Goal: Task Accomplishment & Management: Manage account settings

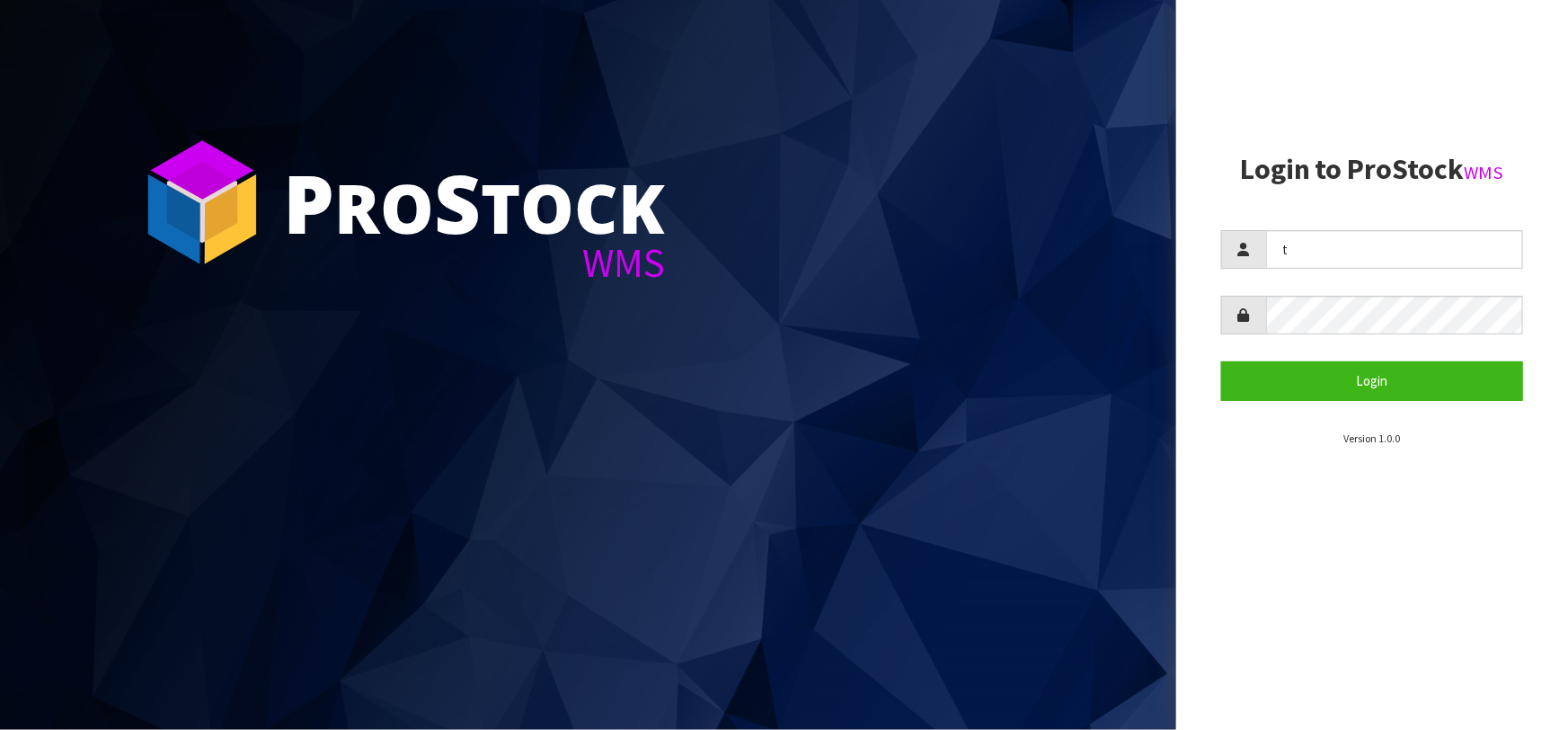
type input "Talia"
click at [1221, 361] on button "Login" at bounding box center [1372, 379] width 302 height 38
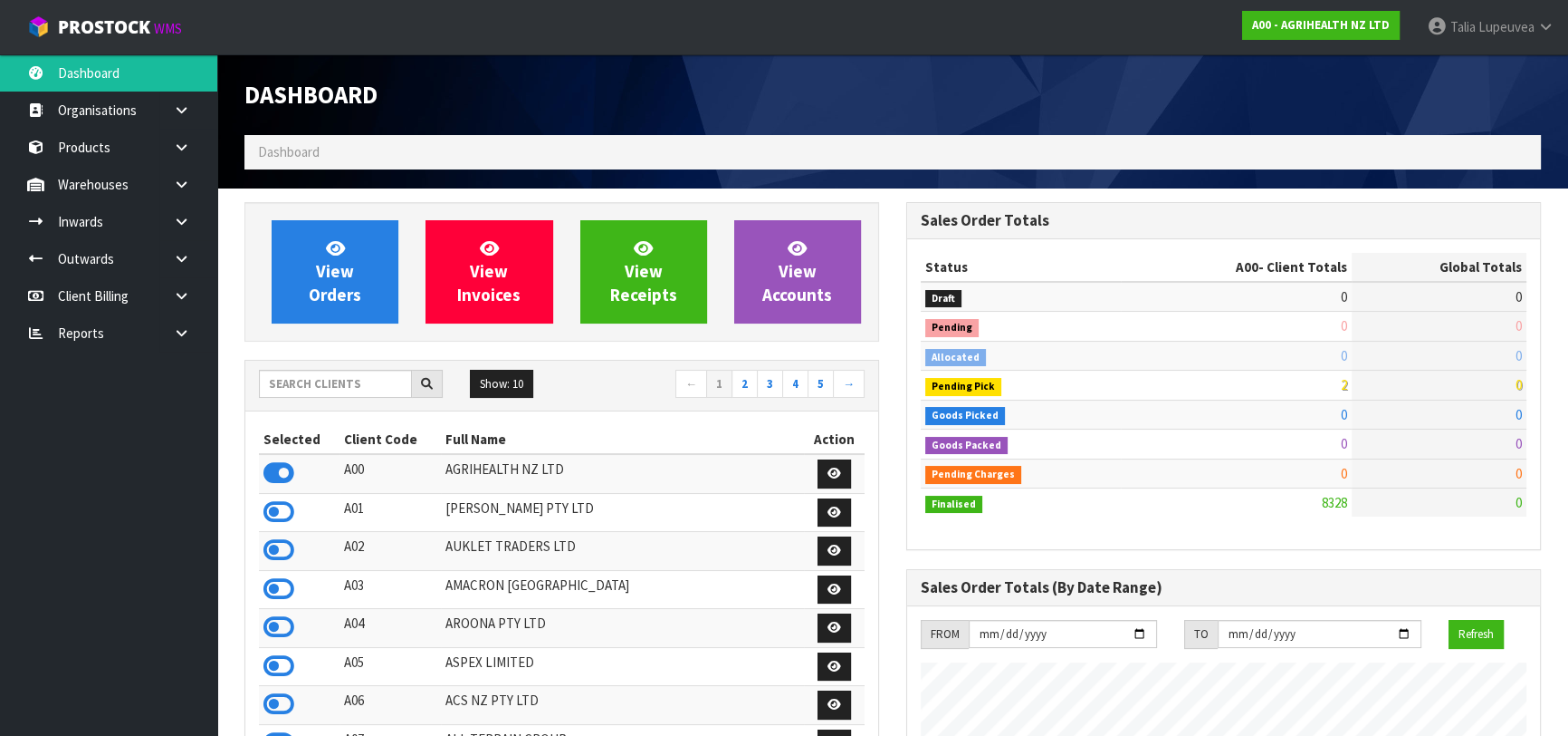
scroll to position [1370, 661]
click at [382, 381] on input "text" at bounding box center [335, 384] width 153 height 28
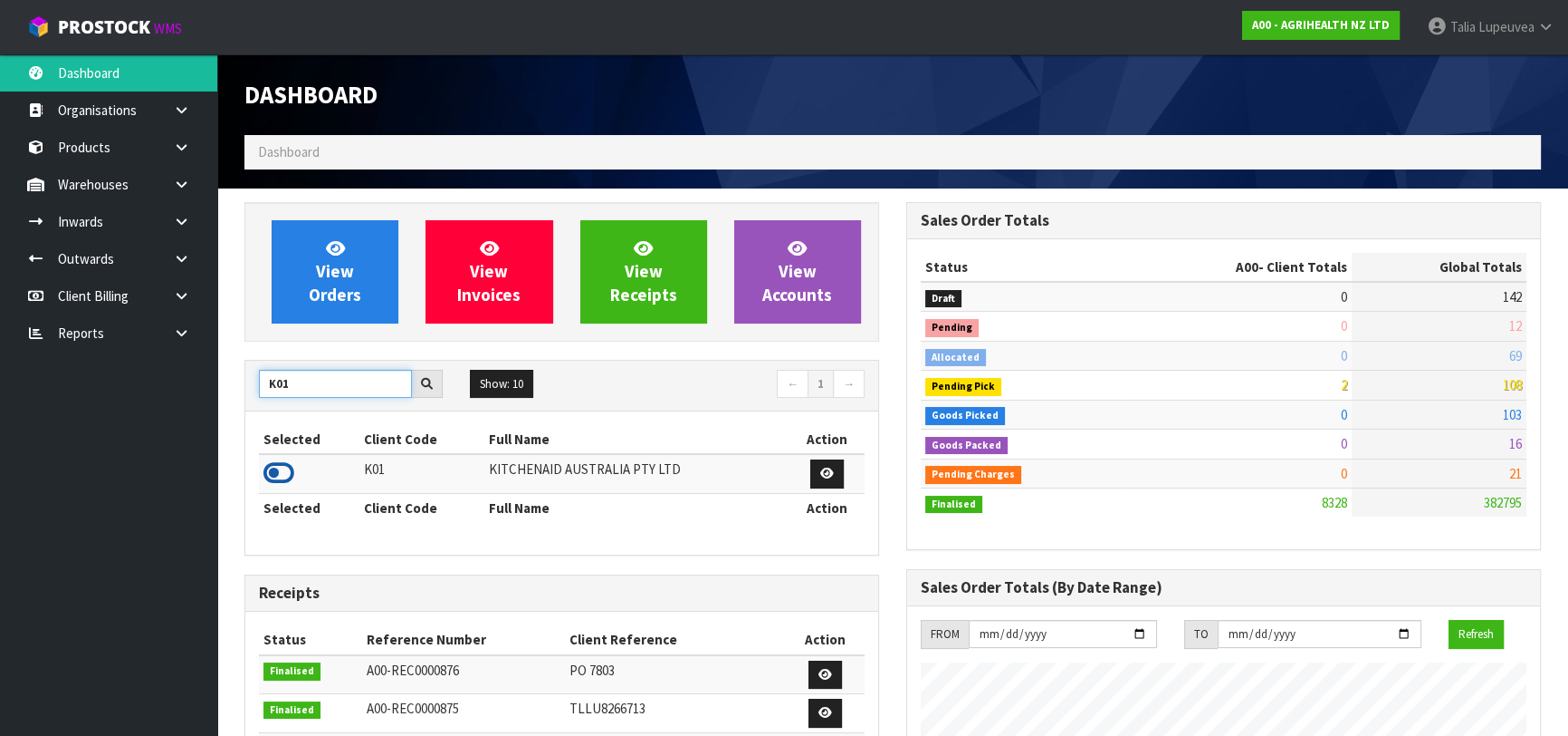
type input "K01"
click at [284, 468] on icon at bounding box center [279, 472] width 31 height 27
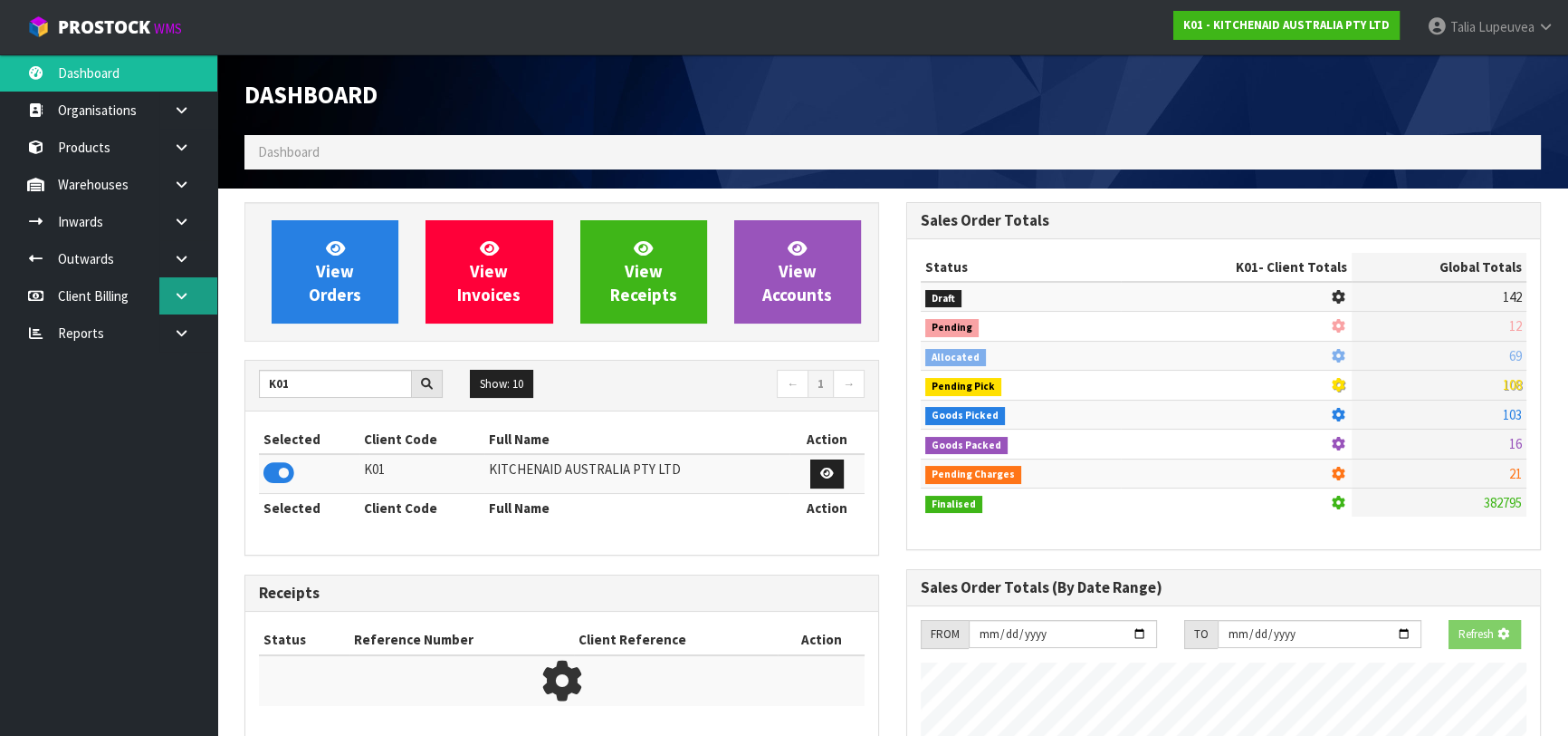
scroll to position [1128, 661]
click at [199, 223] on link at bounding box center [188, 221] width 58 height 37
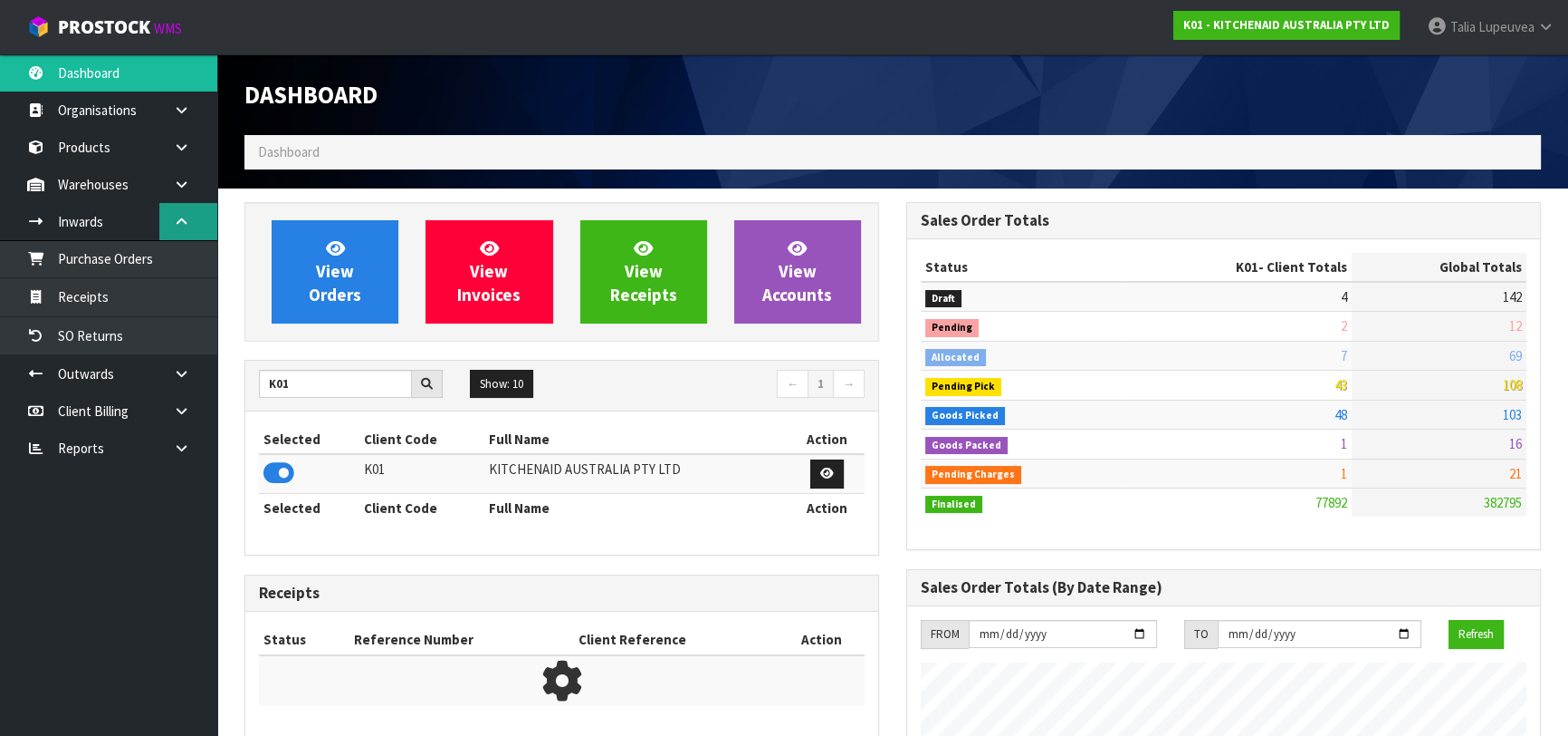
scroll to position [1370, 661]
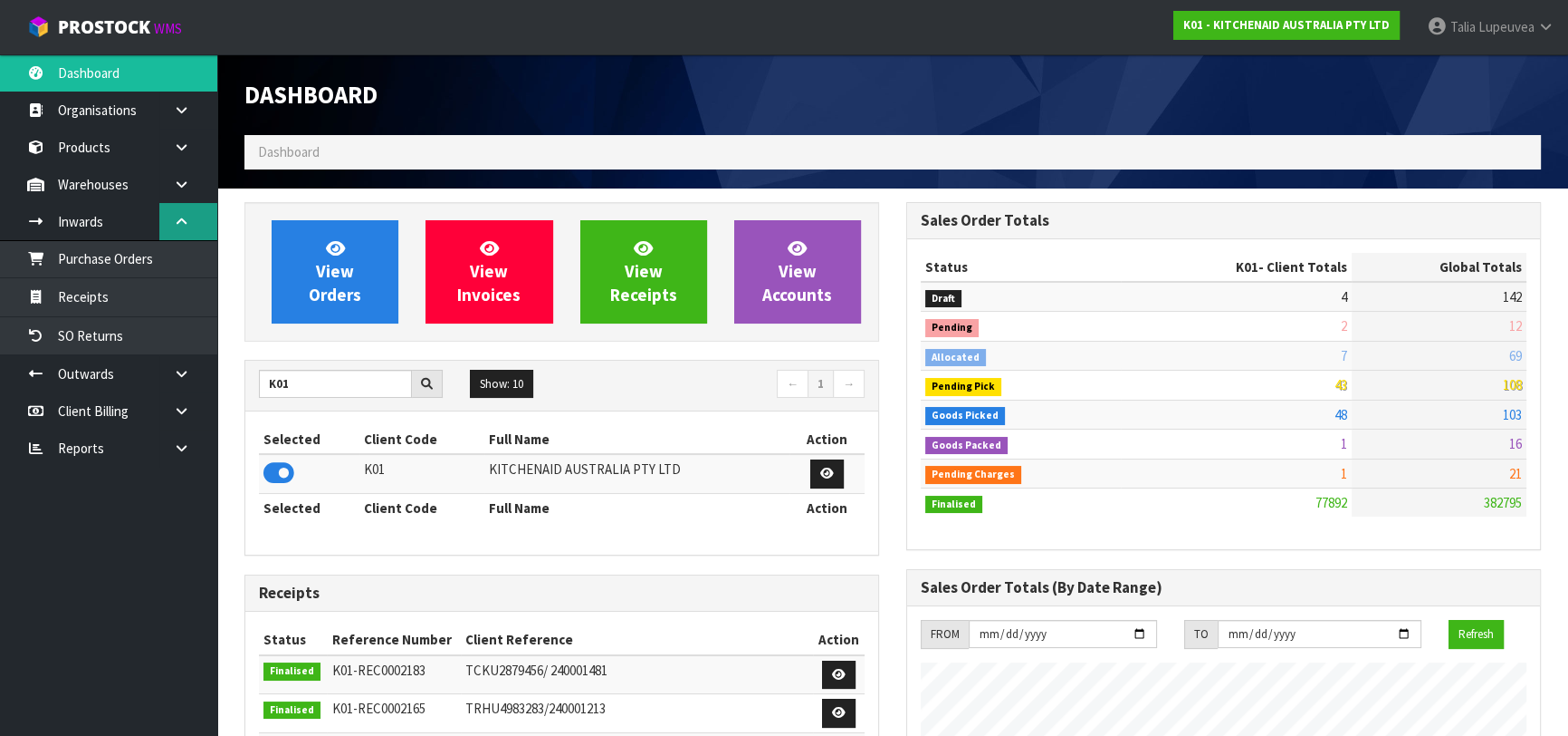
click at [194, 215] on link at bounding box center [188, 221] width 58 height 37
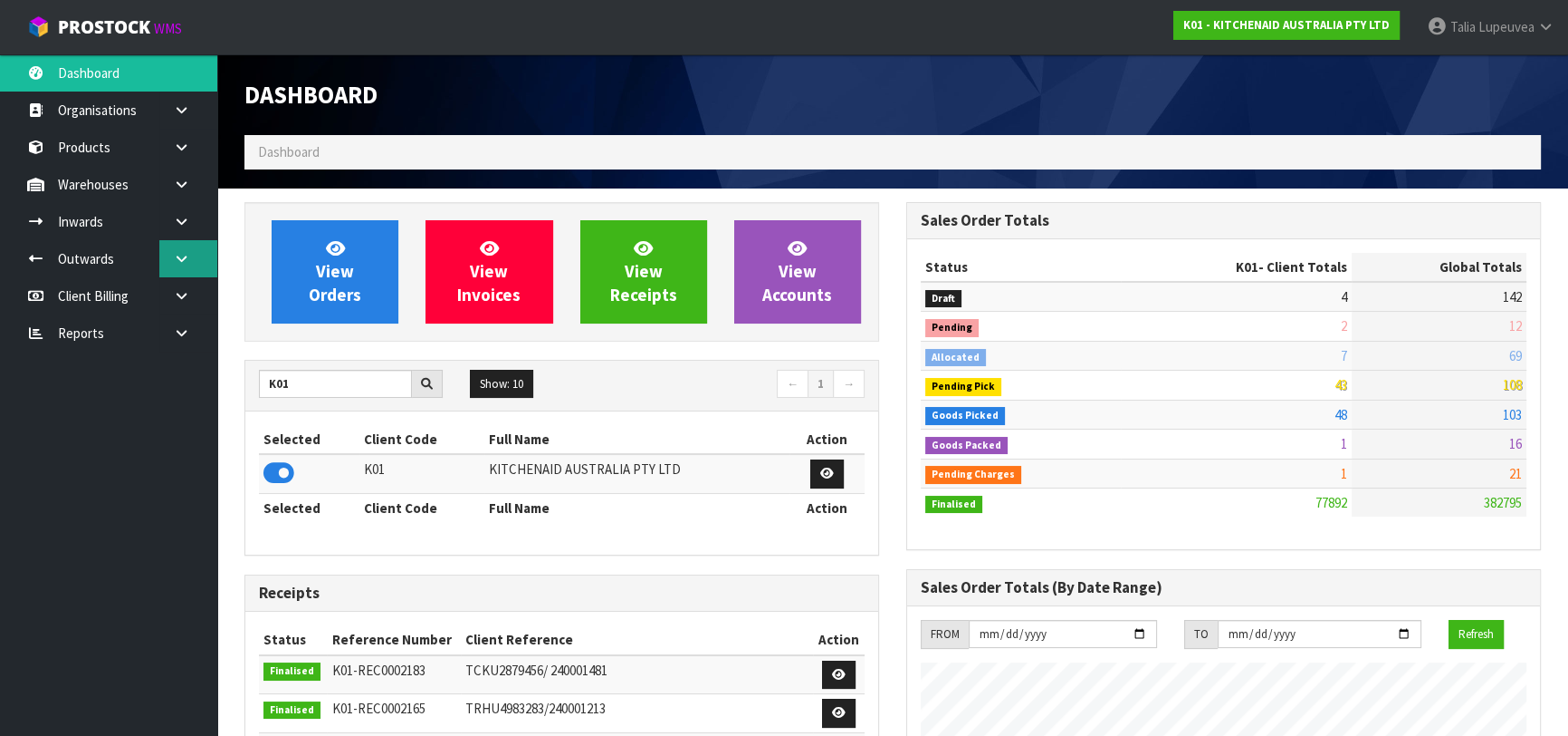
click at [184, 273] on link at bounding box center [188, 258] width 58 height 37
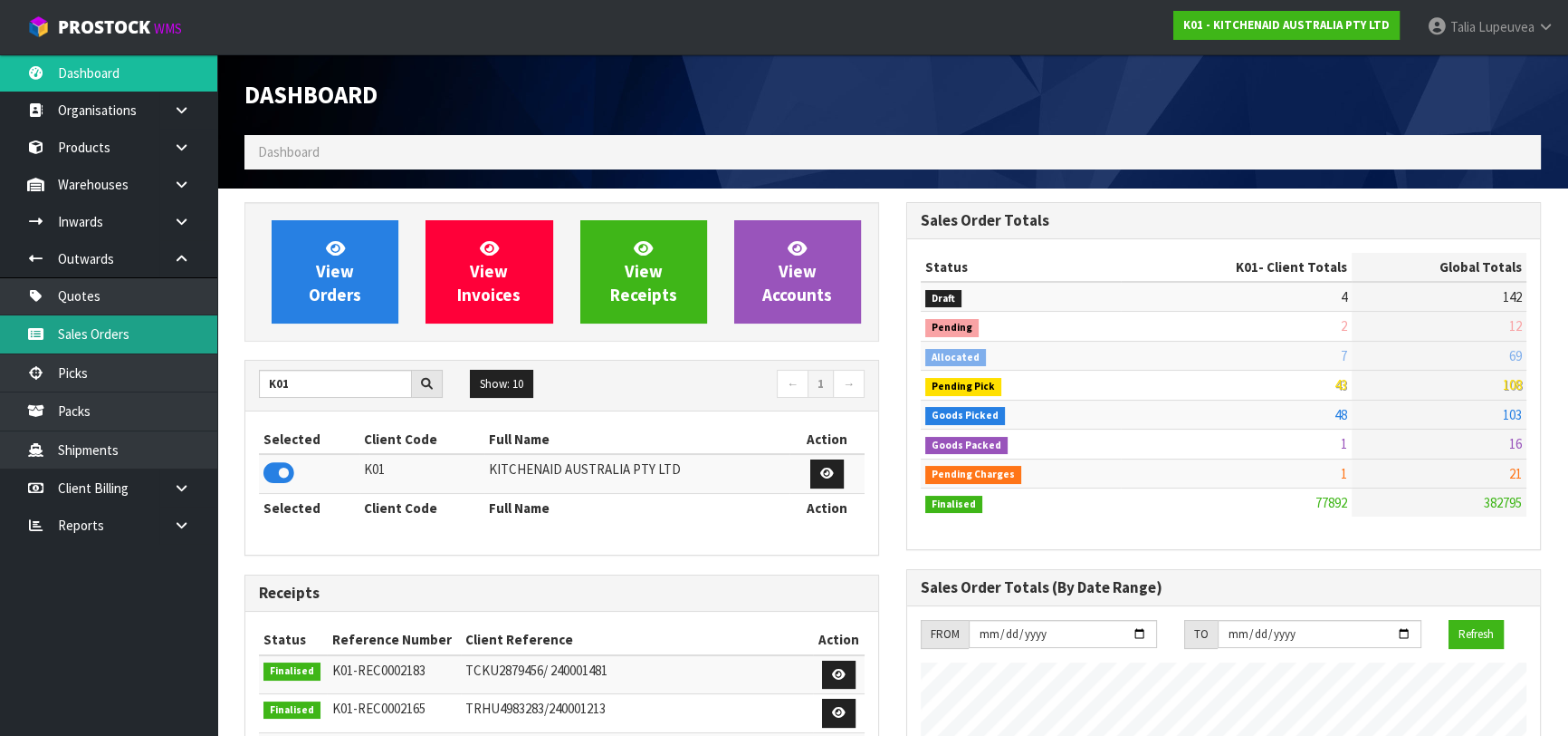
click at [158, 317] on link "Sales Orders" at bounding box center [108, 334] width 218 height 37
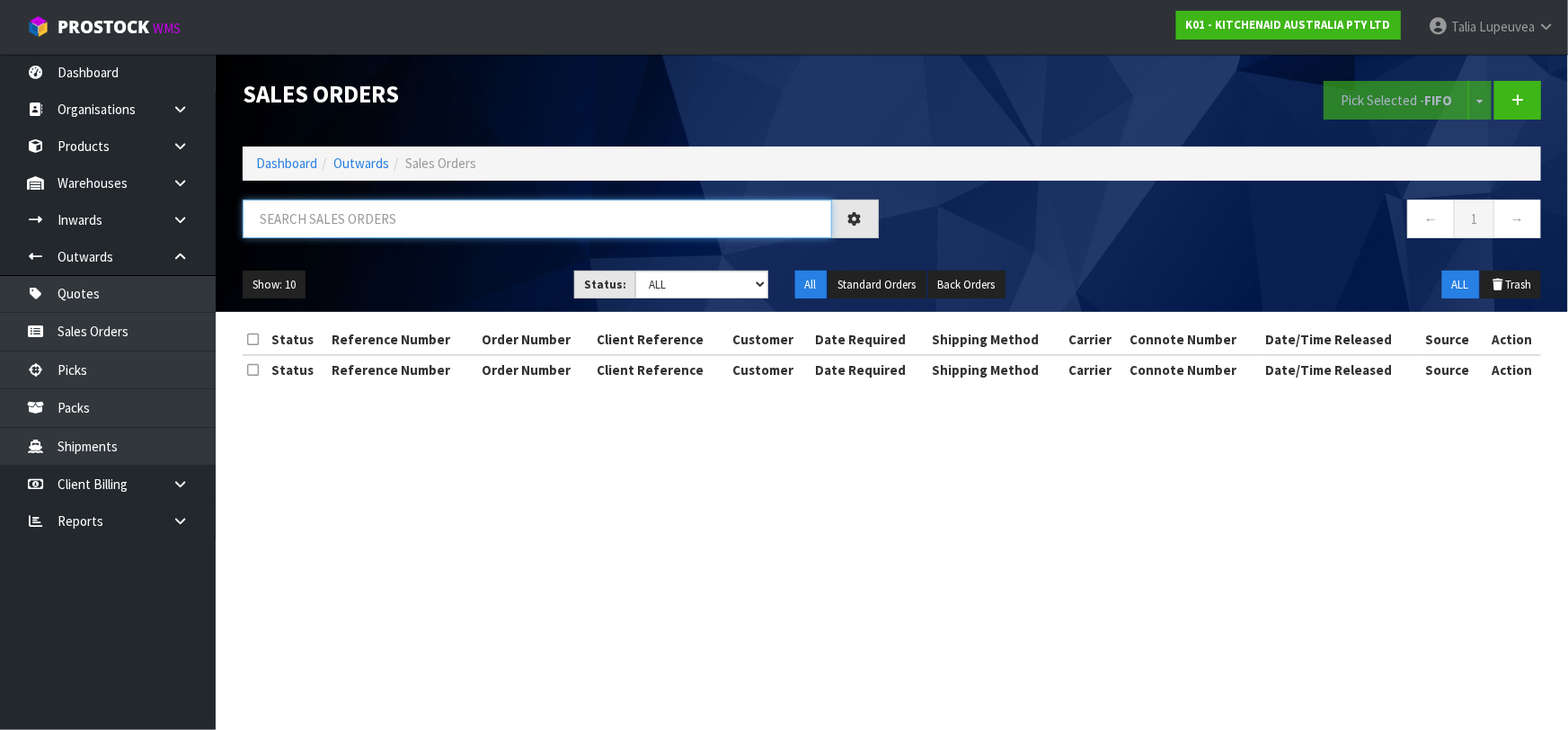
click at [282, 219] on input "text" at bounding box center [537, 218] width 590 height 38
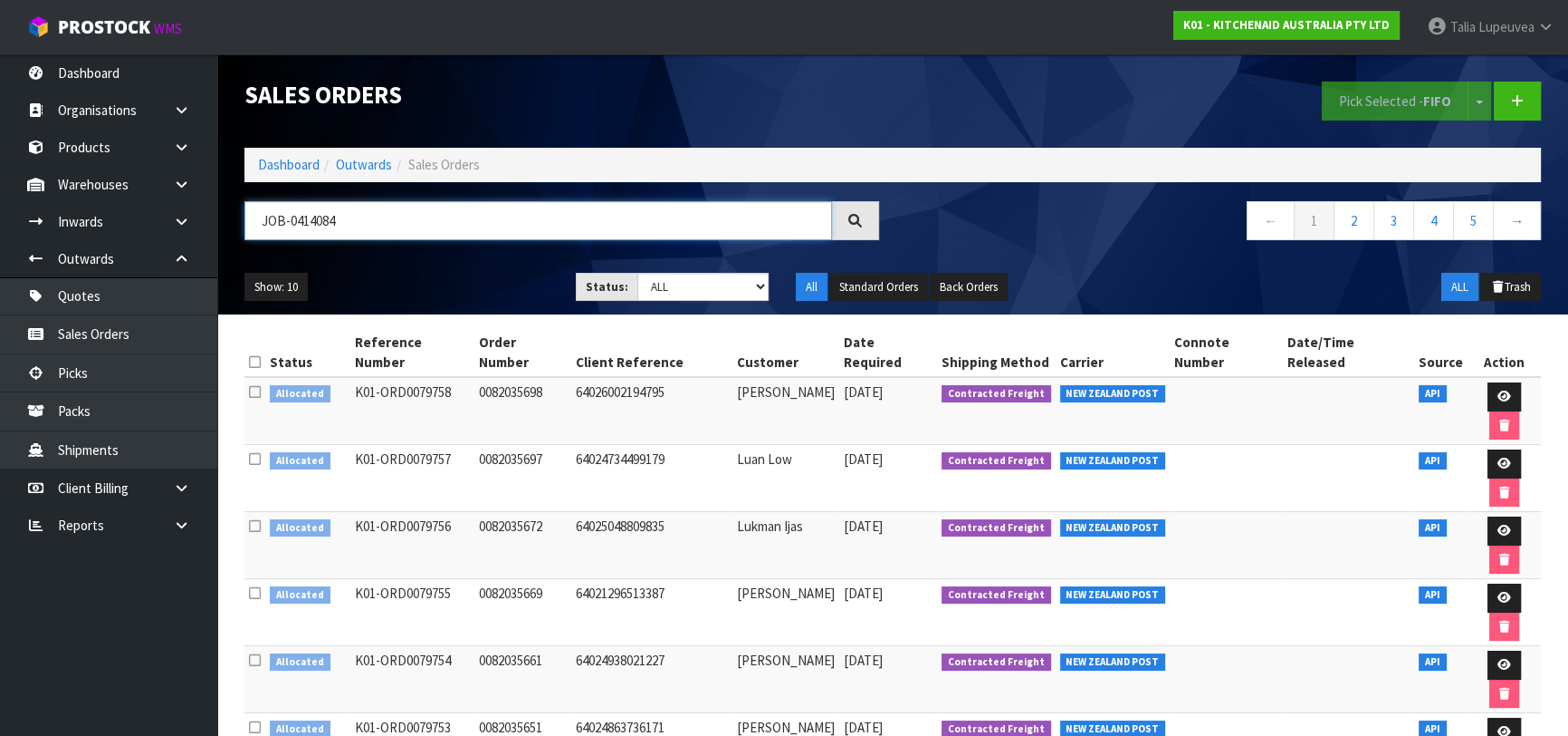
type input "JOB-0414084"
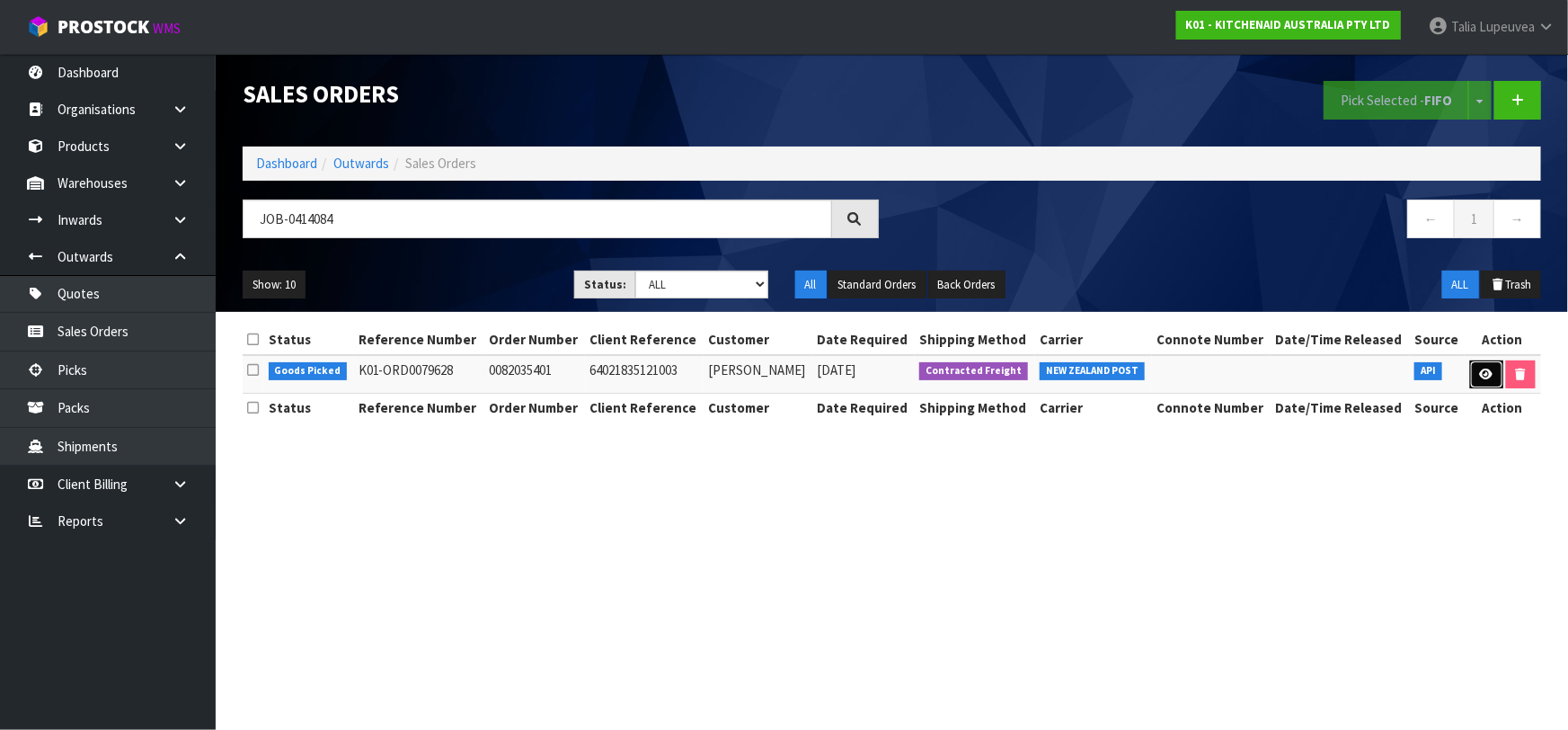
click at [1475, 376] on link at bounding box center [1487, 375] width 34 height 29
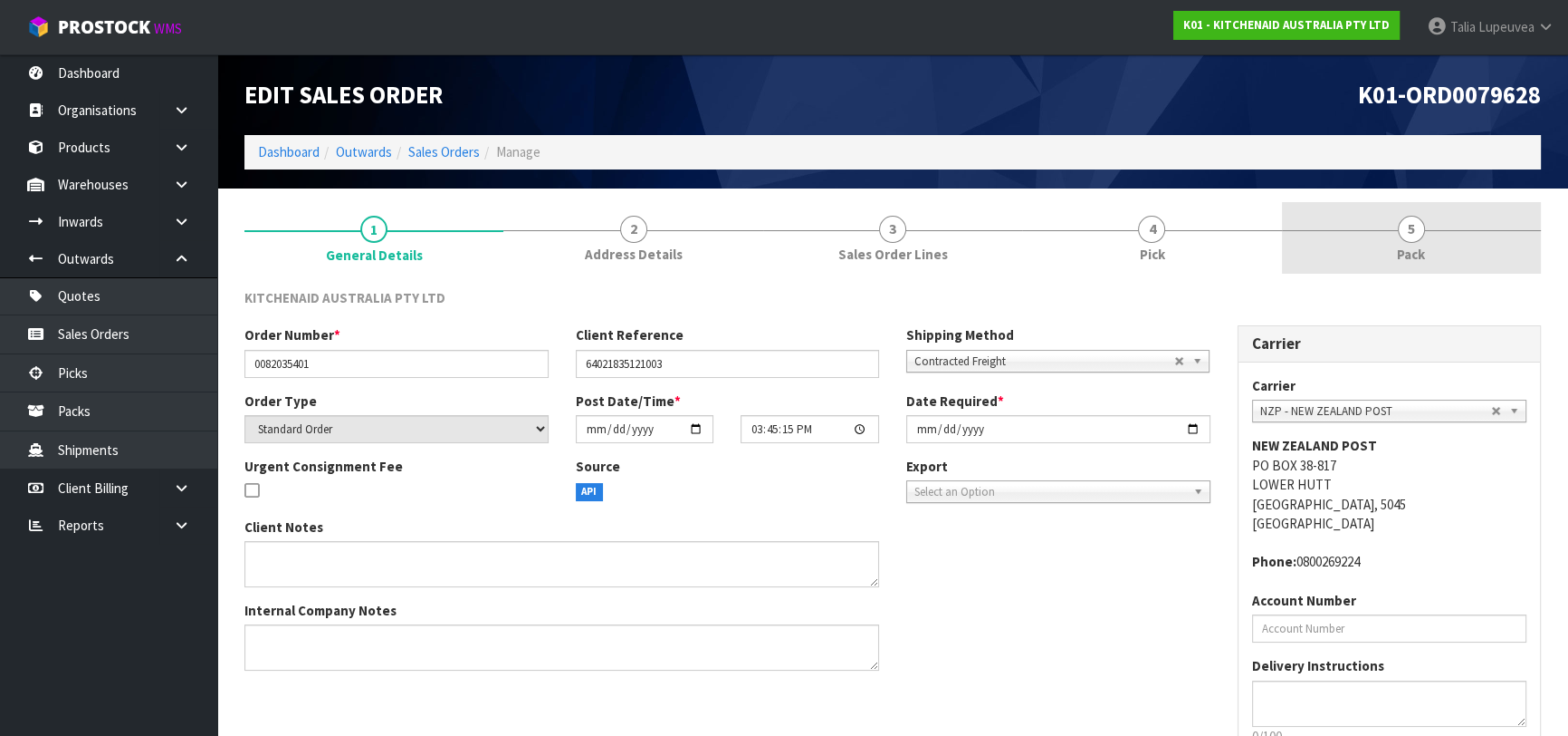
click at [1388, 238] on link "5 Pack" at bounding box center [1411, 237] width 259 height 72
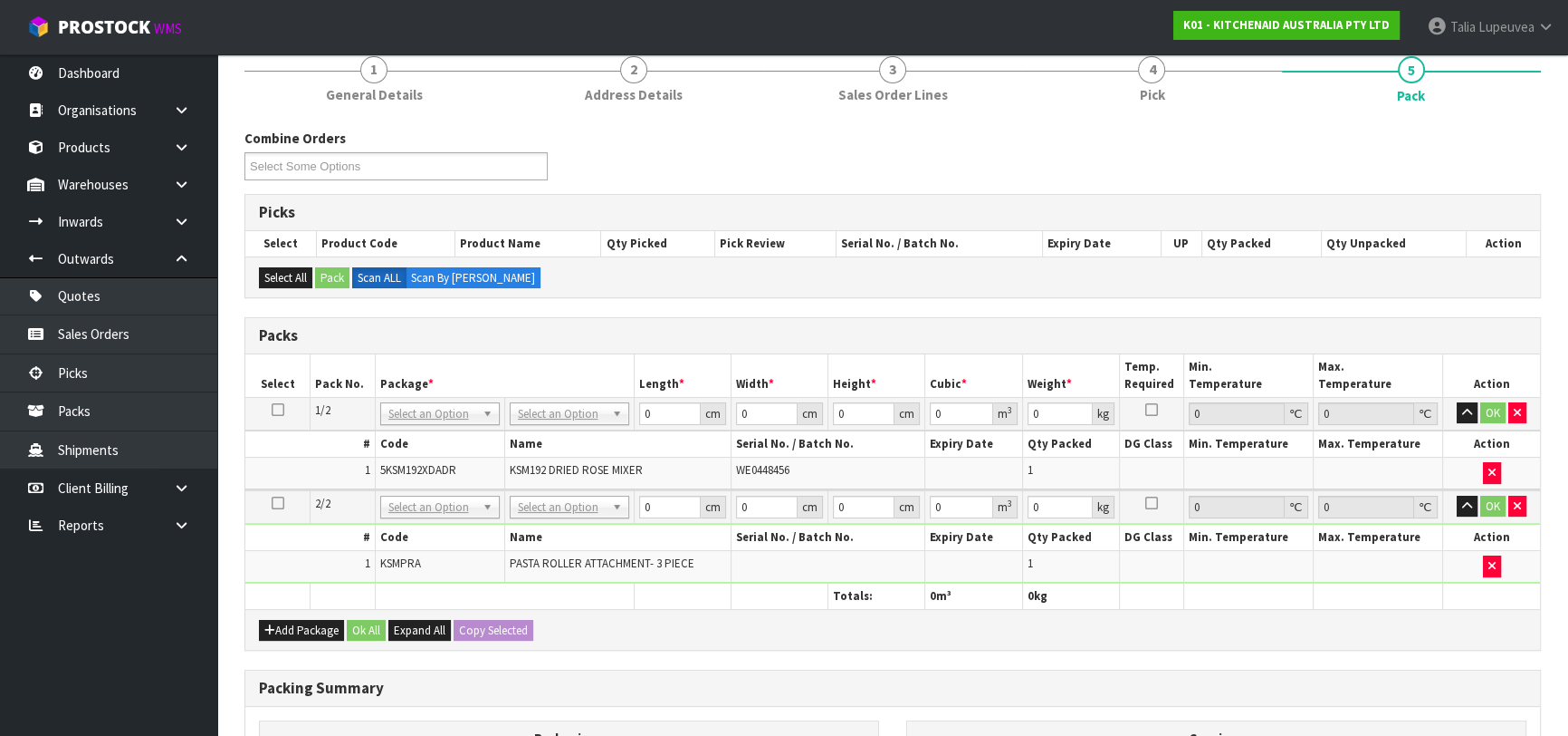
scroll to position [164, 0]
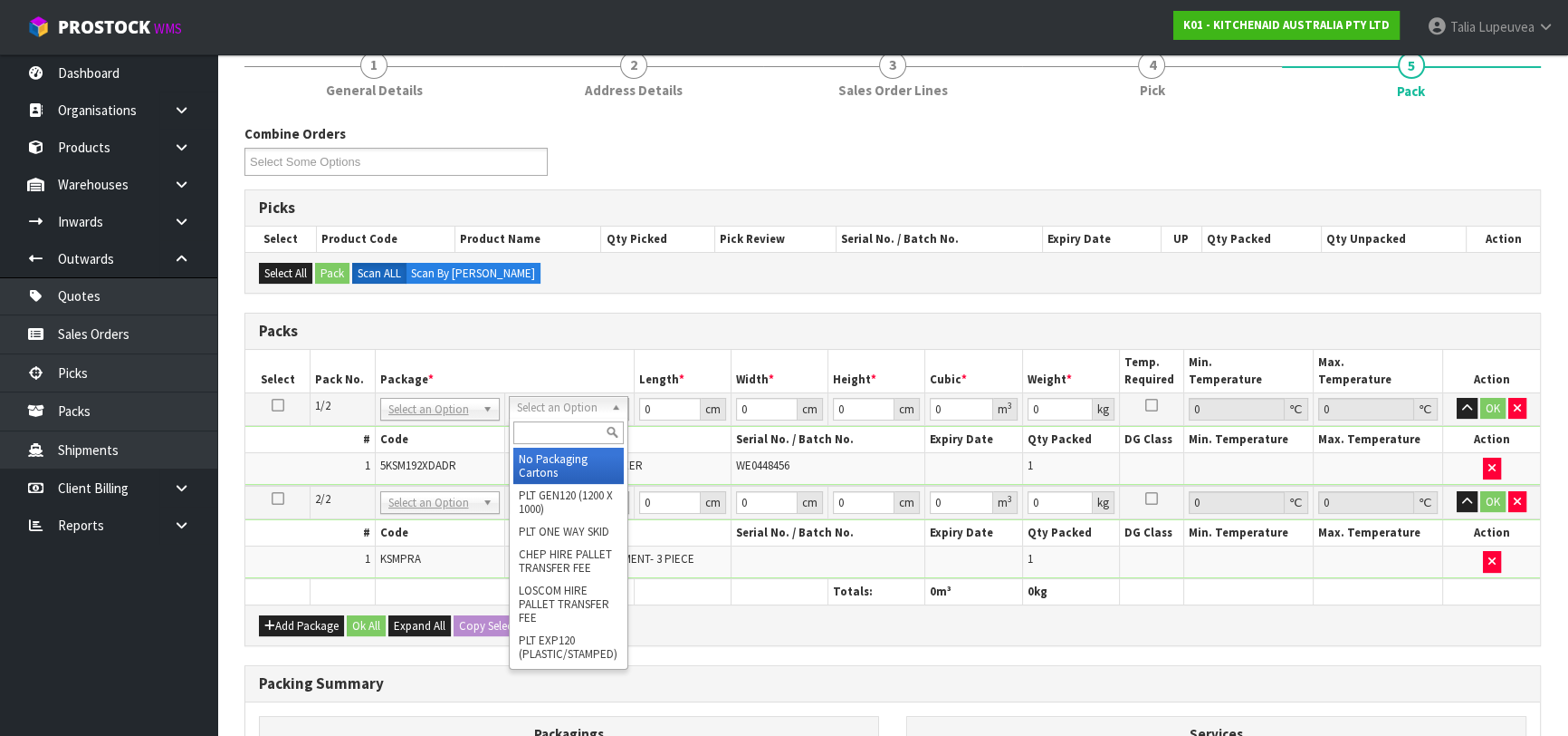
click at [551, 424] on input "text" at bounding box center [568, 433] width 110 height 23
type input "OWN"
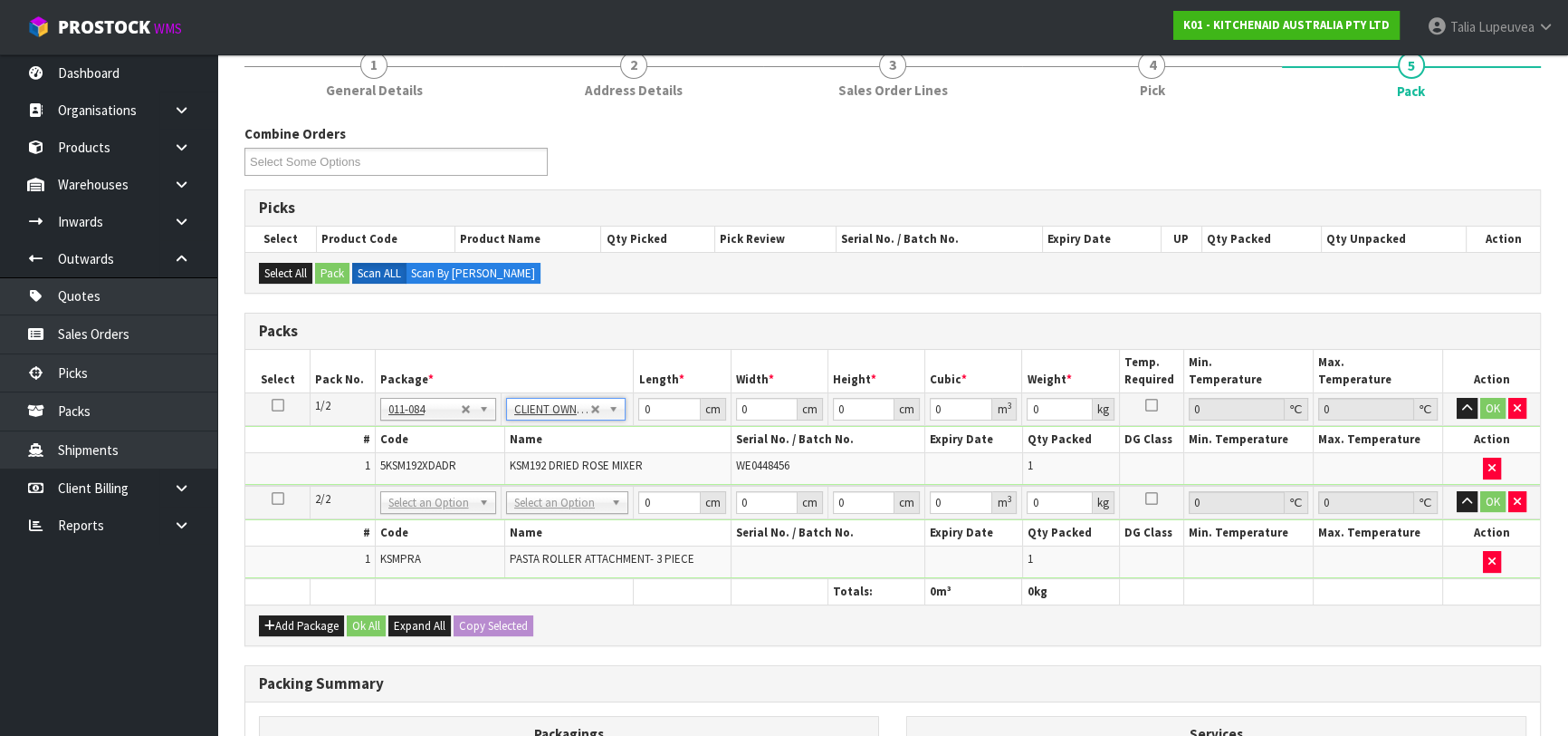
type input "11.4"
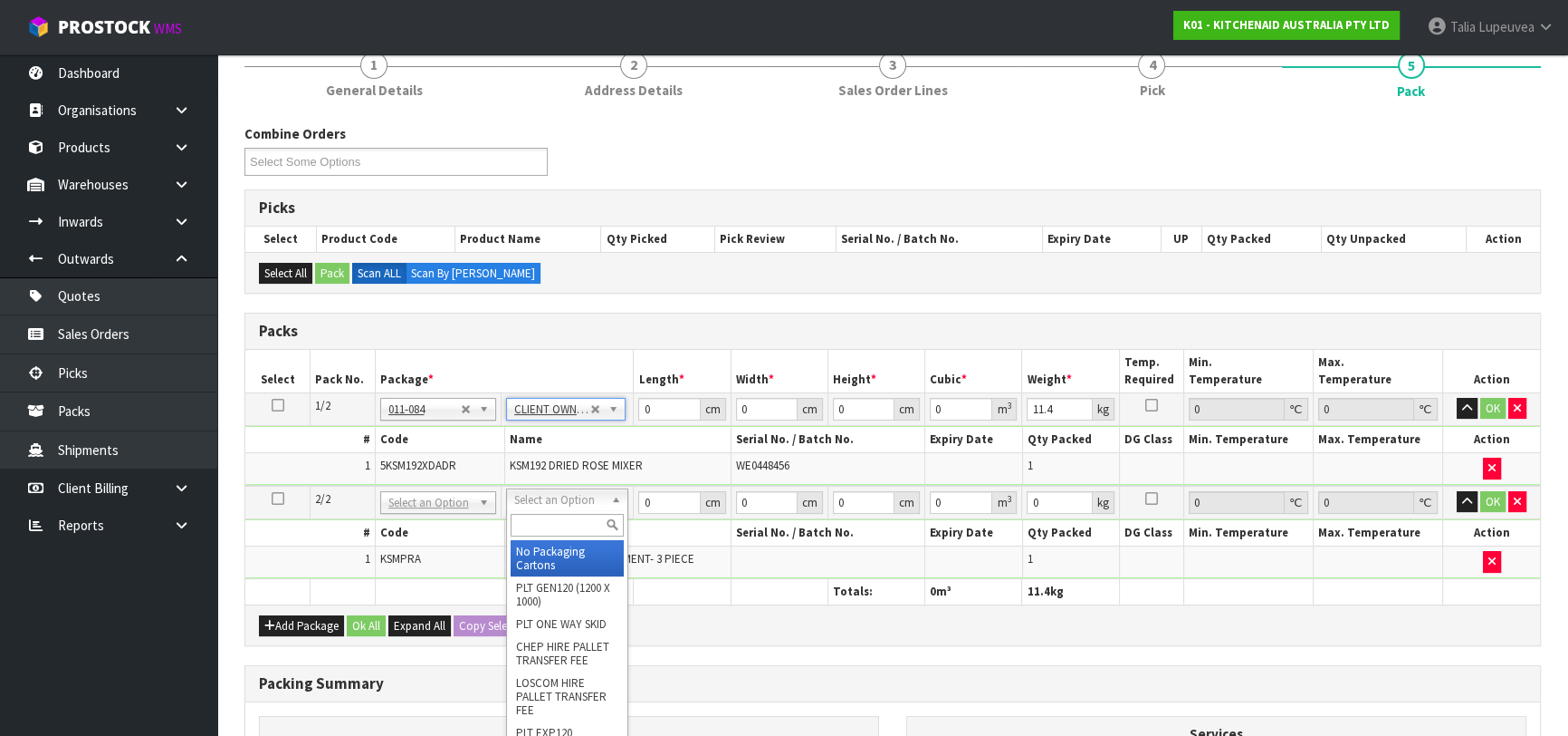
click at [558, 525] on input "text" at bounding box center [567, 525] width 113 height 23
type input "OC"
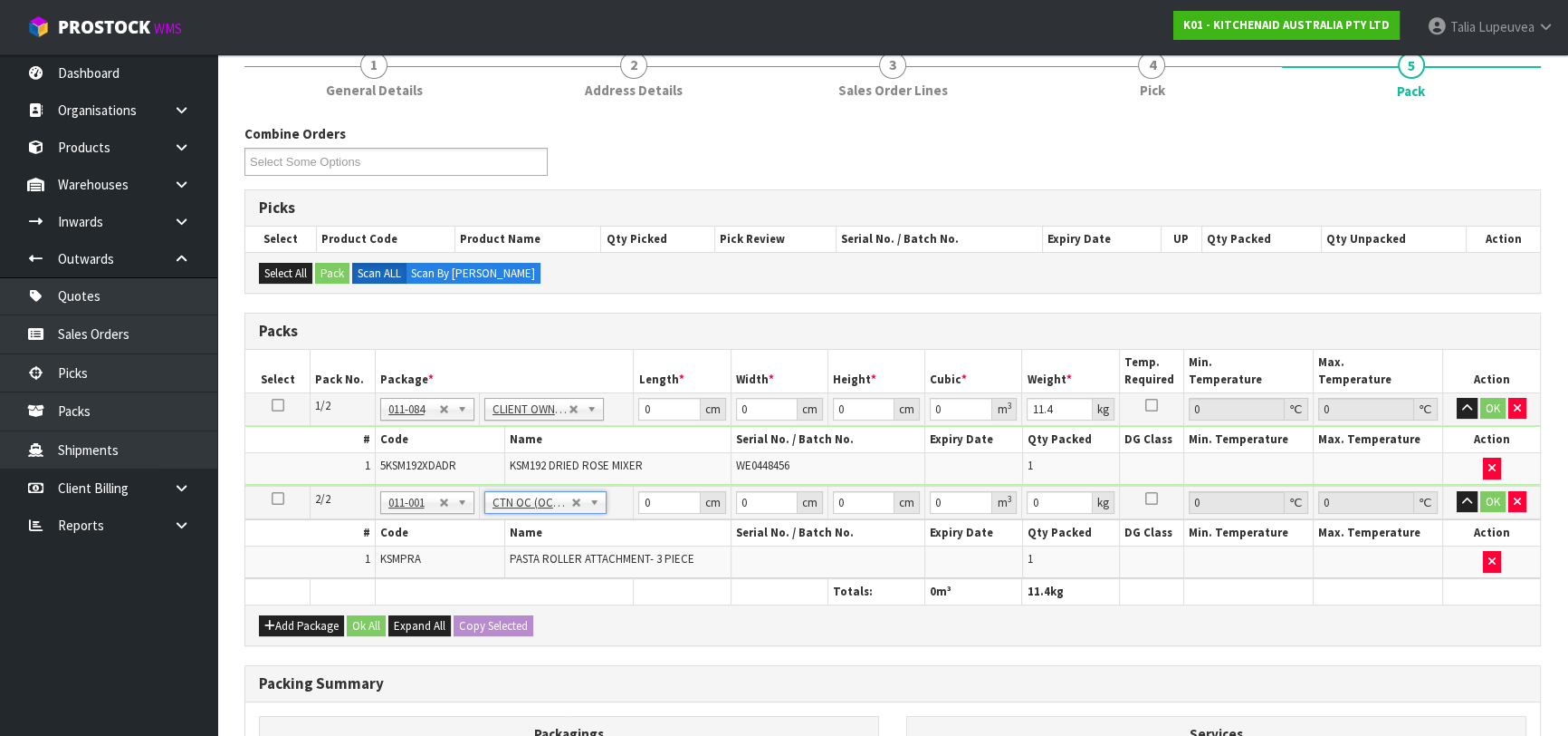
type input "3.5"
drag, startPoint x: 657, startPoint y: 408, endPoint x: 613, endPoint y: 415, distance: 44.6
click at [612, 415] on tr "1/2 NONE 007-001 007-002 007-004 007-009 007-013 007-014 007-015 007-017 007-01…" at bounding box center [893, 408] width 1295 height 33
type input "42"
type input "29"
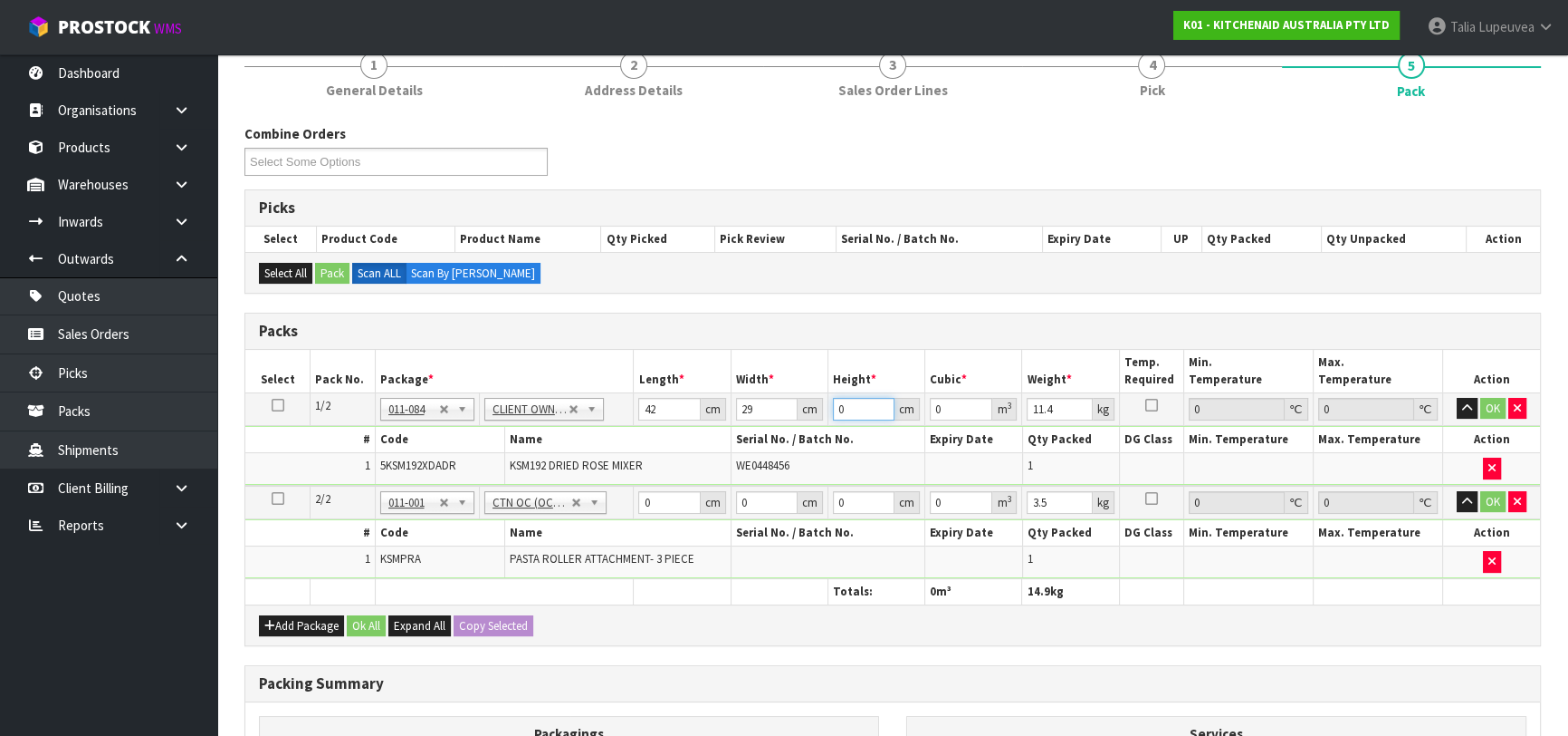
type input "4"
type input "0.004872"
type input "43"
type input "0.052374"
type input "43"
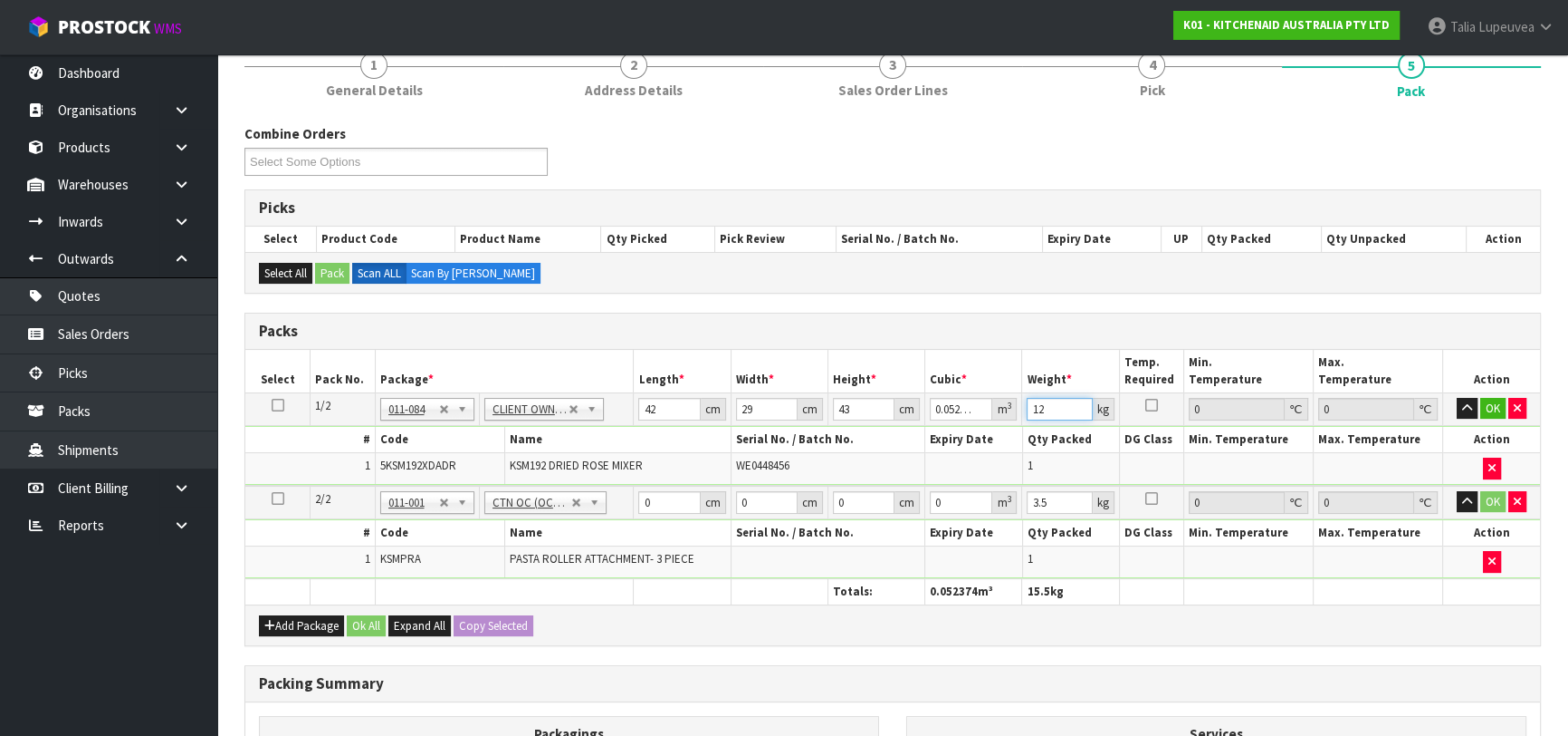
type input "12"
drag, startPoint x: 652, startPoint y: 498, endPoint x: 603, endPoint y: 499, distance: 49.0
click at [603, 499] on tr "2/2 NONE 007-001 007-002 007-004 007-009 007-013 007-014 007-015 007-017 007-01…" at bounding box center [893, 502] width 1295 height 34
type input "28"
type input "20"
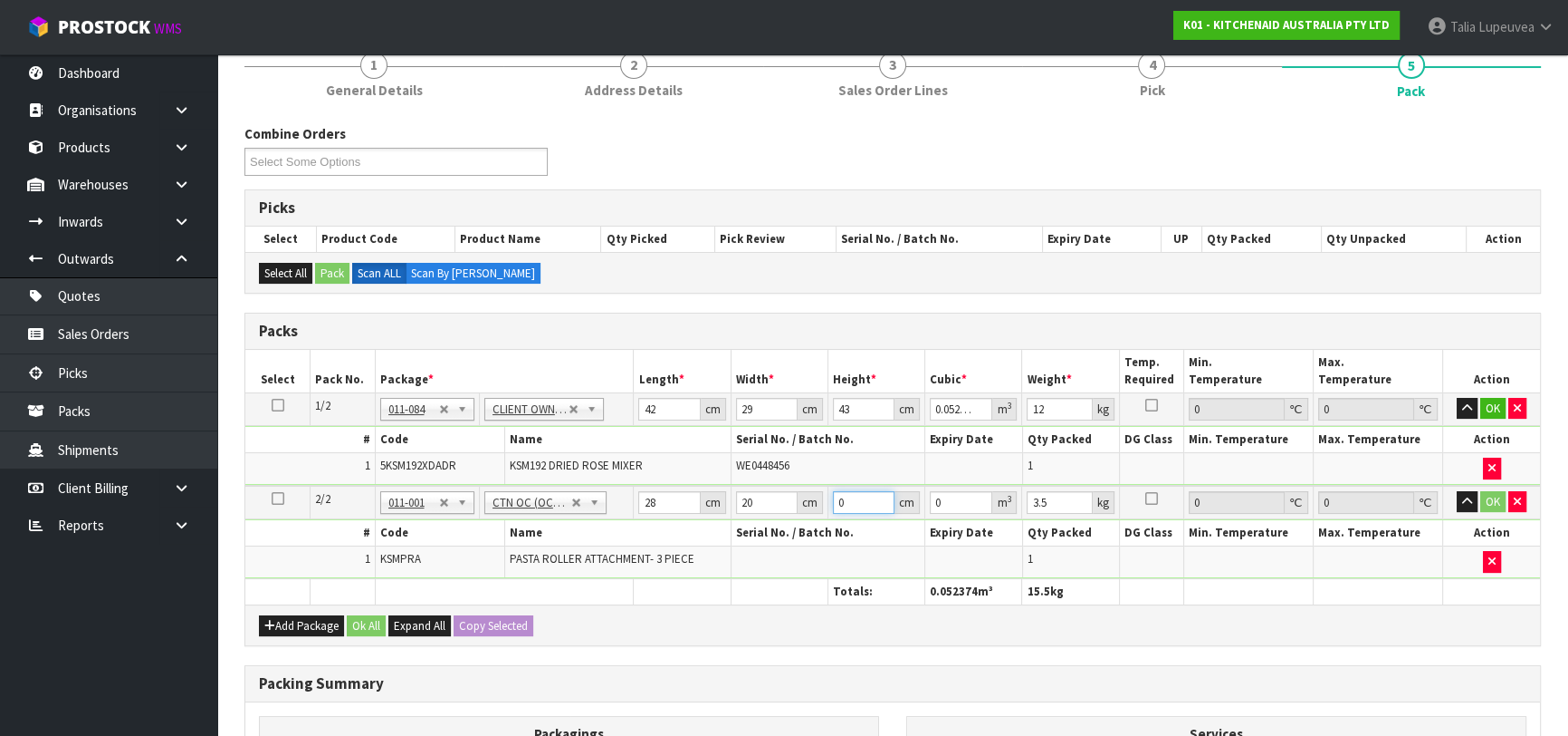
type input "1"
type input "0.00056"
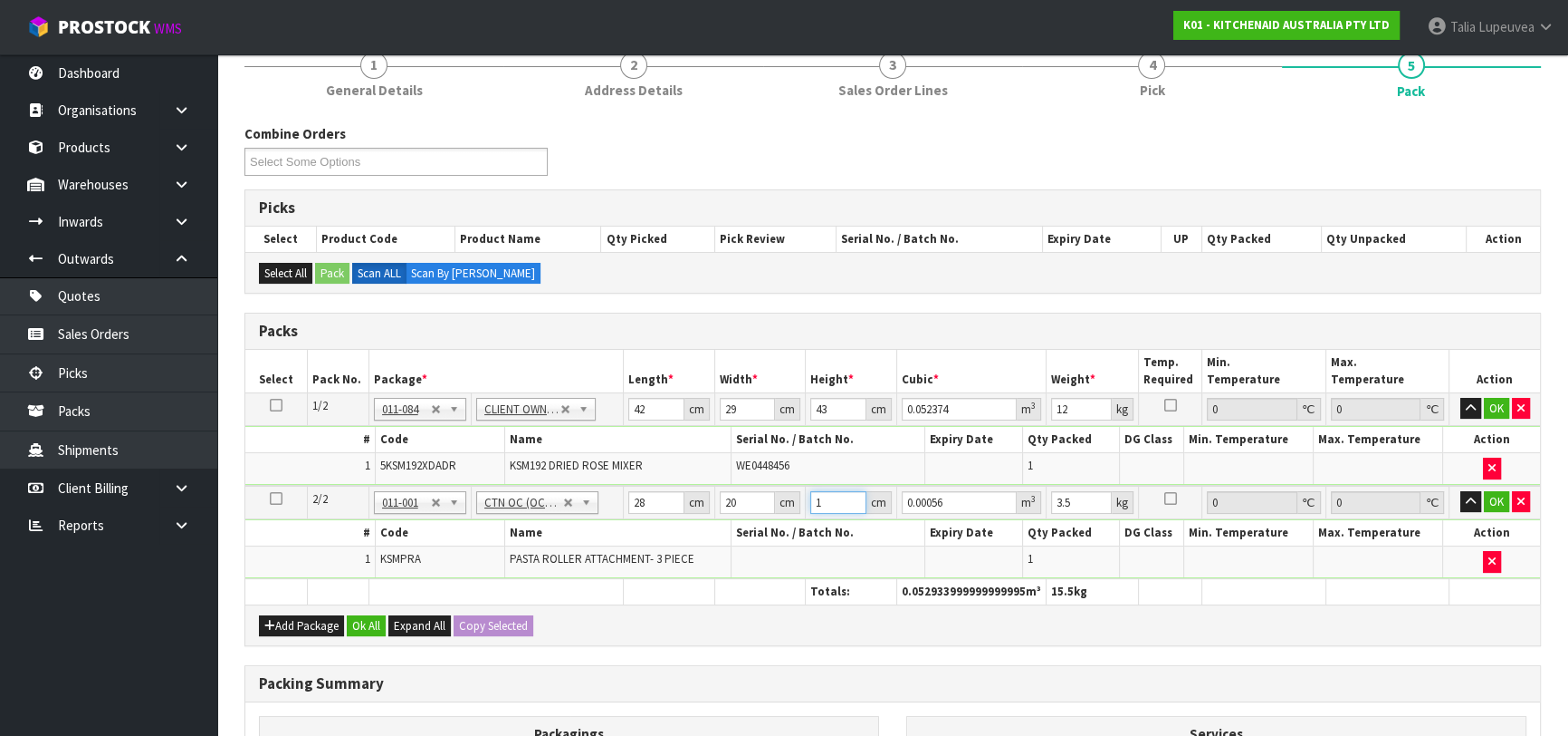
type input "15"
type input "0.0084"
type input "15"
type input "4"
click at [1492, 495] on button "OK" at bounding box center [1496, 501] width 25 height 22
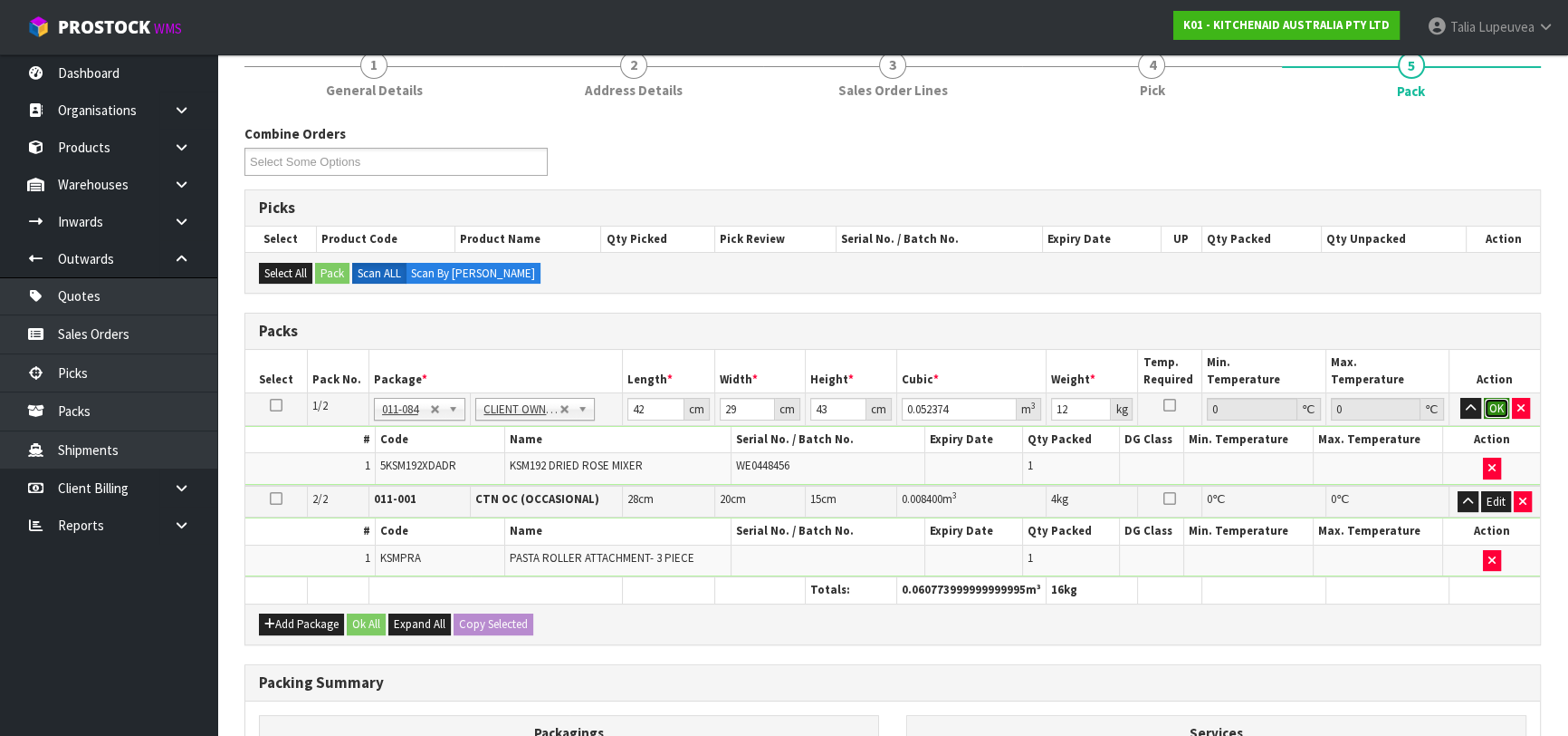
click at [1492, 403] on button "OK" at bounding box center [1496, 408] width 25 height 22
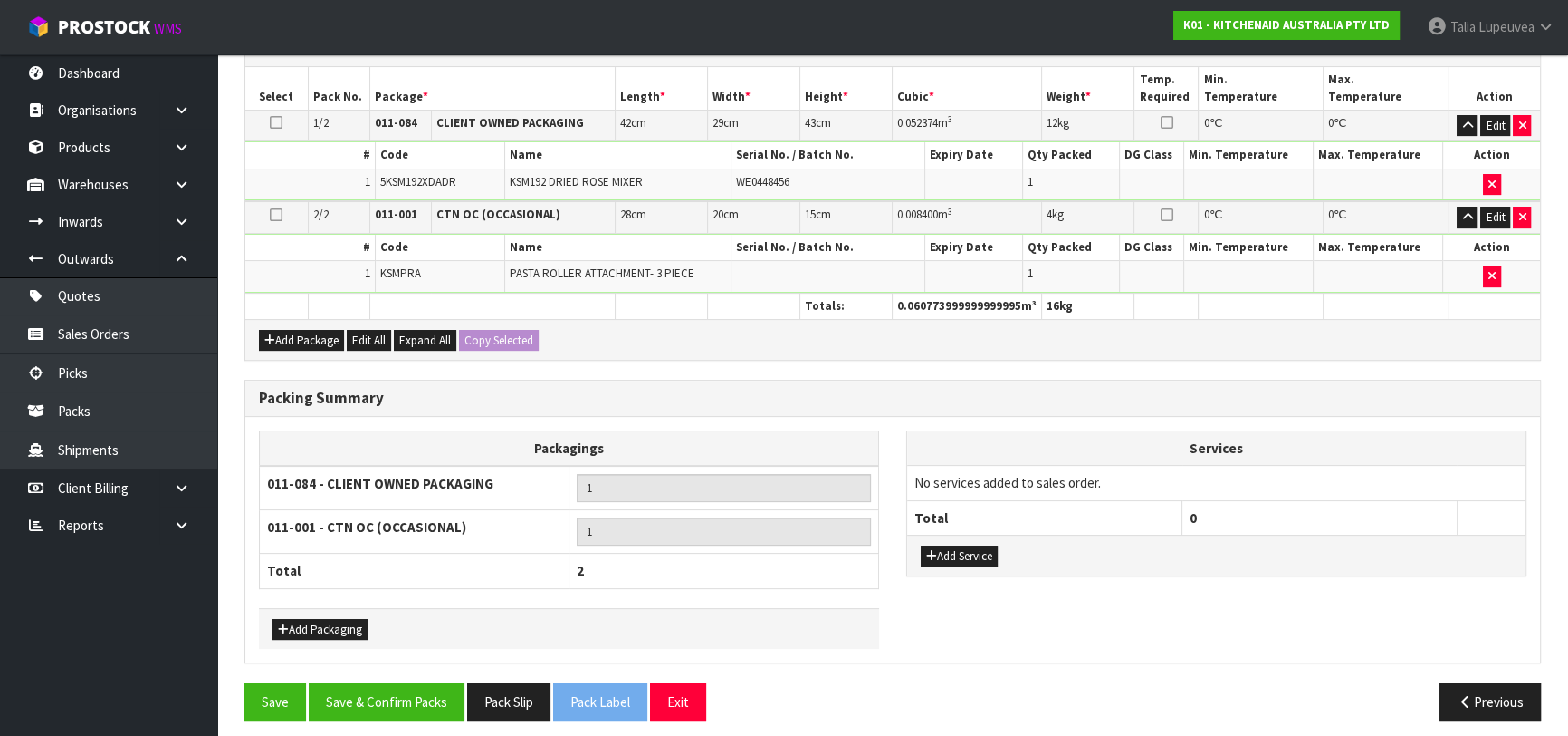
scroll to position [454, 0]
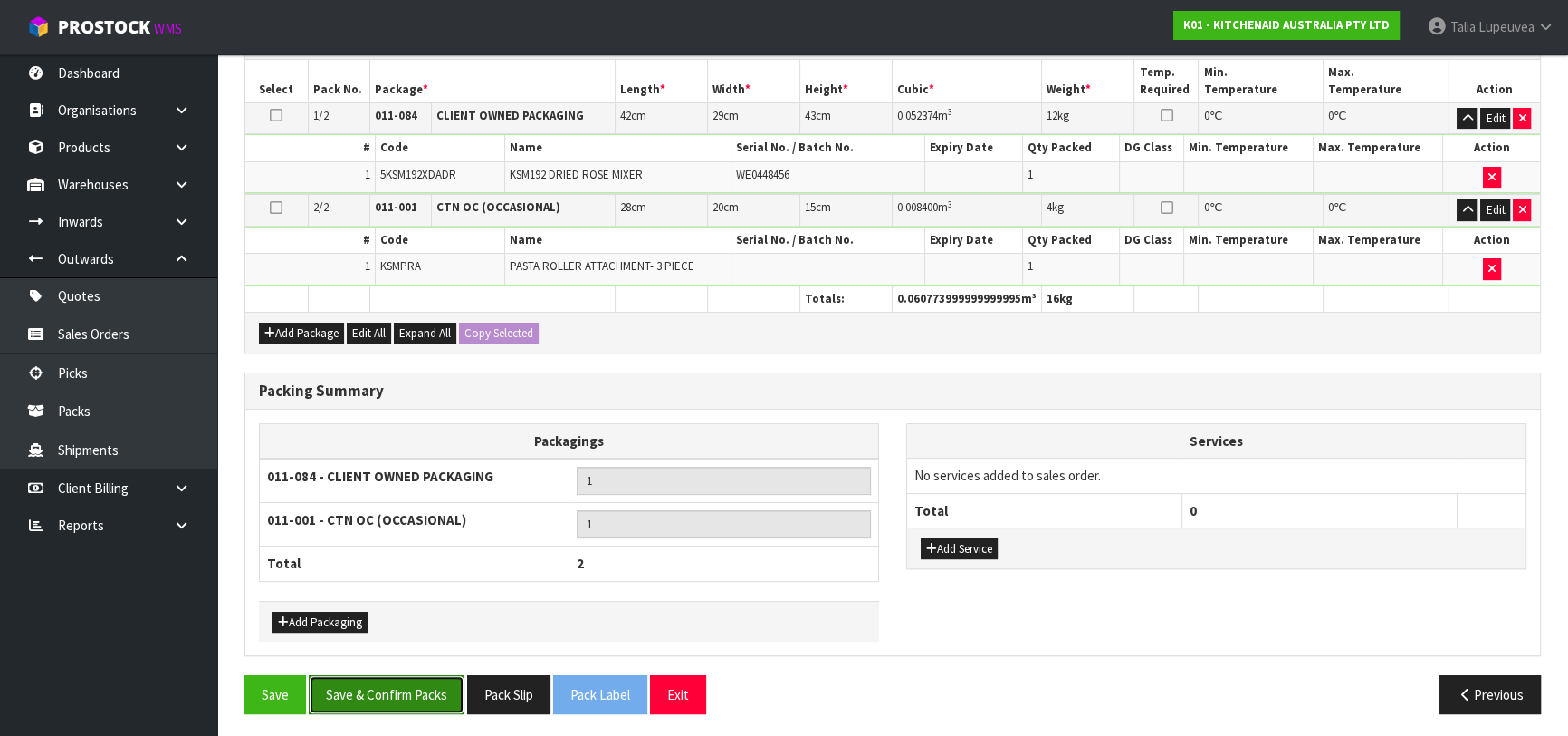
click at [403, 690] on button "Save & Confirm Packs" at bounding box center [386, 694] width 155 height 39
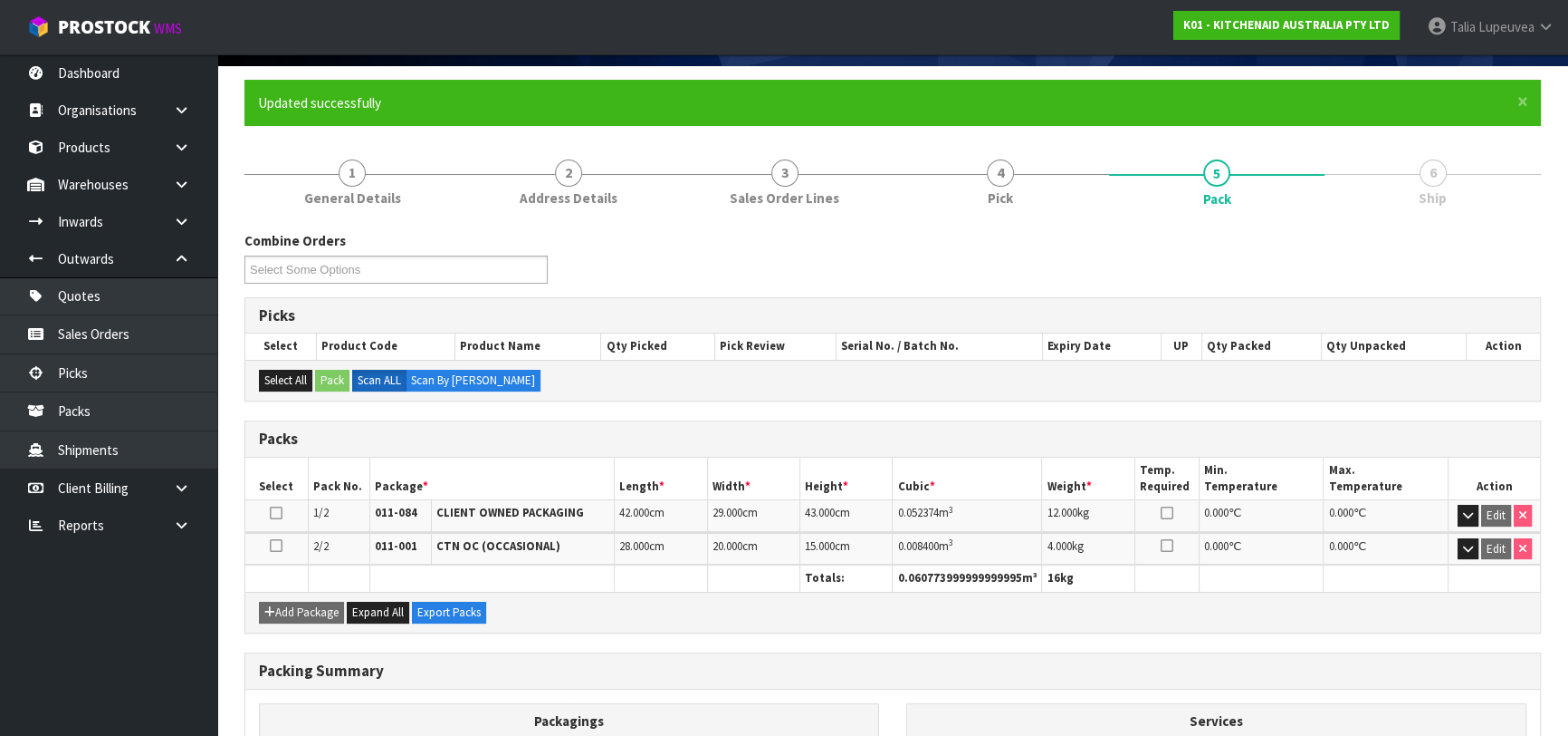
scroll to position [363, 0]
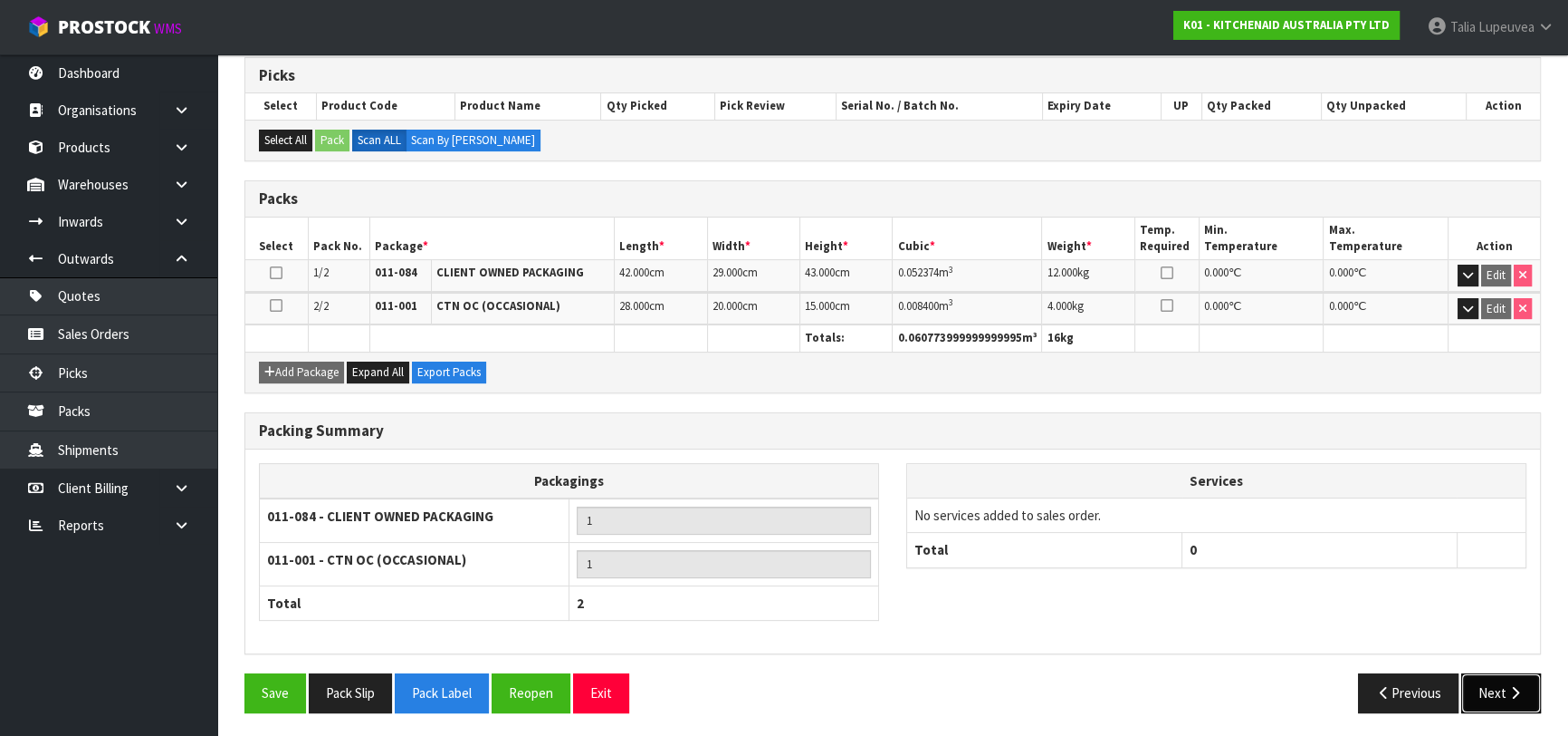
click at [1502, 682] on button "Next" at bounding box center [1501, 692] width 80 height 39
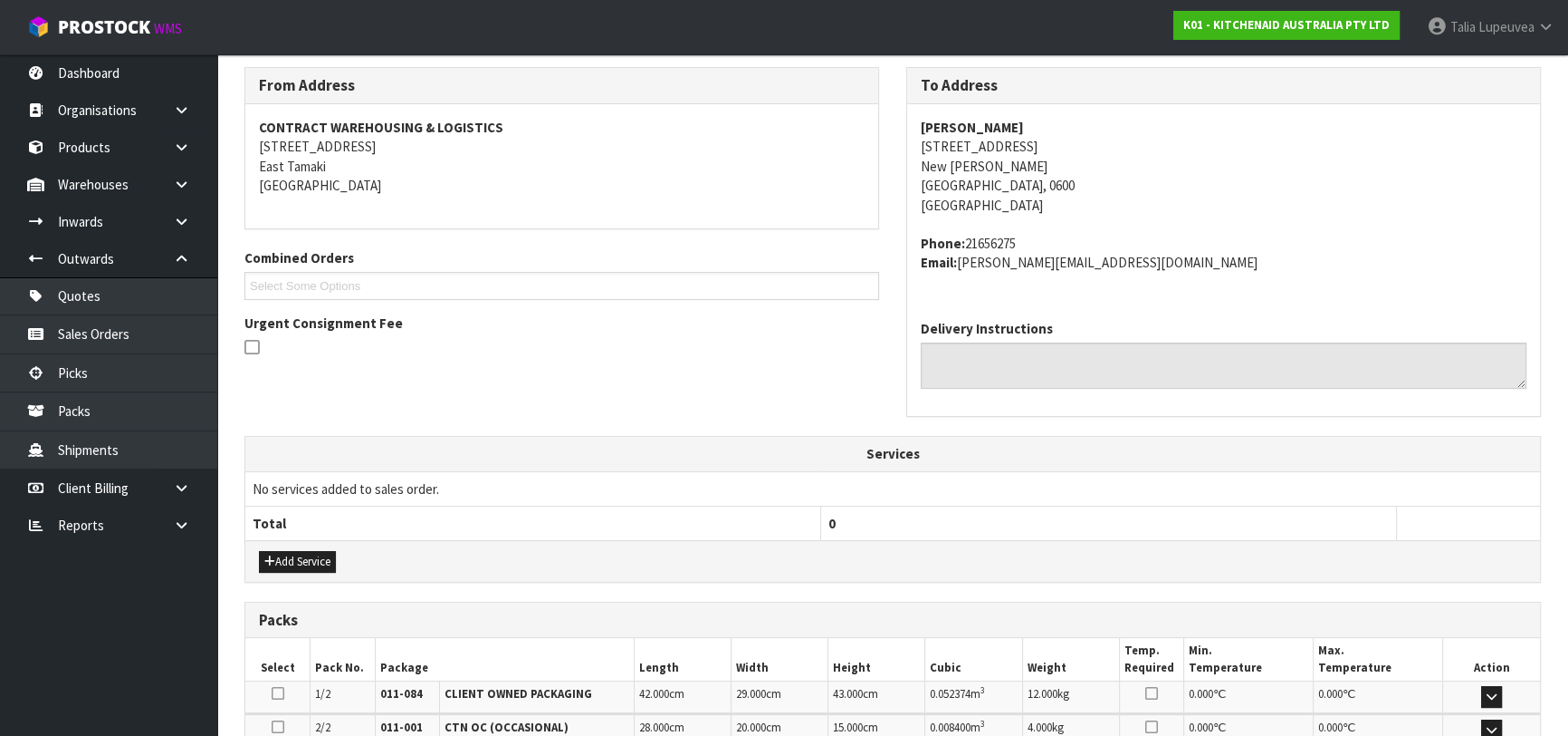
scroll to position [529, 0]
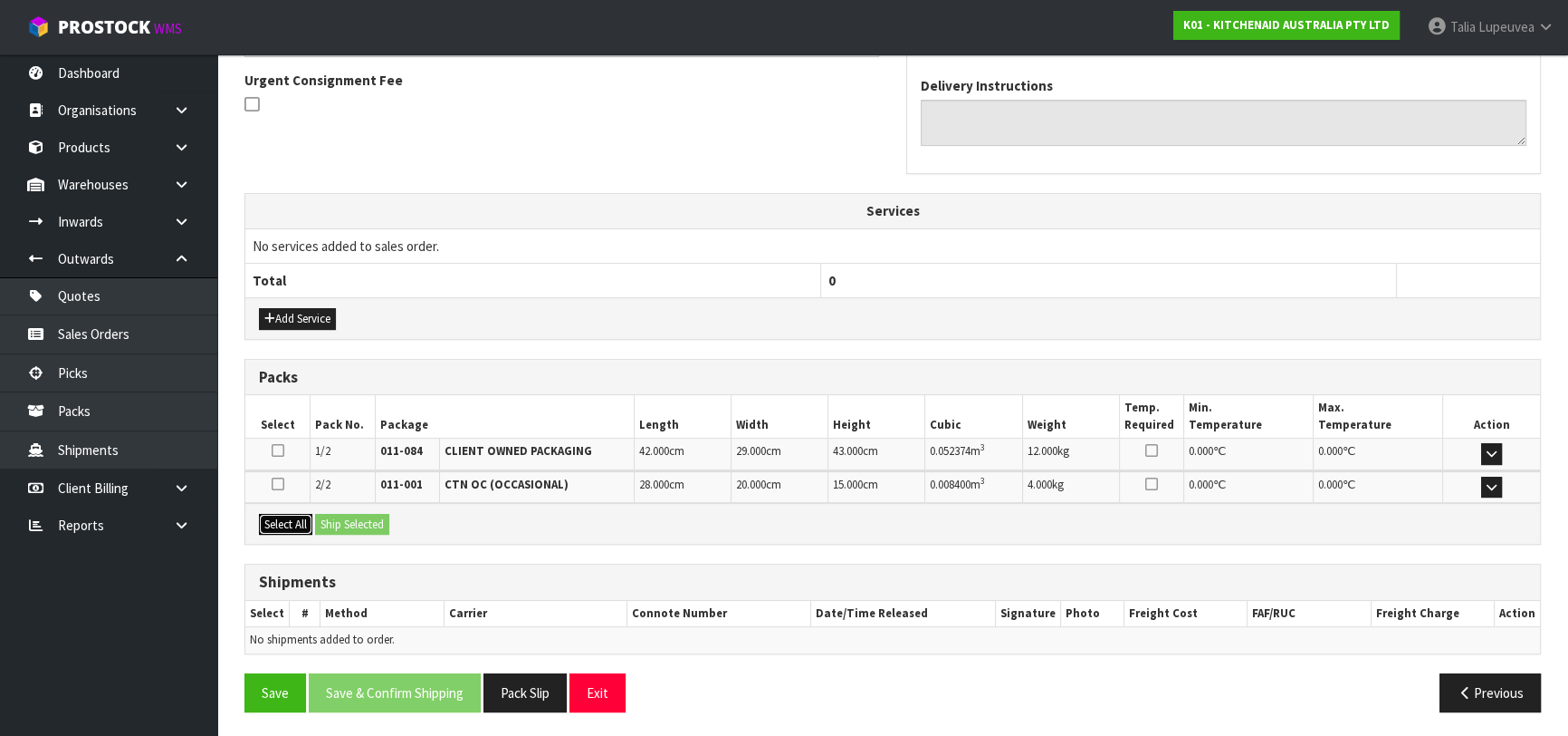
click at [284, 514] on button "Select All" at bounding box center [285, 524] width 54 height 22
click at [341, 515] on button "Ship Selected" at bounding box center [352, 524] width 74 height 22
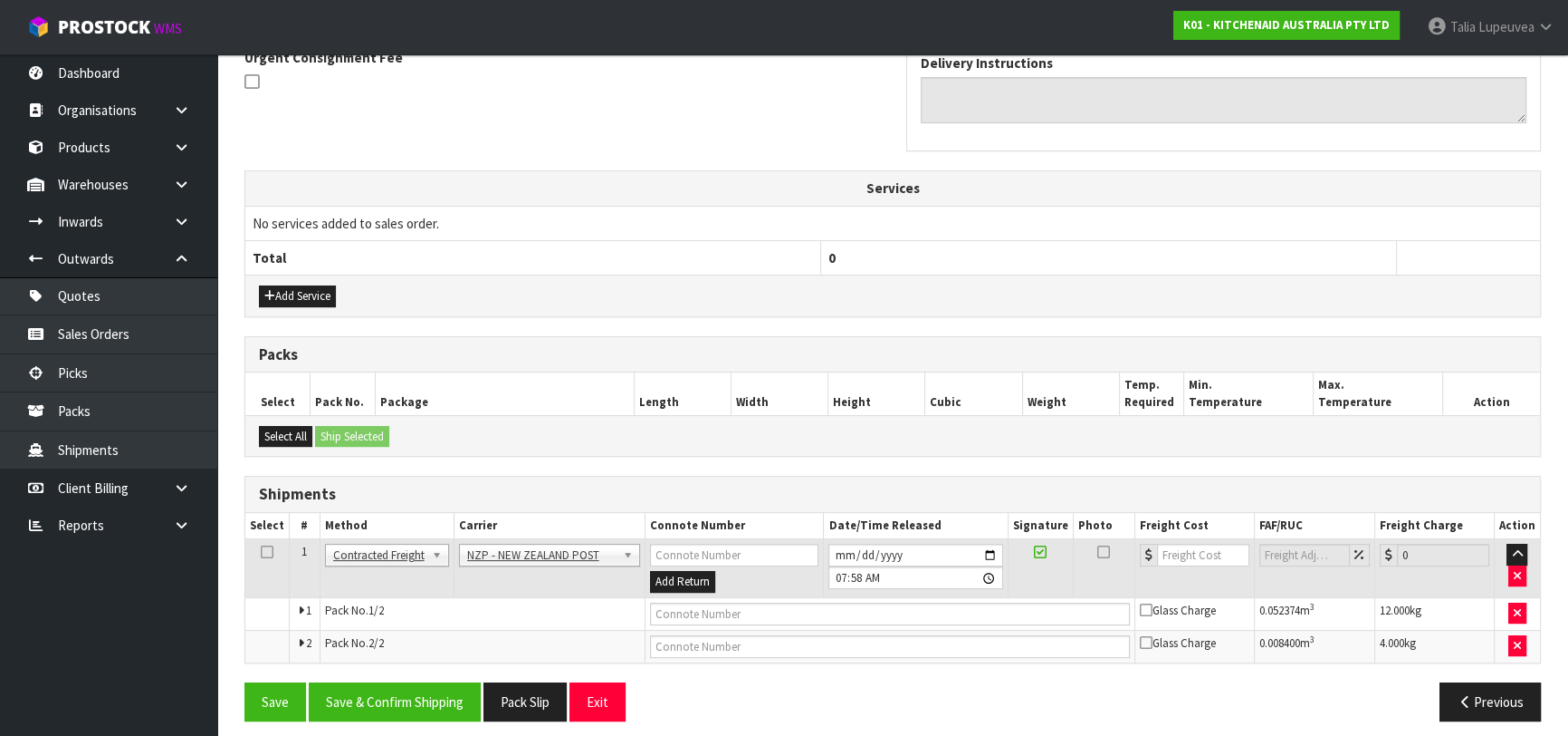
scroll to position [562, 0]
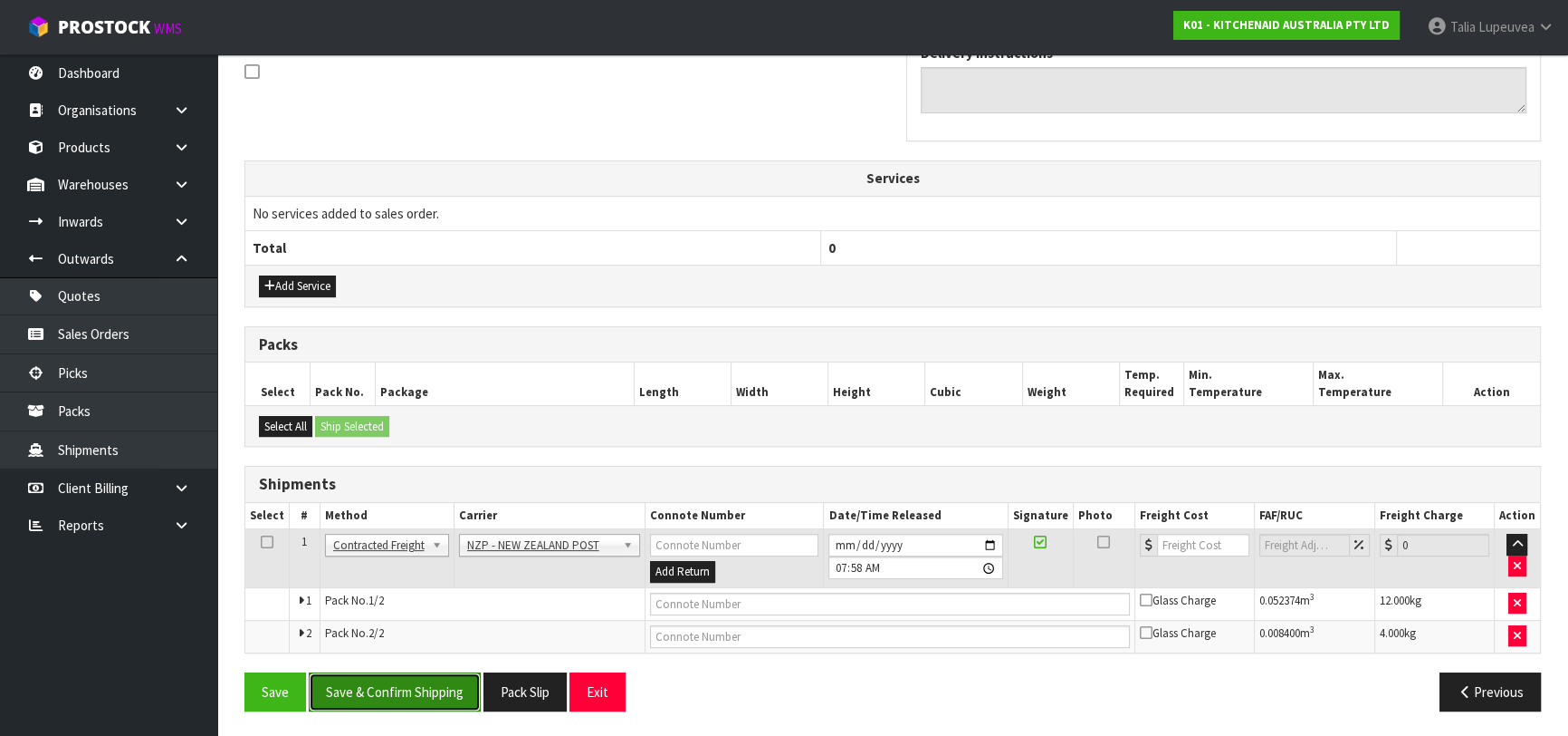
click at [415, 679] on button "Save & Confirm Shipping" at bounding box center [395, 691] width 172 height 39
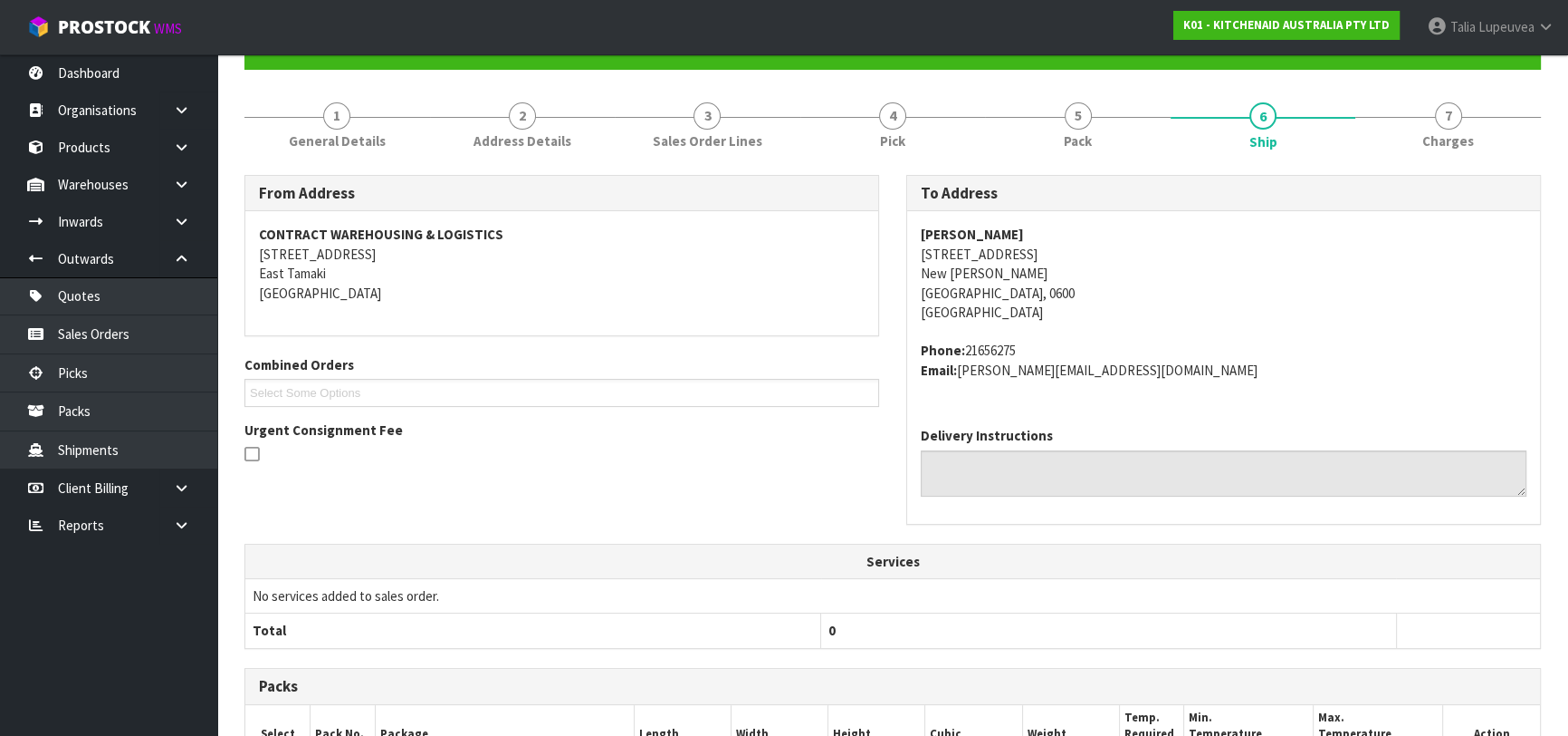
scroll to position [534, 0]
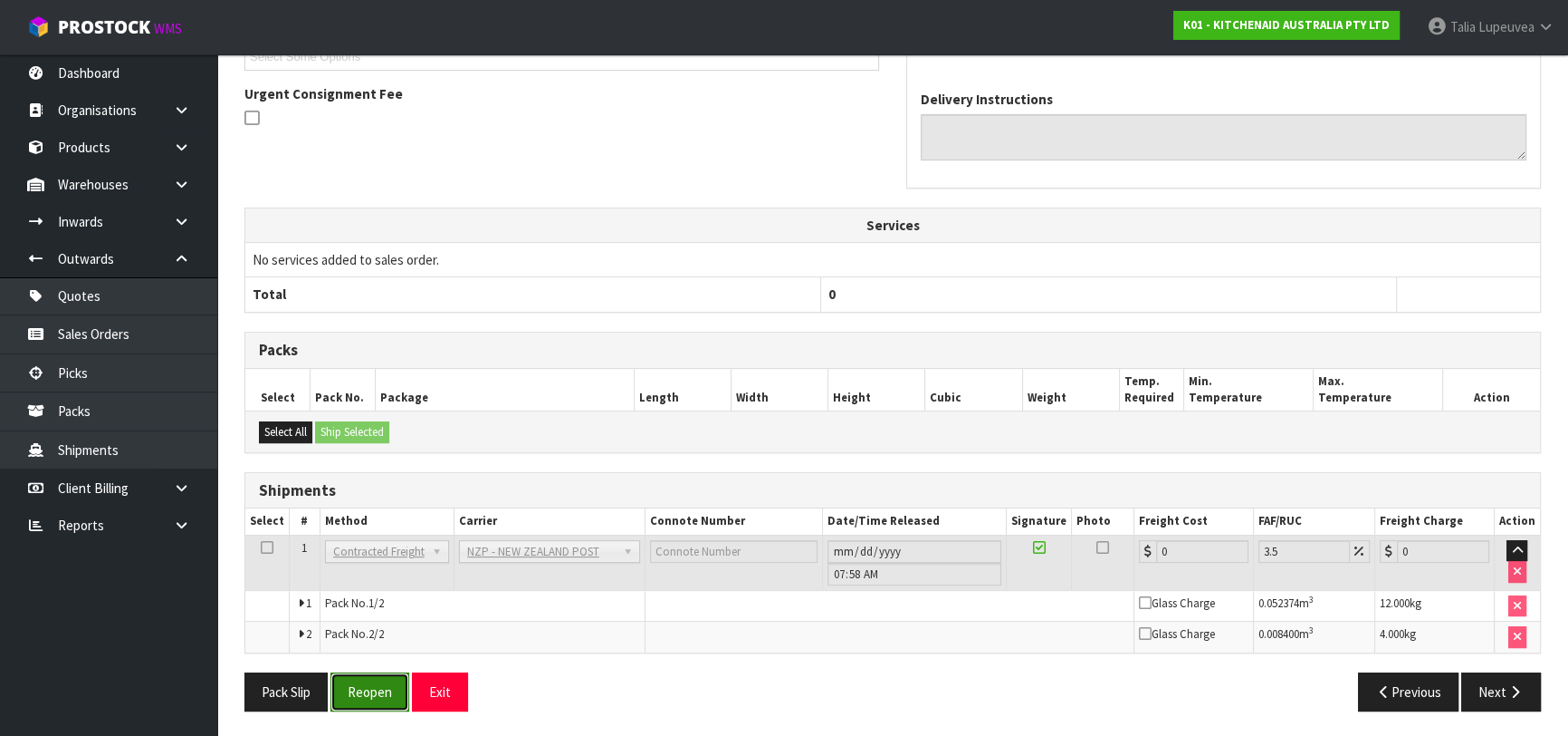
click at [369, 673] on button "Reopen" at bounding box center [370, 691] width 79 height 39
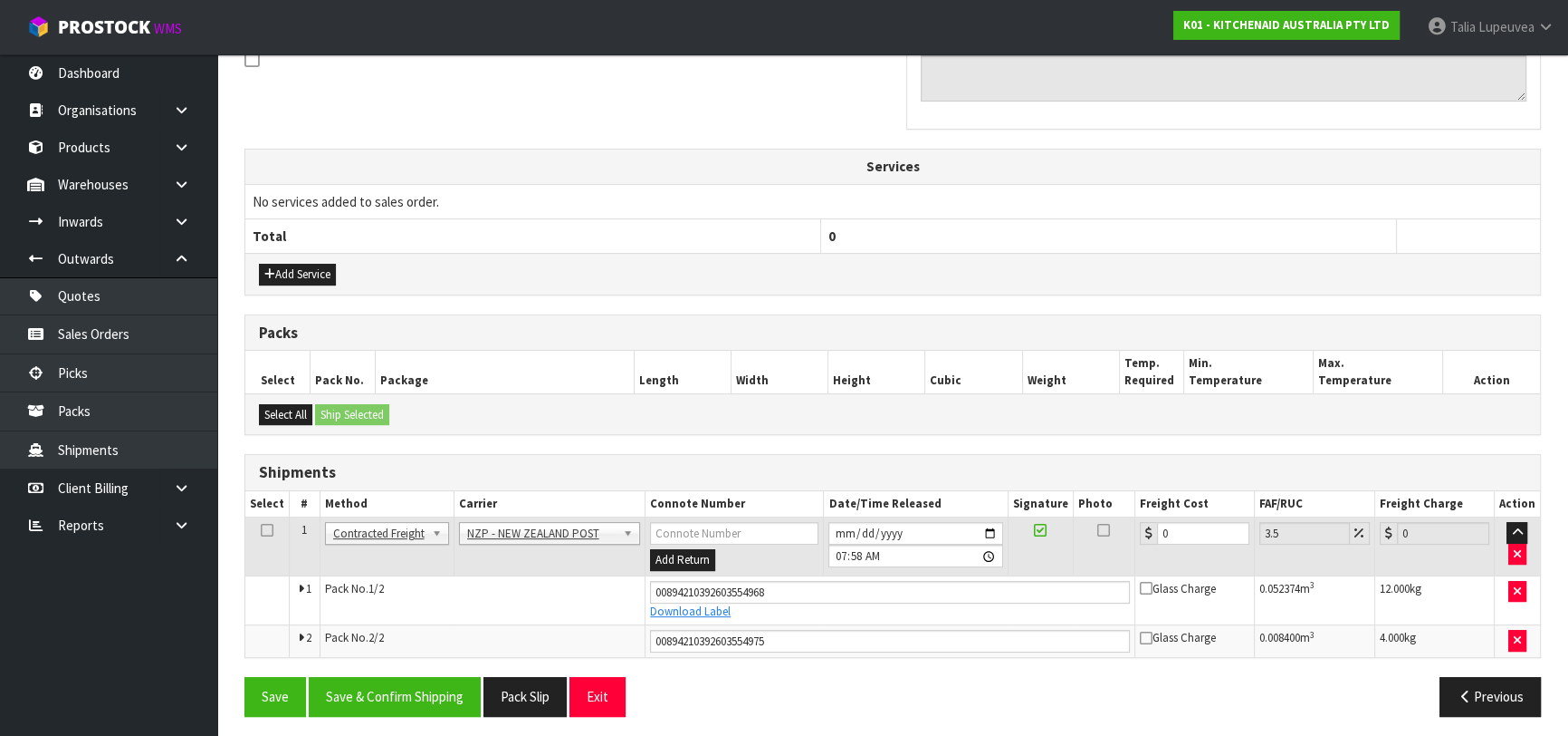
scroll to position [578, 0]
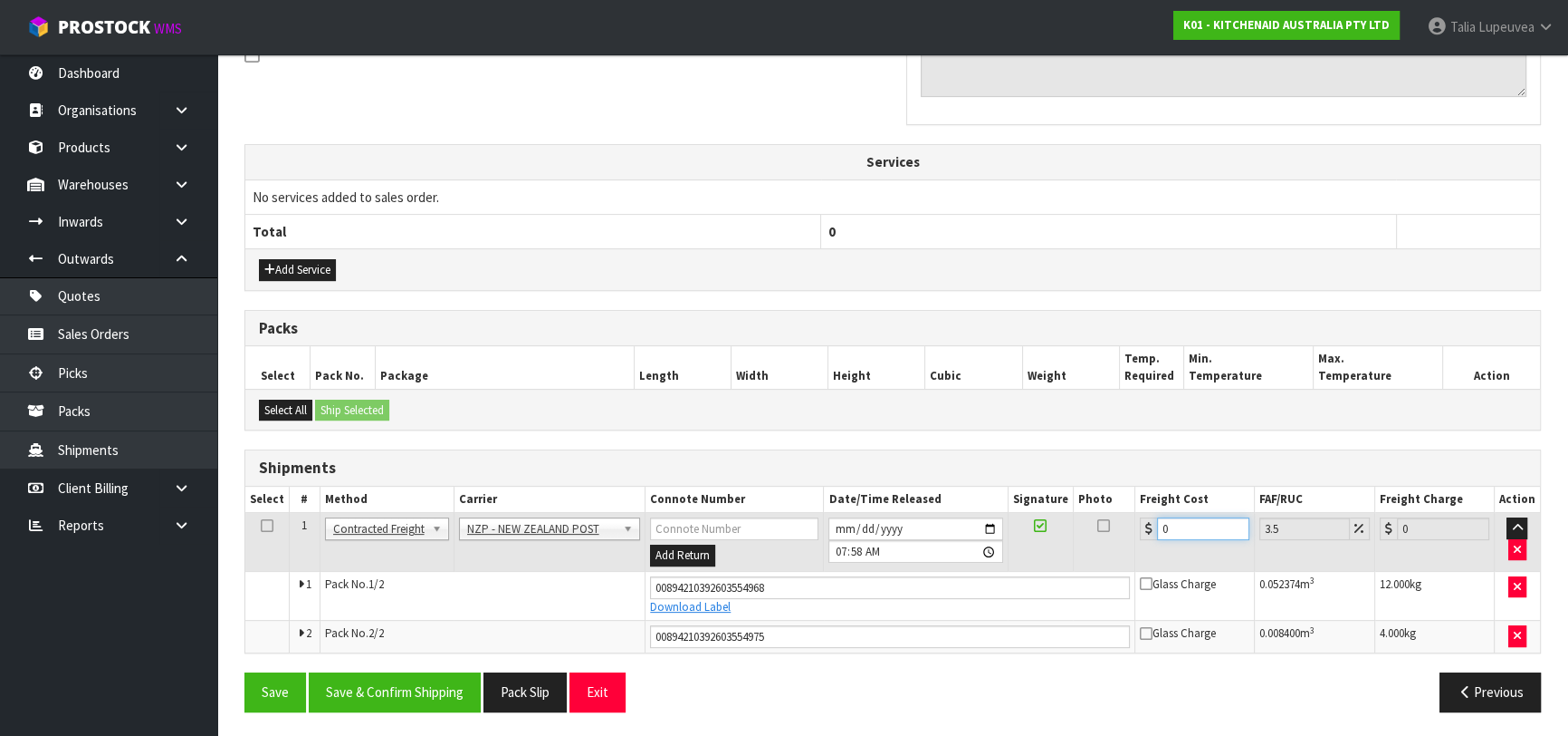
drag, startPoint x: 1176, startPoint y: 529, endPoint x: 1123, endPoint y: 535, distance: 53.3
click at [1123, 535] on tr "1 Client Local Pickup Customer Local Pickup Company Freight Contracted Freight …" at bounding box center [893, 542] width 1295 height 58
type input "8"
type input "8.28"
type input "8.6"
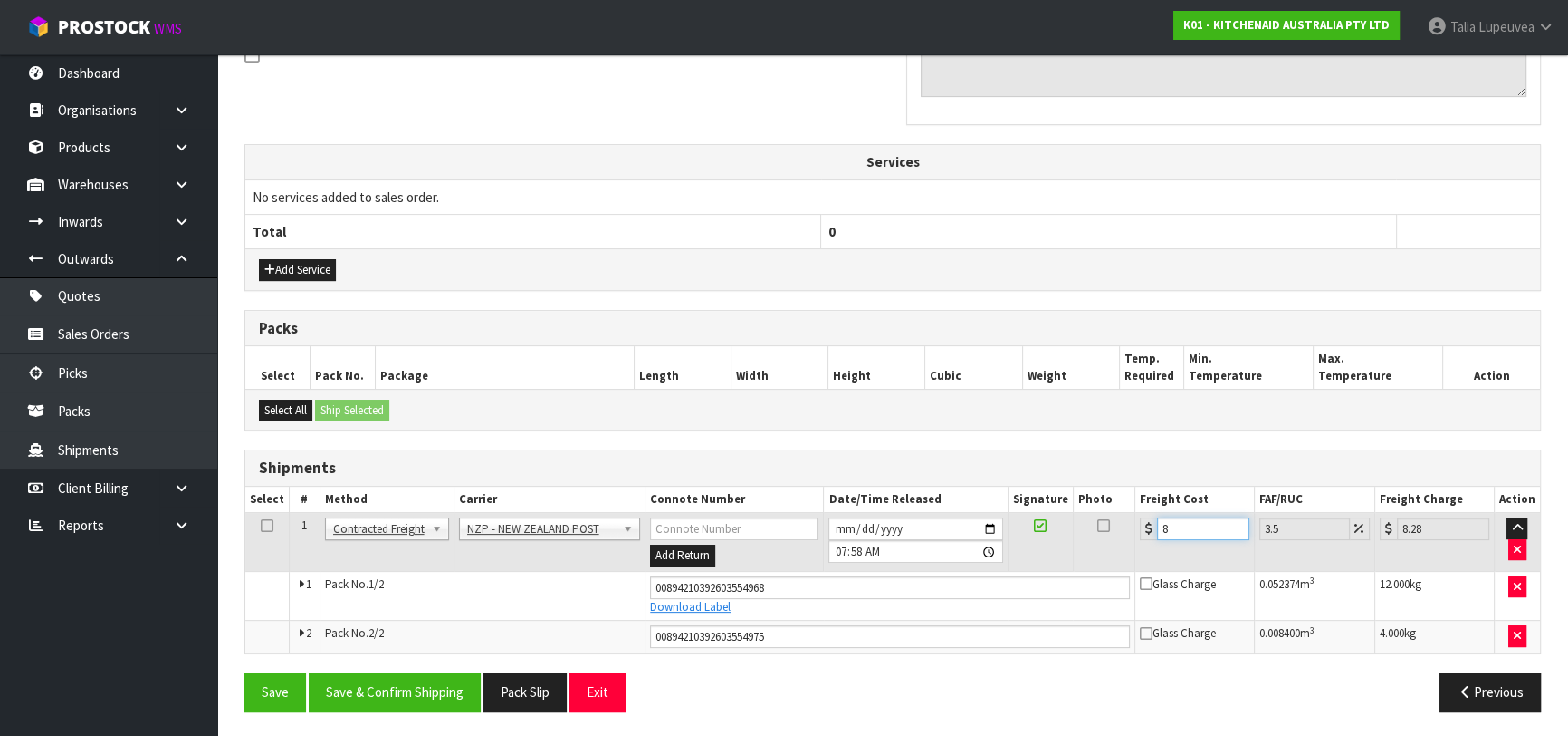
type input "8.9"
type input "8.66"
type input "8.96"
type input "8.66"
click at [377, 693] on button "Save & Confirm Shipping" at bounding box center [395, 691] width 172 height 39
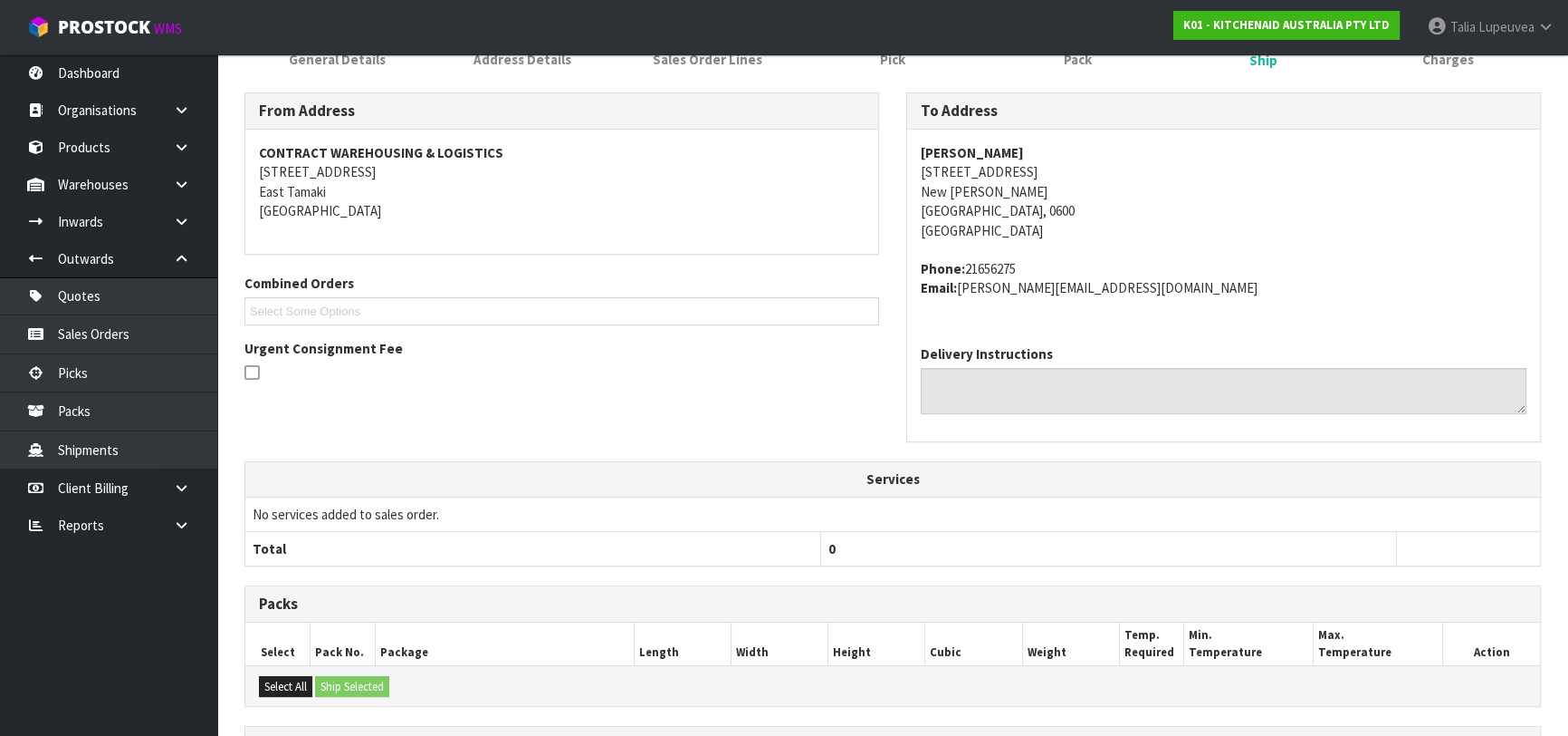
scroll to position [0, 0]
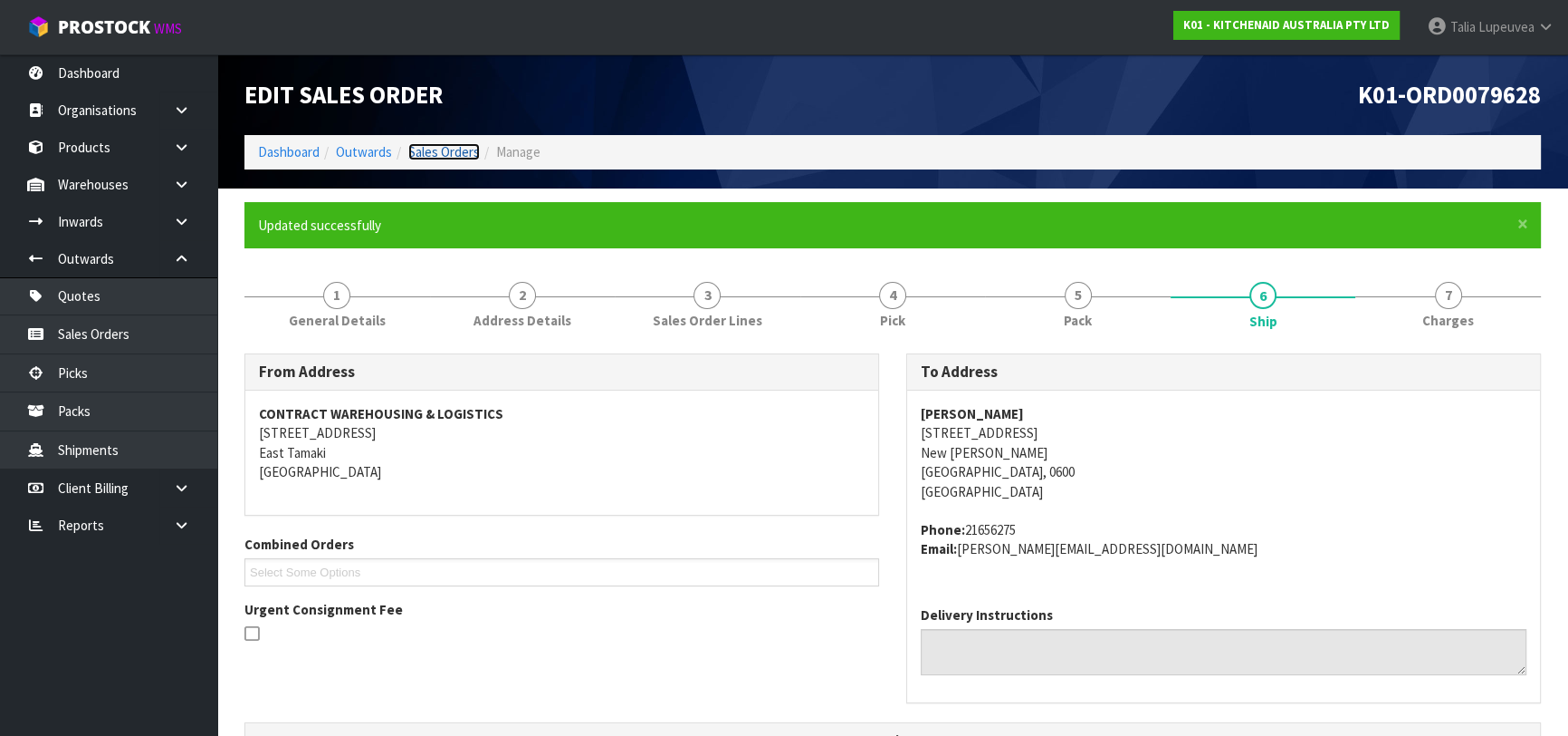
click at [446, 154] on link "Sales Orders" at bounding box center [445, 152] width 72 height 17
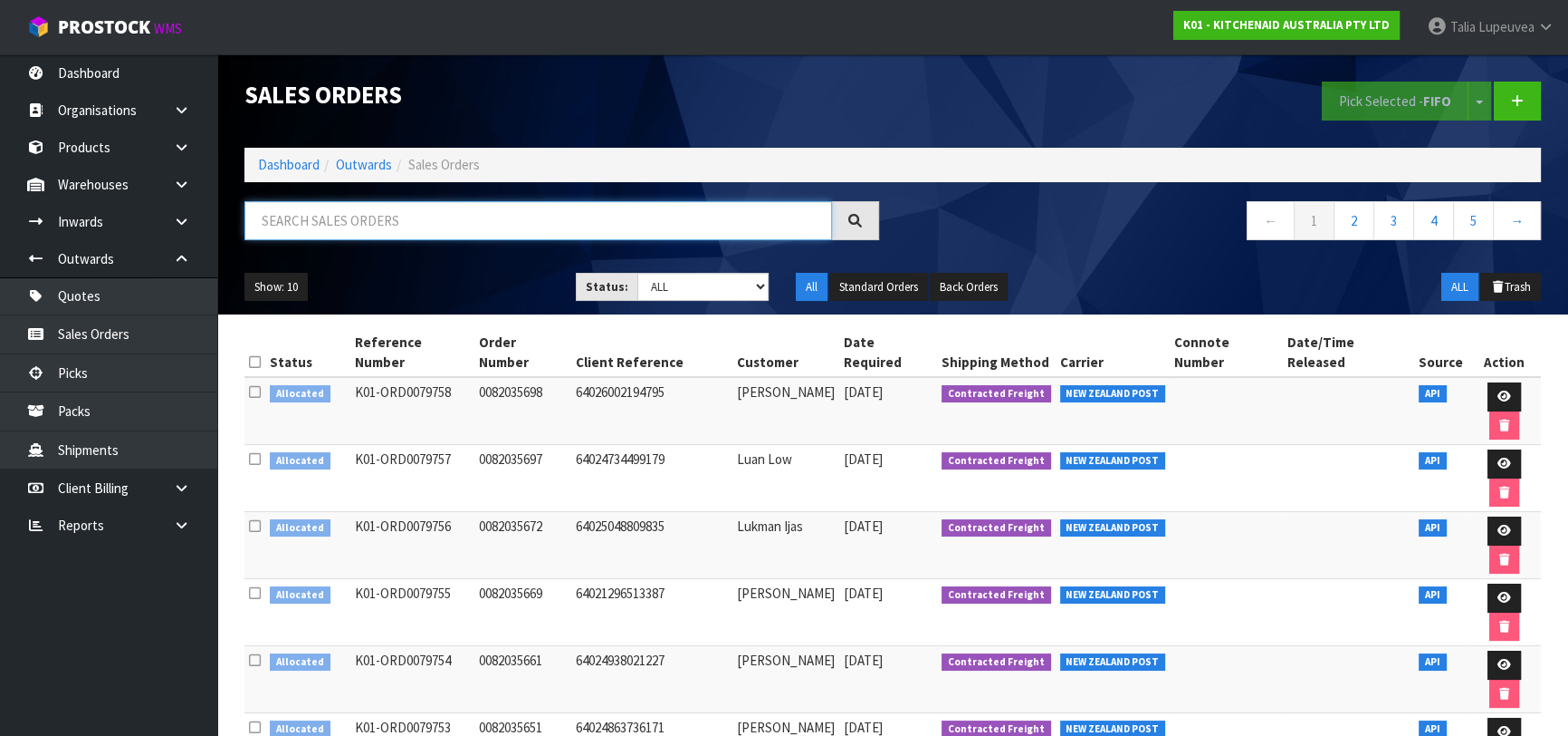
click at [423, 207] on input "text" at bounding box center [539, 220] width 588 height 39
type input "JOB-0414190"
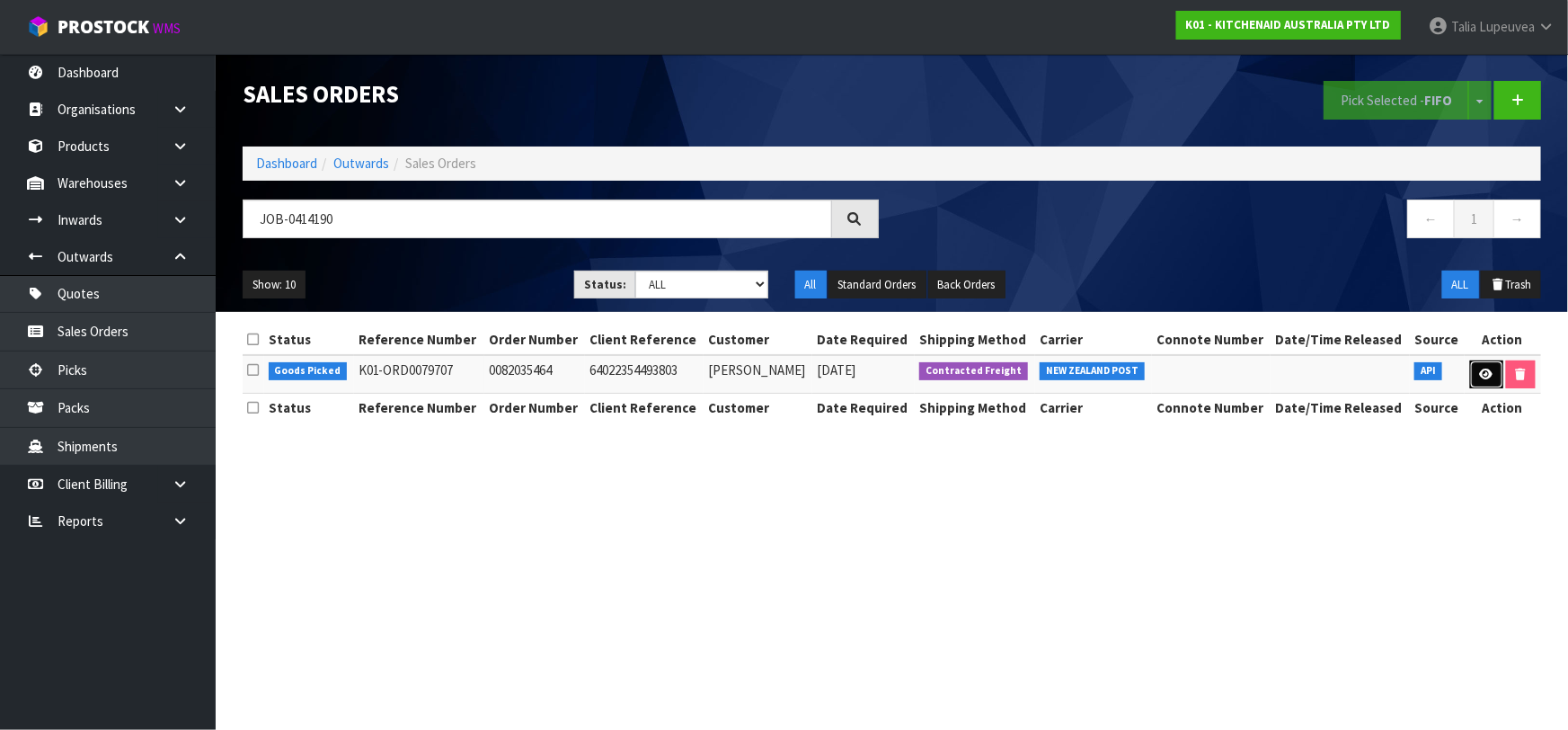
click at [1480, 368] on icon at bounding box center [1486, 374] width 13 height 11
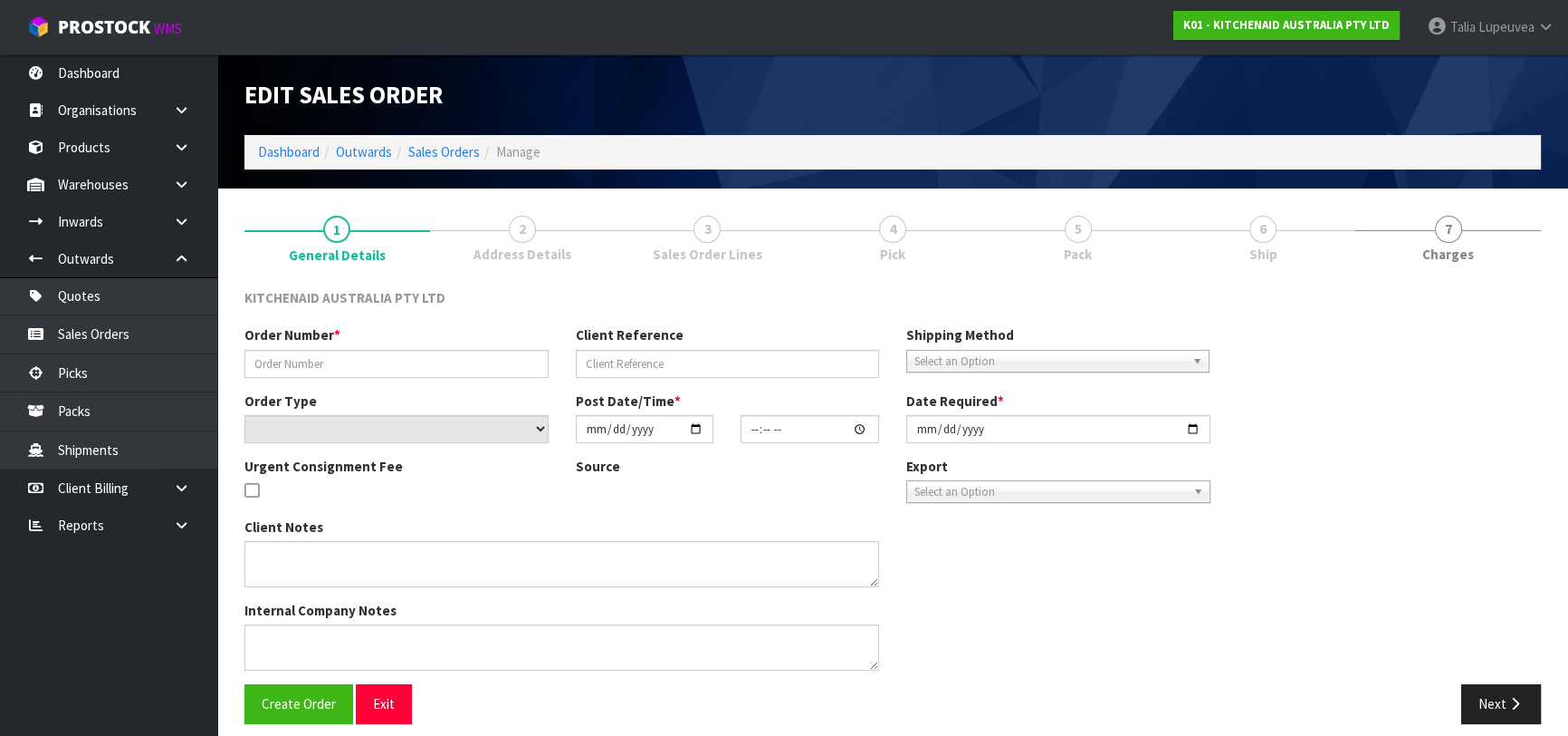
type input "0082035464"
type input "64022354493803"
select select "number:0"
type input "[DATE]"
type input "21:41:27.000"
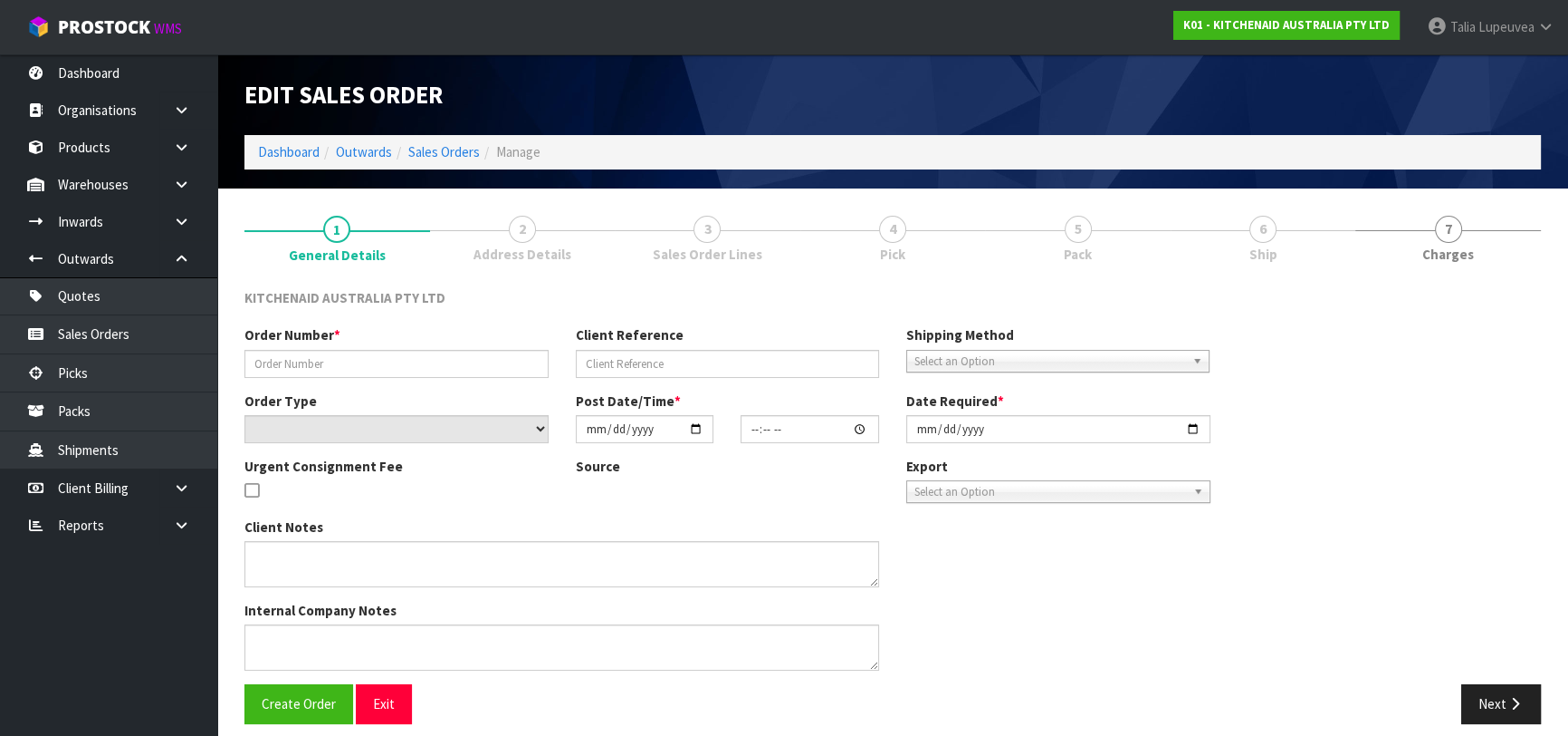
type input "[DATE]"
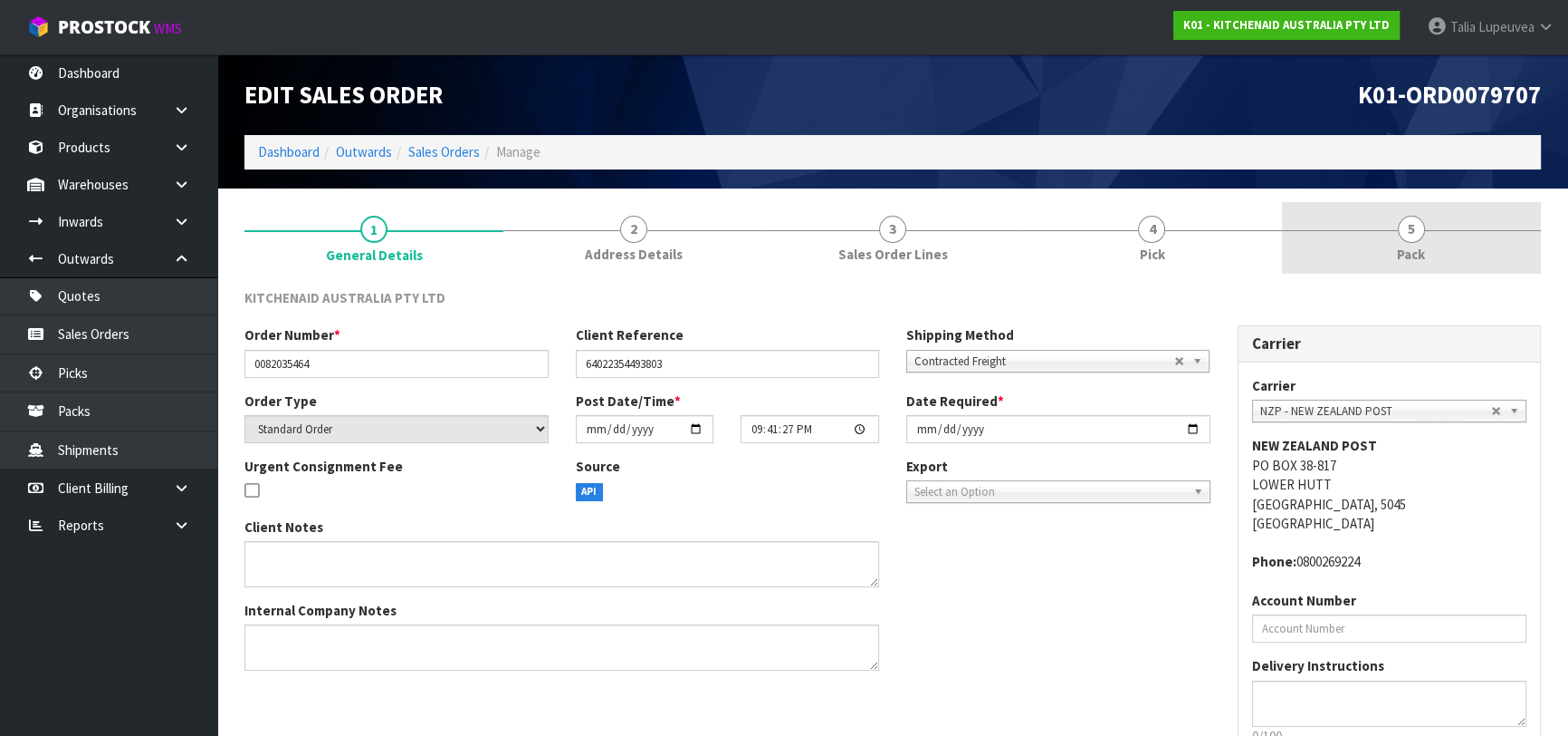
click at [1350, 246] on link "5 Pack" at bounding box center [1411, 237] width 259 height 72
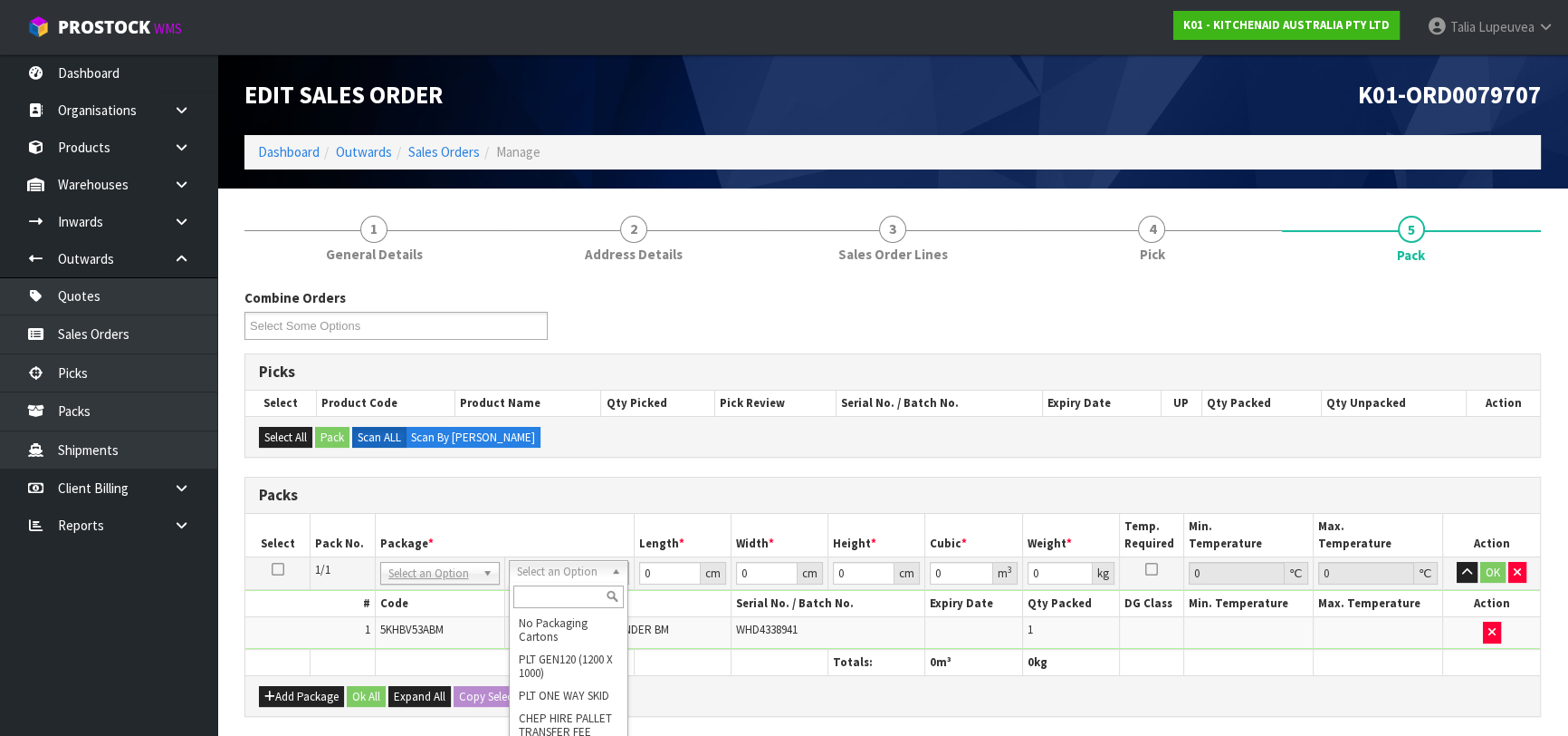
click at [541, 593] on input "text" at bounding box center [568, 597] width 110 height 23
type input "OC"
type input "1.3"
drag, startPoint x: 652, startPoint y: 573, endPoint x: 631, endPoint y: 575, distance: 21.1
click at [631, 575] on tr "1/1 NONE 007-001 007-002 007-004 007-009 007-013 007-014 007-015 007-017 007-01…" at bounding box center [893, 572] width 1295 height 33
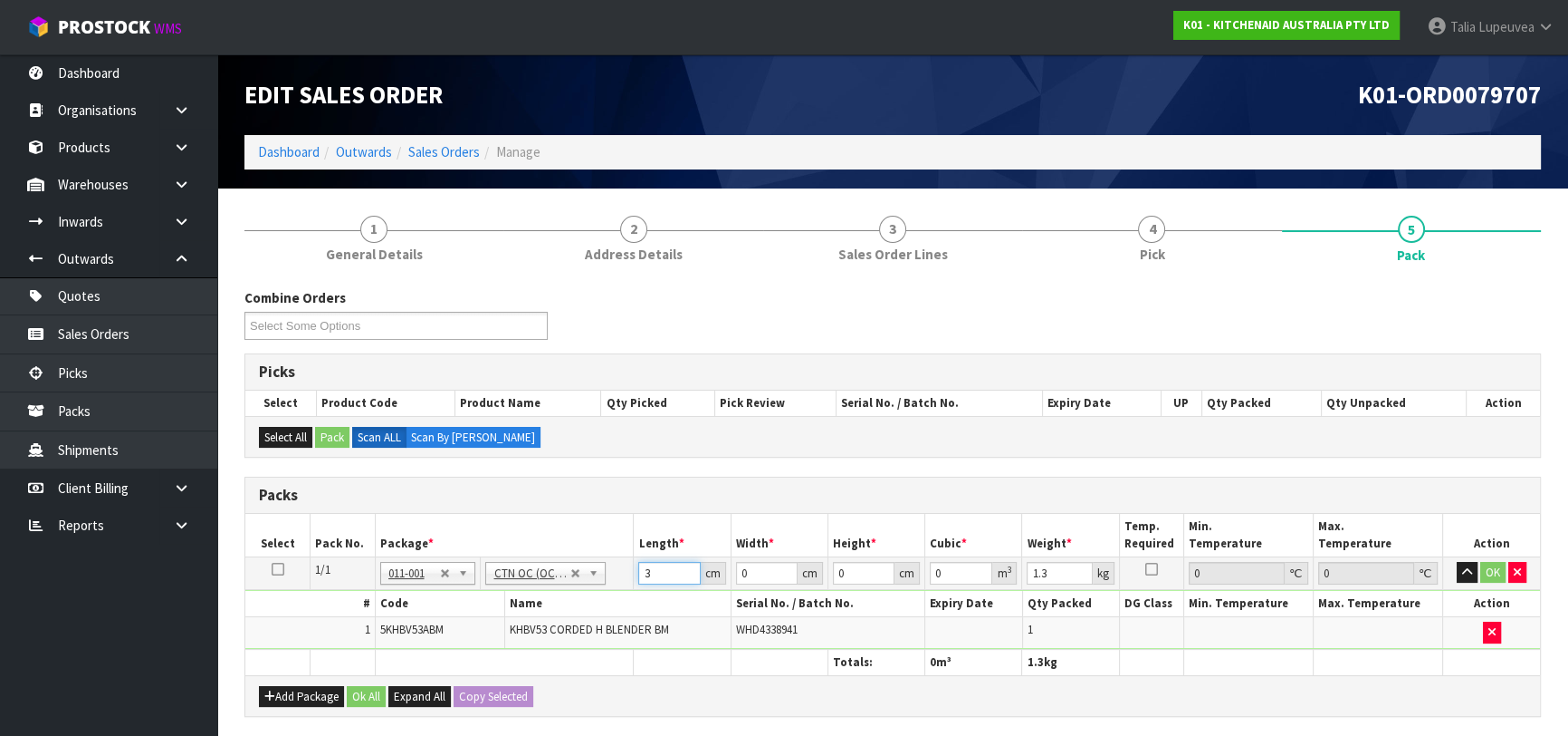
type input "3"
type input "14"
type input "8"
type input "0.000336"
type input "8"
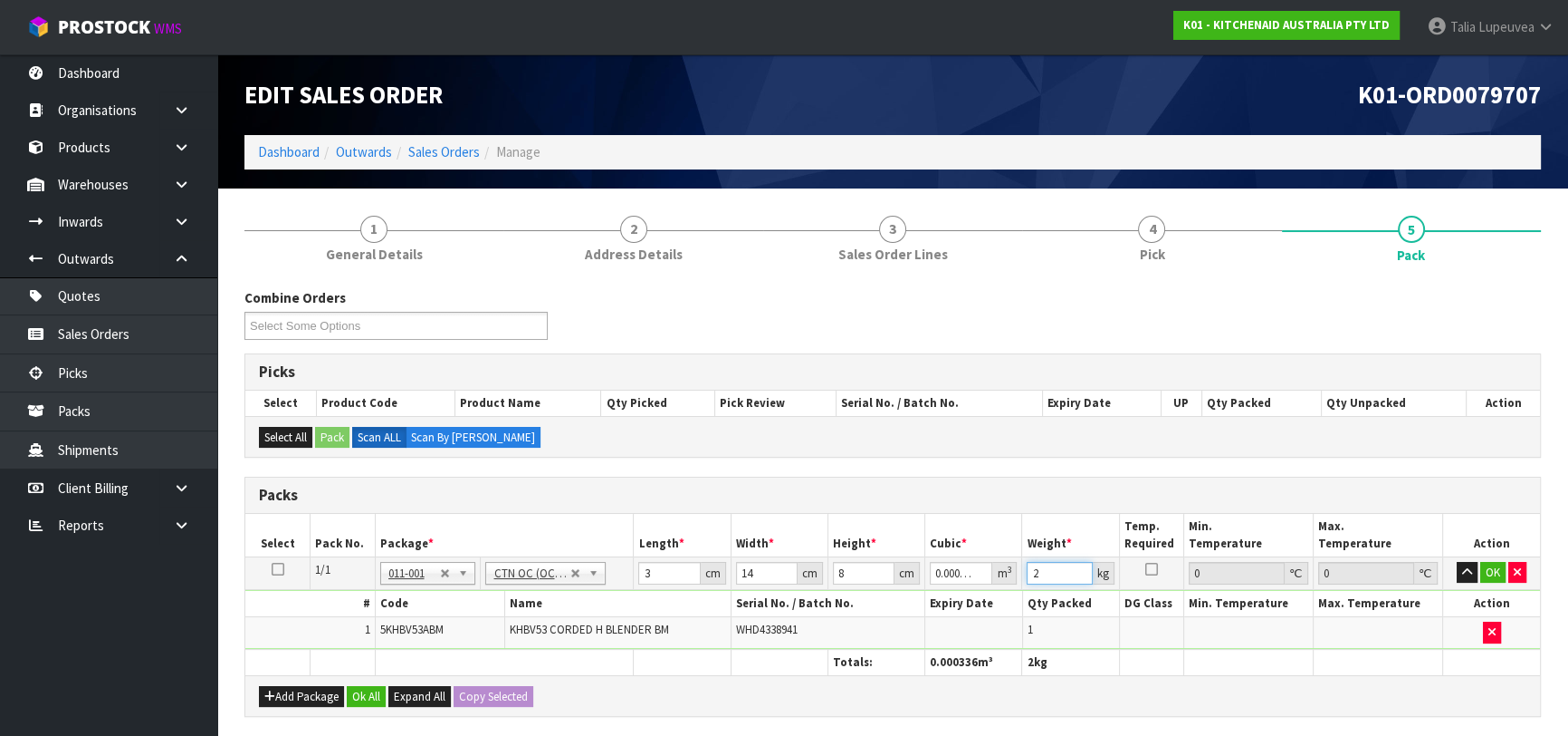
type input "2"
drag, startPoint x: 646, startPoint y: 573, endPoint x: 603, endPoint y: 573, distance: 43.0
click at [603, 573] on tr "1/1 NONE 007-001 007-002 007-004 007-009 007-013 007-014 007-015 007-017 007-01…" at bounding box center [893, 572] width 1295 height 33
type input "2"
type input "0.000224"
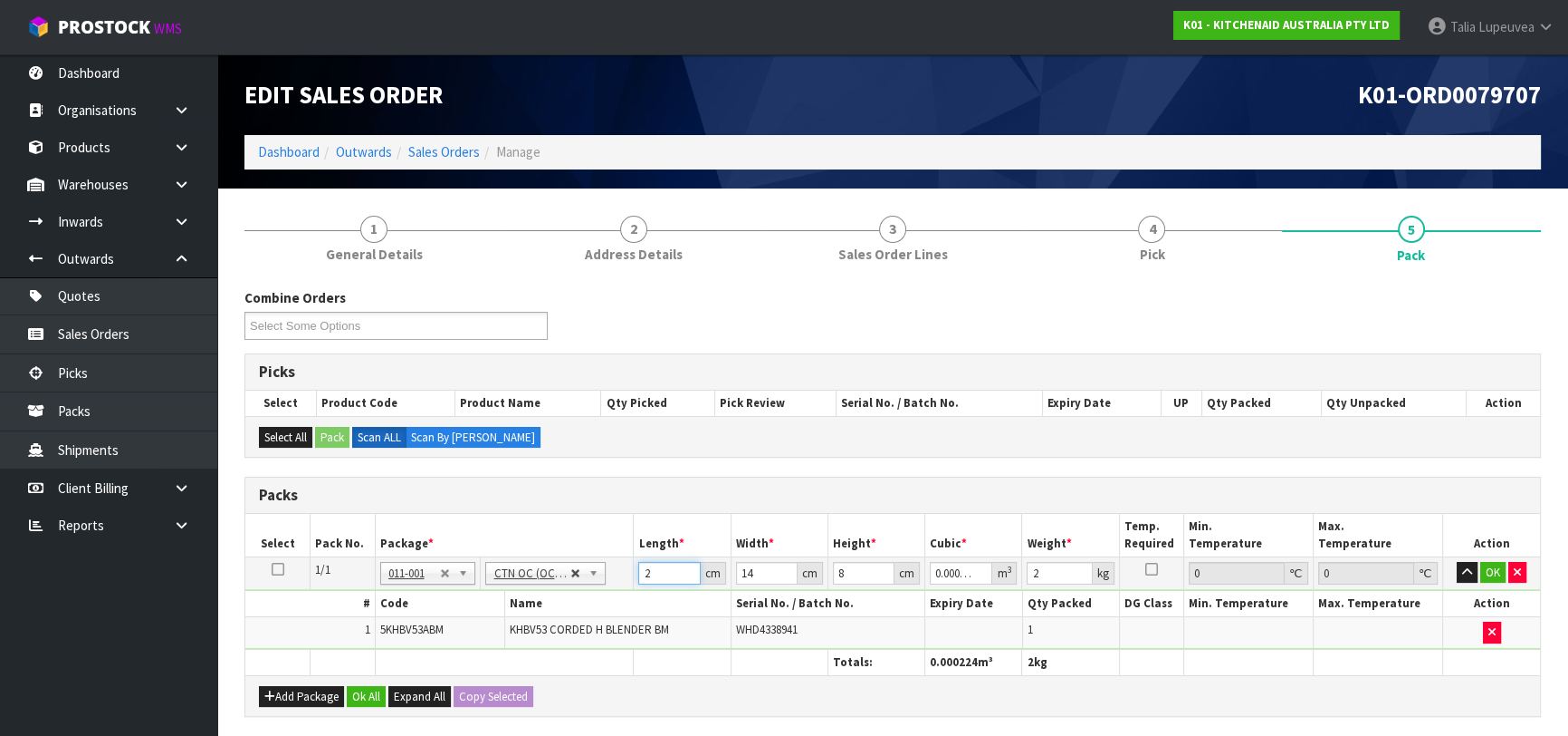
type input "23"
type input "0.002576"
type input "23"
type input "2"
type input "0.000644"
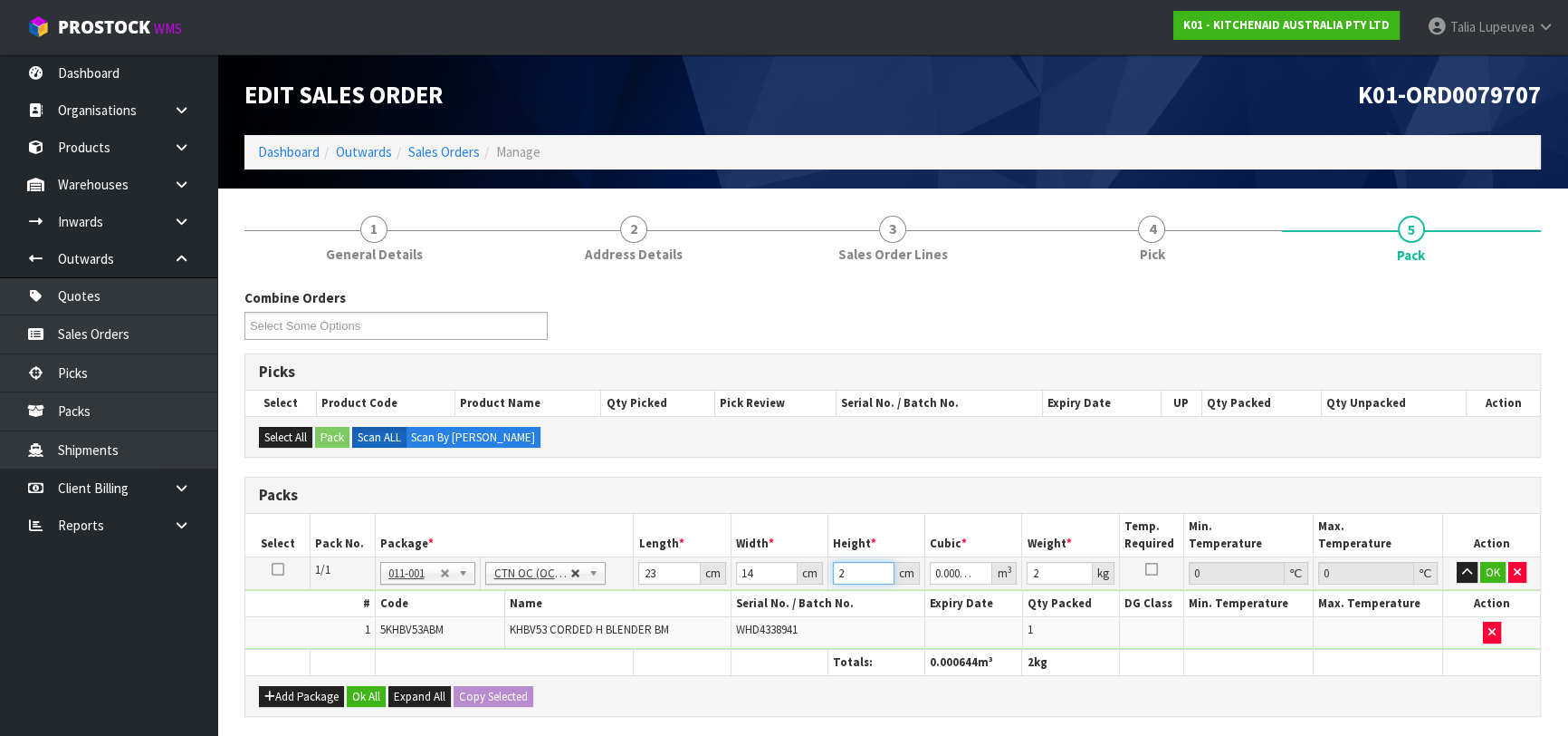
type input "28"
type input "0.009016"
type input "28"
click at [1495, 562] on button "OK" at bounding box center [1493, 572] width 25 height 22
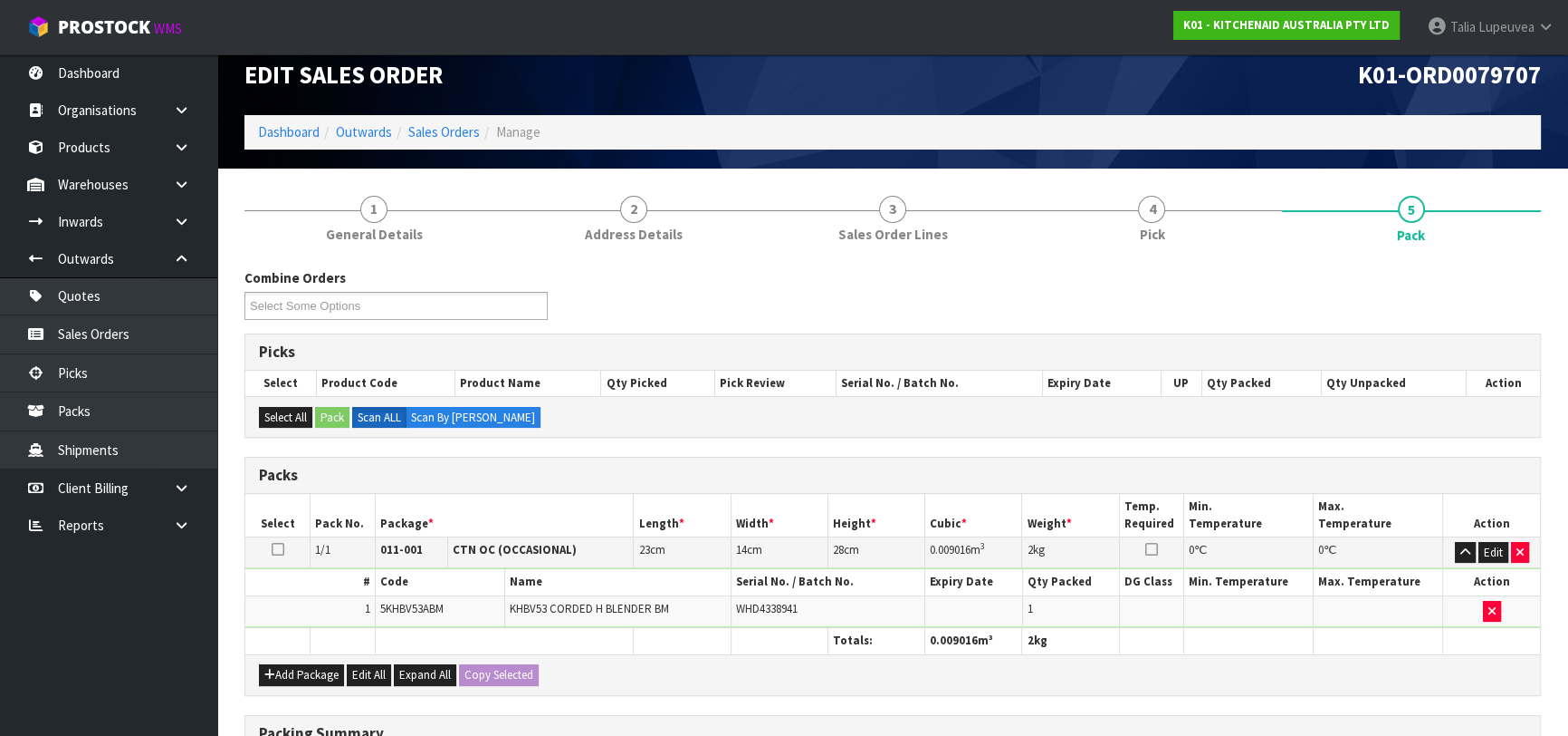
scroll to position [319, 0]
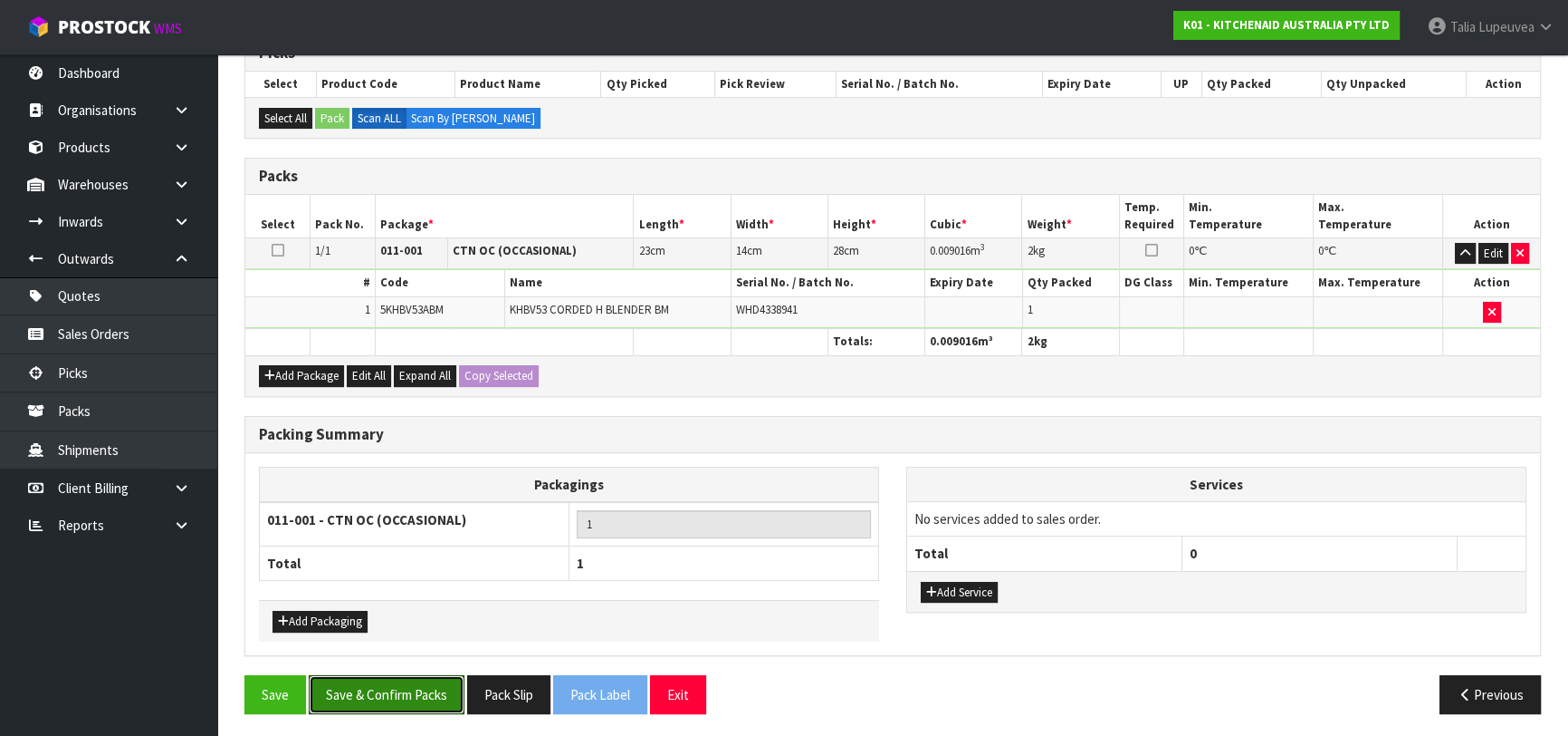
drag, startPoint x: 380, startPoint y: 692, endPoint x: 606, endPoint y: 669, distance: 227.2
click at [382, 692] on button "Save & Confirm Packs" at bounding box center [386, 694] width 155 height 39
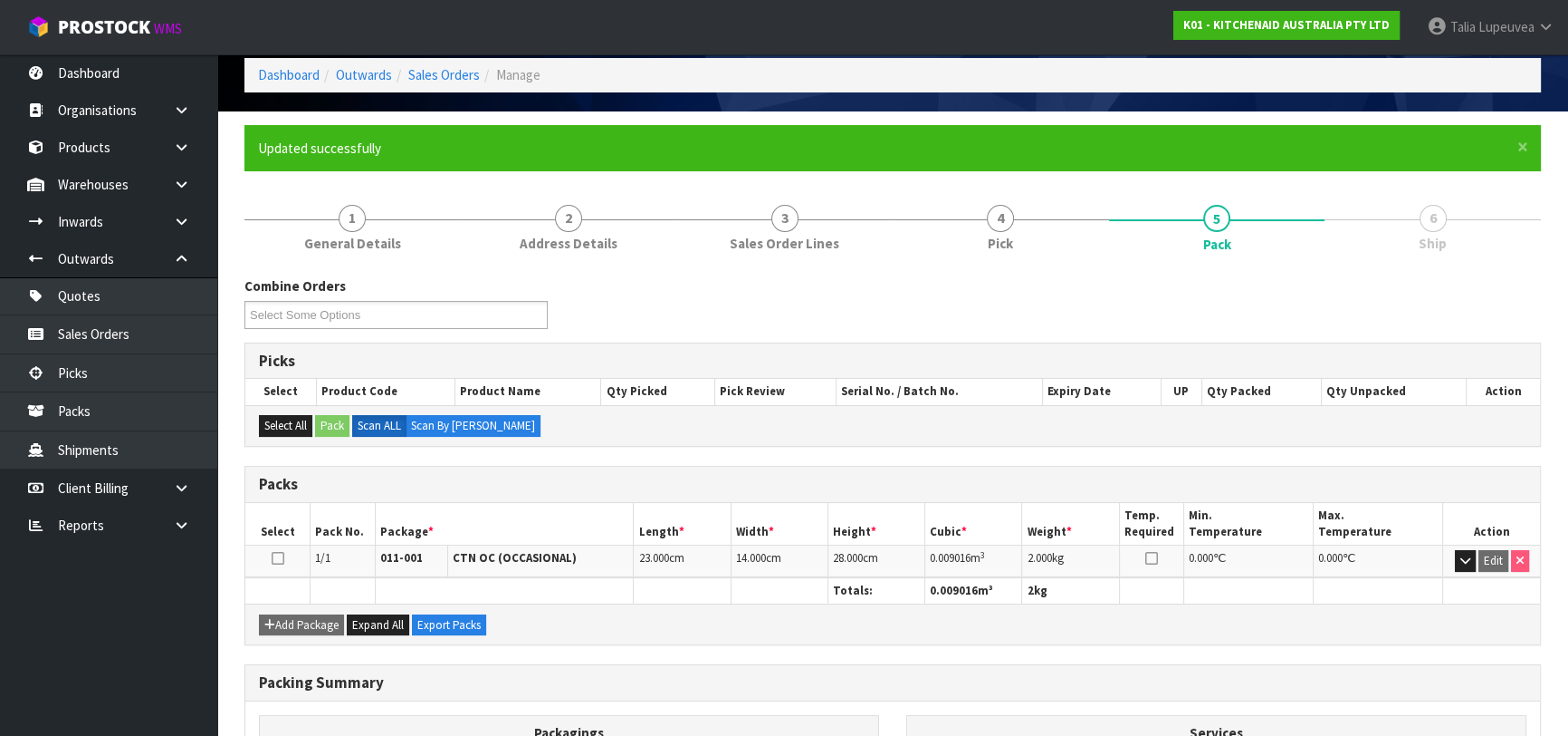
scroll to position [286, 0]
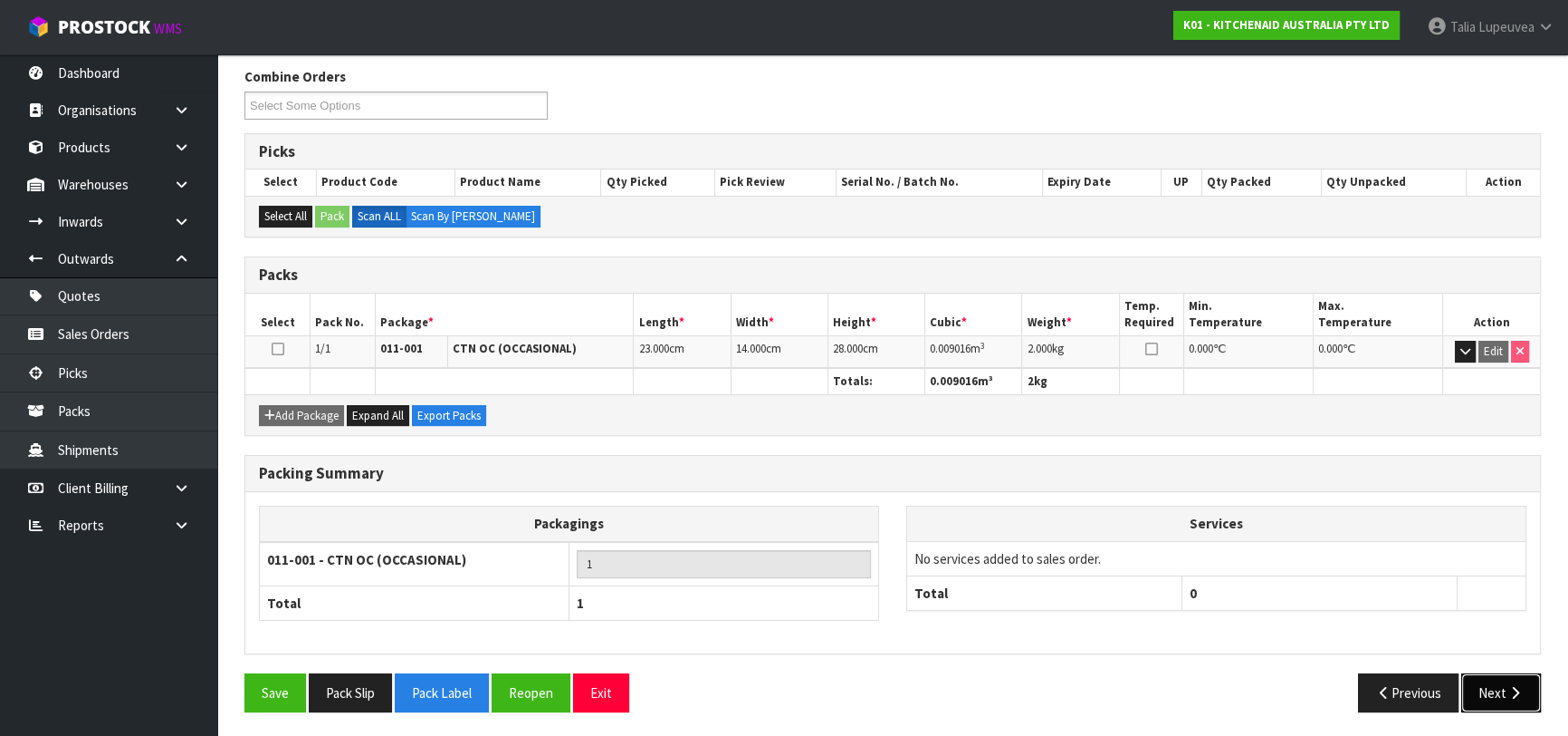
click at [1511, 686] on icon "button" at bounding box center [1515, 693] width 17 height 13
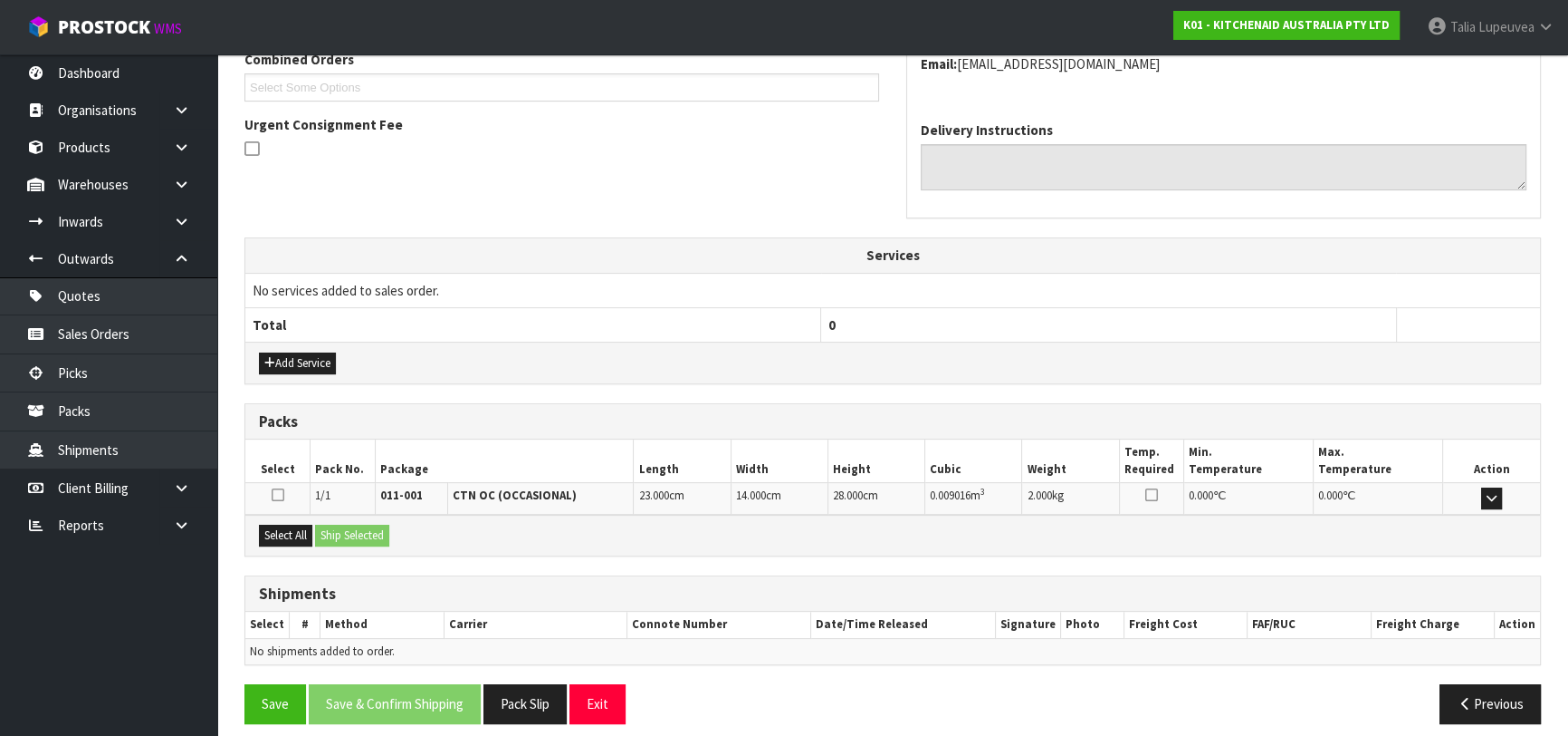
scroll to position [497, 0]
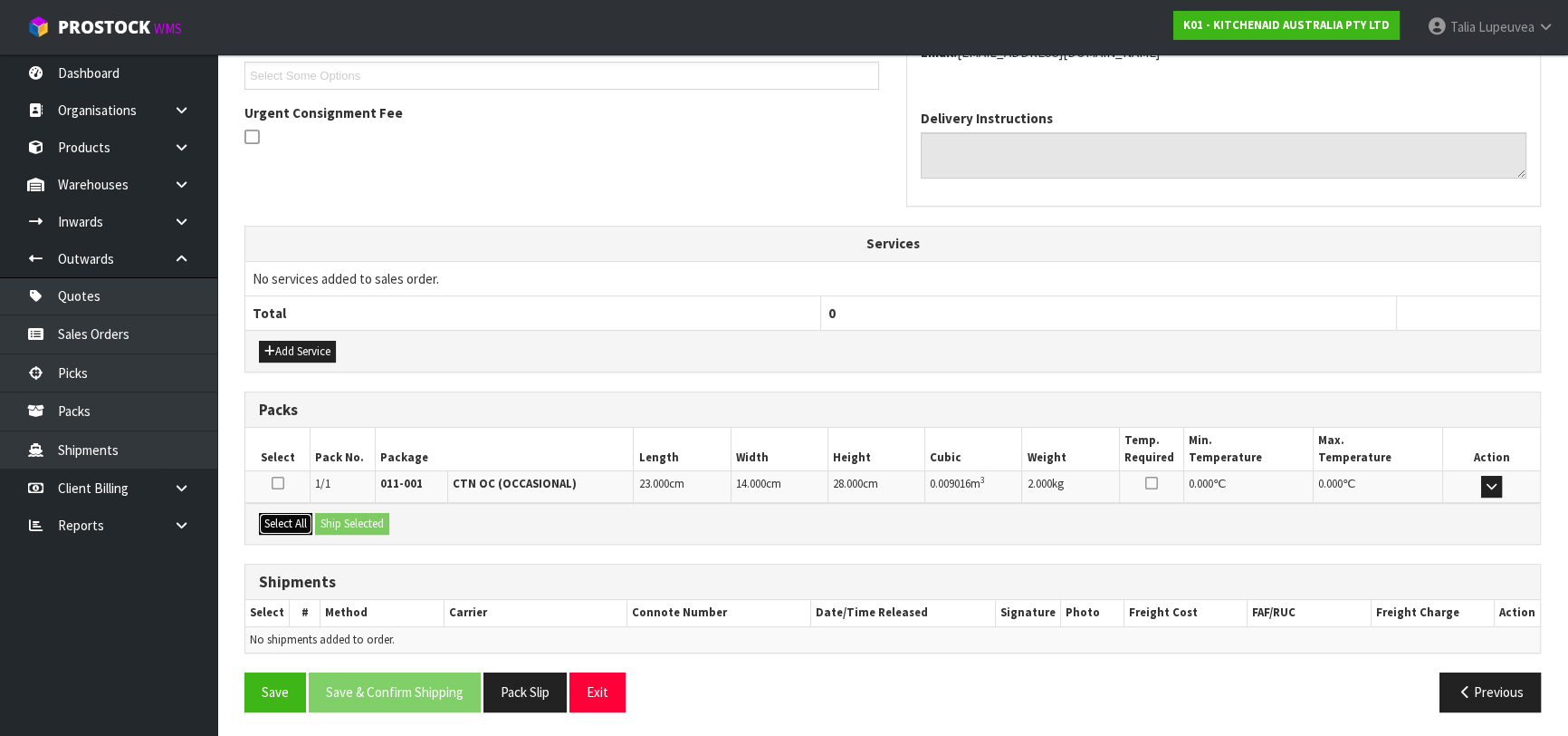
click at [315, 516] on div "Select All Ship Selected" at bounding box center [893, 523] width 1295 height 41
drag, startPoint x: 270, startPoint y: 521, endPoint x: 283, endPoint y: 516, distance: 13.9
click at [272, 519] on button "Select All" at bounding box center [285, 523] width 54 height 22
click at [353, 516] on button "Ship Selected" at bounding box center [352, 523] width 74 height 22
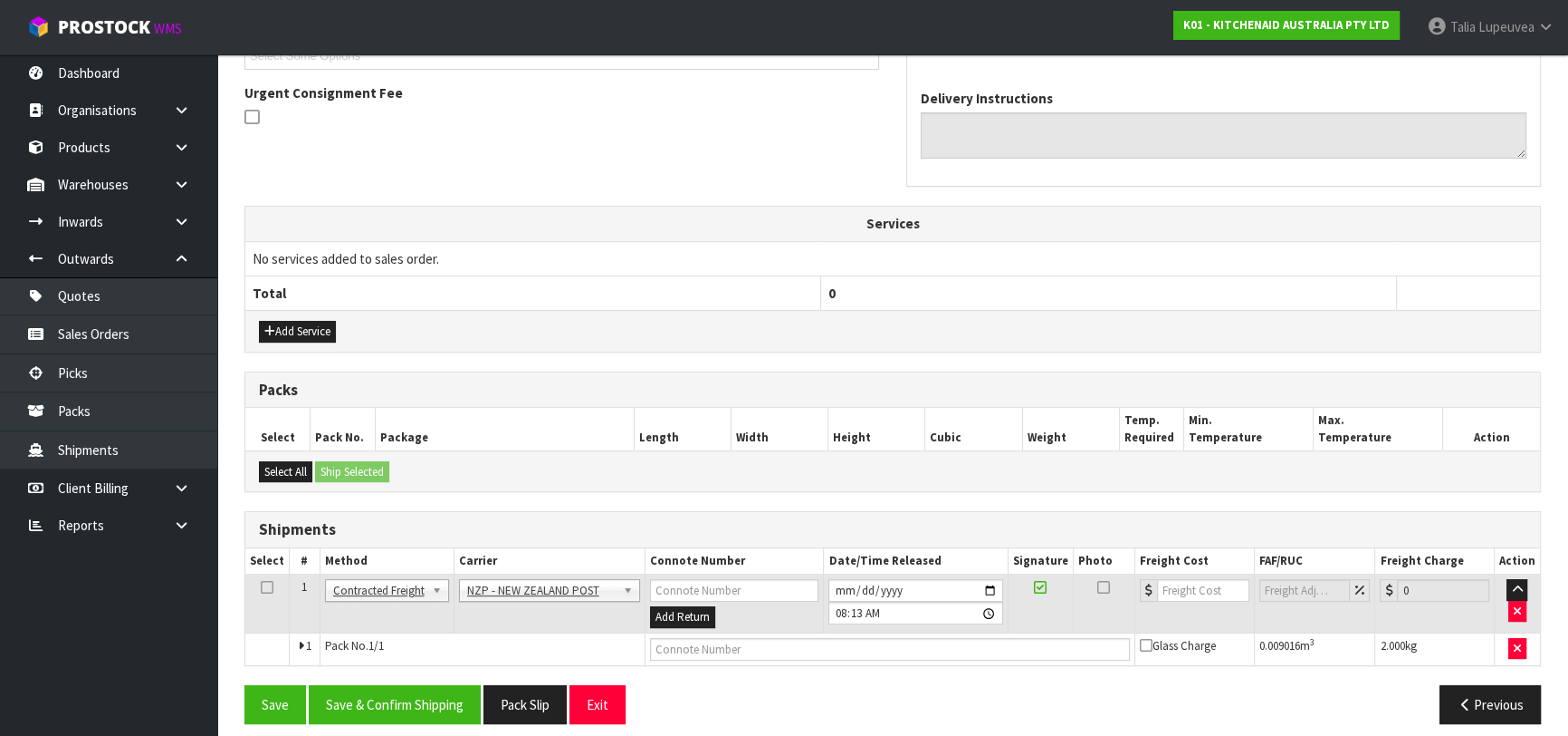
scroll to position [529, 0]
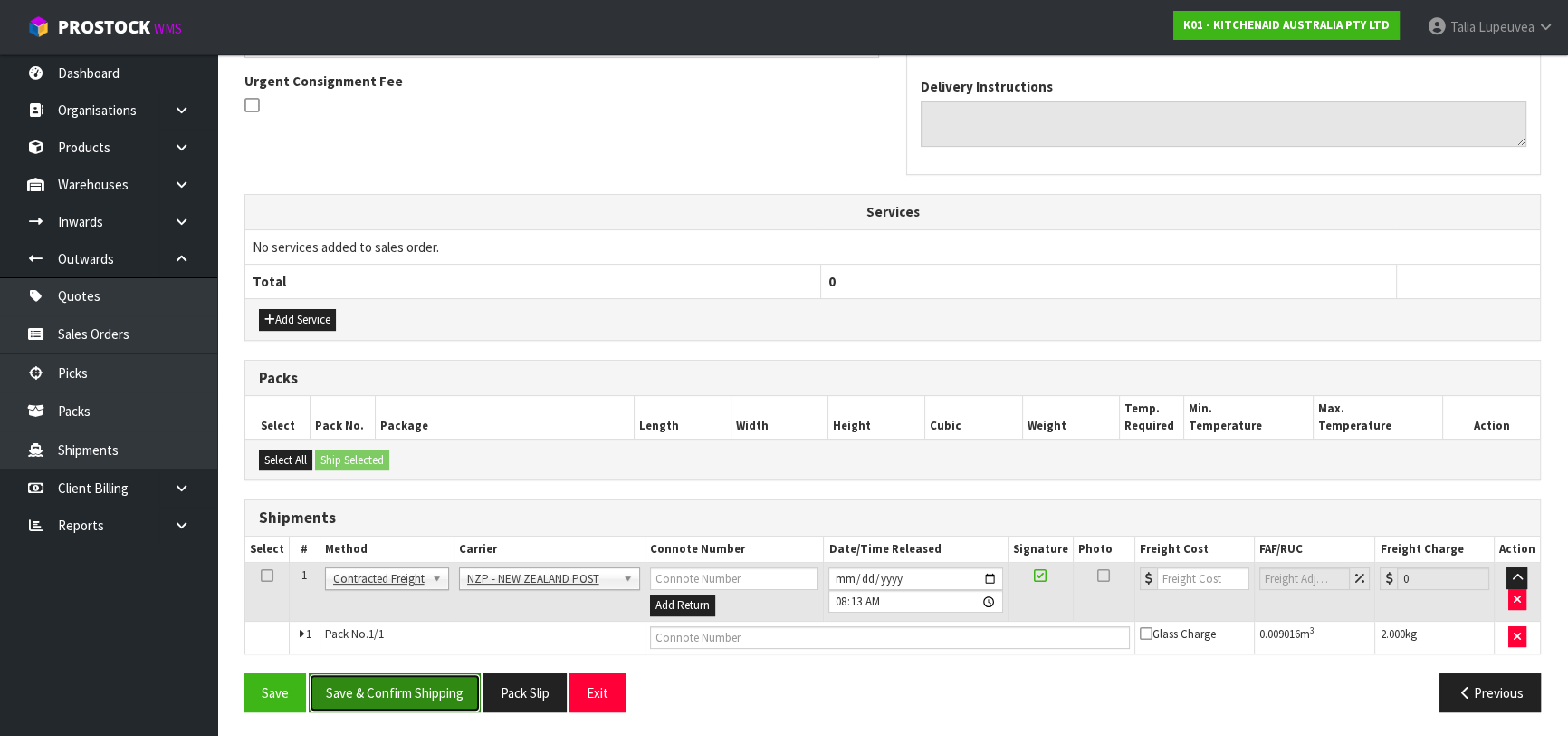
click at [426, 694] on button "Save & Confirm Shipping" at bounding box center [395, 692] width 172 height 39
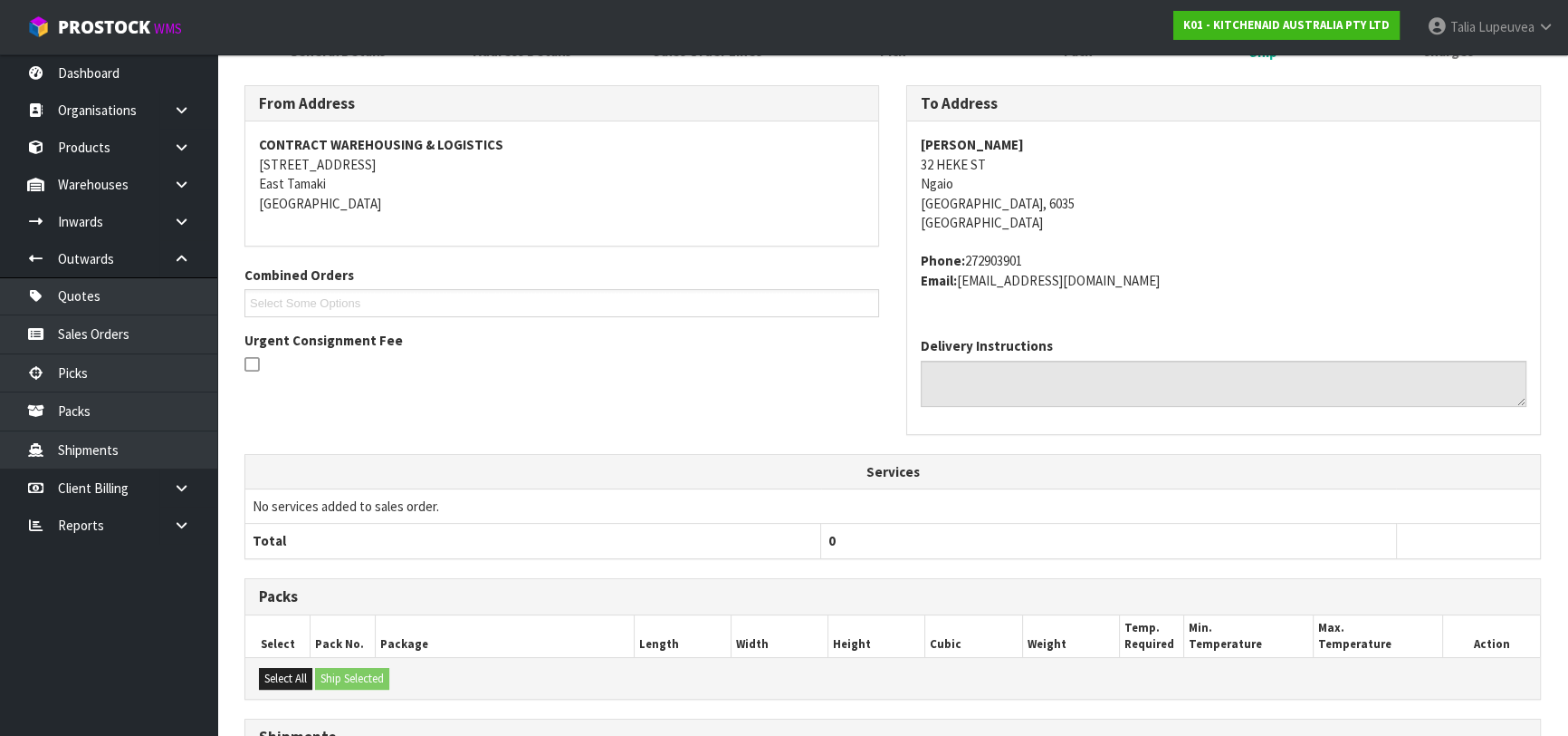
scroll to position [503, 0]
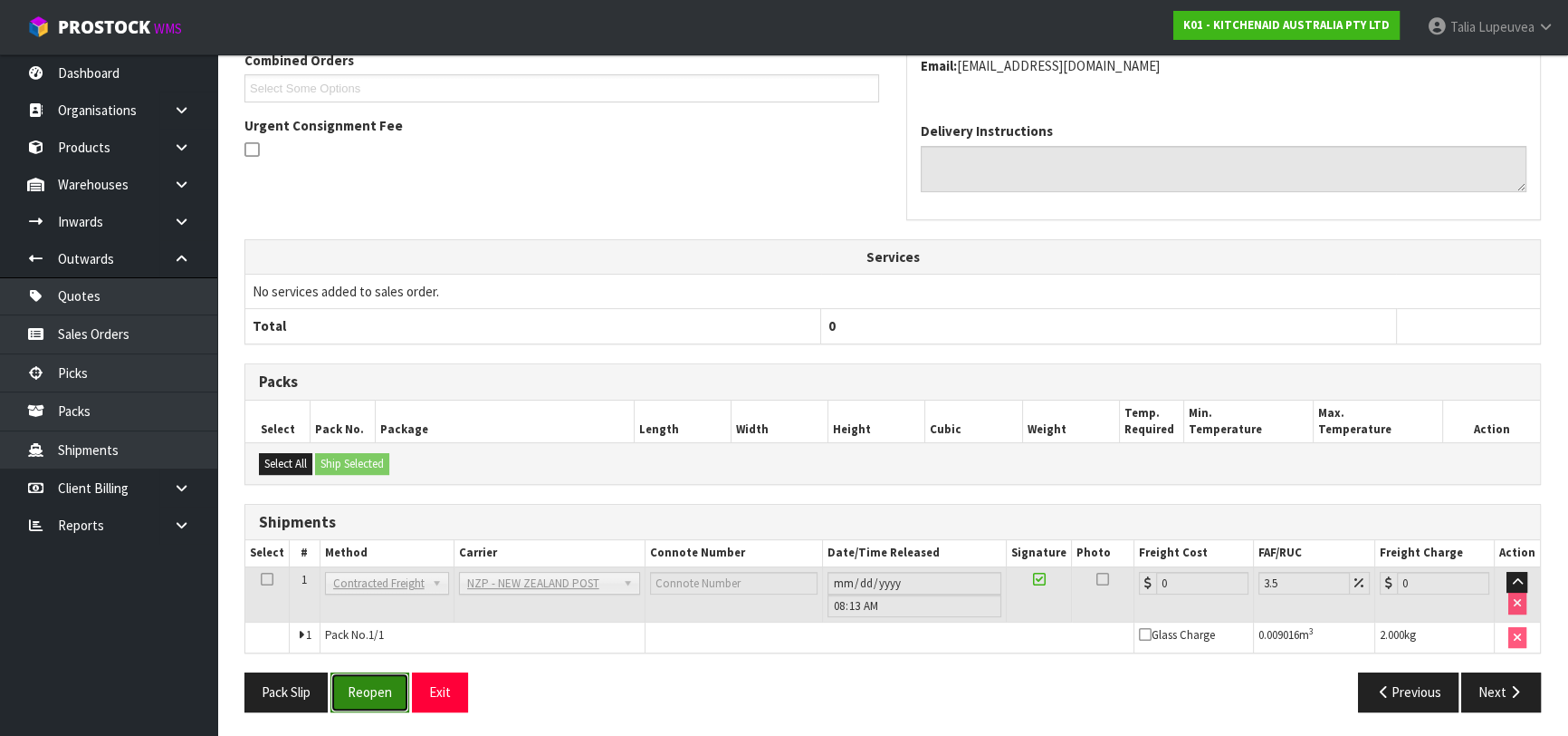
click at [375, 684] on button "Reopen" at bounding box center [370, 691] width 79 height 39
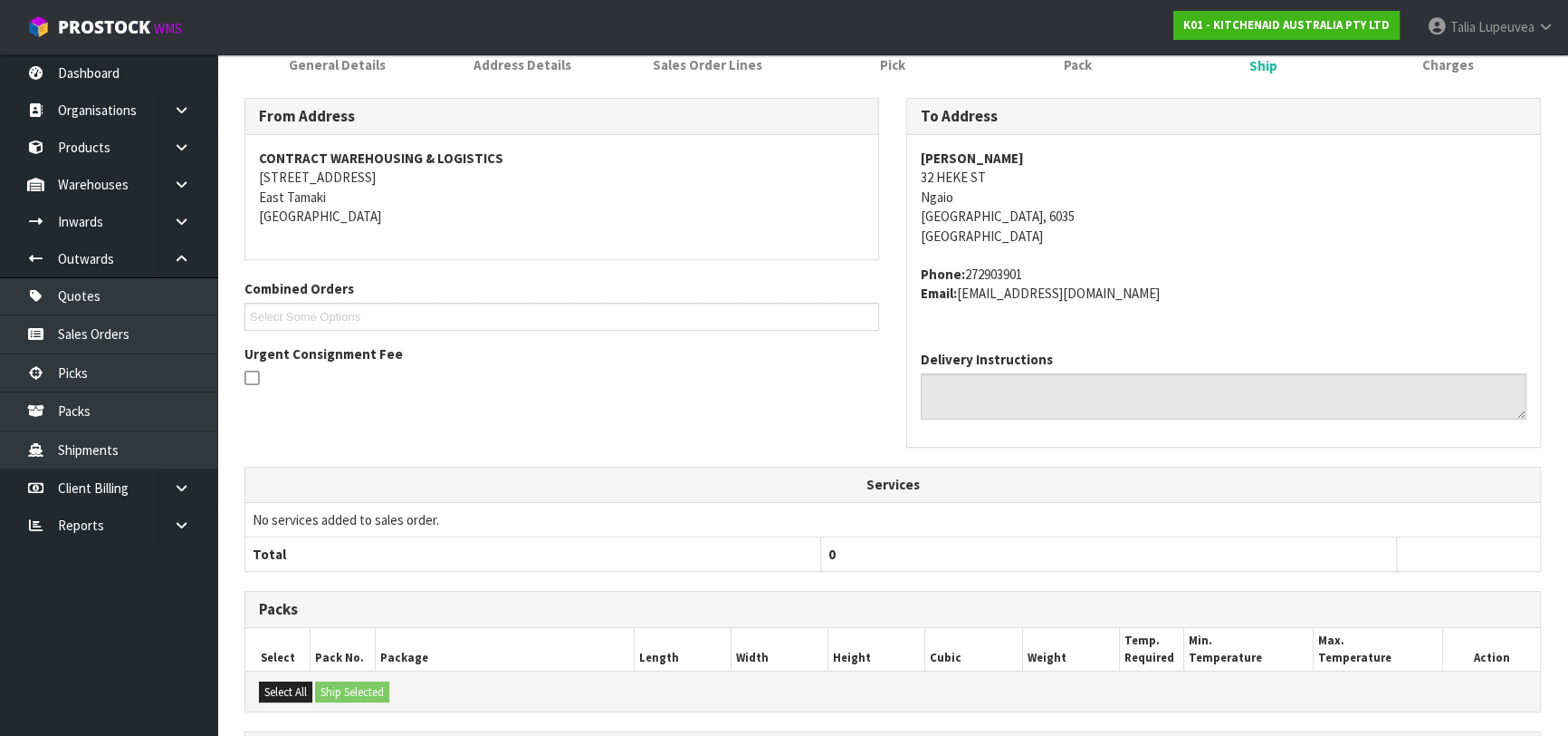
scroll to position [483, 0]
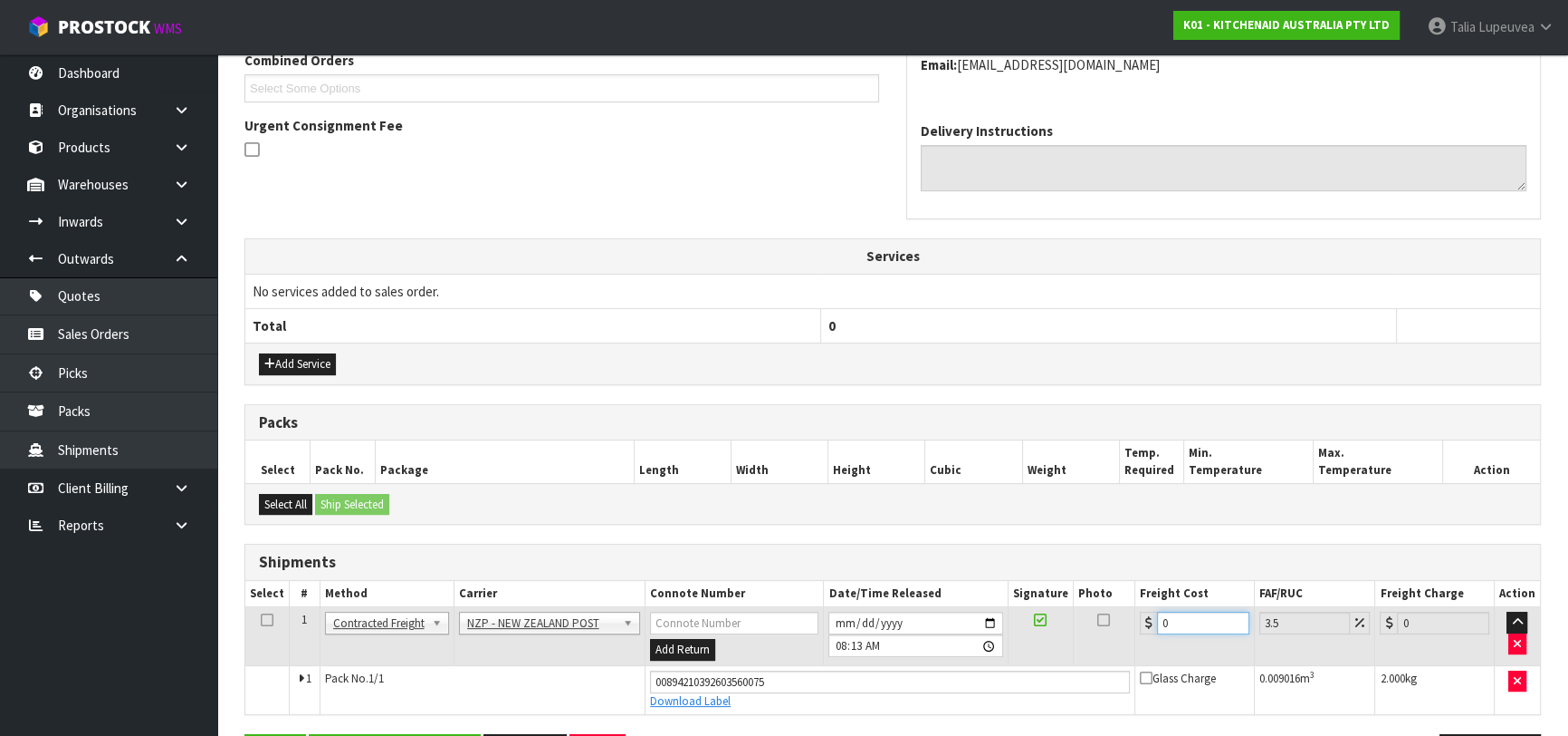
drag, startPoint x: 1148, startPoint y: 630, endPoint x: 1118, endPoint y: 642, distance: 32.3
click at [1118, 642] on tr "1 Client Local Pickup Customer Local Pickup Company Freight Contracted Freight …" at bounding box center [893, 636] width 1295 height 58
type input "8"
type input "8.28"
type input "8.4"
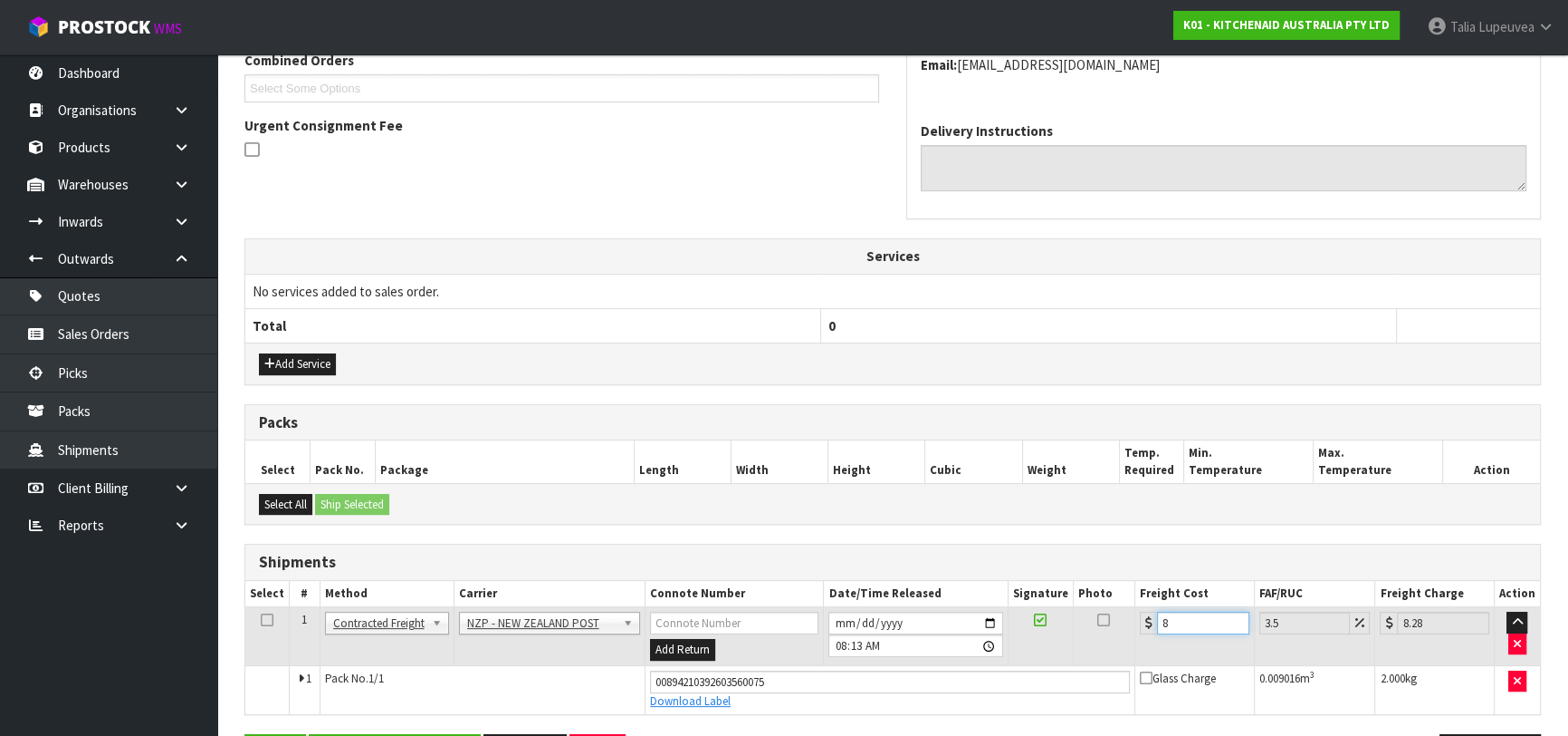
type input "8.69"
type input "8.45"
type input "8.75"
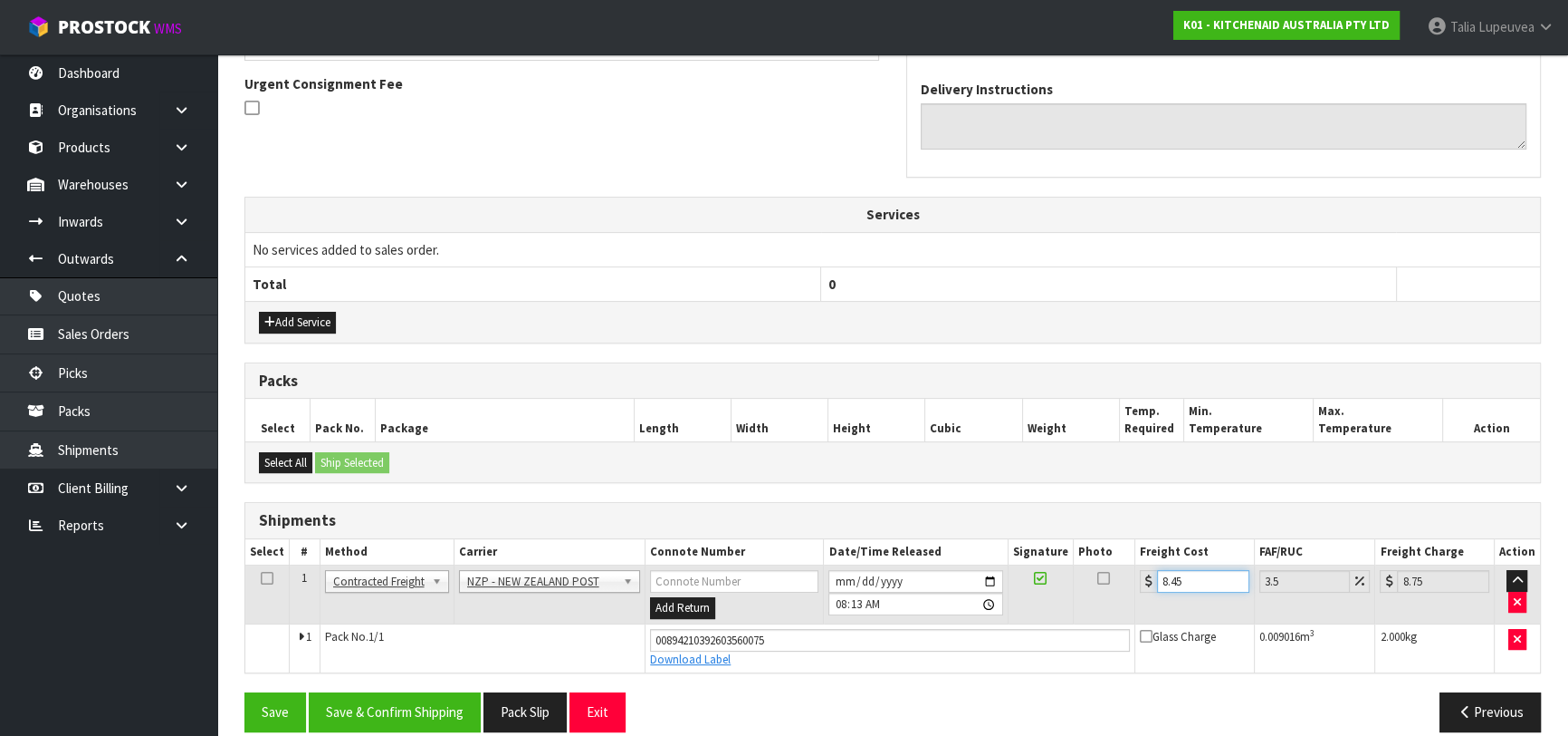
scroll to position [545, 0]
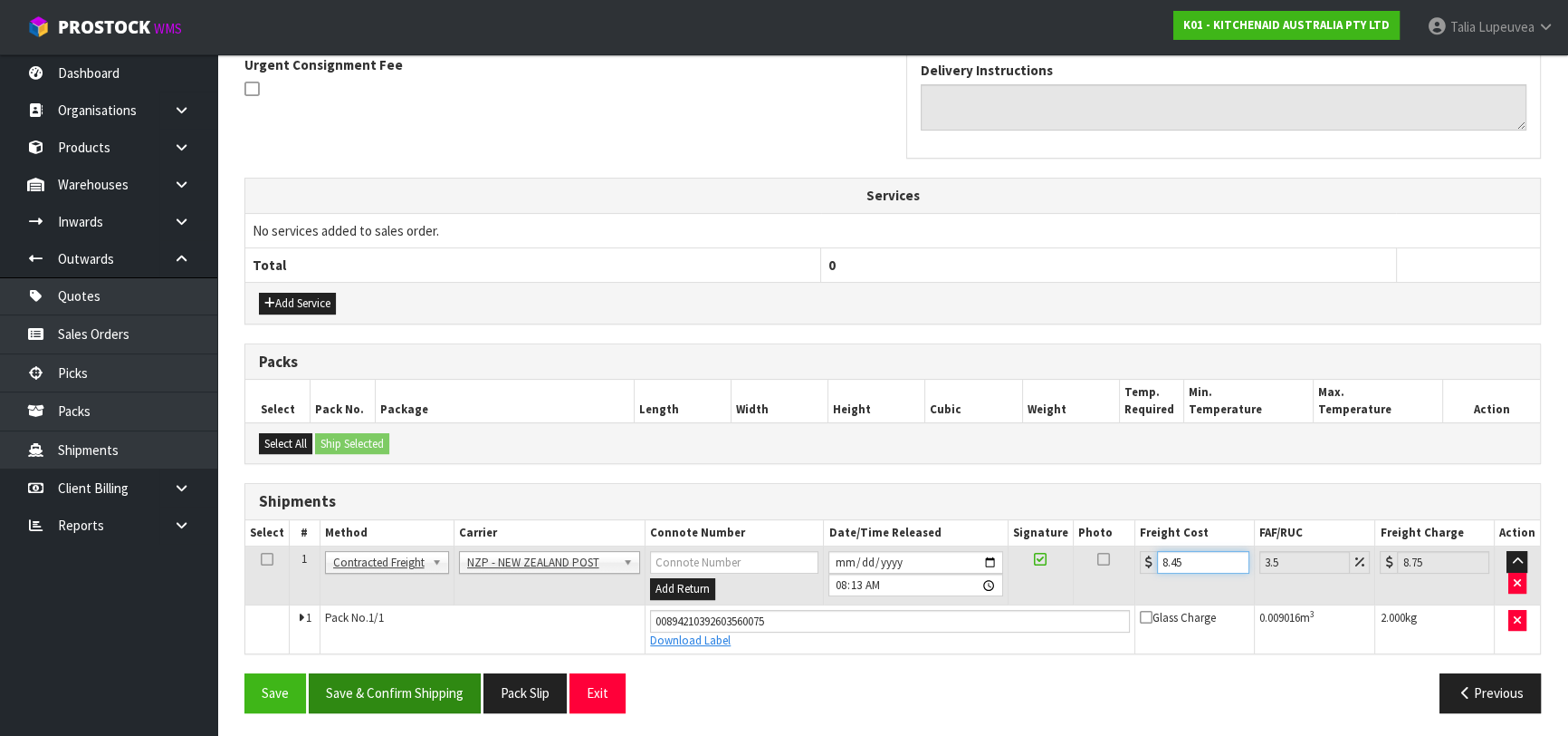
type input "8.45"
click at [387, 683] on button "Save & Confirm Shipping" at bounding box center [395, 692] width 172 height 39
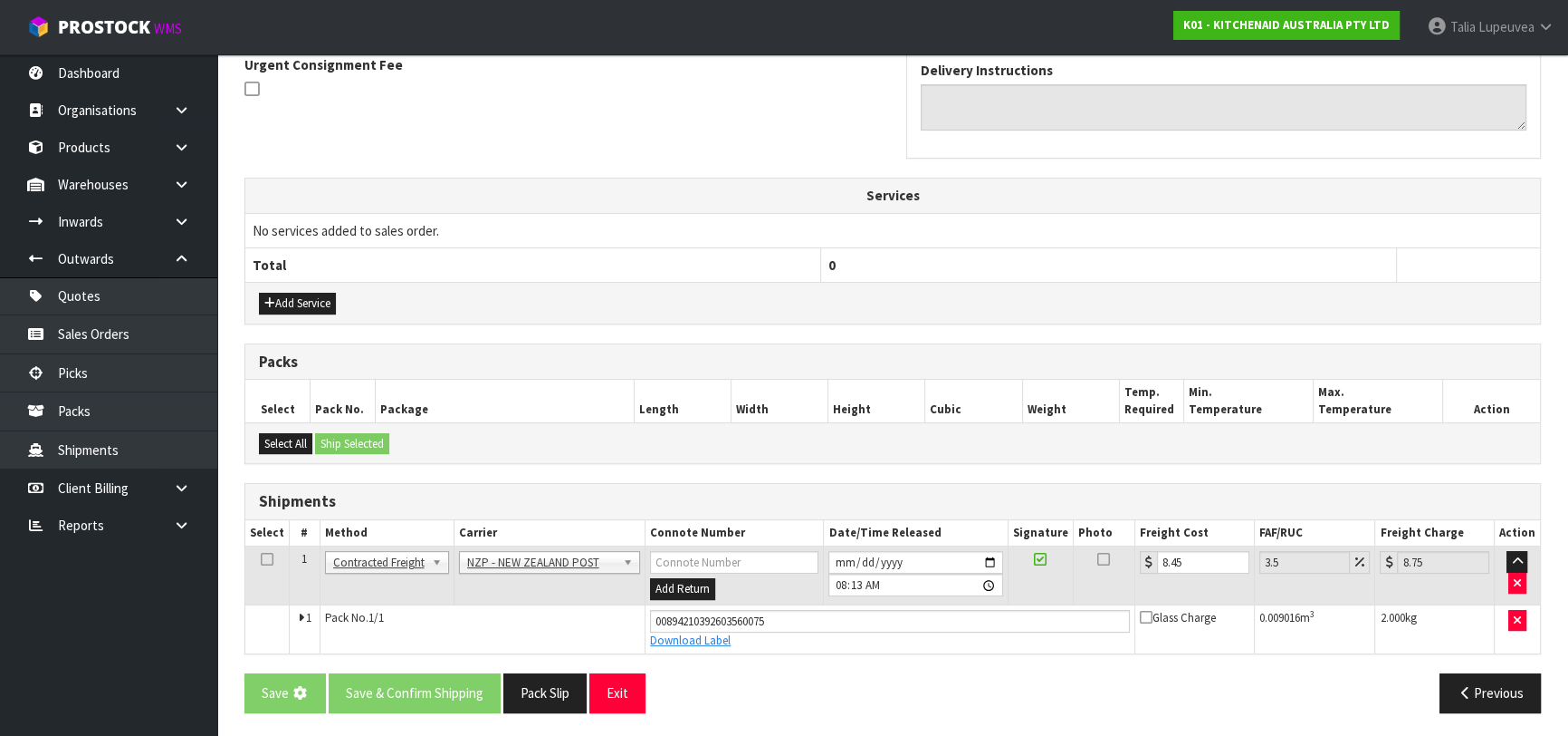
scroll to position [0, 0]
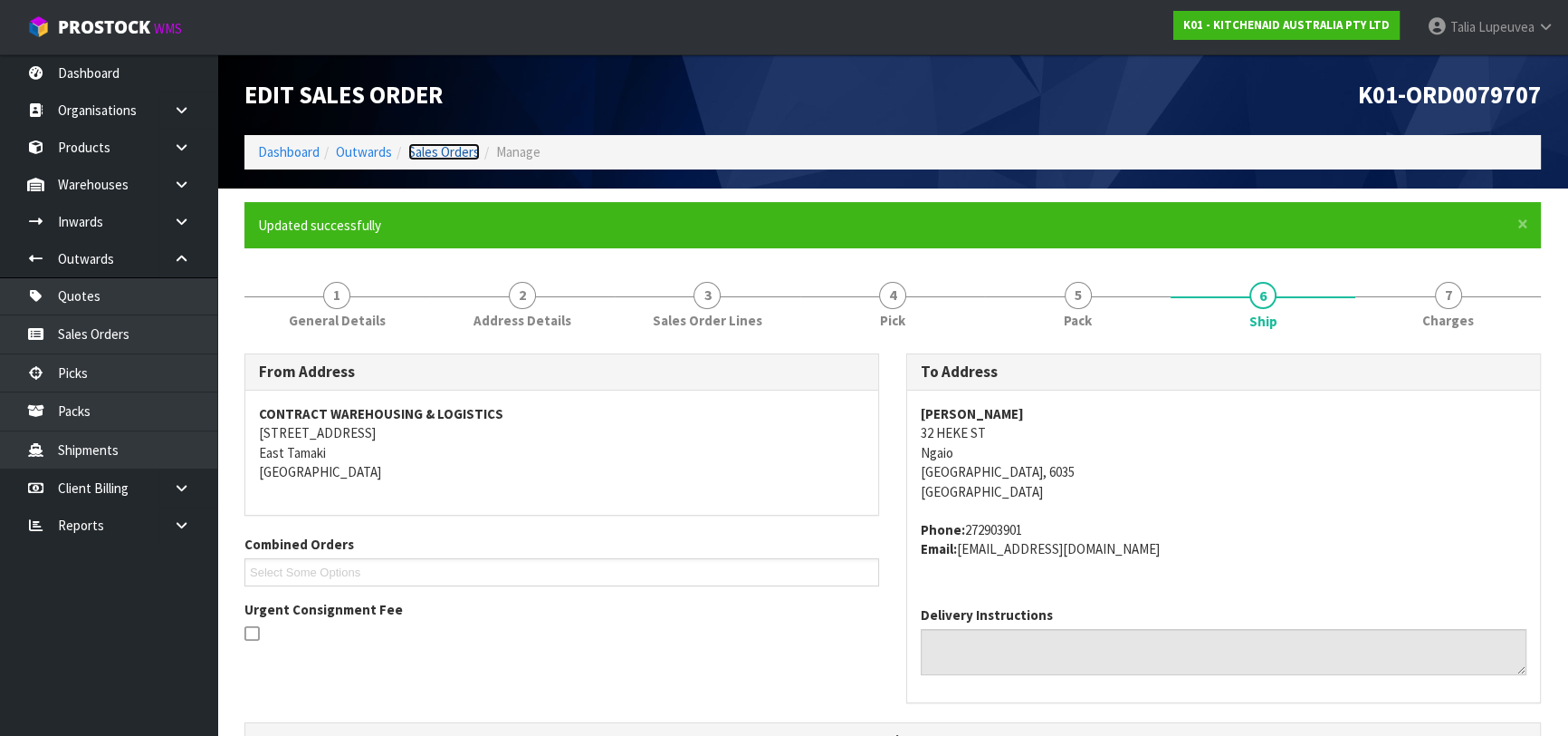
click at [447, 156] on link "Sales Orders" at bounding box center [445, 152] width 72 height 17
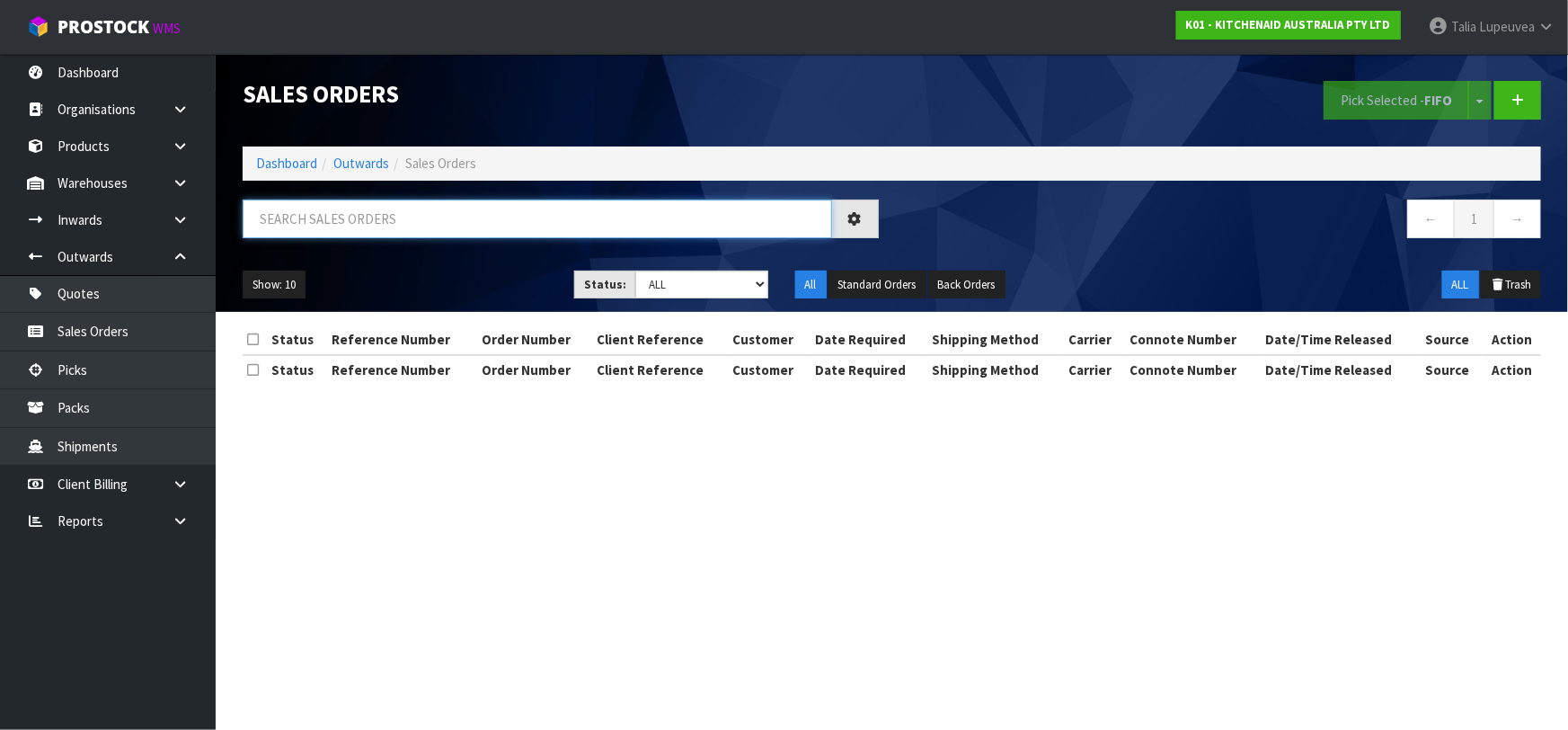
click at [656, 214] on input "text" at bounding box center [537, 218] width 590 height 38
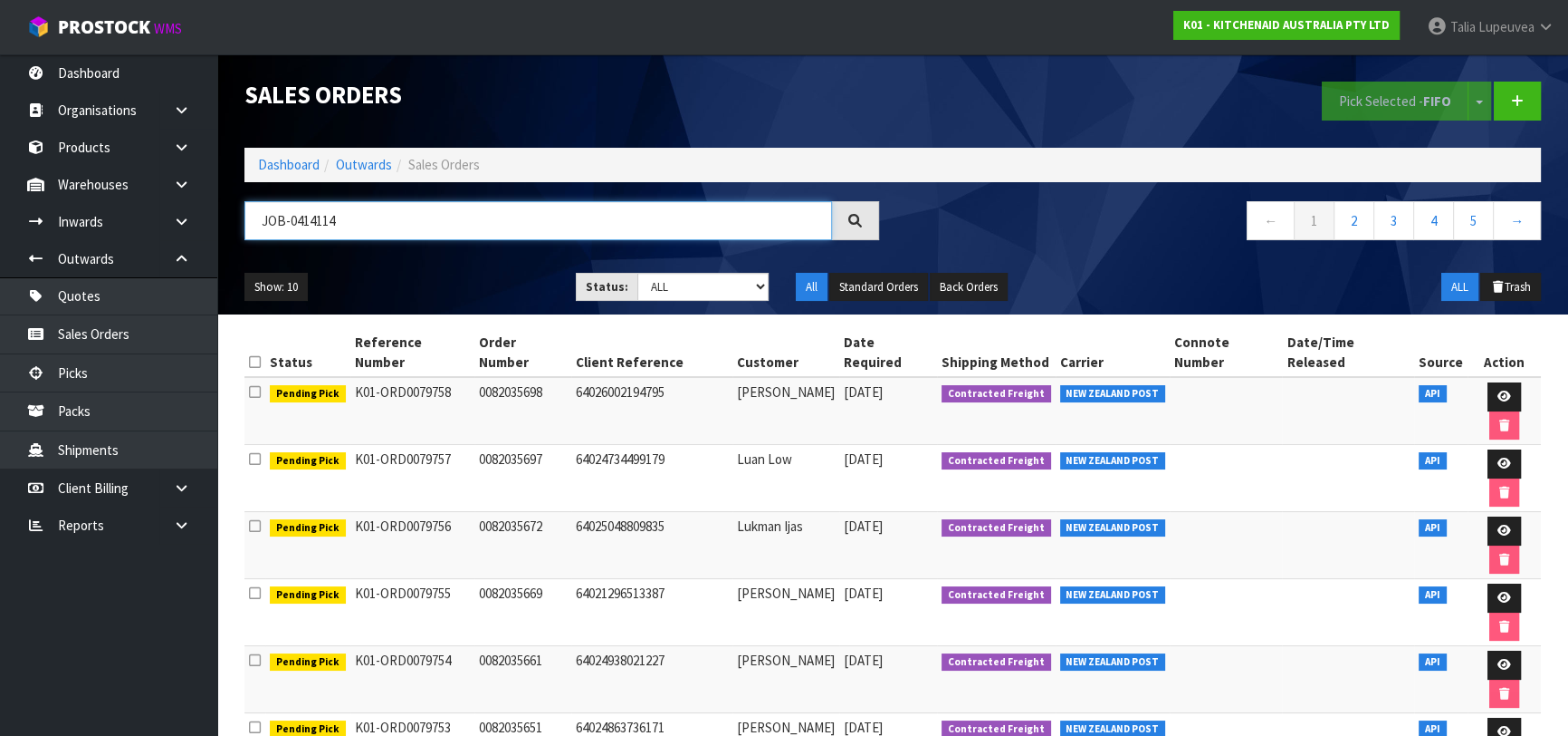
type input "JOB-0414114"
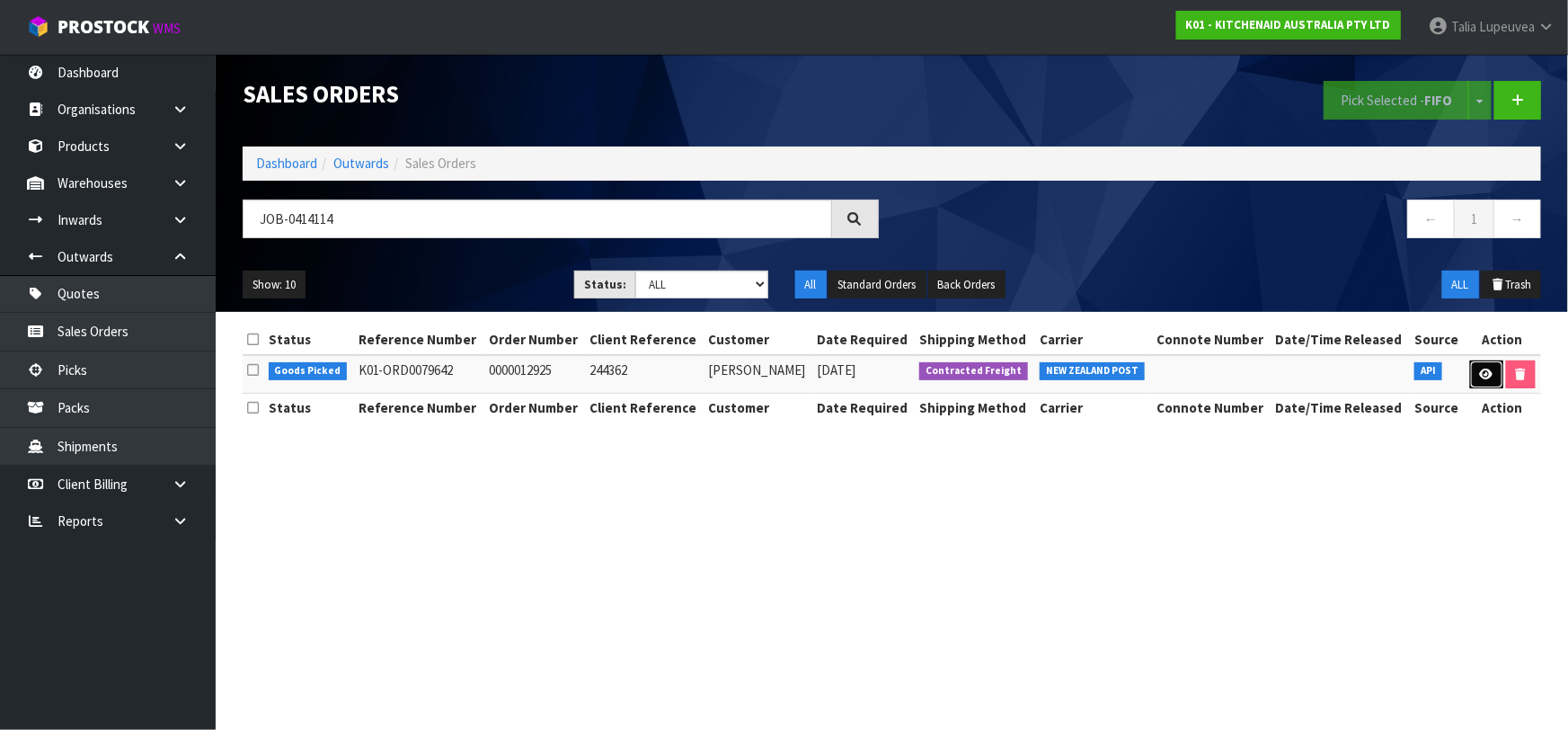
click at [1488, 365] on link at bounding box center [1487, 375] width 34 height 29
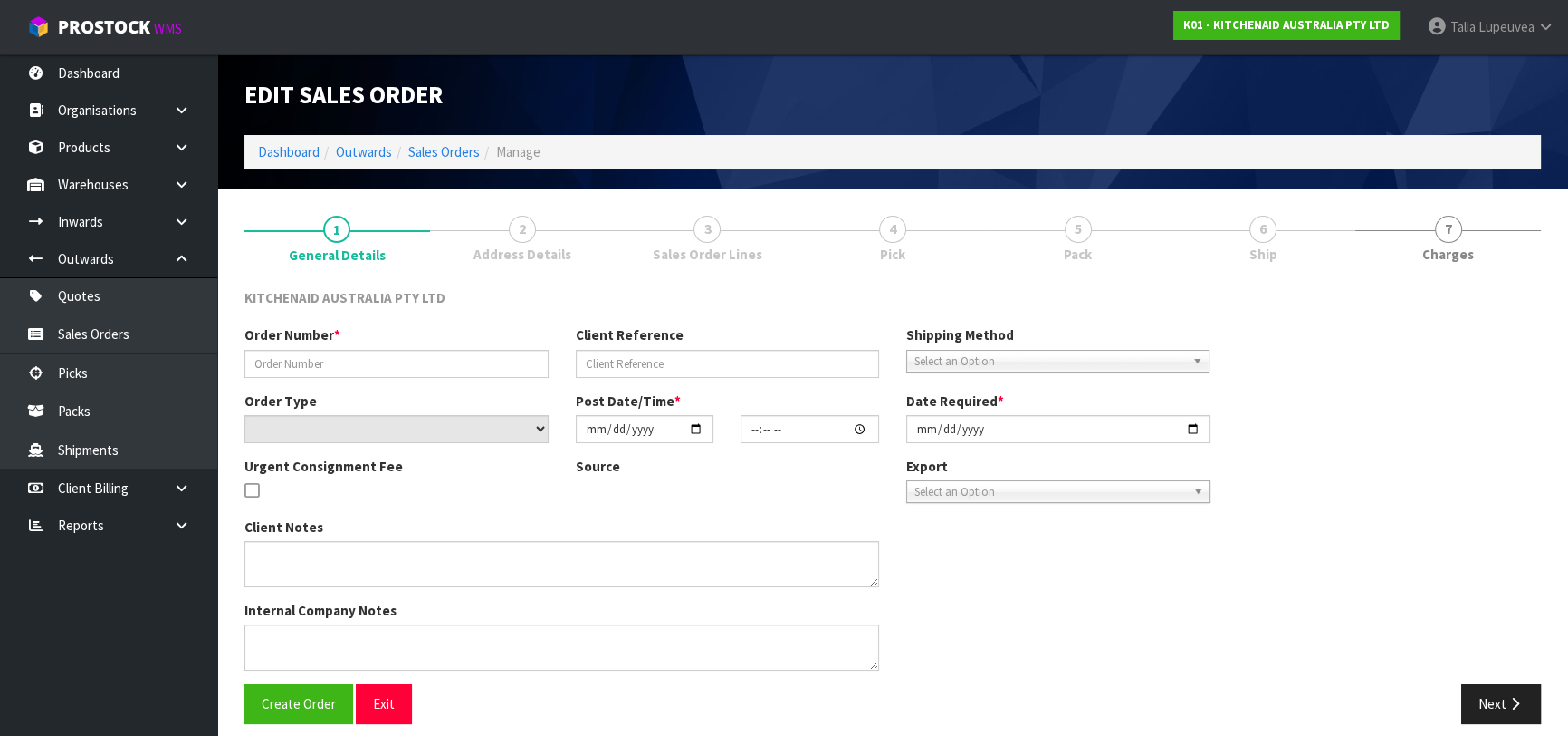
type input "0000012925"
type input "244362"
select select "number:0"
type input "[DATE]"
type input "17:33:55.000"
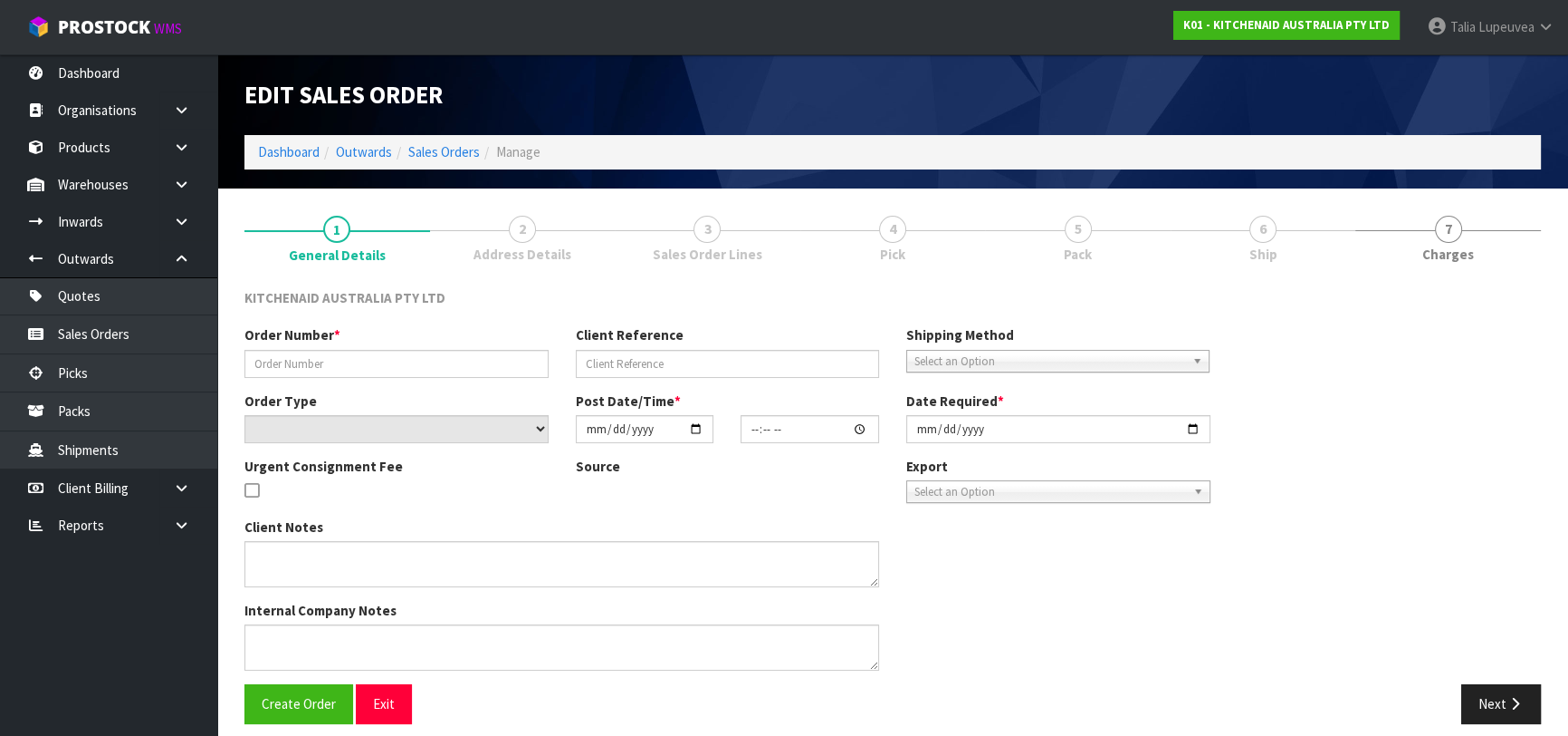
type input "[DATE]"
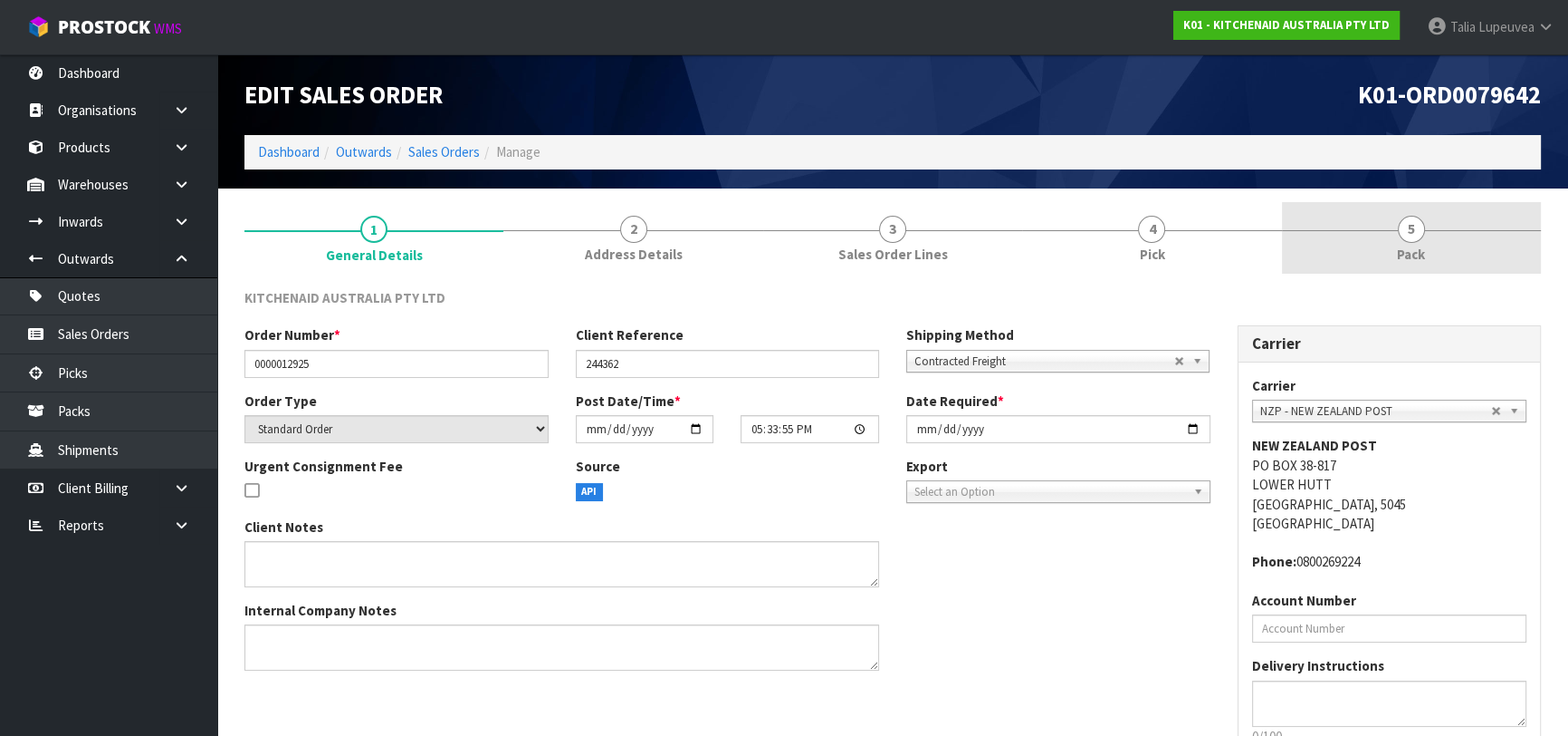
click at [1410, 239] on span "5" at bounding box center [1411, 229] width 27 height 27
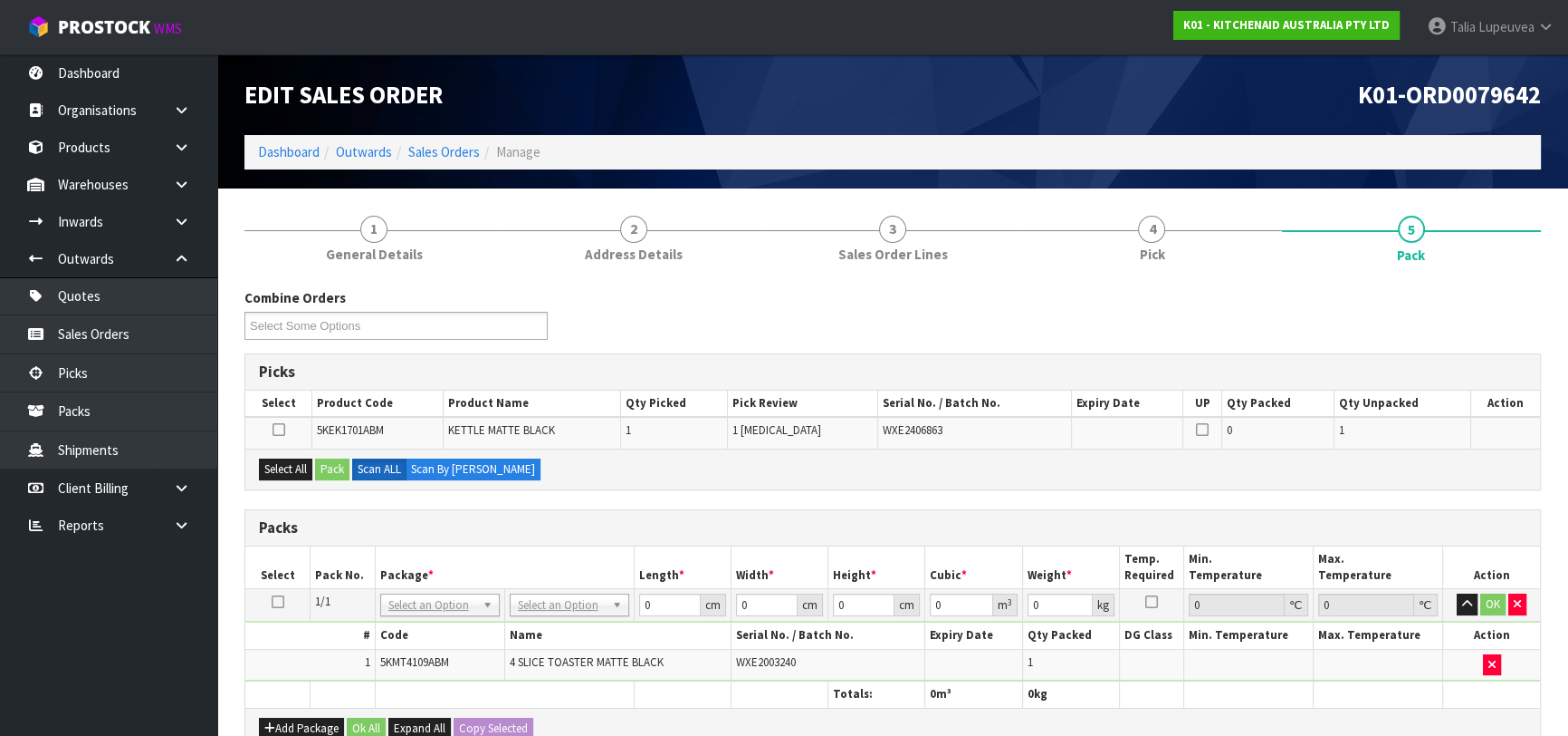
click at [282, 601] on icon at bounding box center [277, 601] width 12 height 1
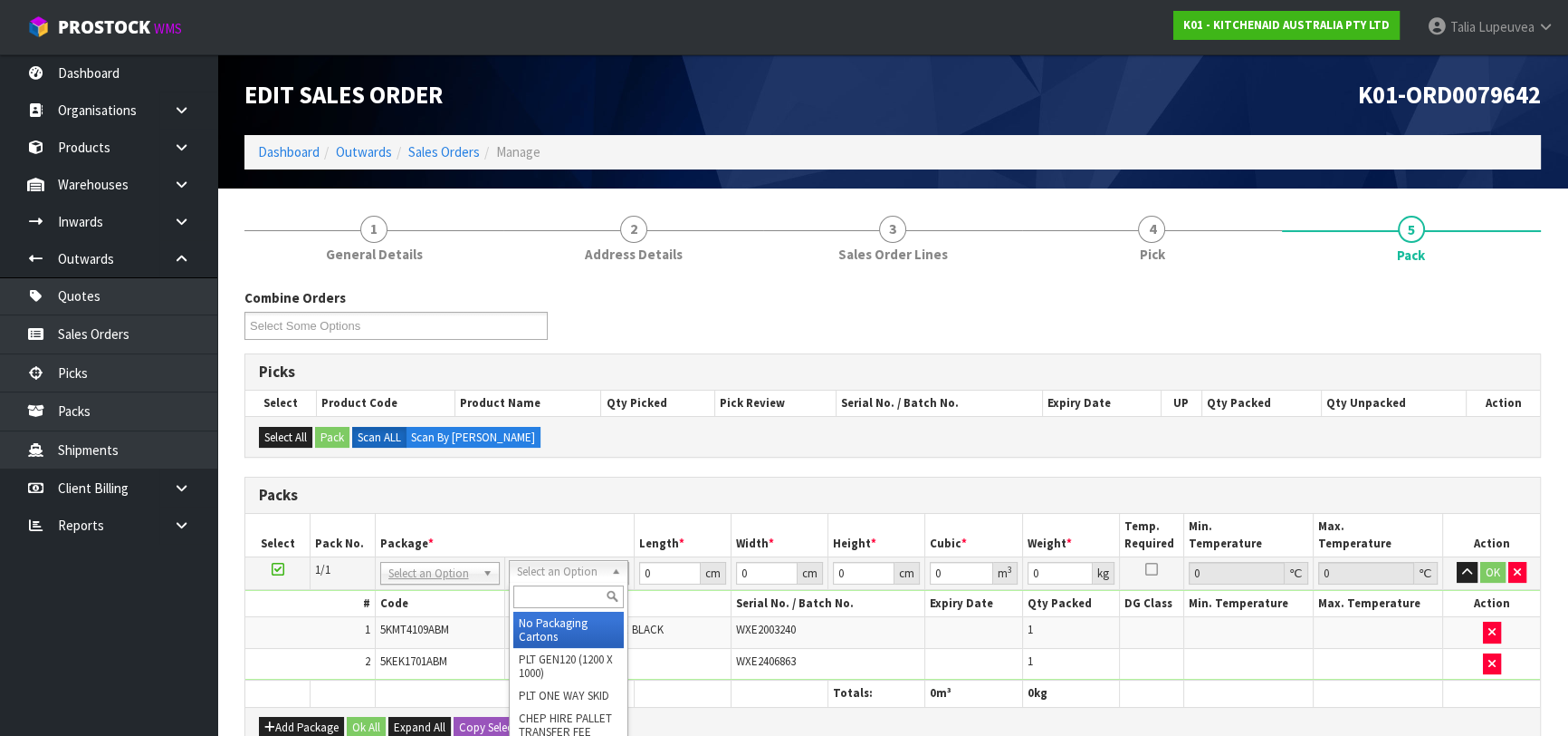
click at [561, 598] on input "text" at bounding box center [568, 597] width 110 height 23
type input "OC"
drag, startPoint x: 569, startPoint y: 628, endPoint x: 605, endPoint y: 607, distance: 41.7
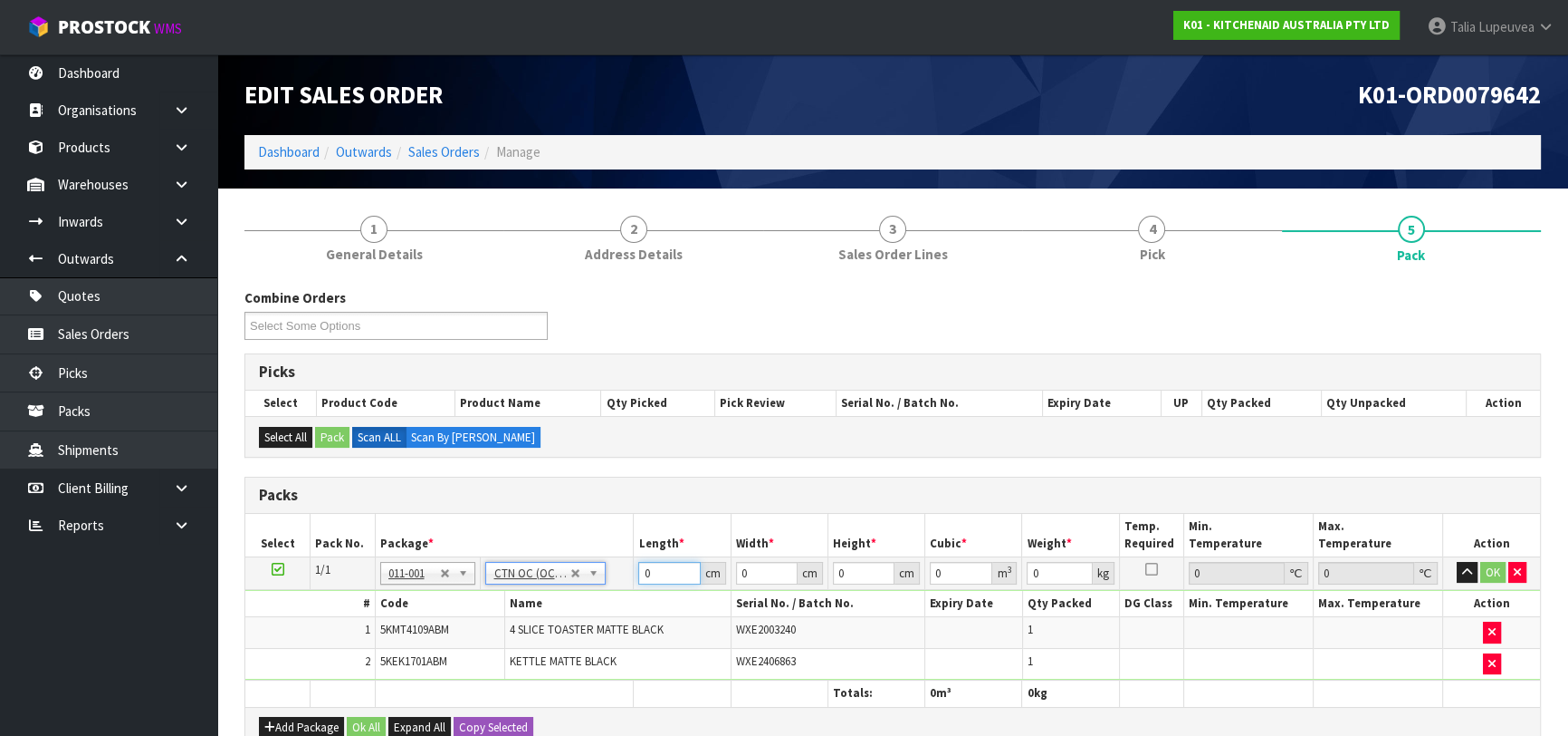
type input "6.55"
drag, startPoint x: 666, startPoint y: 565, endPoint x: 623, endPoint y: 572, distance: 43.6
click at [623, 572] on tr "1/1 NONE 007-001 007-002 007-004 007-009 007-013 007-014 007-015 007-017 007-01…" at bounding box center [893, 572] width 1295 height 33
type input "75"
type input "38"
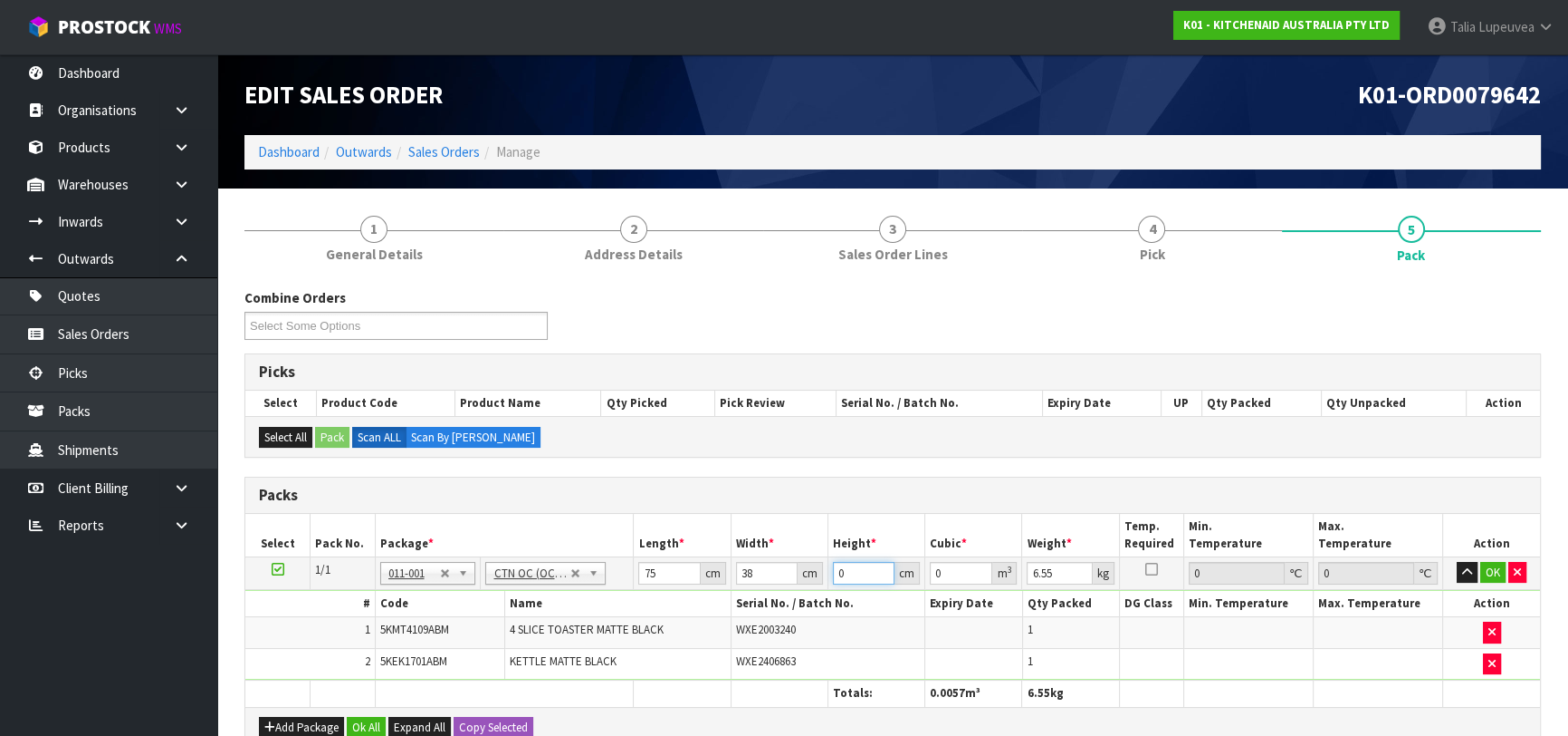
type input "2"
type input "0.0057"
type input "29"
type input "0.08265"
type input "29"
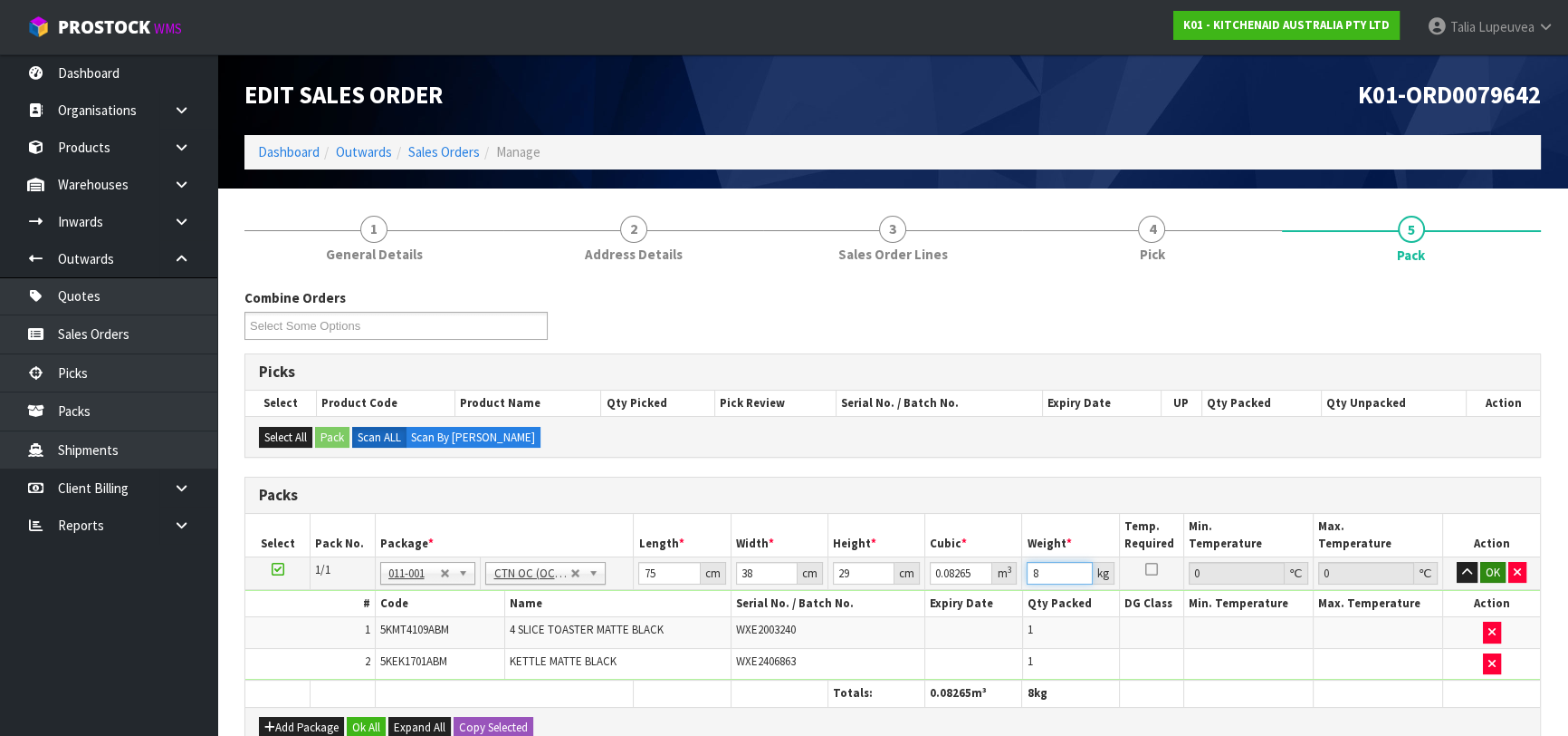
type input "8"
click at [1485, 574] on button "OK" at bounding box center [1493, 572] width 25 height 22
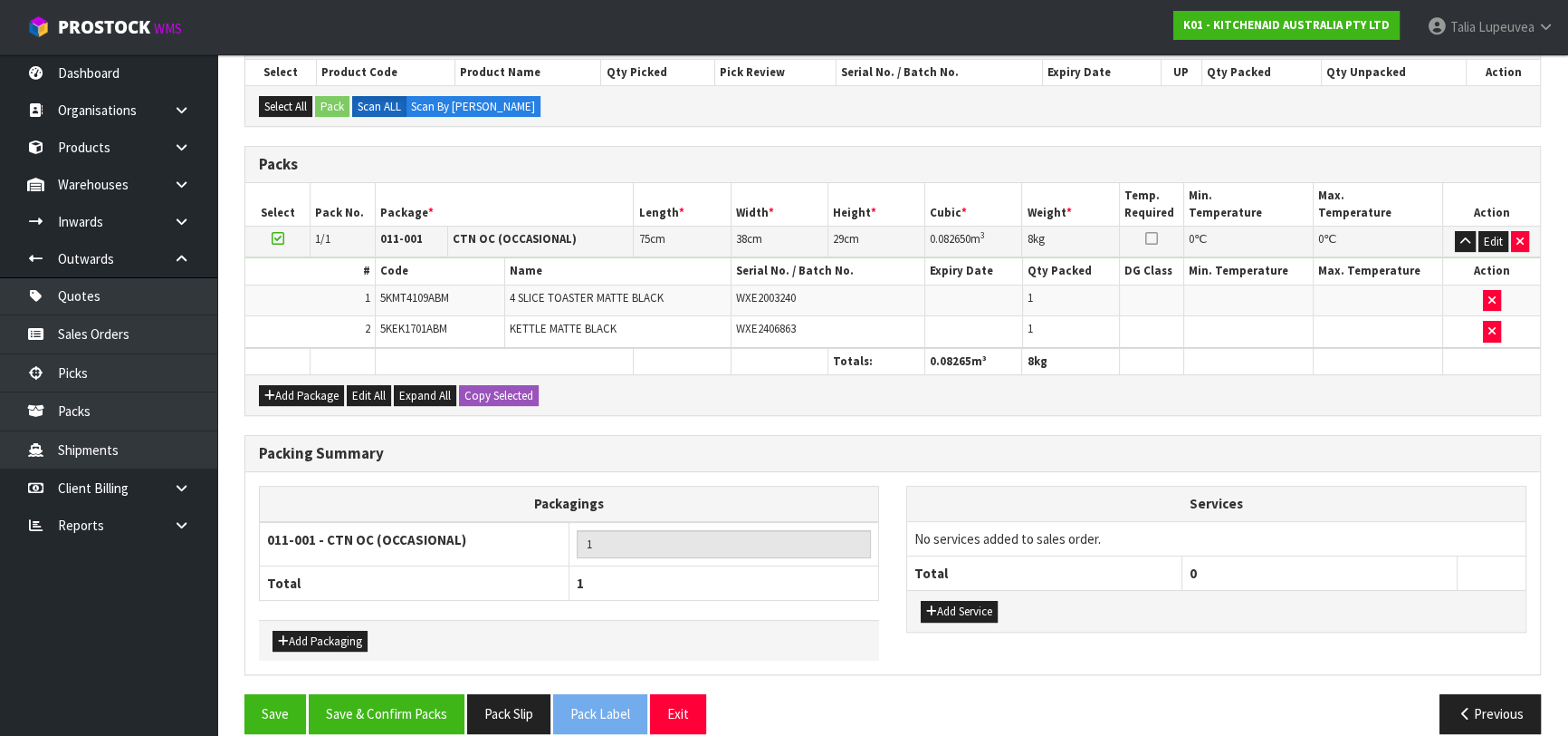
scroll to position [351, 0]
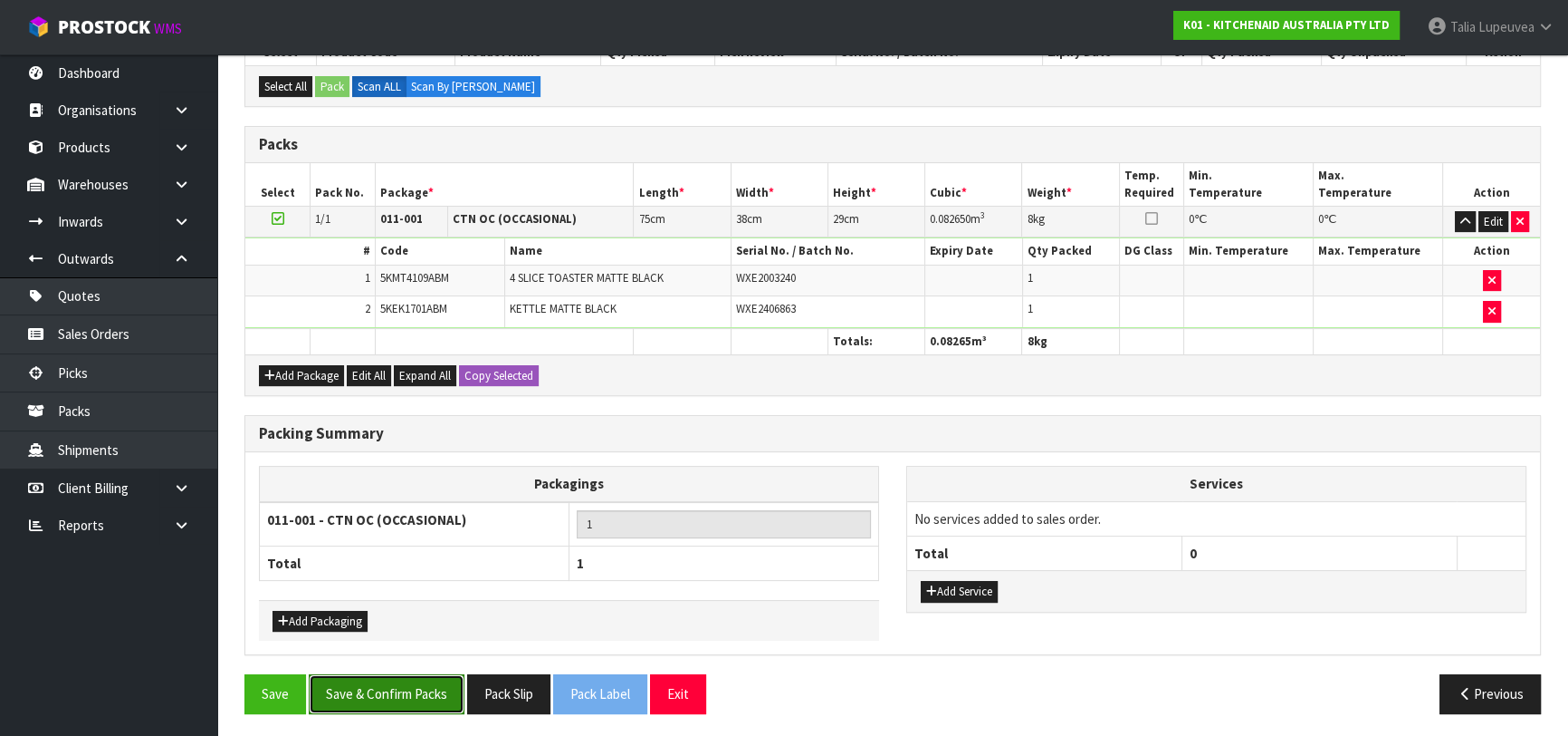
click at [413, 681] on button "Save & Confirm Packs" at bounding box center [386, 693] width 155 height 39
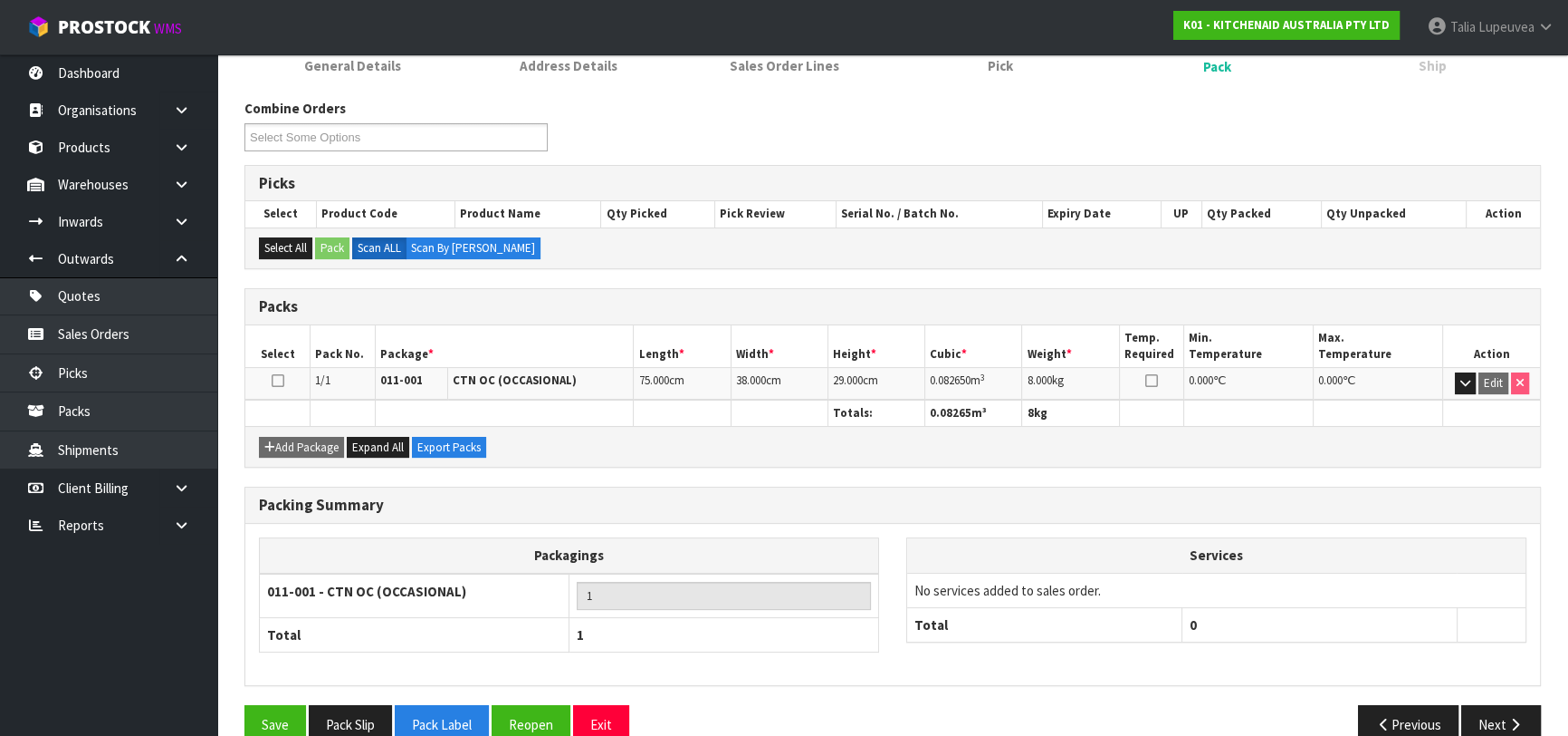
scroll to position [286, 0]
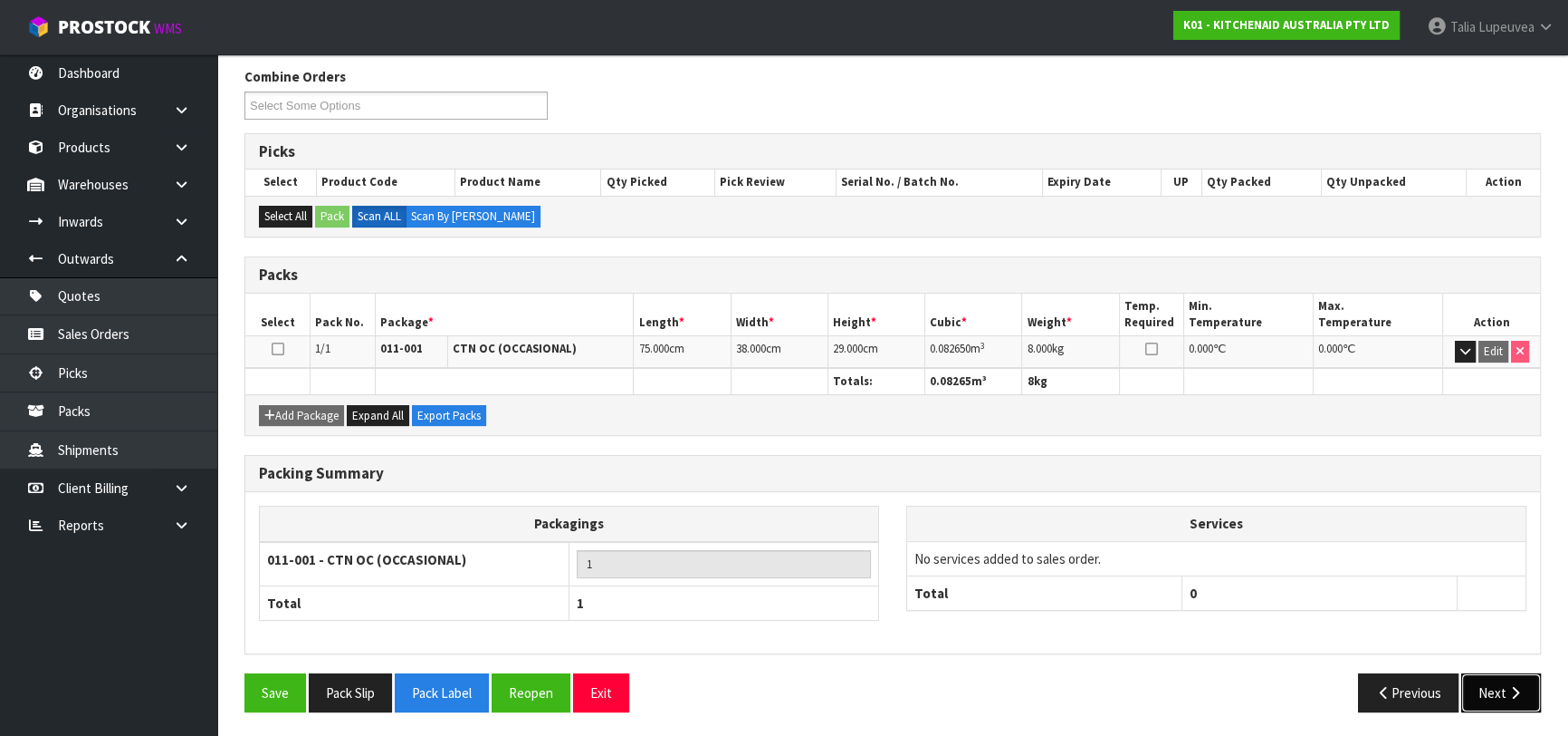
click at [1479, 678] on button "Next" at bounding box center [1501, 692] width 80 height 39
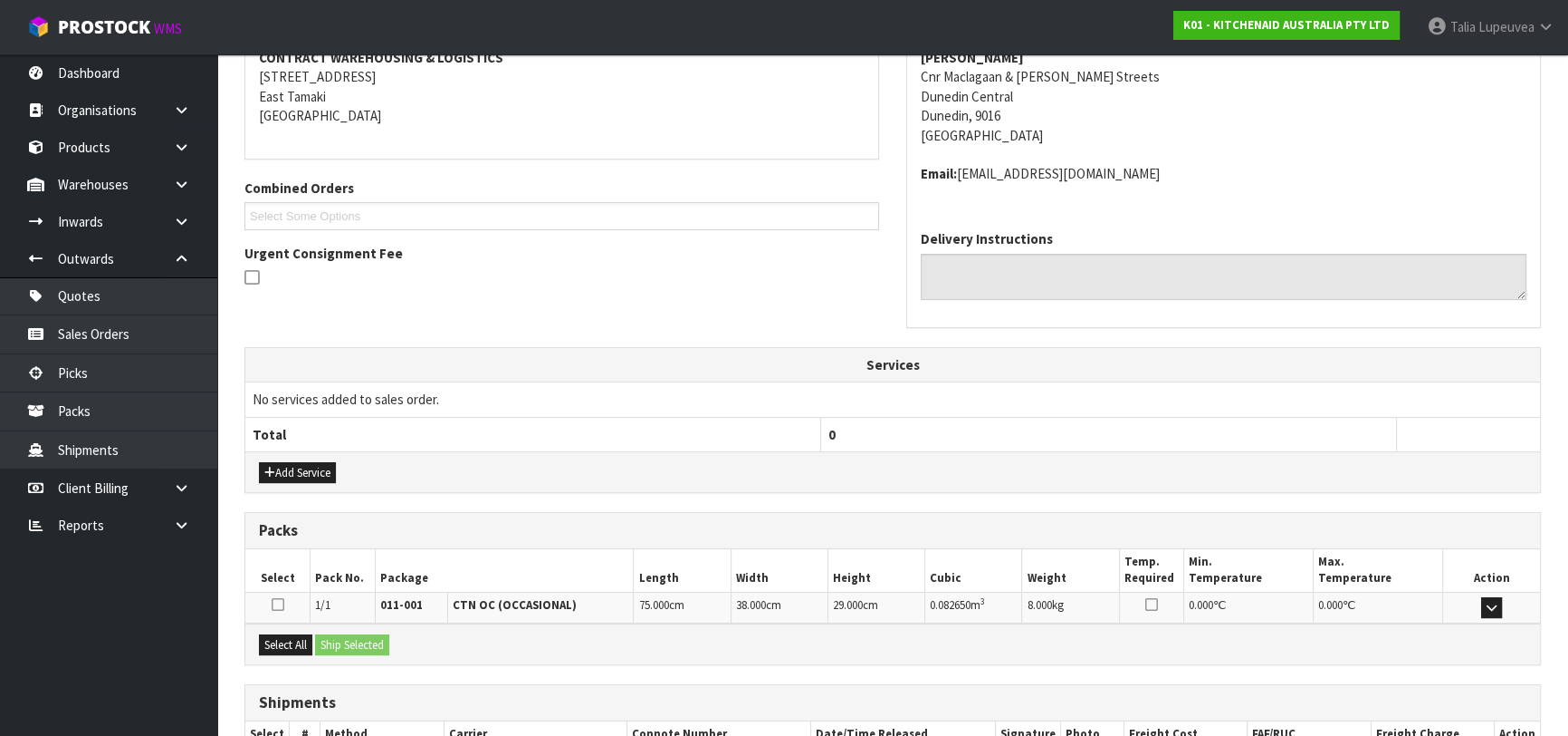
scroll to position [477, 0]
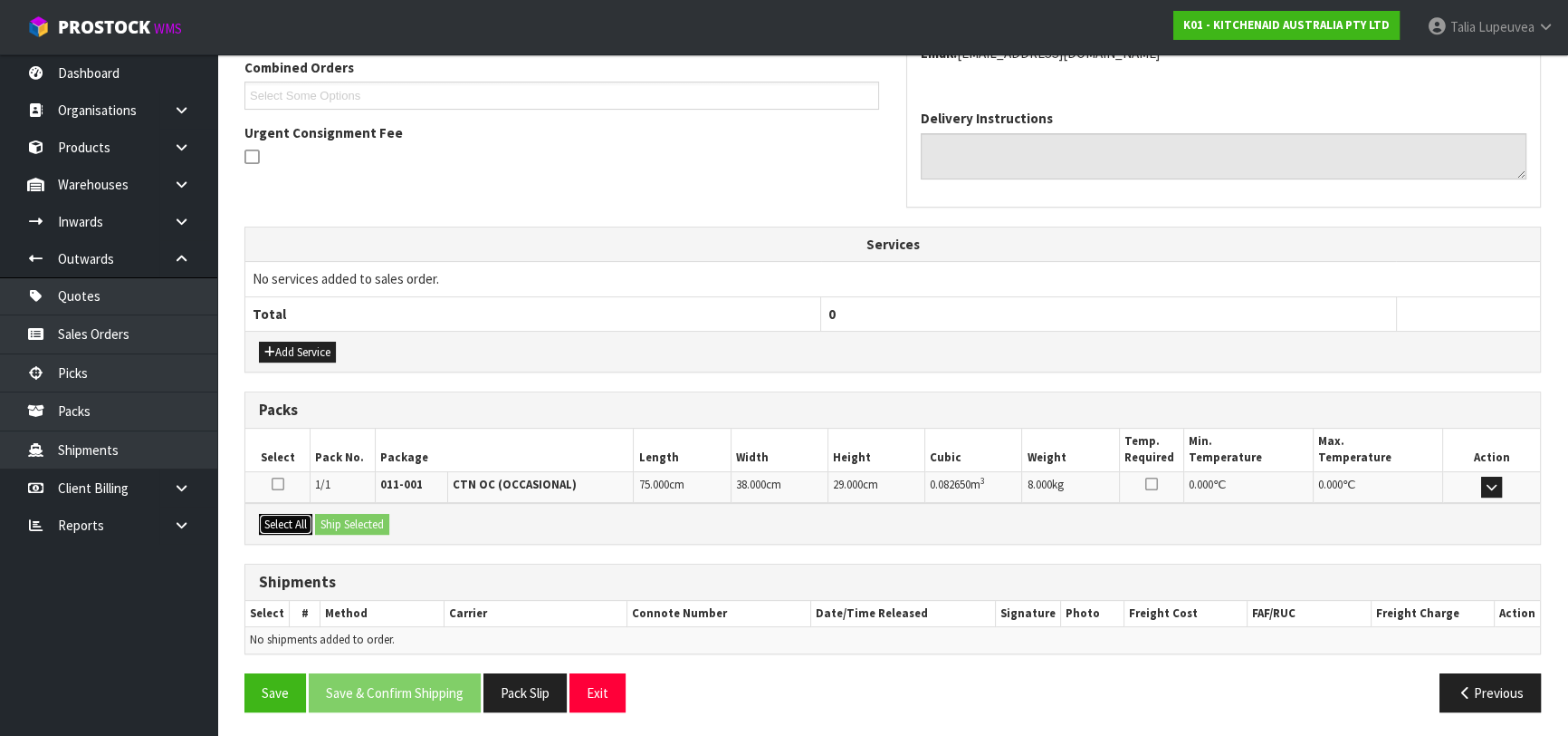
drag, startPoint x: 281, startPoint y: 528, endPoint x: 315, endPoint y: 528, distance: 34.0
click at [282, 528] on button "Select All" at bounding box center [285, 524] width 54 height 22
click at [332, 528] on button "Ship Selected" at bounding box center [352, 524] width 74 height 22
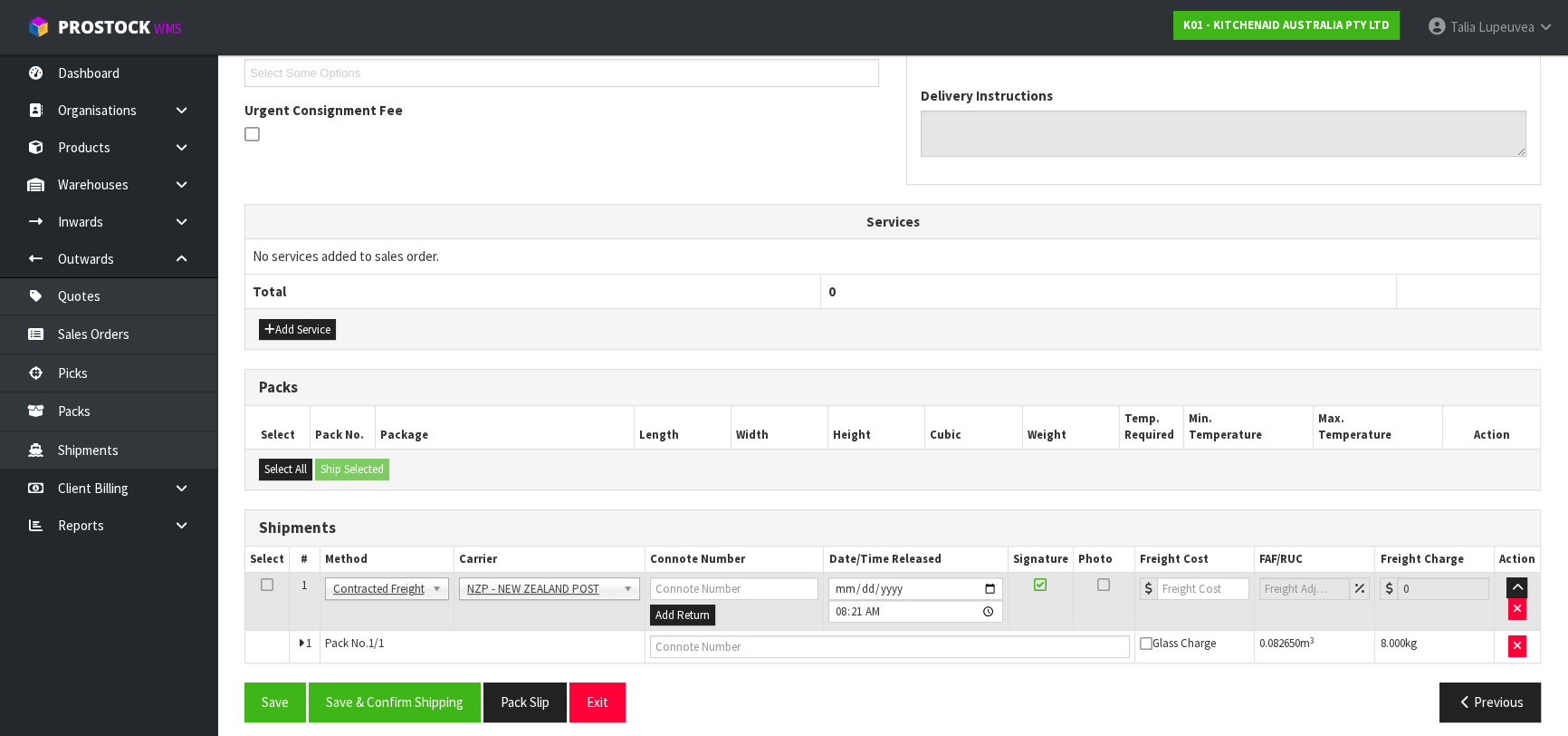
scroll to position [509, 0]
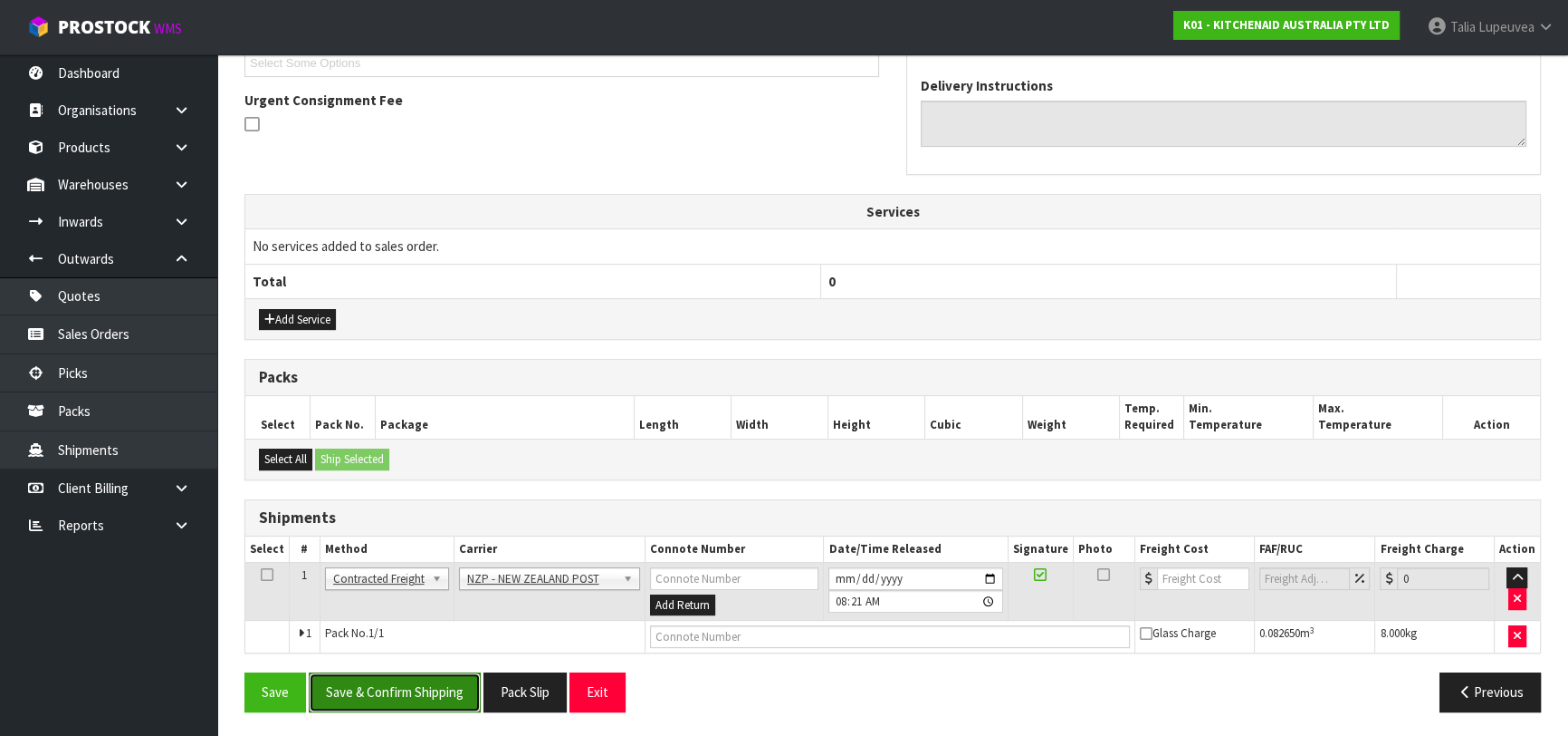
click at [442, 679] on button "Save & Confirm Shipping" at bounding box center [395, 691] width 172 height 39
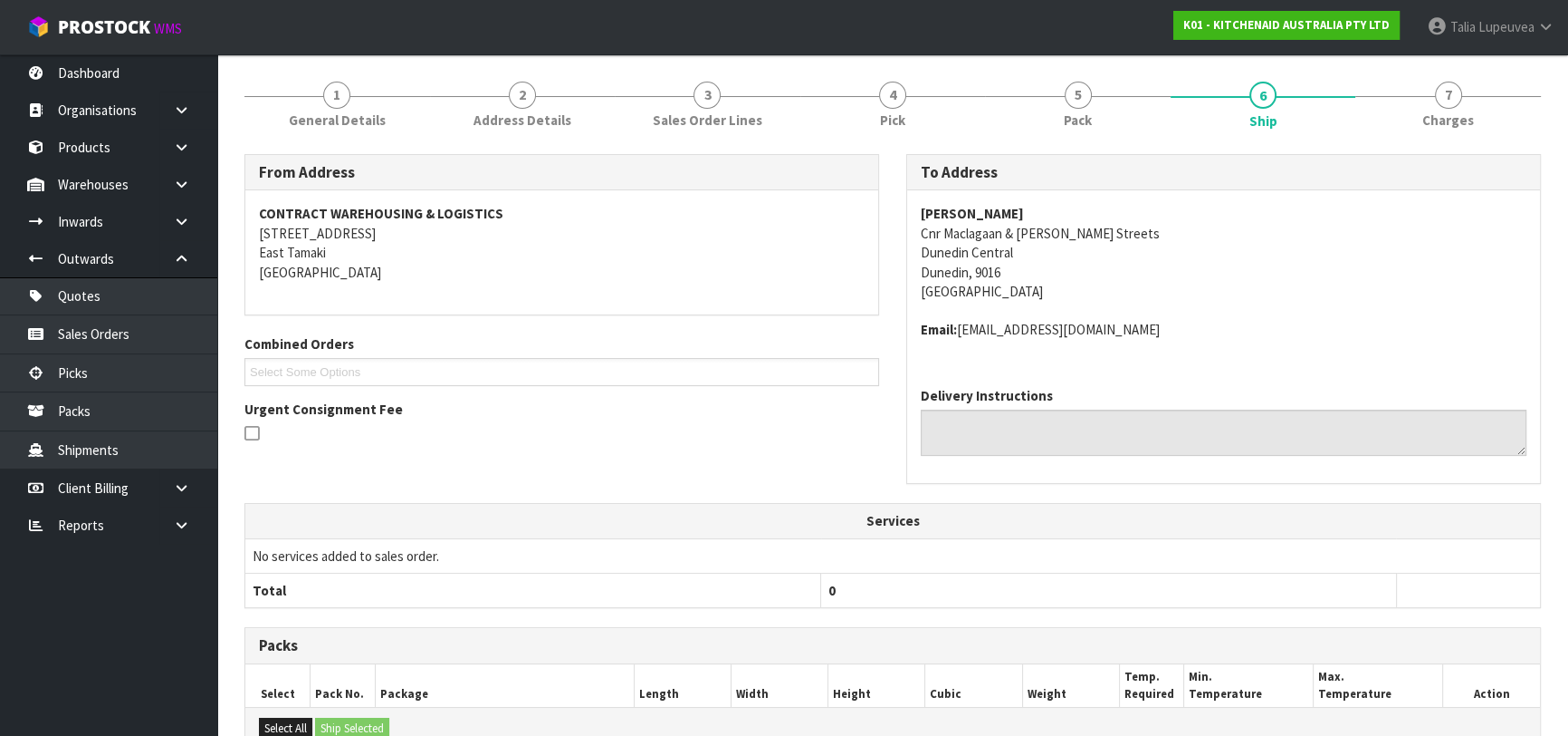
scroll to position [483, 0]
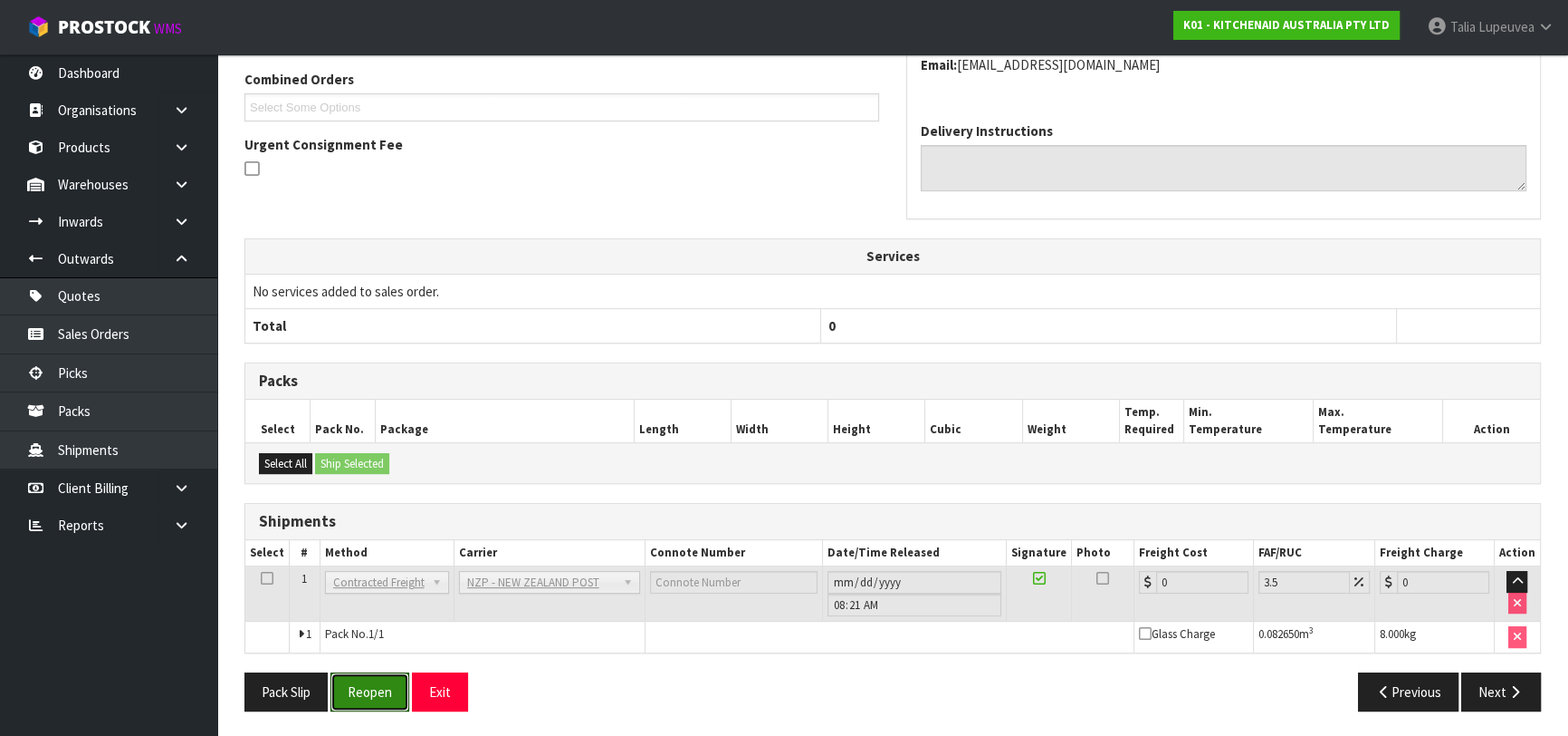
drag, startPoint x: 377, startPoint y: 677, endPoint x: 405, endPoint y: 661, distance: 32.2
click at [377, 677] on button "Reopen" at bounding box center [370, 691] width 79 height 39
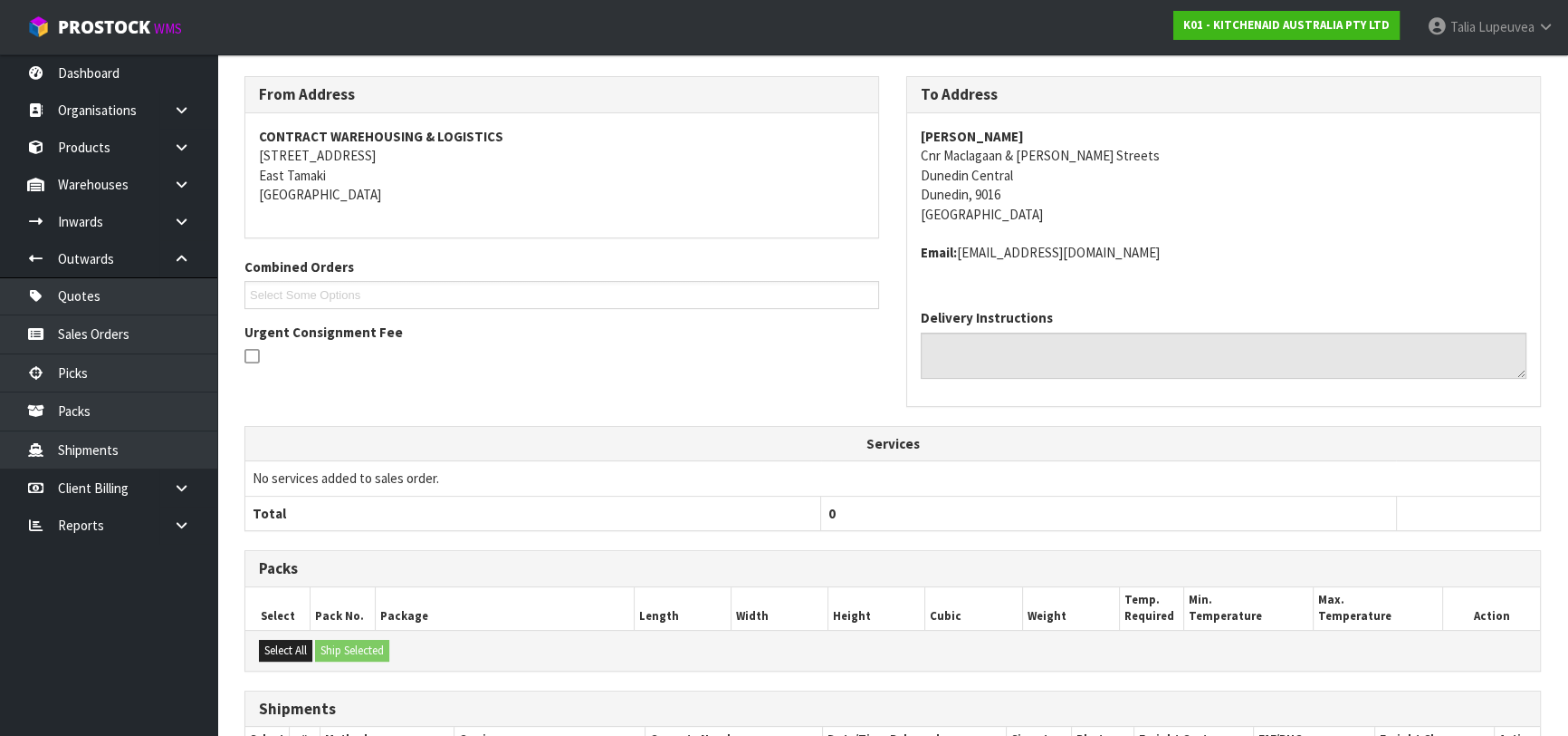
scroll to position [526, 0]
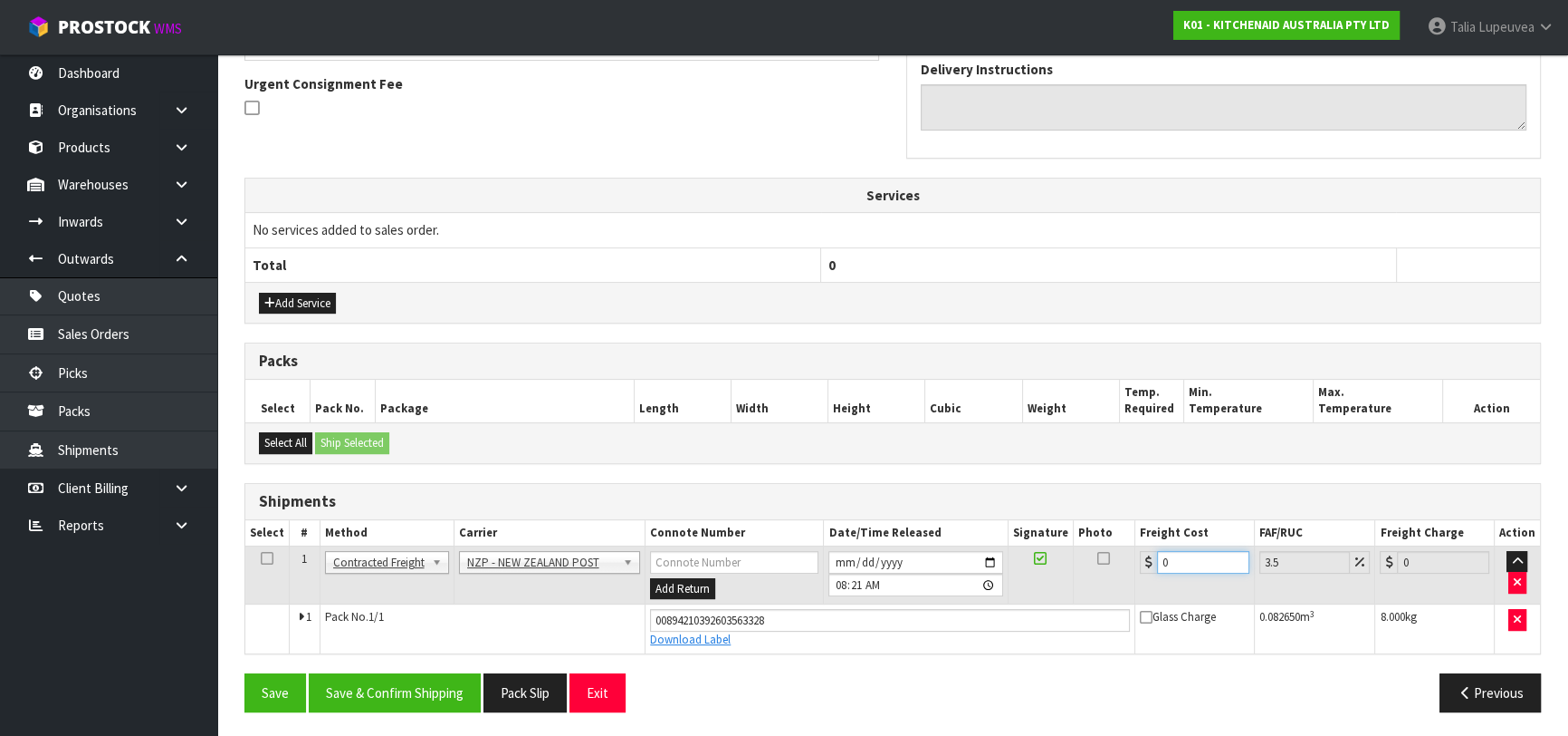
click at [1107, 582] on tr "1 Client Local Pickup Customer Local Pickup Company Freight Contracted Freight …" at bounding box center [893, 575] width 1295 height 58
type input "2"
type input "2.07"
type input "23"
type input "23.8"
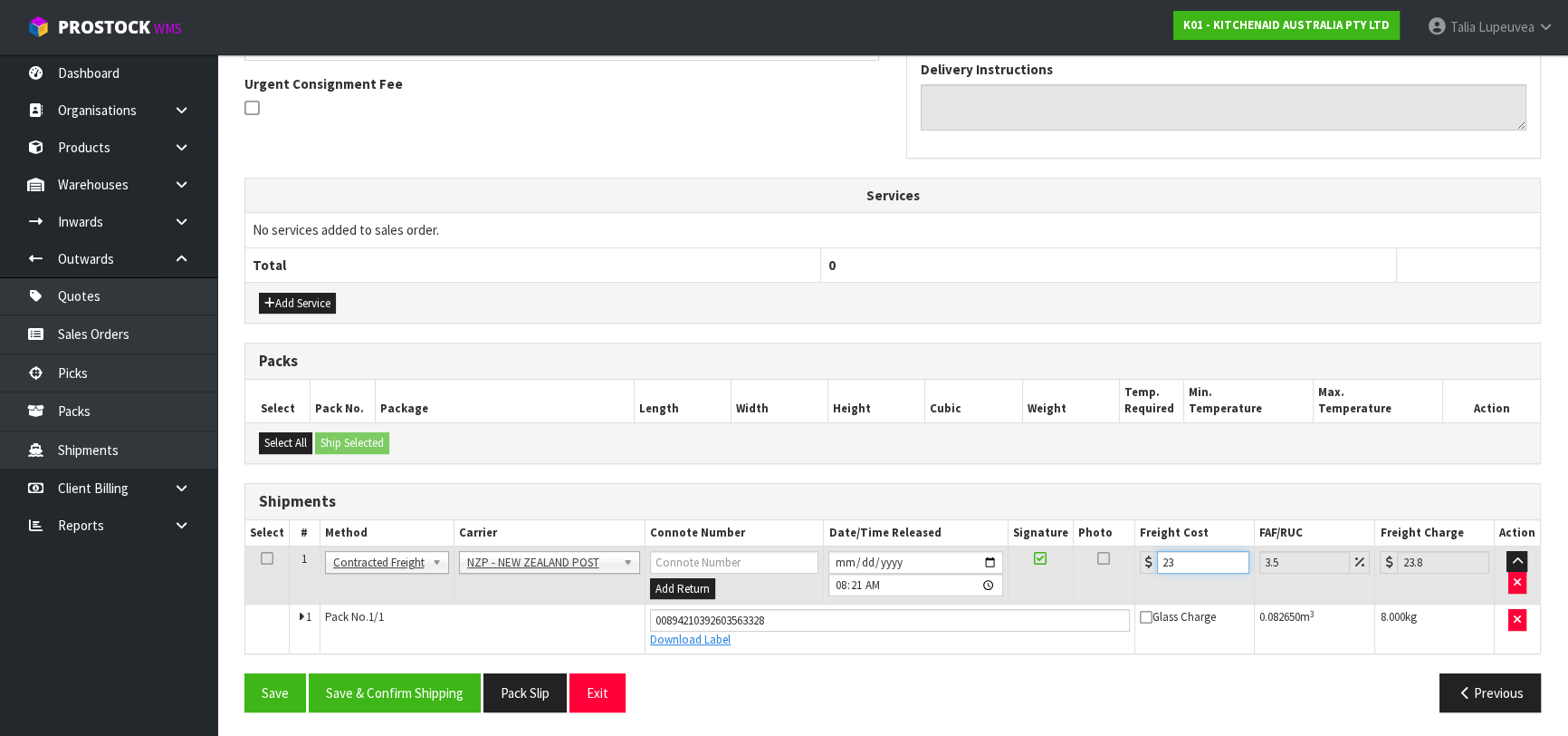
type input "23.2"
type input "24.01"
type input "23.28"
type input "24.09"
type input "23.28"
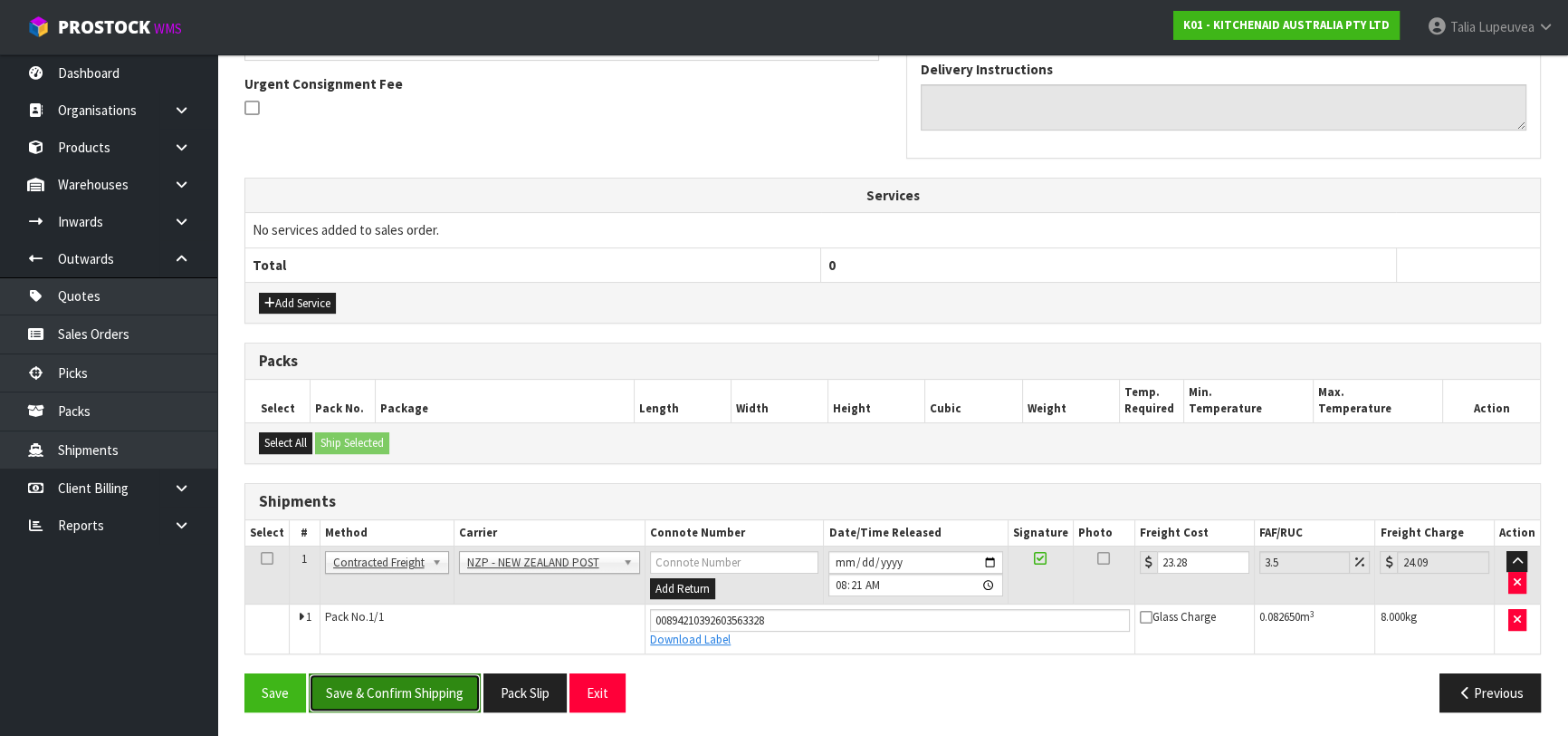
click at [435, 676] on button "Save & Confirm Shipping" at bounding box center [395, 692] width 172 height 39
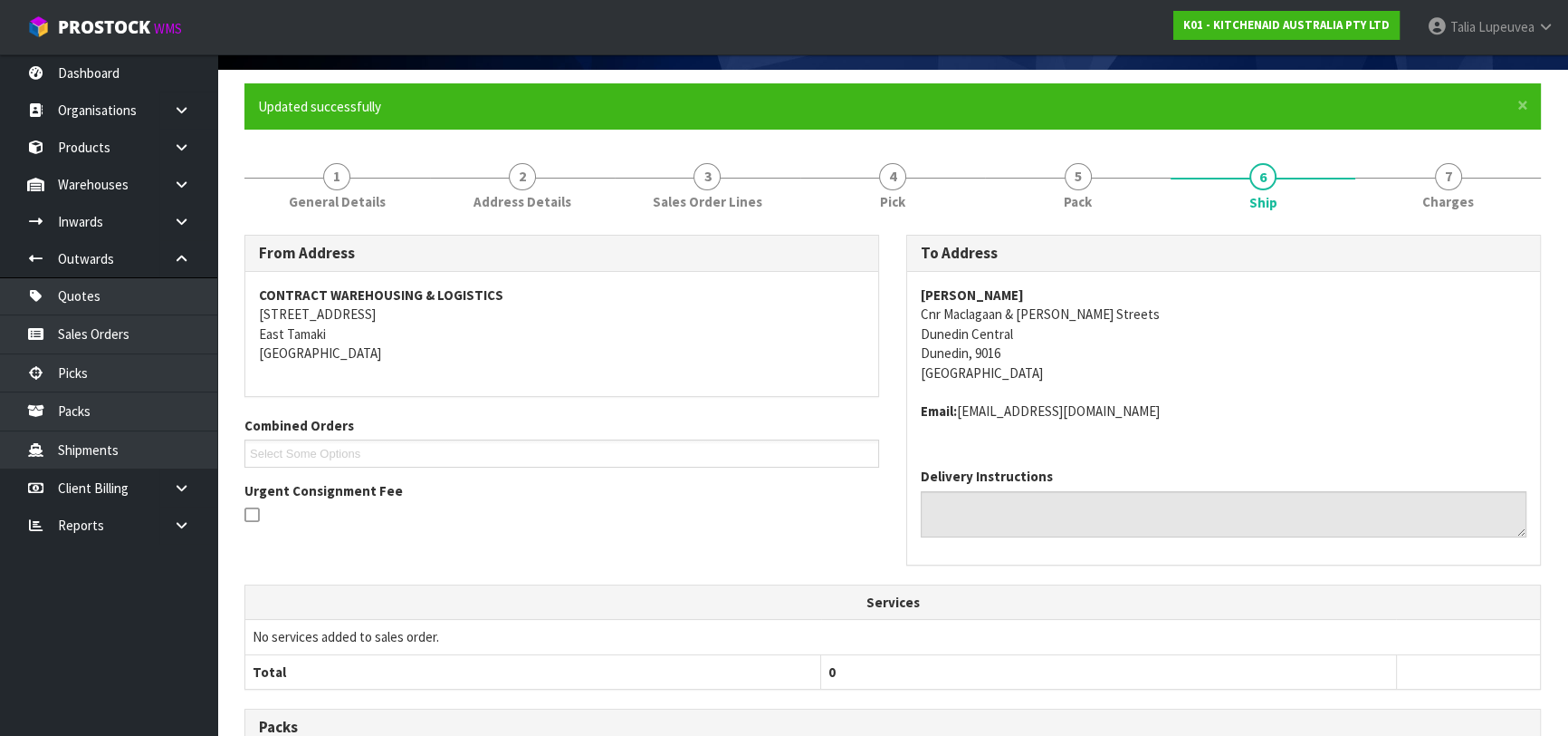
scroll to position [64, 0]
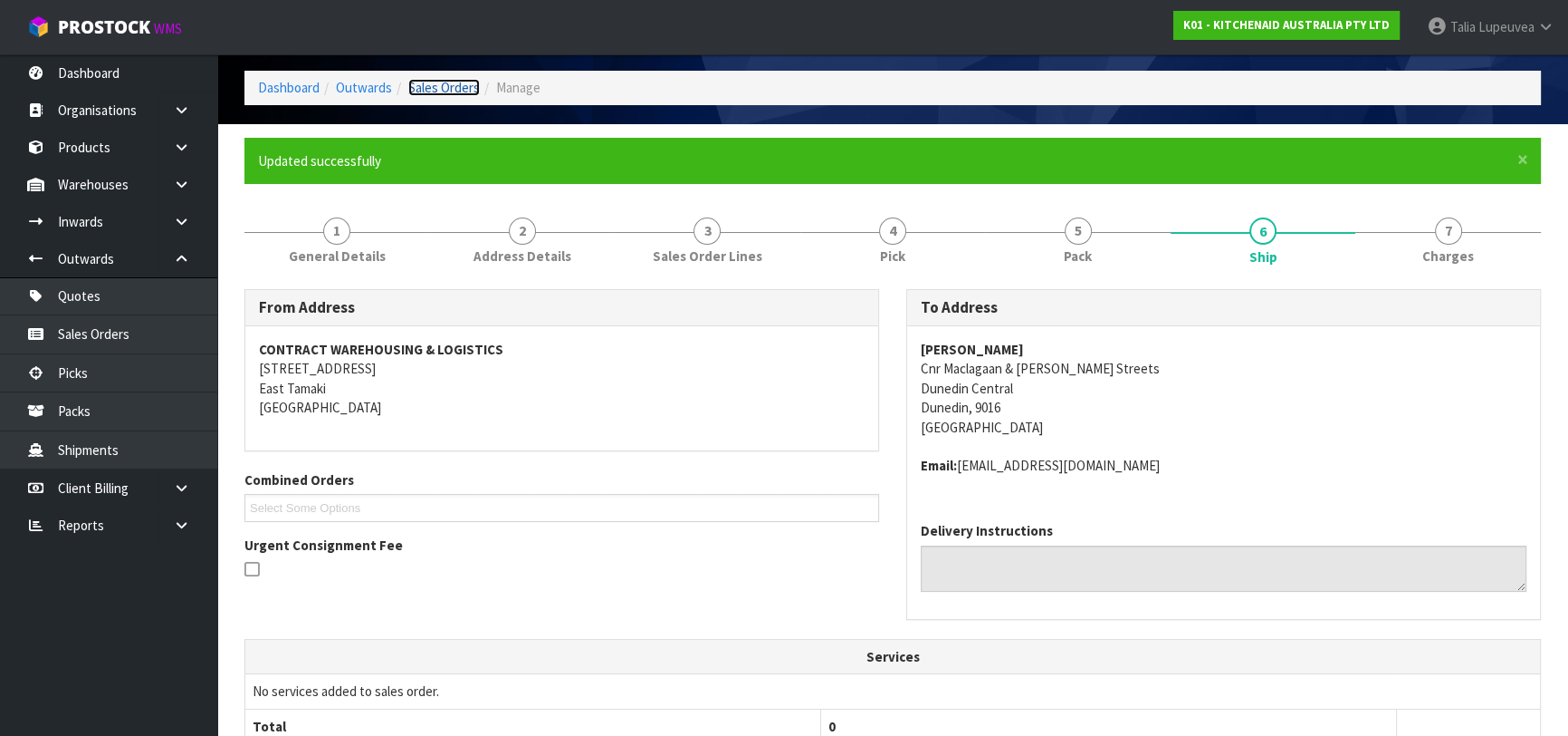
click at [452, 90] on link "Sales Orders" at bounding box center [445, 88] width 72 height 17
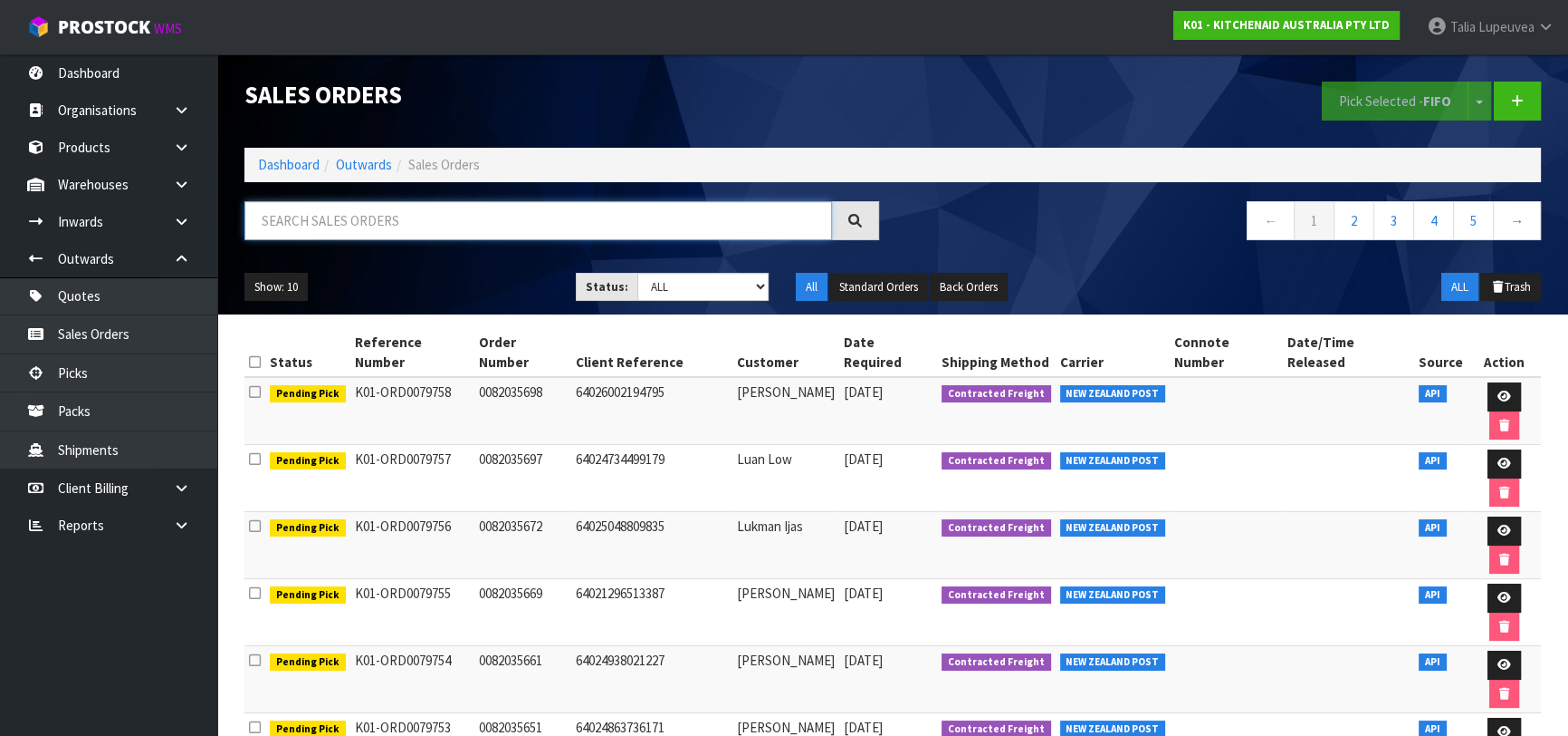
click at [440, 219] on input "text" at bounding box center [539, 220] width 588 height 39
type input "JOB-0414158"
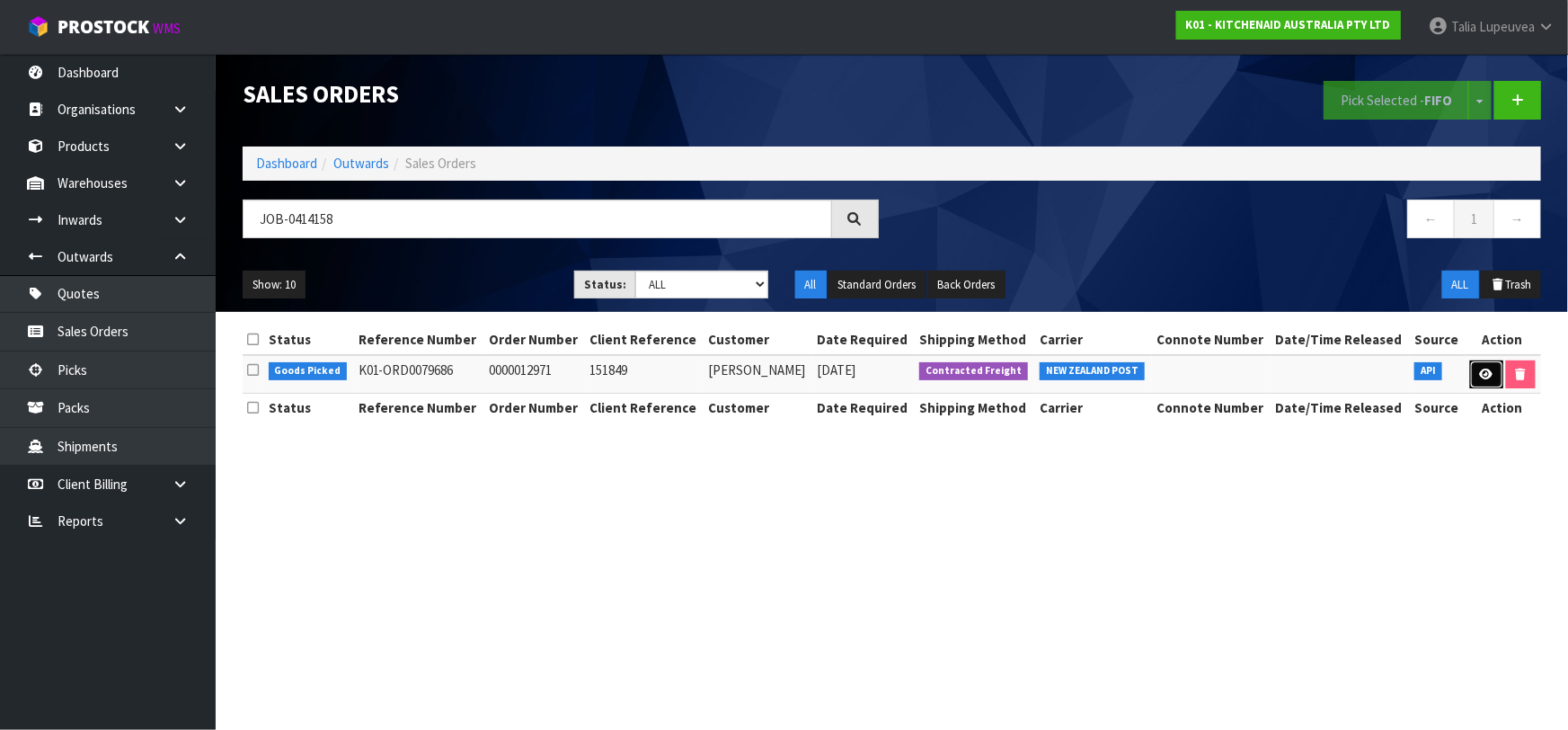
click at [1491, 377] on icon at bounding box center [1486, 374] width 13 height 11
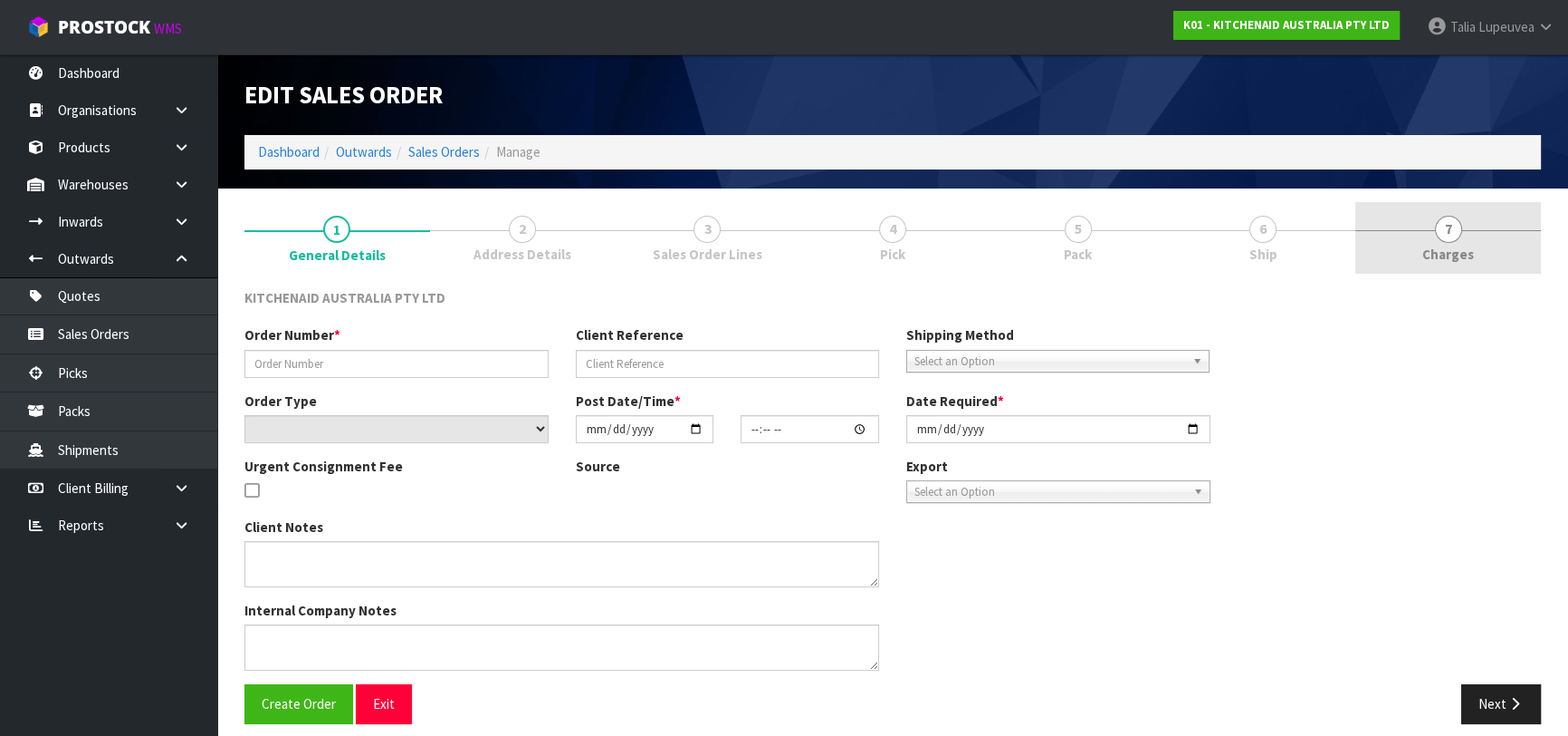
type input "0000012971"
type input "151849"
select select "number:0"
type input "[DATE]"
type input "17:35:32.000"
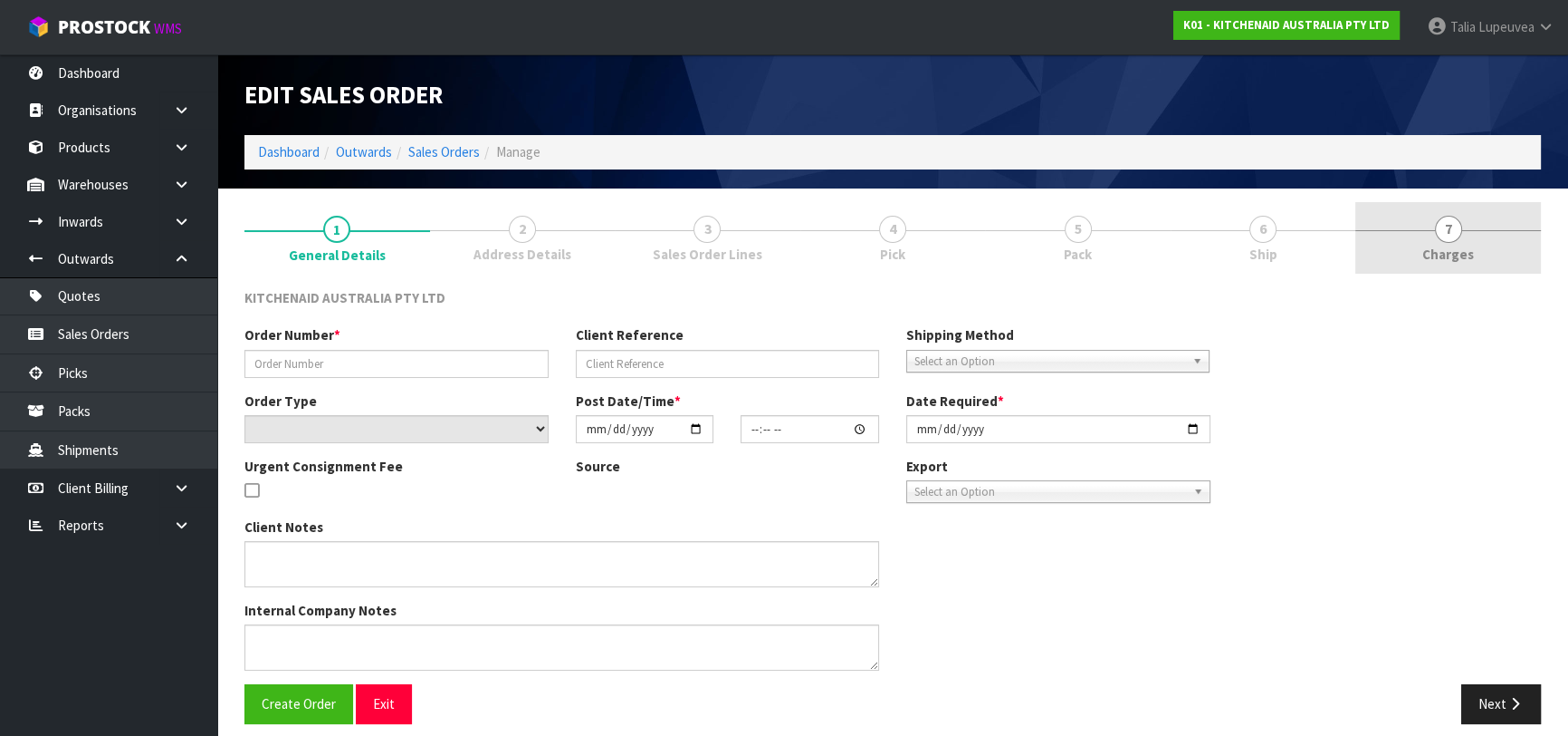
type input "[DATE]"
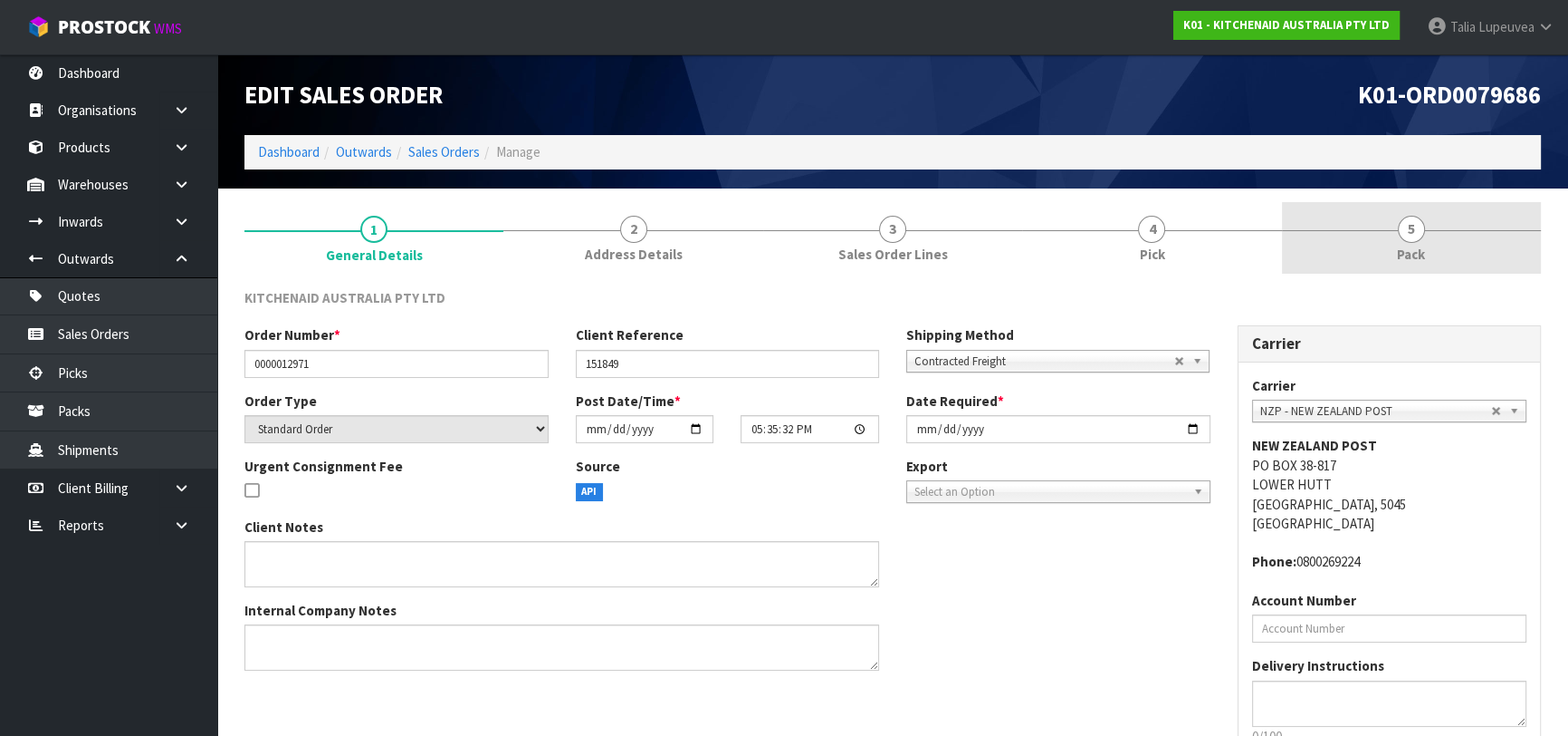
click at [1463, 266] on link "5 Pack" at bounding box center [1411, 237] width 259 height 72
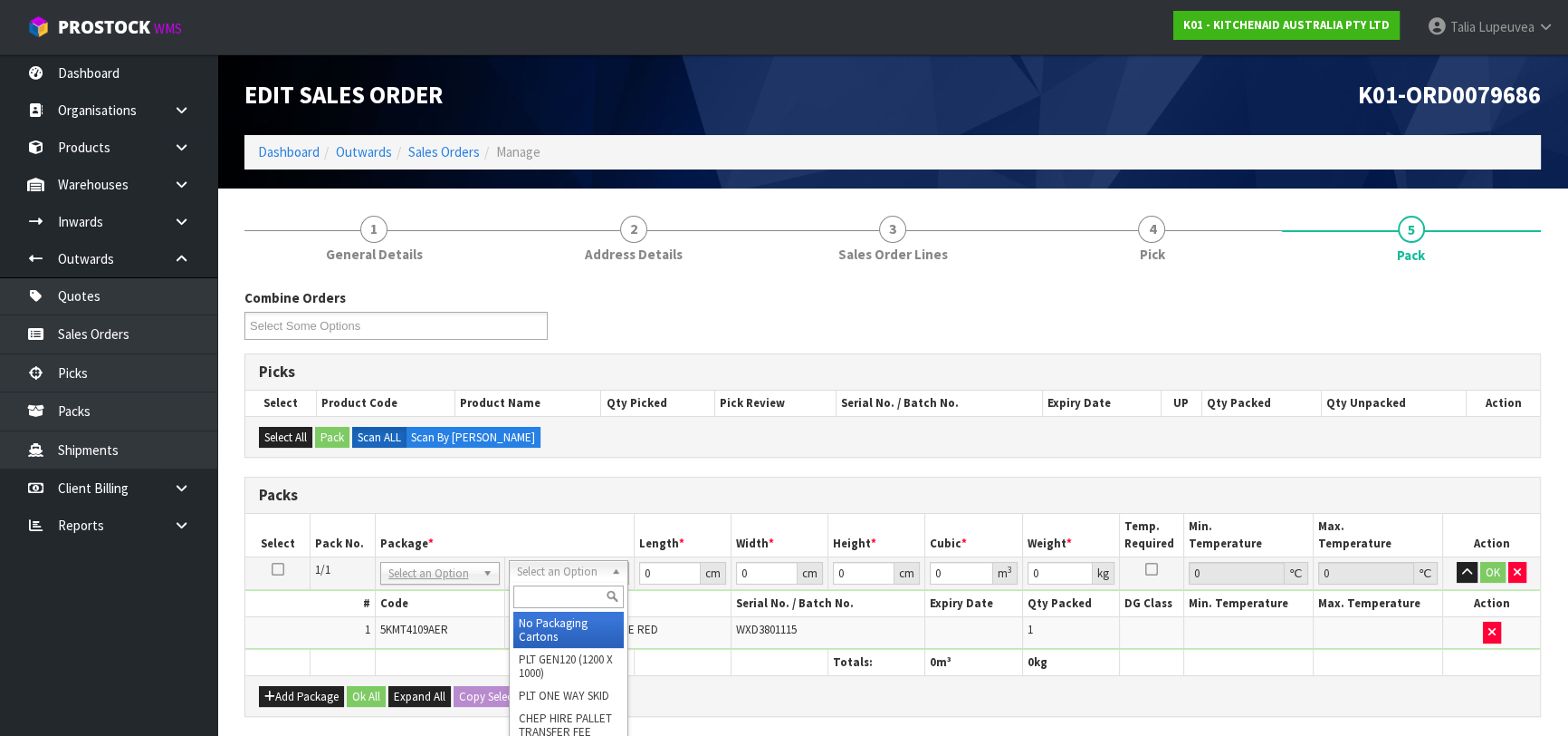
click at [572, 585] on input "text" at bounding box center [568, 597] width 110 height 23
type input "OC"
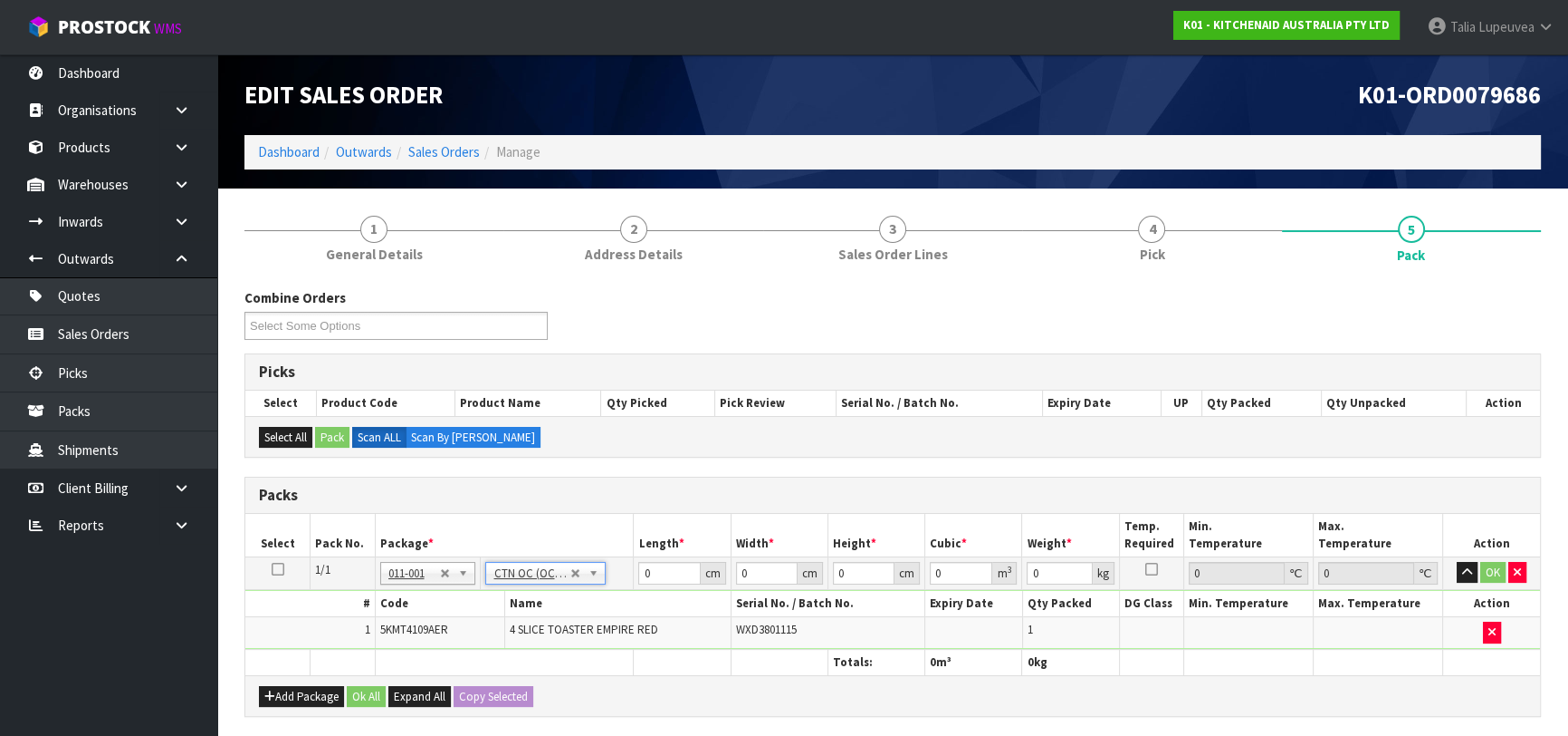
type input "4.55"
drag, startPoint x: 654, startPoint y: 579, endPoint x: 620, endPoint y: 591, distance: 36.1
click at [619, 589] on tbody "1/1 NONE 007-001 007-002 007-004 007-009 007-013 007-014 007-015 007-017 007-01…" at bounding box center [893, 602] width 1295 height 92
type input "40"
type input "38"
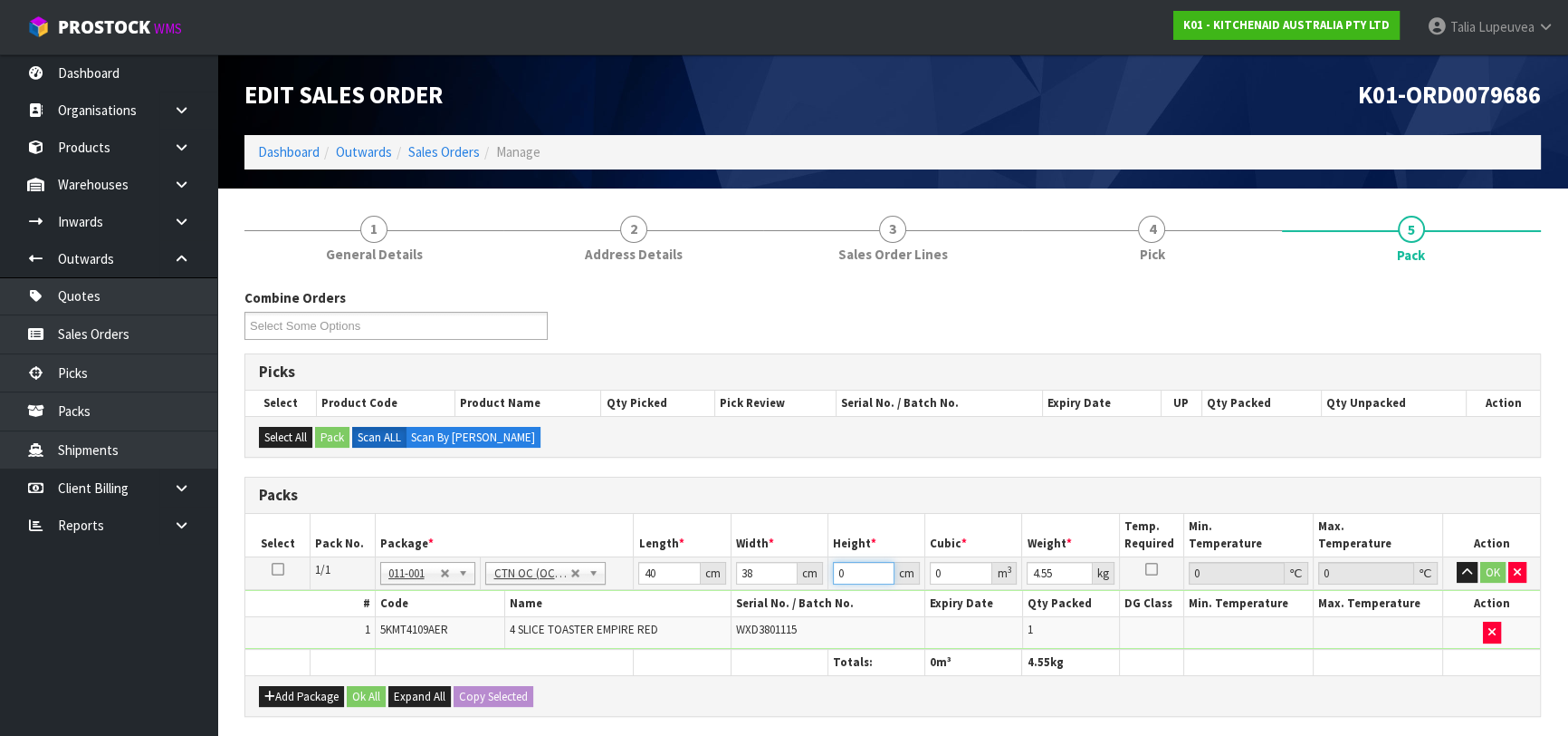
type input "2"
type input "0.00304"
type input "29"
type input "0.04408"
type input "29"
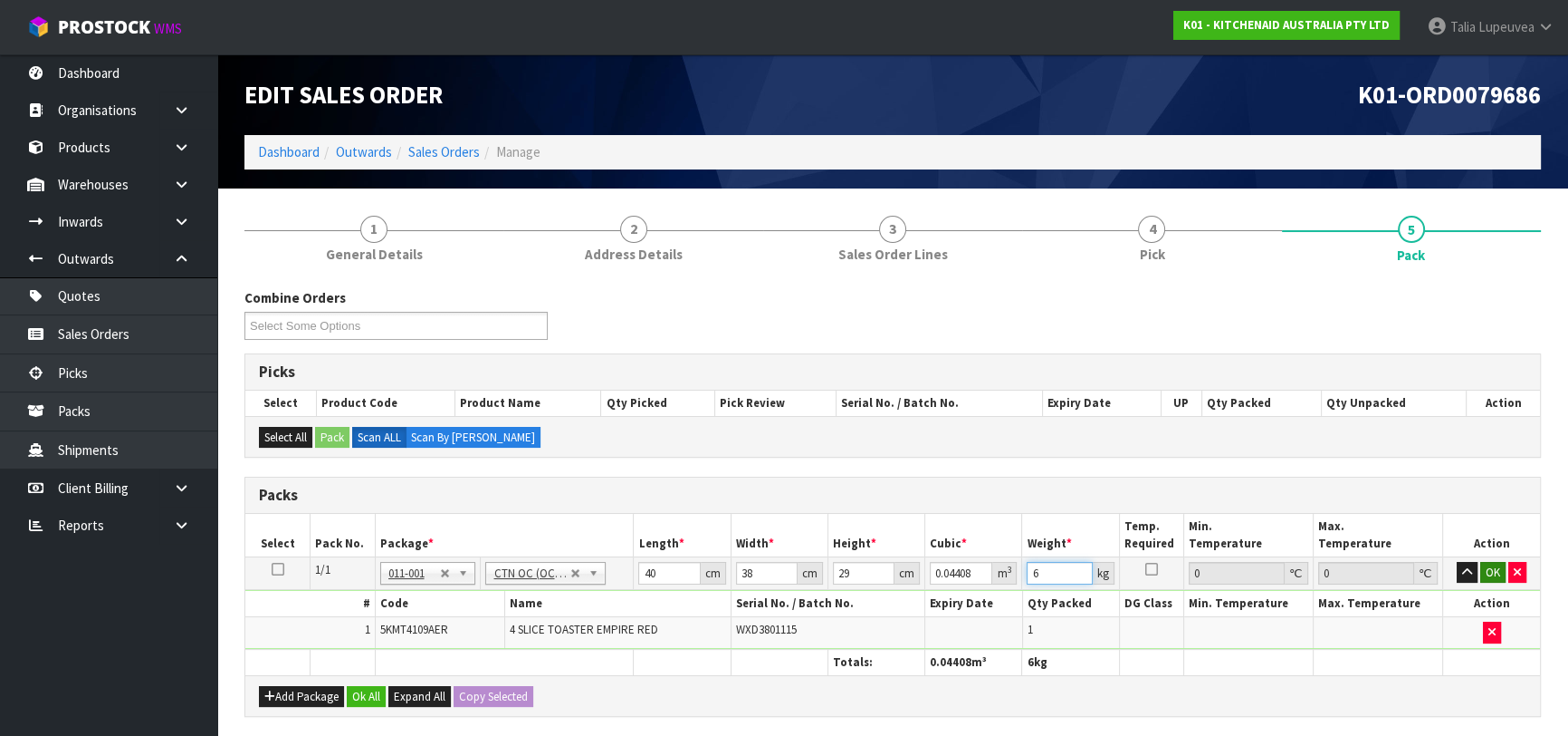
type input "6"
click at [1498, 571] on button "OK" at bounding box center [1493, 572] width 25 height 22
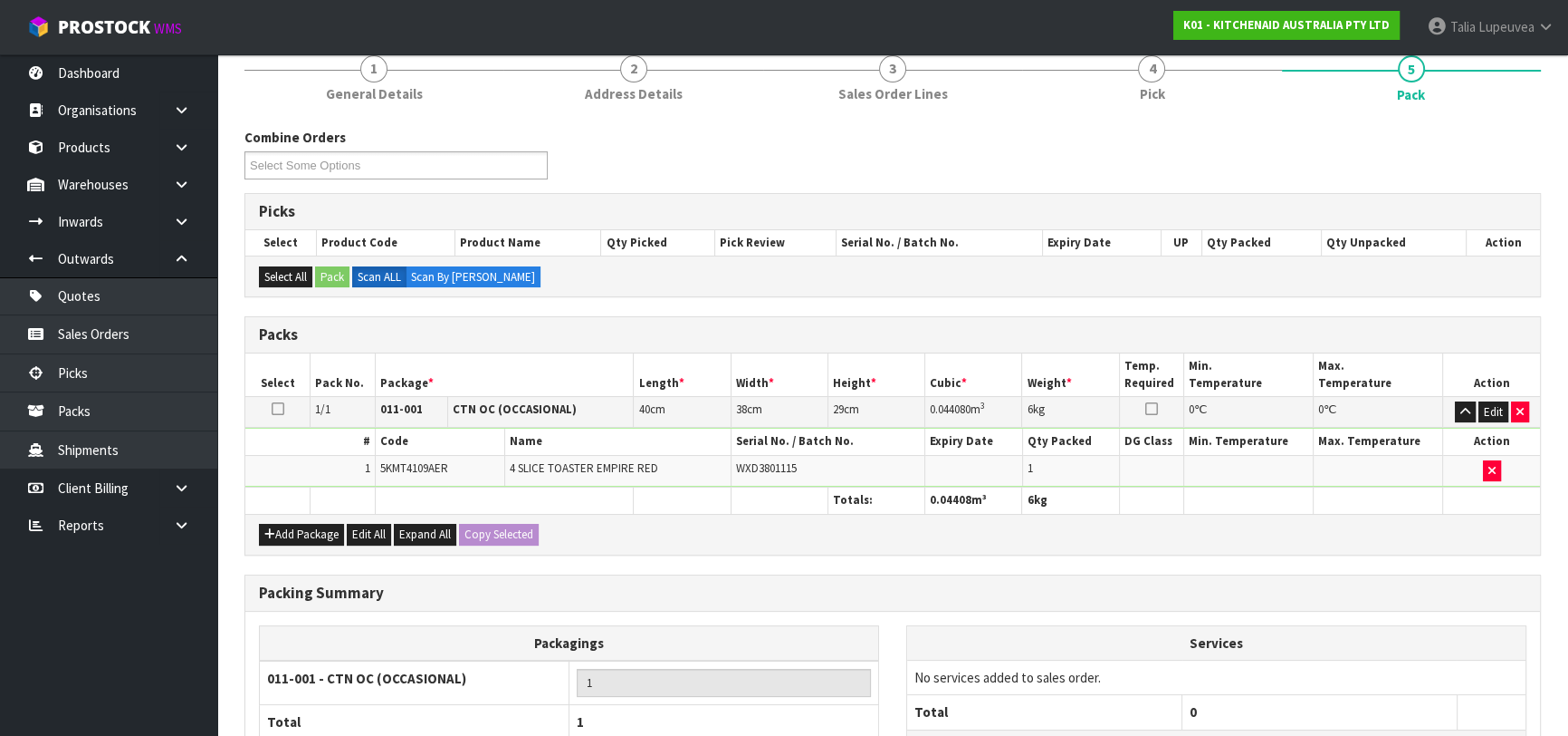
scroll to position [319, 0]
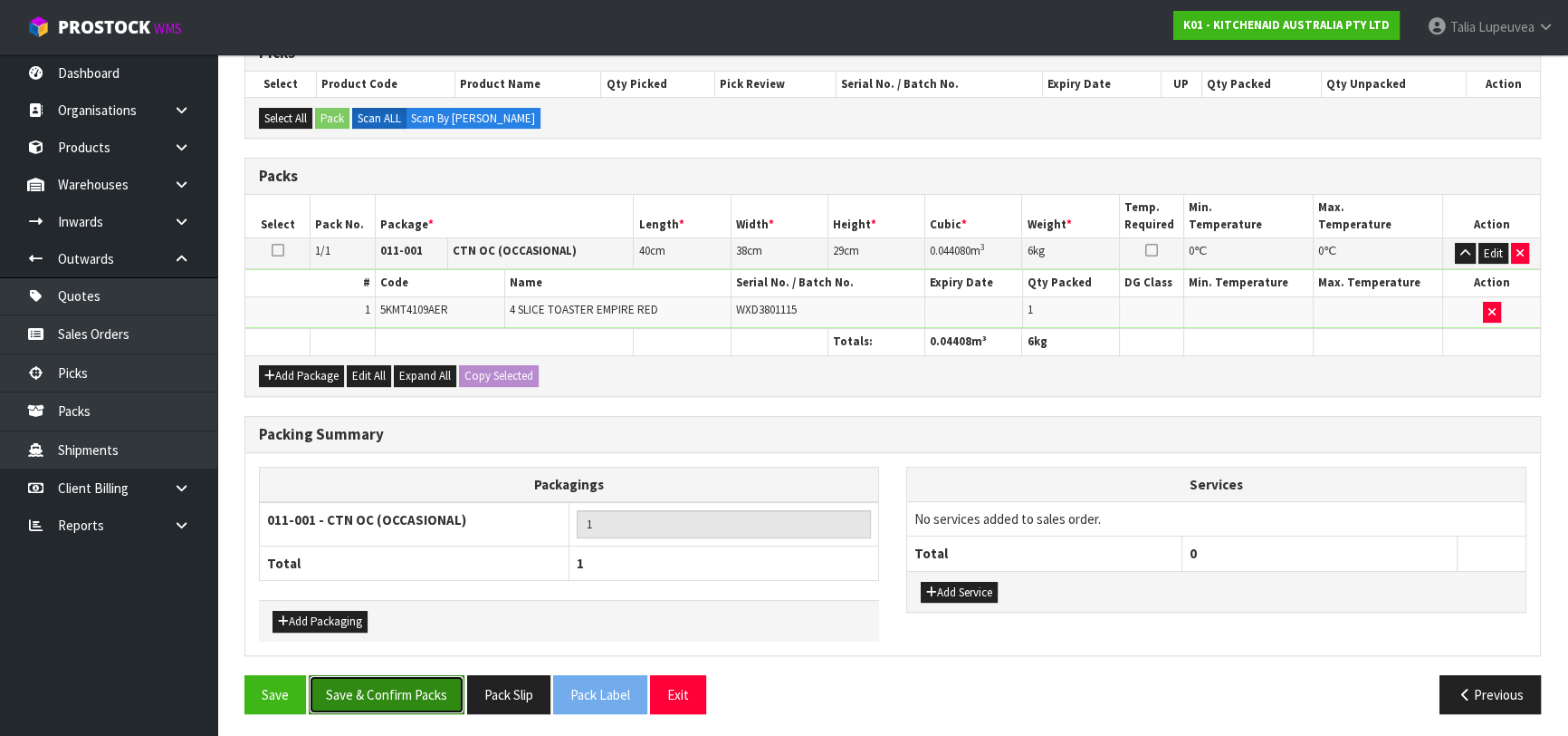
click at [450, 686] on button "Save & Confirm Packs" at bounding box center [386, 694] width 155 height 39
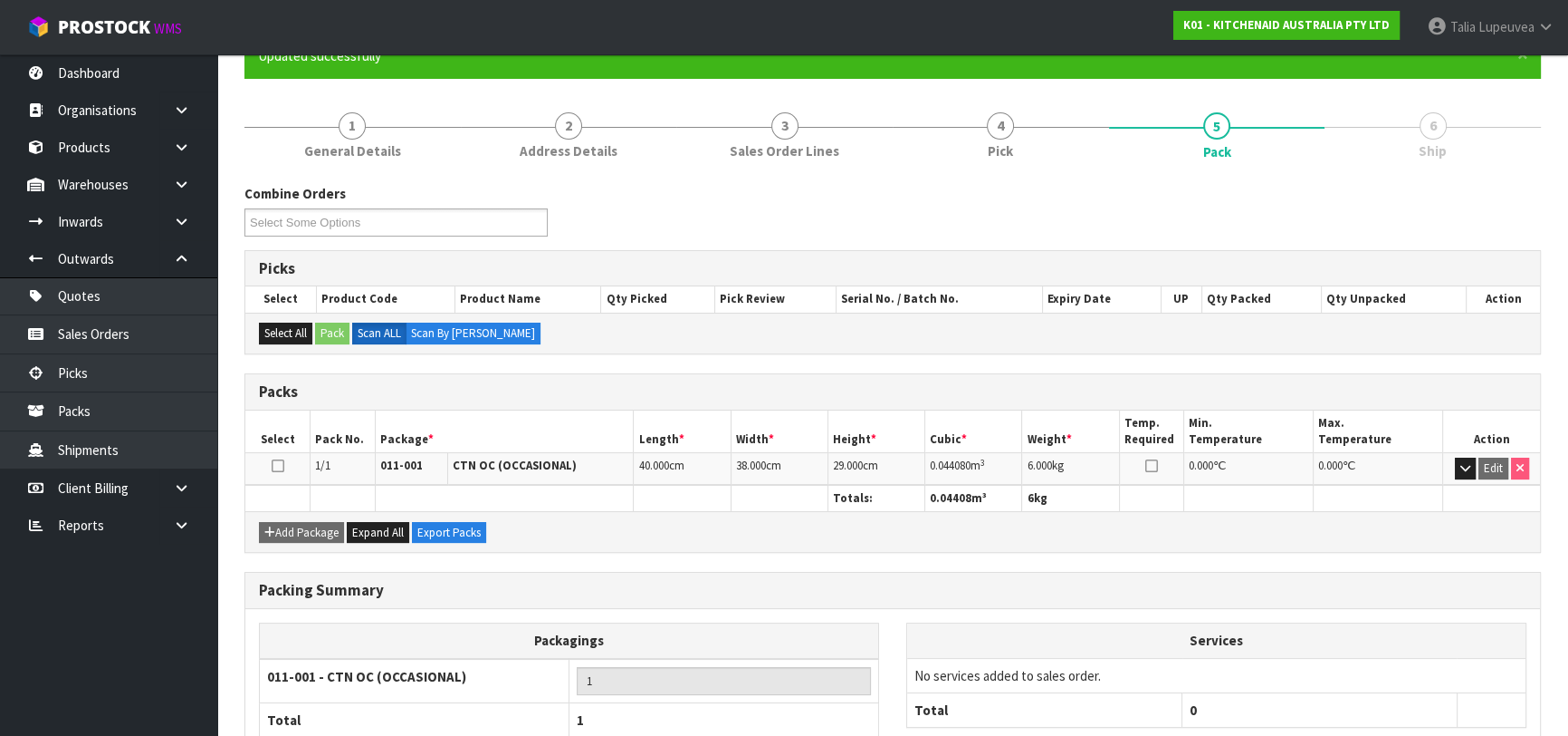
scroll to position [286, 0]
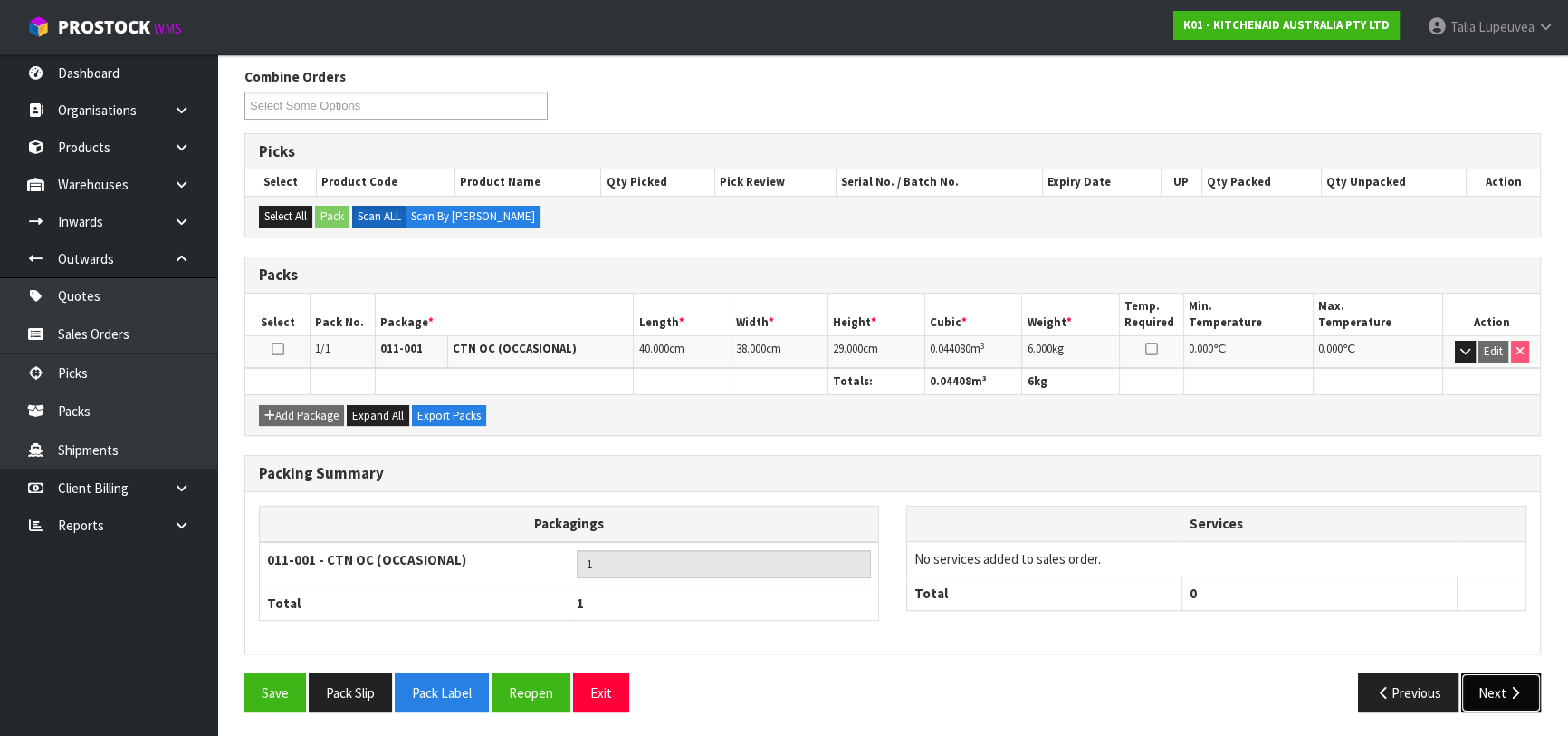
click at [1491, 673] on button "Next" at bounding box center [1501, 692] width 80 height 39
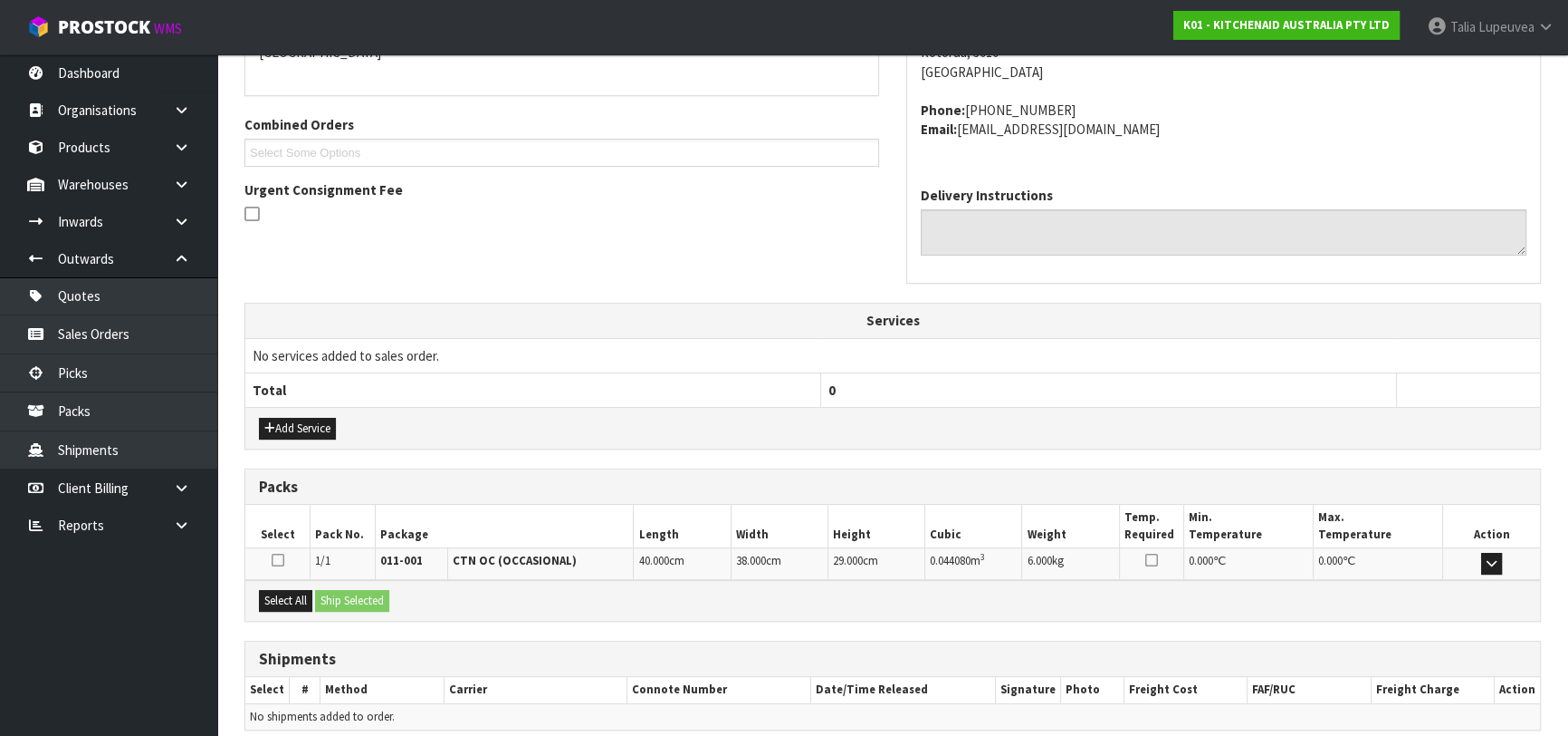
scroll to position [497, 0]
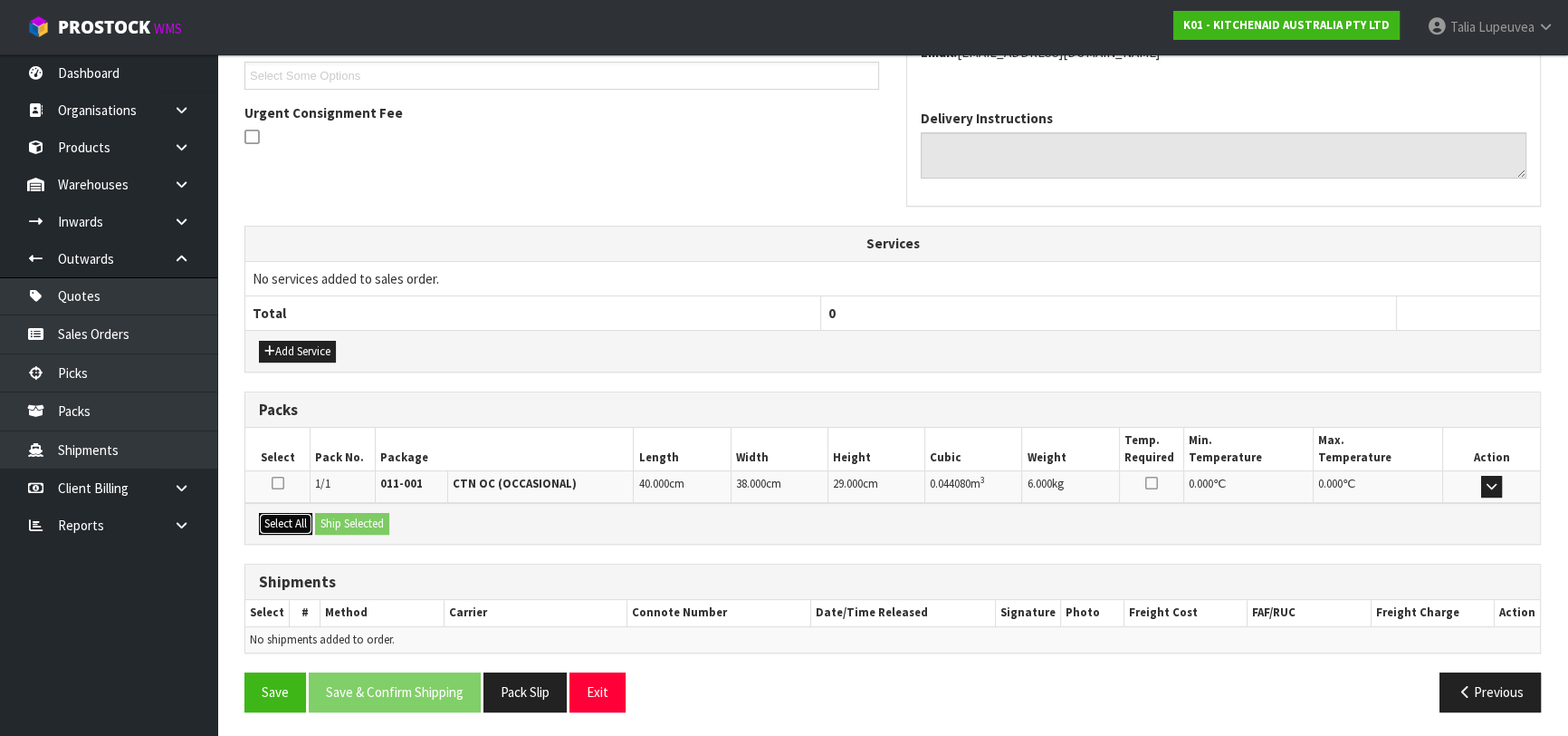
click at [310, 522] on button "Select All" at bounding box center [285, 523] width 54 height 22
click at [340, 516] on button "Ship Selected" at bounding box center [352, 523] width 74 height 22
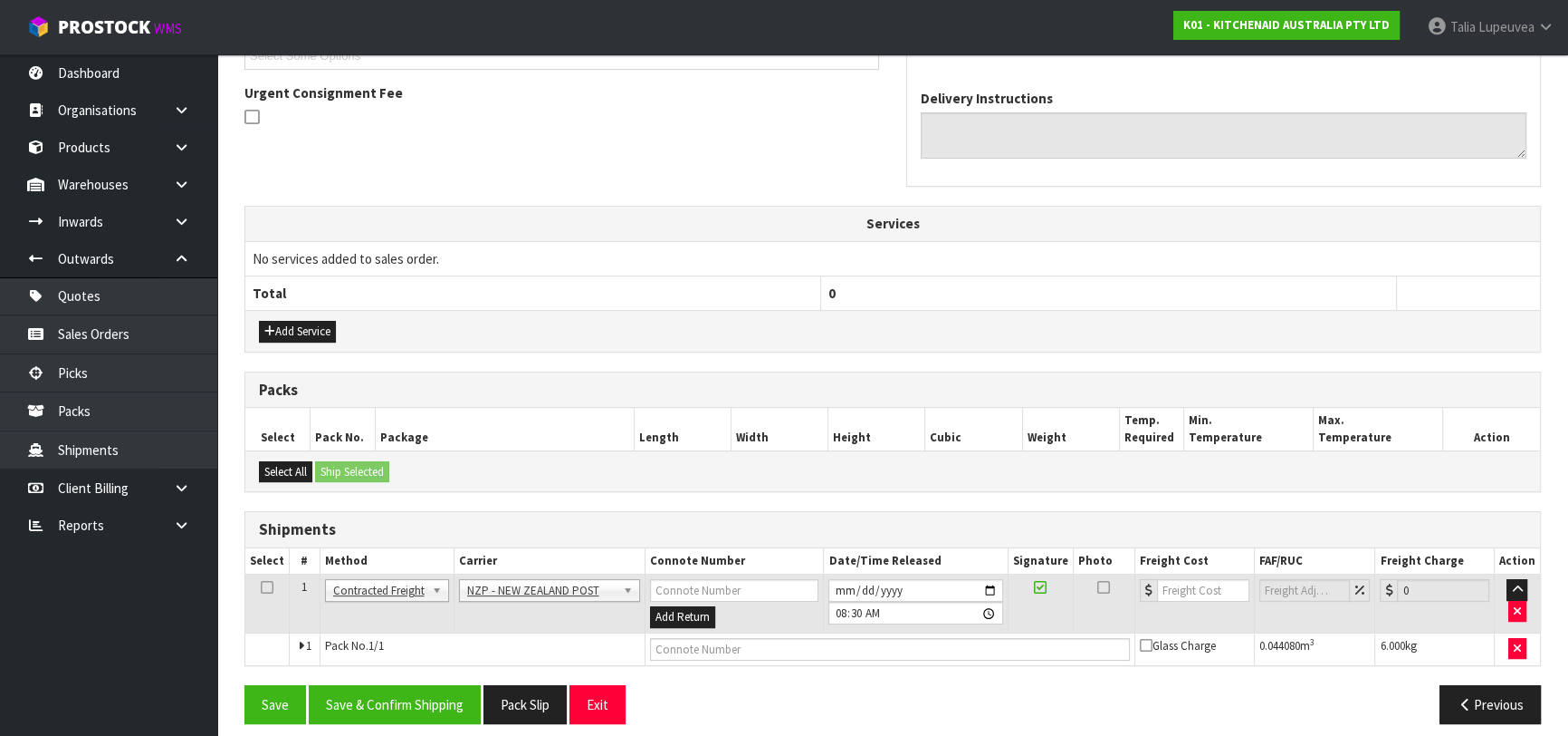
scroll to position [529, 0]
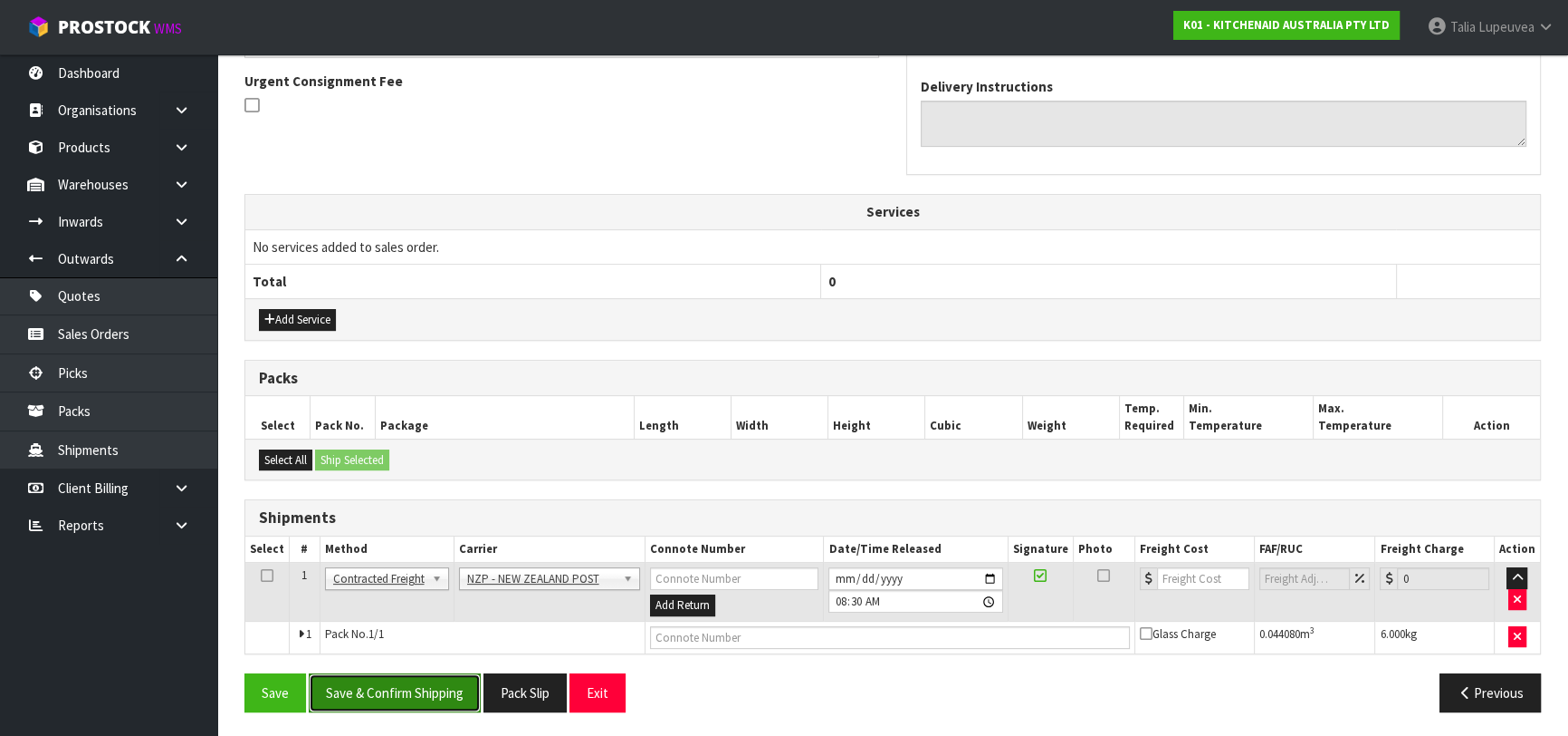
click at [364, 692] on button "Save & Confirm Shipping" at bounding box center [395, 692] width 172 height 39
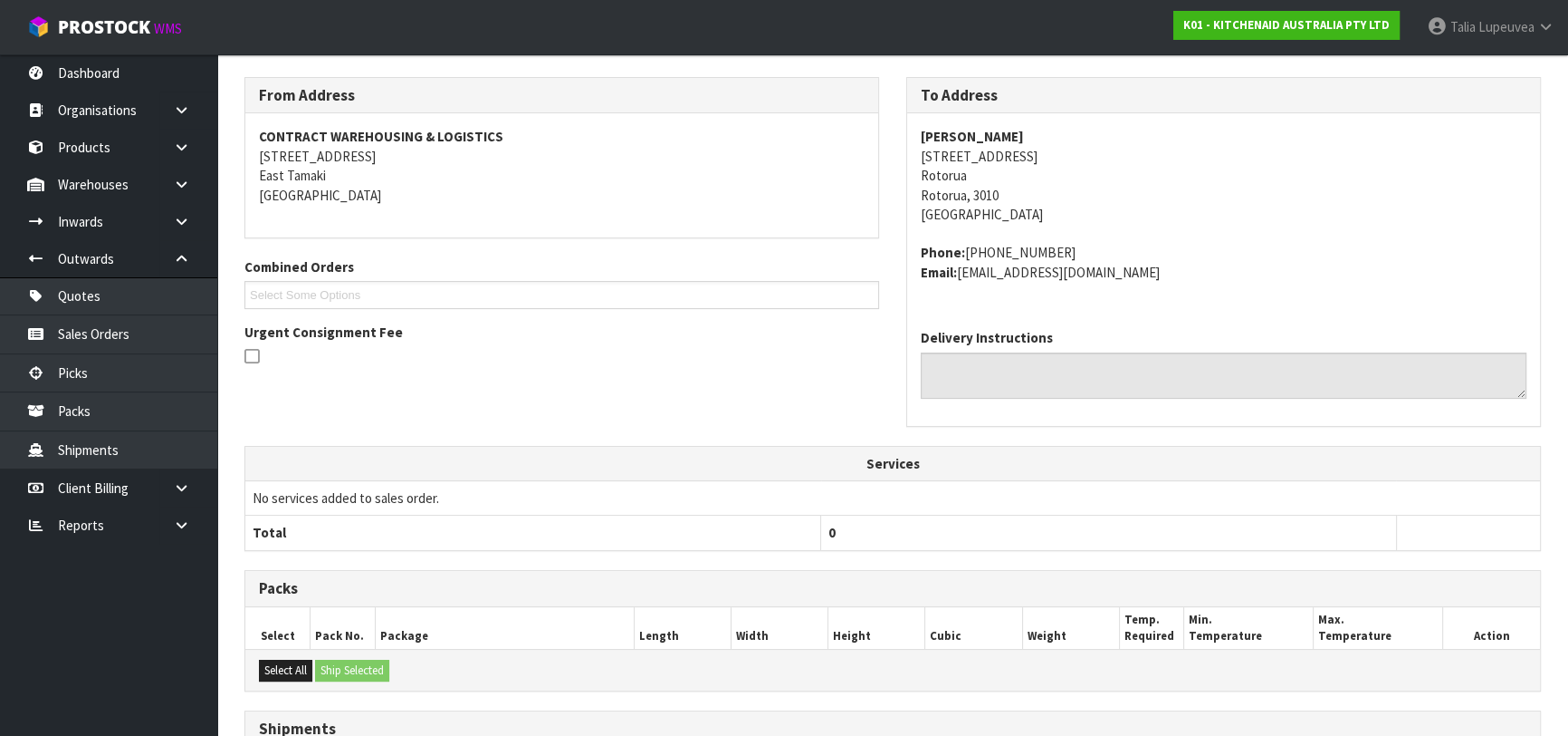
scroll to position [503, 0]
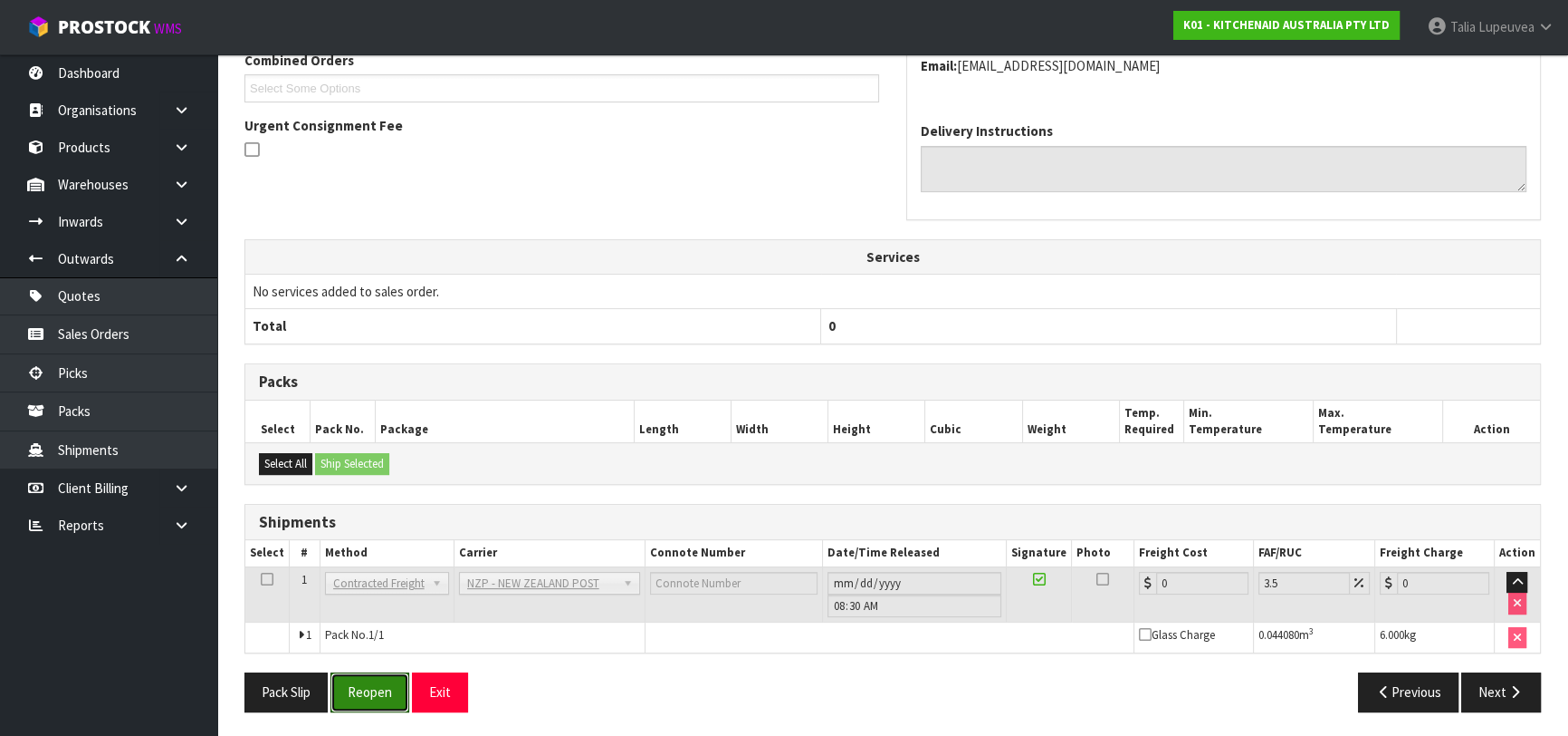
drag, startPoint x: 387, startPoint y: 682, endPoint x: 395, endPoint y: 654, distance: 29.1
click at [387, 682] on button "Reopen" at bounding box center [370, 691] width 79 height 39
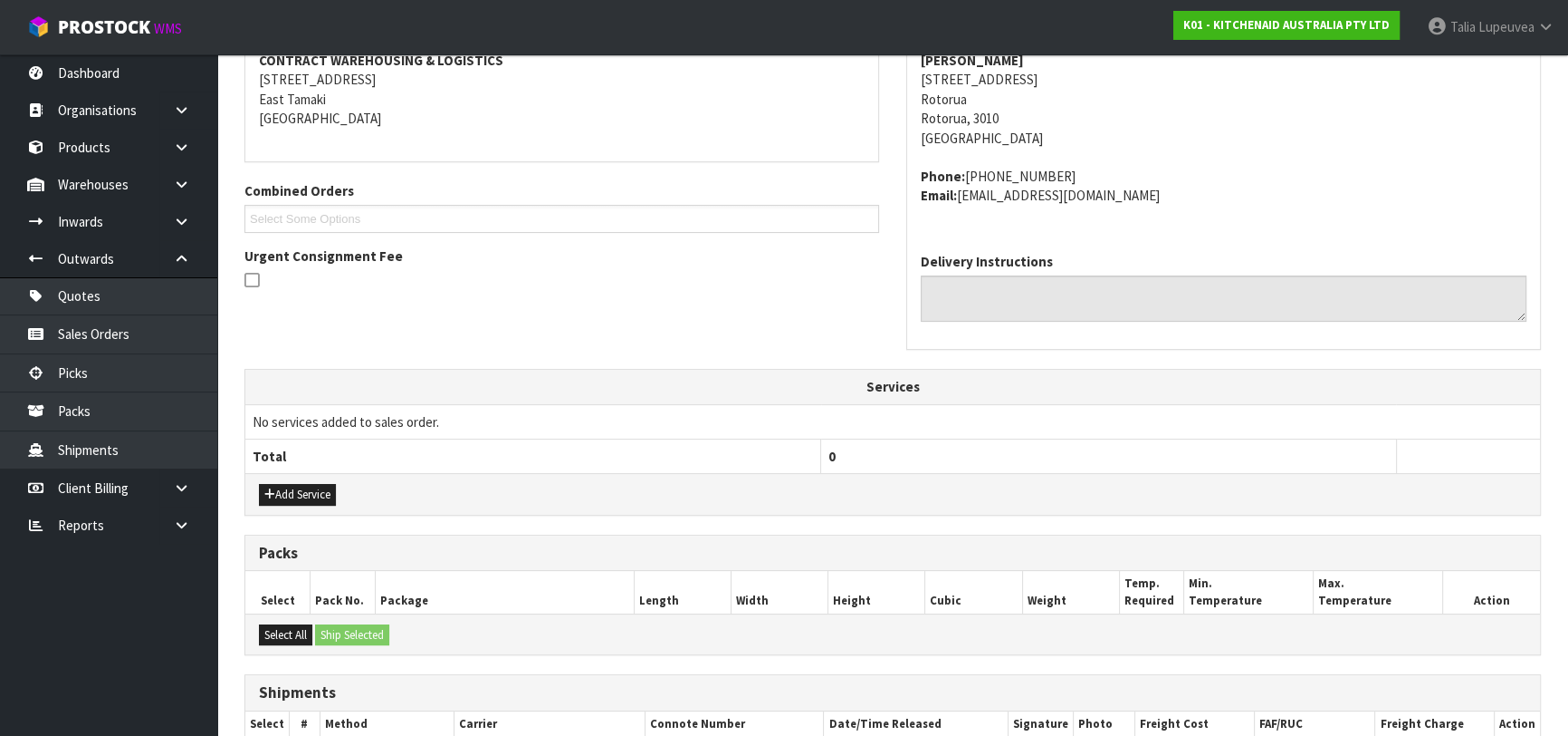
scroll to position [545, 0]
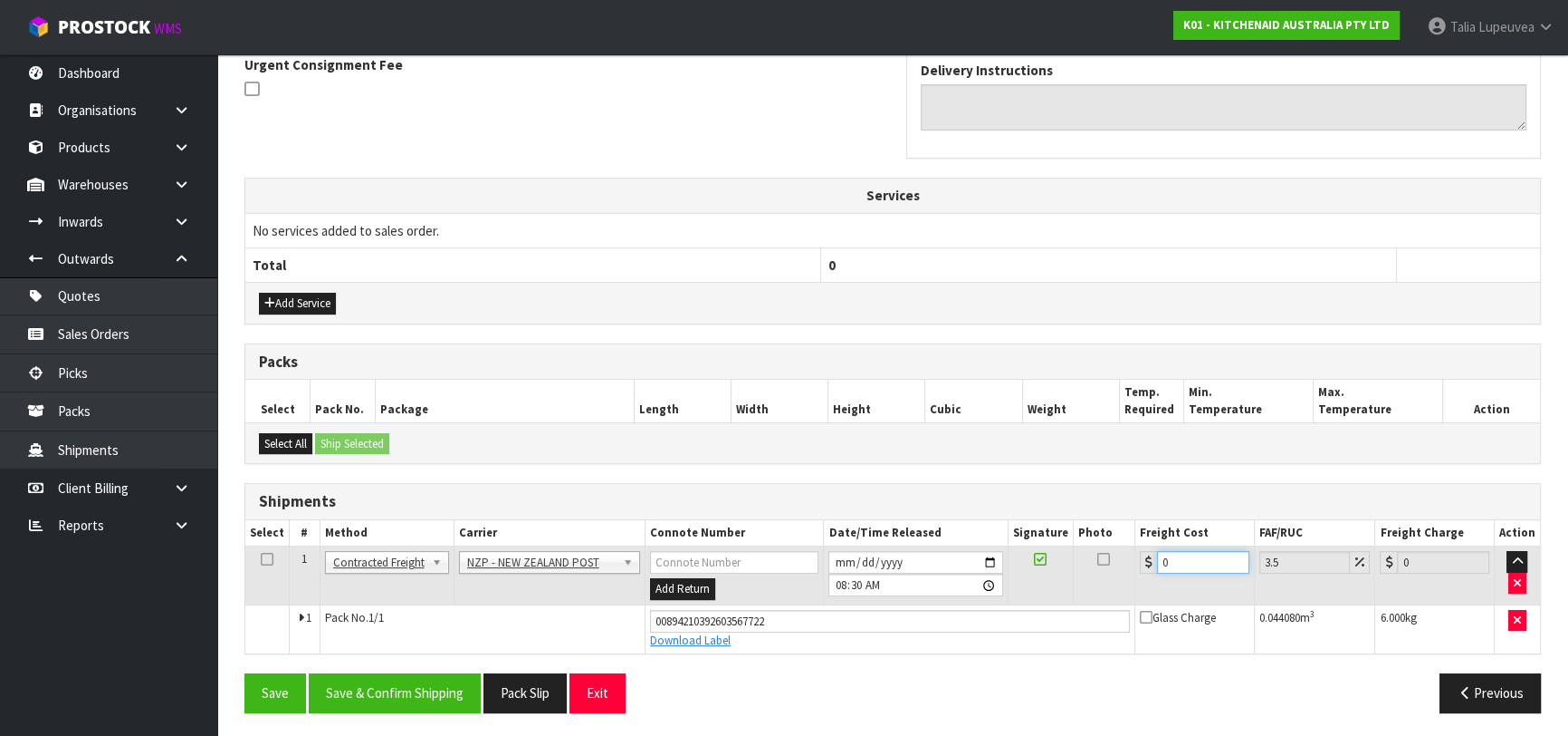
drag, startPoint x: 1175, startPoint y: 564, endPoint x: 1085, endPoint y: 563, distance: 90.0
click at [1085, 563] on tr "1 Client Local Pickup Customer Local Pickup Company Freight Contracted Freight …" at bounding box center [893, 576] width 1295 height 58
type input "8"
type input "8.28"
type input "8.4"
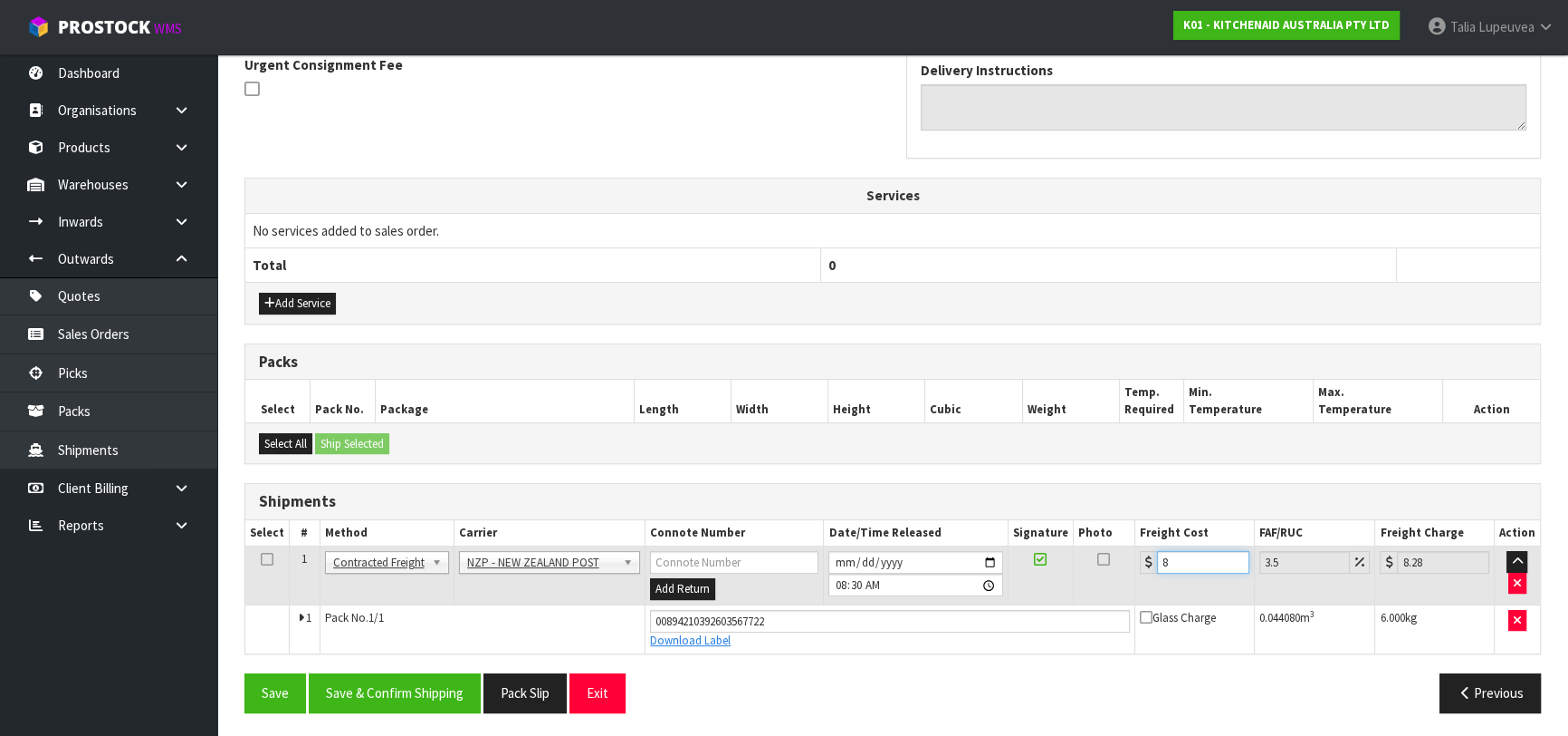
type input "8.69"
type input "8.45"
type input "8.75"
type input "8.45"
click at [380, 675] on button "Save & Confirm Shipping" at bounding box center [395, 692] width 172 height 39
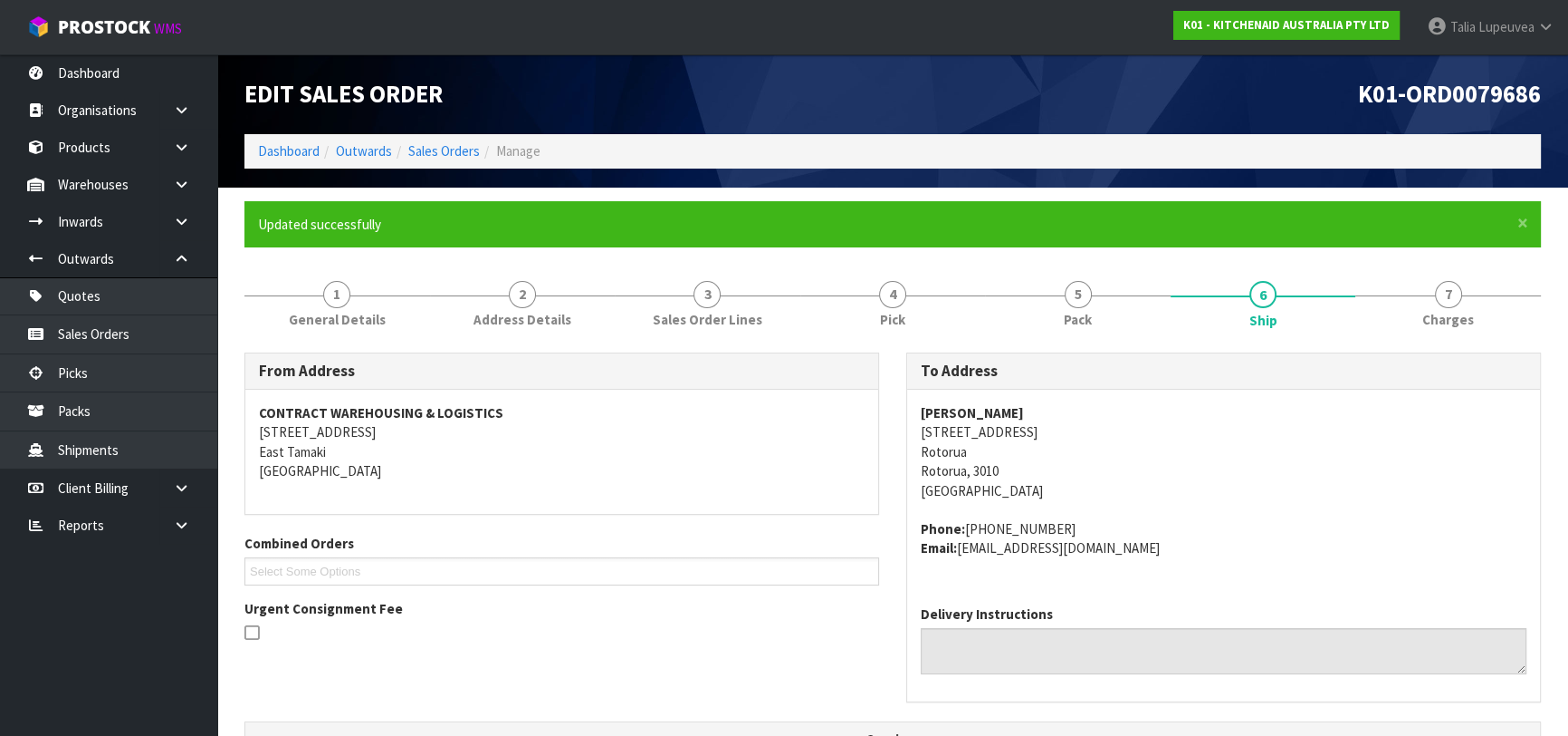
scroll to position [0, 0]
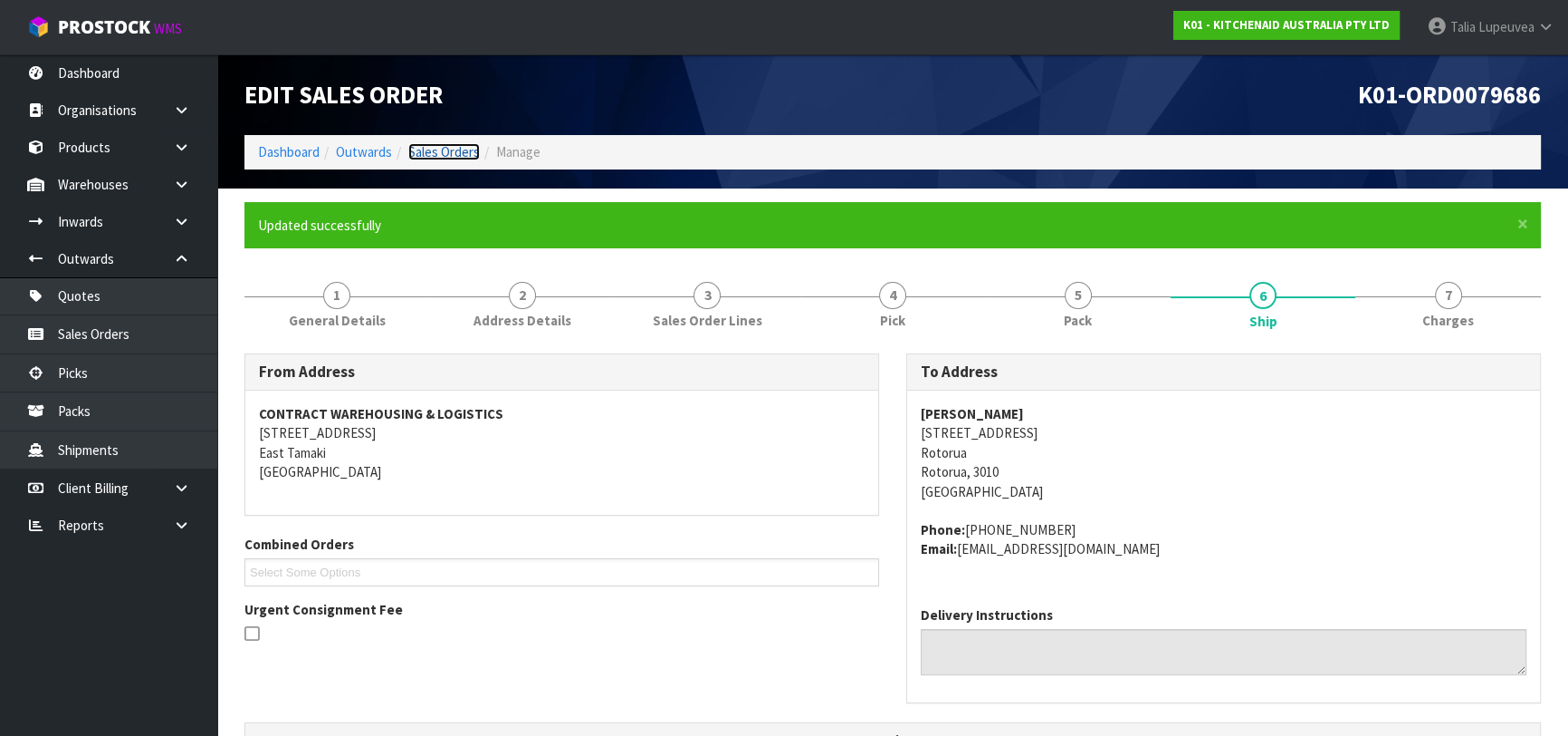
click at [424, 150] on link "Sales Orders" at bounding box center [445, 152] width 72 height 17
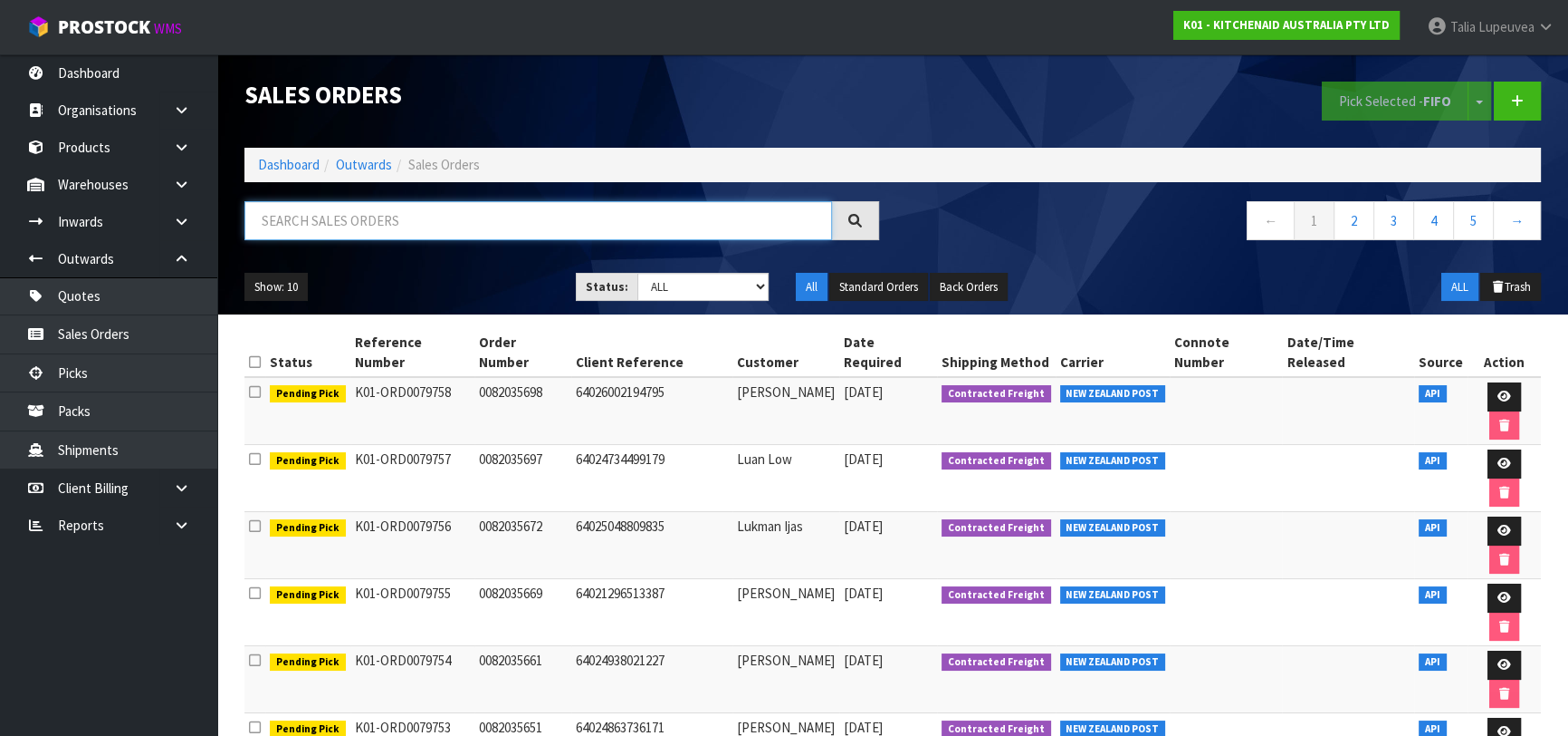
click at [377, 225] on input "text" at bounding box center [539, 220] width 588 height 39
type input "JOB-0414170"
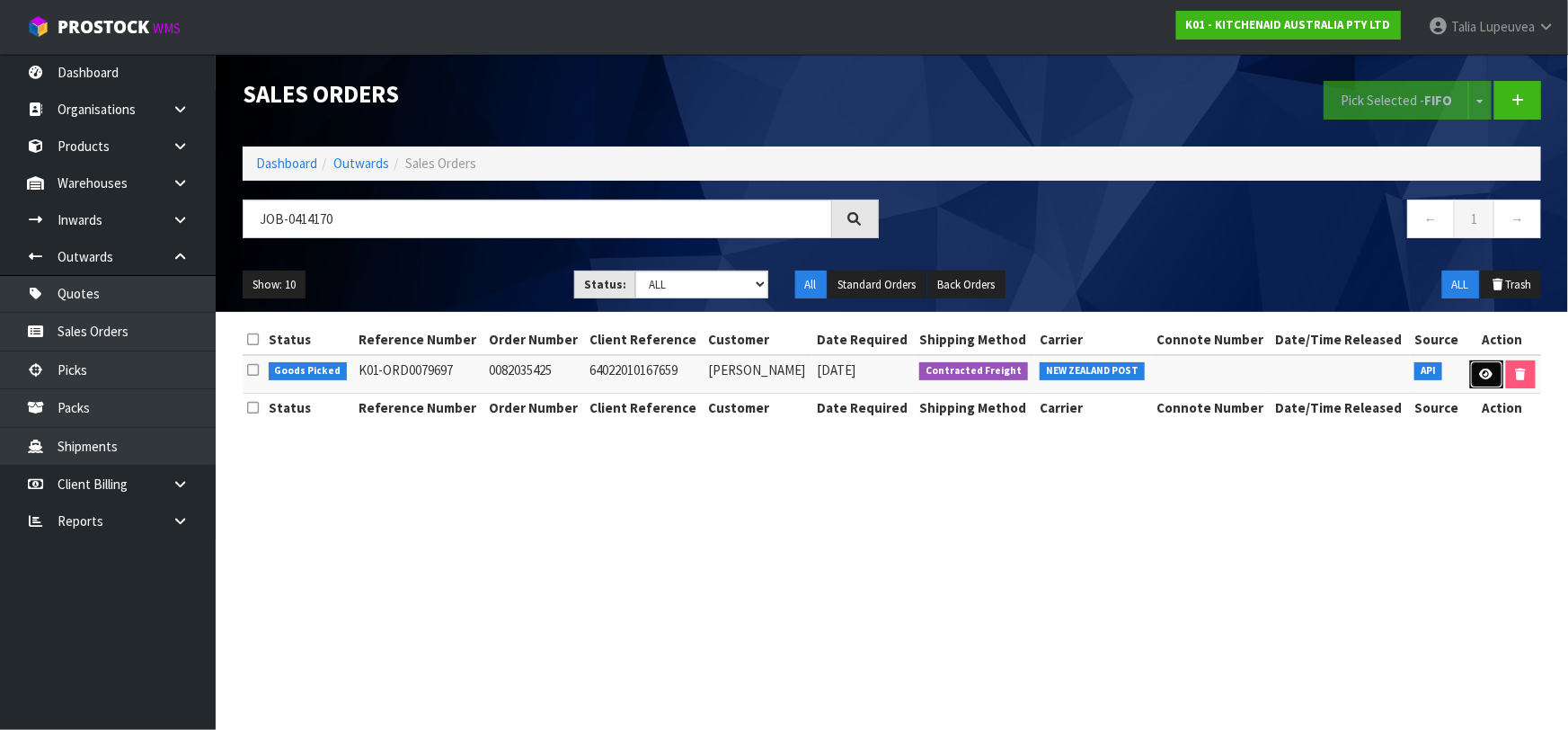
click at [1492, 378] on link at bounding box center [1487, 375] width 34 height 29
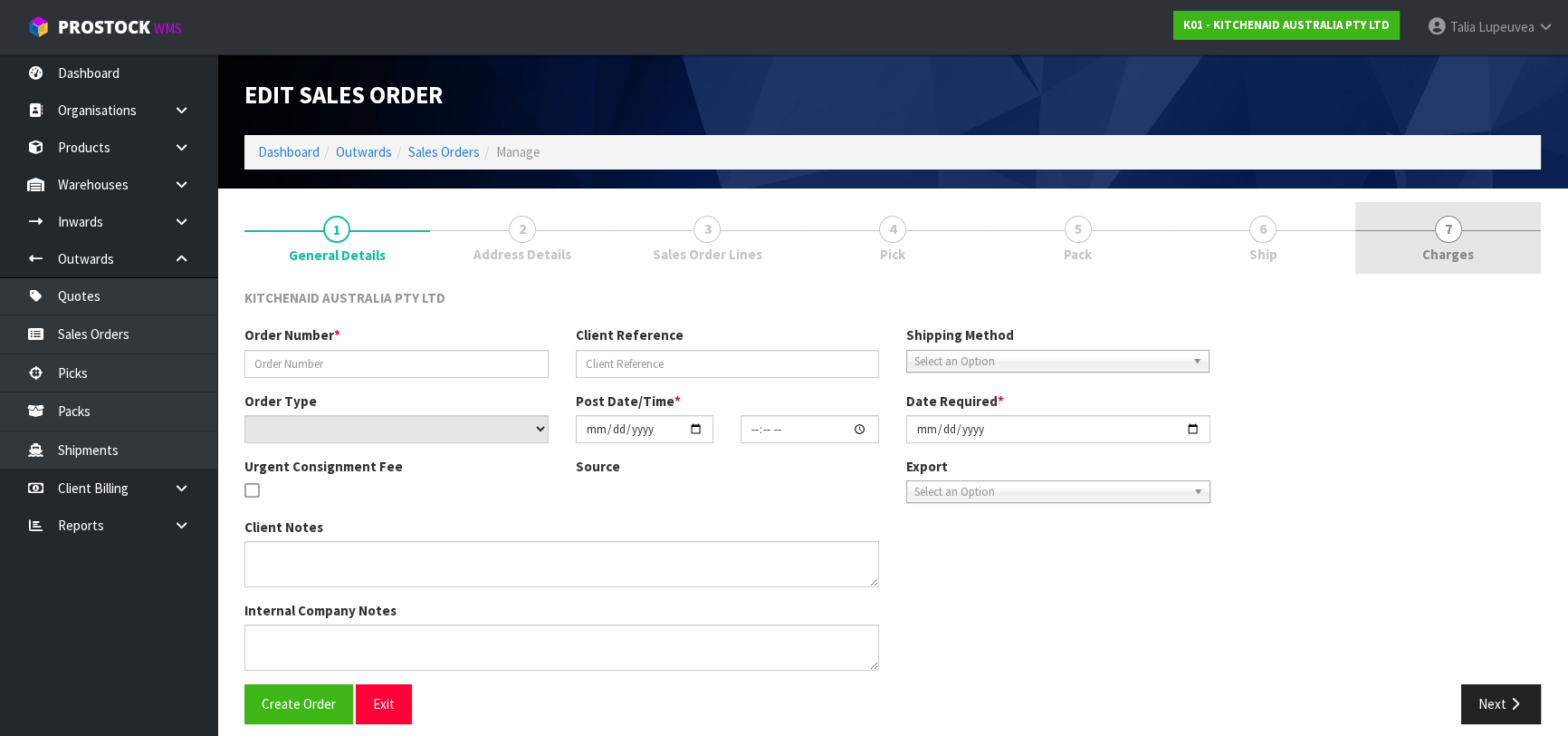
type input "0082035425"
type input "64022010167659"
select select "number:0"
type input "[DATE]"
type input "17:44:59.000"
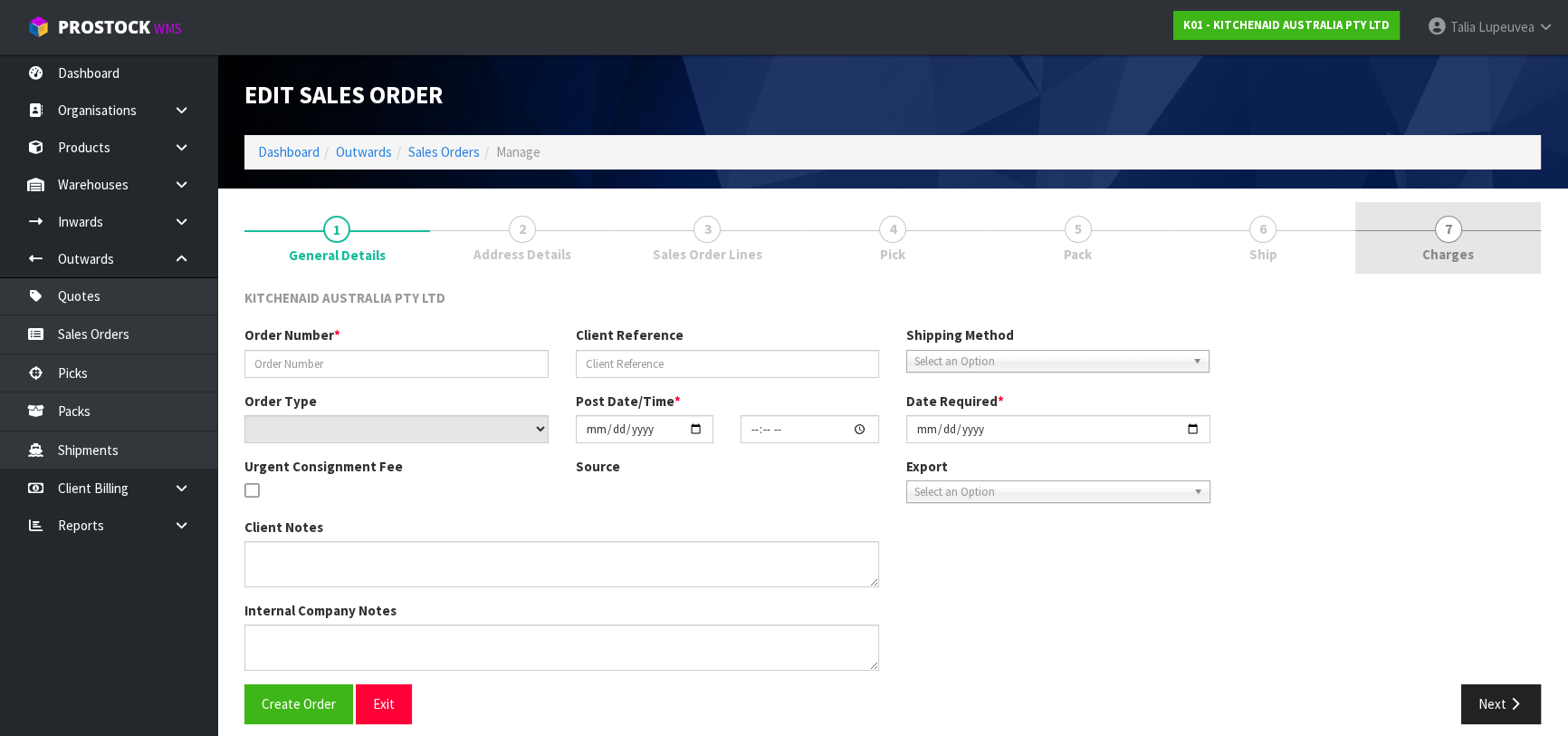
type input "[DATE]"
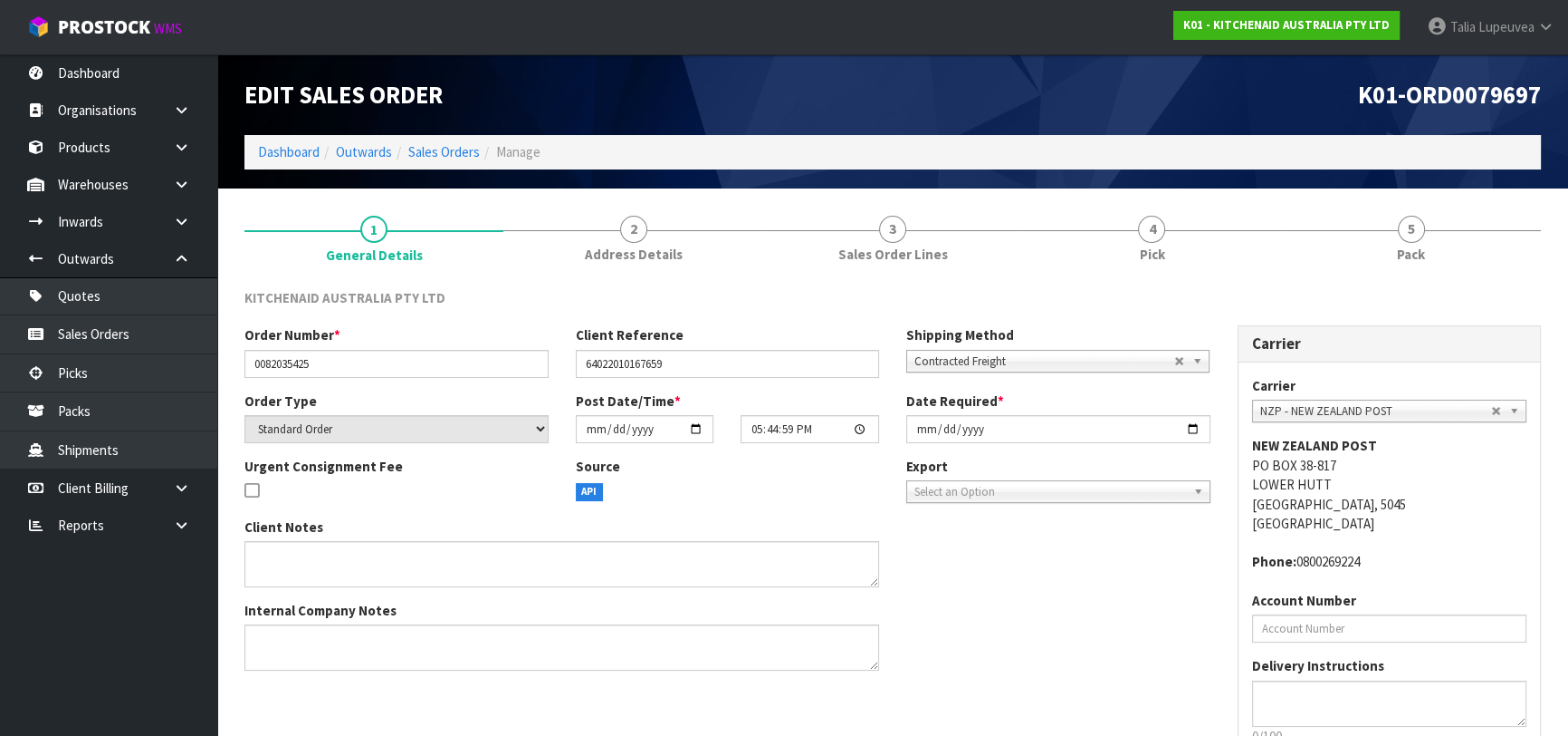
click at [1449, 259] on link "5 Pack" at bounding box center [1411, 237] width 259 height 72
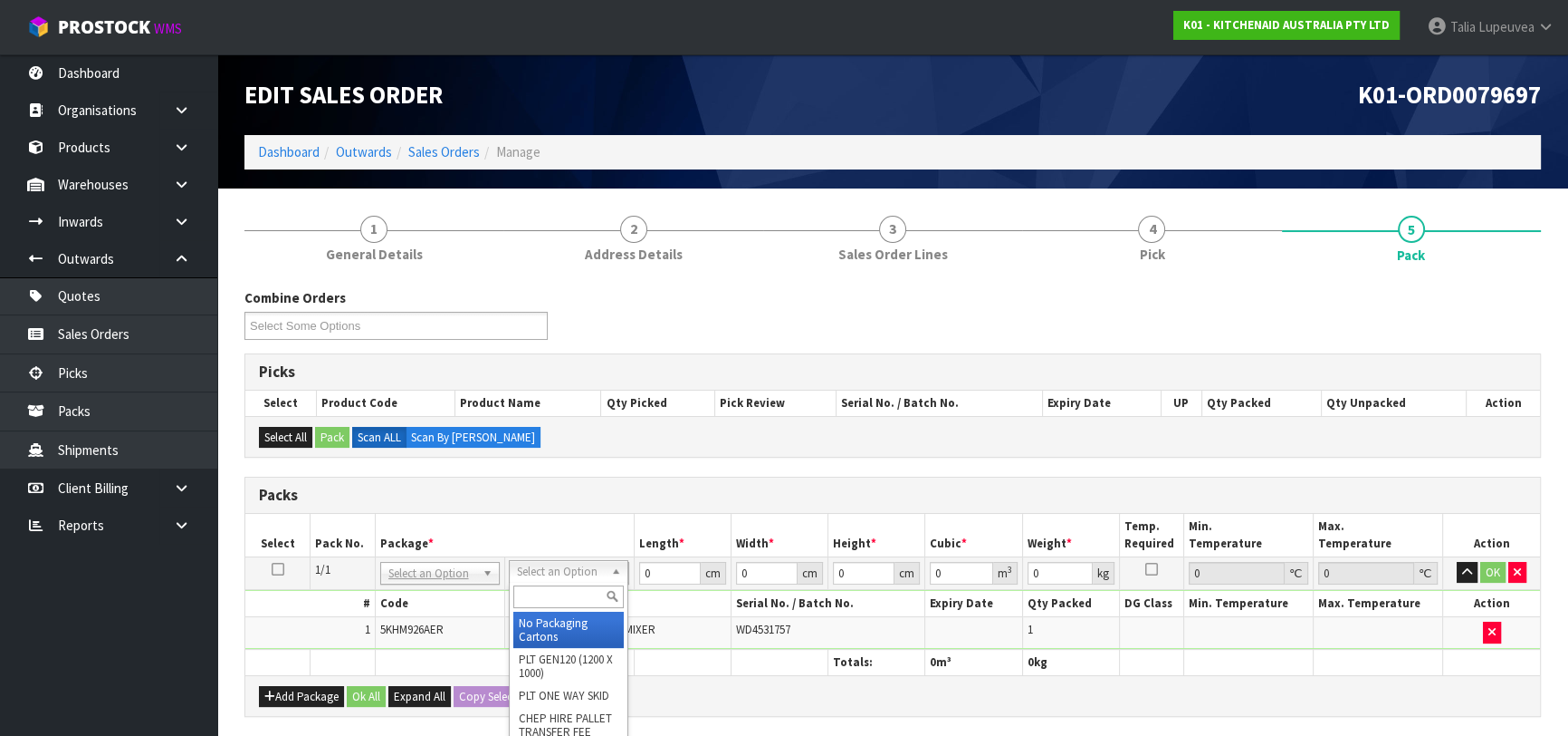
drag, startPoint x: 589, startPoint y: 597, endPoint x: 602, endPoint y: 607, distance: 16.4
click at [590, 599] on input "text" at bounding box center [568, 597] width 110 height 23
type input "OC"
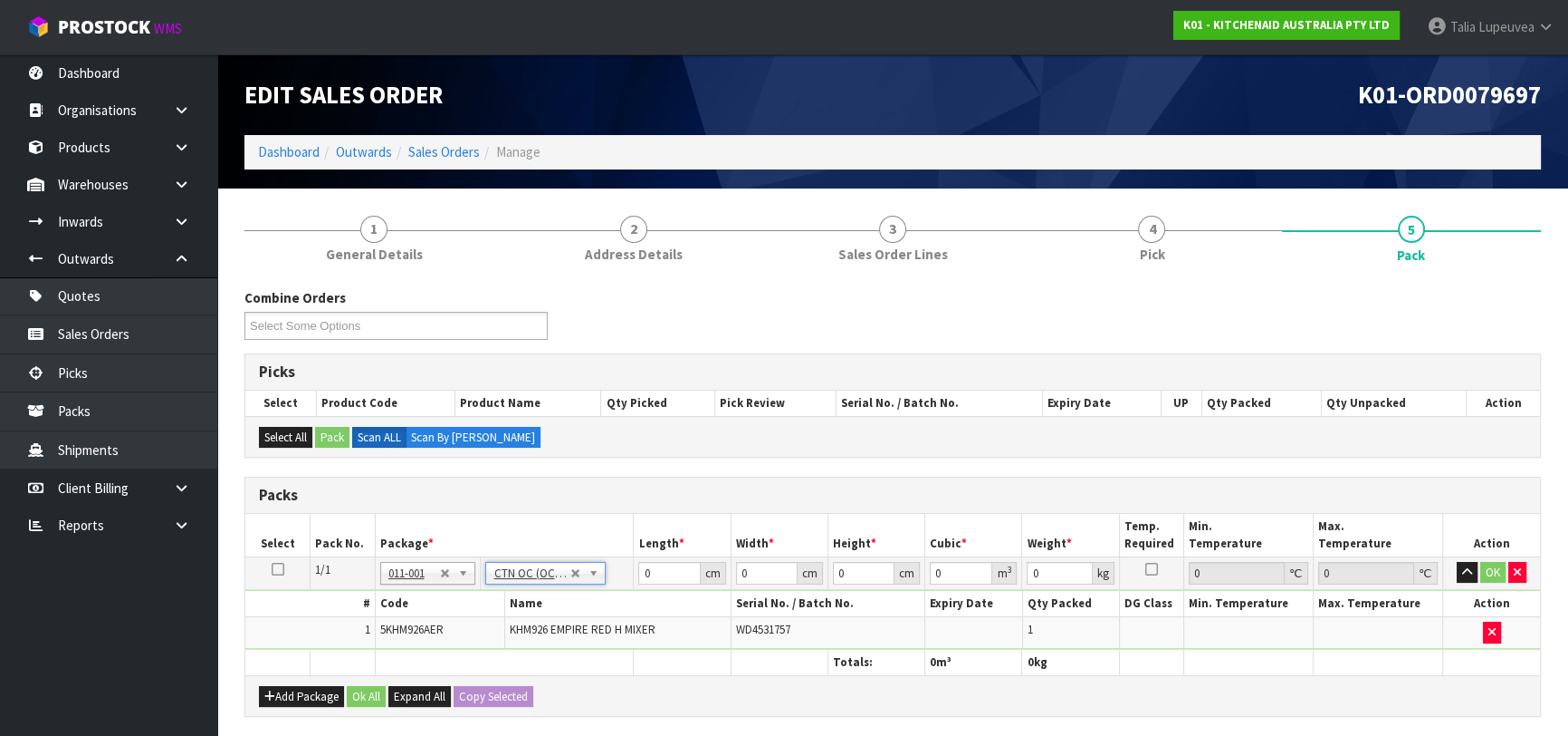
type input "1.6"
drag, startPoint x: 664, startPoint y: 576, endPoint x: 560, endPoint y: 575, distance: 104.0
click at [560, 575] on tr "1/1 NONE 007-001 007-002 007-004 007-009 007-013 007-014 007-015 007-017 007-01…" at bounding box center [893, 572] width 1295 height 33
type input "30"
type input "25"
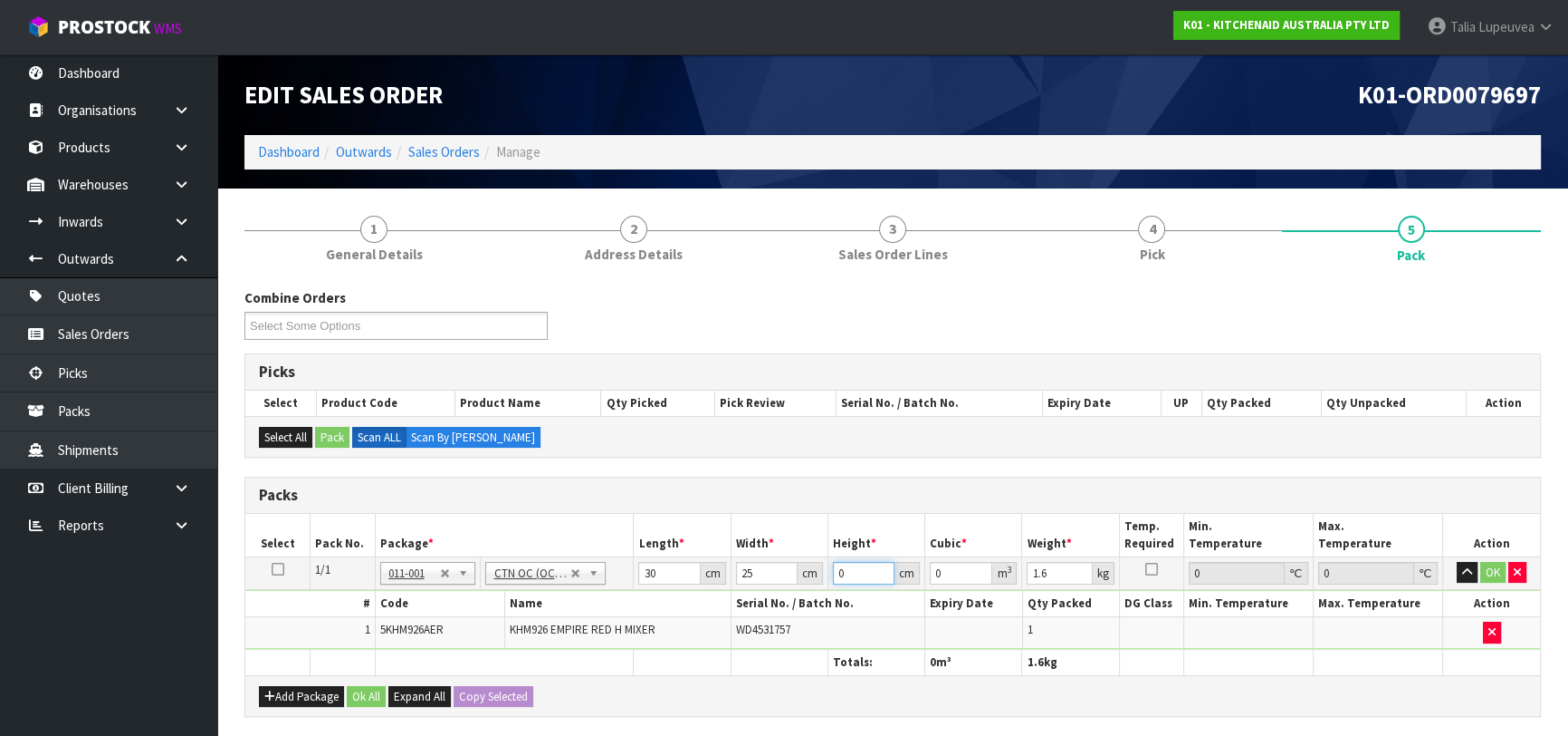
type input "2"
type input "0.0015"
type input "21"
type input "0.01575"
type input "21"
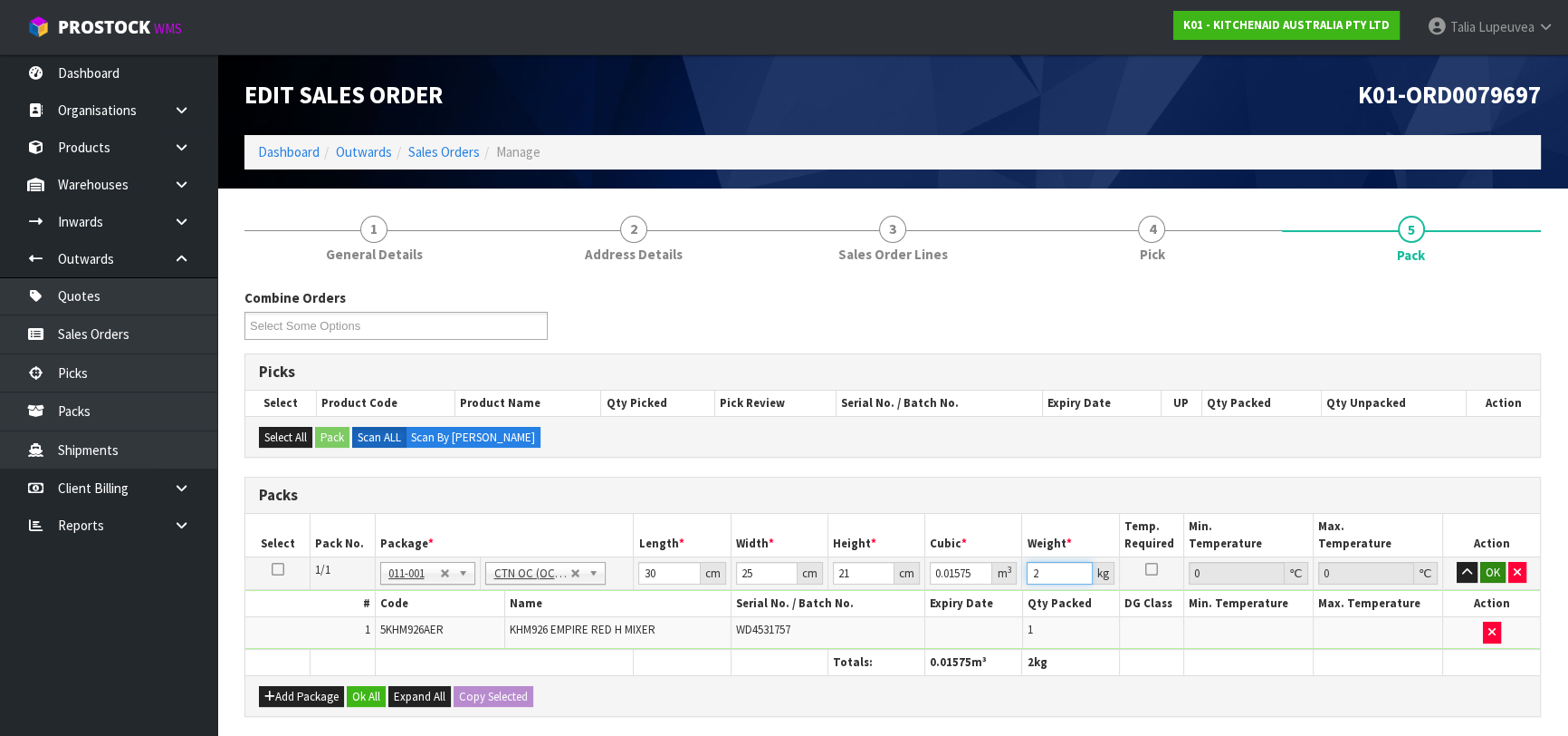
type input "2"
click at [1496, 565] on button "OK" at bounding box center [1493, 572] width 25 height 22
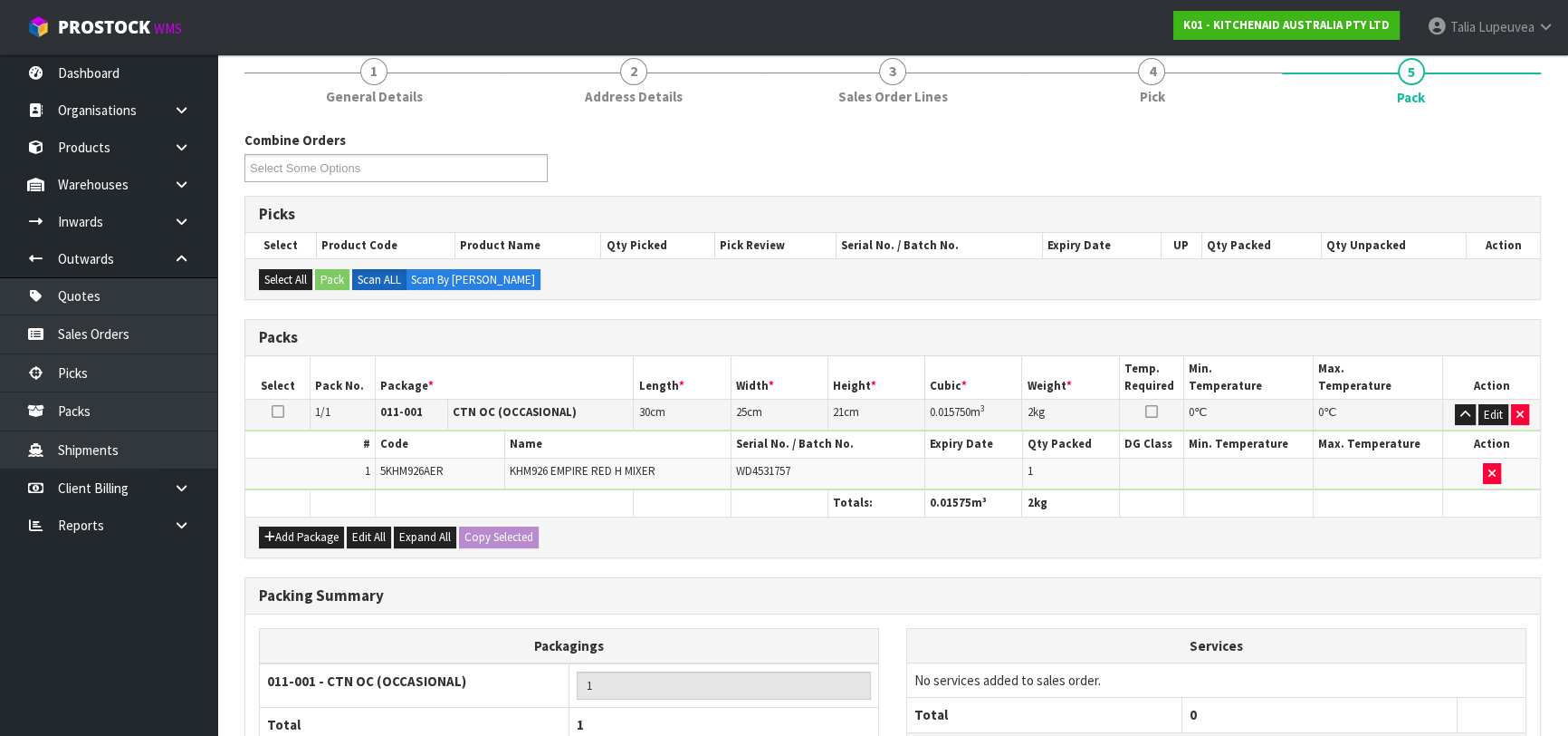
scroll to position [319, 0]
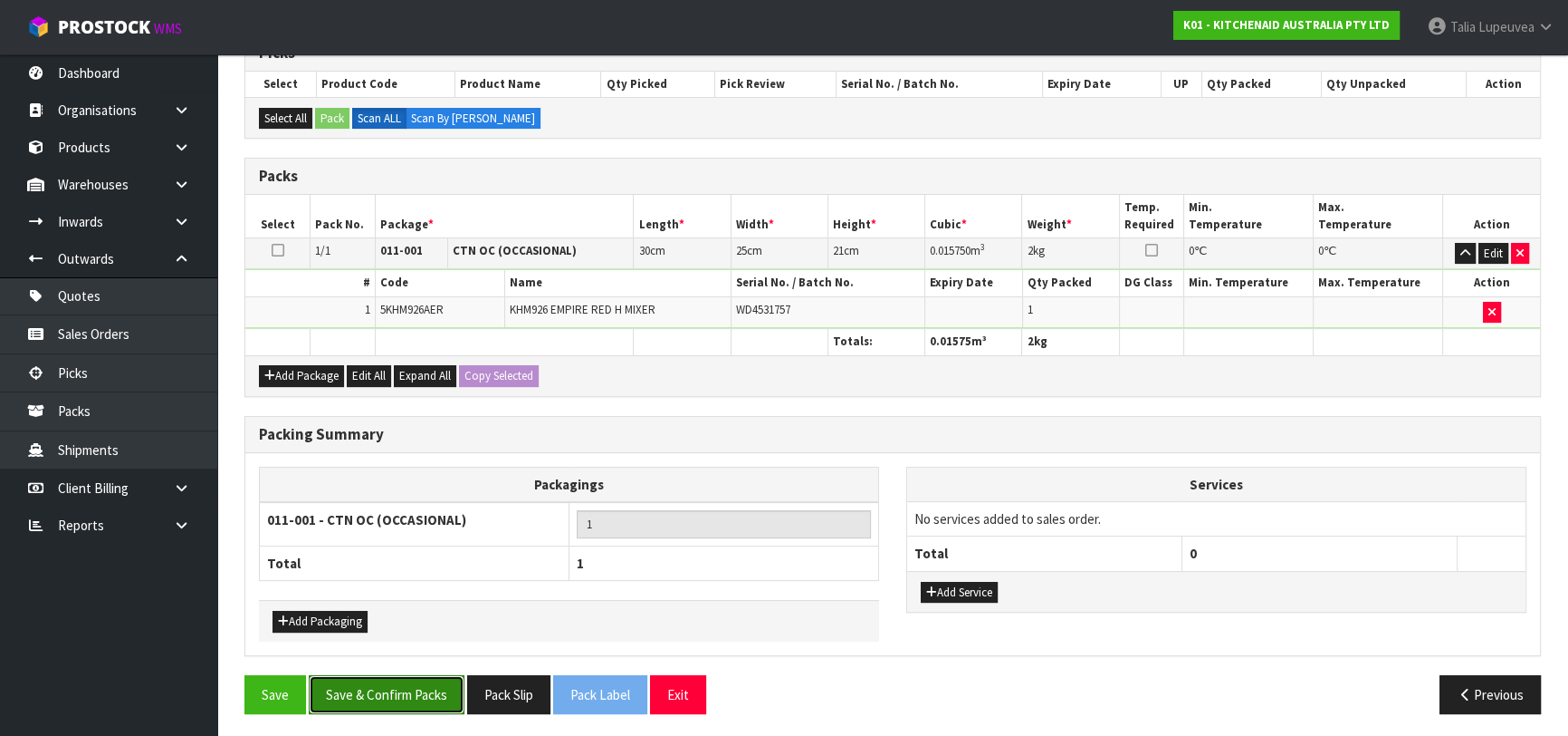
click at [432, 676] on button "Save & Confirm Packs" at bounding box center [386, 694] width 155 height 39
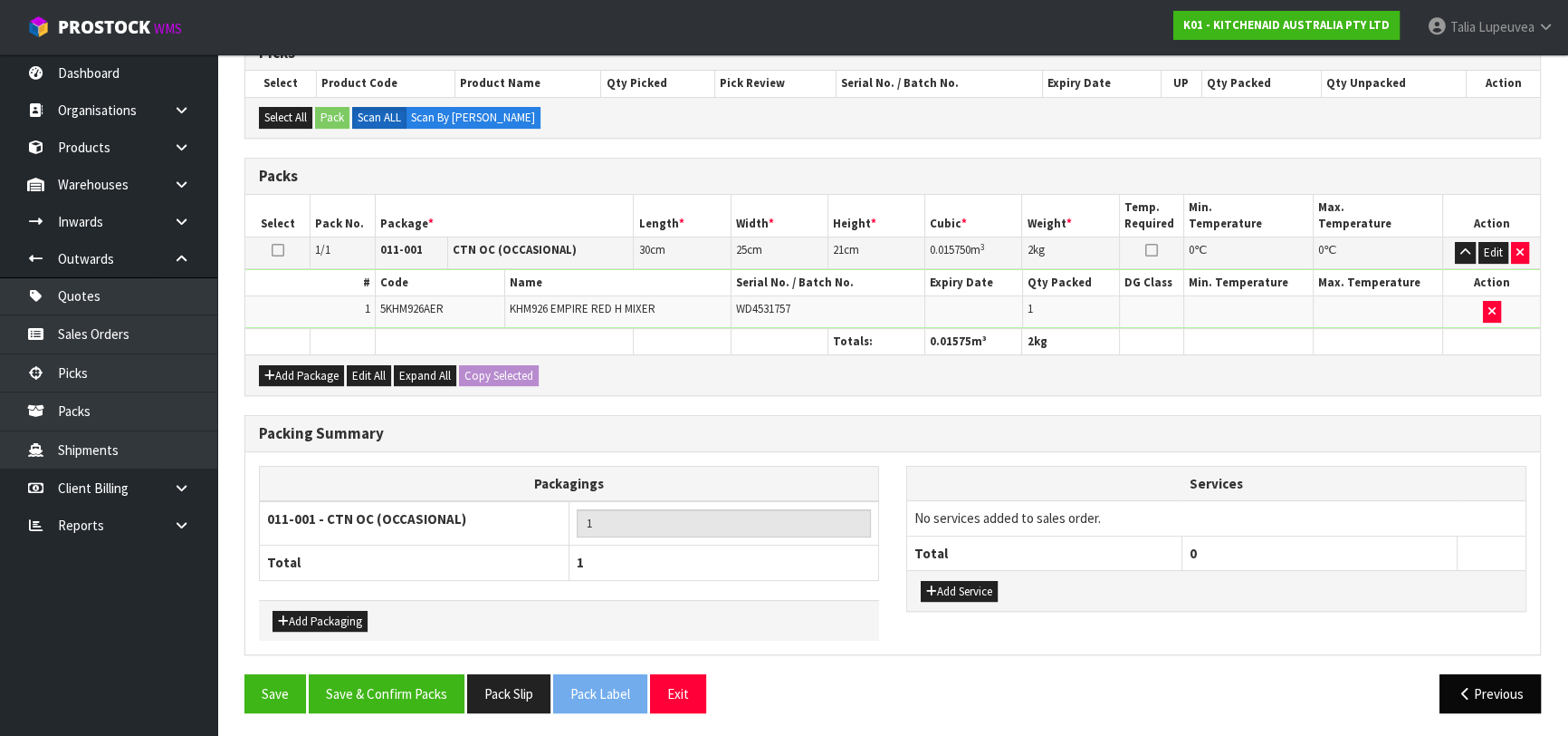
scroll to position [286, 0]
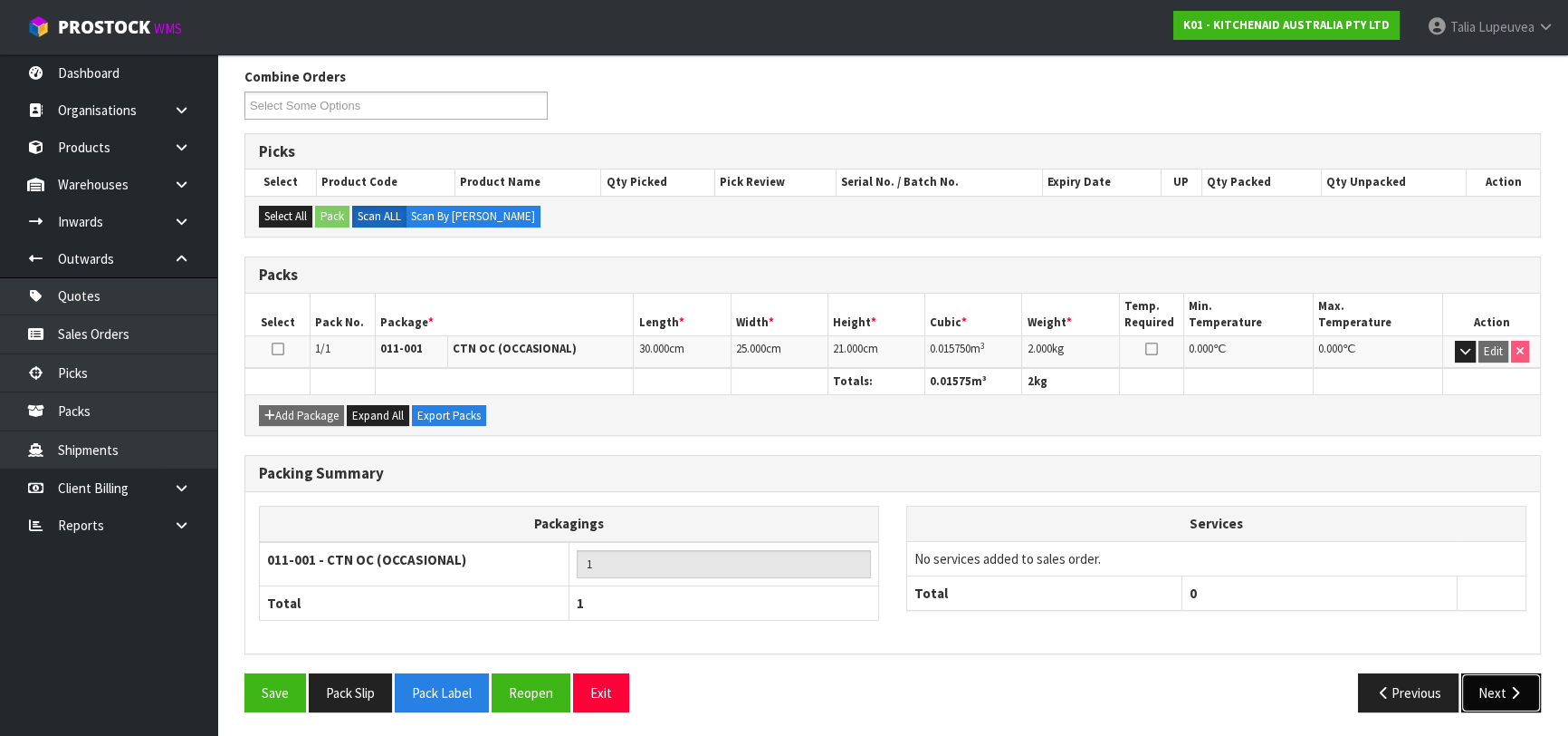
click at [1484, 692] on button "Next" at bounding box center [1501, 692] width 80 height 39
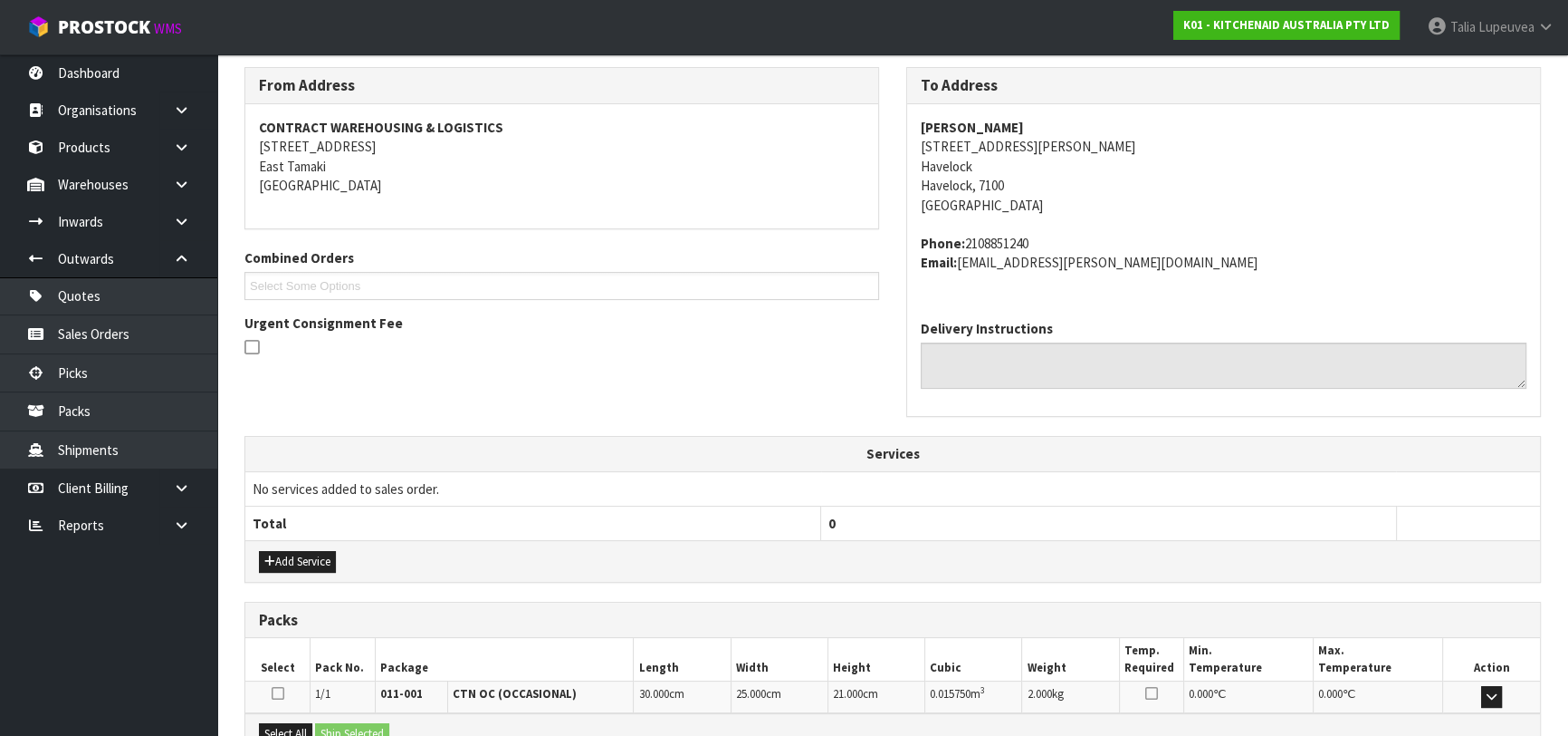
scroll to position [497, 0]
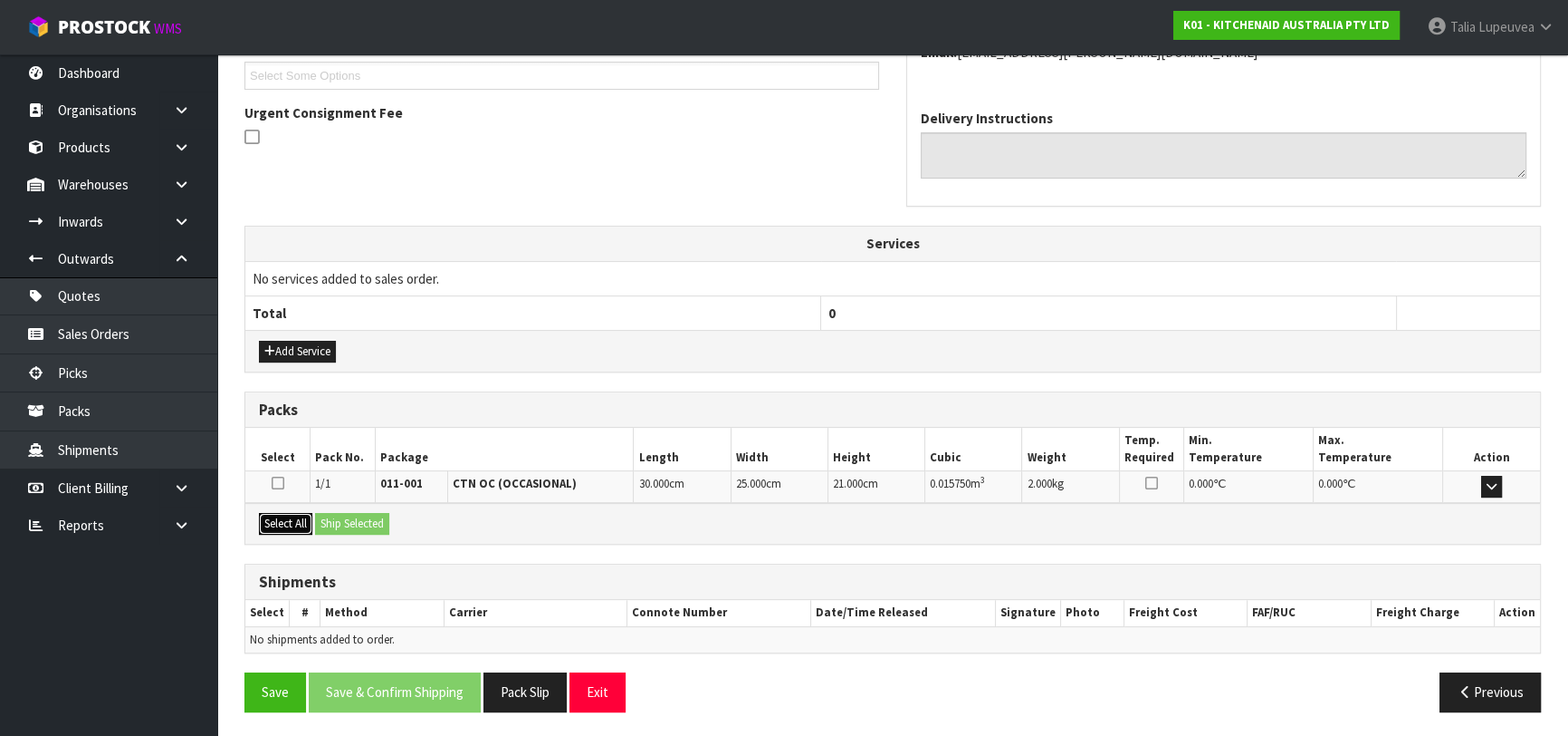
click at [285, 516] on button "Select All" at bounding box center [285, 523] width 54 height 22
click at [352, 516] on button "Ship Selected" at bounding box center [352, 523] width 74 height 22
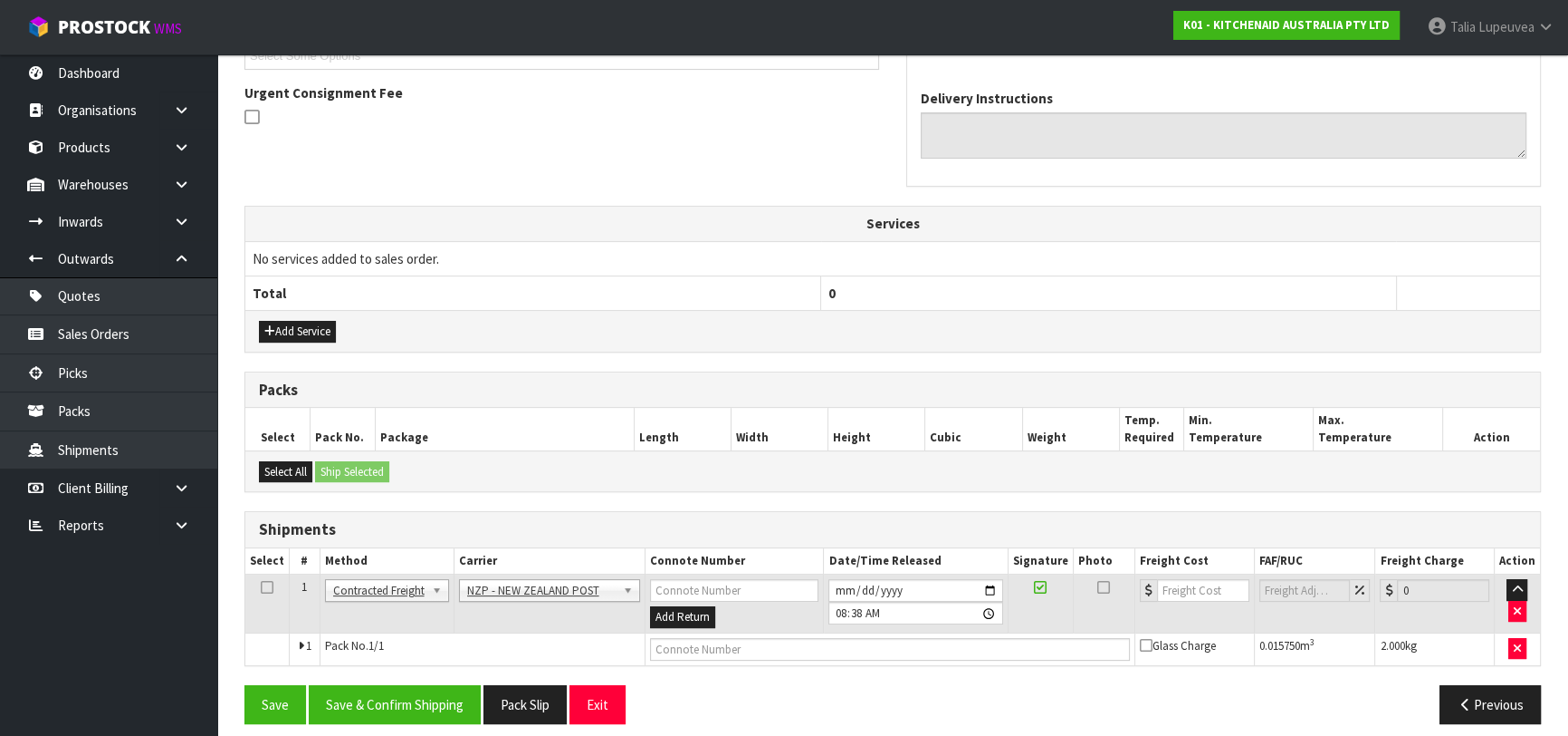
scroll to position [529, 0]
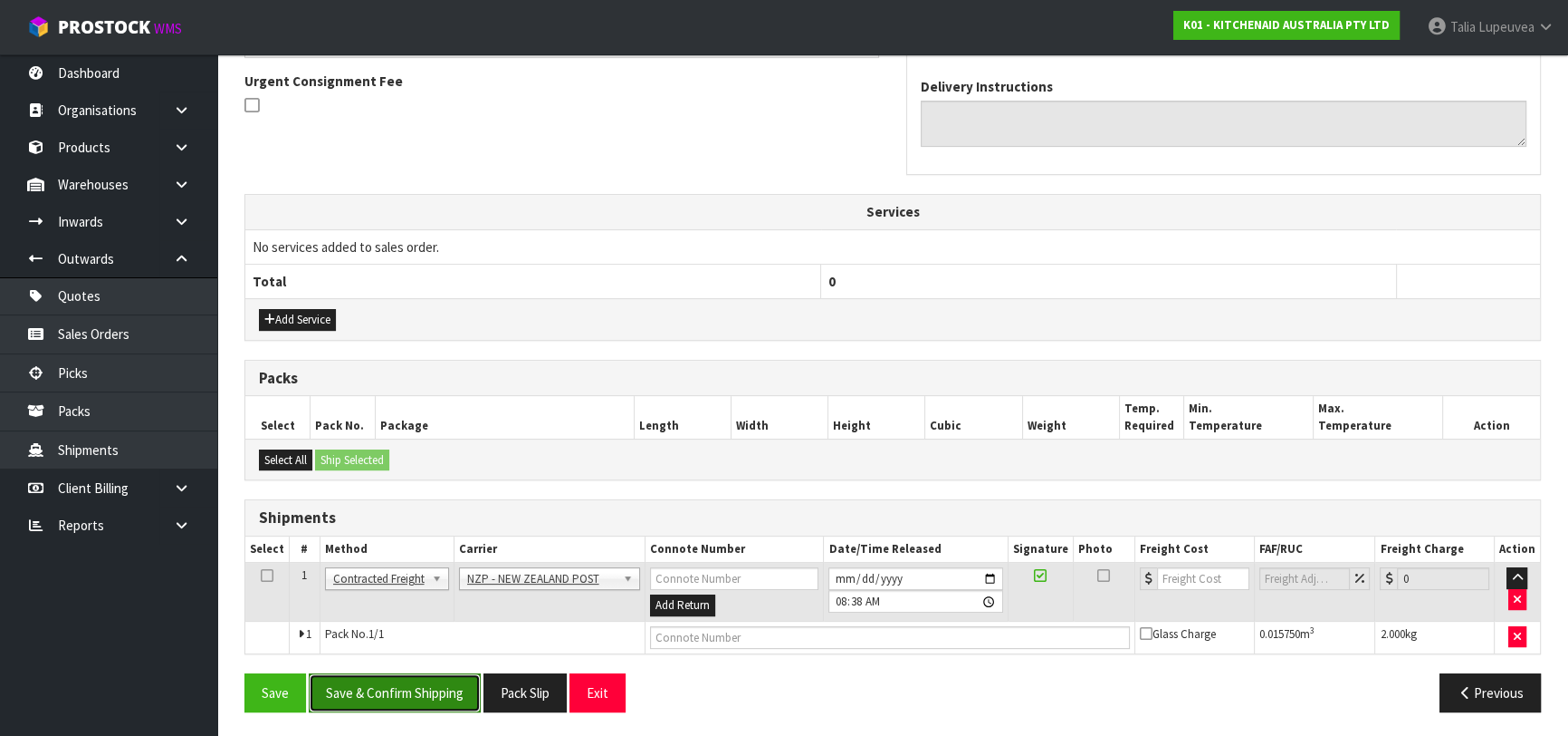
click at [396, 679] on button "Save & Confirm Shipping" at bounding box center [395, 692] width 172 height 39
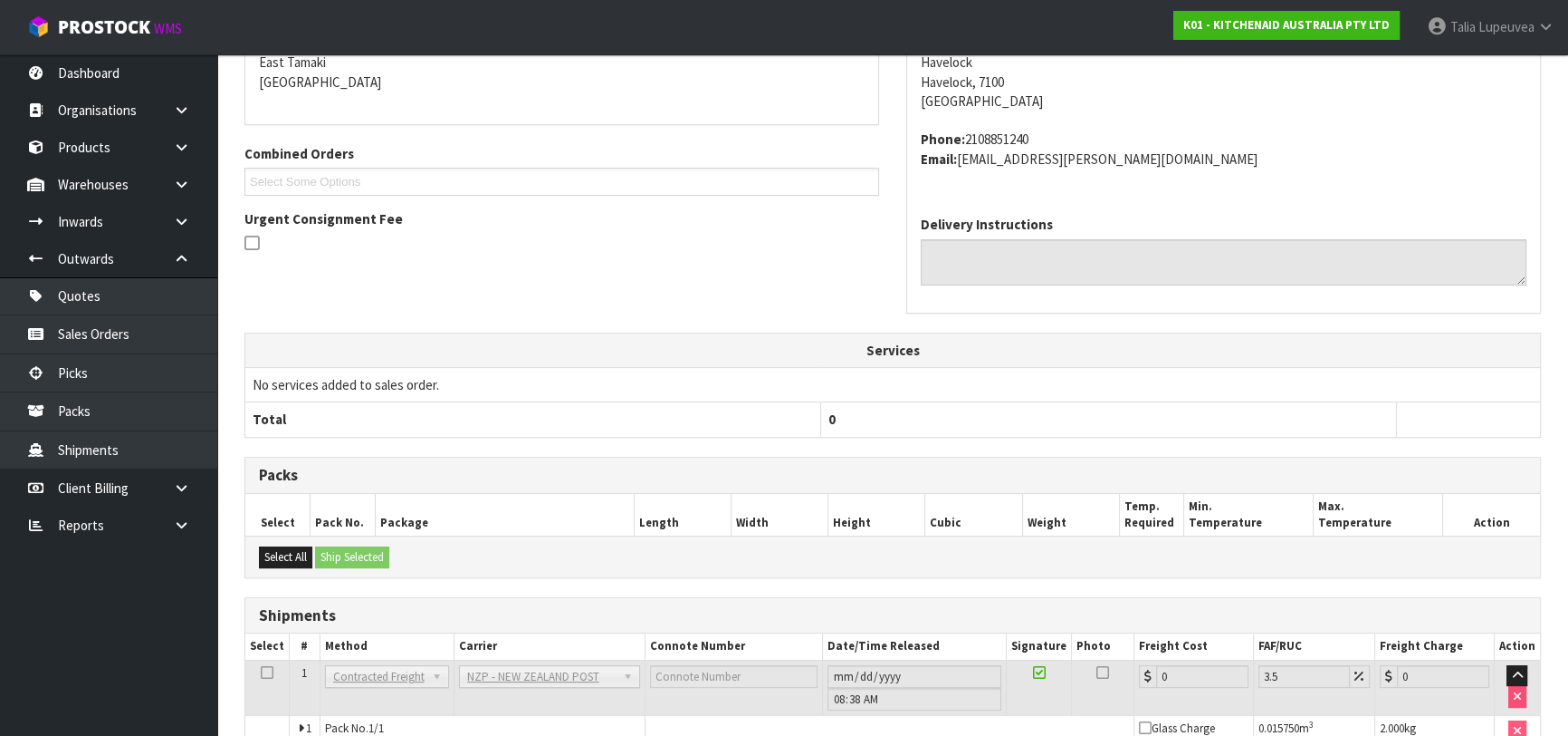
scroll to position [494, 0]
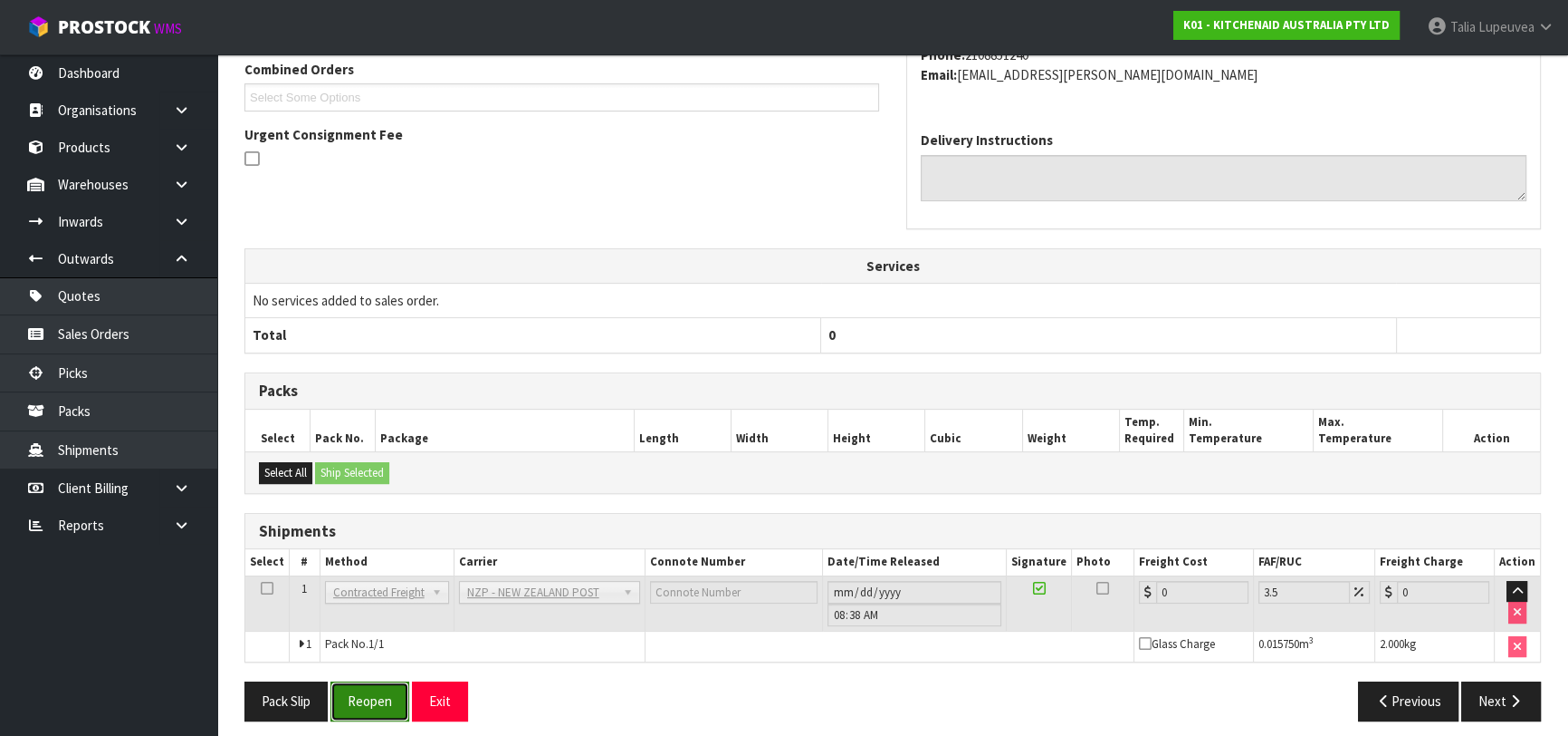
click at [370, 707] on button "Reopen" at bounding box center [370, 700] width 79 height 39
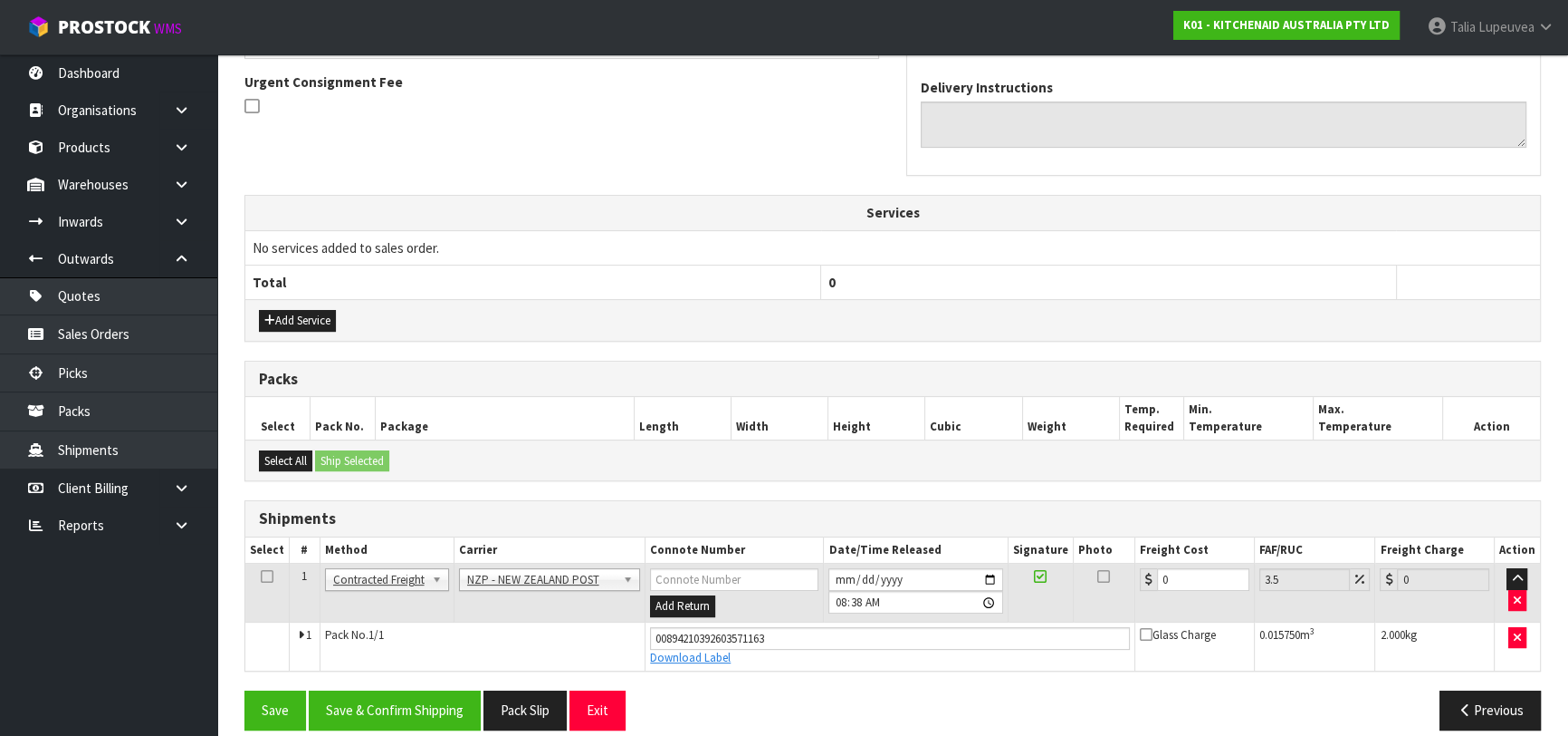
scroll to position [545, 0]
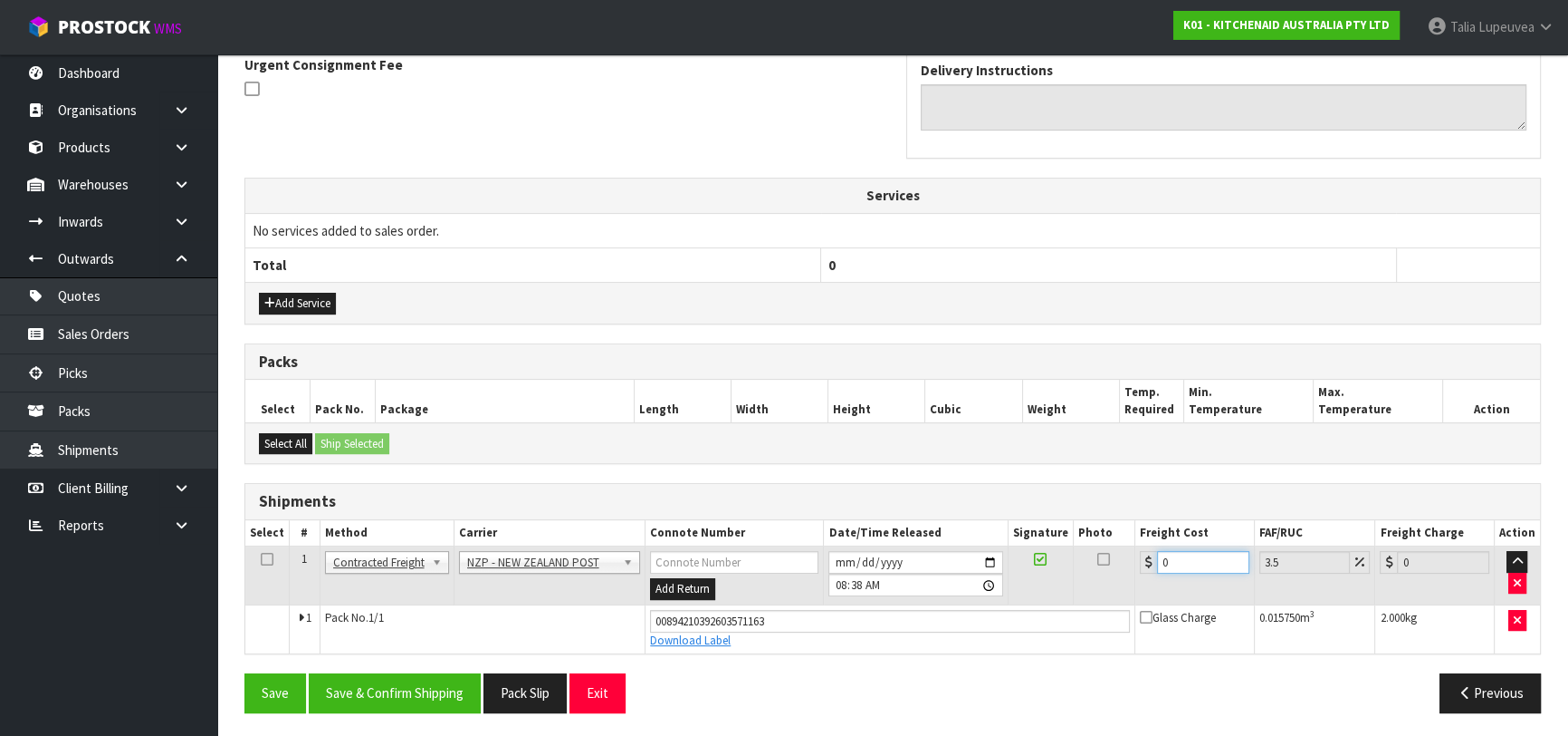
drag, startPoint x: 1172, startPoint y: 559, endPoint x: 1133, endPoint y: 565, distance: 39.5
click at [1133, 565] on tr "1 Client Local Pickup Customer Local Pickup Company Freight Contracted Freight …" at bounding box center [893, 576] width 1295 height 58
type input "1"
type input "1.03"
type input "11"
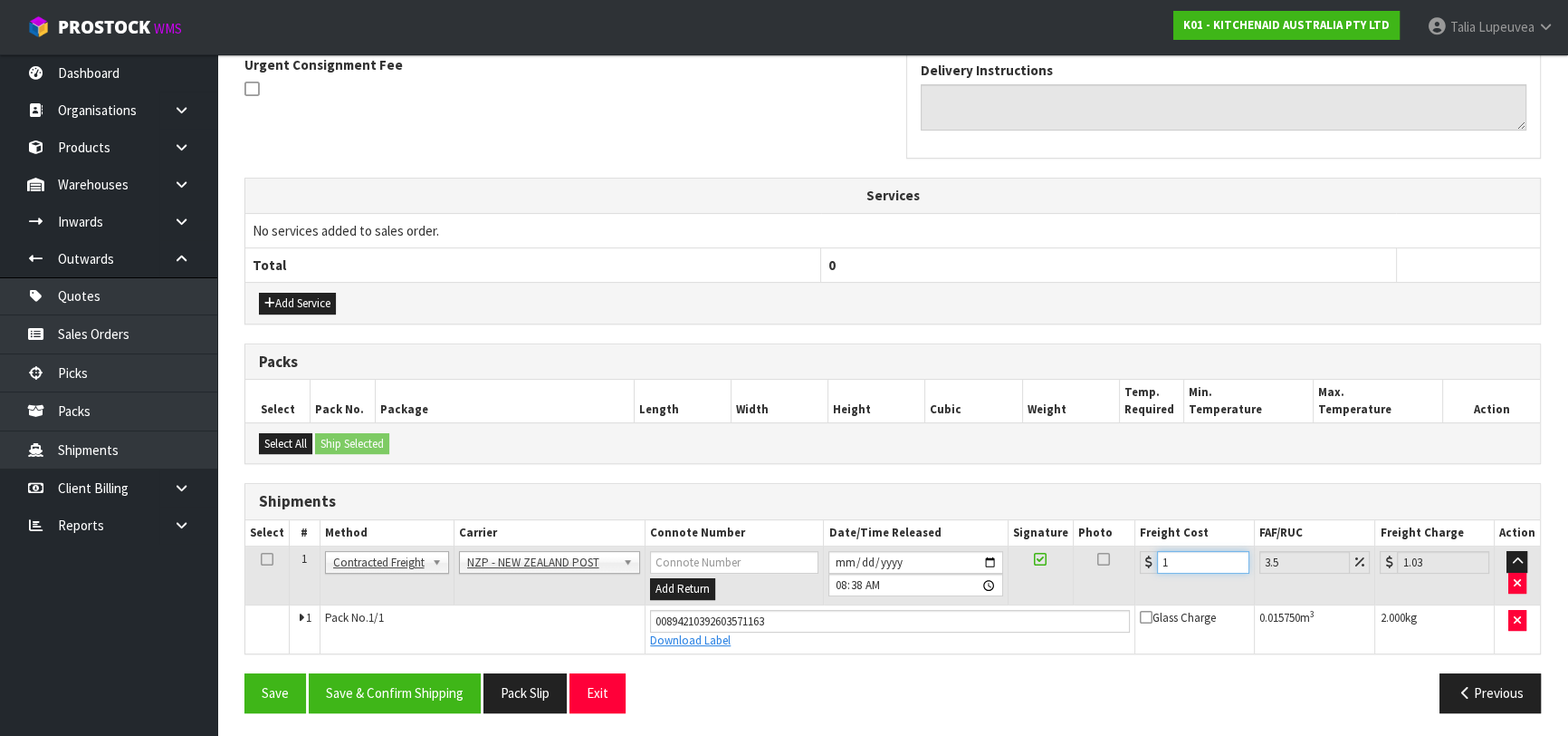
type input "11.38"
type input "11.6"
type input "12.01"
type input "11.61"
type input "12.02"
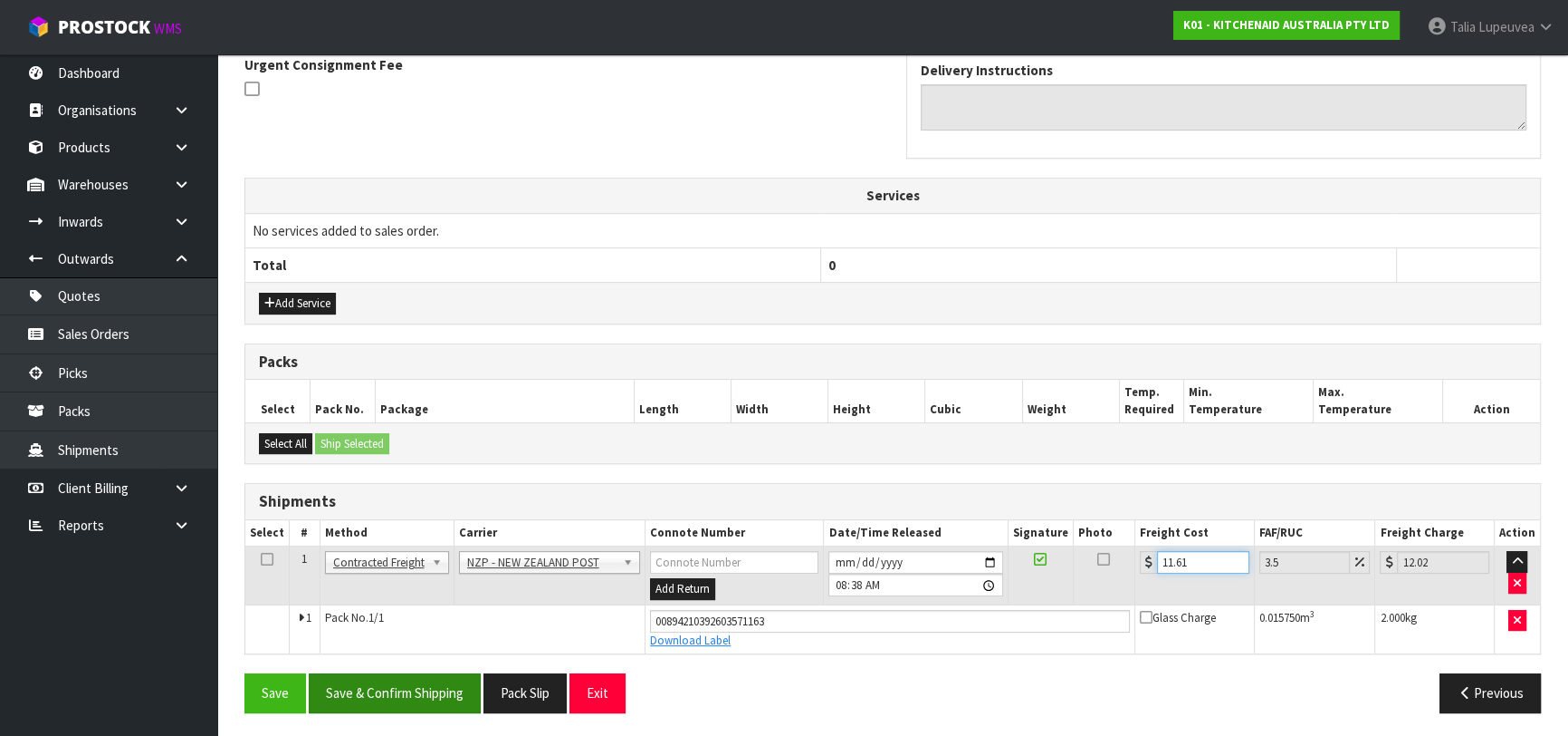
type input "11.61"
click at [392, 692] on button "Save & Confirm Shipping" at bounding box center [395, 692] width 172 height 39
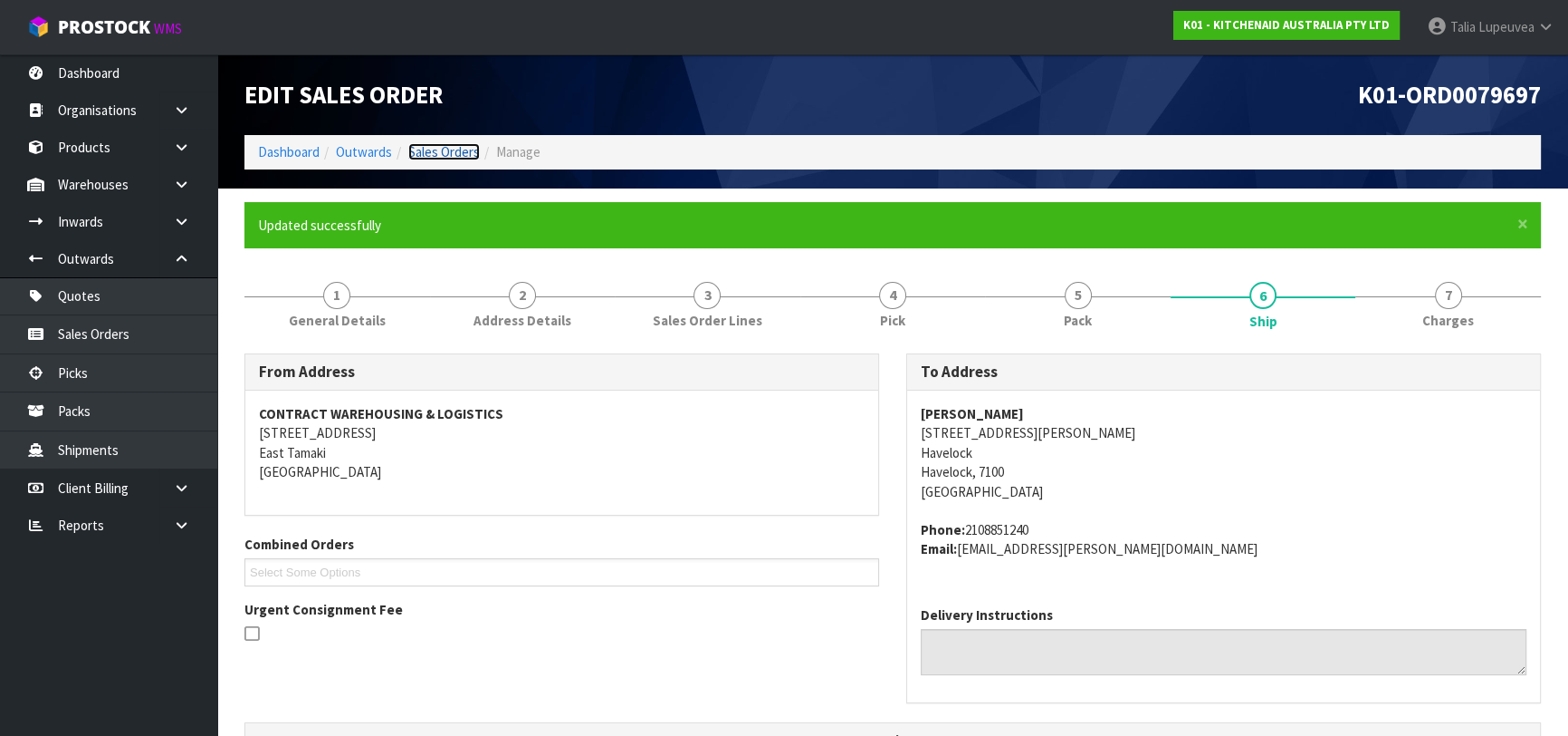
click at [457, 143] on link "Sales Orders" at bounding box center [445, 152] width 72 height 17
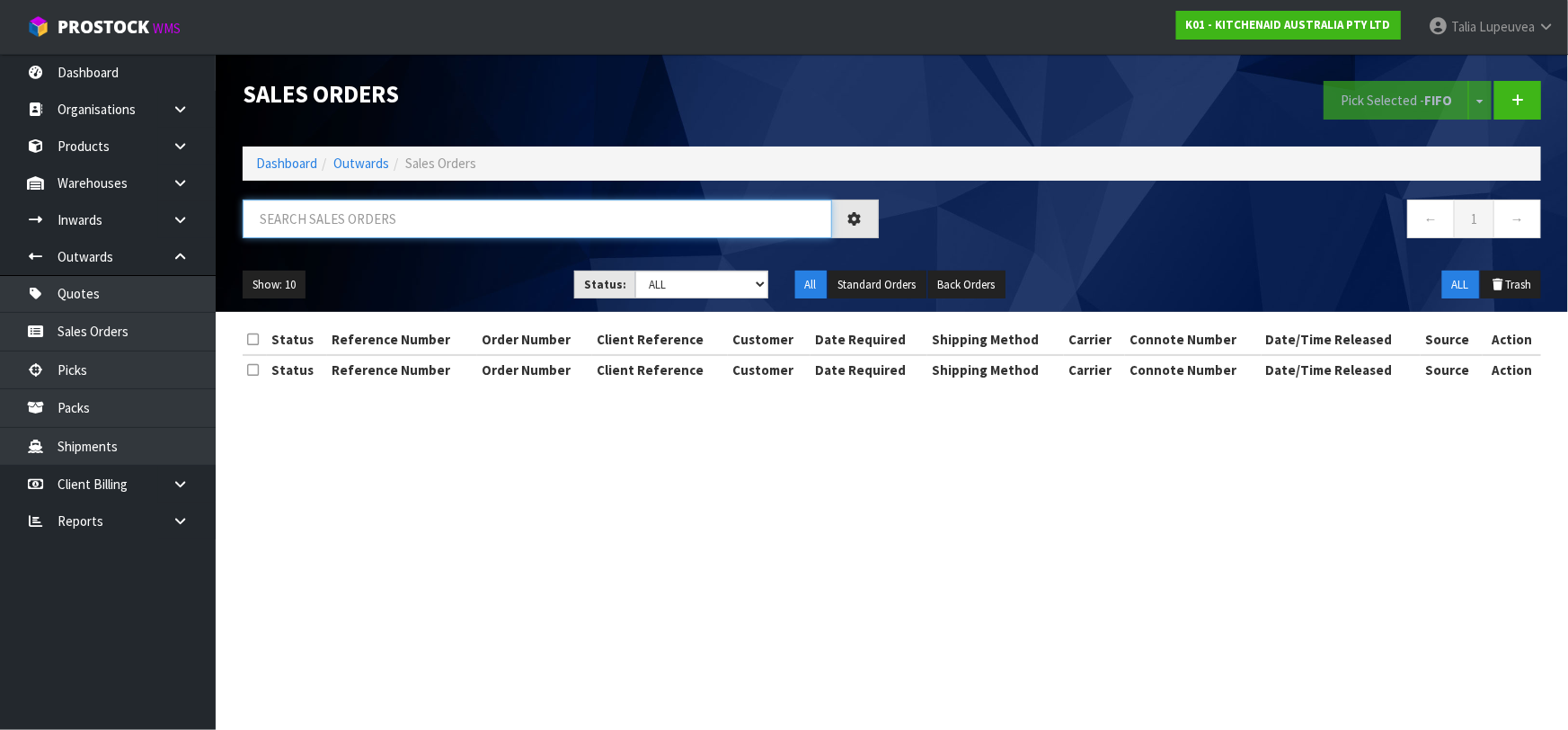
click at [454, 226] on input "text" at bounding box center [537, 218] width 590 height 38
type input "JOB-0414083"
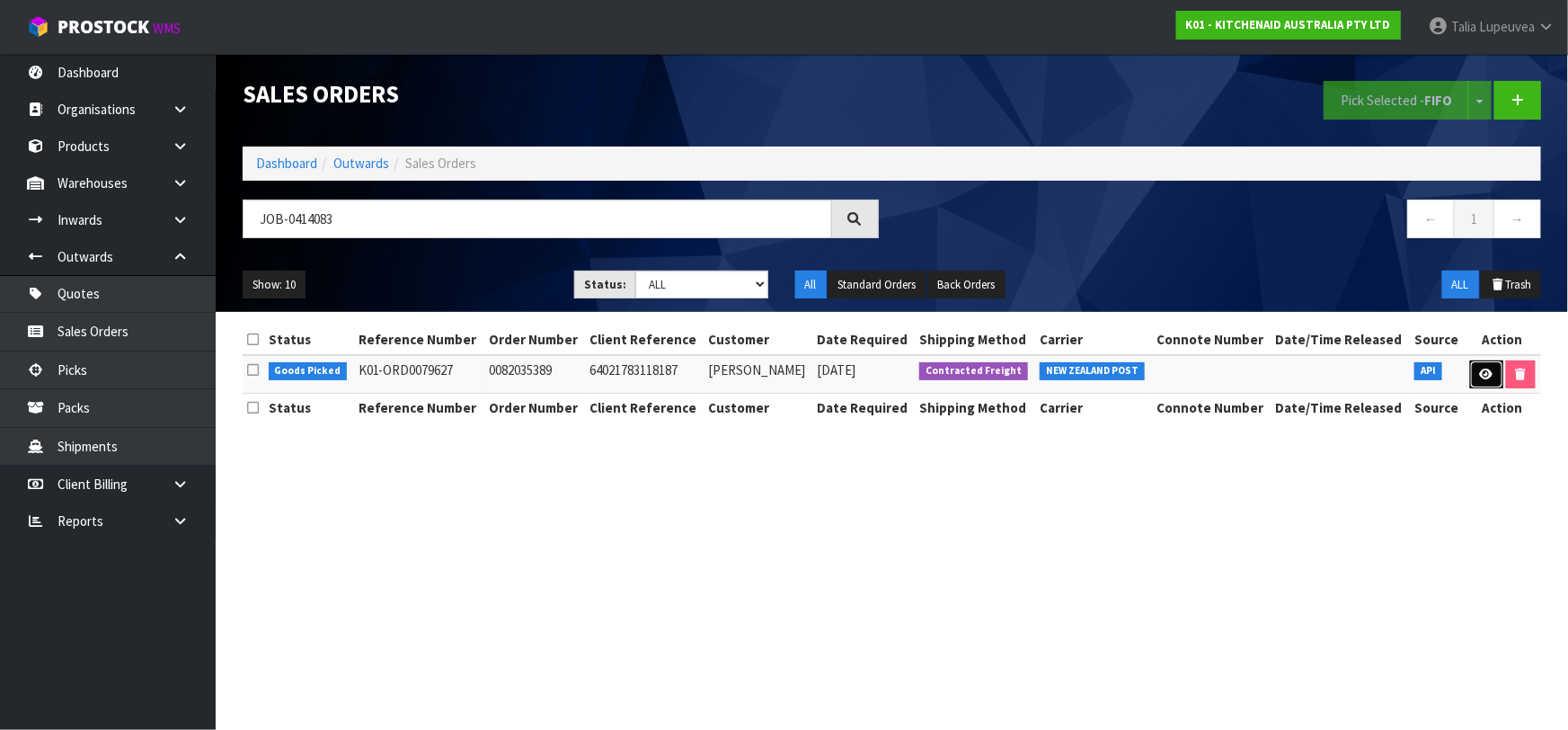
click at [1479, 369] on icon at bounding box center [1486, 374] width 13 height 11
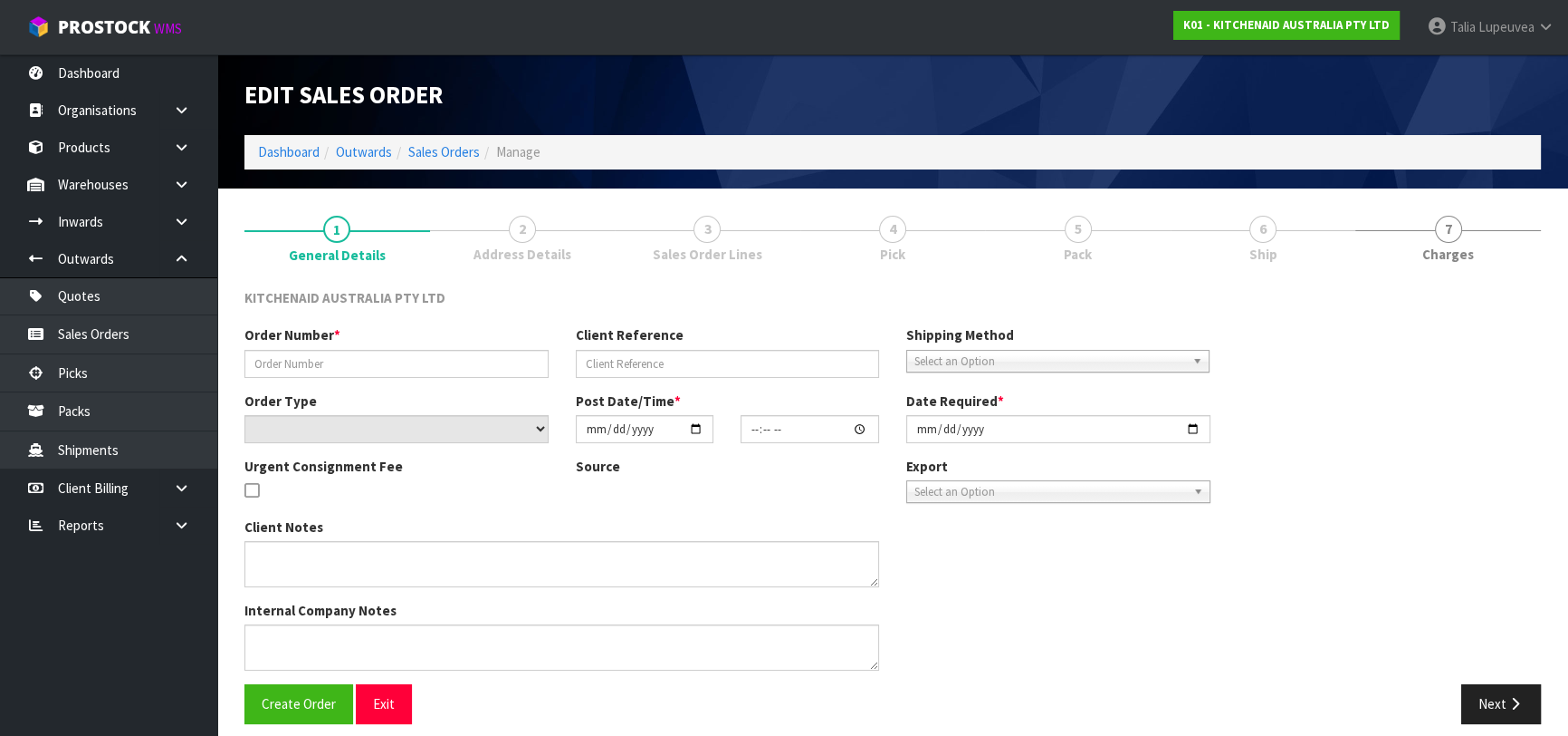
type input "0082035389"
type input "64021783118187"
select select "number:0"
type input "[DATE]"
type input "15:45:11.000"
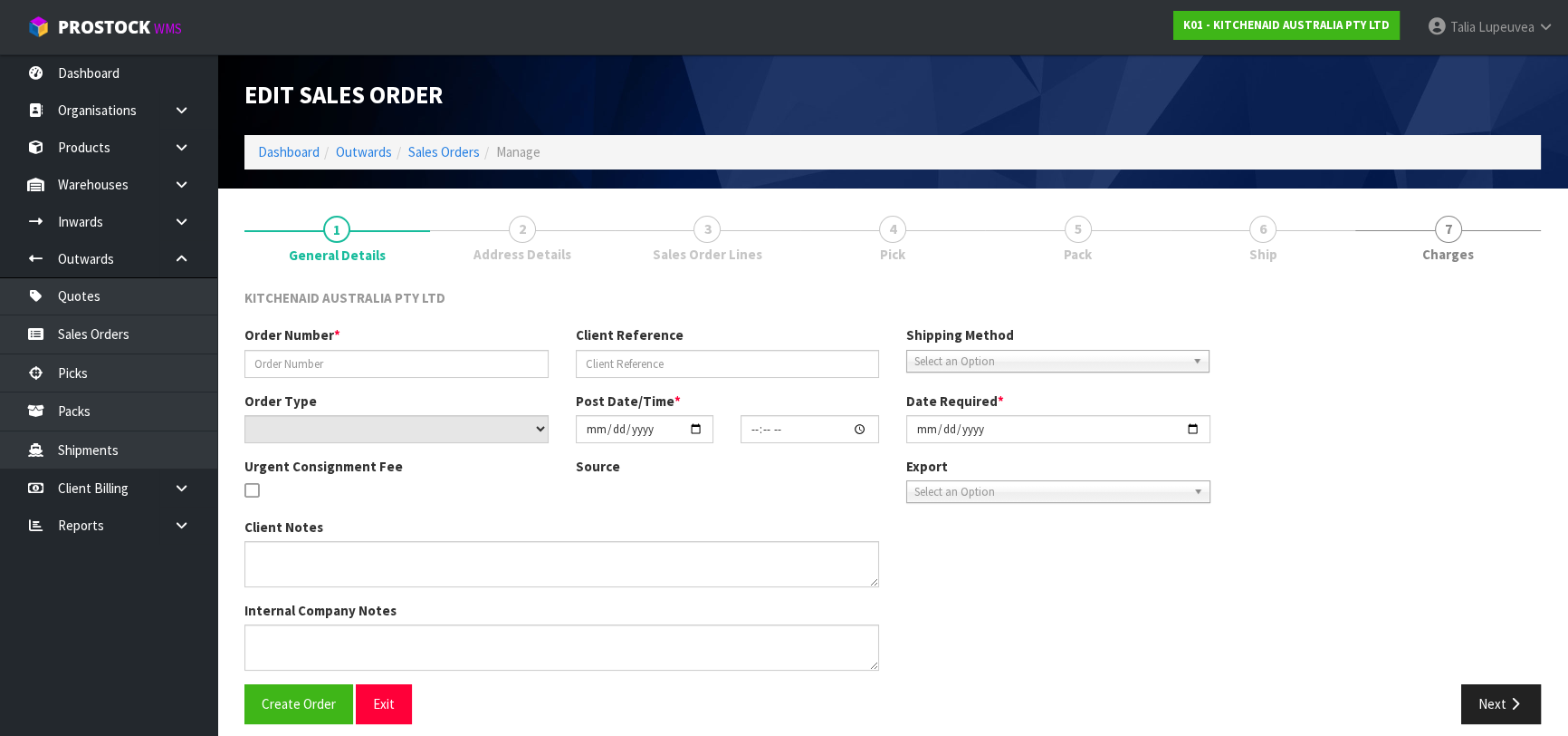
type input "[DATE]"
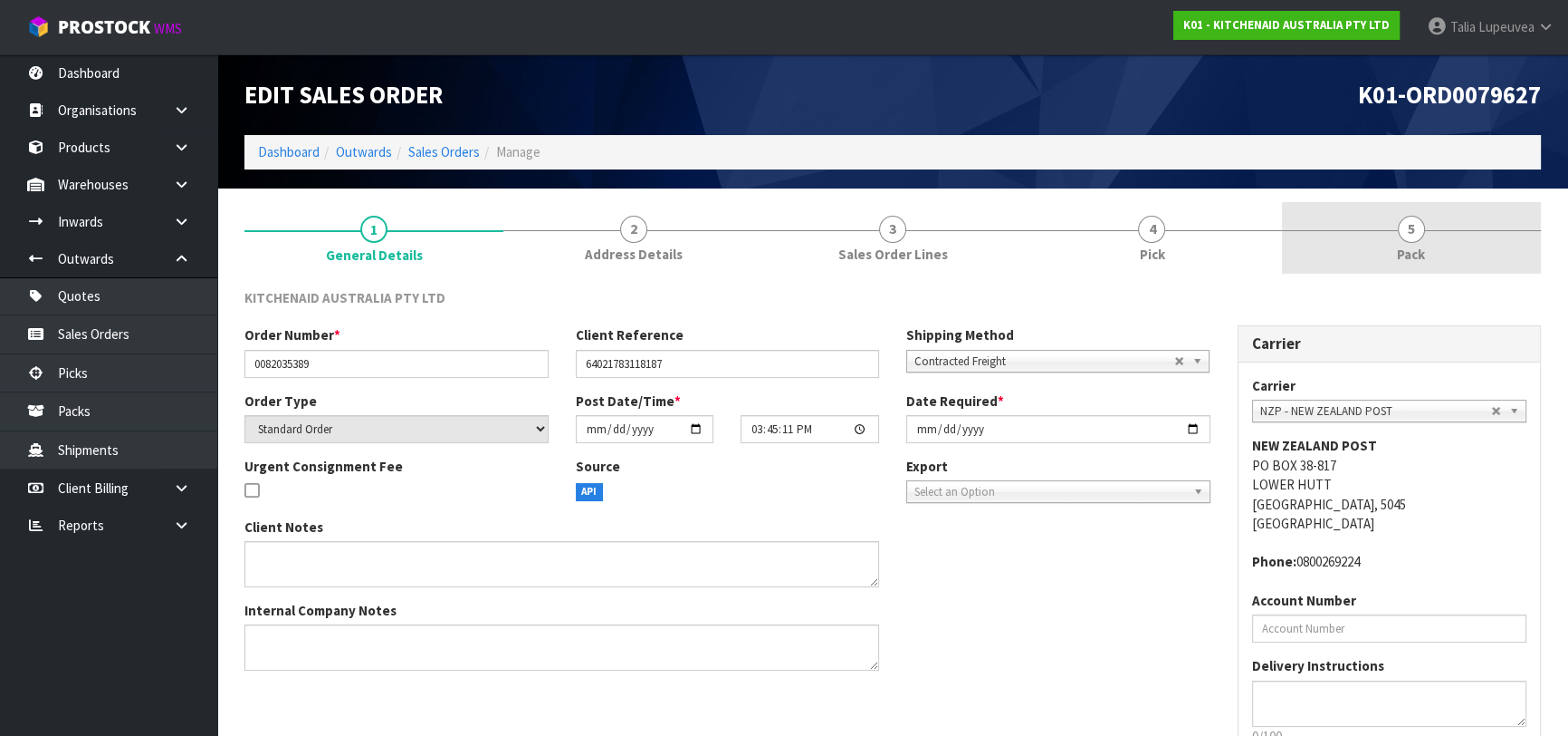
click at [1313, 230] on div at bounding box center [1411, 230] width 259 height 1
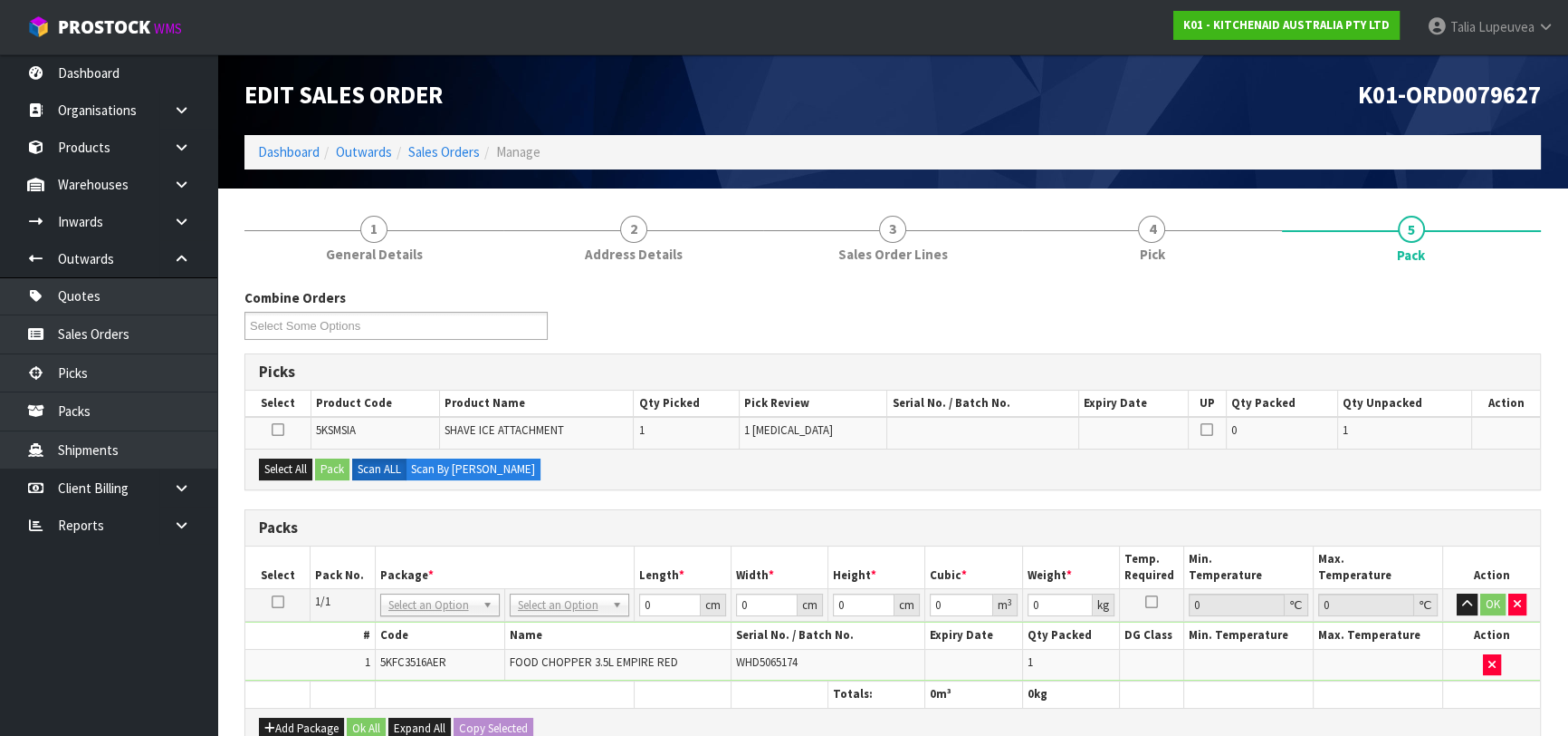
click at [276, 601] on icon at bounding box center [277, 601] width 12 height 1
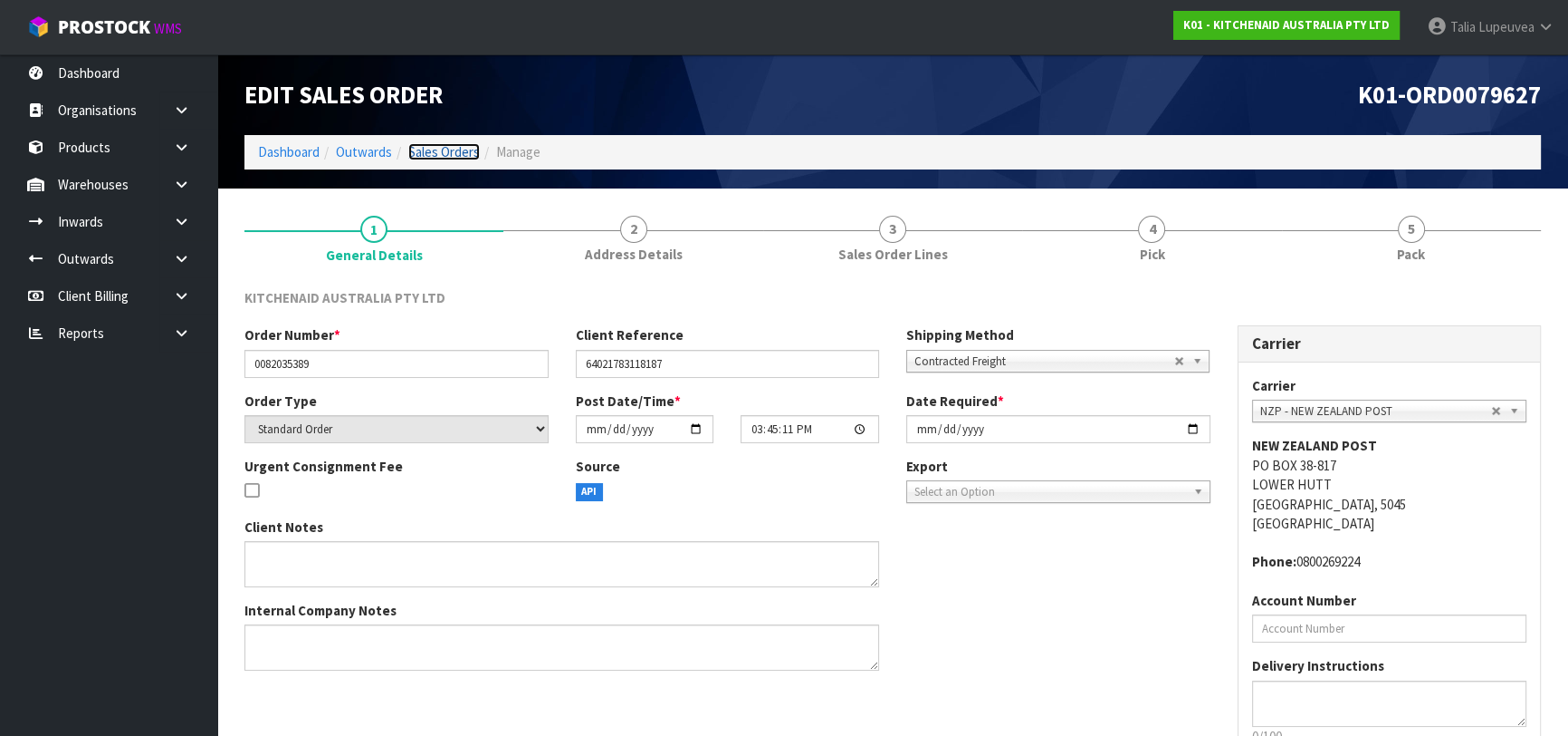
click at [409, 149] on link "Sales Orders" at bounding box center [445, 152] width 72 height 17
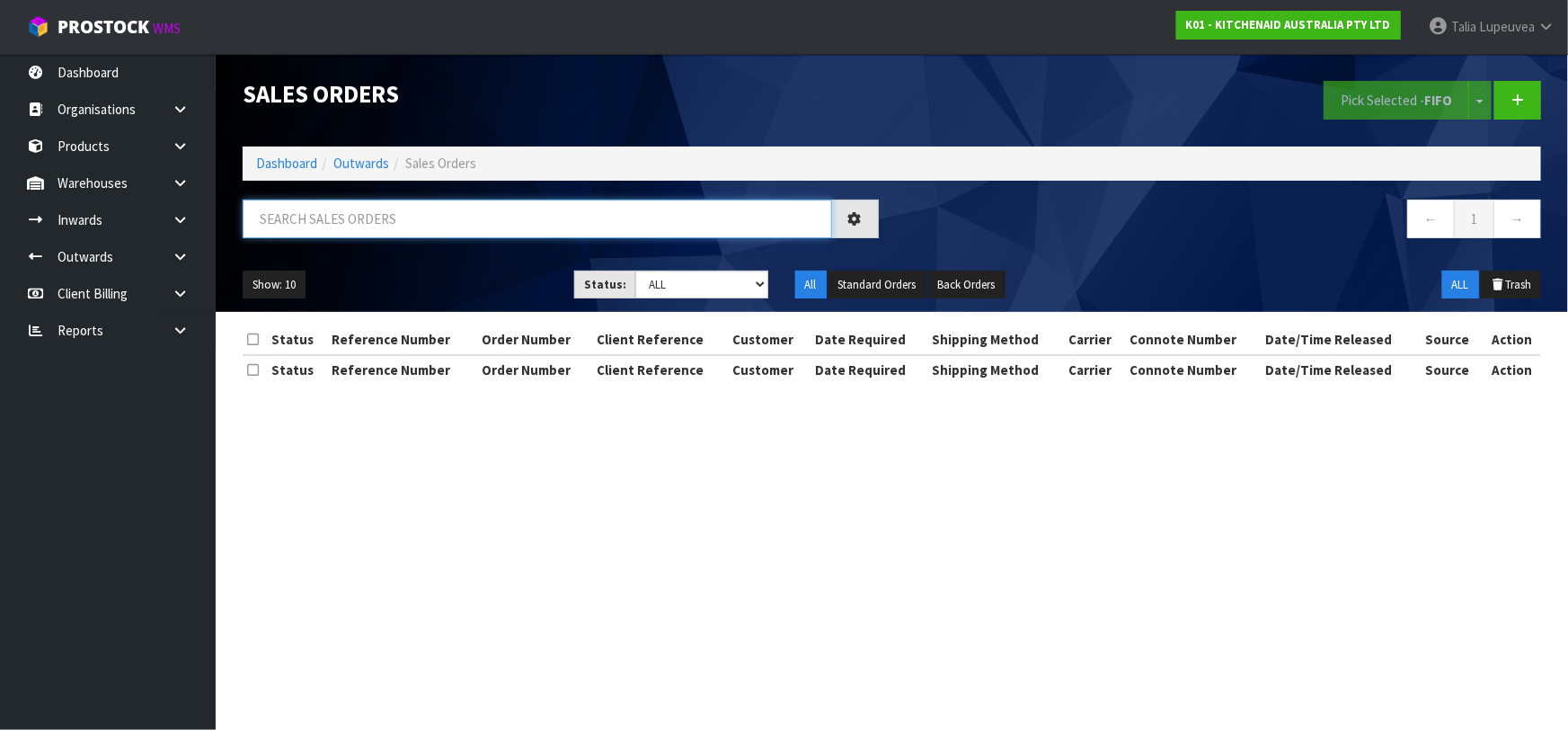
click at [406, 217] on input "text" at bounding box center [537, 218] width 590 height 38
type input "JOB-0414159"
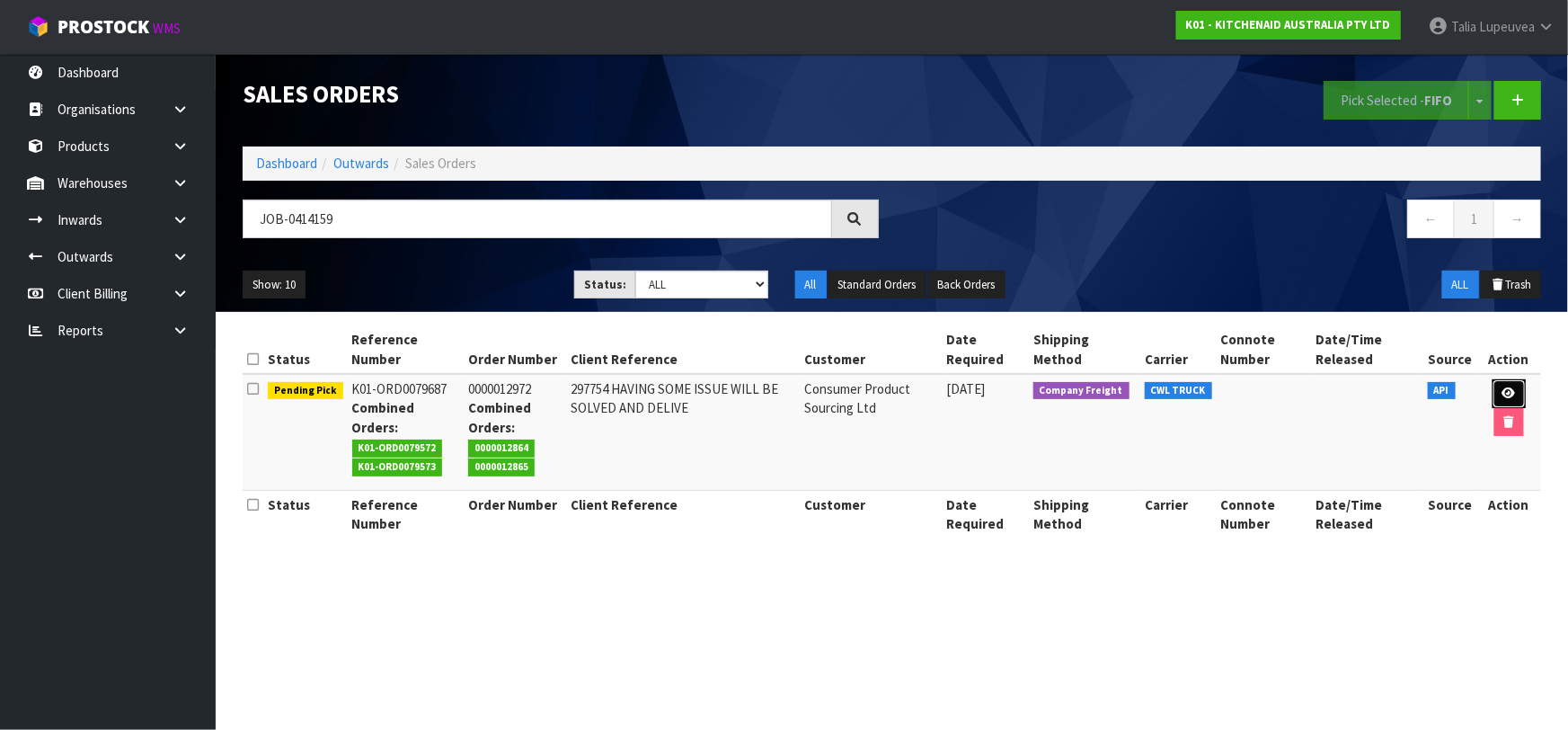
click at [1503, 394] on icon at bounding box center [1509, 393] width 13 height 11
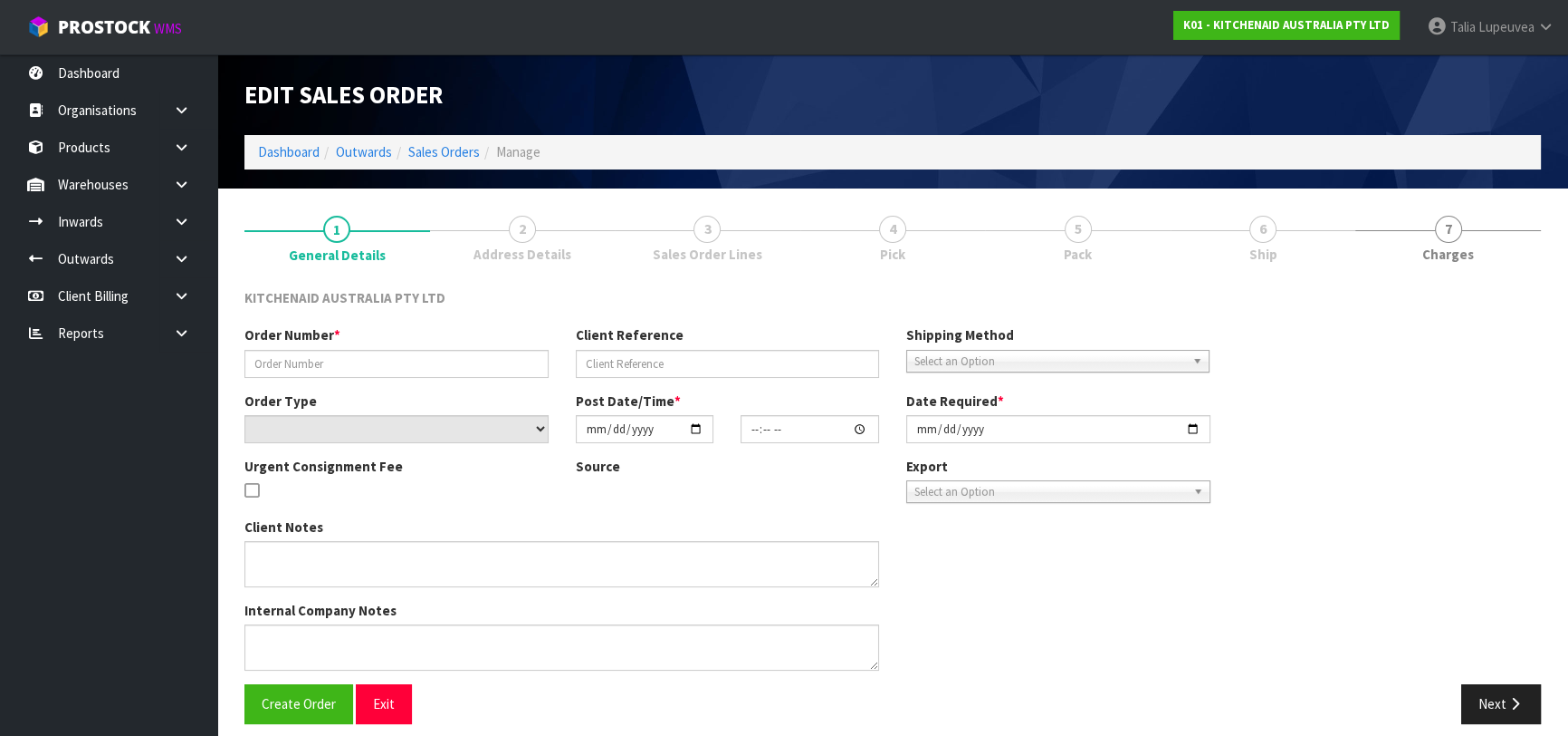
type input "0000012972"
type input "297754 HAVING SOME ISSUE WILL BE SOLVED AND DELIVE"
select select "number:0"
type input "[DATE]"
type input "17:35:37.000"
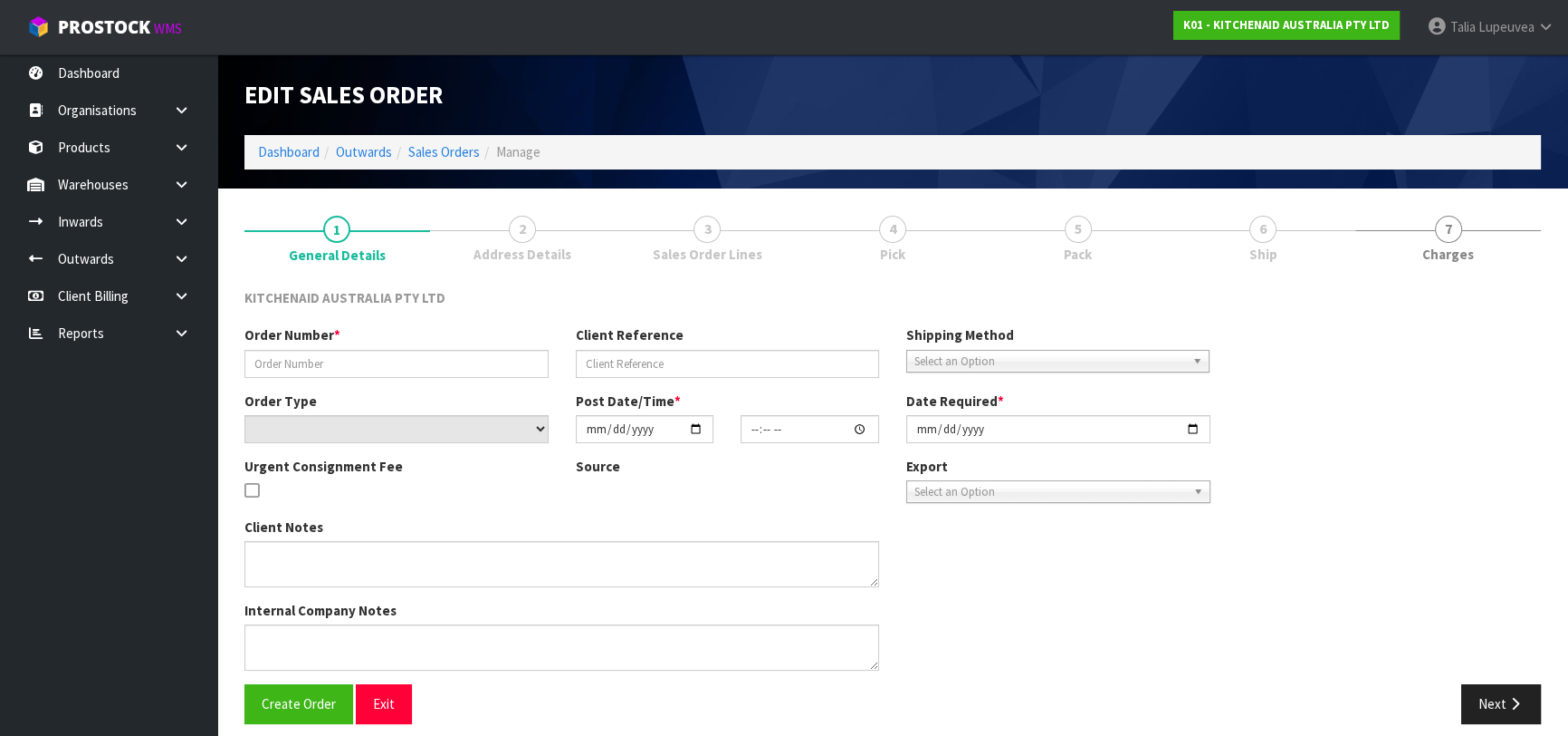
type input "[DATE]"
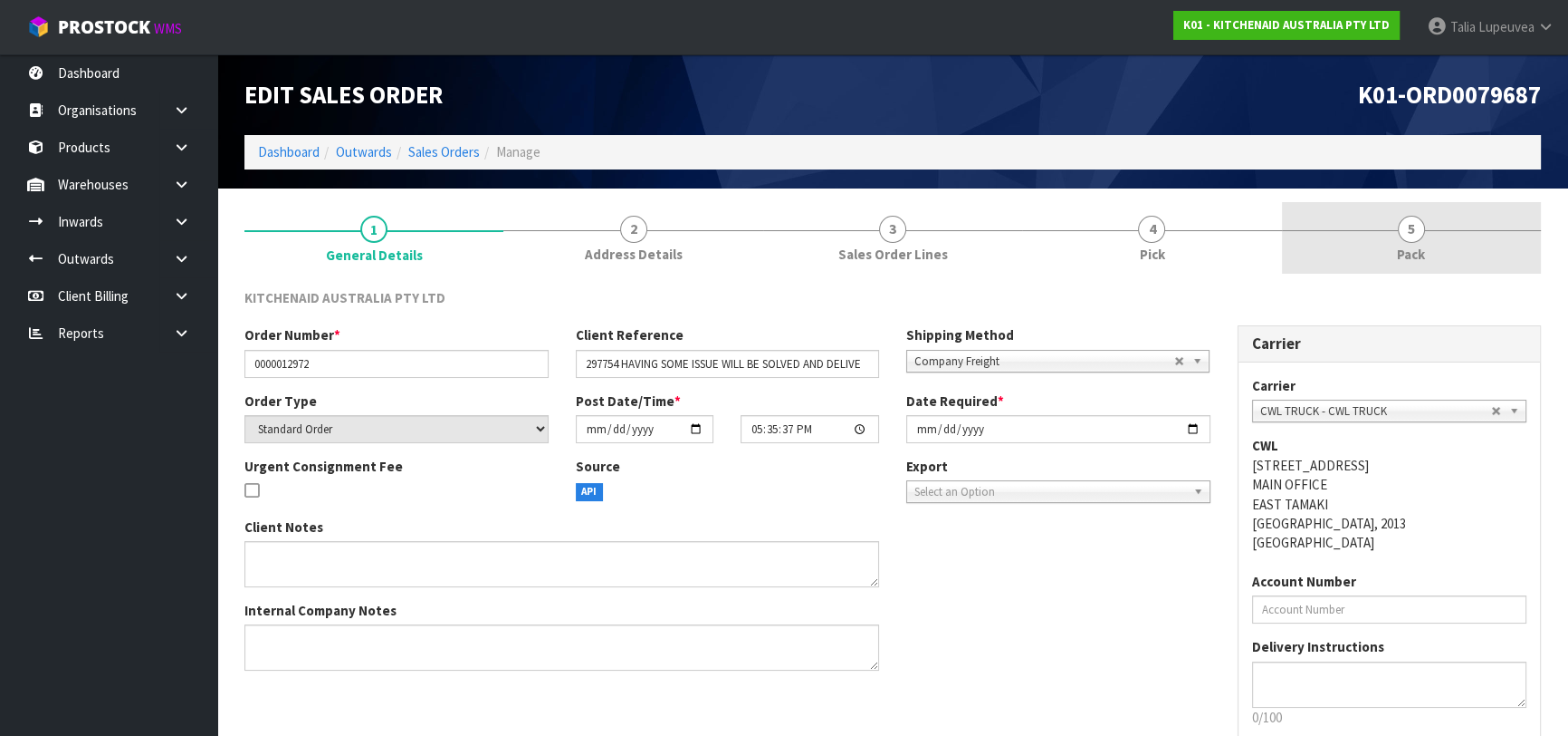
click at [1371, 243] on link "5 Pack" at bounding box center [1411, 237] width 259 height 72
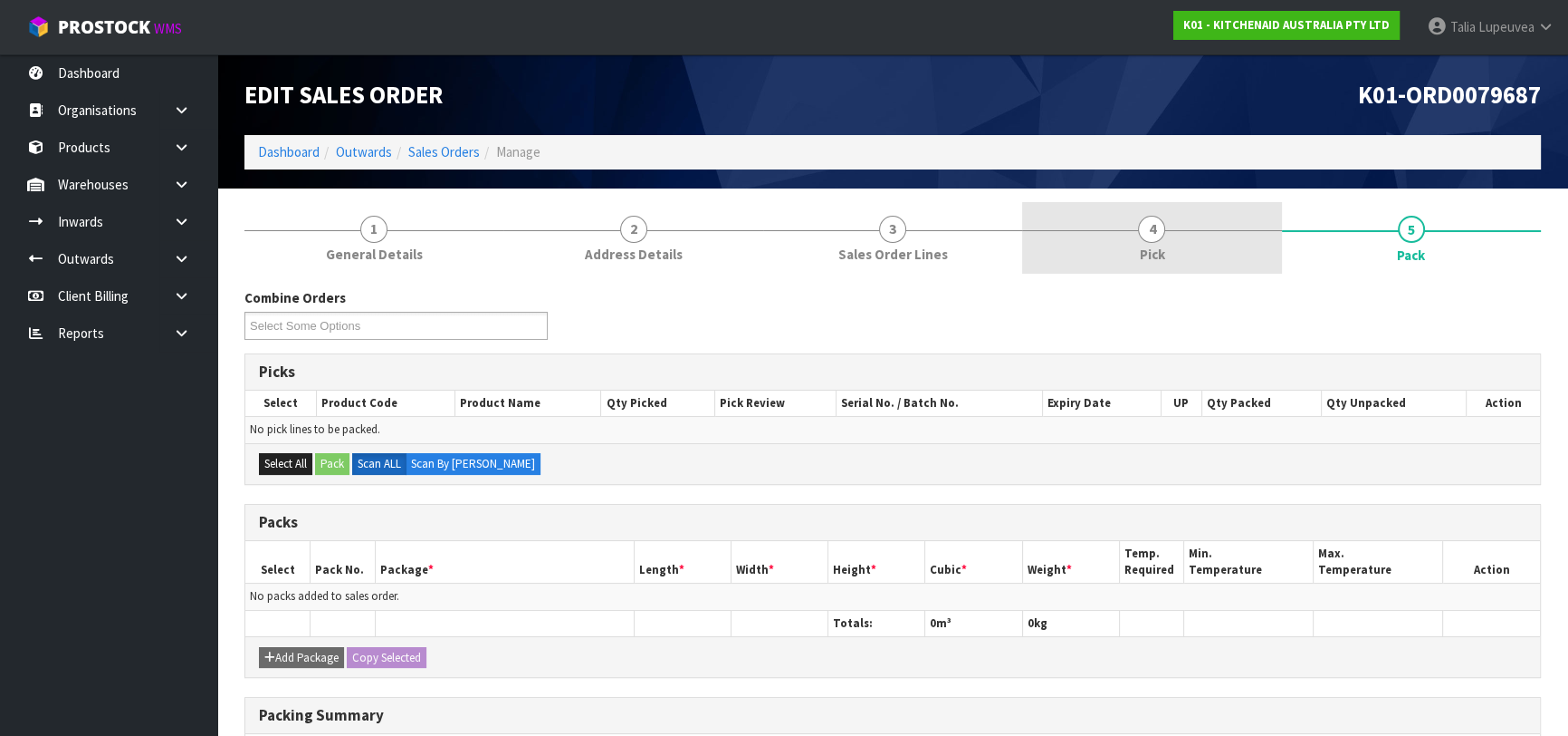
click at [1172, 263] on link "4 Pick" at bounding box center [1151, 237] width 259 height 72
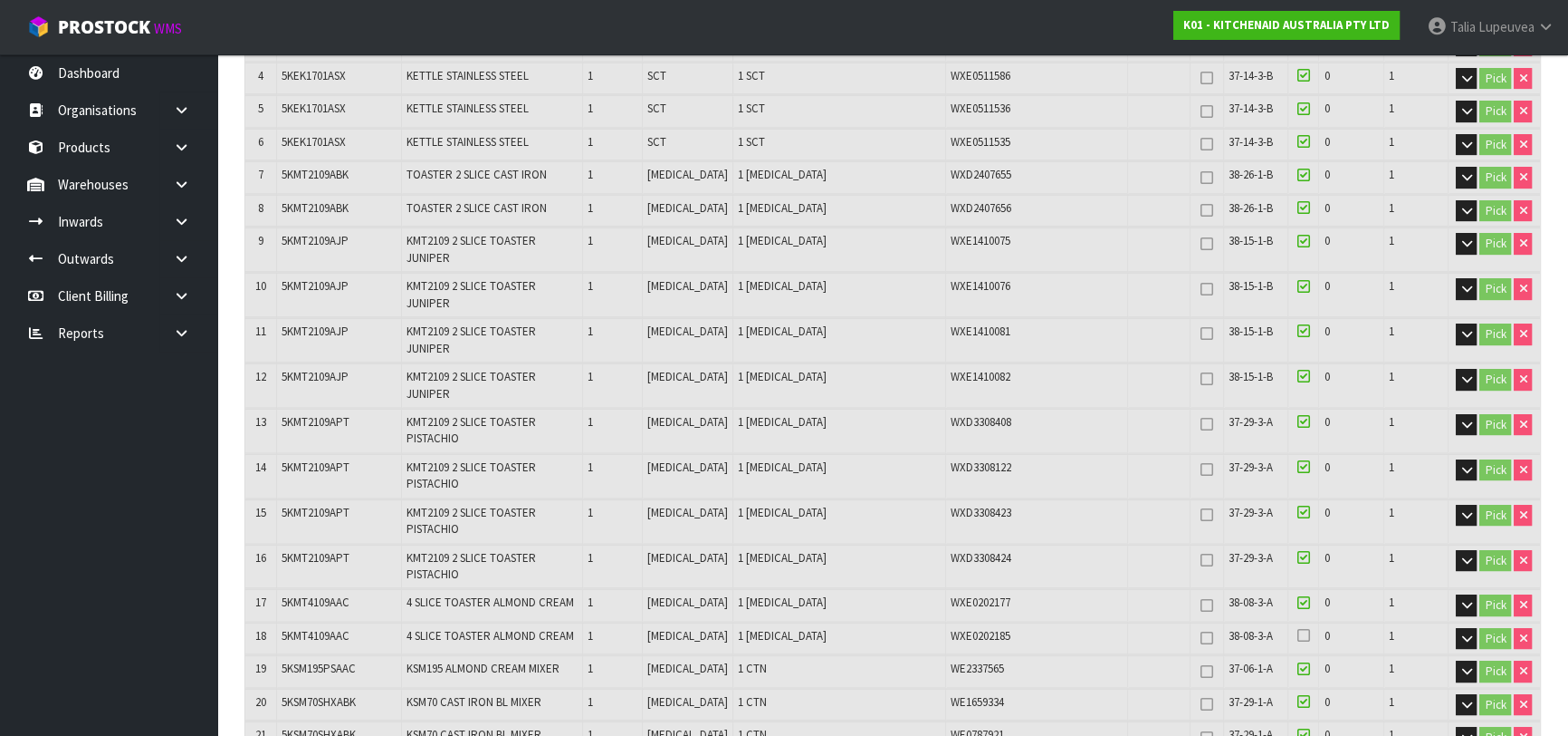
scroll to position [576, 0]
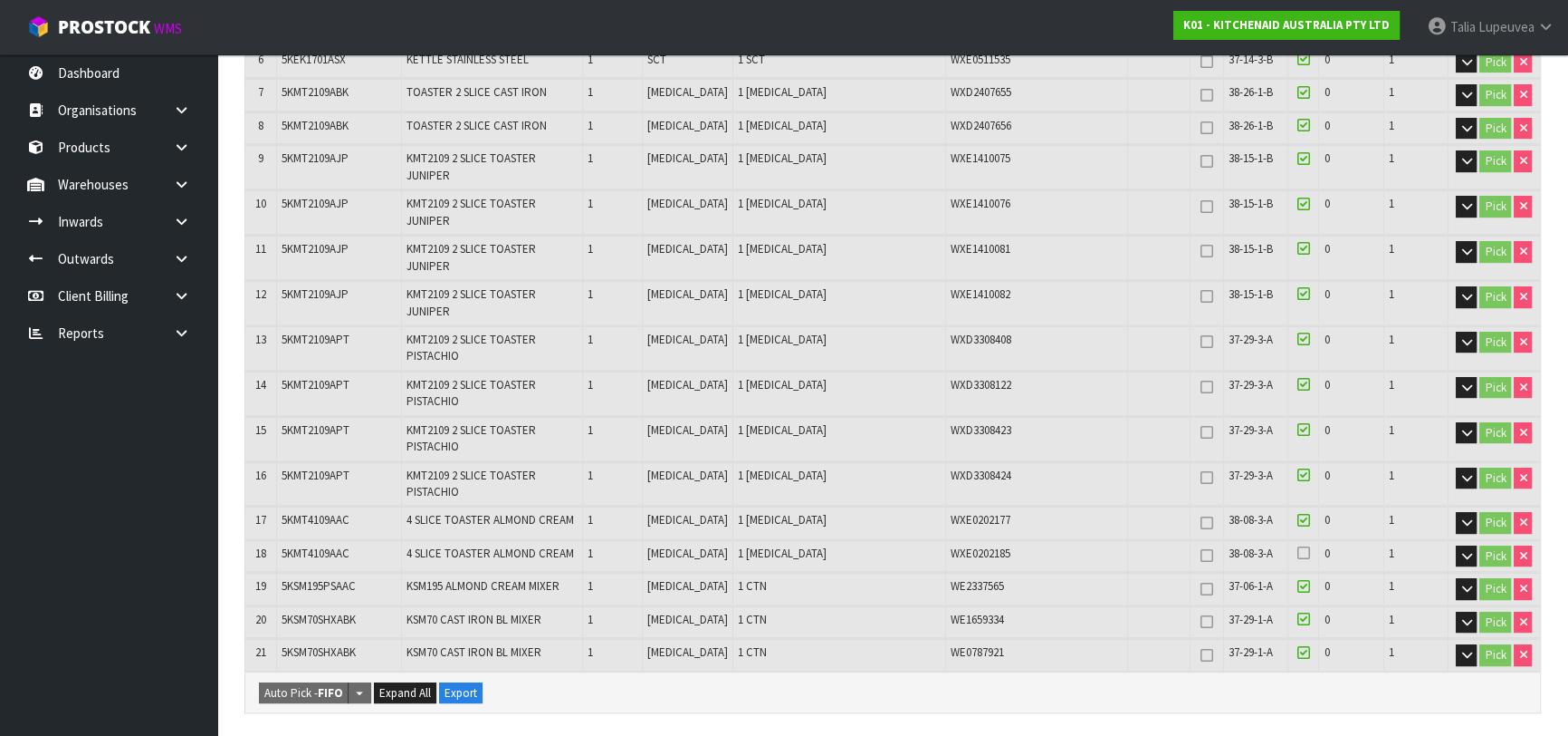
click at [1298, 546] on icon at bounding box center [1303, 552] width 12 height 14
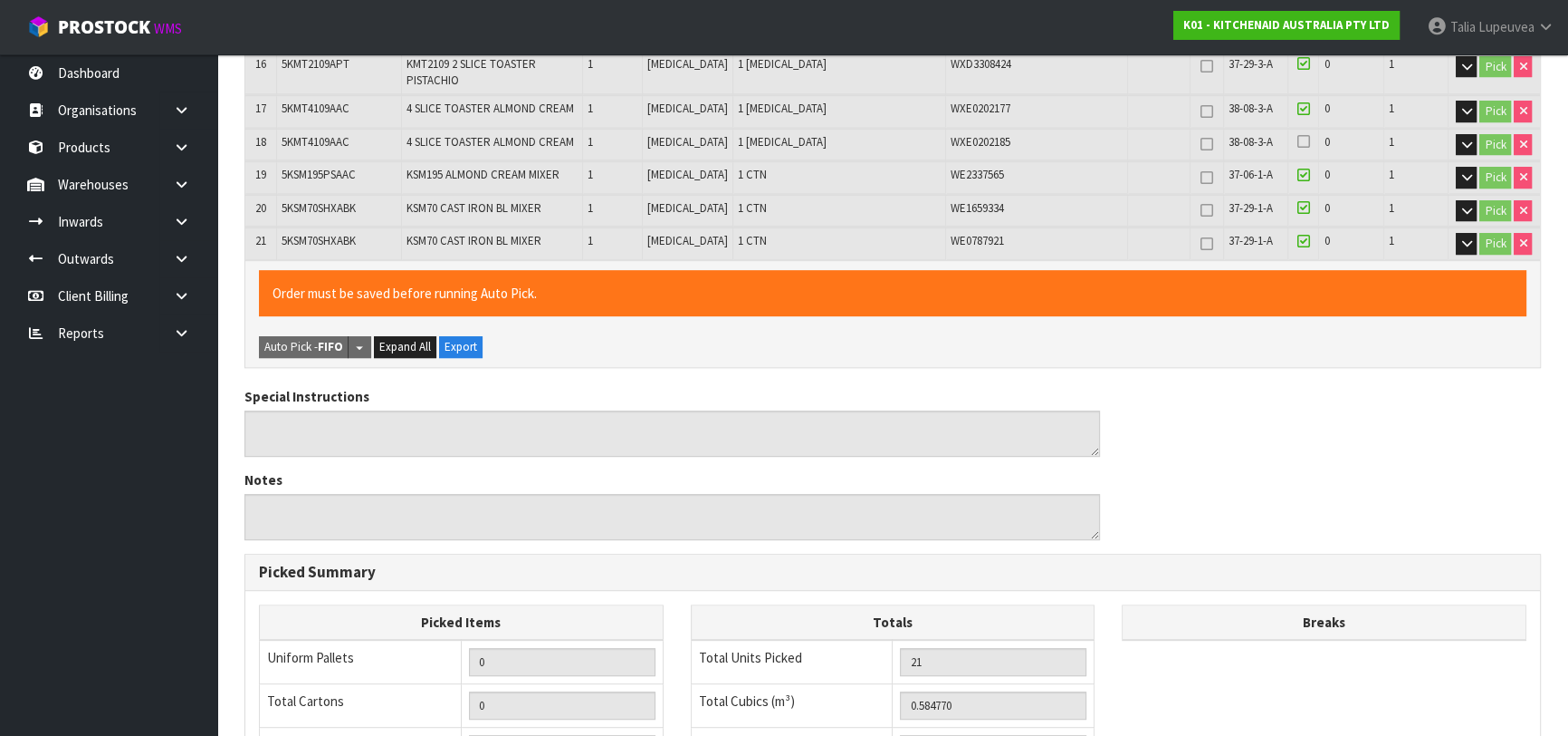
scroll to position [1222, 0]
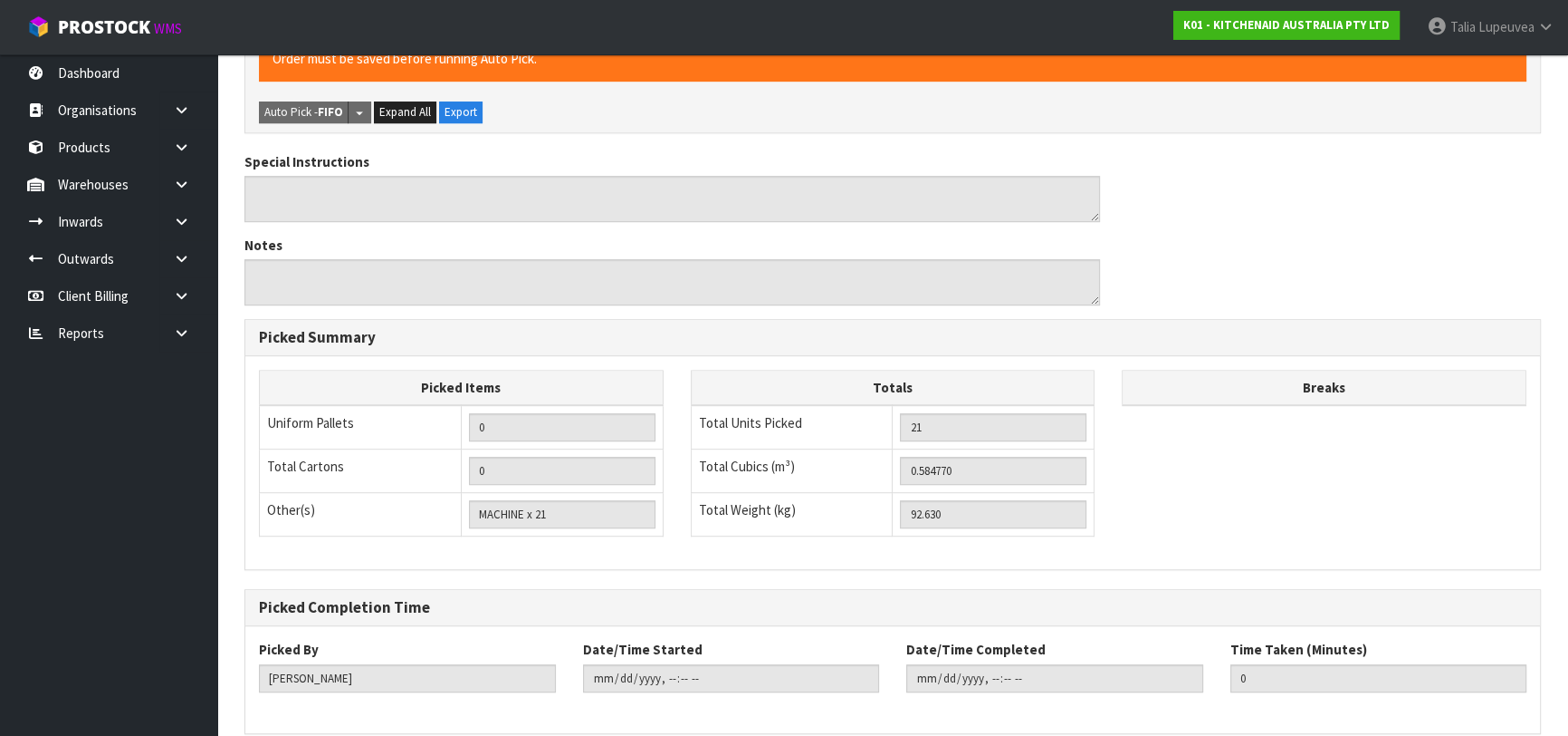
drag, startPoint x: 268, startPoint y: 683, endPoint x: 285, endPoint y: 693, distance: 19.7
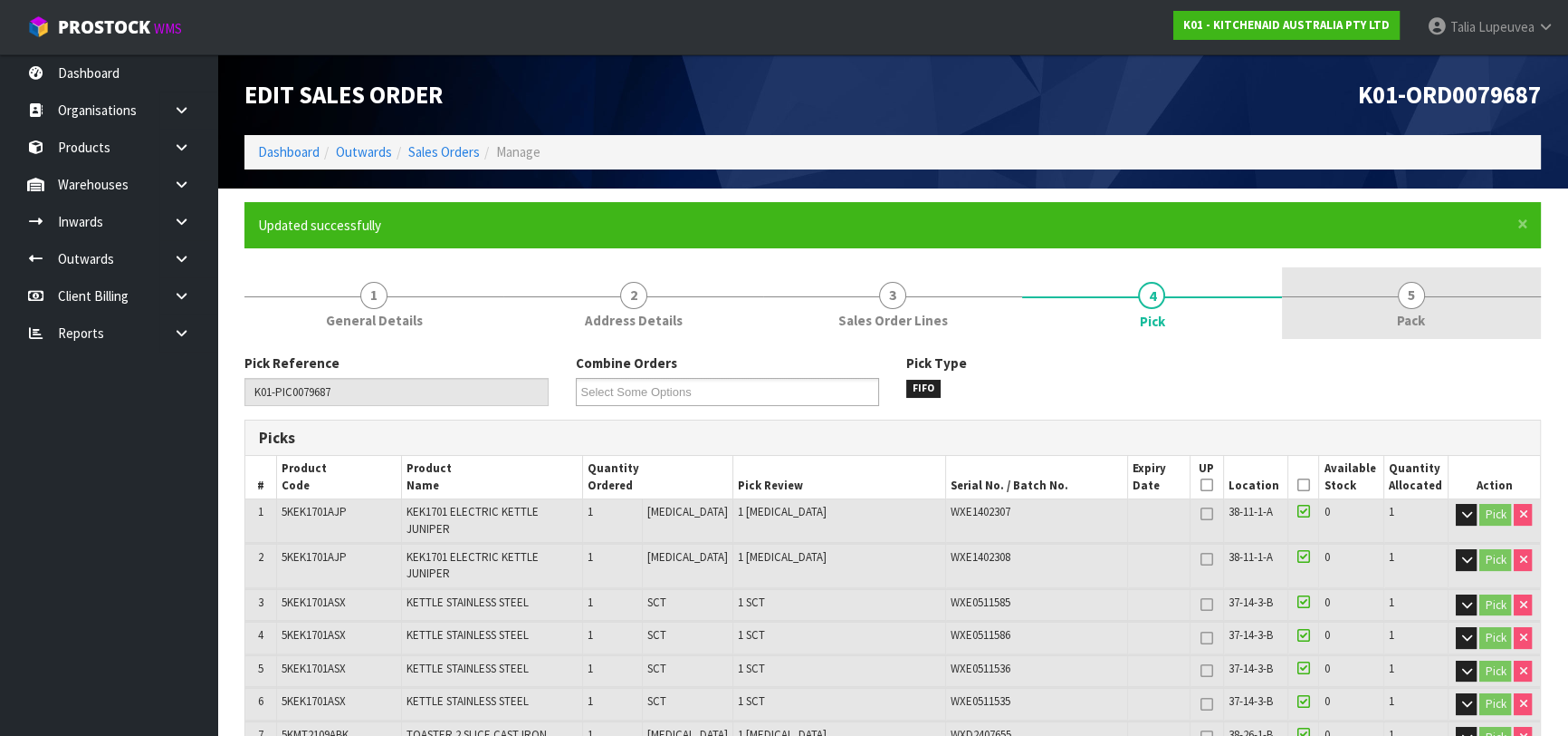
click at [1420, 308] on link "5 Pack" at bounding box center [1411, 303] width 259 height 72
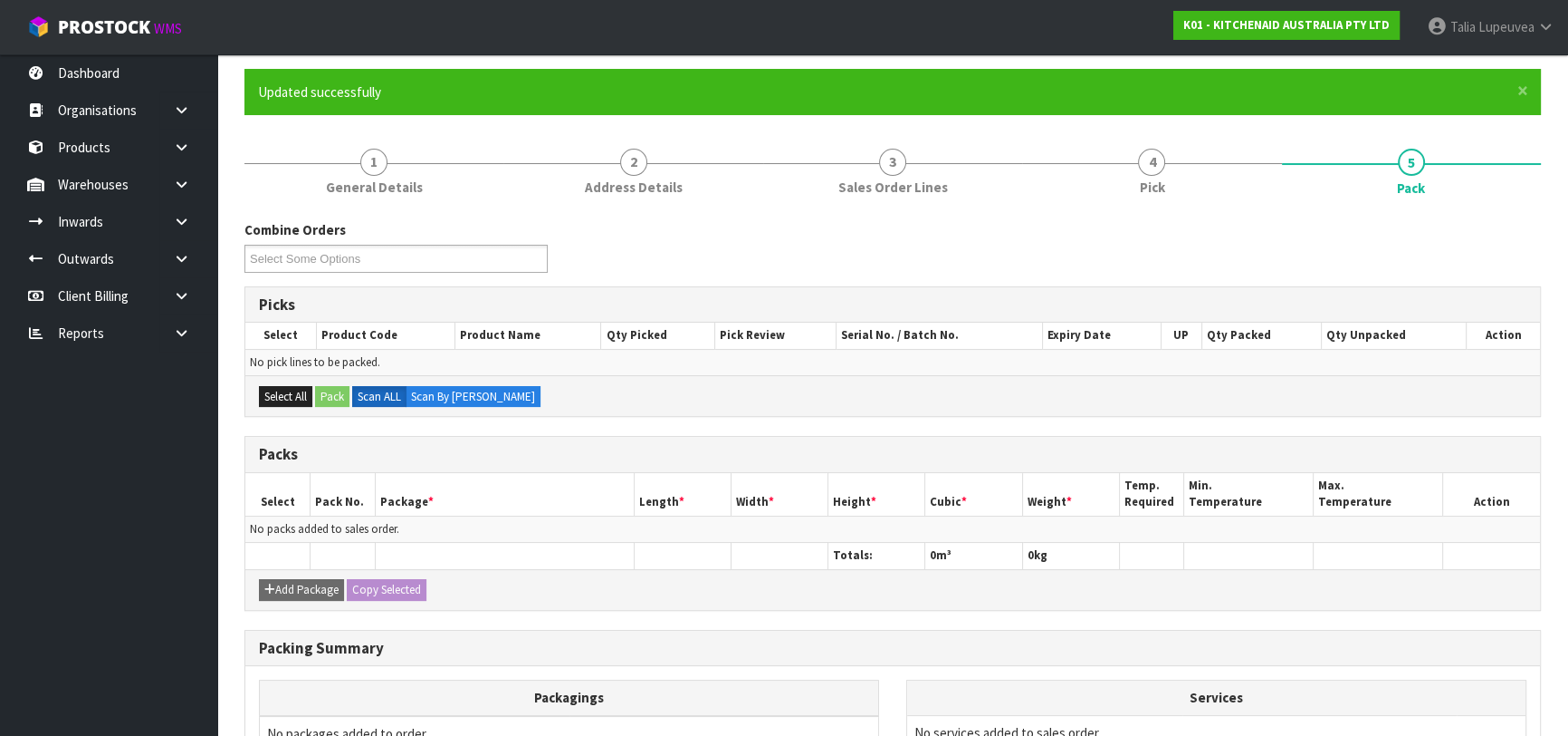
scroll to position [164, 0]
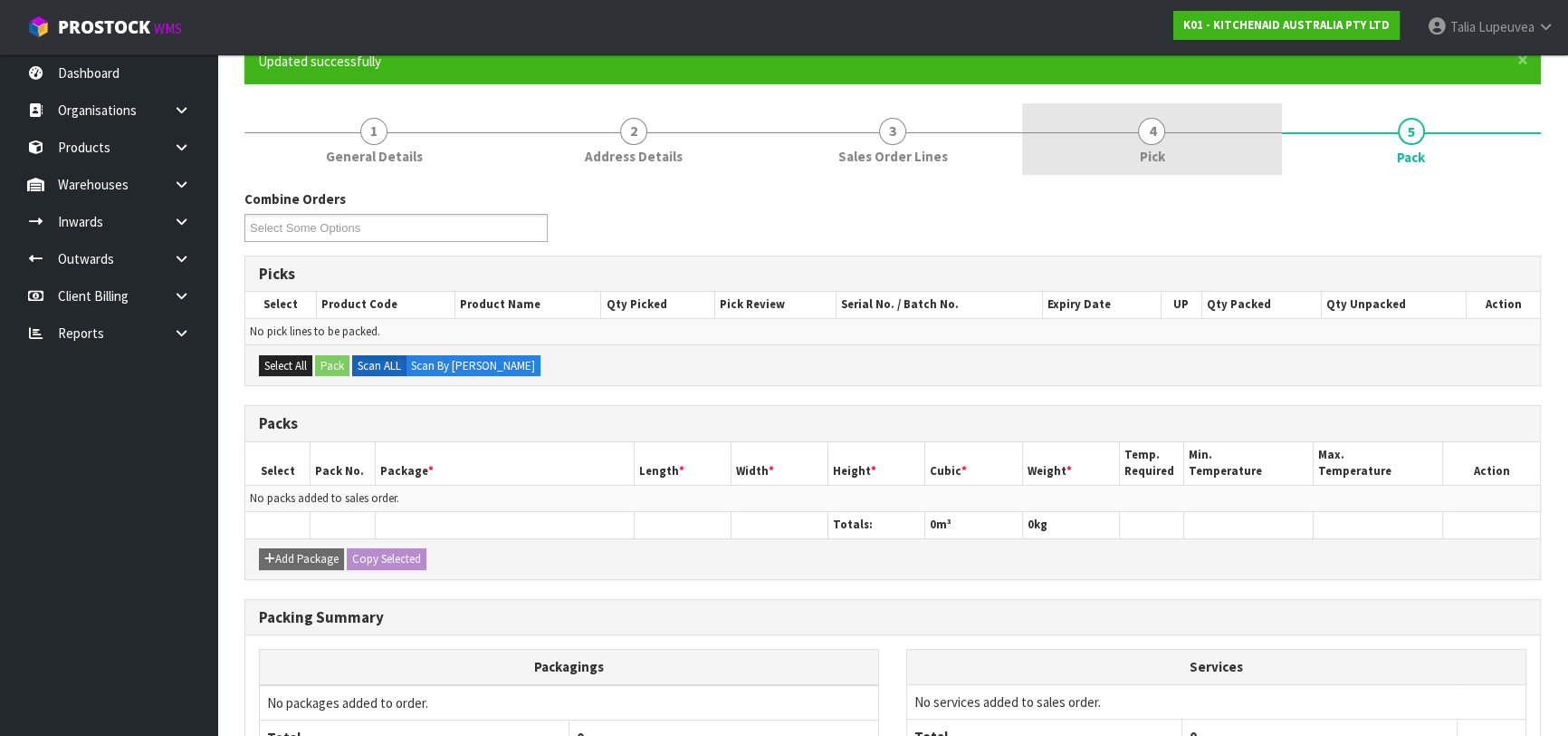
click at [1156, 169] on link "4 Pick" at bounding box center [1151, 139] width 259 height 72
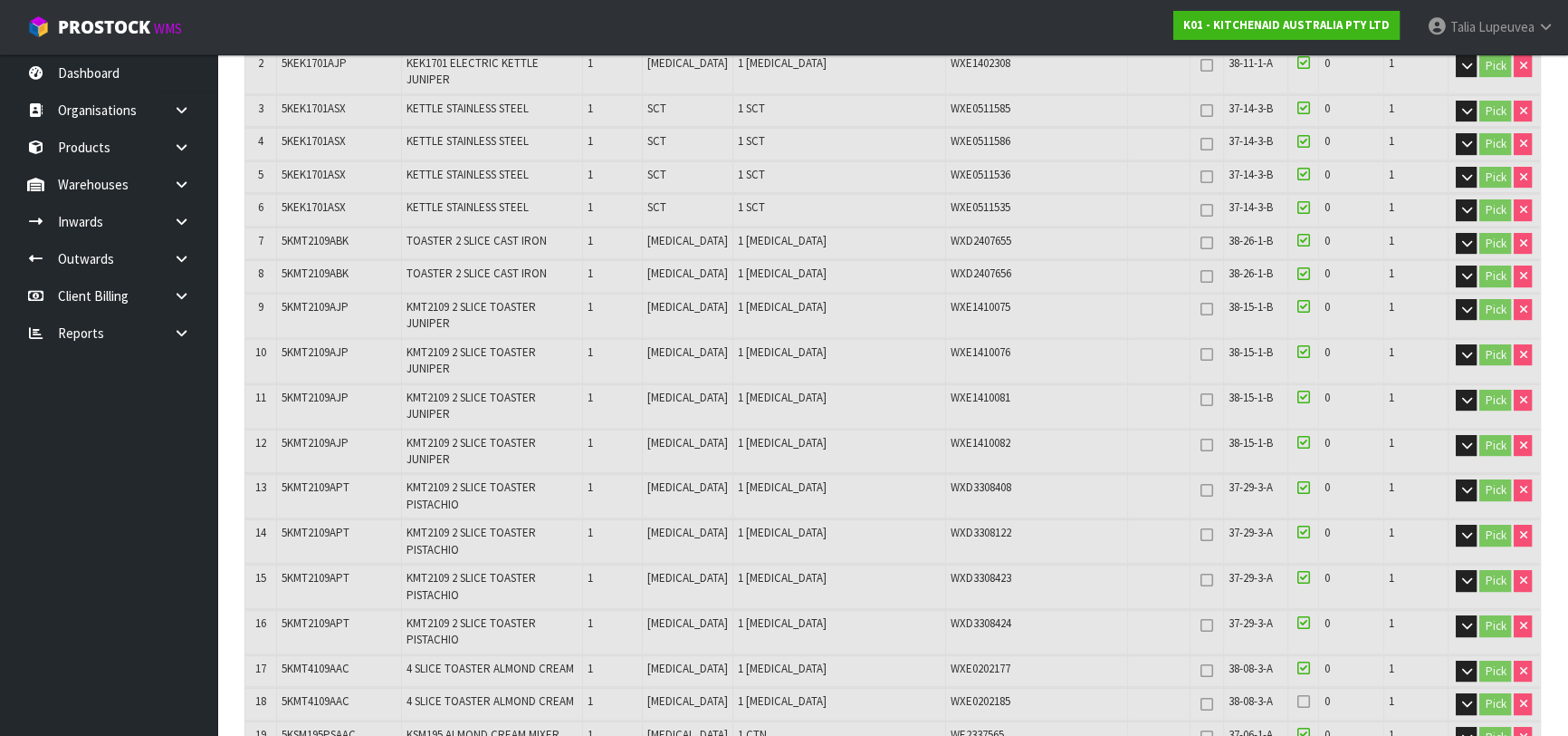
scroll to position [0, 0]
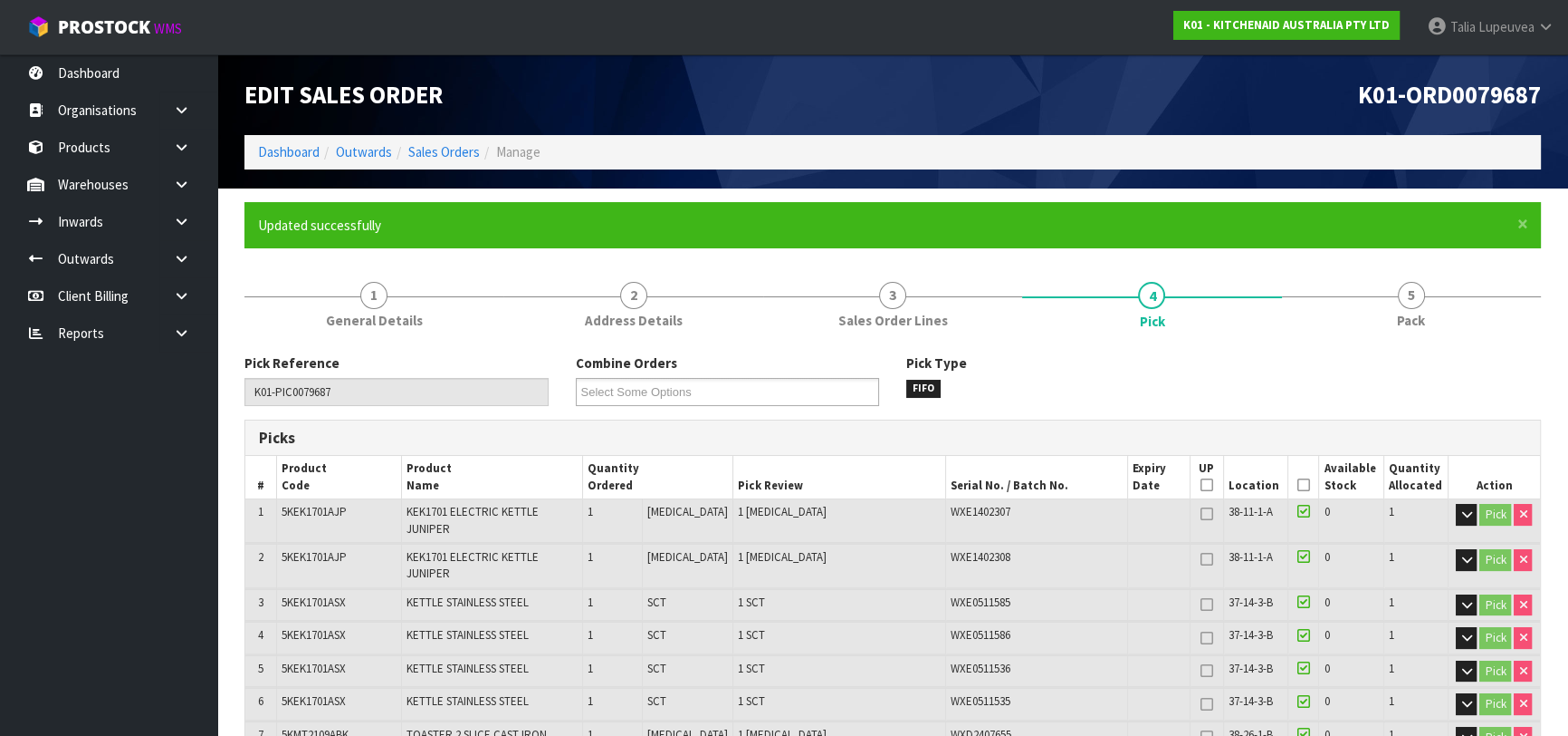
click at [1300, 484] on icon at bounding box center [1303, 484] width 12 height 1
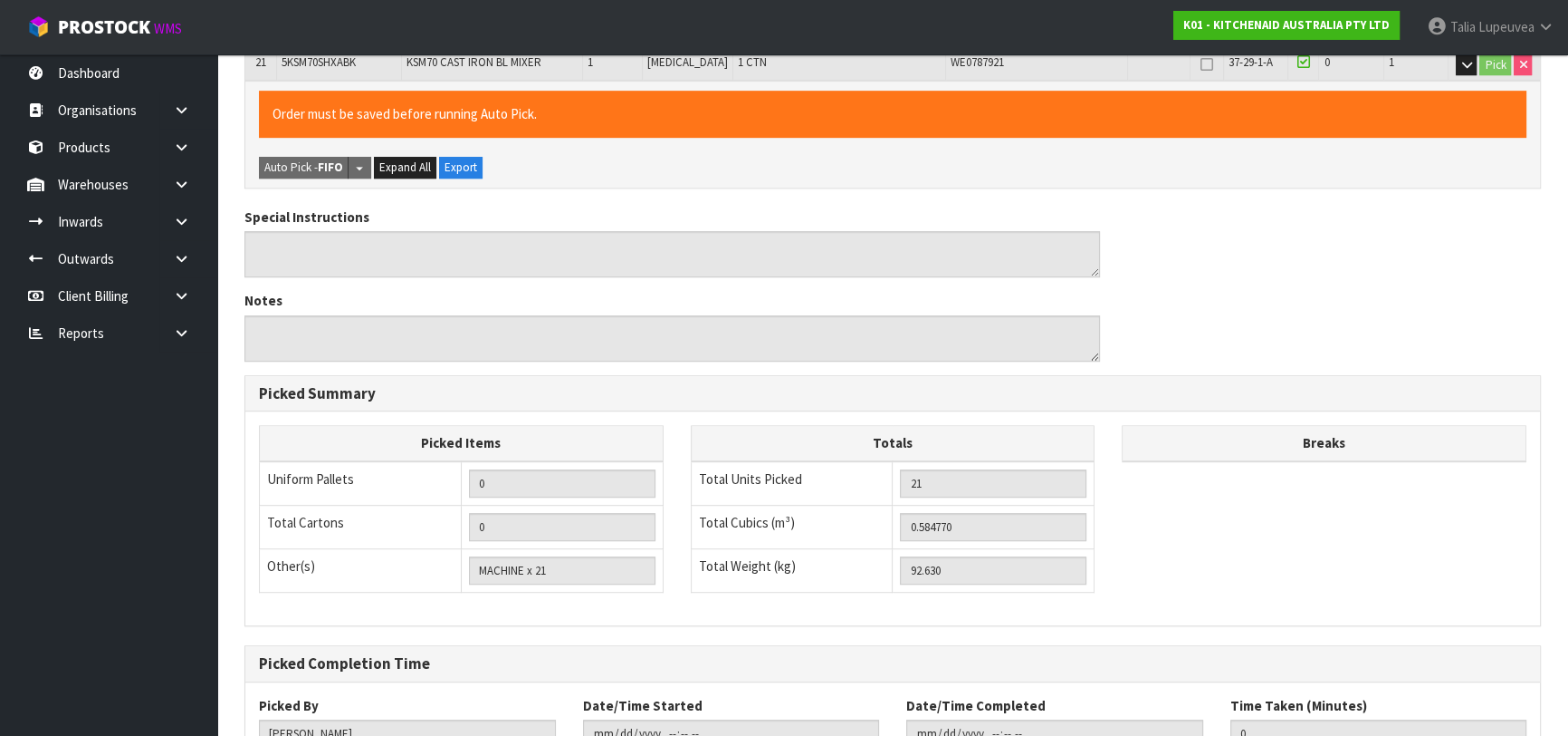
scroll to position [1286, 0]
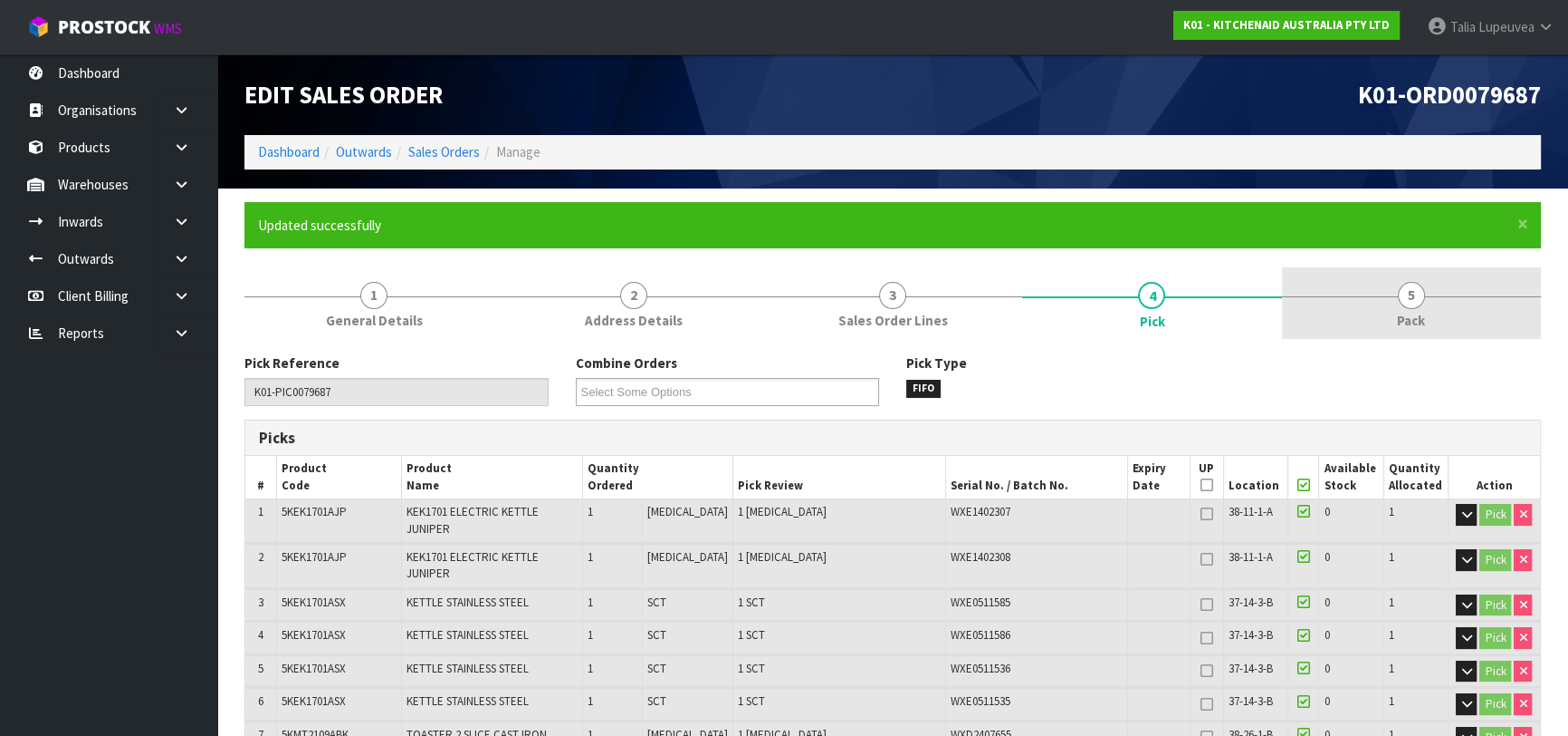
click at [1398, 290] on span "5" at bounding box center [1411, 295] width 27 height 27
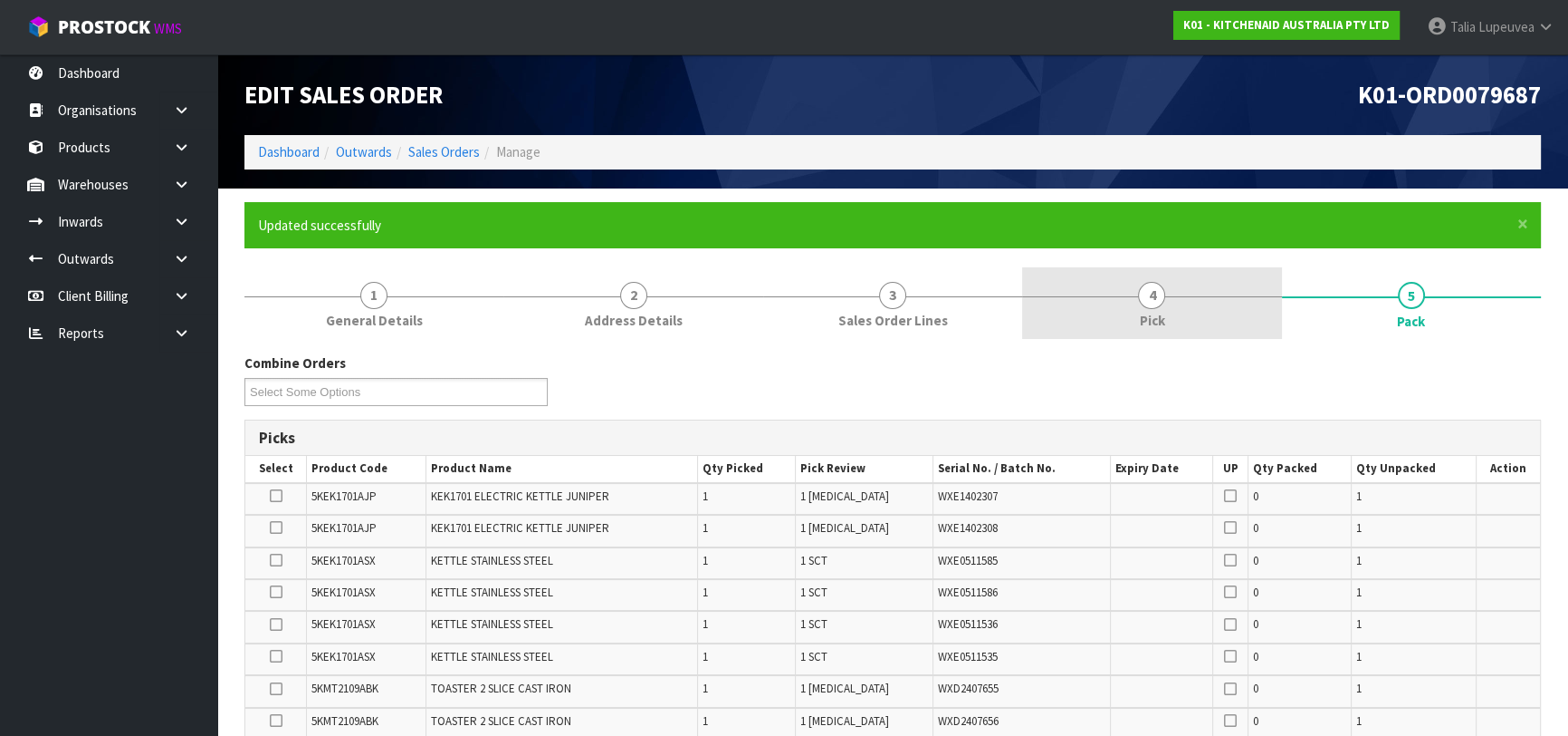
click at [1168, 311] on link "4 Pick" at bounding box center [1151, 303] width 259 height 72
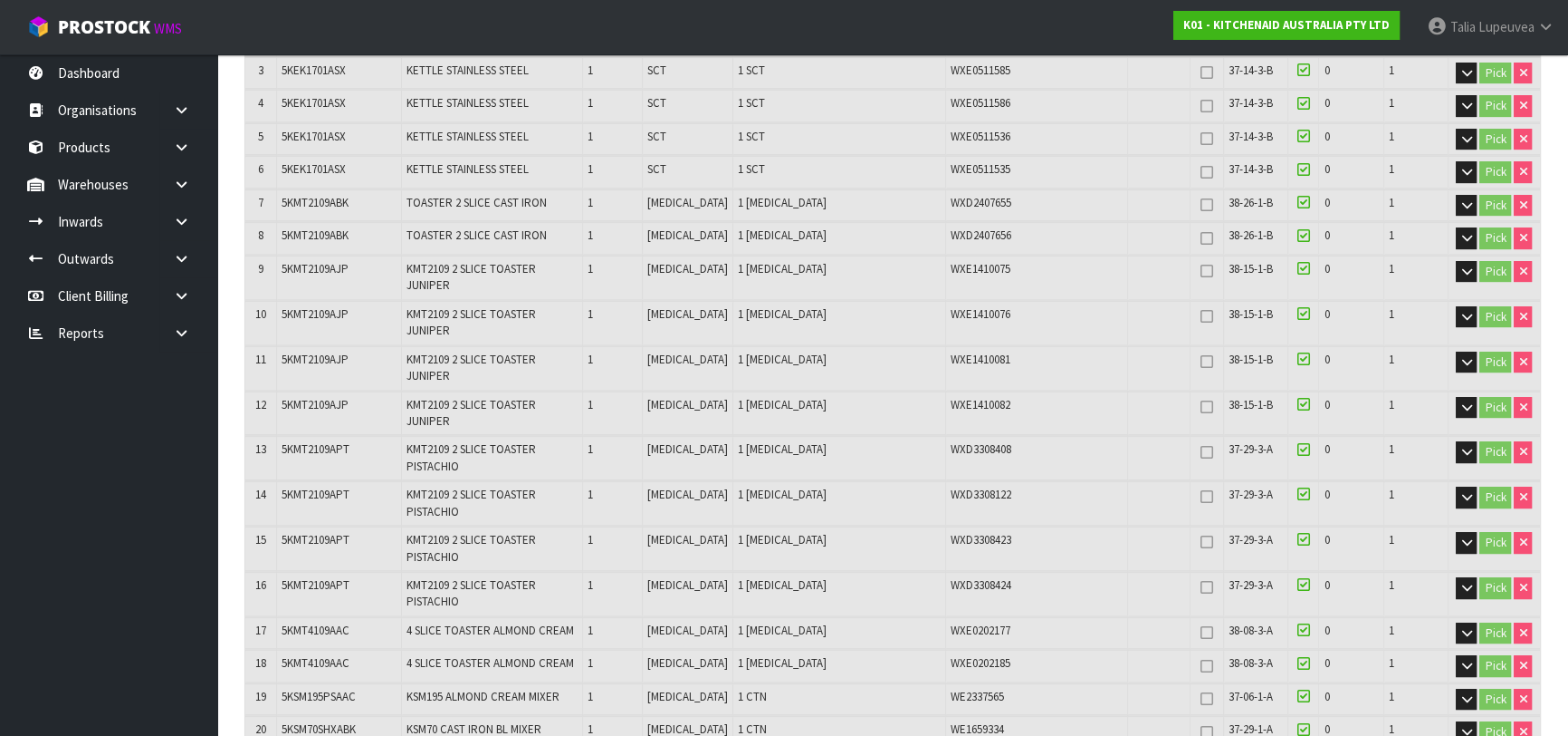
scroll to position [494, 0]
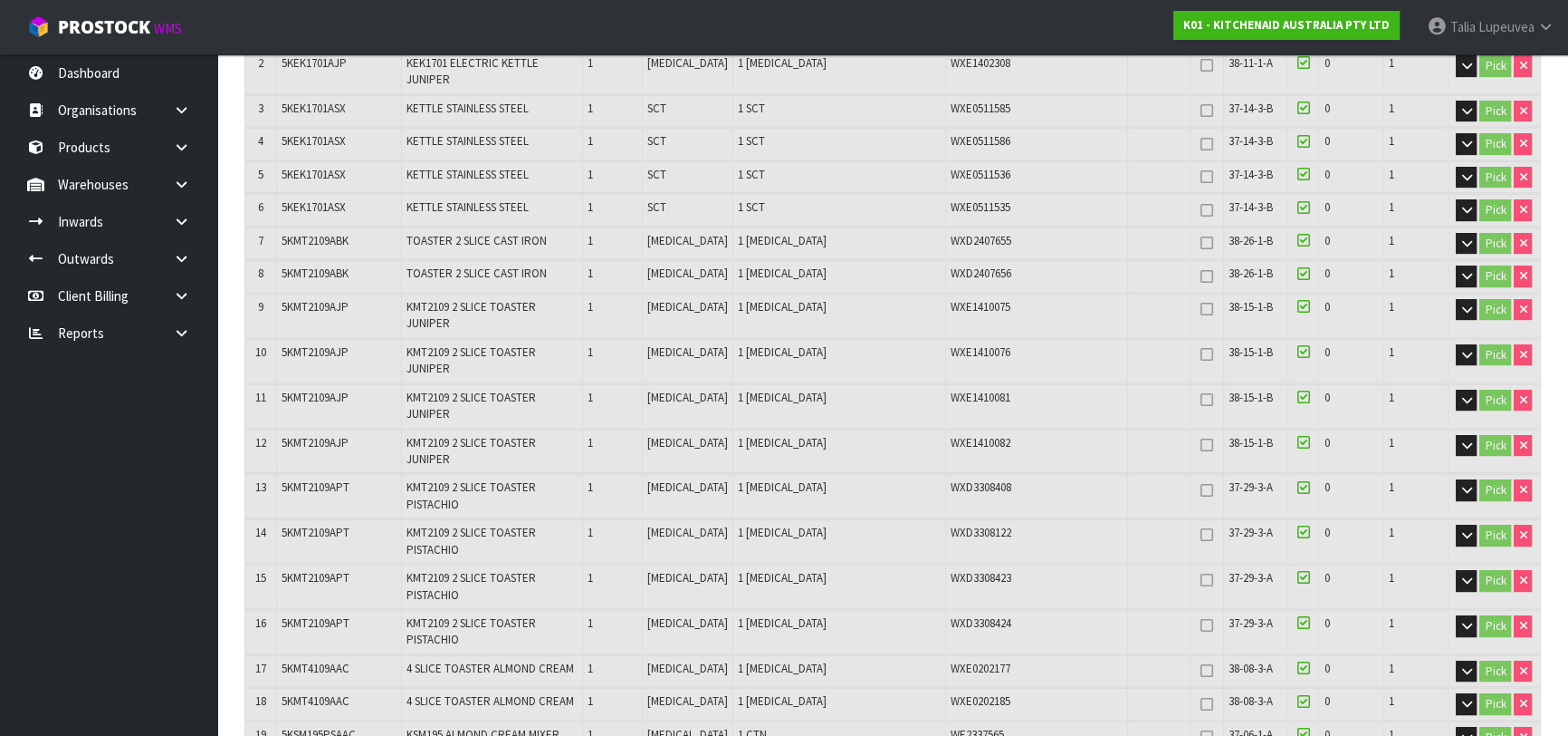
click at [1298, 694] on icon at bounding box center [1303, 700] width 12 height 14
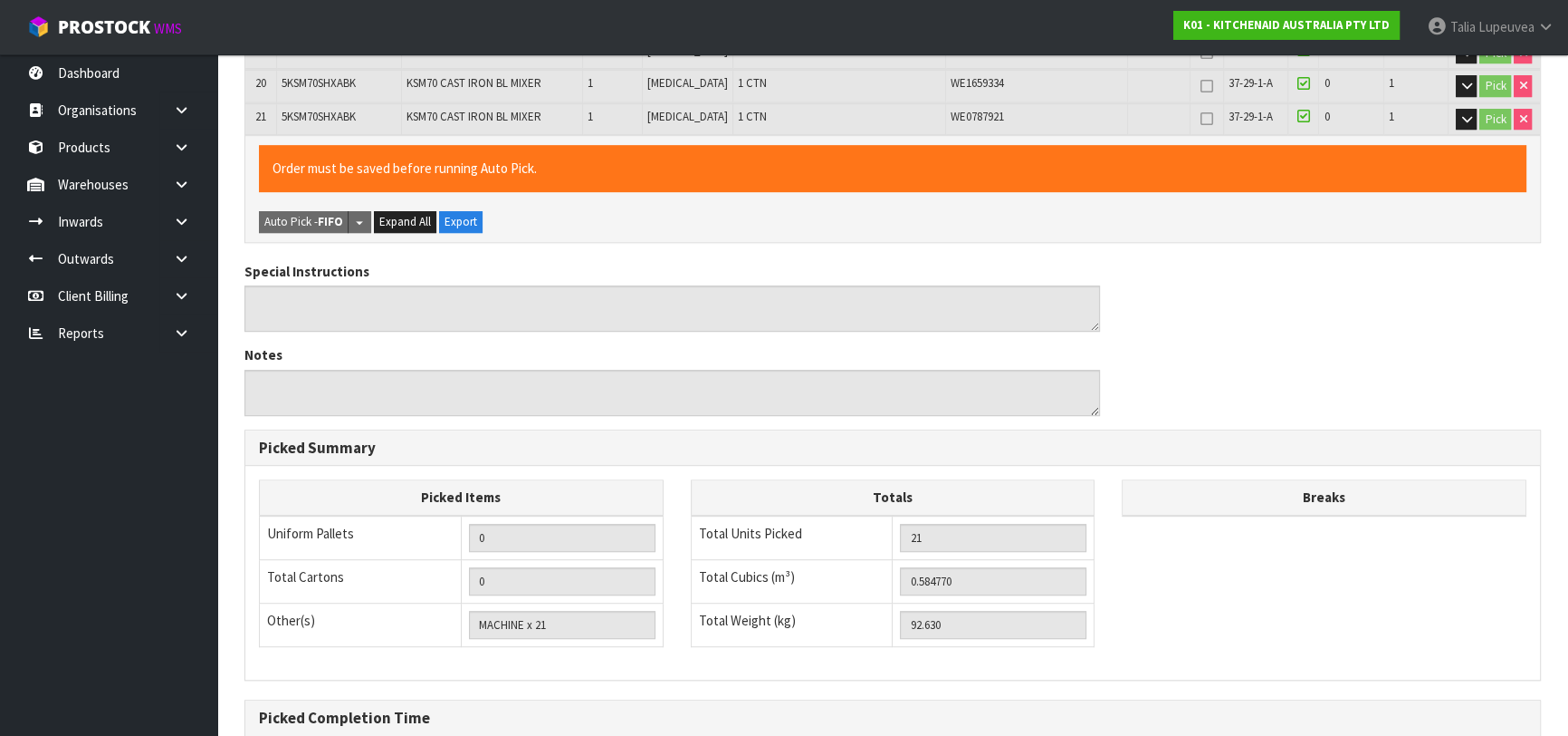
scroll to position [1286, 0]
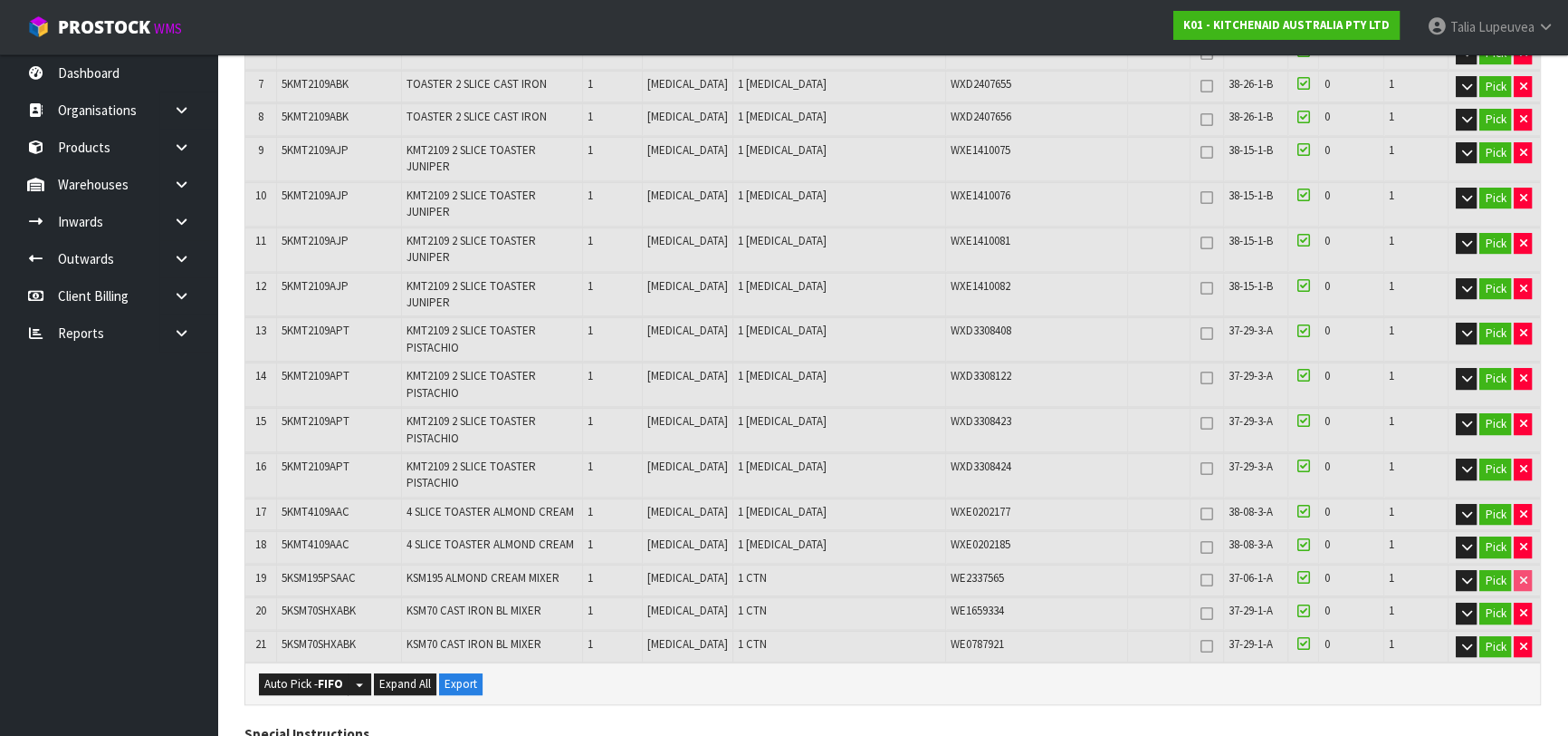
scroll to position [659, 0]
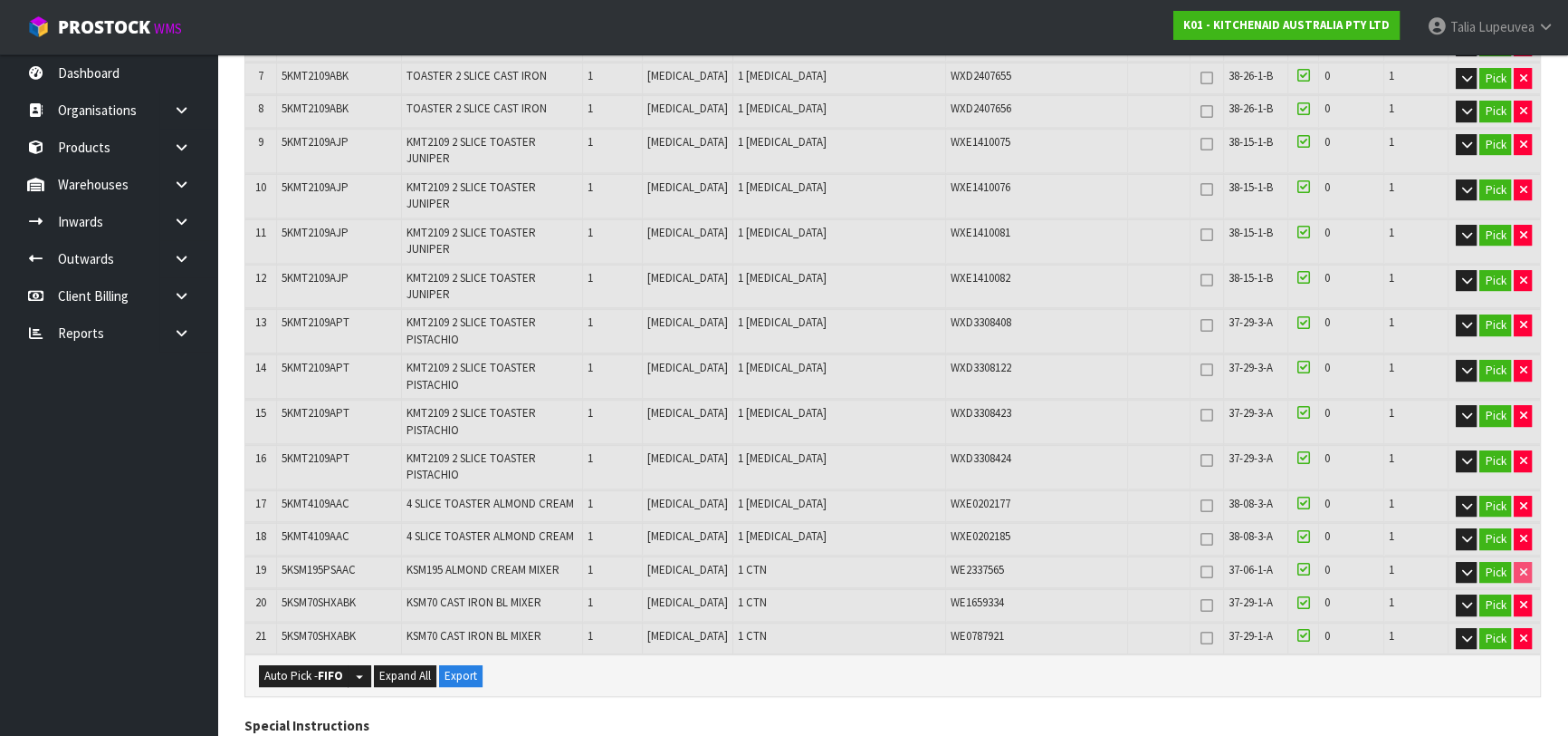
click at [1298, 529] on icon at bounding box center [1303, 535] width 12 height 14
click at [0, 0] on input "checkbox" at bounding box center [0, 0] width 0 height 0
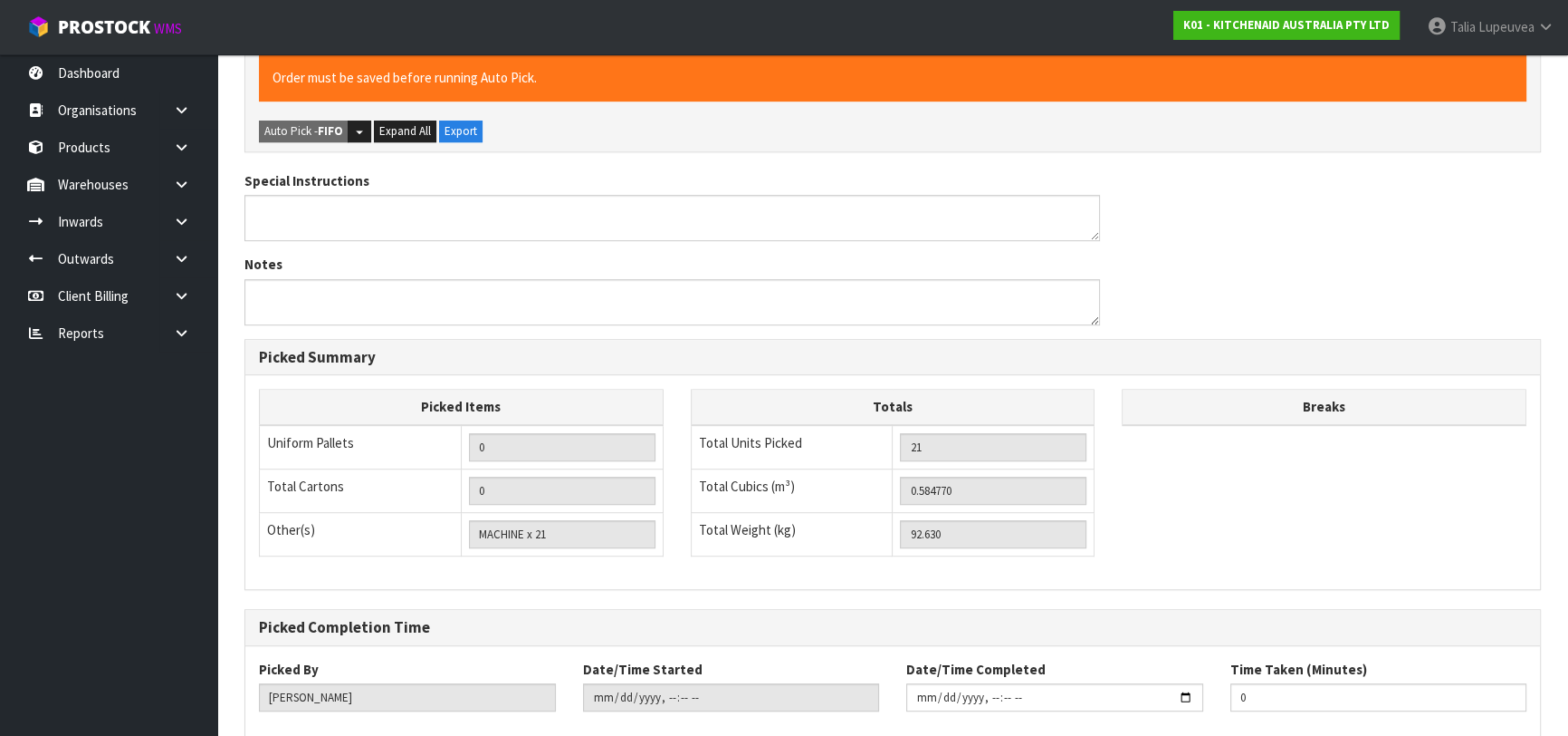
scroll to position [1286, 0]
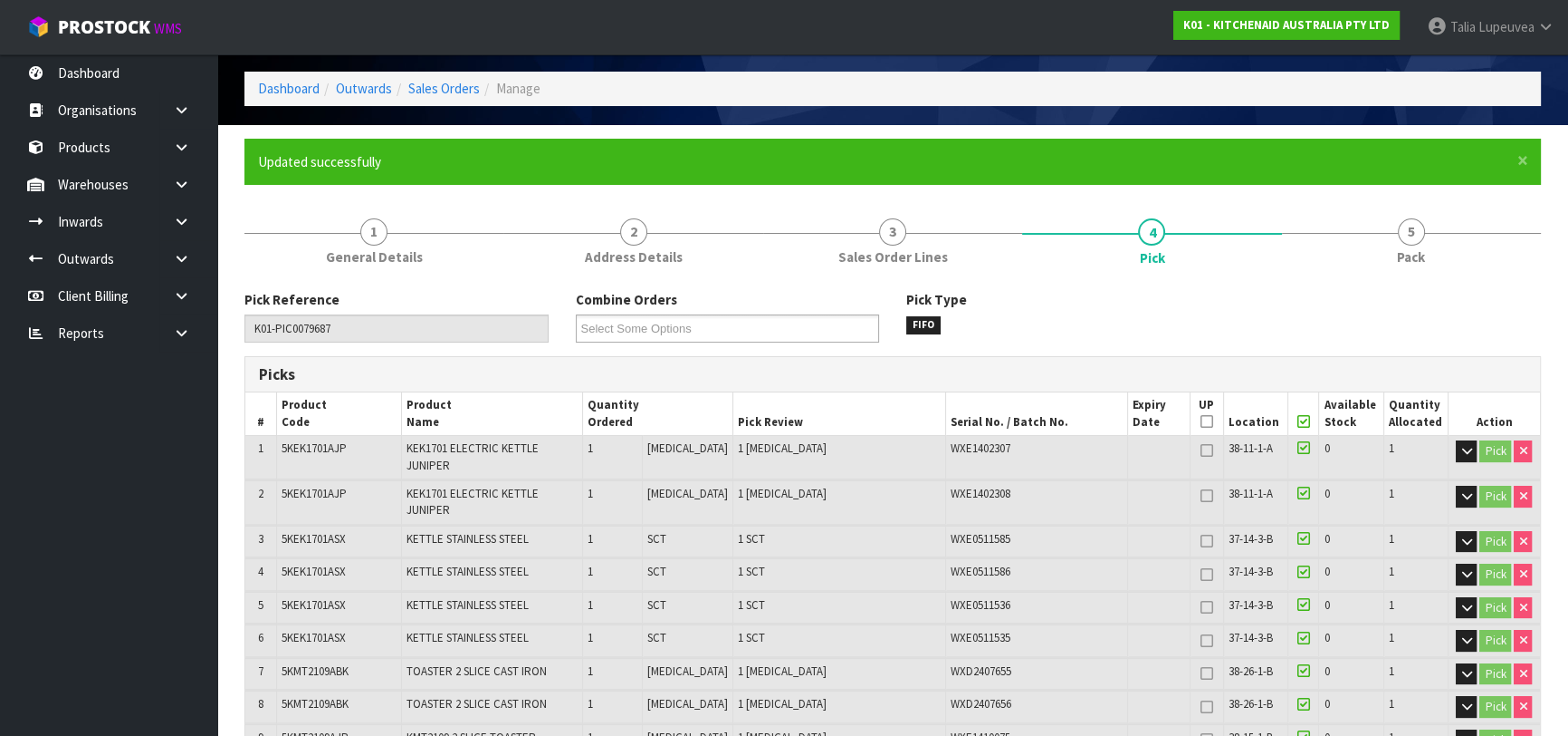
scroll to position [0, 0]
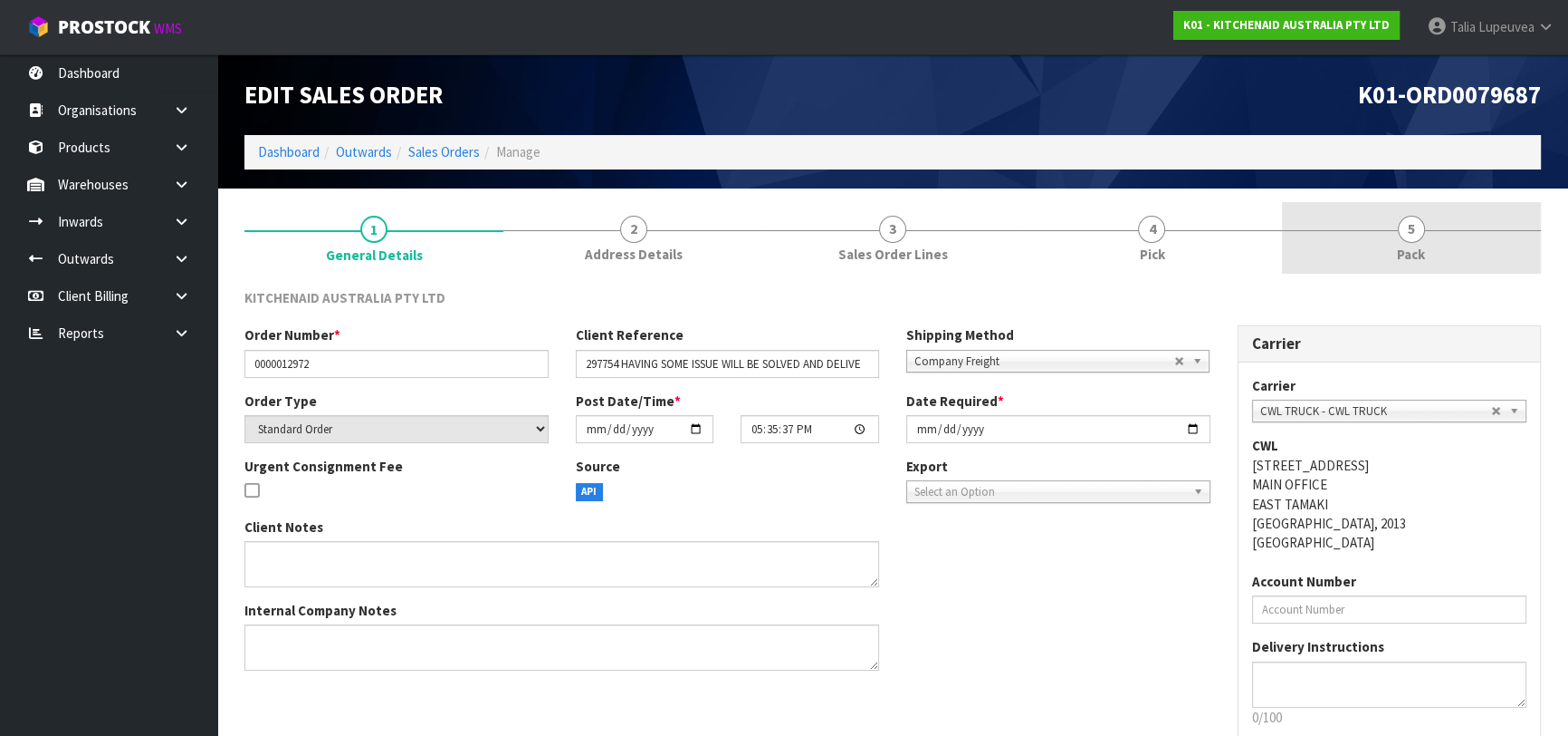
click at [1394, 252] on link "5 Pack" at bounding box center [1411, 237] width 259 height 72
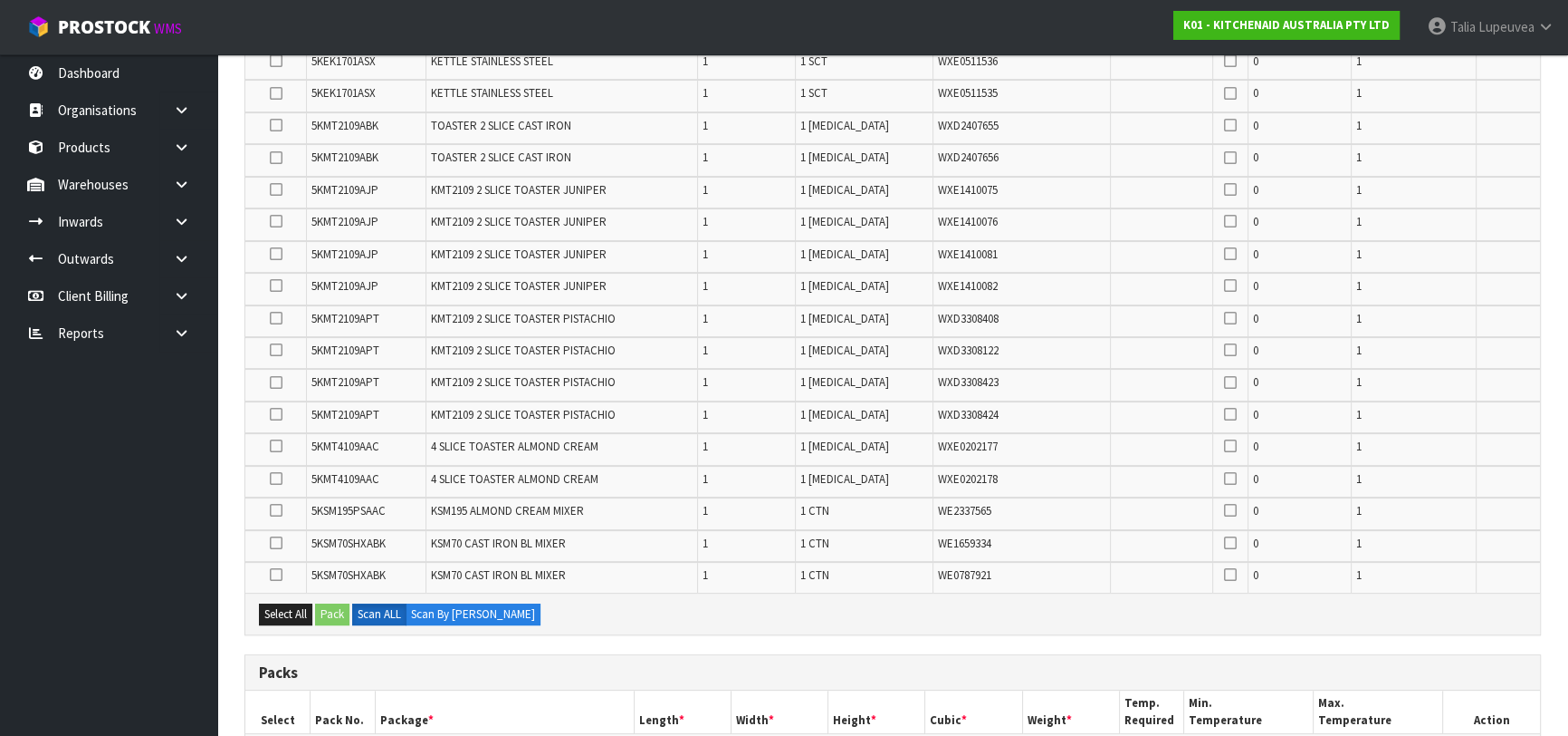
scroll to position [741, 0]
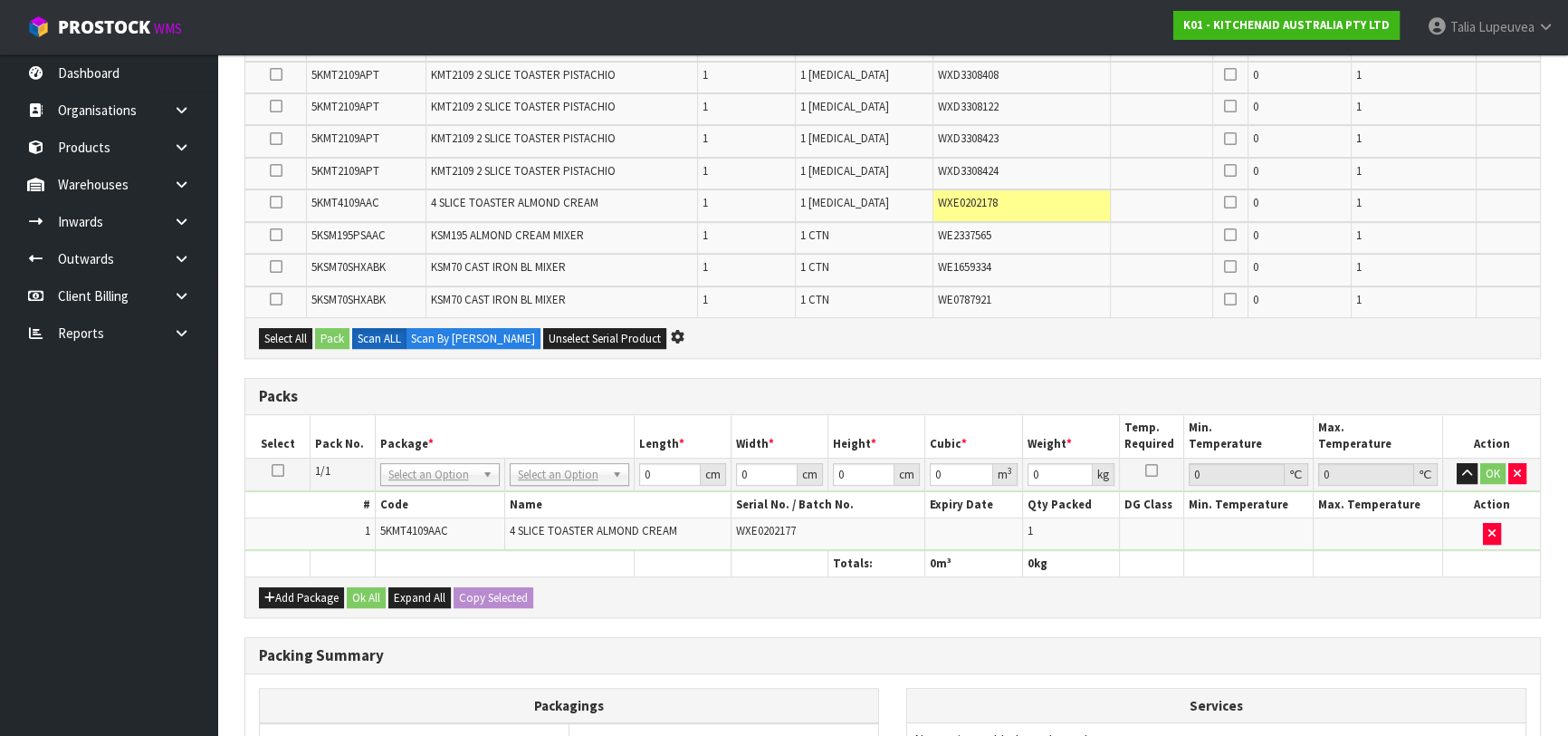
click at [274, 470] on icon at bounding box center [277, 470] width 12 height 1
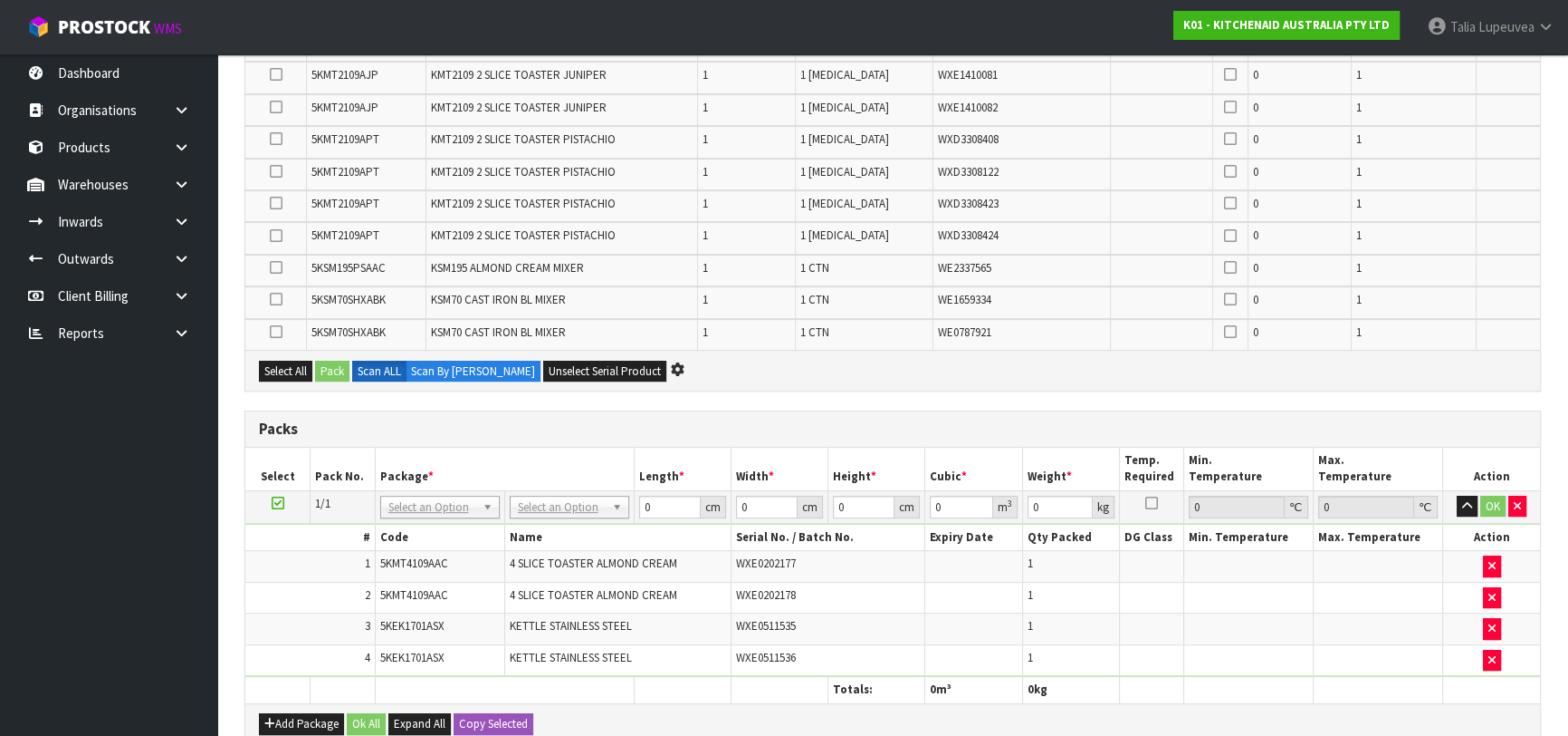
scroll to position [0, 0]
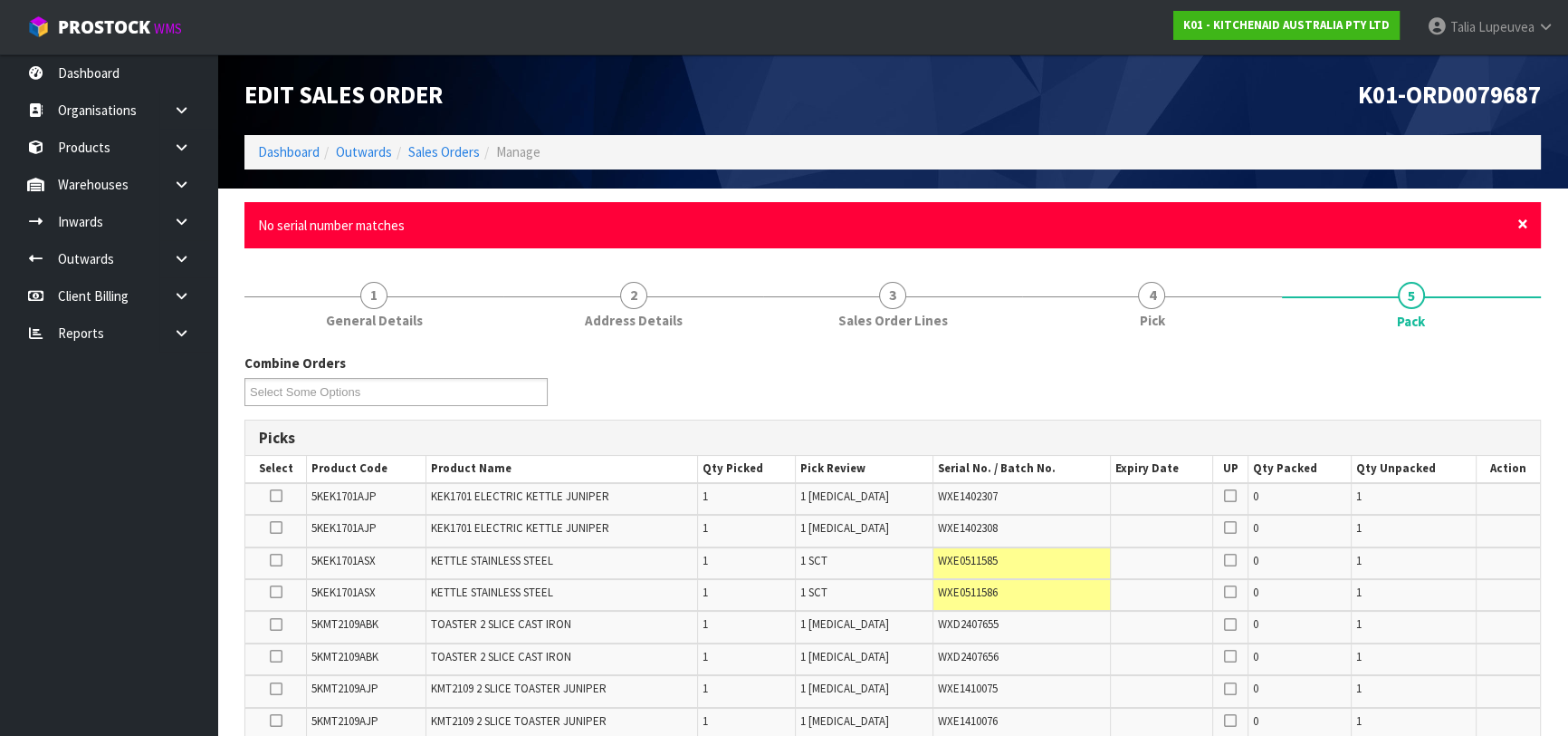
click at [1525, 223] on span "×" at bounding box center [1523, 223] width 11 height 25
click at [1521, 223] on span "×" at bounding box center [1523, 223] width 11 height 25
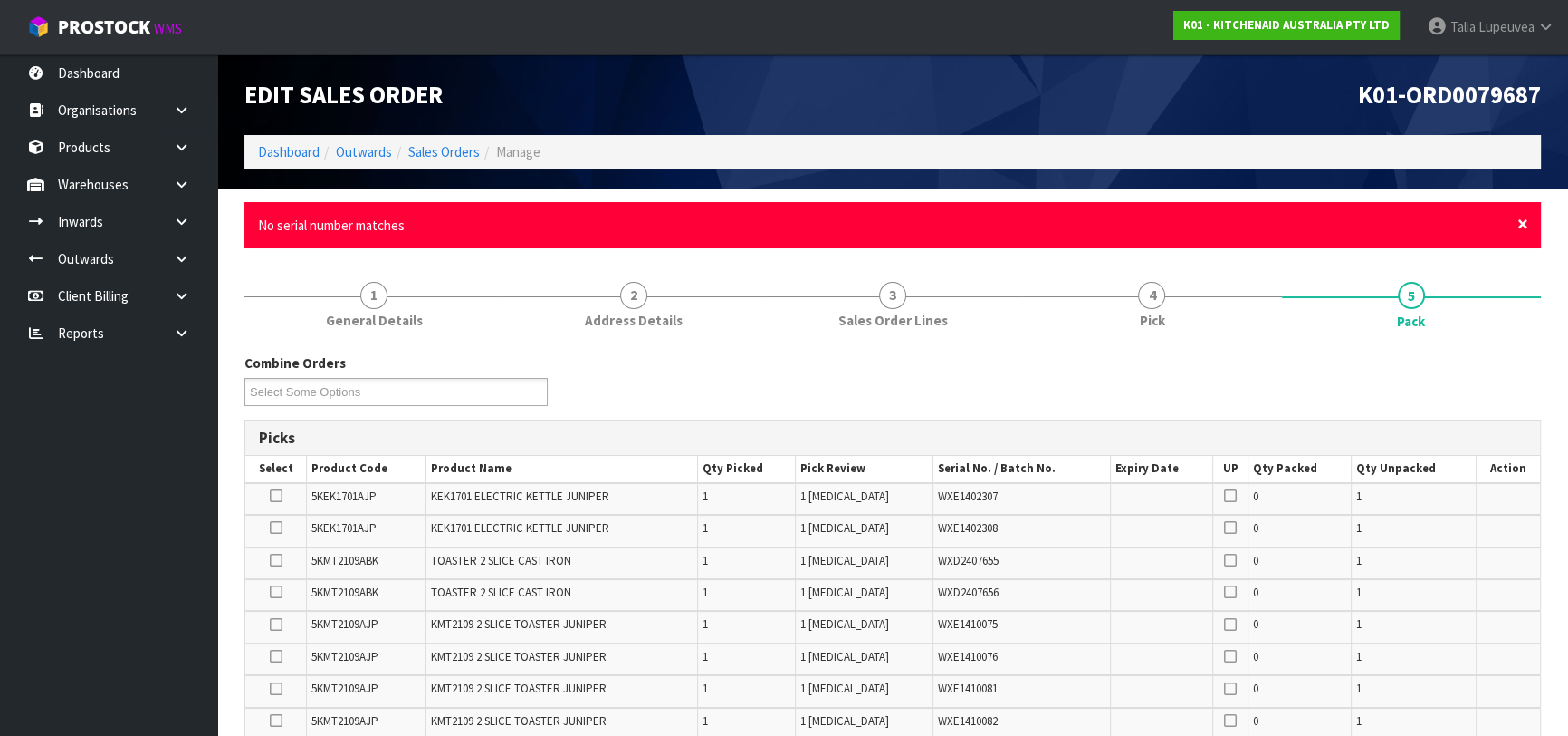
click at [1526, 223] on span "×" at bounding box center [1523, 223] width 11 height 25
click at [1521, 221] on span "×" at bounding box center [1523, 223] width 11 height 25
click at [1528, 223] on div "× Close No serial number matches" at bounding box center [893, 224] width 1297 height 46
click at [1525, 223] on span "×" at bounding box center [1523, 223] width 11 height 25
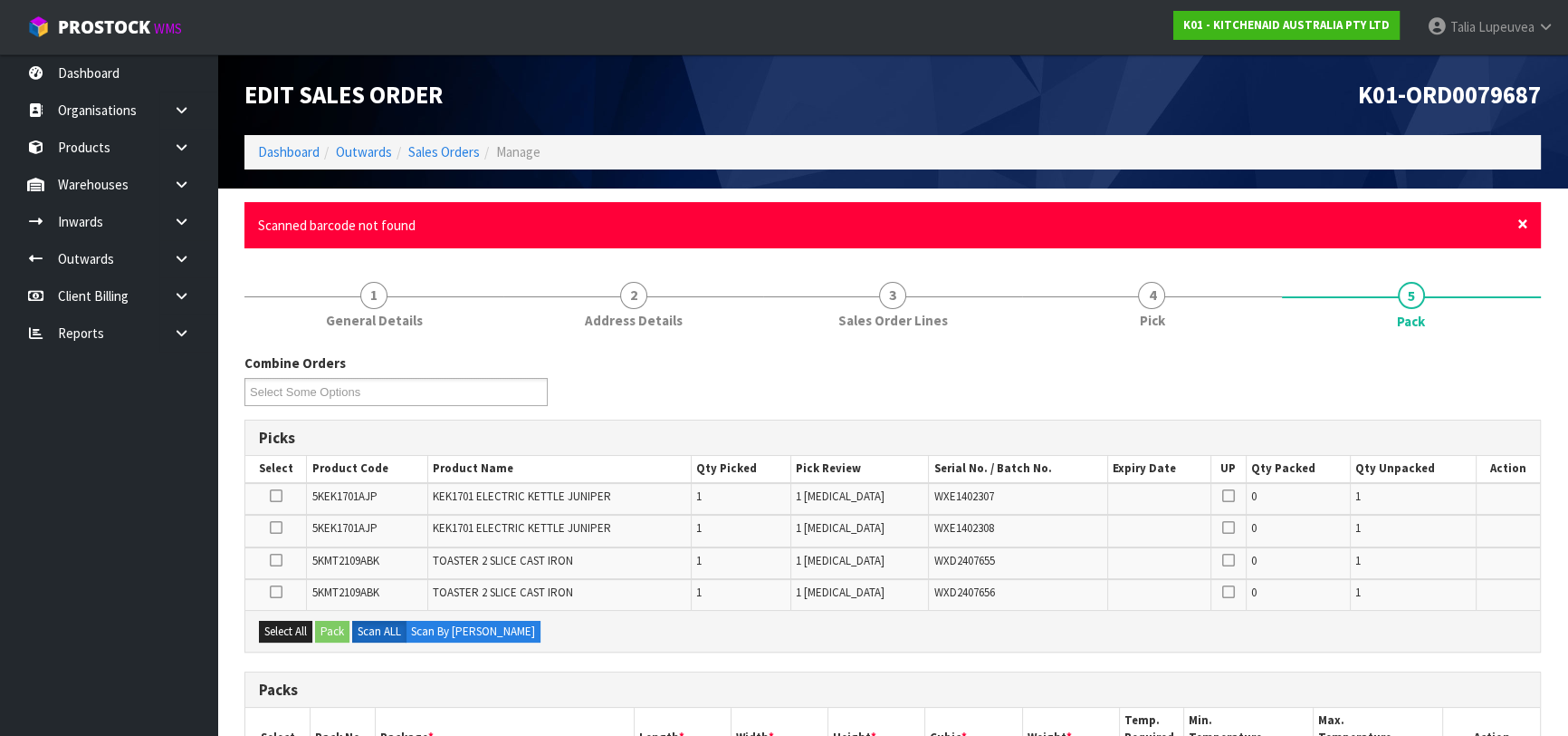
click at [1521, 223] on span "×" at bounding box center [1523, 223] width 11 height 25
click at [1526, 225] on span "×" at bounding box center [1523, 223] width 11 height 25
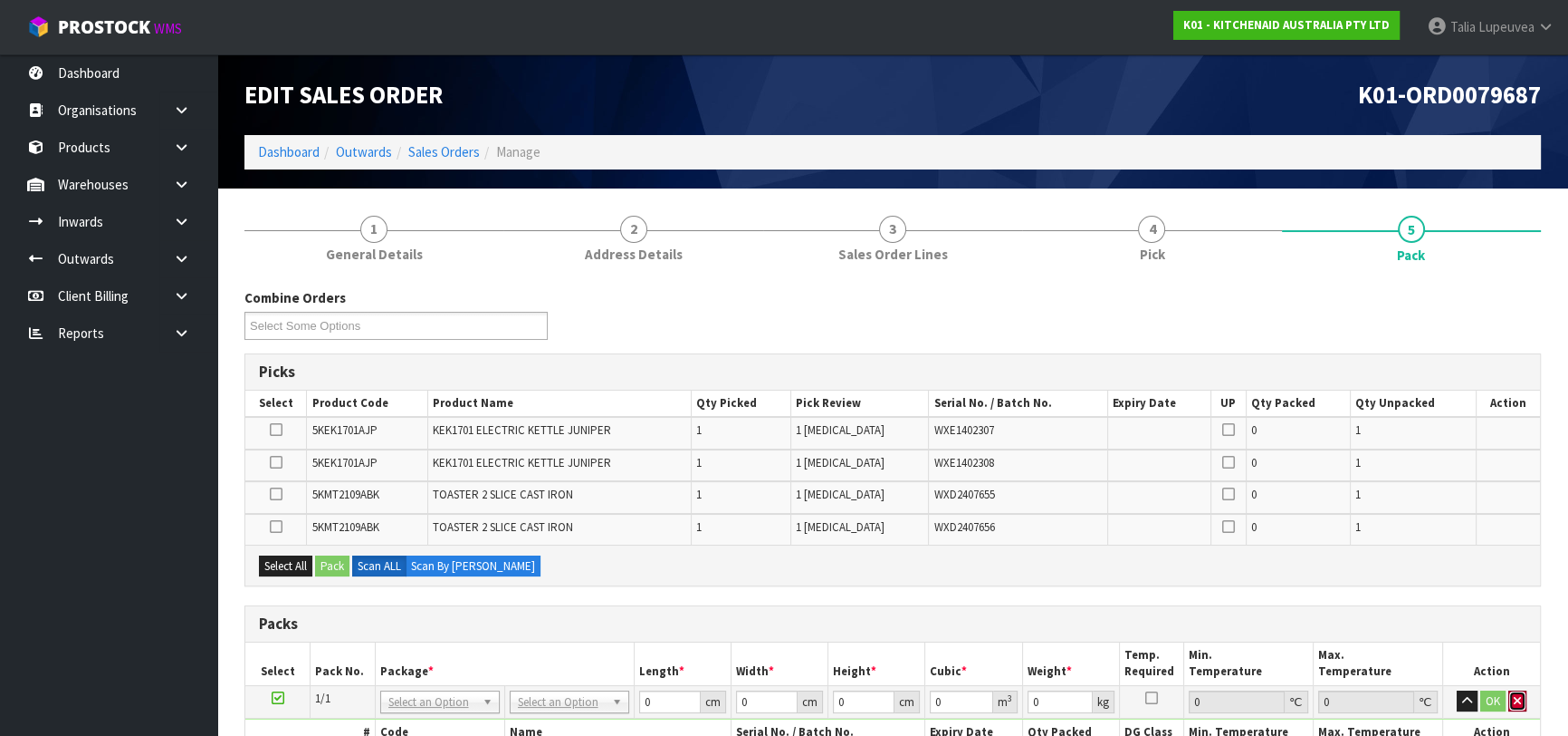
click at [1514, 691] on button "button" at bounding box center [1517, 701] width 18 height 22
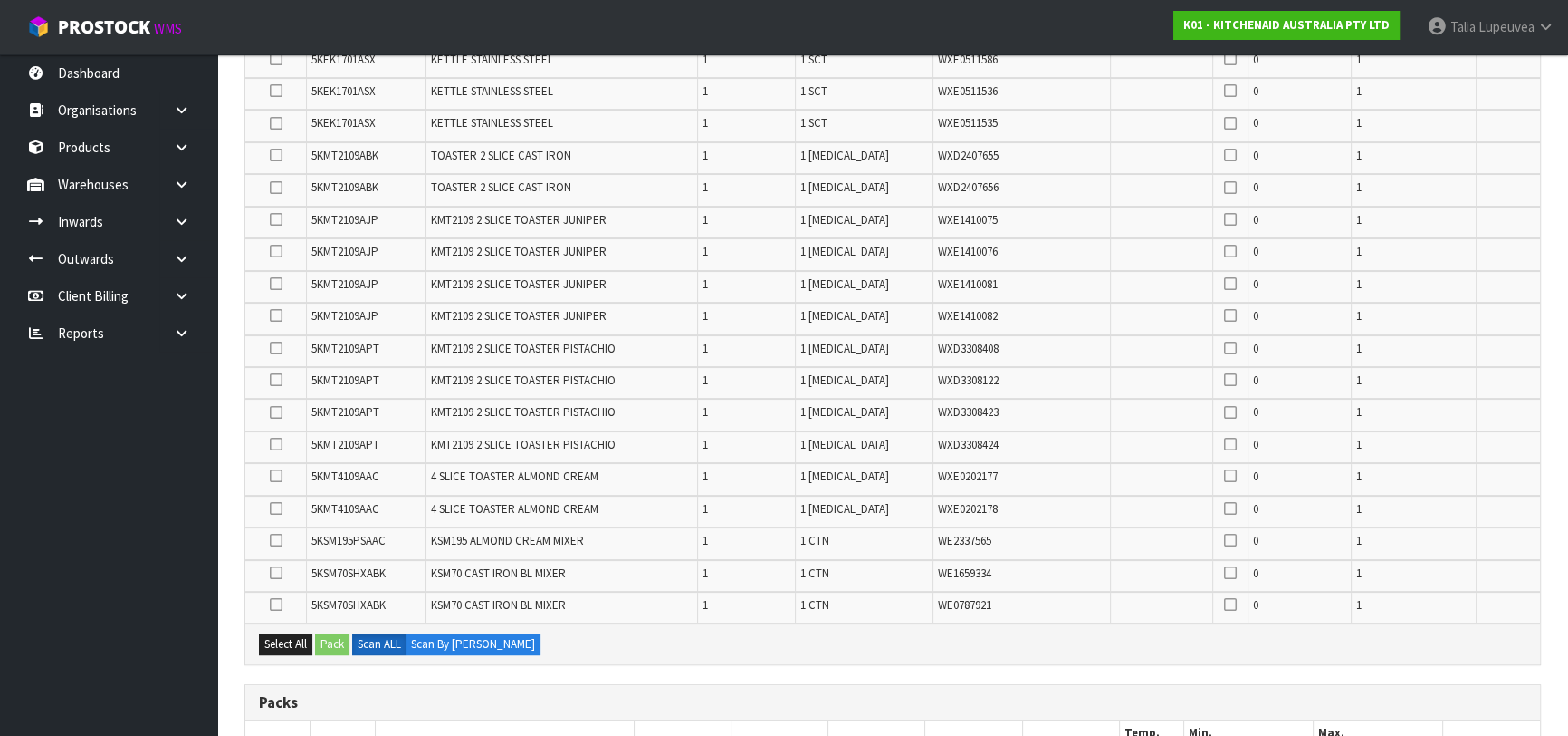
scroll to position [659, 0]
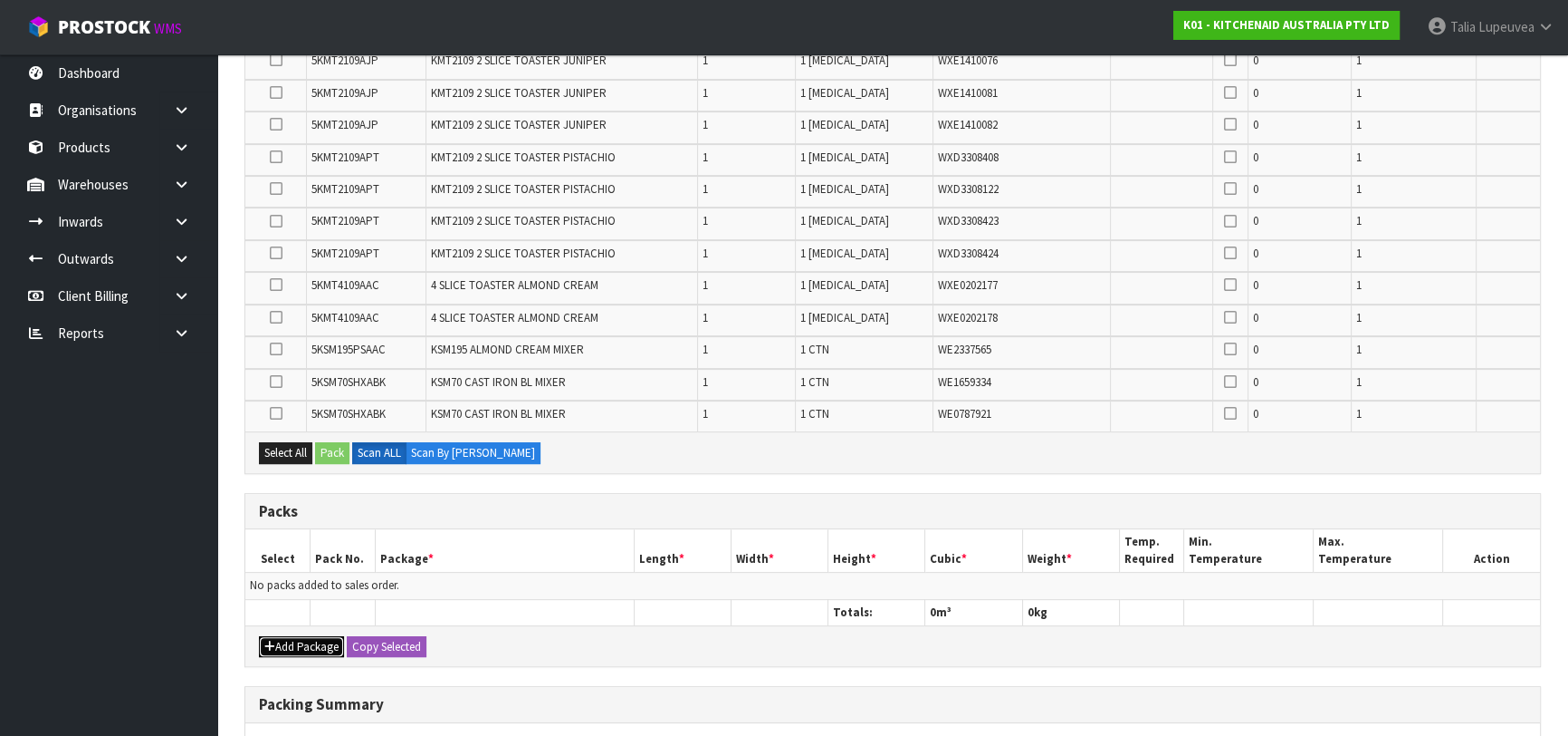
click at [287, 638] on button "Add Package" at bounding box center [301, 646] width 85 height 22
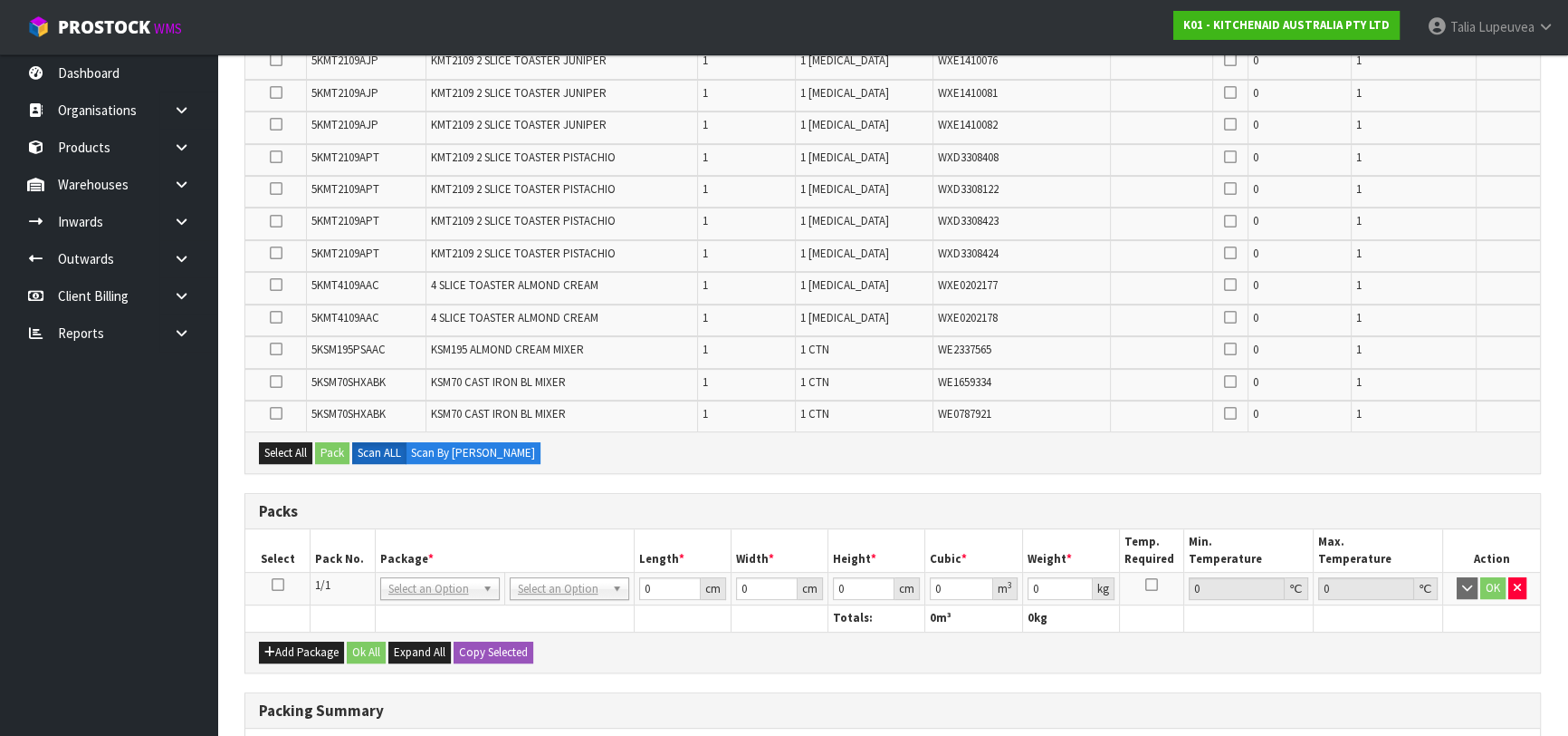
click at [273, 584] on icon at bounding box center [277, 584] width 12 height 1
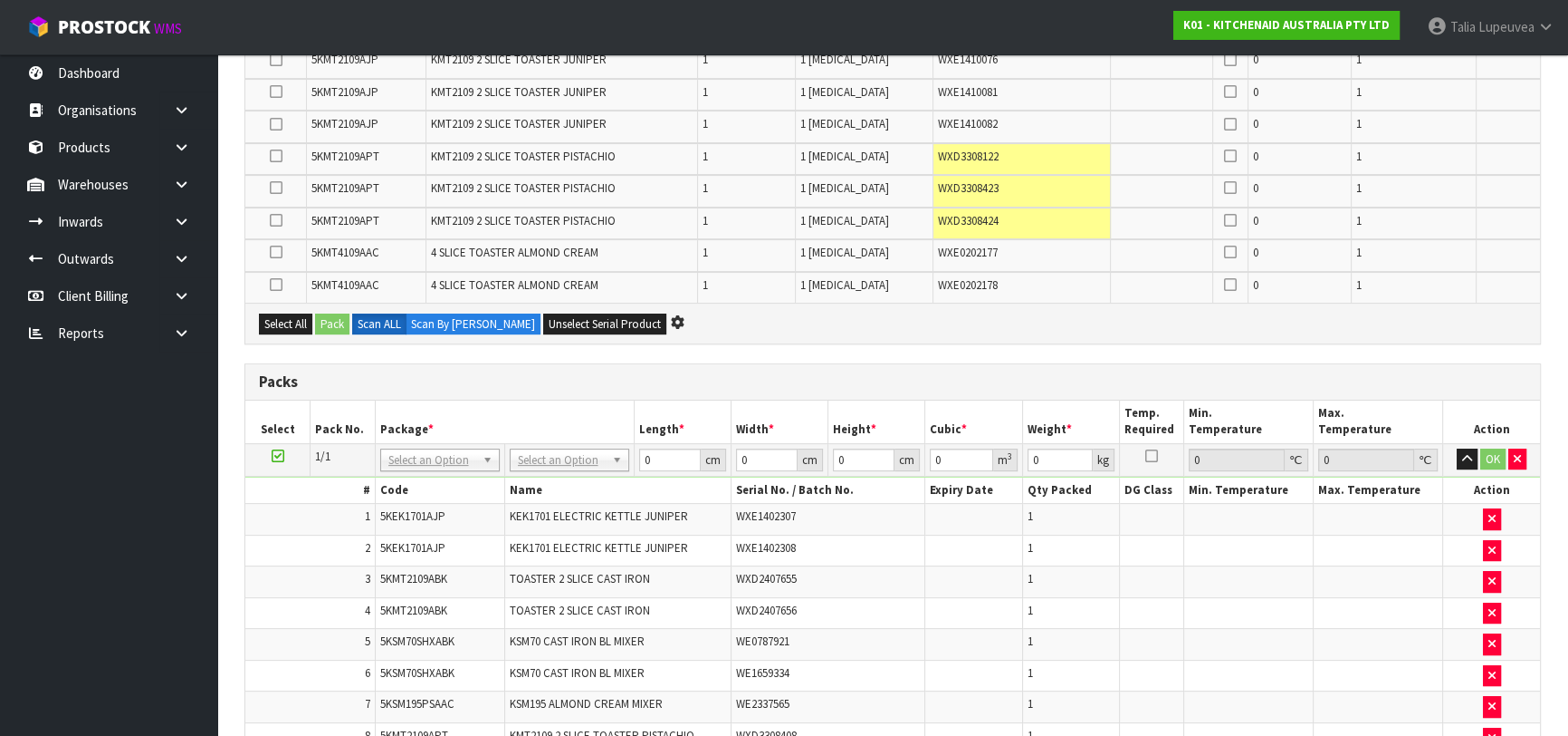
scroll to position [0, 0]
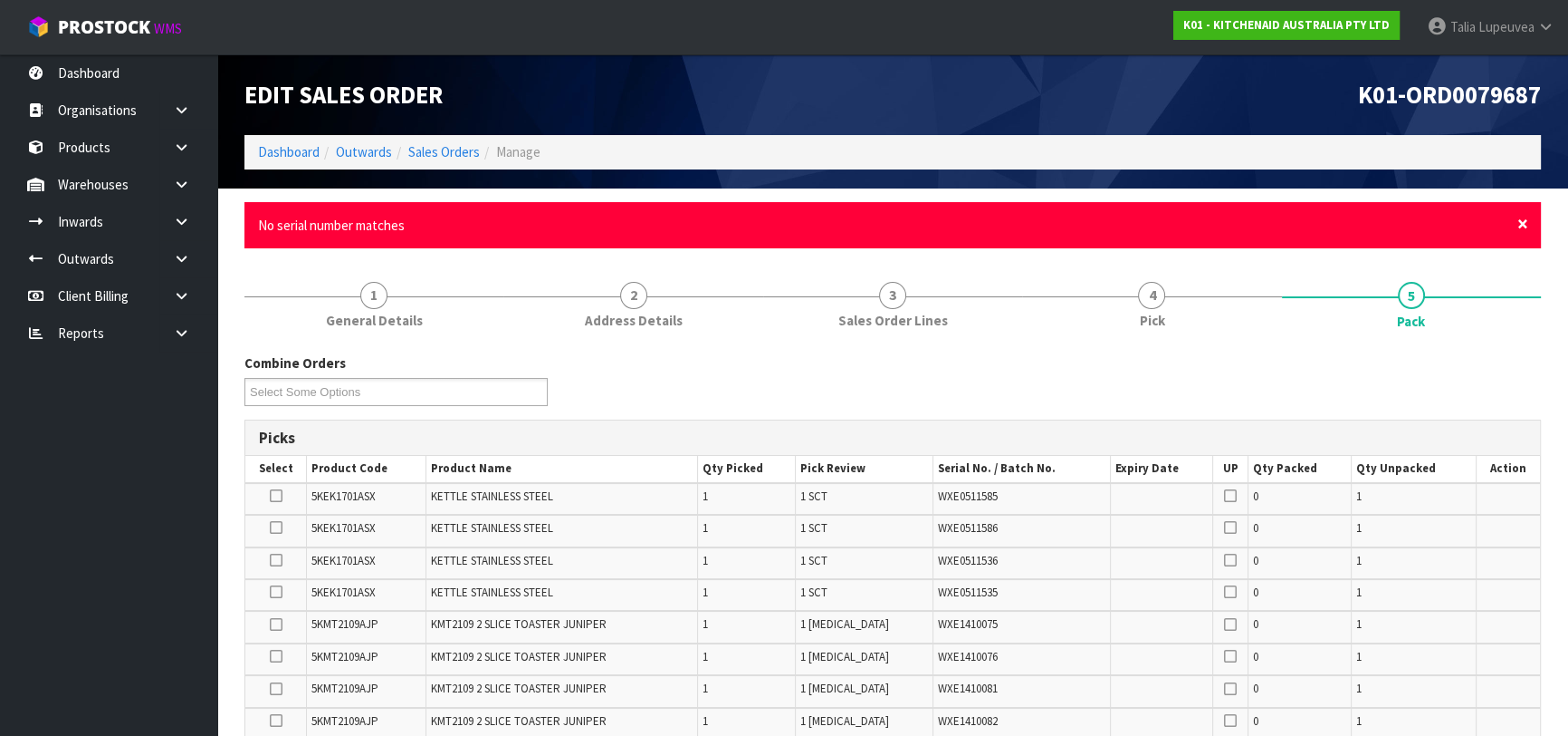
click at [1522, 213] on span "×" at bounding box center [1523, 223] width 11 height 25
click at [1520, 222] on span "×" at bounding box center [1523, 223] width 11 height 25
drag, startPoint x: 1521, startPoint y: 229, endPoint x: 1507, endPoint y: 244, distance: 20.5
click at [1521, 228] on span "×" at bounding box center [1523, 223] width 11 height 25
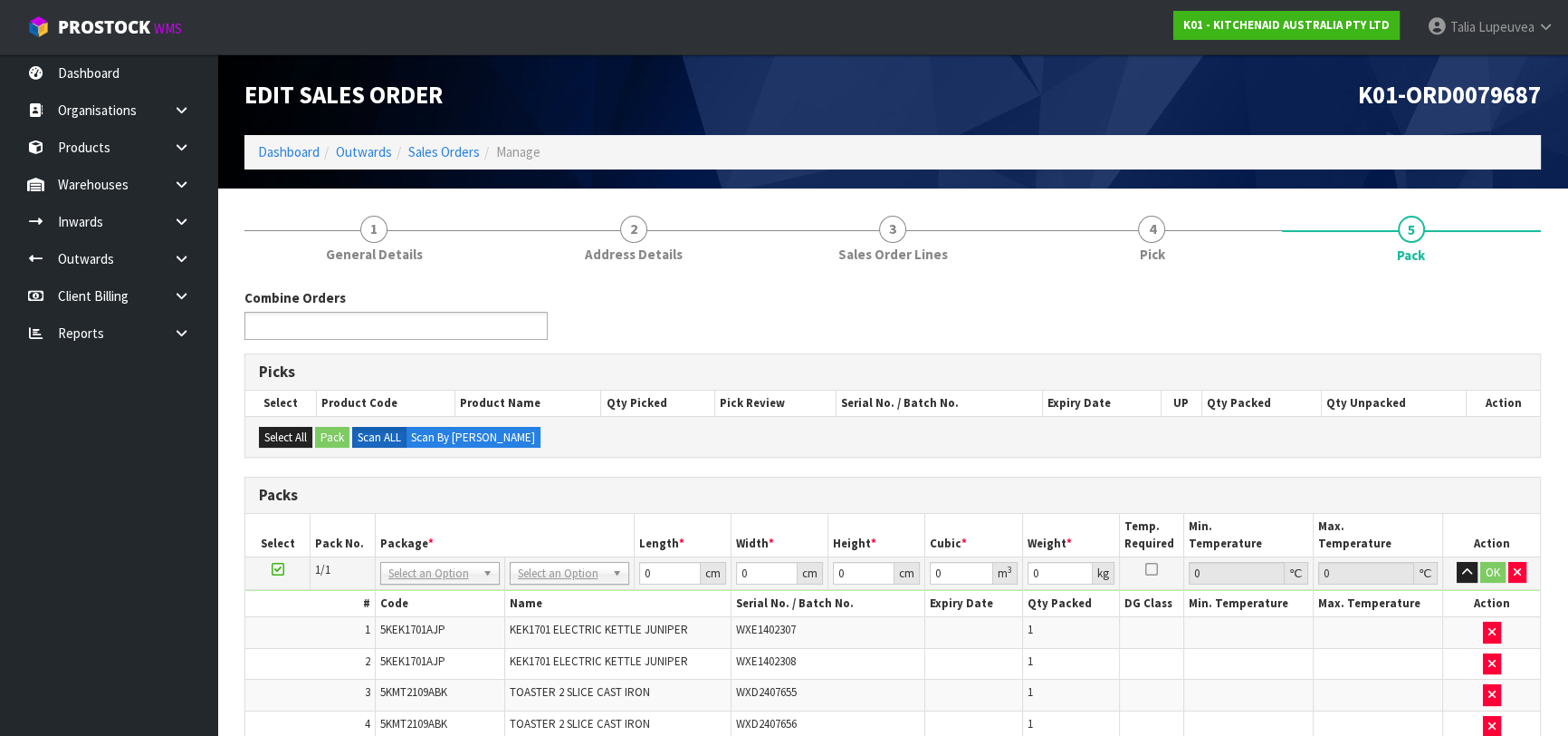
click at [412, 328] on ul at bounding box center [396, 326] width 303 height 28
type input "7"
type input "4"
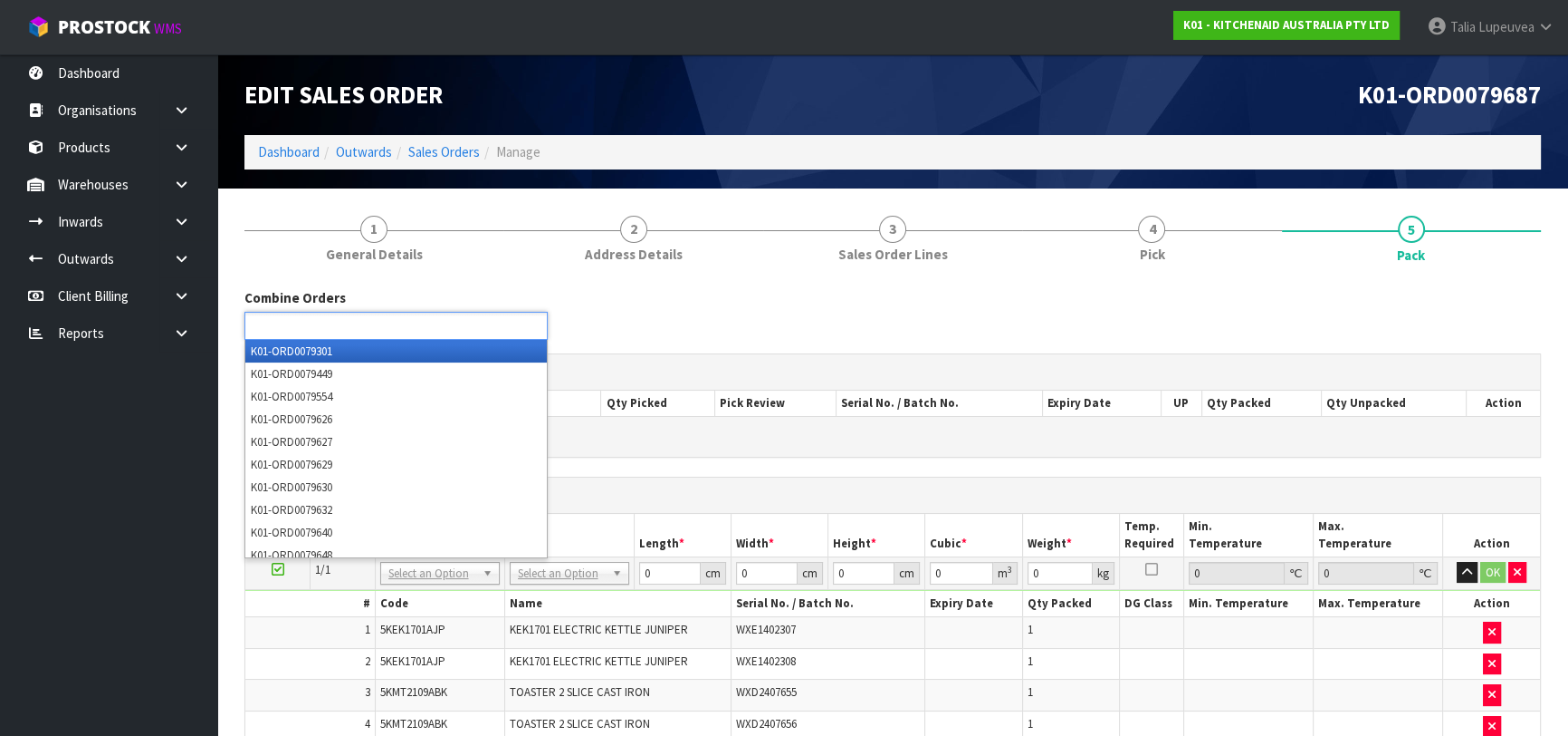
click at [708, 307] on div "Combine Orders K01-ORD0079301 K01-ORD0079449 K01-ORD0079554 K01-ORD0079626 K01-…" at bounding box center [893, 320] width 1324 height 65
type input "Select Some Options"
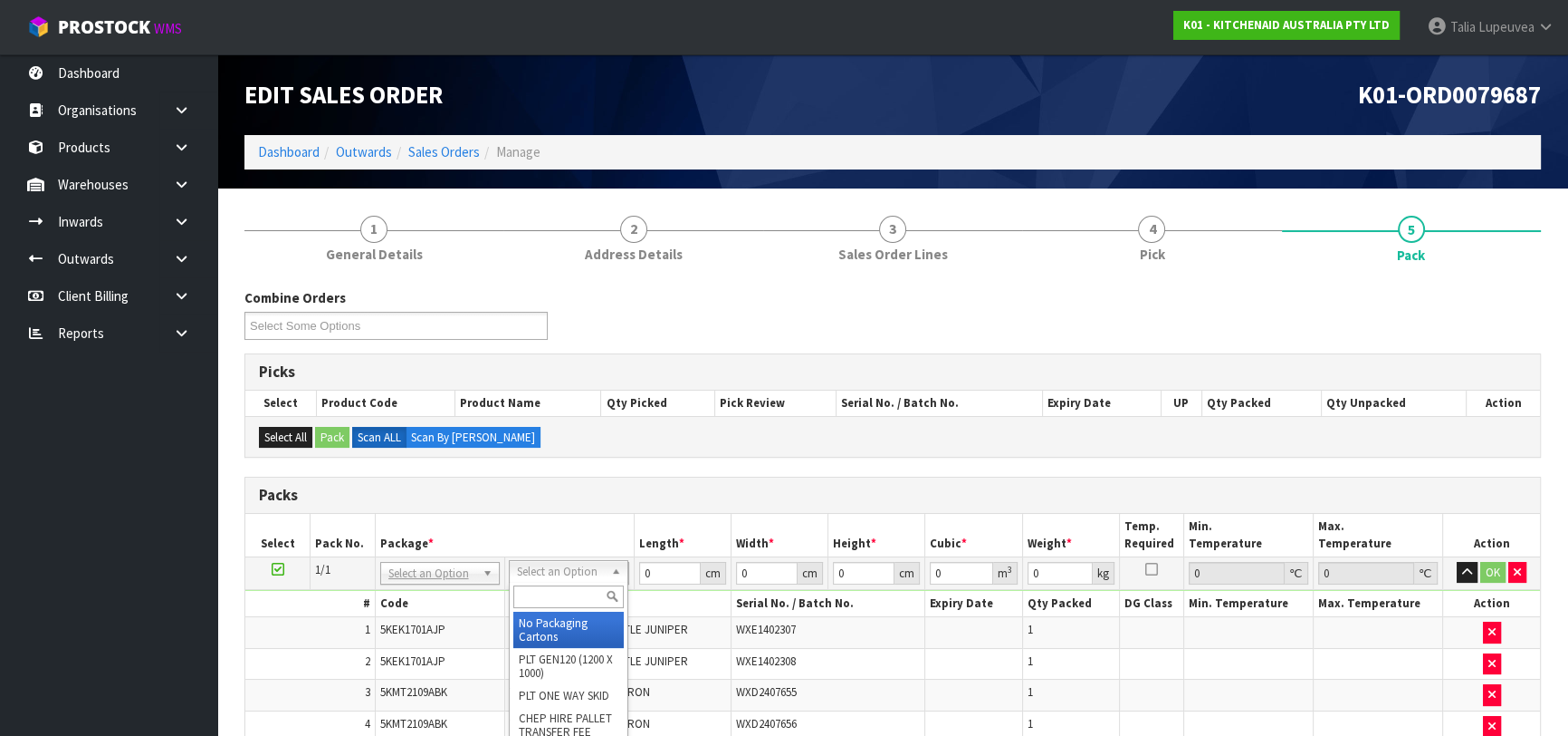
click at [549, 598] on input "text" at bounding box center [568, 597] width 110 height 23
type input "PLT"
type input "120"
type input "100"
type input "92.63"
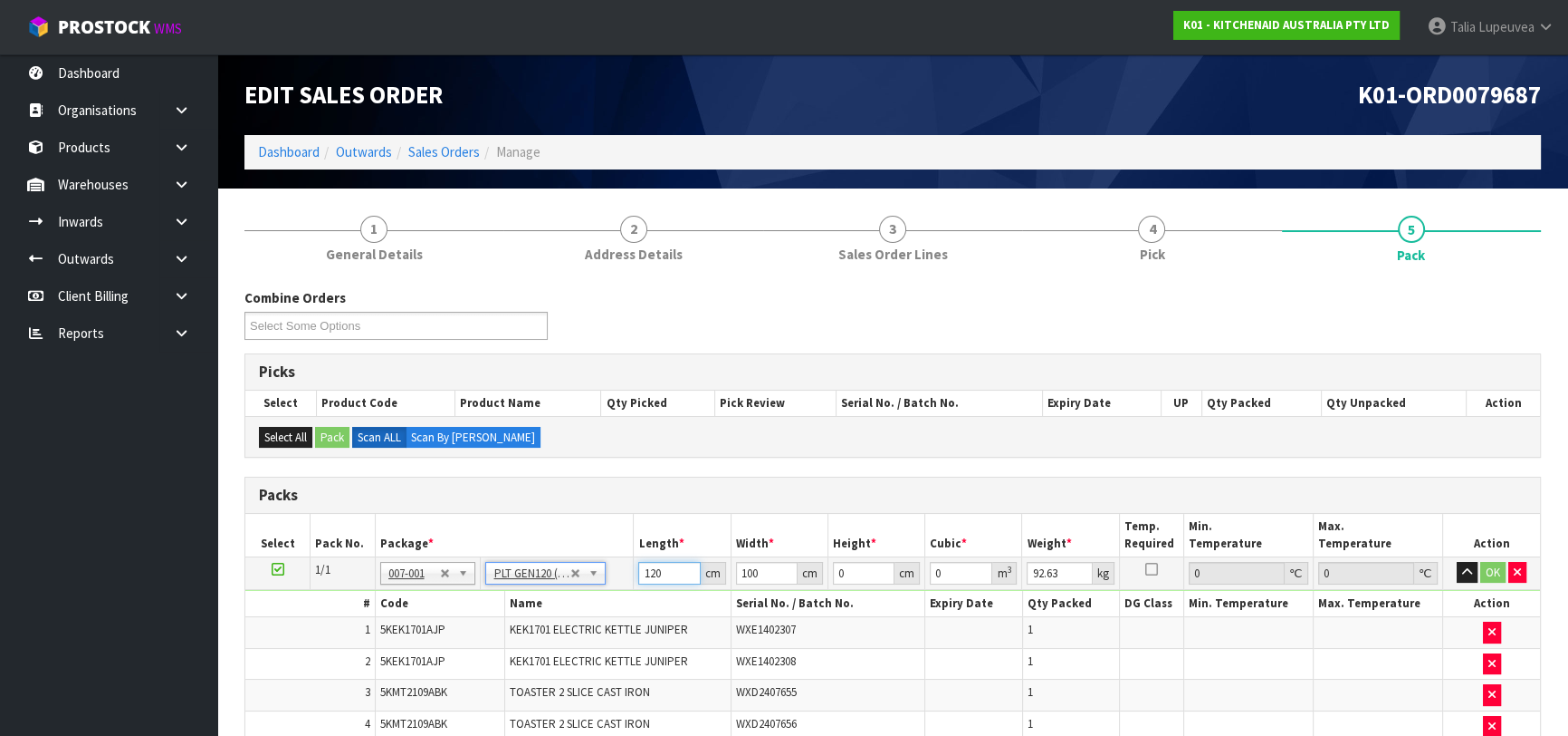
click at [660, 565] on input "120" at bounding box center [669, 573] width 61 height 23
click at [697, 492] on h3 "Packs" at bounding box center [893, 495] width 1268 height 17
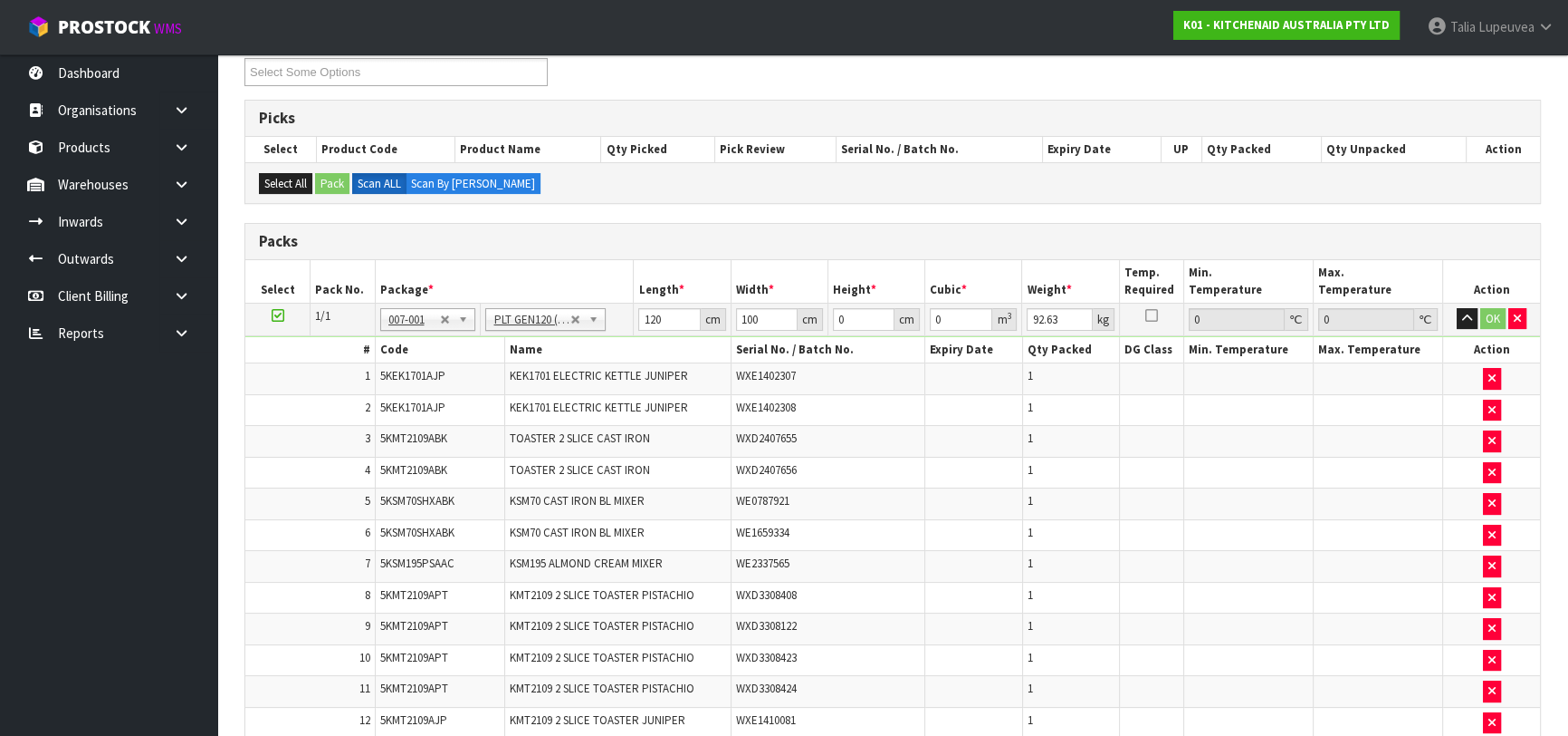
scroll to position [247, 0]
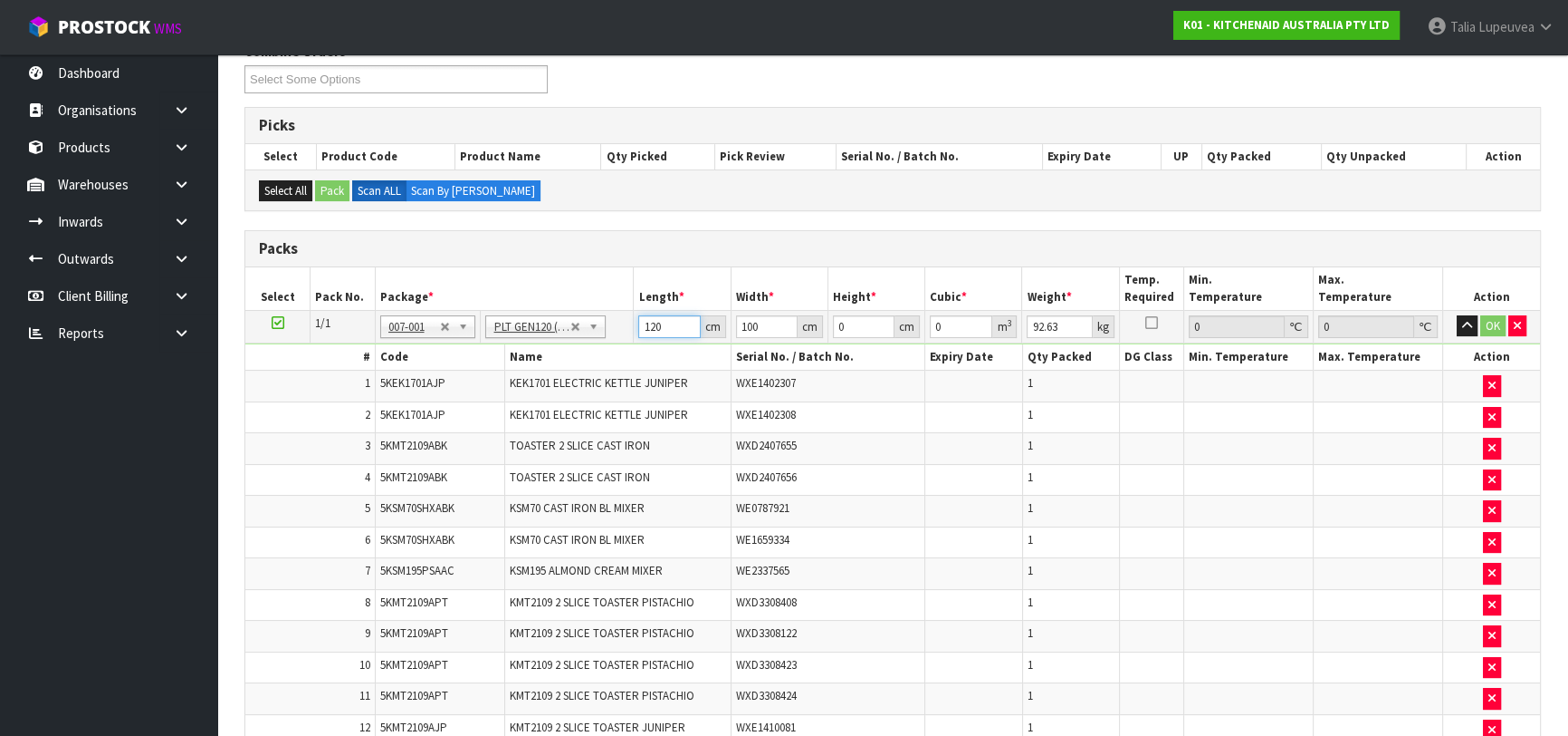
click at [631, 335] on tr "1/1 NONE 007-001 007-002 007-004 007-009 007-013 007-014 007-015 007-017 007-01…" at bounding box center [893, 326] width 1295 height 33
drag, startPoint x: 848, startPoint y: 320, endPoint x: 815, endPoint y: 331, distance: 34.8
click at [815, 331] on tr "1/1 NONE 007-001 007-002 007-004 007-009 007-013 007-014 007-015 007-017 007-01…" at bounding box center [893, 326] width 1295 height 33
type input "1"
type input "0.012"
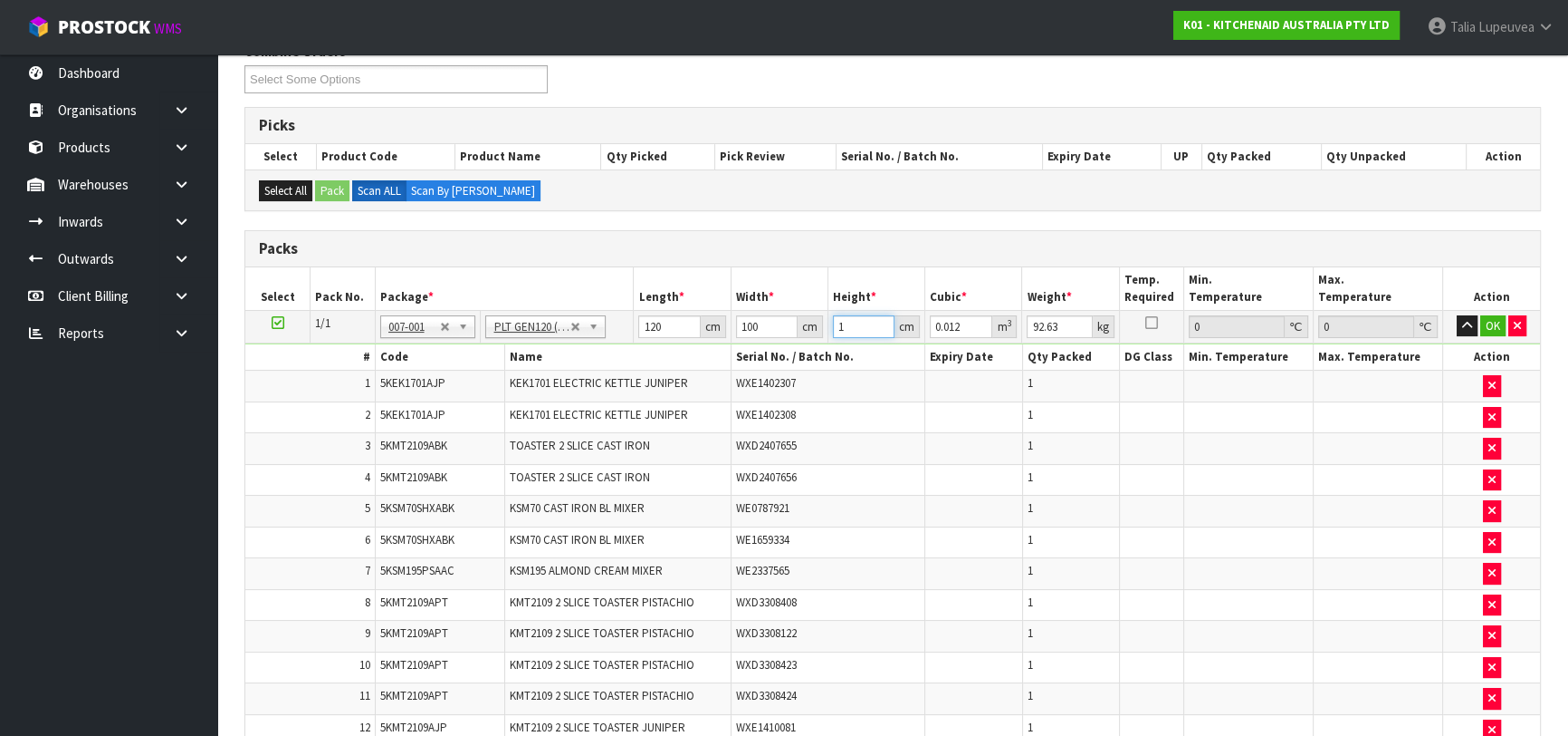
type input "19"
type input "0.228"
type input "195"
type input "2.34"
type input "195"
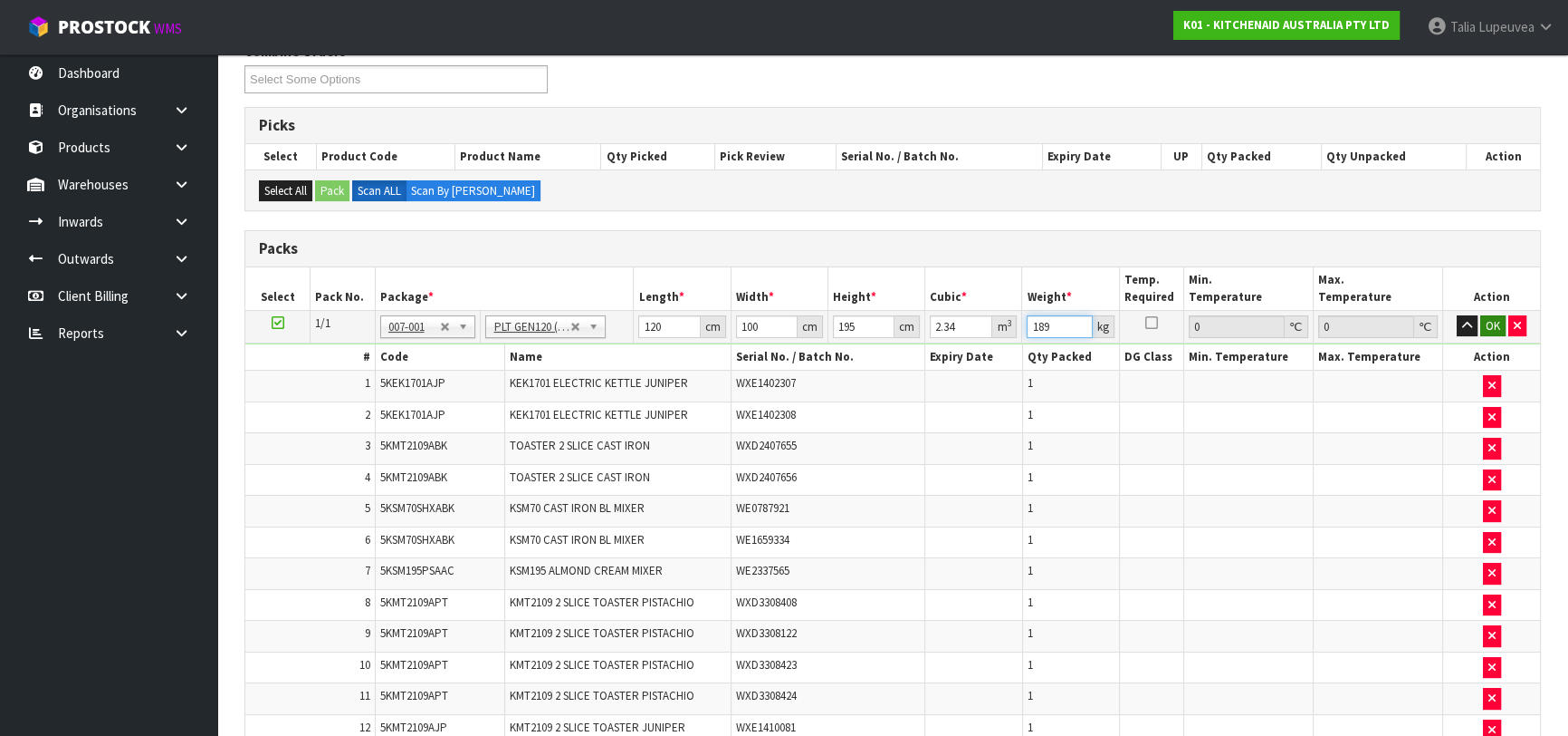
type input "189"
click at [1488, 319] on button "OK" at bounding box center [1493, 326] width 25 height 22
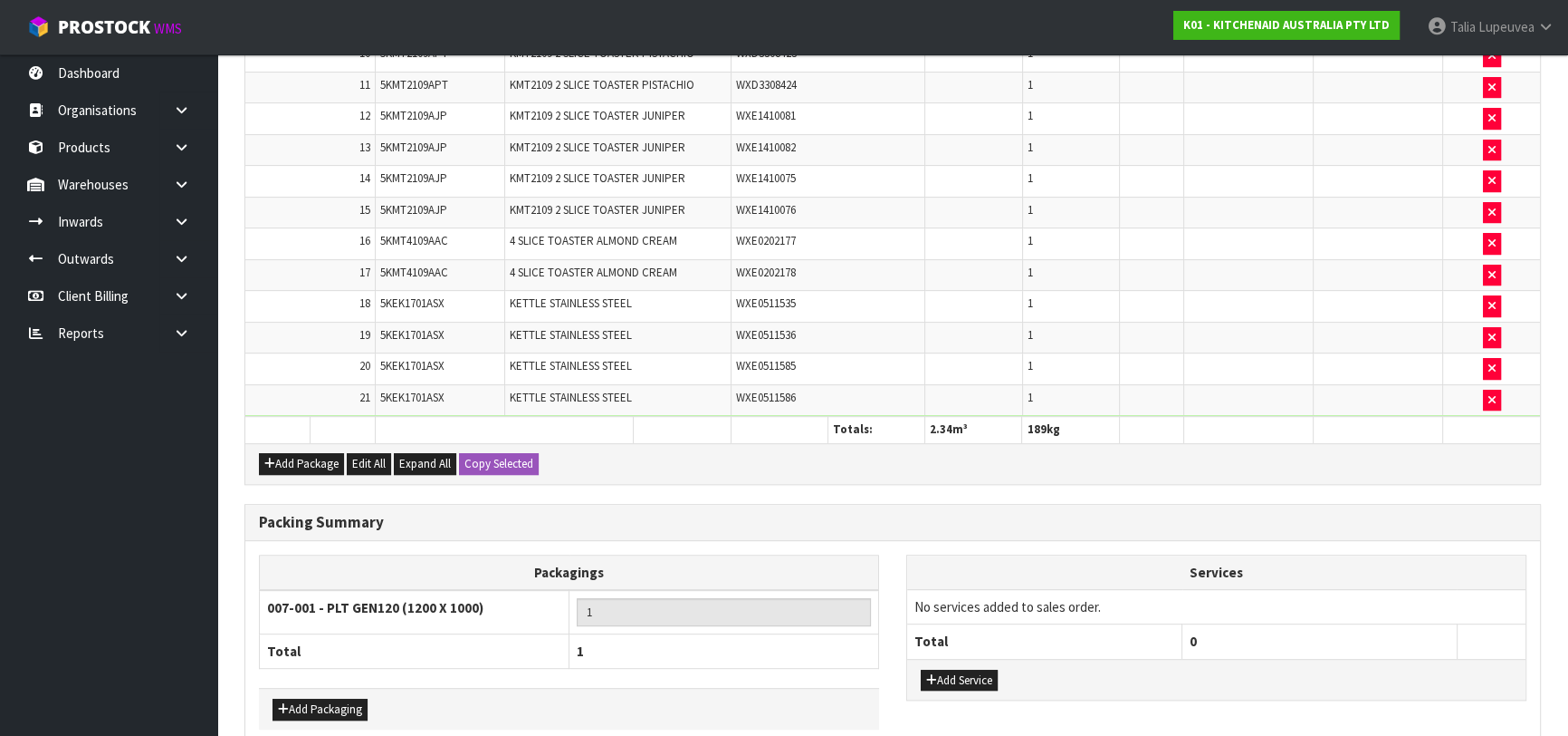
scroll to position [940, 0]
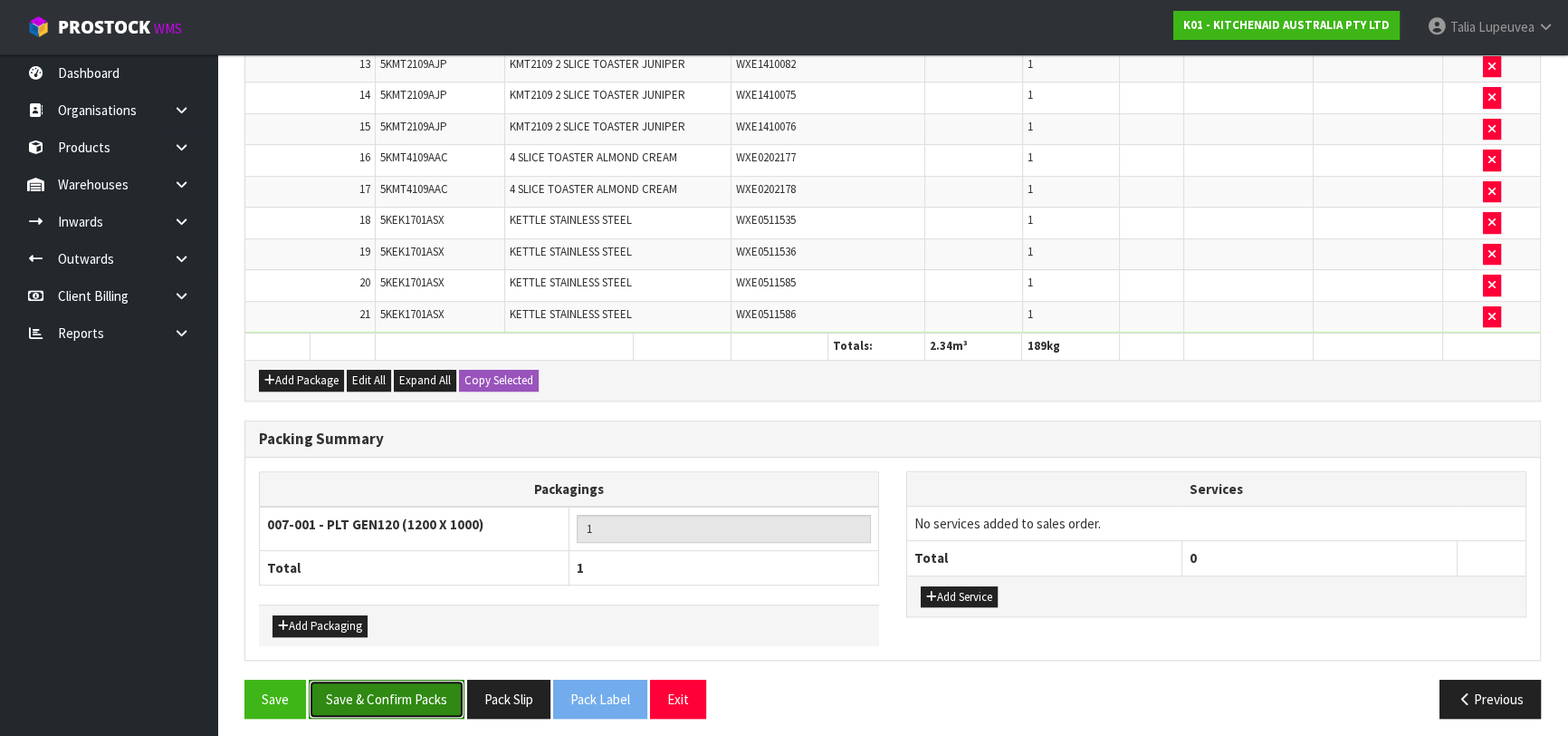
click at [363, 682] on button "Save & Confirm Packs" at bounding box center [386, 698] width 155 height 39
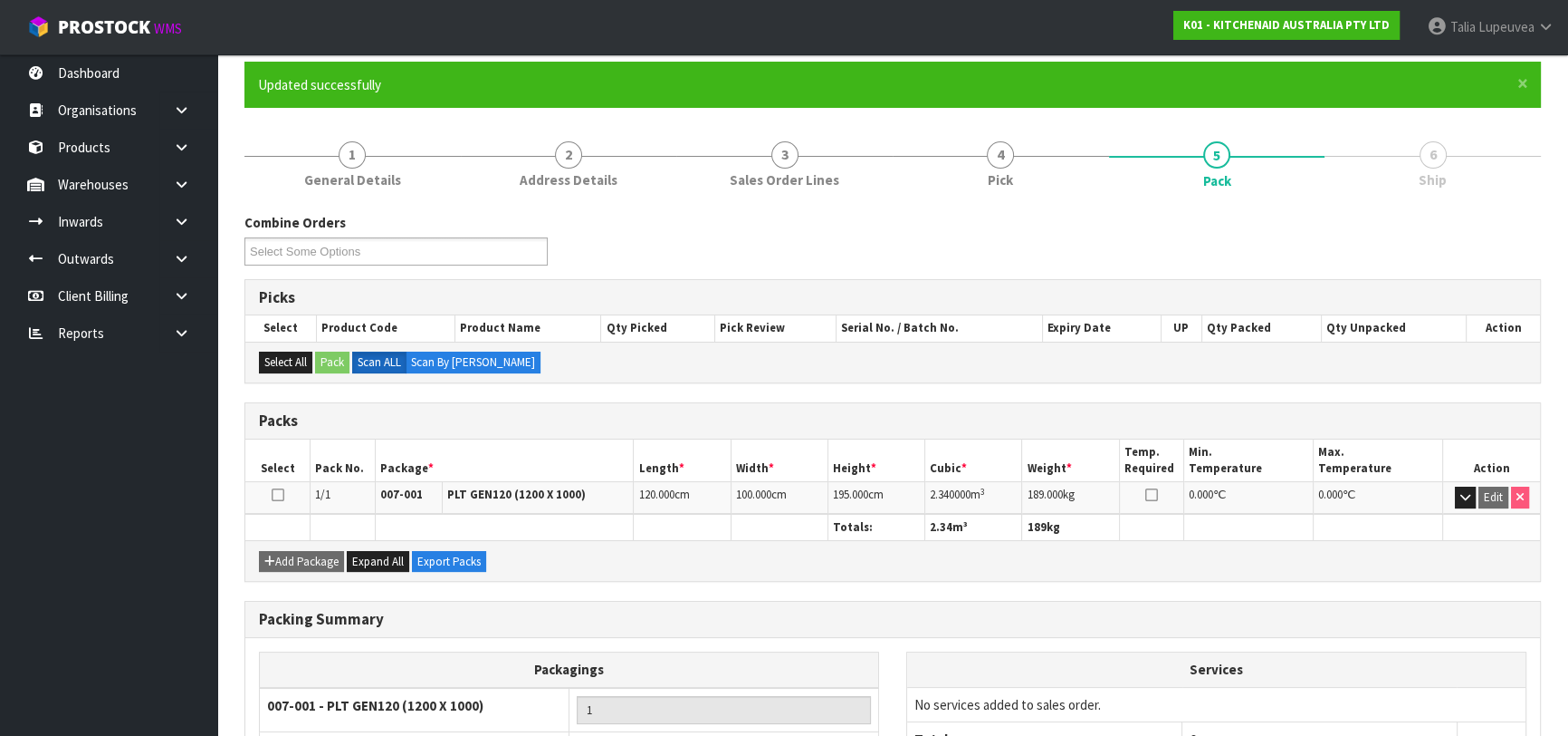
scroll to position [0, 0]
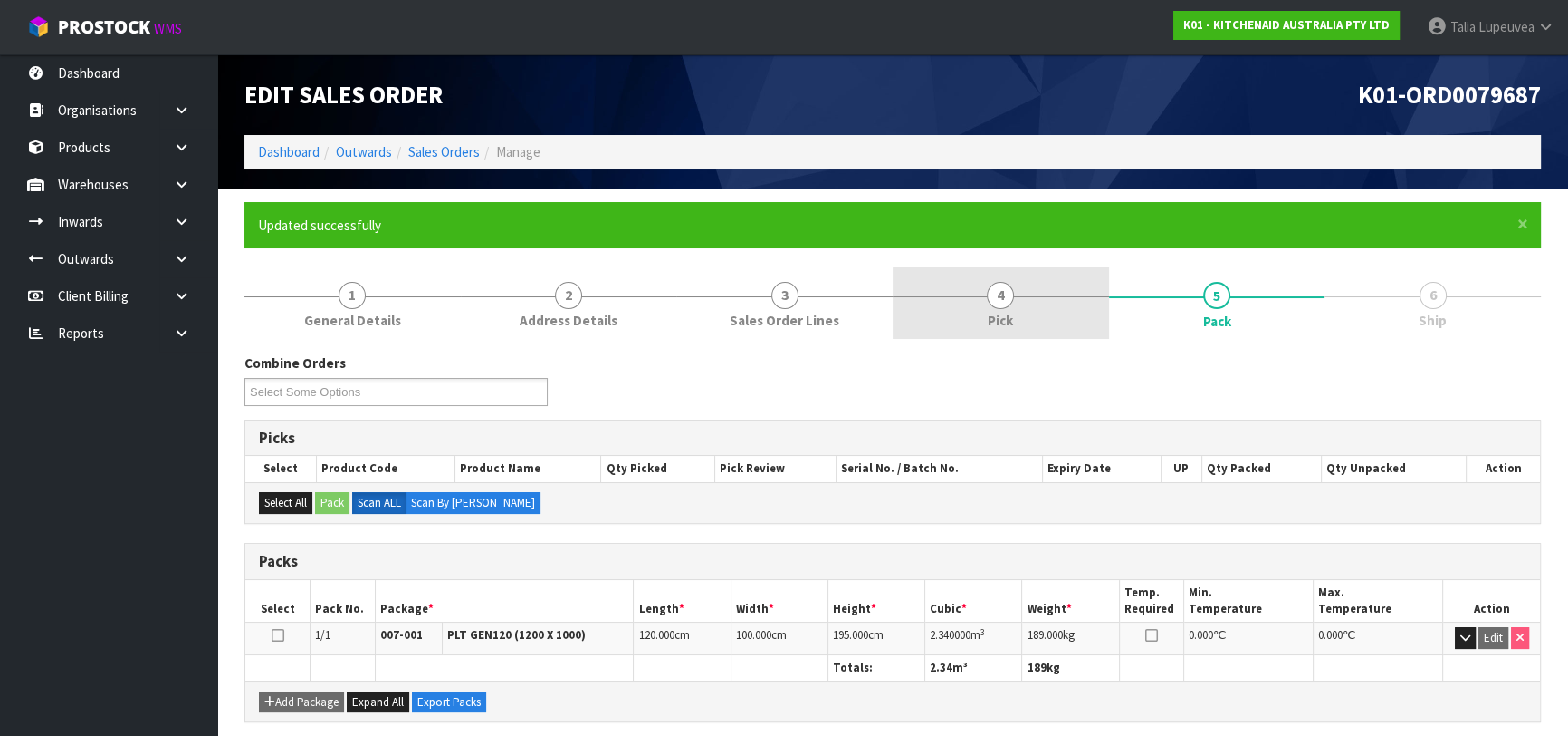
click at [1026, 329] on link "4 Pick" at bounding box center [1001, 303] width 217 height 72
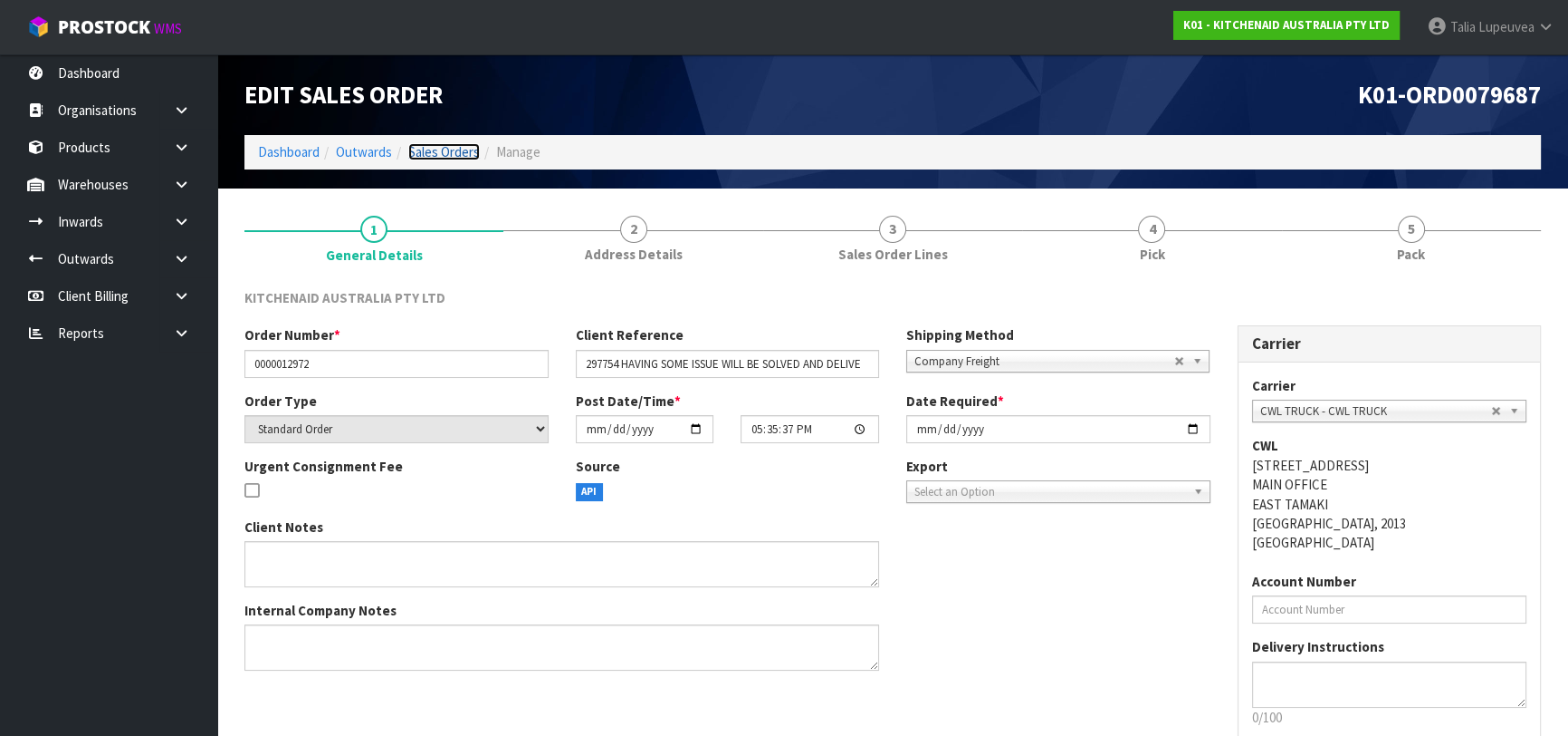
click at [434, 152] on link "Sales Orders" at bounding box center [445, 152] width 72 height 17
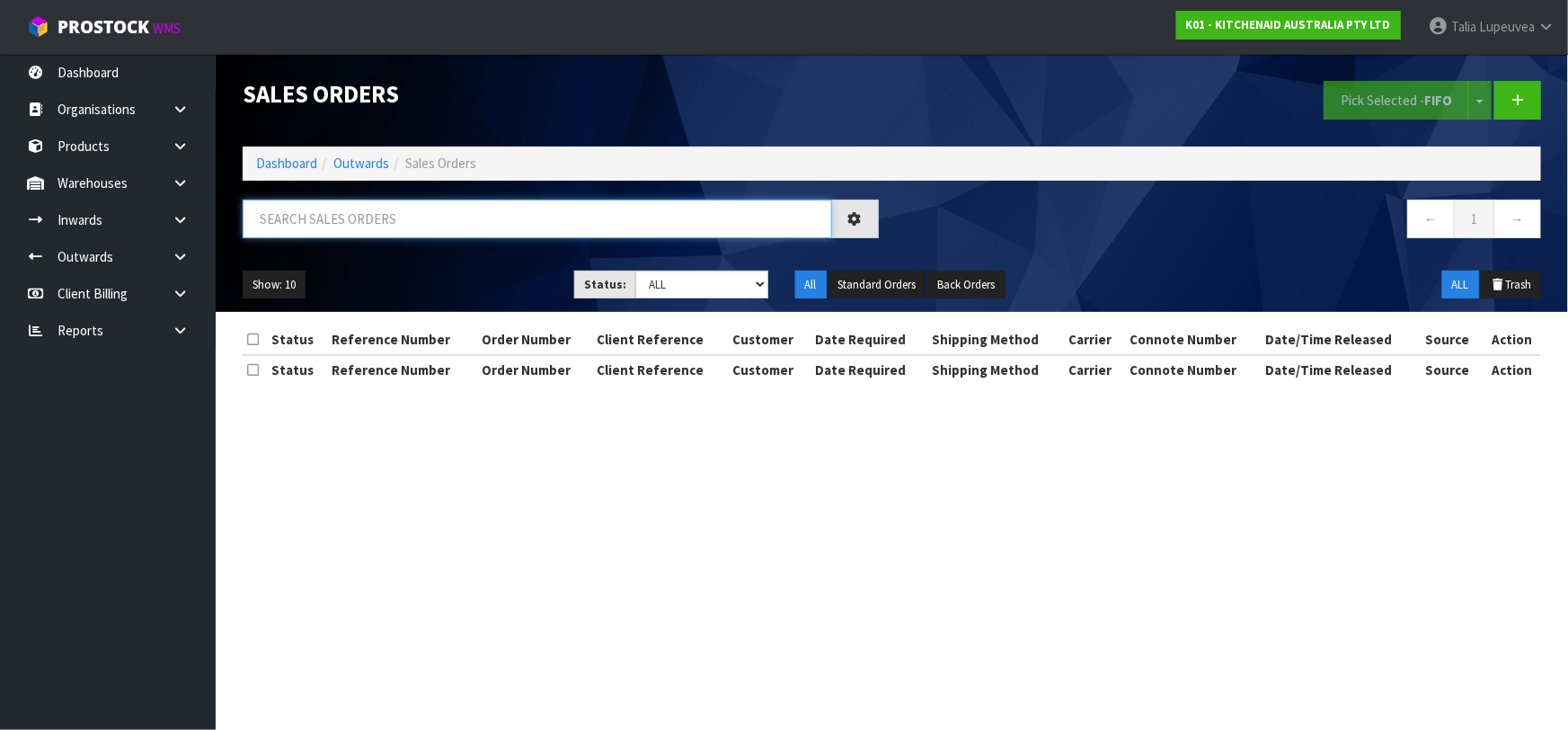
click at [397, 220] on input "text" at bounding box center [537, 218] width 590 height 38
type input "JOB-0413986"
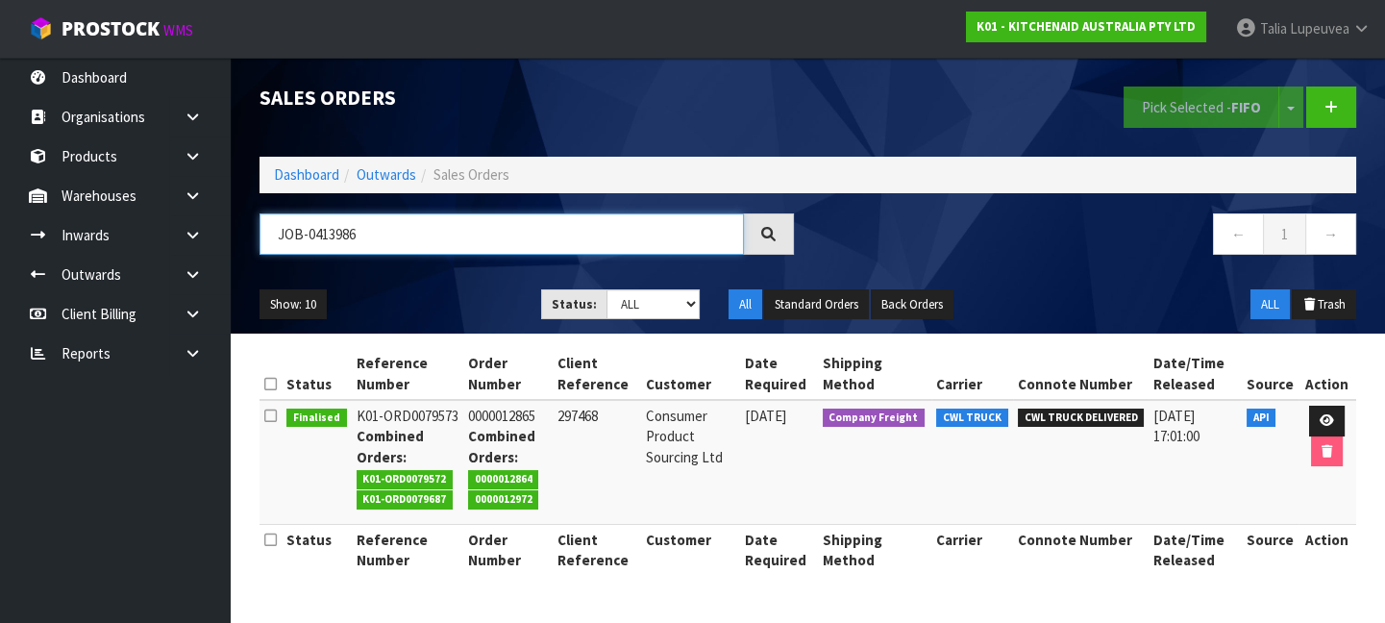
scroll to position [7, 0]
click at [1320, 414] on icon at bounding box center [1327, 420] width 14 height 12
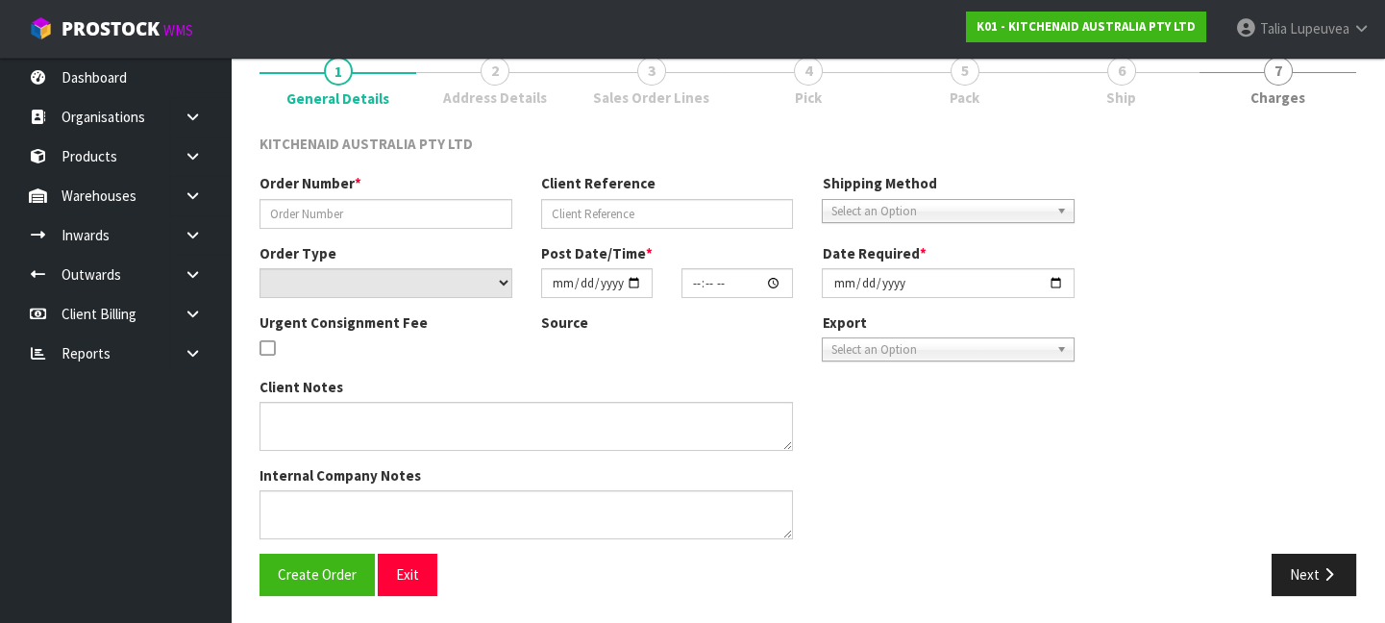
type input "0000012865"
type input "297468"
select select "number:0"
type input "[DATE]"
type input "11:33:28.000"
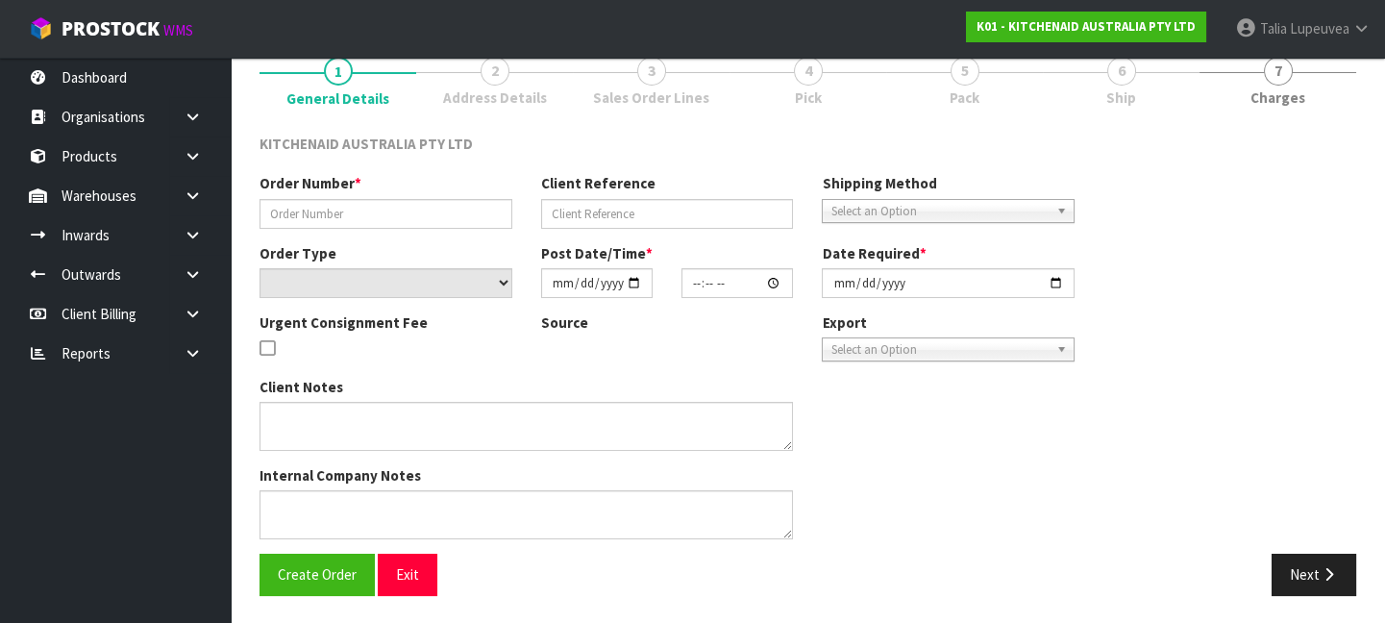
type input "[DATE]"
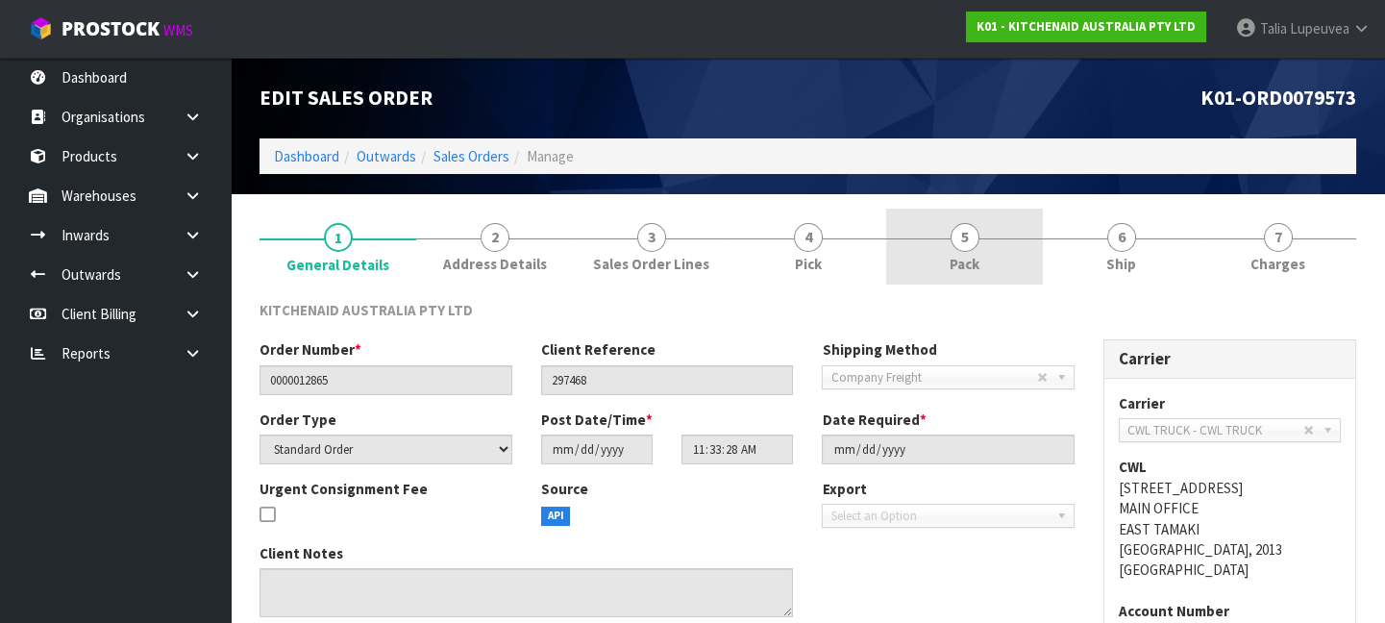
click at [943, 258] on link "5 Pack" at bounding box center [964, 247] width 157 height 76
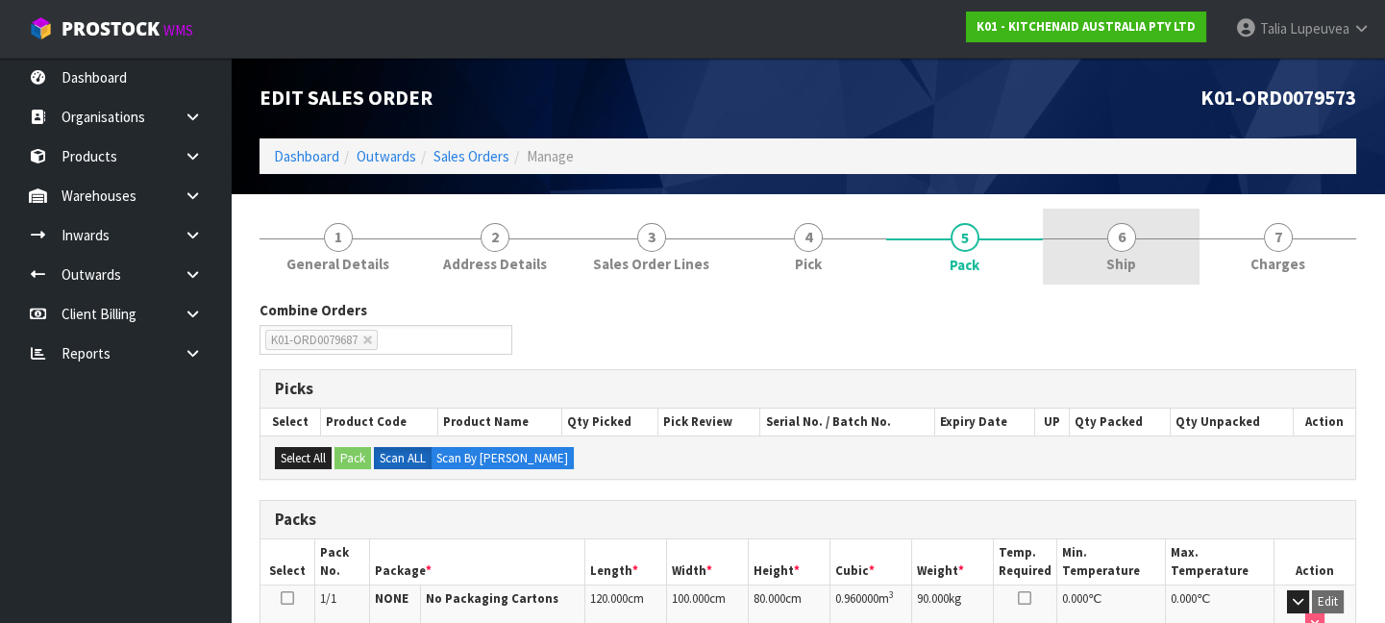
click at [1113, 244] on span "6" at bounding box center [1122, 237] width 29 height 29
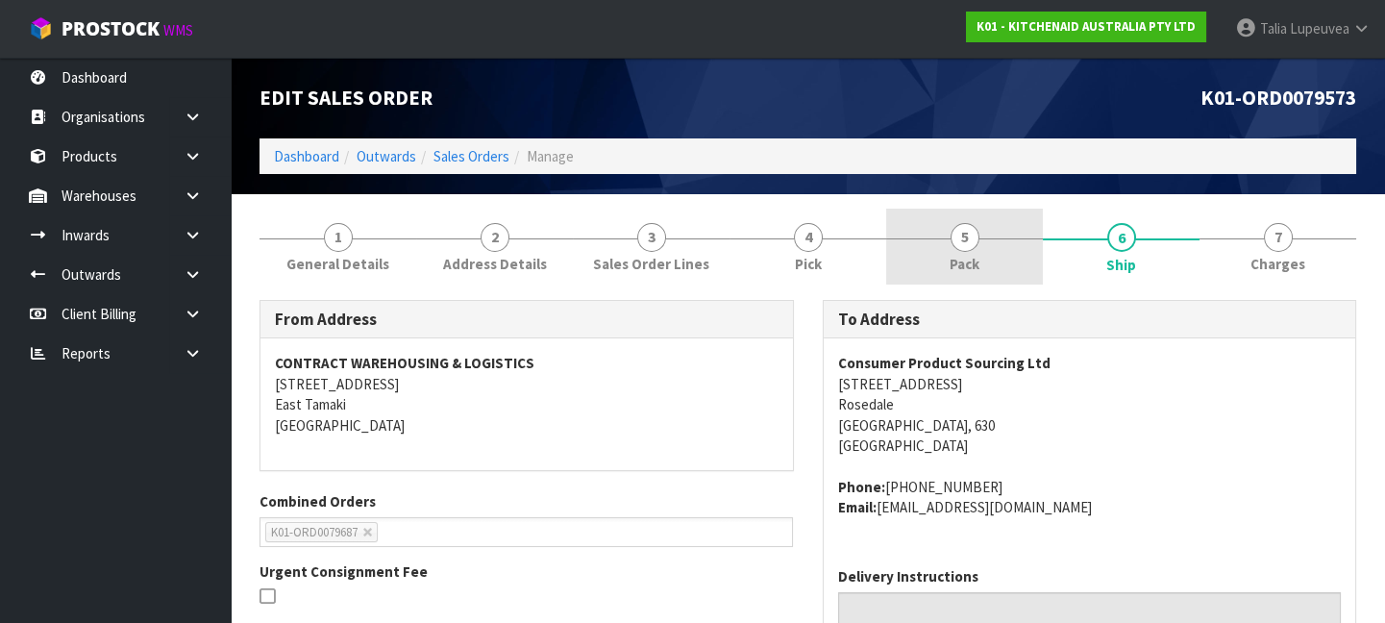
click at [988, 260] on link "5 Pack" at bounding box center [964, 247] width 157 height 76
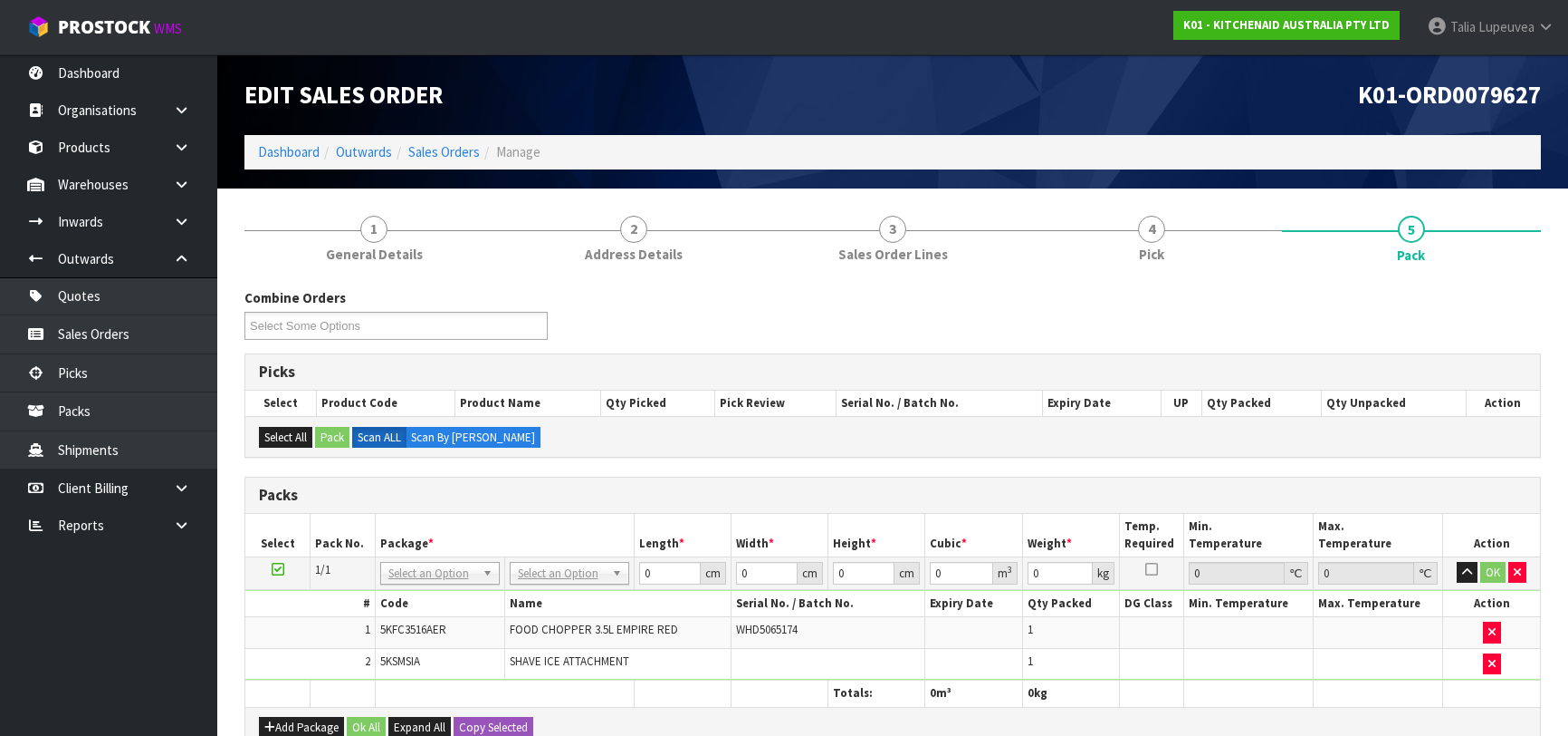
scroll to position [164, 0]
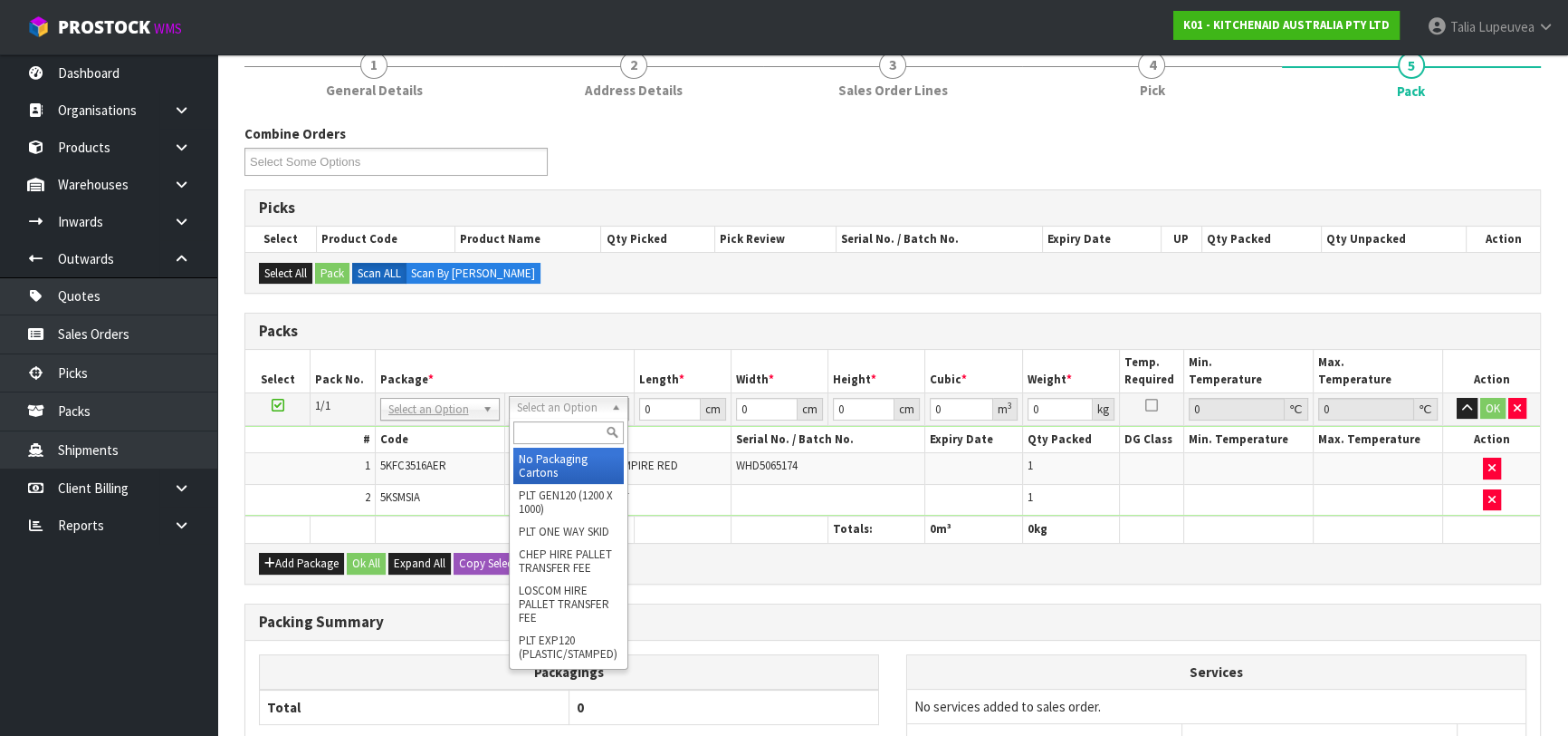
click at [573, 426] on input "text" at bounding box center [568, 433] width 110 height 23
type input "OC"
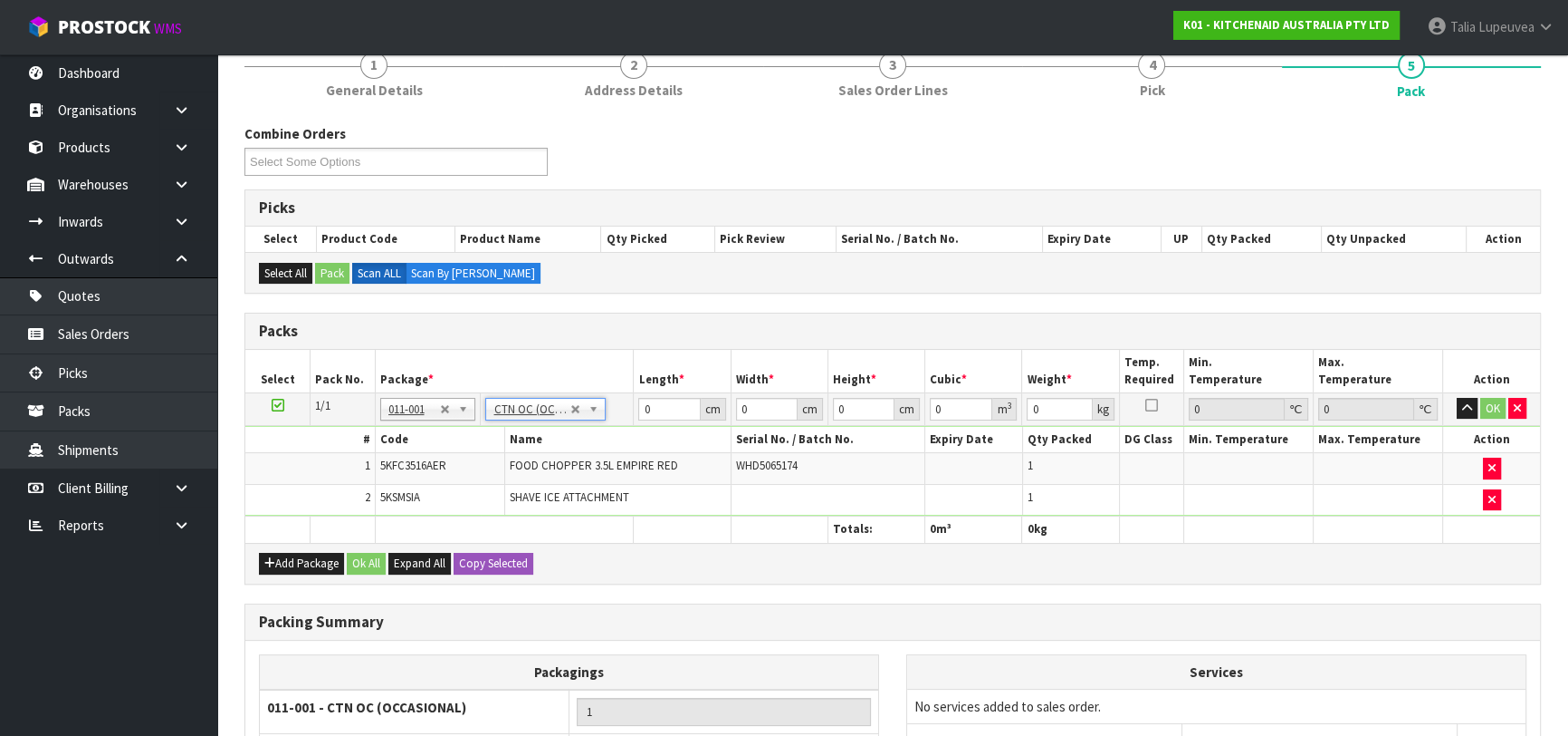
type input "3.75"
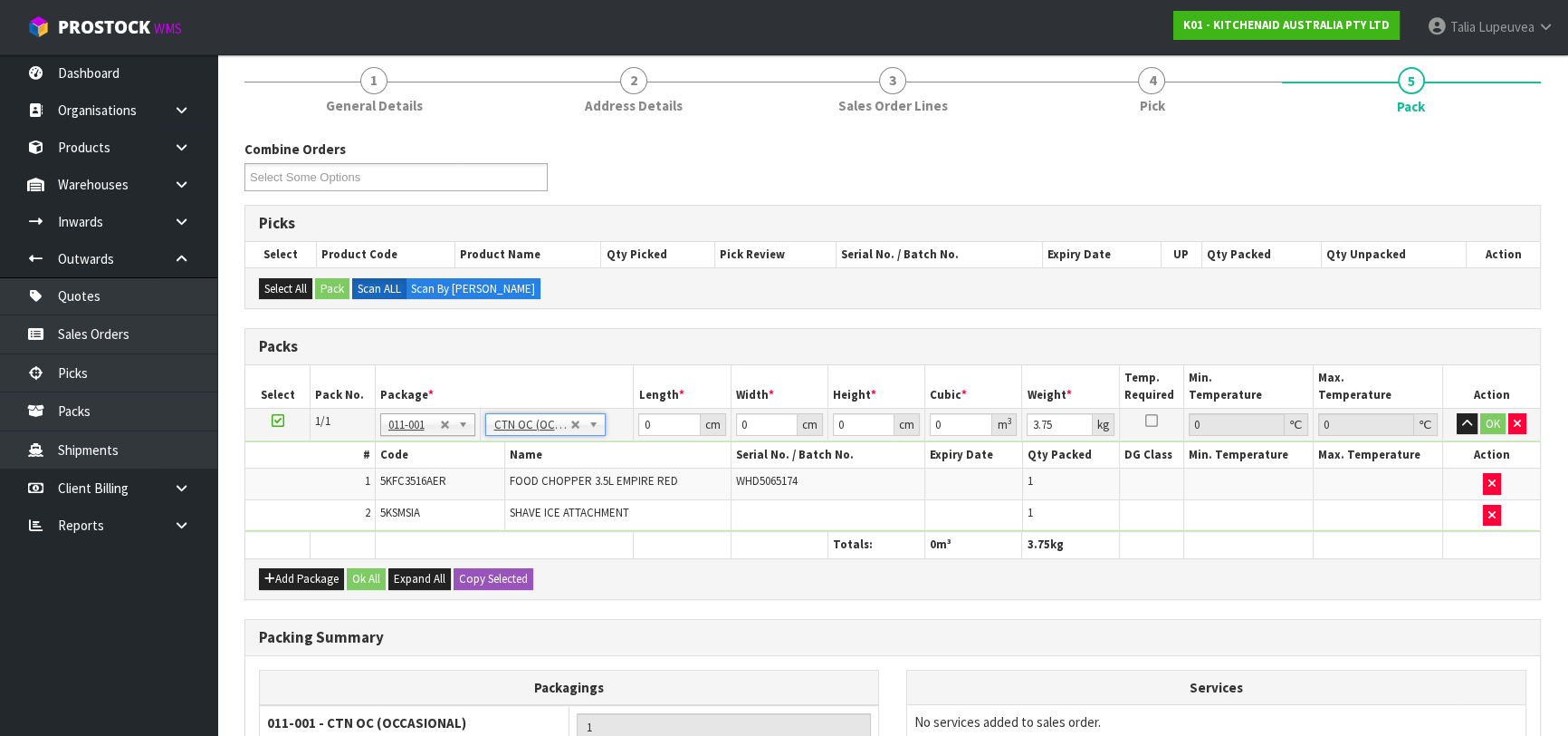
scroll to position [329, 0]
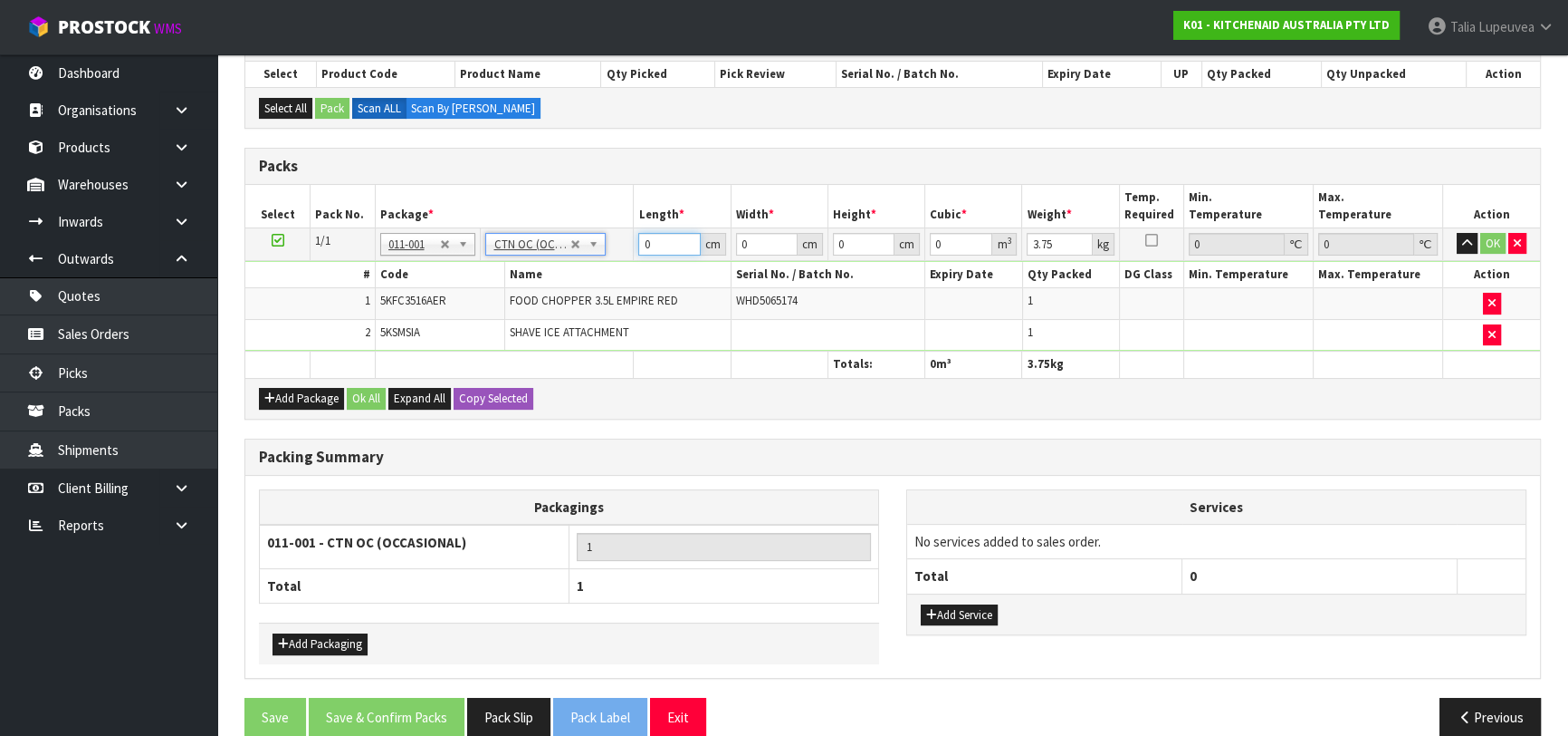
drag, startPoint x: 622, startPoint y: 234, endPoint x: 598, endPoint y: 231, distance: 24.2
click at [598, 231] on tr "1/1 NONE 007-001 007-002 007-004 007-009 007-013 007-014 007-015 007-017 007-01…" at bounding box center [893, 243] width 1295 height 33
type input "36"
type input "31"
type input "3"
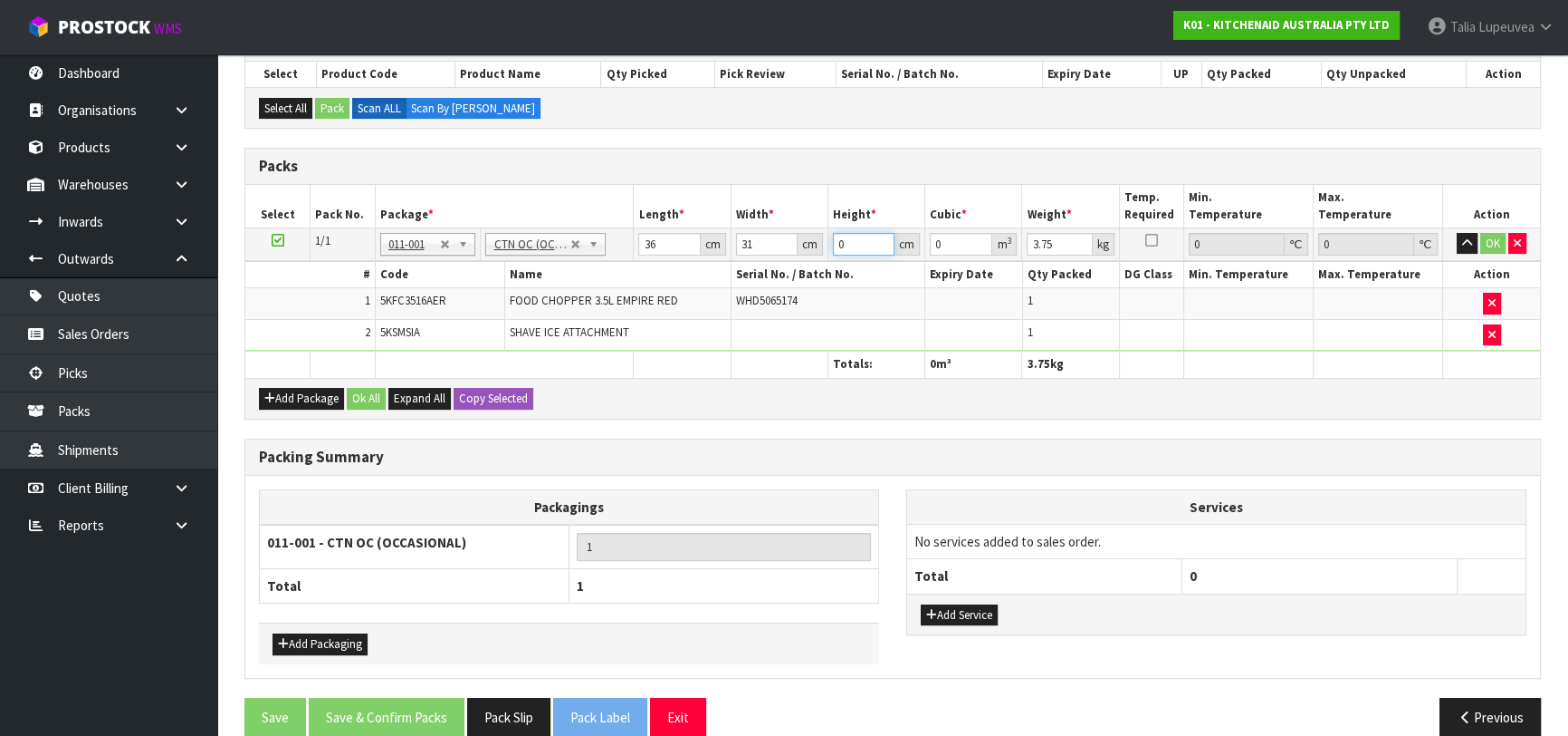
type input "0.003348"
type input "34"
type input "0.037944"
type input "34"
type input "4"
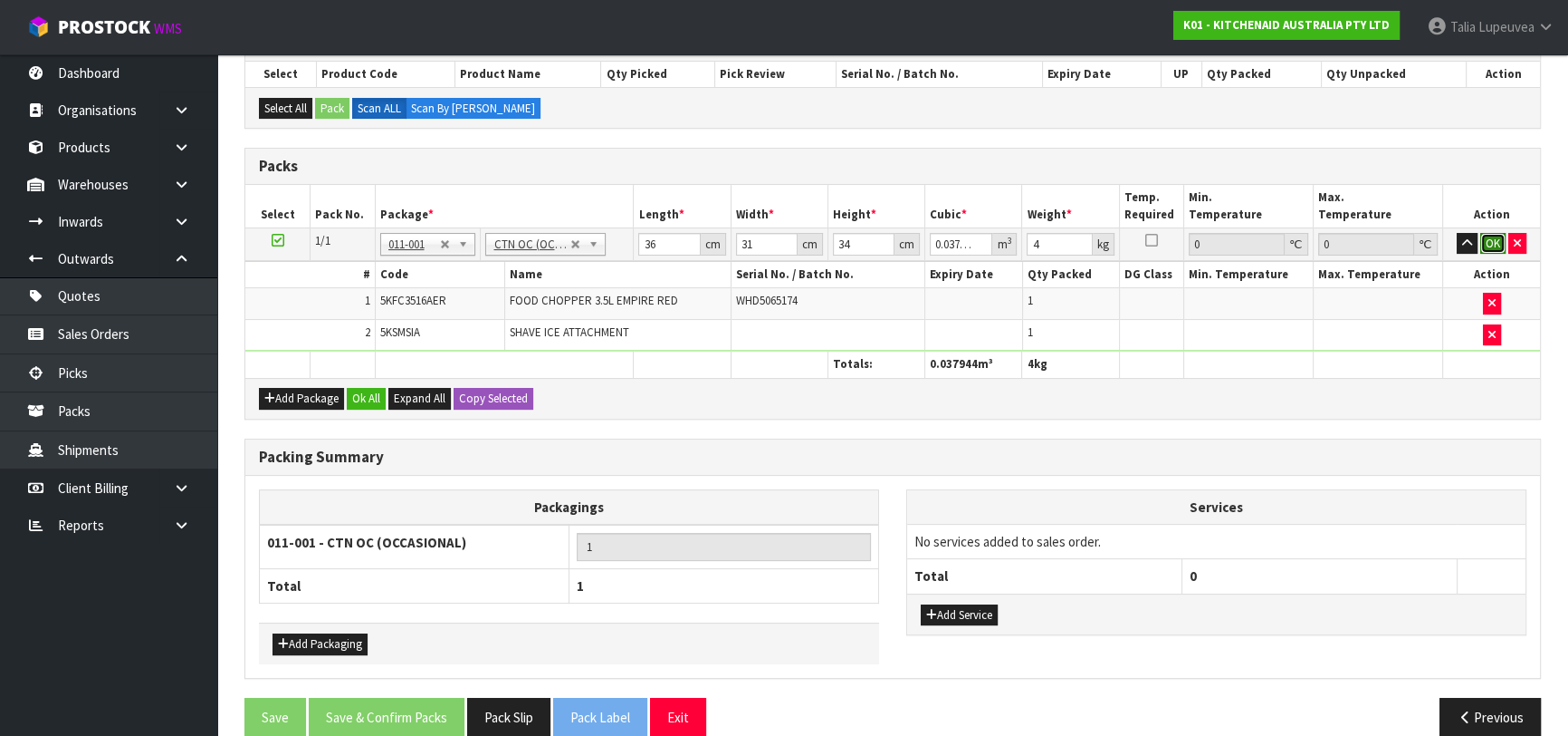
click at [1490, 236] on button "OK" at bounding box center [1493, 243] width 25 height 22
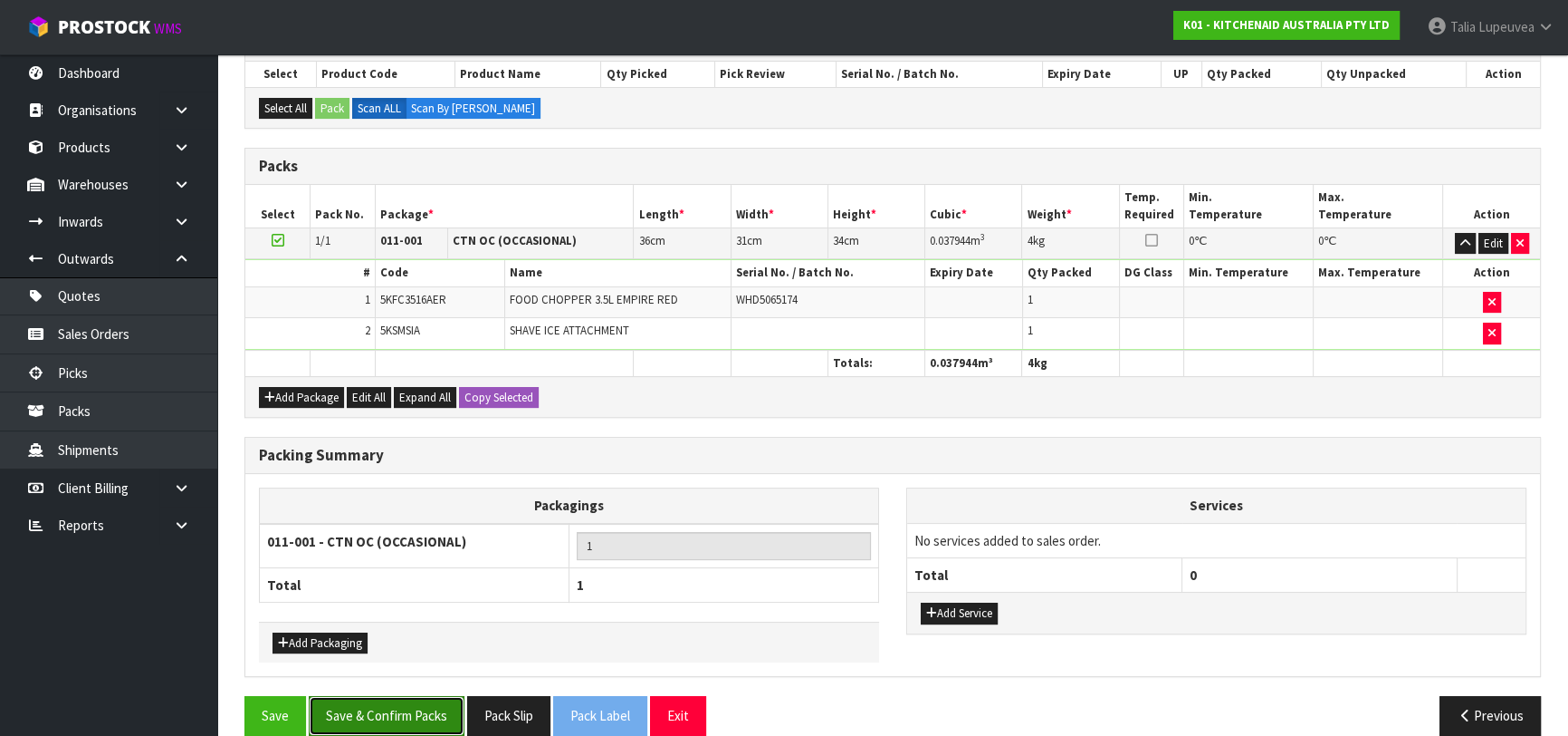
click at [373, 705] on button "Save & Confirm Packs" at bounding box center [386, 714] width 155 height 39
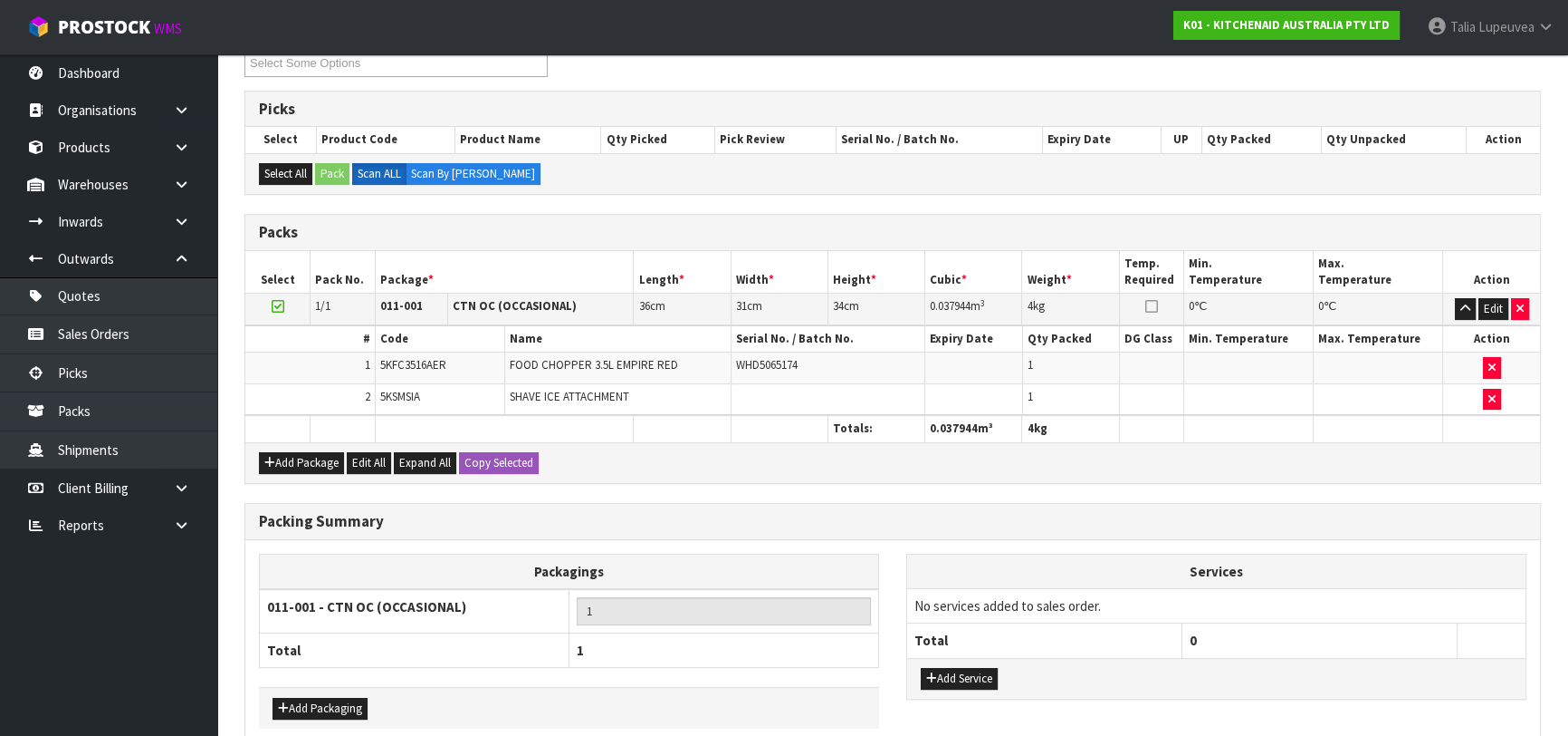
scroll to position [0, 0]
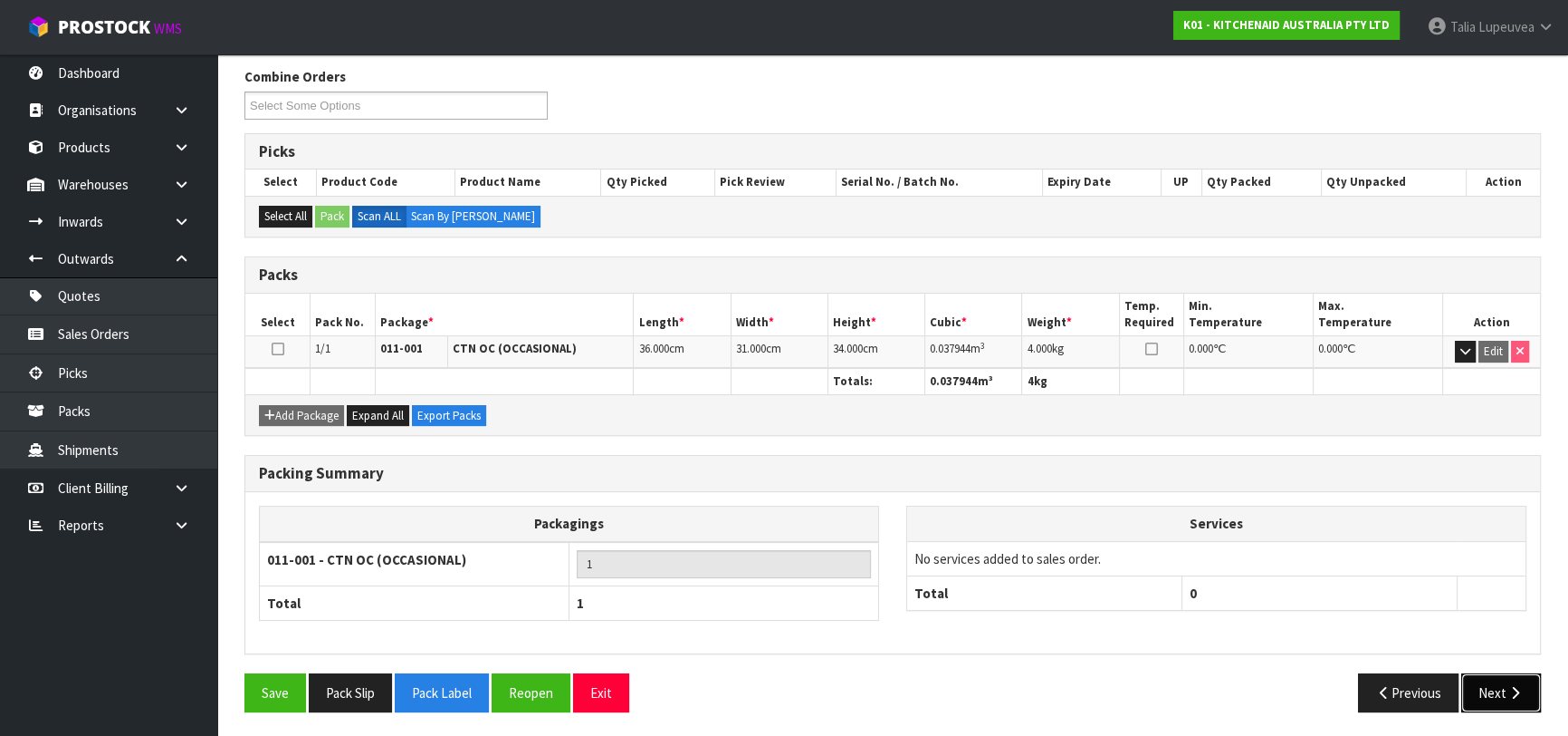
click at [1506, 679] on button "Next" at bounding box center [1501, 692] width 80 height 39
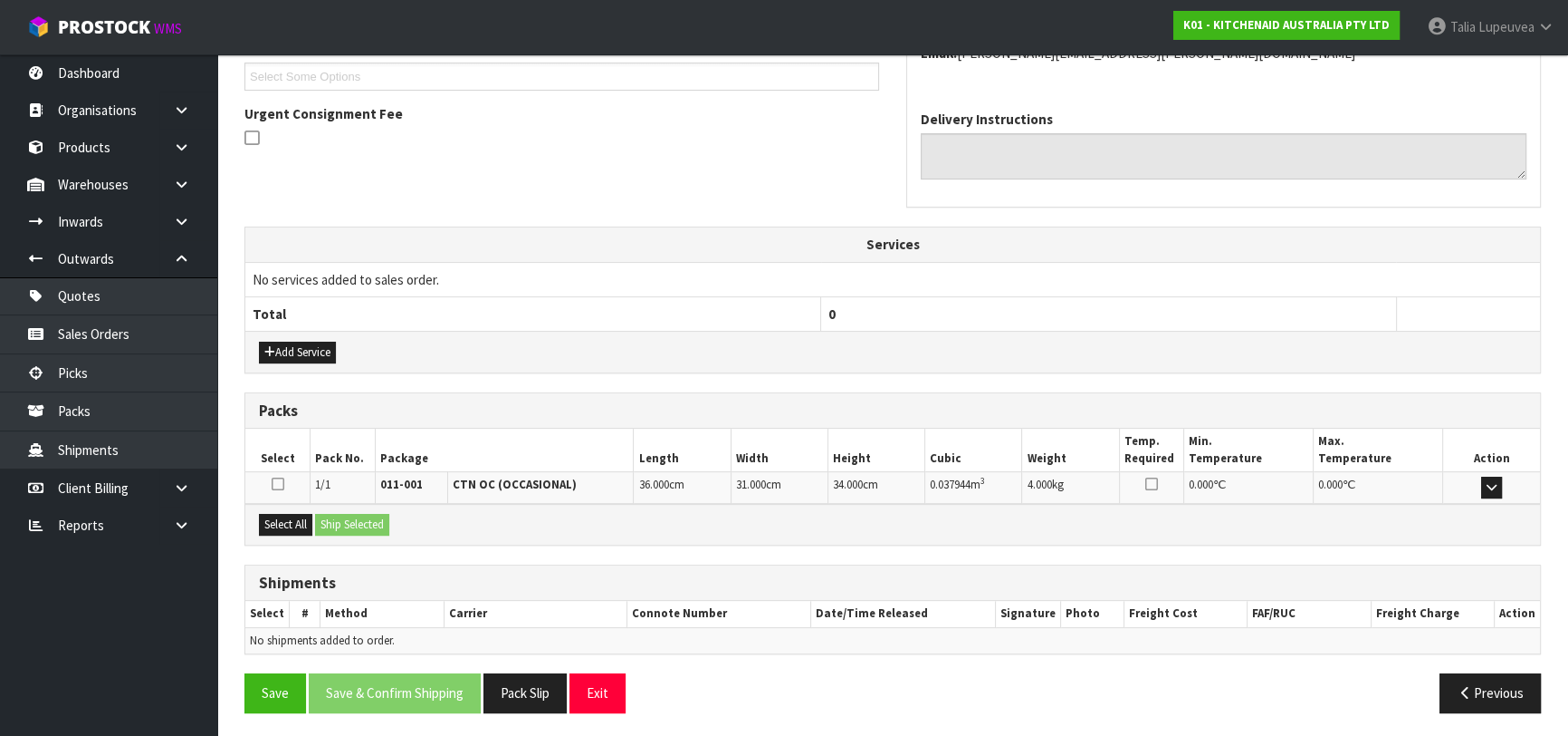
scroll to position [497, 0]
drag, startPoint x: 292, startPoint y: 525, endPoint x: 320, endPoint y: 521, distance: 28.3
click at [299, 525] on button "Select All" at bounding box center [285, 523] width 54 height 22
click at [320, 521] on button "Ship Selected" at bounding box center [352, 523] width 74 height 22
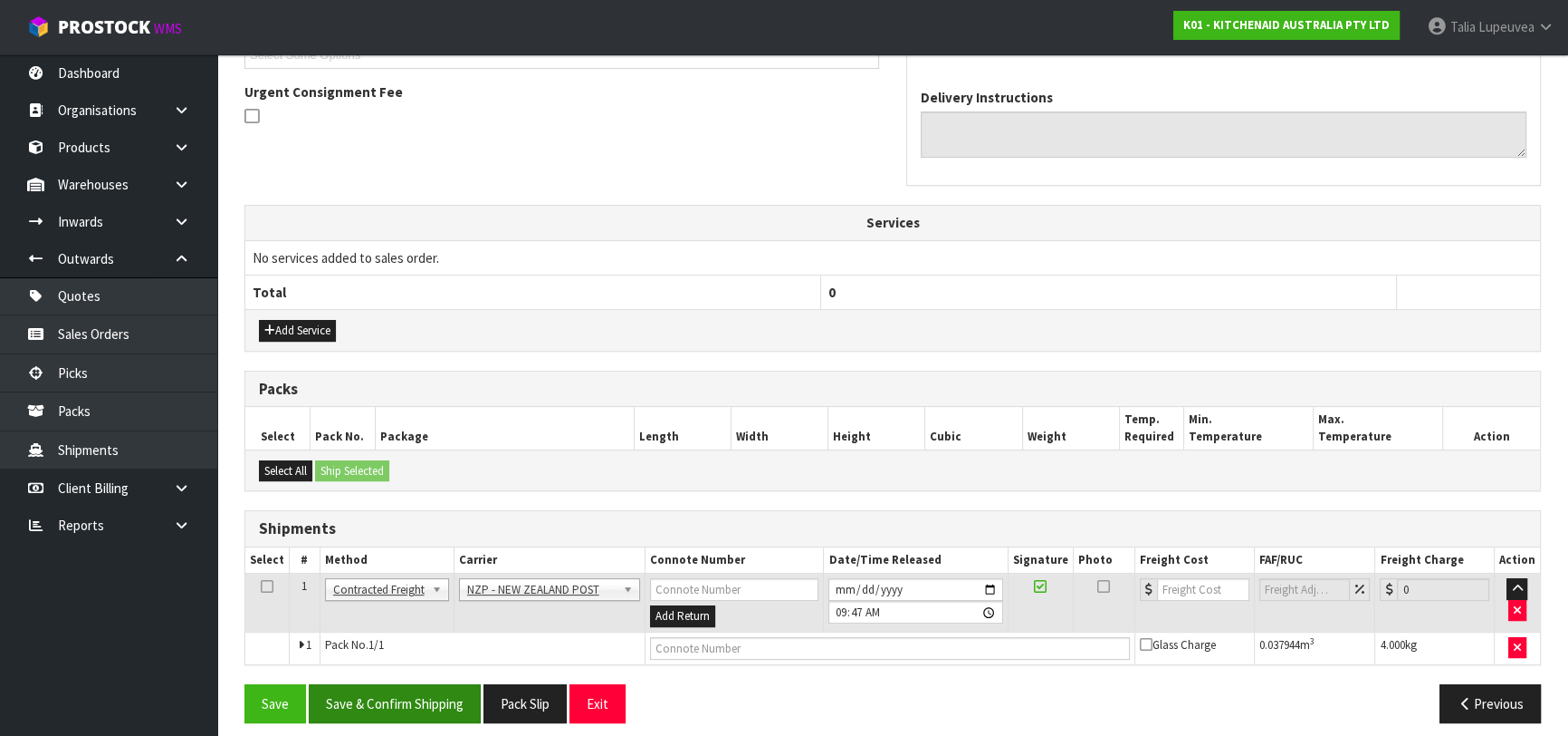
scroll to position [529, 0]
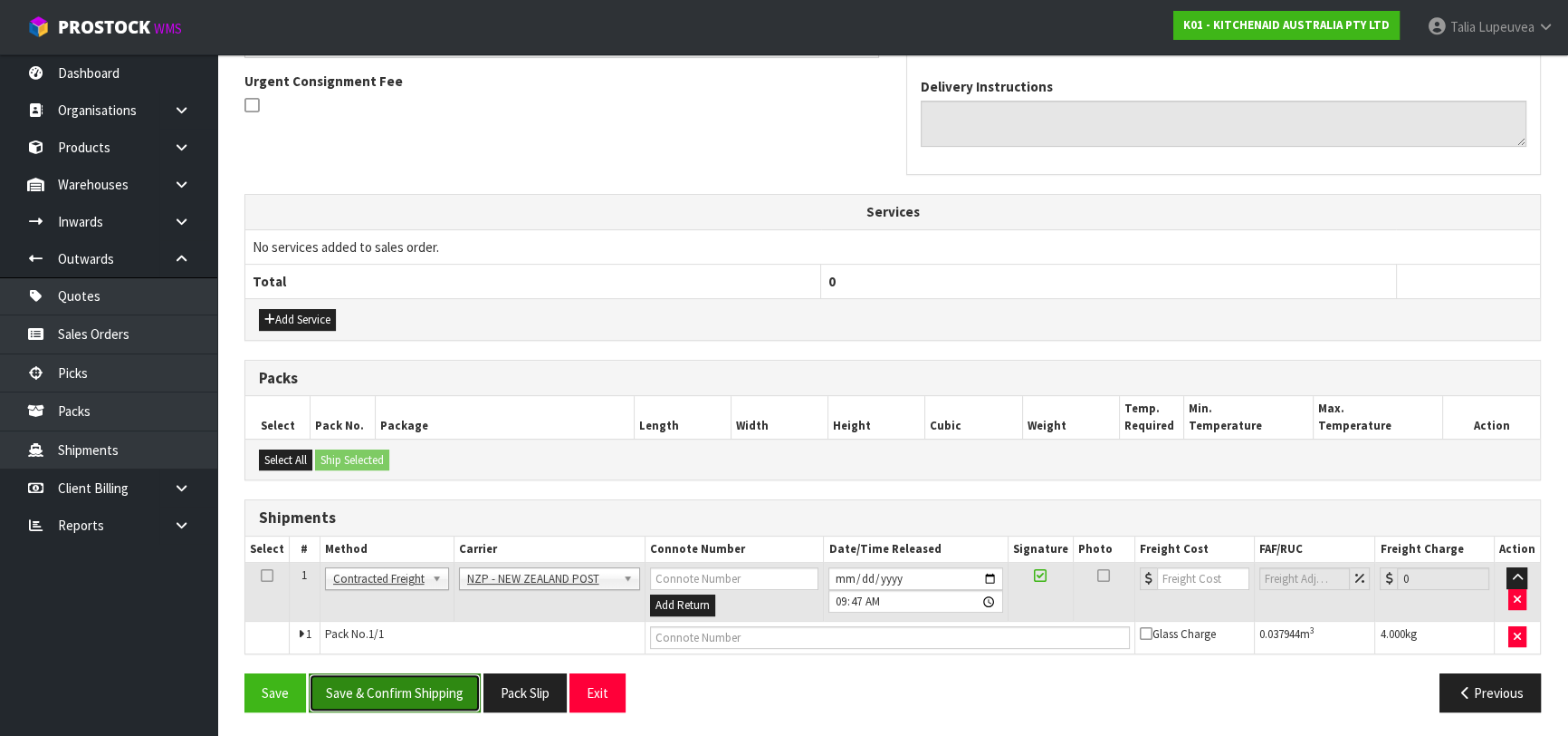
click at [429, 681] on button "Save & Confirm Shipping" at bounding box center [395, 692] width 172 height 39
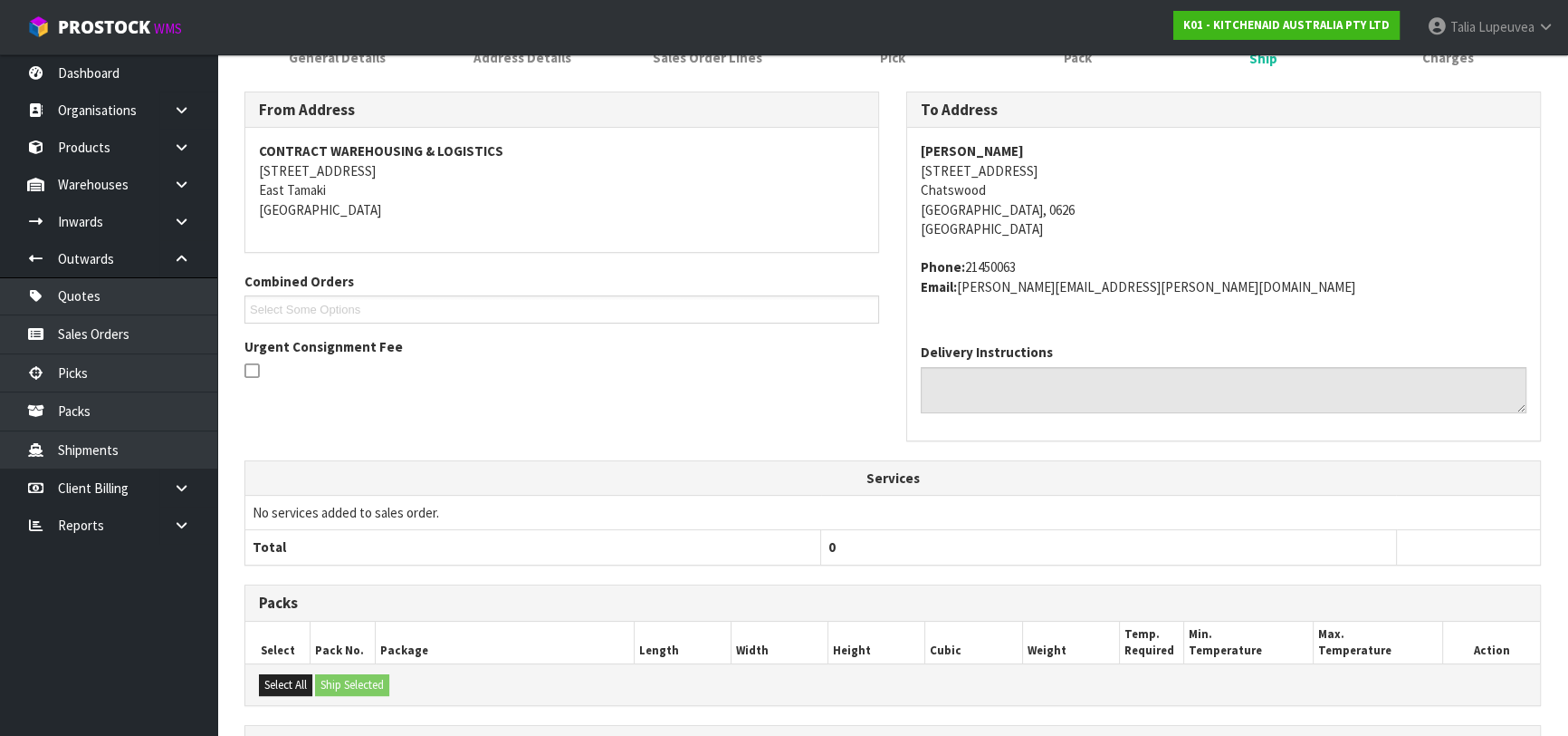
scroll to position [503, 0]
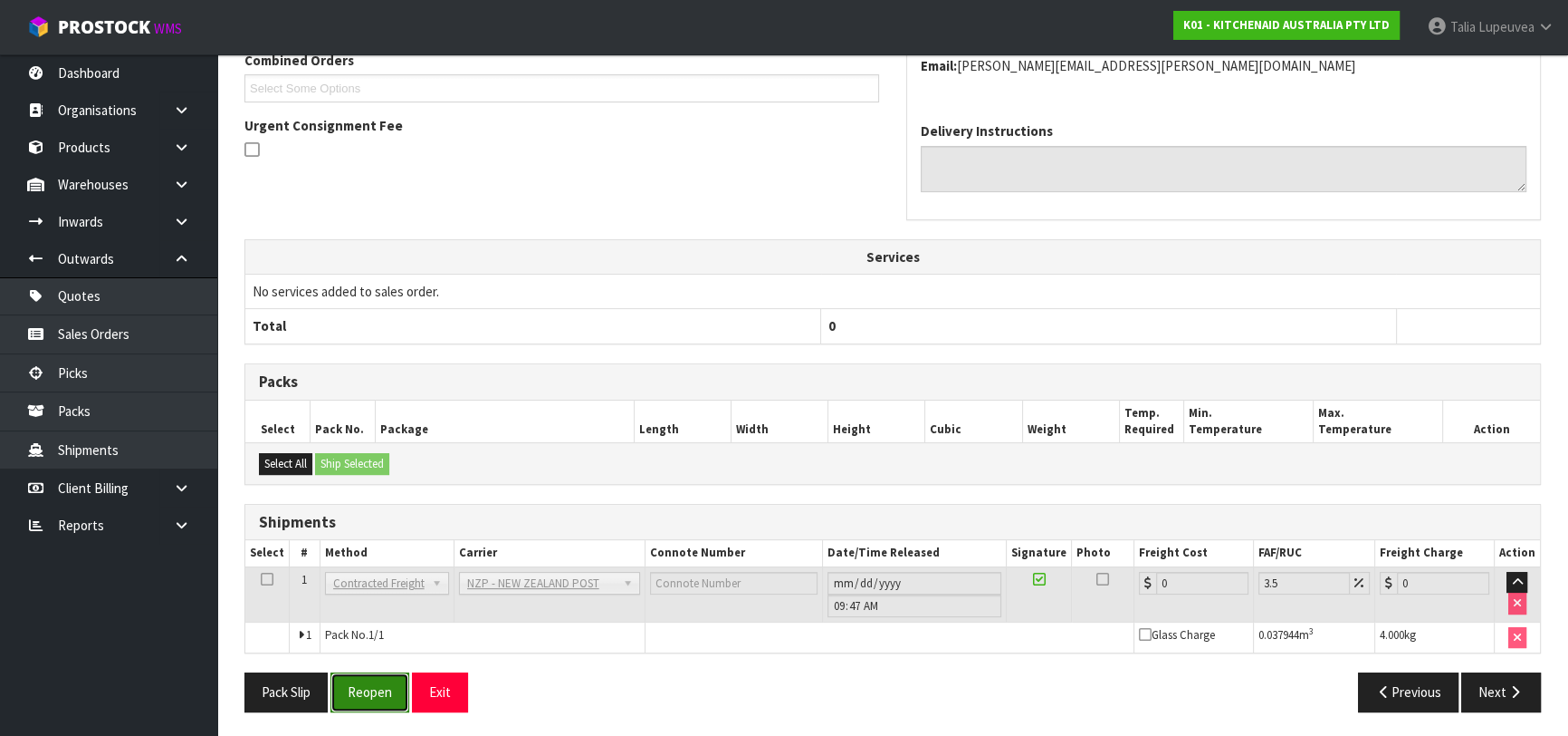
click at [376, 677] on button "Reopen" at bounding box center [370, 691] width 79 height 39
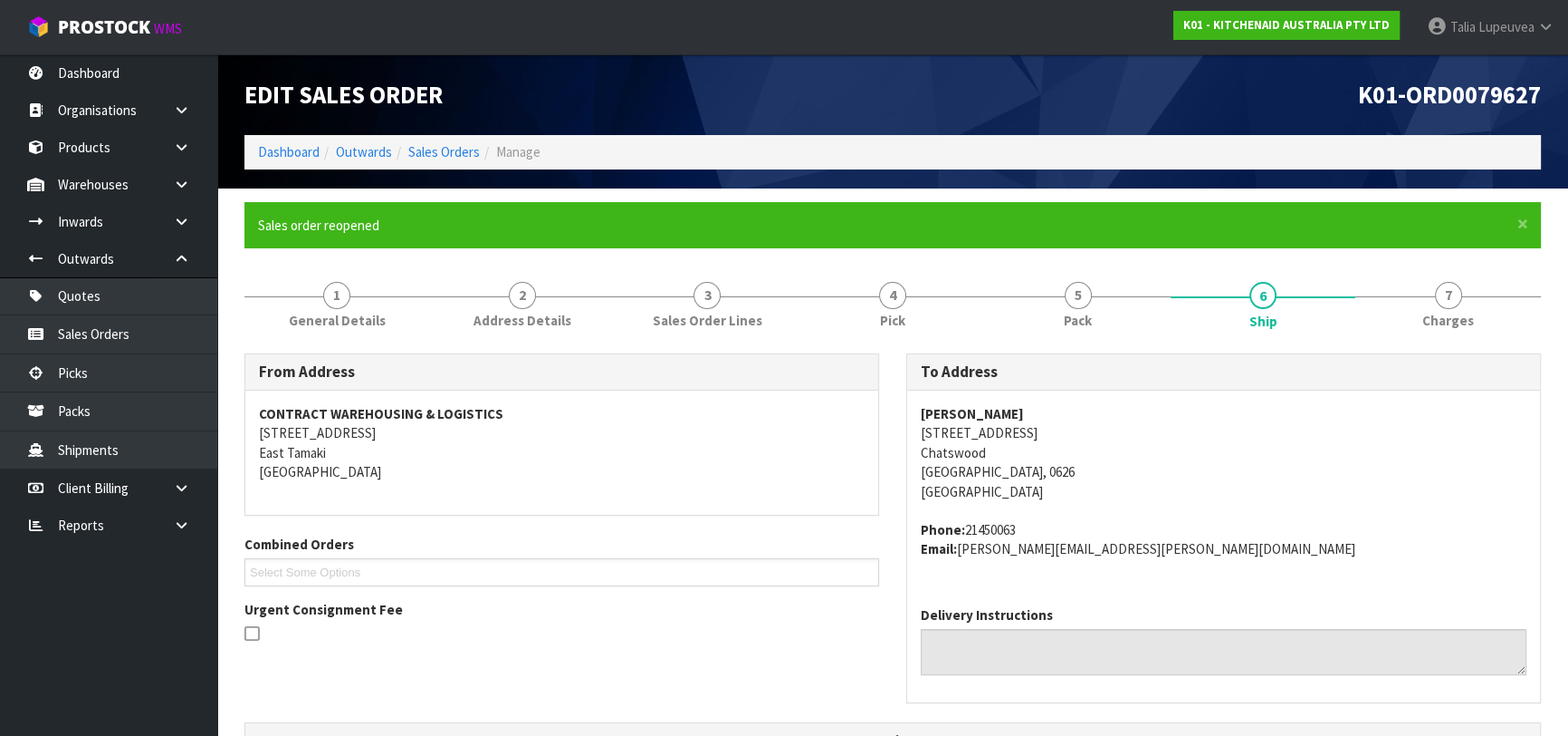
scroll to position [483, 0]
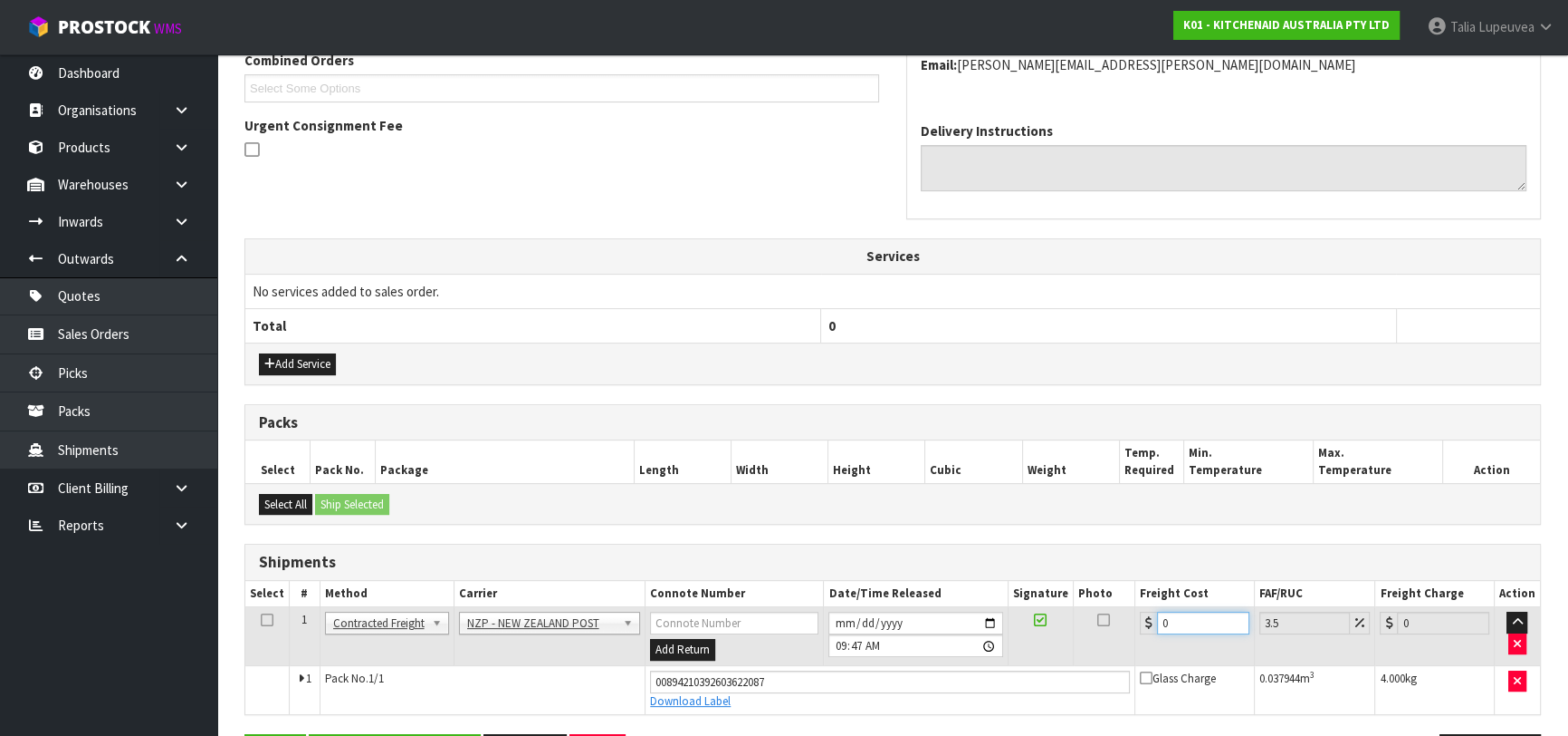
drag, startPoint x: 1204, startPoint y: 620, endPoint x: 1130, endPoint y: 638, distance: 76.2
click at [1132, 637] on tr "1 Client Local Pickup Customer Local Pickup Company Freight Contracted Freight …" at bounding box center [893, 636] width 1295 height 58
type input "4"
type input "4.14"
type input "4.3"
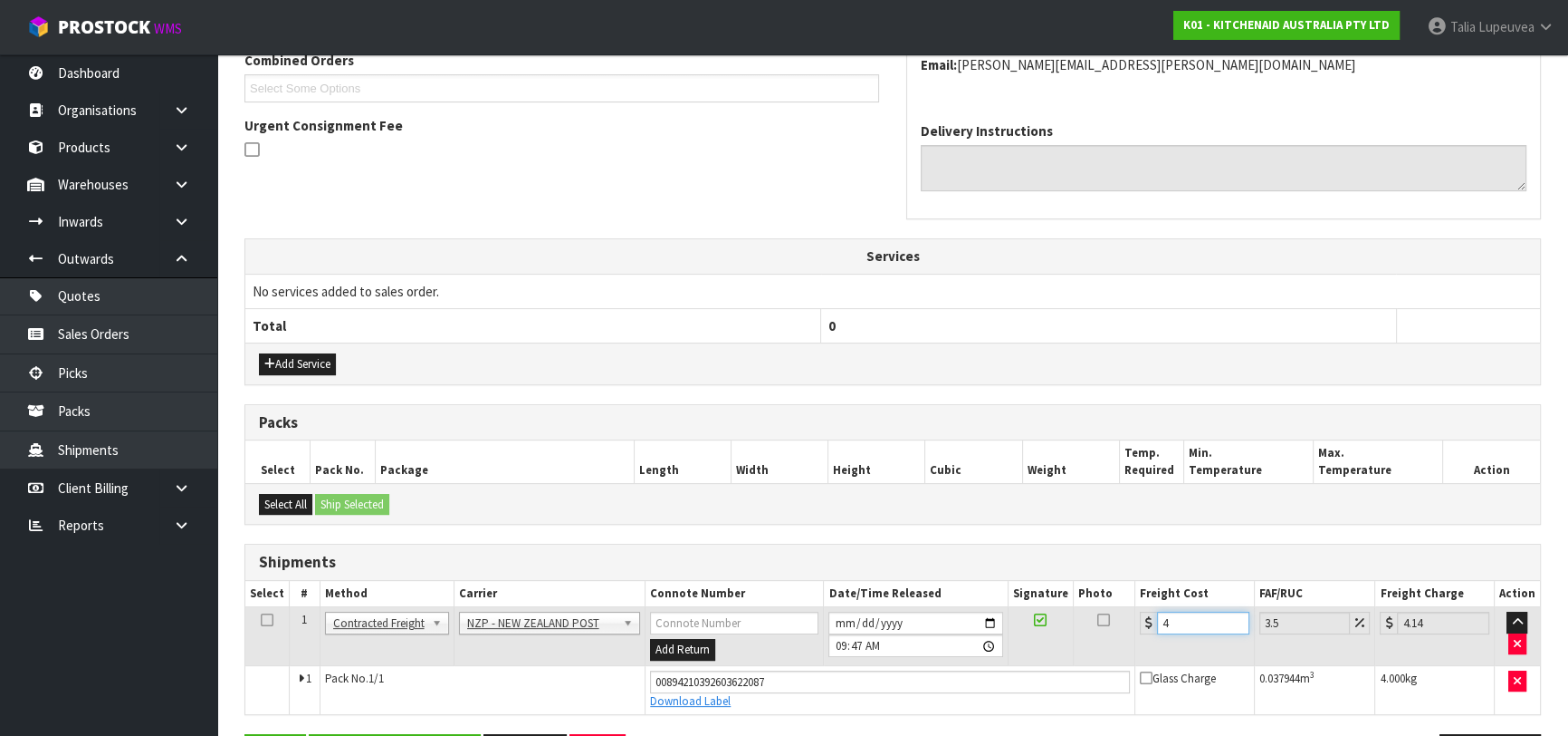
type input "4.45"
type input "4.33"
type input "4.48"
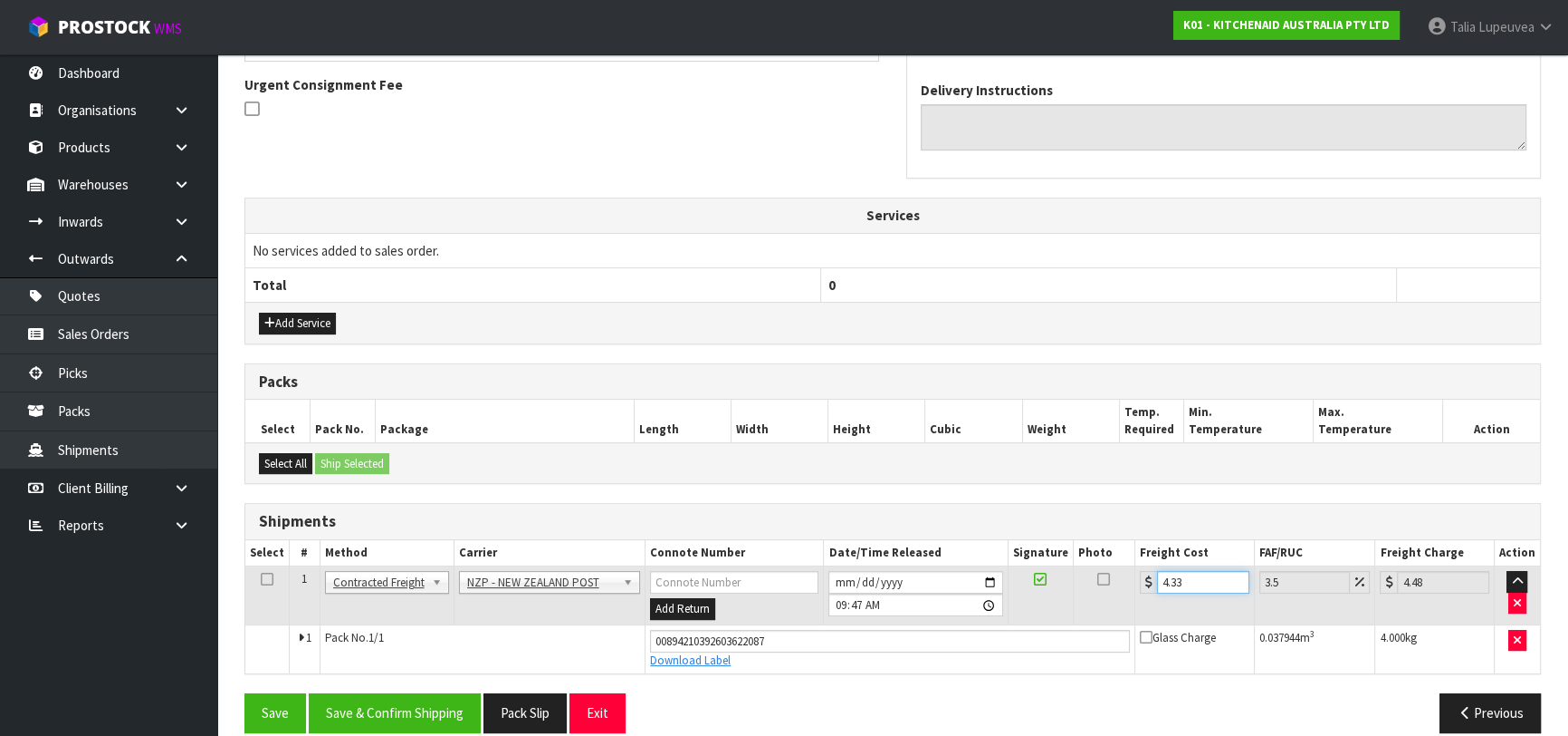
scroll to position [545, 0]
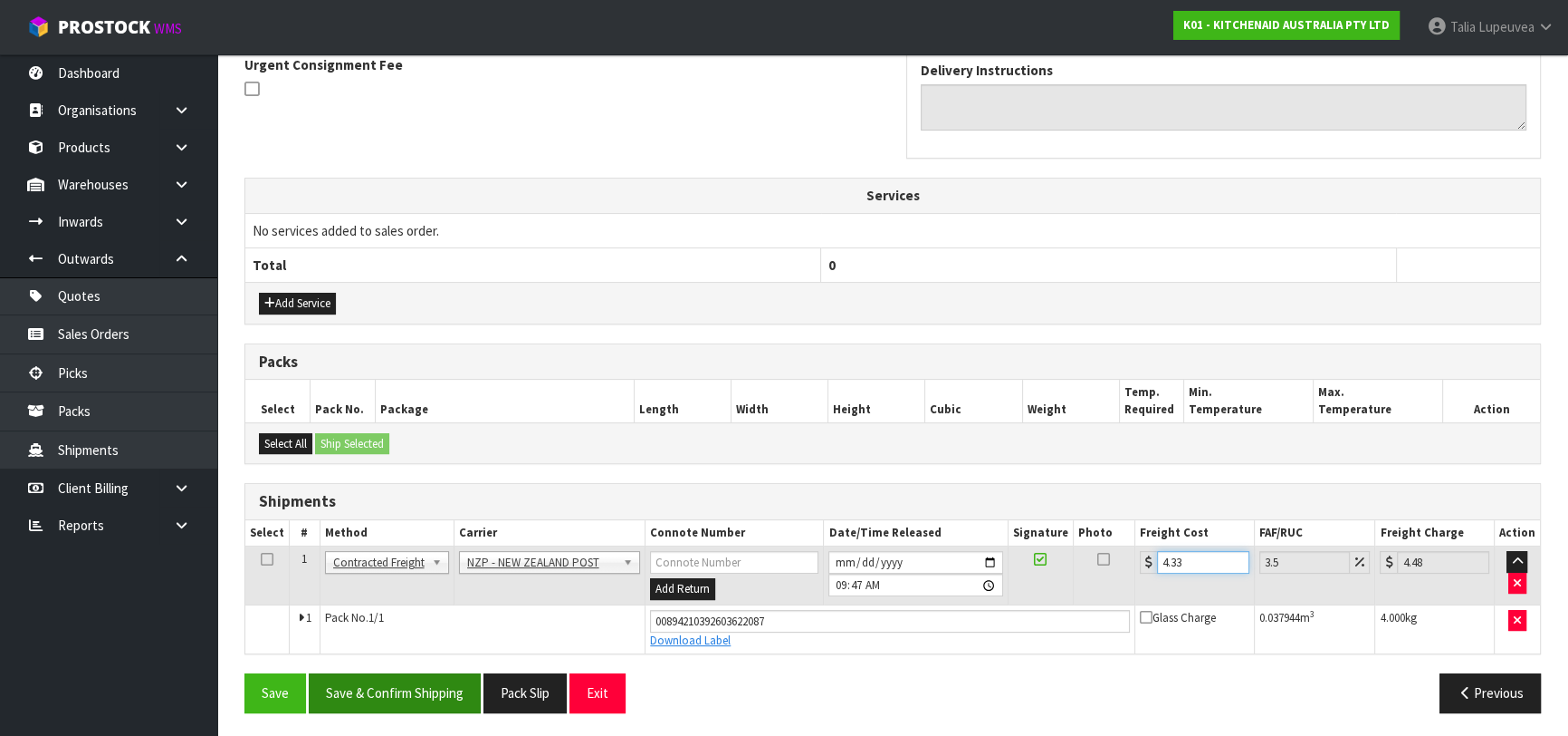
type input "4.33"
click at [456, 693] on button "Save & Confirm Shipping" at bounding box center [395, 692] width 172 height 39
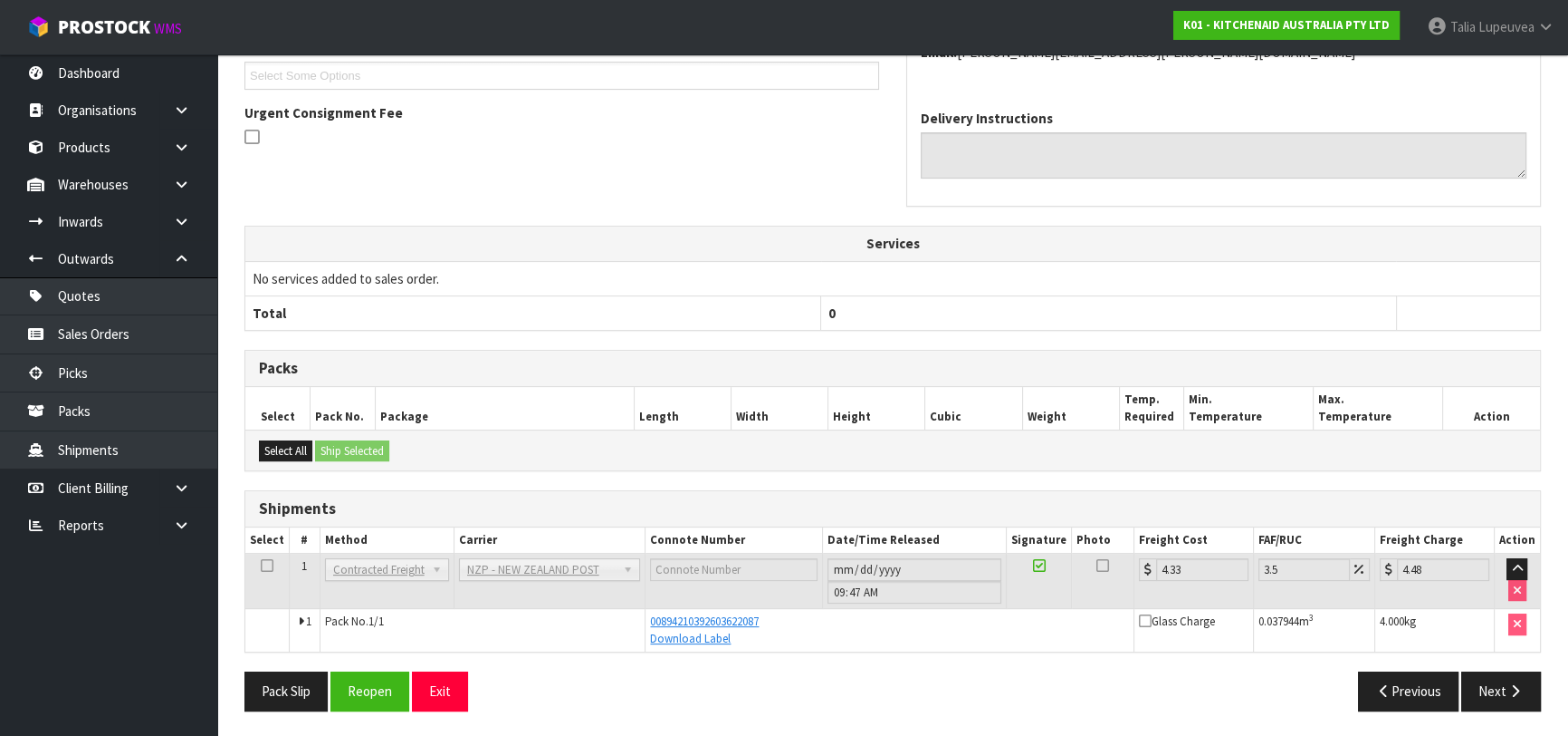
scroll to position [0, 0]
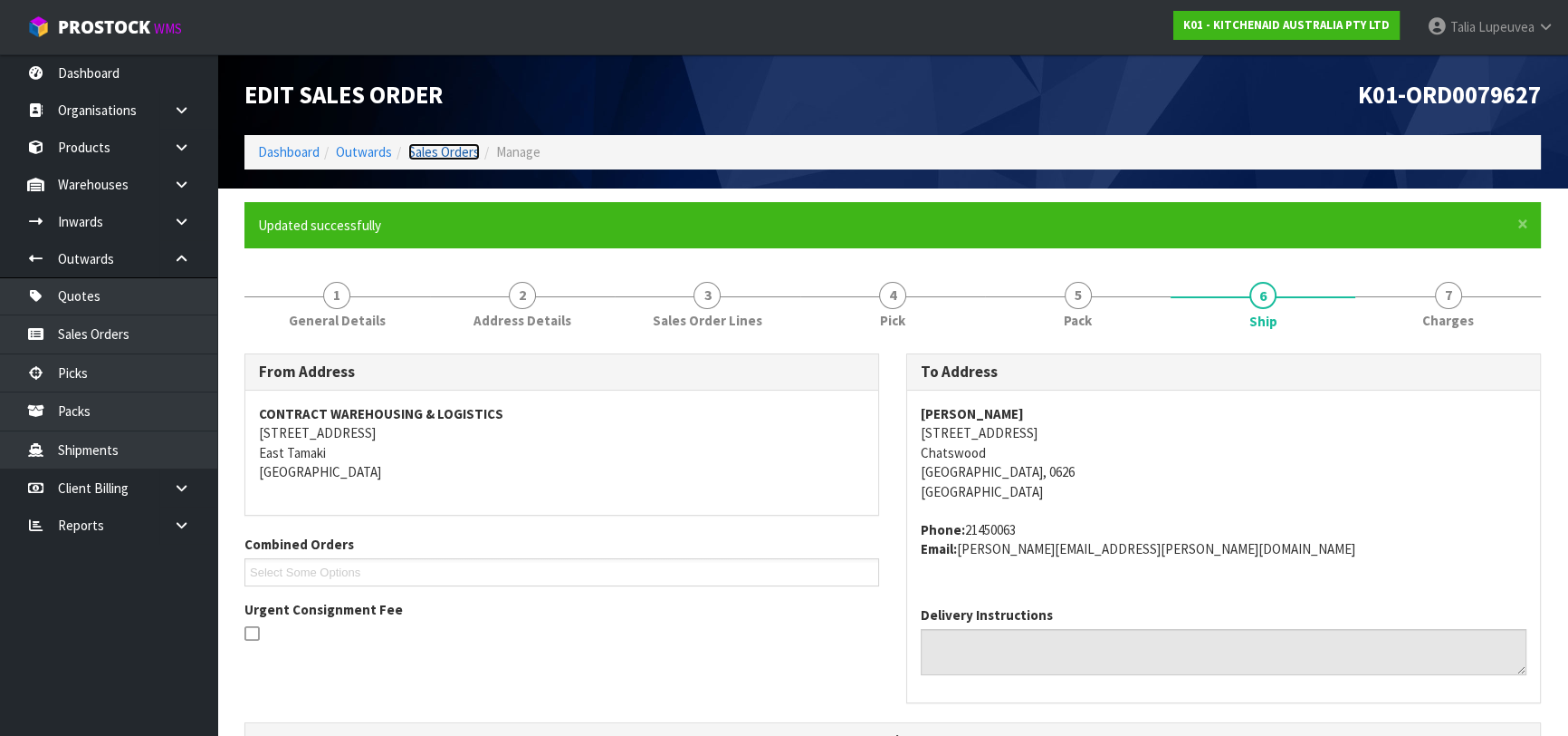
click at [428, 145] on link "Sales Orders" at bounding box center [445, 152] width 72 height 17
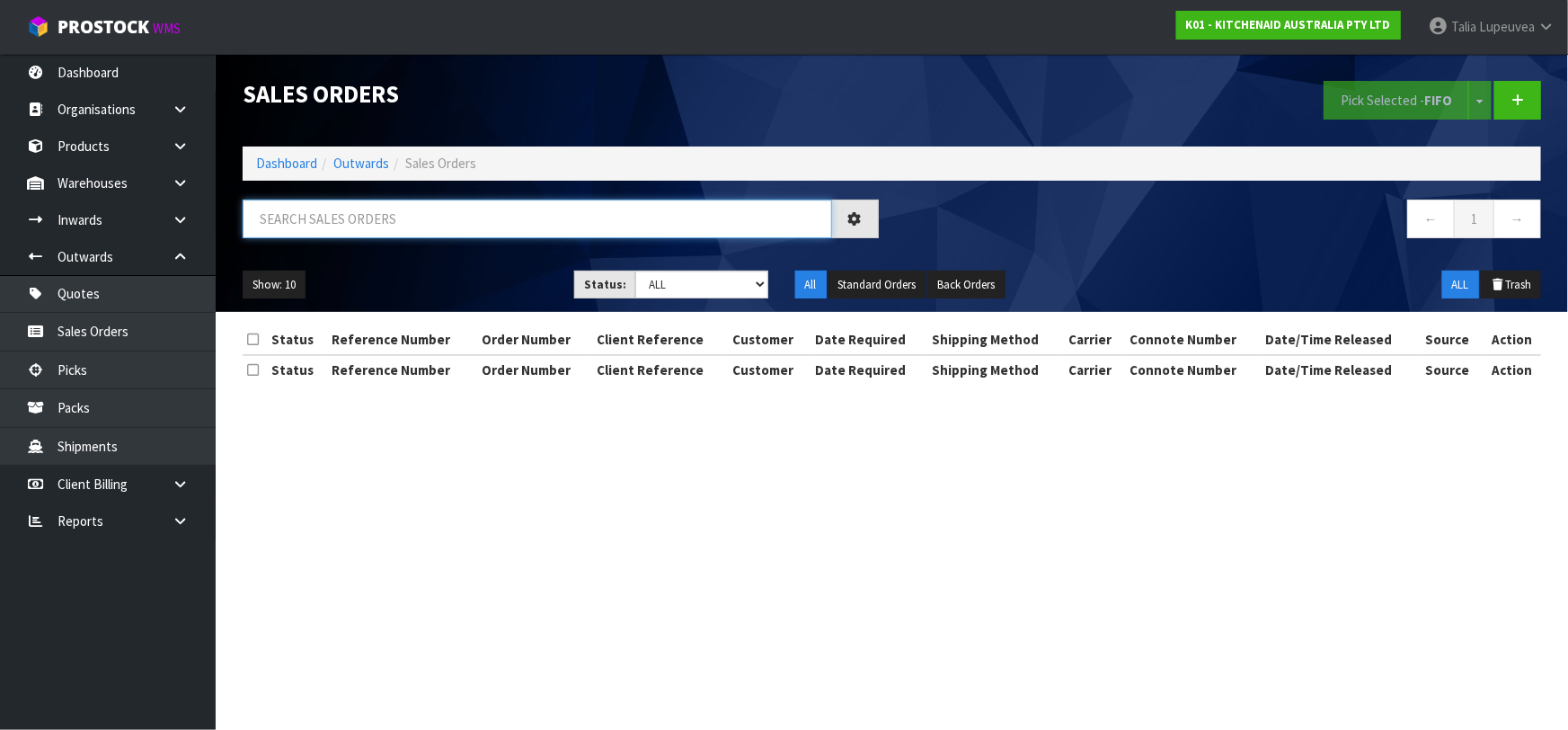
click at [451, 228] on input "text" at bounding box center [537, 218] width 590 height 38
type input "JOB-0414185"
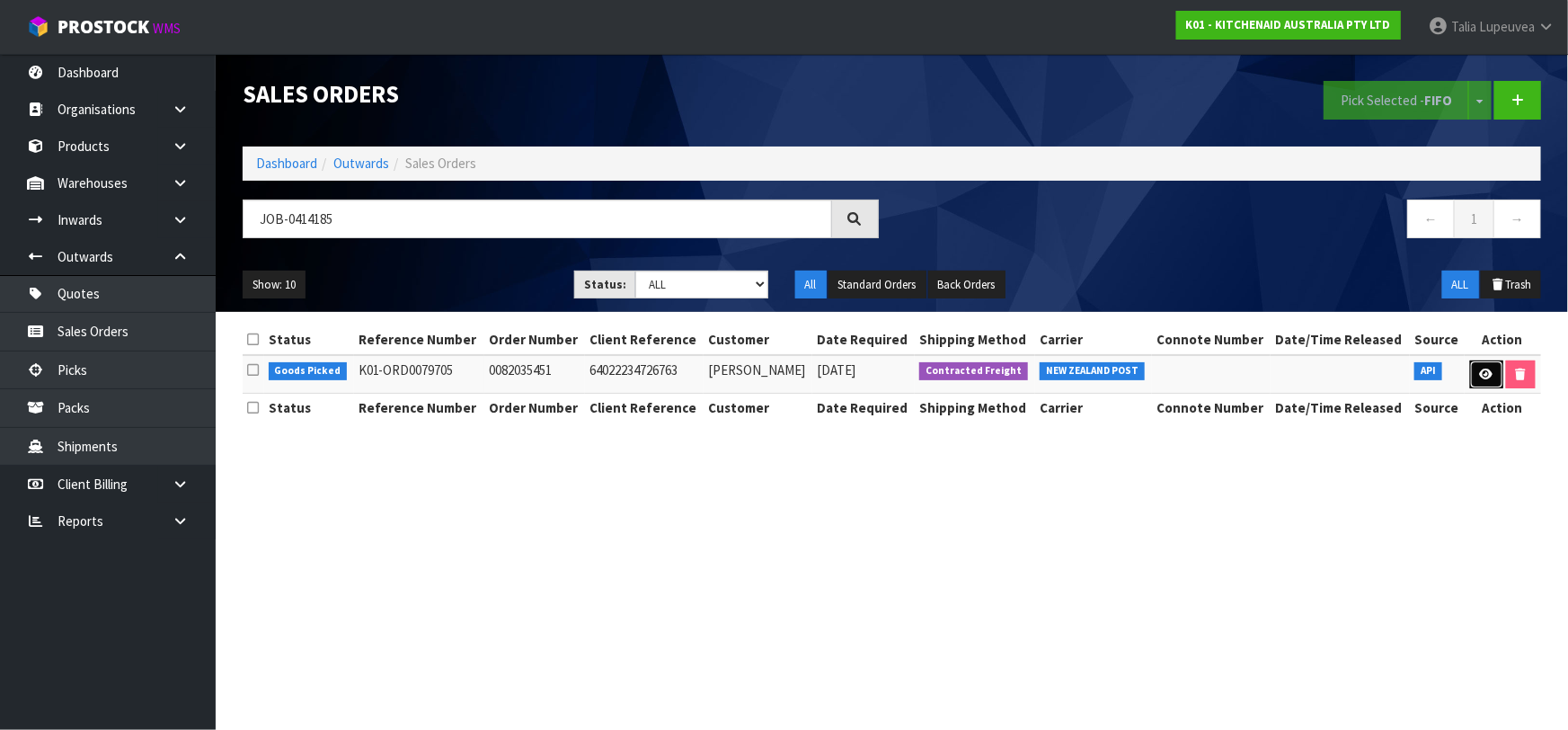
click at [1488, 379] on icon at bounding box center [1486, 374] width 13 height 11
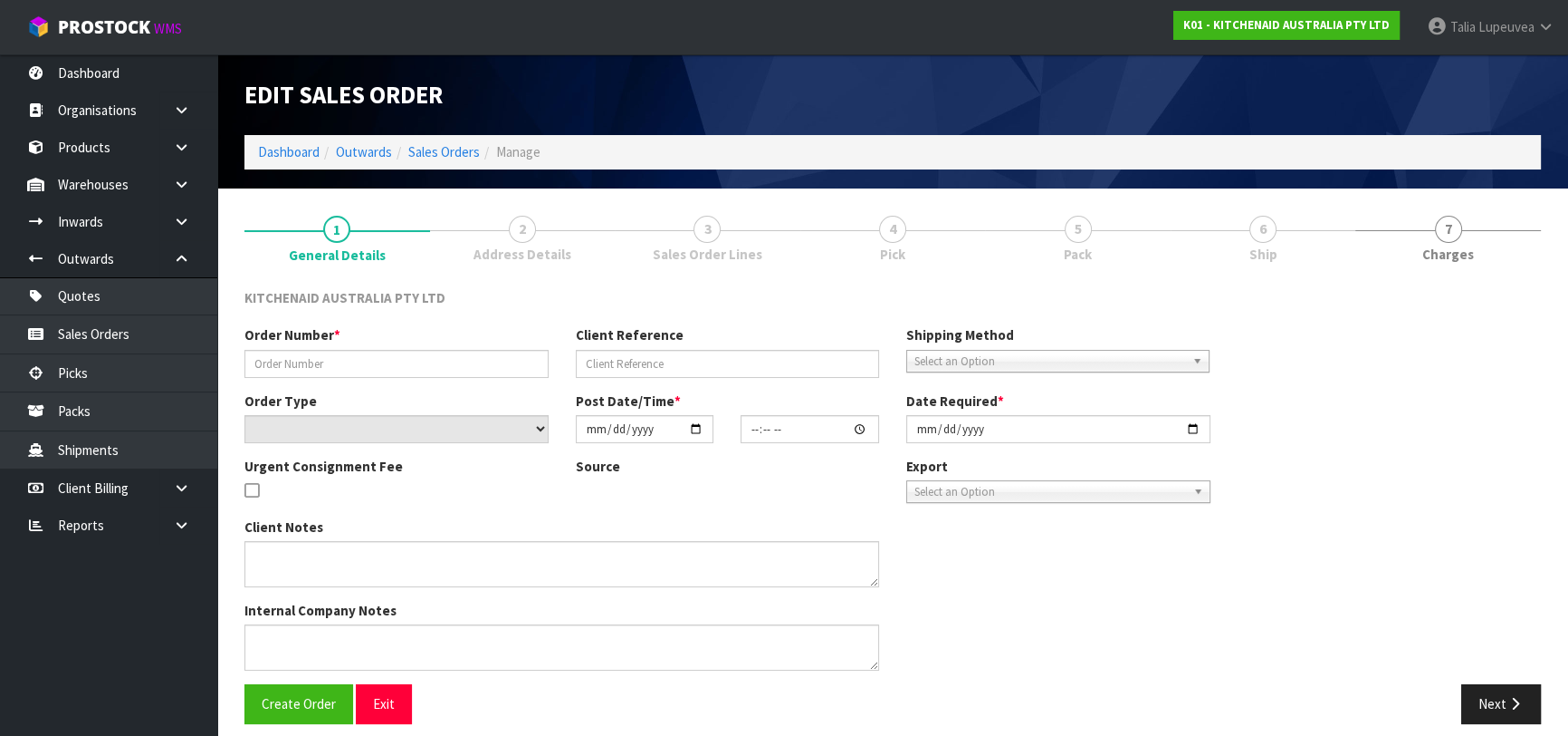
type input "0082035451"
type input "64022234726763"
select select "number:0"
type input "[DATE]"
type input "19:42:04.000"
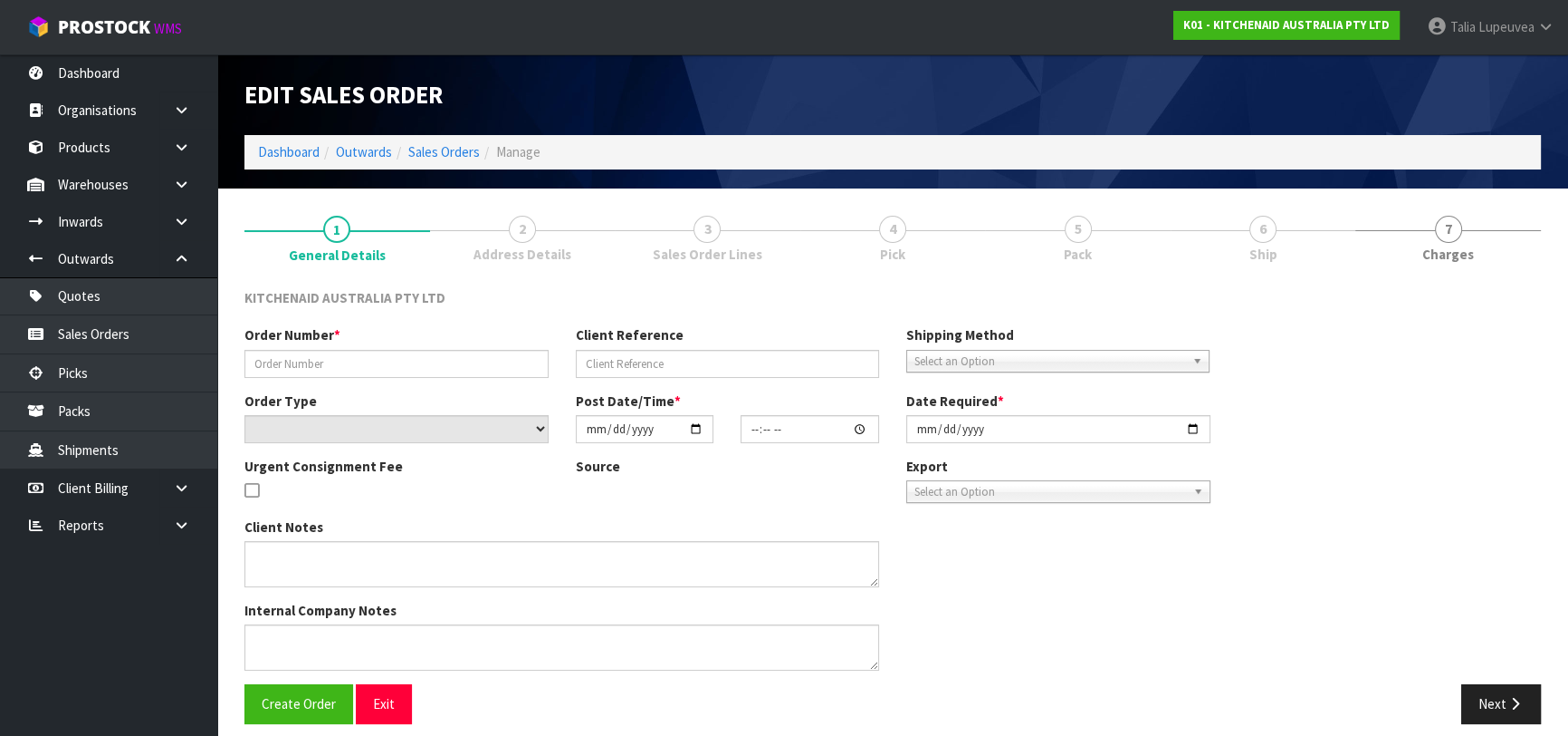
type input "[DATE]"
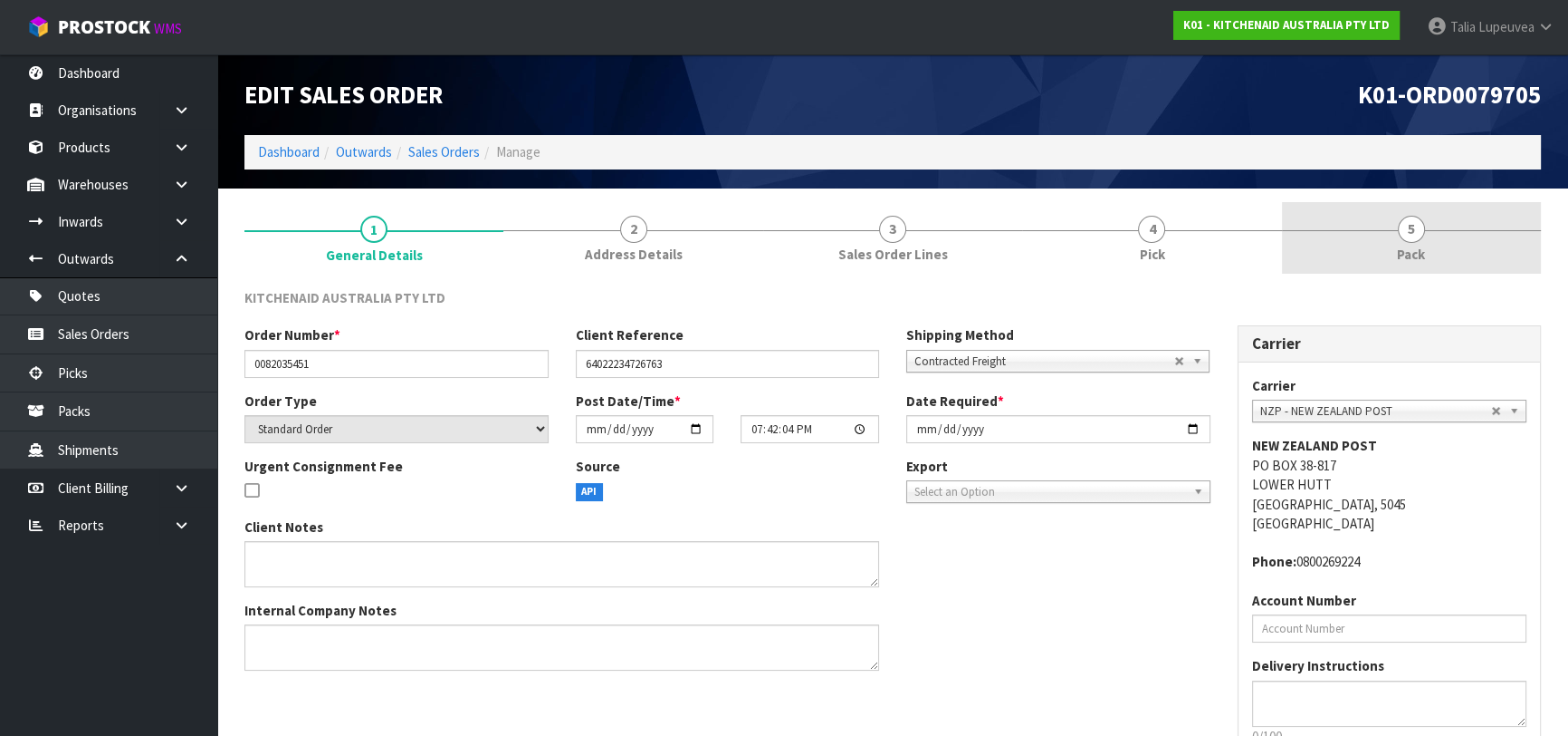
click at [1405, 260] on span "Pack" at bounding box center [1411, 254] width 28 height 19
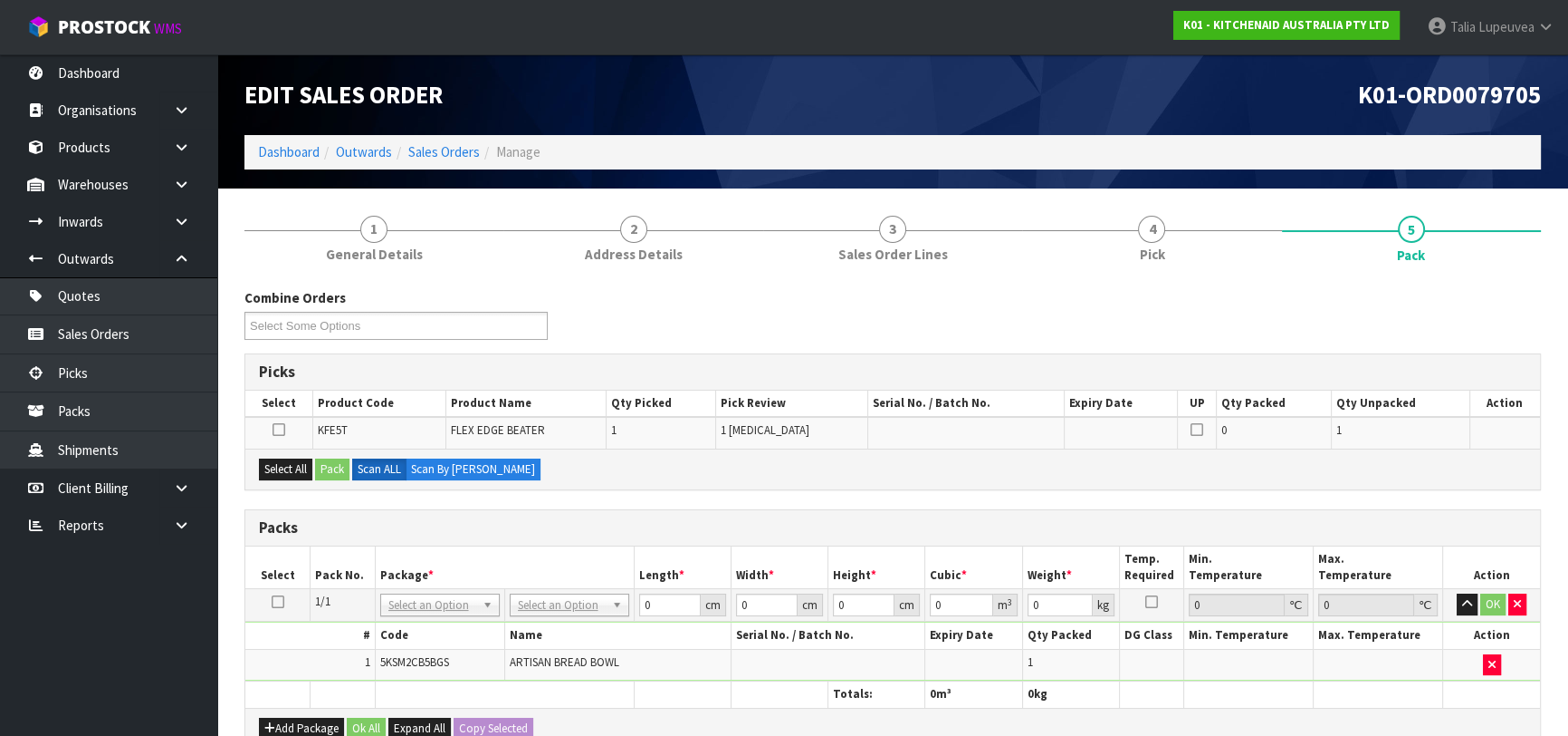
click at [277, 601] on icon at bounding box center [277, 601] width 12 height 1
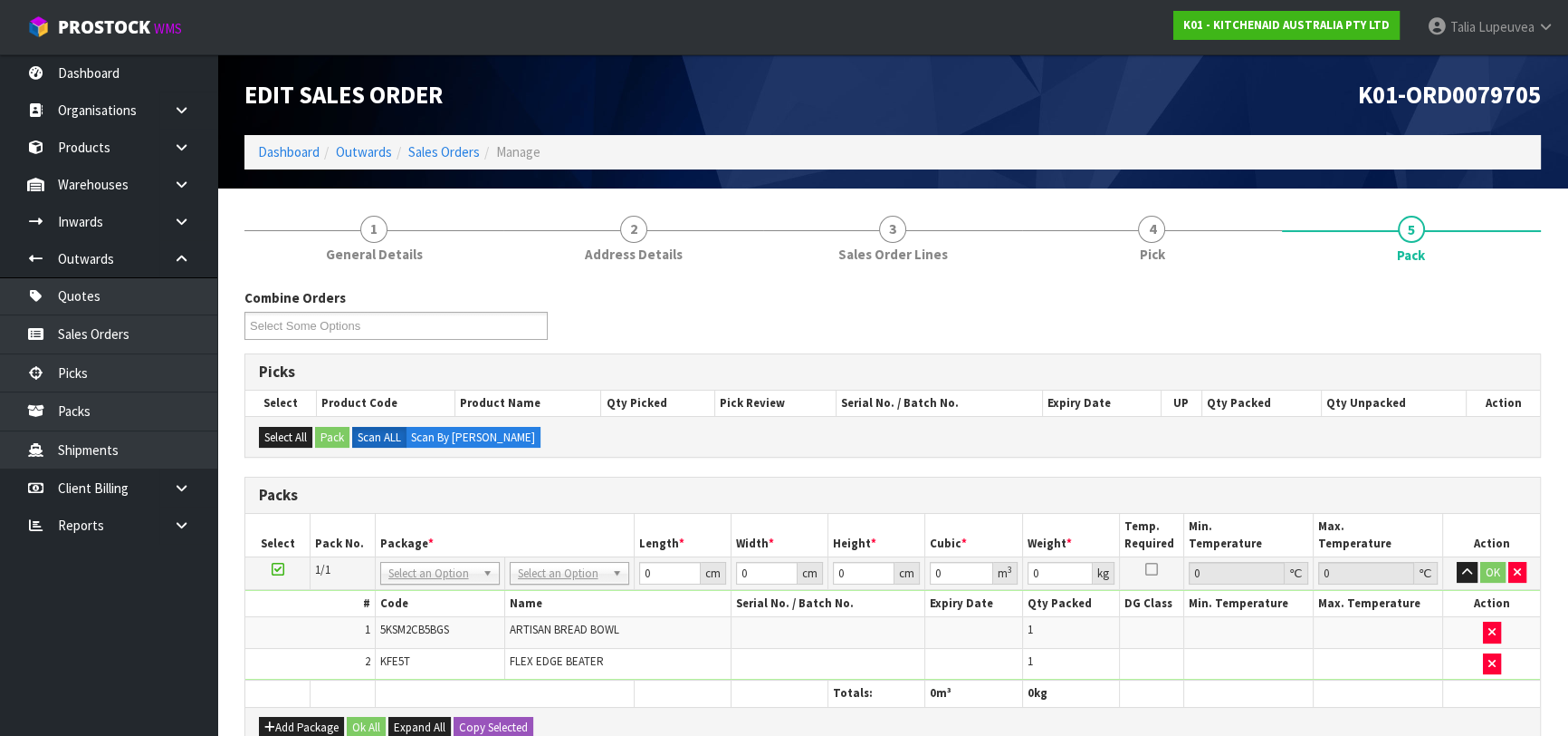
drag, startPoint x: 528, startPoint y: 563, endPoint x: 530, endPoint y: 573, distance: 10.2
click at [529, 597] on input "text" at bounding box center [568, 597] width 110 height 23
type input "OC"
type input "4.72"
drag, startPoint x: 652, startPoint y: 573, endPoint x: 639, endPoint y: 573, distance: 13.0
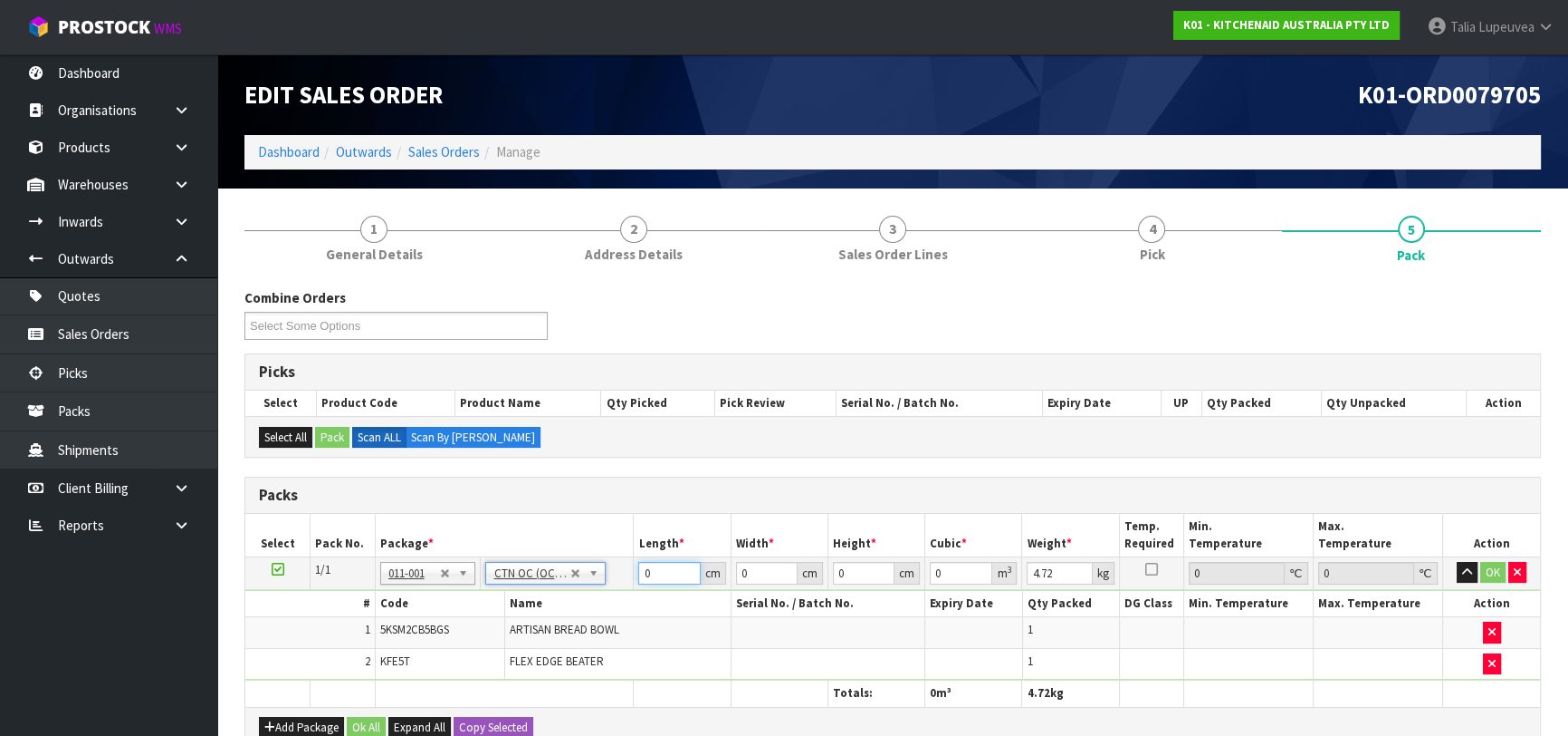
click at [639, 573] on input "0" at bounding box center [669, 573] width 61 height 23
type input "40"
type input "3"
type input "0.0048"
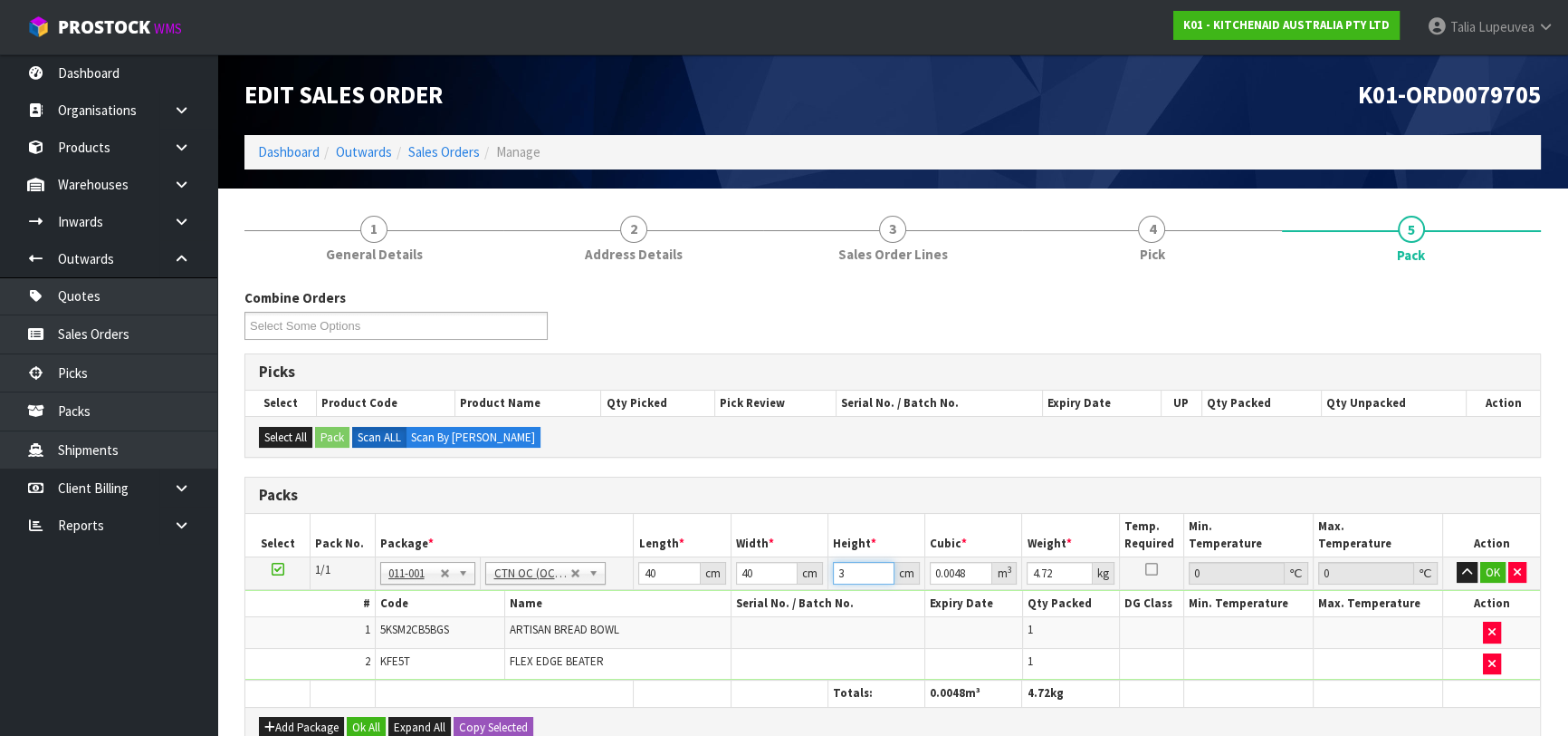
type input "35"
type input "0.056"
type input "35"
type input "6"
click at [1495, 567] on button "OK" at bounding box center [1493, 572] width 25 height 22
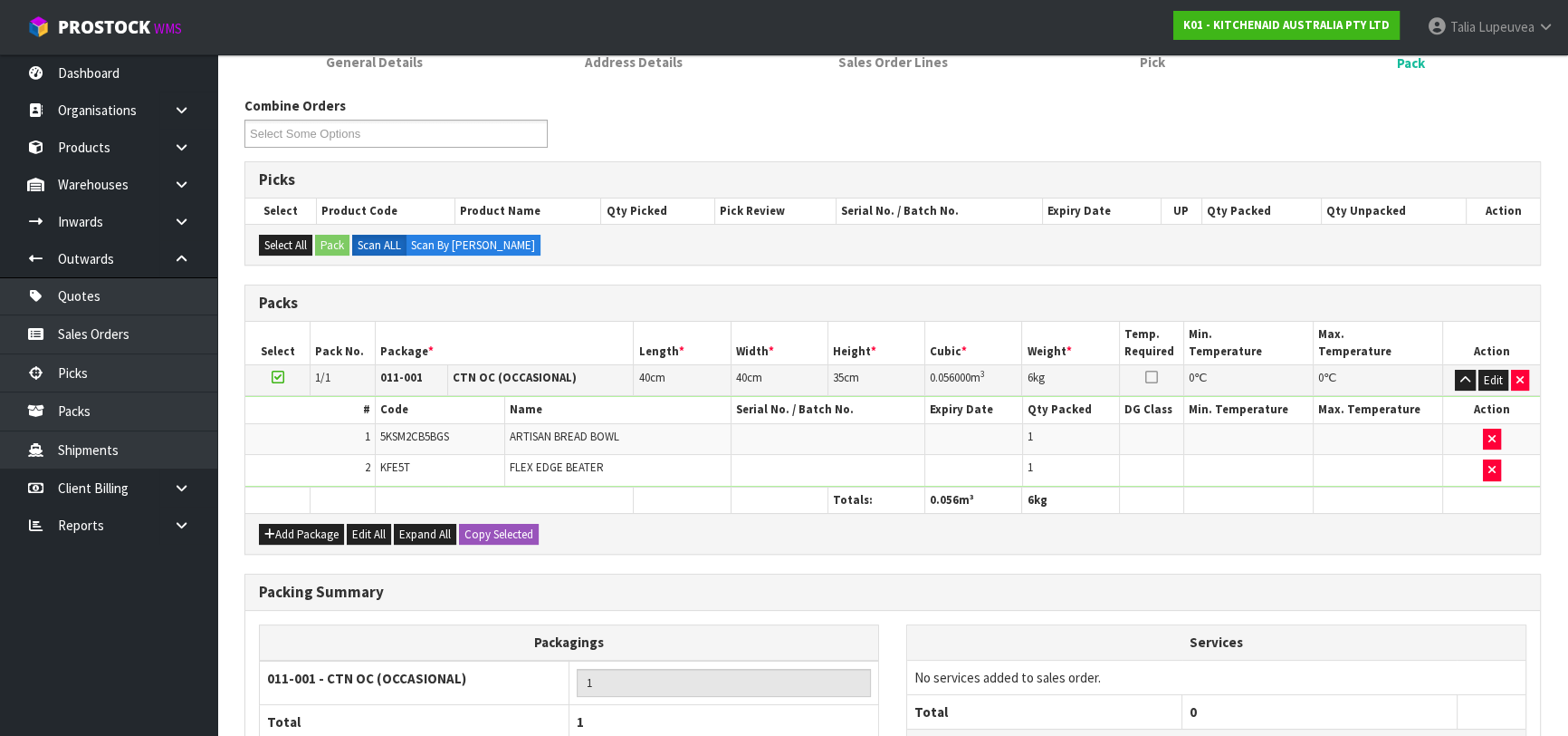
scroll to position [351, 0]
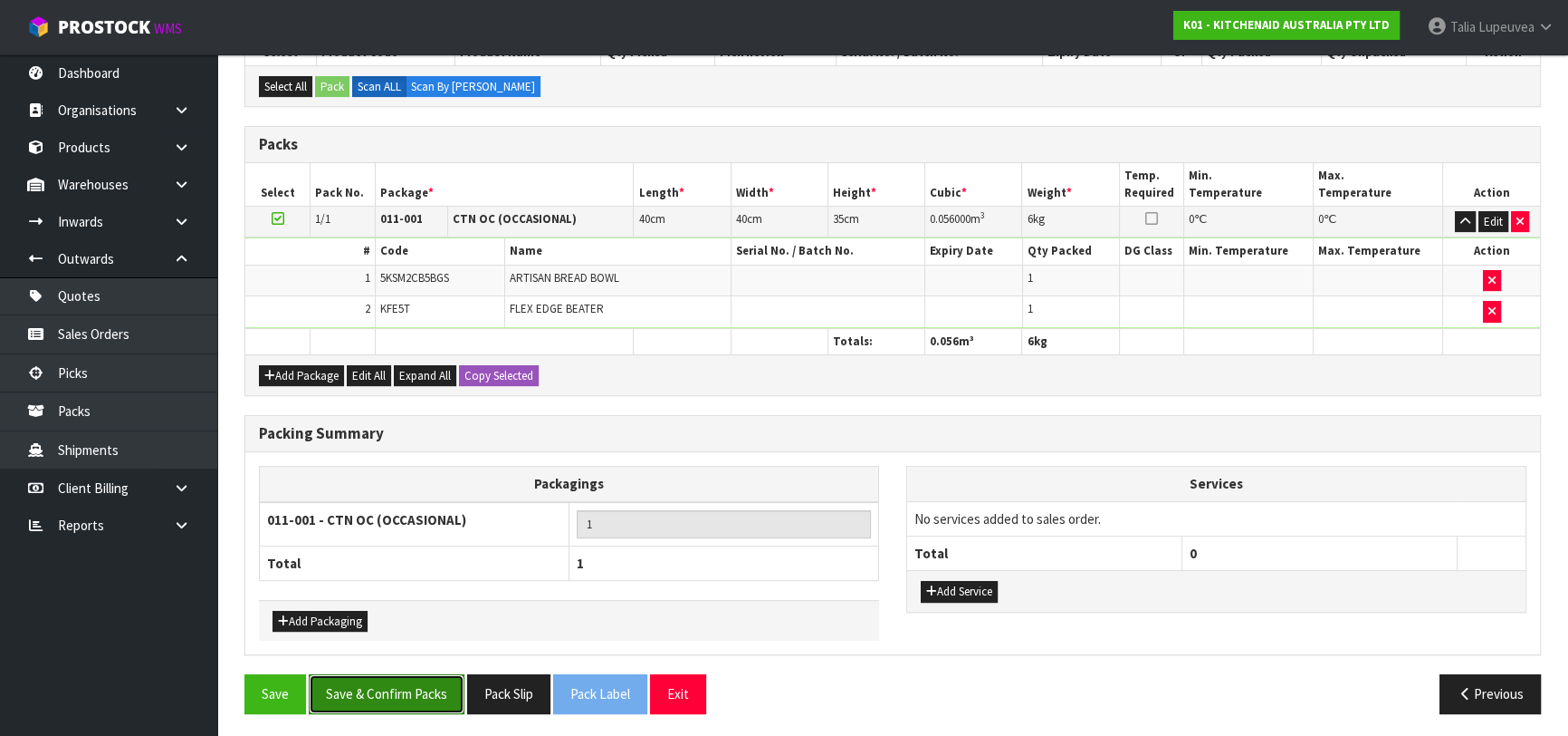
drag, startPoint x: 436, startPoint y: 697, endPoint x: 471, endPoint y: 679, distance: 39.4
click at [436, 696] on button "Save & Confirm Packs" at bounding box center [386, 693] width 155 height 39
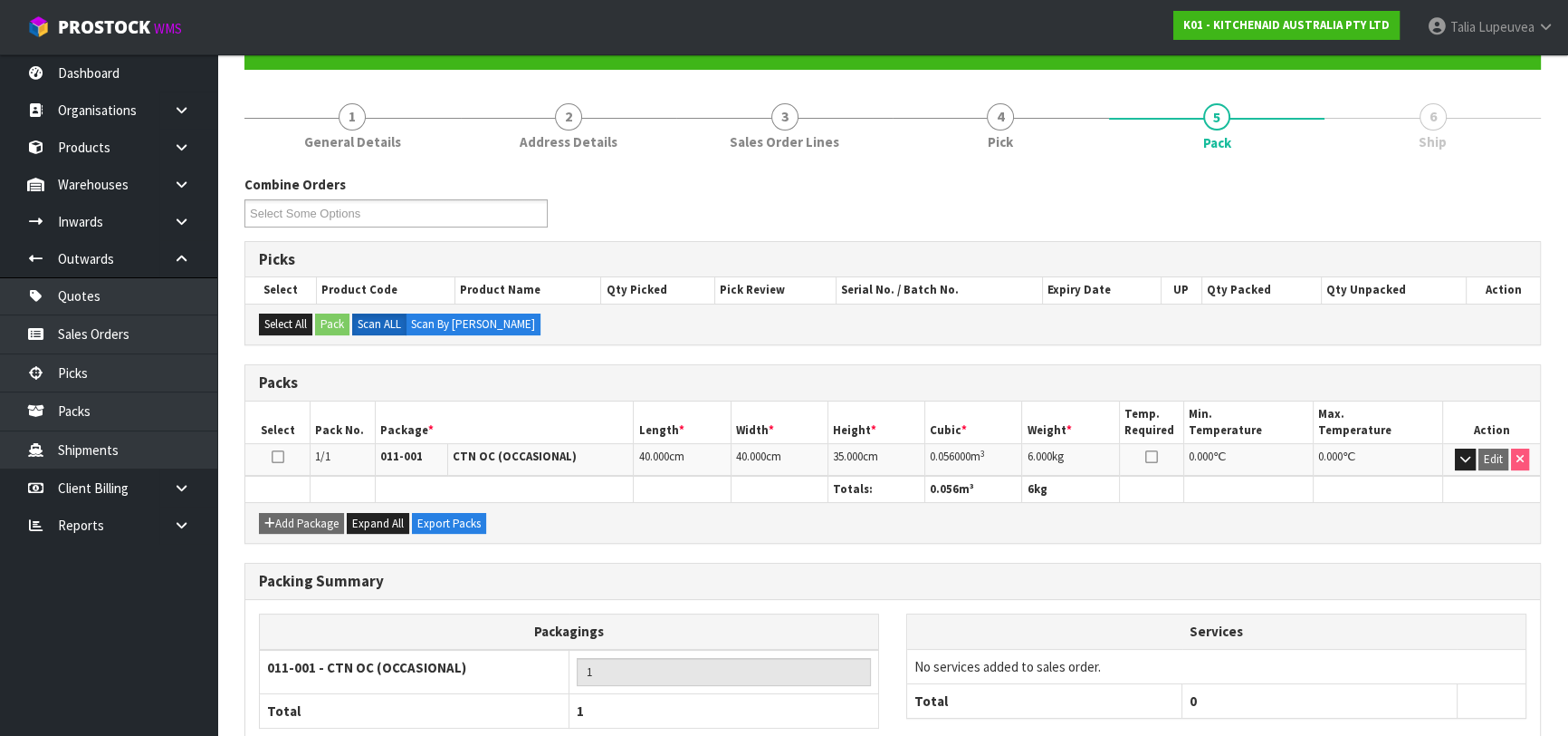
scroll to position [286, 0]
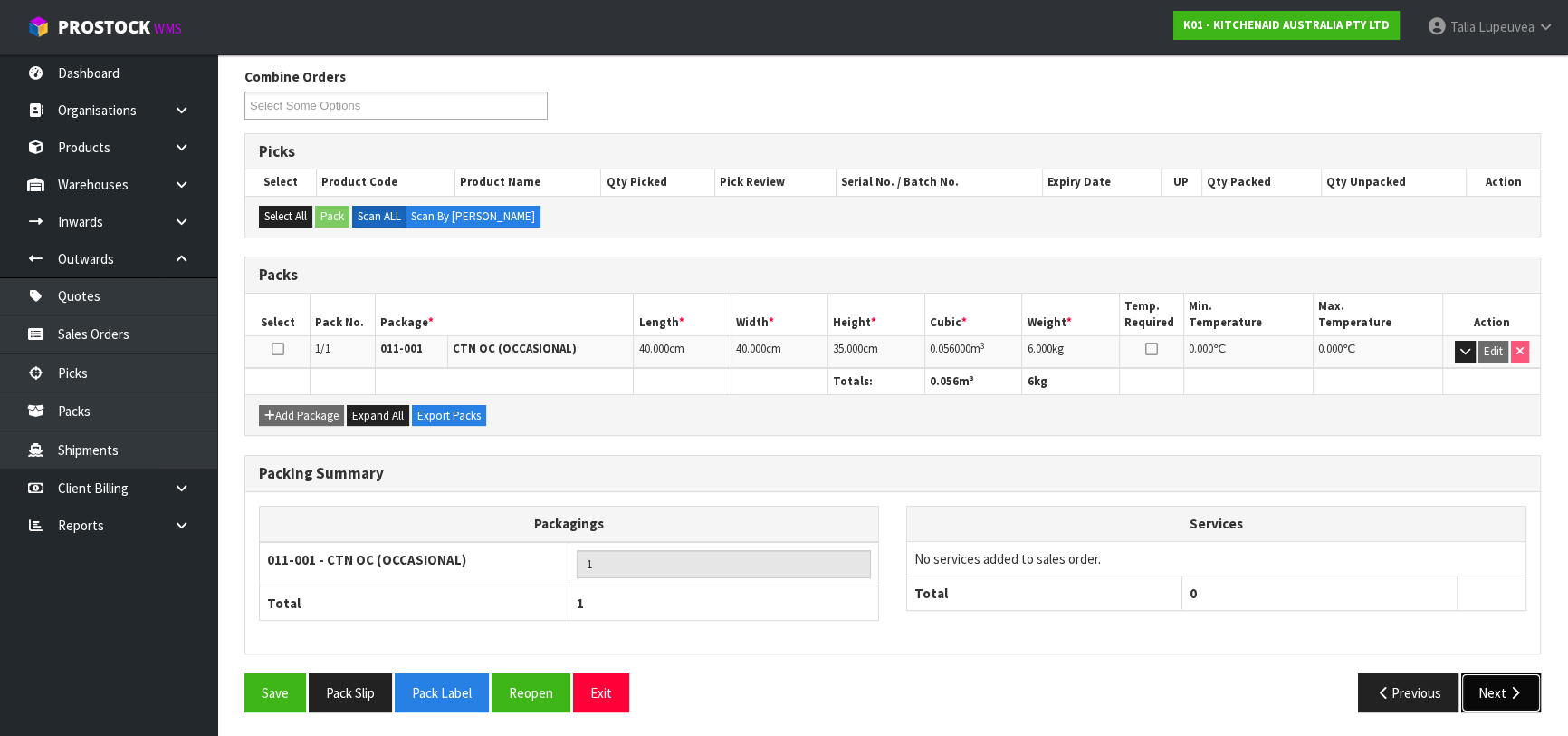
click at [1480, 682] on button "Next" at bounding box center [1501, 692] width 80 height 39
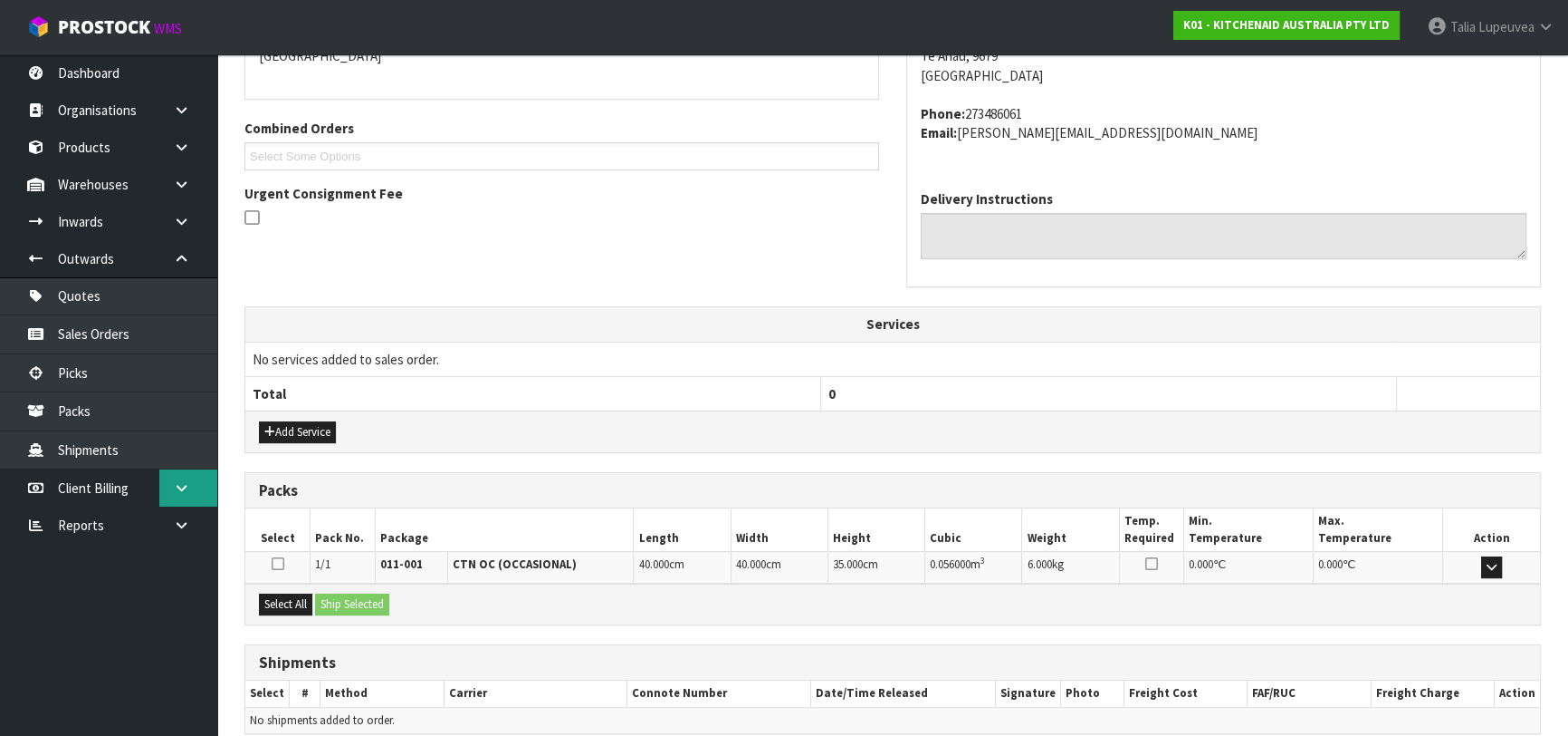
scroll to position [497, 0]
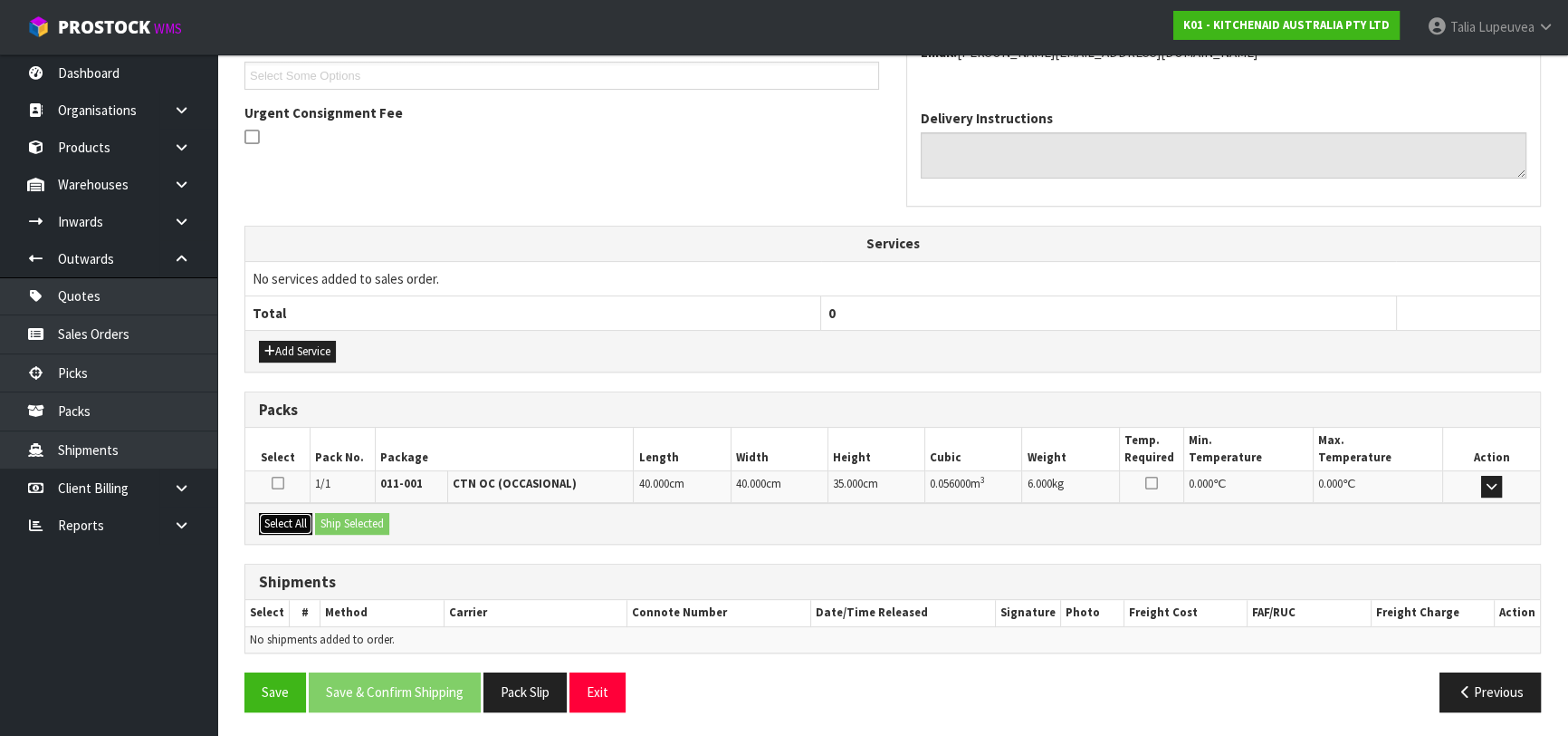
drag, startPoint x: 299, startPoint y: 518, endPoint x: 312, endPoint y: 517, distance: 13.0
click at [299, 518] on button "Select All" at bounding box center [285, 523] width 54 height 22
click at [336, 516] on button "Ship Selected" at bounding box center [352, 523] width 74 height 22
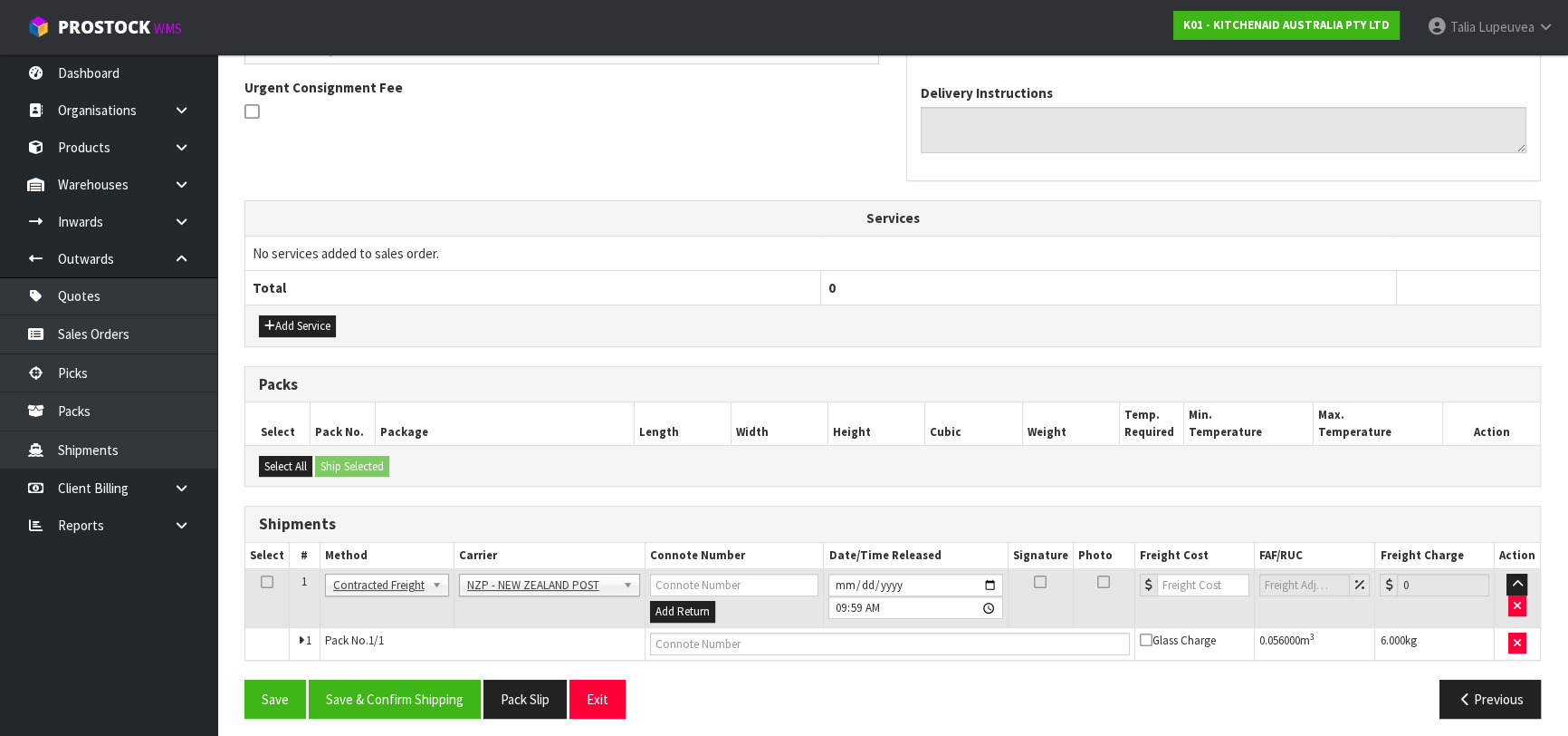
scroll to position [529, 0]
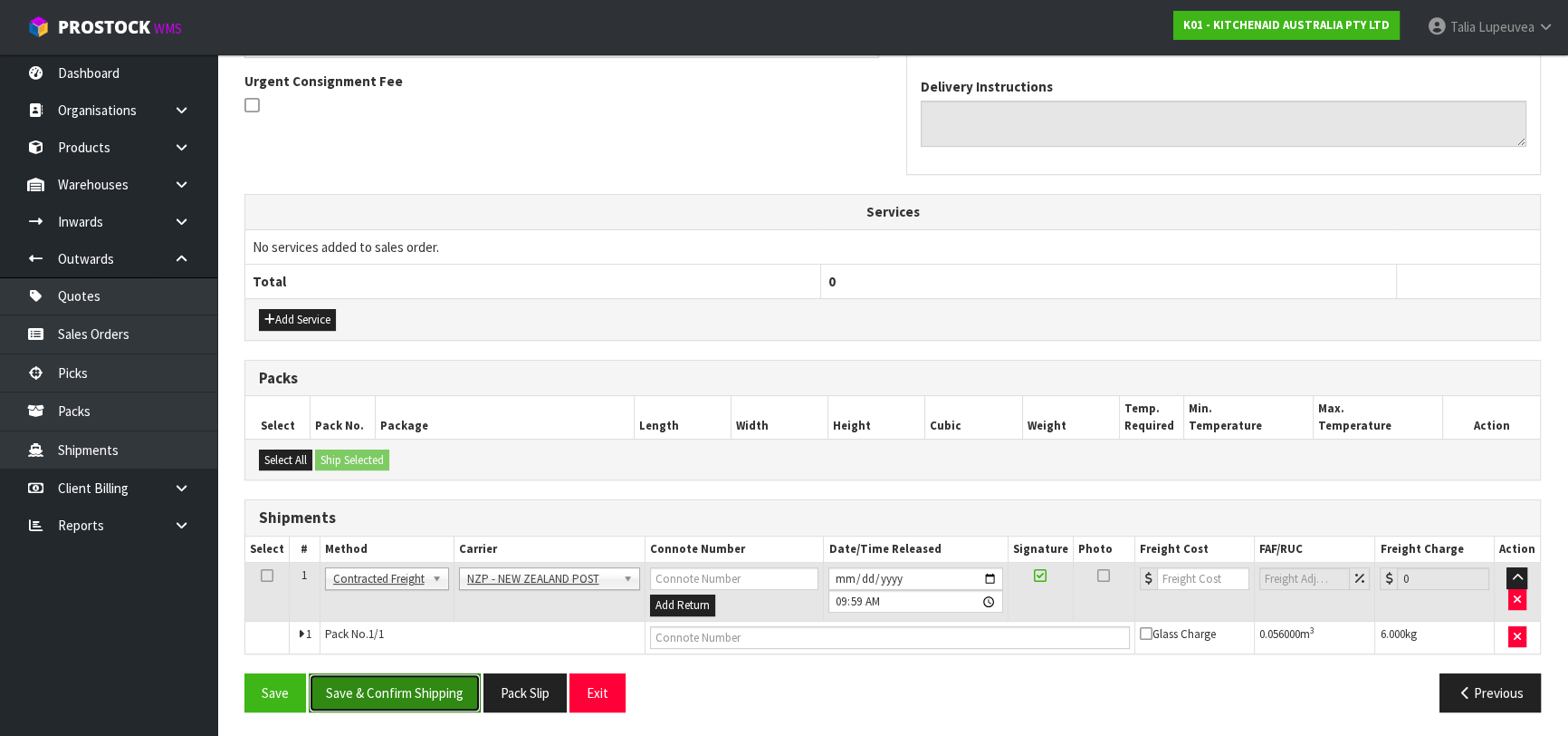
click at [383, 695] on button "Save & Confirm Shipping" at bounding box center [395, 692] width 172 height 39
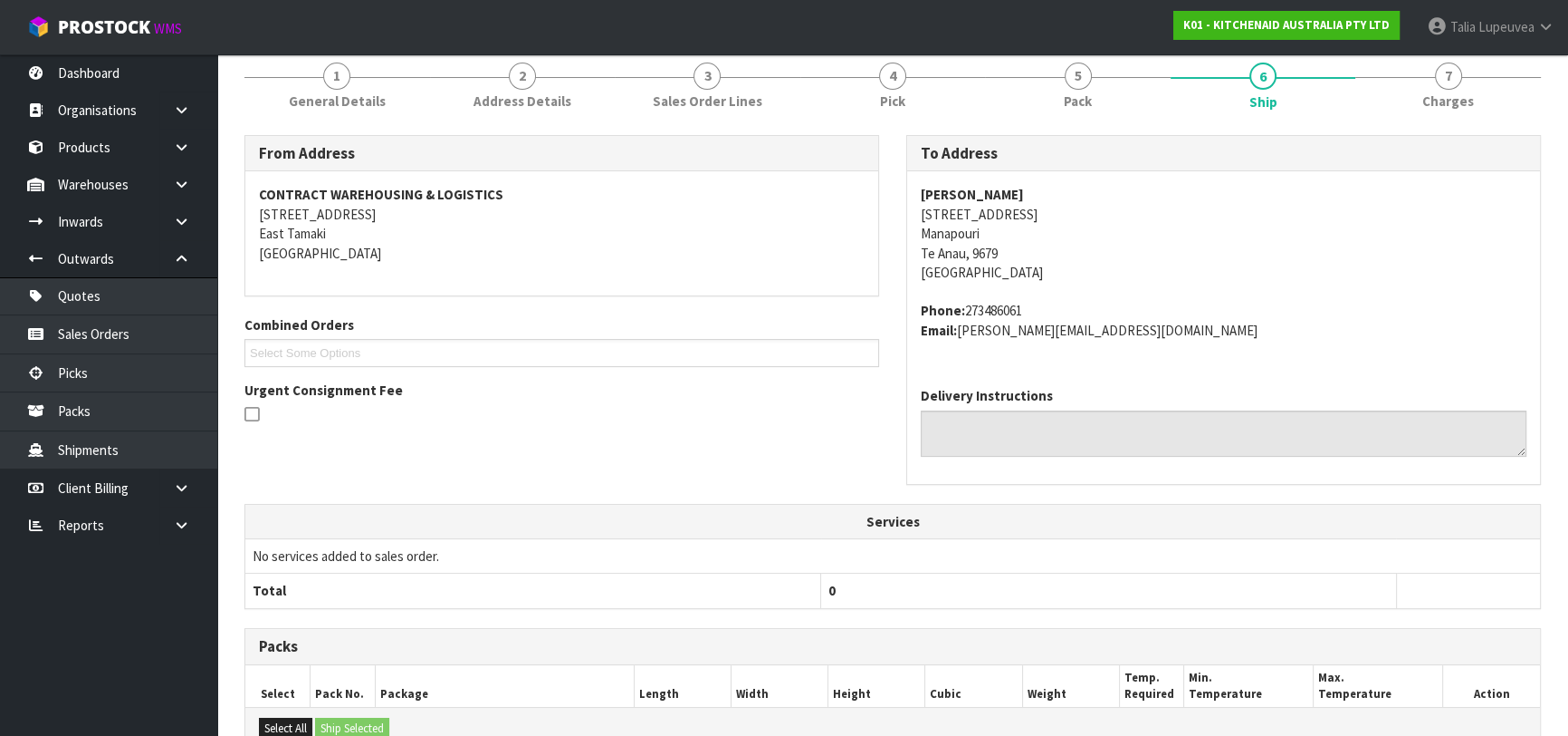
scroll to position [503, 0]
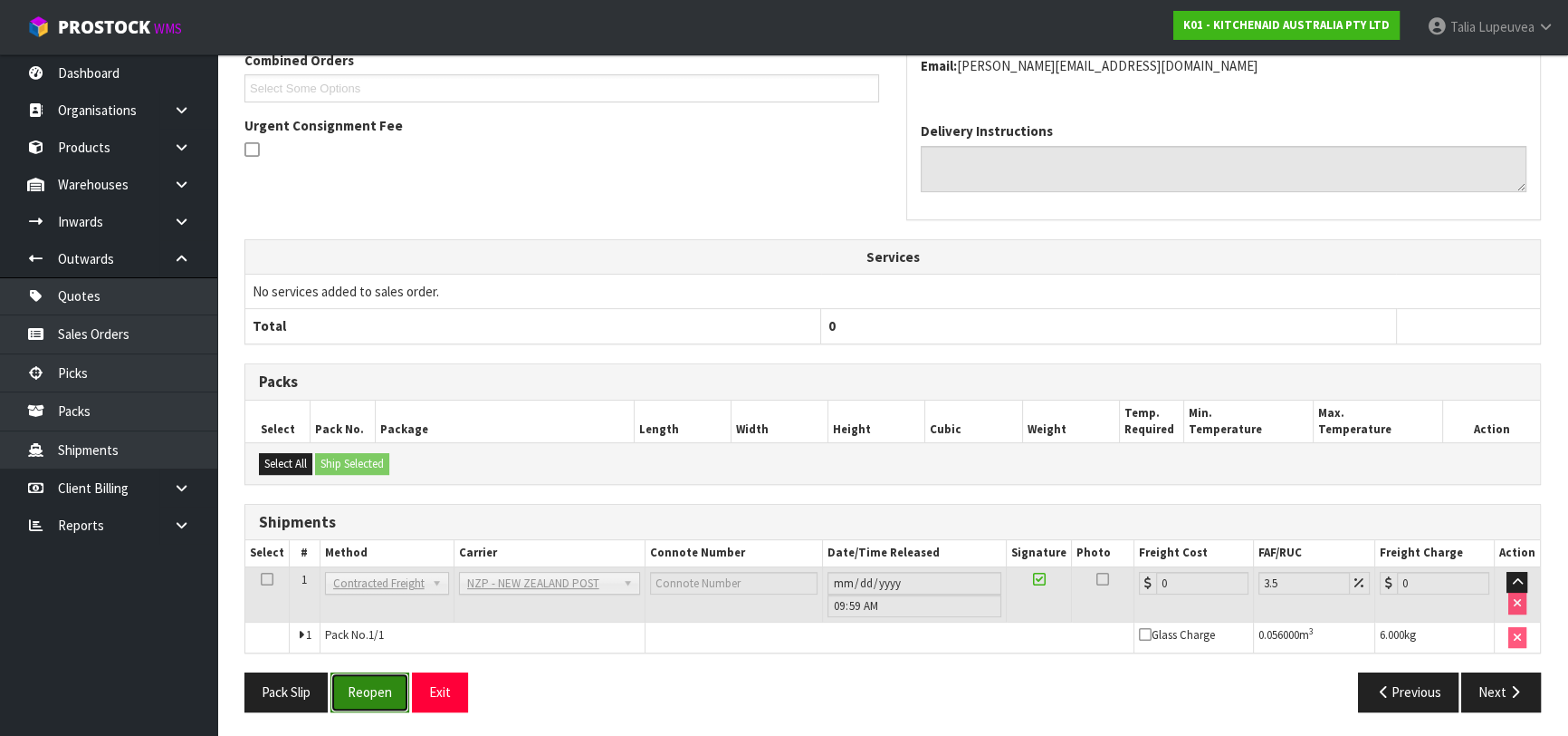
click at [362, 692] on button "Reopen" at bounding box center [370, 691] width 79 height 39
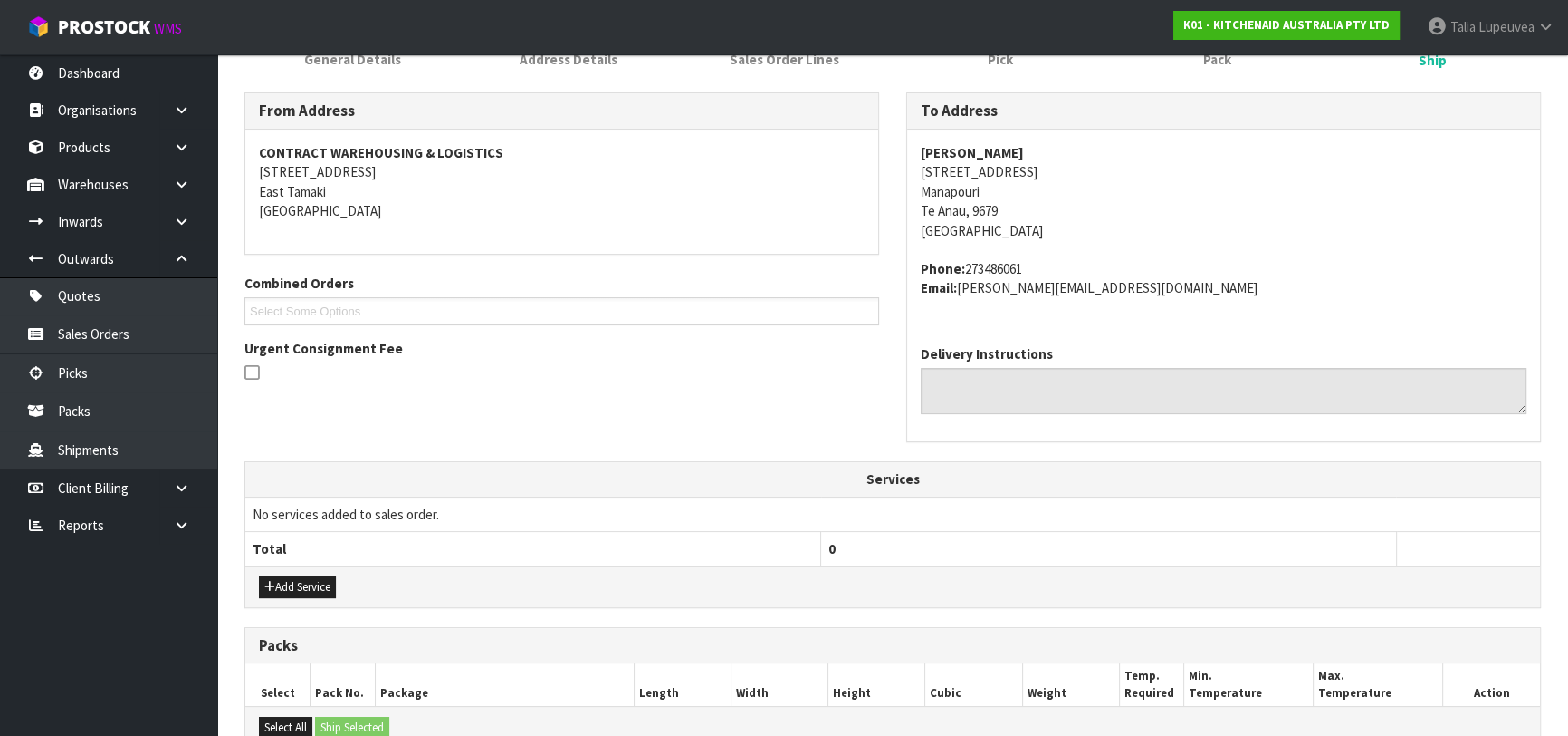
scroll to position [545, 0]
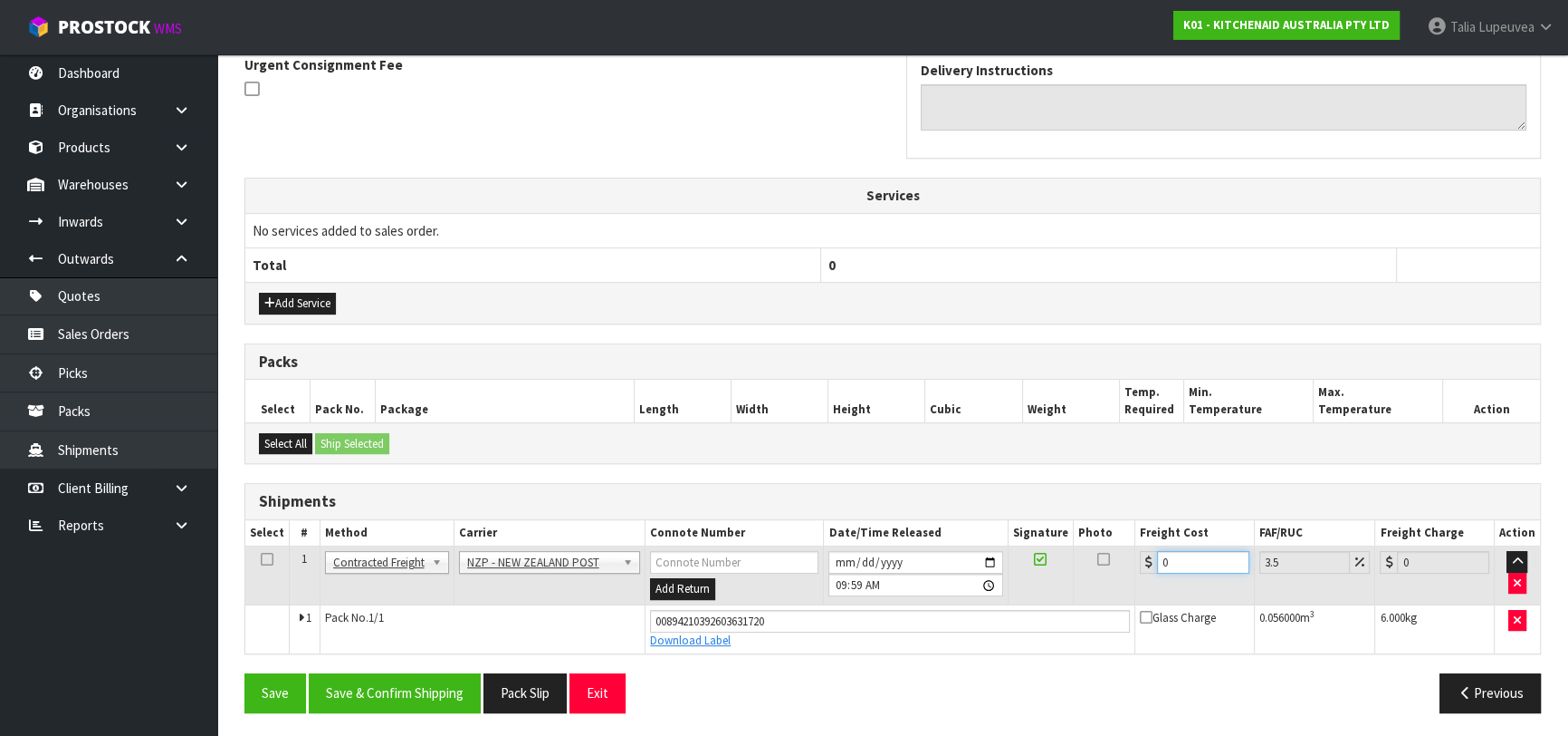
drag, startPoint x: 1173, startPoint y: 561, endPoint x: 1130, endPoint y: 578, distance: 46.2
click at [1130, 578] on tr "1 Client Local Pickup Customer Local Pickup Company Freight Contracted Freight …" at bounding box center [893, 576] width 1295 height 58
type input "1"
type input "1.03"
type input "19"
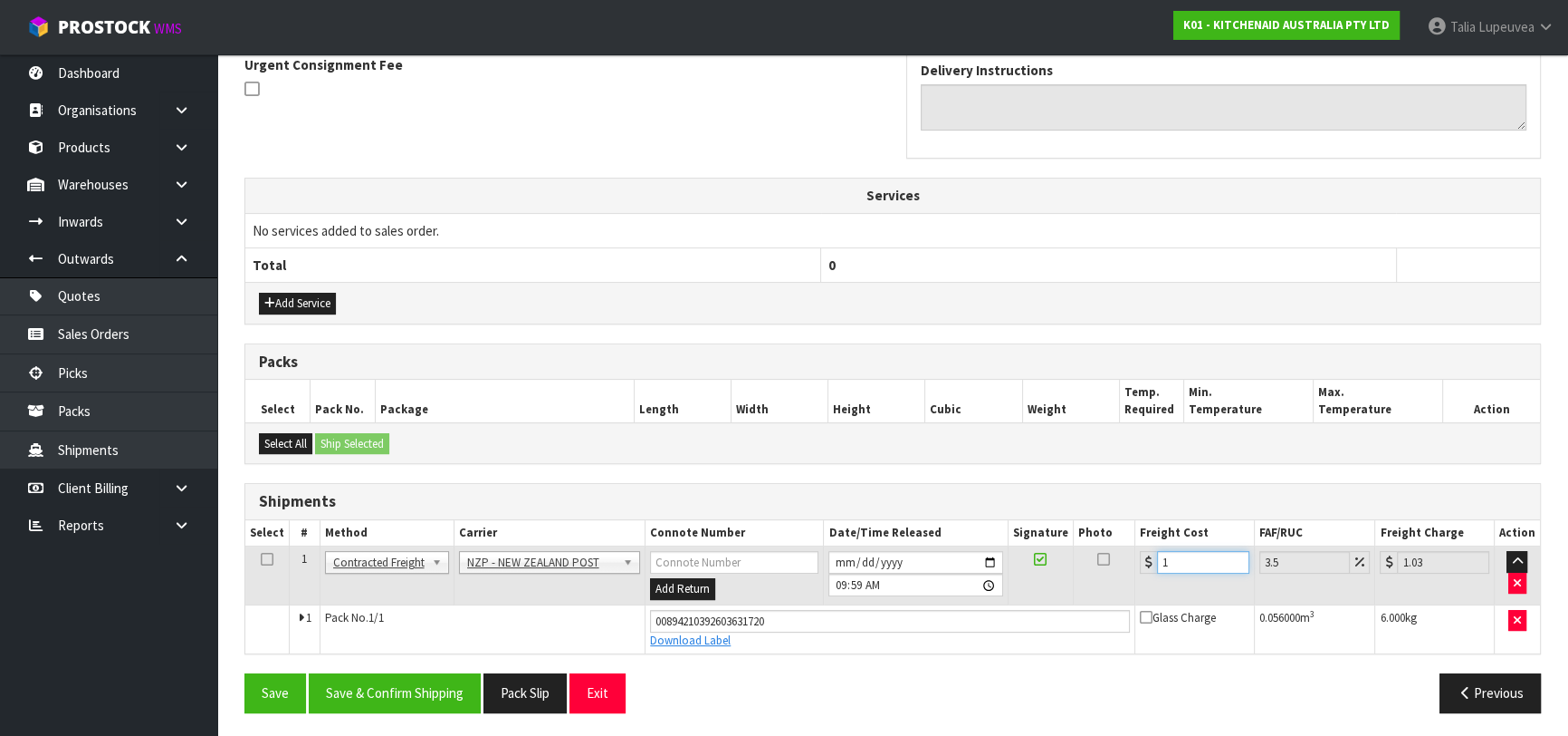
type input "19.66"
type input "19.5"
type input "20.18"
type input "19.53"
type input "20.21"
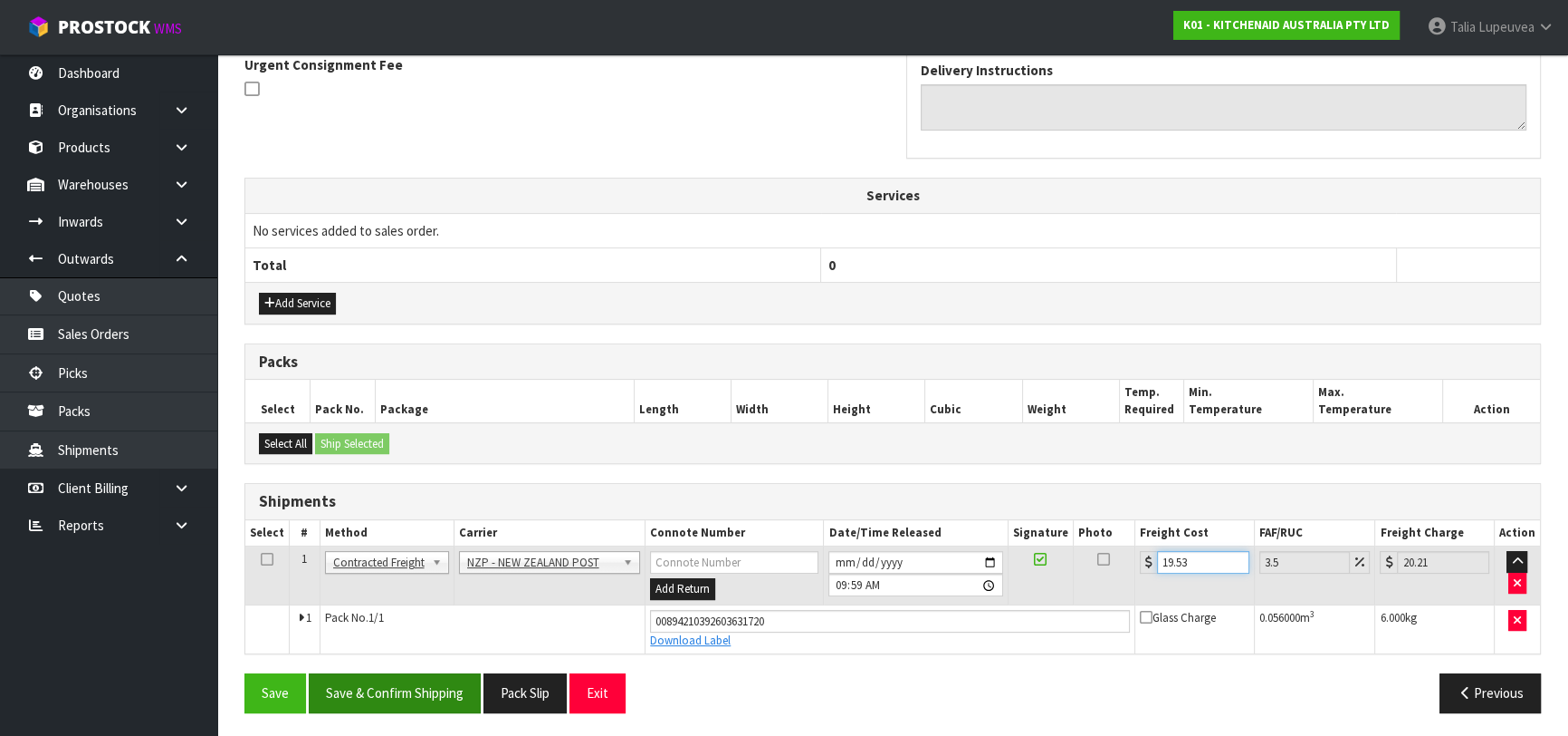
type input "19.53"
click at [440, 683] on button "Save & Confirm Shipping" at bounding box center [395, 692] width 172 height 39
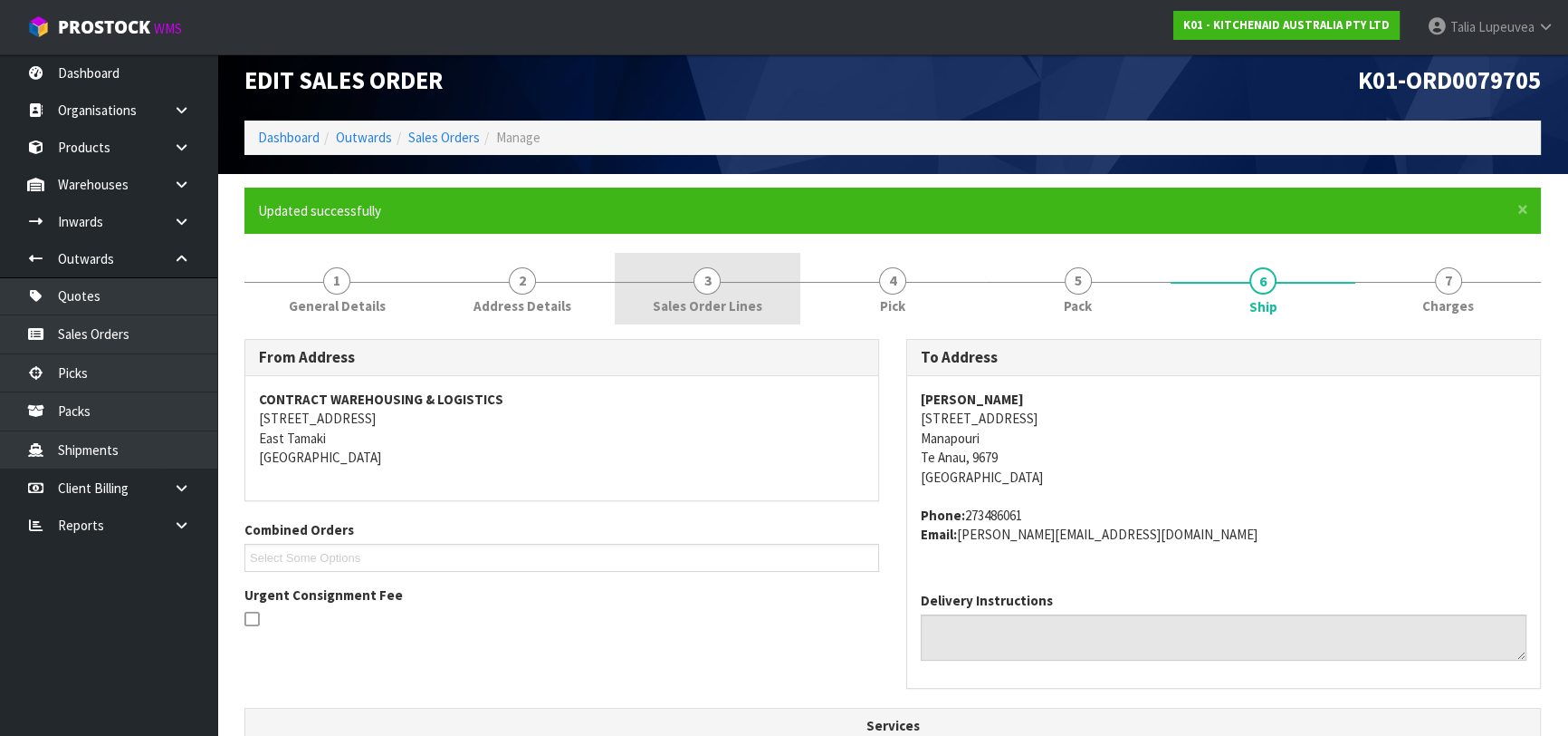
scroll to position [0, 0]
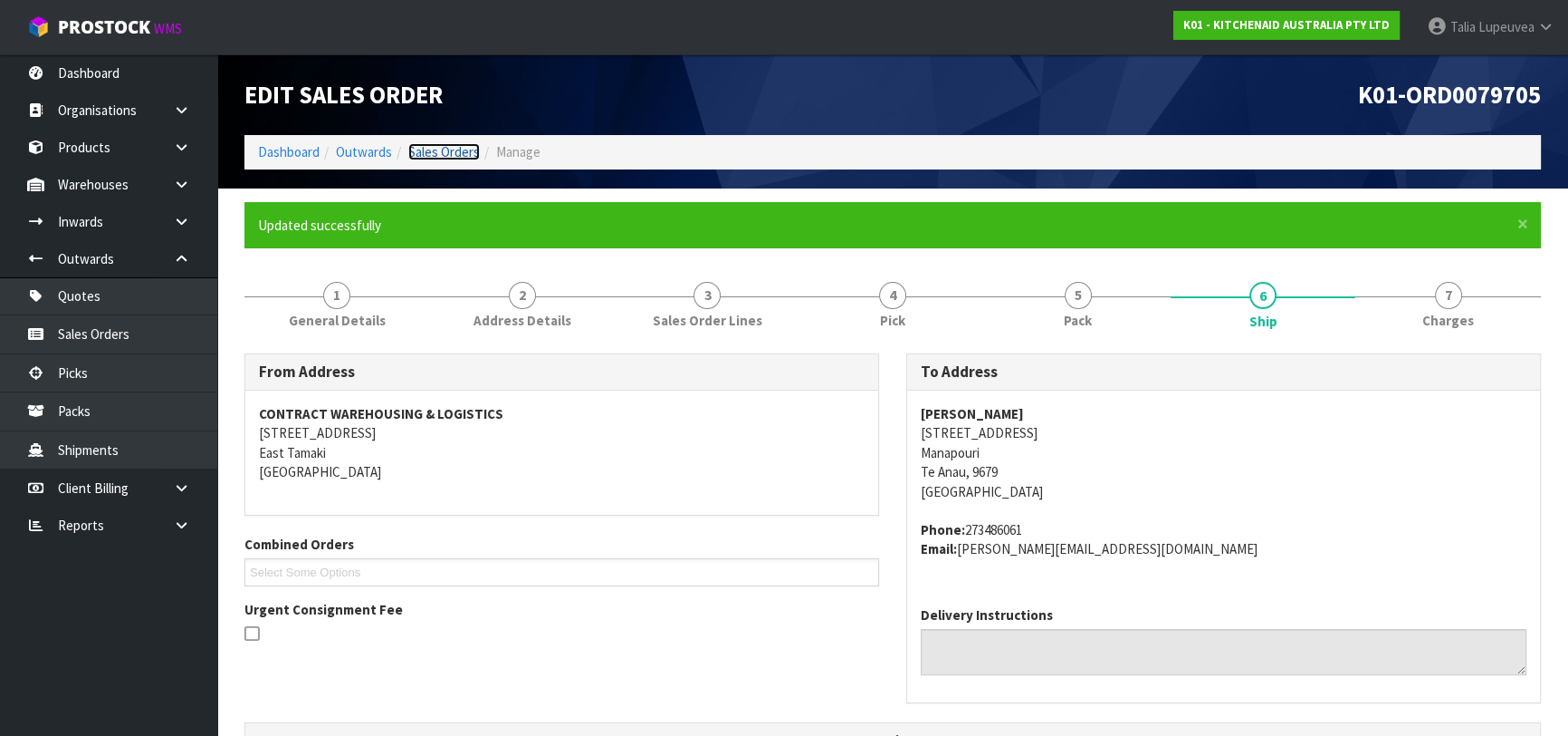
click at [434, 153] on link "Sales Orders" at bounding box center [445, 152] width 72 height 17
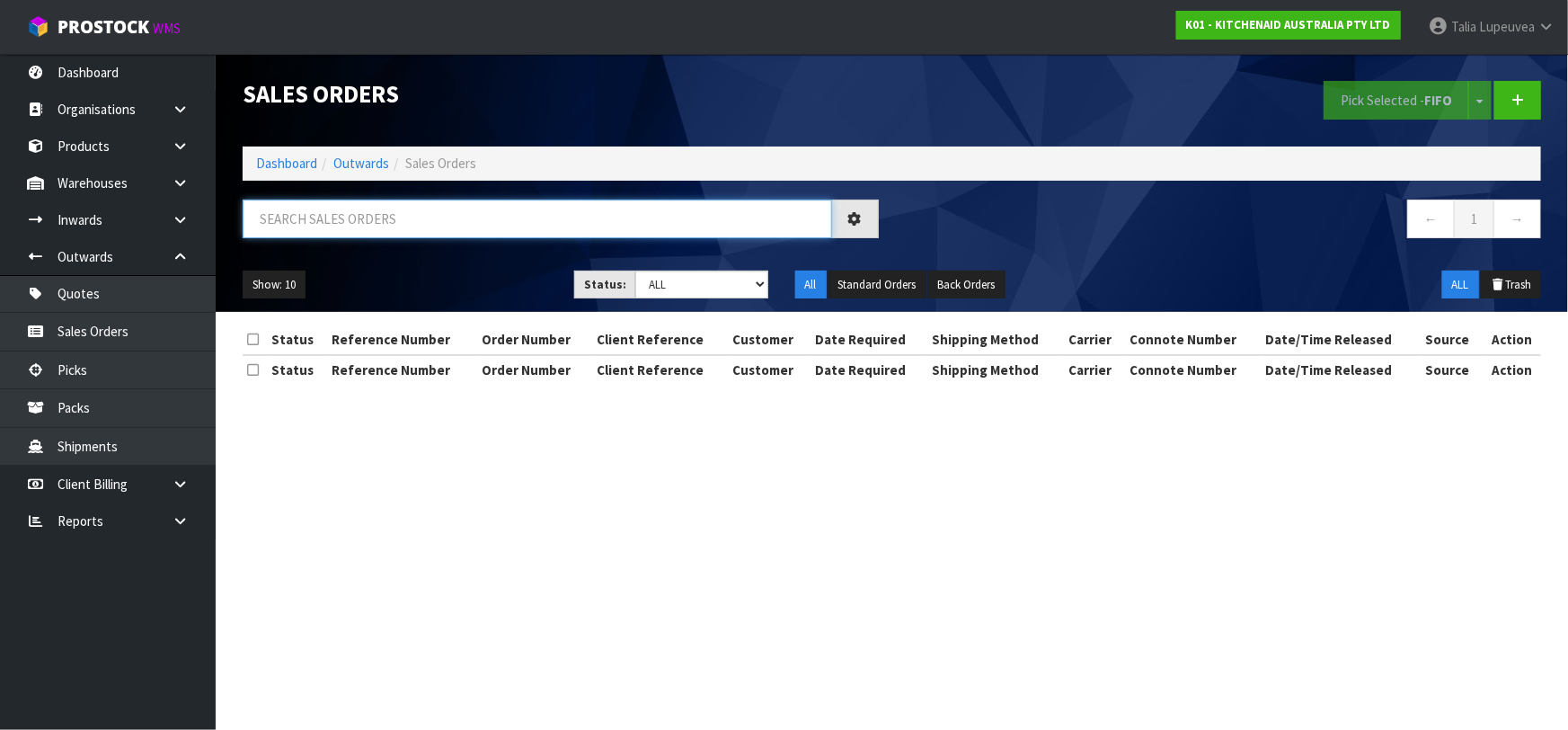
click at [454, 224] on input "text" at bounding box center [537, 218] width 590 height 38
type input "JOB-0414164"
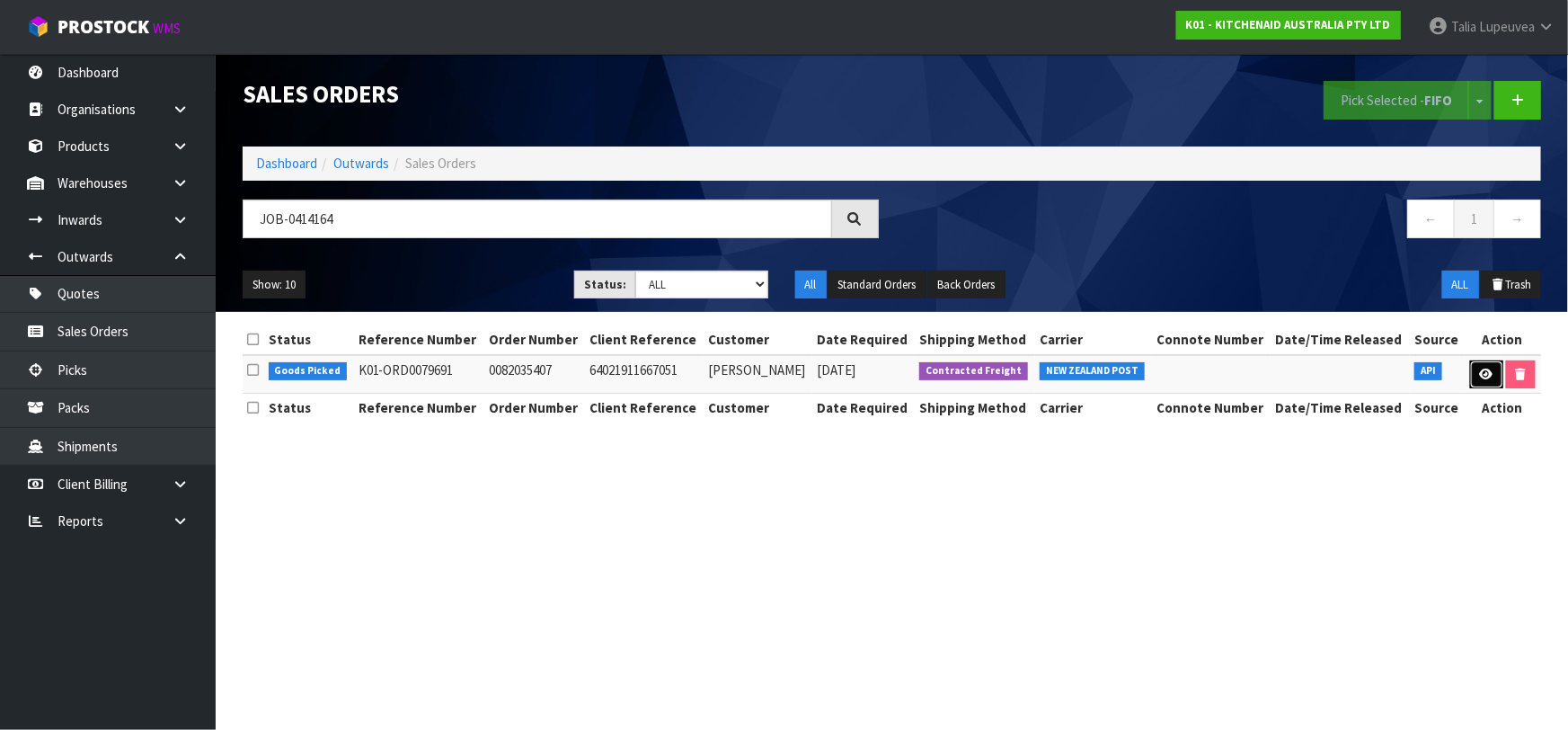
click at [1482, 376] on icon at bounding box center [1486, 374] width 13 height 11
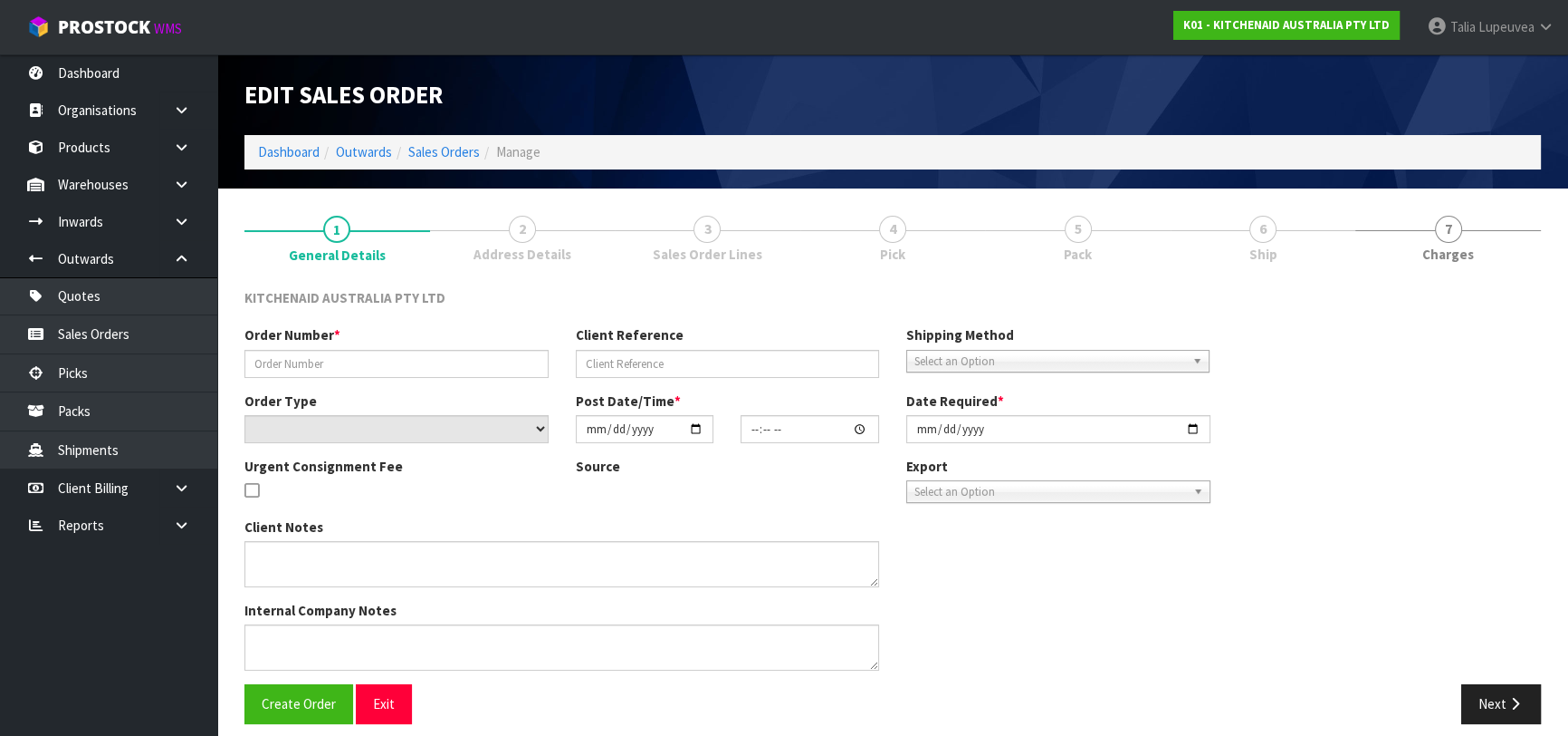
type input "0082035407"
type input "64021911667051"
select select "number:0"
type input "[DATE]"
type input "17:44:45.000"
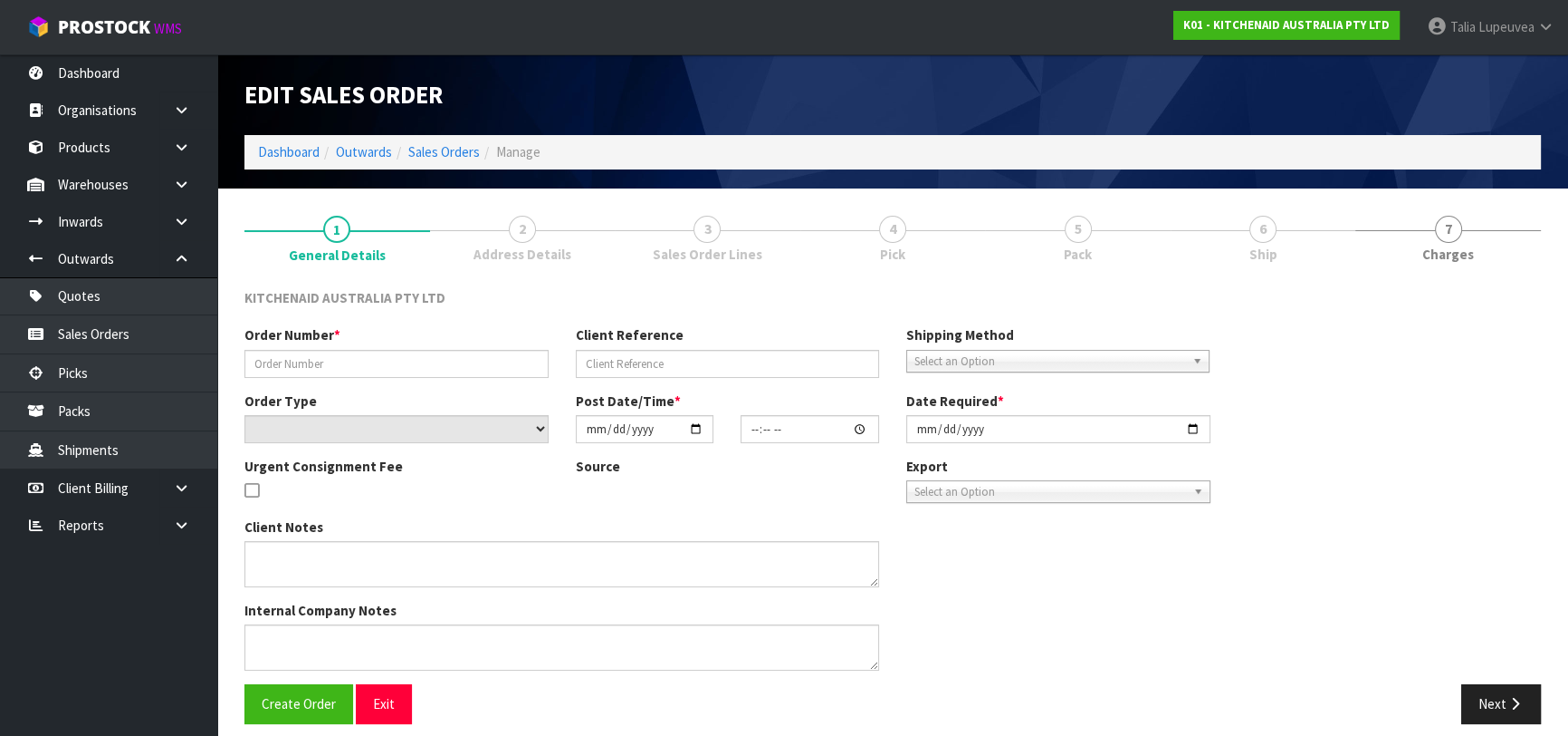
type input "[DATE]"
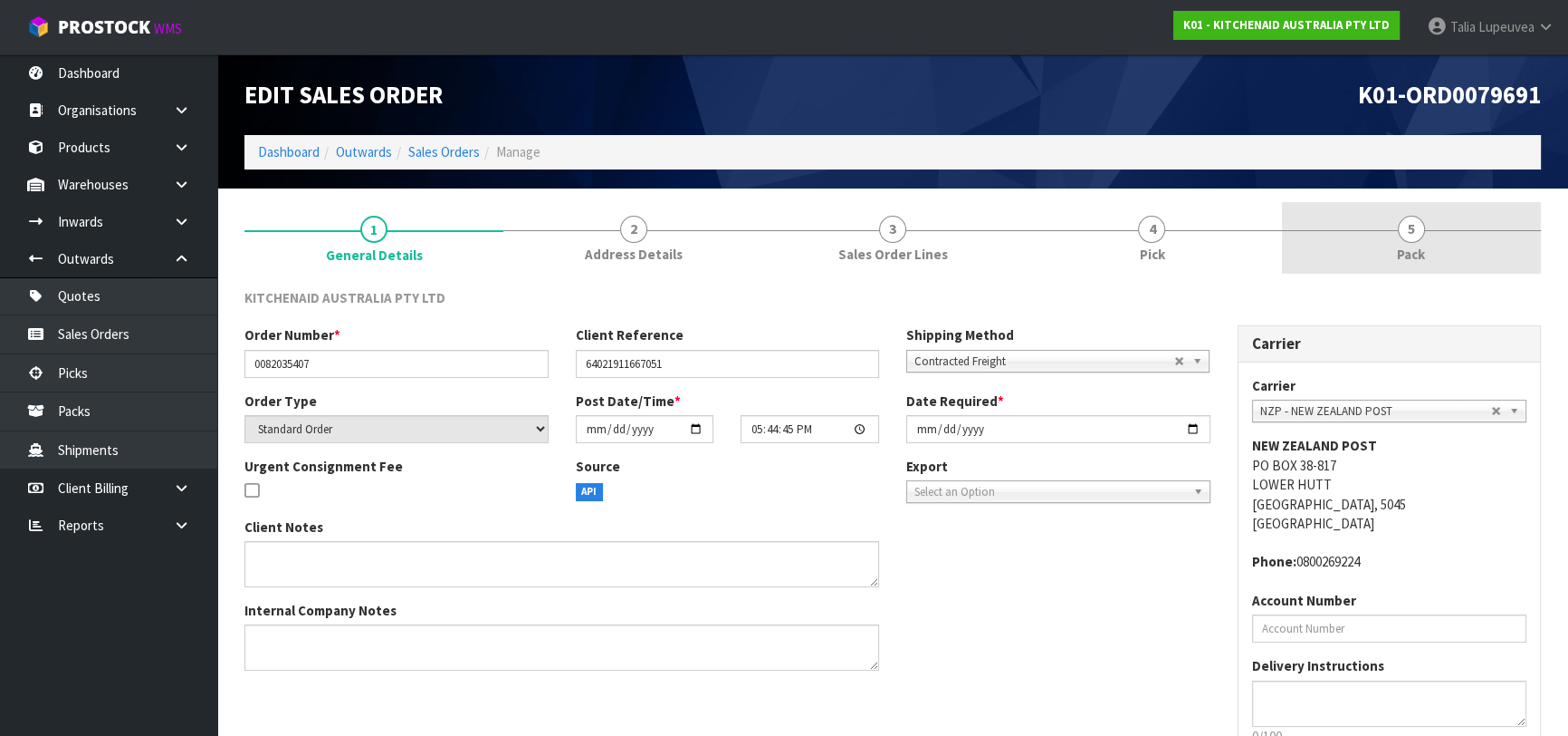
click at [1395, 227] on link "5 Pack" at bounding box center [1411, 237] width 259 height 72
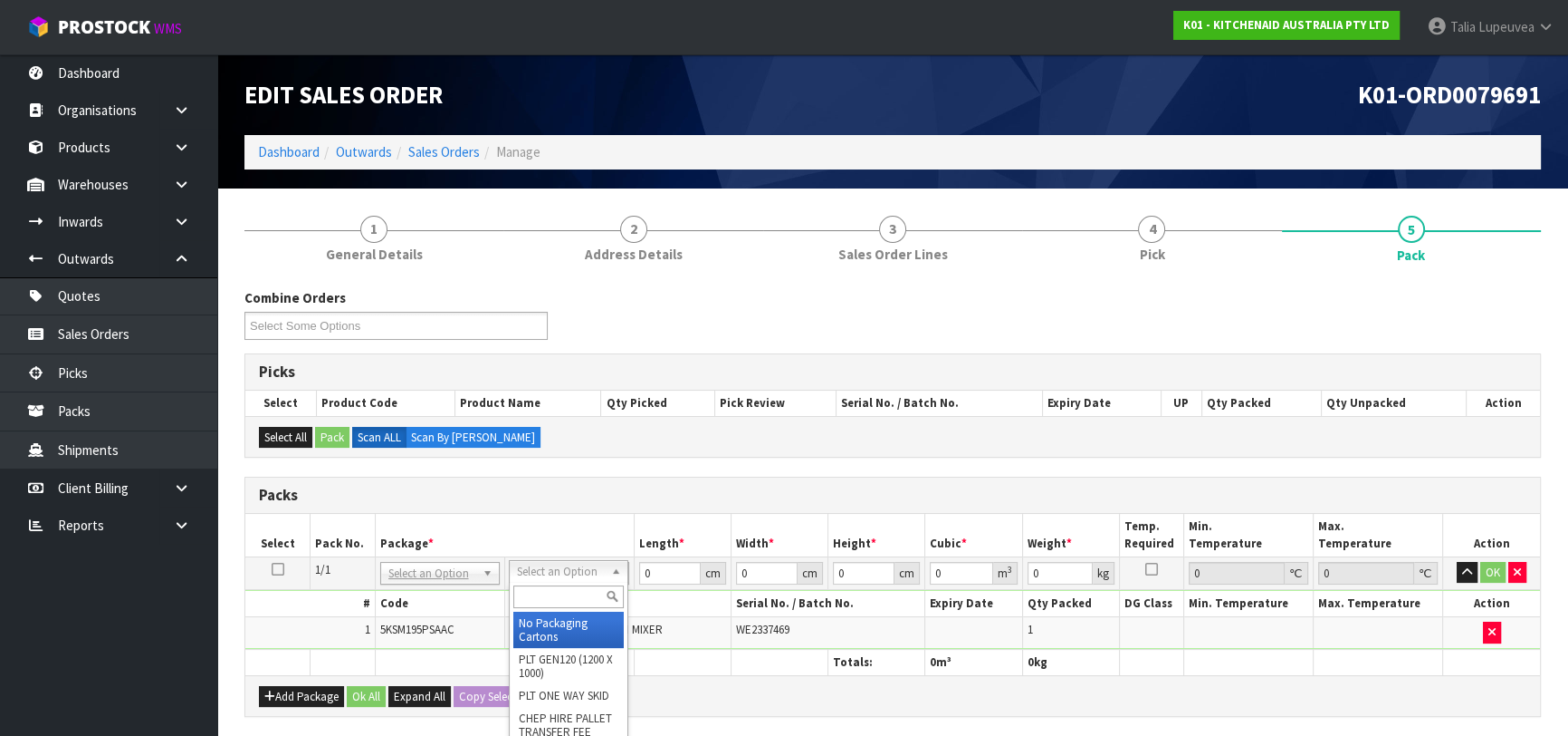
drag, startPoint x: 579, startPoint y: 601, endPoint x: 589, endPoint y: 599, distance: 10.2
click at [588, 599] on input "text" at bounding box center [568, 597] width 110 height 23
type input "OWN"
drag, startPoint x: 561, startPoint y: 622, endPoint x: 622, endPoint y: 589, distance: 69.4
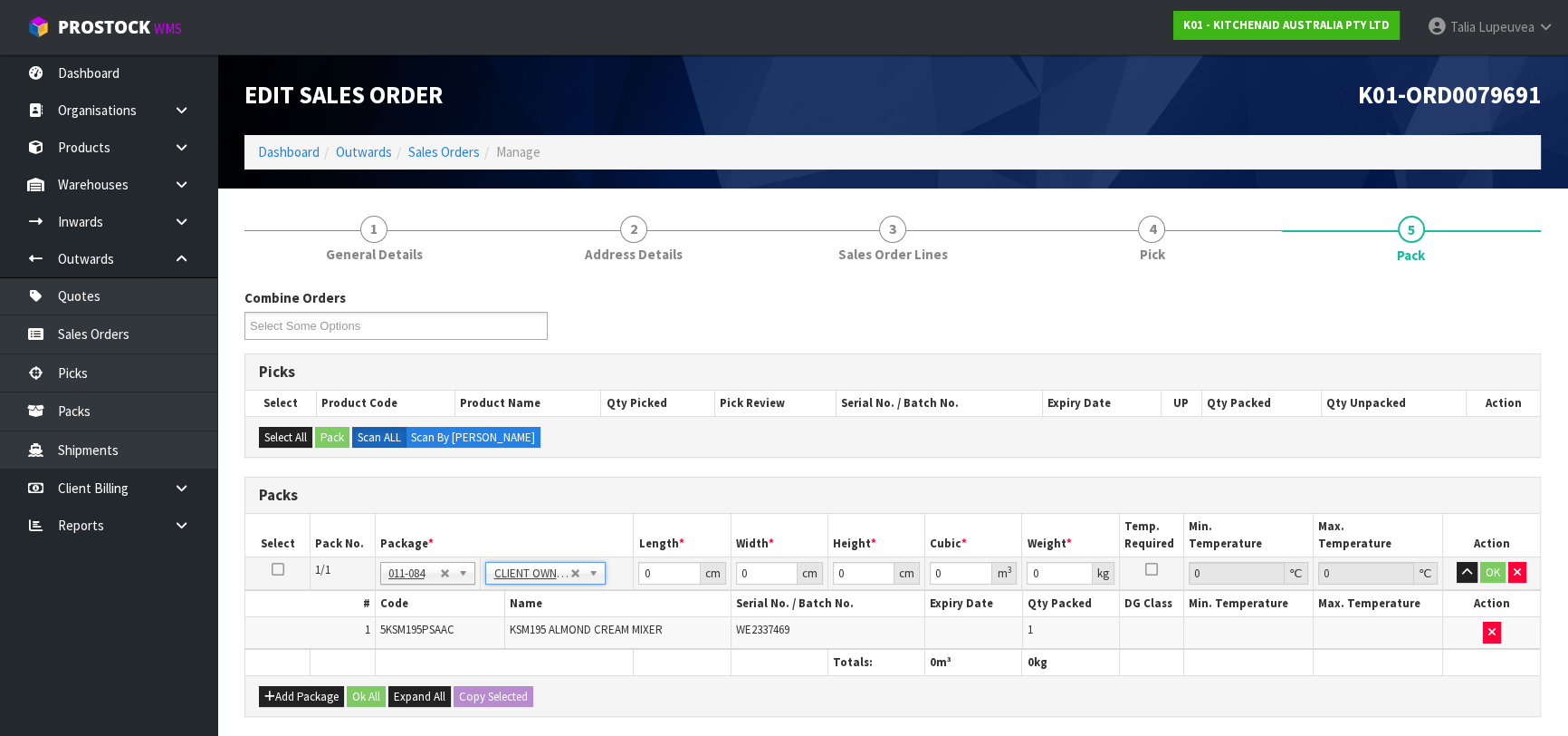
type input "12.45"
drag, startPoint x: 659, startPoint y: 571, endPoint x: 558, endPoint y: 583, distance: 101.7
click at [560, 585] on tr "1/1 NONE 007-001 007-002 007-004 007-009 007-013 007-014 007-015 007-017 007-01…" at bounding box center [893, 572] width 1295 height 33
type input "42"
type input "29"
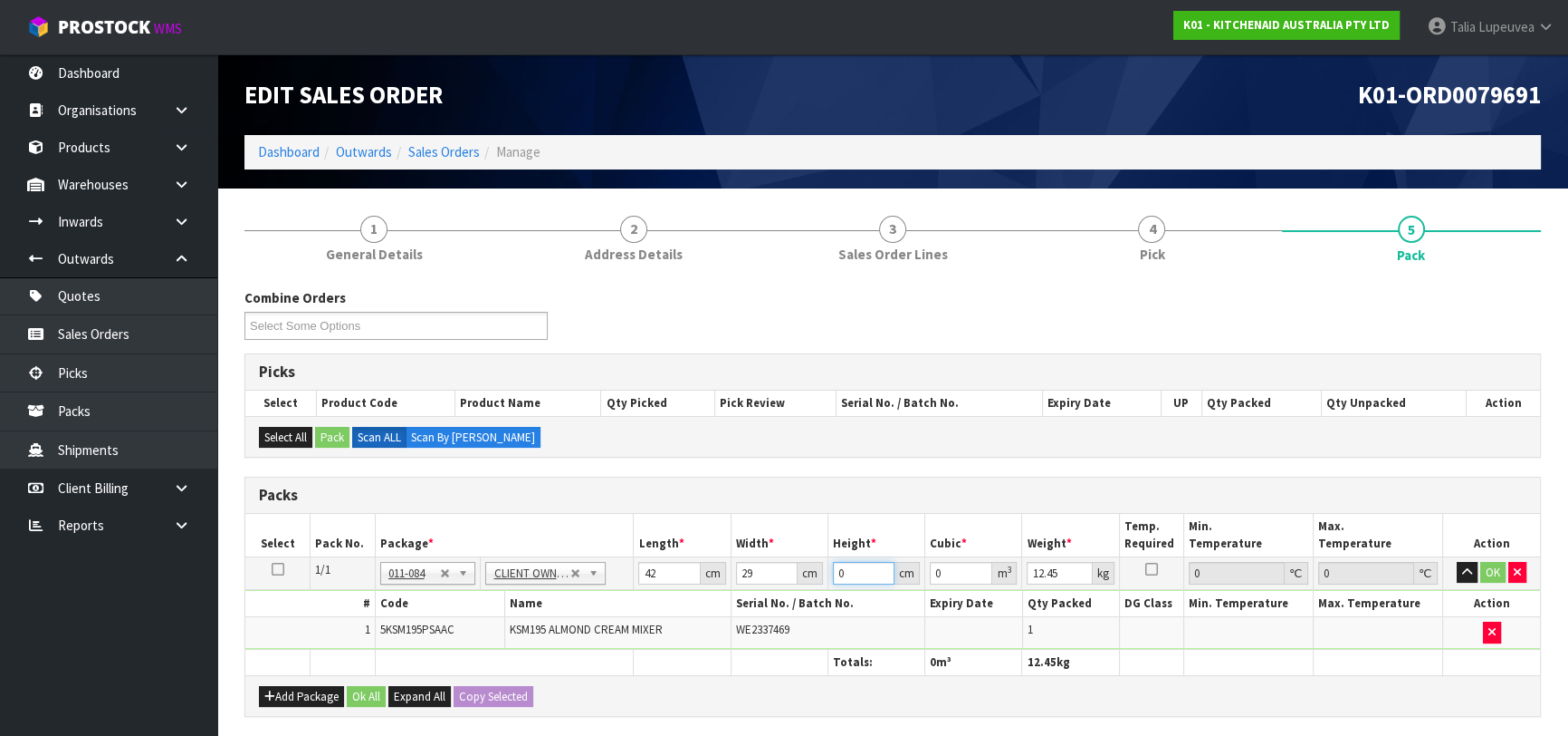
type input "4"
type input "0.004872"
type input "43"
type input "0.052374"
type input "43"
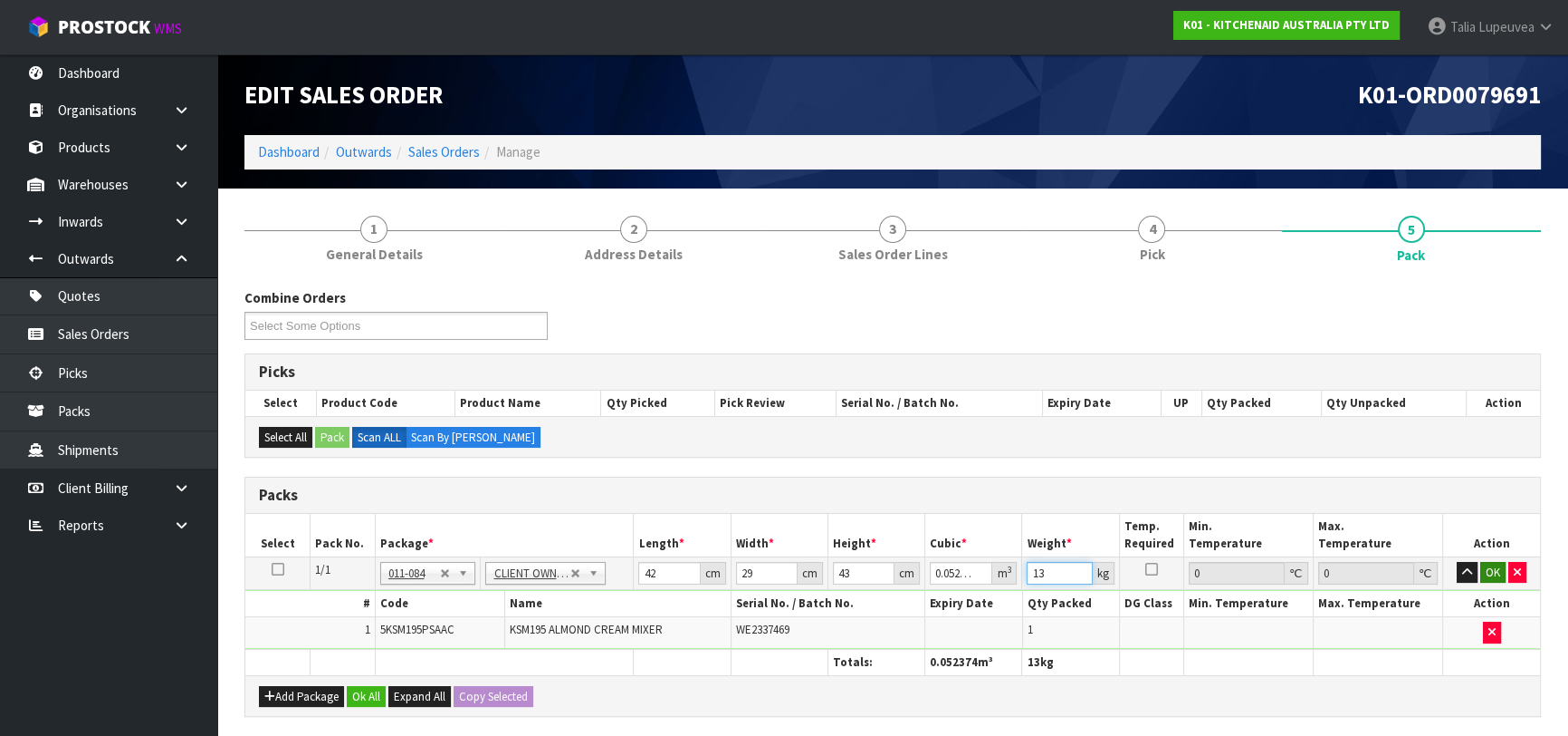
type input "13"
click at [1487, 572] on button "OK" at bounding box center [1493, 572] width 25 height 22
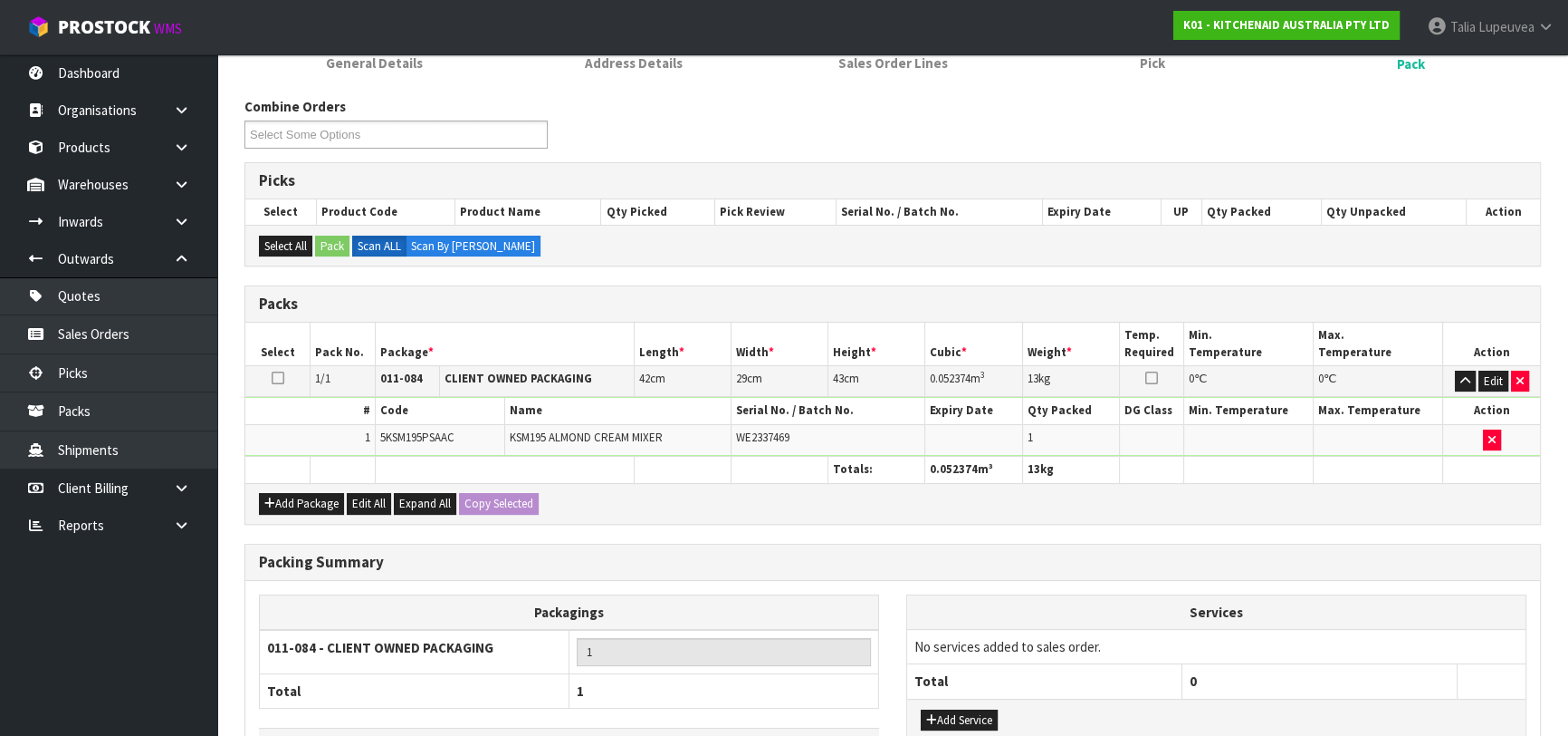
scroll to position [319, 0]
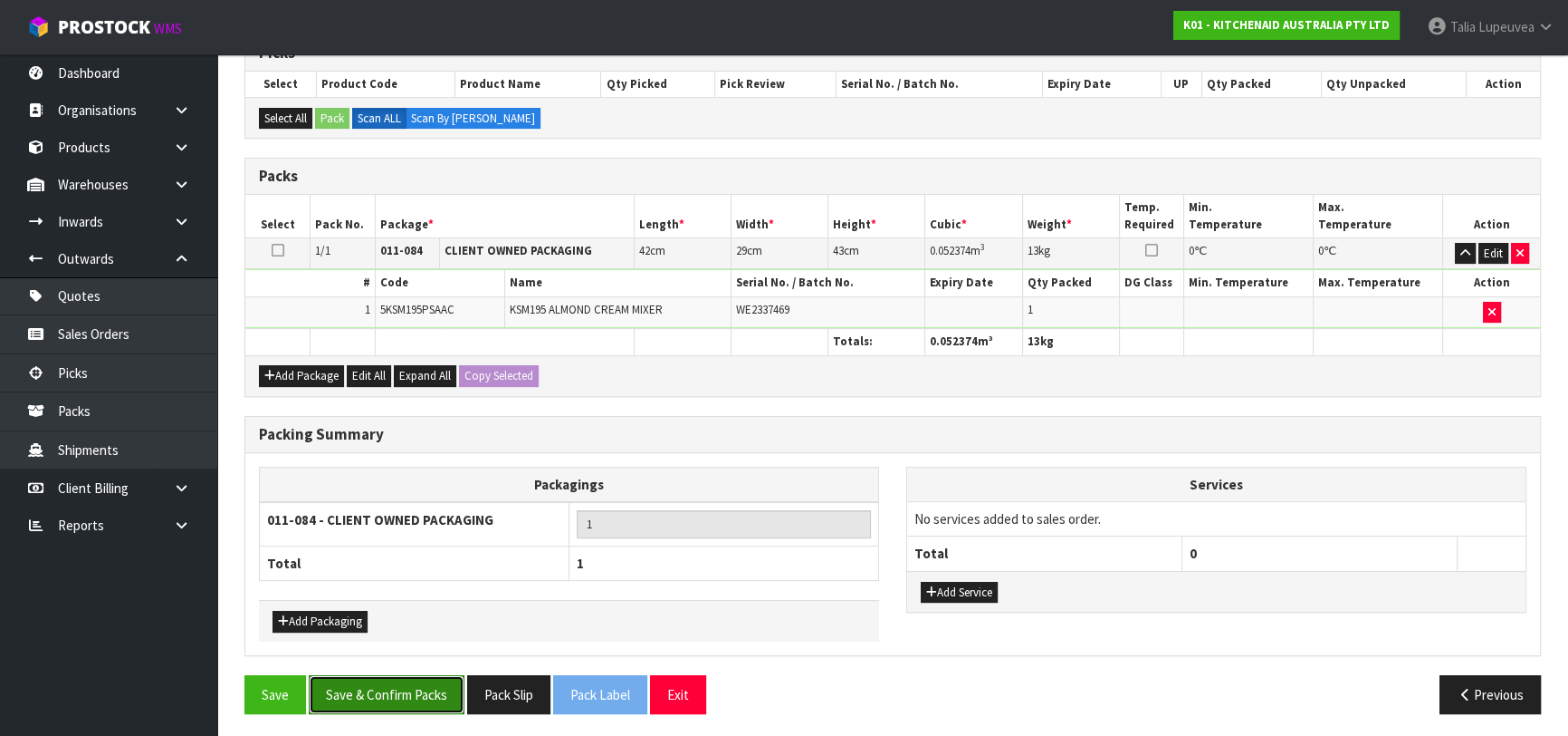
drag, startPoint x: 426, startPoint y: 683, endPoint x: 716, endPoint y: 613, distance: 298.3
click at [428, 682] on button "Save & Confirm Packs" at bounding box center [386, 694] width 155 height 39
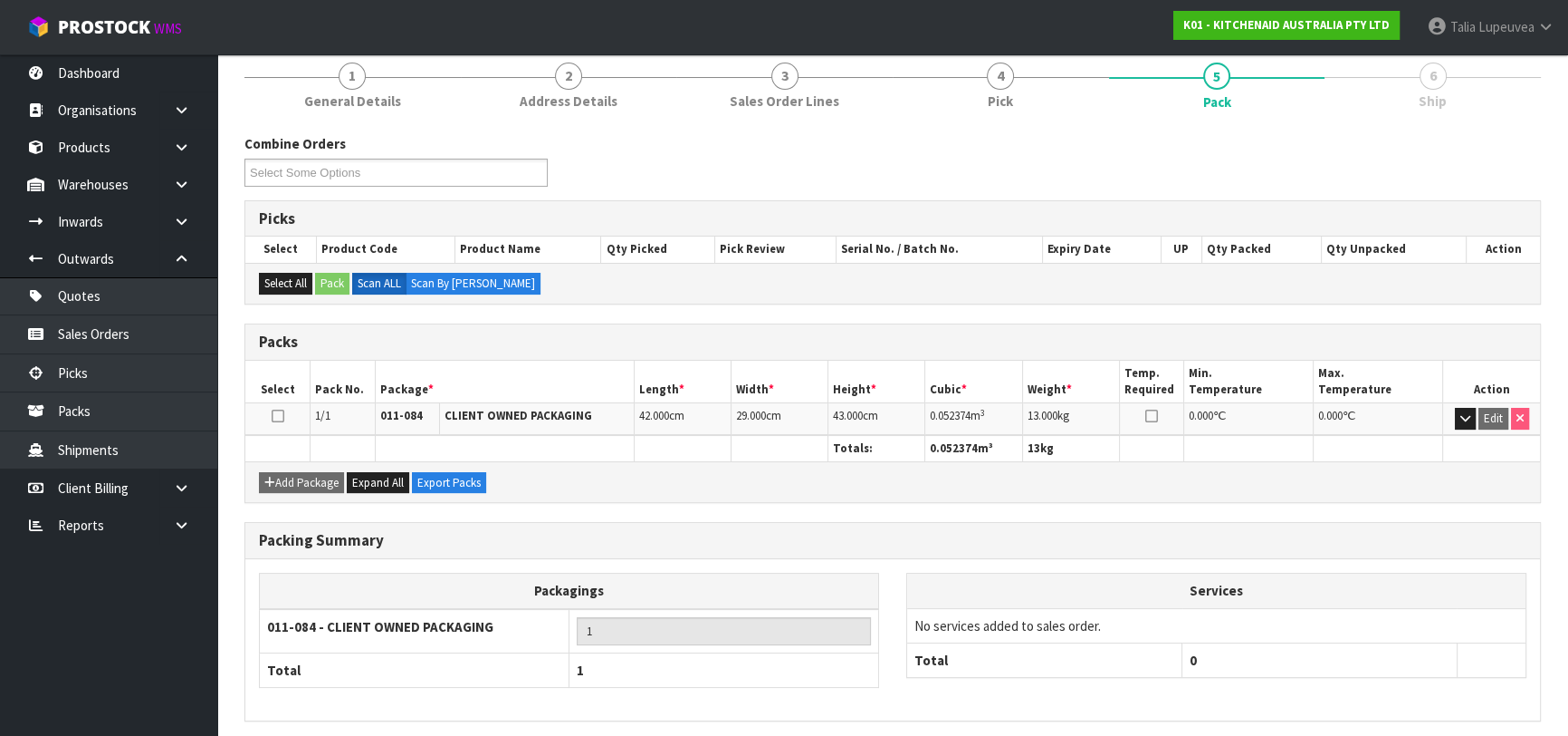
scroll to position [286, 0]
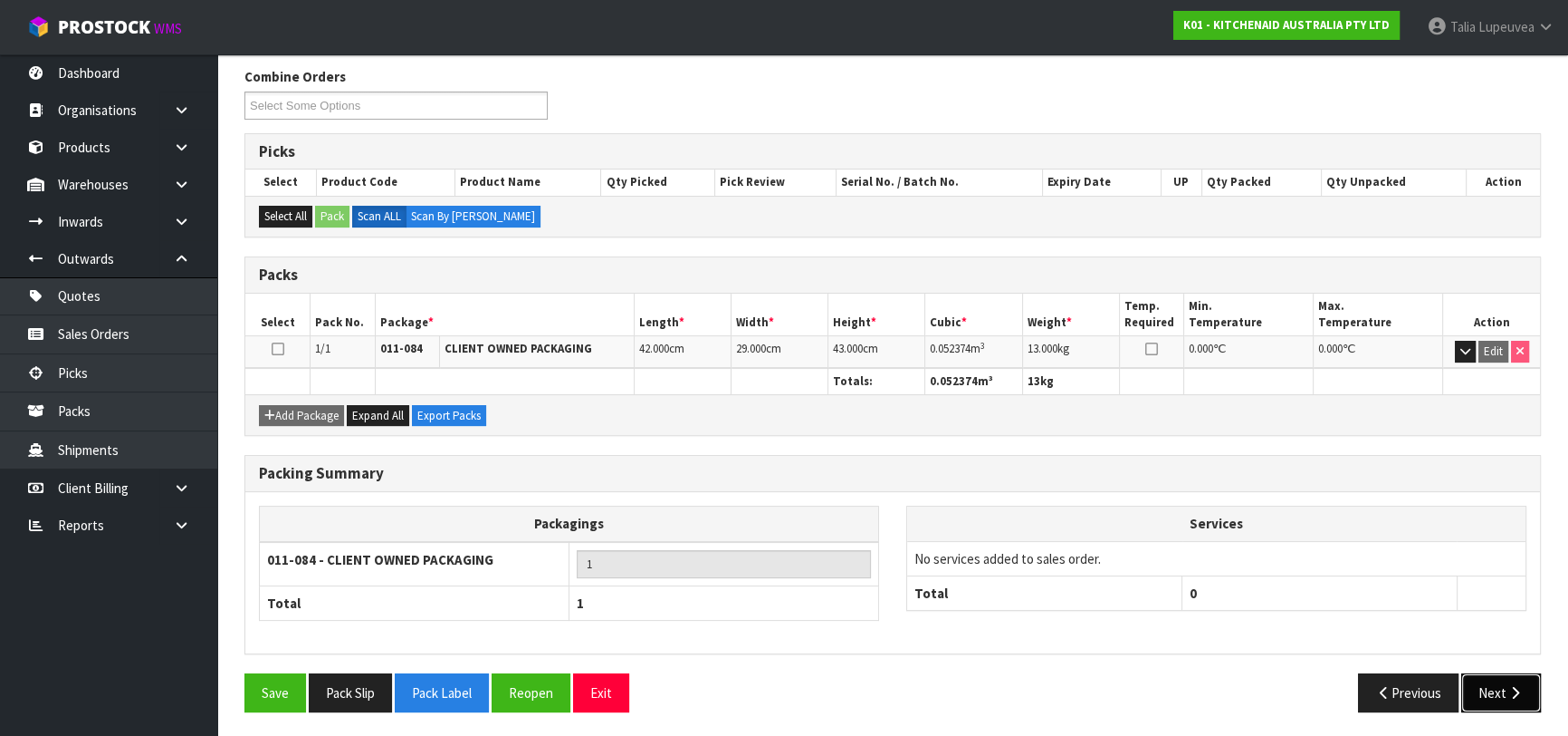
click at [1484, 673] on button "Next" at bounding box center [1501, 692] width 80 height 39
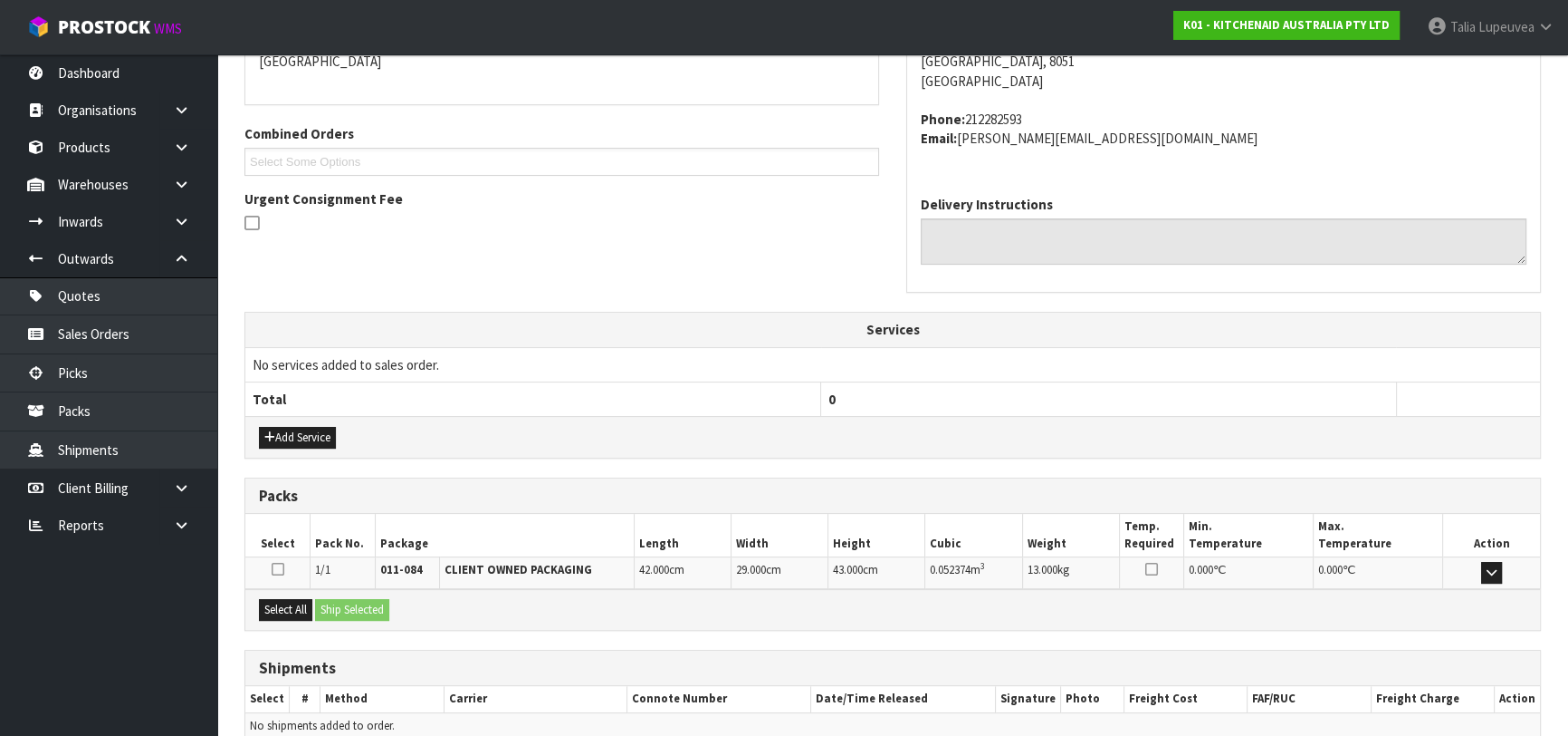
scroll to position [497, 0]
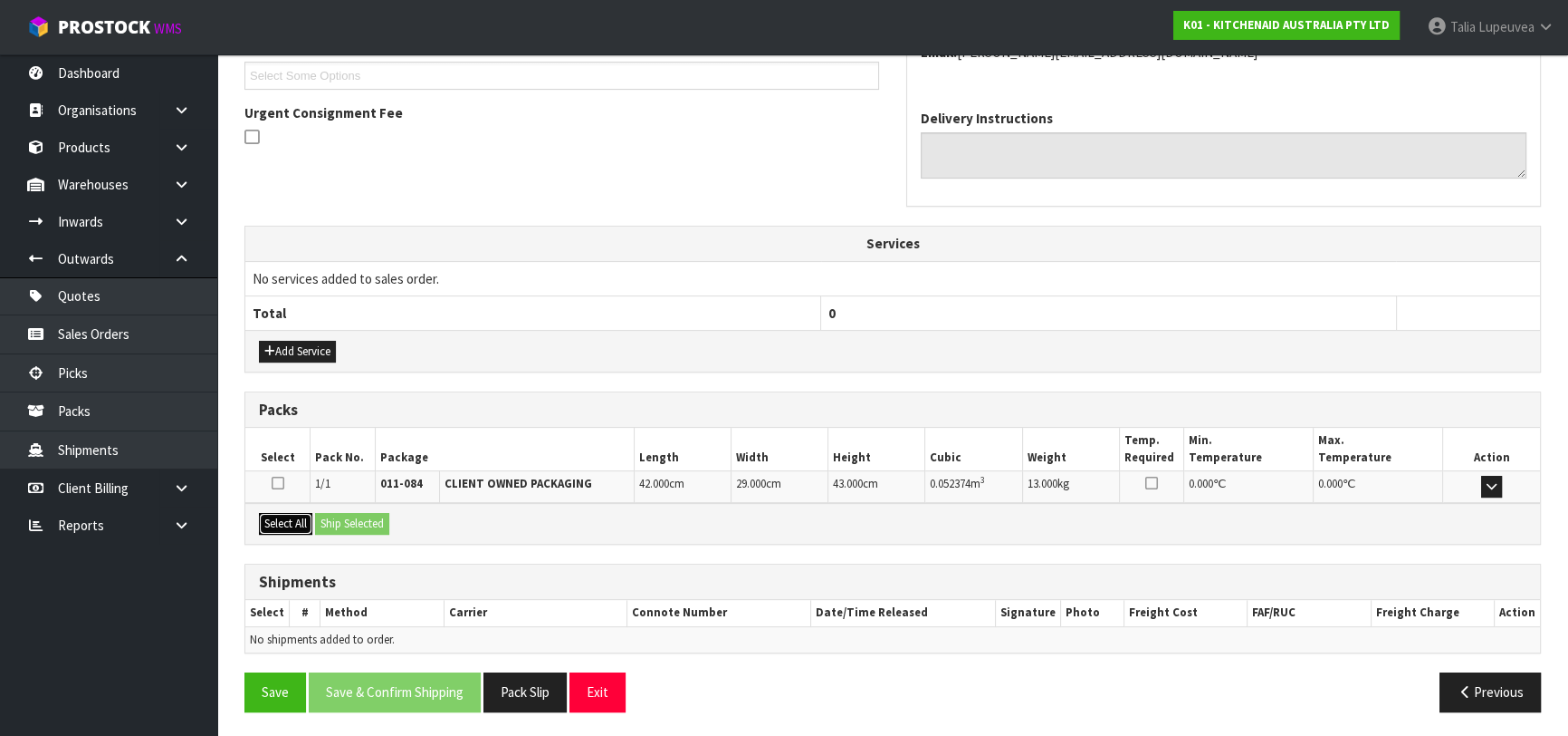
click at [288, 521] on button "Select All" at bounding box center [285, 523] width 54 height 22
click at [360, 520] on button "Ship Selected" at bounding box center [352, 523] width 74 height 22
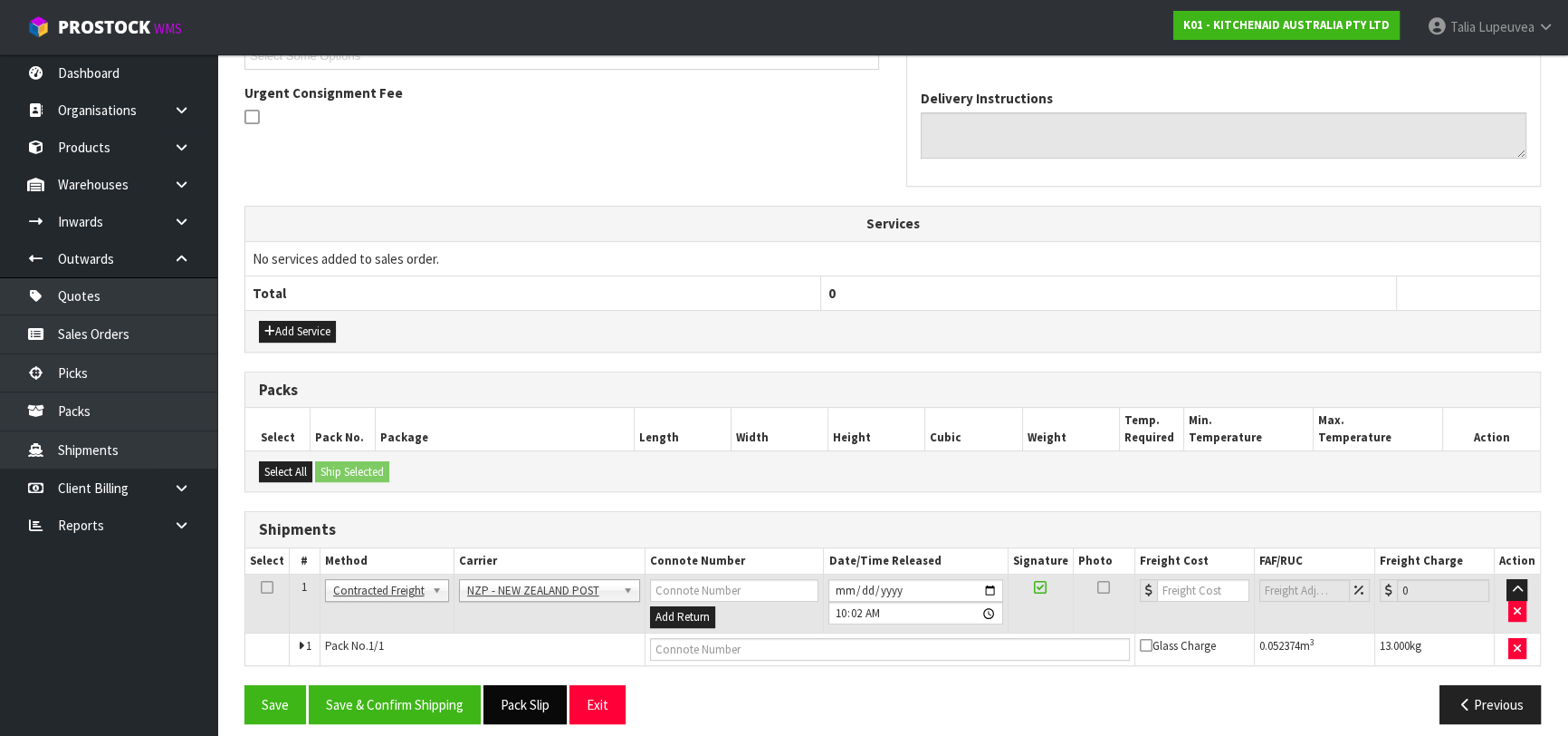
scroll to position [529, 0]
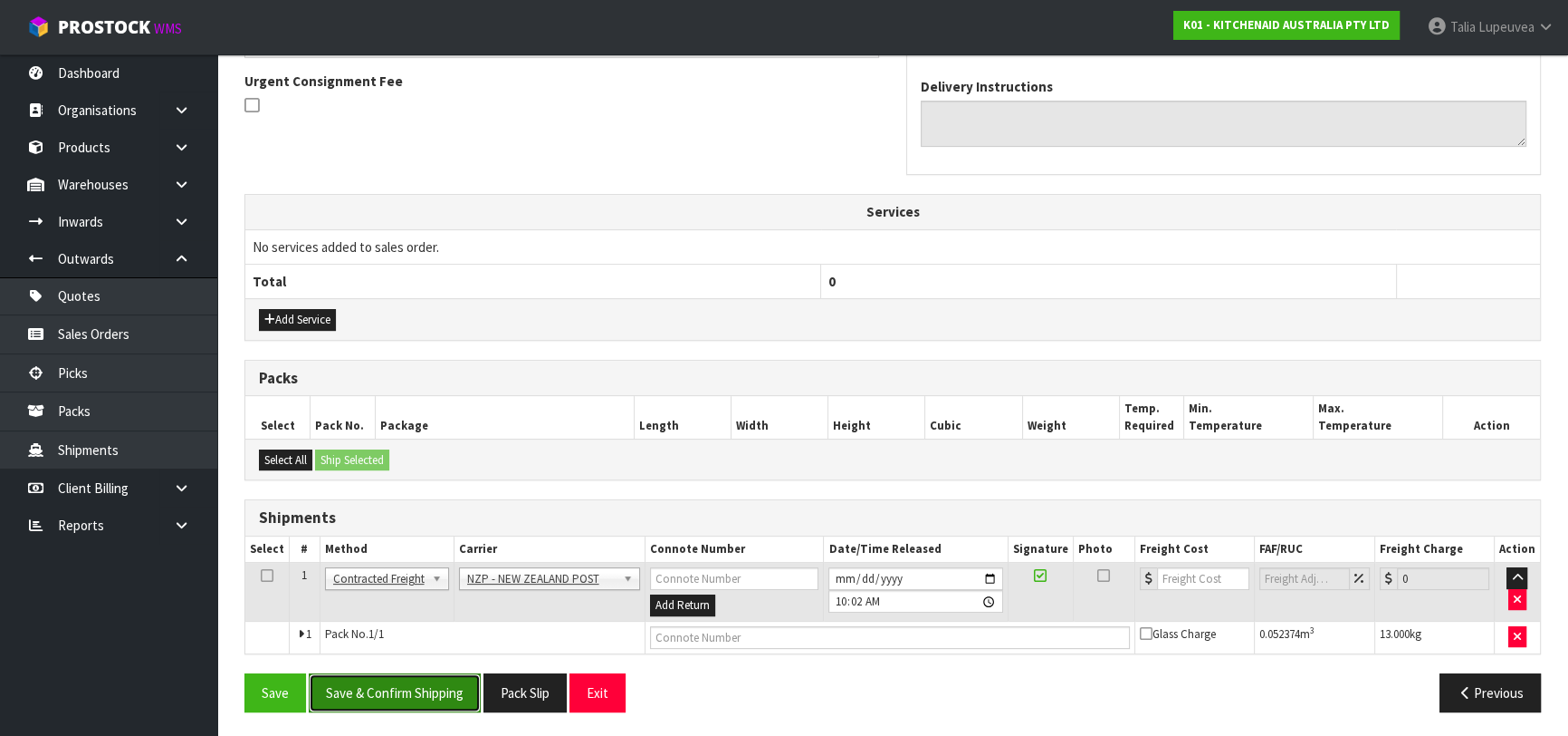
click at [469, 691] on button "Save & Confirm Shipping" at bounding box center [395, 692] width 172 height 39
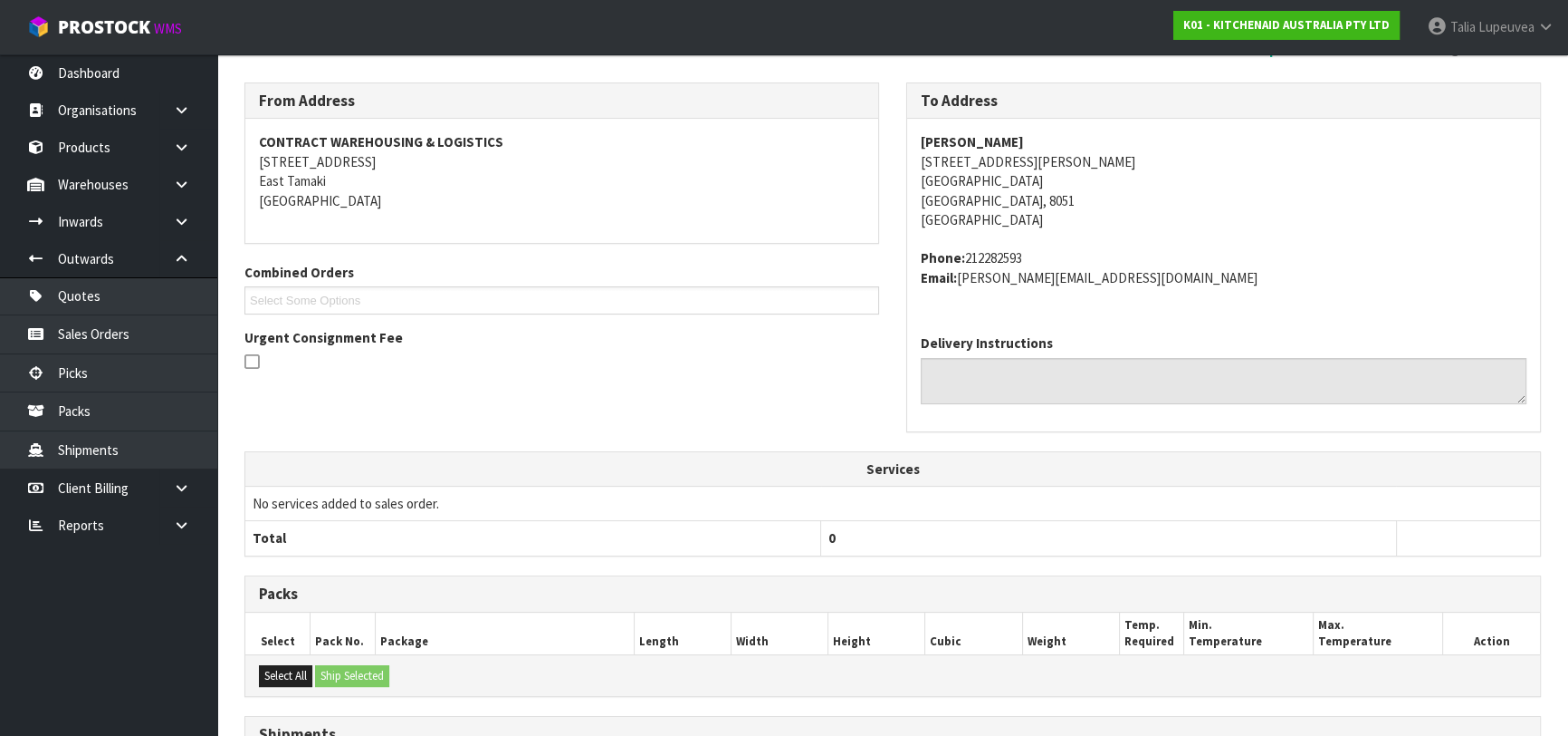
scroll to position [503, 0]
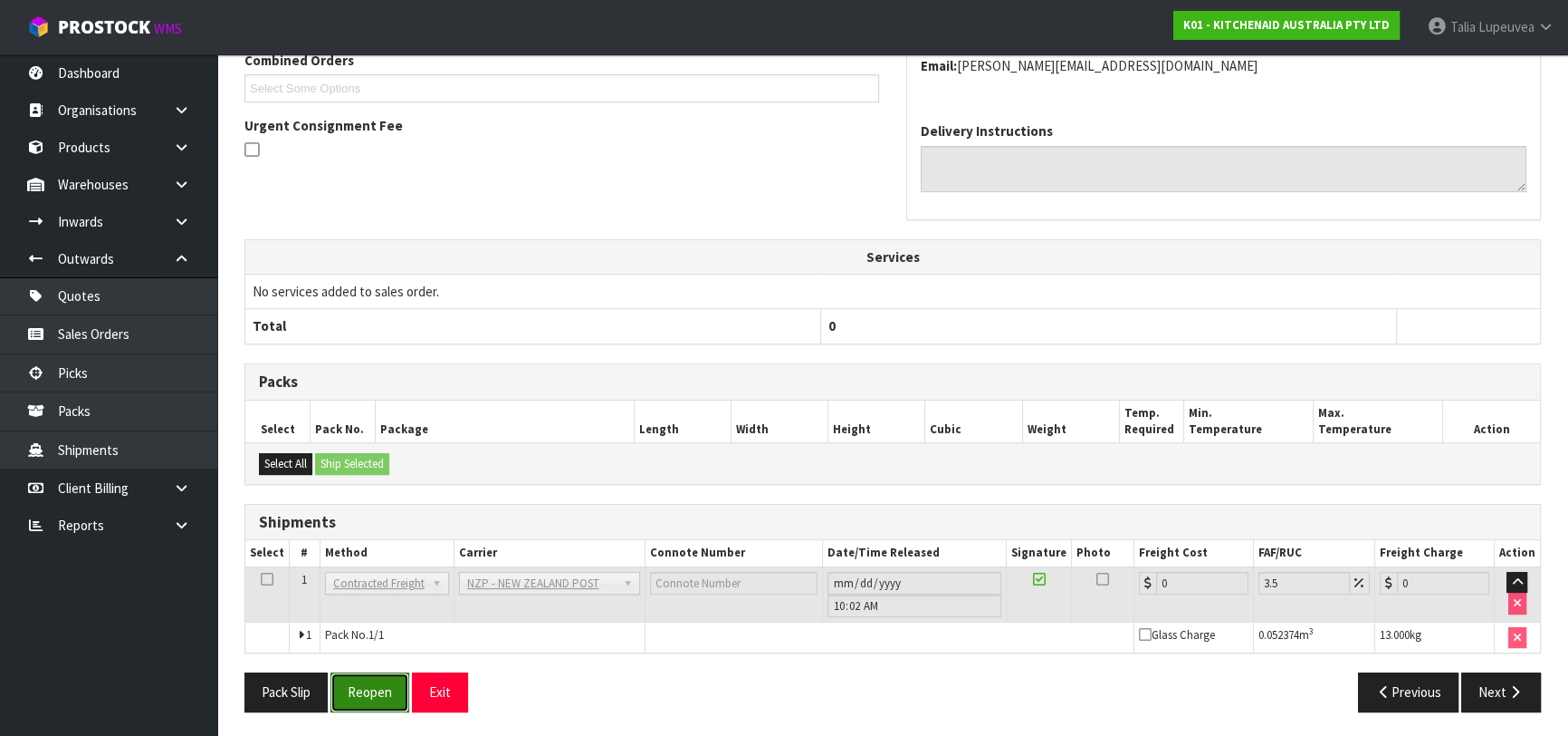
click at [385, 695] on button "Reopen" at bounding box center [370, 691] width 79 height 39
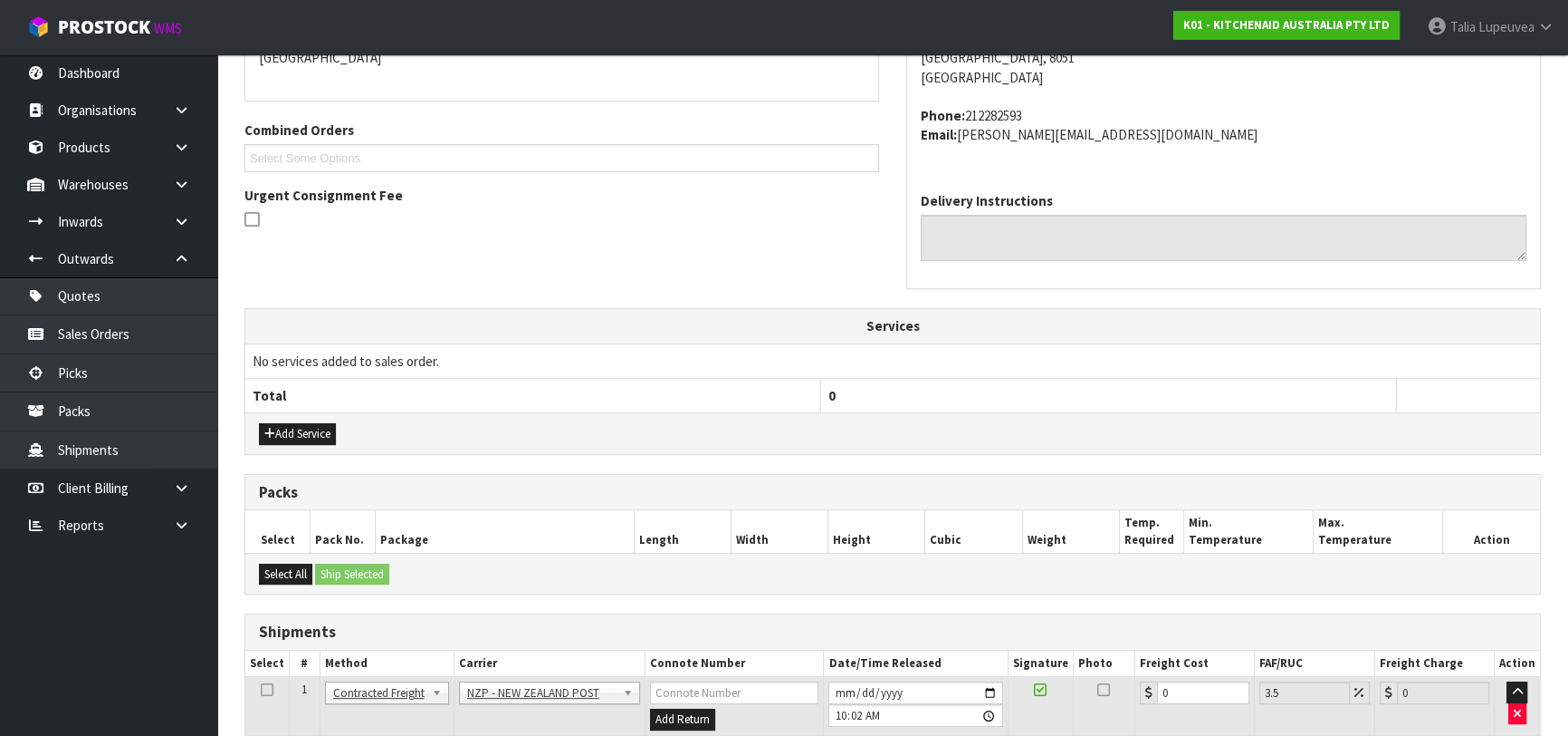
scroll to position [545, 0]
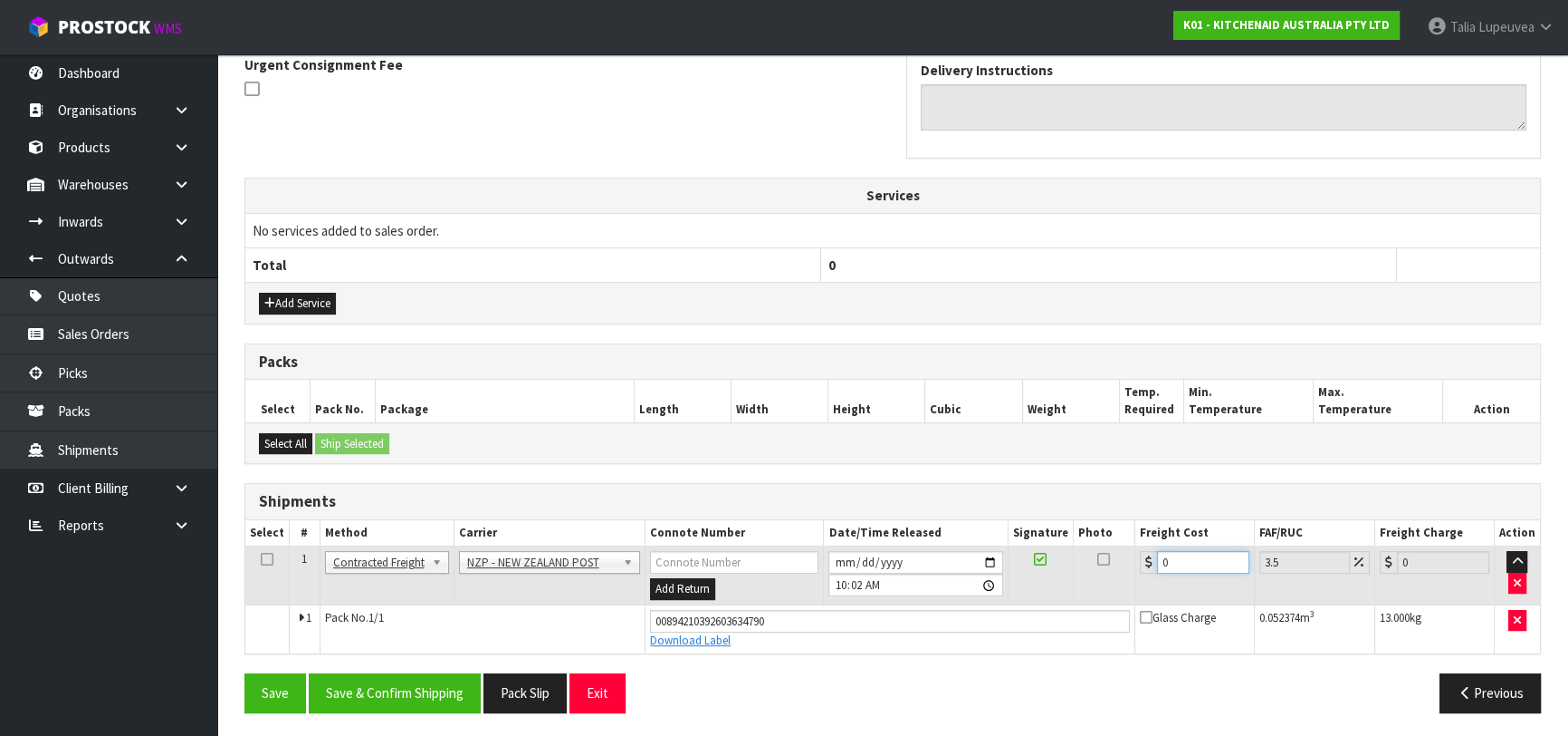
drag, startPoint x: 1186, startPoint y: 569, endPoint x: 1123, endPoint y: 592, distance: 67.1
click at [1123, 592] on tr "1 Client Local Pickup Customer Local Pickup Company Freight Contracted Freight …" at bounding box center [893, 576] width 1295 height 58
type input "1"
type input "1.03"
type input "16"
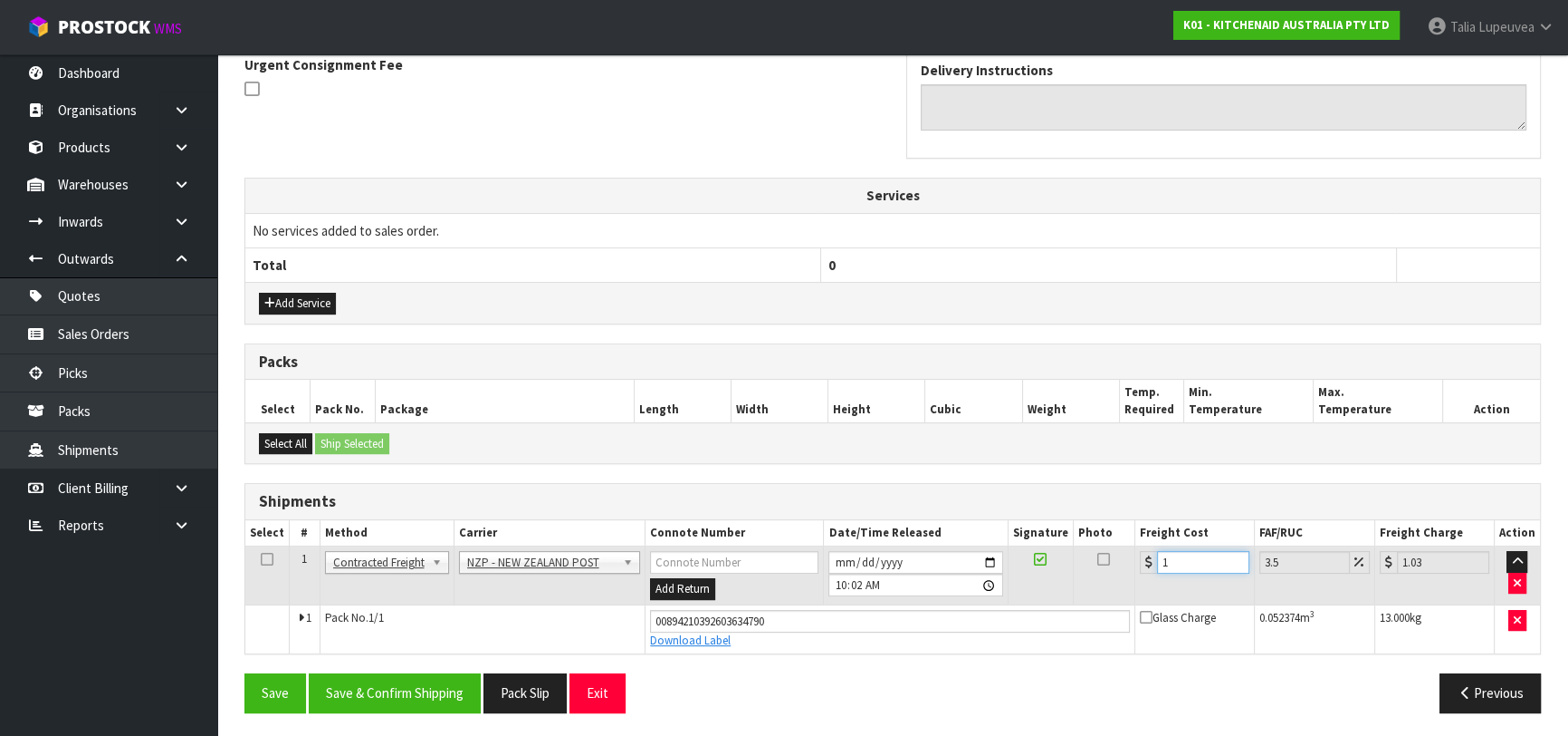
type input "16.56"
type input "16.1"
type input "16.66"
type input "16"
type input "16.56"
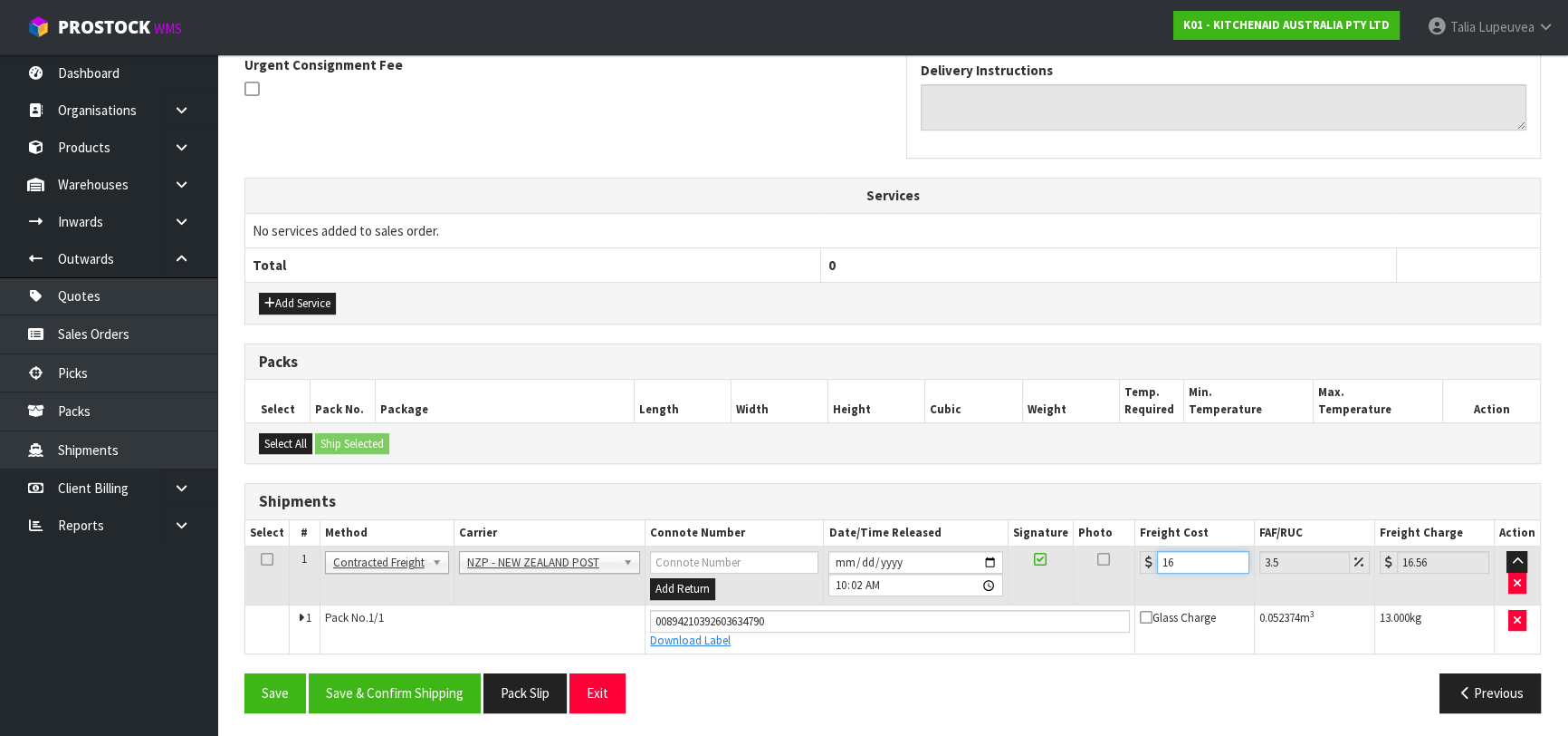
type input "16.6"
type input "17.18"
type input "16.61"
type input "17.19"
type input "16.61"
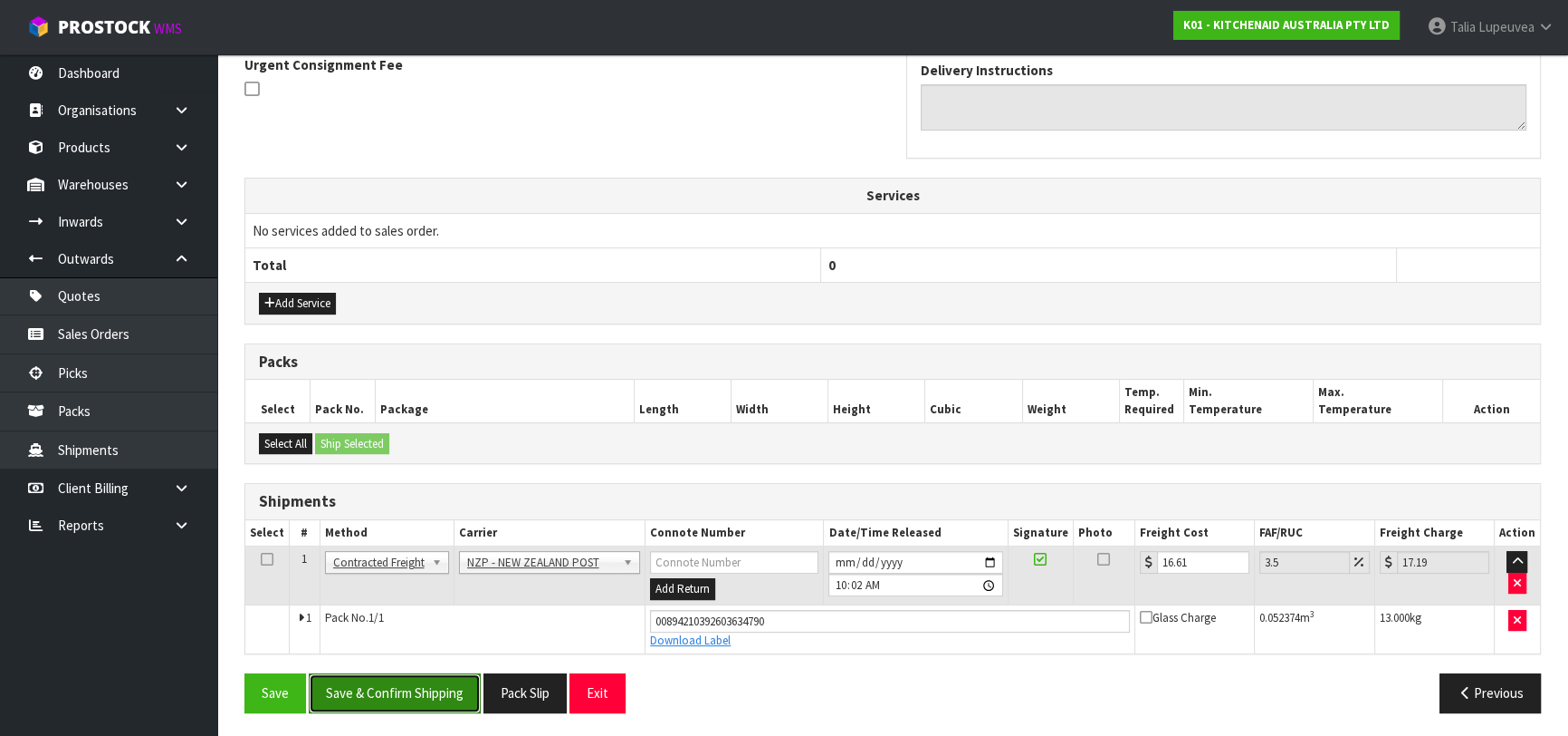
click at [460, 687] on button "Save & Confirm Shipping" at bounding box center [395, 692] width 172 height 39
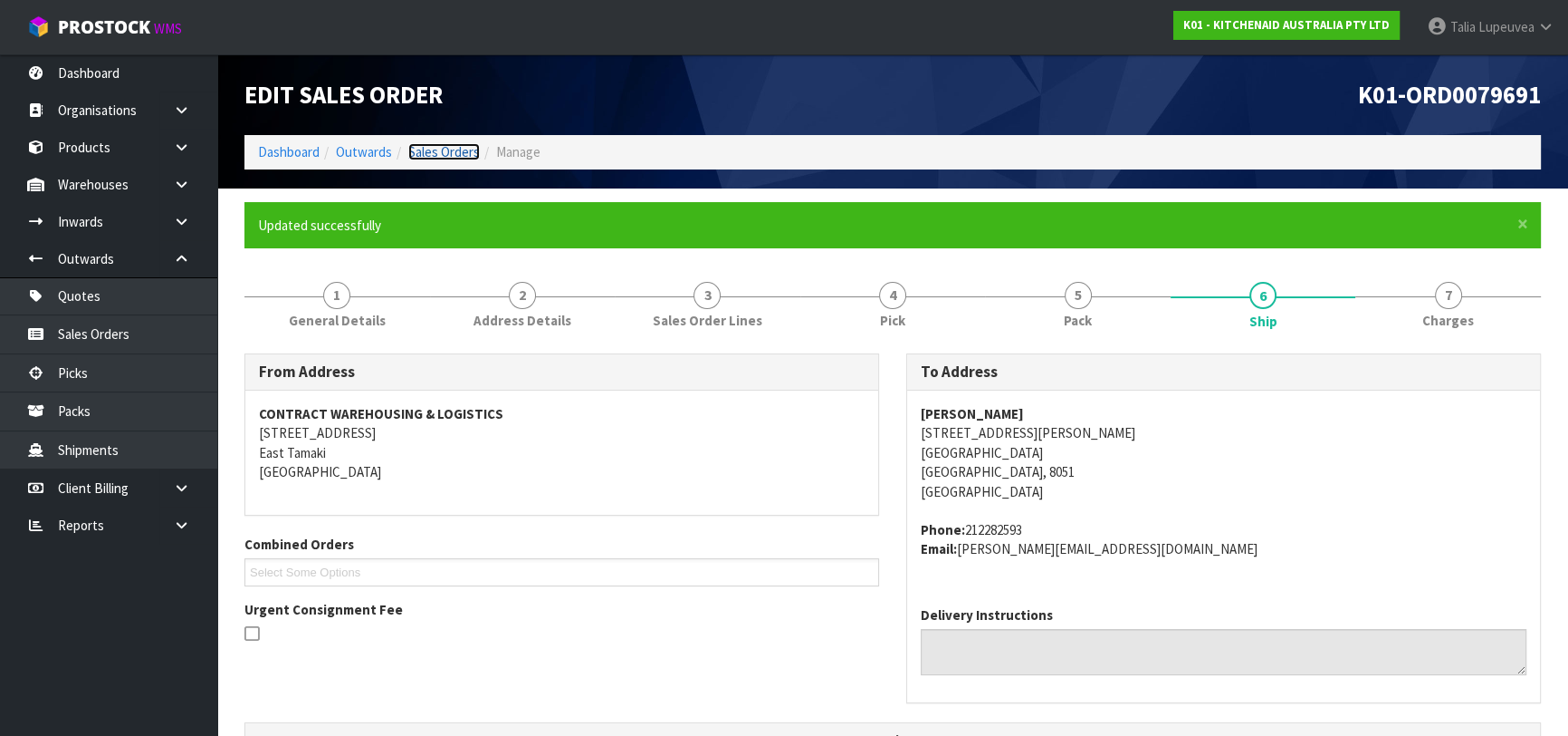
click at [461, 146] on link "Sales Orders" at bounding box center [445, 152] width 72 height 17
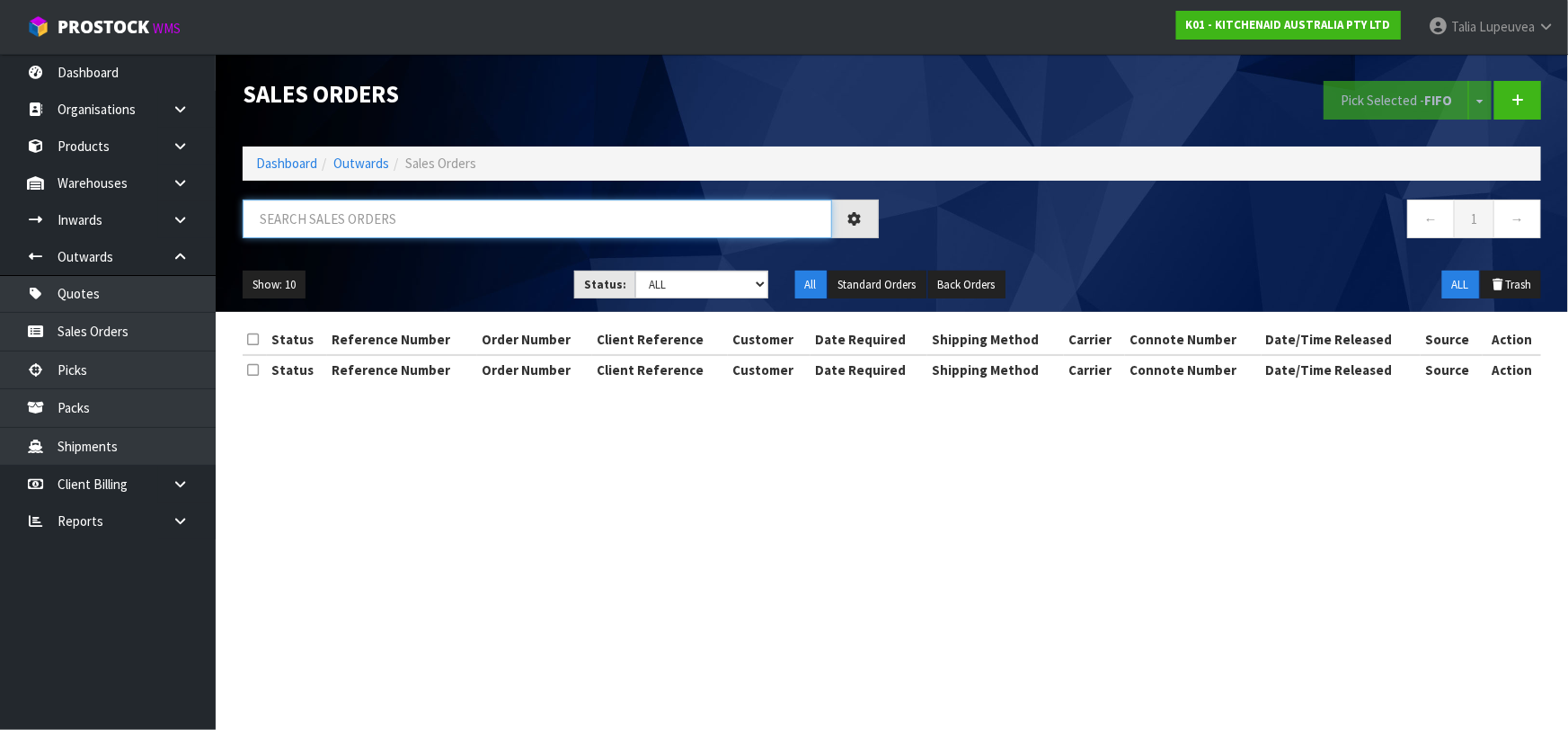
click at [452, 227] on input "text" at bounding box center [537, 218] width 590 height 38
type input "JOB-0414169"
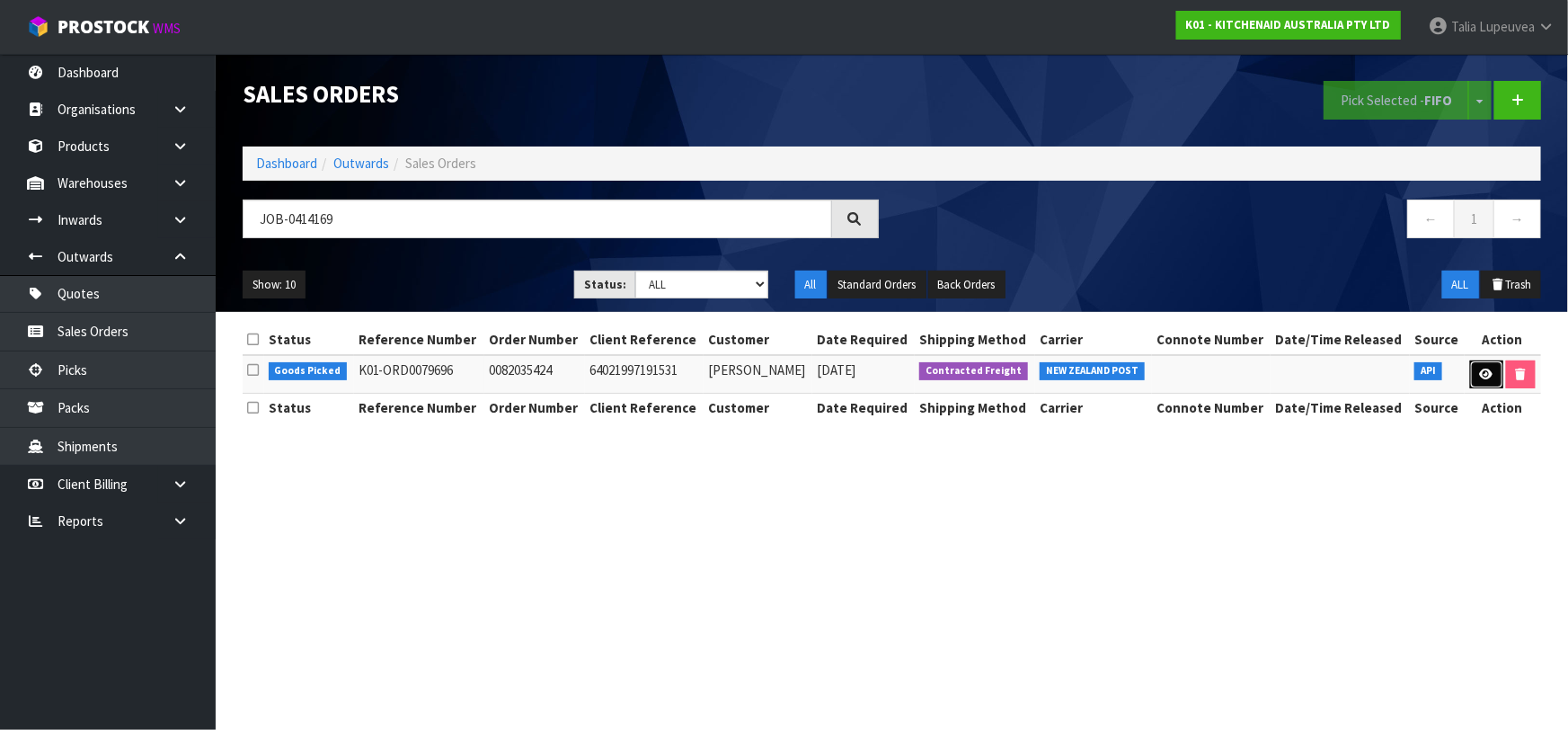
click at [1479, 368] on icon at bounding box center [1486, 374] width 13 height 11
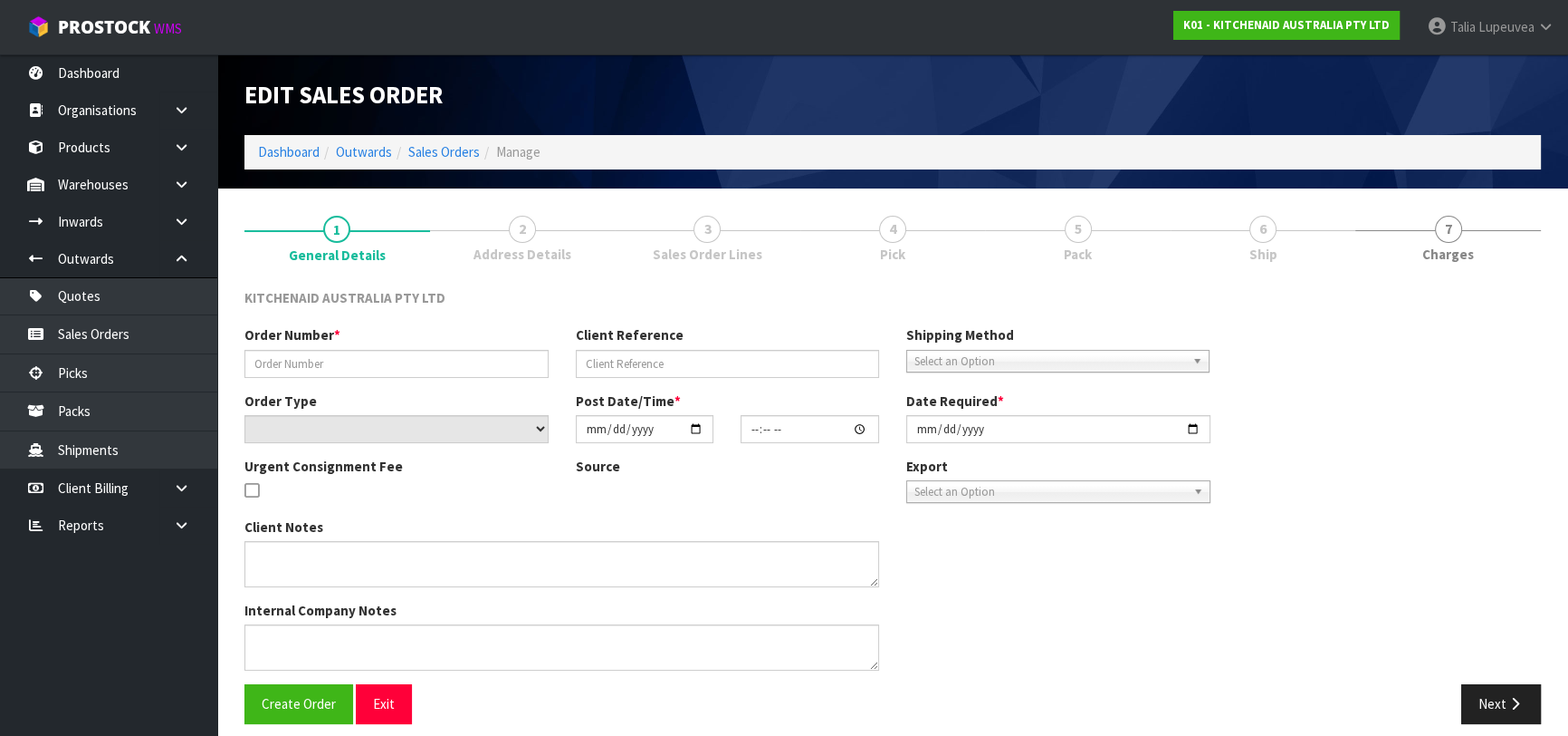
type input "0082035424"
type input "64021997191531"
select select "number:0"
type input "[DATE]"
type input "17:44:57.000"
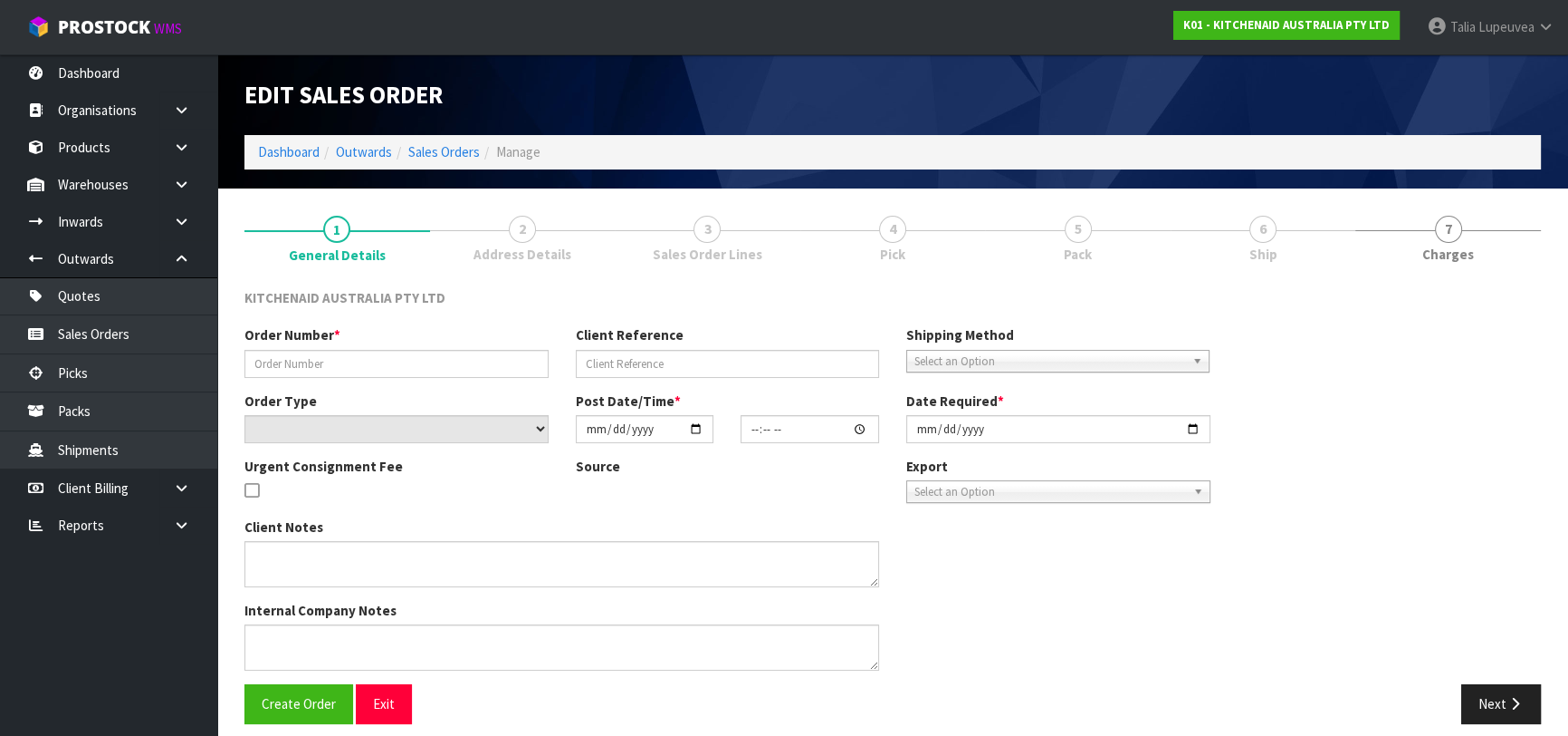
type input "[DATE]"
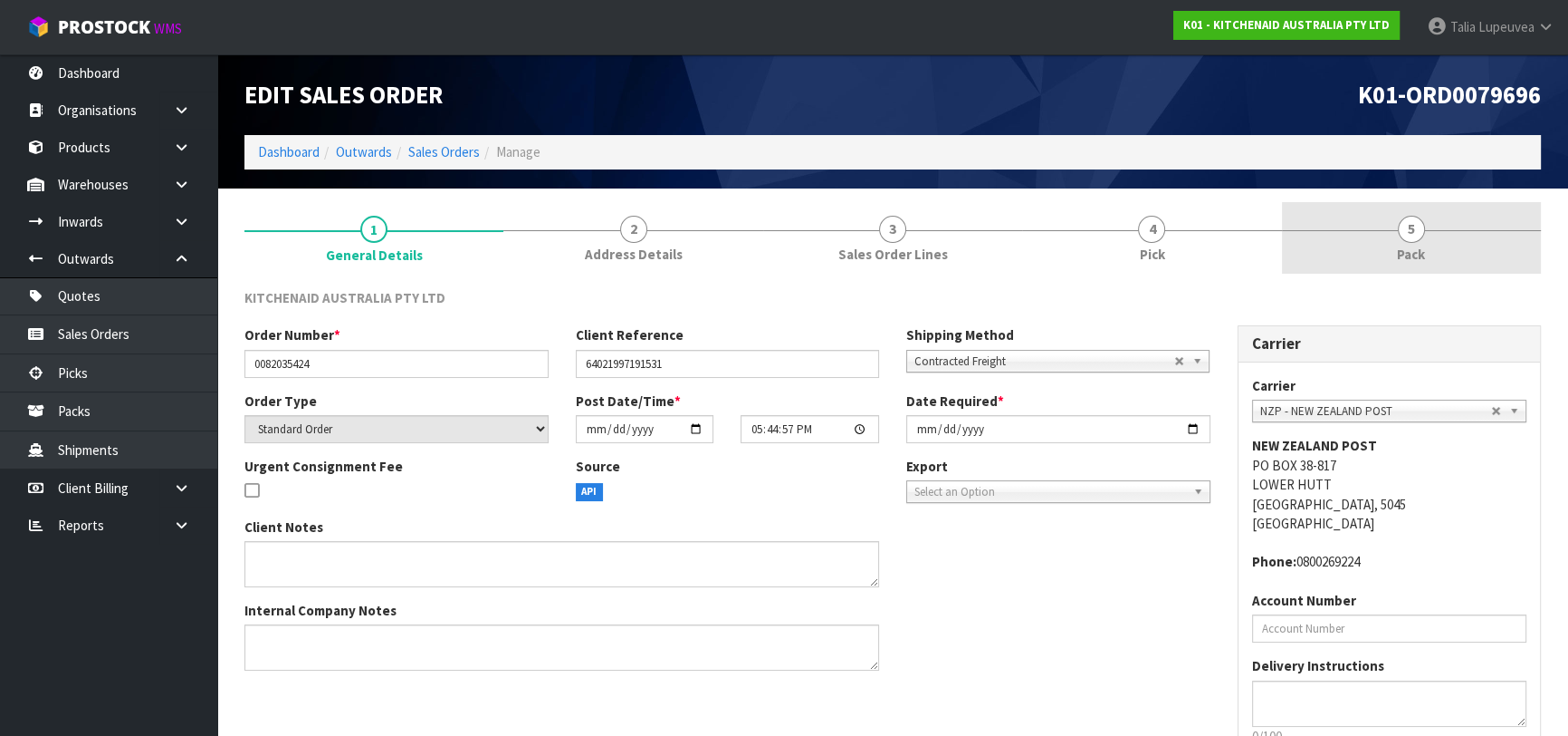
click at [1401, 222] on span "5" at bounding box center [1411, 229] width 27 height 27
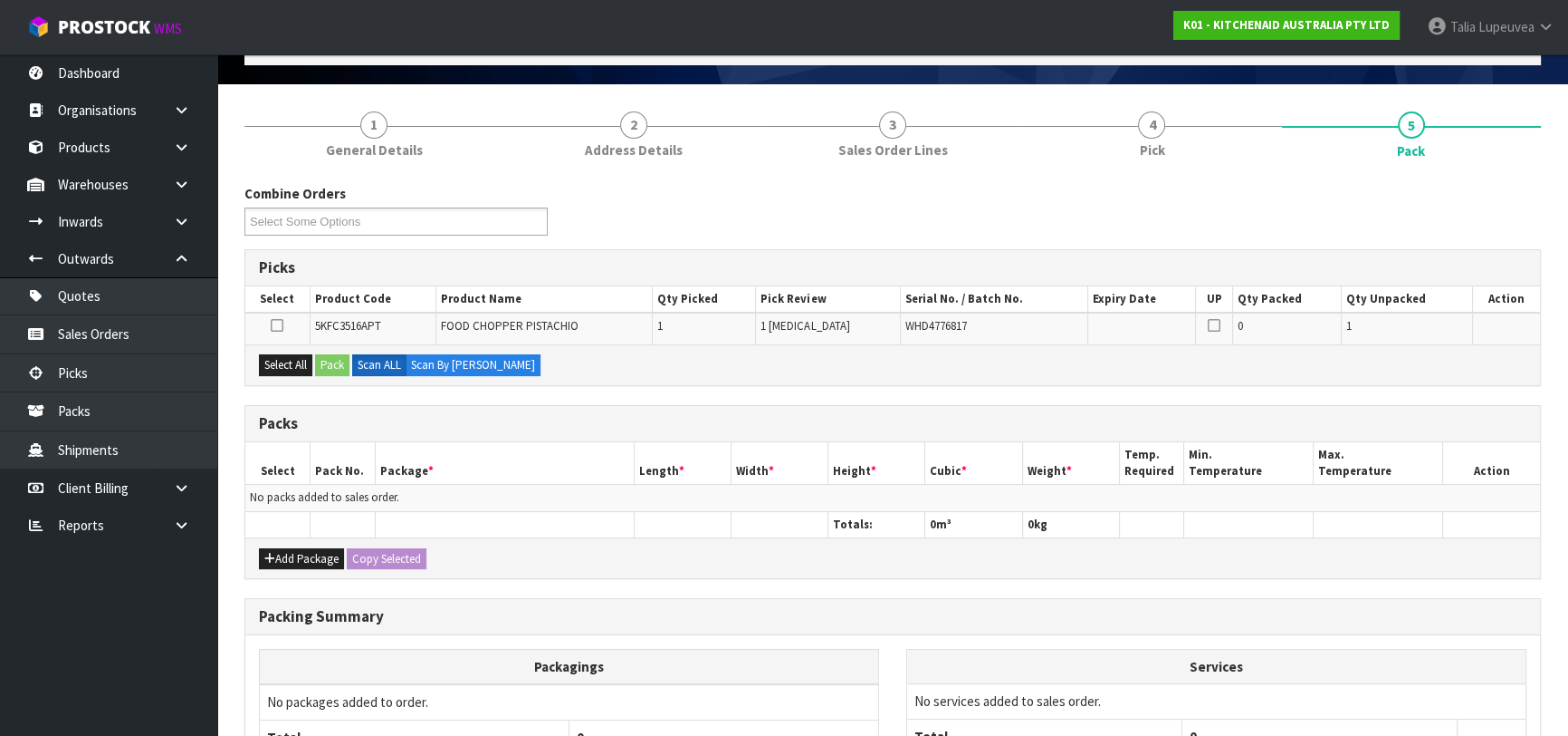
scroll to position [279, 0]
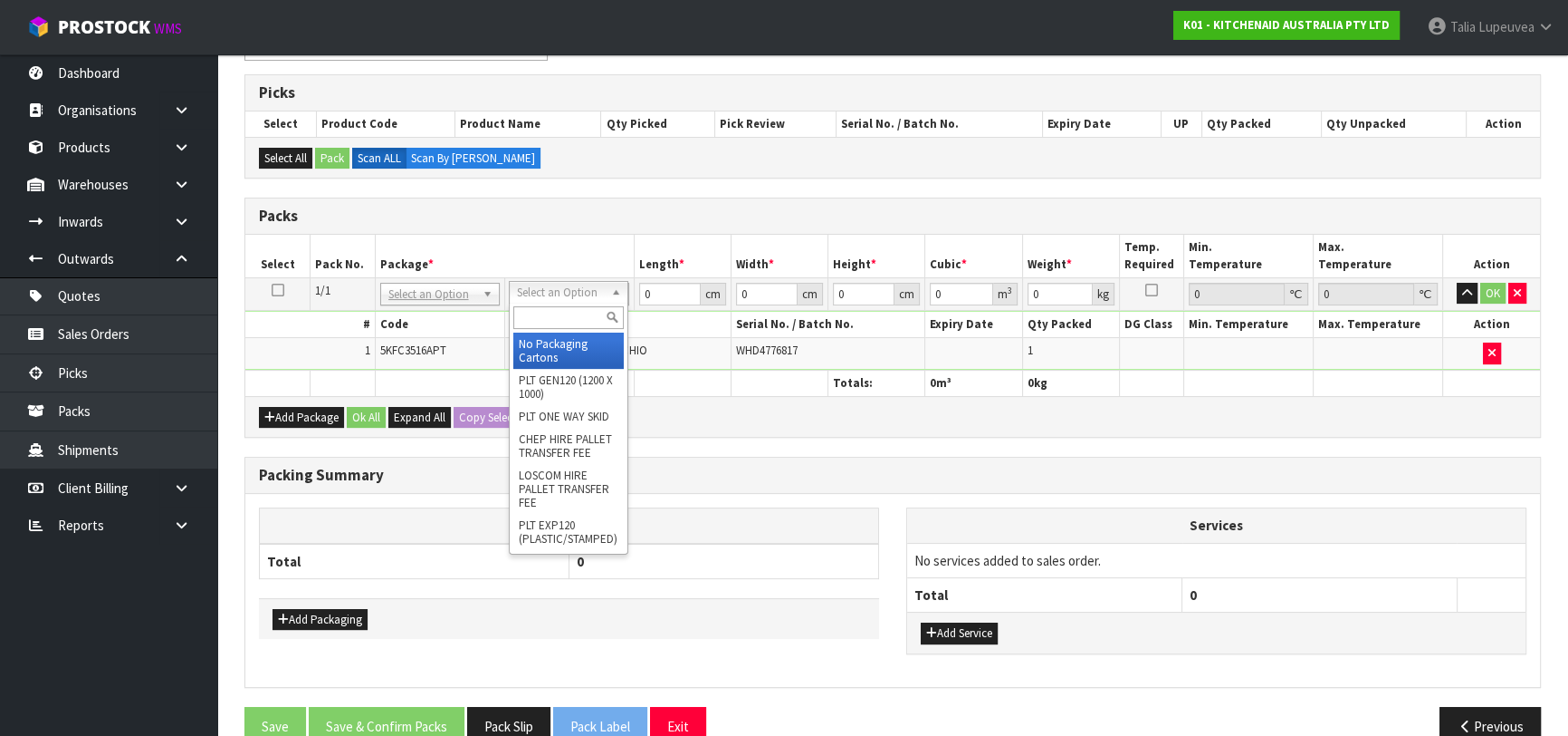
click at [561, 315] on input "text" at bounding box center [568, 318] width 110 height 23
type input "OC"
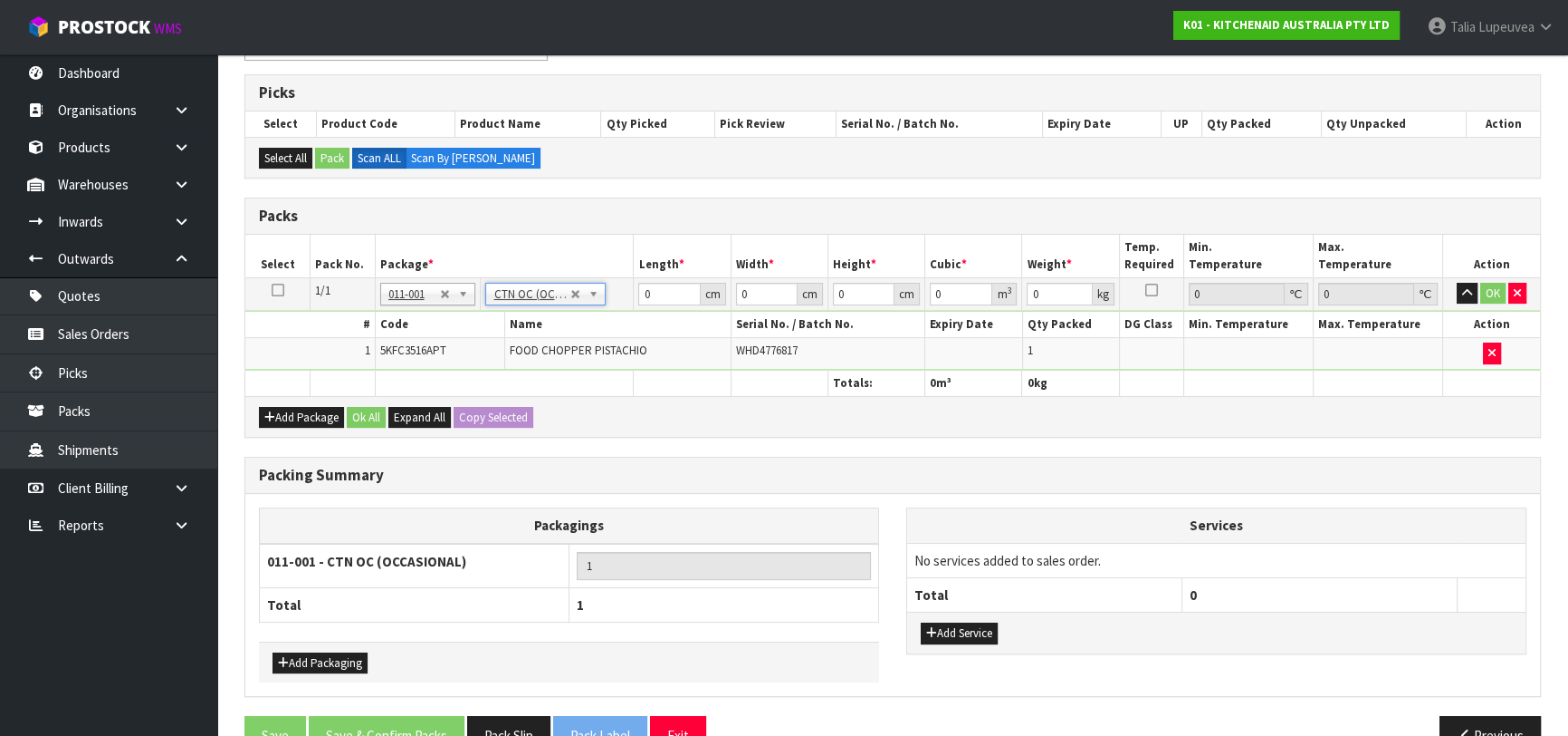
type input "1.56"
drag, startPoint x: 660, startPoint y: 291, endPoint x: 602, endPoint y: 277, distance: 59.7
click at [602, 277] on tr "1/1 NONE 007-001 007-002 007-004 007-009 007-013 007-014 007-015 007-017 007-01…" at bounding box center [893, 293] width 1295 height 33
type input "26"
type input "23"
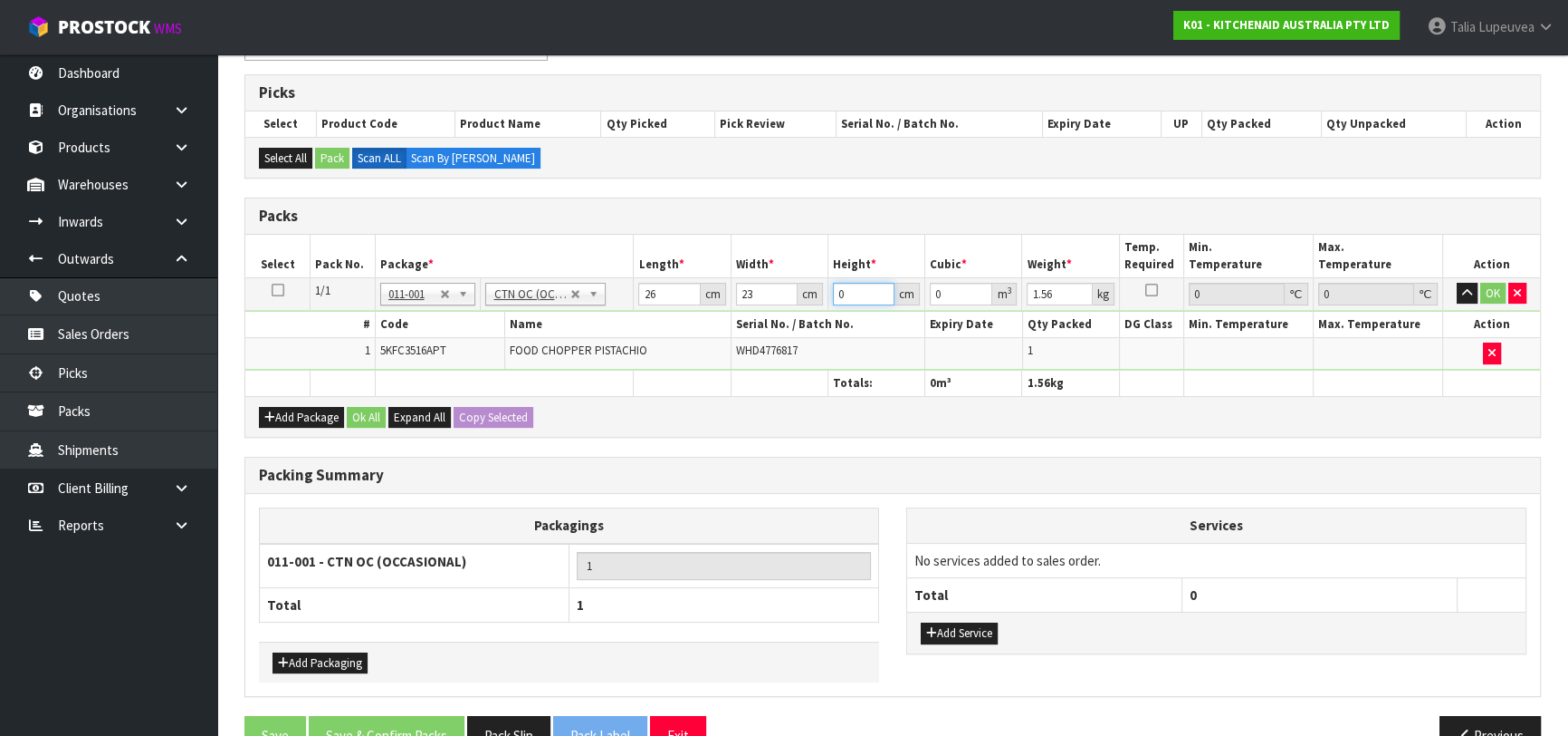
type input "1"
type input "0.000598"
type input "19"
type input "0.011362"
type input "19"
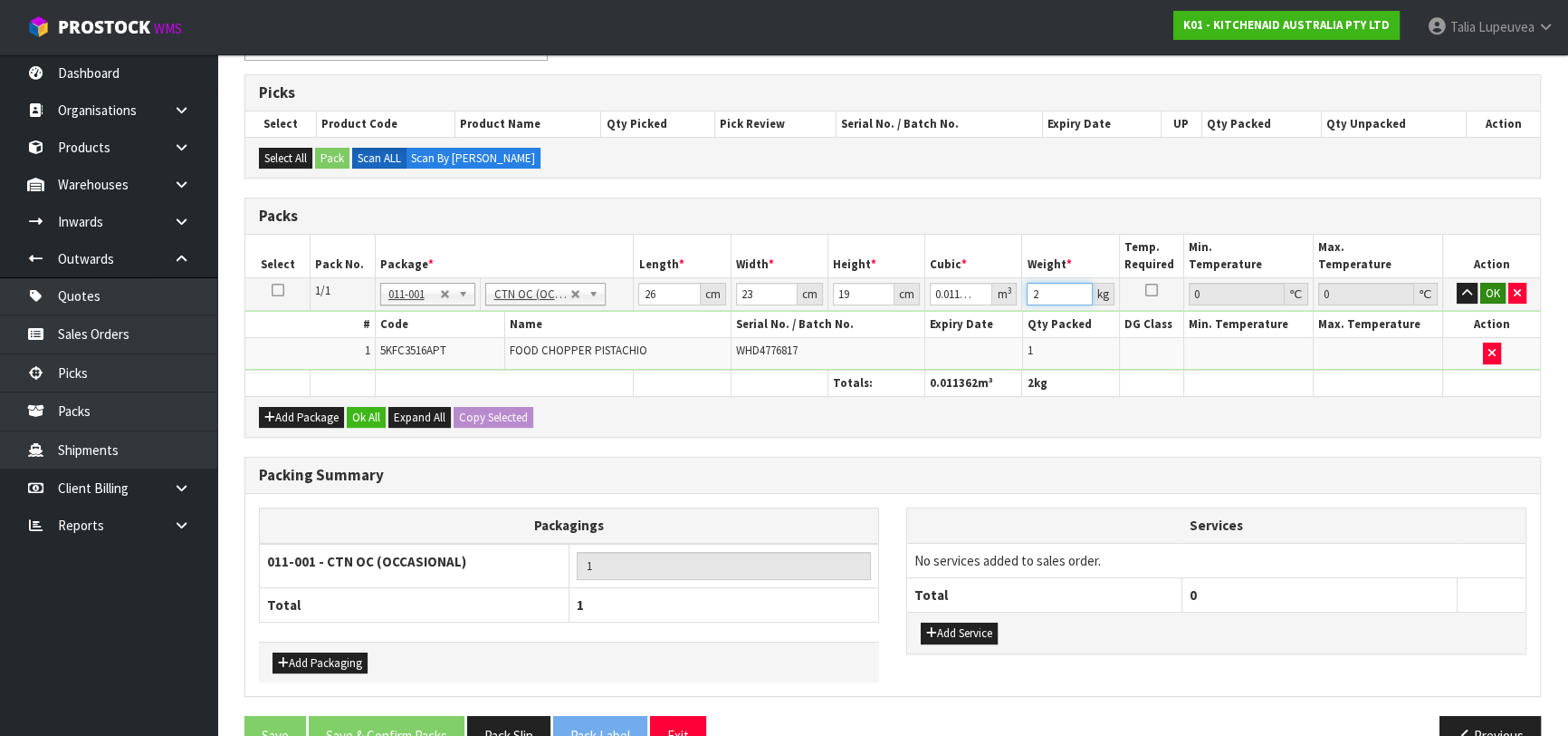
type input "2"
click at [1494, 283] on button "OK" at bounding box center [1493, 293] width 25 height 22
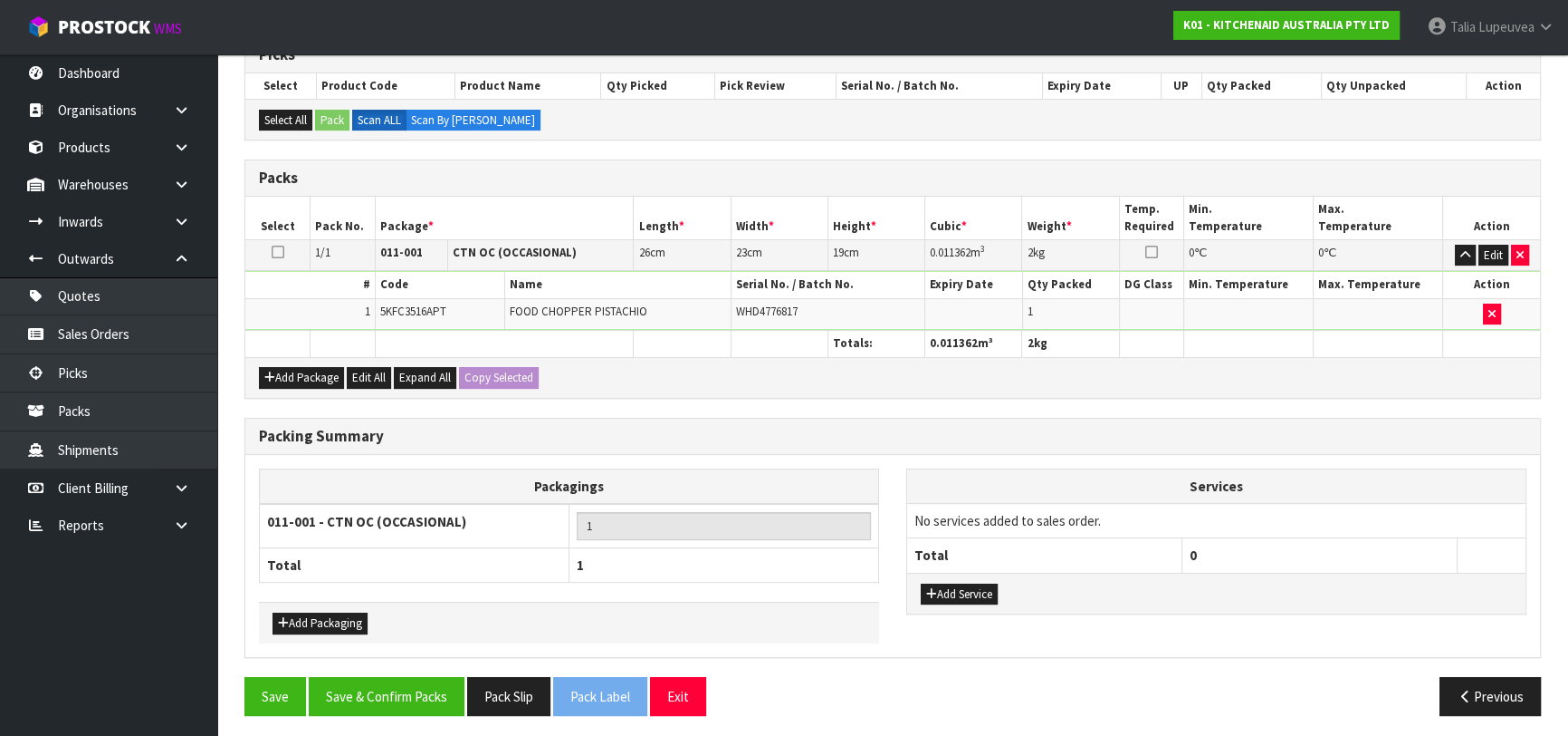
scroll to position [319, 0]
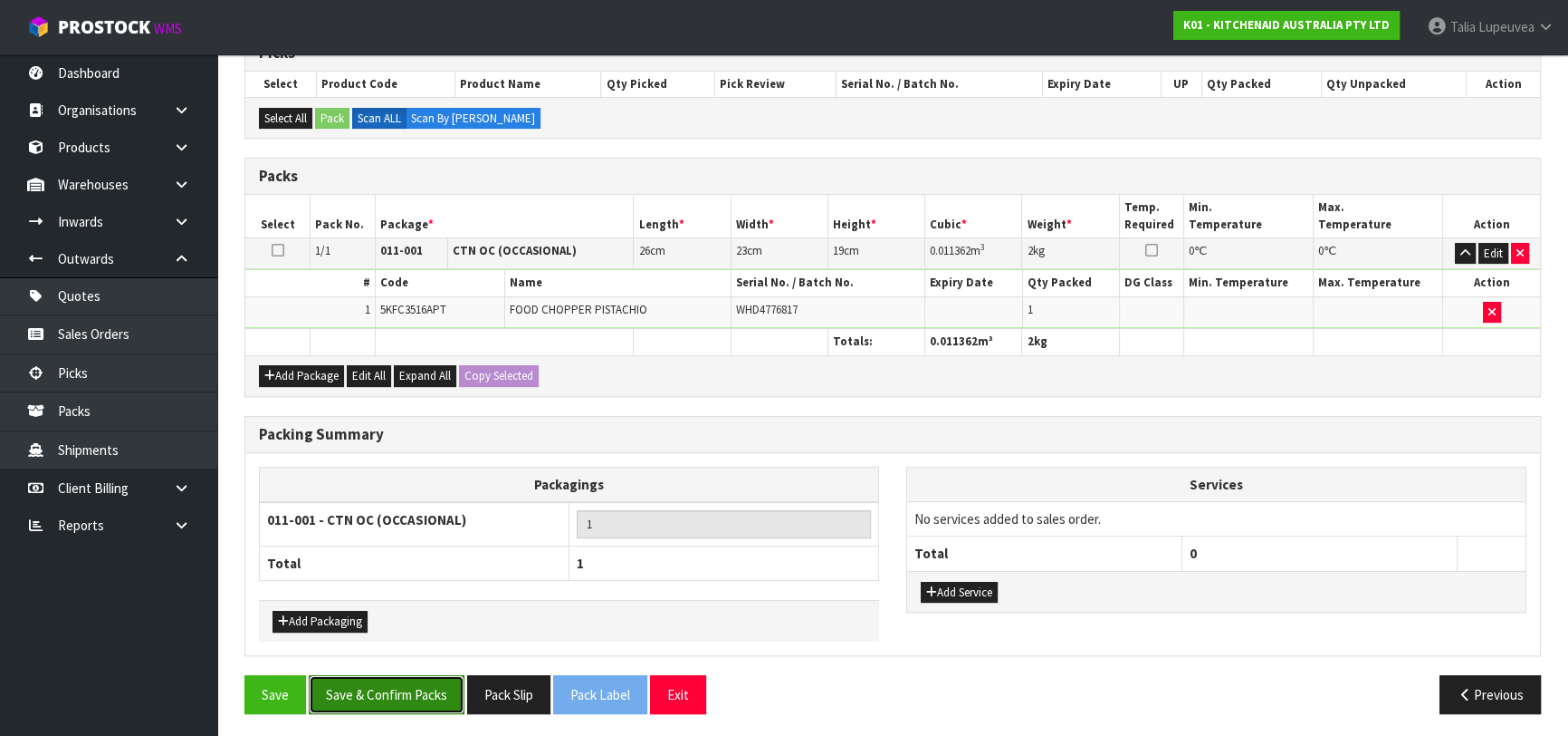
drag, startPoint x: 402, startPoint y: 693, endPoint x: 480, endPoint y: 655, distance: 86.8
click at [403, 693] on button "Save & Confirm Packs" at bounding box center [386, 694] width 155 height 39
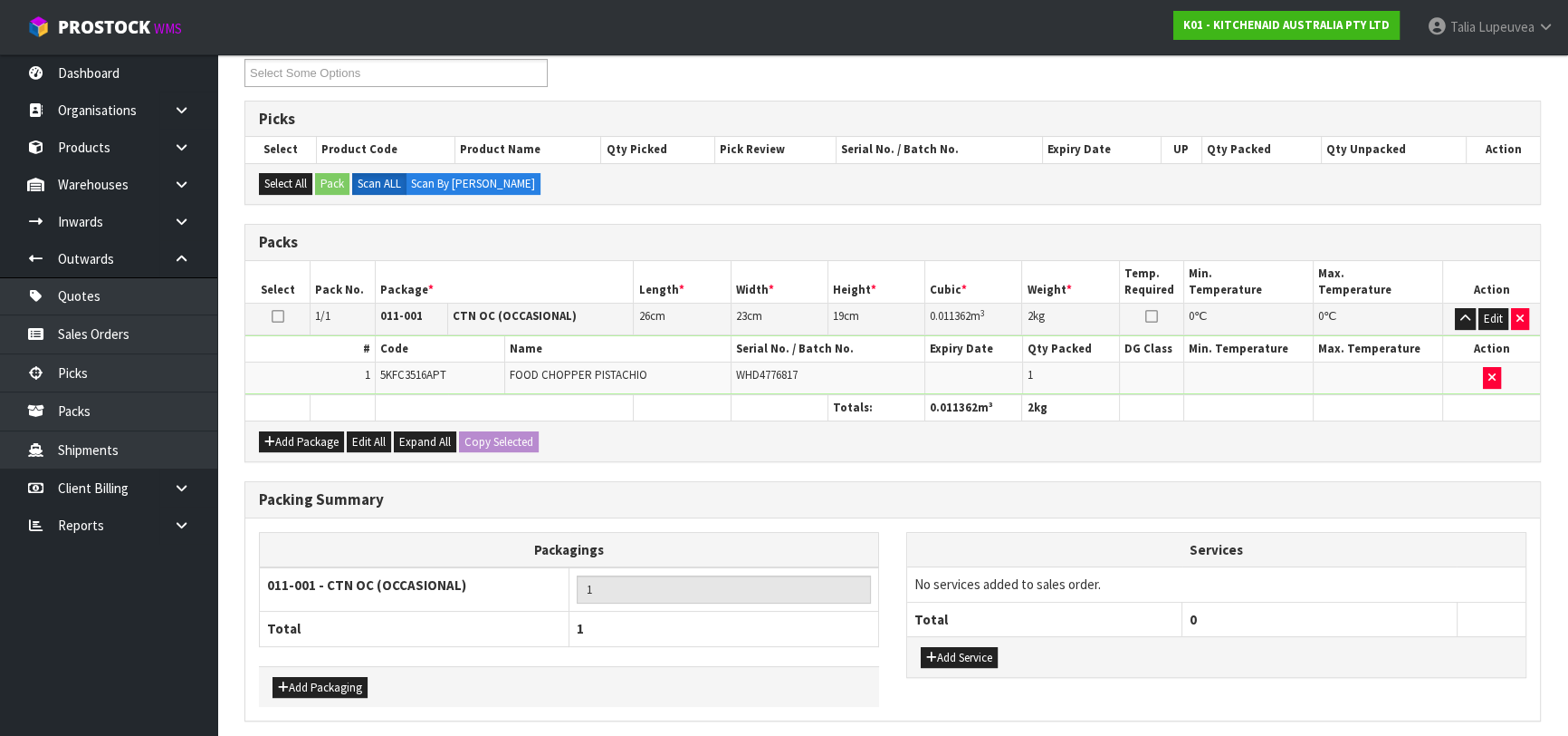
scroll to position [0, 0]
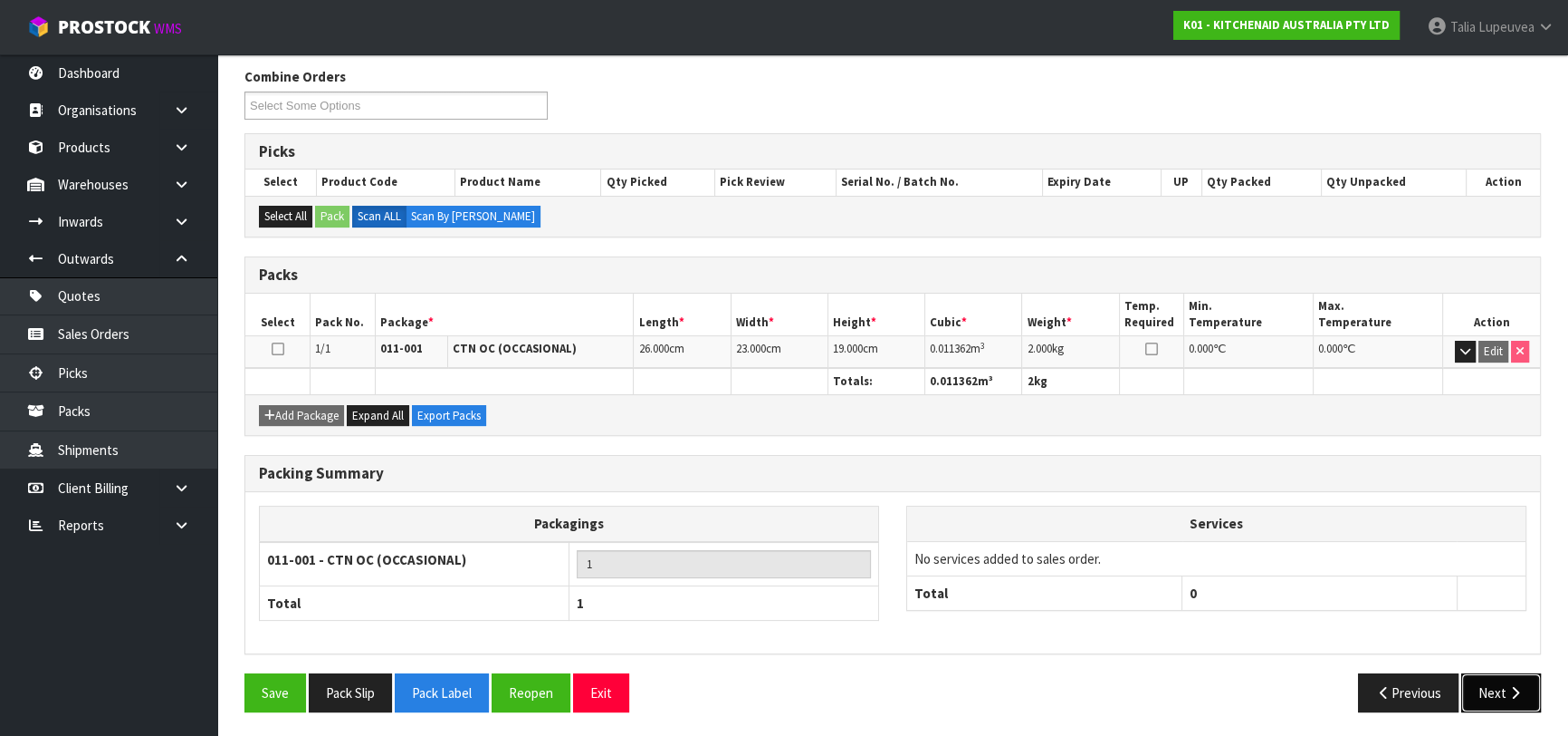
click at [1489, 683] on button "Next" at bounding box center [1501, 692] width 80 height 39
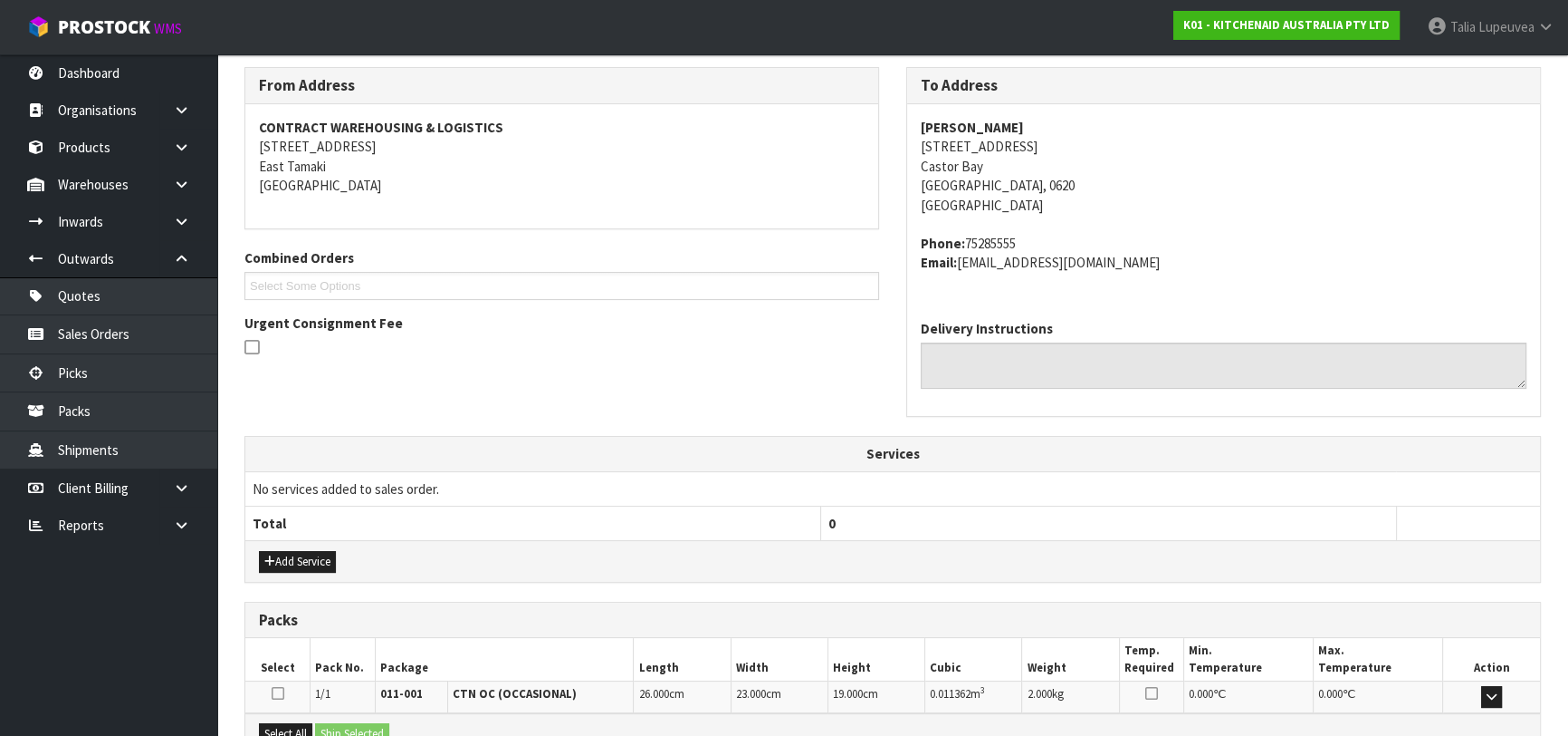
scroll to position [497, 0]
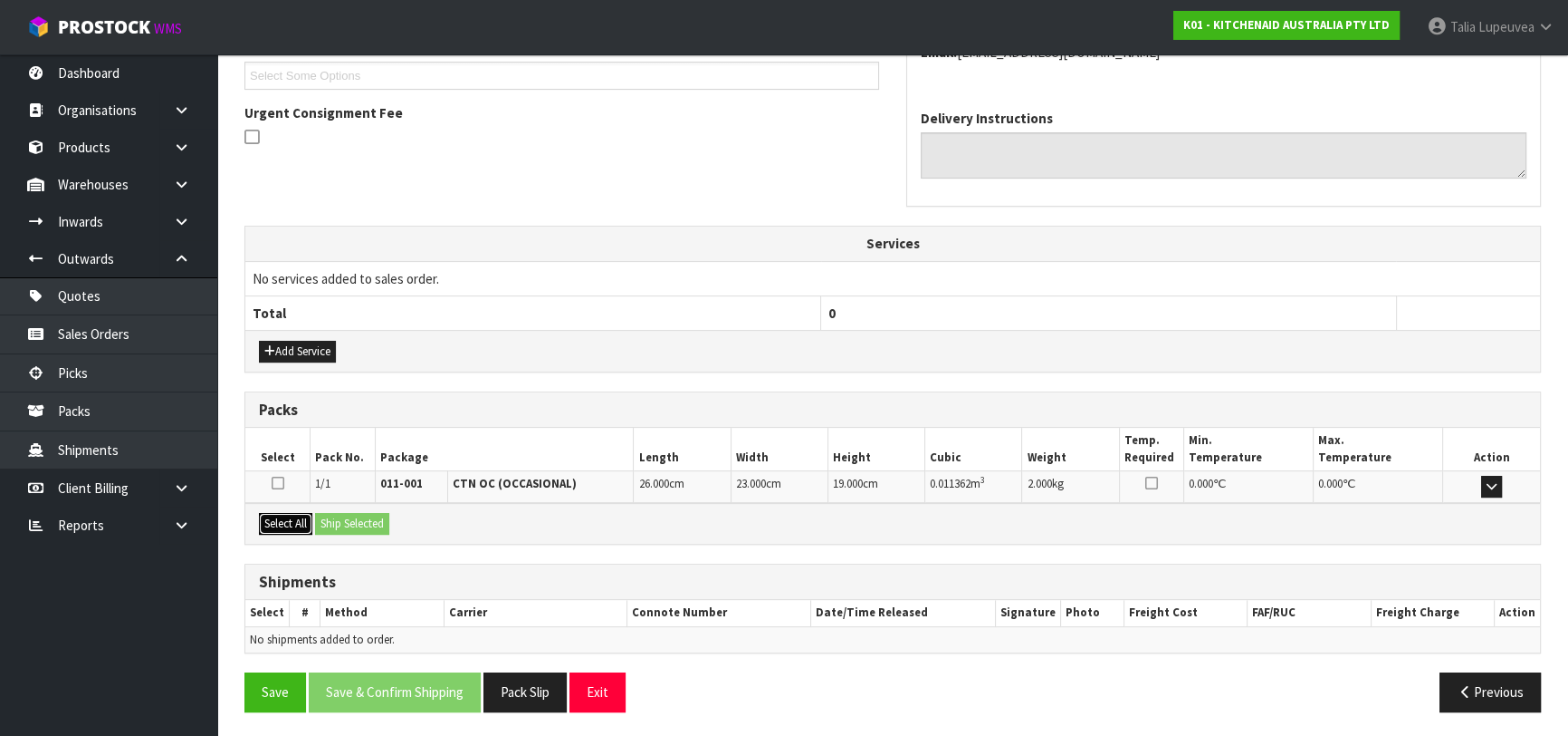
click at [298, 522] on button "Select All" at bounding box center [285, 523] width 54 height 22
click at [363, 522] on button "Ship Selected" at bounding box center [352, 523] width 74 height 22
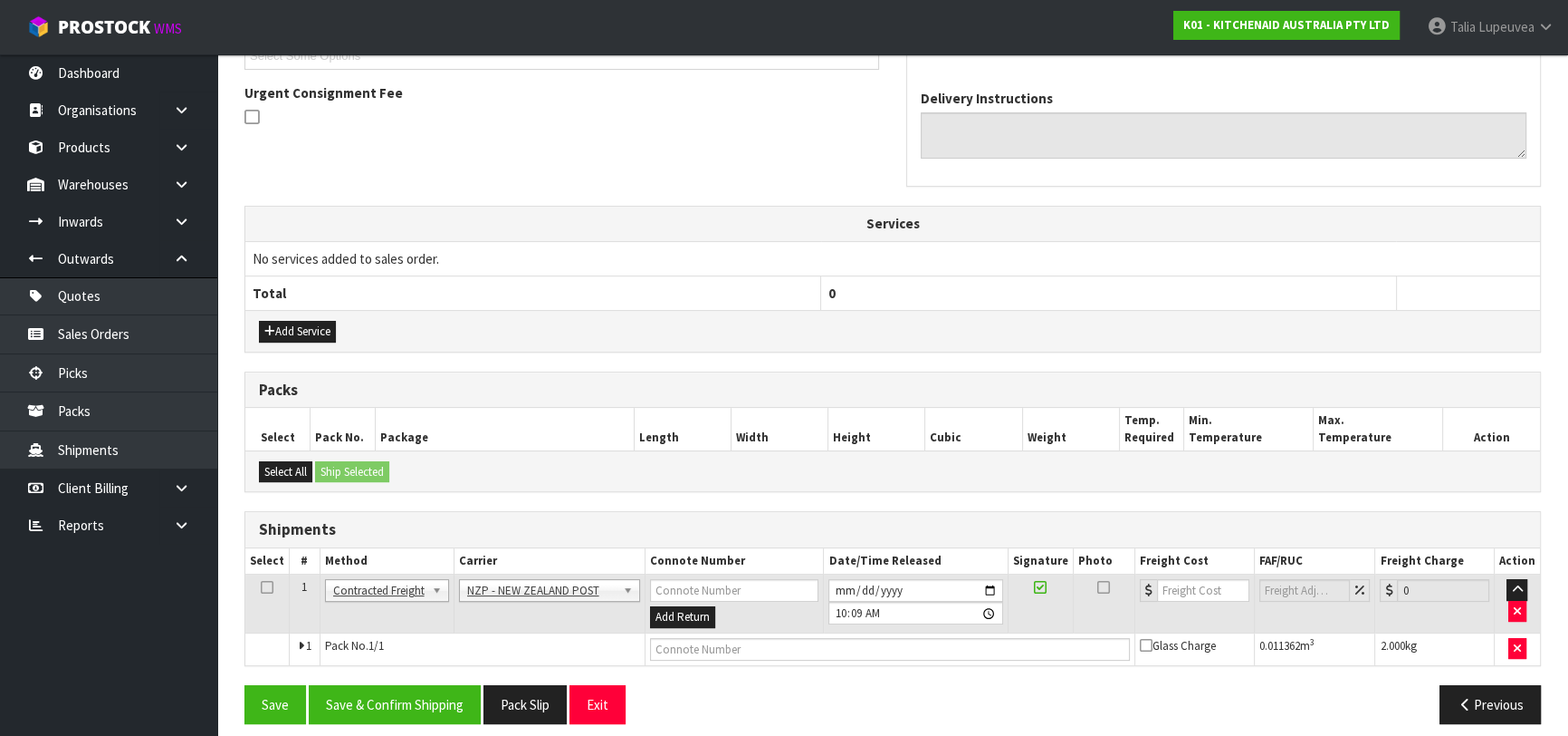
scroll to position [529, 0]
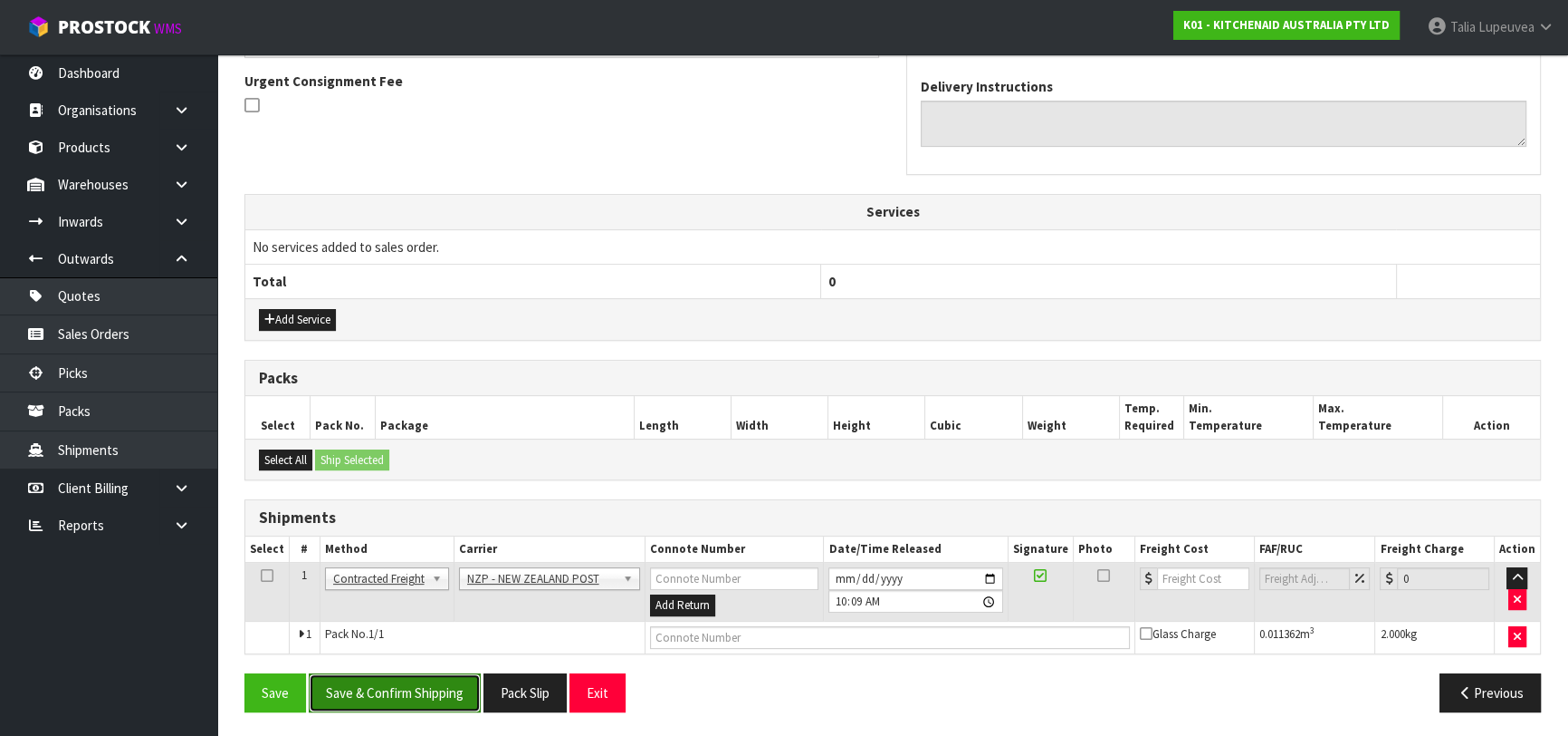
click at [452, 685] on button "Save & Confirm Shipping" at bounding box center [395, 692] width 172 height 39
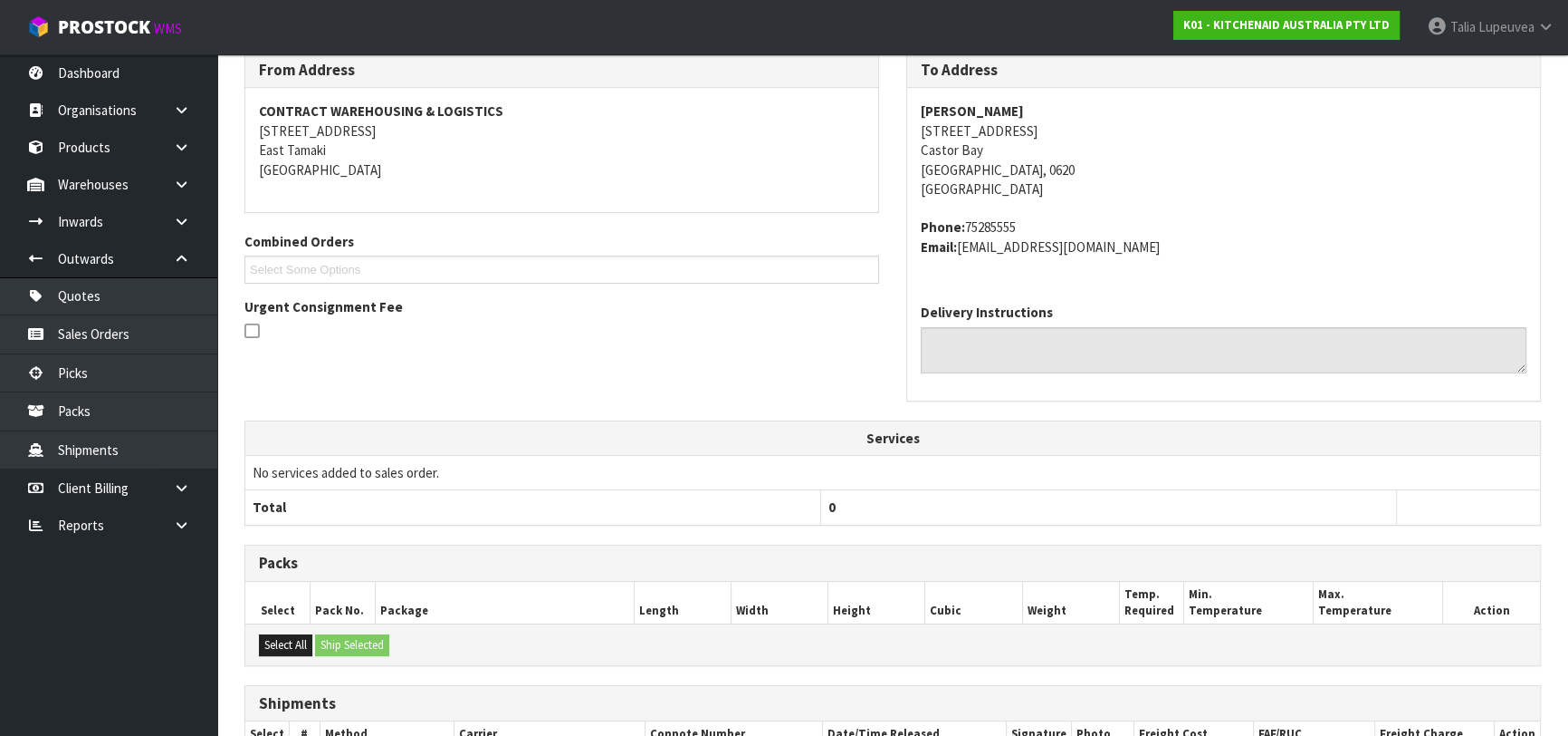
scroll to position [503, 0]
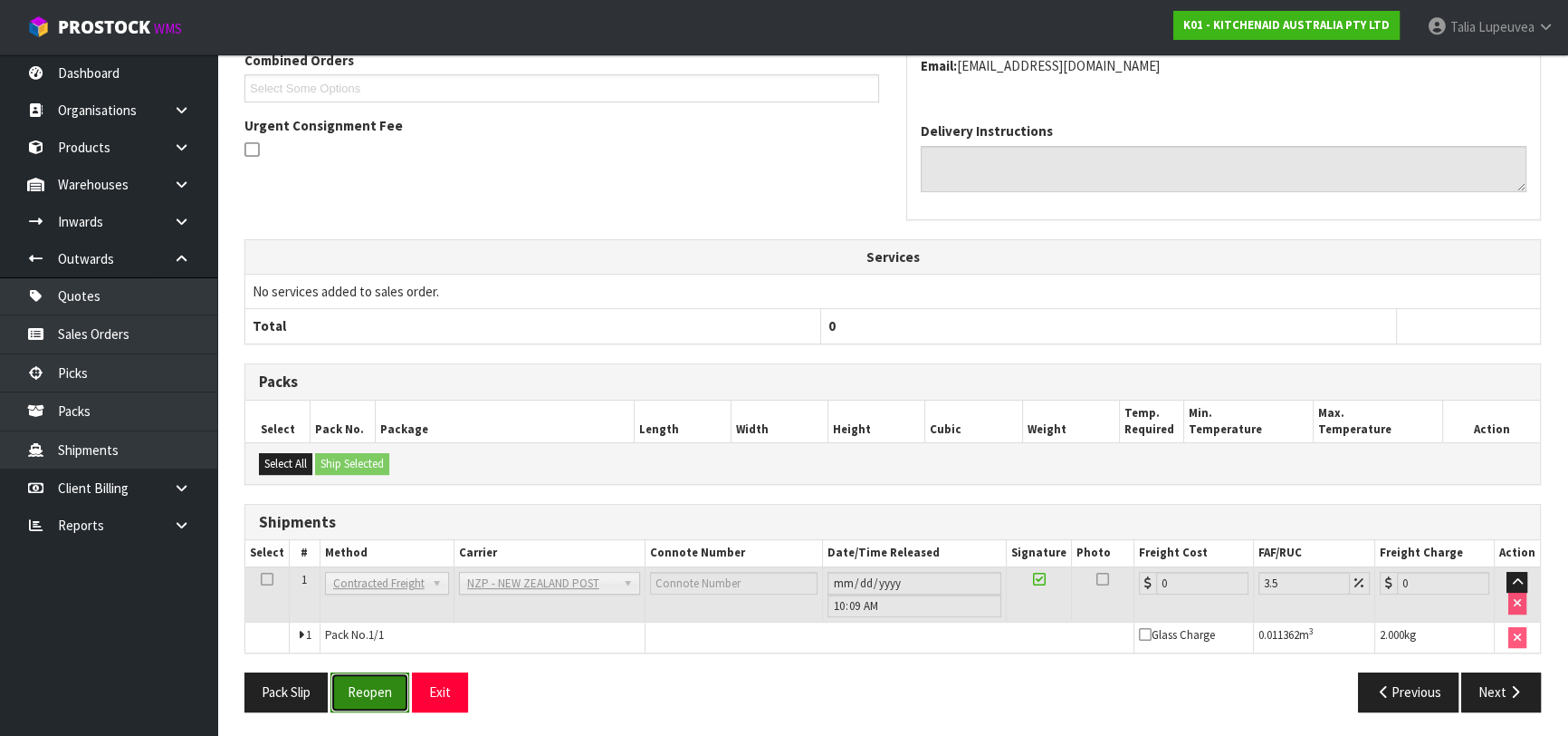
click at [375, 697] on button "Reopen" at bounding box center [370, 691] width 79 height 39
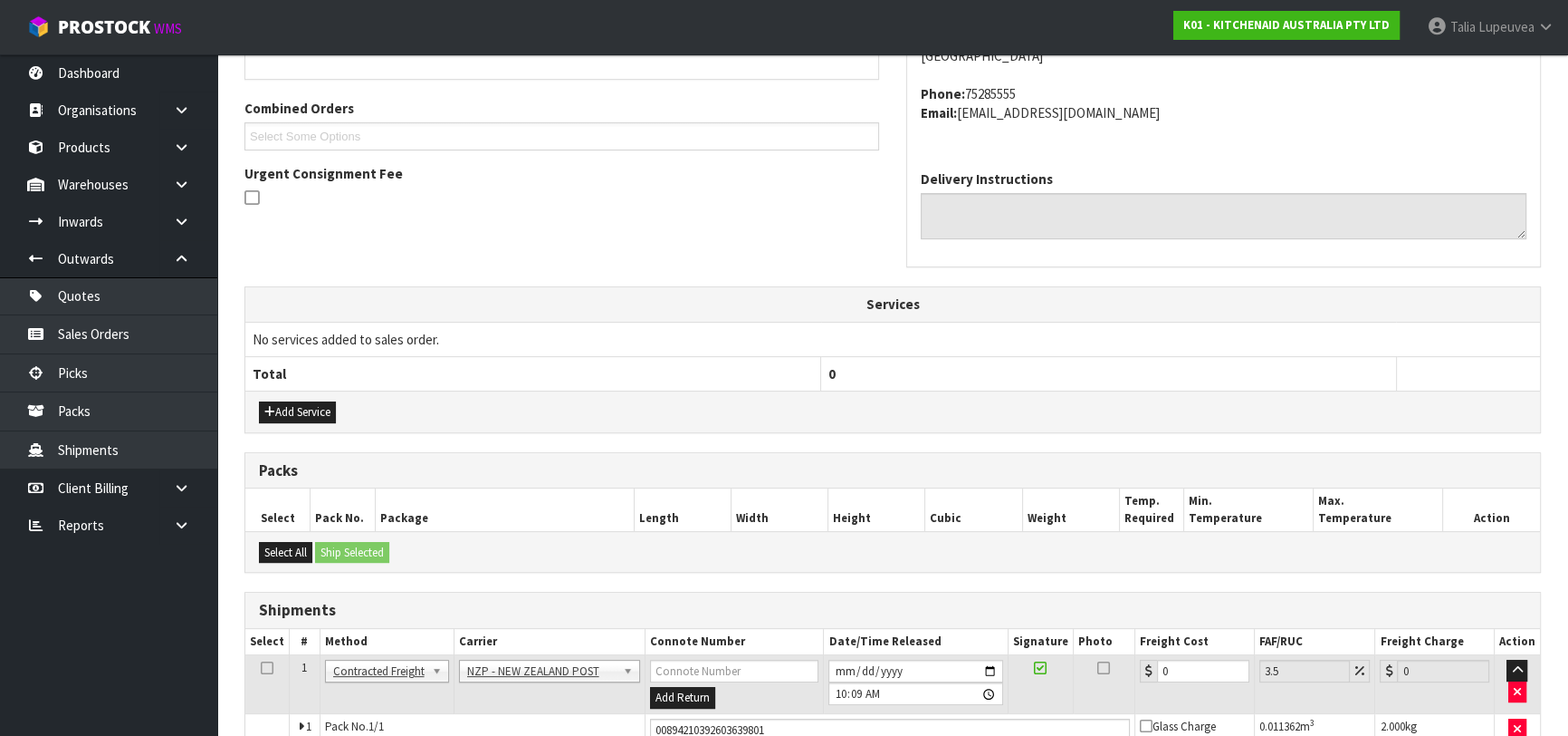
scroll to position [545, 0]
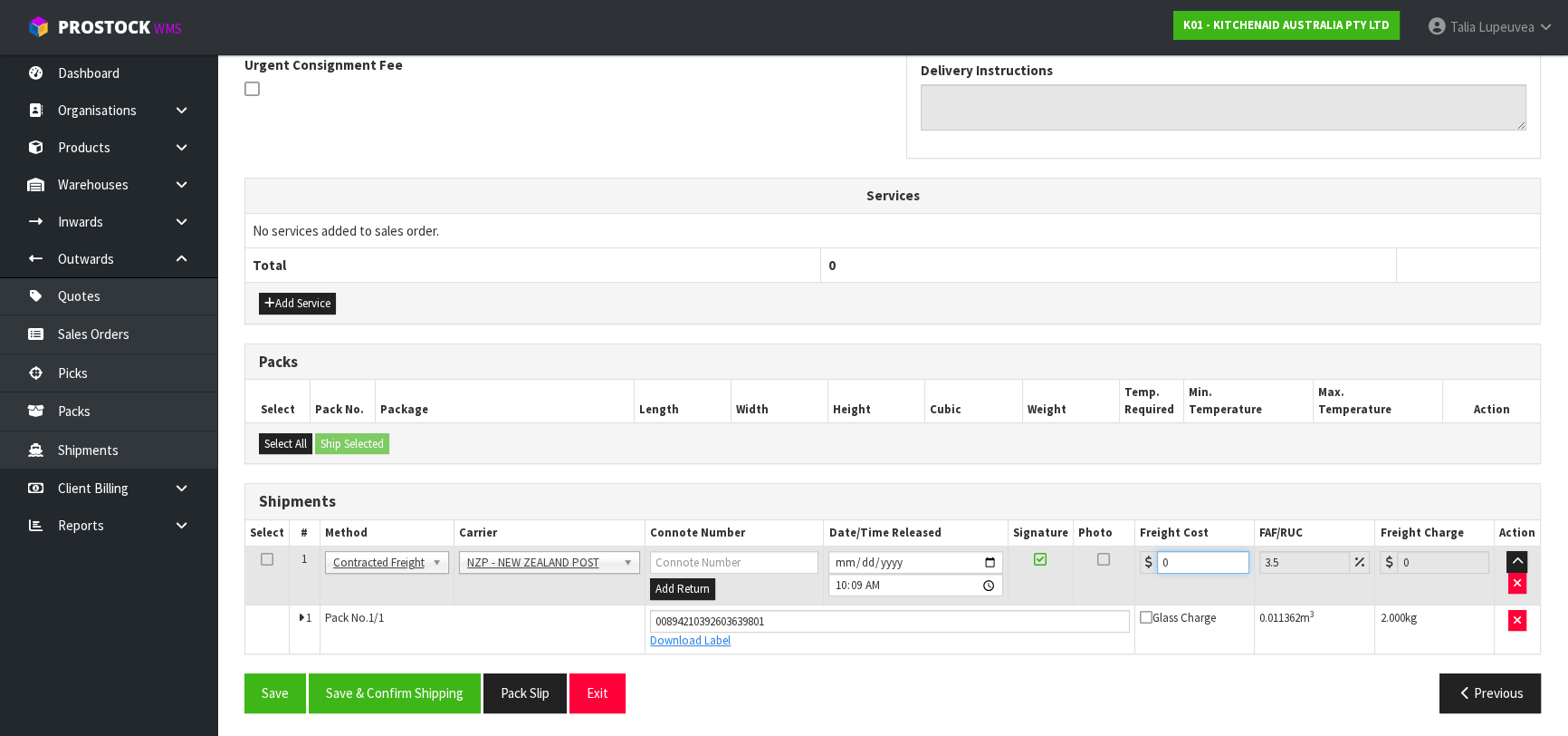
drag, startPoint x: 1196, startPoint y: 556, endPoint x: 1125, endPoint y: 576, distance: 73.8
click at [1125, 576] on tr "1 Client Local Pickup Customer Local Pickup Company Freight Contracted Freight …" at bounding box center [893, 576] width 1295 height 58
type input "4"
type input "4.14"
type input "4.3"
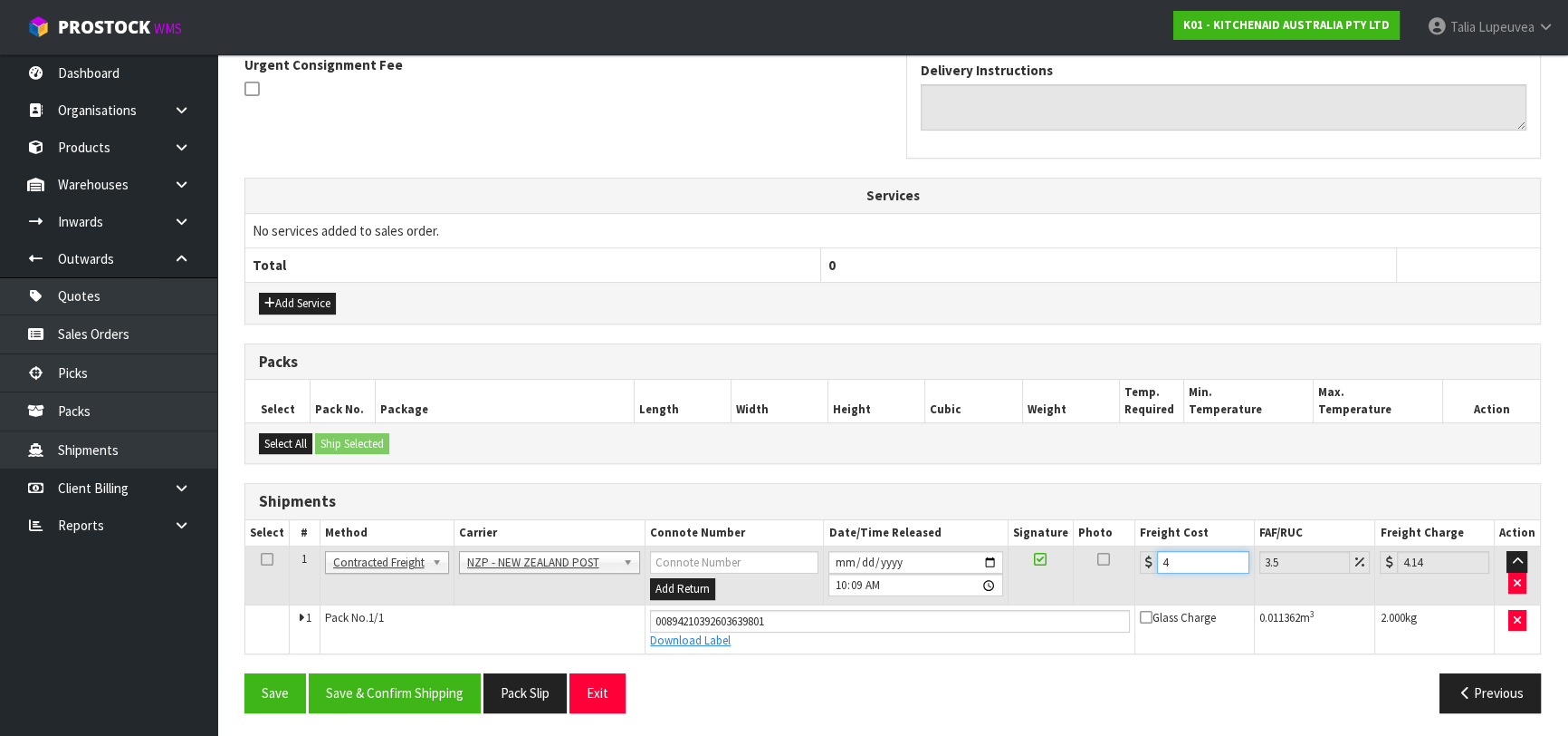
type input "4.45"
type input "4.33"
type input "4.48"
type input "4.33"
click at [426, 687] on button "Save & Confirm Shipping" at bounding box center [395, 692] width 172 height 39
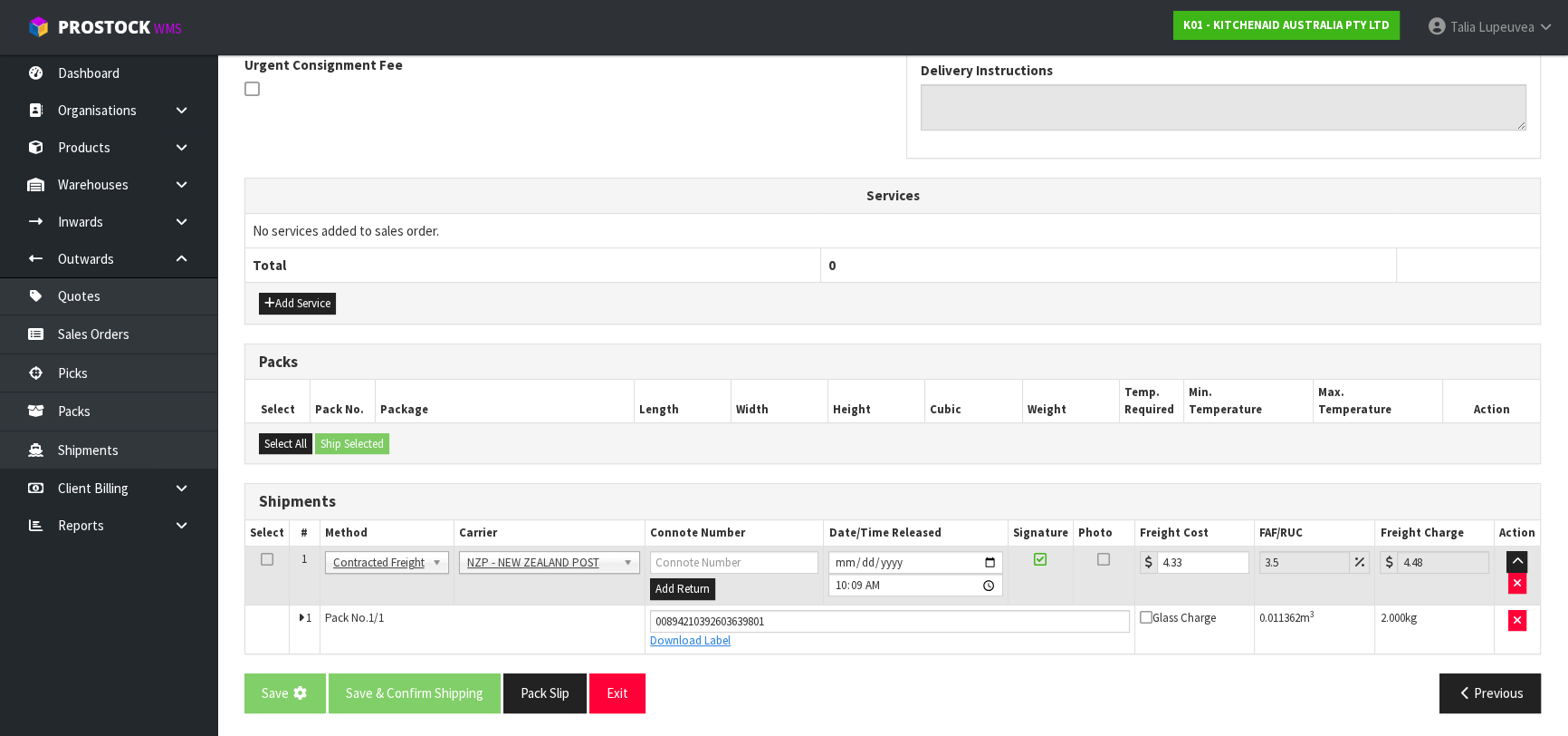
scroll to position [0, 0]
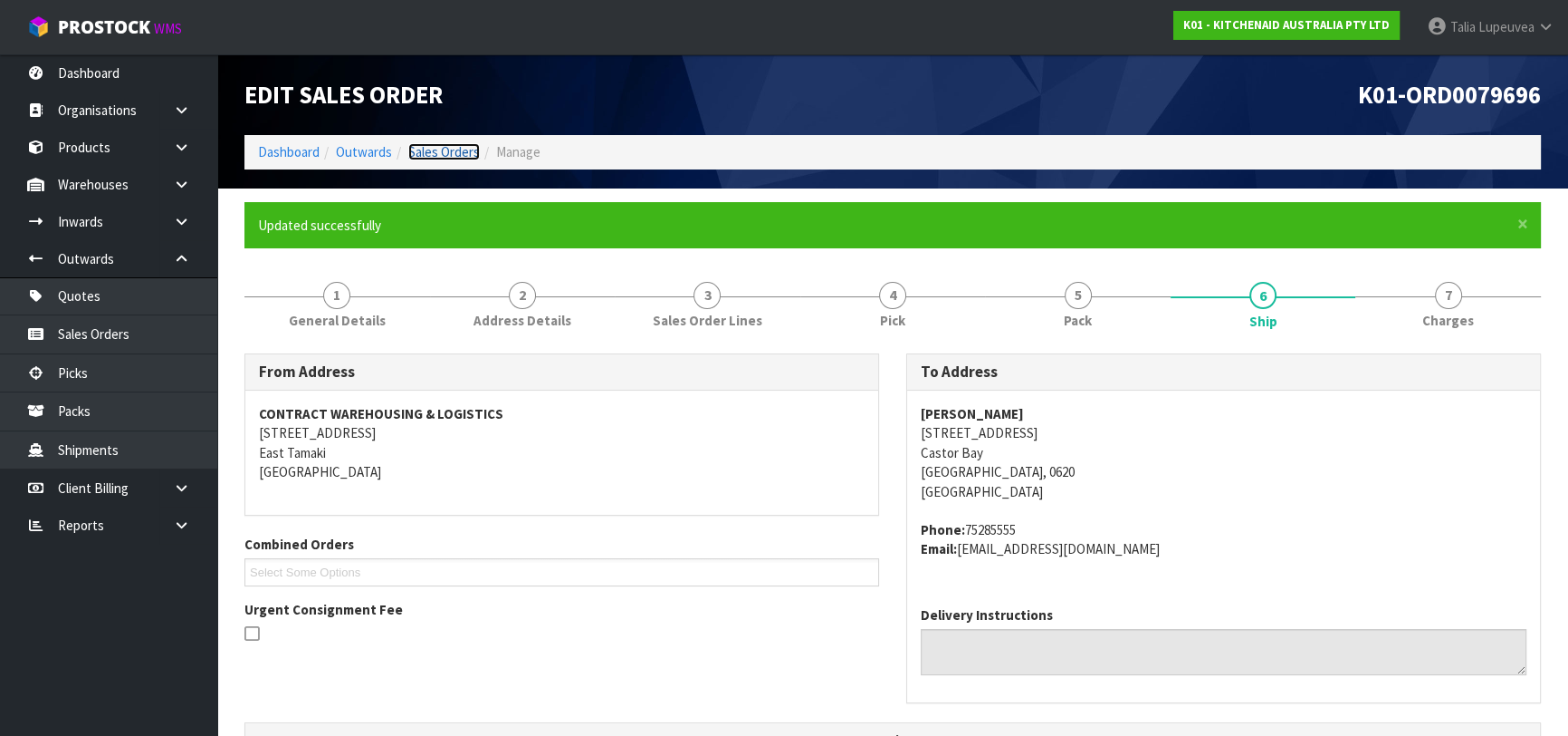
click at [434, 143] on link "Sales Orders" at bounding box center [445, 152] width 72 height 17
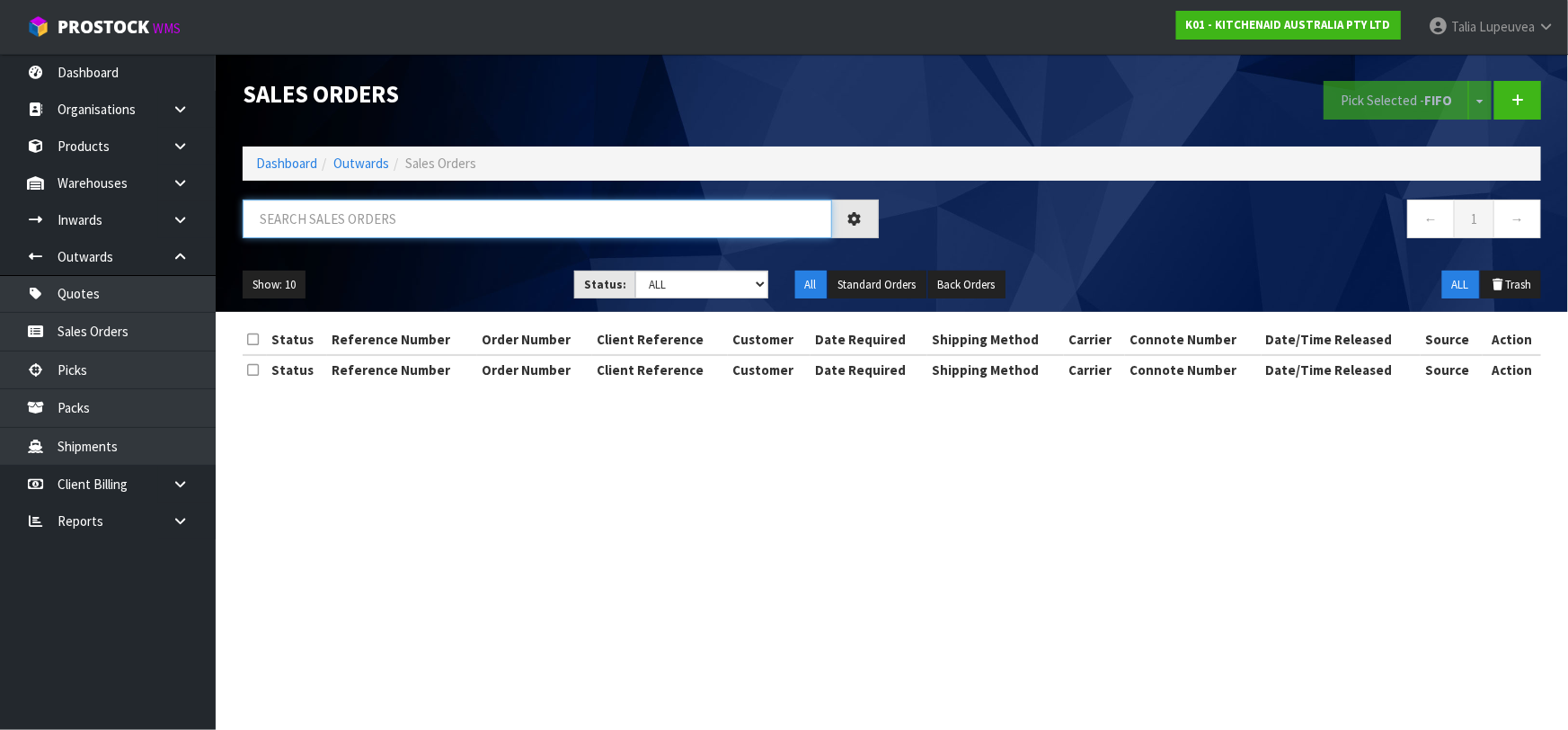
click at [418, 222] on input "text" at bounding box center [537, 218] width 590 height 38
type input "JOB-0414167"
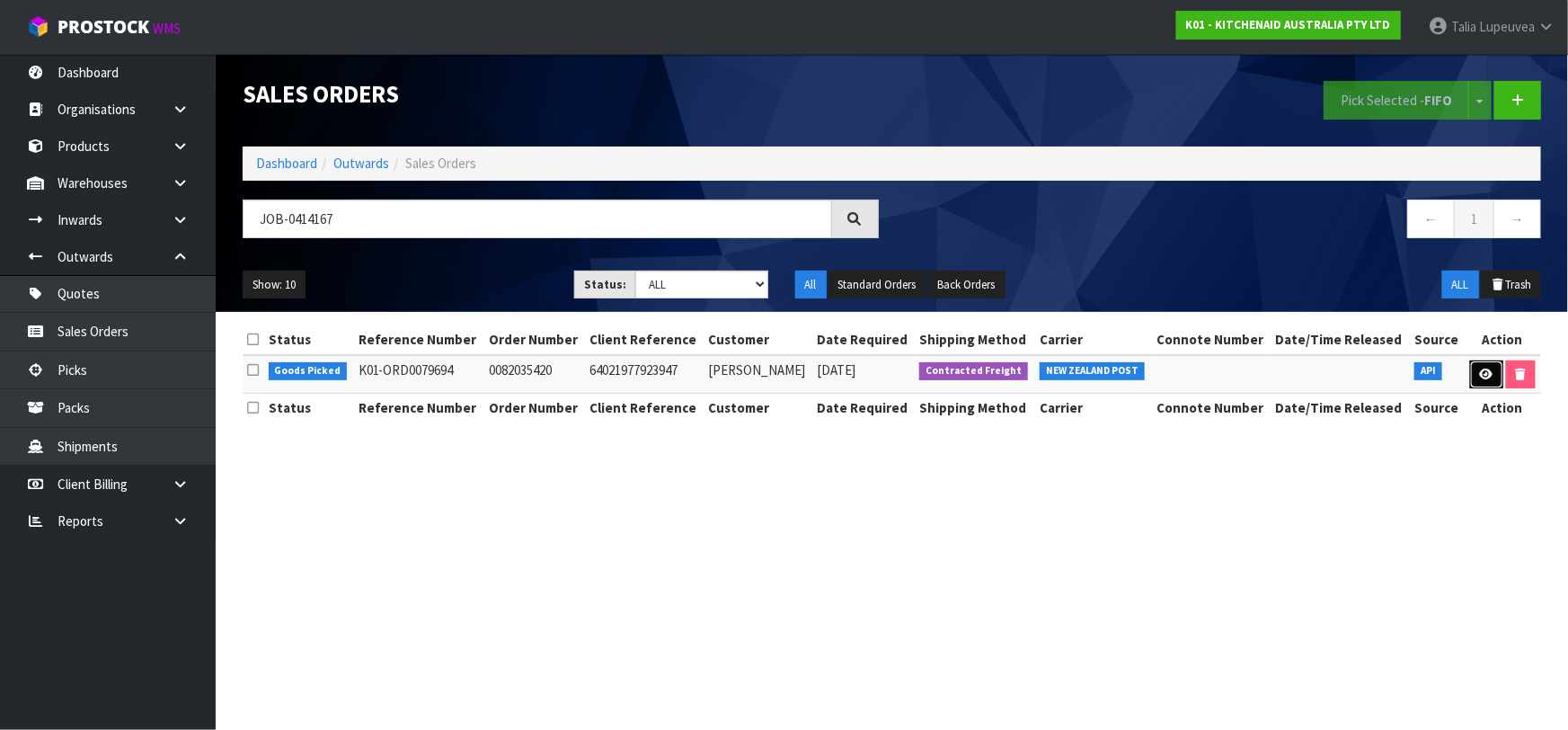
click at [1499, 379] on link at bounding box center [1487, 375] width 34 height 29
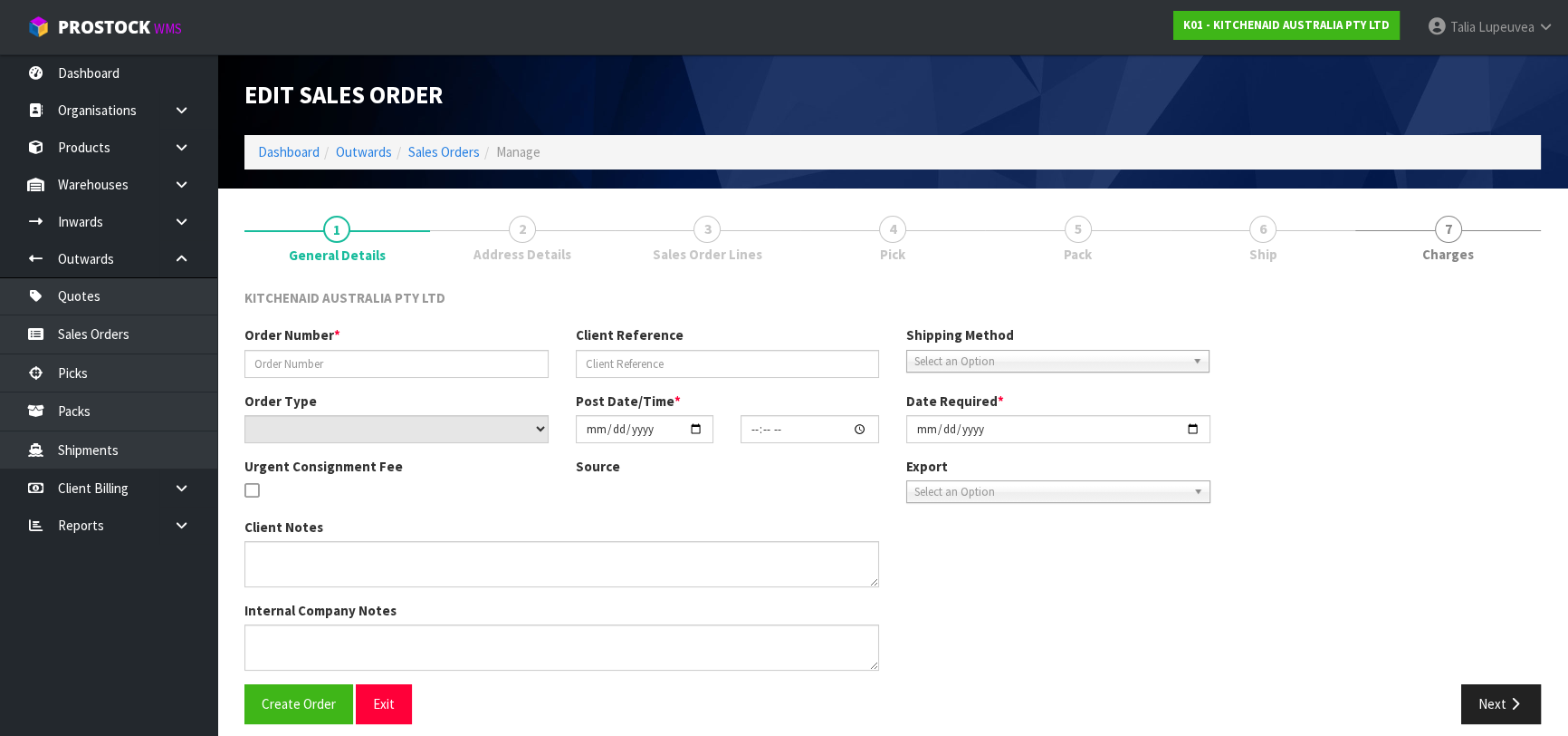
type input "0082035420"
type input "64021977923947"
select select "number:0"
type input "[DATE]"
type input "17:44:53.000"
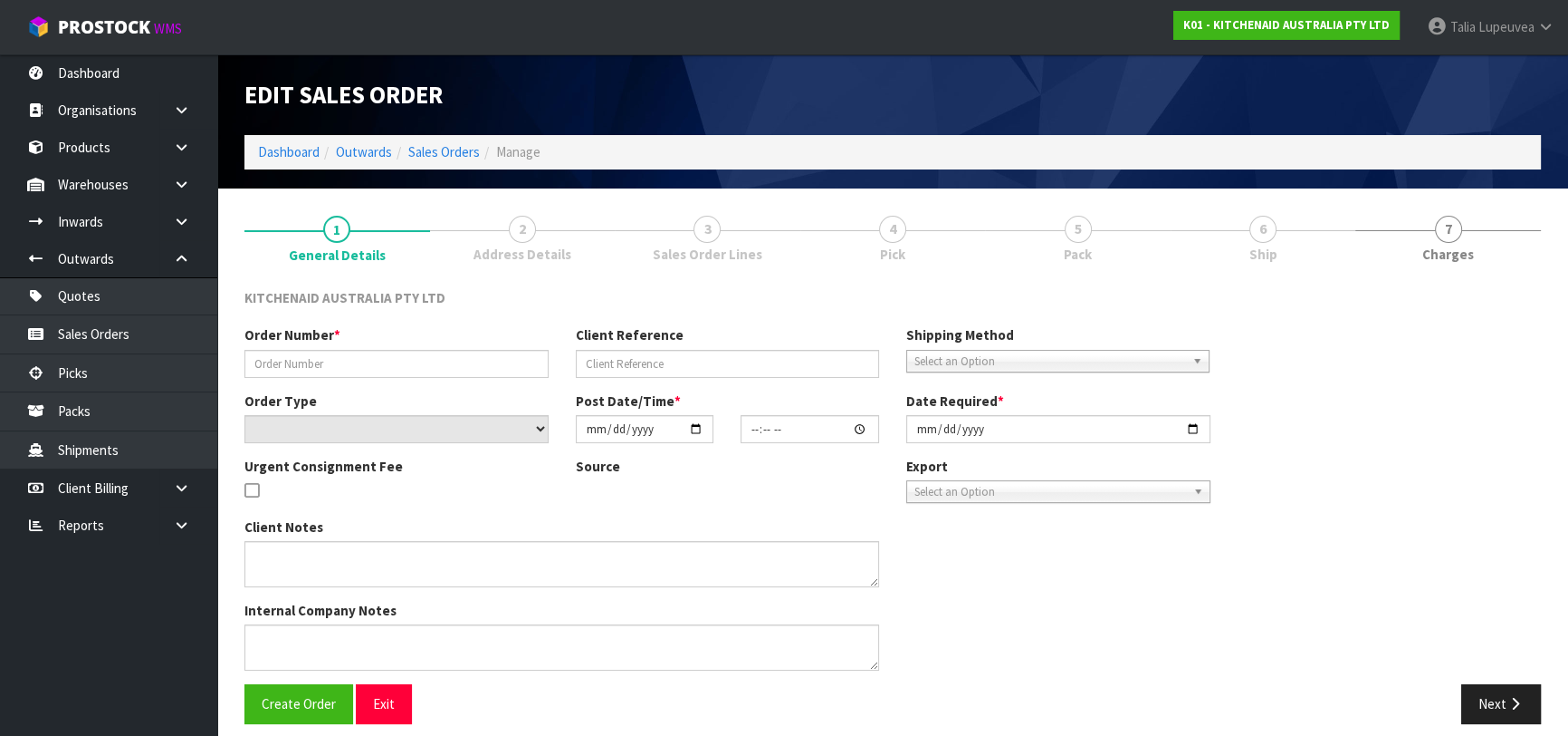
type input "[DATE]"
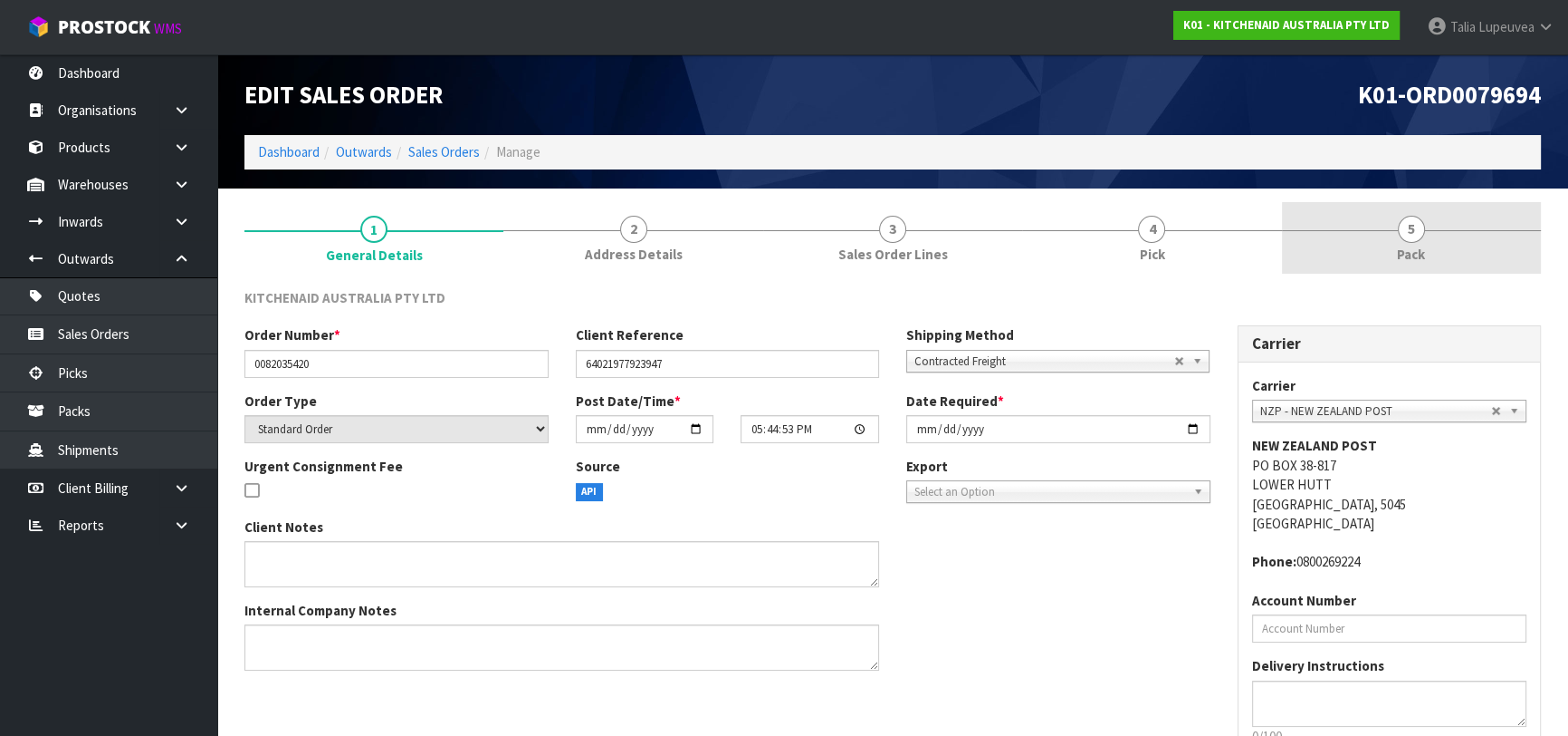
click at [1423, 247] on span "Pack" at bounding box center [1411, 254] width 28 height 19
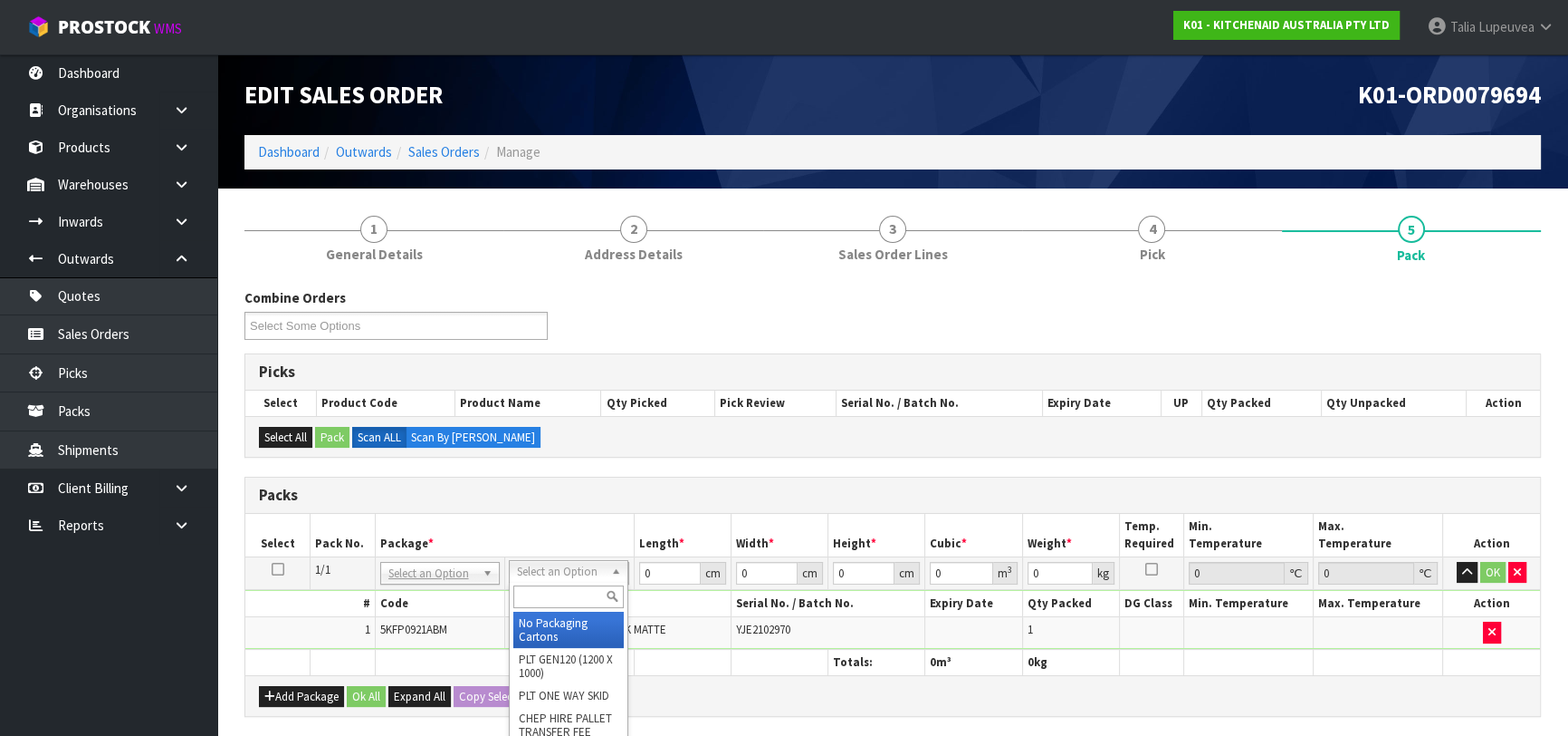
drag, startPoint x: 603, startPoint y: 560, endPoint x: 587, endPoint y: 589, distance: 33.1
drag, startPoint x: 578, startPoint y: 604, endPoint x: 586, endPoint y: 598, distance: 10.0
click at [584, 598] on input "text" at bounding box center [568, 597] width 110 height 23
type input "OC"
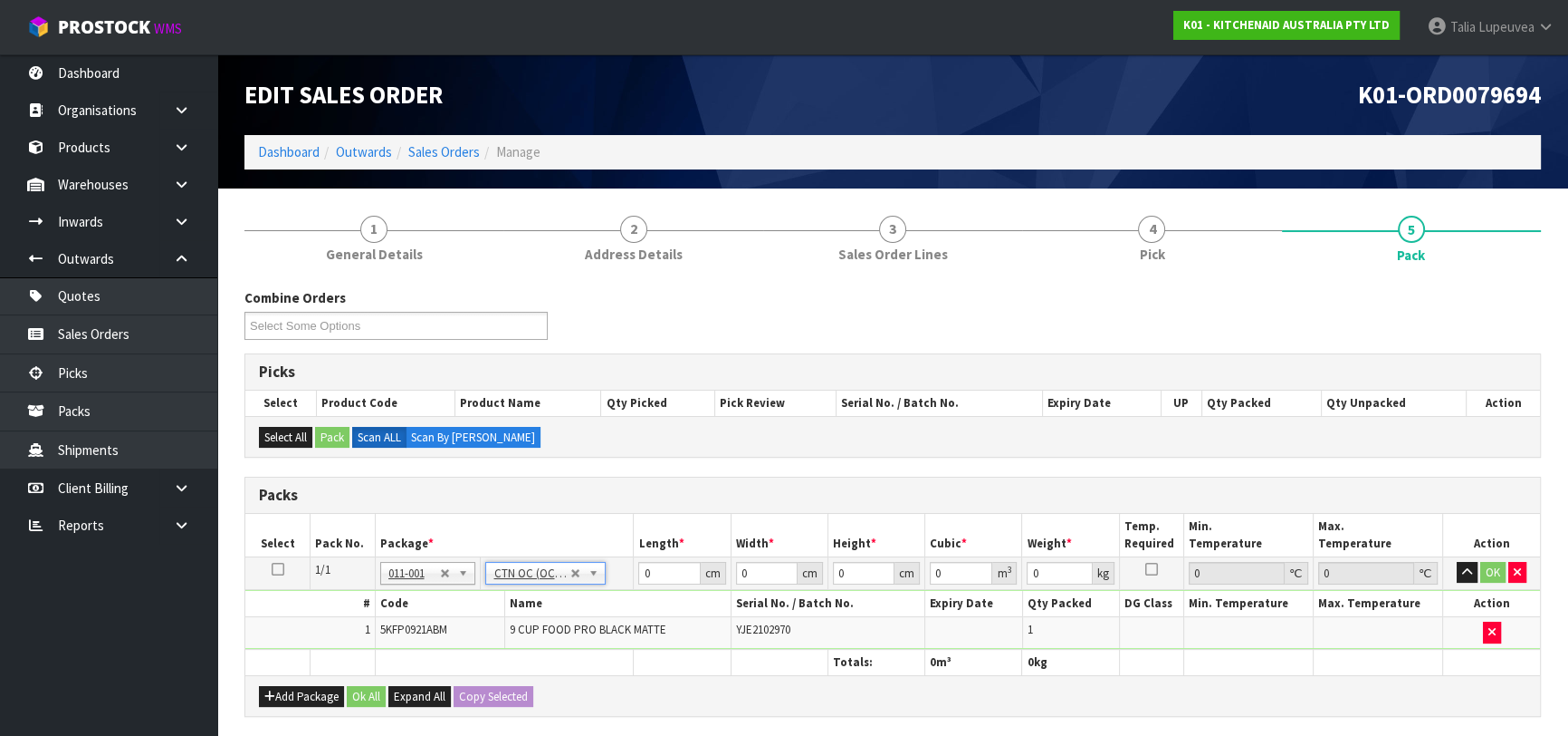
type input "4.3"
drag, startPoint x: 670, startPoint y: 564, endPoint x: 597, endPoint y: 594, distance: 78.9
click at [591, 594] on tbody "1/1 NONE 007-001 007-002 007-004 007-009 007-013 007-014 007-015 007-017 007-01…" at bounding box center [893, 602] width 1295 height 92
type input "46"
type input "34"
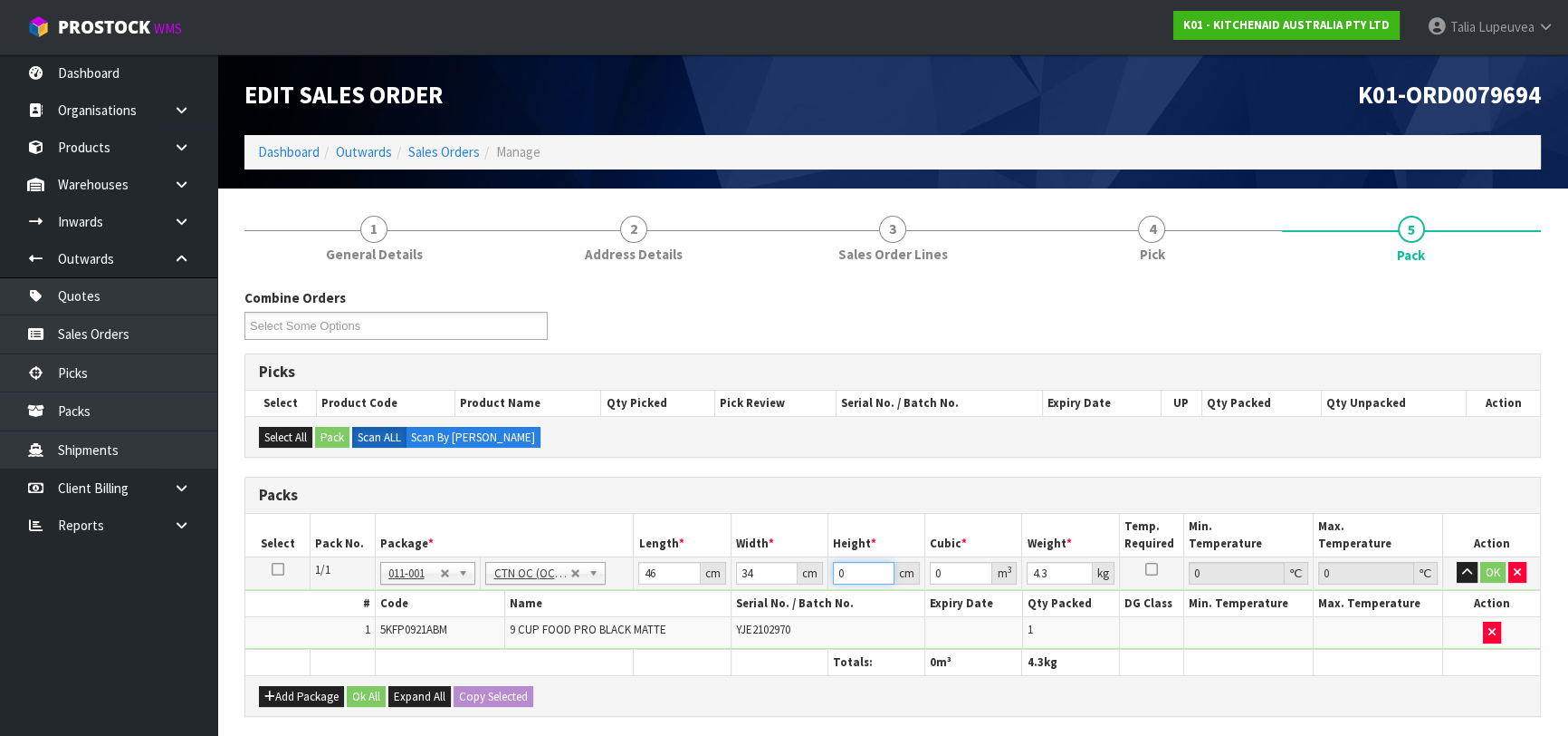
type input "2"
type input "0.003128"
type input "29"
type input "0.045356"
type input "29"
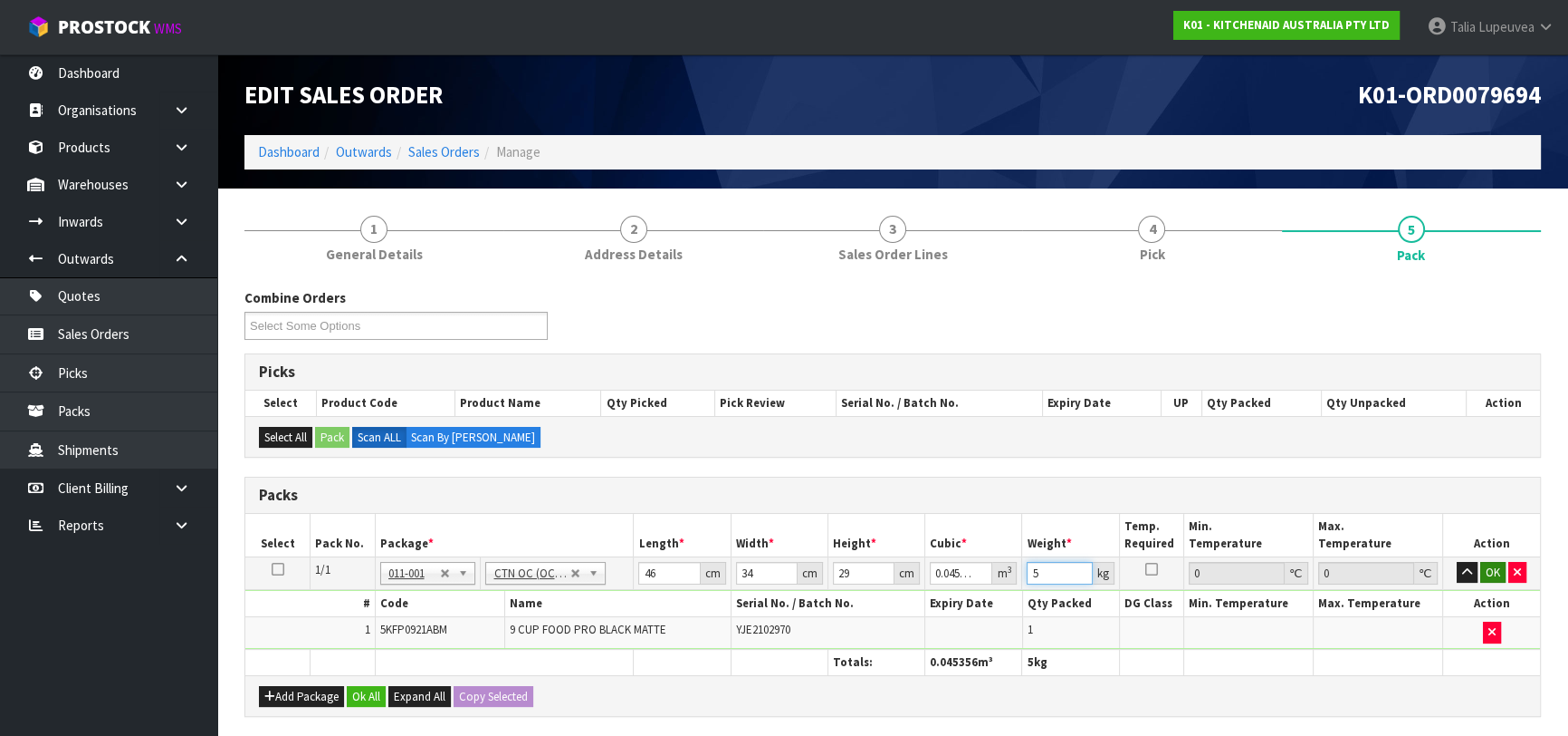
type input "5"
click at [1487, 563] on button "OK" at bounding box center [1493, 572] width 25 height 22
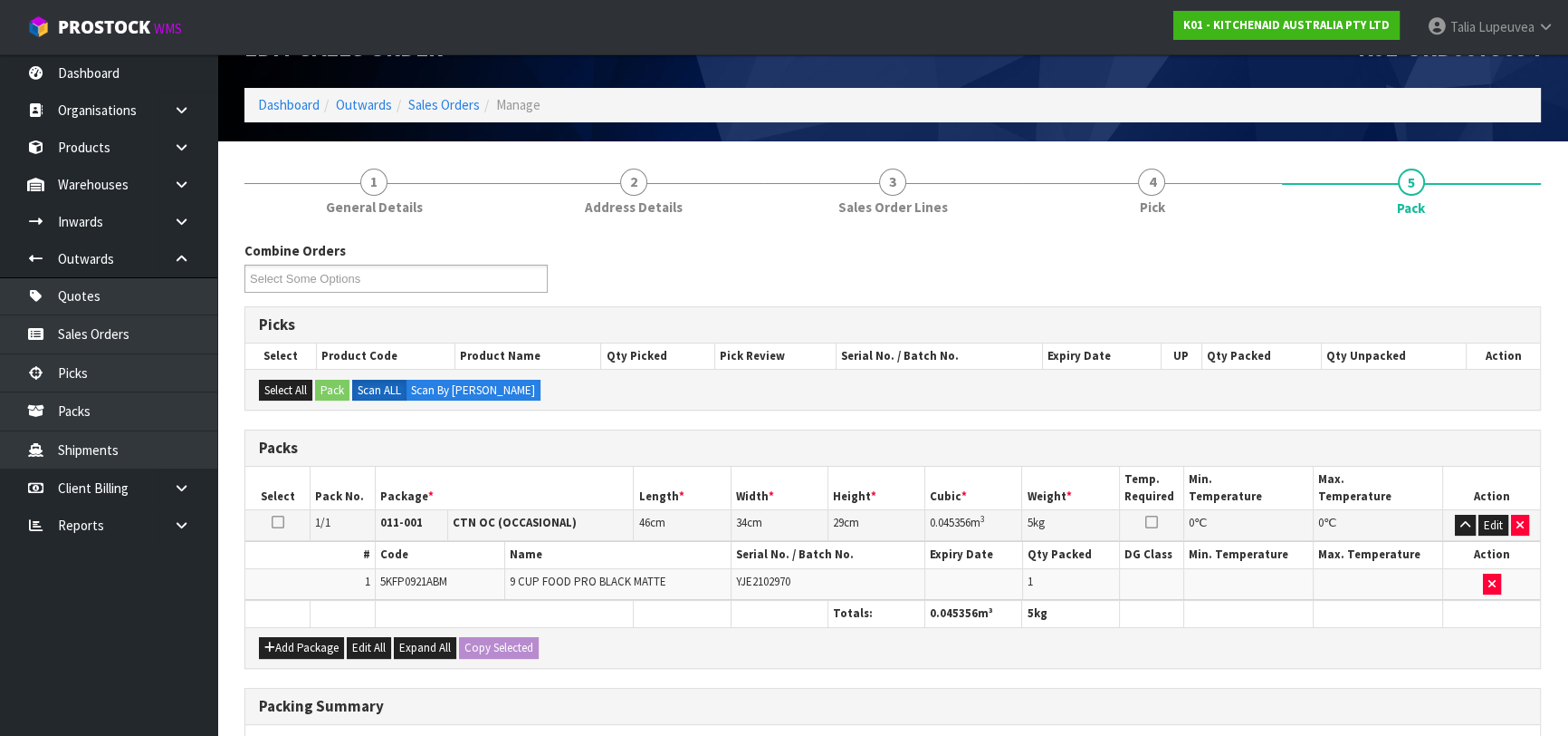
scroll to position [319, 0]
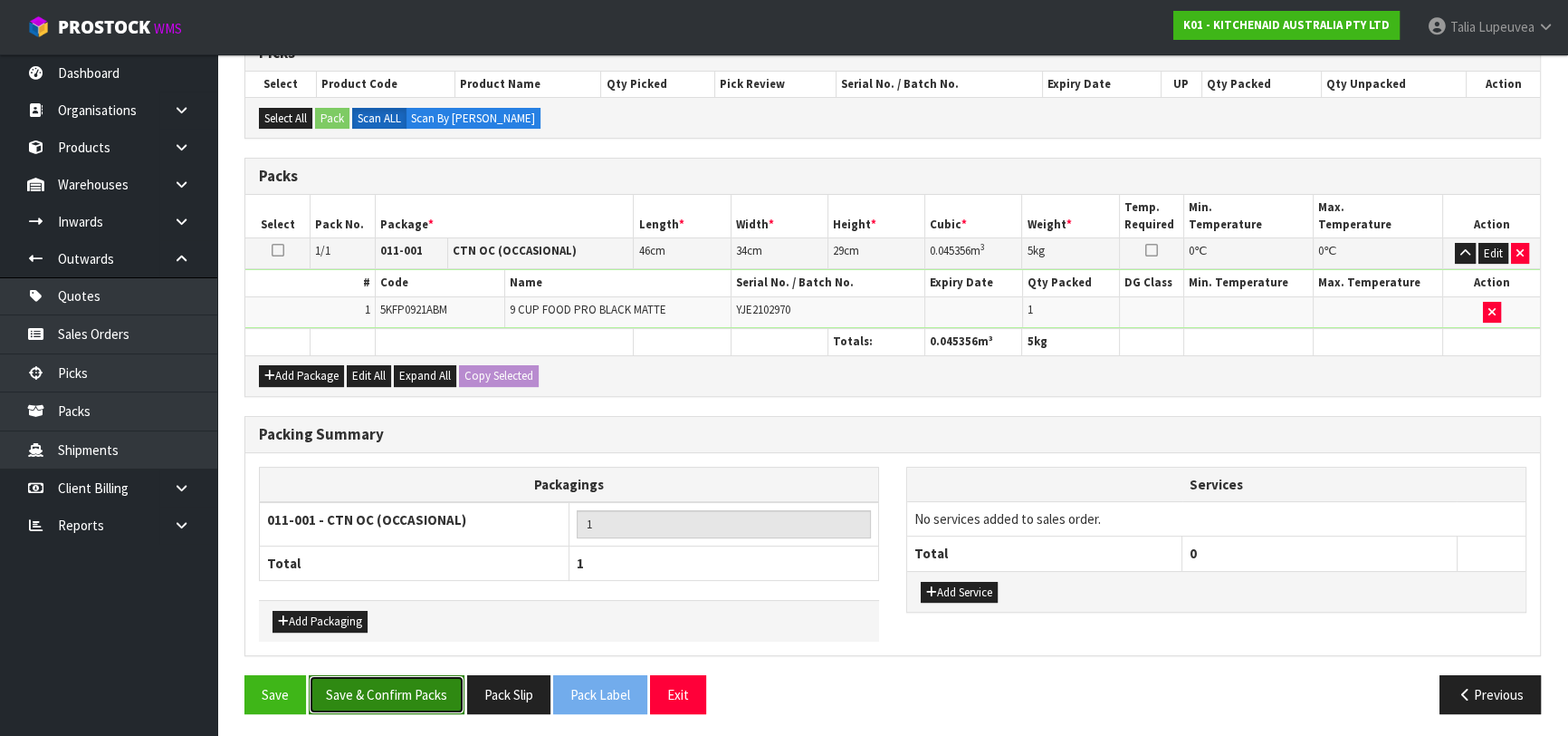
click at [443, 689] on button "Save & Confirm Packs" at bounding box center [386, 694] width 155 height 39
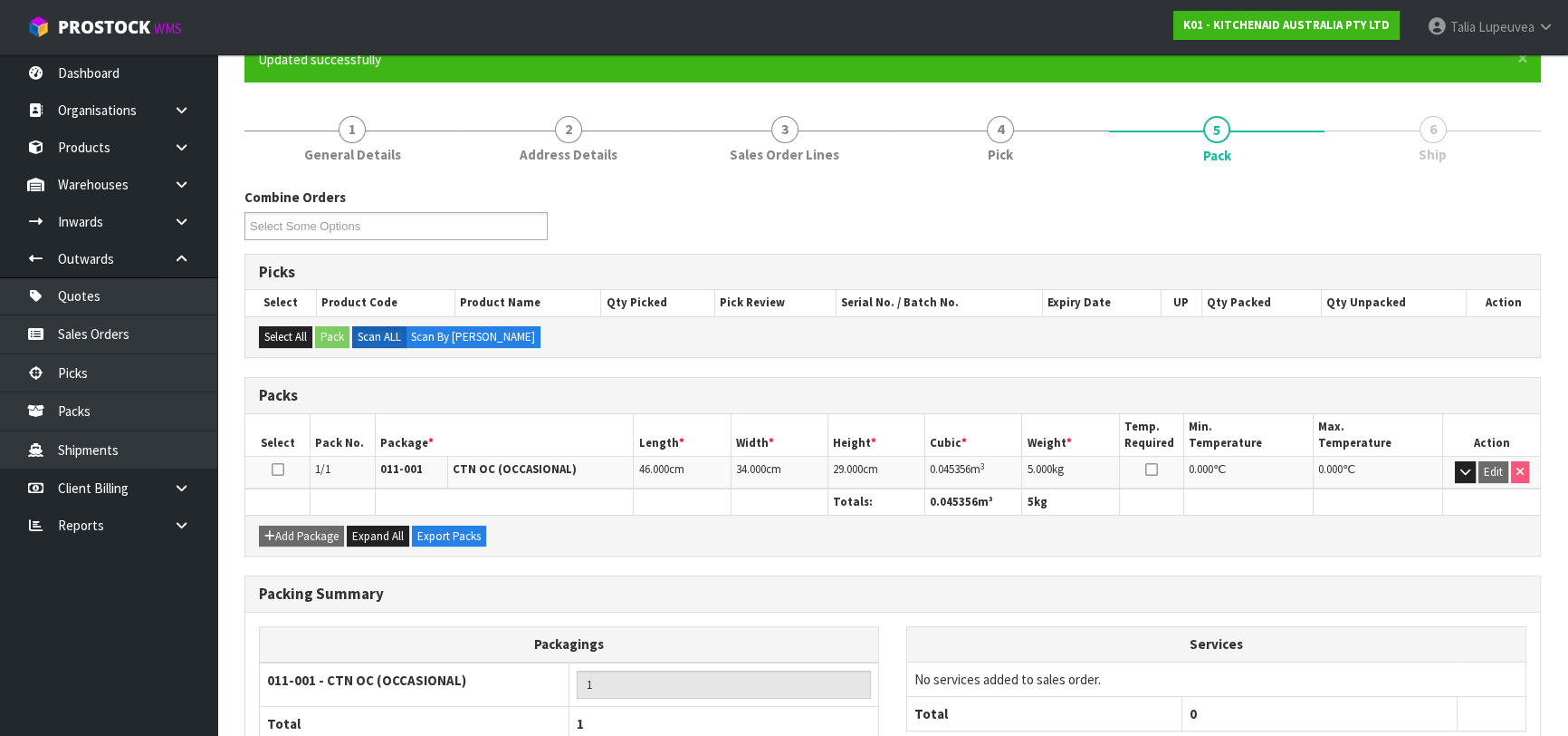
scroll to position [286, 0]
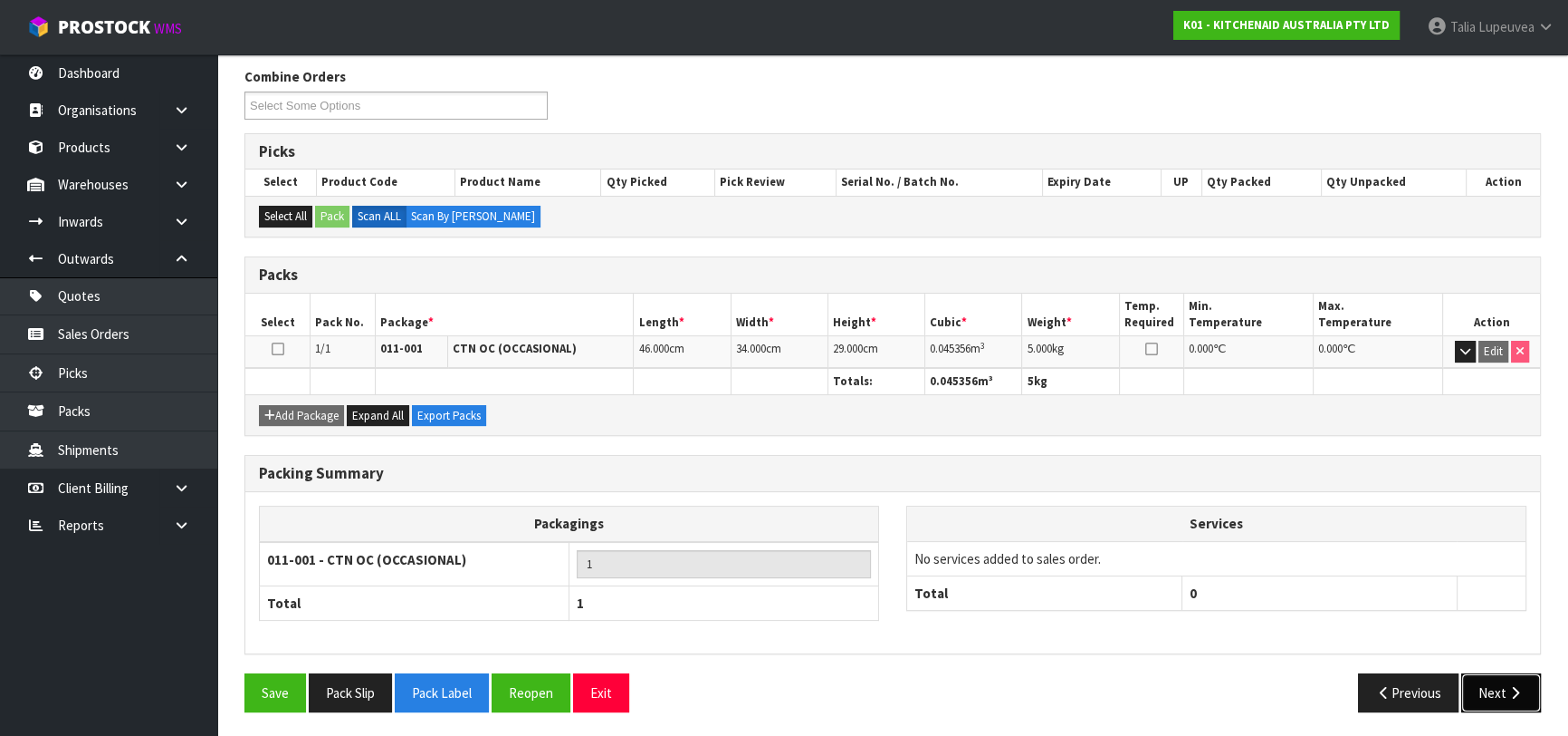
click at [1491, 679] on button "Next" at bounding box center [1501, 692] width 80 height 39
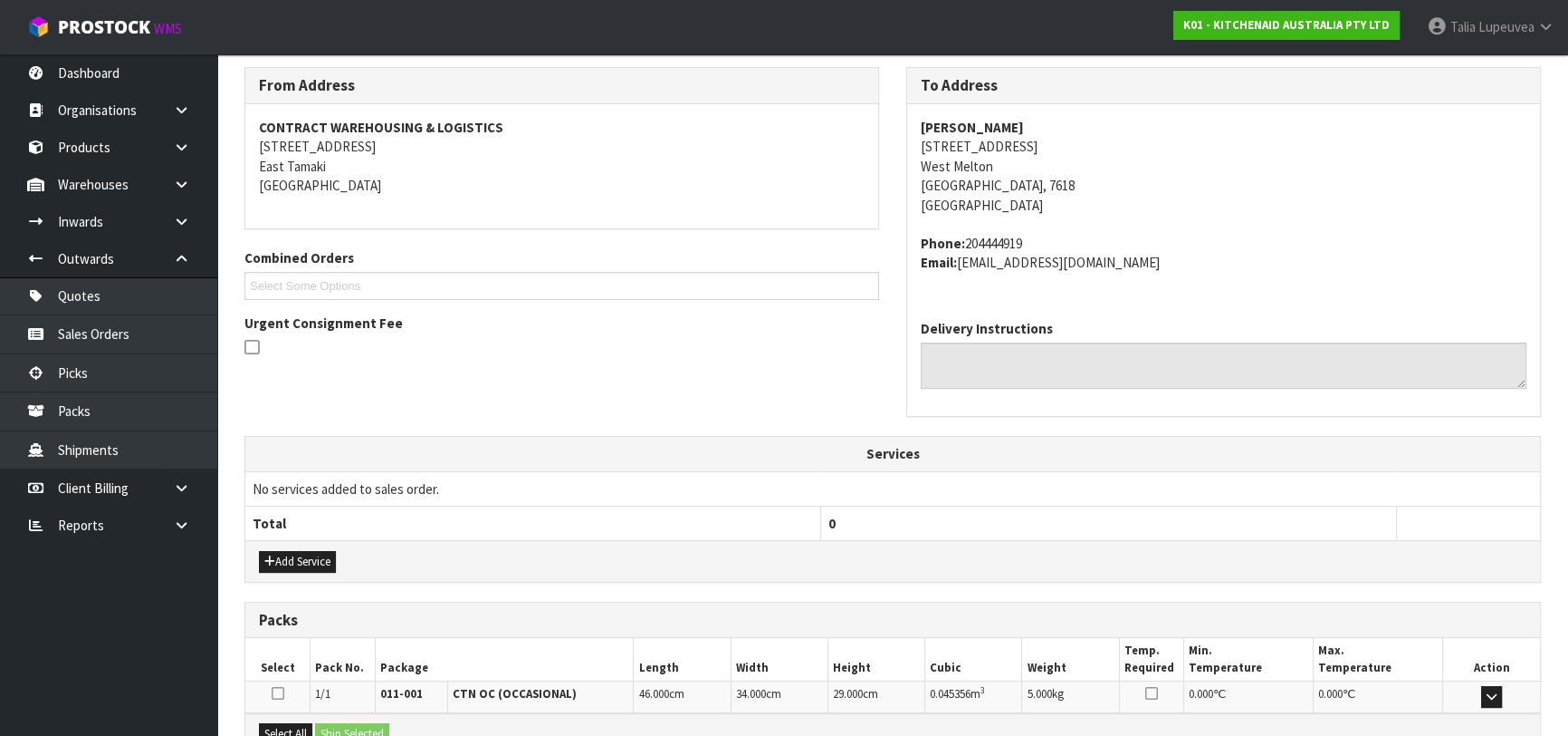
scroll to position [497, 0]
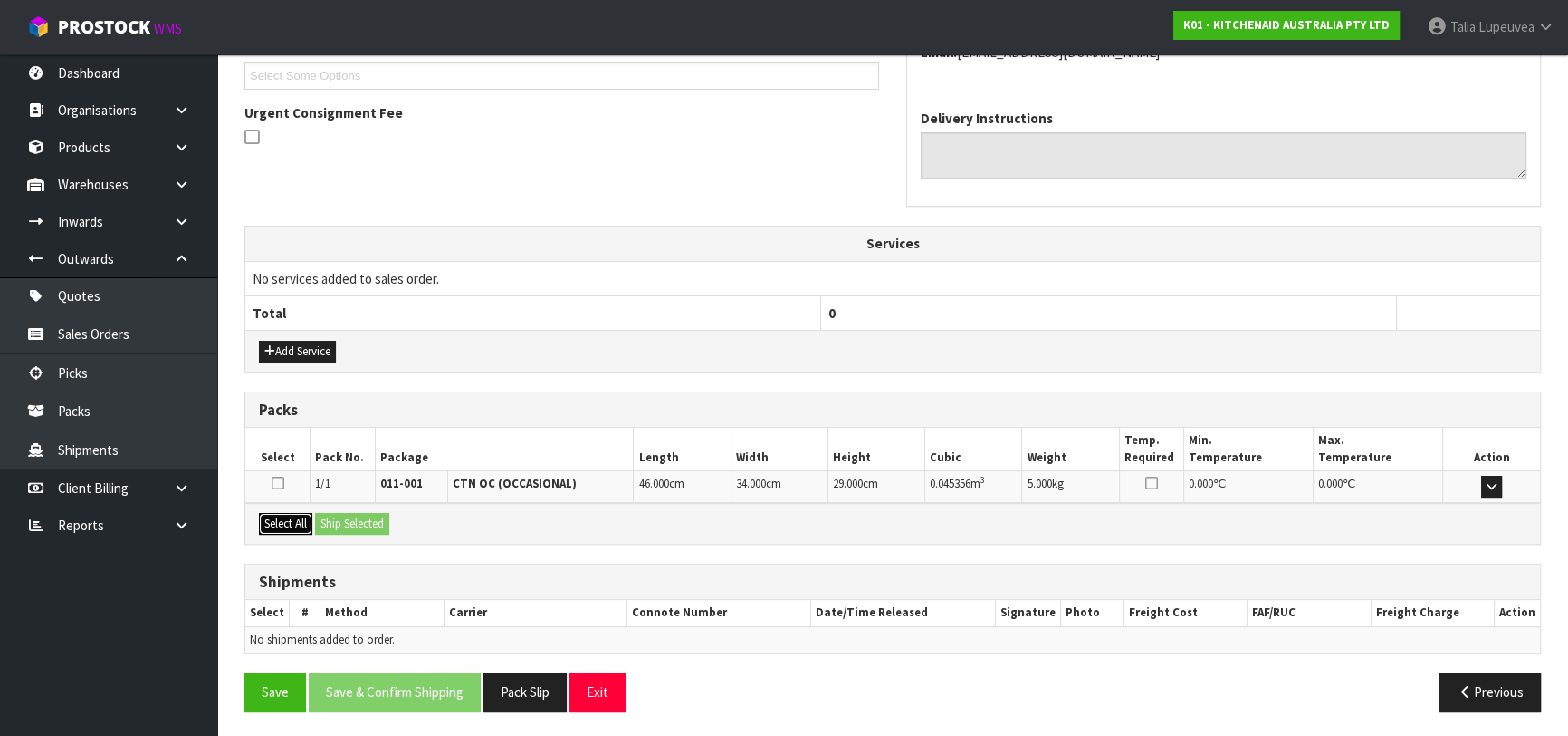
drag, startPoint x: 300, startPoint y: 527, endPoint x: 328, endPoint y: 522, distance: 28.4
click at [304, 526] on button "Select All" at bounding box center [285, 523] width 54 height 22
click at [329, 521] on button "Ship Selected" at bounding box center [352, 523] width 74 height 22
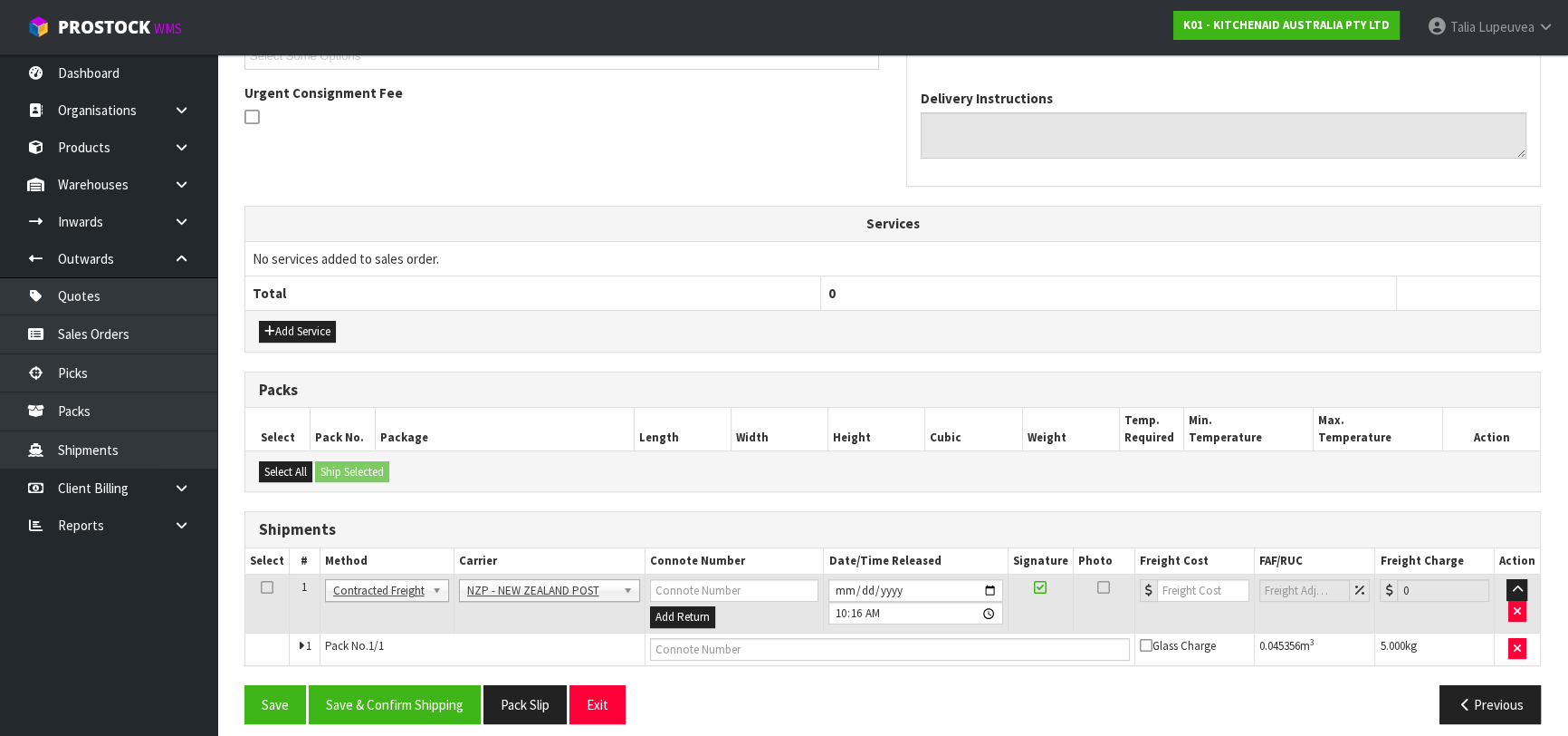
scroll to position [529, 0]
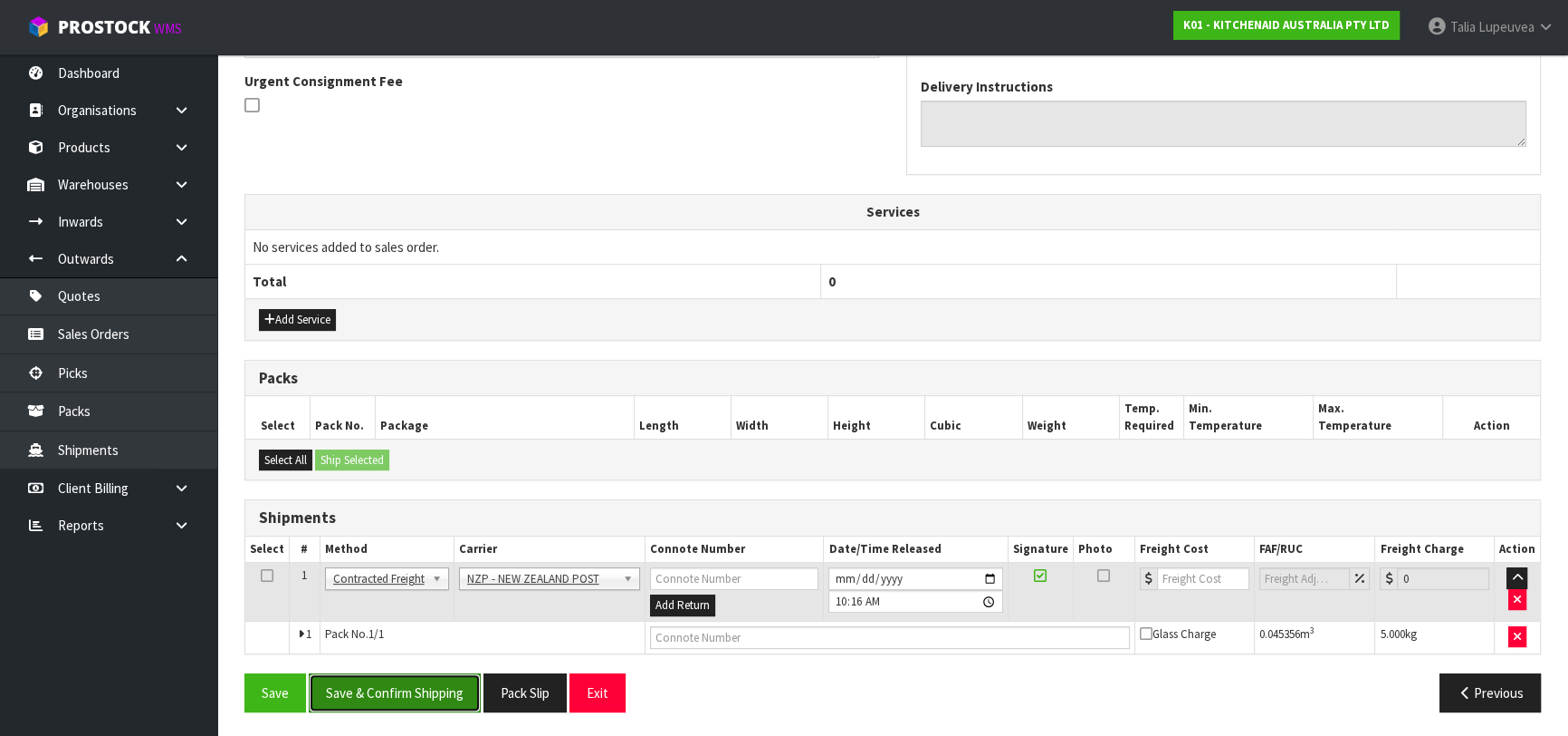
click at [377, 679] on button "Save & Confirm Shipping" at bounding box center [395, 692] width 172 height 39
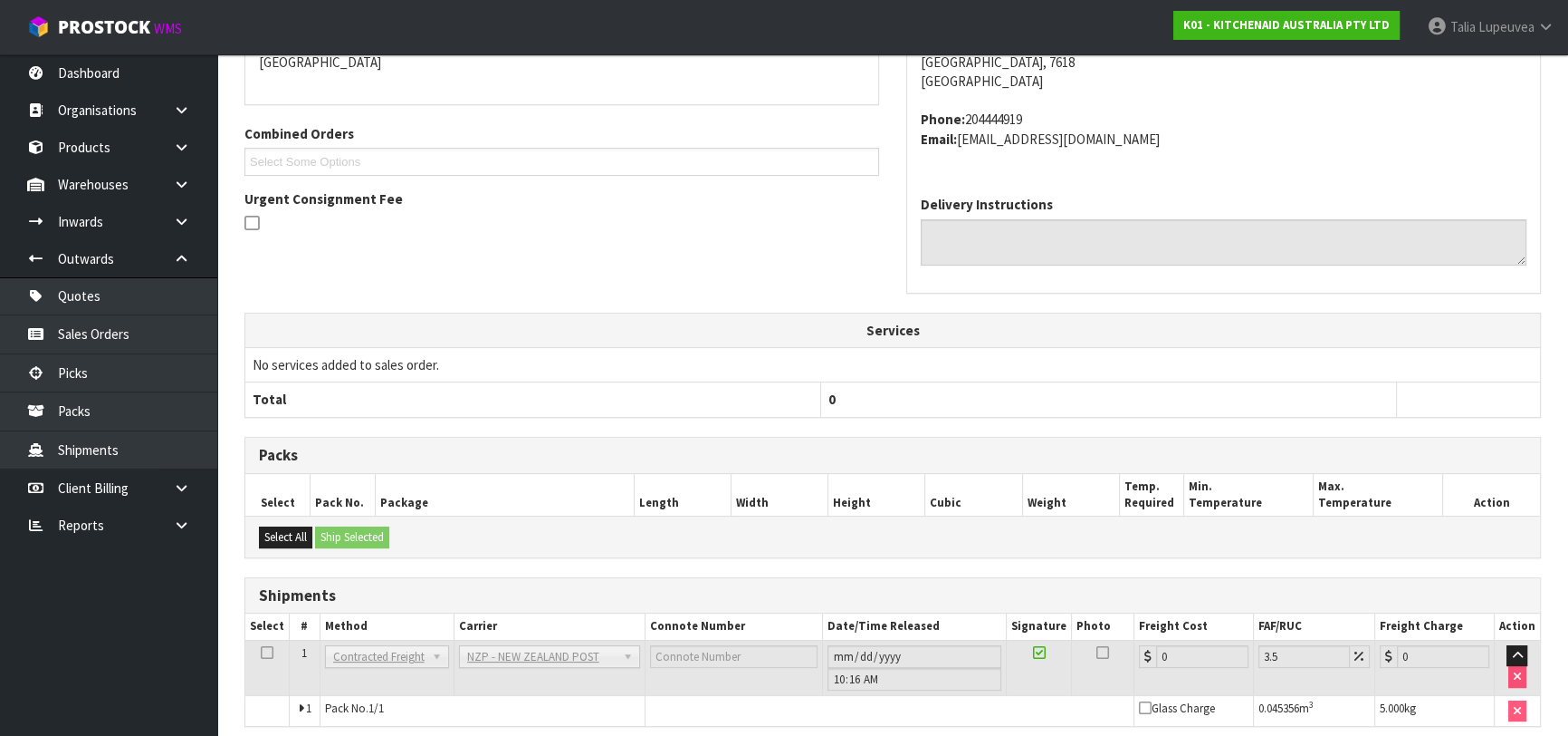
scroll to position [503, 0]
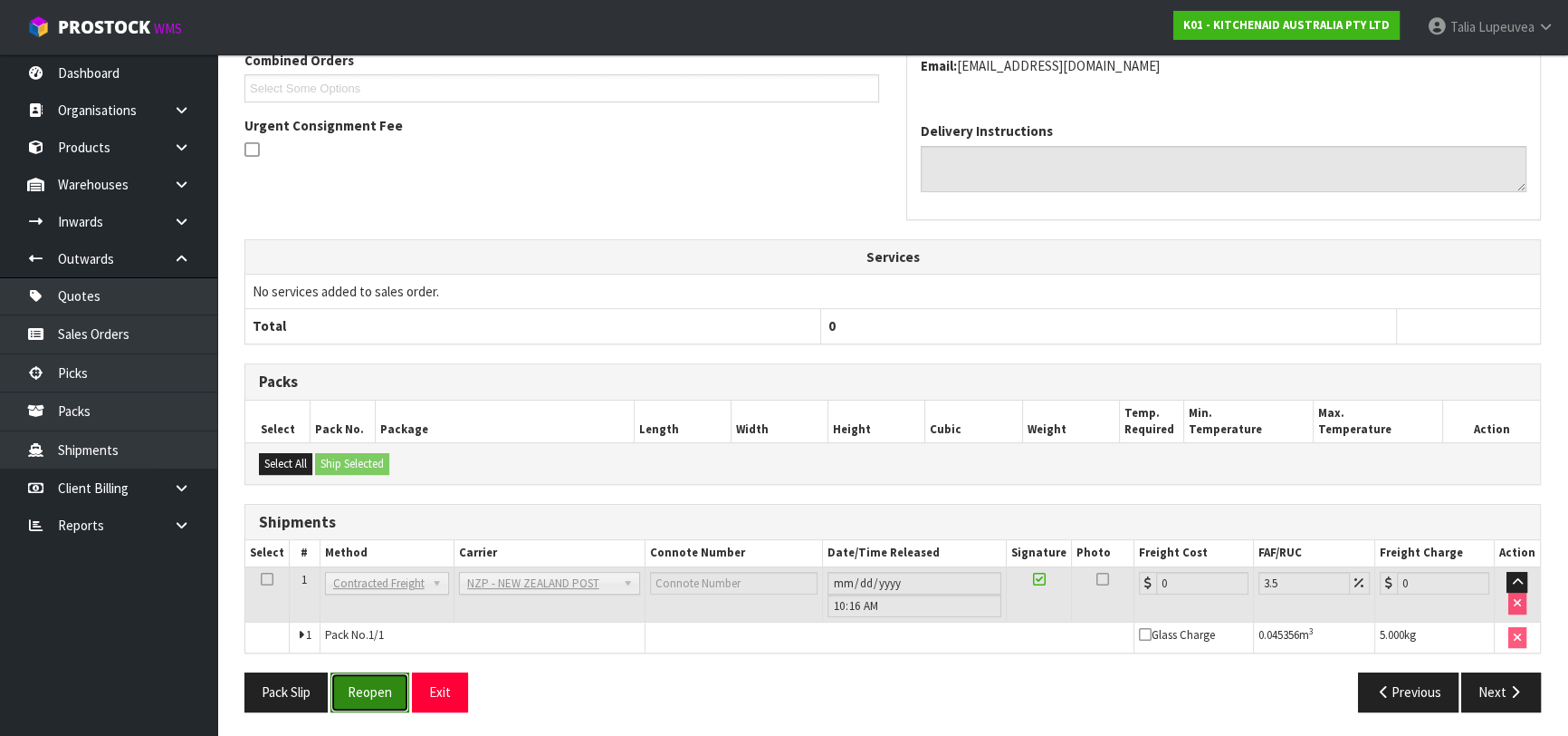
drag, startPoint x: 373, startPoint y: 692, endPoint x: 383, endPoint y: 682, distance: 14.1
click at [379, 687] on button "Reopen" at bounding box center [370, 691] width 79 height 39
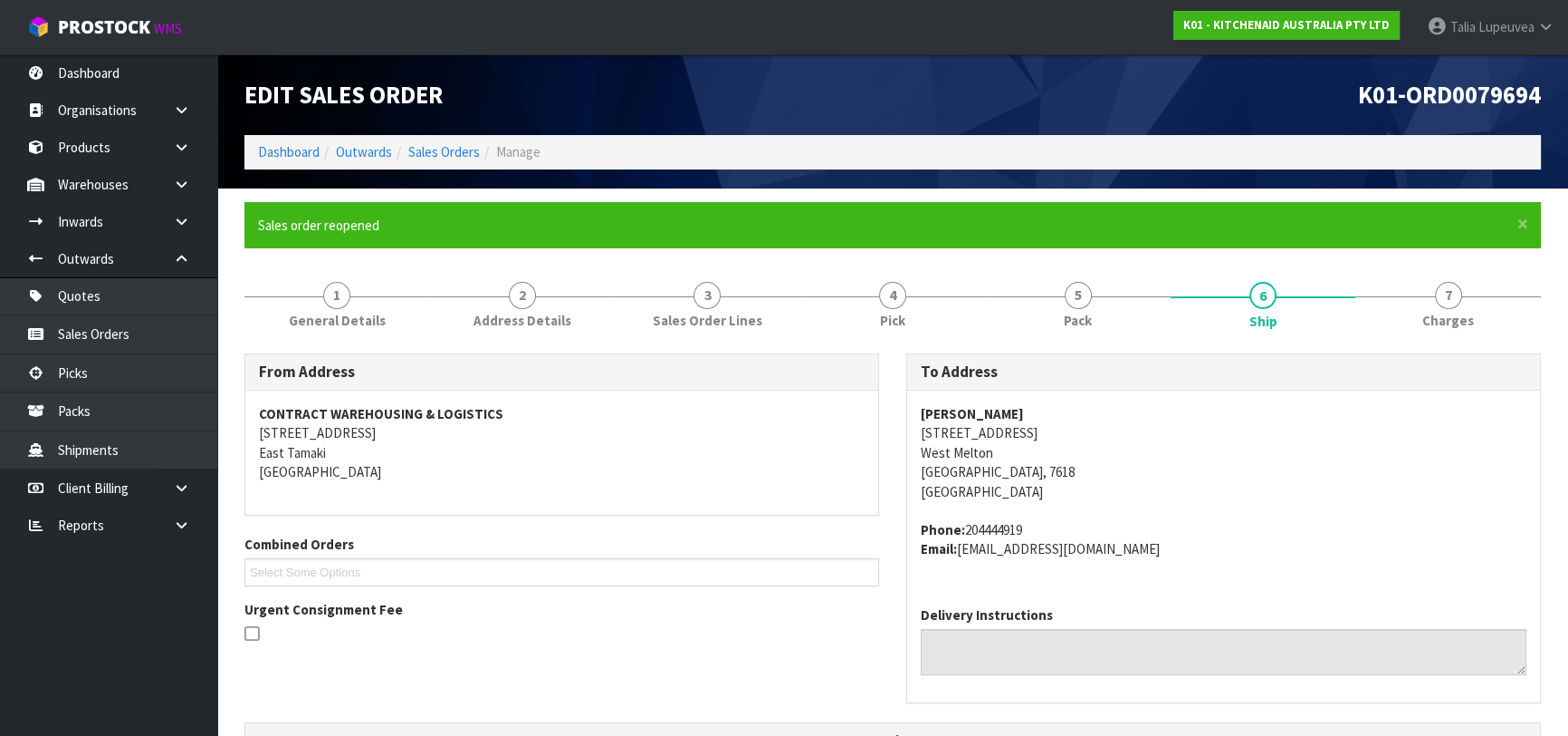
scroll to position [483, 0]
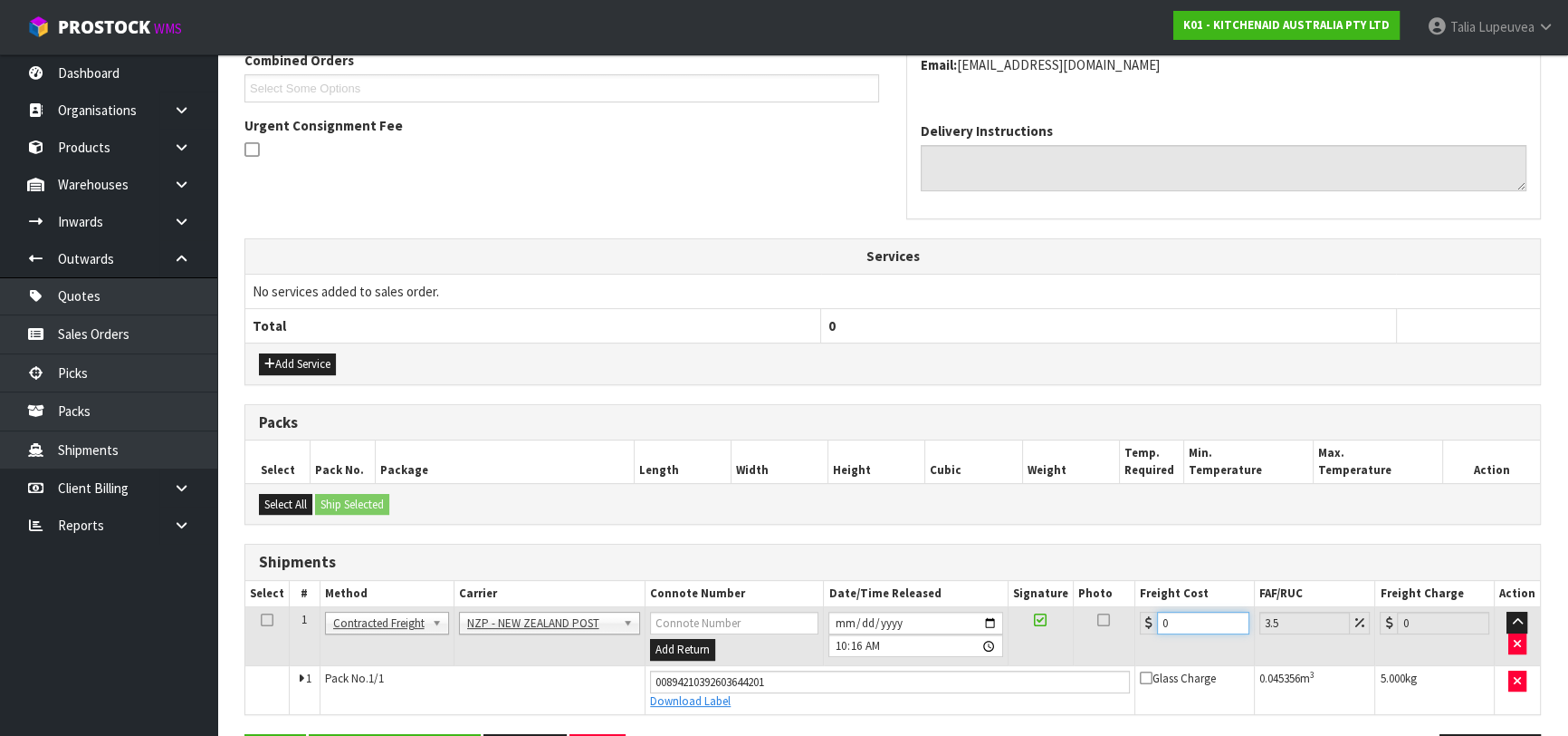
drag, startPoint x: 1183, startPoint y: 626, endPoint x: 1117, endPoint y: 625, distance: 66.0
click at [1117, 625] on tr "1 Client Local Pickup Customer Local Pickup Company Freight Contracted Freight …" at bounding box center [893, 636] width 1295 height 58
type input "1"
type input "1.03"
type input "11"
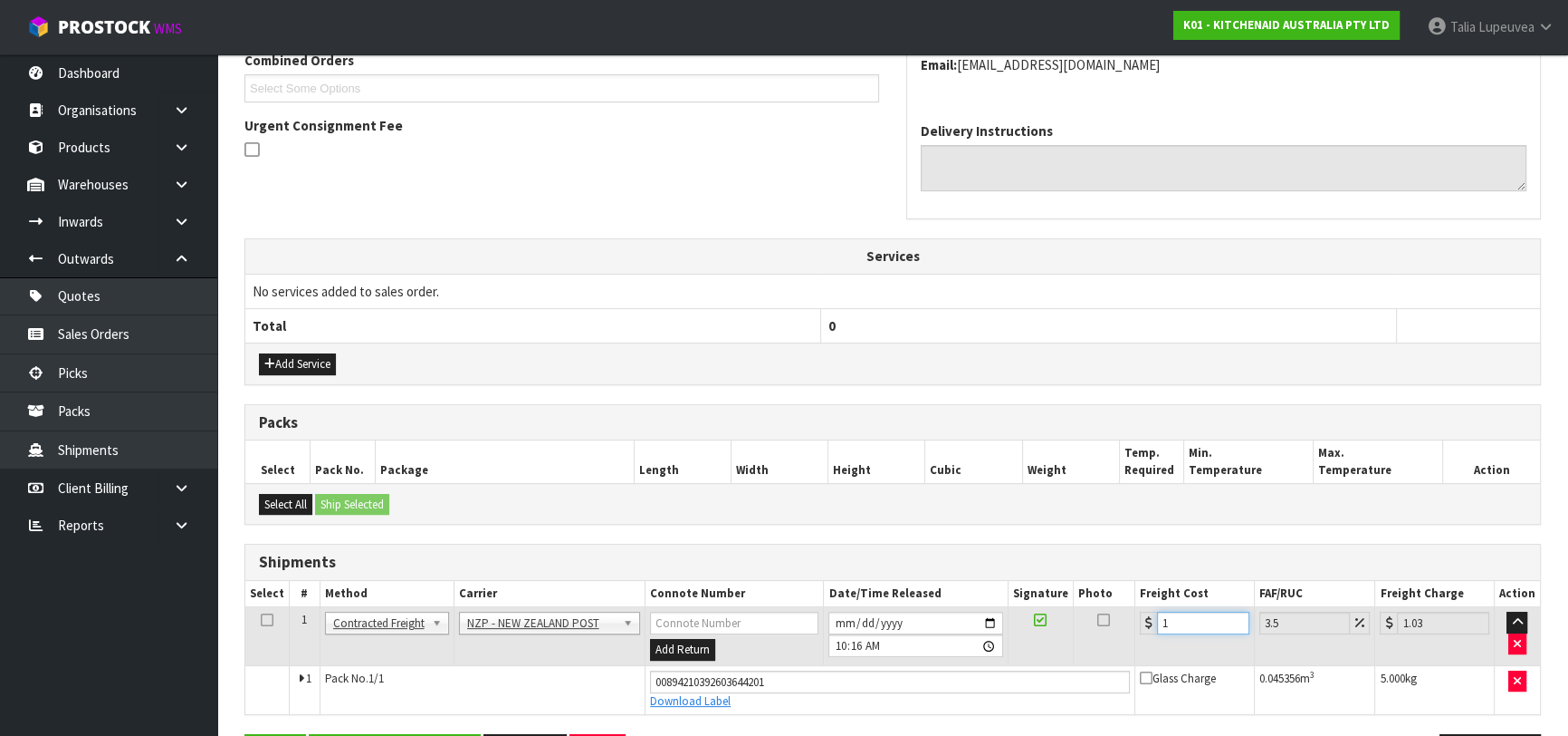
type input "11.38"
type input "11.6"
type input "12.01"
type input "11.61"
type input "12.02"
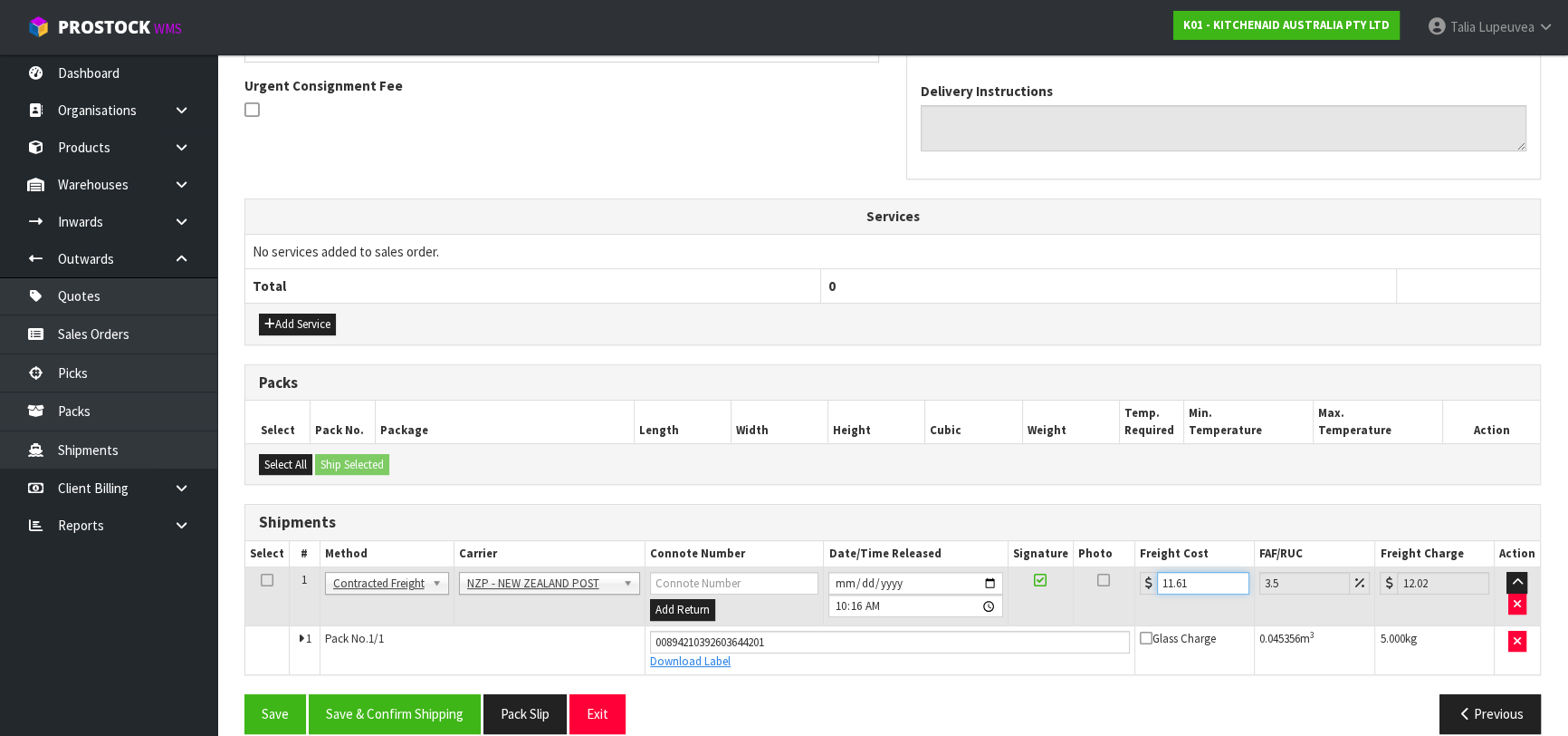
scroll to position [545, 0]
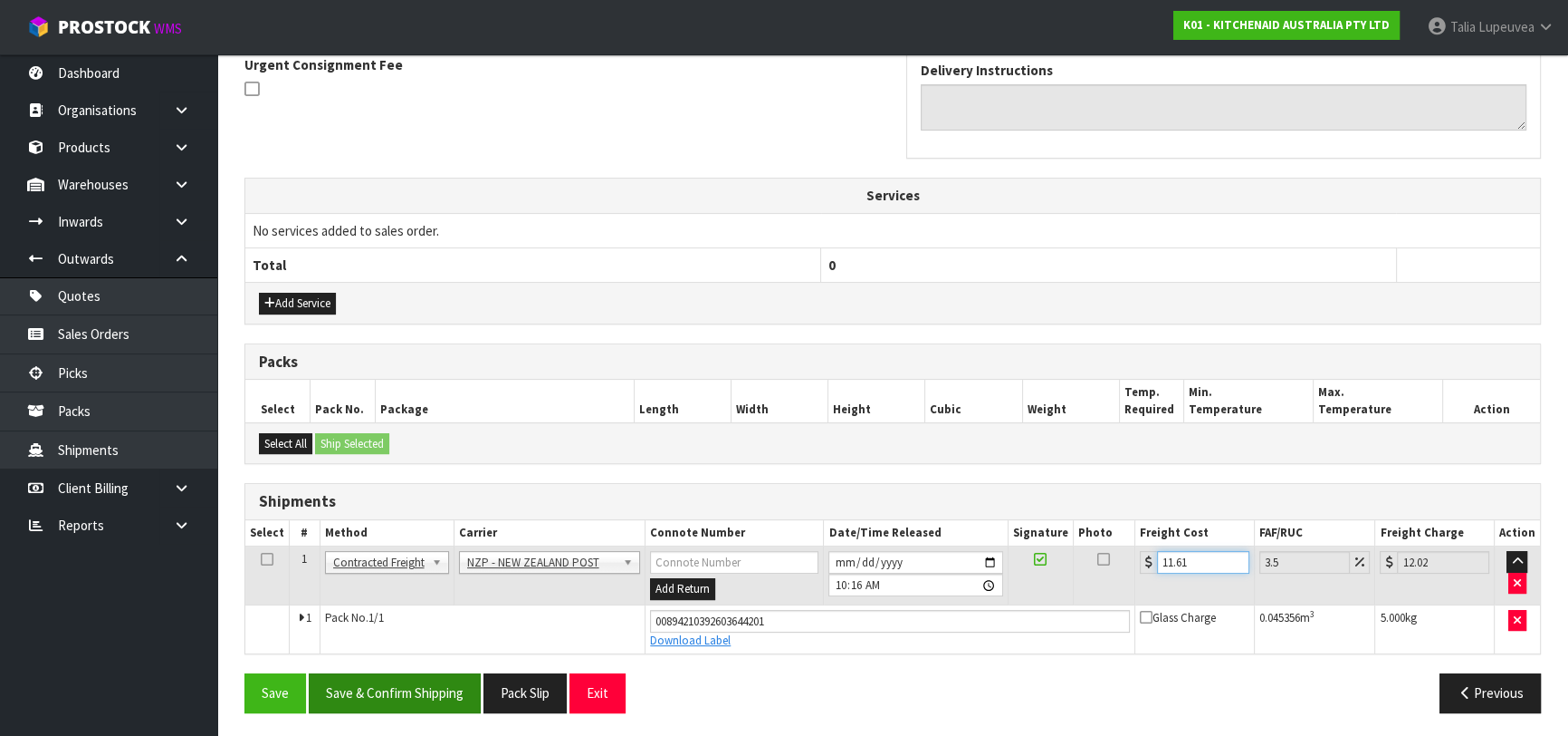
type input "11.61"
click at [442, 673] on button "Save & Confirm Shipping" at bounding box center [395, 692] width 172 height 39
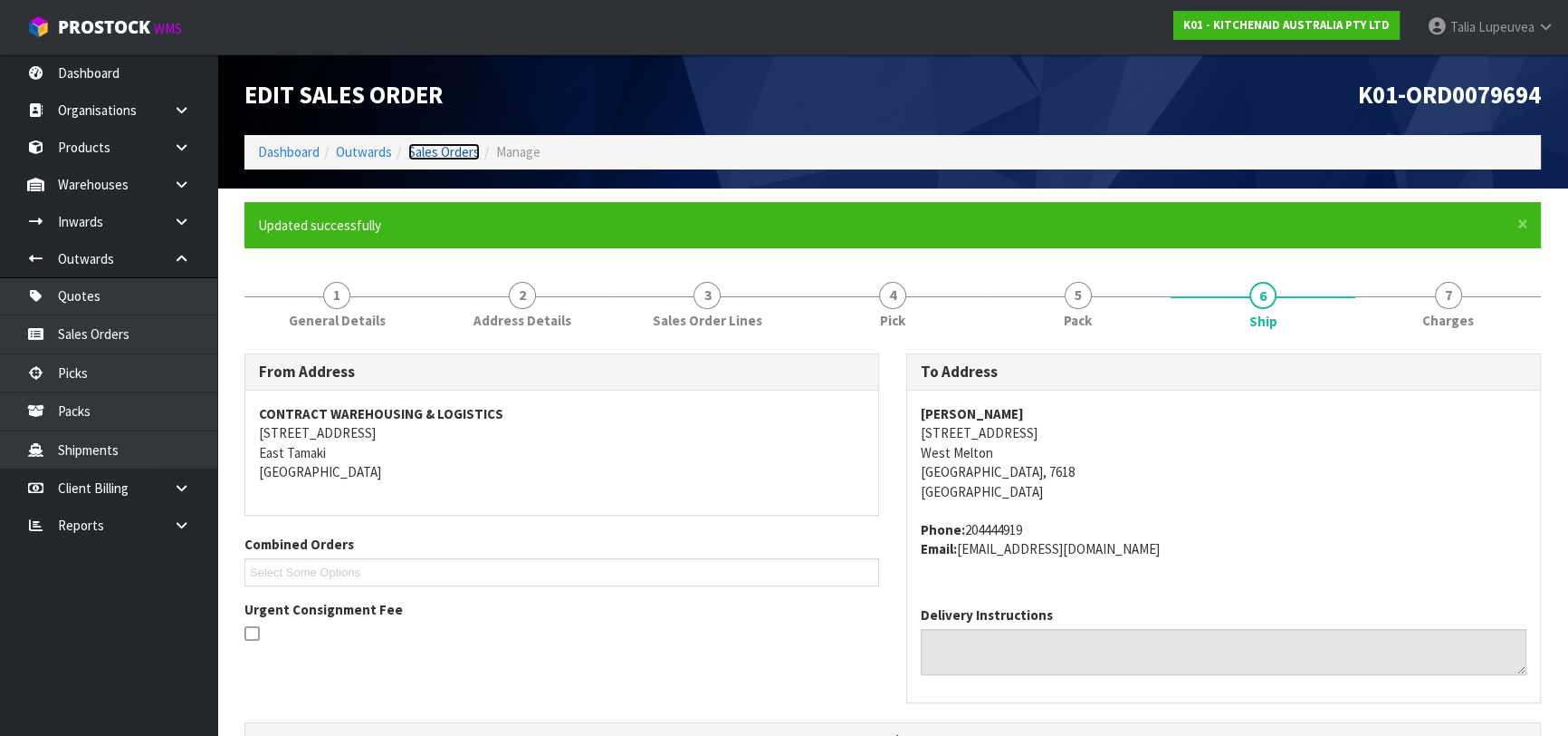
click at [460, 154] on link "Sales Orders" at bounding box center [445, 152] width 72 height 17
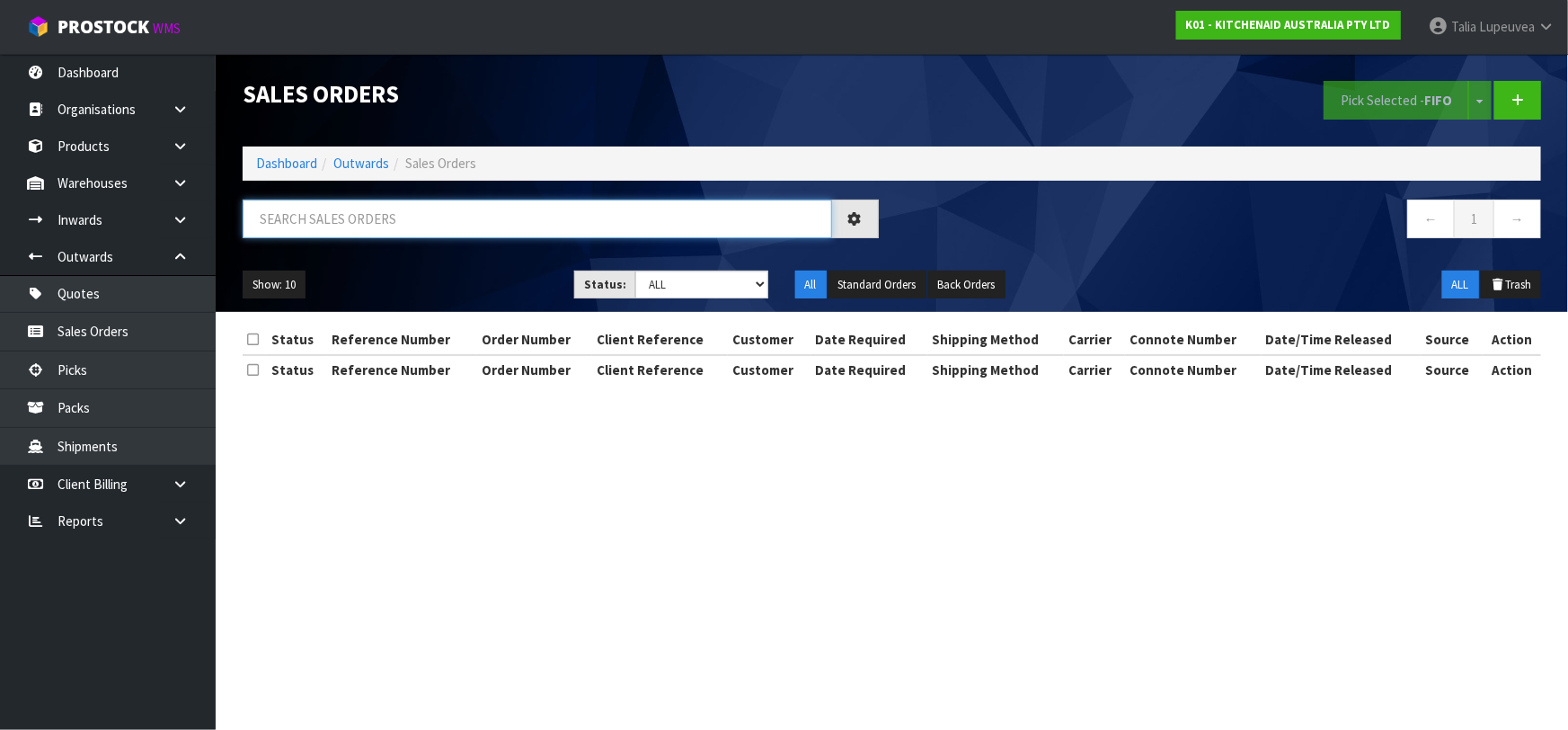
click at [449, 218] on input "text" at bounding box center [537, 218] width 590 height 38
type input "JOB-0414192"
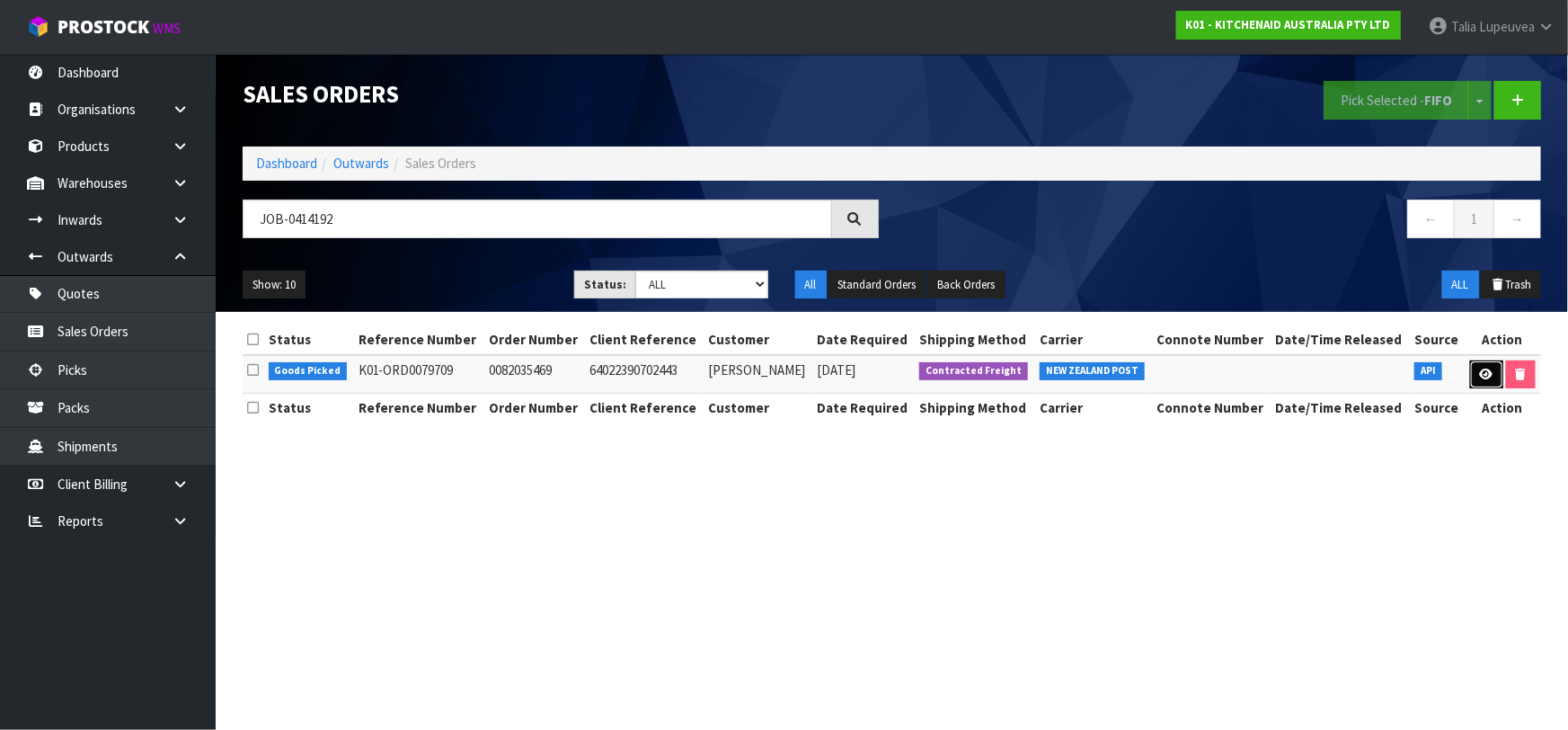
click at [1484, 378] on icon at bounding box center [1486, 374] width 13 height 11
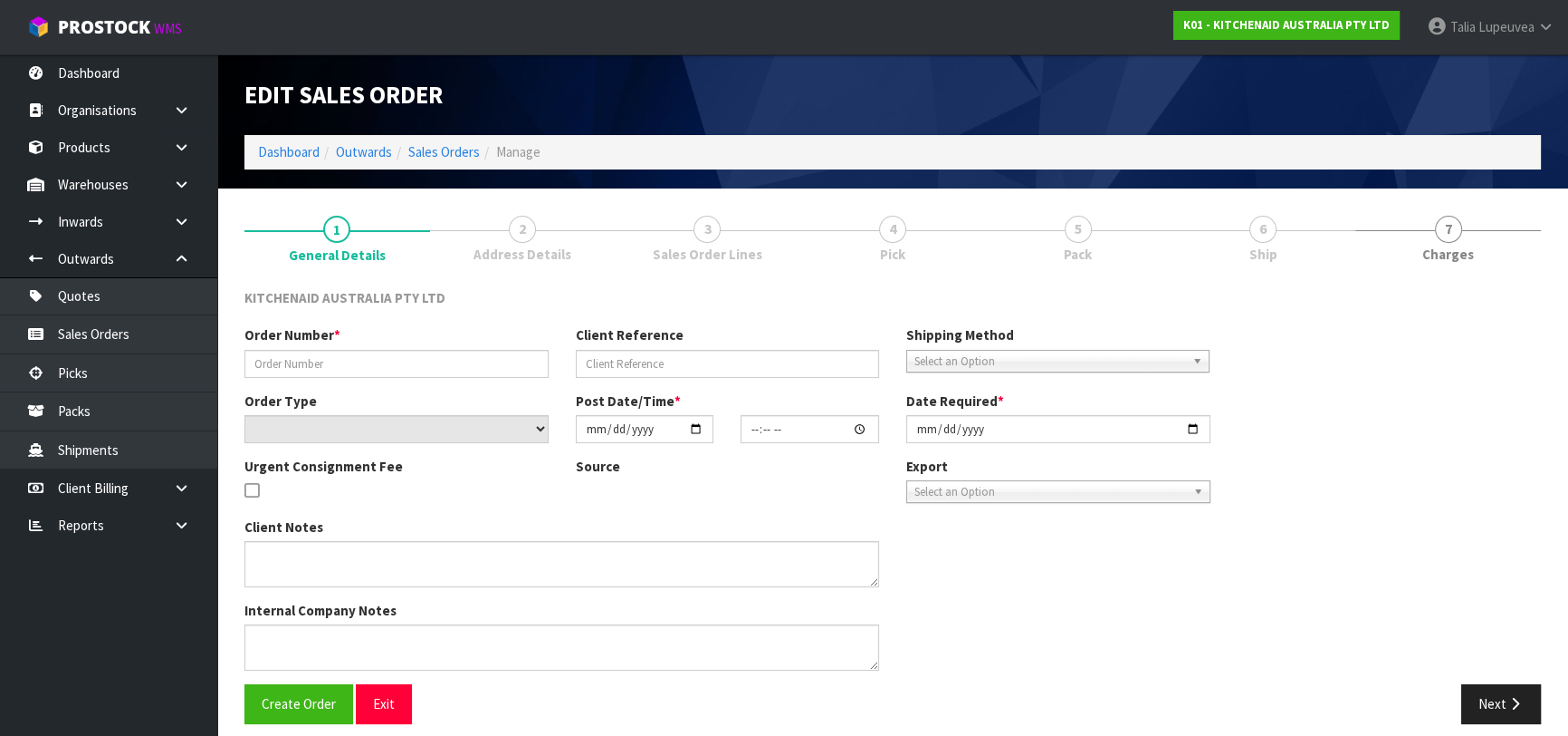
type input "0082035469"
type input "64022390702443"
select select "number:0"
type input "[DATE]"
type input "21:41:31.000"
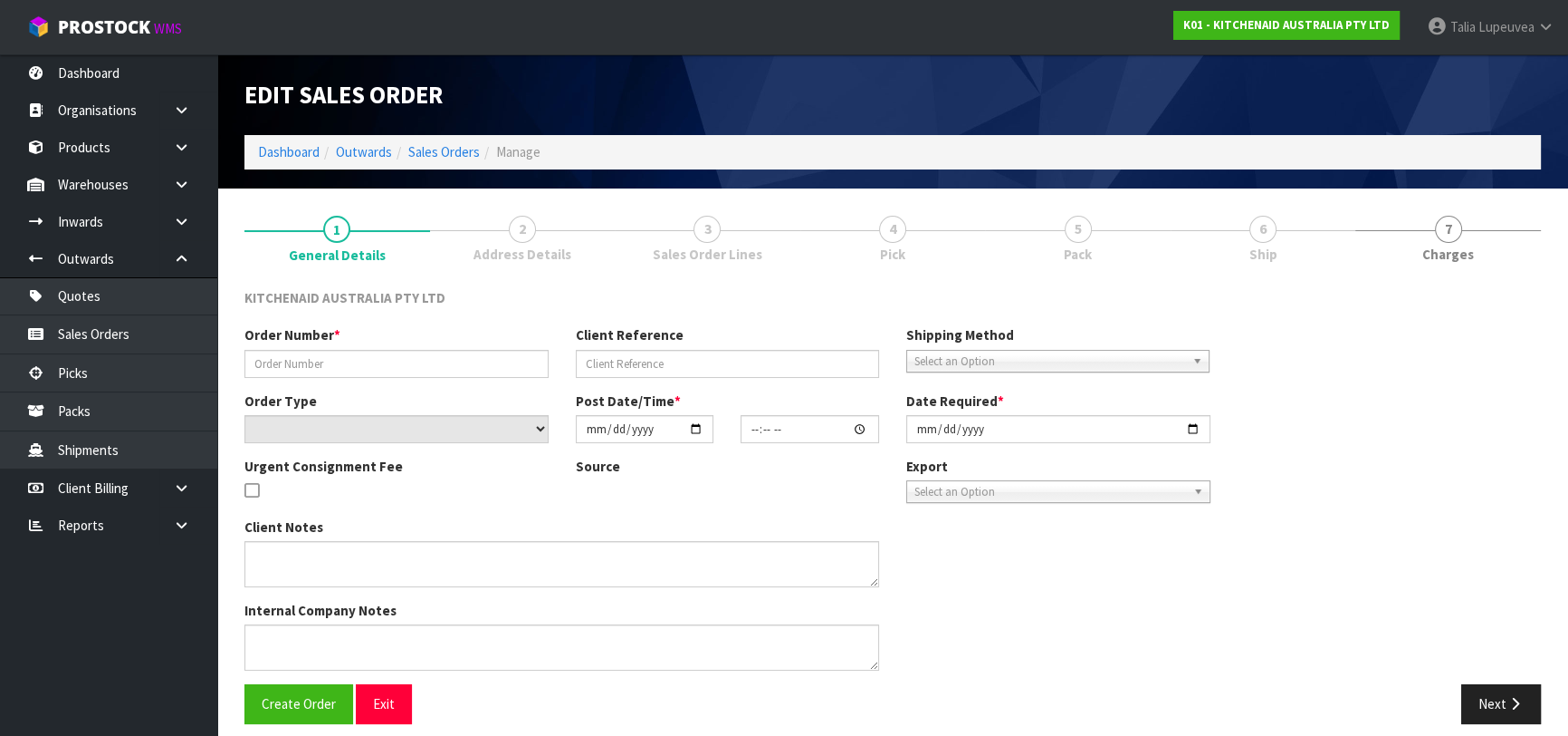
type input "[DATE]"
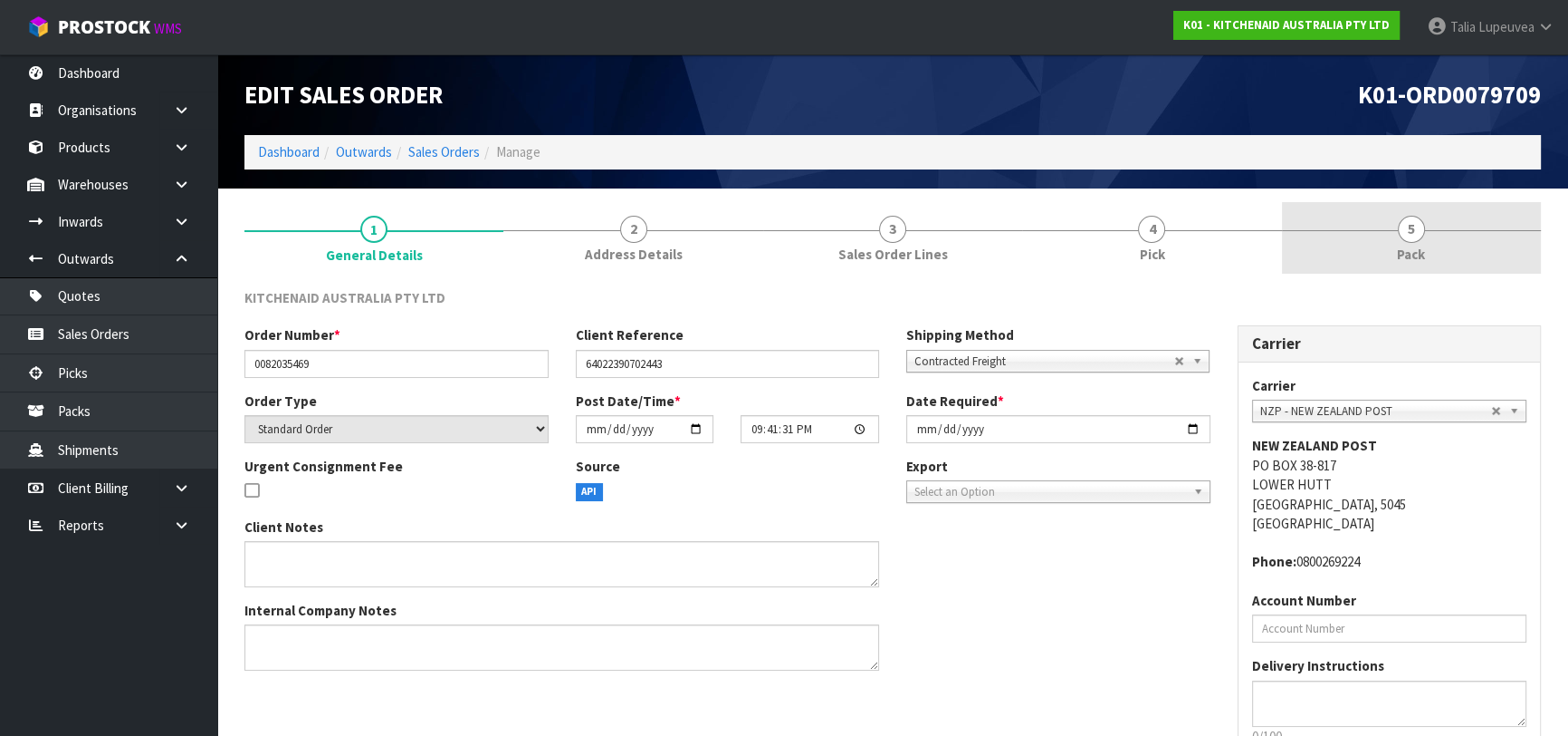
click at [1394, 225] on link "5 Pack" at bounding box center [1411, 237] width 259 height 72
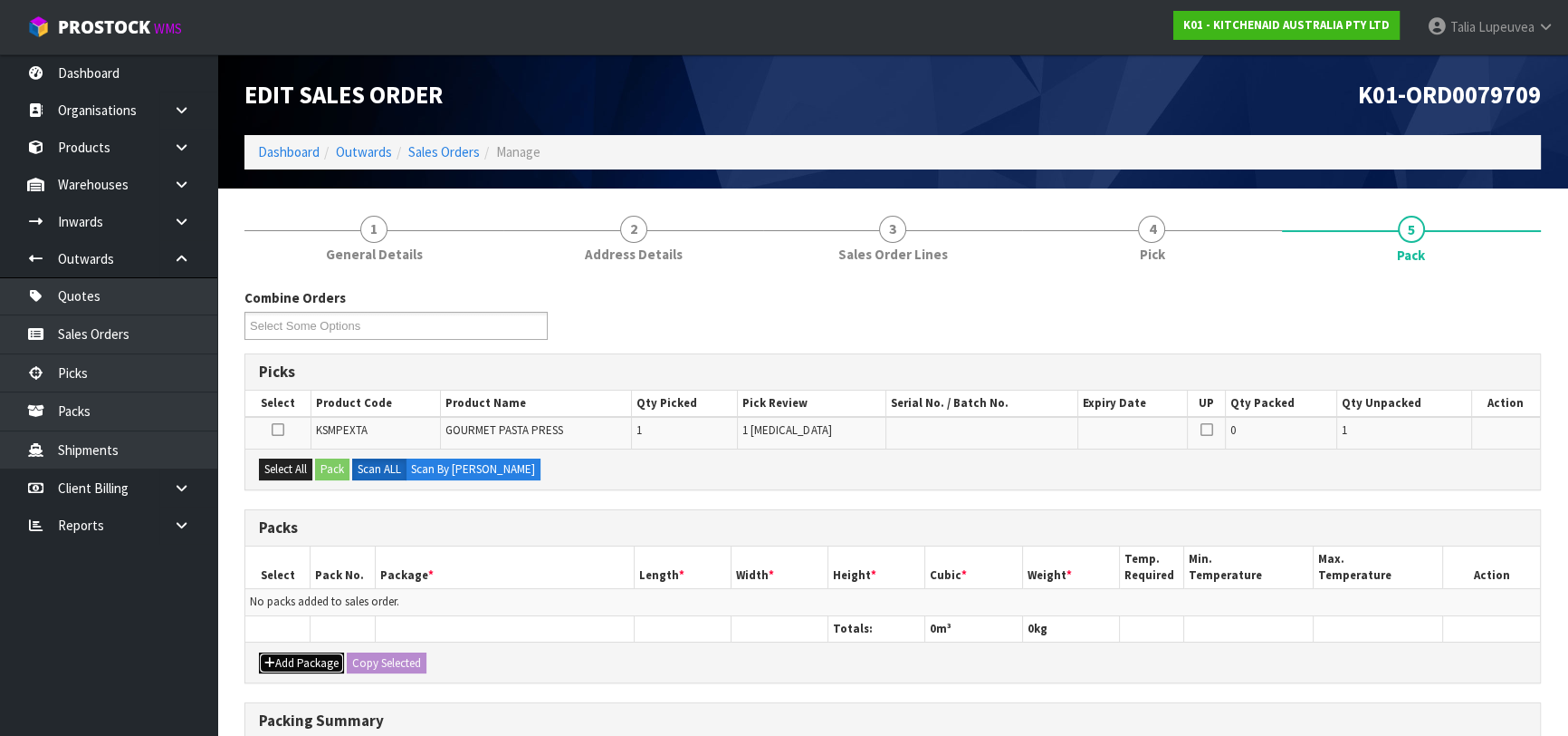
drag, startPoint x: 299, startPoint y: 662, endPoint x: 282, endPoint y: 631, distance: 35.4
click at [292, 655] on button "Add Package" at bounding box center [301, 662] width 85 height 22
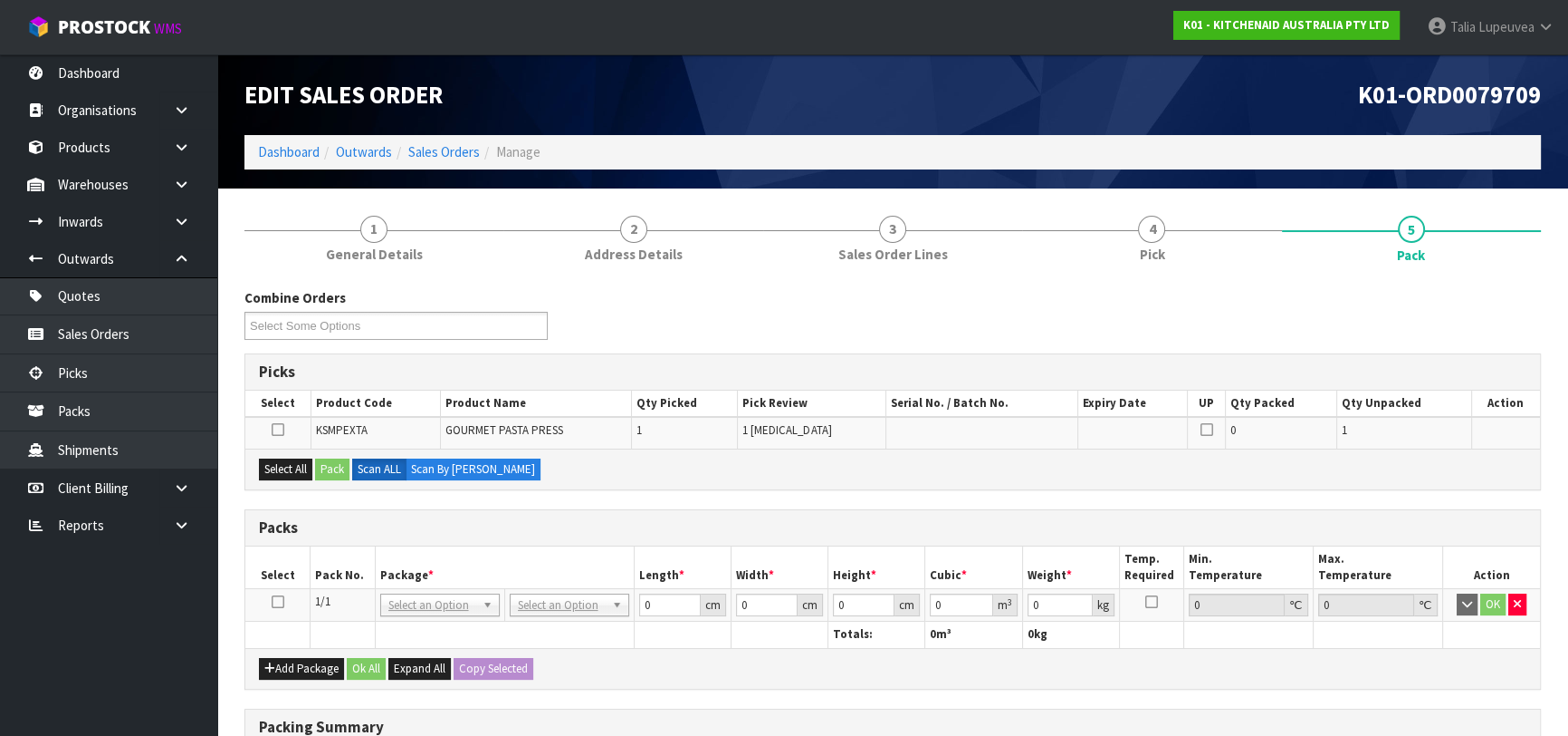
click at [282, 601] on icon at bounding box center [277, 601] width 12 height 1
click at [290, 461] on button "Select All" at bounding box center [285, 468] width 54 height 22
click at [329, 463] on button "Pack" at bounding box center [332, 468] width 35 height 22
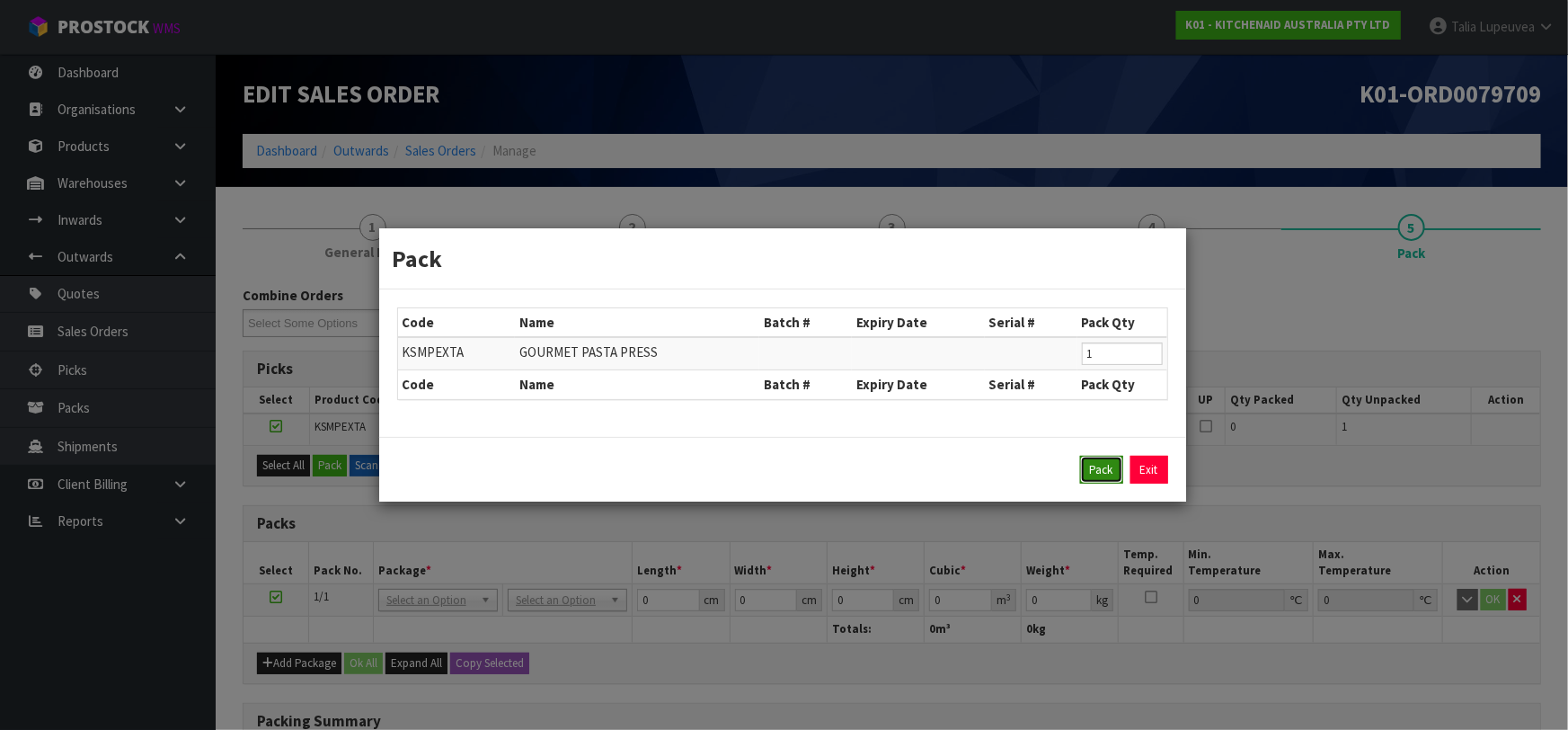
drag, startPoint x: 1099, startPoint y: 461, endPoint x: 915, endPoint y: 579, distance: 218.6
click at [1099, 460] on button "Pack" at bounding box center [1102, 469] width 43 height 29
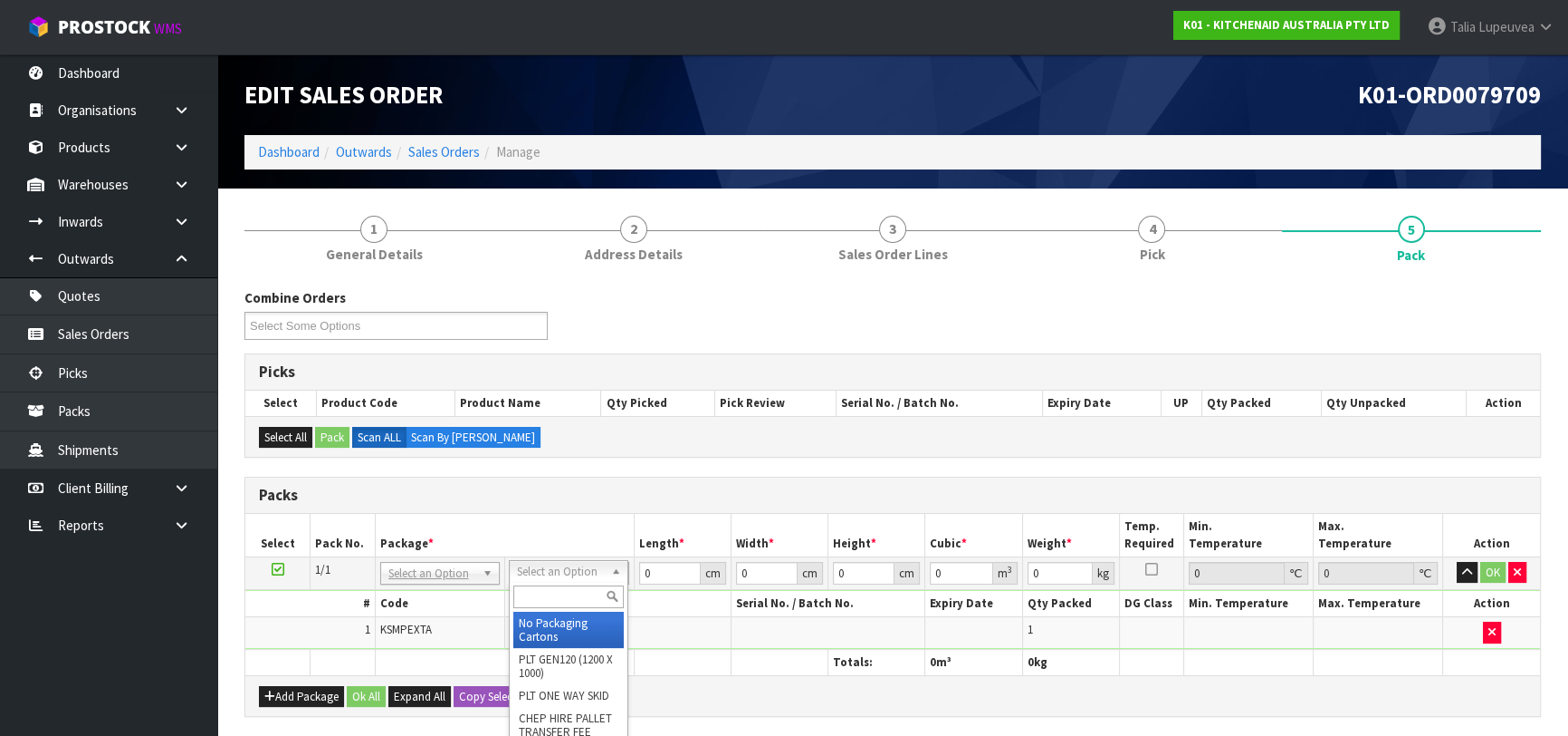
drag, startPoint x: 604, startPoint y: 567, endPoint x: 589, endPoint y: 589, distance: 26.6
click at [586, 597] on input "text" at bounding box center [568, 597] width 110 height 23
type input "OC"
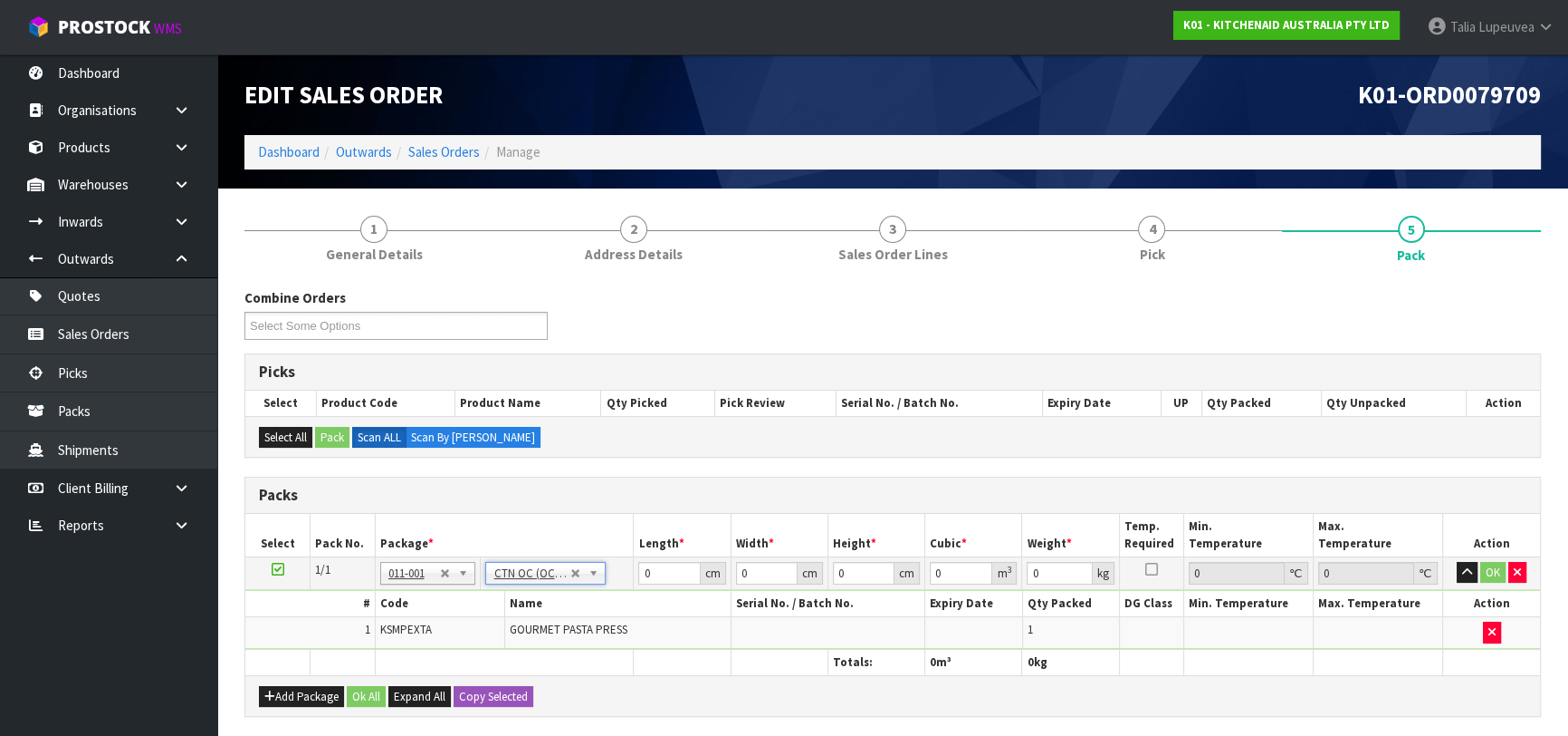
type input "2.36"
drag, startPoint x: 652, startPoint y: 564, endPoint x: 599, endPoint y: 562, distance: 53.0
click at [590, 562] on tr "1/1 NONE 007-001 007-002 007-004 007-009 007-013 007-014 007-015 007-017 007-01…" at bounding box center [893, 572] width 1295 height 33
type input "41"
type input "29"
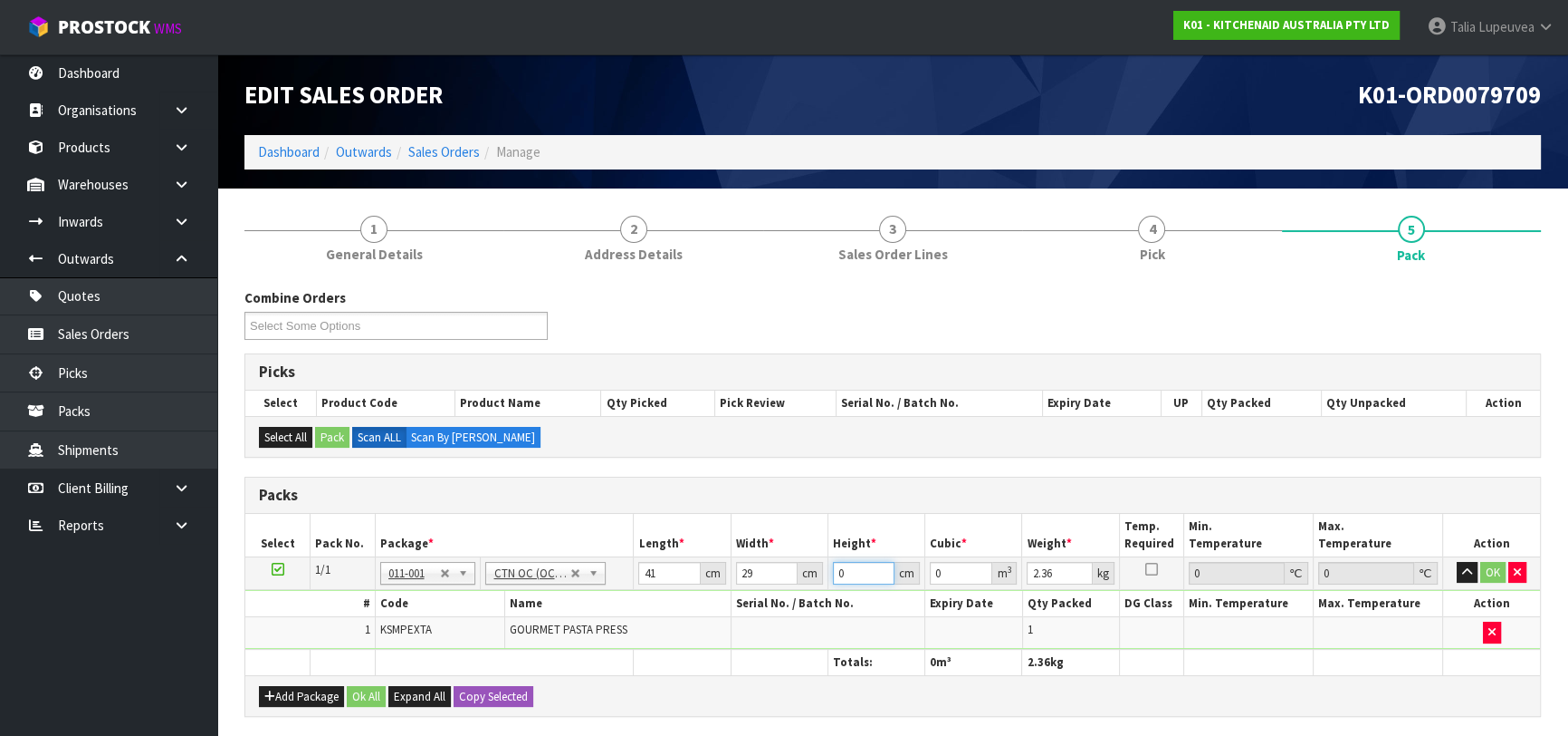
type input "1"
type input "0.001189"
type input "17"
type input "0.020213"
type input "17"
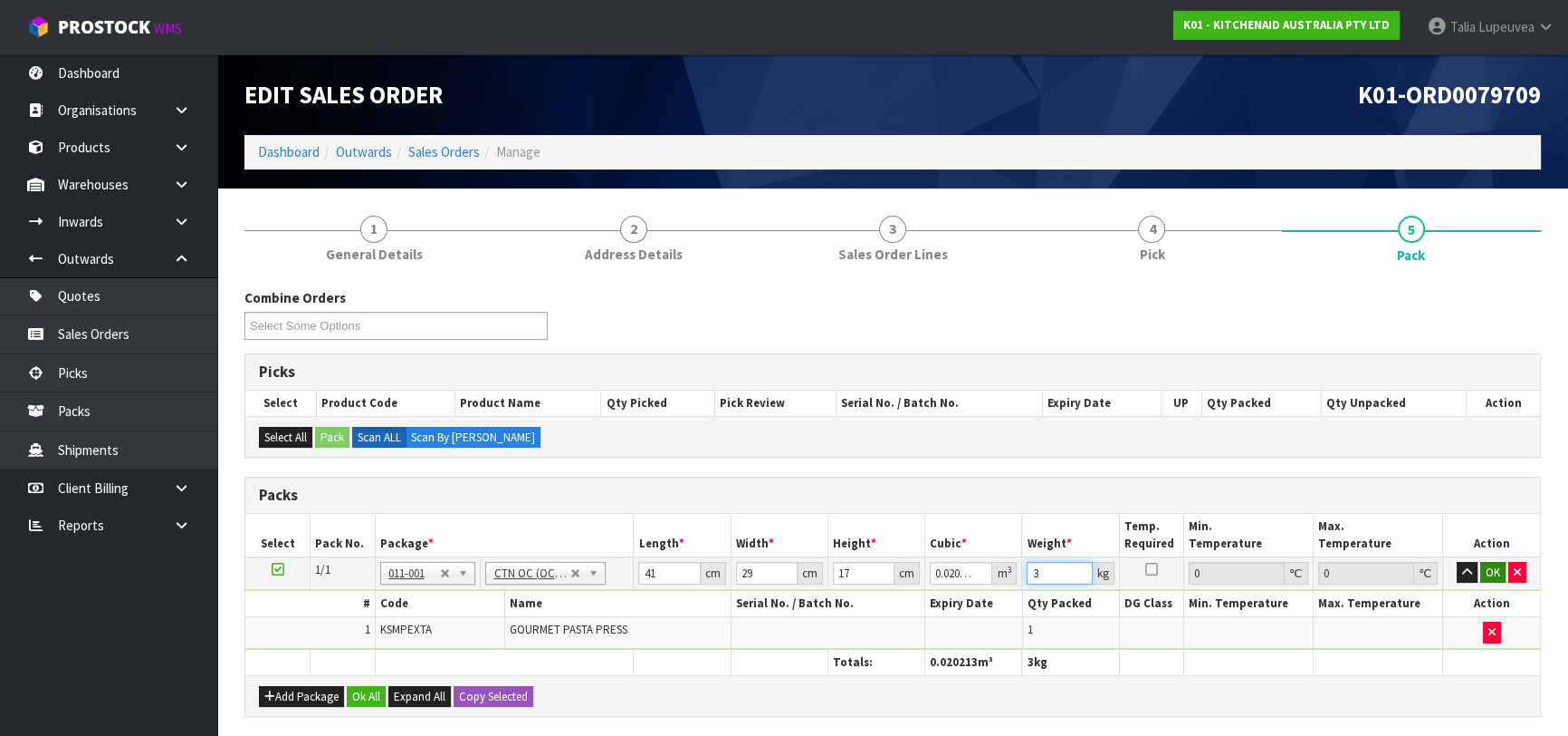
type input "3"
click at [1489, 565] on button "OK" at bounding box center [1493, 572] width 25 height 22
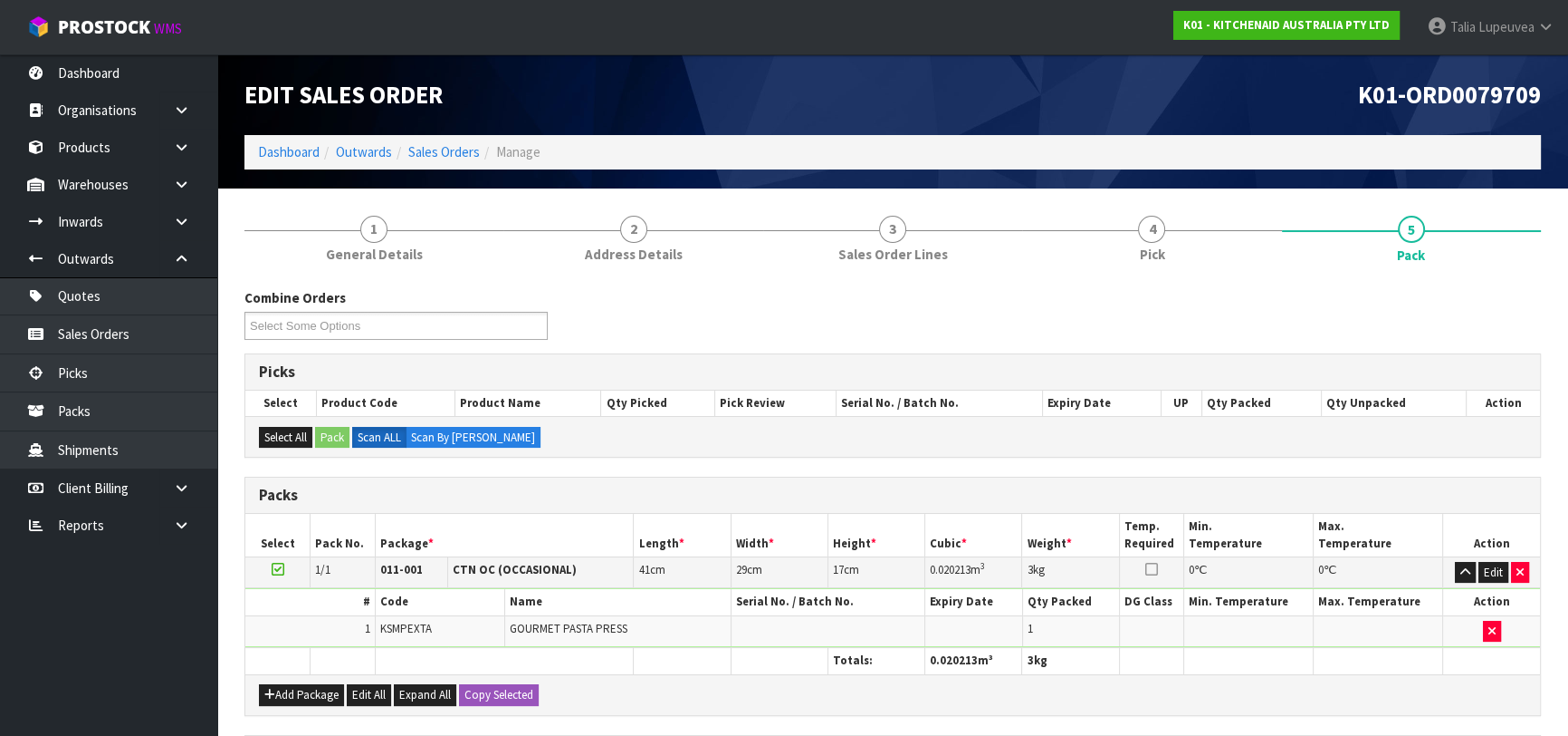
scroll to position [319, 0]
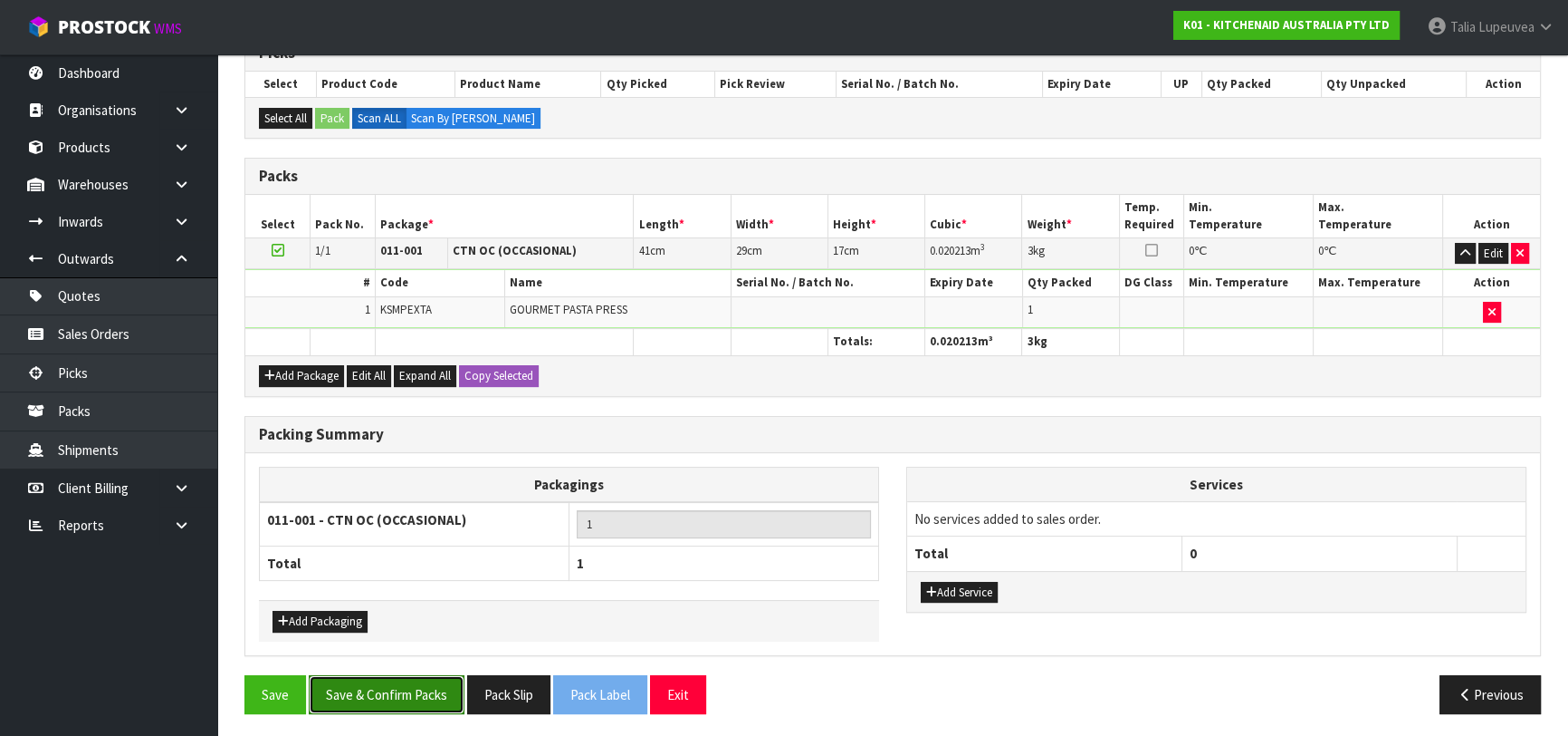
click at [392, 693] on button "Save & Confirm Packs" at bounding box center [386, 694] width 155 height 39
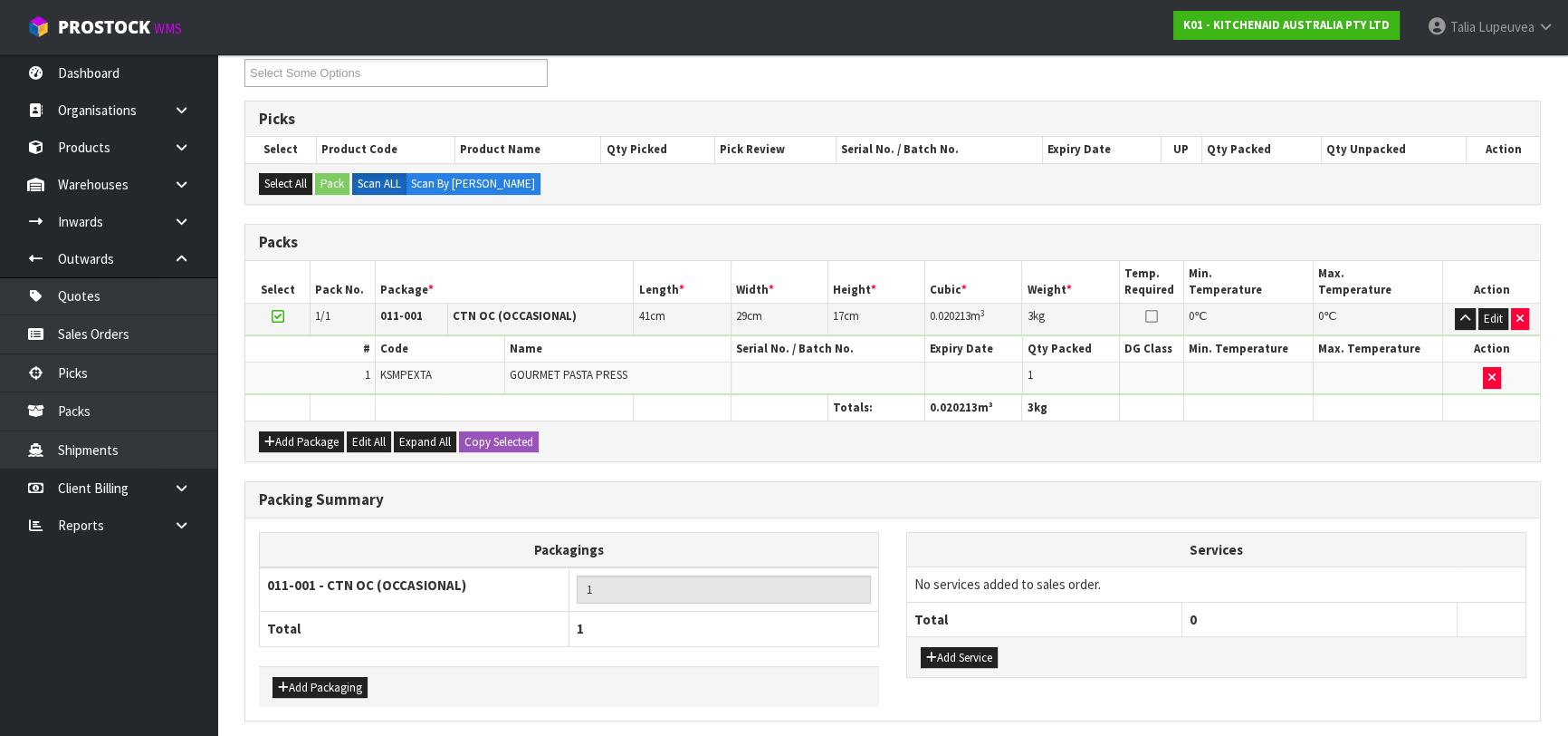
scroll to position [0, 0]
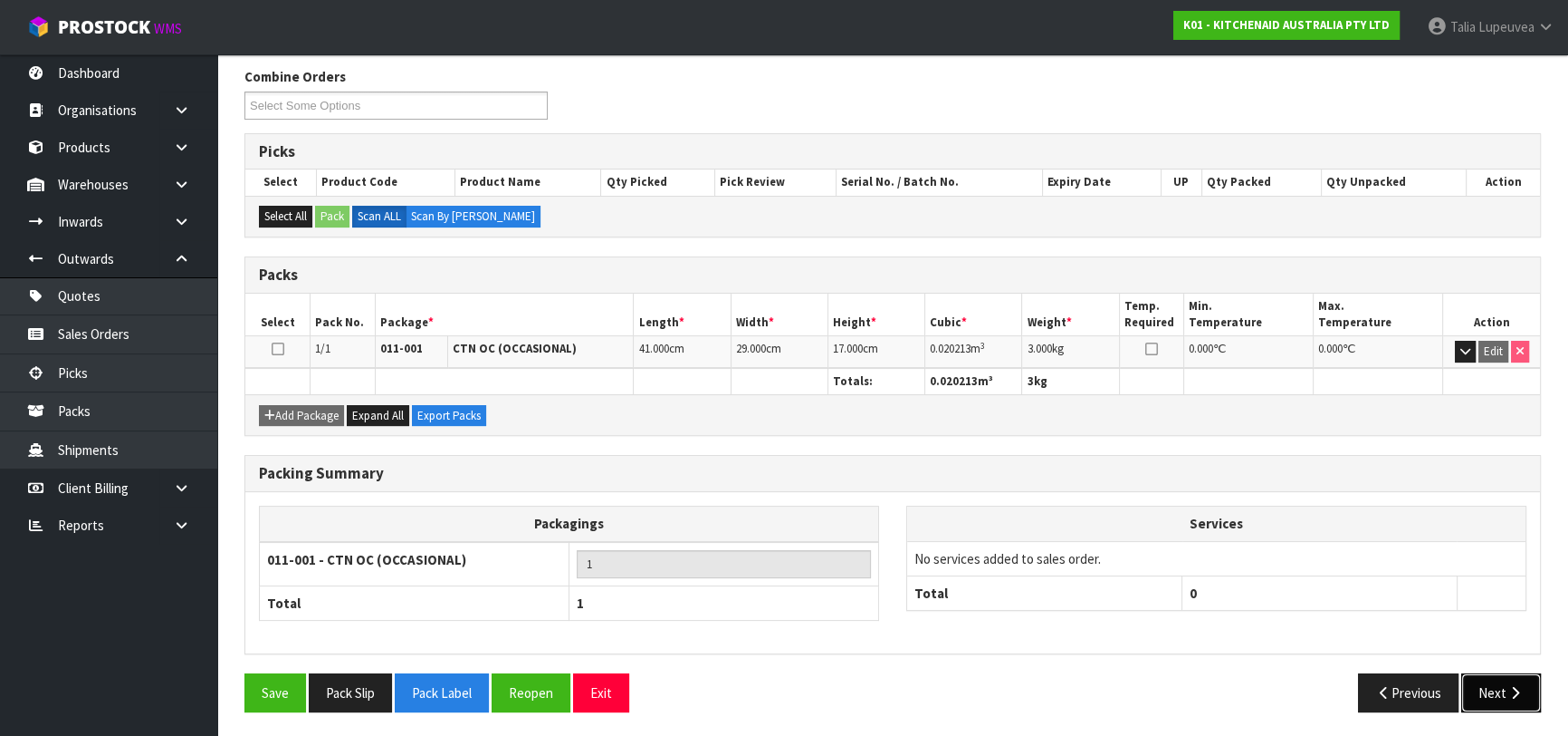
click at [1520, 686] on icon "button" at bounding box center [1515, 693] width 17 height 13
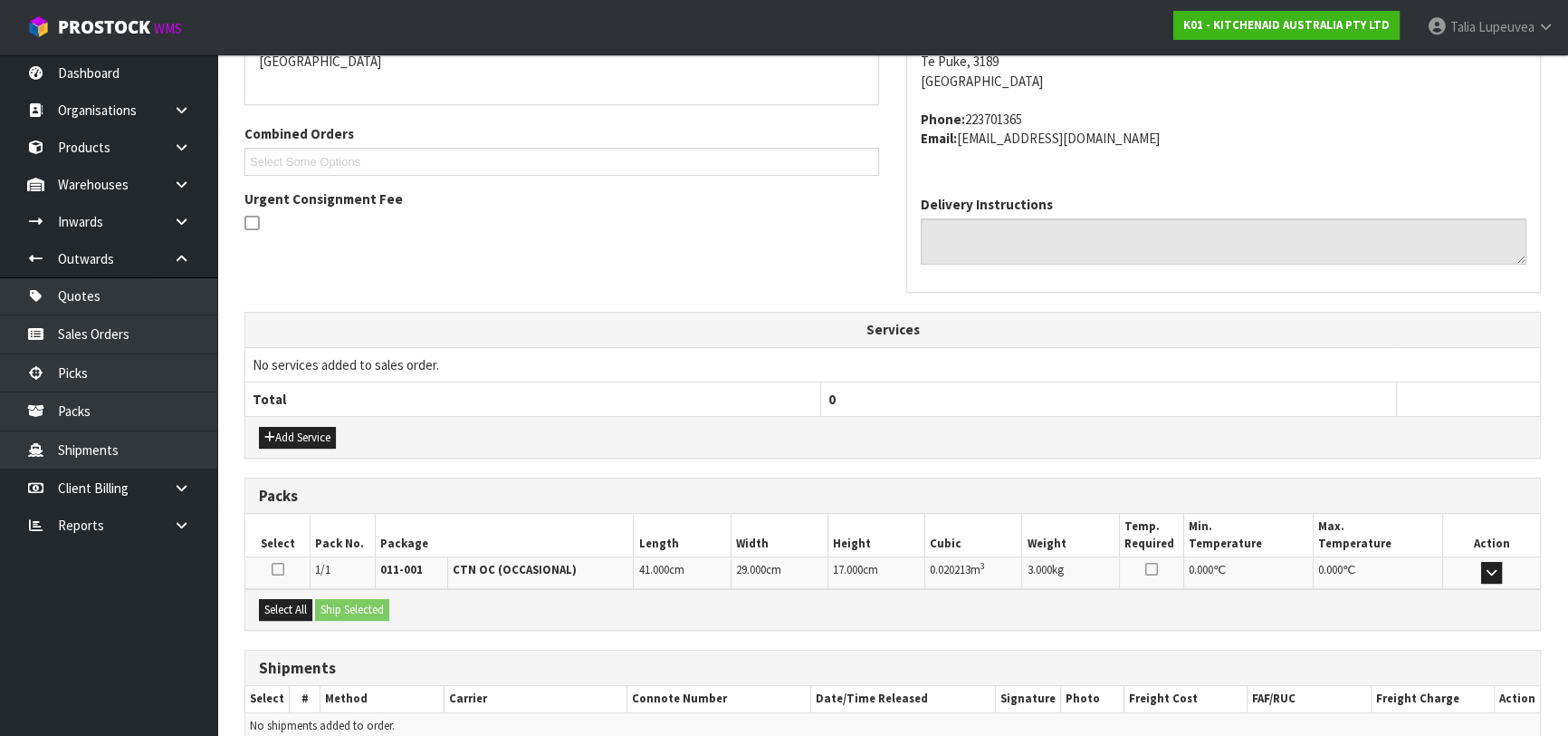
scroll to position [497, 0]
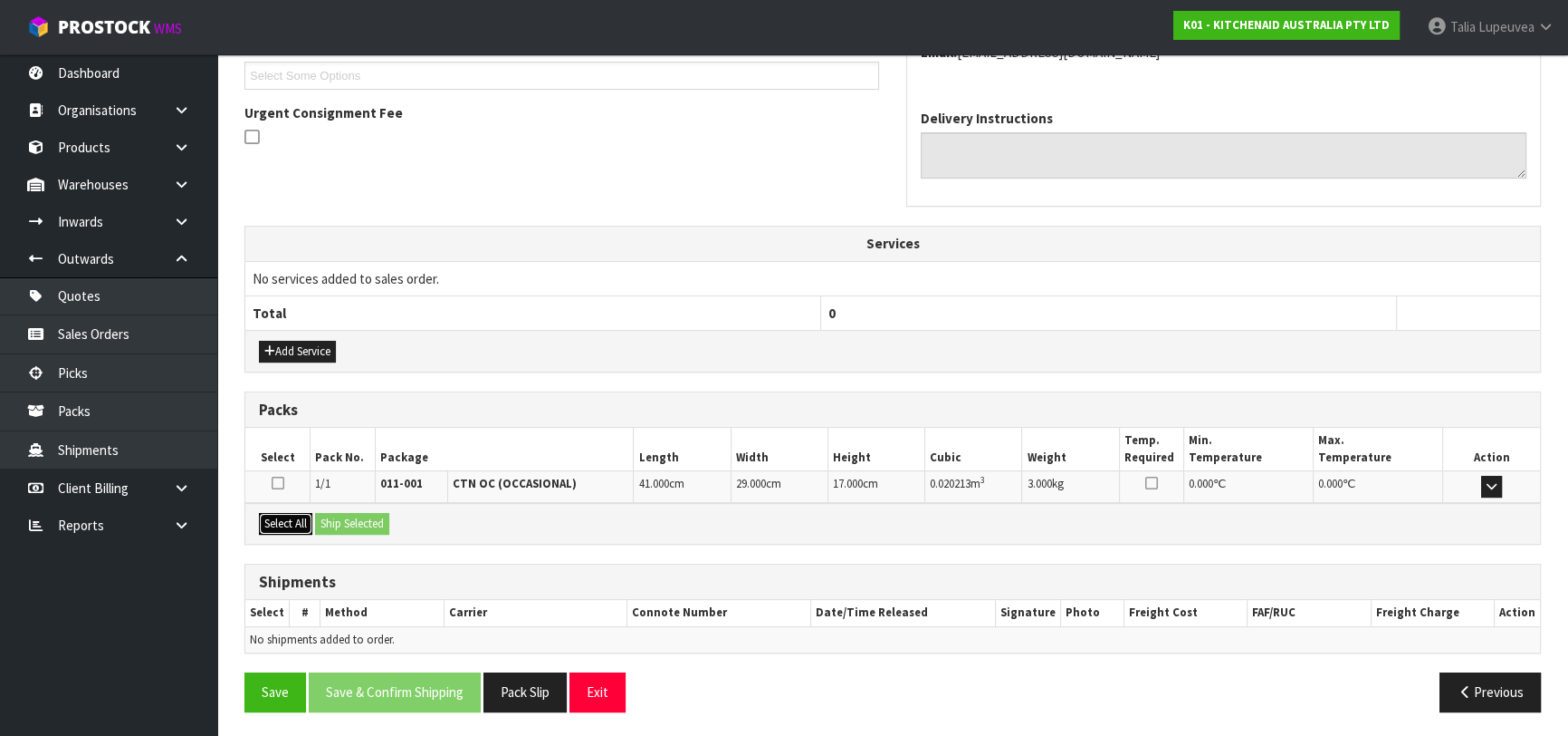
click at [288, 517] on button "Select All" at bounding box center [285, 523] width 54 height 22
click at [352, 522] on button "Ship Selected" at bounding box center [352, 523] width 74 height 22
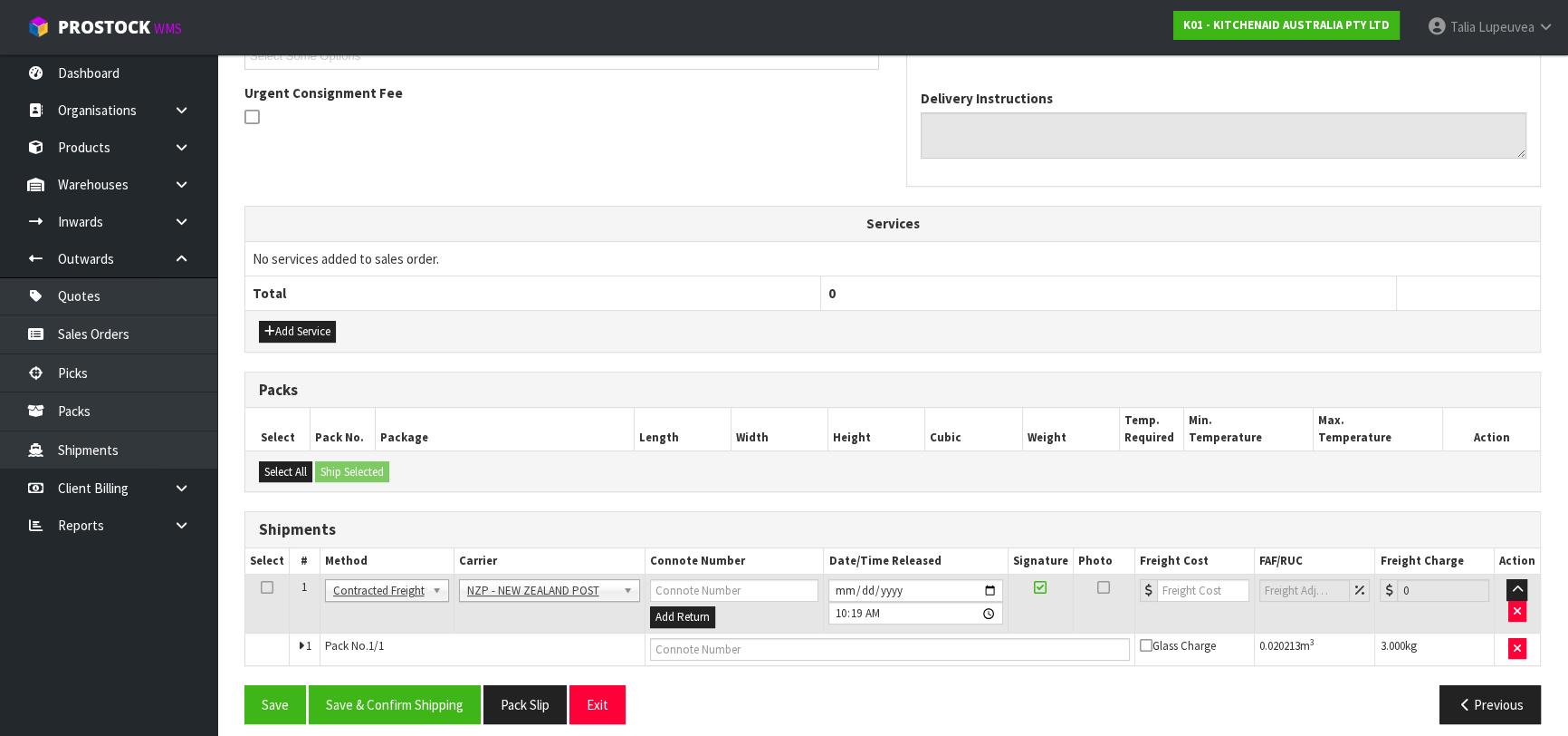
scroll to position [529, 0]
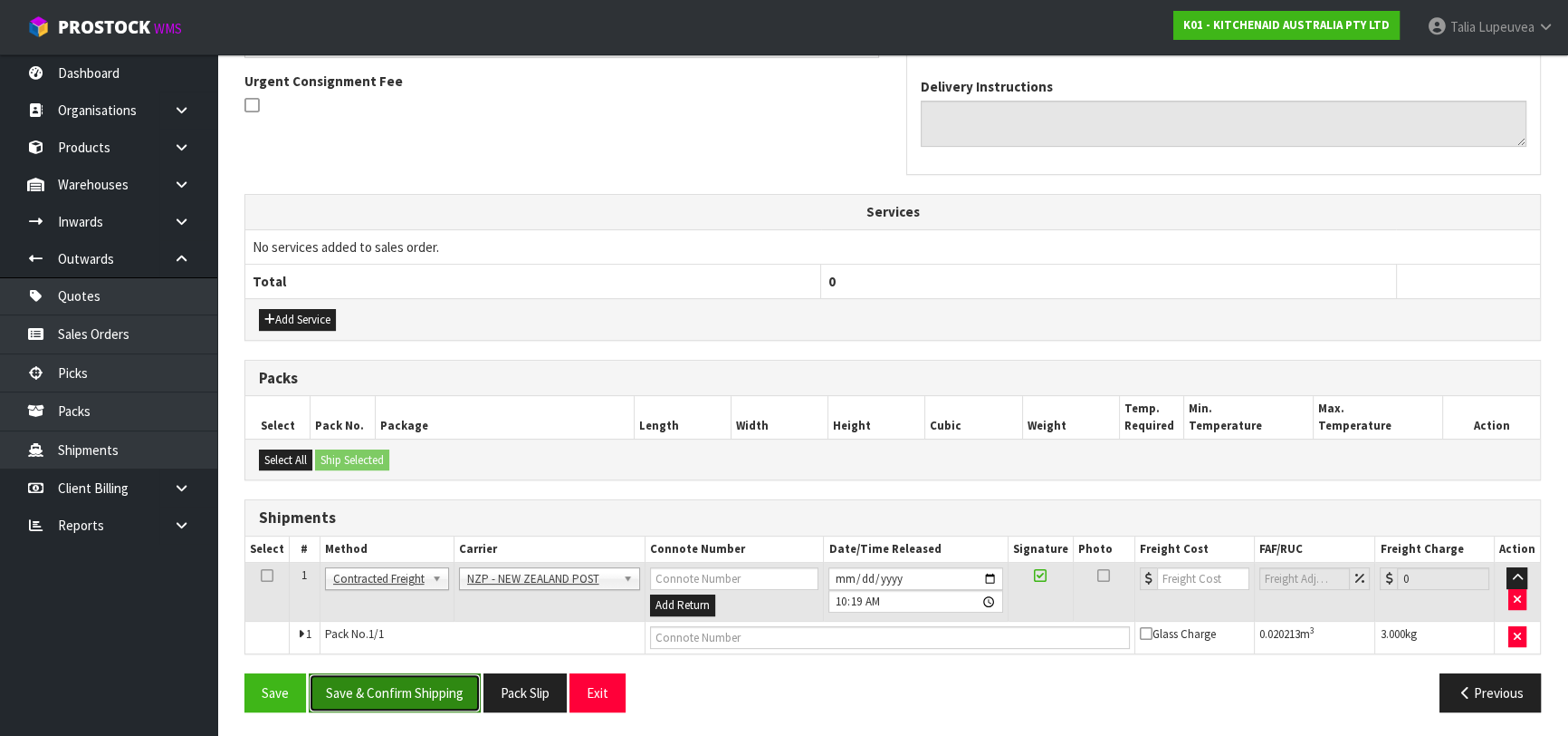
click at [406, 693] on button "Save & Confirm Shipping" at bounding box center [395, 692] width 172 height 39
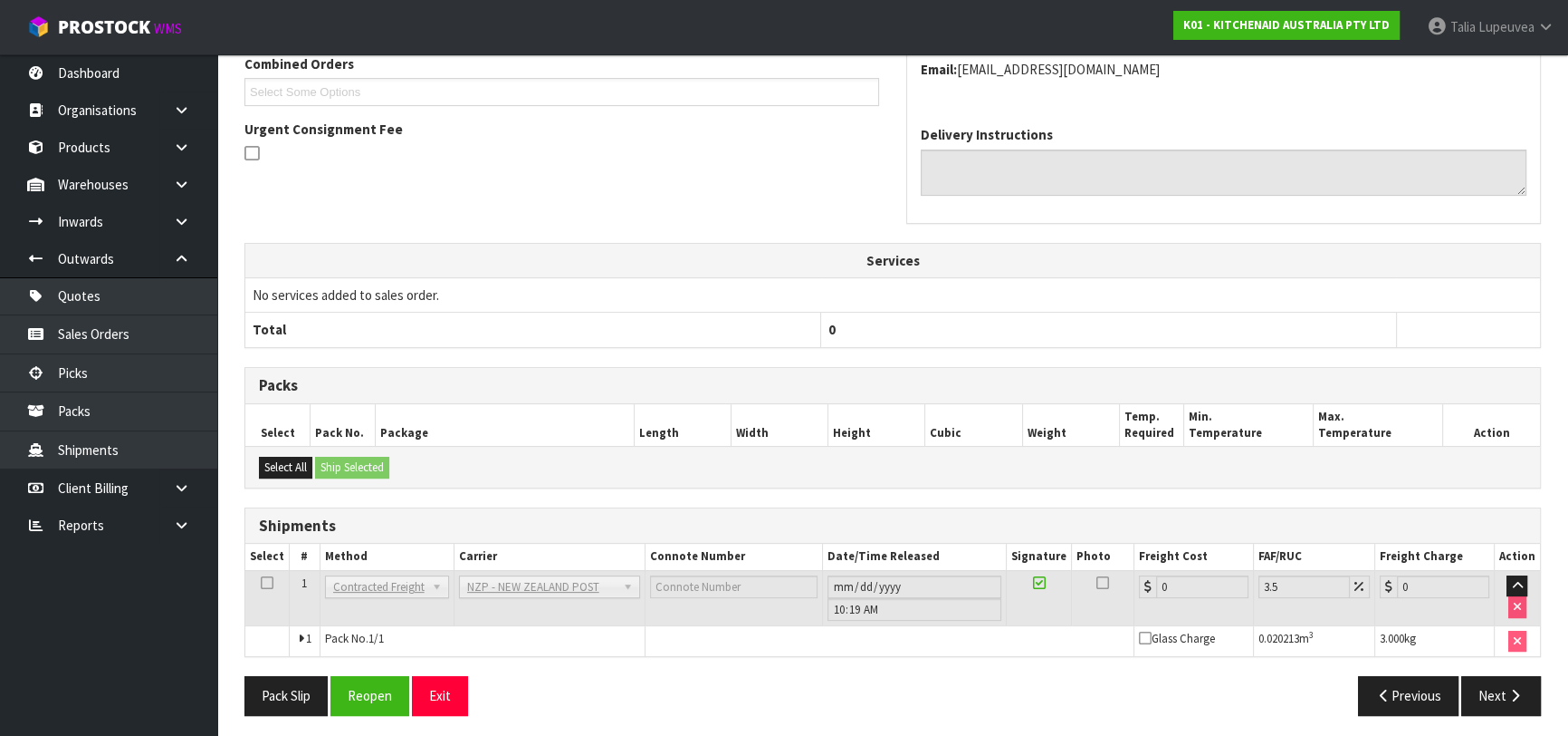
scroll to position [503, 0]
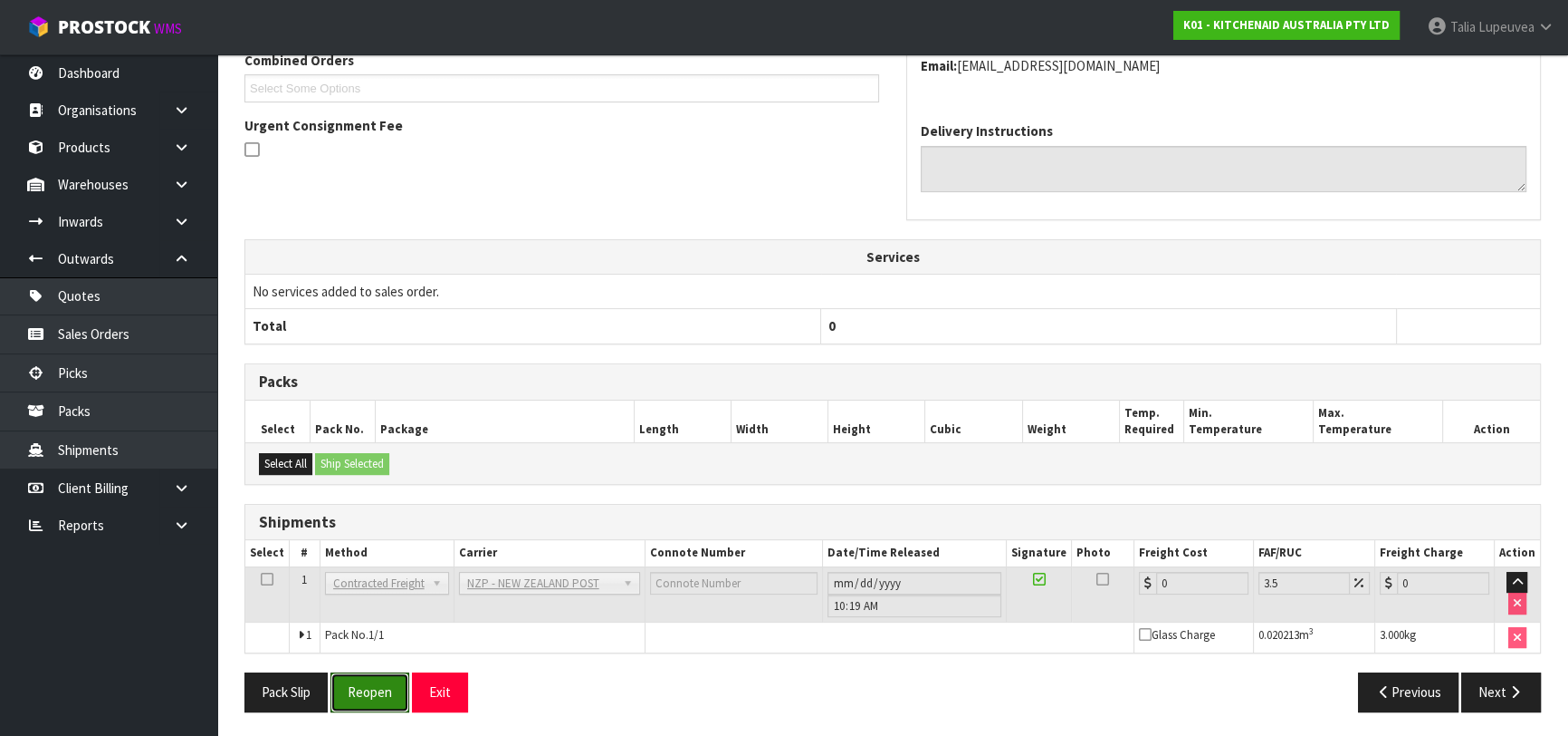
drag, startPoint x: 403, startPoint y: 701, endPoint x: 519, endPoint y: 679, distance: 118.1
click at [404, 700] on button "Reopen" at bounding box center [370, 691] width 79 height 39
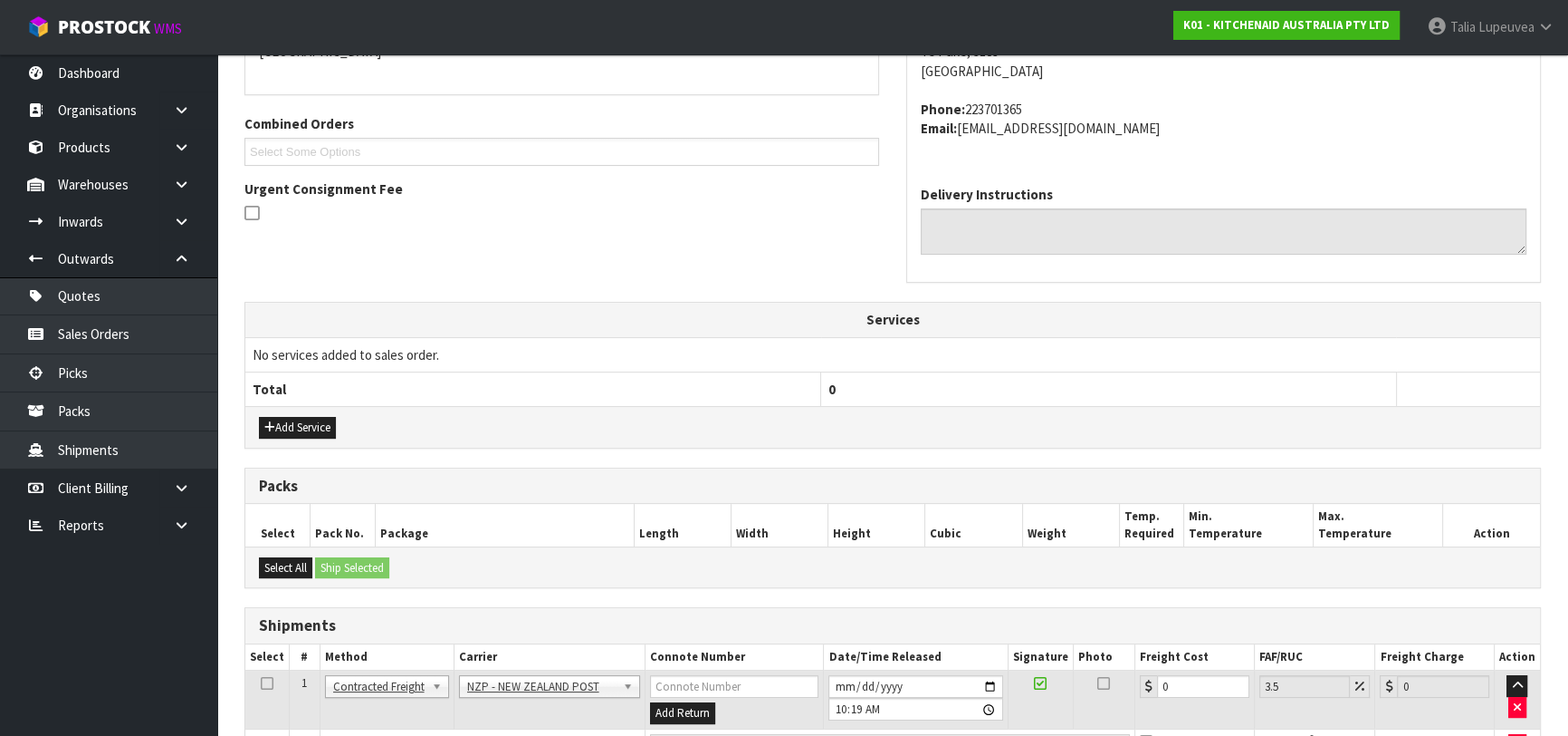
scroll to position [545, 0]
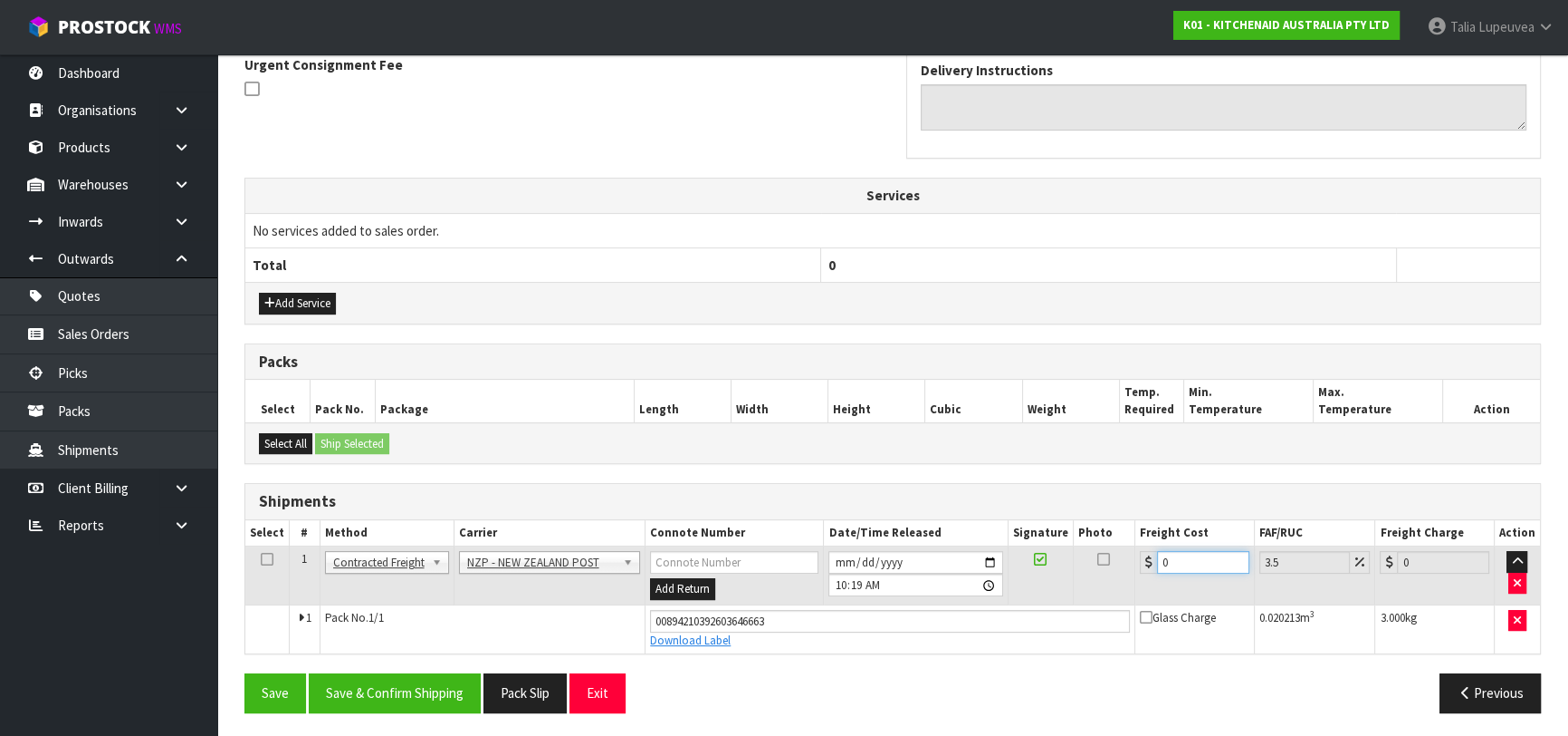
drag, startPoint x: 1173, startPoint y: 562, endPoint x: 1144, endPoint y: 575, distance: 31.8
click at [1140, 574] on td "0" at bounding box center [1195, 576] width 120 height 58
type input "1"
type input "1.03"
type input "13"
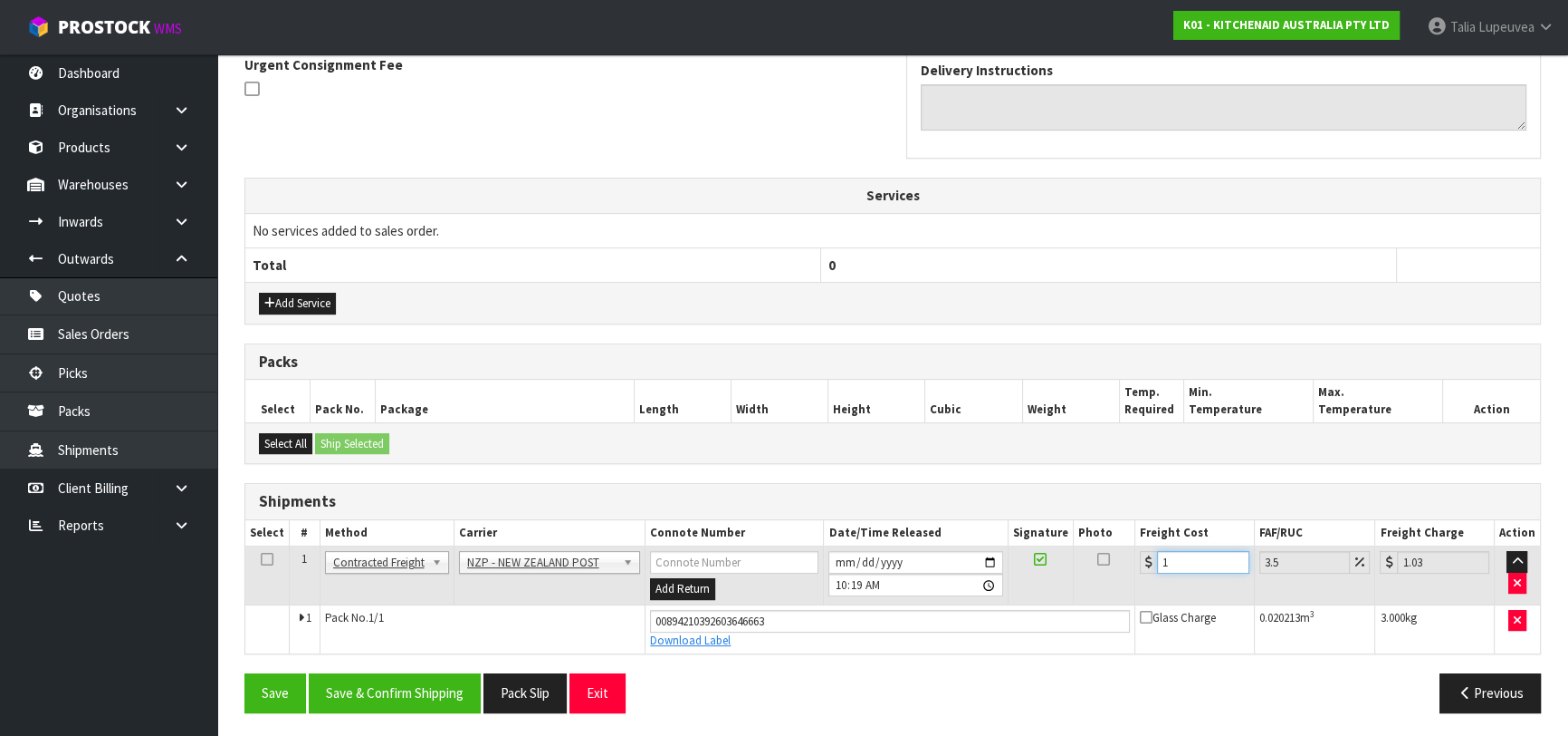
type input "13.45"
type input "13.04"
type input "13.5"
type input "13.04"
click at [403, 694] on button "Save & Confirm Shipping" at bounding box center [395, 692] width 172 height 39
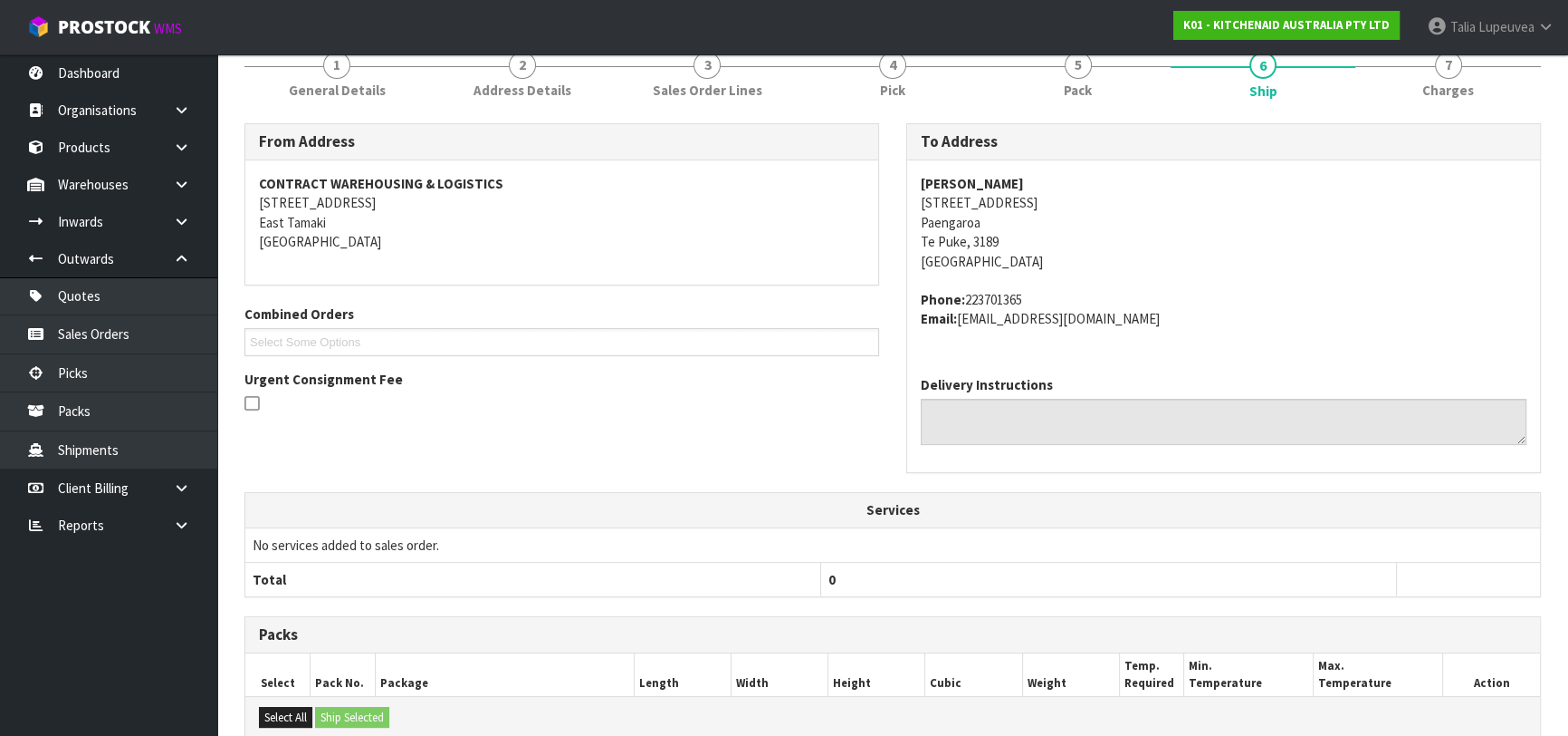
scroll to position [0, 0]
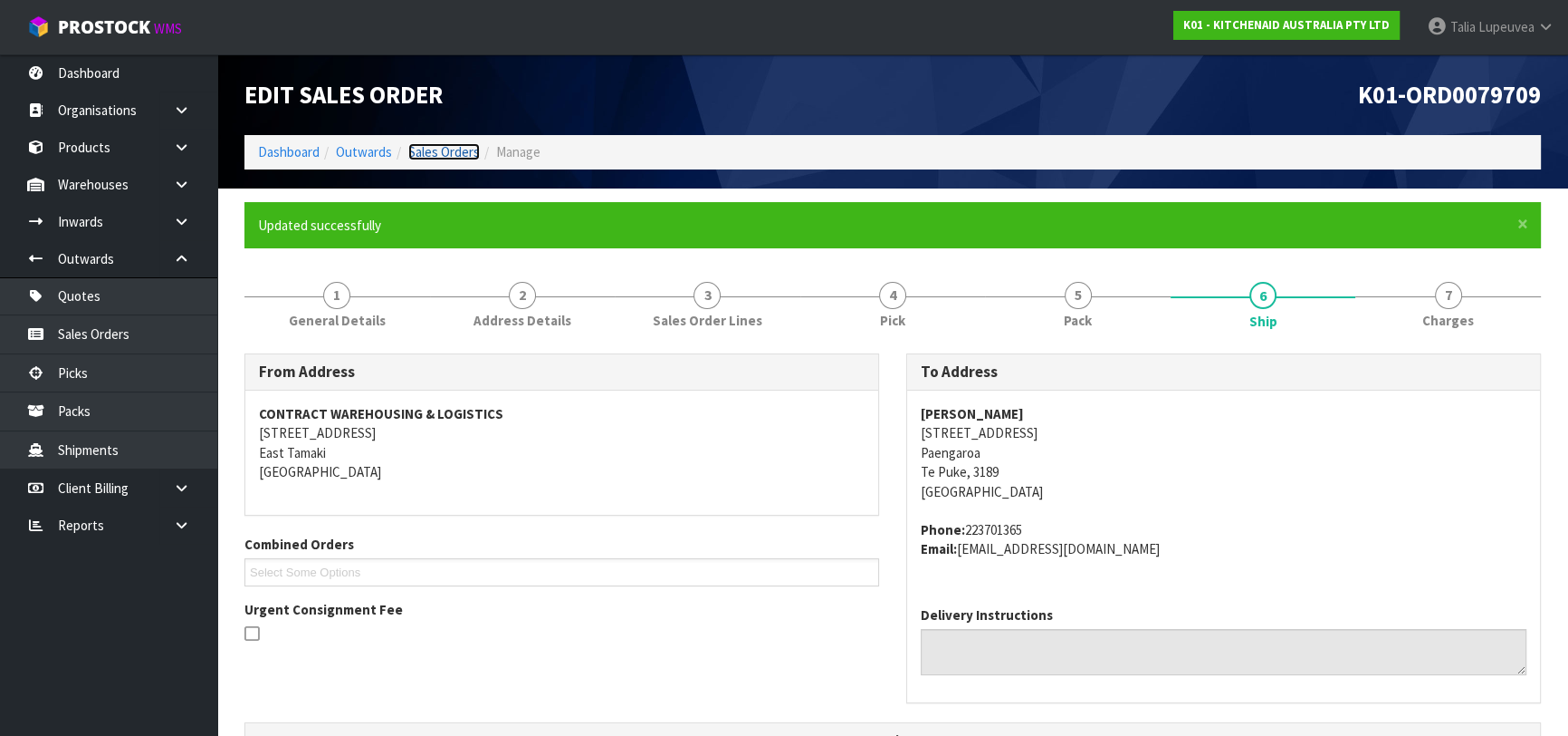
click at [443, 148] on link "Sales Orders" at bounding box center [445, 152] width 72 height 17
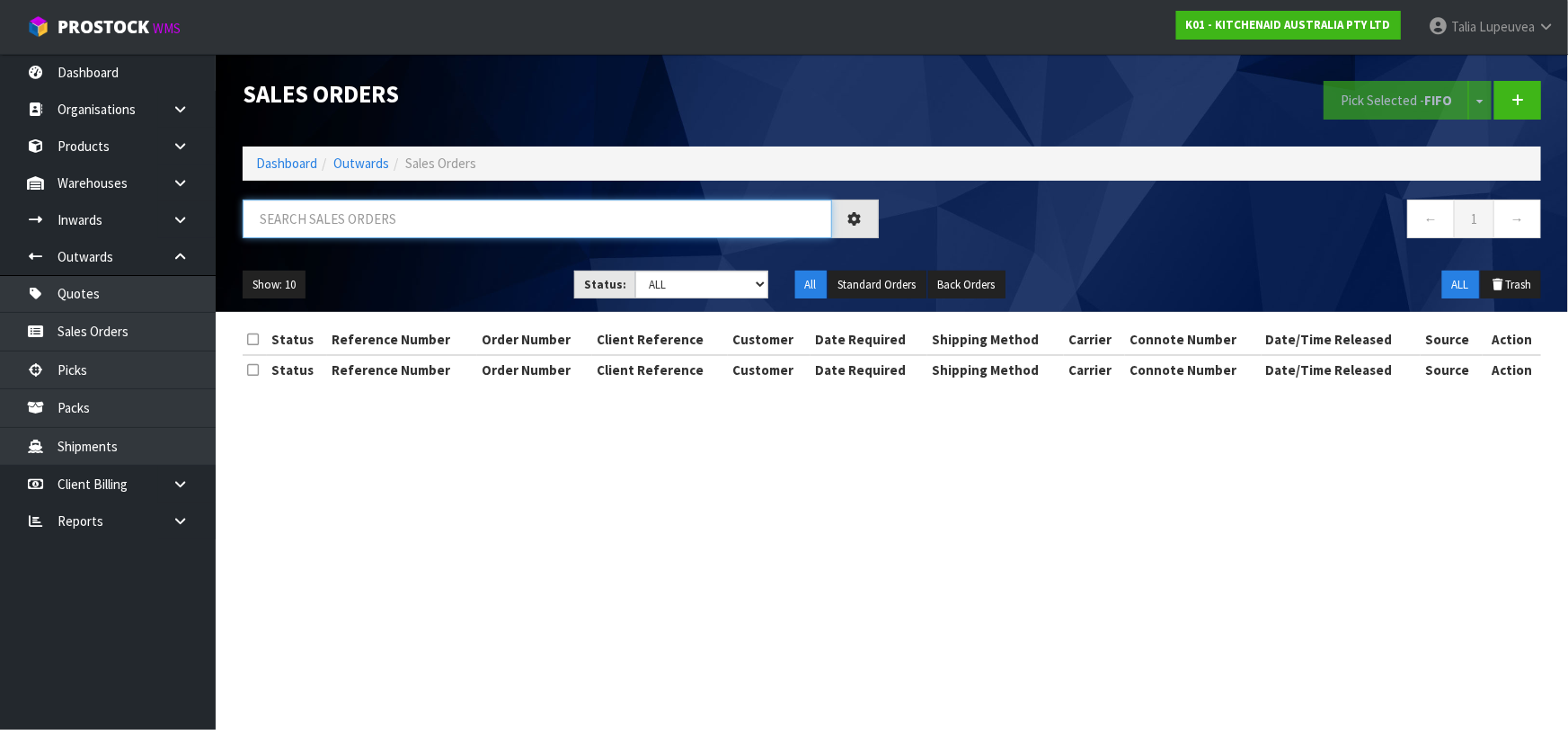
click at [427, 224] on input "text" at bounding box center [537, 218] width 590 height 38
type input "JOB-0414184"
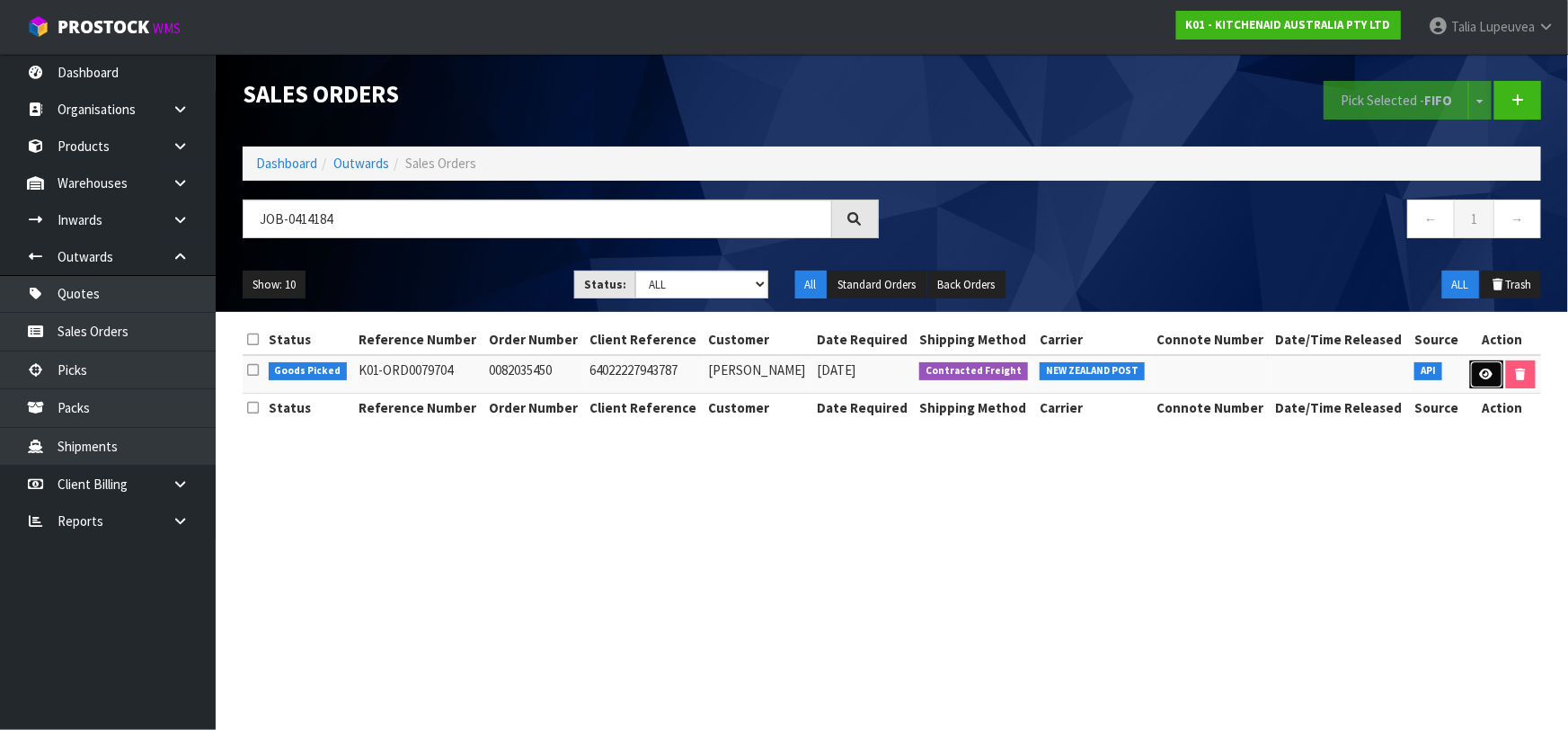
click at [1481, 374] on icon at bounding box center [1486, 374] width 13 height 11
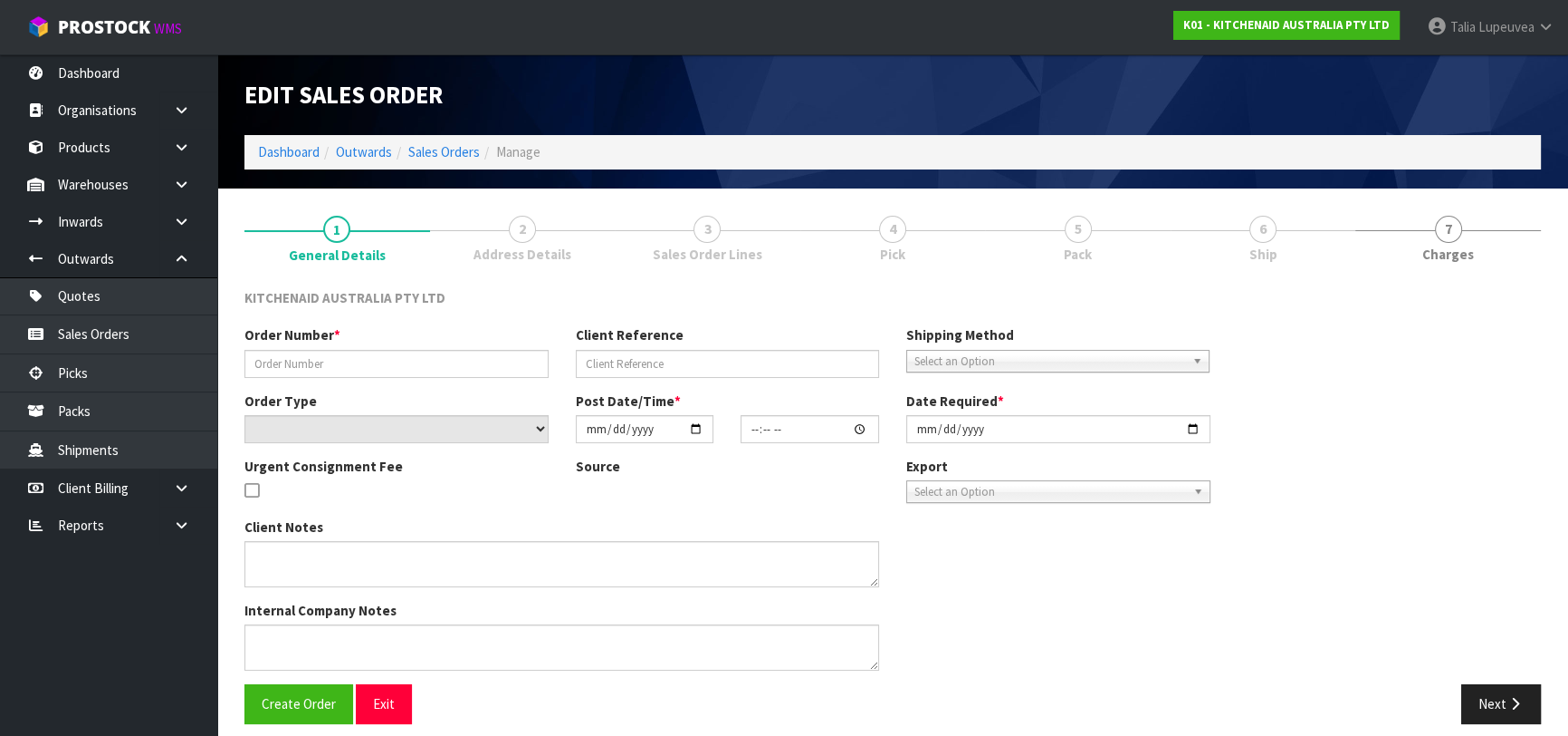
type input "0082035450"
type input "64022227943787"
select select "number:0"
type input "[DATE]"
type input "19:42:01.000"
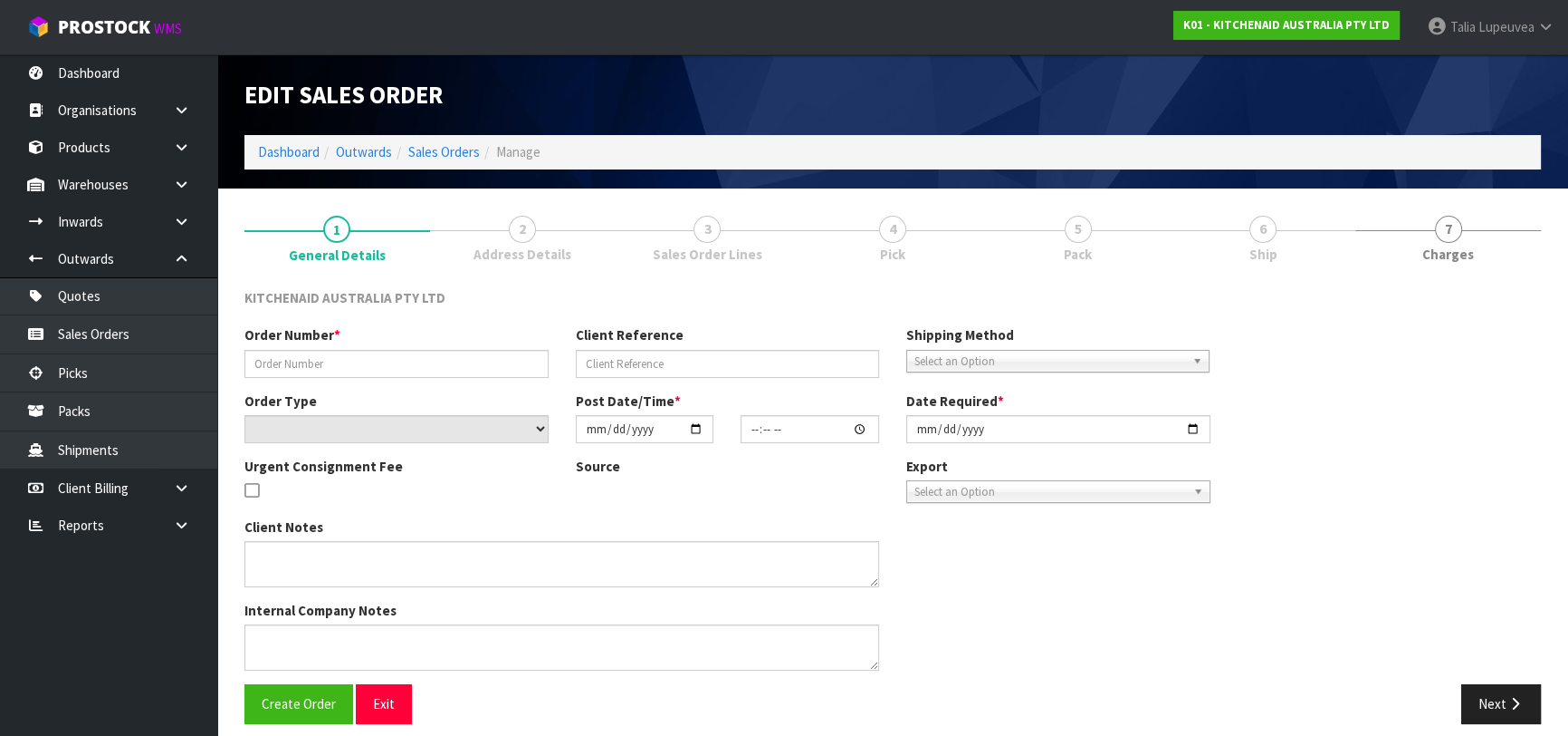
type input "[DATE]"
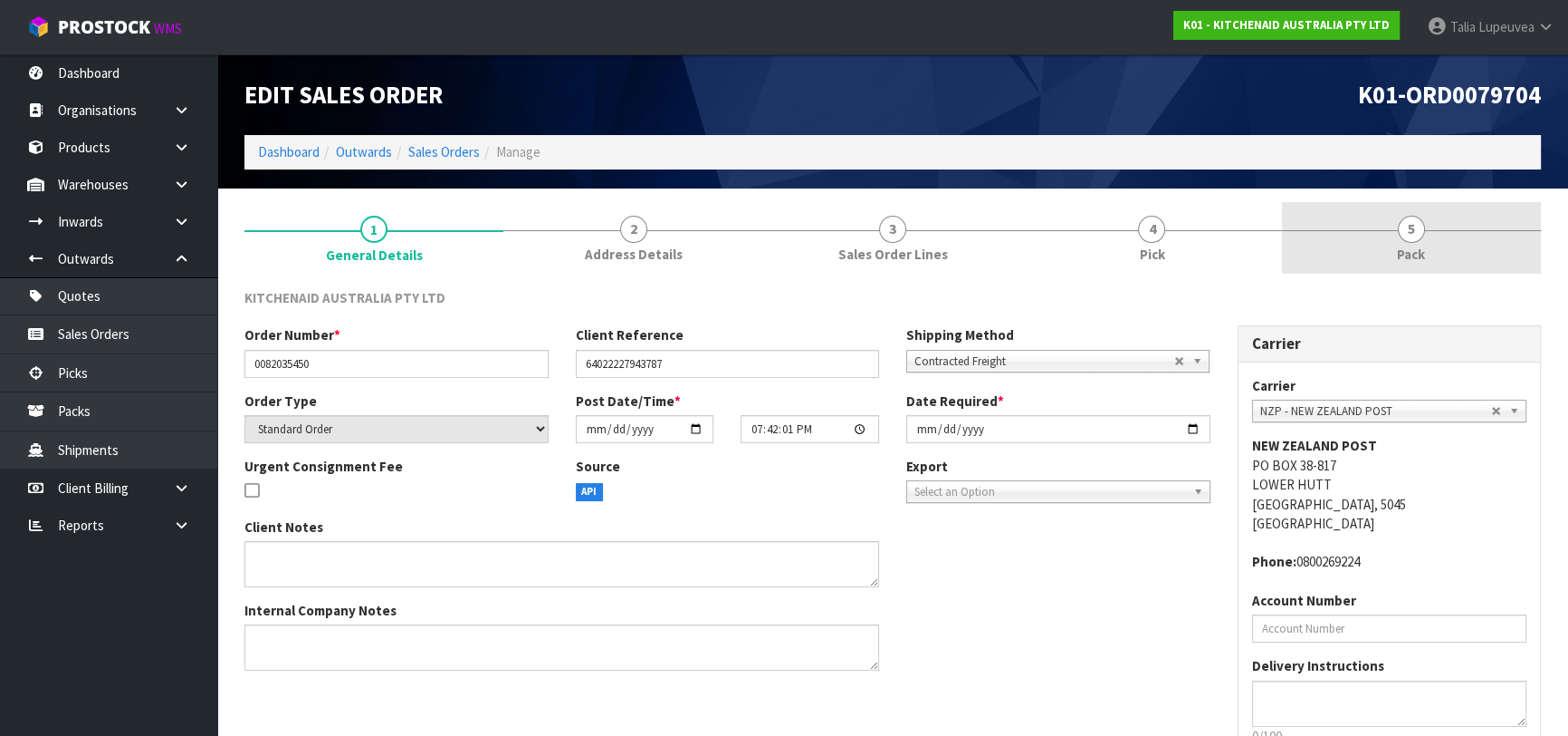
click at [1412, 243] on link "5 Pack" at bounding box center [1411, 237] width 259 height 72
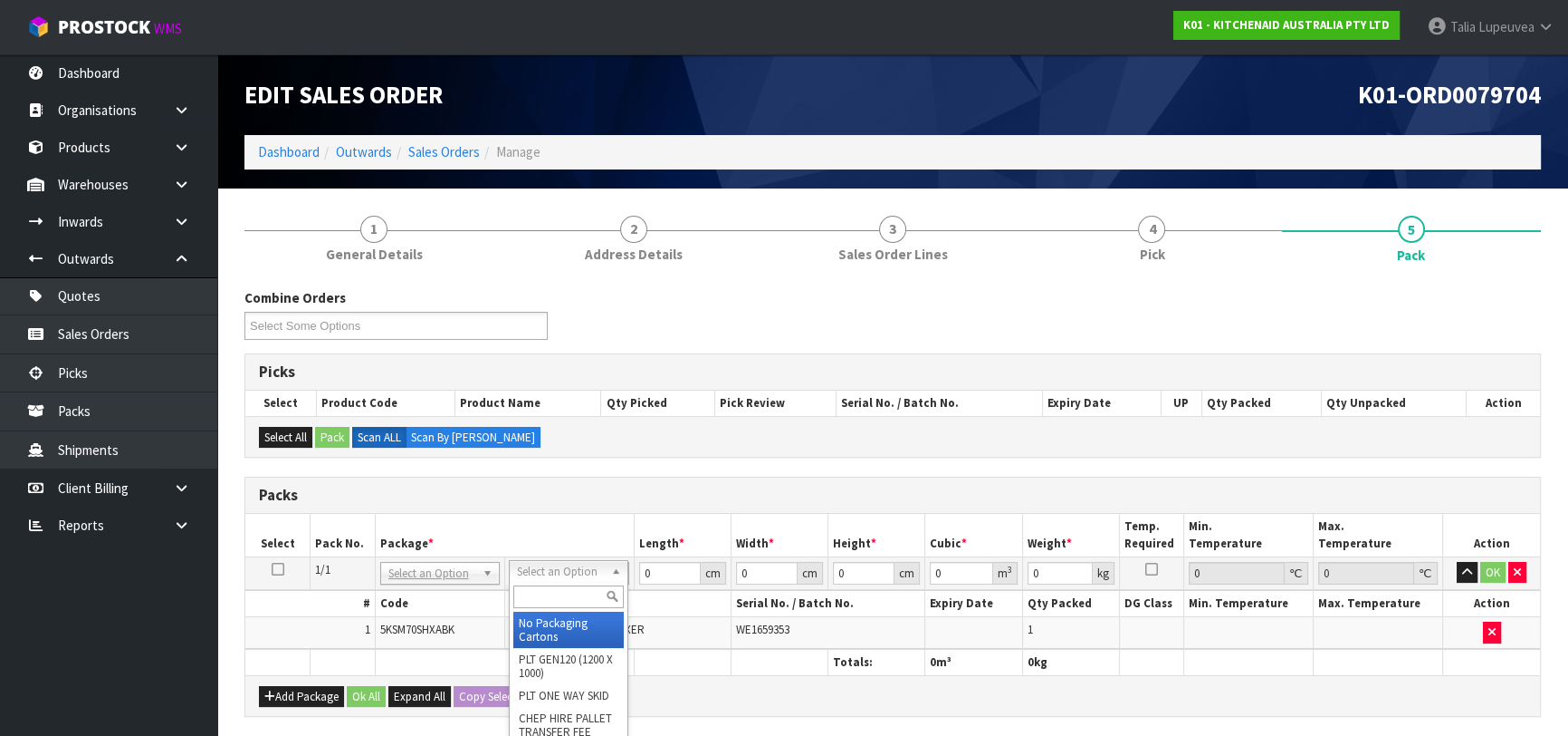
click at [582, 589] on input "text" at bounding box center [568, 597] width 110 height 23
type input "OWN"
drag, startPoint x: 558, startPoint y: 618, endPoint x: 585, endPoint y: 614, distance: 27.3
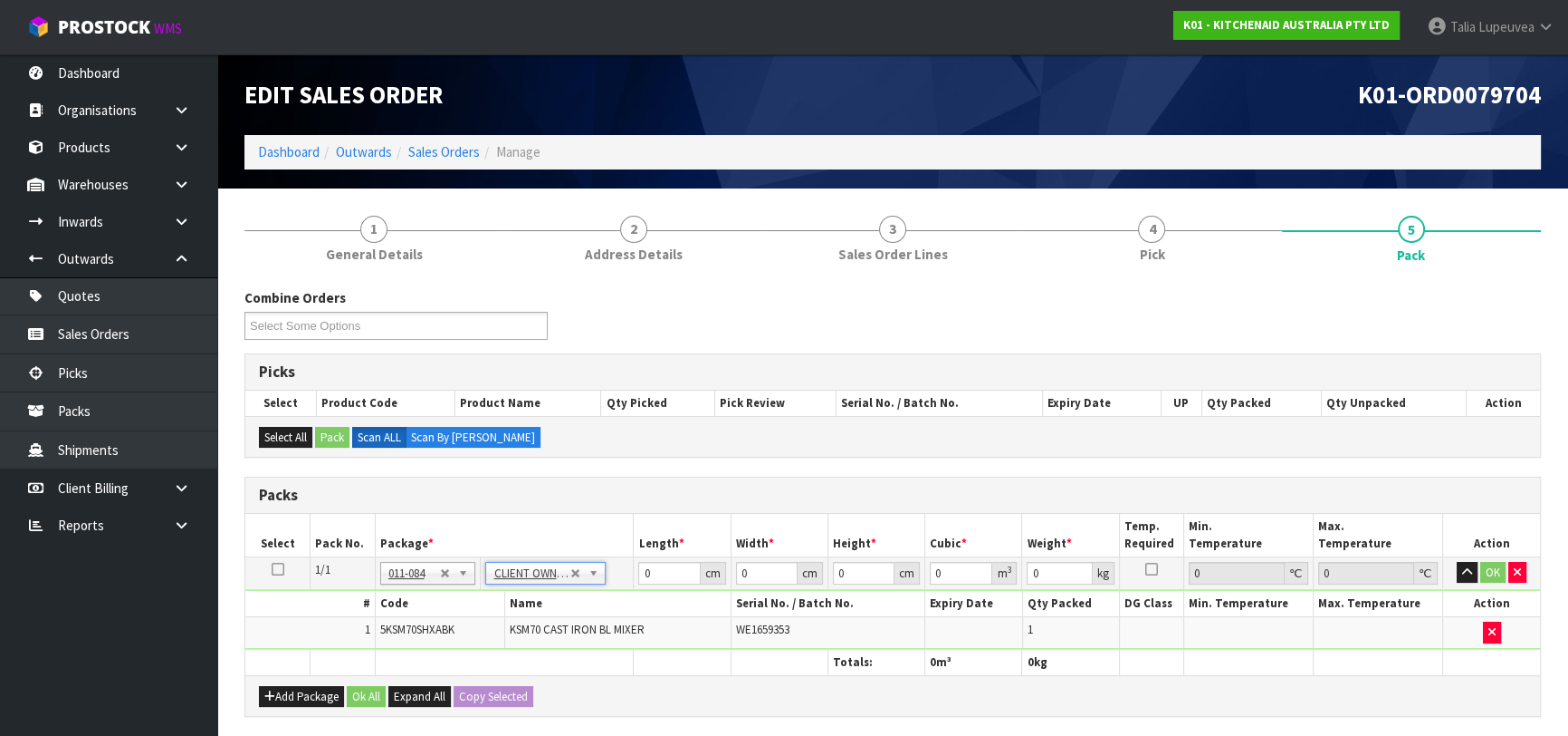
type input "15.12"
drag, startPoint x: 651, startPoint y: 573, endPoint x: 636, endPoint y: 571, distance: 15.1
click at [636, 571] on td "0 cm" at bounding box center [682, 572] width 97 height 33
type input "44"
type input "35"
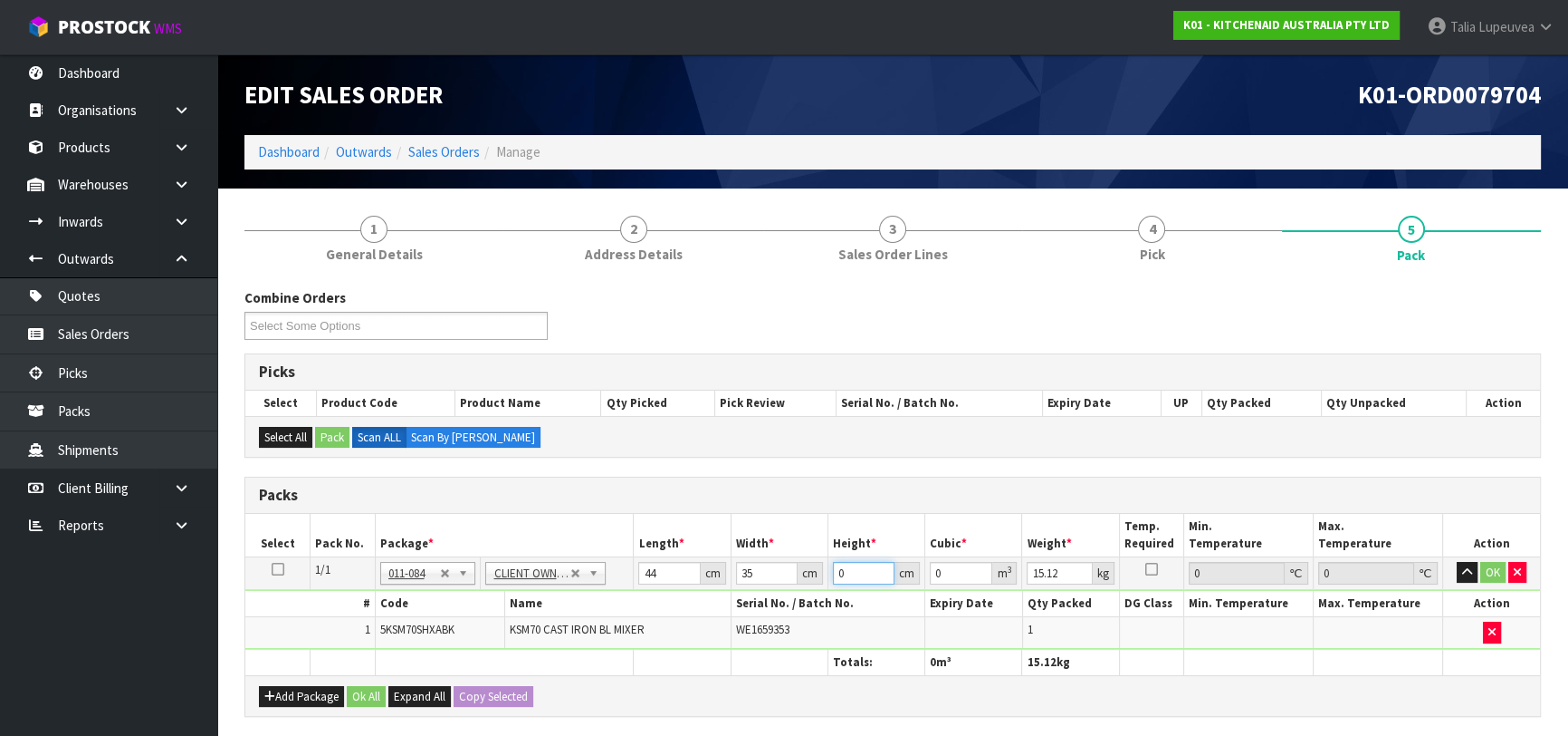
type input "5"
type input "0.0077"
type input "51"
type input "0.07854"
type input "51"
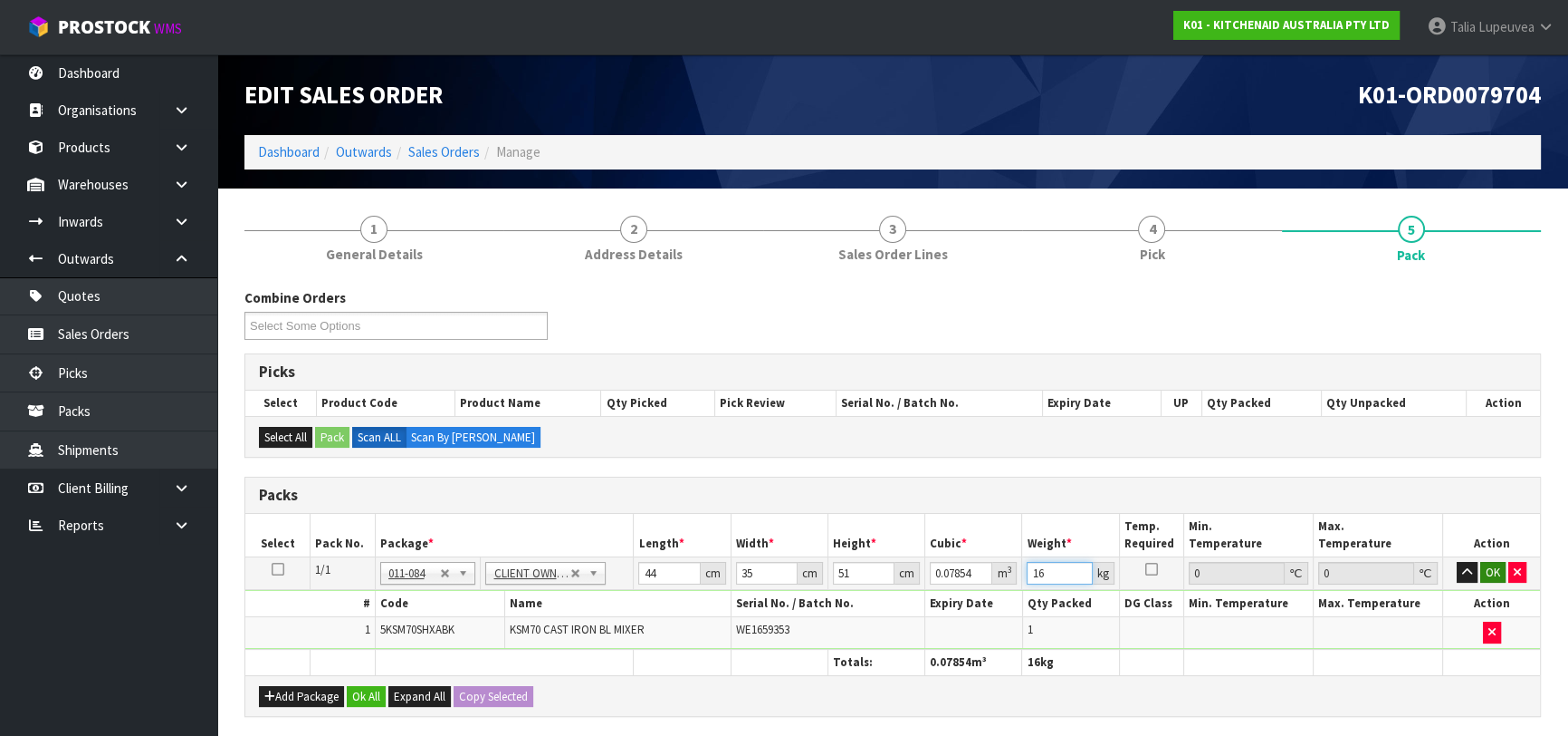
type input "16"
click at [1497, 566] on button "OK" at bounding box center [1493, 572] width 25 height 22
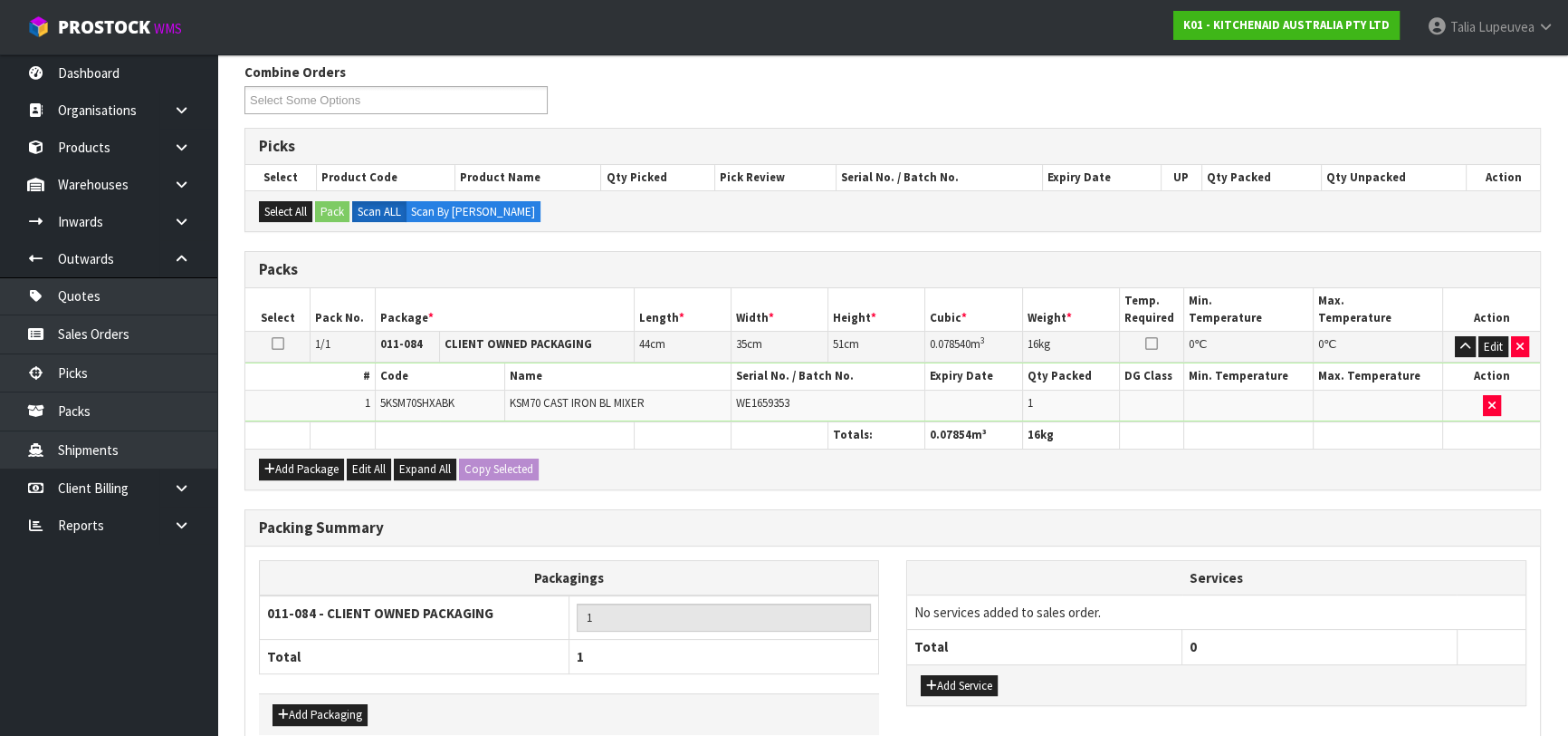
scroll to position [319, 0]
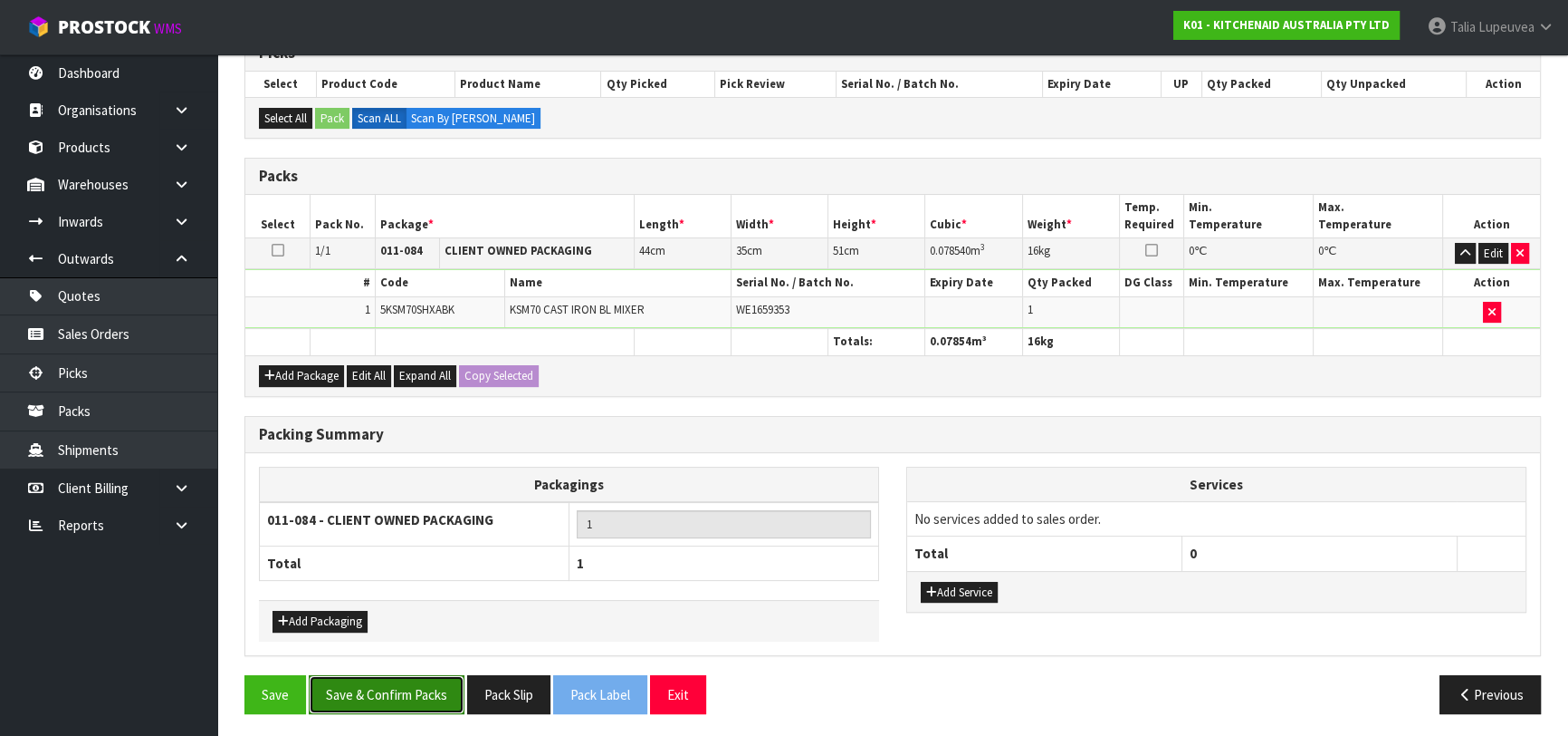
click at [437, 680] on button "Save & Confirm Packs" at bounding box center [386, 694] width 155 height 39
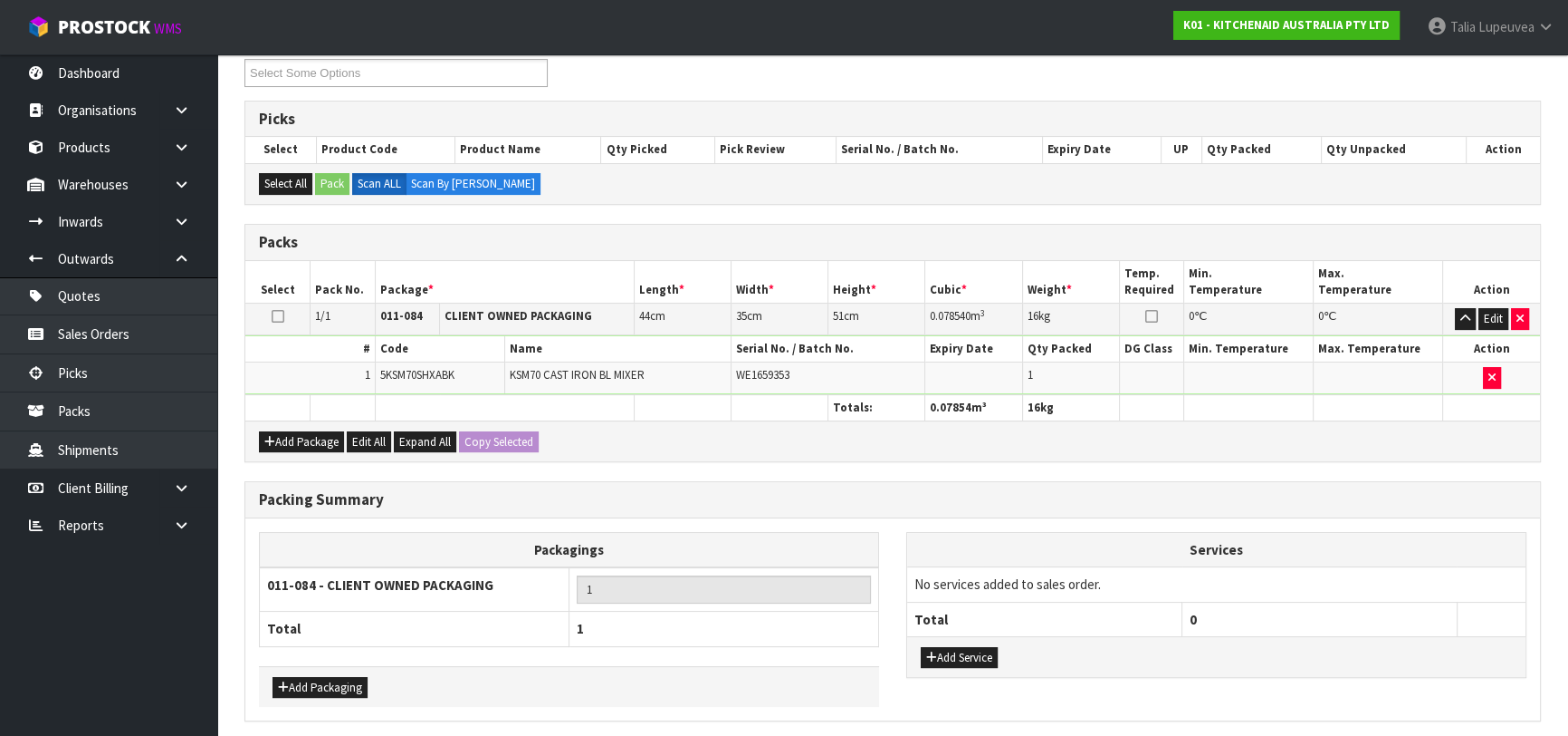
scroll to position [0, 0]
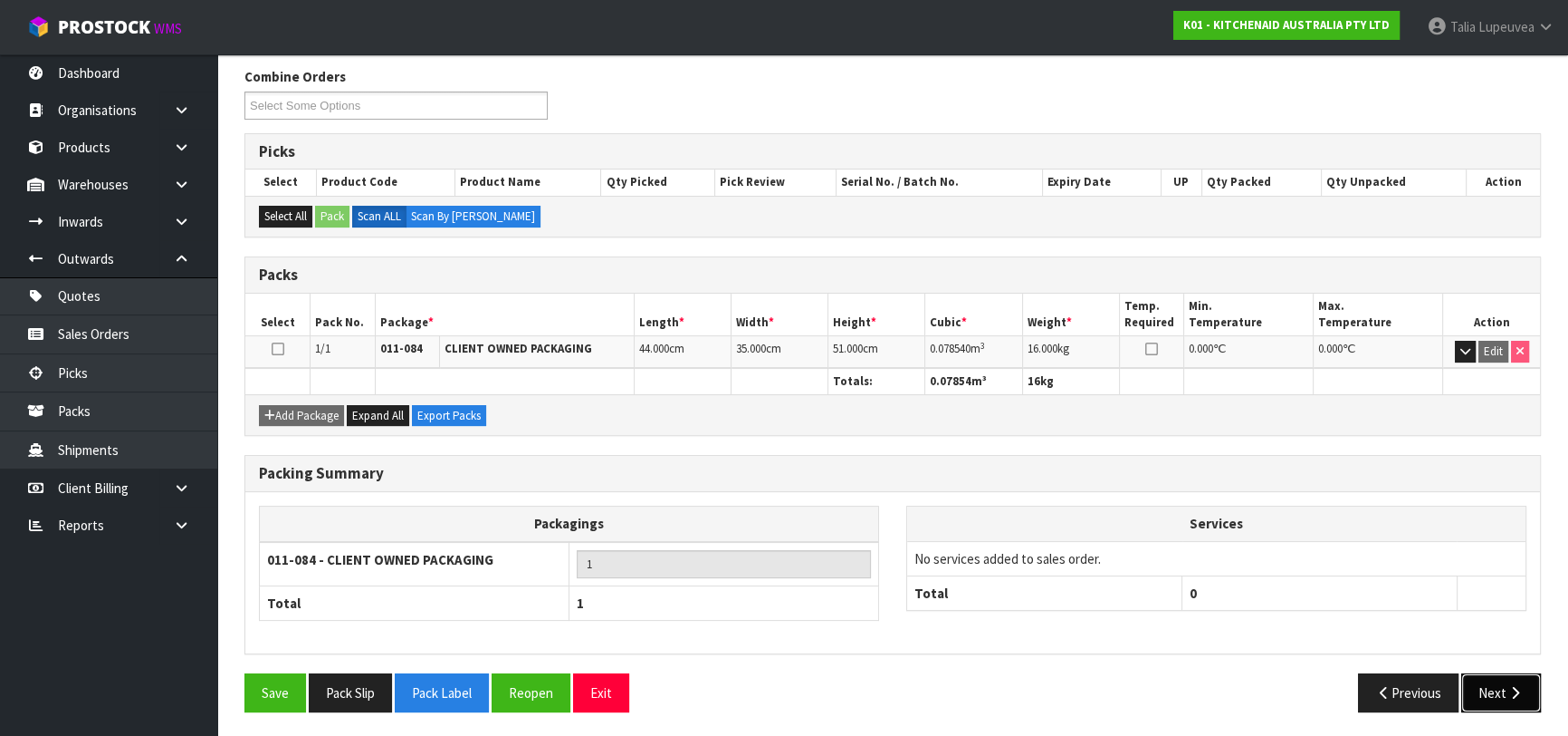
click at [1491, 691] on button "Next" at bounding box center [1501, 692] width 80 height 39
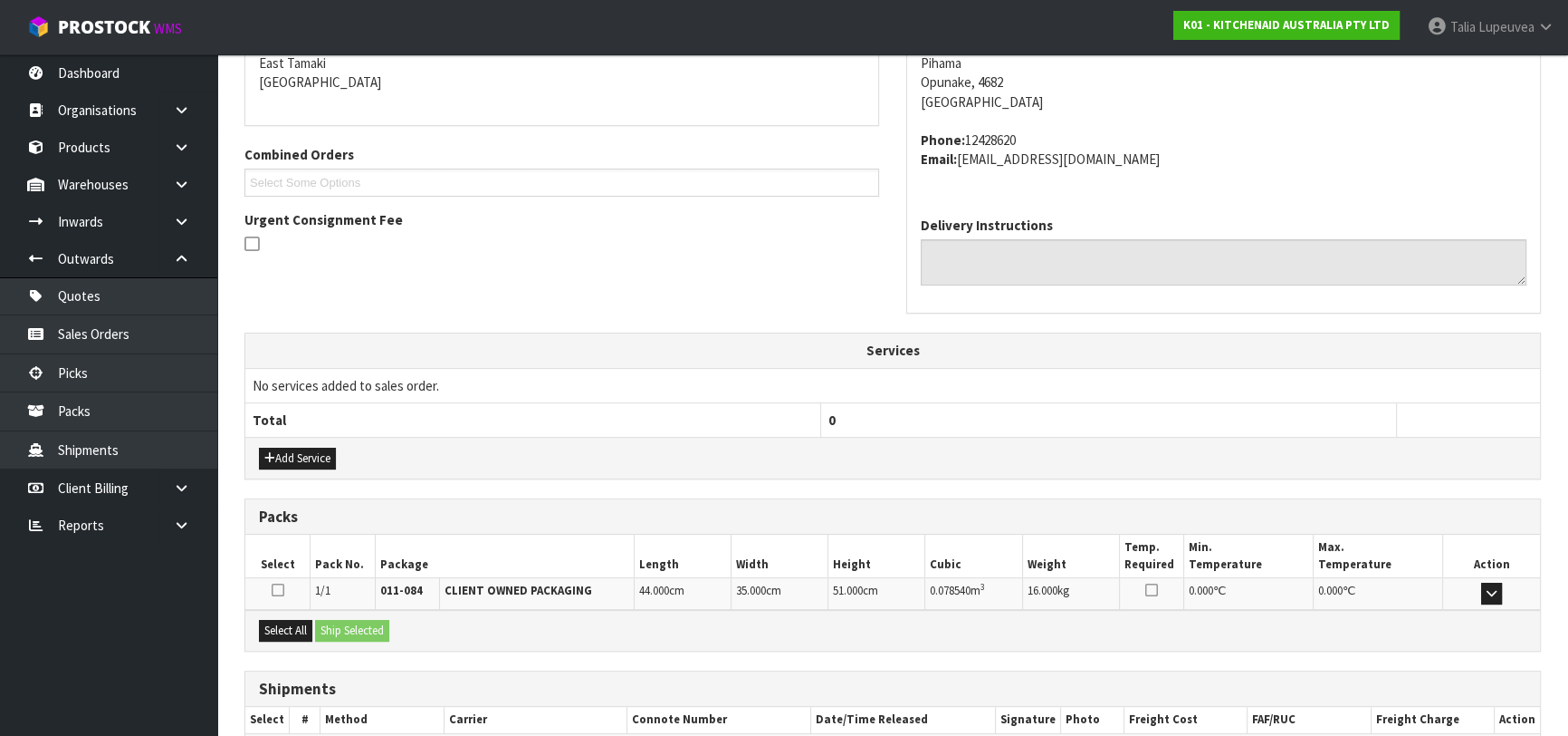
scroll to position [497, 0]
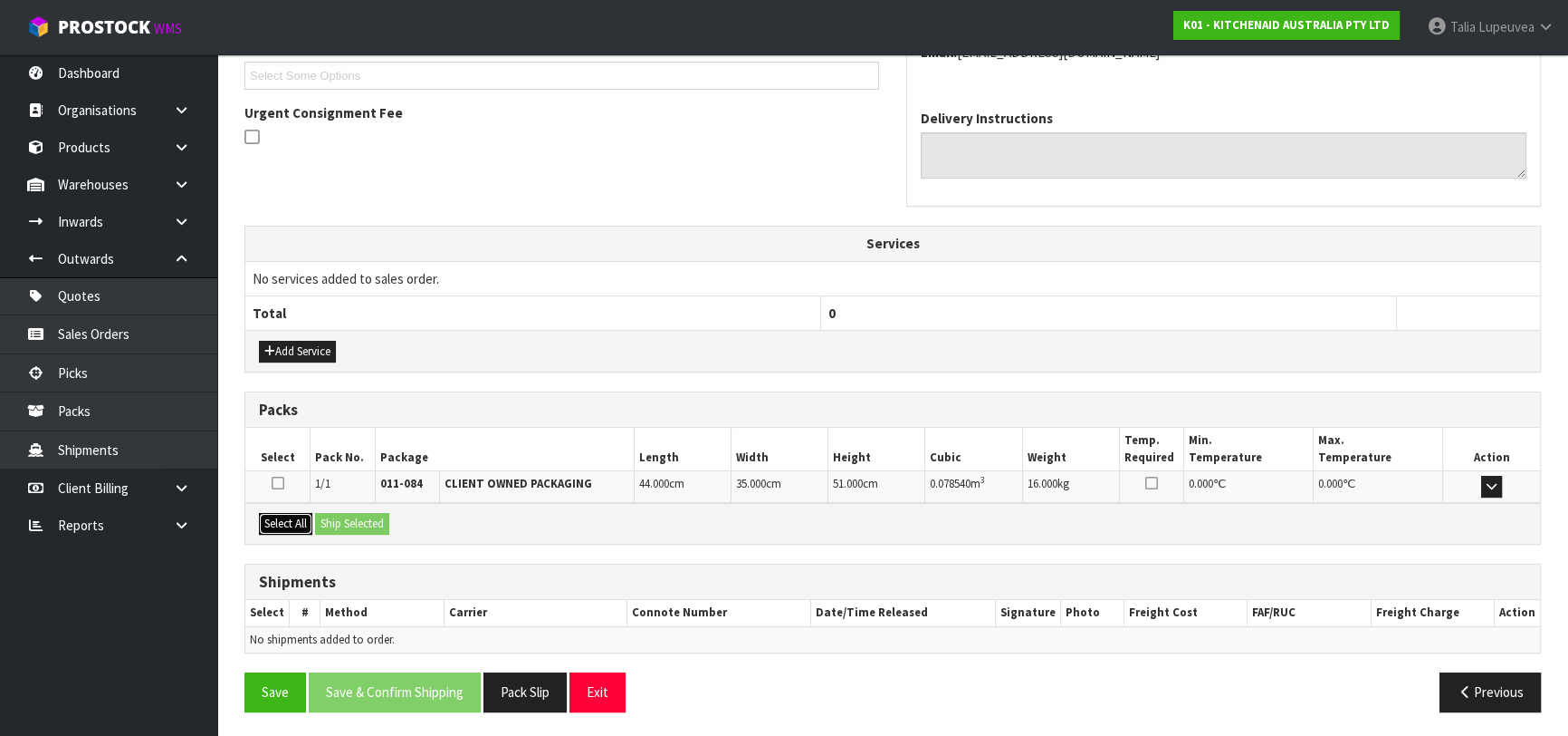
drag, startPoint x: 277, startPoint y: 524, endPoint x: 368, endPoint y: 522, distance: 91.0
click at [283, 522] on button "Select All" at bounding box center [285, 523] width 54 height 22
click at [368, 522] on button "Ship Selected" at bounding box center [352, 523] width 74 height 22
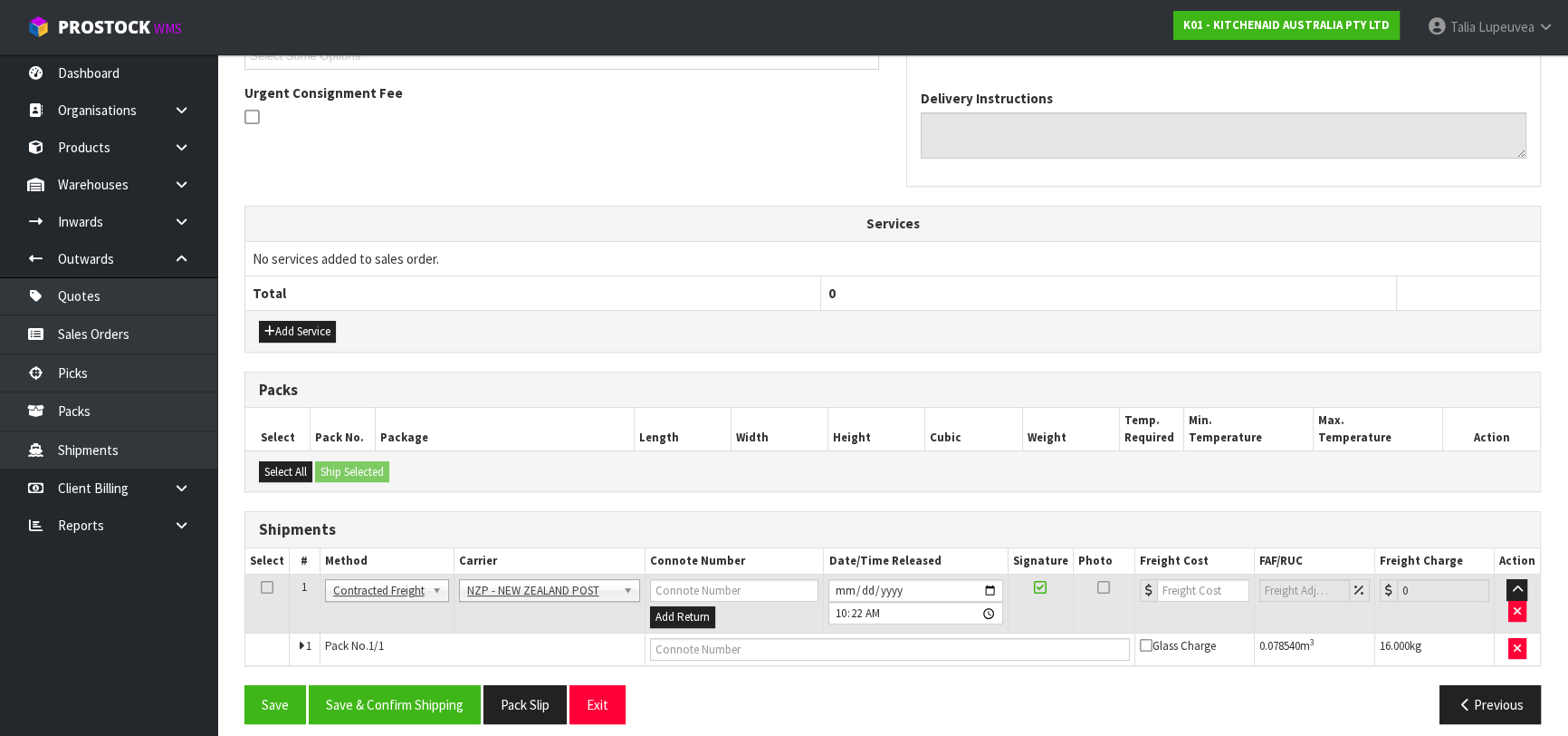
scroll to position [529, 0]
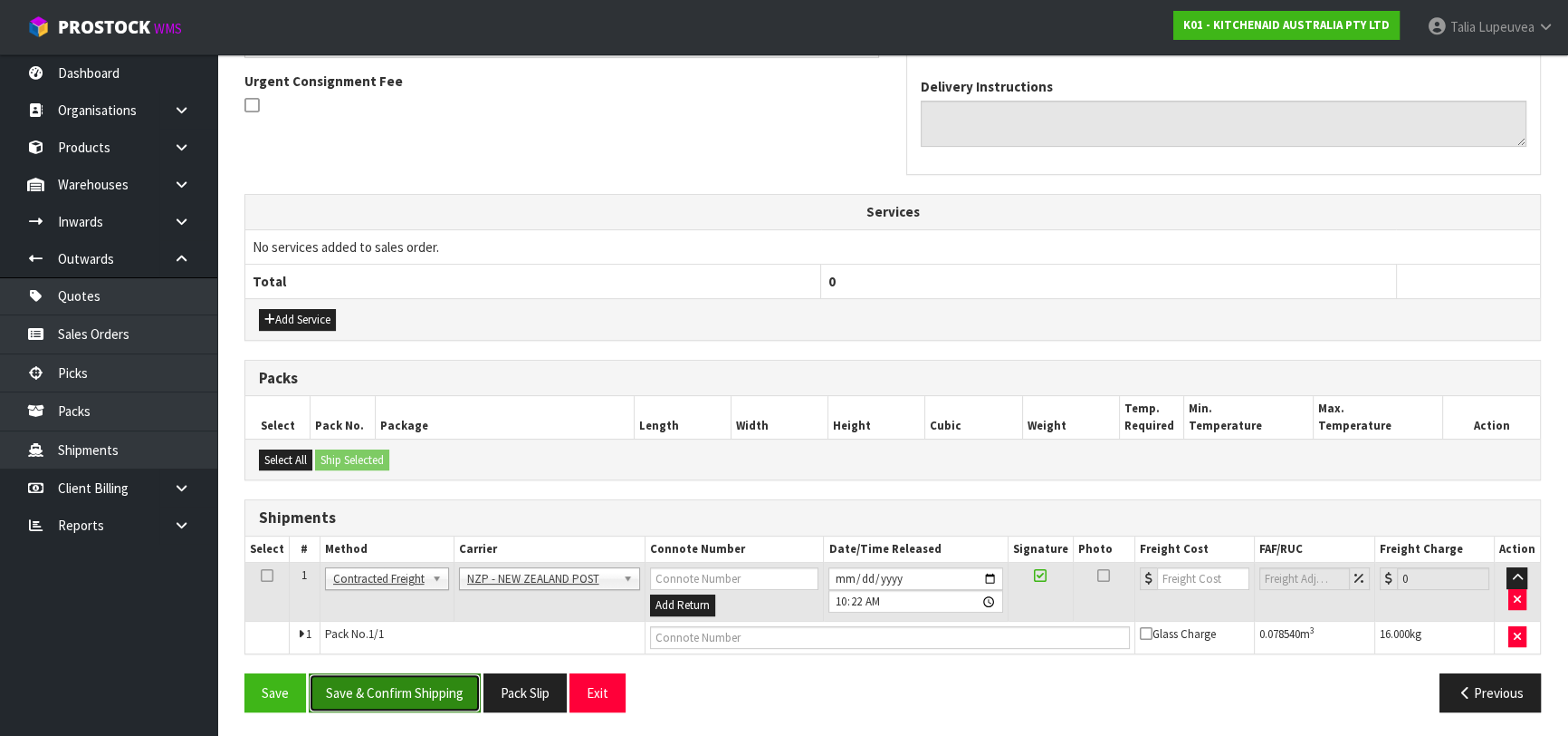
click at [427, 693] on button "Save & Confirm Shipping" at bounding box center [395, 692] width 172 height 39
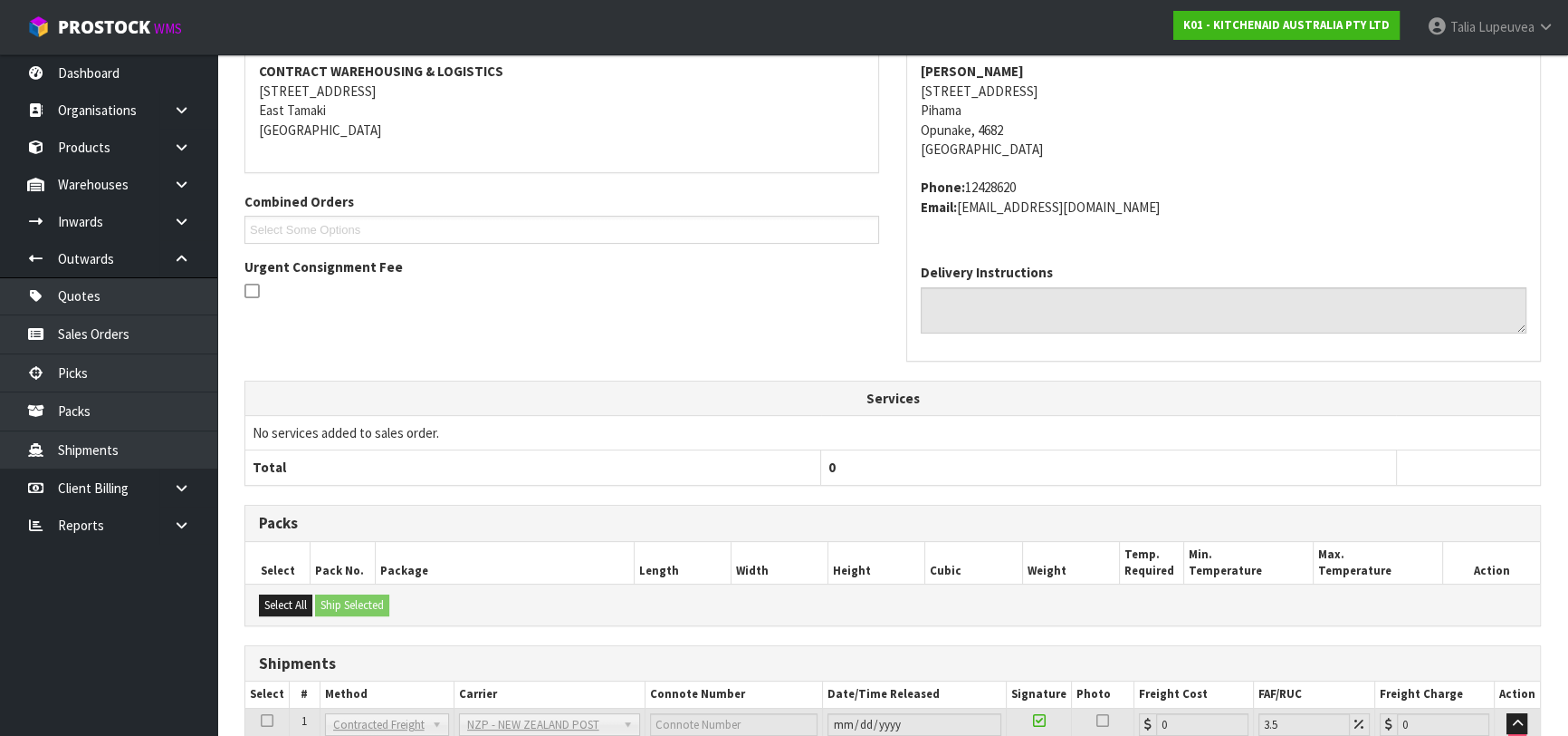
scroll to position [503, 0]
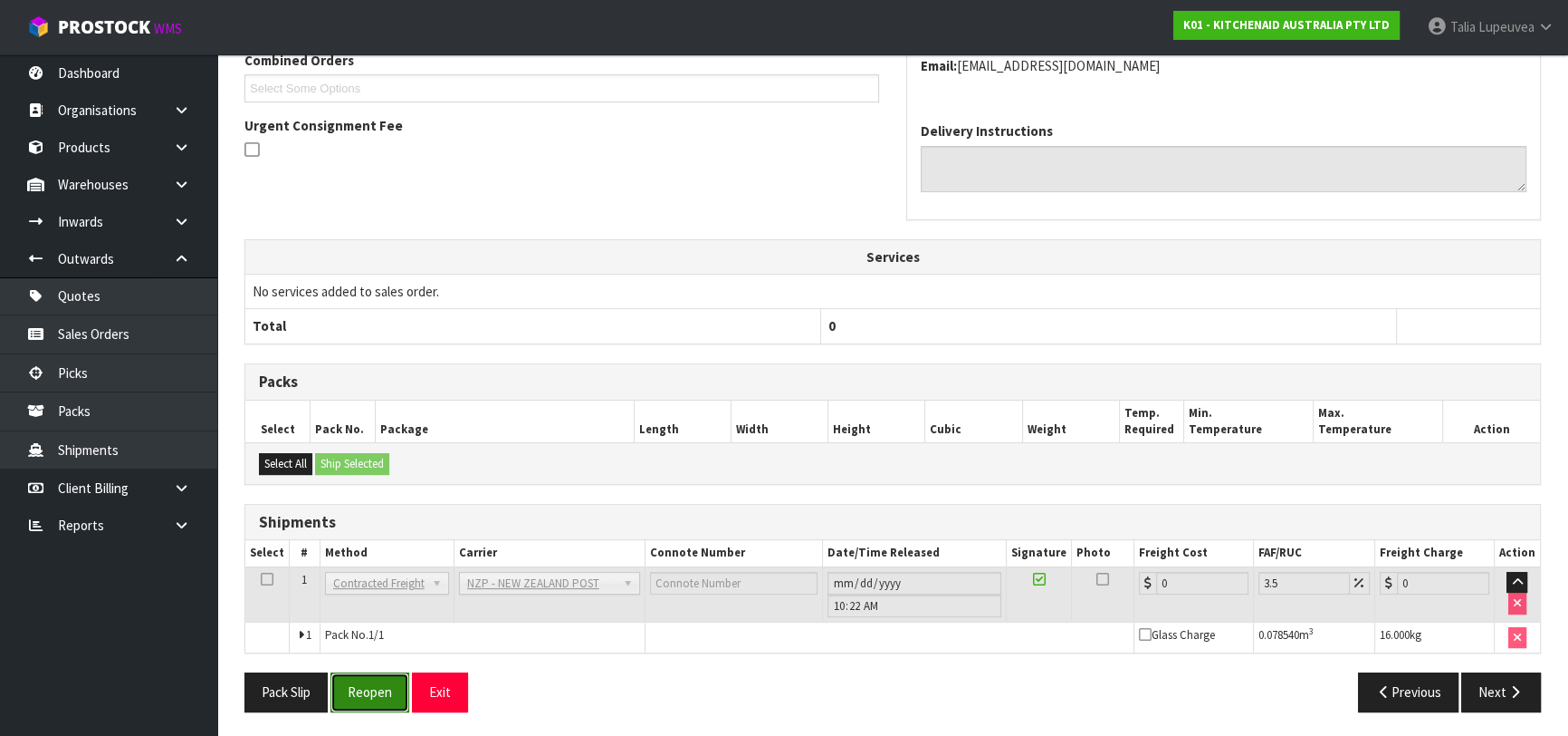
click at [363, 691] on button "Reopen" at bounding box center [370, 691] width 79 height 39
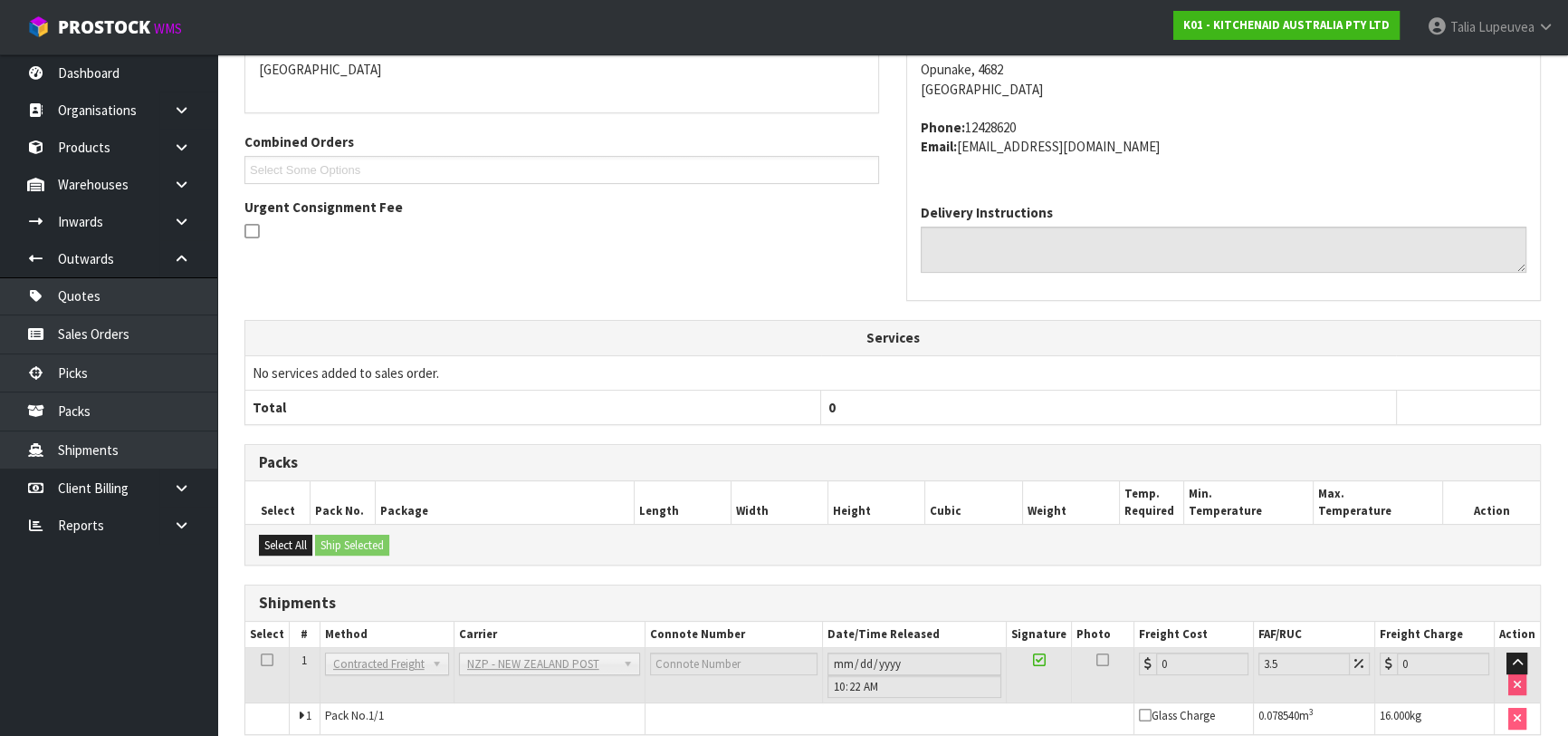
scroll to position [483, 0]
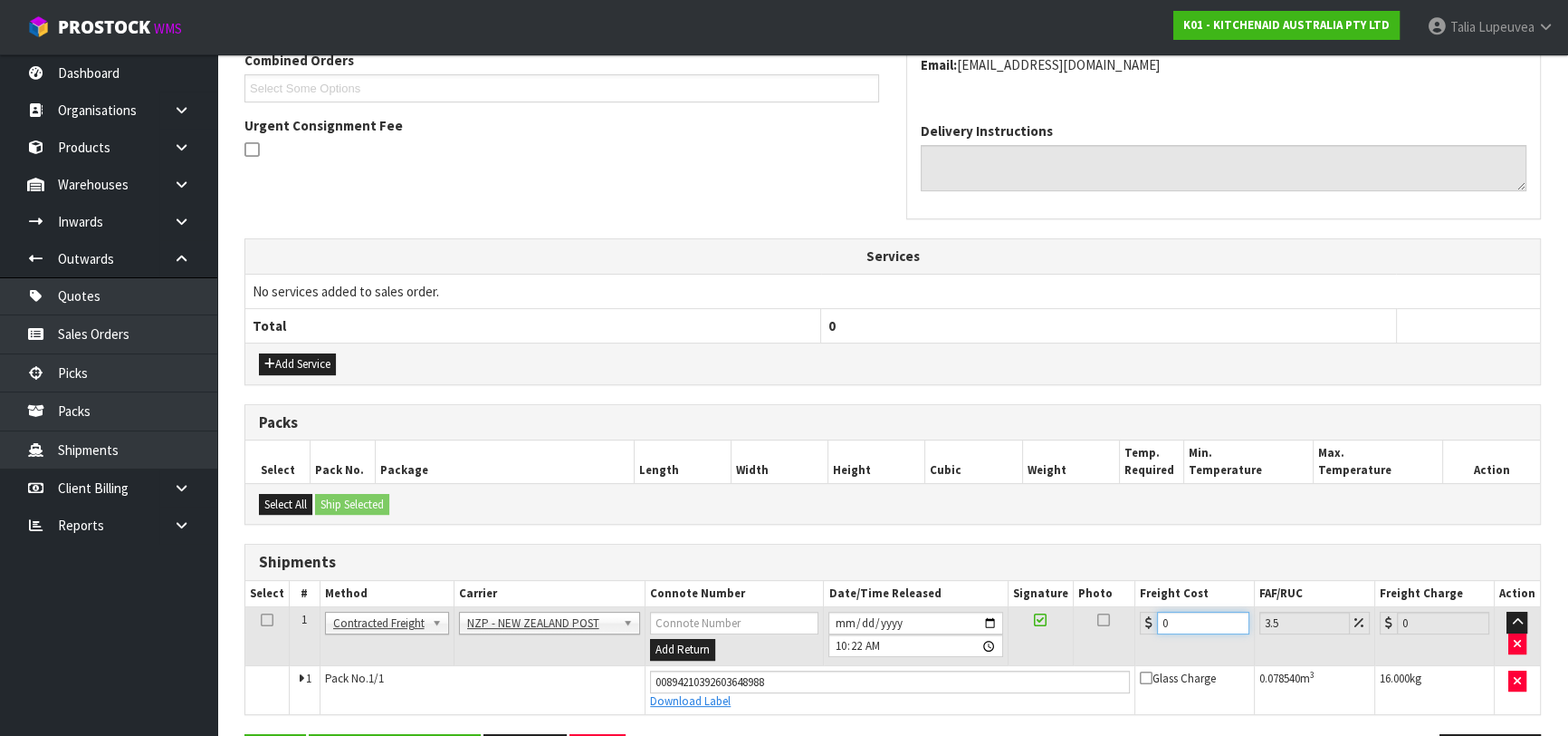
click at [1115, 634] on tr "1 Client Local Pickup Customer Local Pickup Company Freight Contracted Freight …" at bounding box center [893, 636] width 1295 height 58
type input "1"
type input "1.03"
type input "17"
type input "17.59"
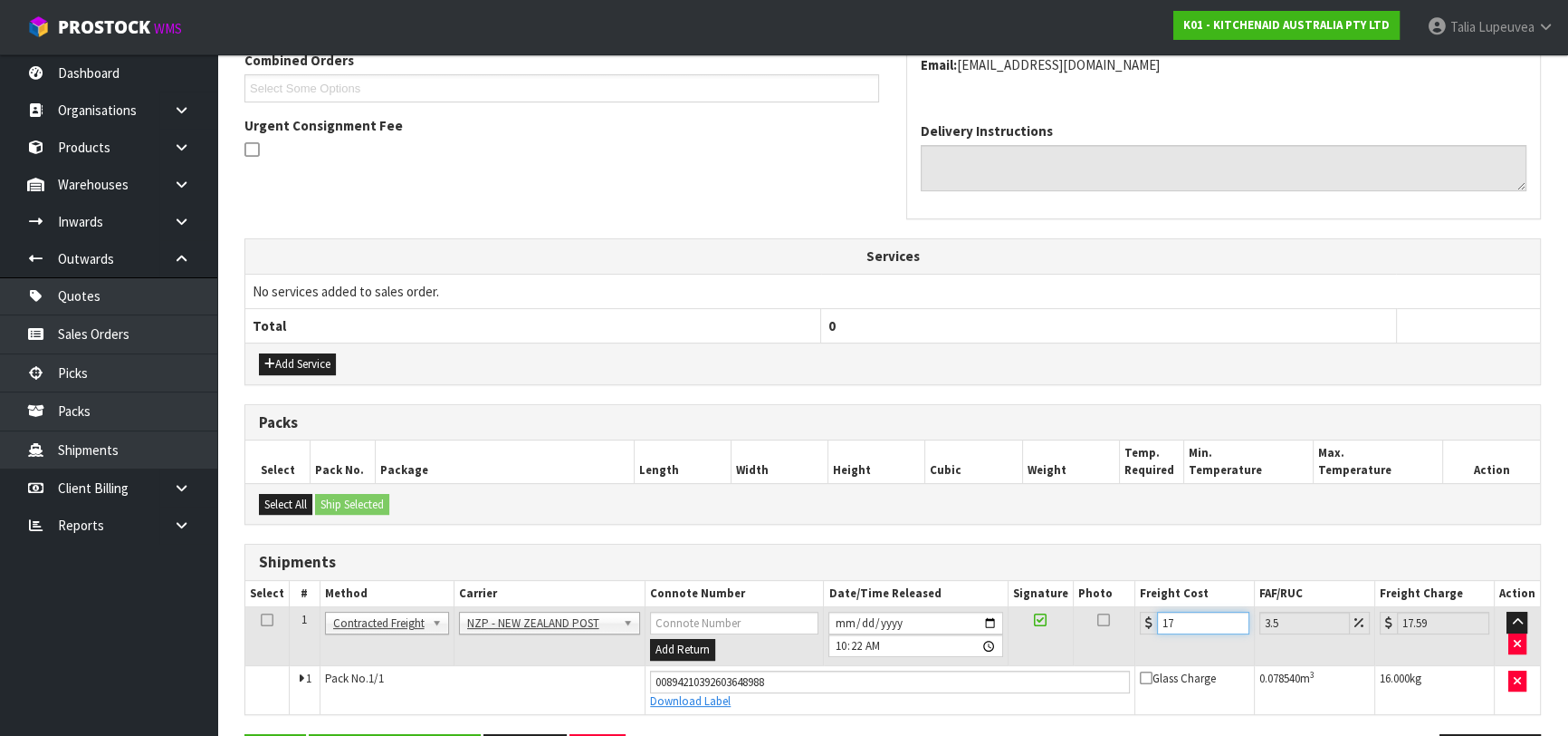
type input "17.9"
type input "18.53"
type input "17.92"
type input "18.55"
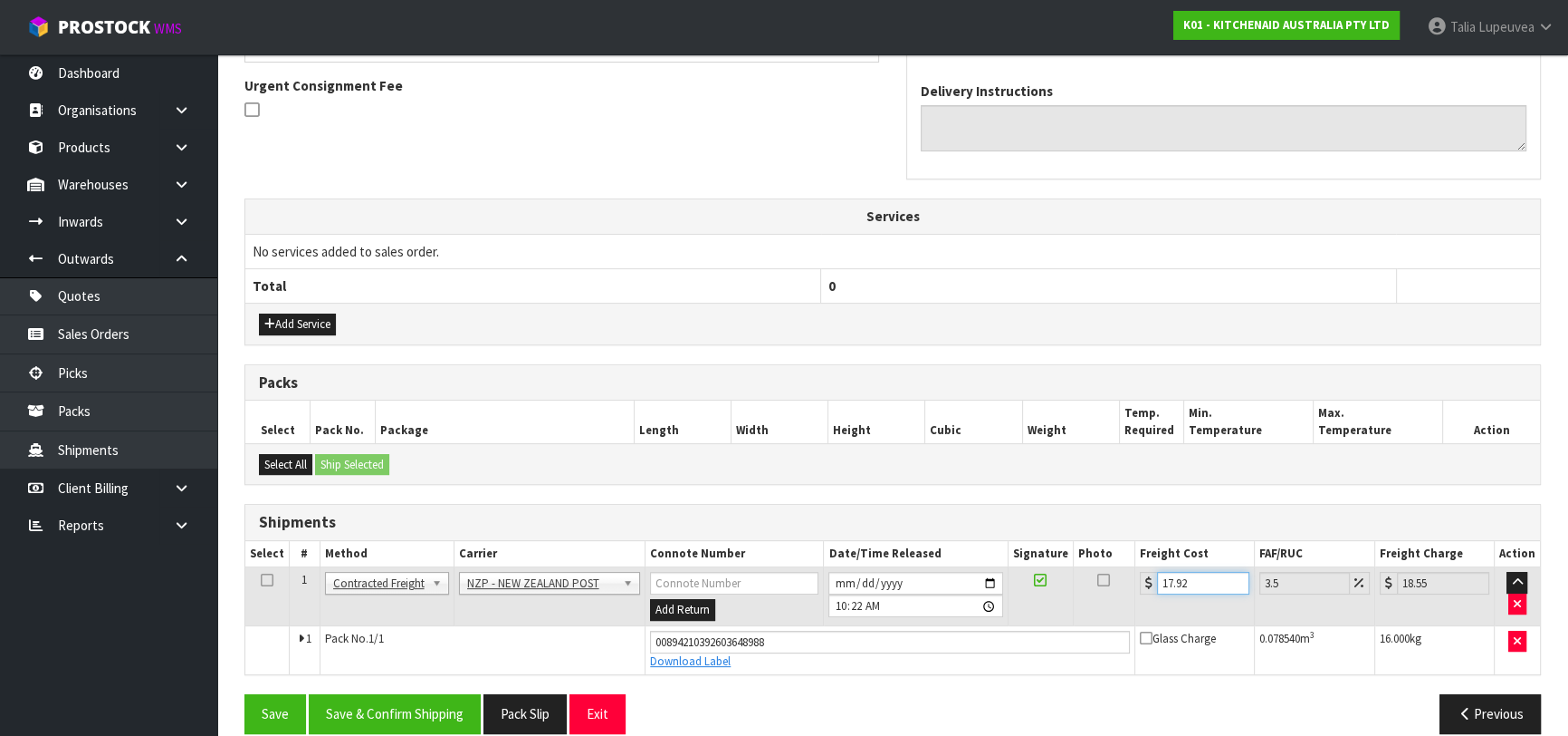
scroll to position [545, 0]
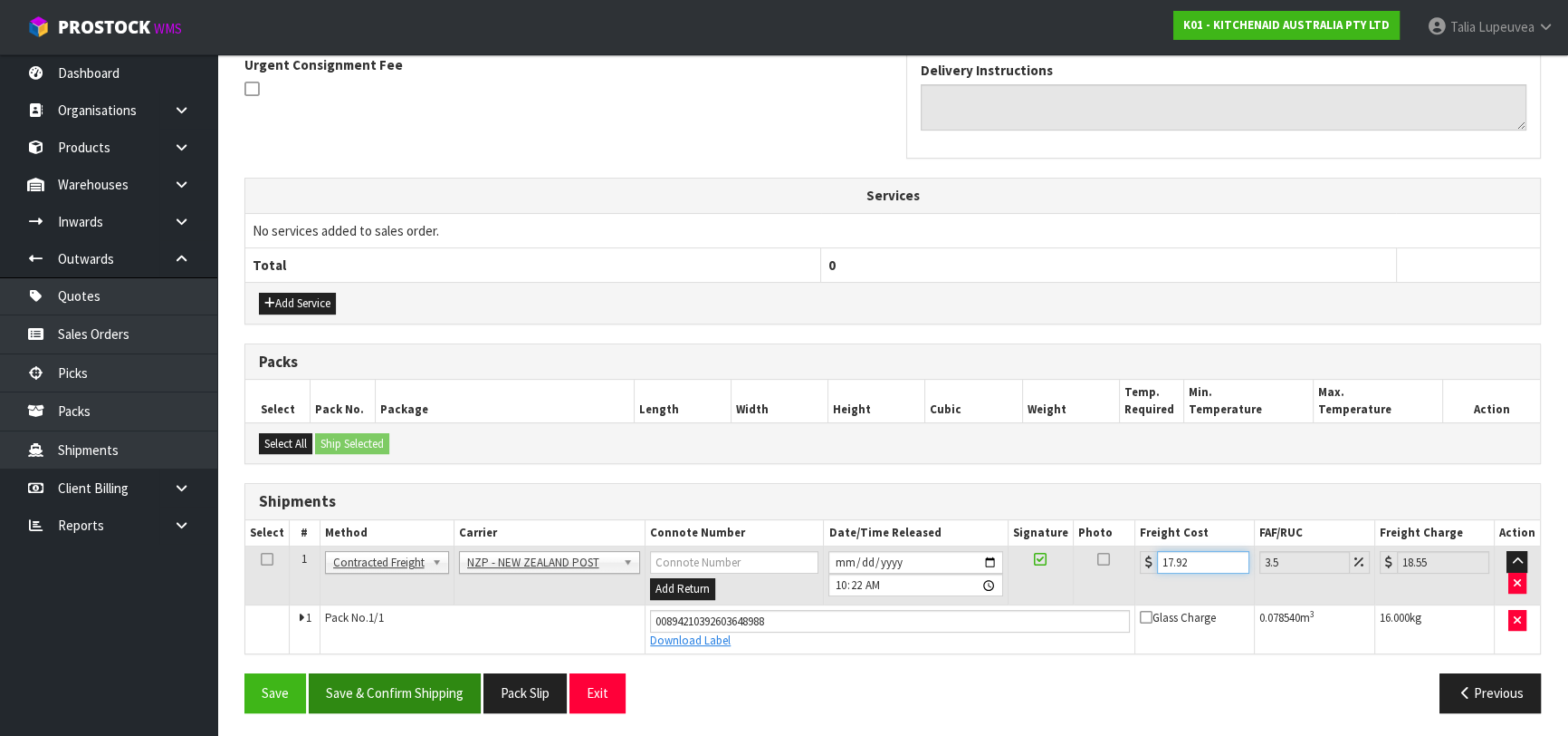
type input "17.92"
click at [461, 689] on button "Save & Confirm Shipping" at bounding box center [395, 692] width 172 height 39
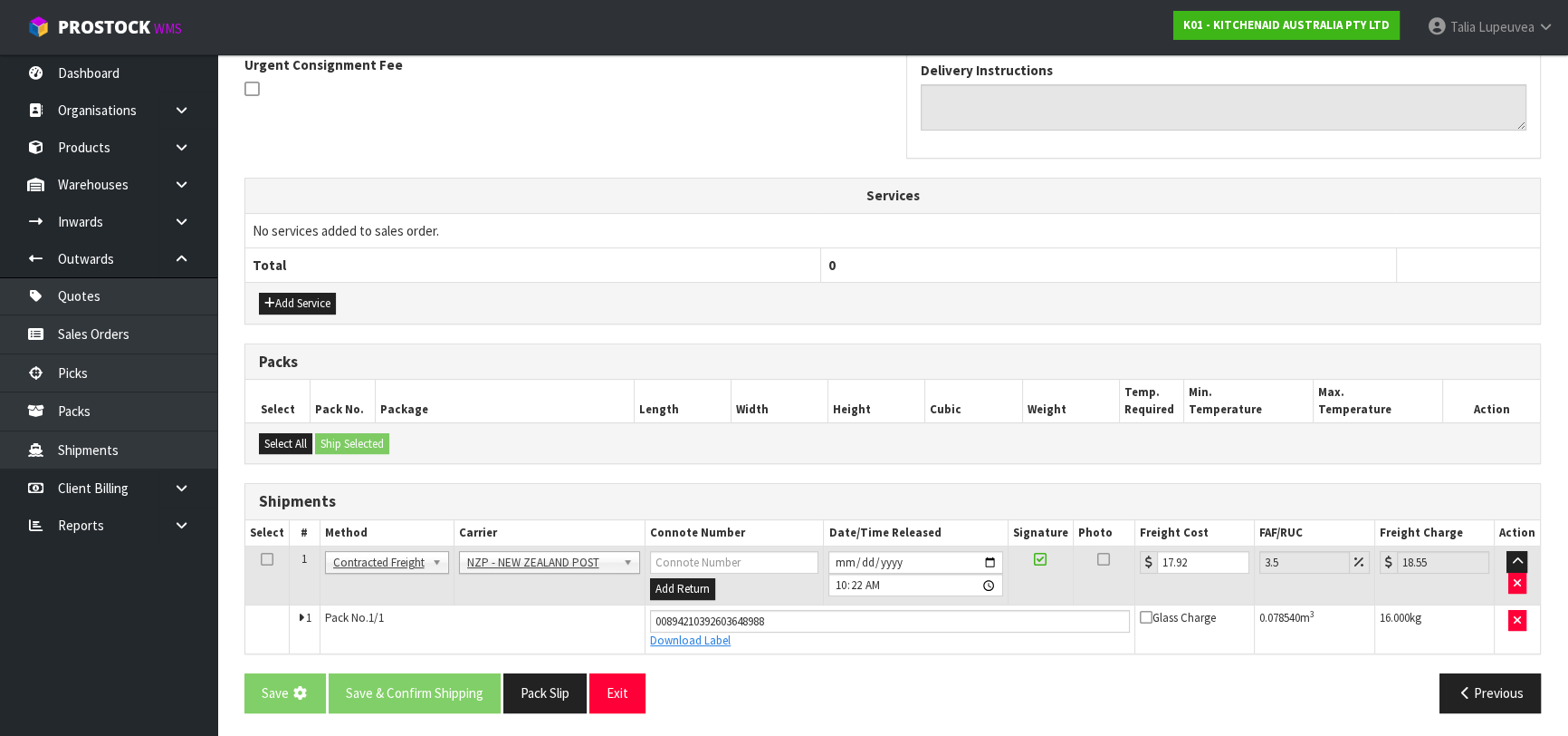
scroll to position [0, 0]
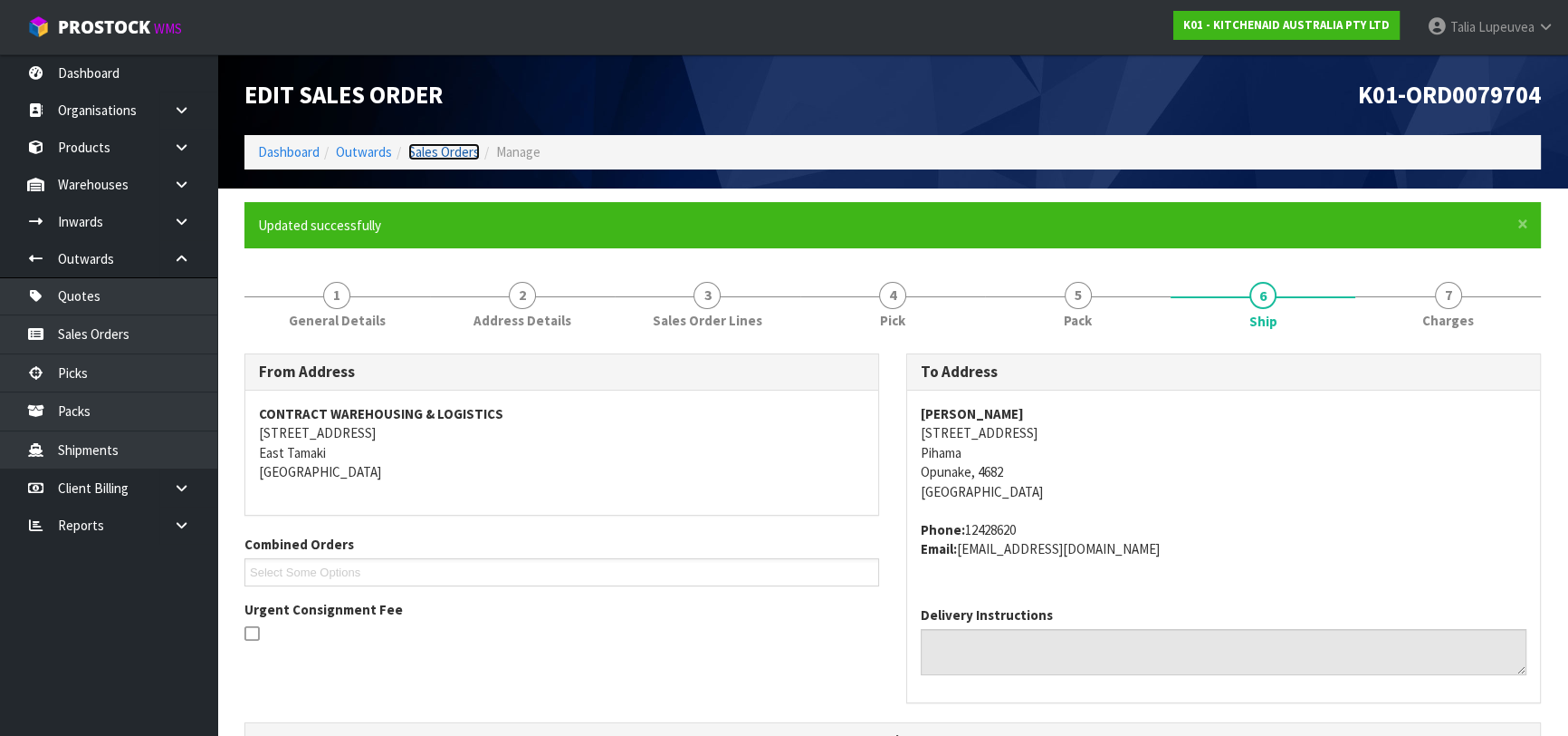
click at [421, 145] on link "Sales Orders" at bounding box center [445, 152] width 72 height 17
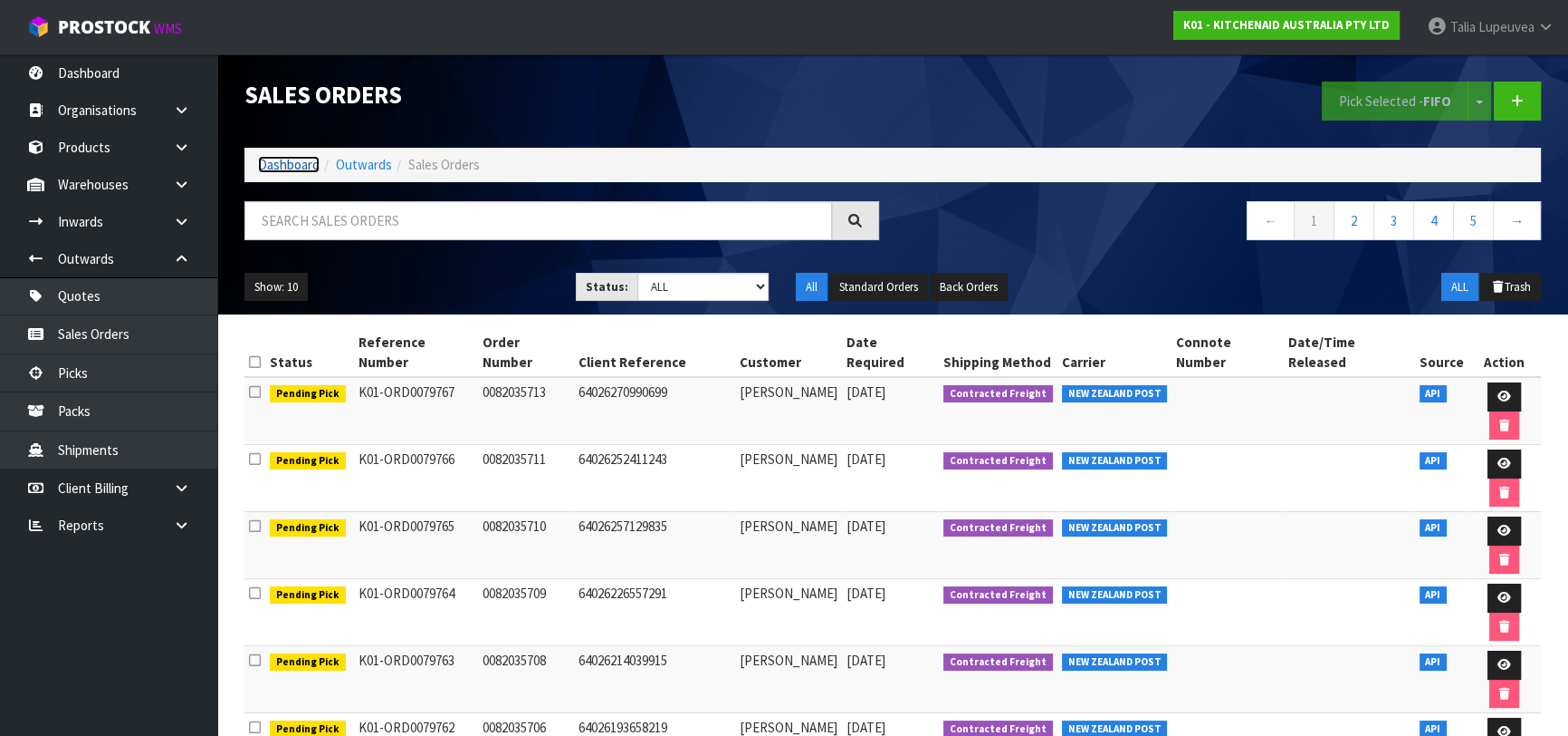
click at [290, 163] on link "Dashboard" at bounding box center [288, 164] width 61 height 17
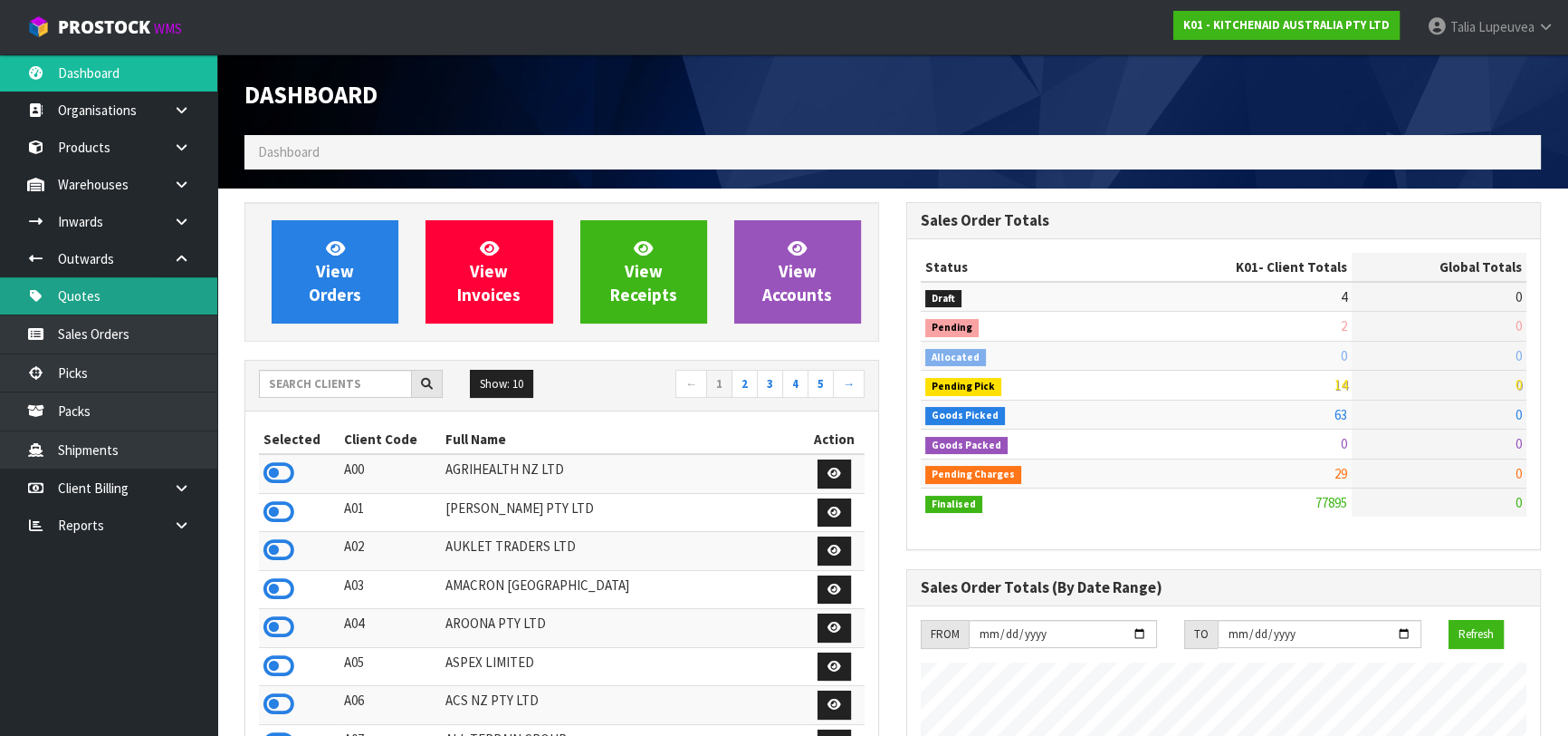
scroll to position [1370, 661]
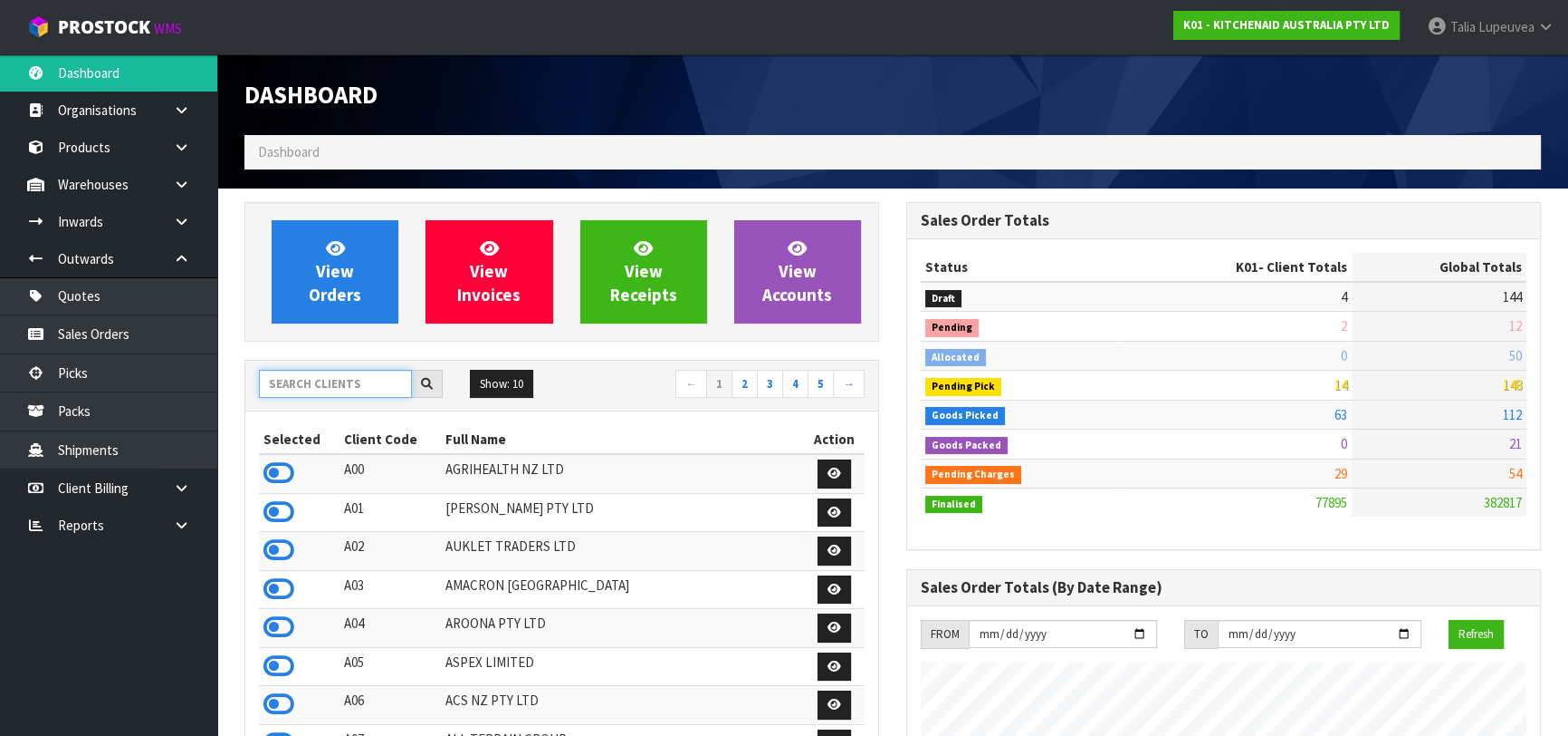
click at [338, 387] on input "text" at bounding box center [335, 384] width 153 height 28
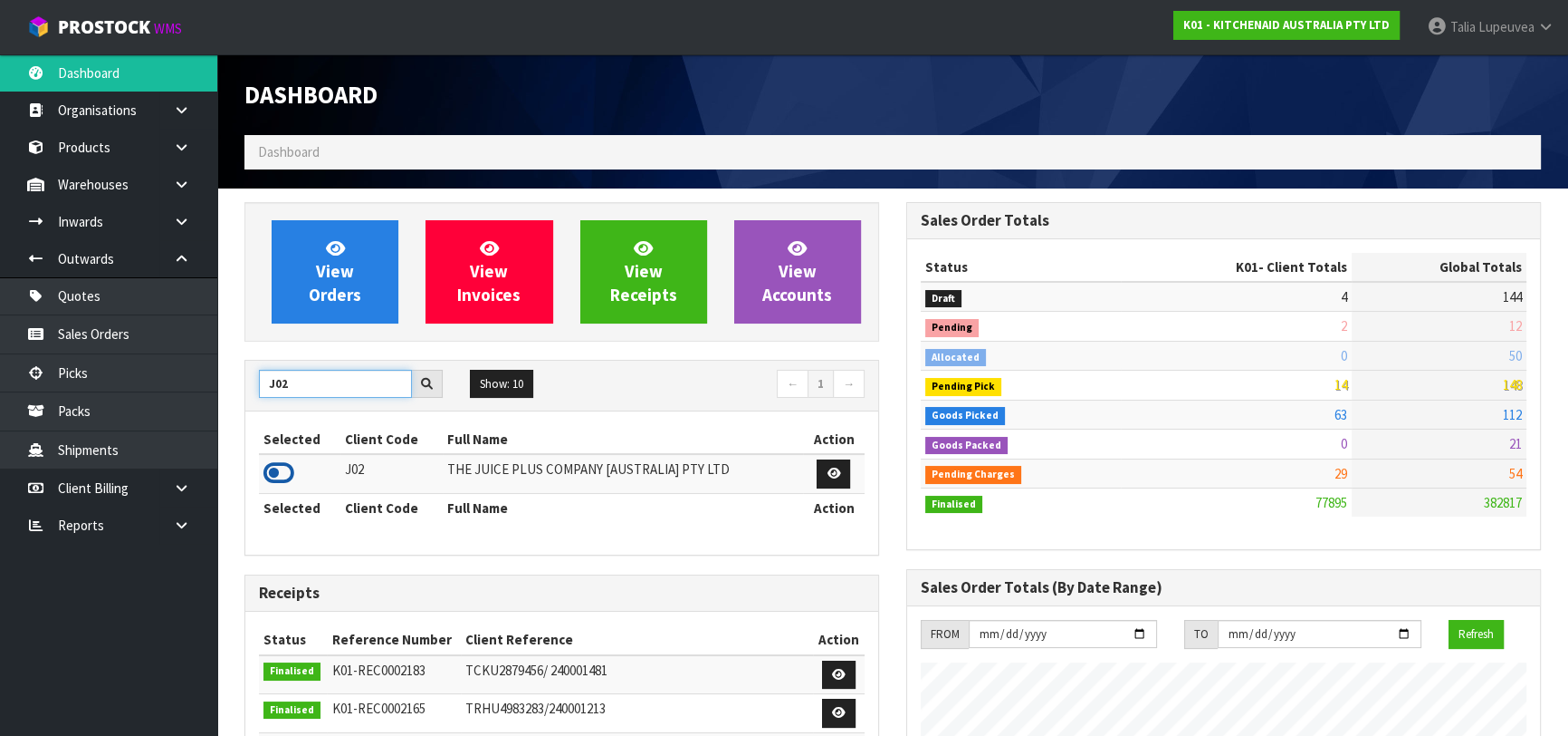
type input "J02"
click at [275, 477] on icon at bounding box center [279, 472] width 31 height 27
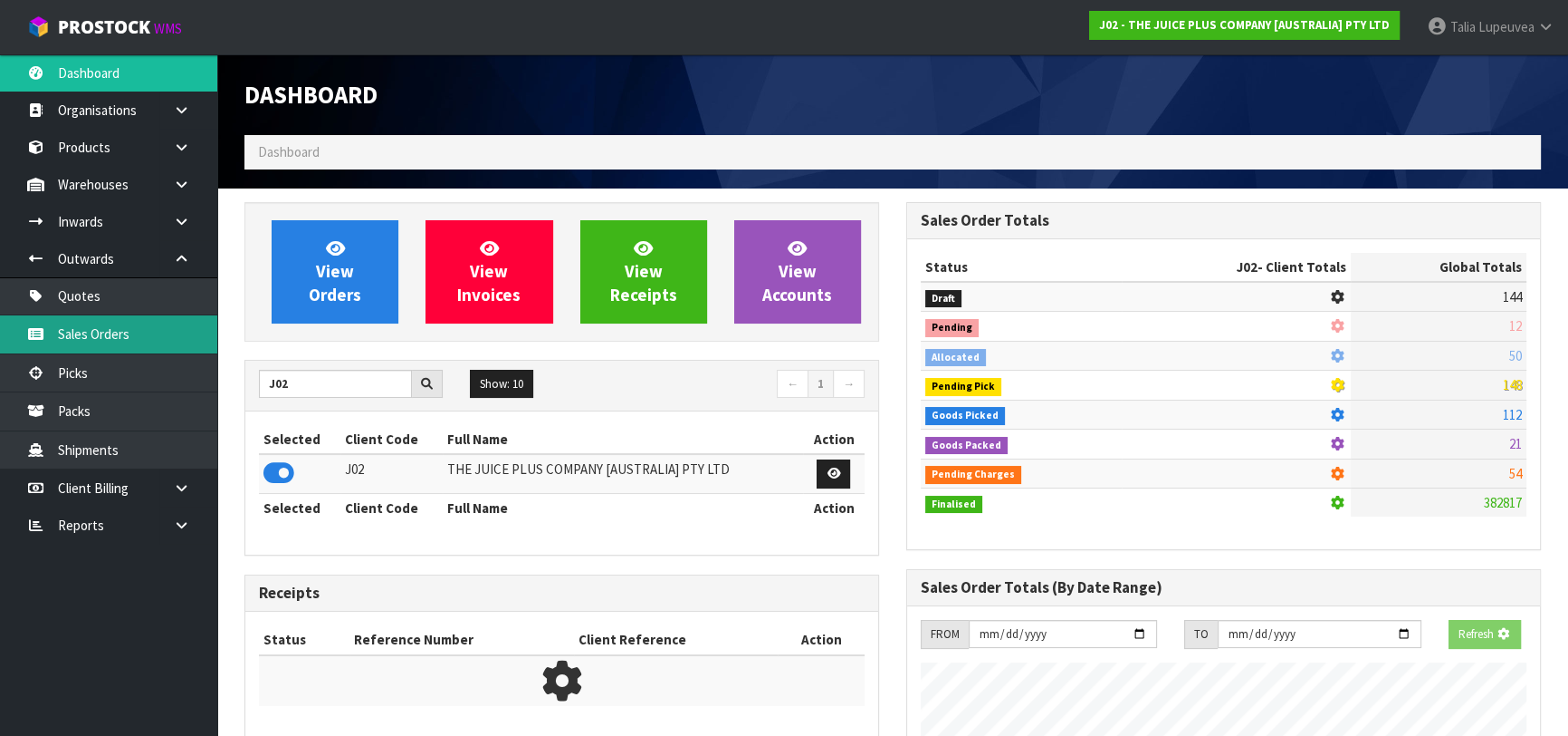
scroll to position [904905, 904756]
drag, startPoint x: 168, startPoint y: 328, endPoint x: 223, endPoint y: 308, distance: 58.5
click at [168, 329] on link "Sales Orders" at bounding box center [108, 334] width 218 height 37
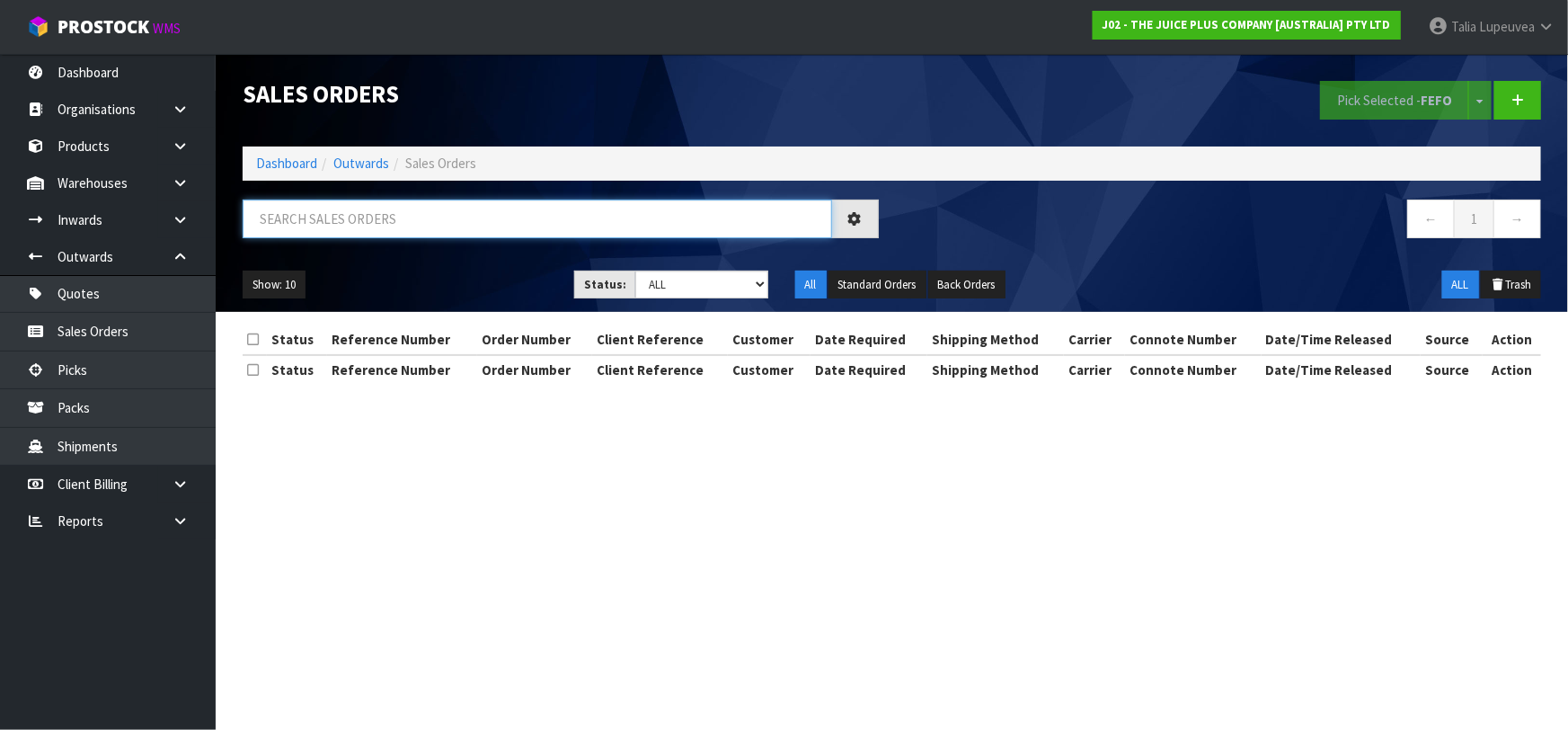
click at [328, 208] on input "text" at bounding box center [537, 218] width 590 height 38
type input "JOB-0414368"
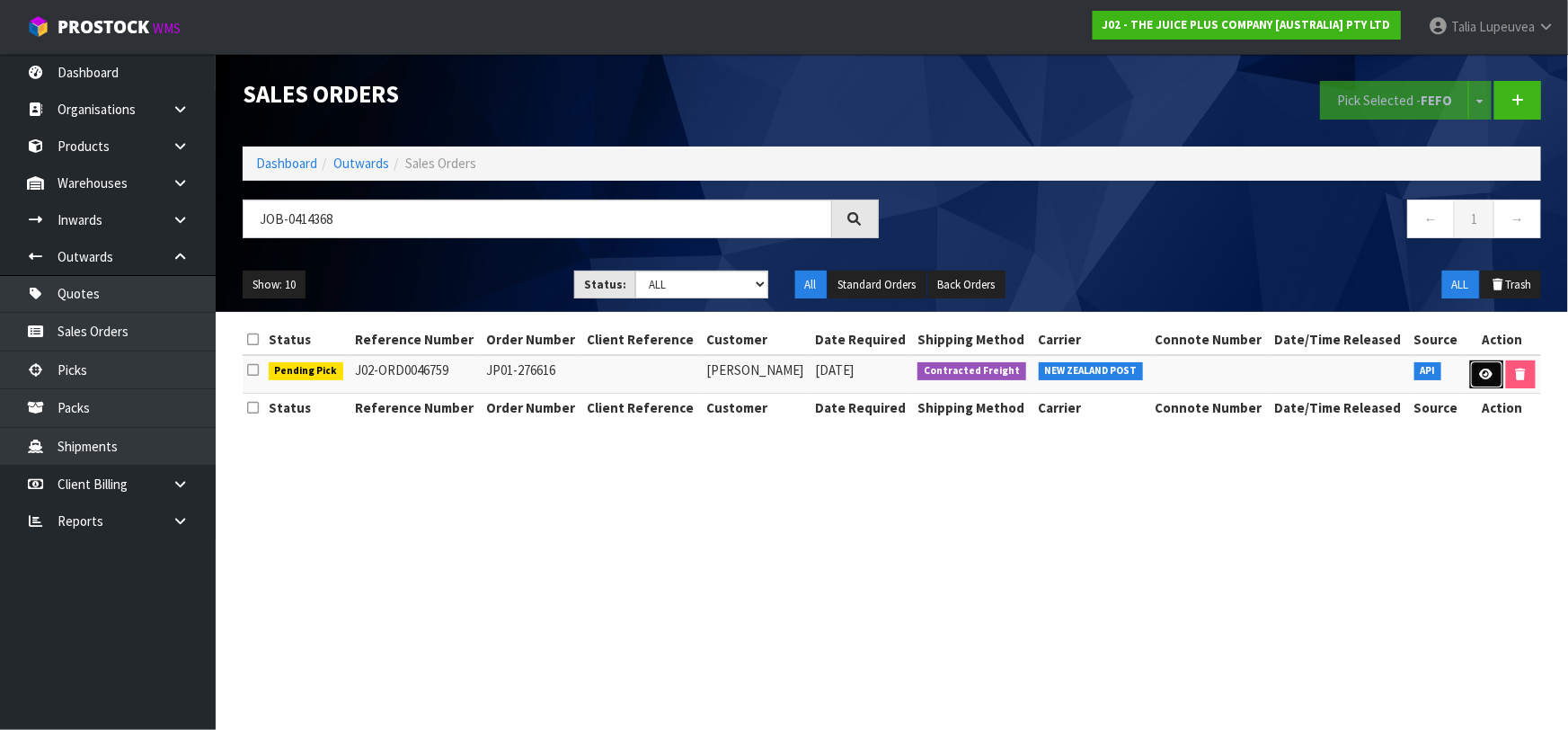
click at [1484, 368] on icon at bounding box center [1486, 374] width 13 height 11
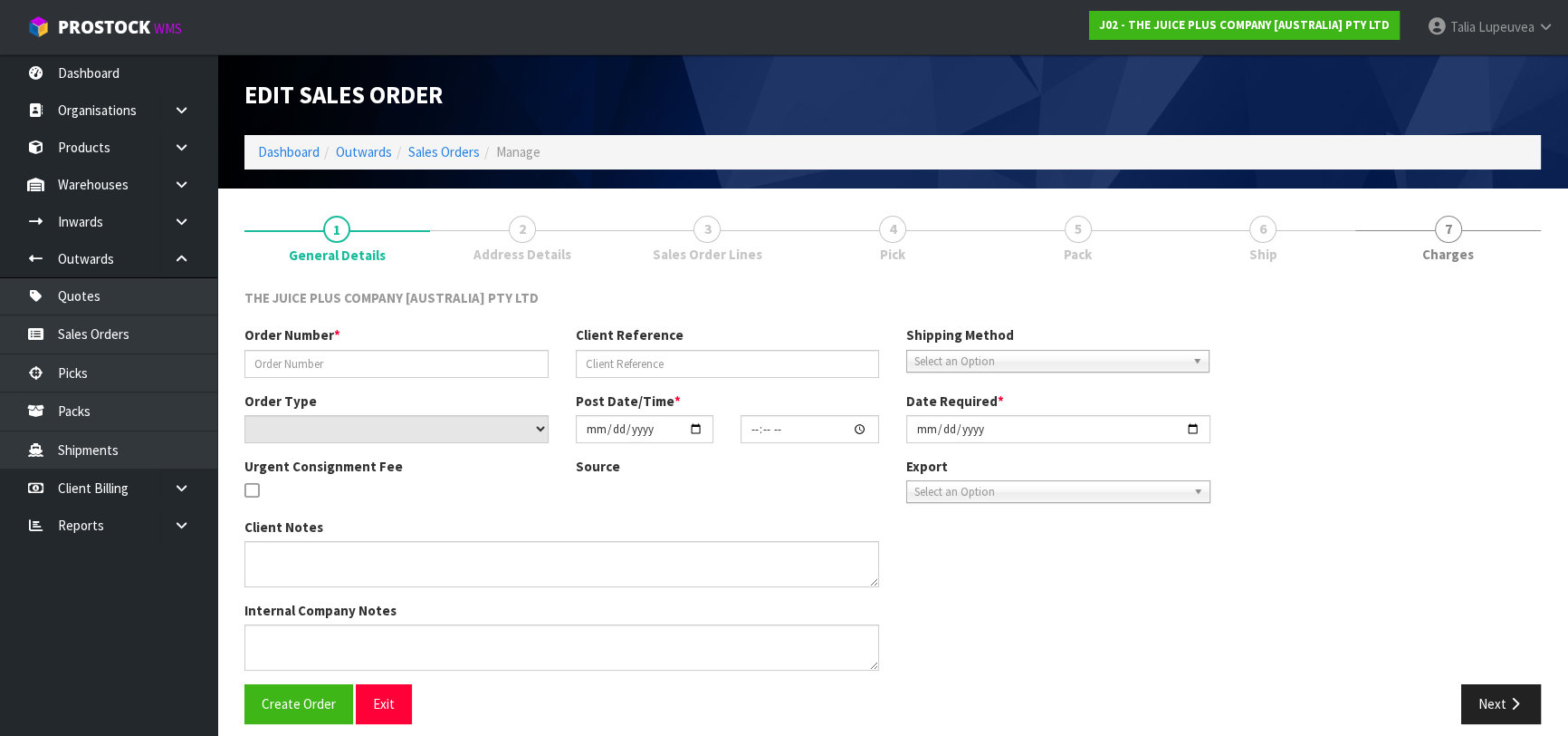
type input "JP01-276616"
select select "number:0"
type input "2025-09-25"
type input "03:21:22.000"
type input "2025-09-25"
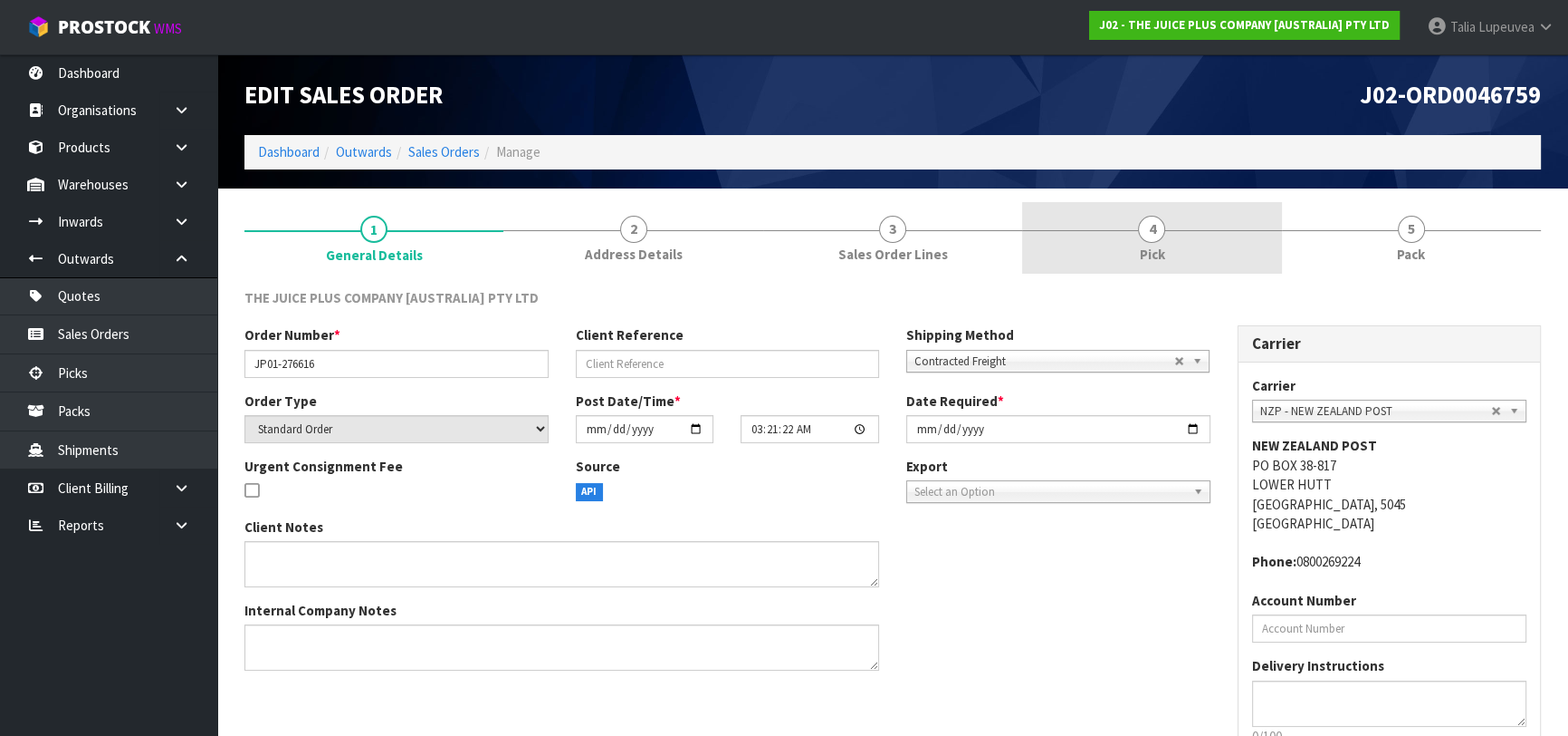
click at [1205, 225] on link "4 Pick" at bounding box center [1151, 237] width 259 height 72
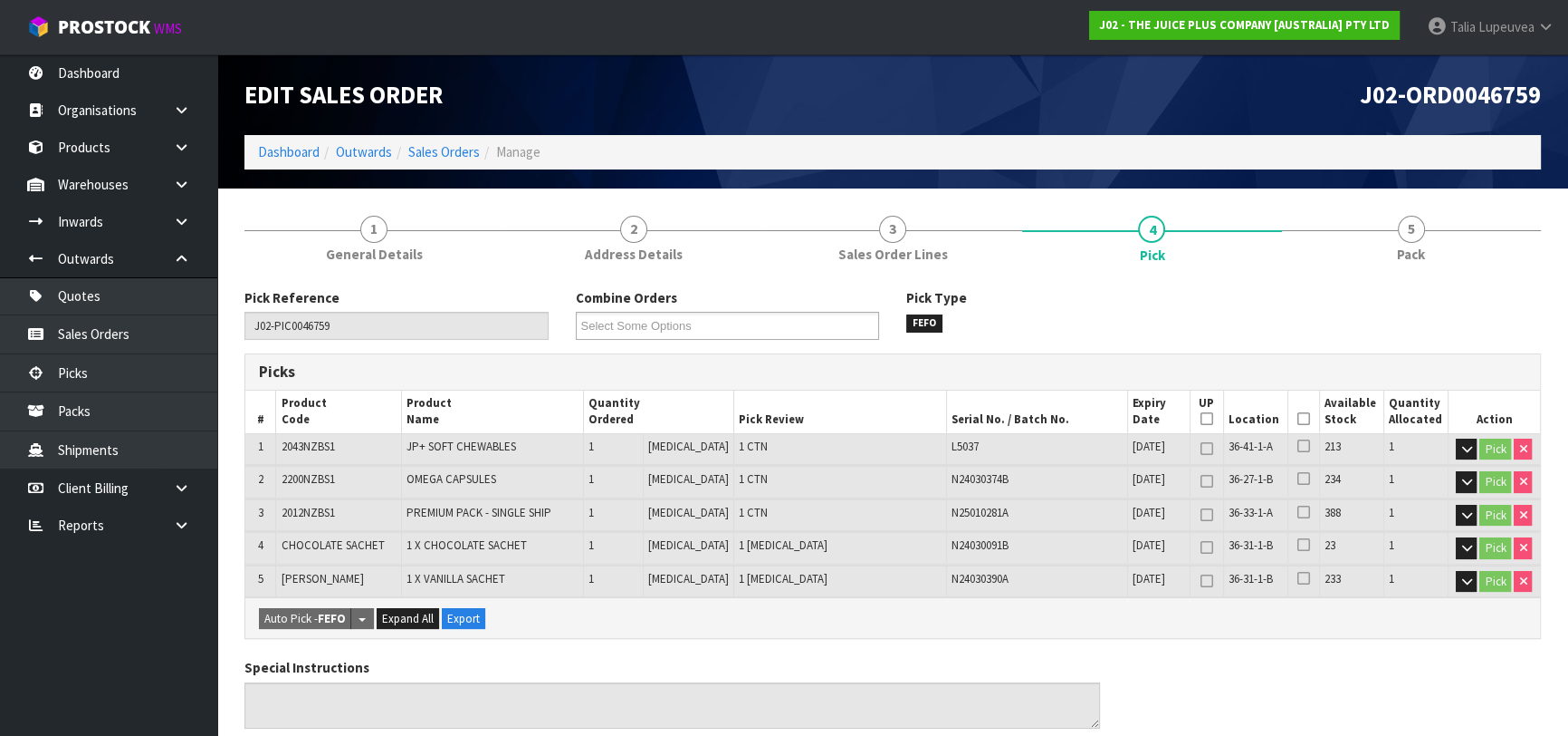
click at [1298, 419] on icon at bounding box center [1303, 418] width 12 height 1
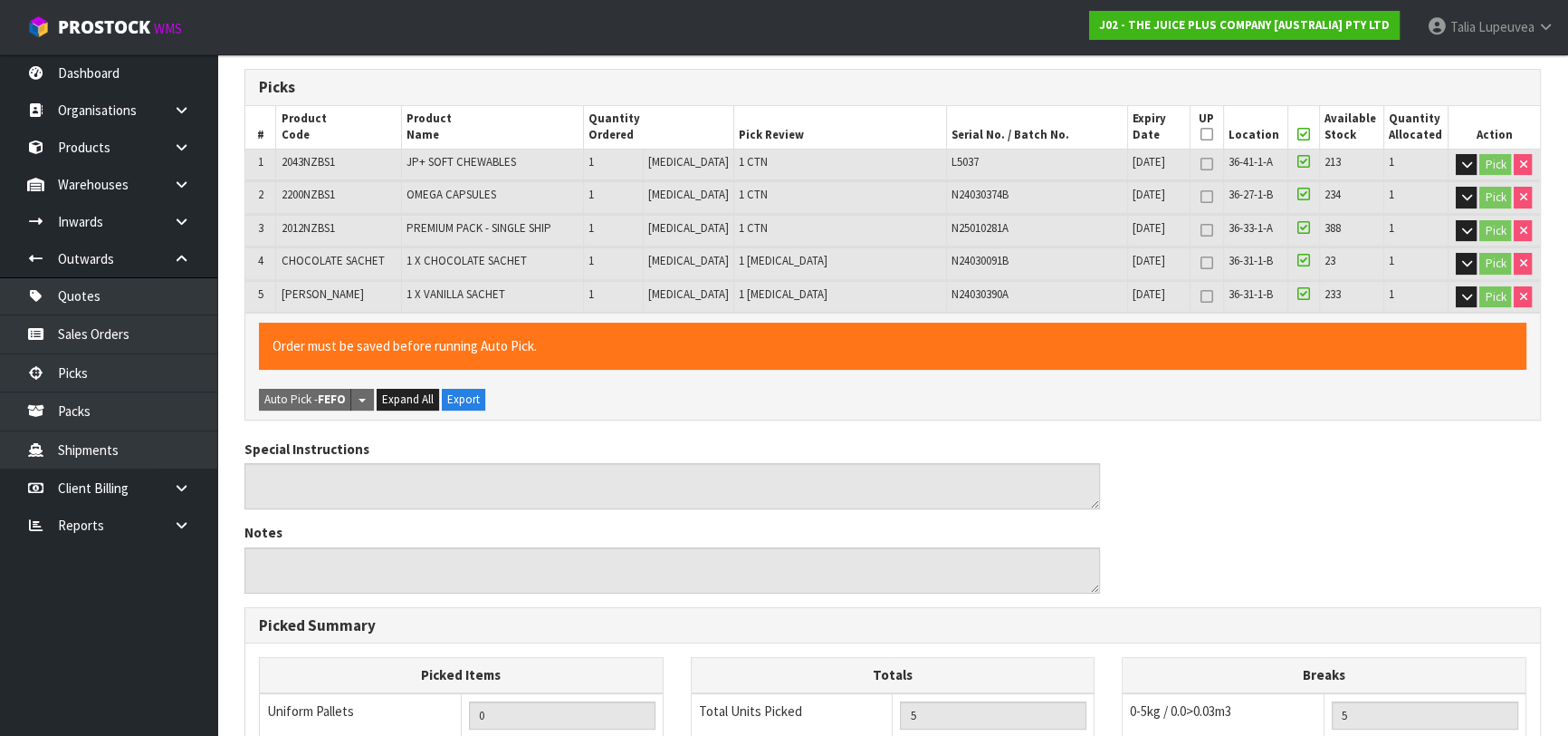
scroll to position [650, 0]
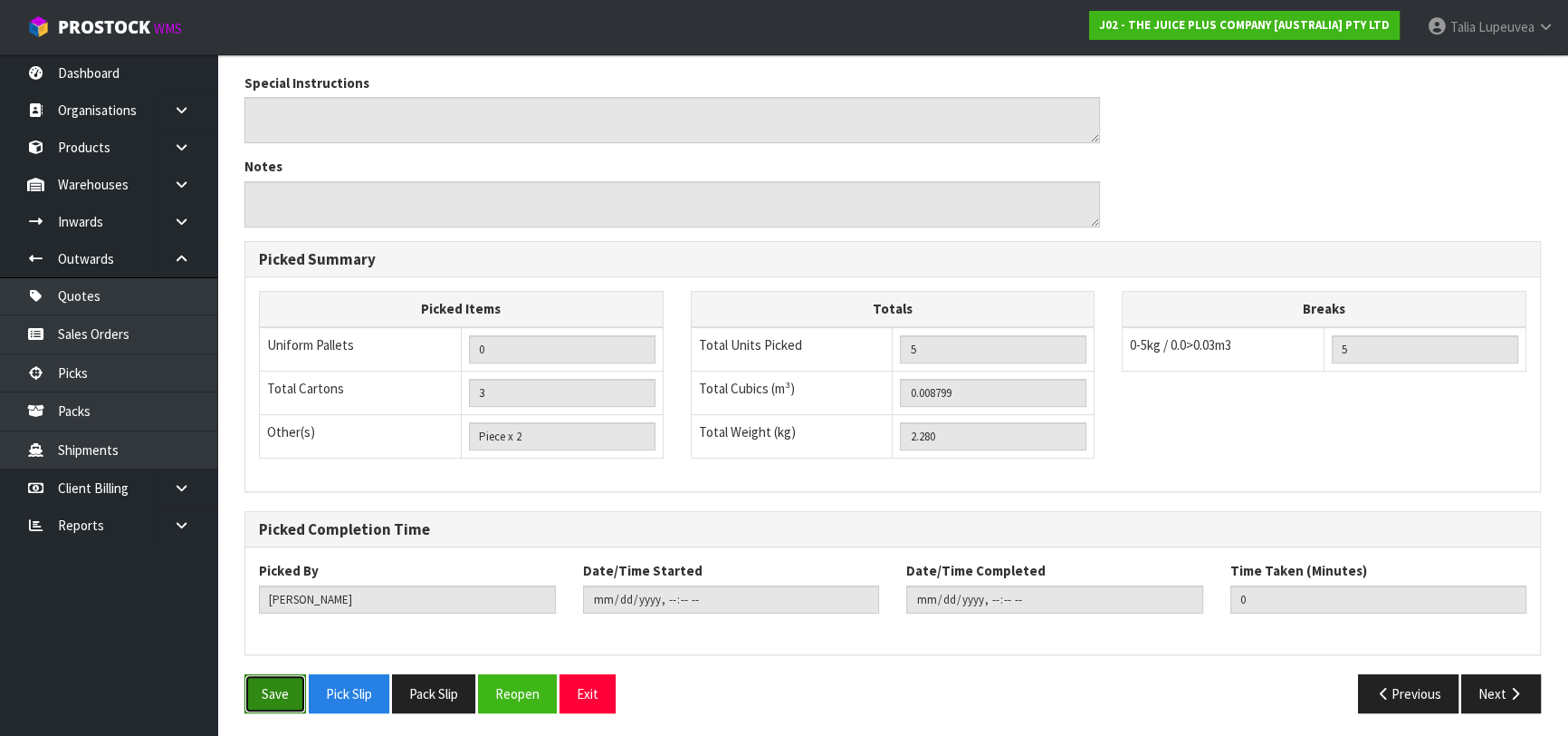
click at [284, 693] on button "Save" at bounding box center [275, 693] width 61 height 39
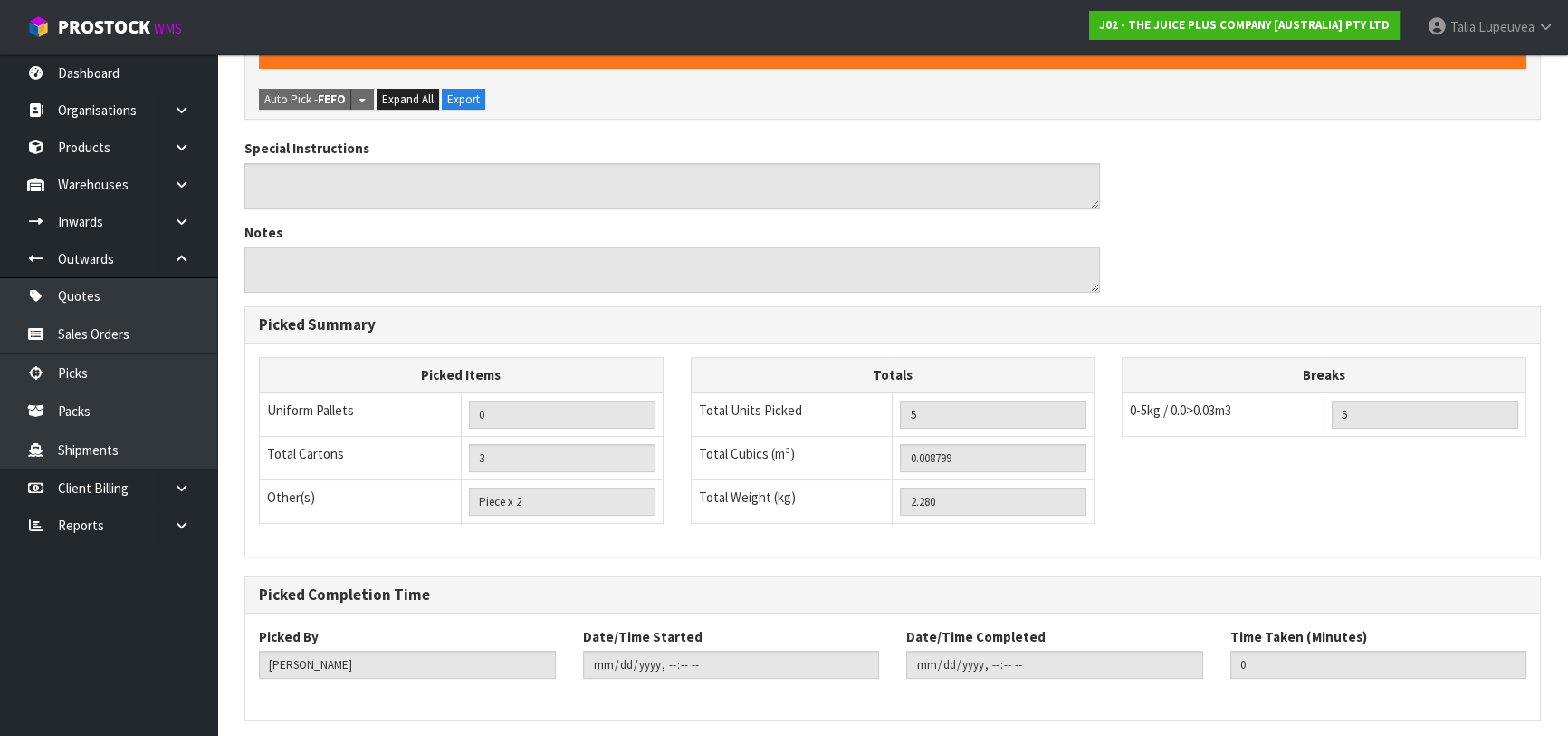
scroll to position [0, 0]
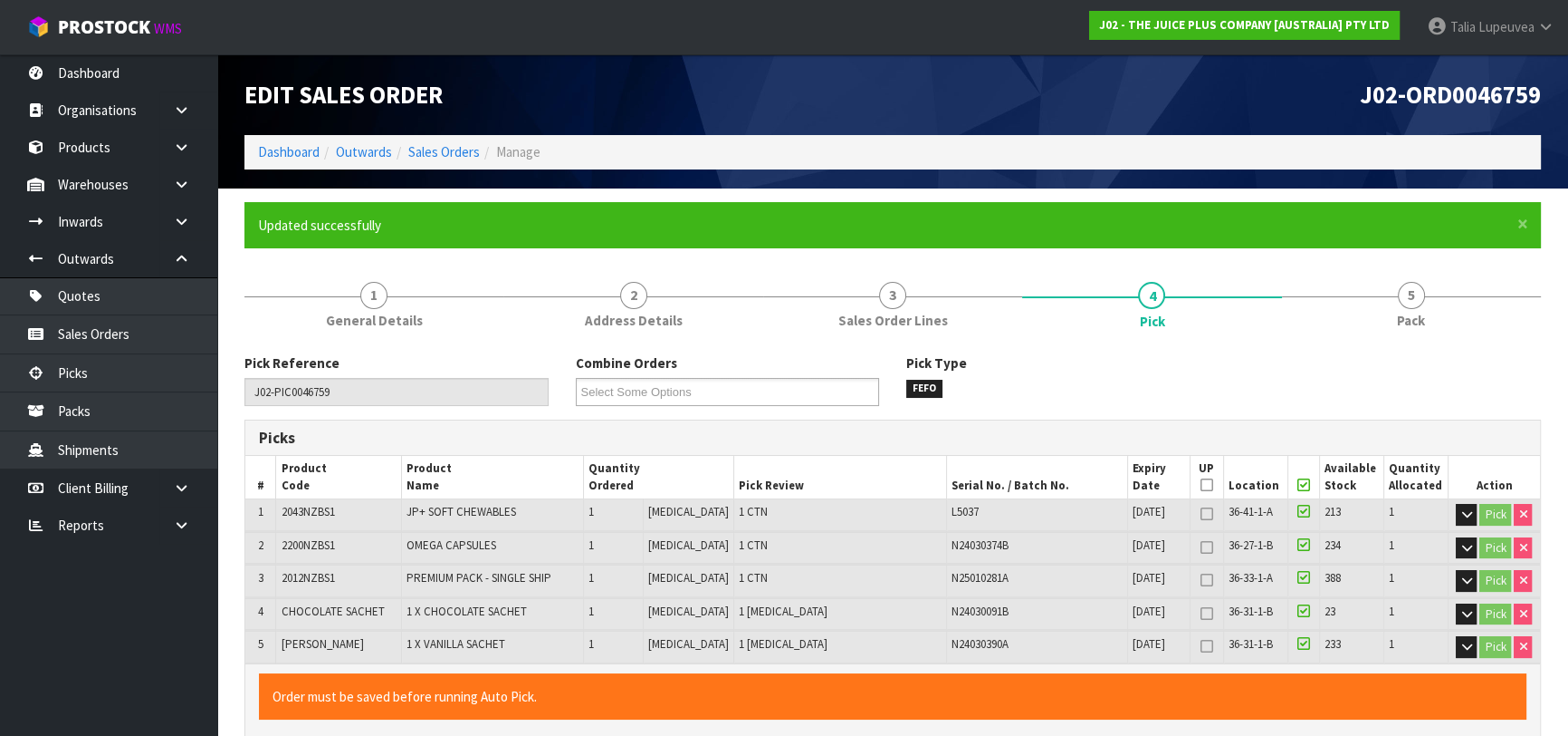
type input "Talia Lupeuvea"
type input "2025-09-25T10:29:28"
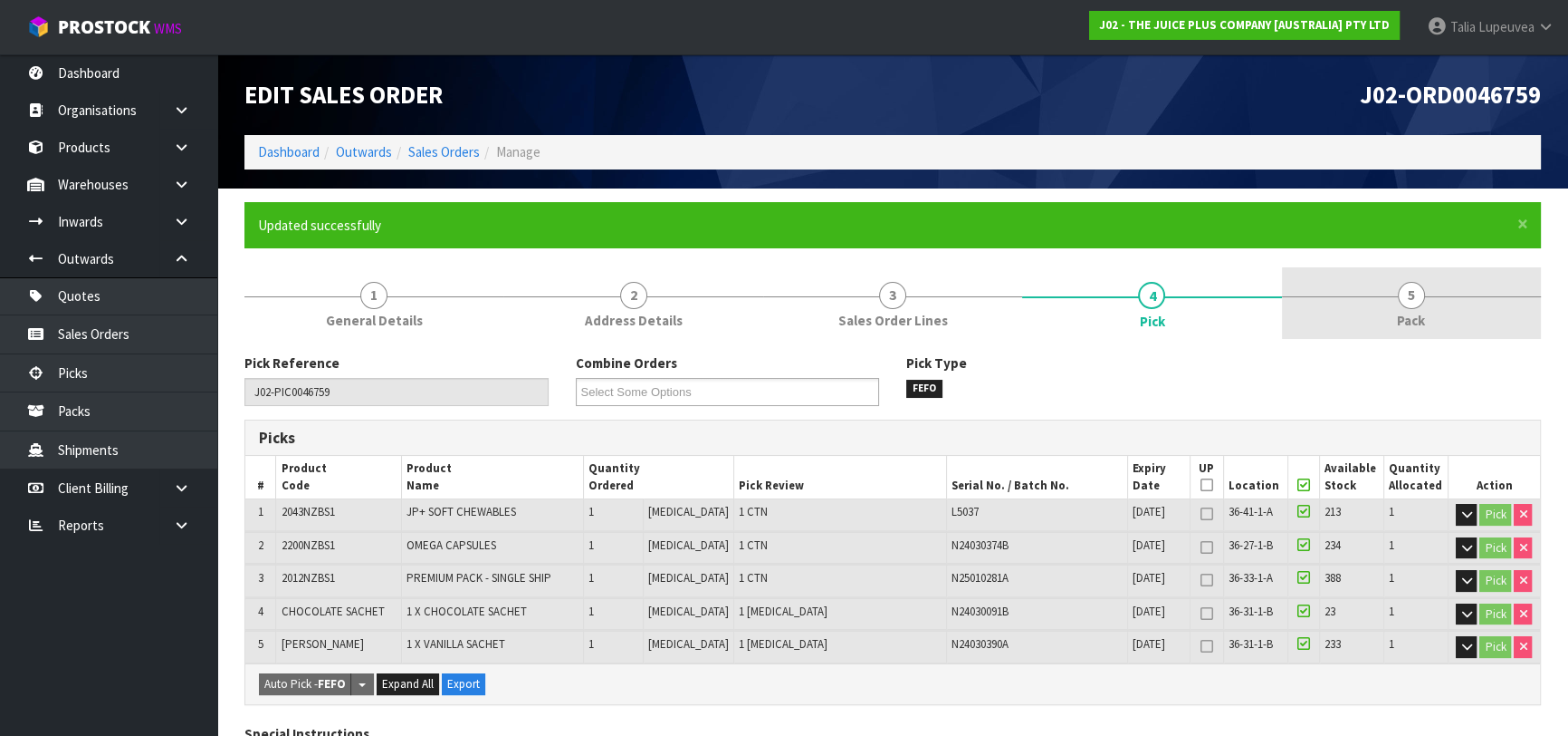
click at [1419, 330] on link "5 Pack" at bounding box center [1411, 303] width 259 height 72
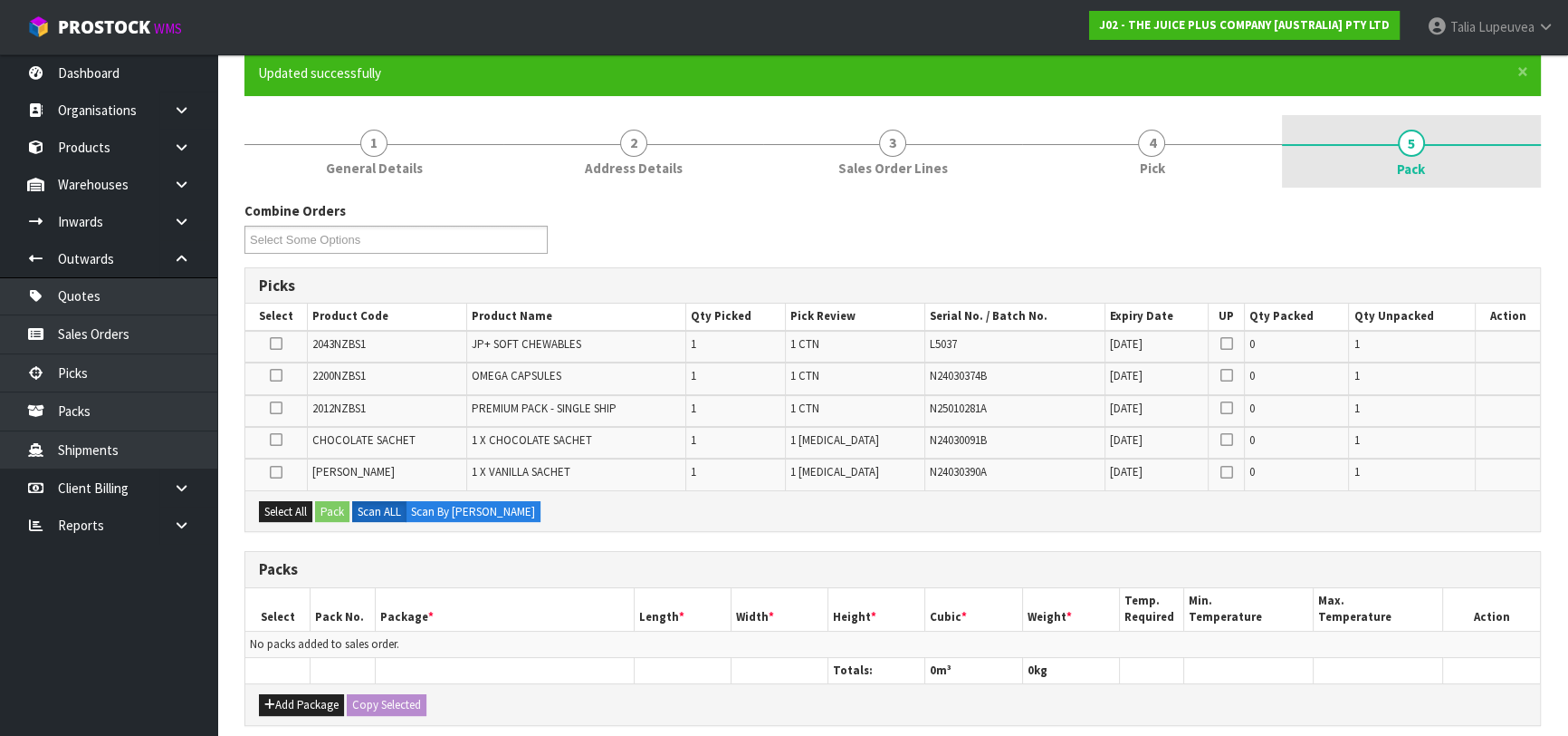
scroll to position [411, 0]
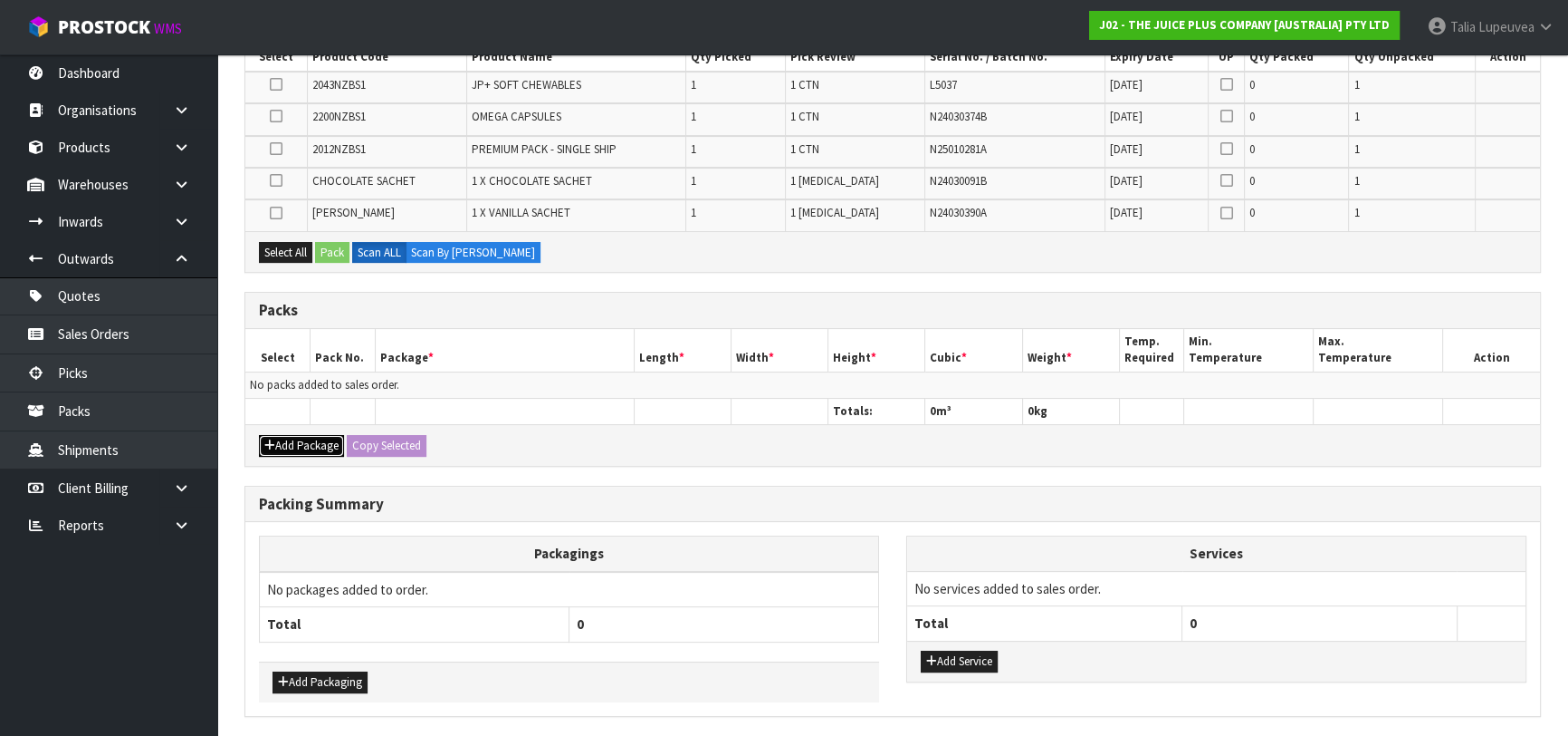
click at [286, 437] on button "Add Package" at bounding box center [301, 445] width 85 height 22
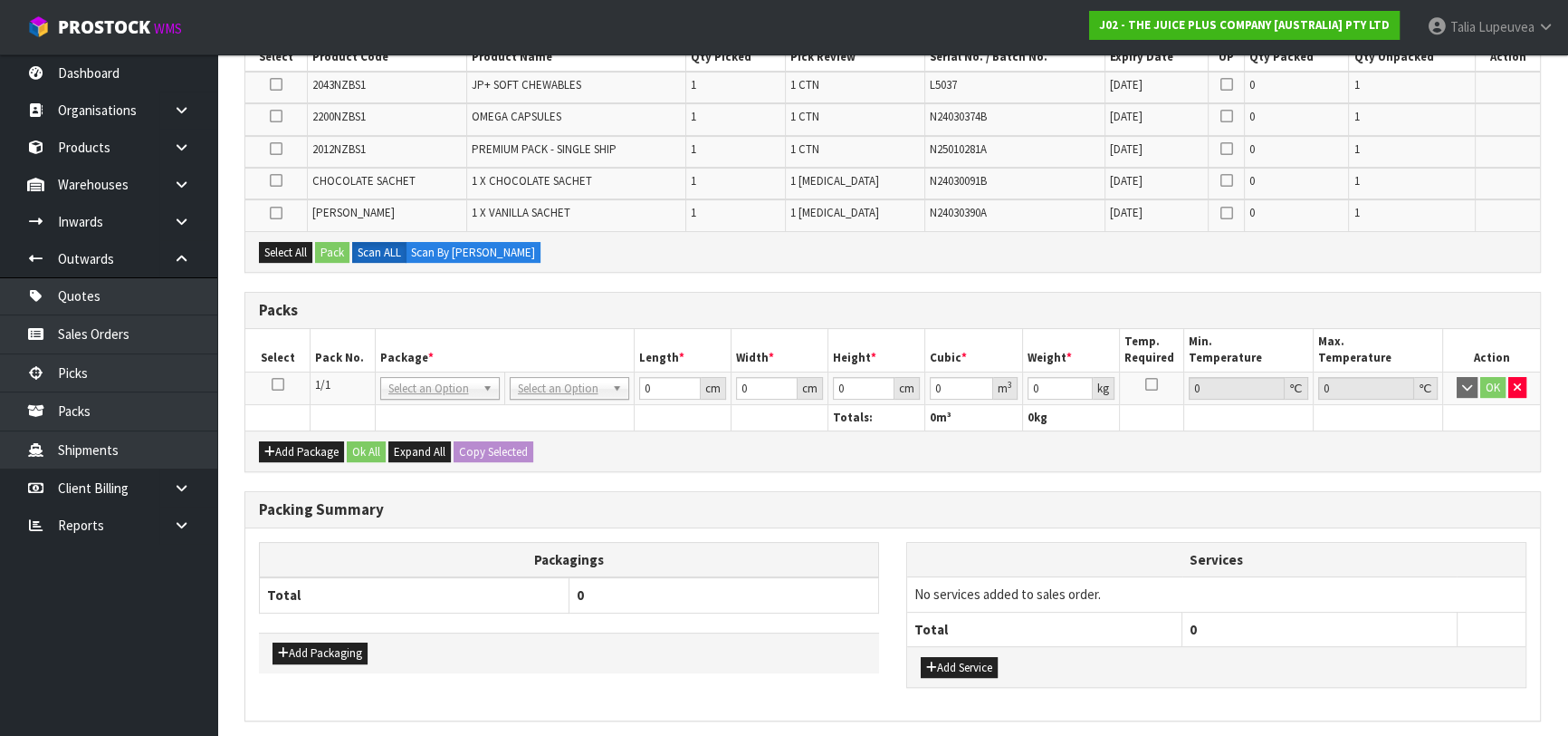
click at [278, 384] on icon at bounding box center [277, 384] width 12 height 1
drag, startPoint x: 294, startPoint y: 246, endPoint x: 327, endPoint y: 247, distance: 33.0
click at [295, 246] on button "Select All" at bounding box center [285, 253] width 54 height 22
click at [331, 247] on button "Pack" at bounding box center [332, 253] width 35 height 22
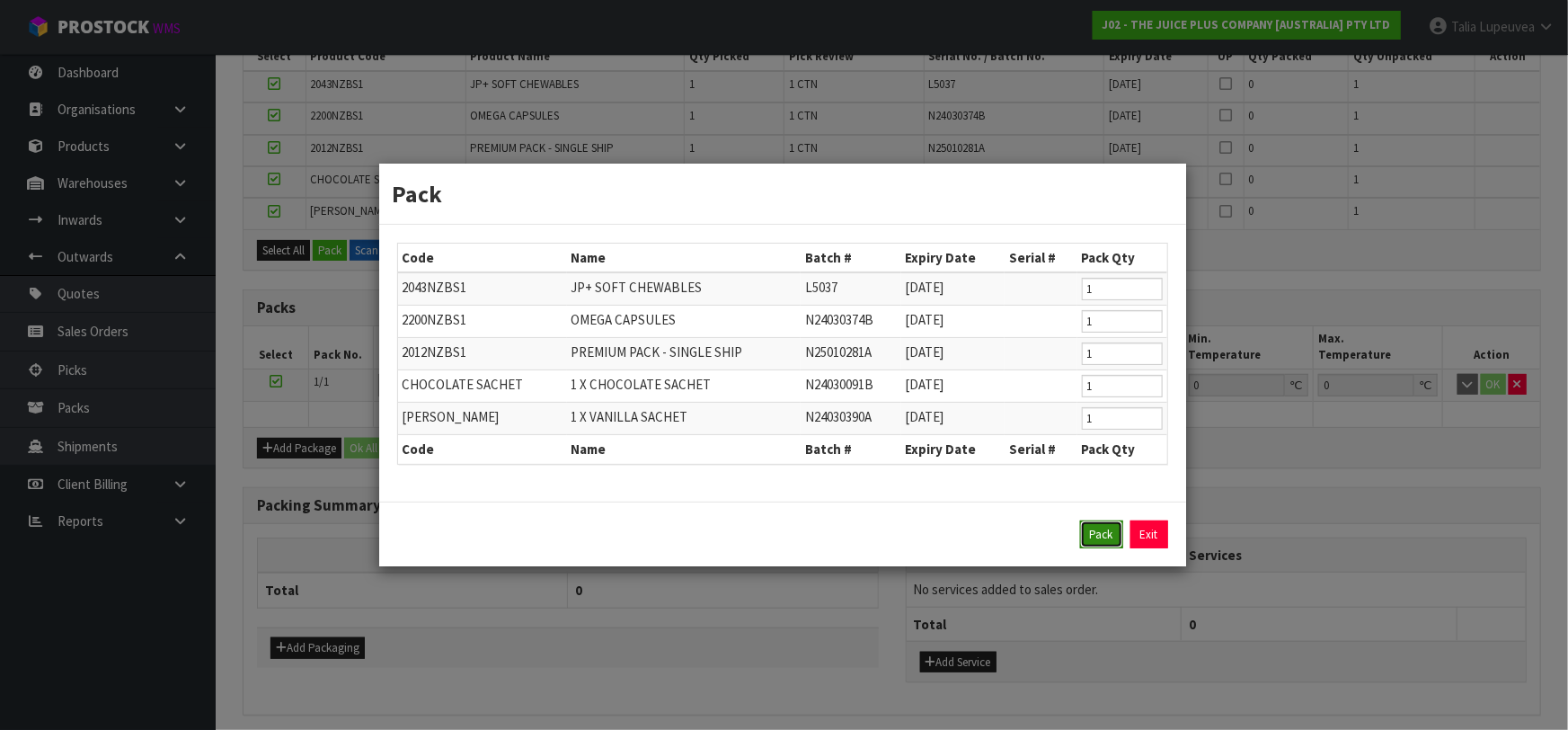
click at [1093, 528] on button "Pack" at bounding box center [1102, 535] width 43 height 29
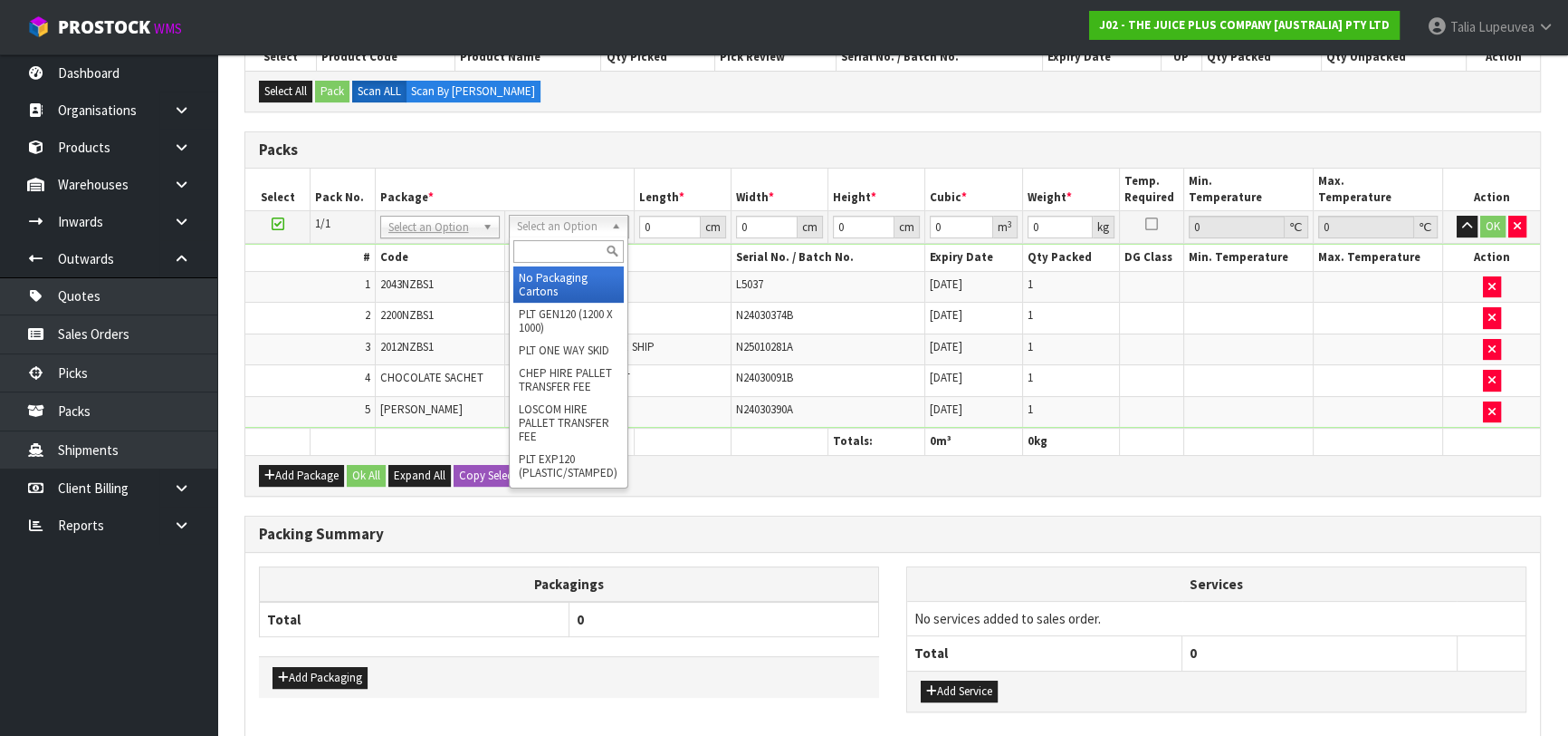
click at [588, 252] on input "text" at bounding box center [568, 252] width 110 height 23
type input "CTNA4"
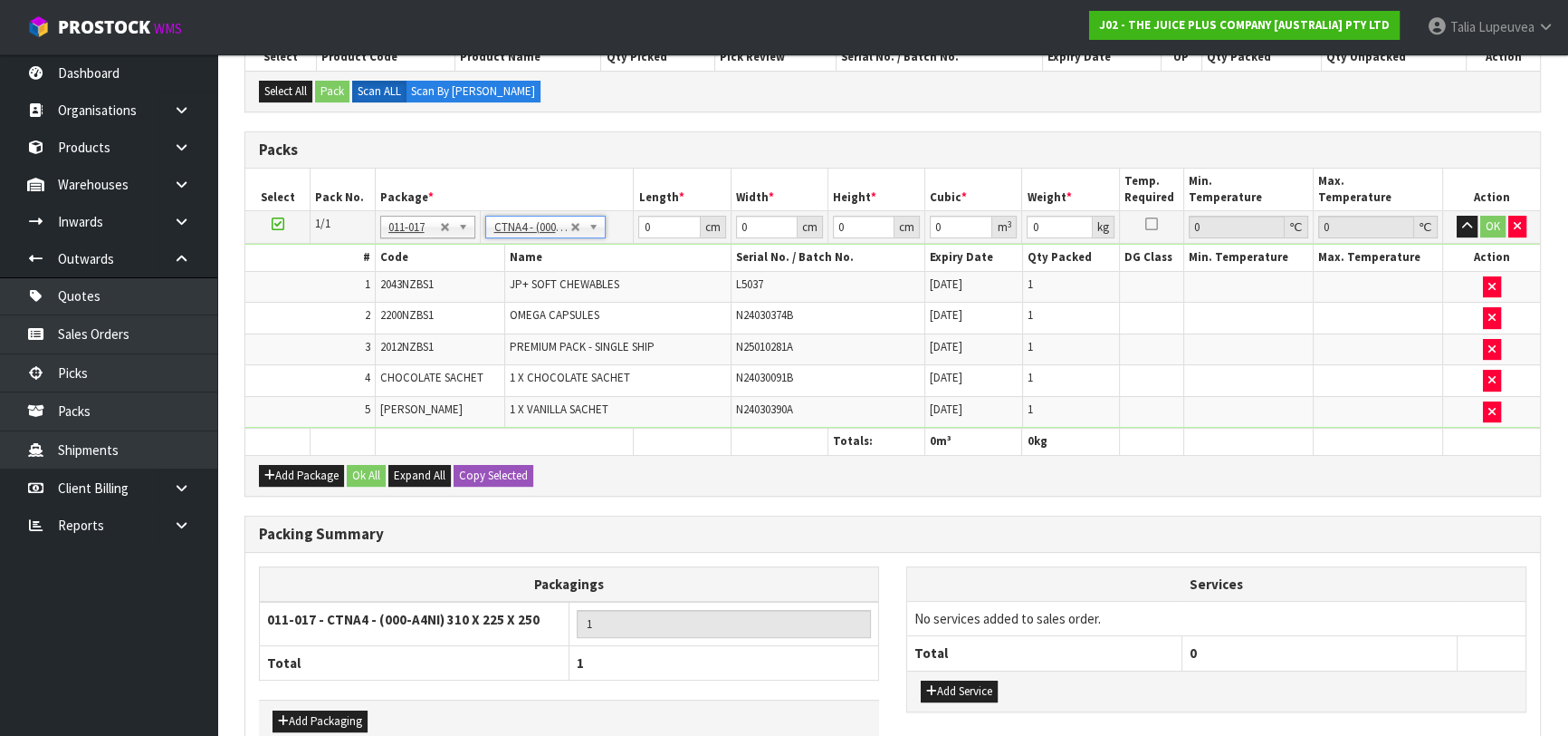
type input "31"
type input "22.5"
type input "25"
type input "0.017438"
type input "2.48"
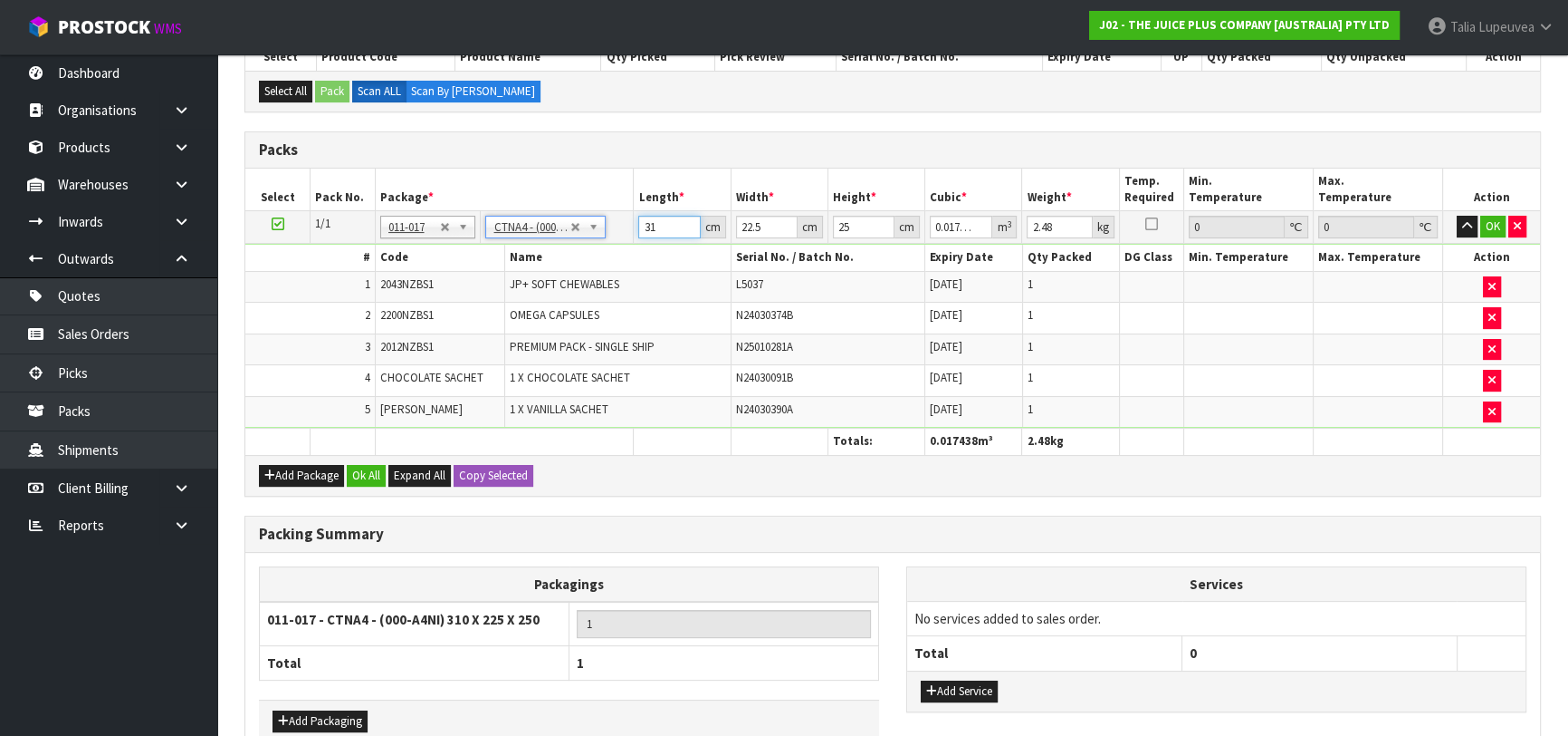
drag, startPoint x: 660, startPoint y: 226, endPoint x: 608, endPoint y: 229, distance: 52.1
click at [608, 230] on tr "1/1 NONE 007-001 007-002 007-004 007-009 007-013 007-014 007-015 007-017 007-01…" at bounding box center [893, 227] width 1295 height 33
type input "3"
type input "0.001687"
type input "31"
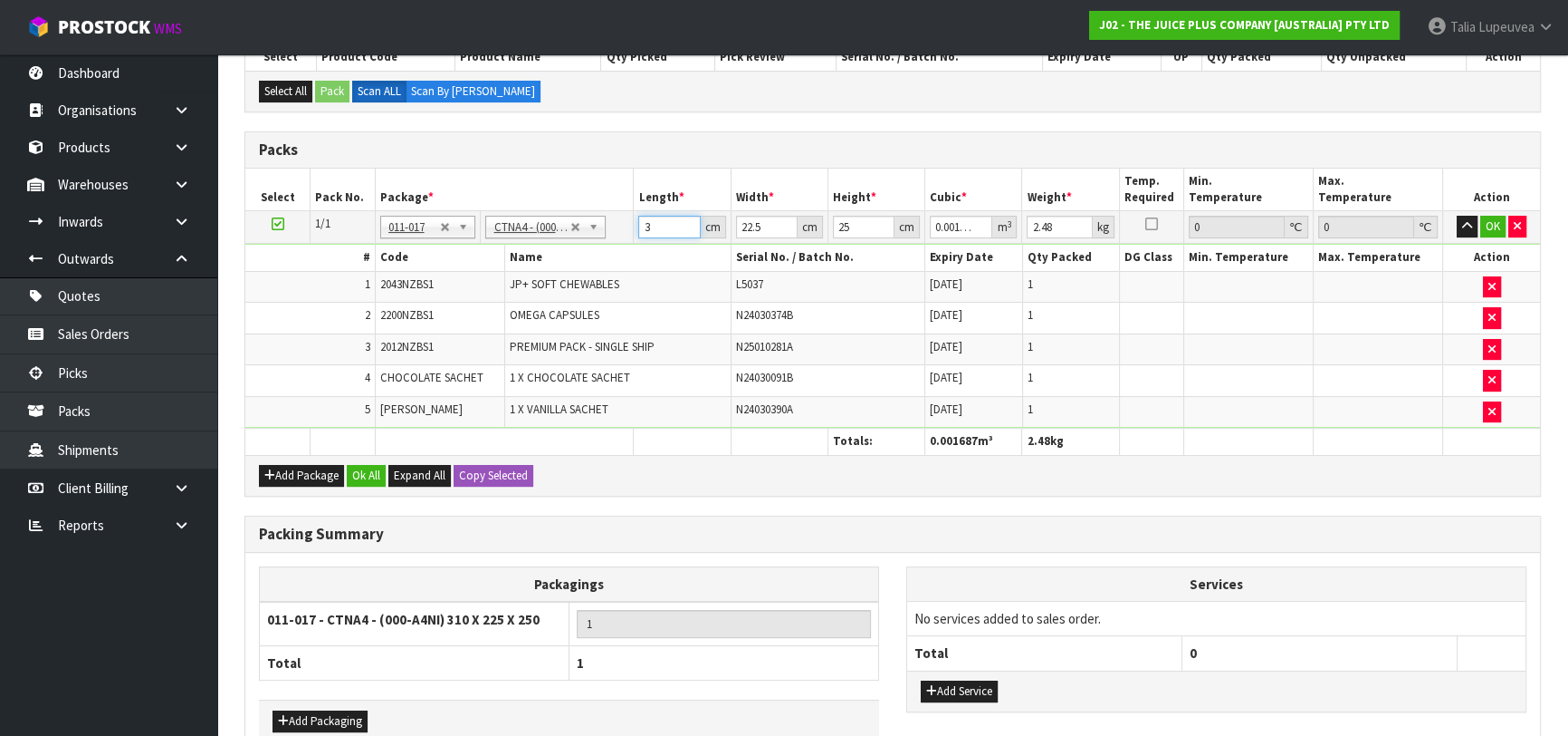
type input "0.017438"
type input "2"
type input "0.00155"
type input "24"
type input "0.0186"
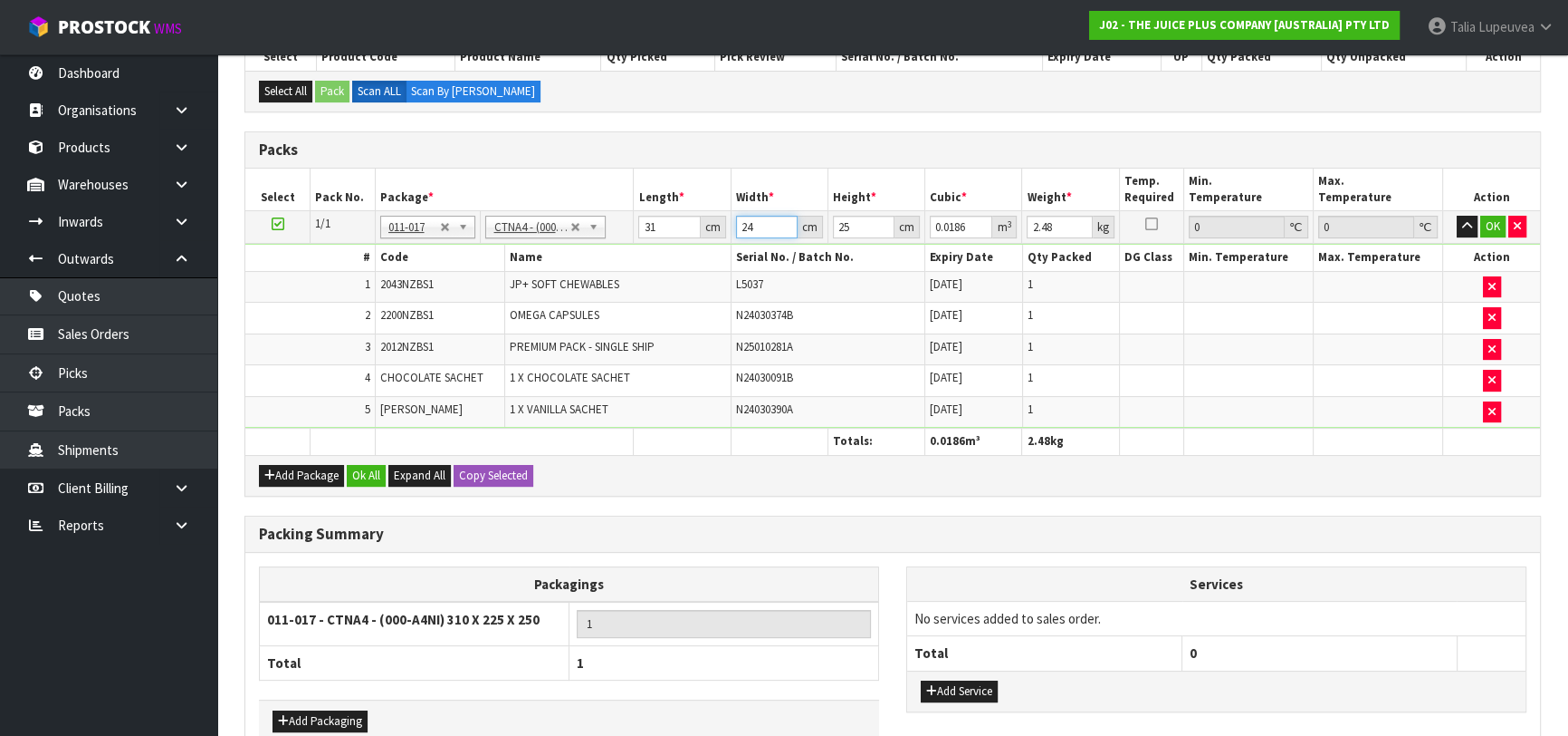
type input "24"
type input "2"
type input "0.001488"
type input "27"
click at [1491, 224] on button "OK" at bounding box center [1493, 226] width 25 height 22
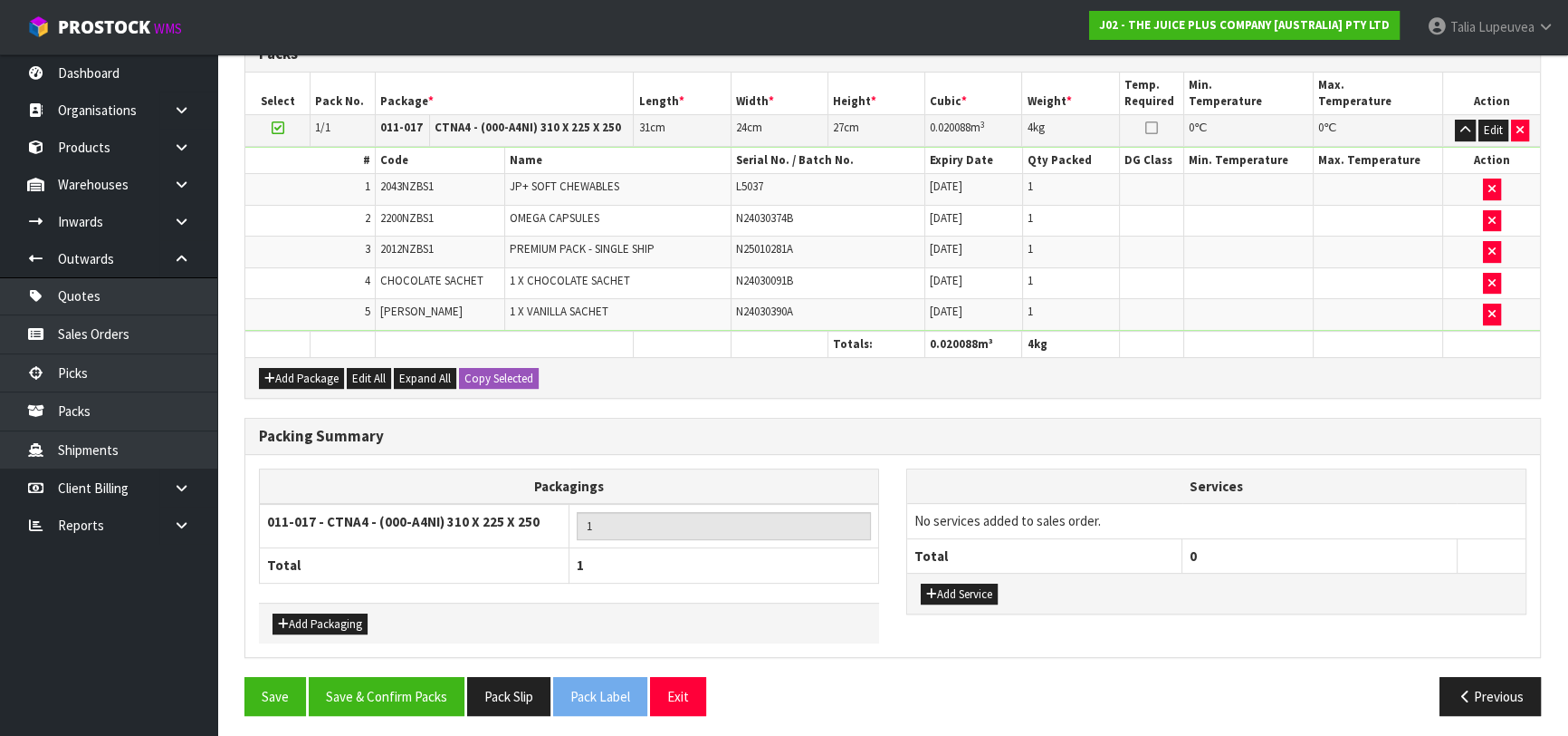
scroll to position [509, 0]
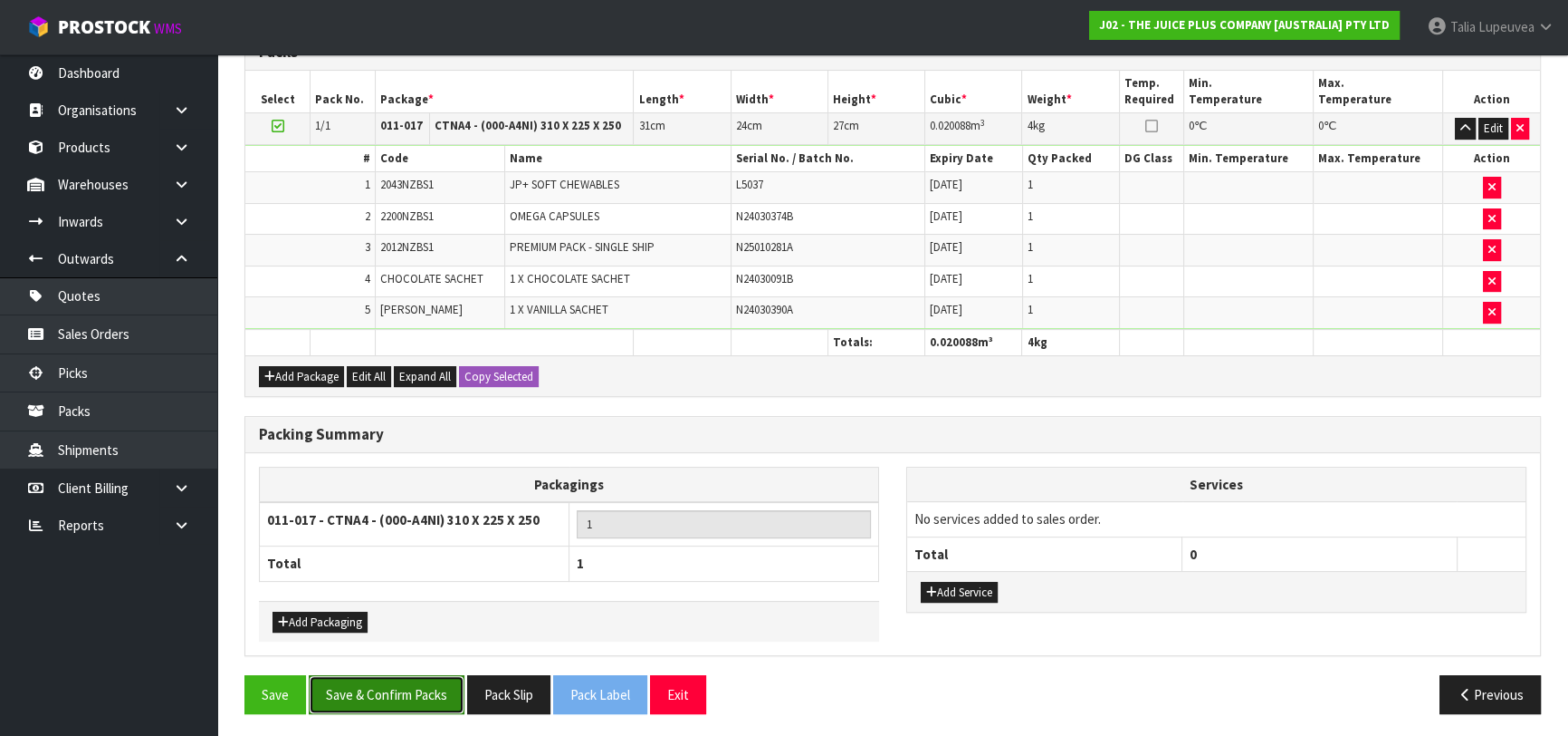
click at [444, 703] on button "Save & Confirm Packs" at bounding box center [386, 694] width 155 height 39
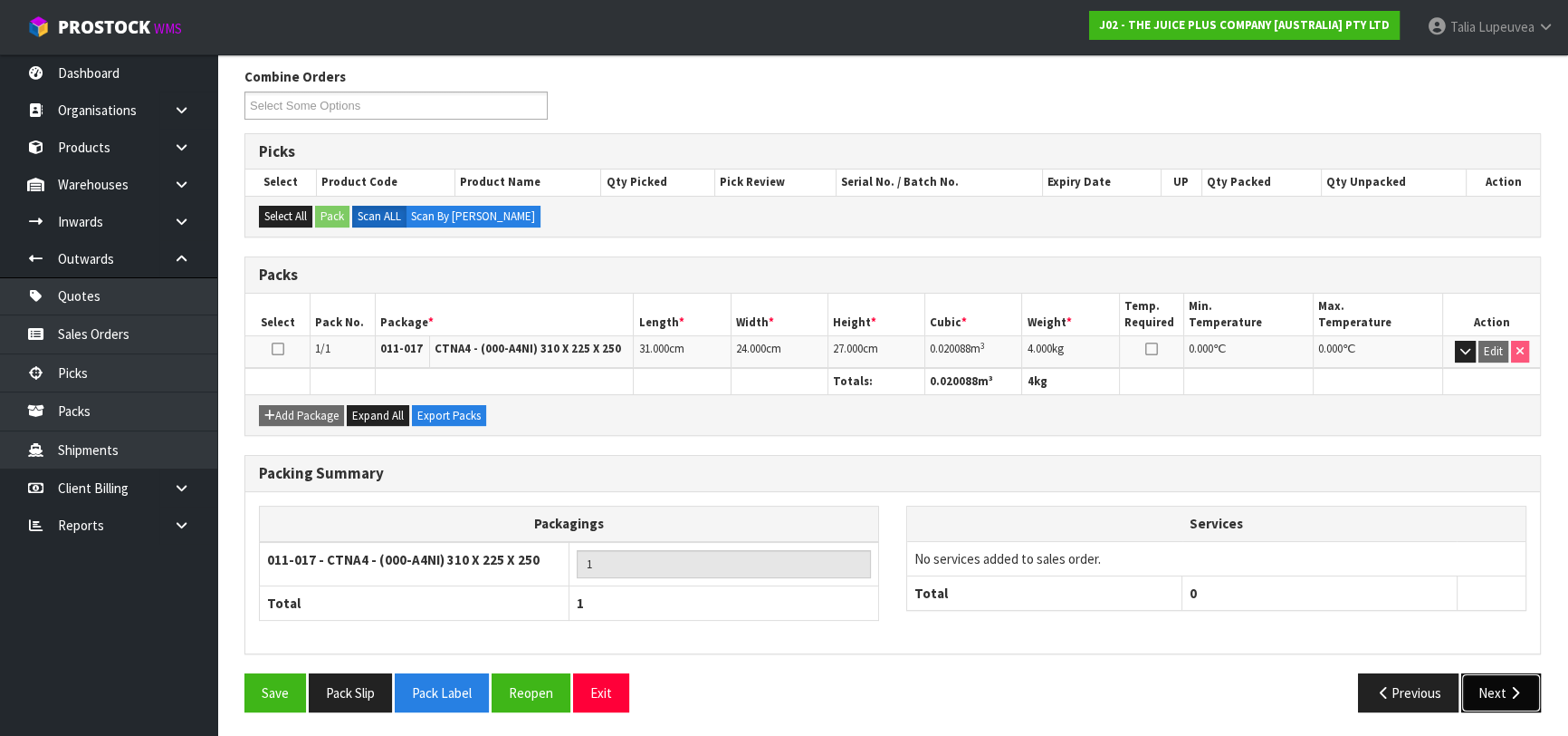
click at [1484, 673] on button "Next" at bounding box center [1501, 692] width 80 height 39
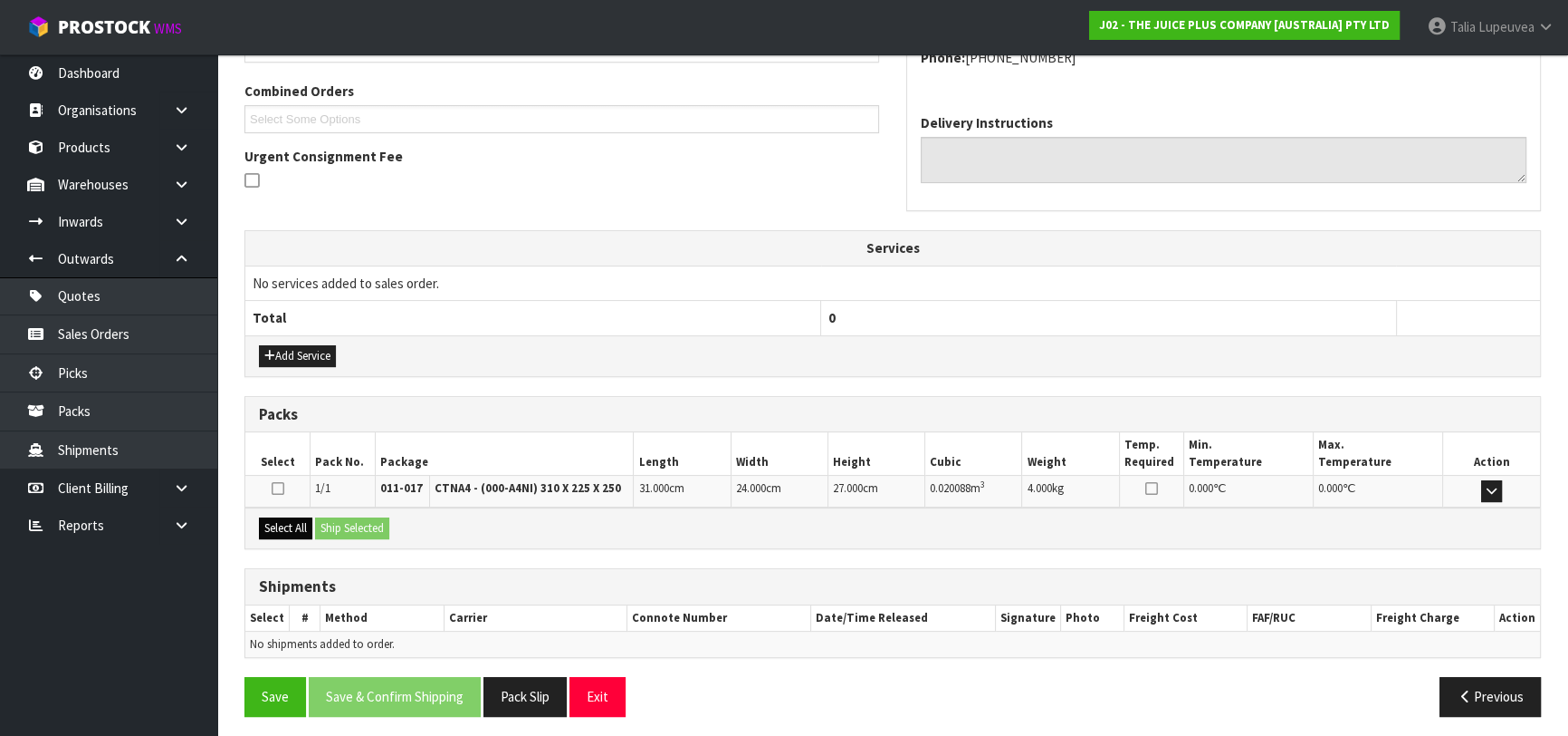
scroll to position [458, 0]
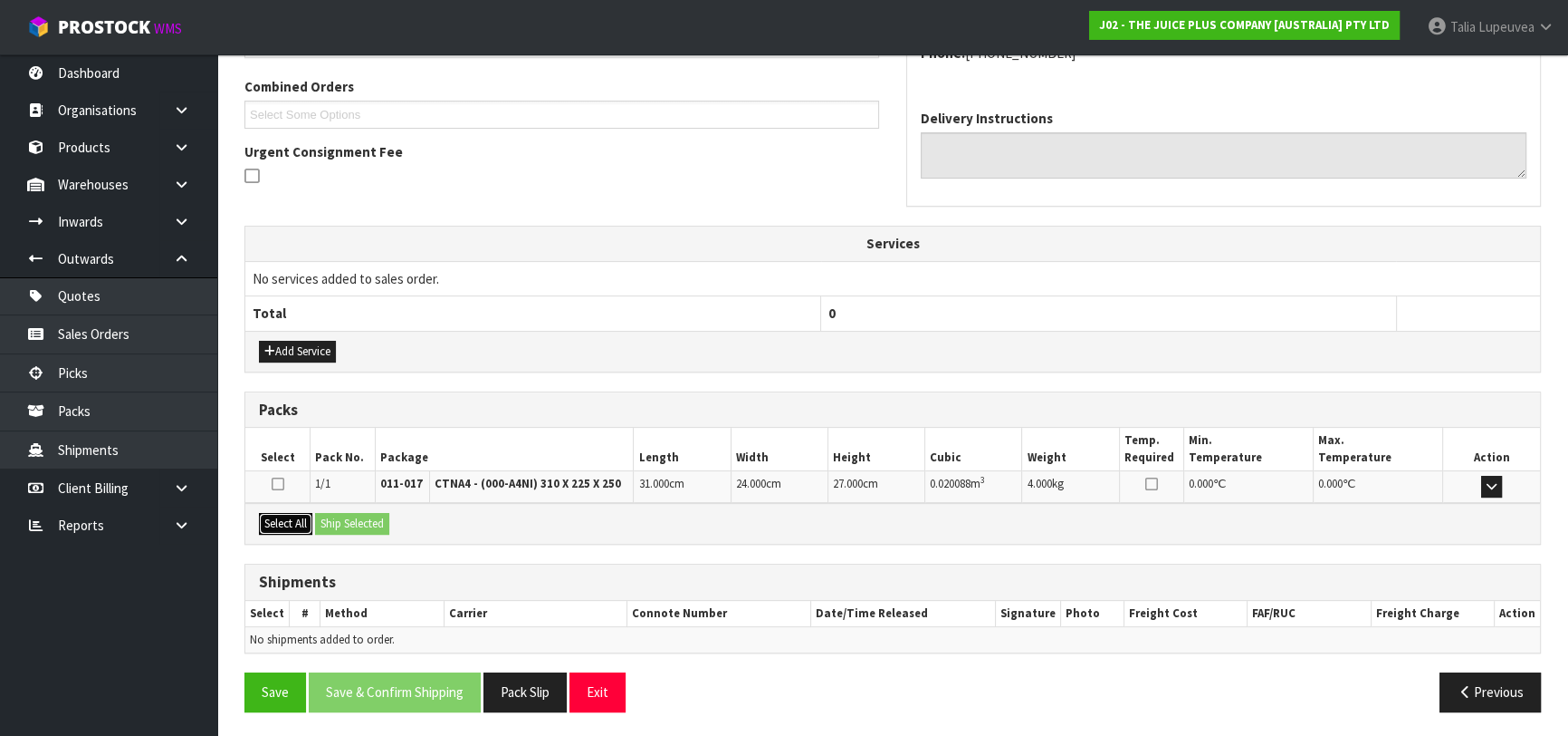
drag, startPoint x: 291, startPoint y: 517, endPoint x: 334, endPoint y: 518, distance: 43.0
click at [299, 518] on button "Select All" at bounding box center [285, 523] width 54 height 22
click at [346, 518] on button "Ship Selected" at bounding box center [352, 523] width 74 height 22
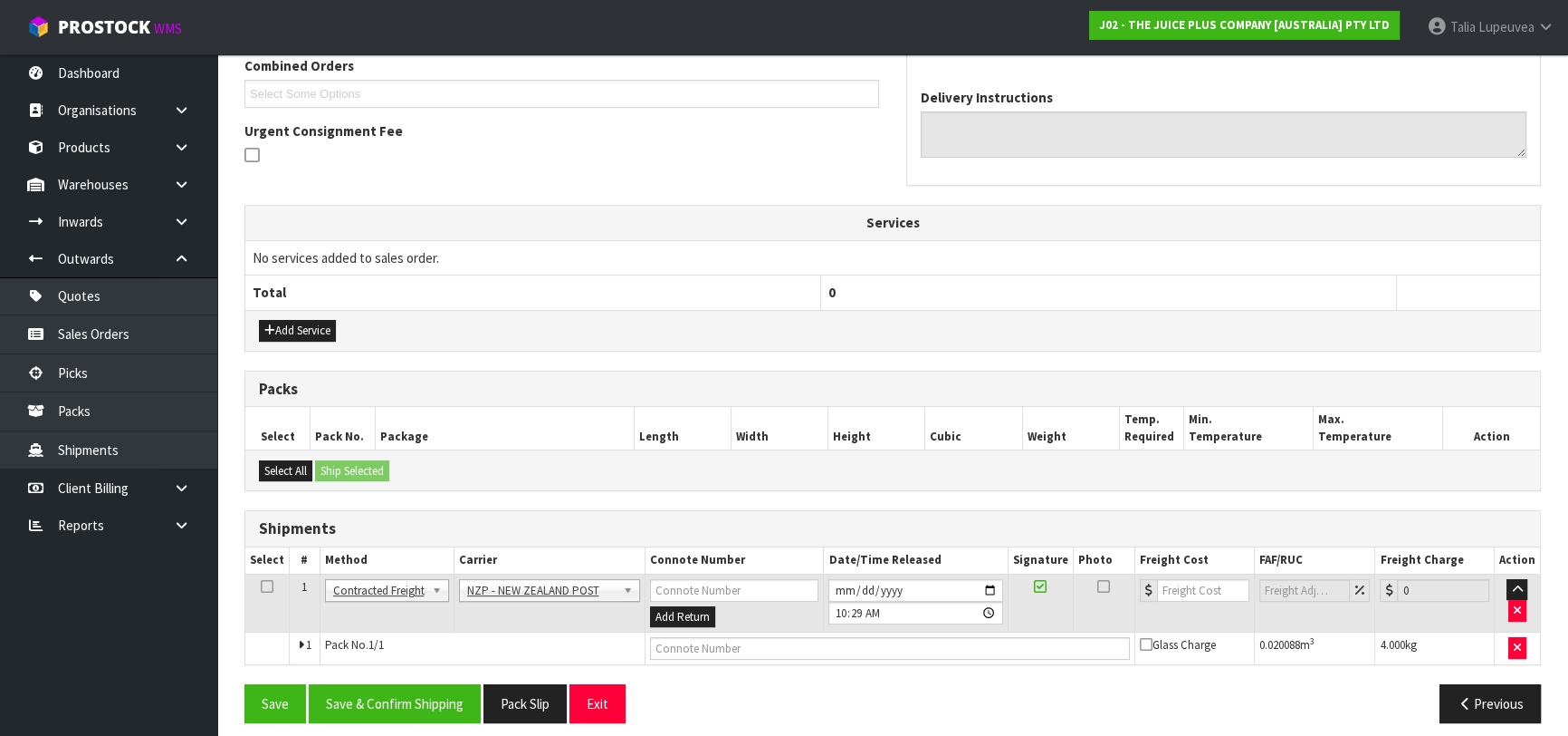
scroll to position [489, 0]
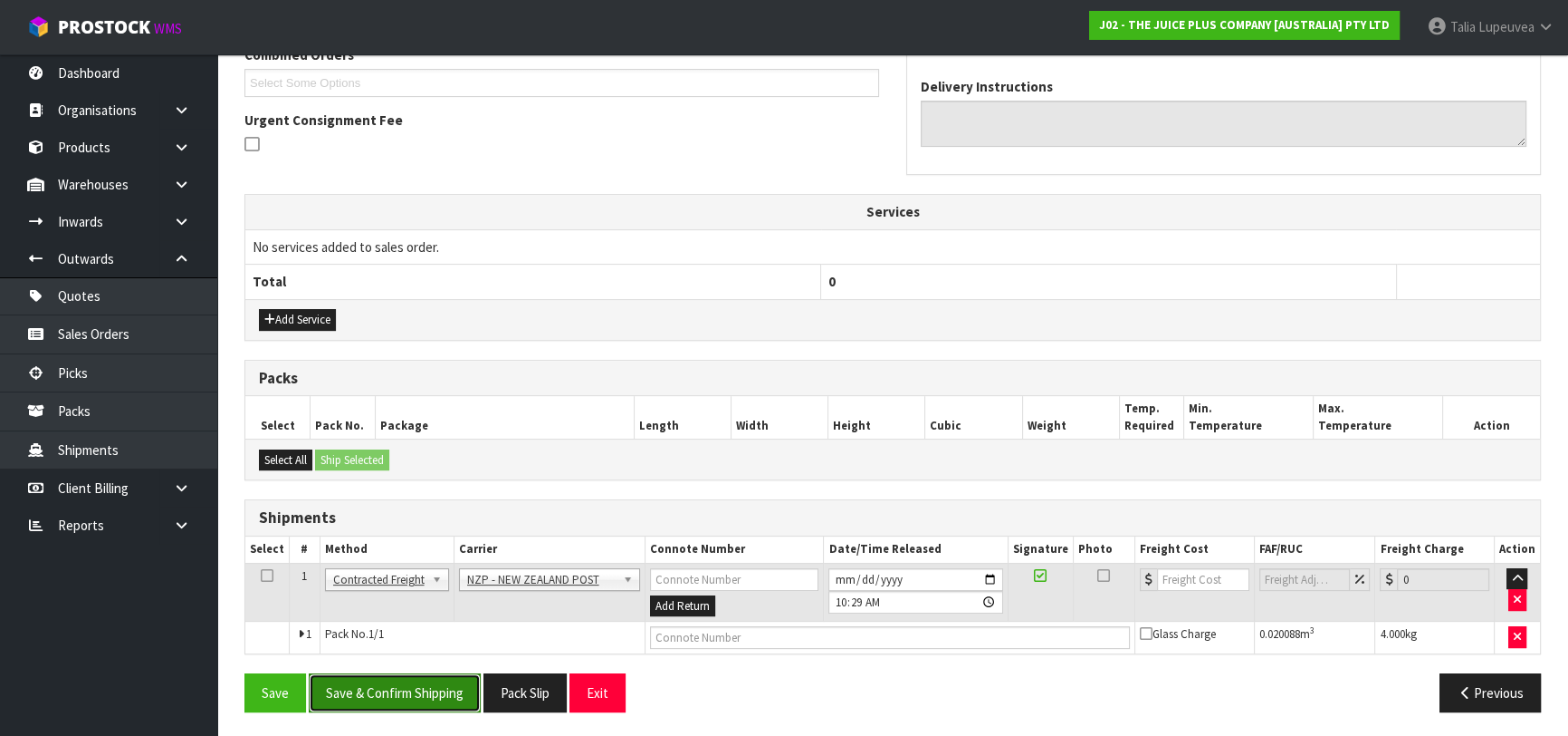
click at [427, 679] on button "Save & Confirm Shipping" at bounding box center [395, 692] width 172 height 39
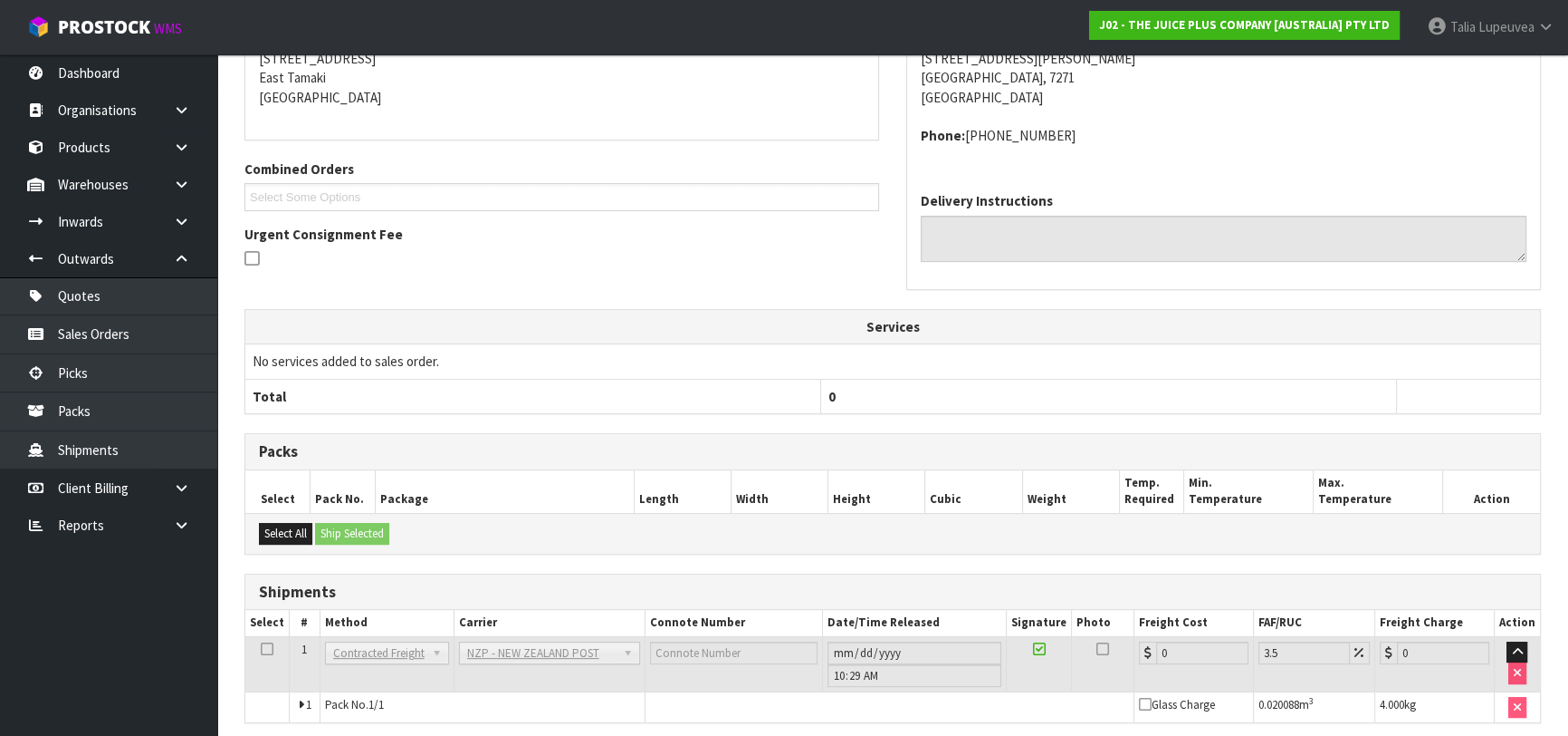
scroll to position [464, 0]
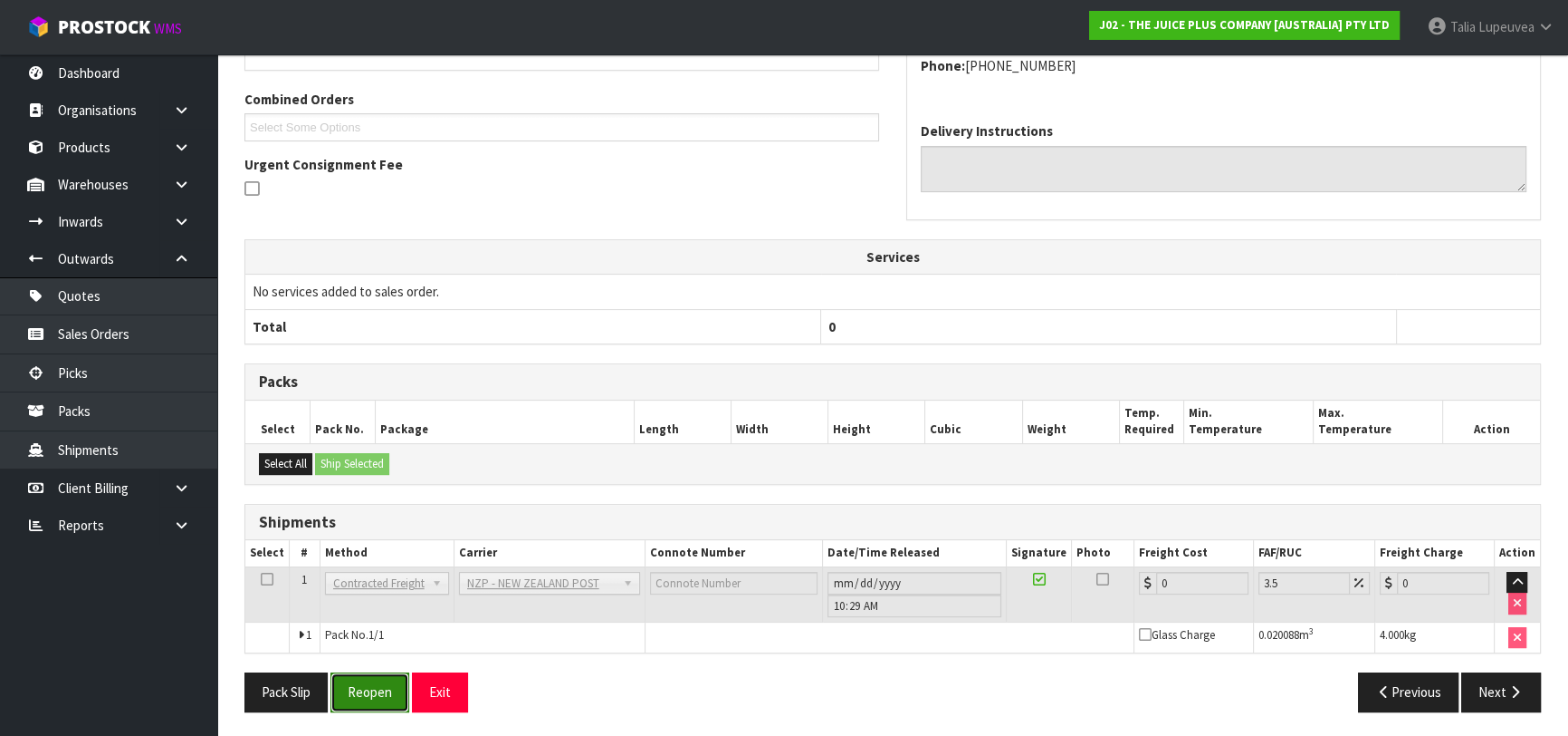
click at [364, 693] on button "Reopen" at bounding box center [370, 691] width 79 height 39
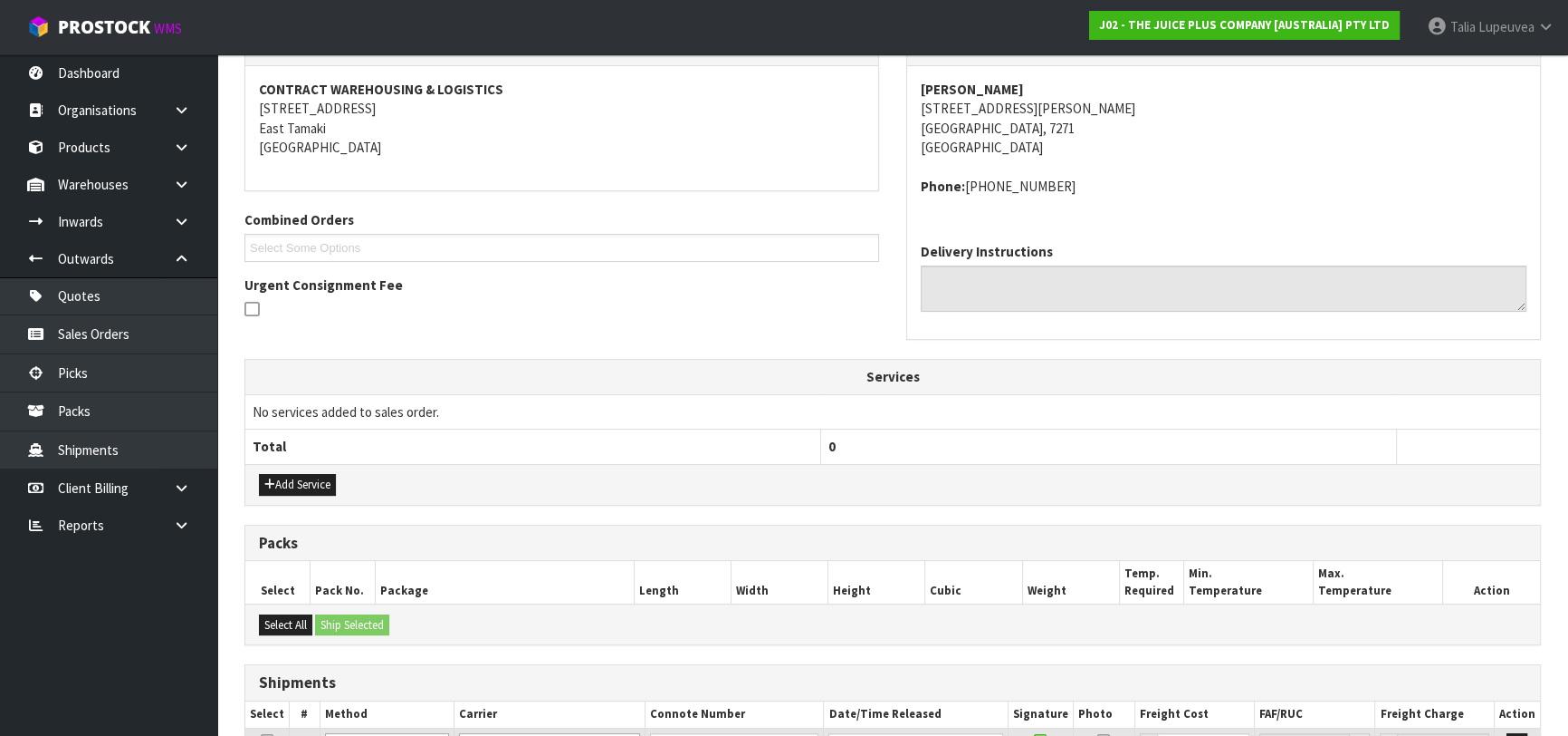
scroll to position [445, 0]
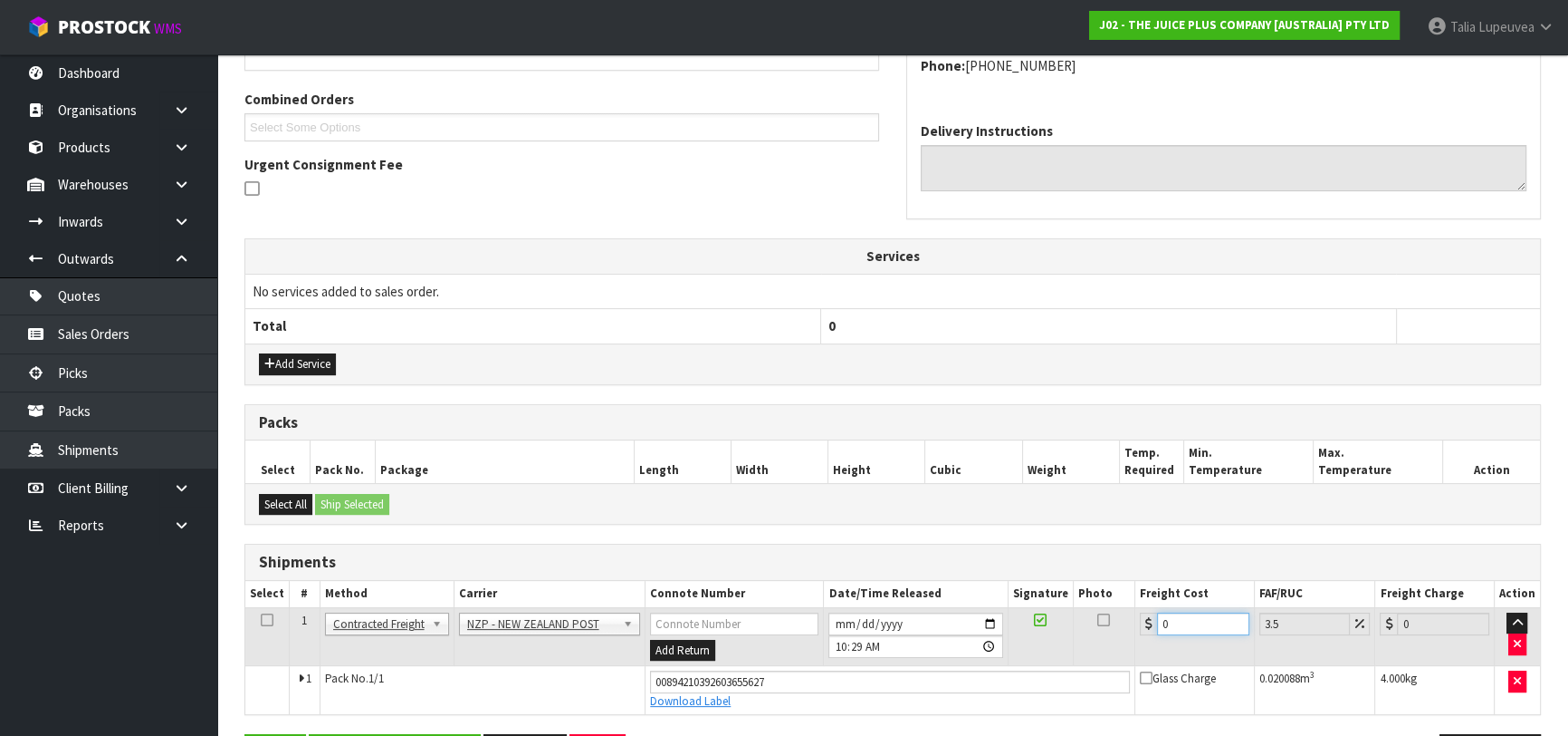
drag, startPoint x: 1180, startPoint y: 630, endPoint x: 1104, endPoint y: 619, distance: 76.8
click at [1104, 619] on tr "1 Client Local Pickup Customer Local Pickup Company Freight Contracted Freight …" at bounding box center [893, 636] width 1295 height 58
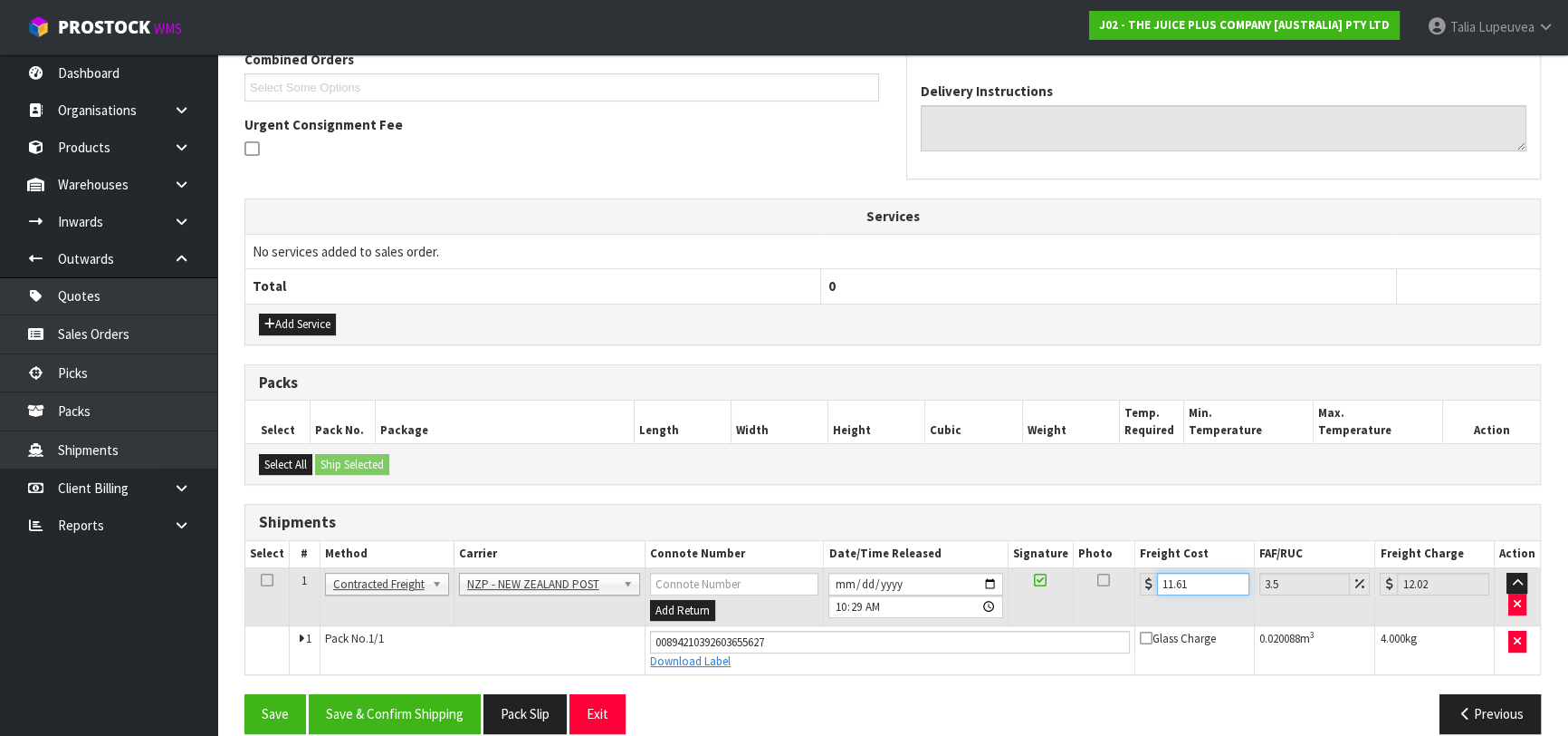
scroll to position [506, 0]
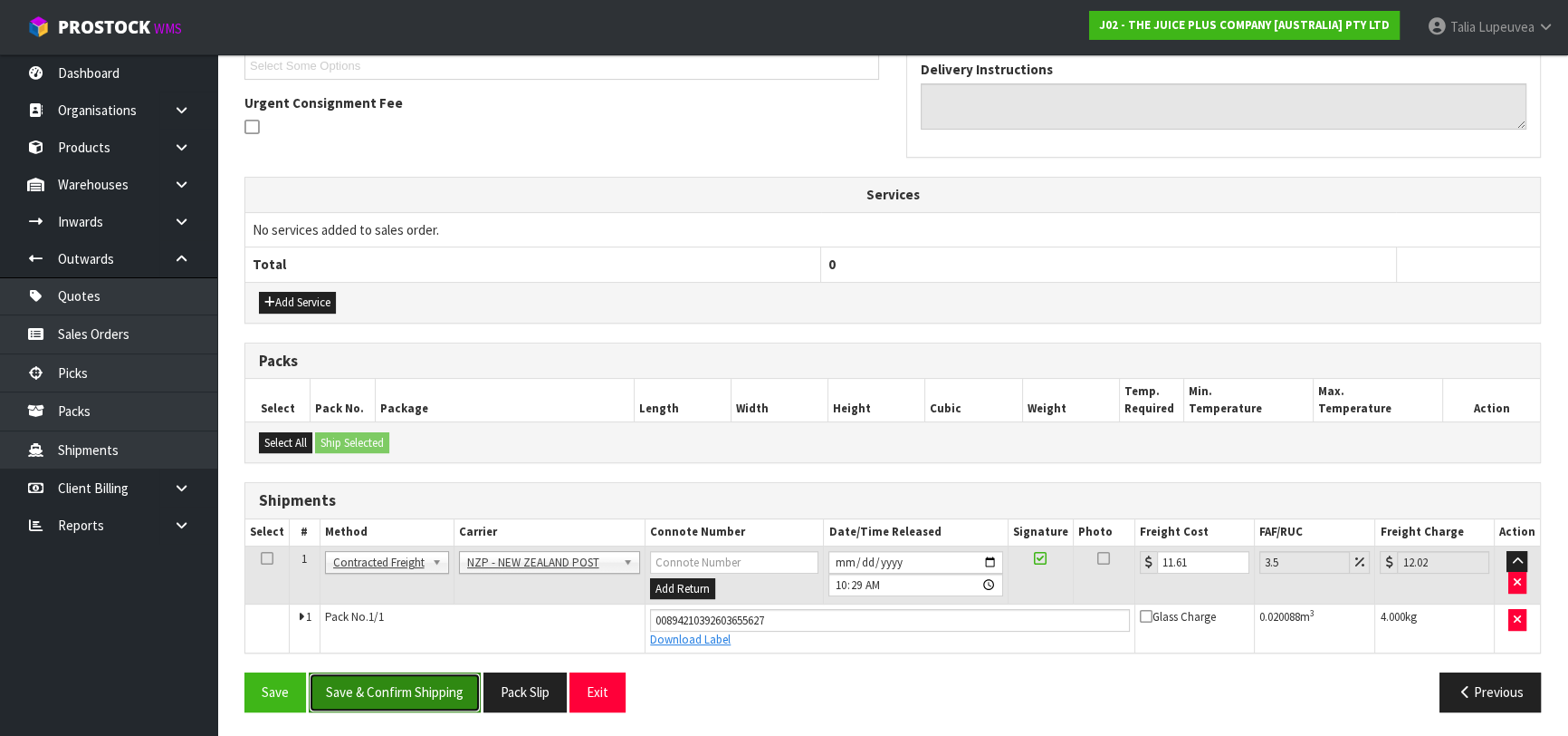
drag, startPoint x: 417, startPoint y: 679, endPoint x: 428, endPoint y: 670, distance: 14.2
click at [420, 679] on button "Save & Confirm Shipping" at bounding box center [395, 691] width 172 height 39
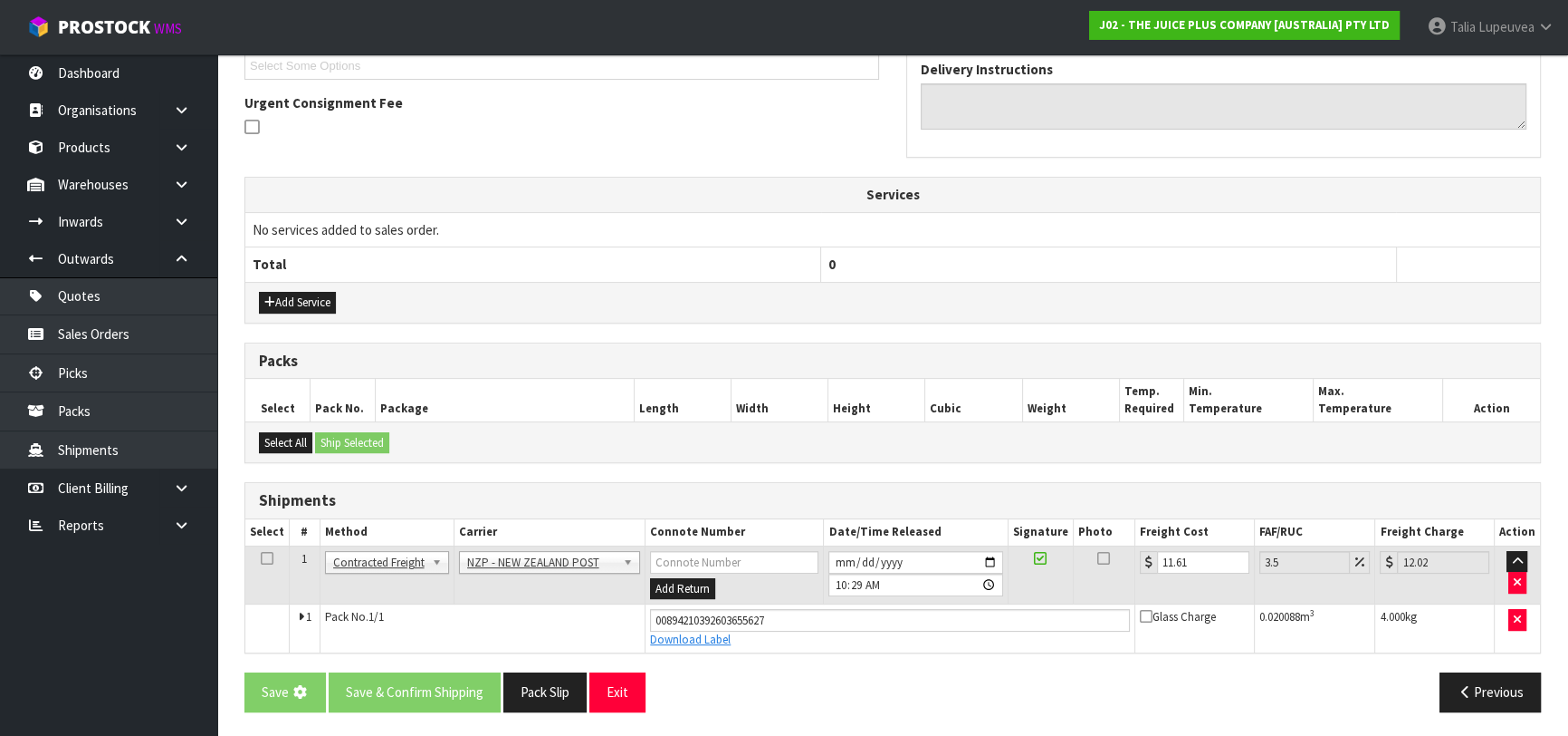
scroll to position [0, 0]
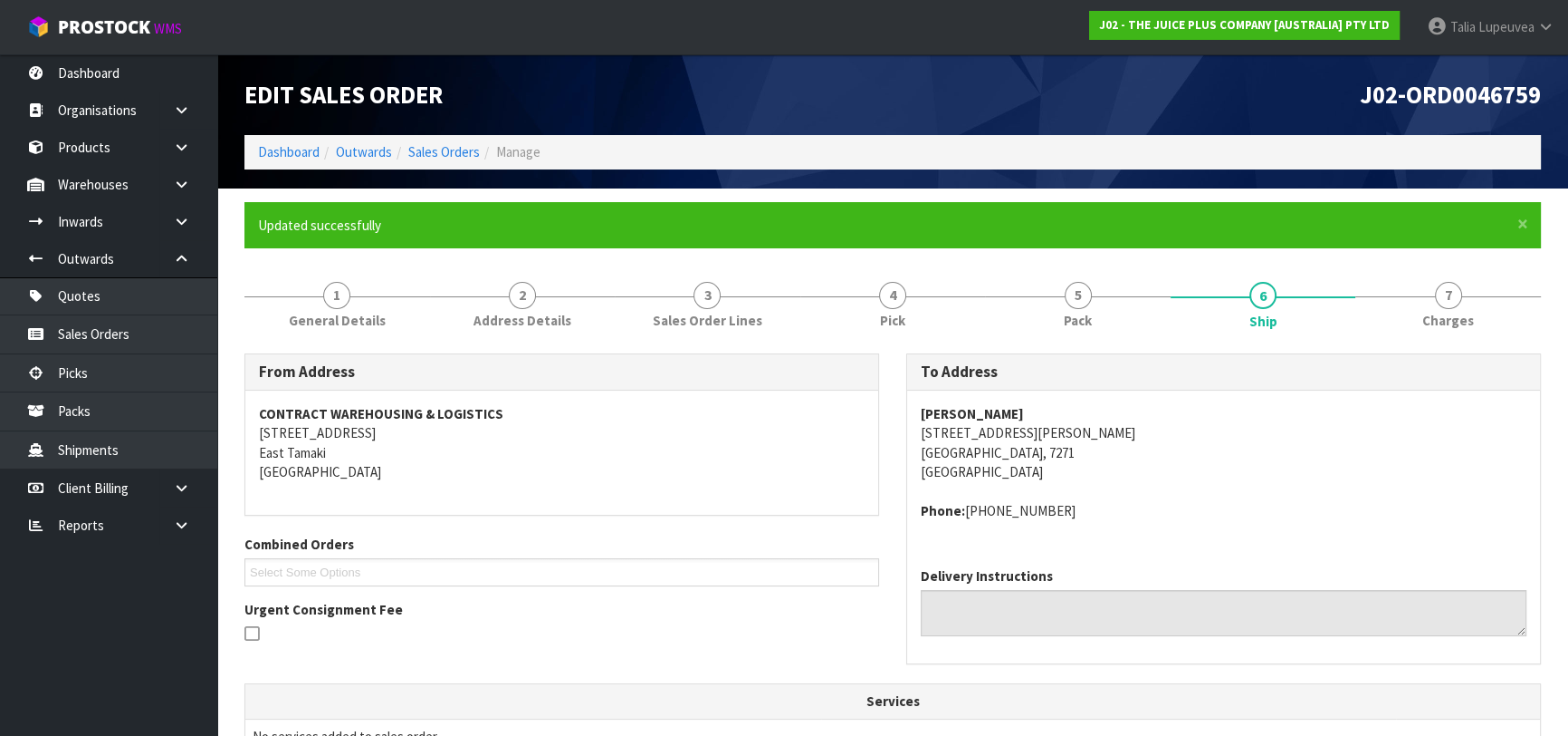
click at [458, 140] on ol "Dashboard Outwards Sales Orders Manage" at bounding box center [893, 152] width 1297 height 34
click at [454, 152] on link "Sales Orders" at bounding box center [445, 152] width 72 height 17
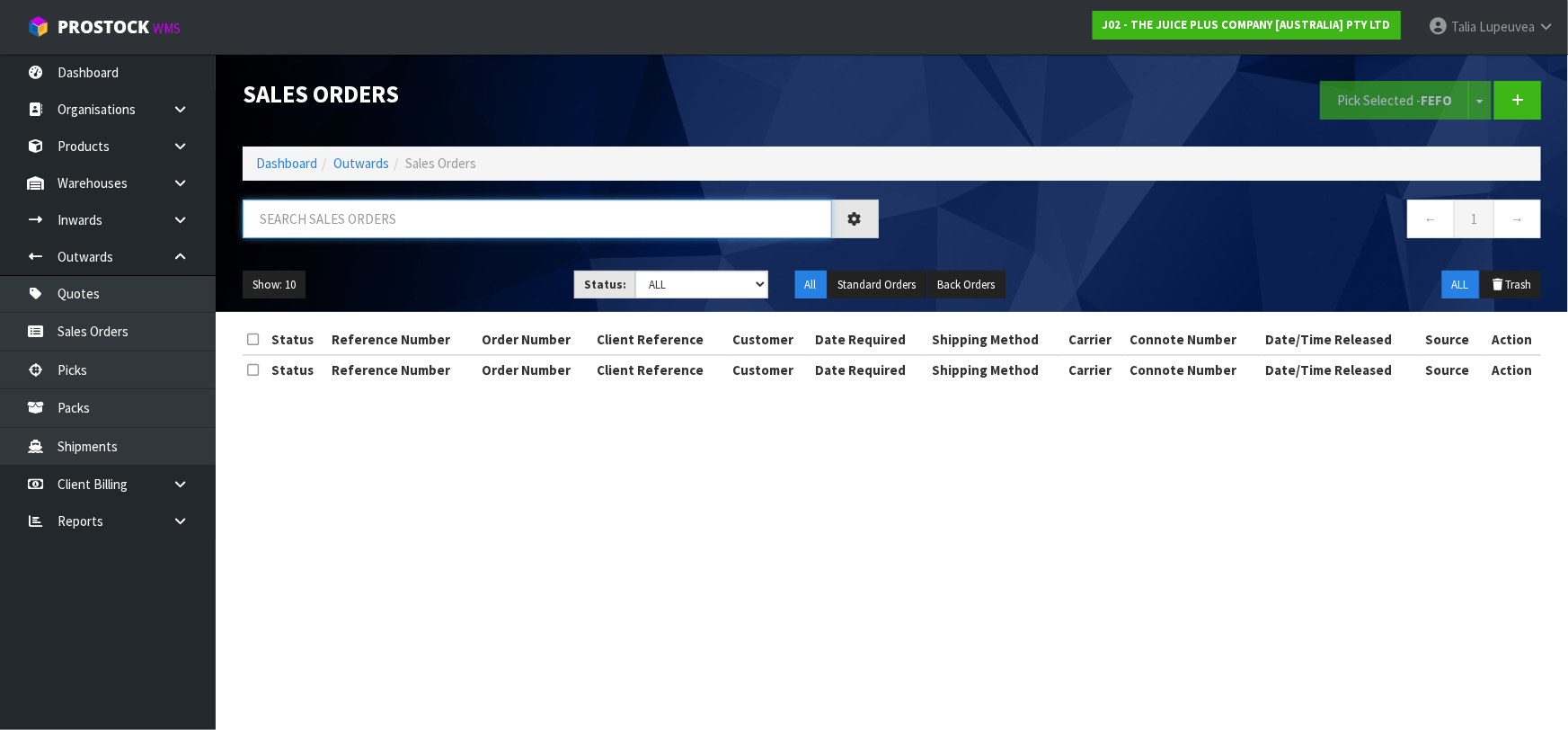
click at [434, 216] on input "text" at bounding box center [537, 218] width 590 height 38
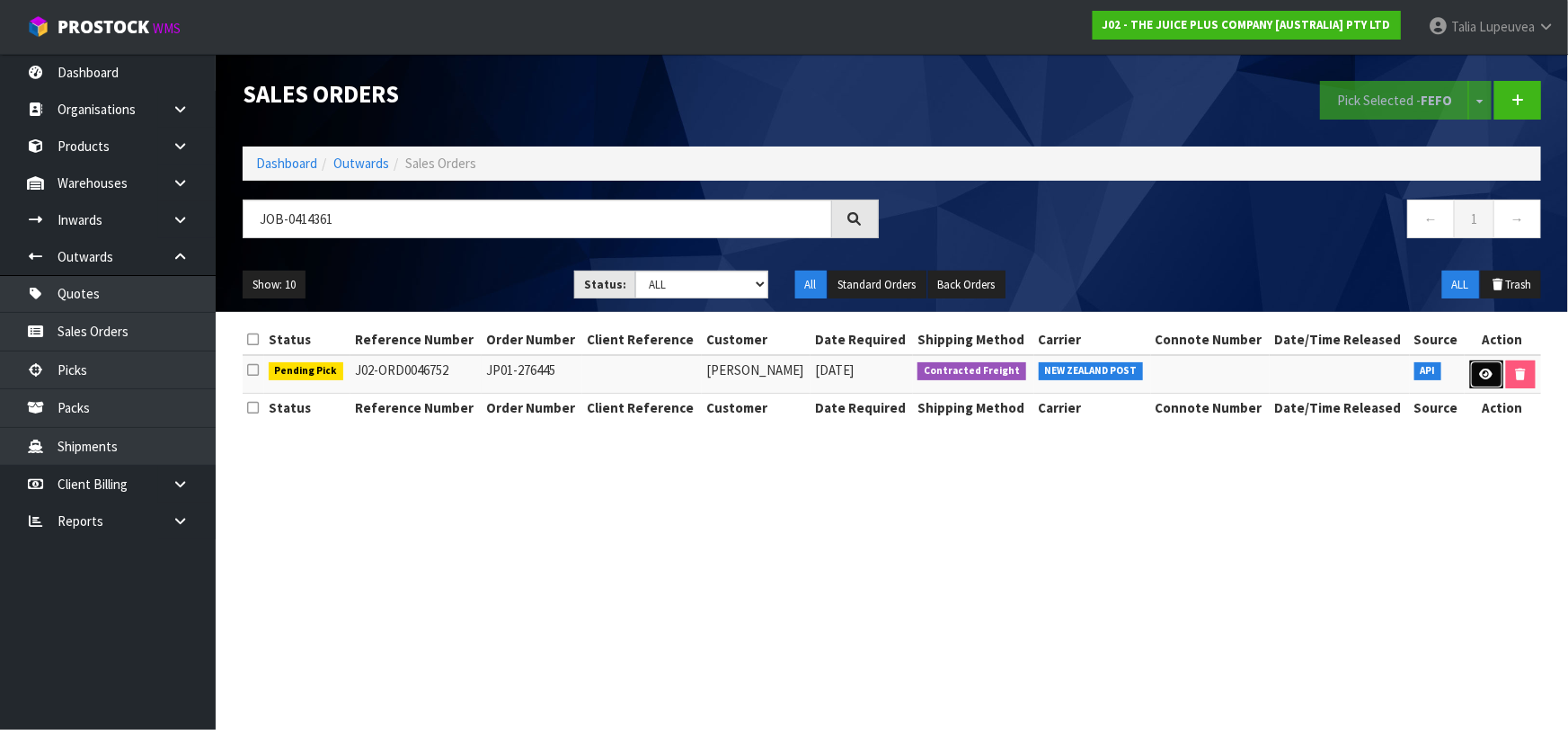
click at [1478, 362] on link at bounding box center [1487, 375] width 34 height 29
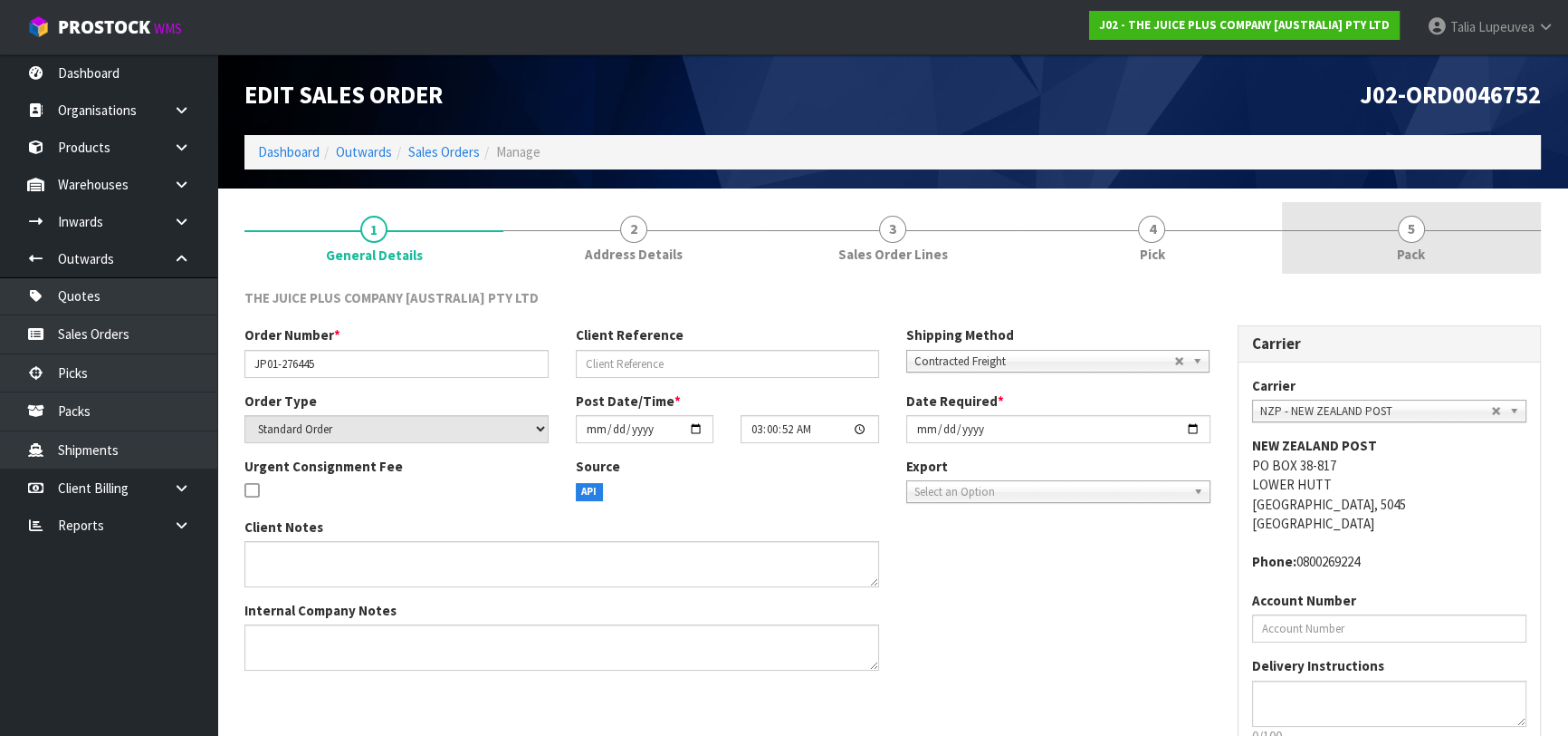
click at [1413, 262] on span "Pack" at bounding box center [1411, 254] width 28 height 19
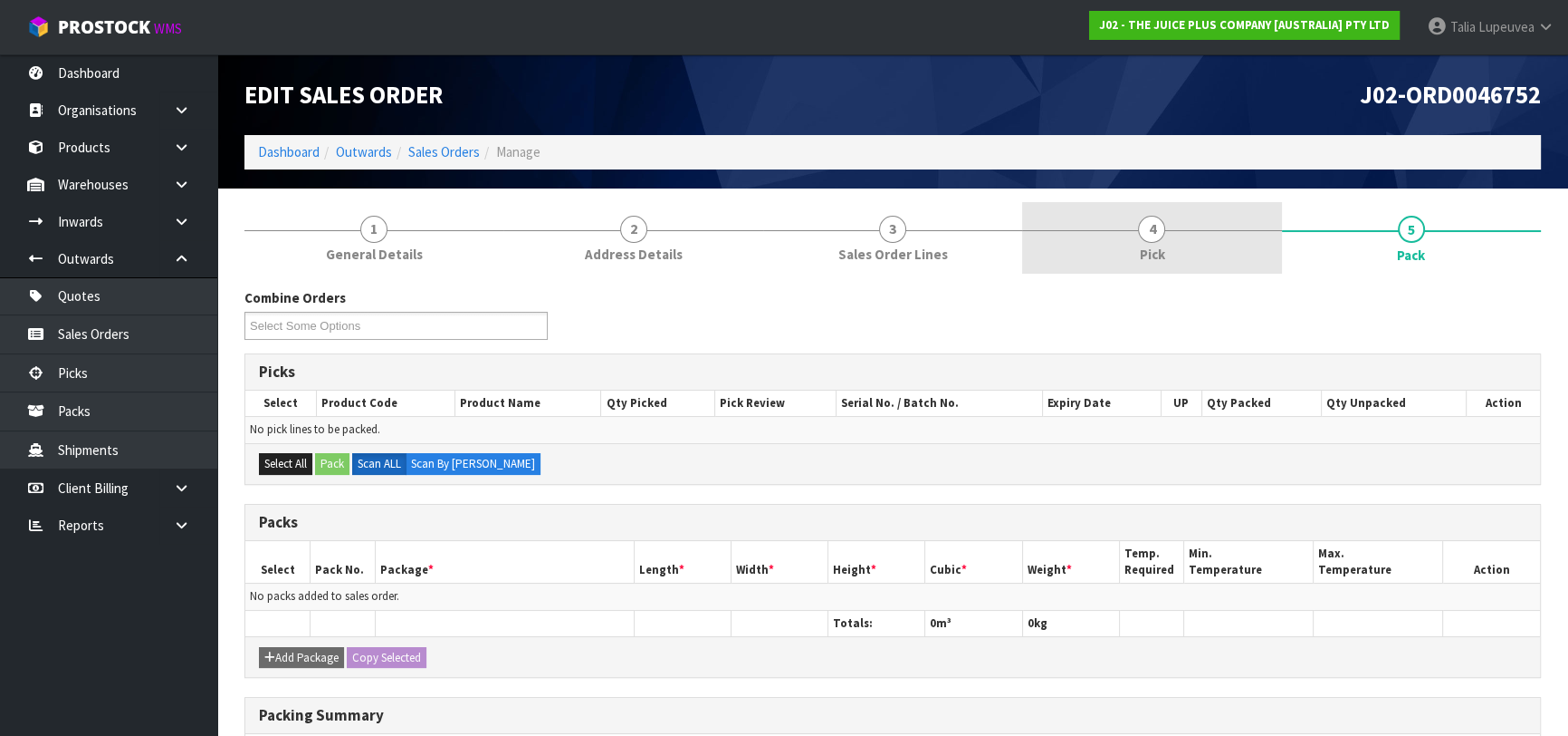
click at [1146, 236] on span "4" at bounding box center [1152, 229] width 27 height 27
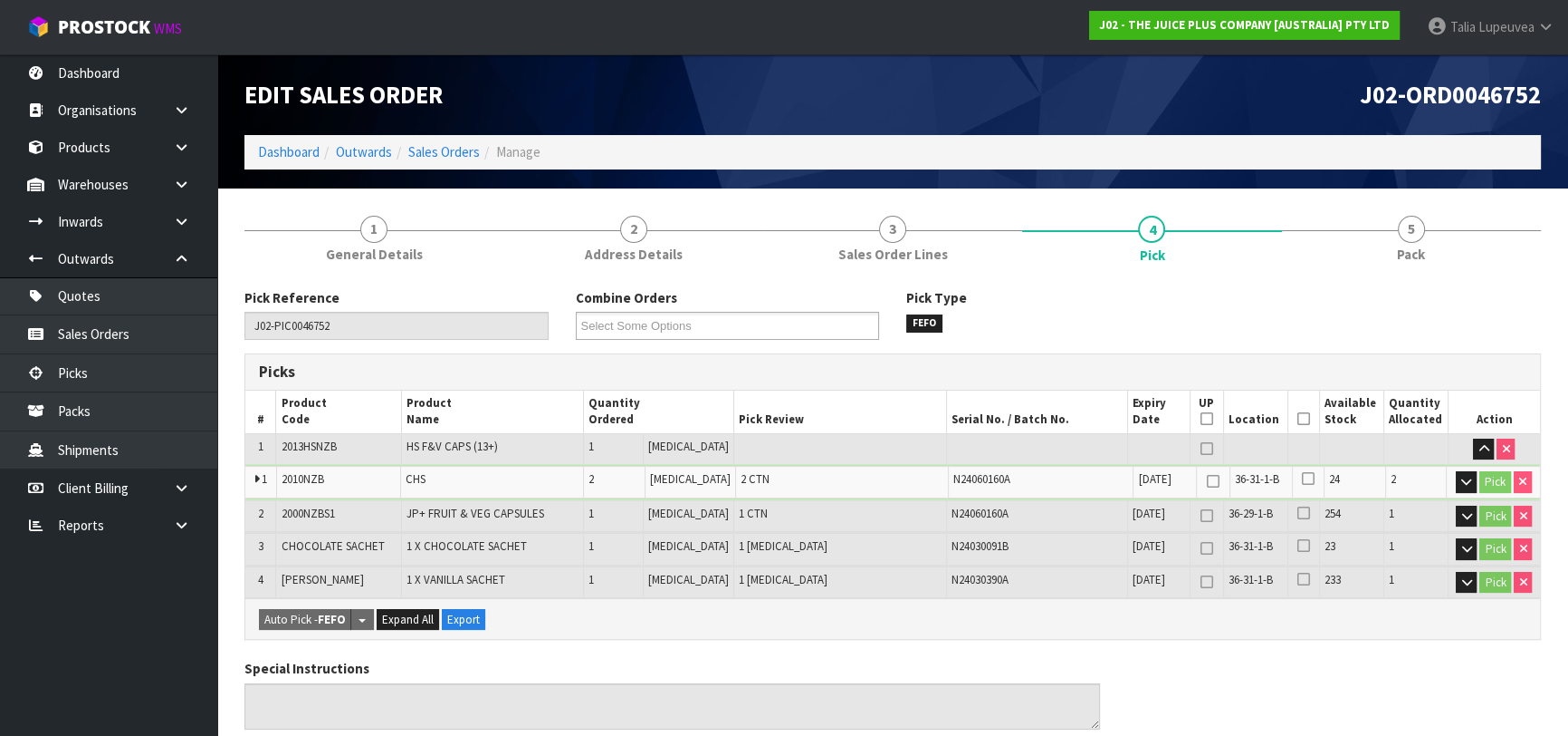
click at [1298, 419] on icon at bounding box center [1303, 418] width 12 height 1
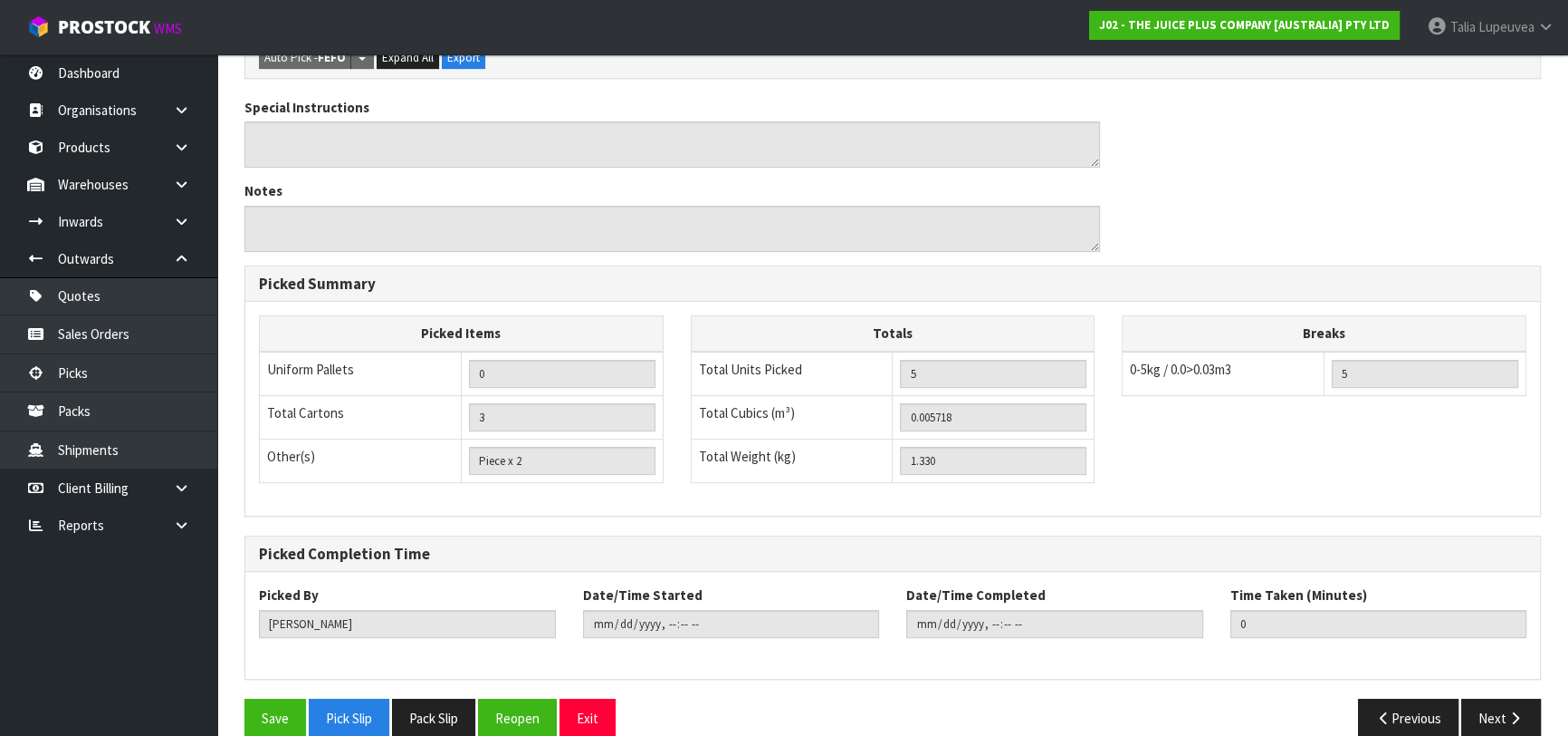
scroll to position [651, 0]
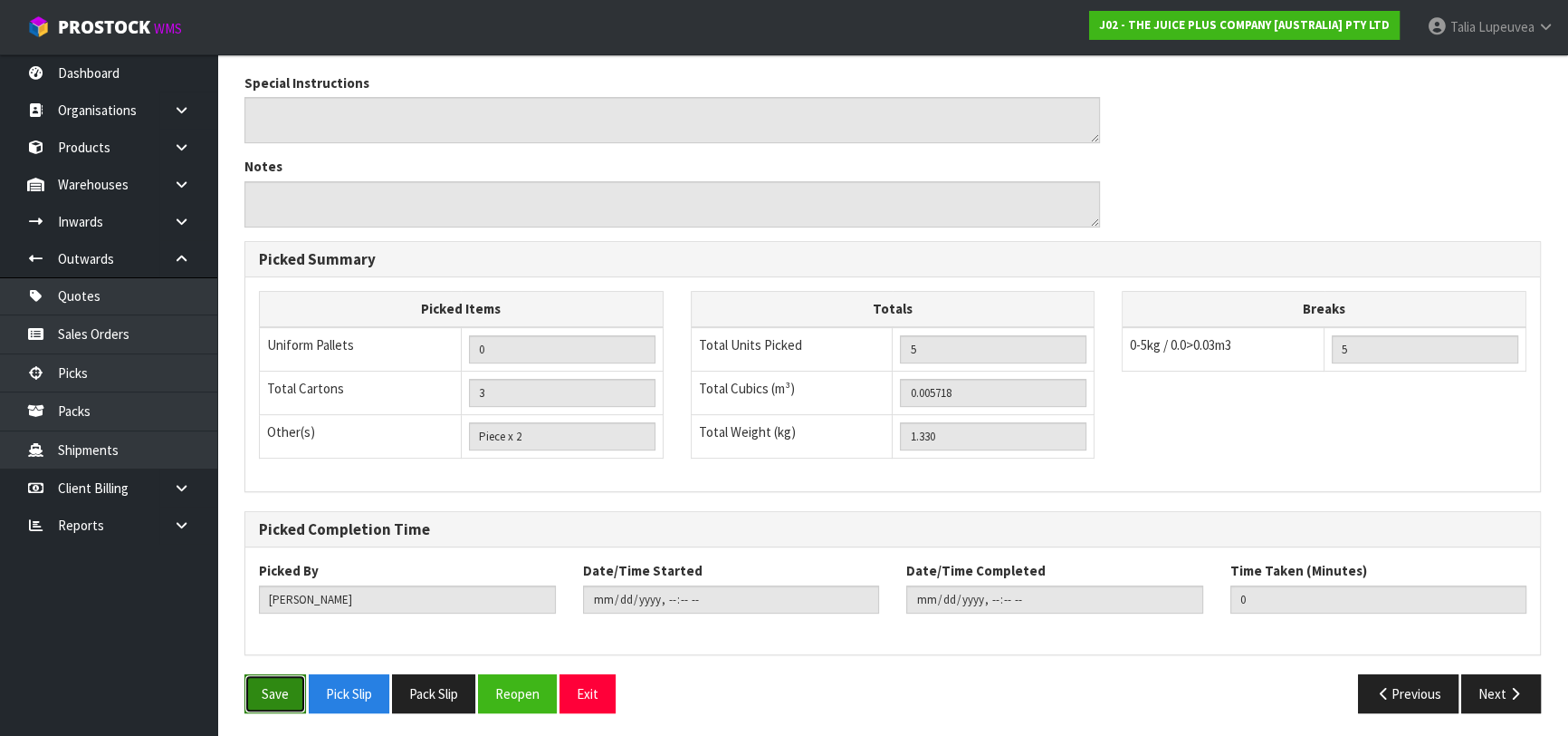
click at [289, 693] on button "Save" at bounding box center [275, 693] width 61 height 39
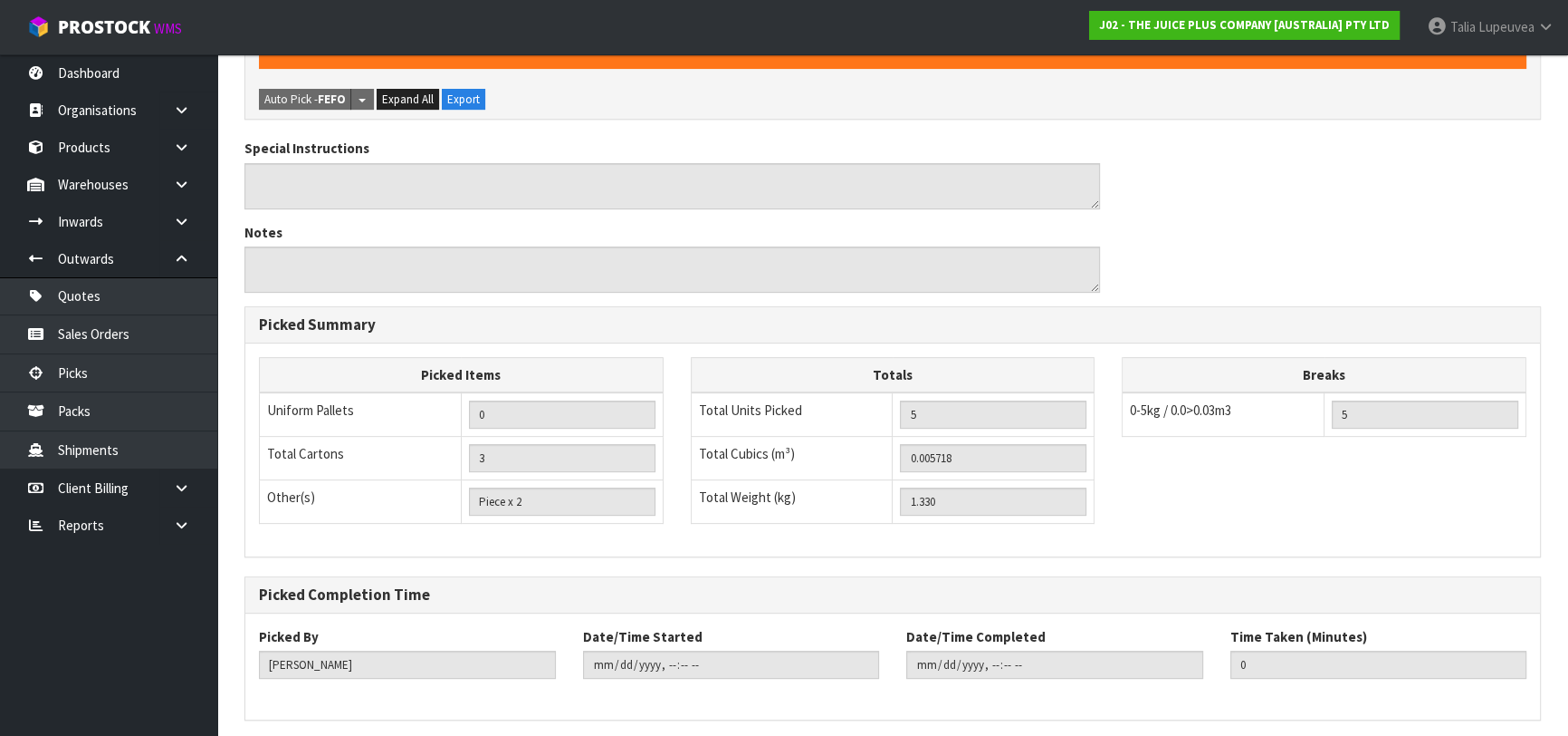
scroll to position [0, 0]
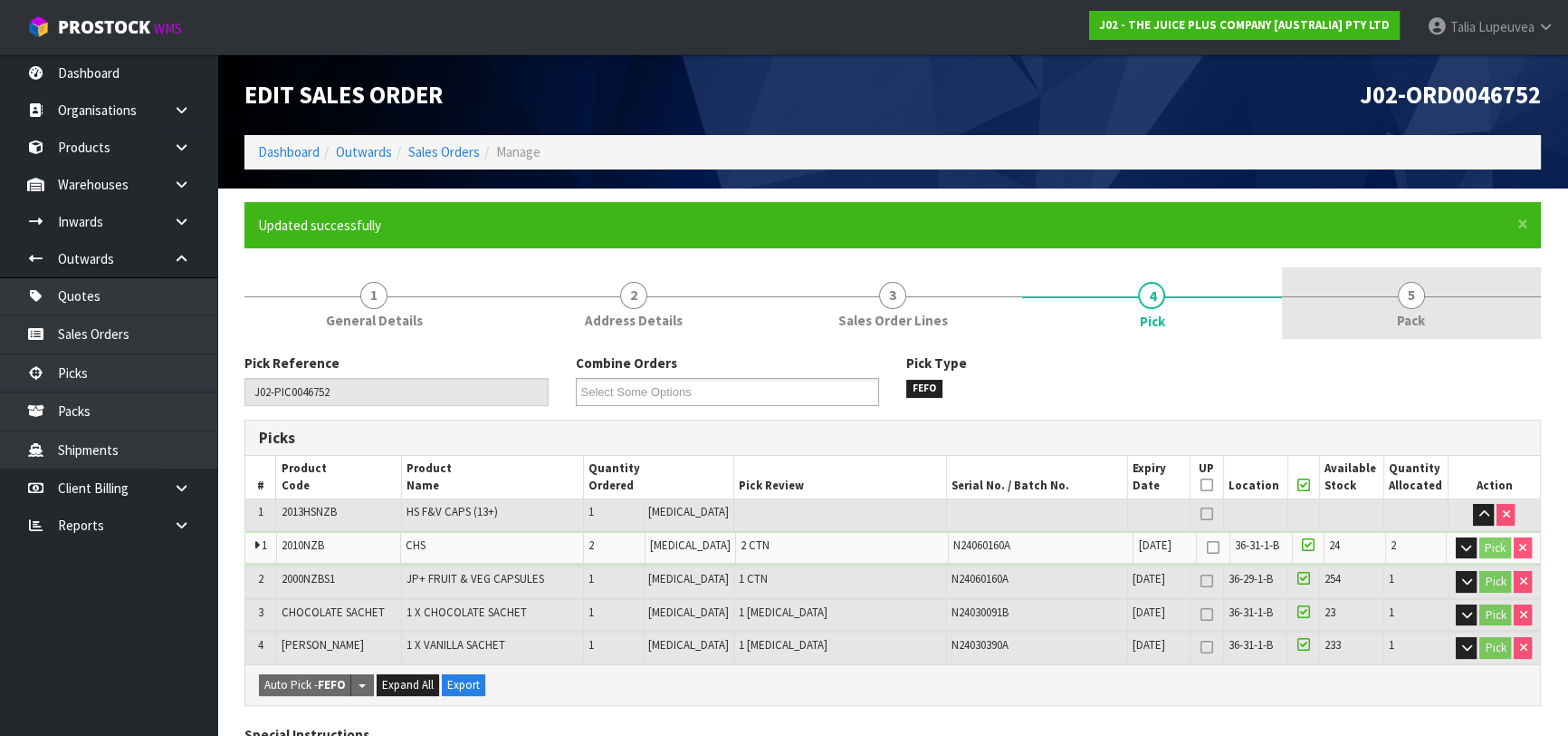
click at [1390, 333] on link "5 Pack" at bounding box center [1411, 303] width 259 height 72
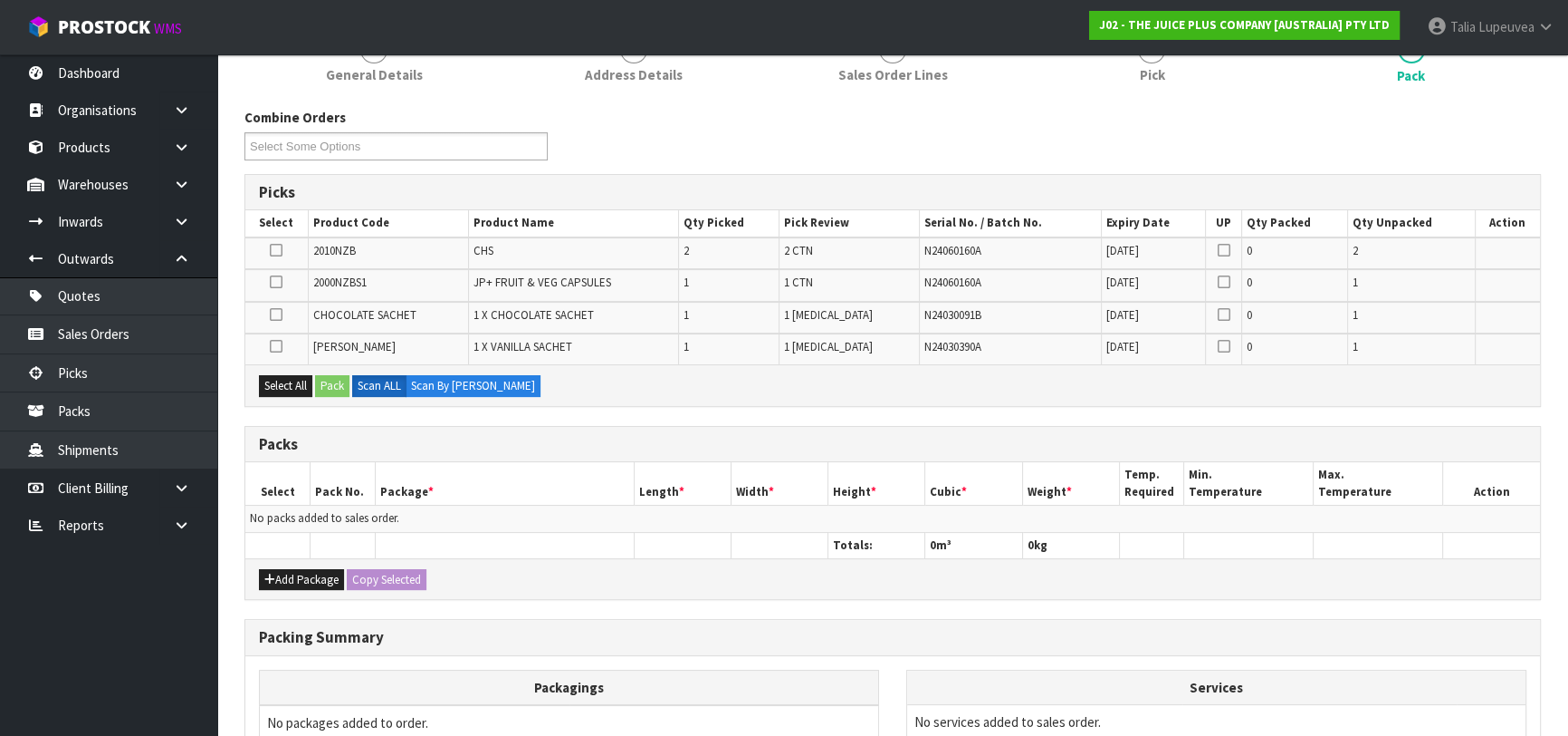
scroll to position [247, 0]
click at [323, 573] on button "Add Package" at bounding box center [301, 579] width 85 height 22
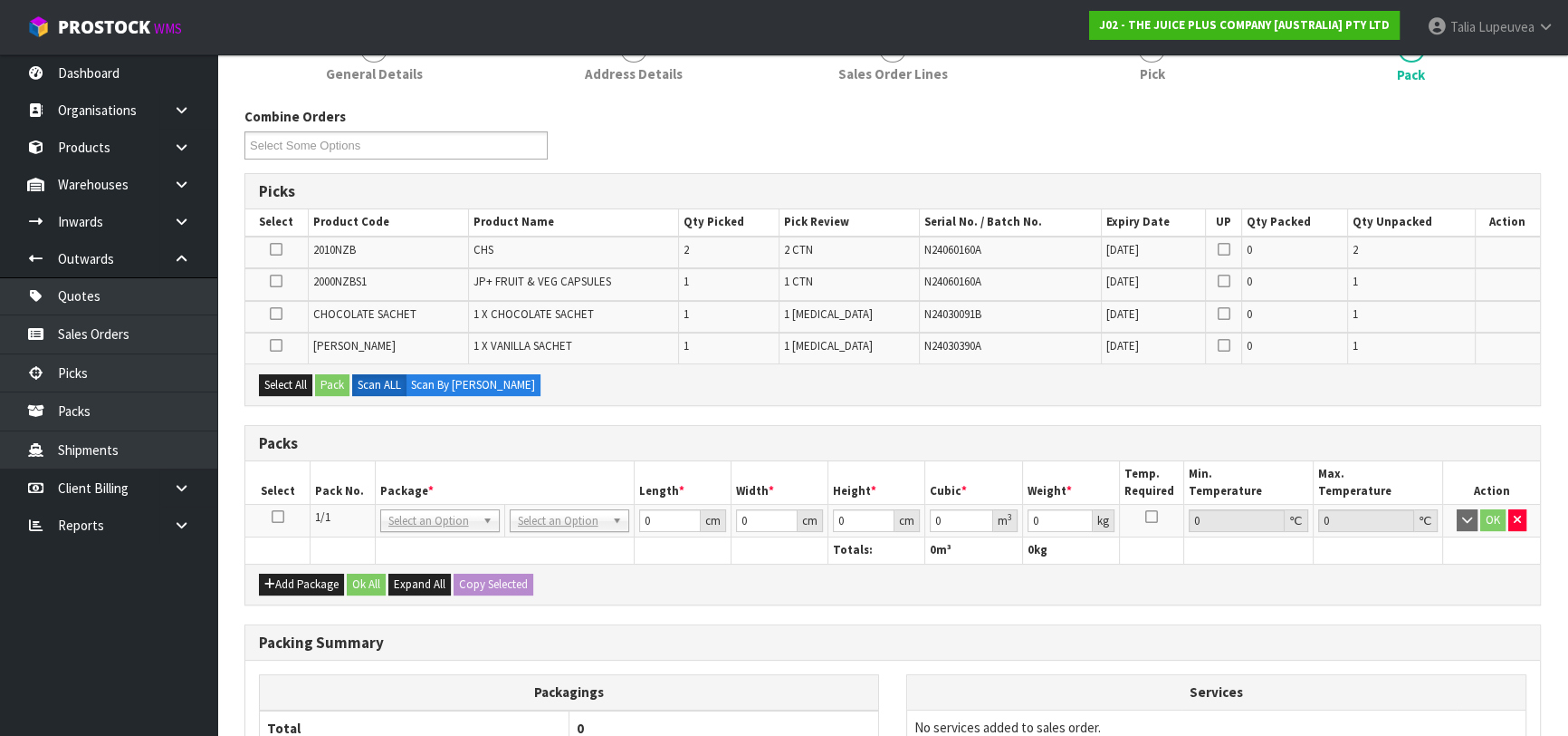
click at [271, 516] on icon at bounding box center [277, 516] width 12 height 1
drag, startPoint x: 279, startPoint y: 380, endPoint x: 308, endPoint y: 377, distance: 29.2
click at [281, 379] on button "Select All" at bounding box center [285, 384] width 54 height 22
click at [334, 380] on button "Pack" at bounding box center [332, 384] width 35 height 22
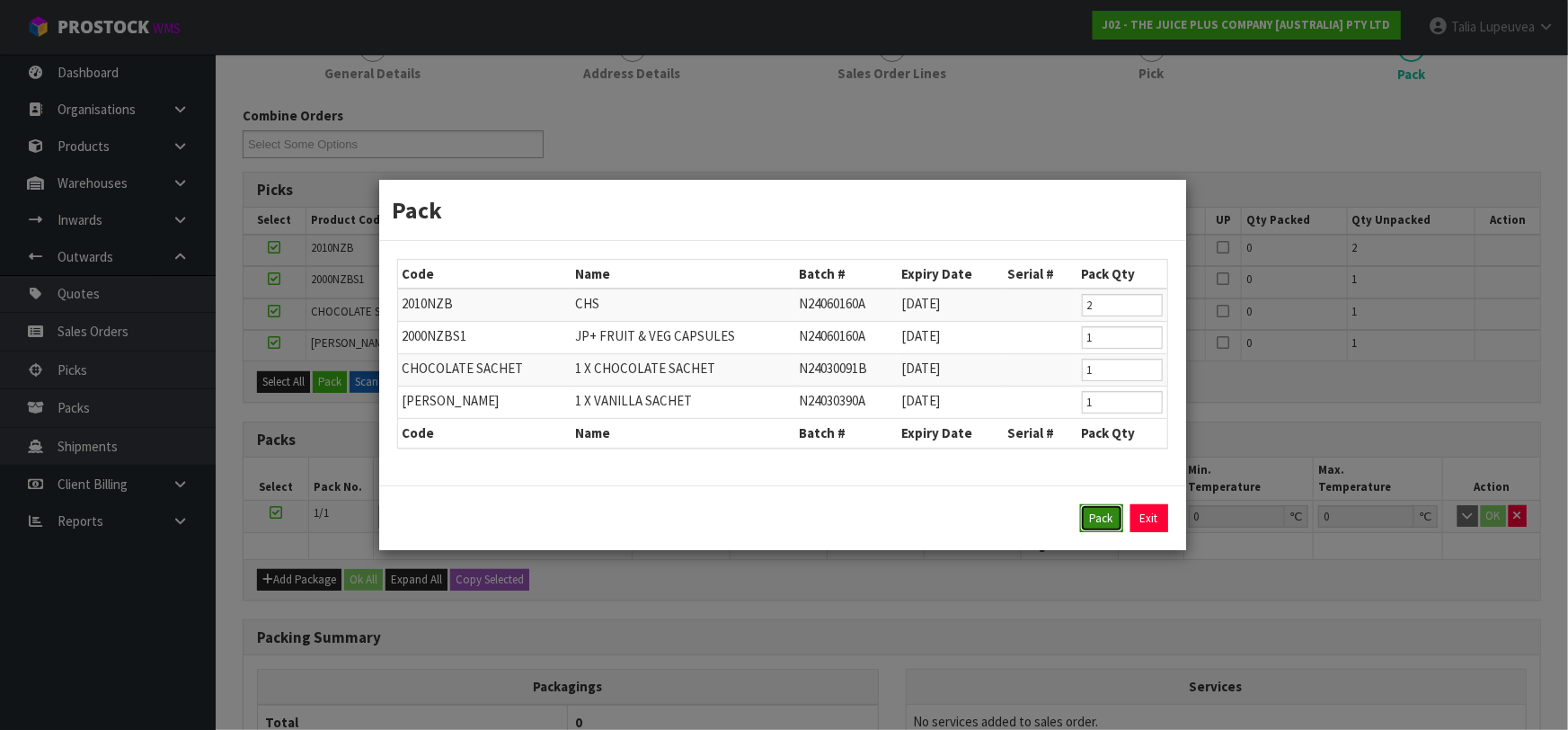
click at [1095, 522] on button "Pack" at bounding box center [1102, 518] width 43 height 29
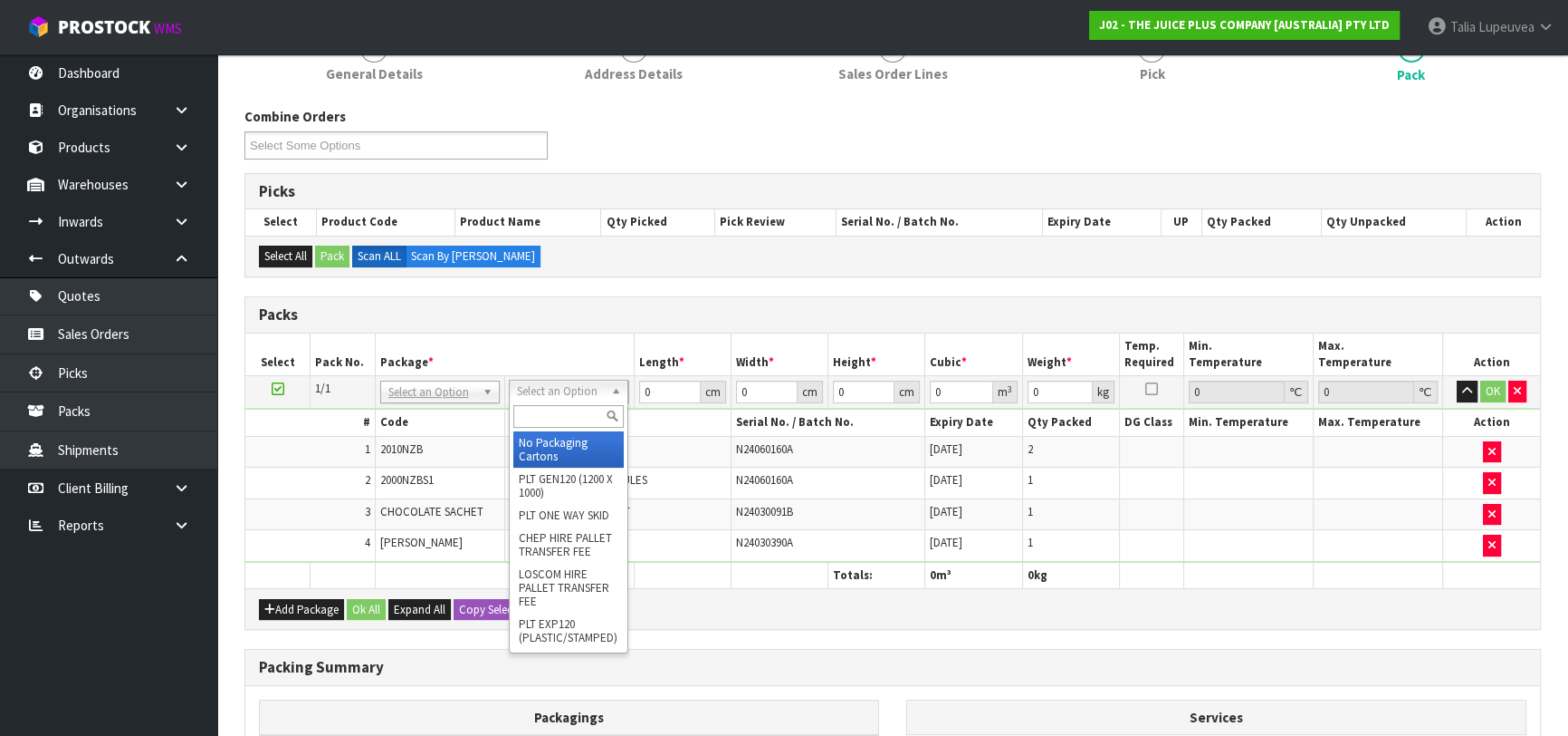
click at [579, 417] on input "text" at bounding box center [568, 417] width 110 height 23
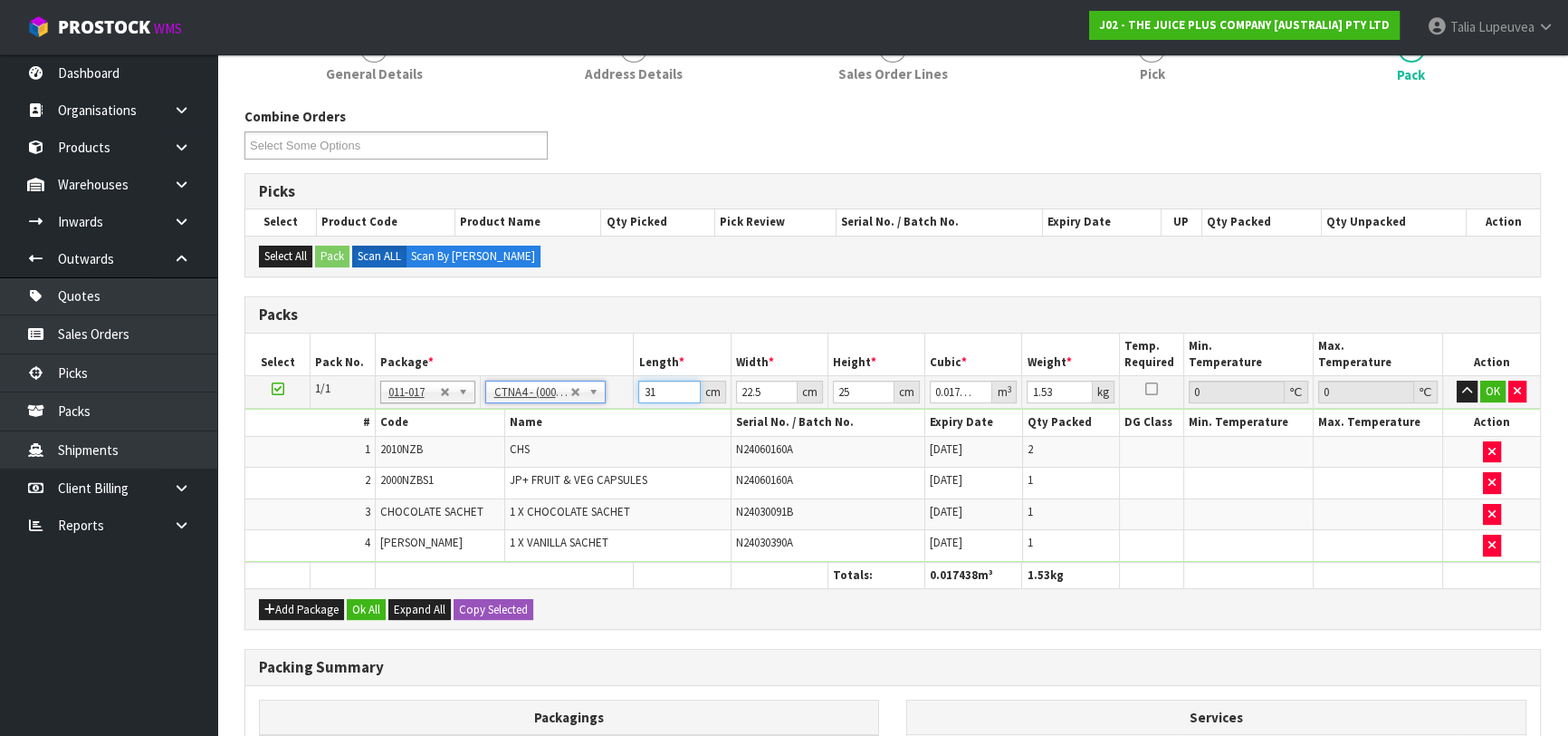
drag, startPoint x: 661, startPoint y: 390, endPoint x: 625, endPoint y: 390, distance: 36.0
click at [625, 390] on tr "1/1 NONE 007-001 007-002 007-004 007-009 007-013 007-014 007-015 007-017 007-01…" at bounding box center [893, 392] width 1295 height 33
click at [1487, 386] on button "OK" at bounding box center [1493, 391] width 25 height 22
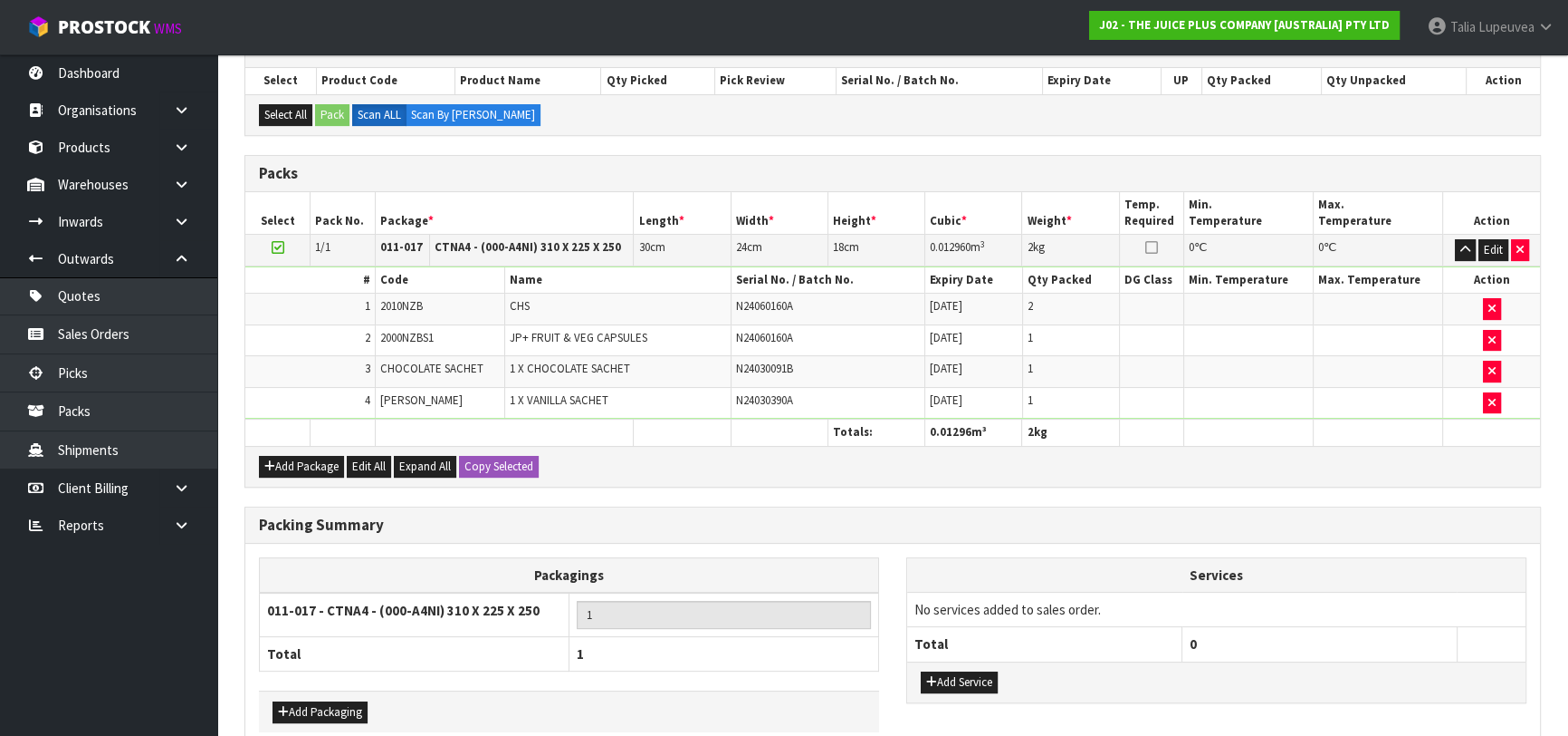
scroll to position [479, 0]
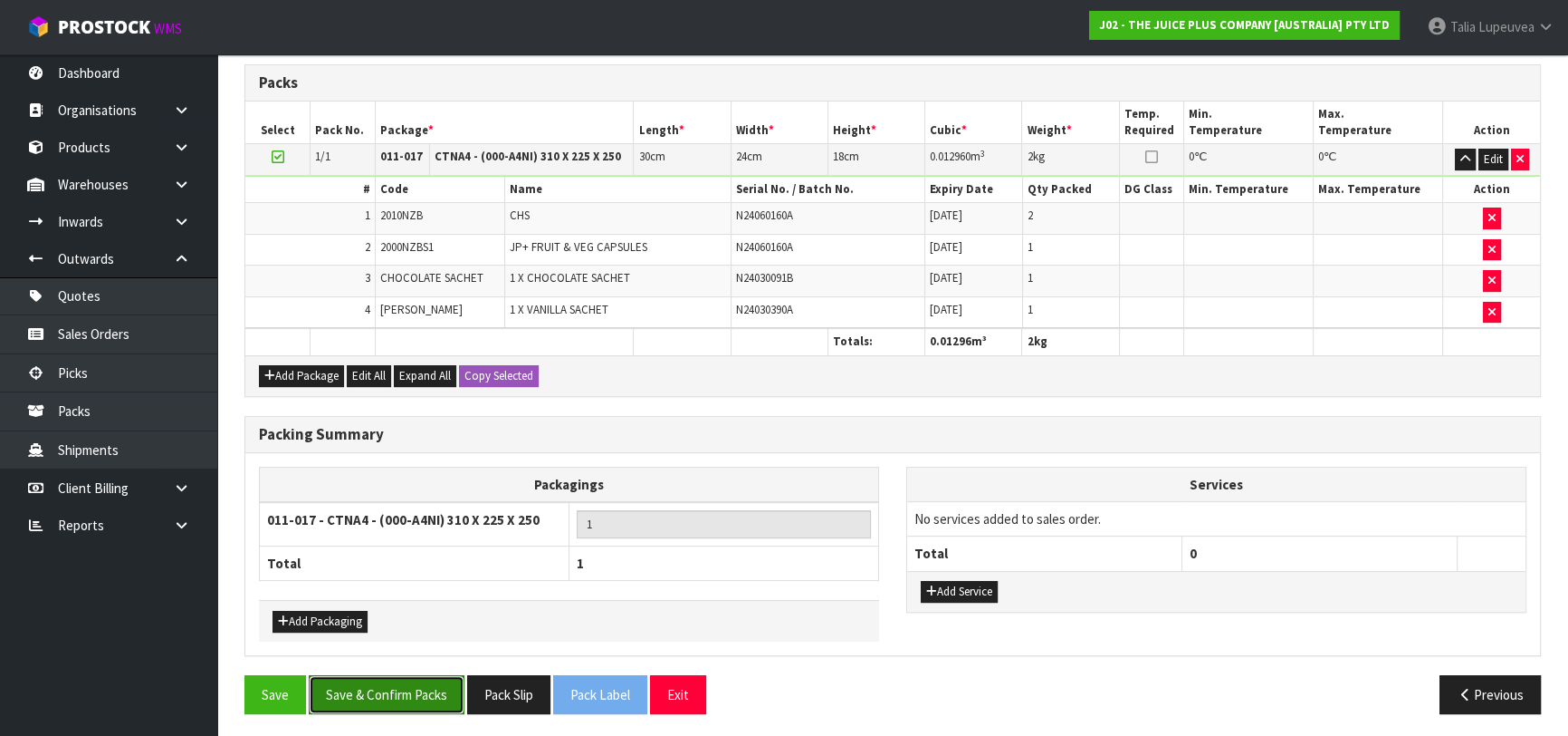
click at [432, 678] on button "Save & Confirm Packs" at bounding box center [386, 694] width 155 height 39
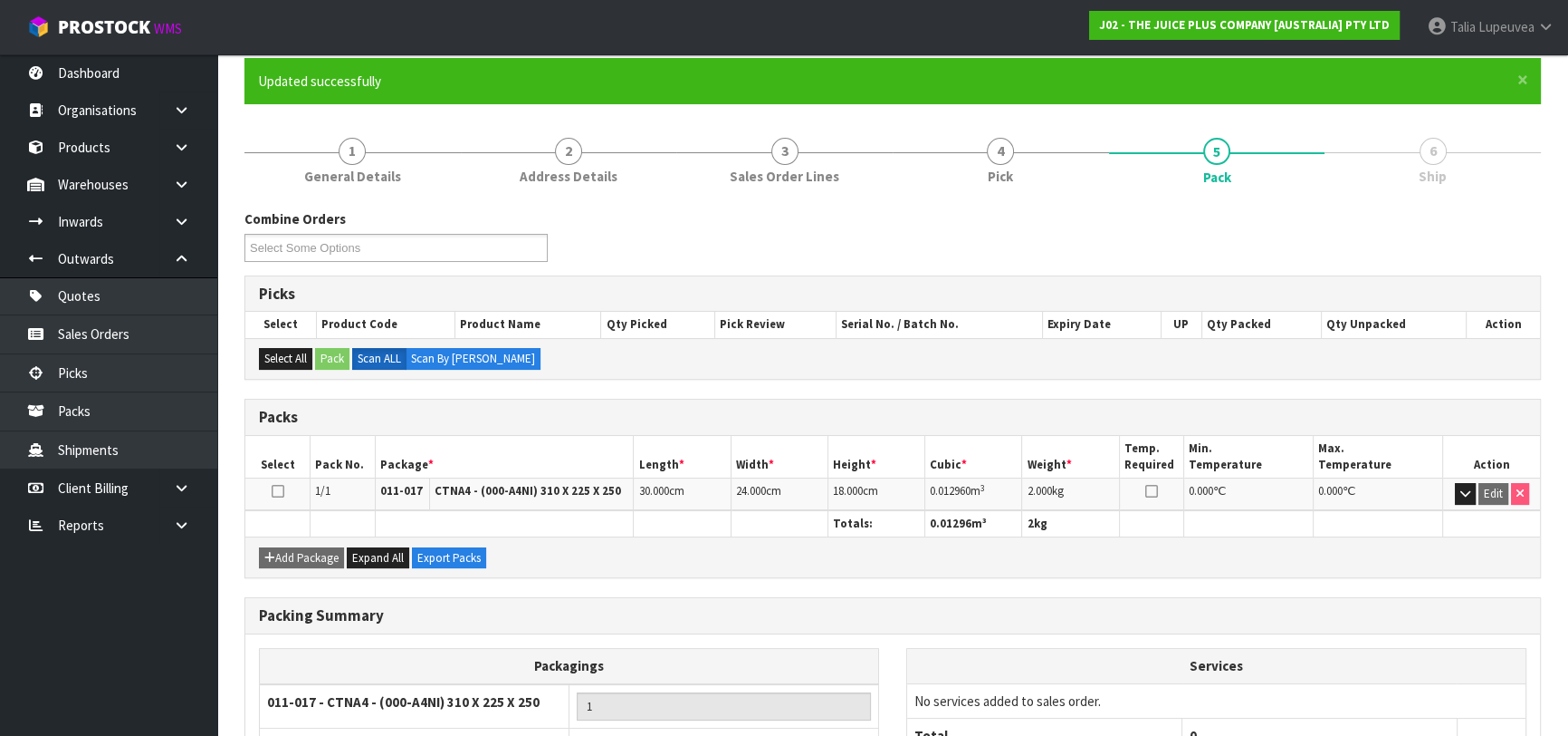
scroll to position [286, 0]
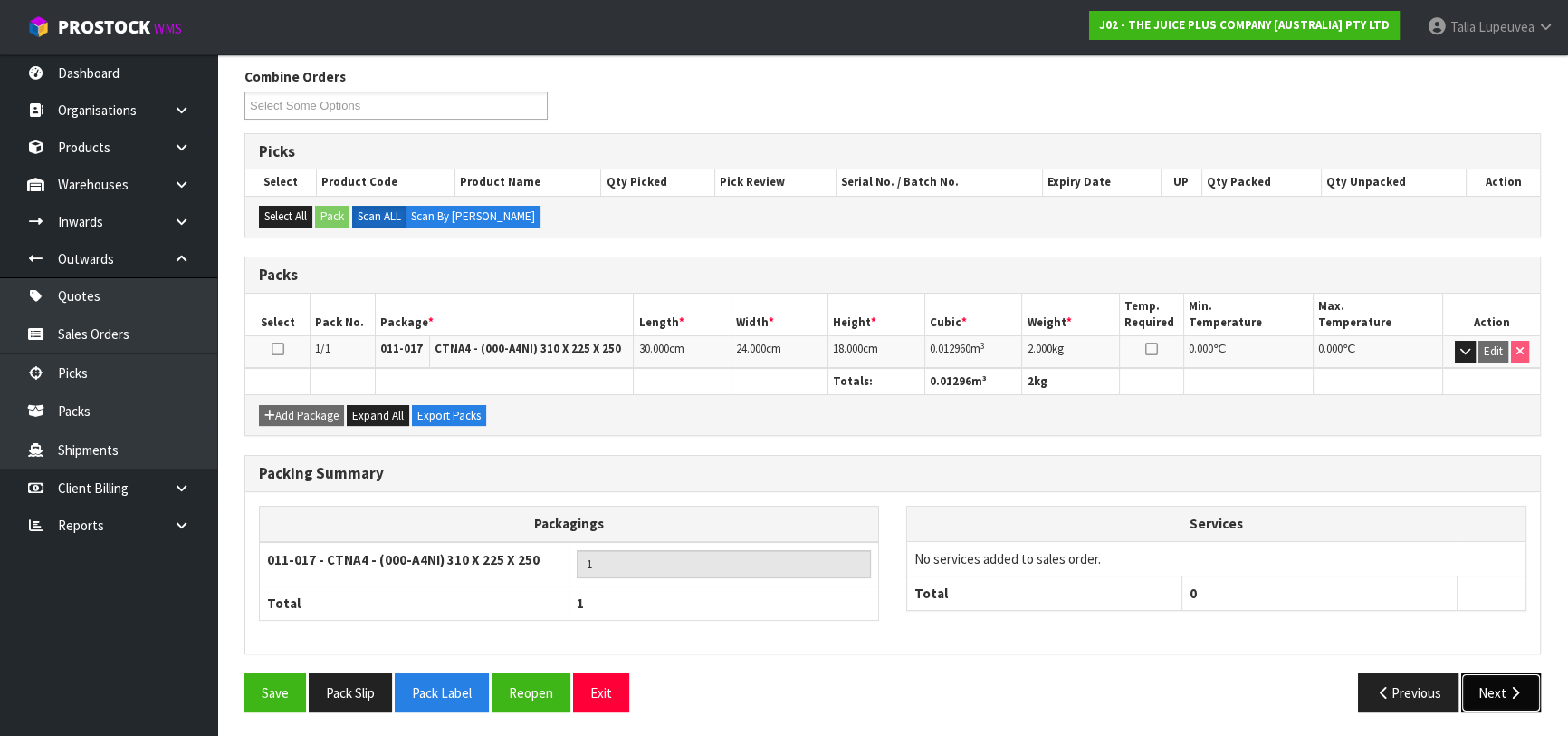
click at [1493, 694] on button "Next" at bounding box center [1501, 692] width 80 height 39
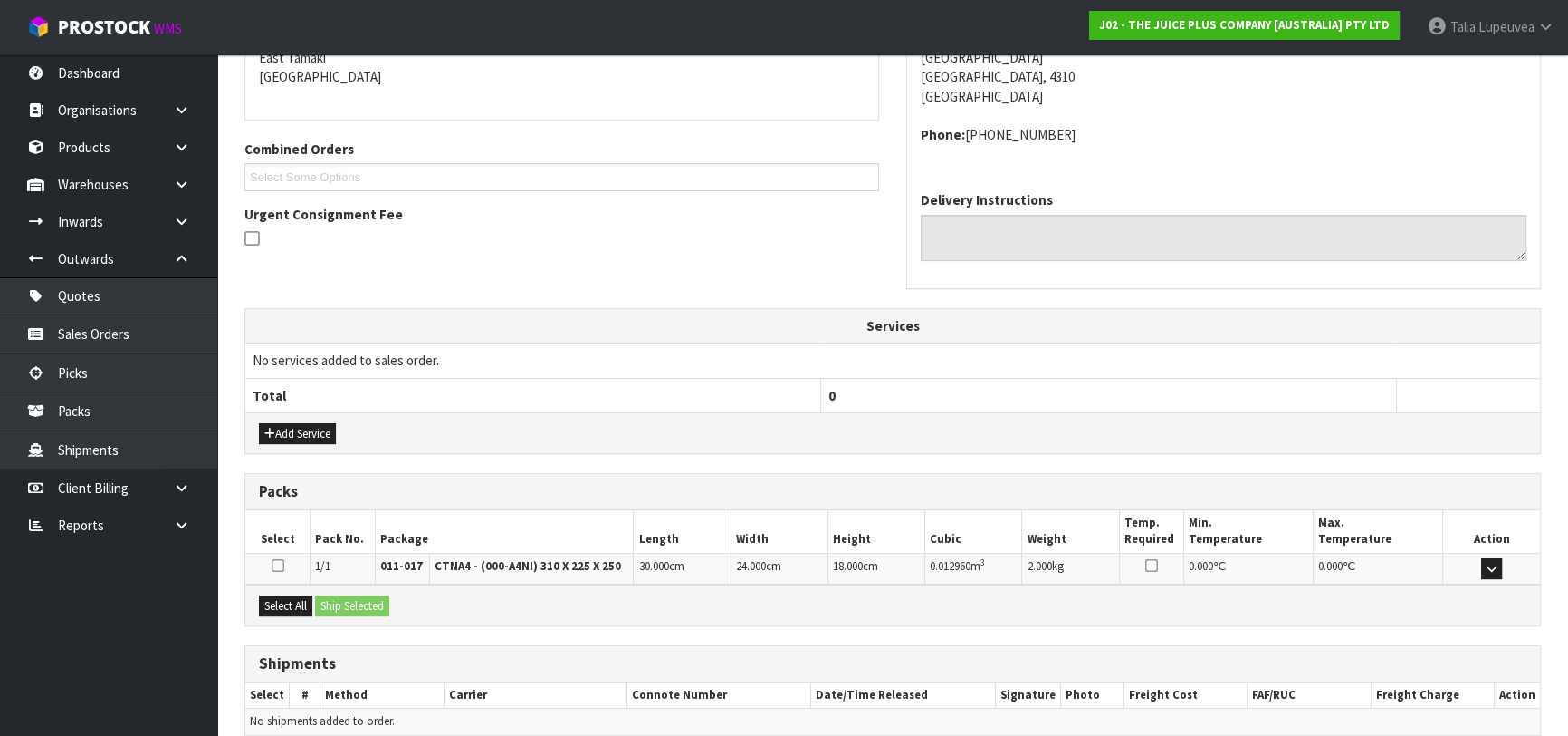
scroll to position [477, 0]
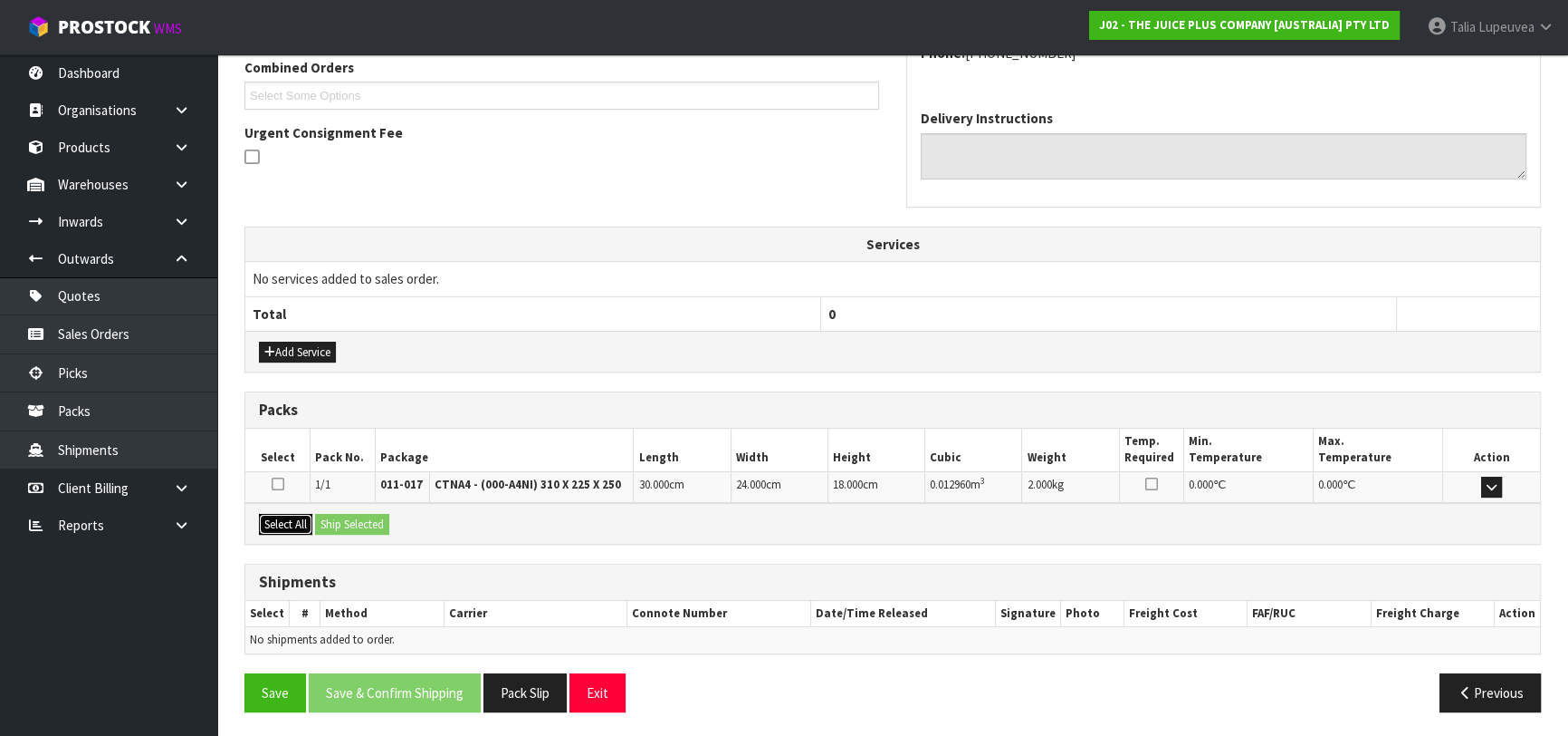
drag, startPoint x: 296, startPoint y: 522, endPoint x: 341, endPoint y: 523, distance: 45.0
click at [298, 522] on button "Select All" at bounding box center [285, 524] width 54 height 22
click at [344, 523] on button "Ship Selected" at bounding box center [352, 524] width 74 height 22
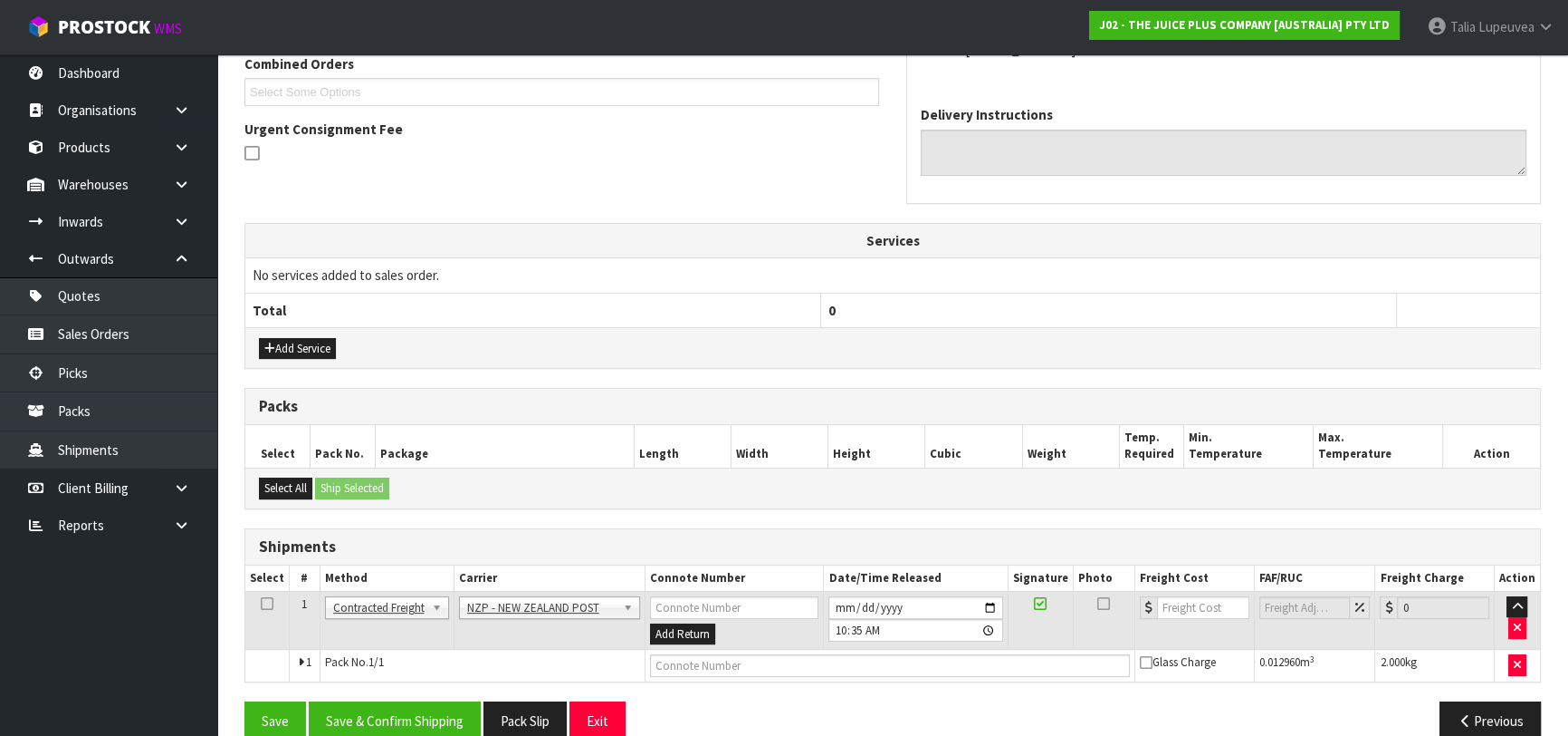
scroll to position [509, 0]
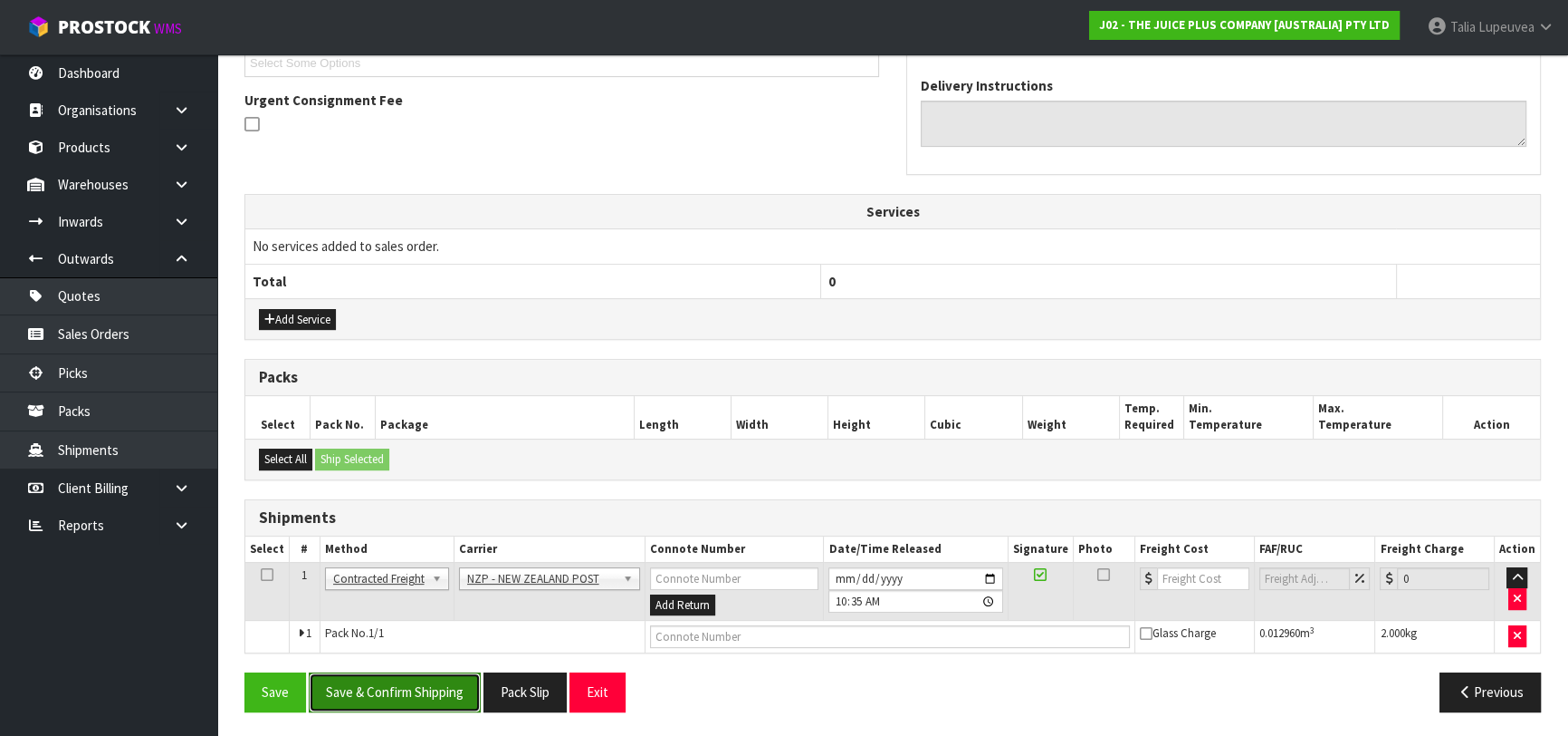
click at [427, 685] on button "Save & Confirm Shipping" at bounding box center [395, 691] width 172 height 39
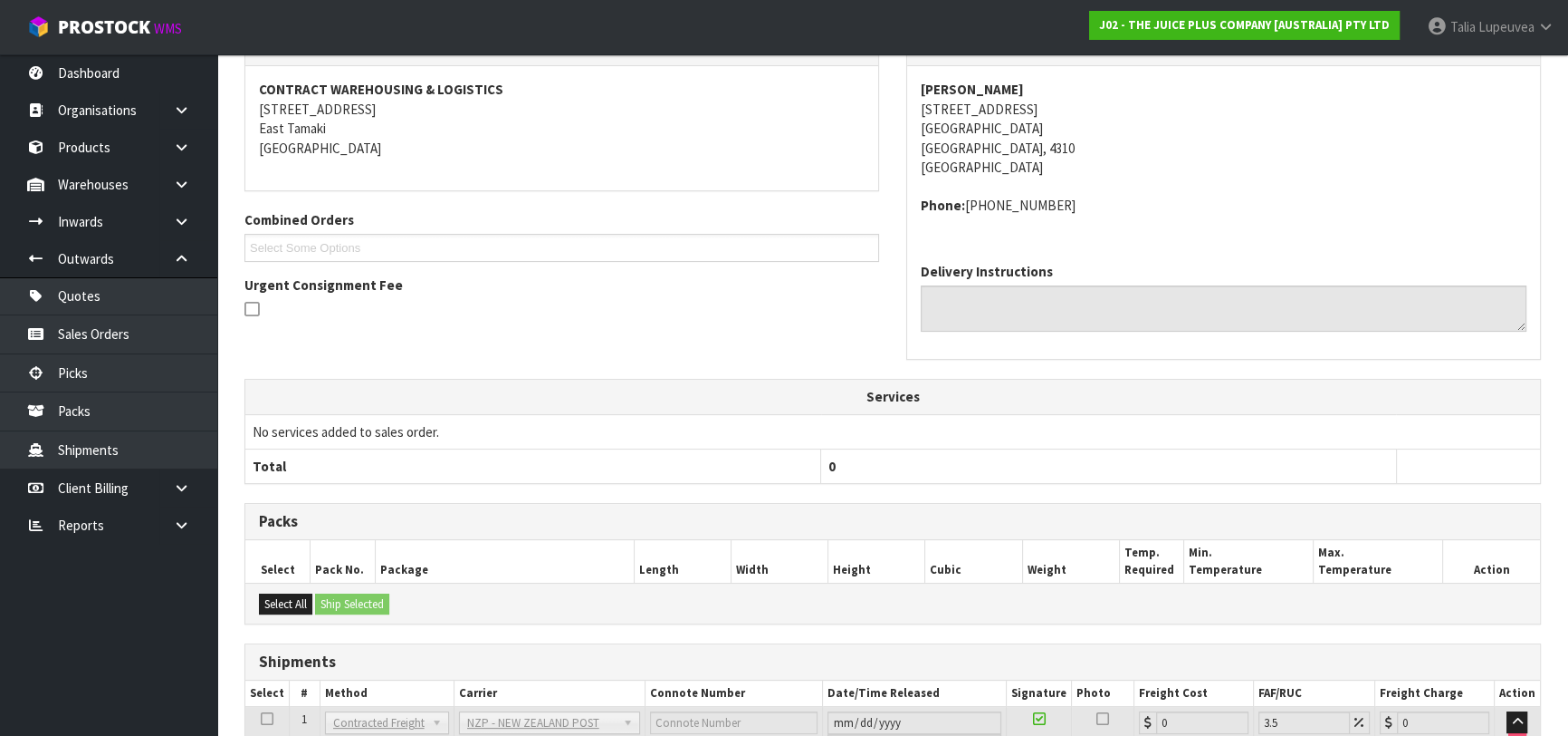
scroll to position [483, 0]
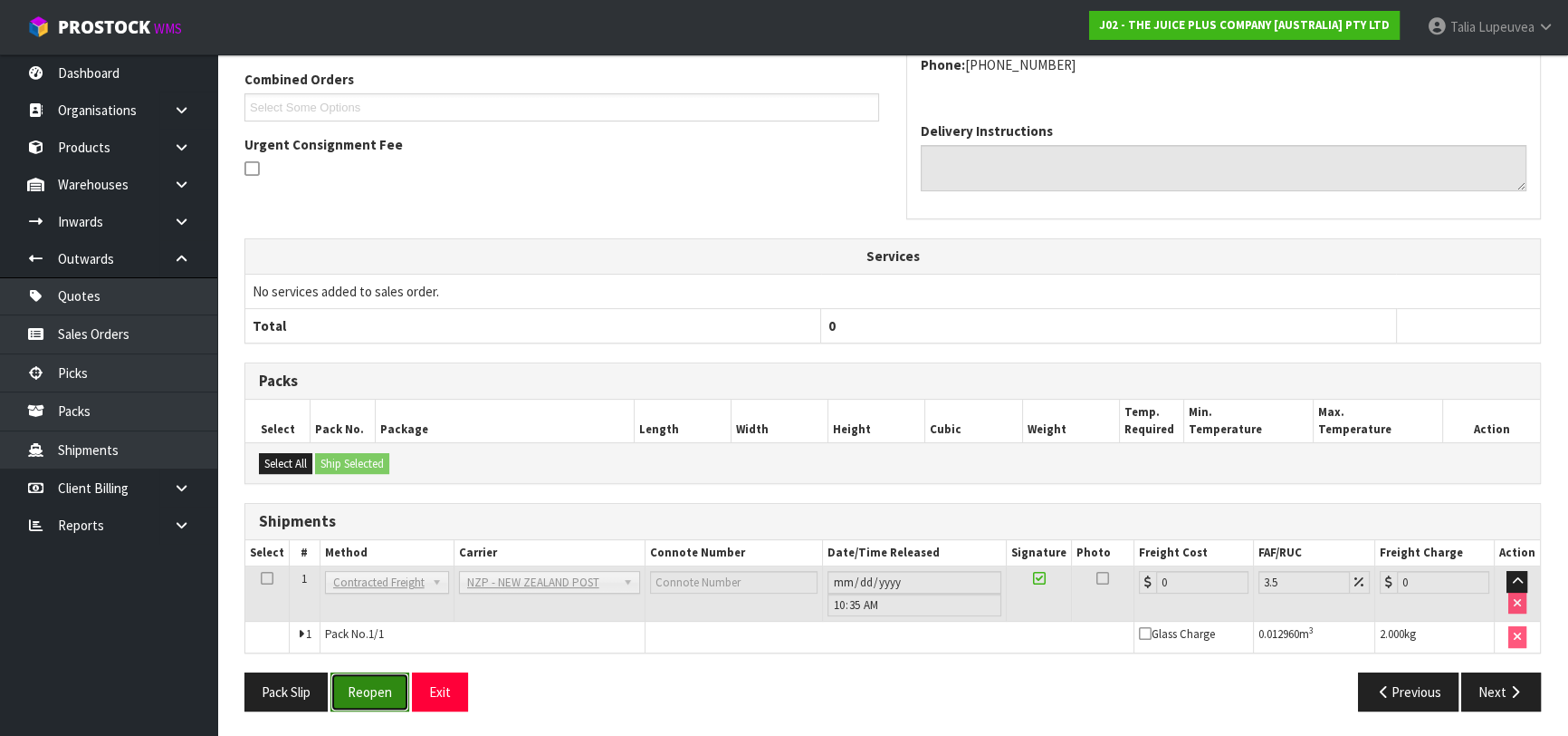
click at [377, 699] on button "Reopen" at bounding box center [370, 691] width 79 height 39
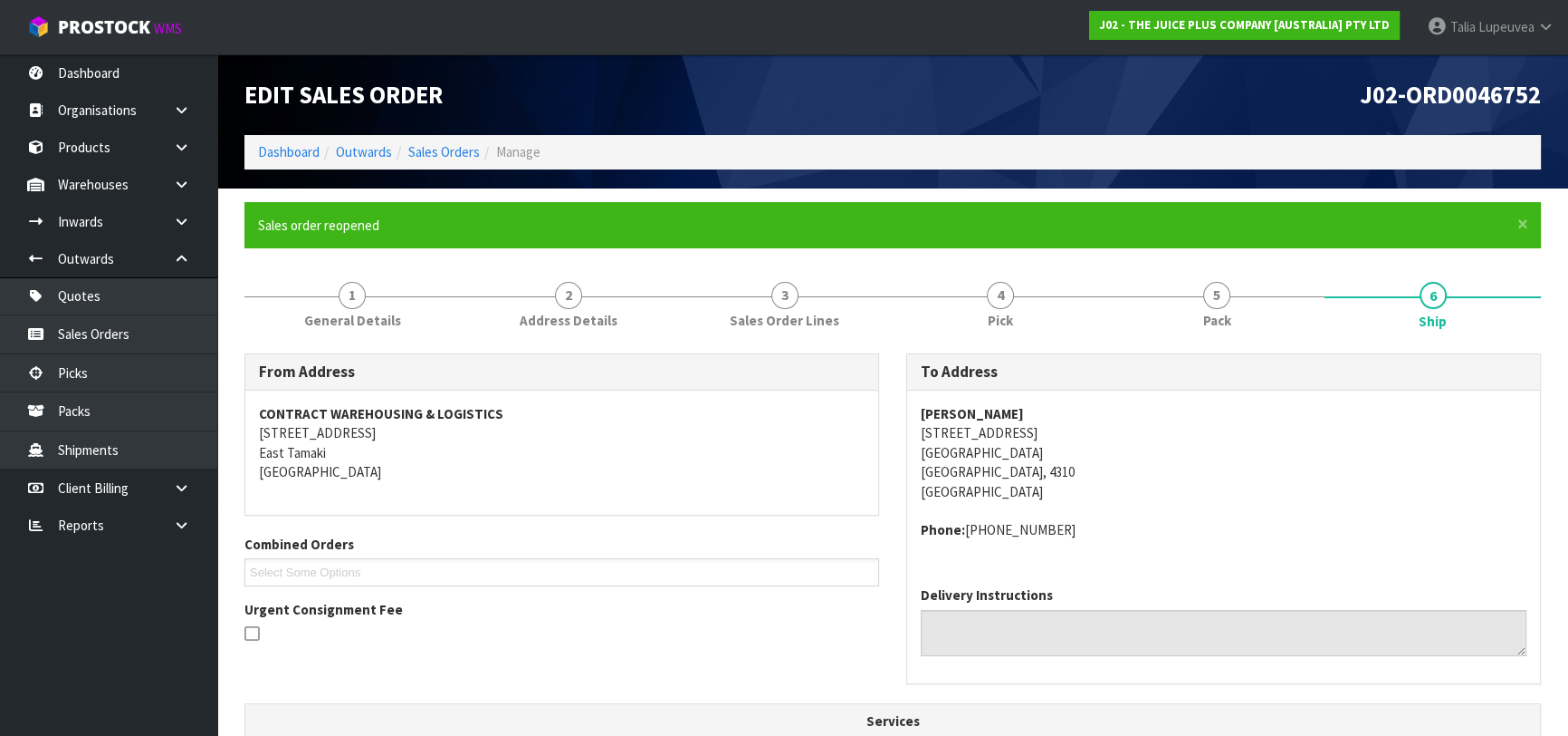
scroll to position [526, 0]
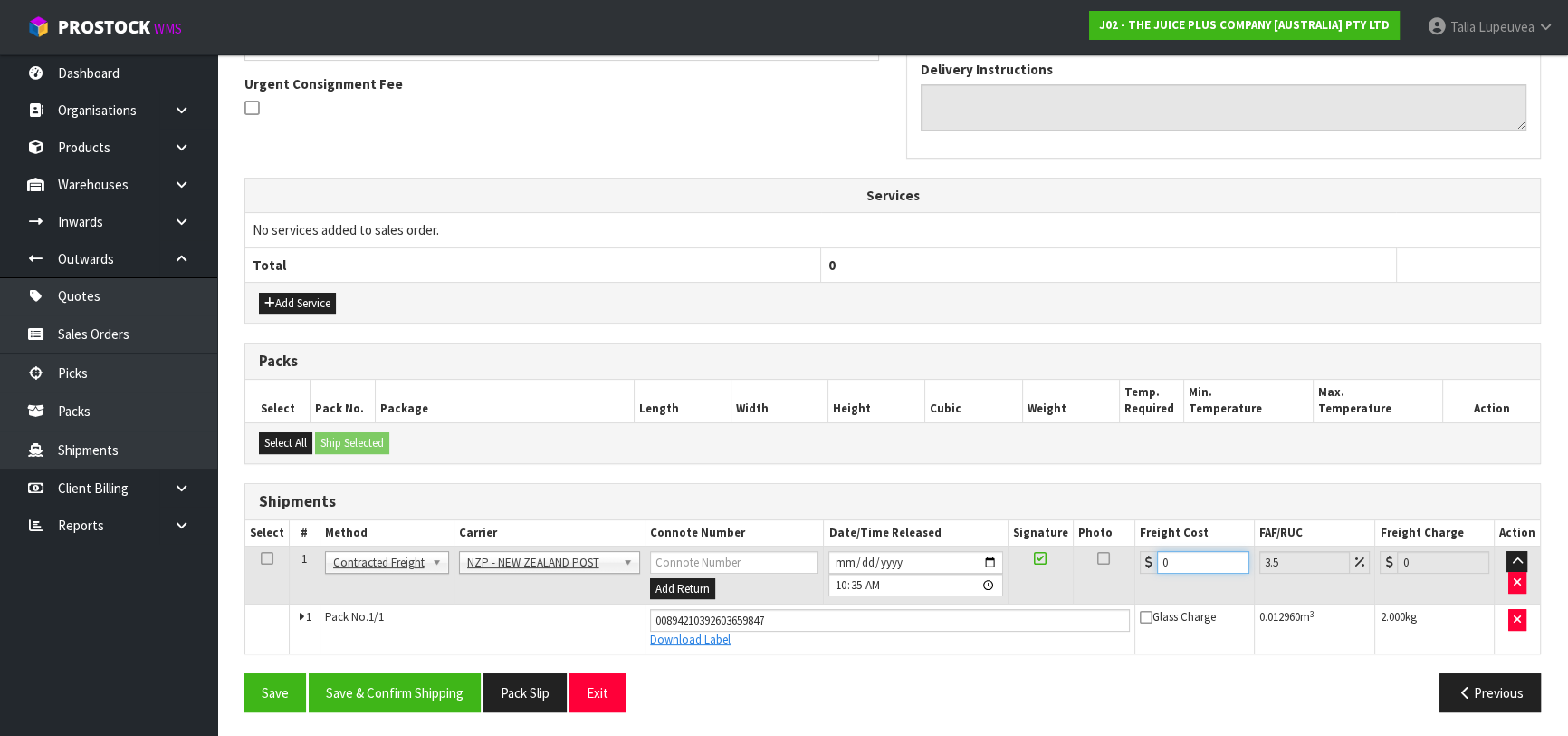
drag, startPoint x: 1177, startPoint y: 565, endPoint x: 1115, endPoint y: 573, distance: 62.5
click at [1115, 573] on tr "1 Client Local Pickup Customer Local Pickup Company Freight Contracted Freight …" at bounding box center [893, 575] width 1295 height 58
click at [418, 687] on button "Save & Confirm Shipping" at bounding box center [395, 692] width 172 height 39
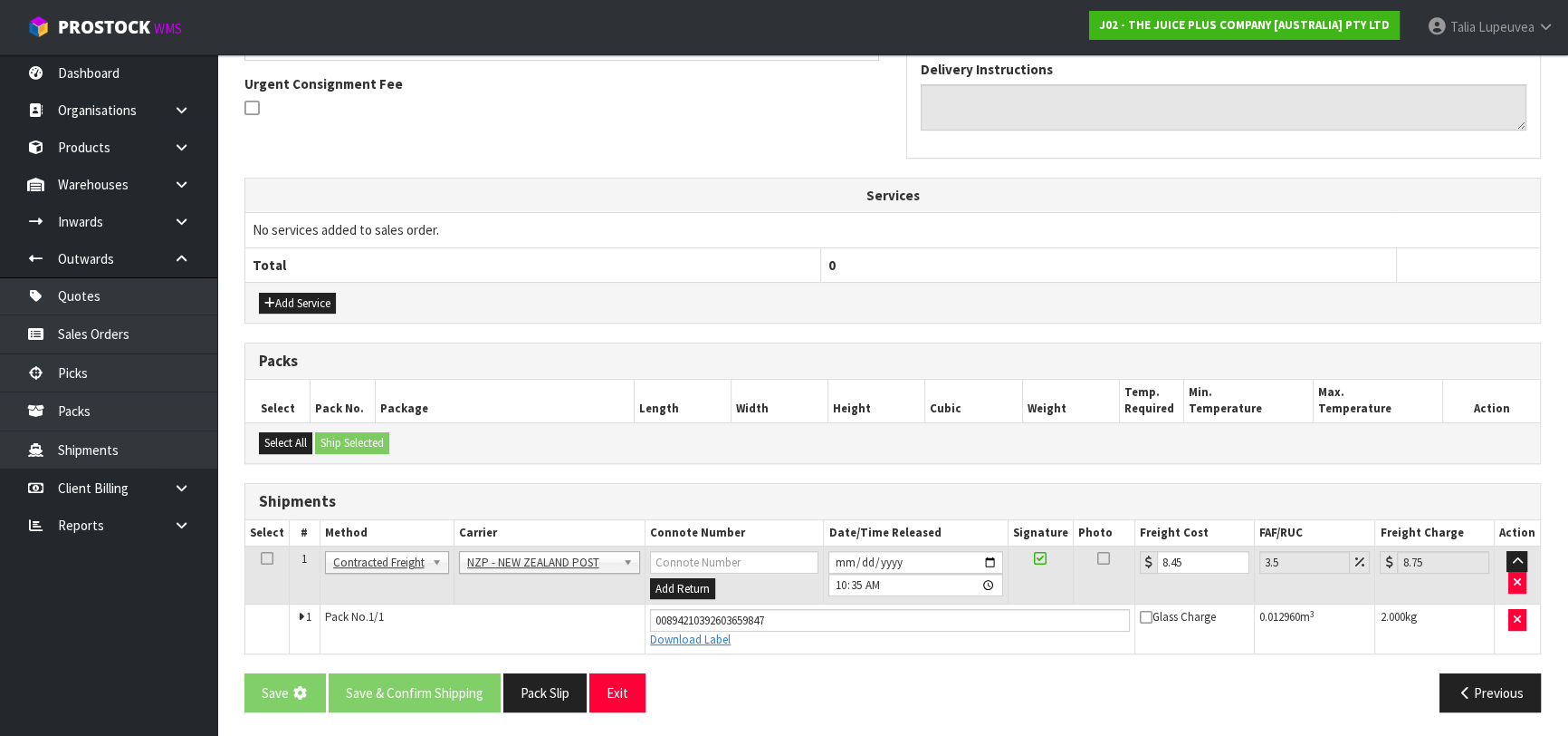
scroll to position [0, 0]
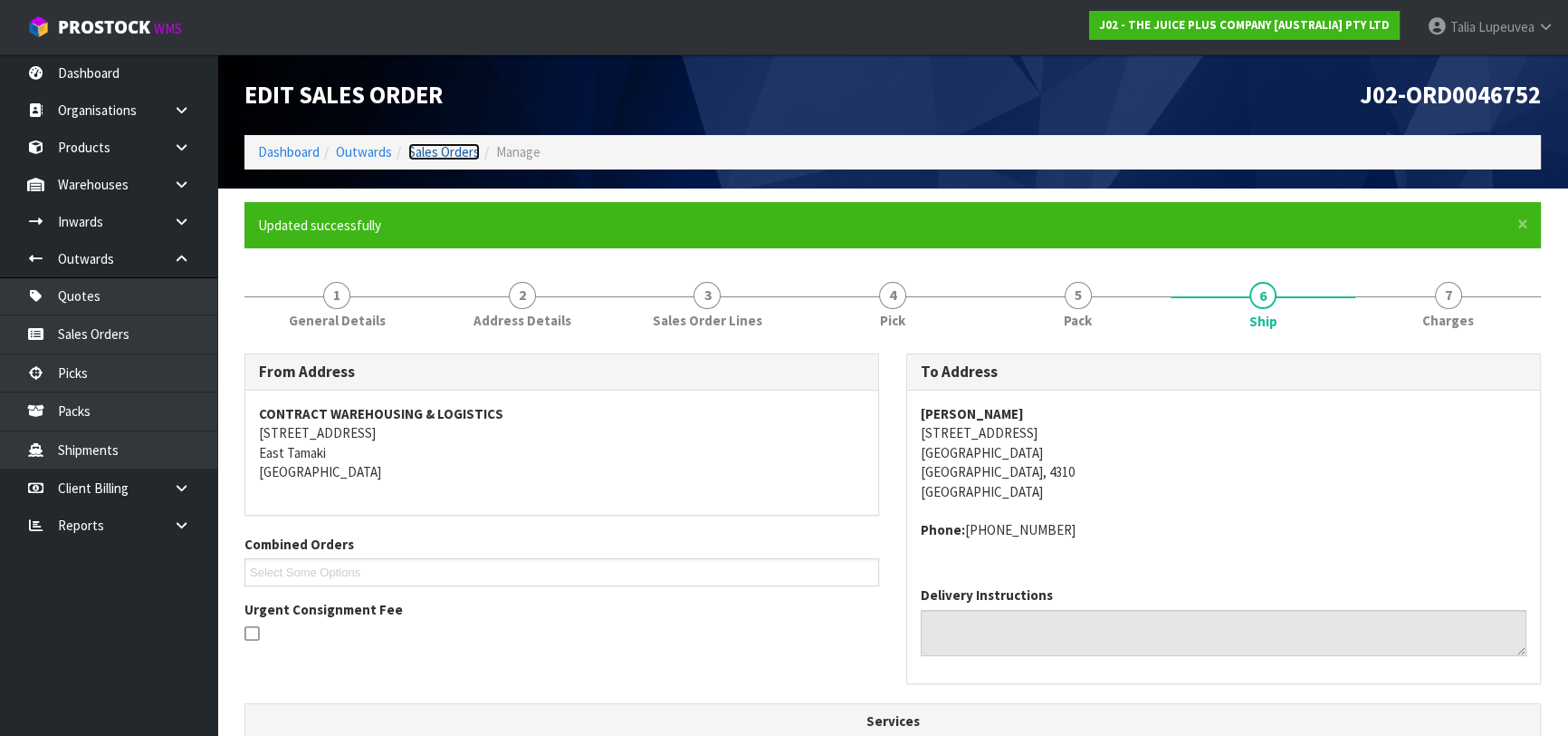
click at [464, 151] on link "Sales Orders" at bounding box center [445, 152] width 72 height 17
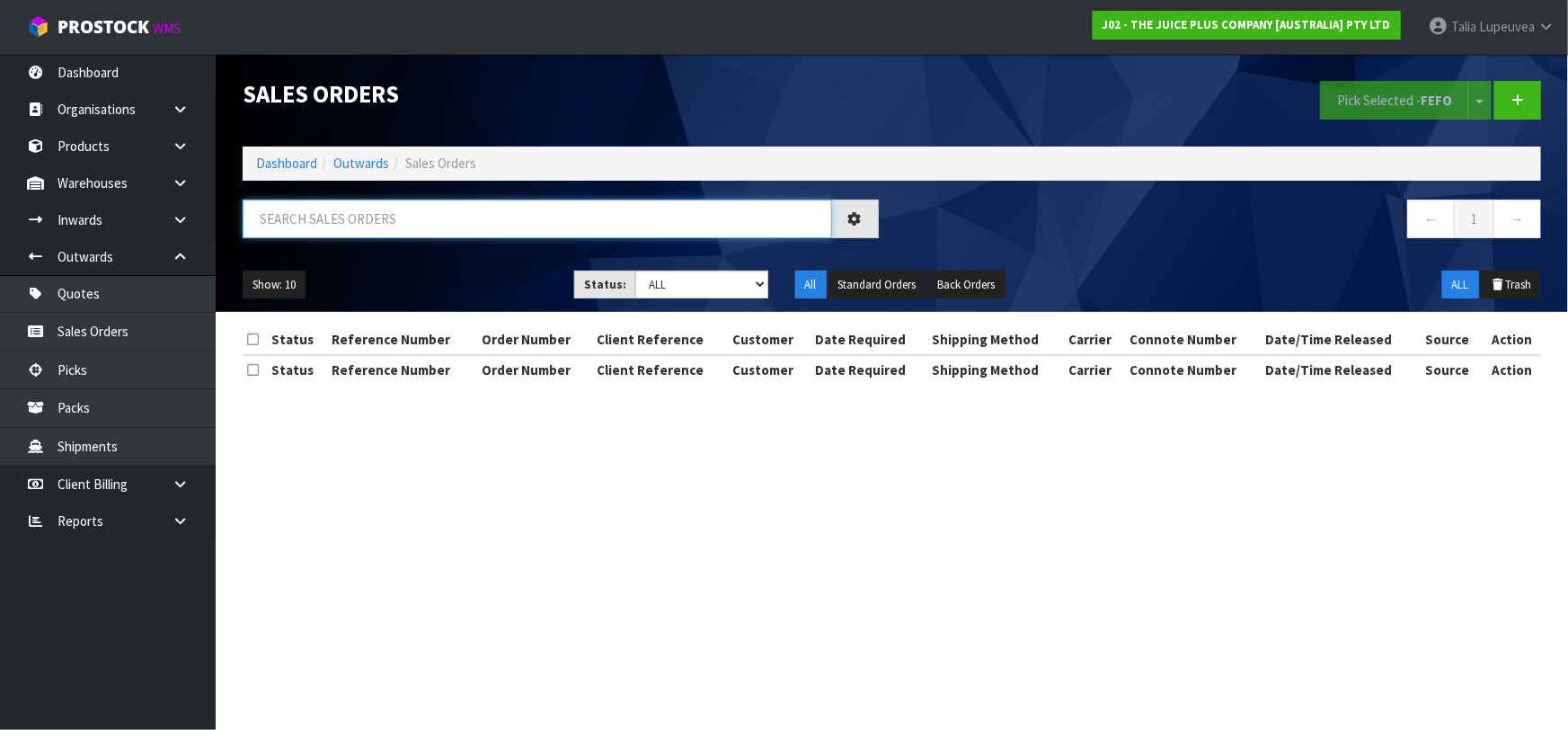
click at [417, 223] on input "text" at bounding box center [537, 218] width 590 height 38
click at [292, 171] on link "Dashboard" at bounding box center [286, 163] width 61 height 17
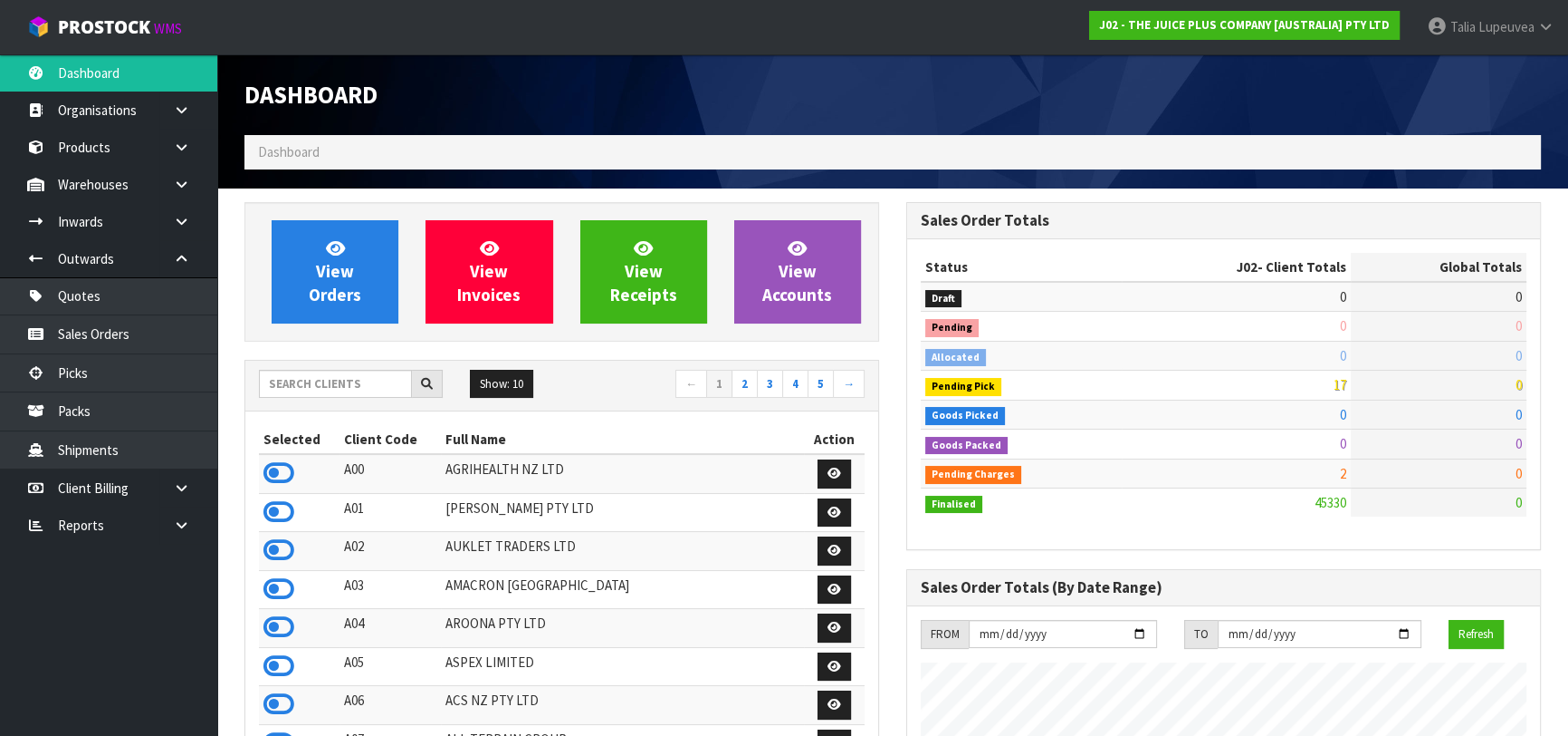
scroll to position [1370, 661]
click at [356, 389] on input "text" at bounding box center [335, 384] width 153 height 28
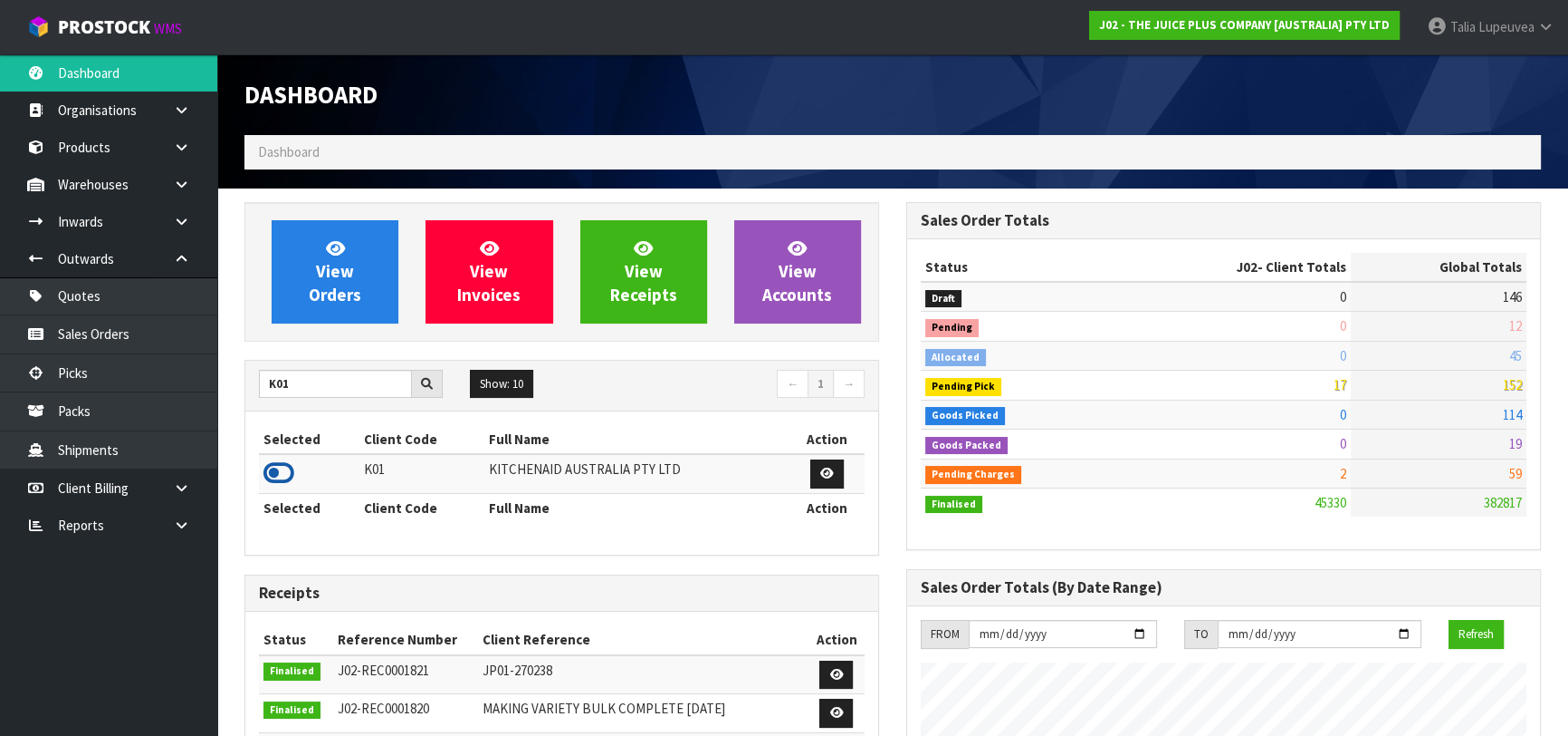
click at [288, 475] on icon at bounding box center [279, 472] width 31 height 27
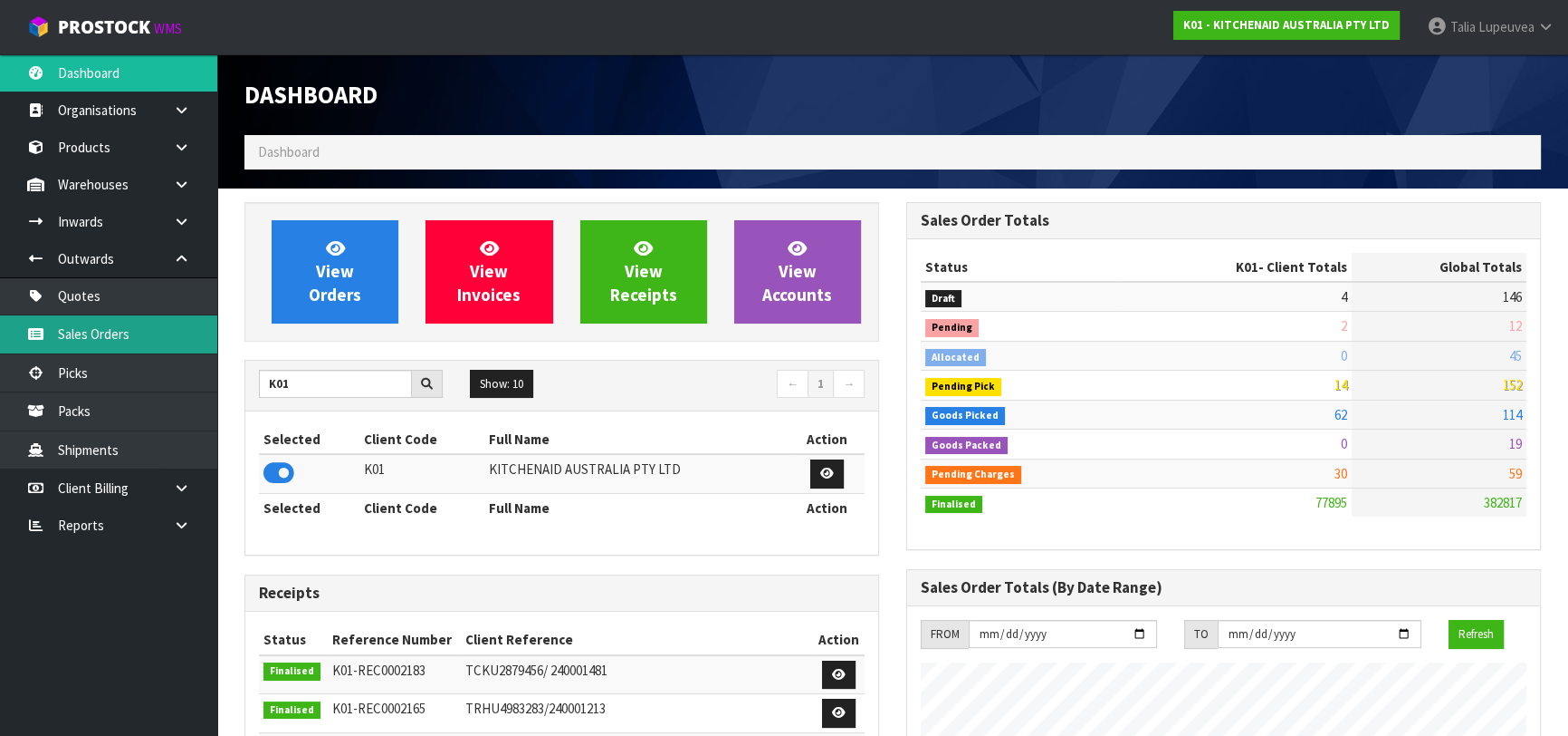
click at [190, 328] on link "Sales Orders" at bounding box center [108, 334] width 218 height 37
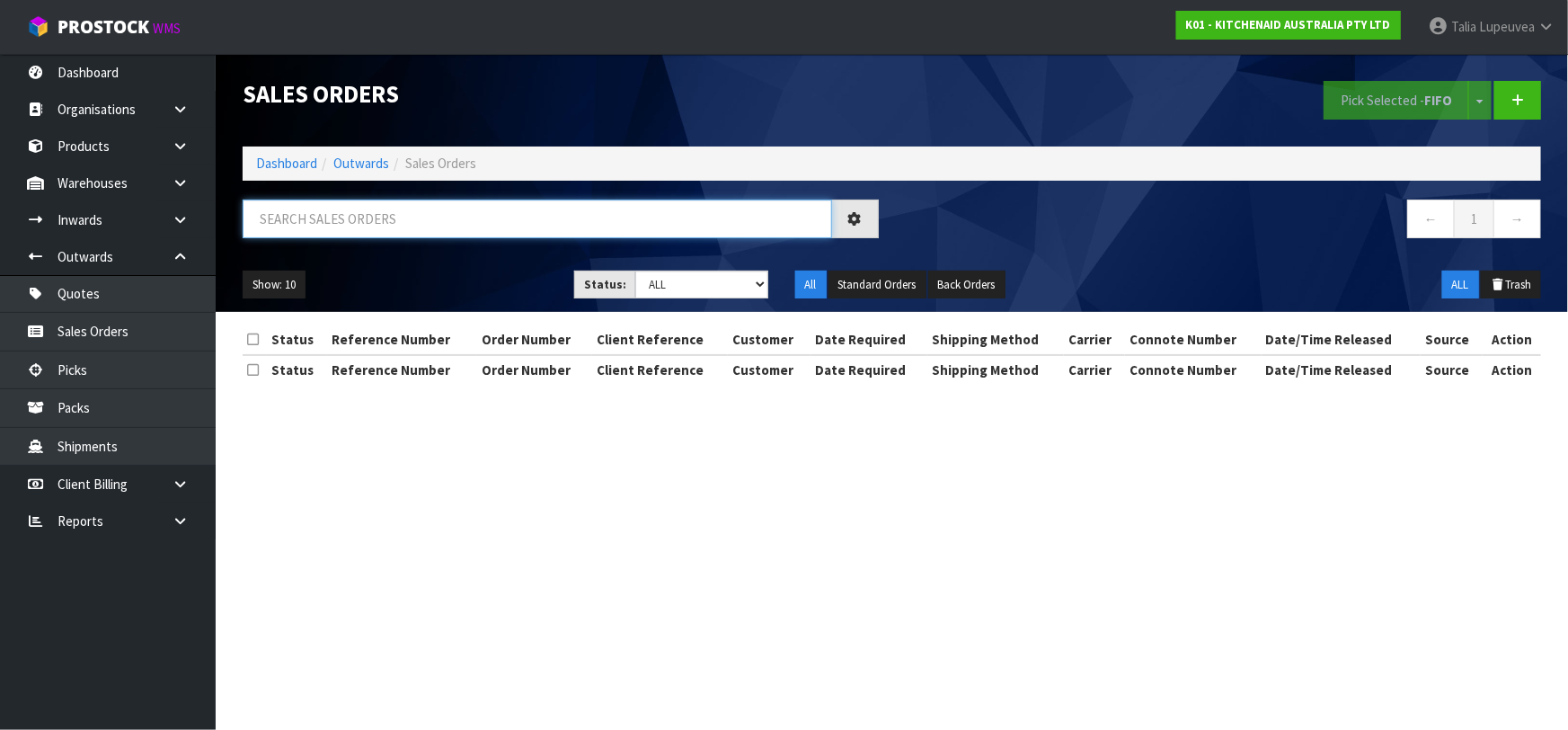
click at [318, 229] on input "text" at bounding box center [537, 218] width 590 height 38
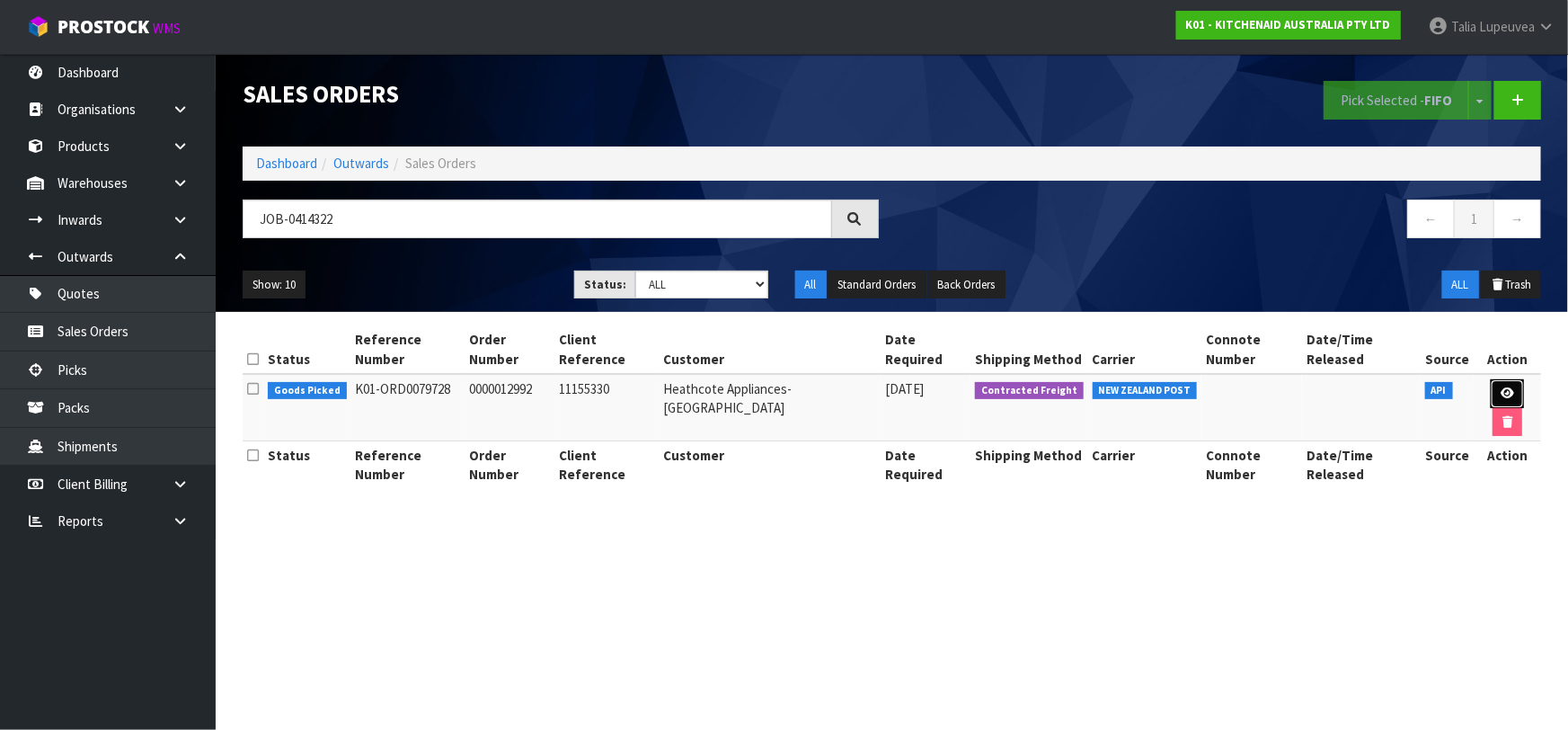
click at [1501, 387] on icon at bounding box center [1507, 393] width 13 height 11
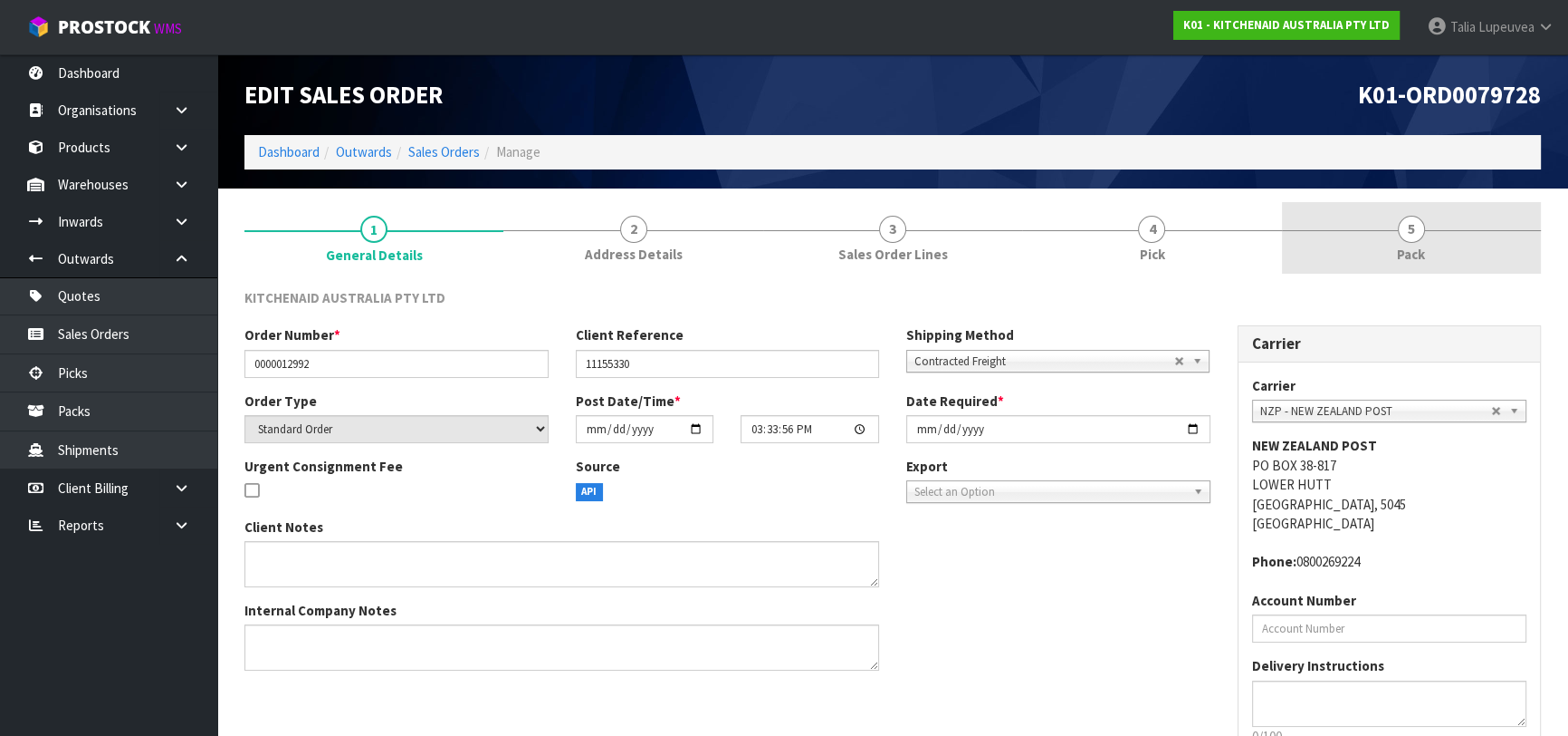
click at [1345, 244] on link "5 Pack" at bounding box center [1411, 237] width 259 height 72
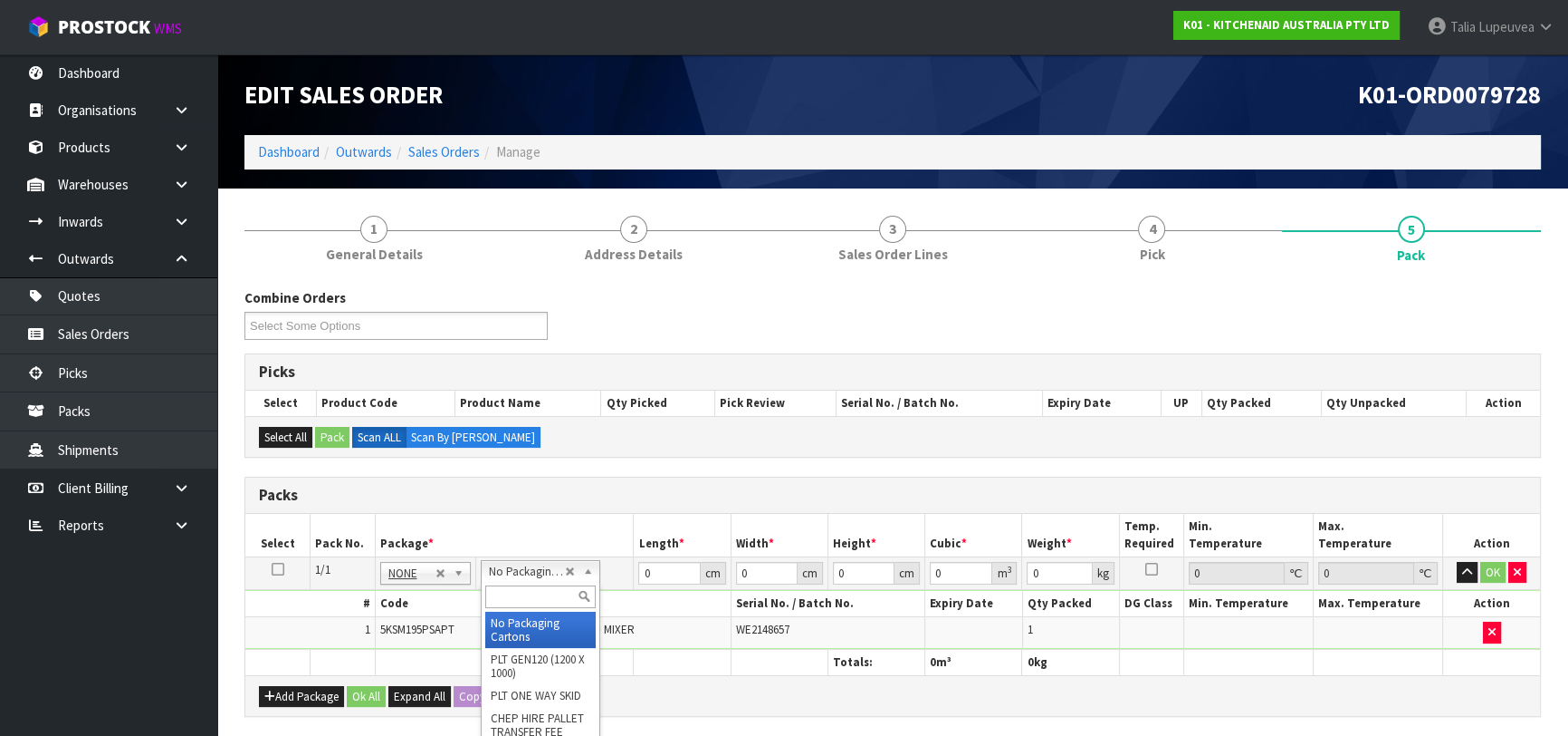
click at [534, 596] on input "text" at bounding box center [540, 597] width 110 height 23
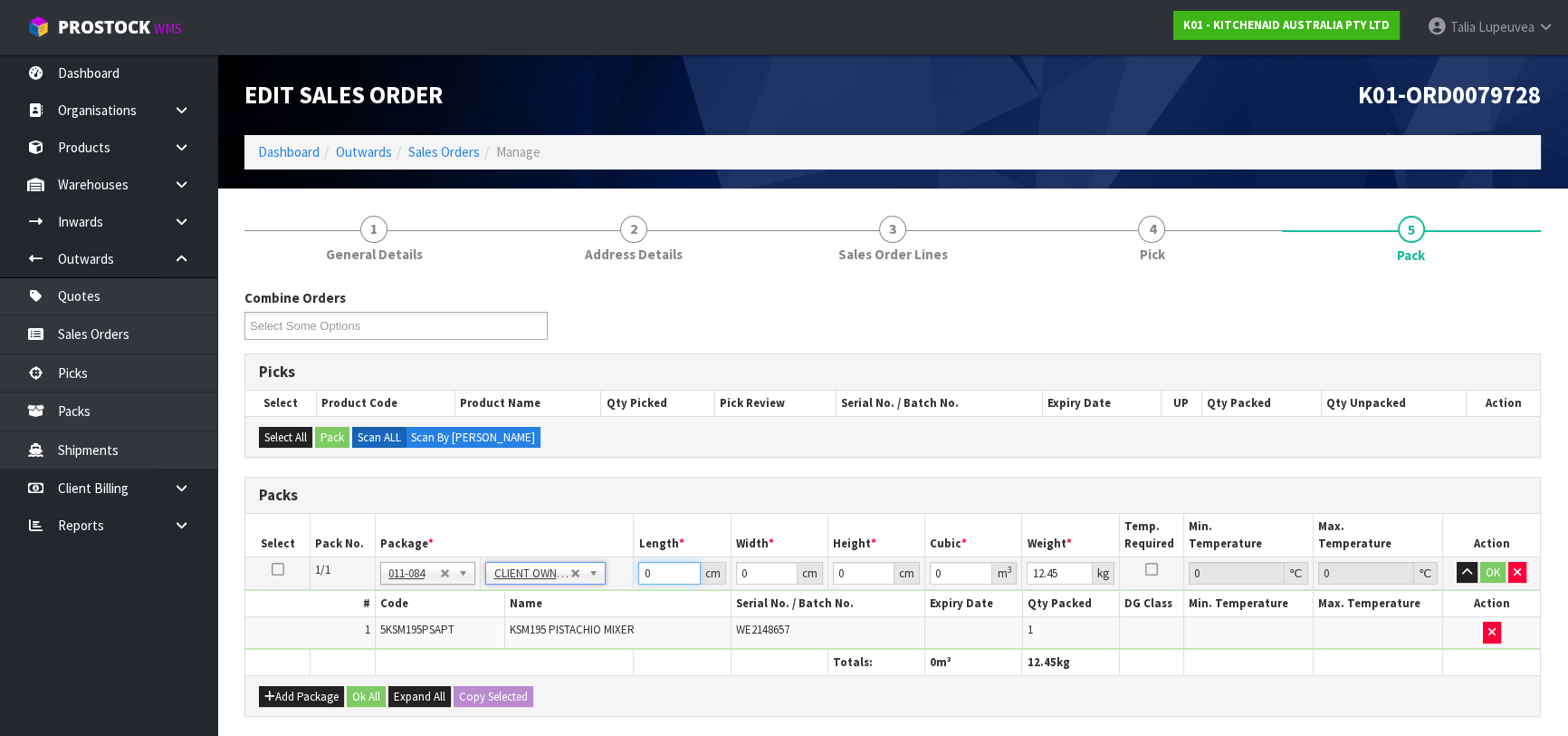
drag, startPoint x: 668, startPoint y: 571, endPoint x: 589, endPoint y: 589, distance: 81.0
click at [587, 591] on tbody "1/1 NONE 007-001 007-002 007-004 007-009 007-013 007-014 007-015 007-017 007-01…" at bounding box center [893, 602] width 1295 height 92
click at [1490, 566] on button "OK" at bounding box center [1493, 572] width 25 height 22
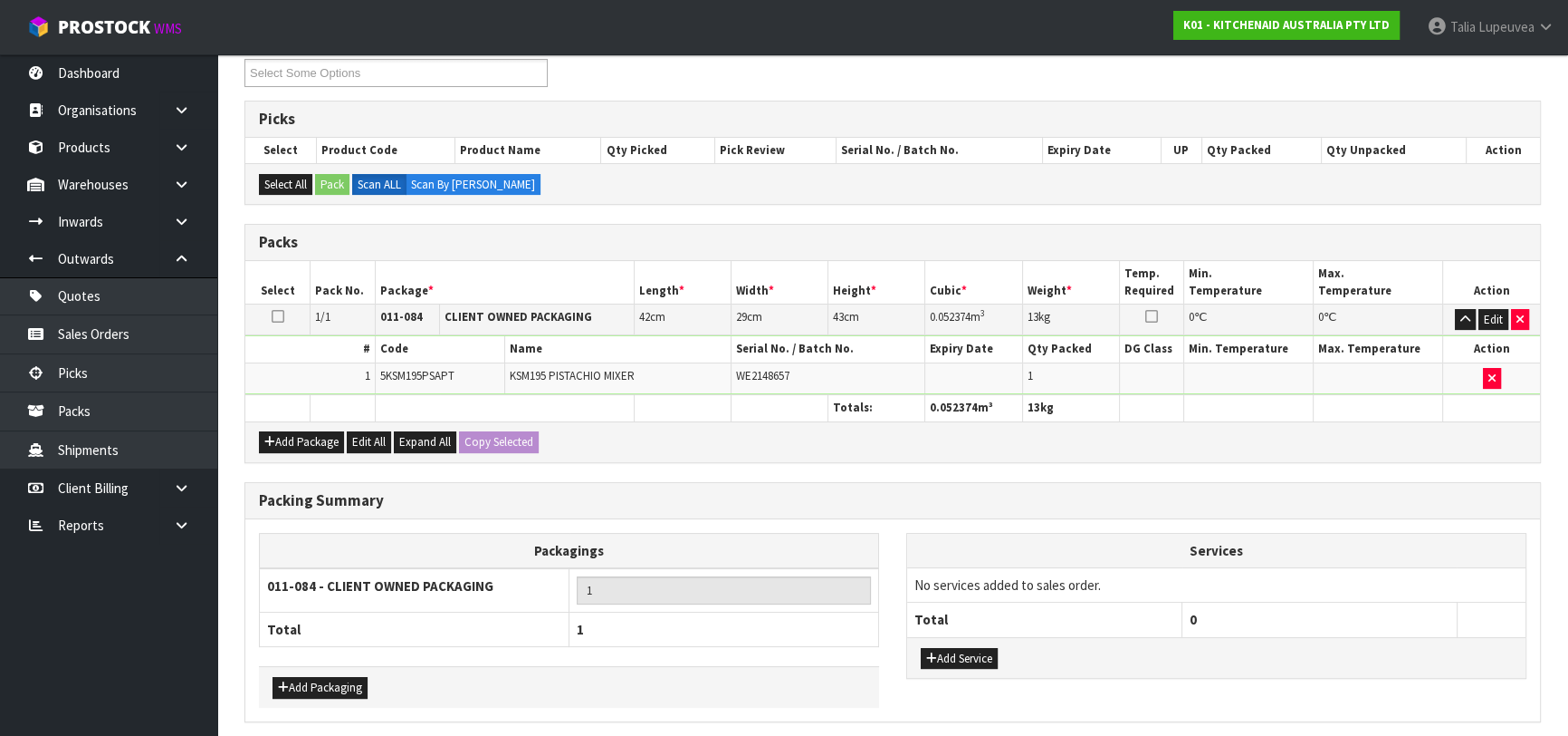
scroll to position [319, 0]
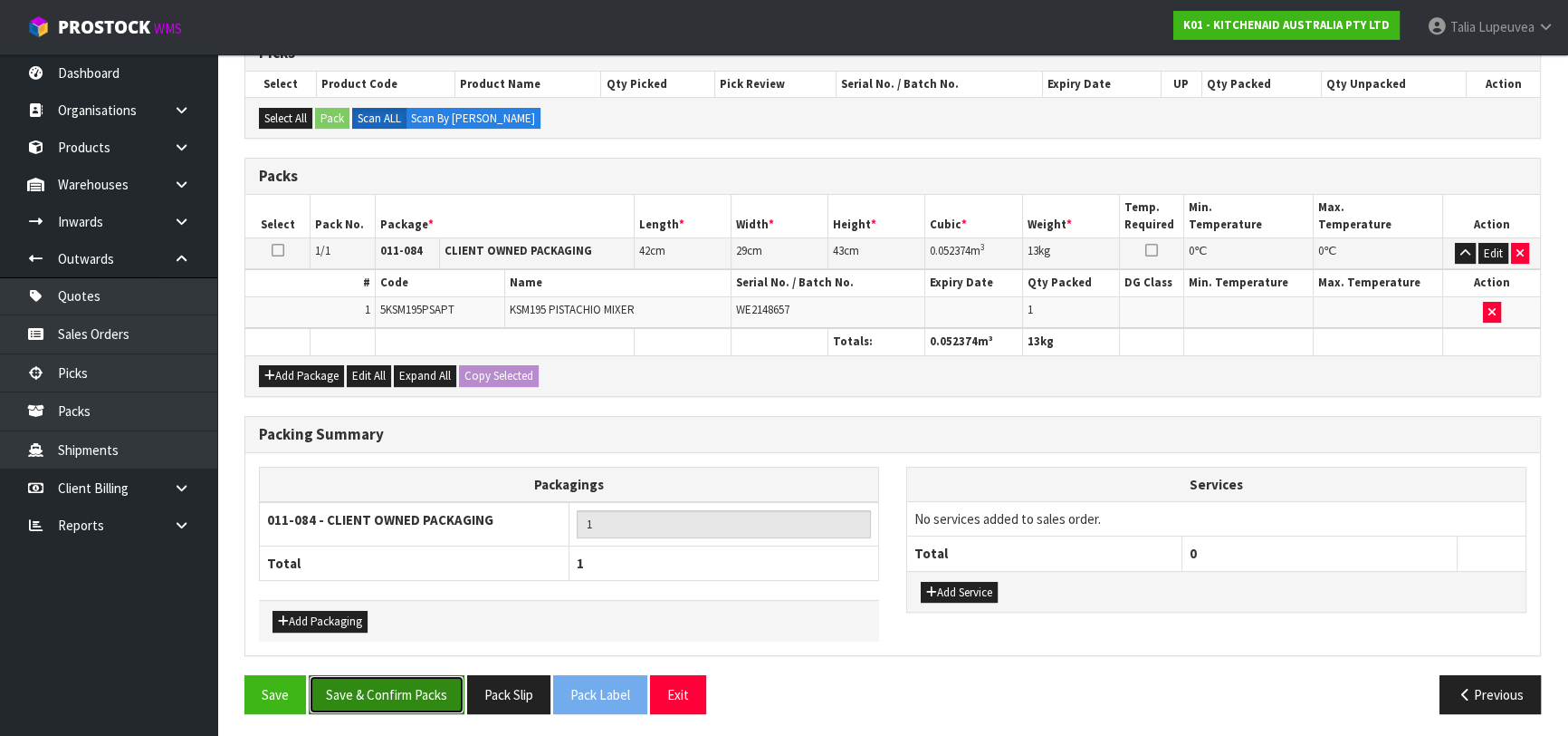
click at [371, 705] on button "Save & Confirm Packs" at bounding box center [386, 694] width 155 height 39
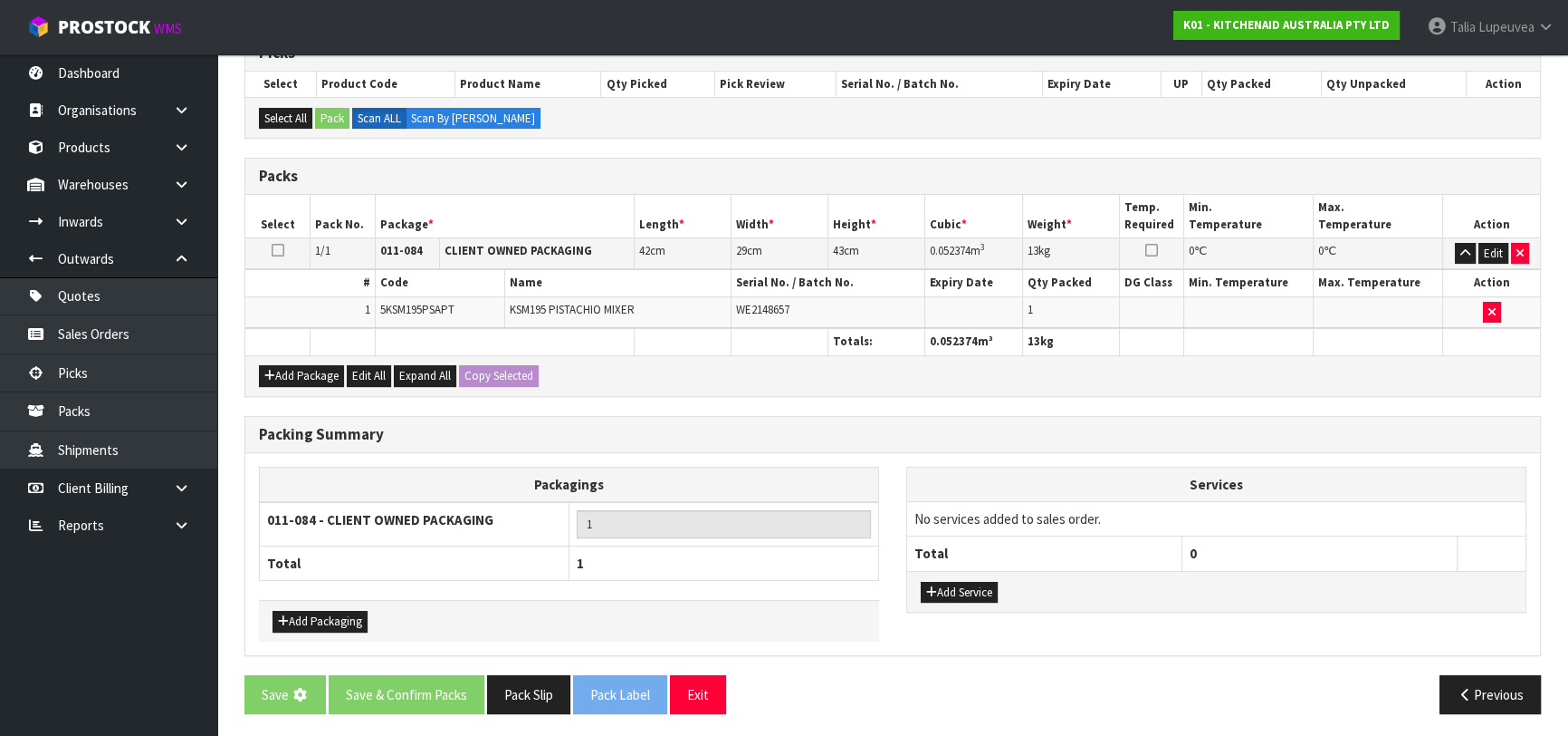
scroll to position [0, 0]
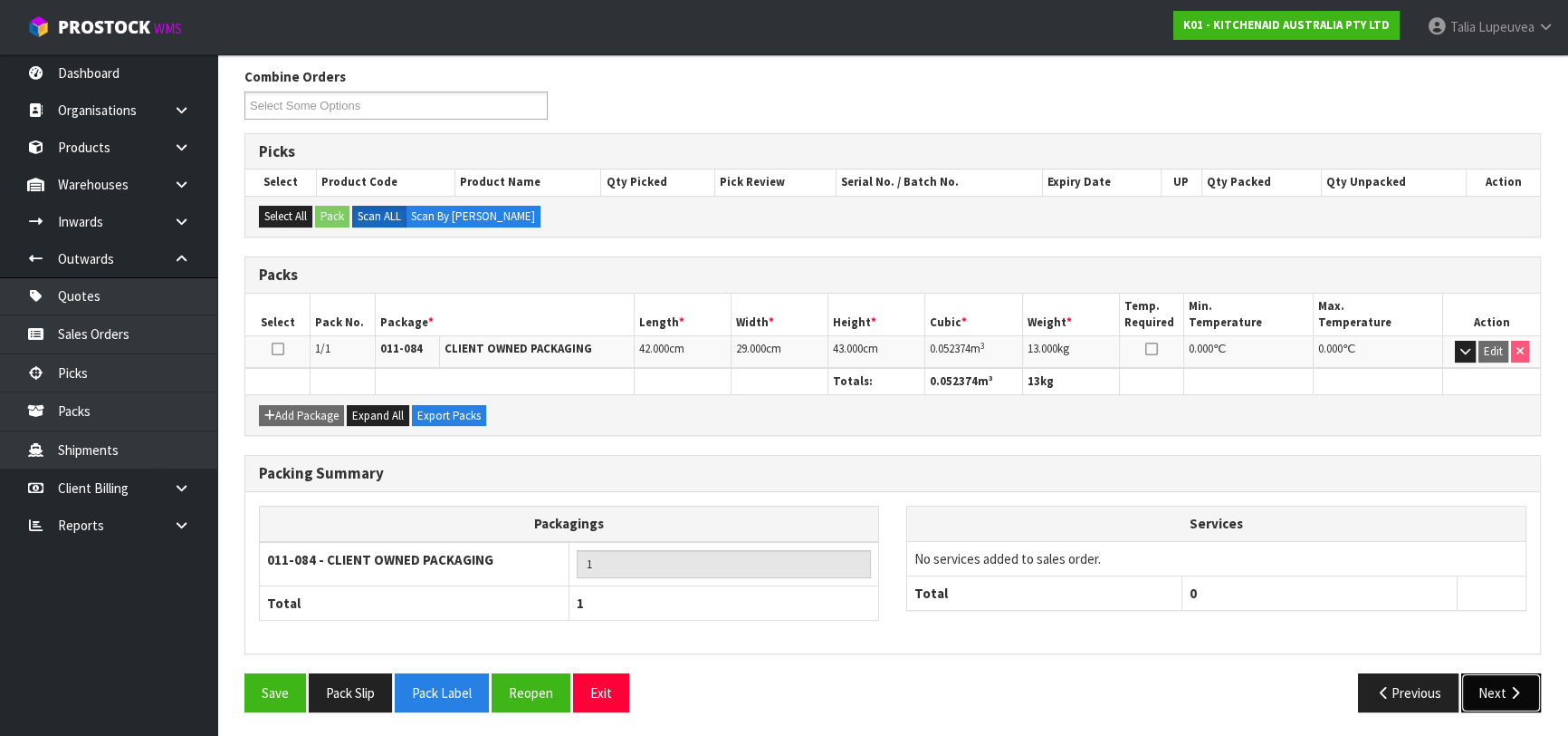
click at [1516, 688] on icon "button" at bounding box center [1515, 693] width 17 height 13
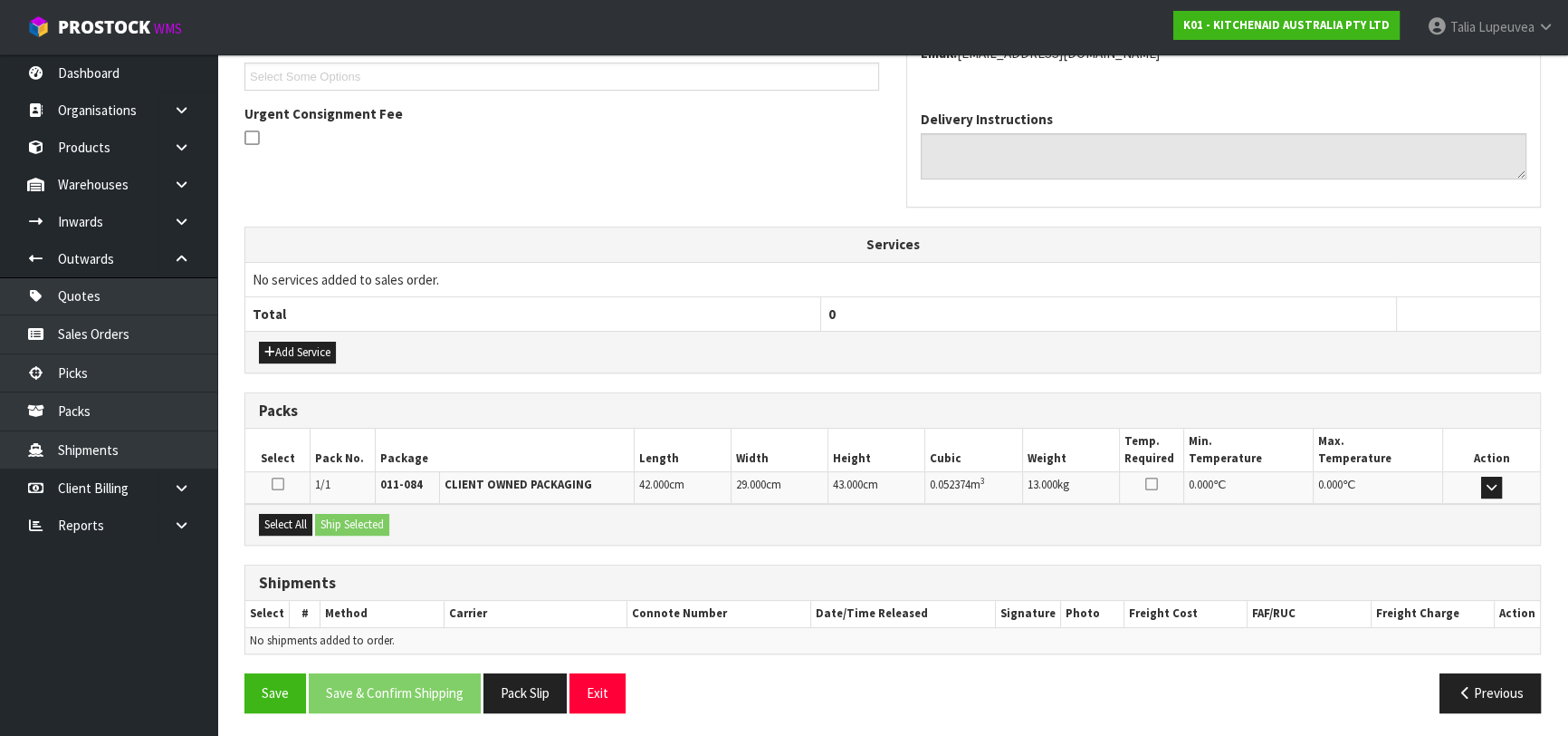
scroll to position [497, 0]
drag, startPoint x: 272, startPoint y: 518, endPoint x: 329, endPoint y: 516, distance: 57.0
click at [275, 518] on button "Select All" at bounding box center [285, 523] width 54 height 22
click at [333, 515] on button "Ship Selected" at bounding box center [352, 523] width 74 height 22
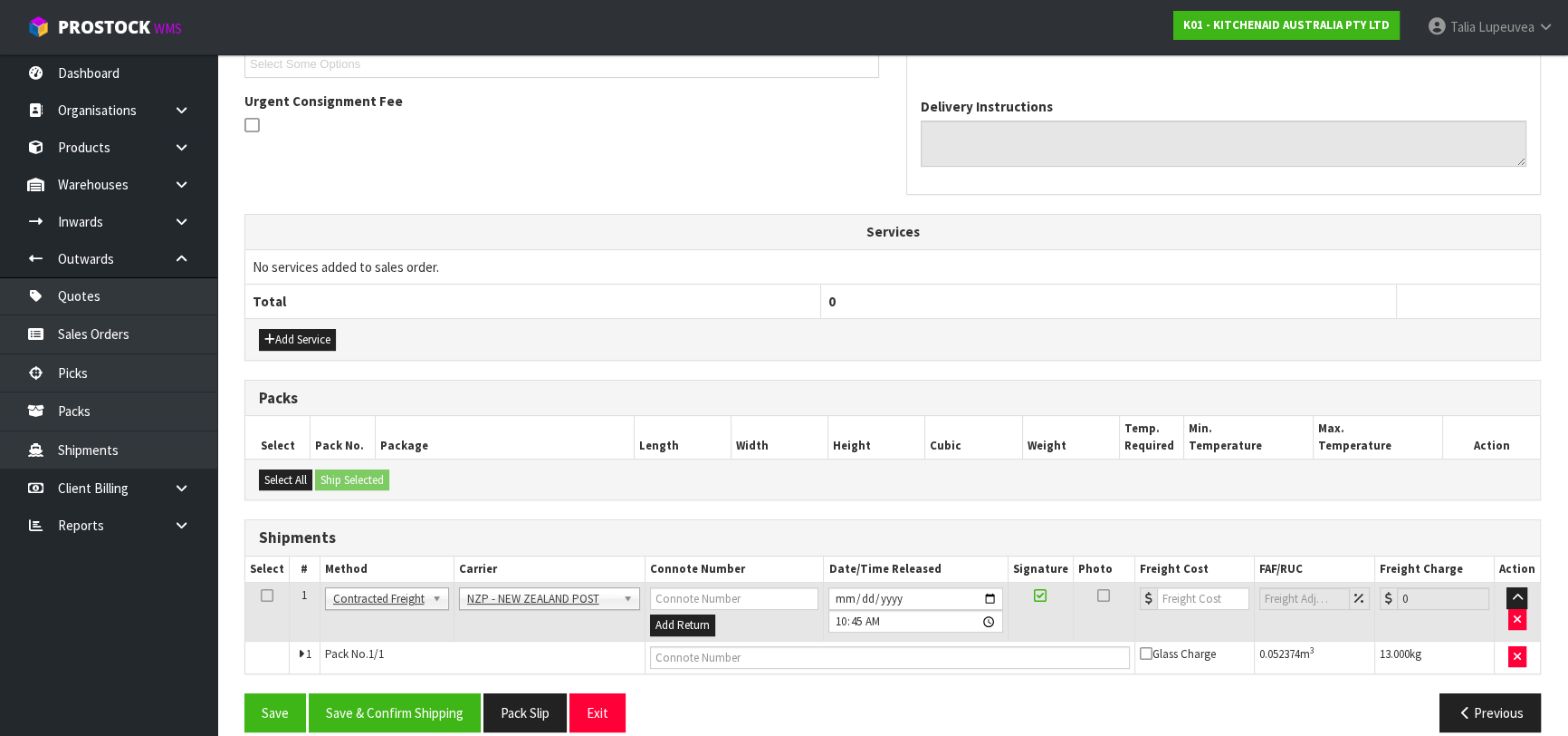
scroll to position [529, 0]
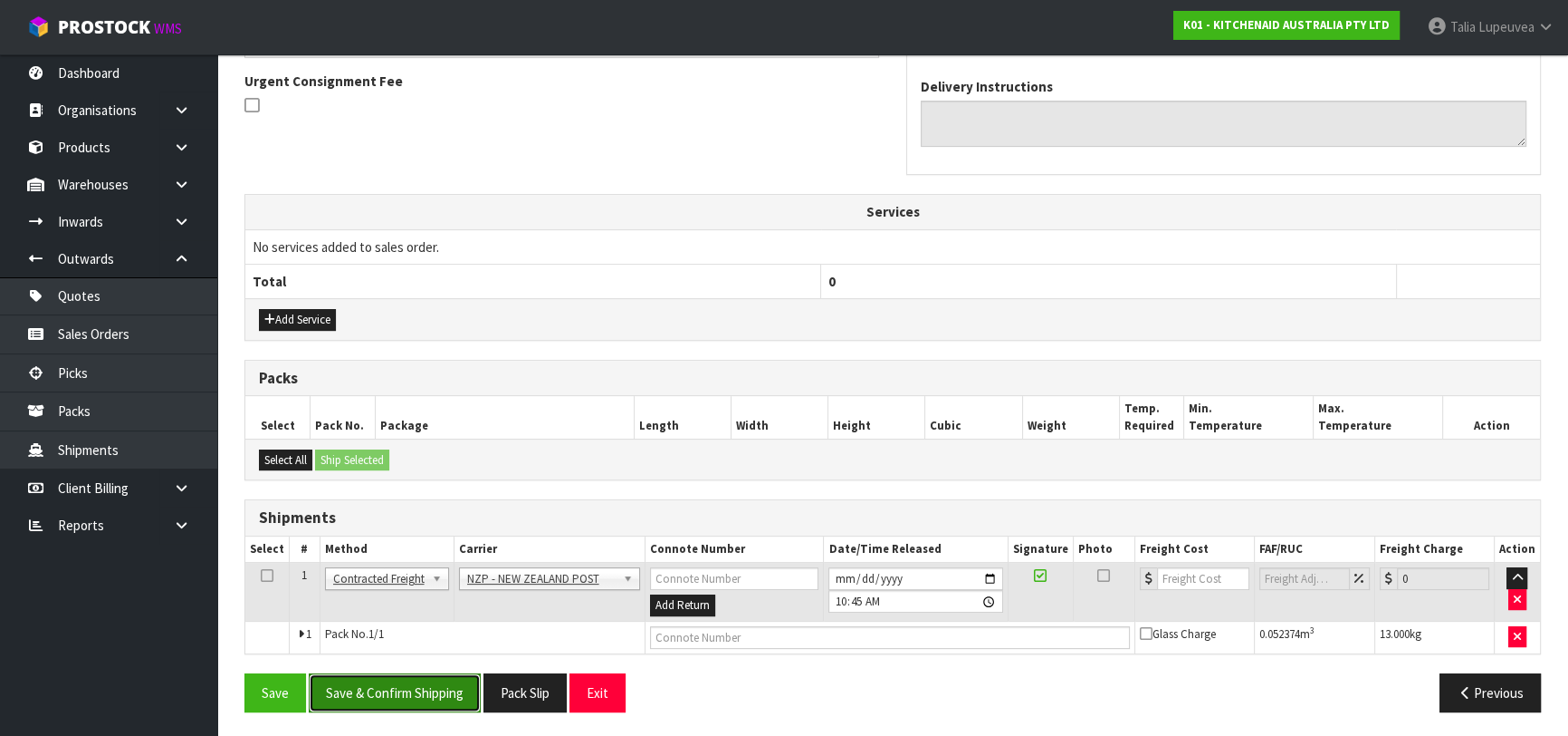
click at [426, 691] on button "Save & Confirm Shipping" at bounding box center [395, 692] width 172 height 39
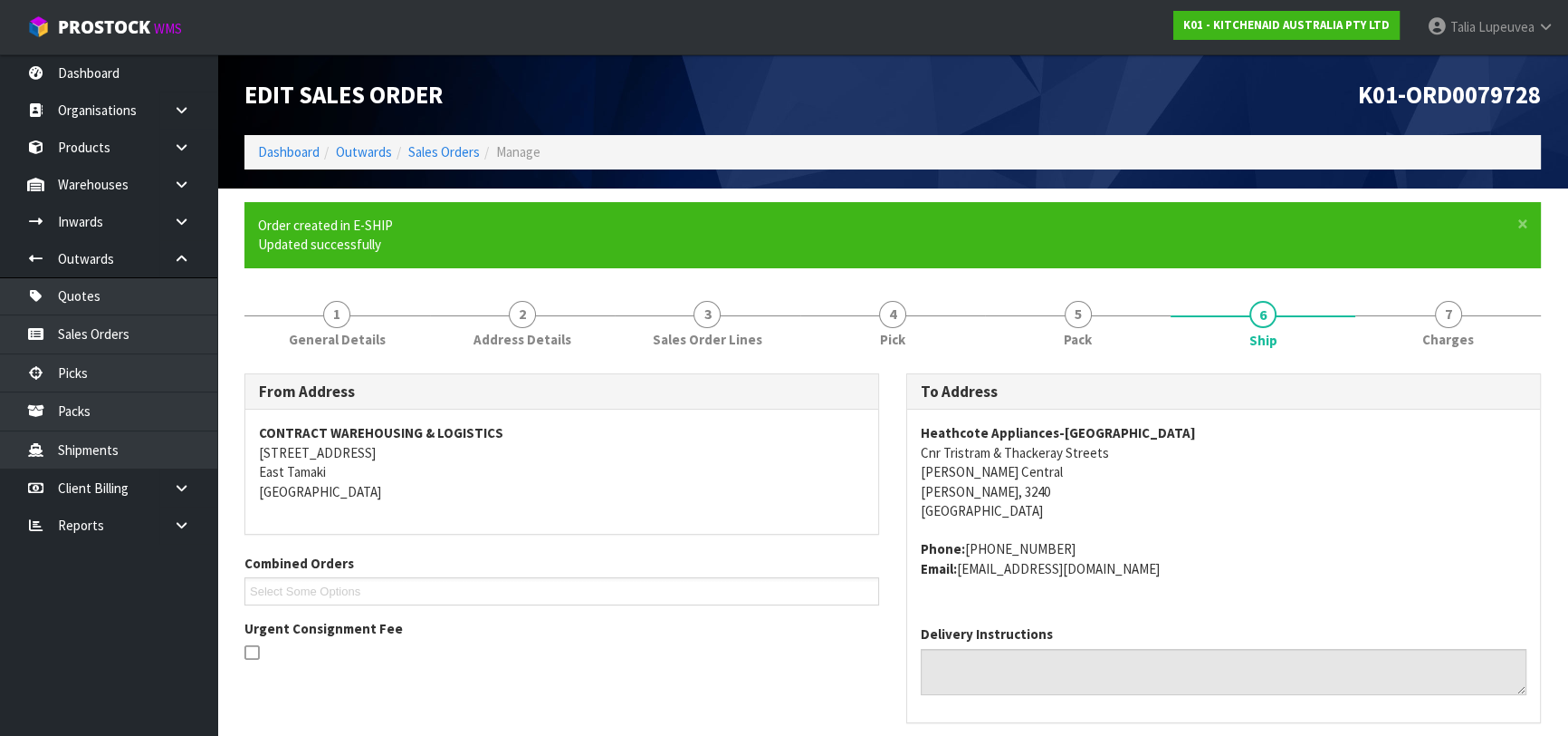
scroll to position [503, 0]
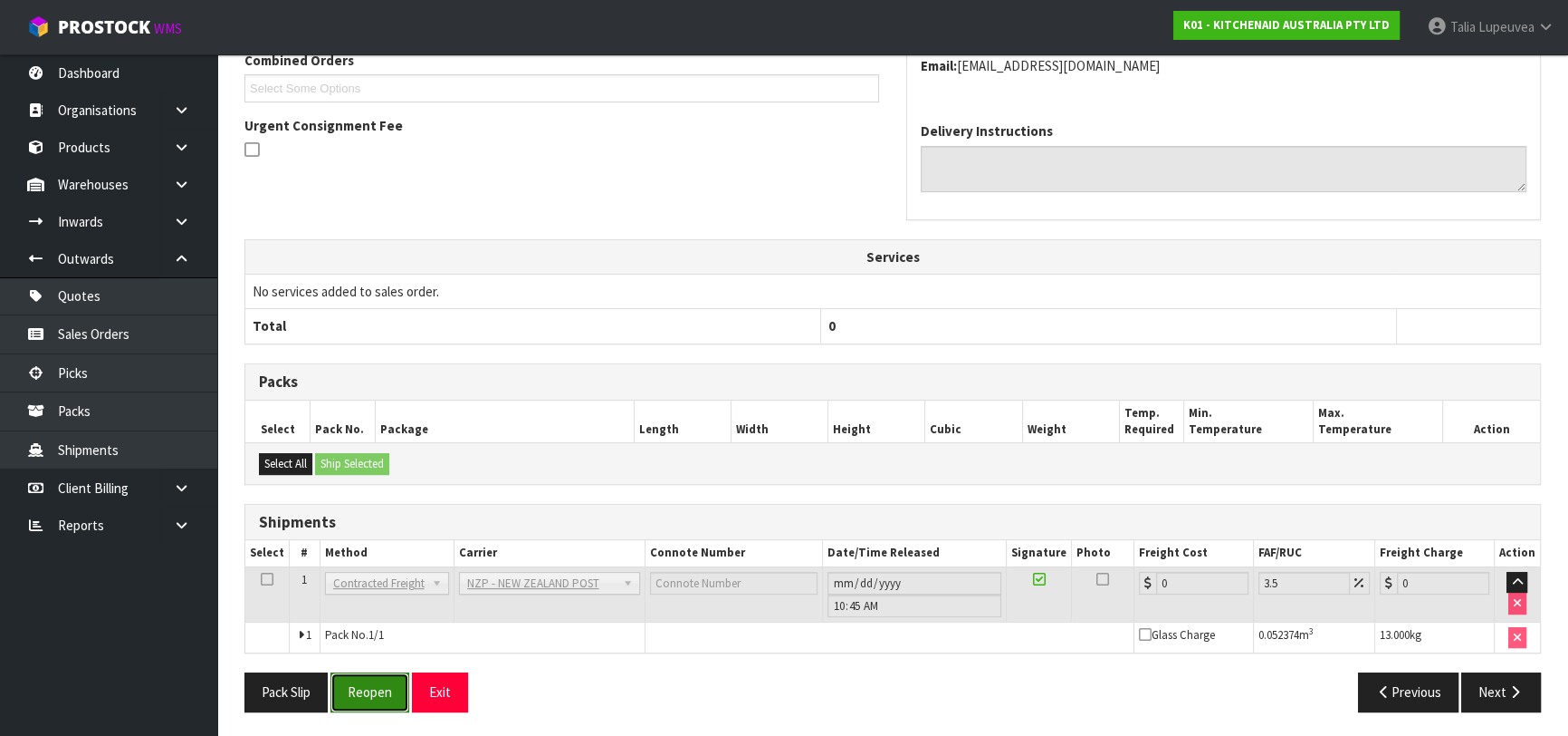
click at [373, 692] on button "Reopen" at bounding box center [370, 691] width 79 height 39
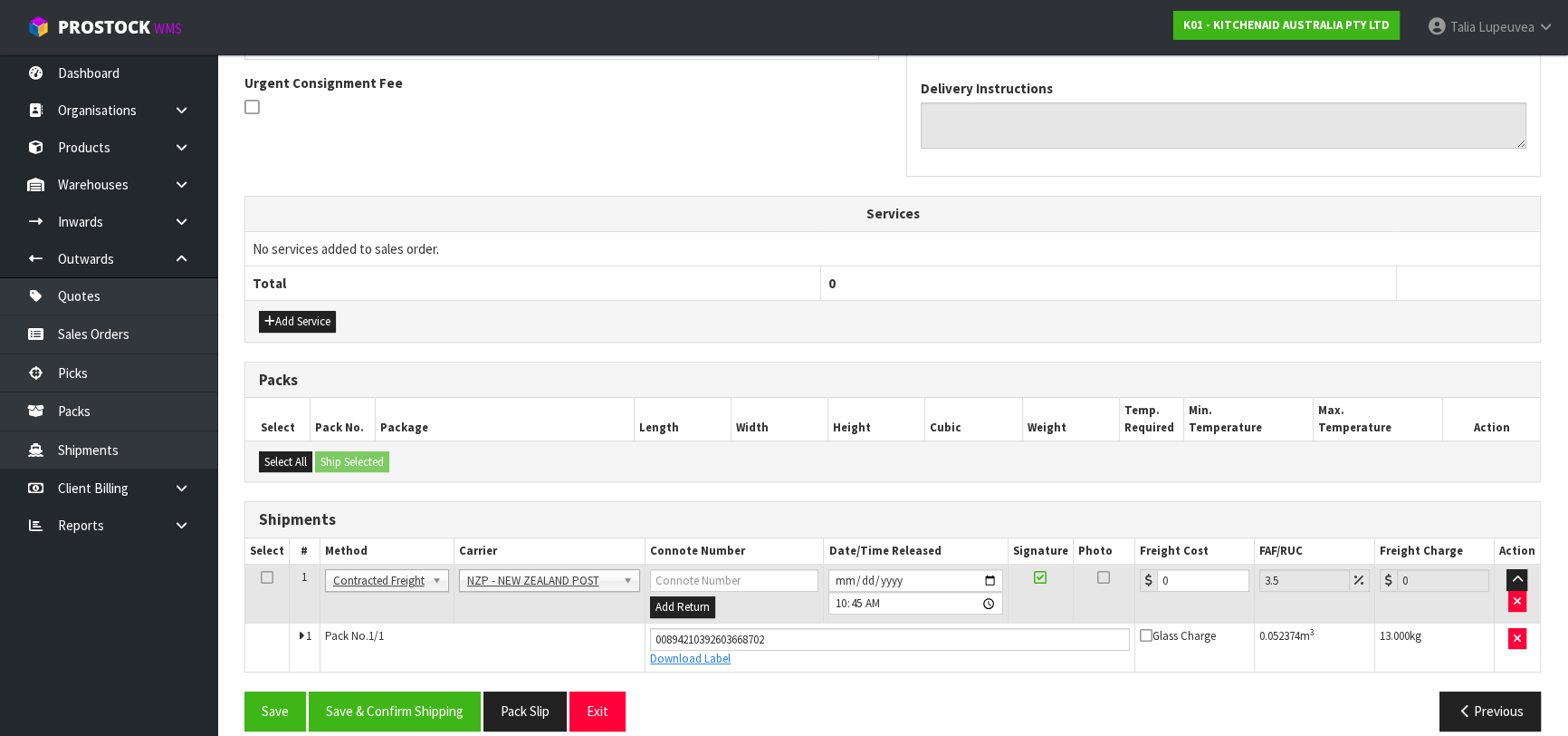
scroll to position [545, 0]
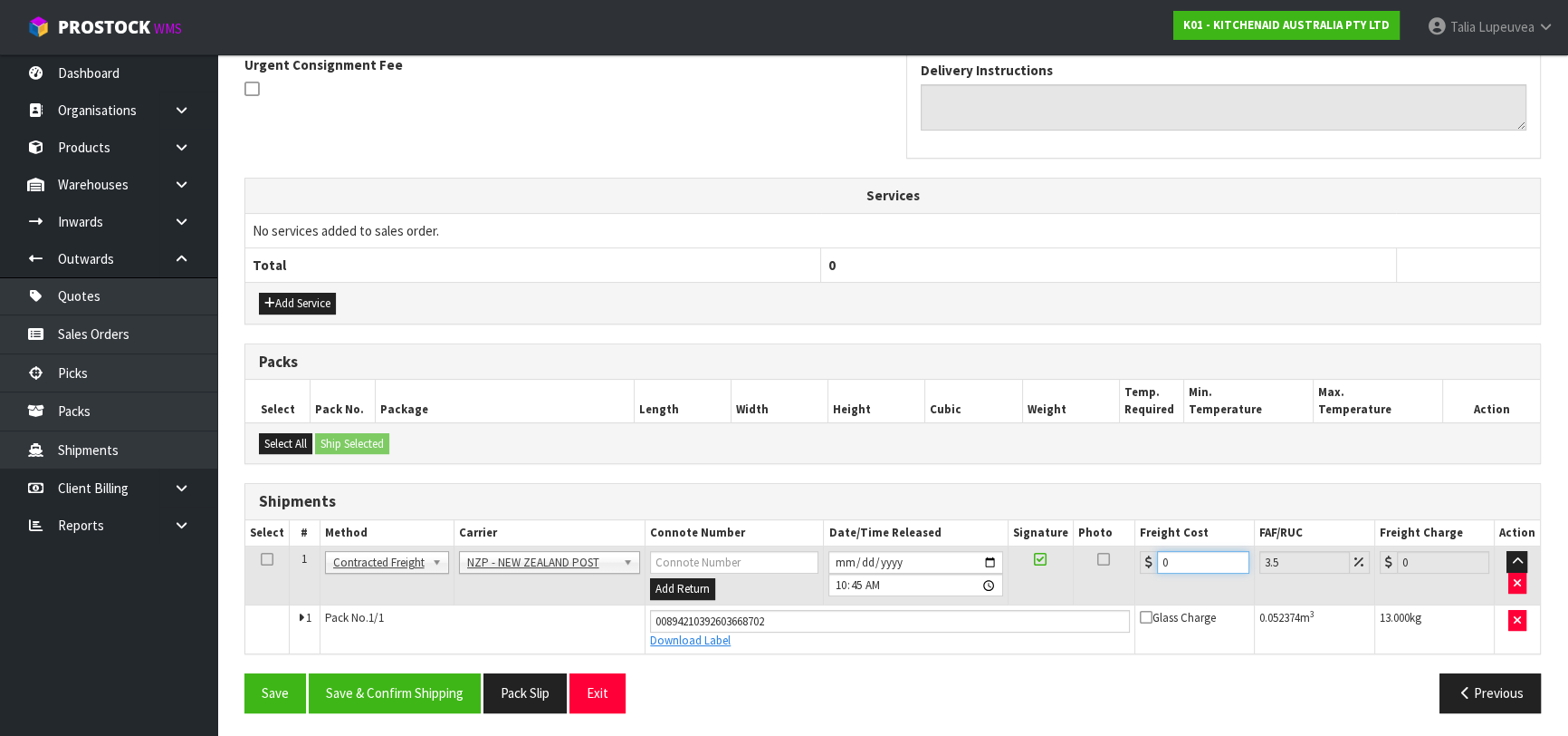
drag, startPoint x: 1179, startPoint y: 559, endPoint x: 1070, endPoint y: 589, distance: 113.1
click at [1070, 589] on tr "1 Client Local Pickup Customer Local Pickup Company Freight Contracted Freight …" at bounding box center [893, 576] width 1295 height 58
click at [343, 695] on button "Save & Confirm Shipping" at bounding box center [395, 692] width 172 height 39
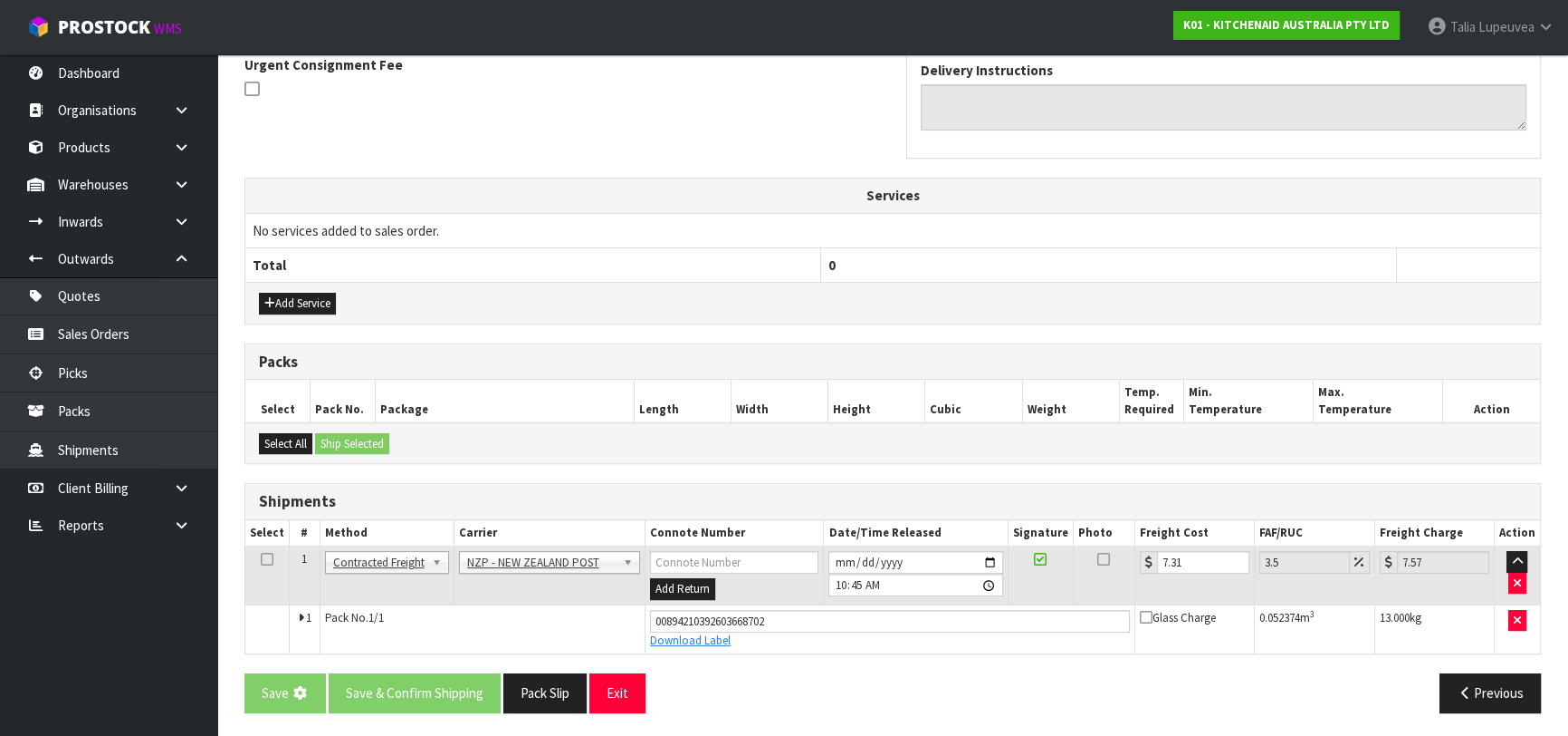
scroll to position [0, 0]
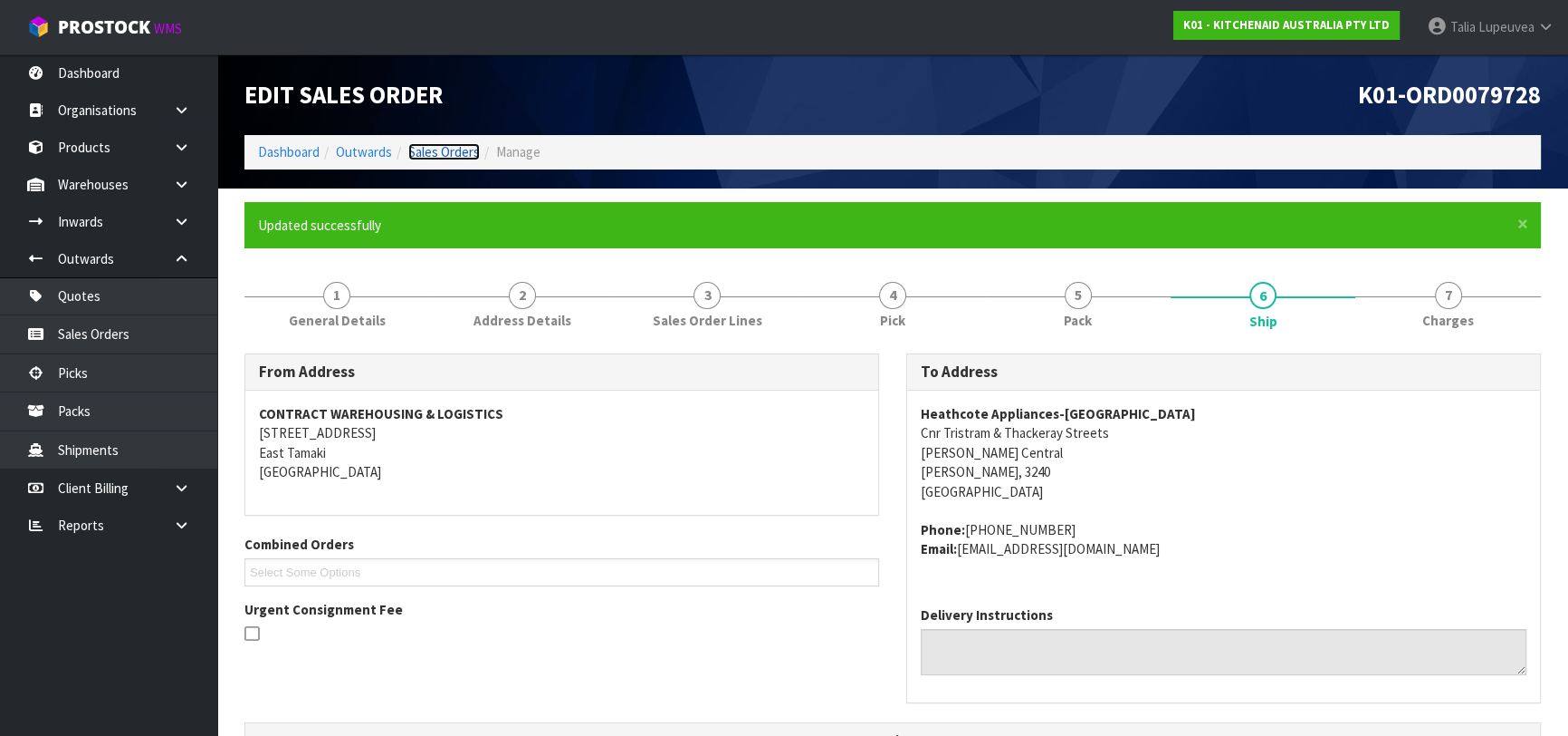
click at [437, 158] on link "Sales Orders" at bounding box center [445, 152] width 72 height 17
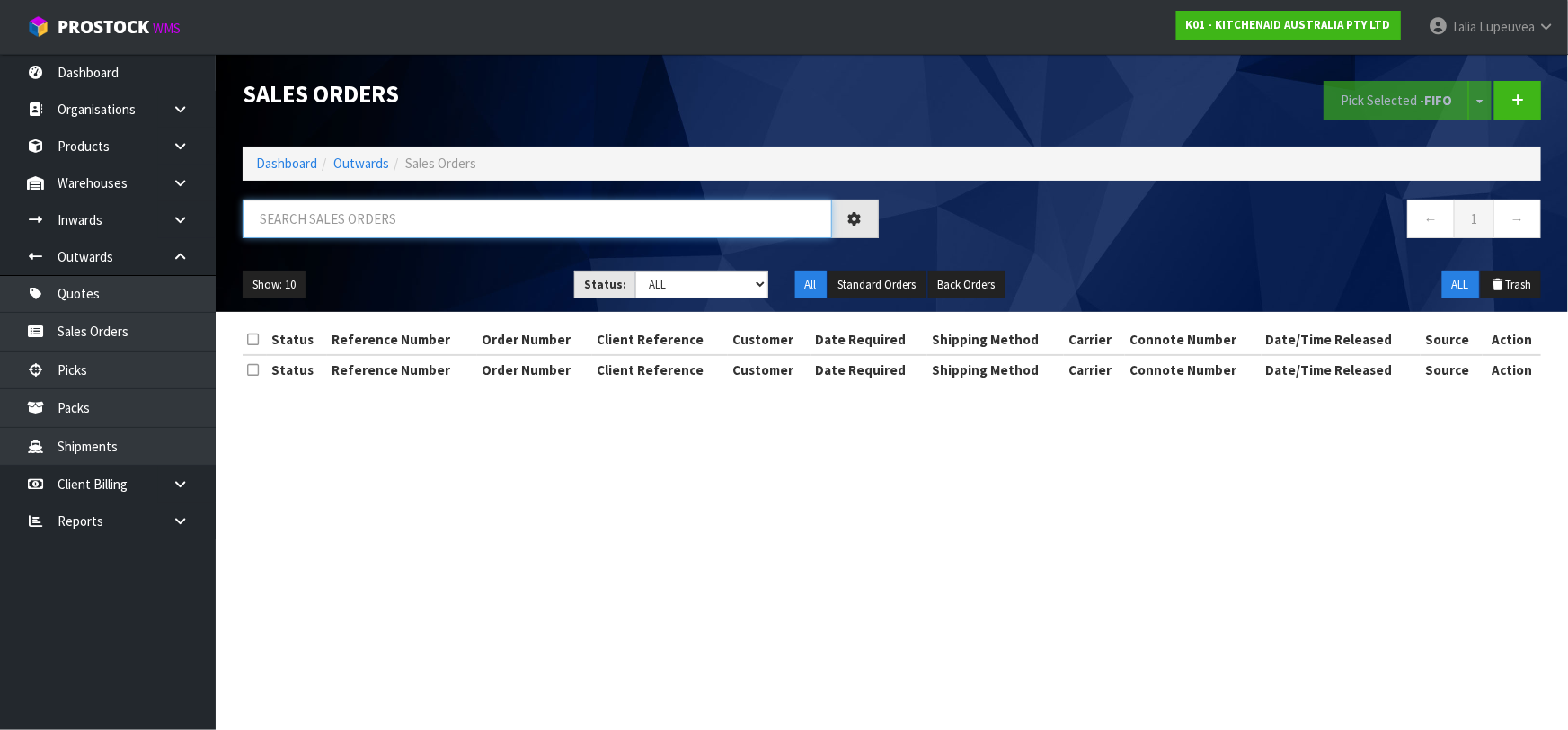
click at [407, 224] on input "text" at bounding box center [537, 218] width 590 height 38
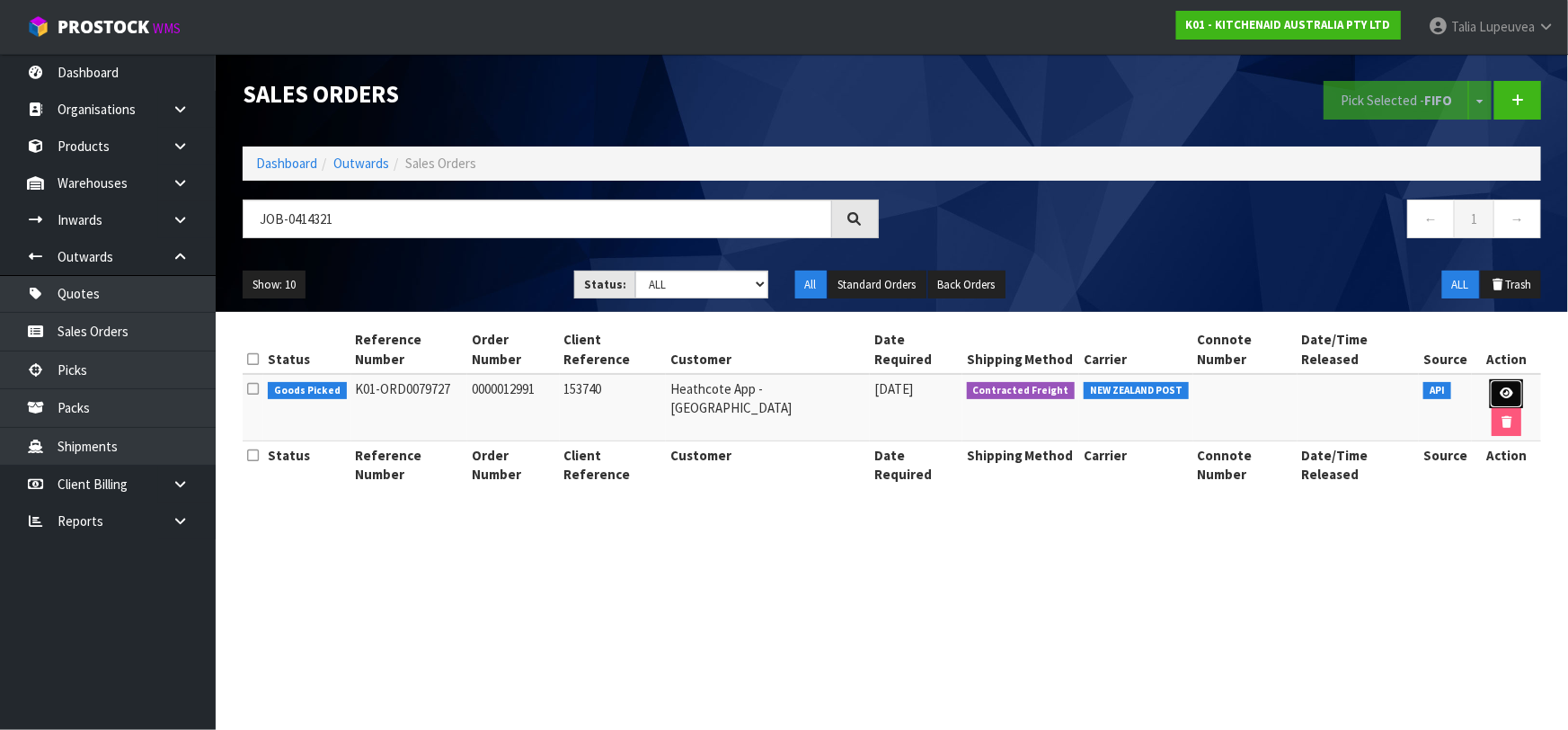
click at [1500, 387] on icon at bounding box center [1506, 393] width 13 height 11
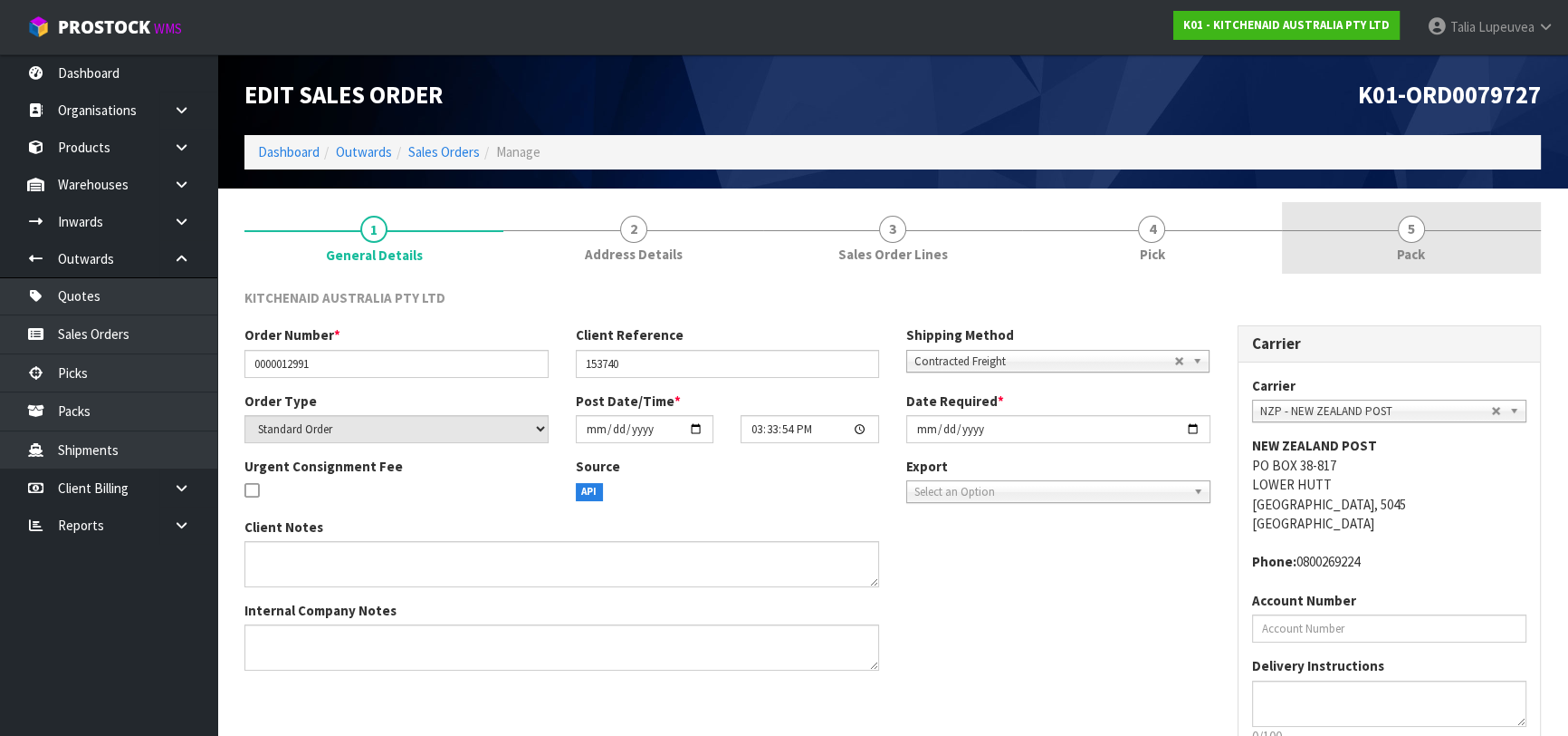
click at [1446, 254] on link "5 Pack" at bounding box center [1411, 237] width 259 height 72
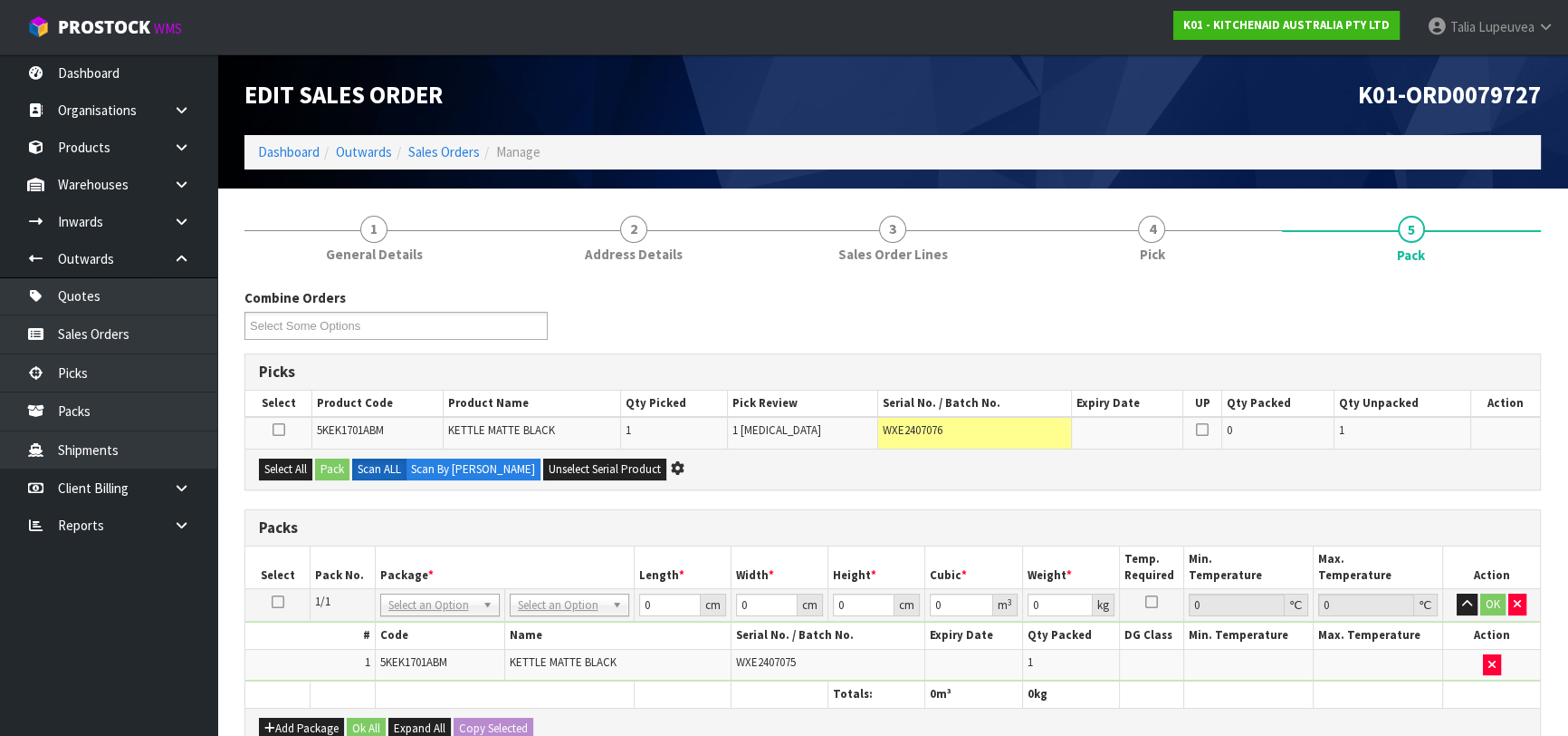
click at [276, 601] on icon at bounding box center [277, 601] width 12 height 1
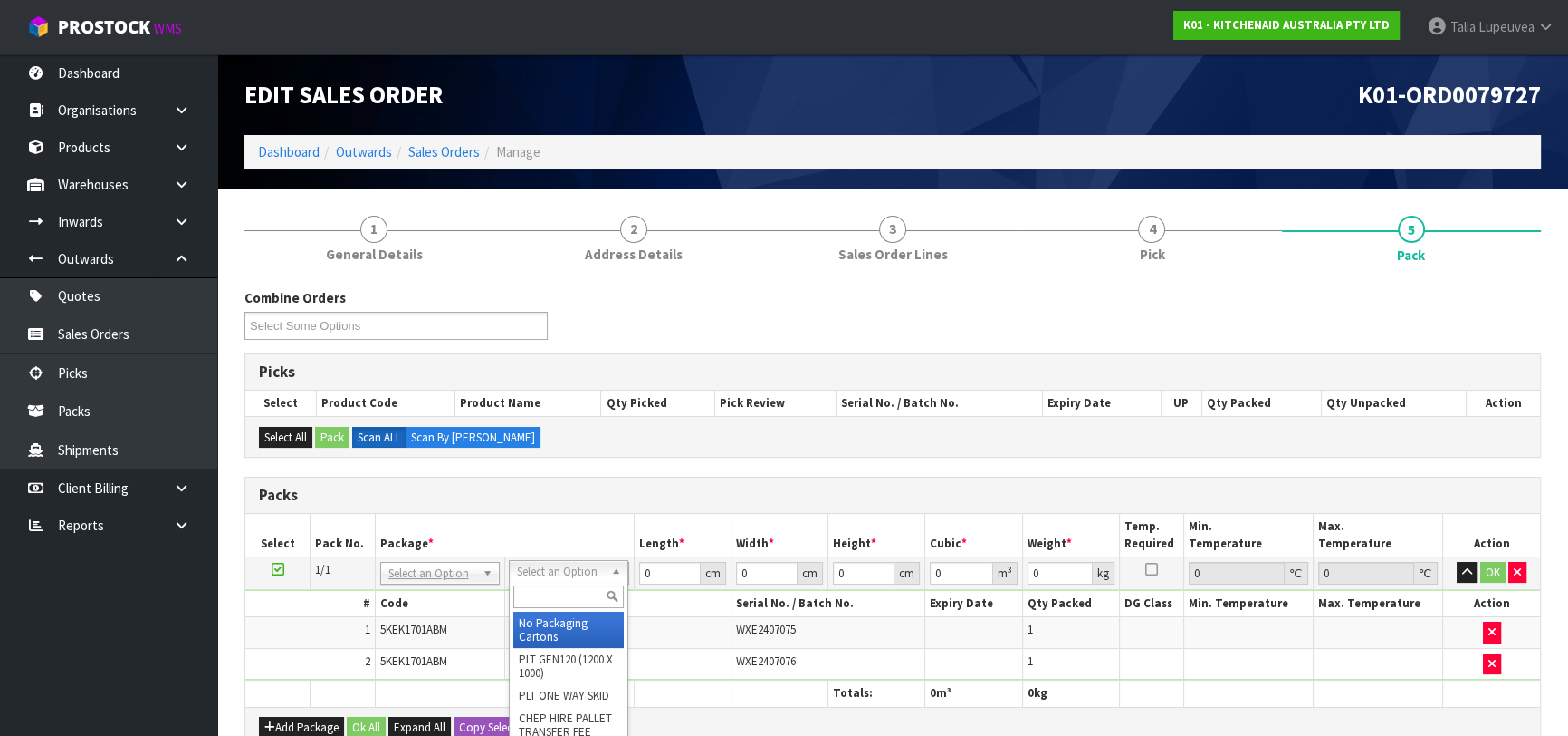
click at [565, 601] on input "text" at bounding box center [568, 597] width 110 height 23
drag, startPoint x: 566, startPoint y: 632, endPoint x: 626, endPoint y: 591, distance: 72.7
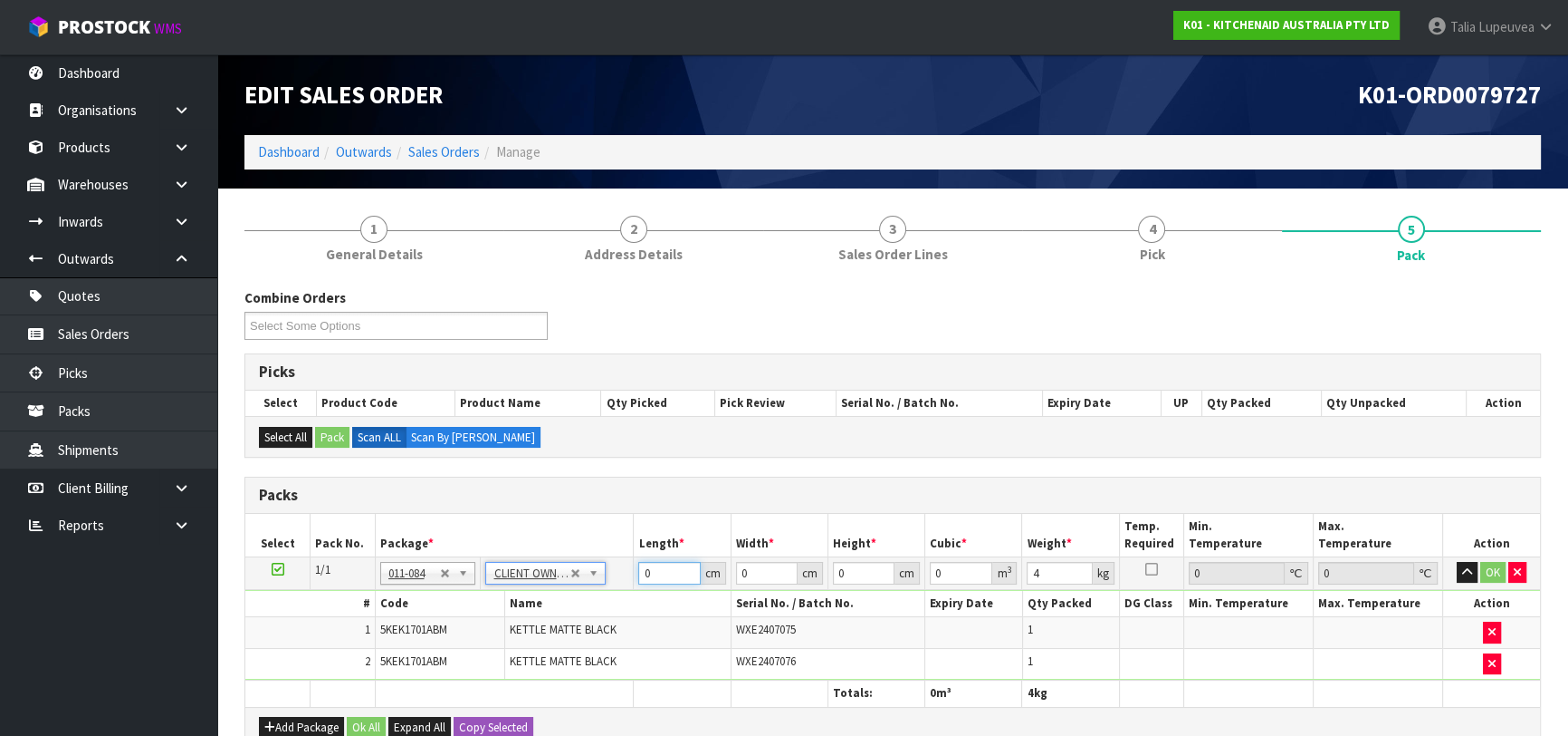
drag, startPoint x: 664, startPoint y: 576, endPoint x: 605, endPoint y: 589, distance: 60.4
click at [605, 589] on tbody "1/1 NONE 007-001 007-002 007-004 007-009 007-013 007-014 007-015 007-017 007-01…" at bounding box center [893, 617] width 1295 height 123
click at [1487, 566] on button "OK" at bounding box center [1493, 572] width 25 height 22
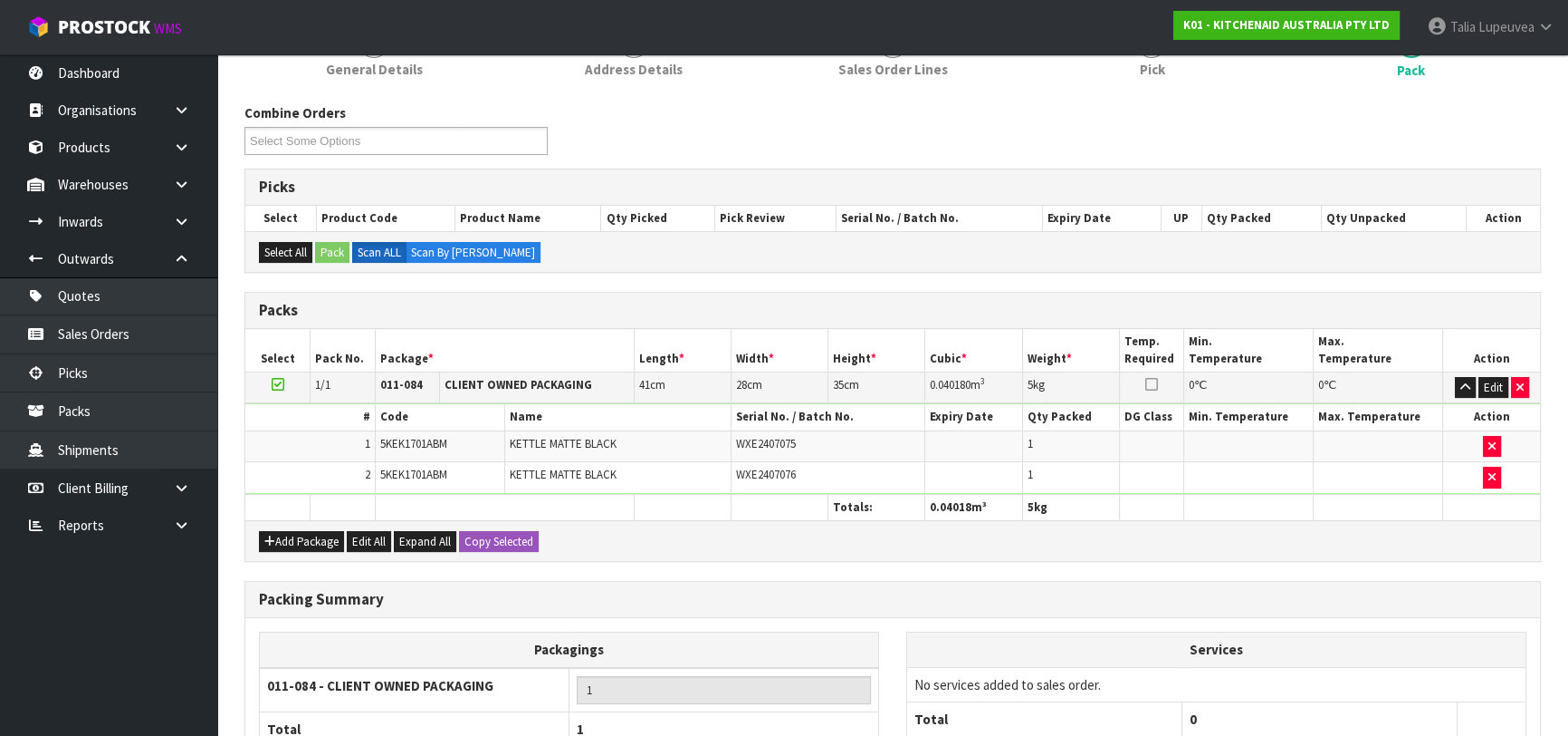
scroll to position [351, 0]
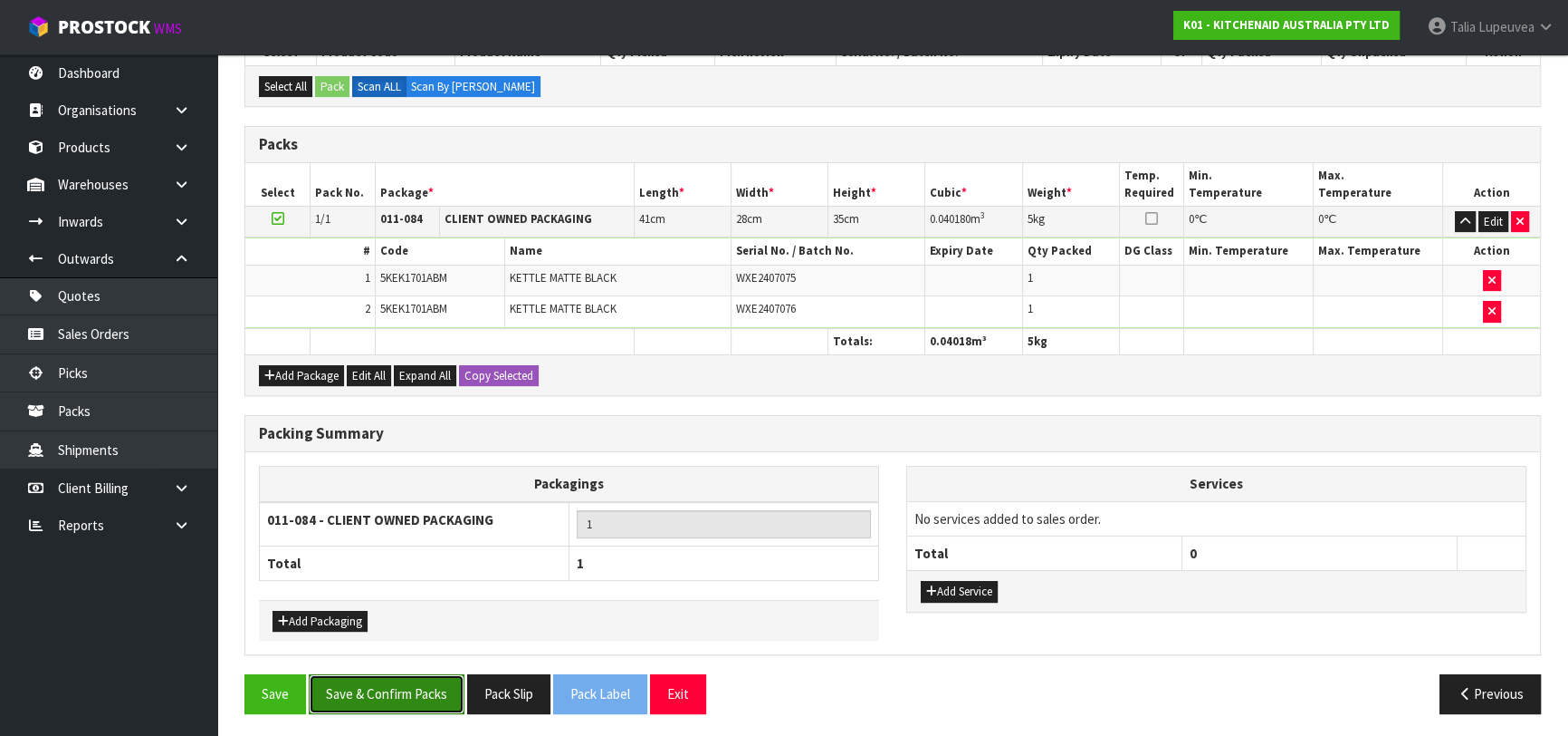
click at [432, 684] on button "Save & Confirm Packs" at bounding box center [386, 693] width 155 height 39
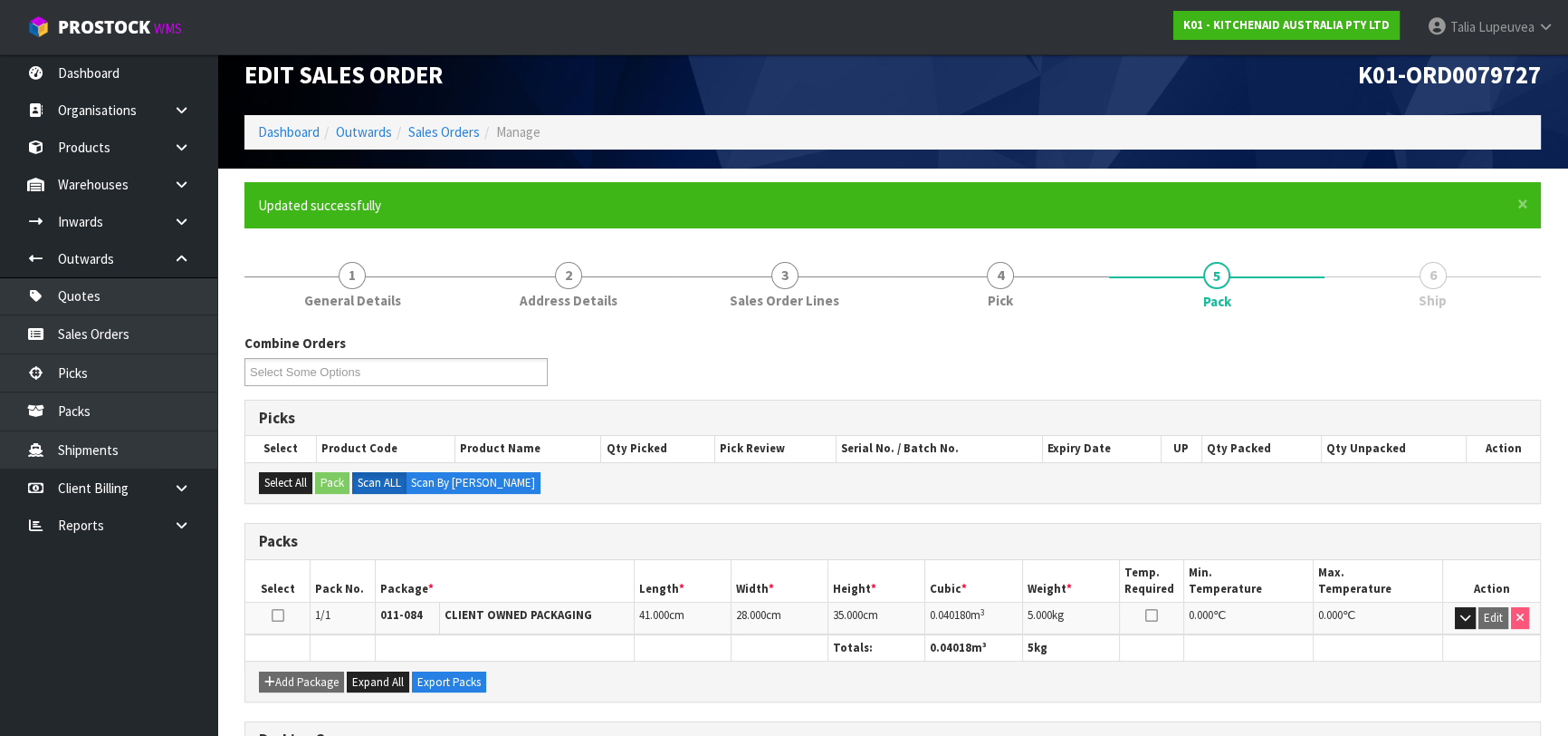
scroll to position [286, 0]
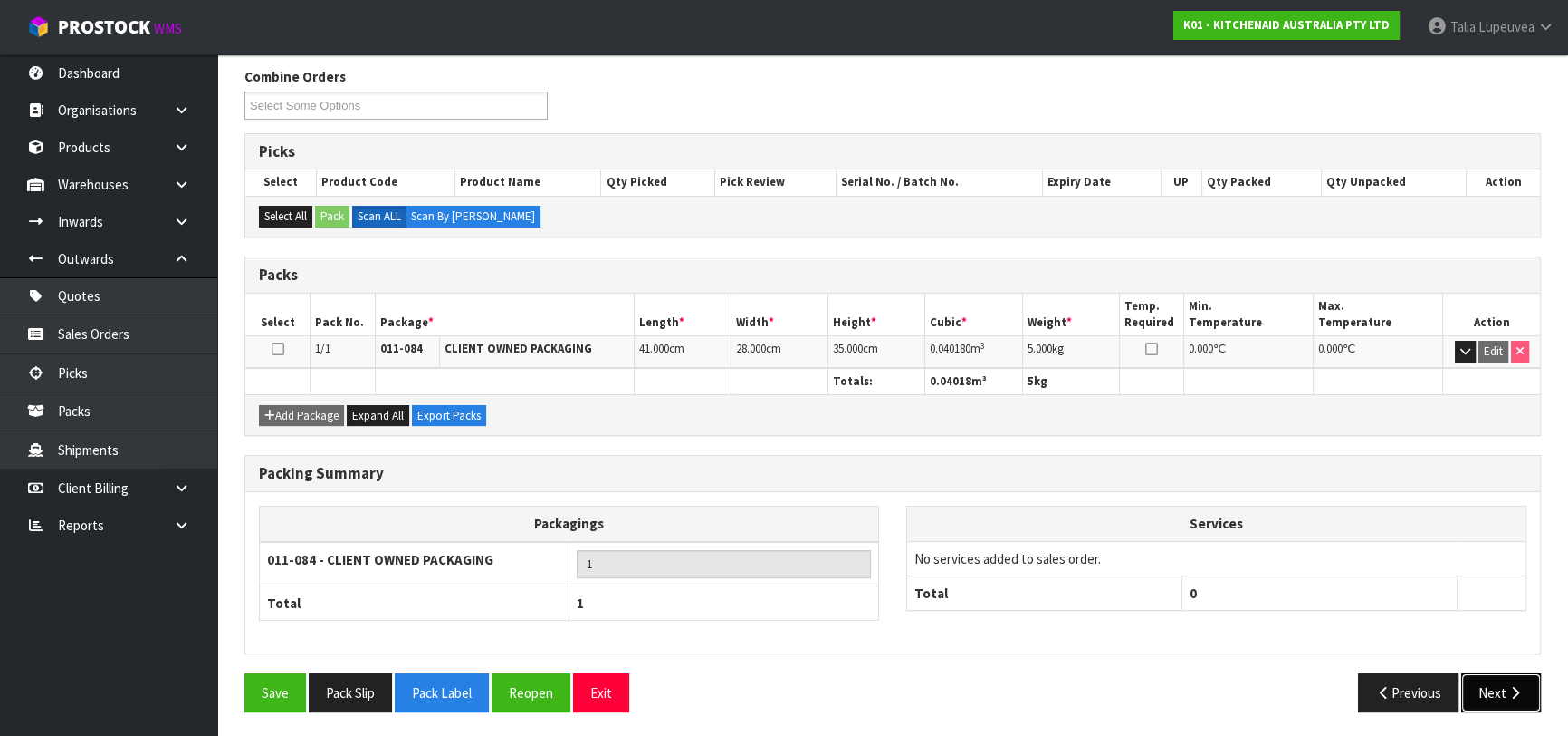
click at [1491, 685] on button "Next" at bounding box center [1501, 692] width 80 height 39
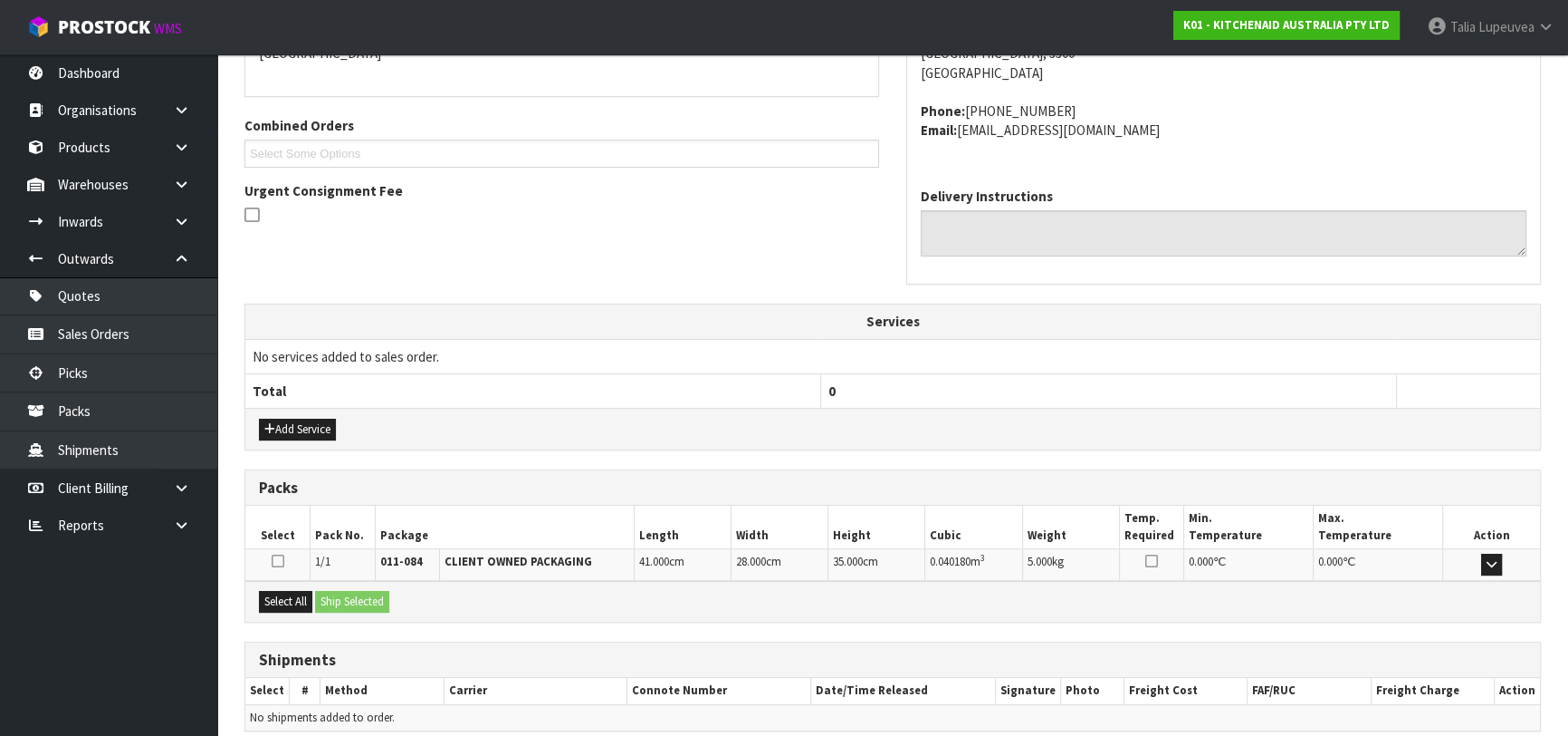
scroll to position [497, 0]
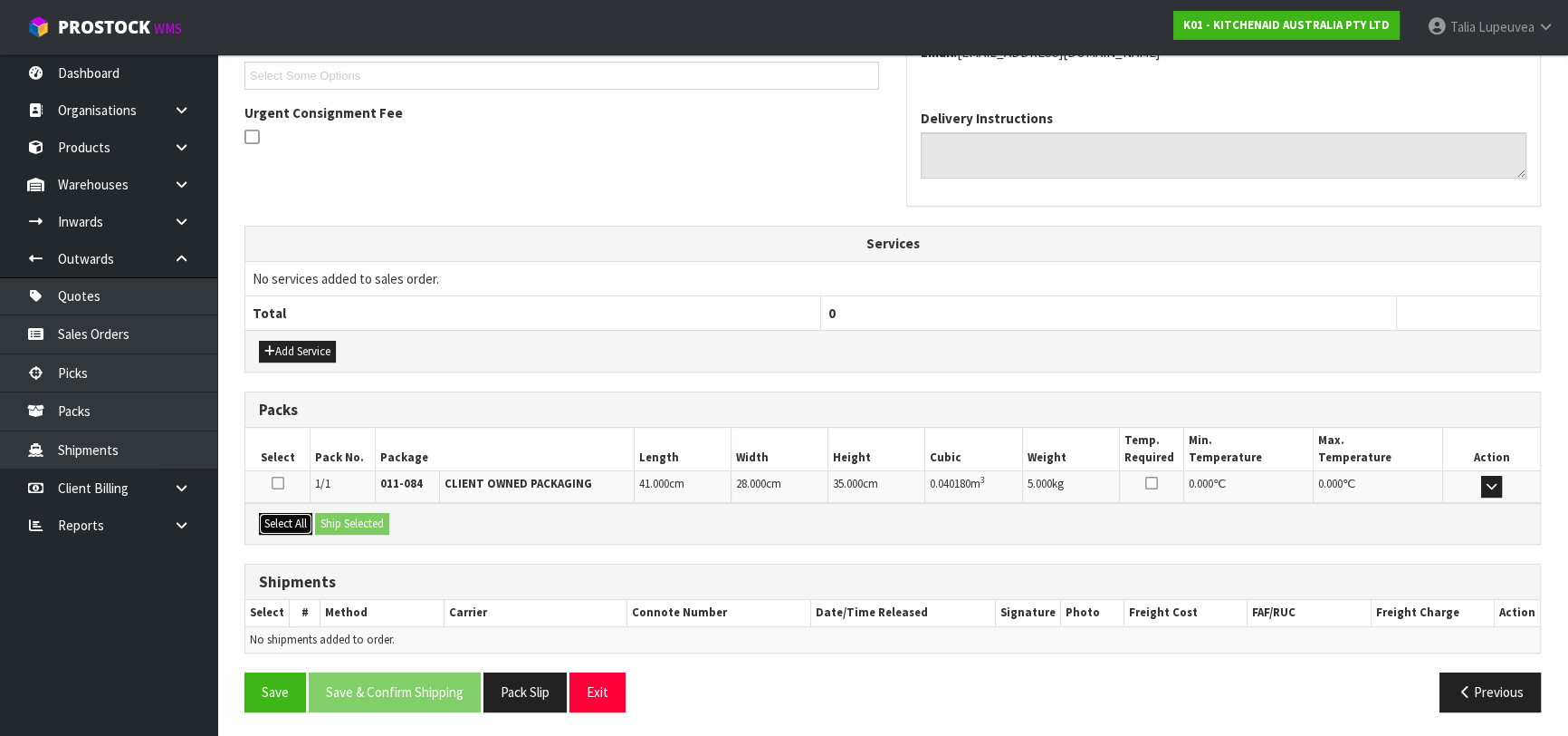
drag, startPoint x: 295, startPoint y: 525, endPoint x: 348, endPoint y: 525, distance: 53.0
click at [294, 525] on button "Select All" at bounding box center [285, 523] width 54 height 22
click at [360, 524] on button "Ship Selected" at bounding box center [352, 523] width 74 height 22
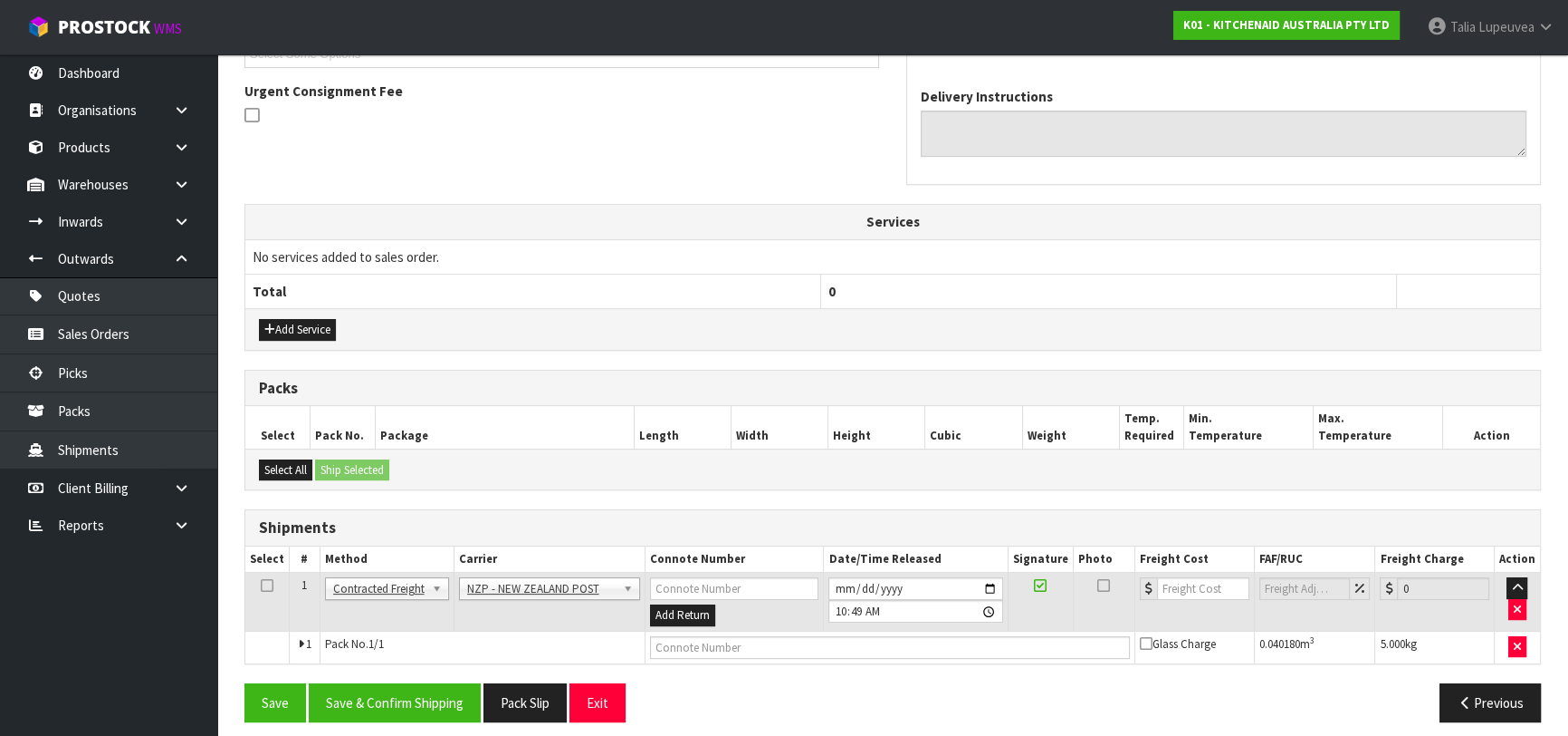
scroll to position [529, 0]
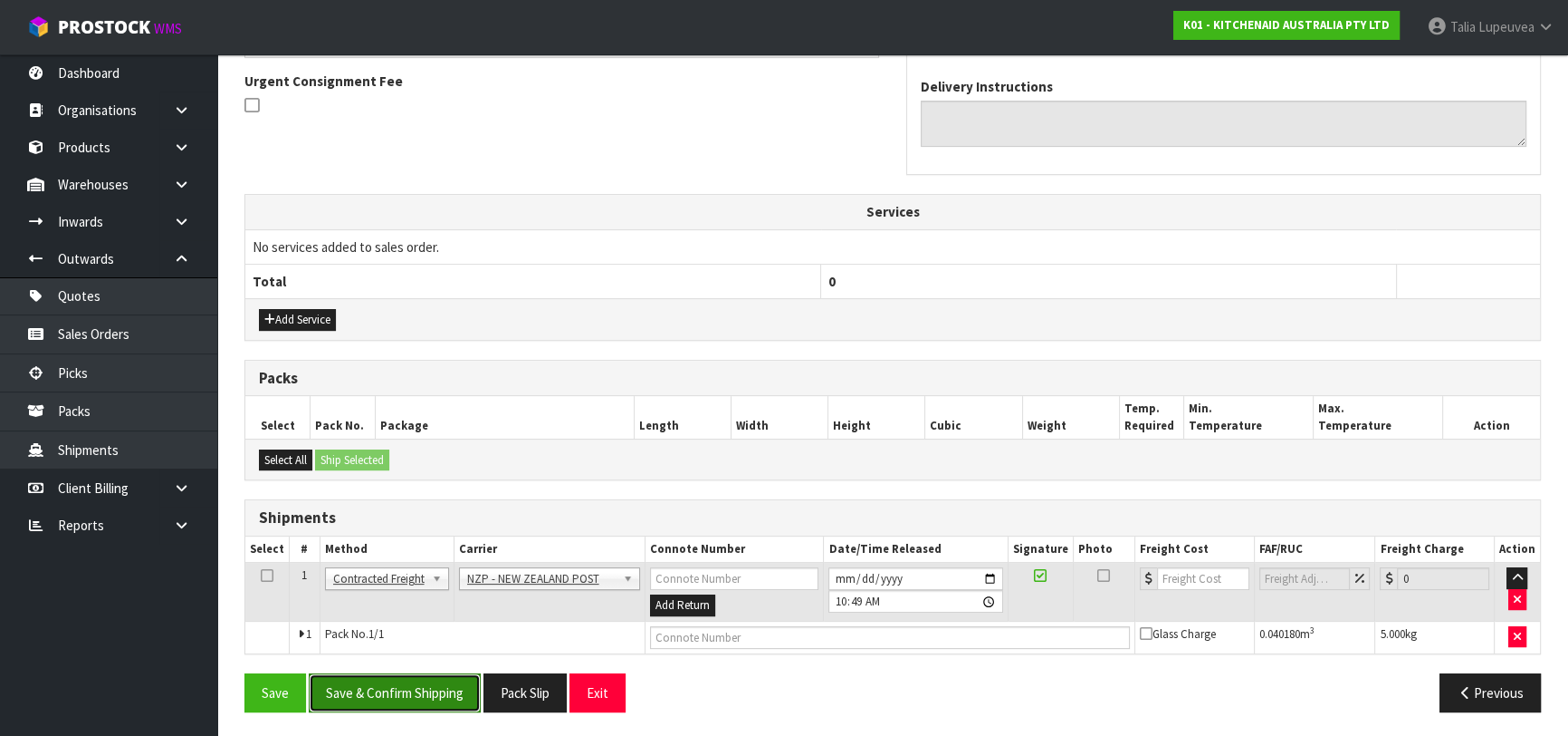
click at [418, 686] on button "Save & Confirm Shipping" at bounding box center [395, 692] width 172 height 39
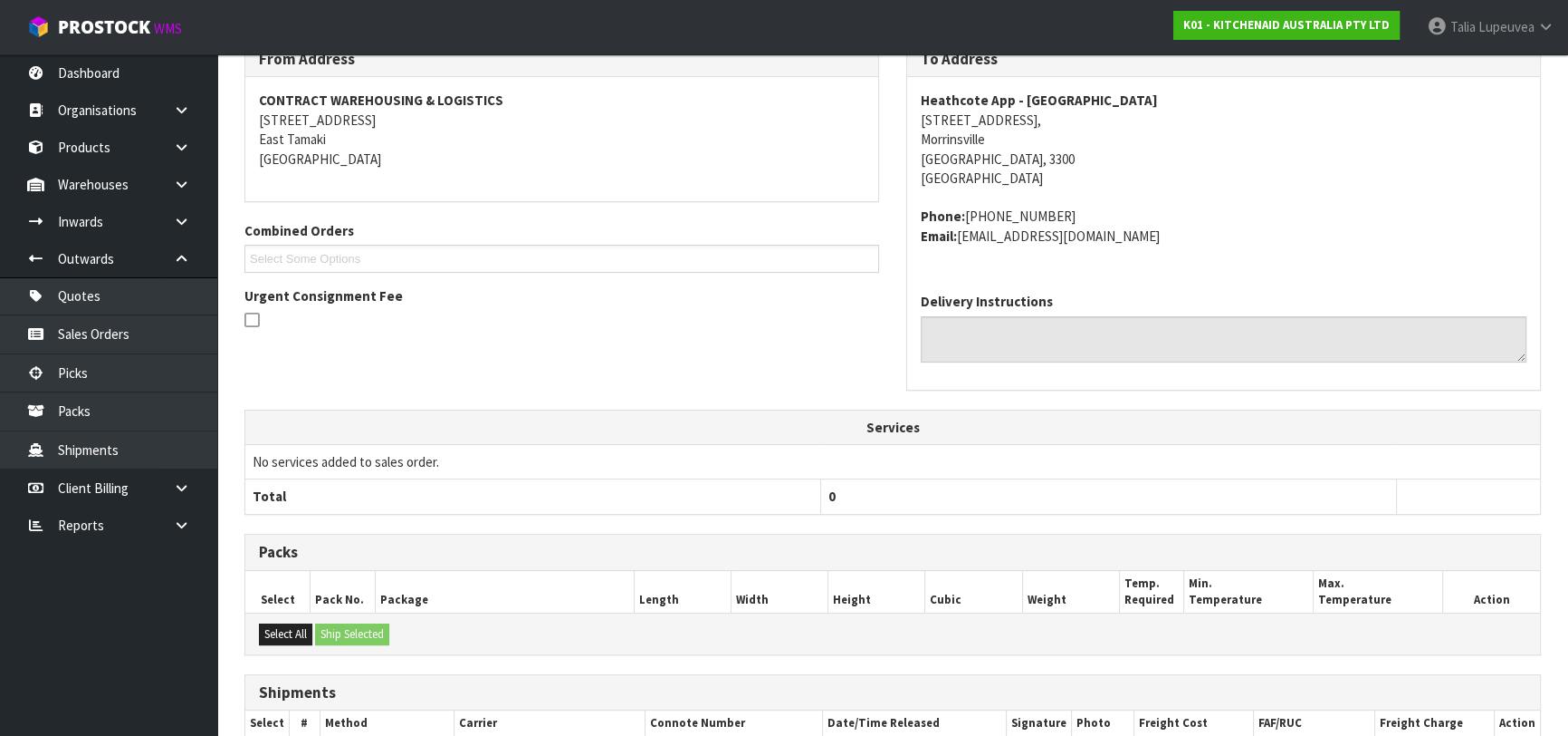
scroll to position [503, 0]
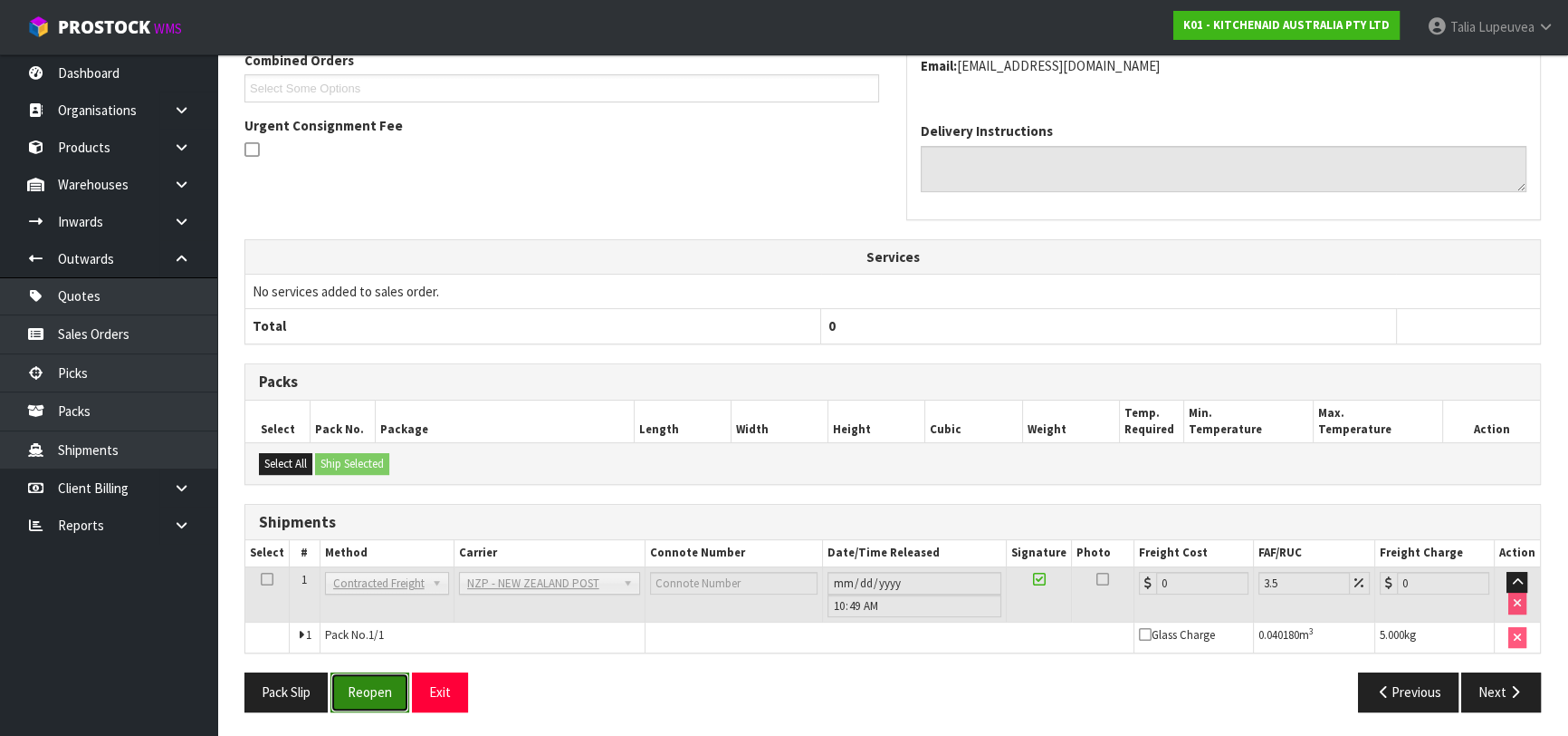
click at [385, 697] on button "Reopen" at bounding box center [370, 691] width 79 height 39
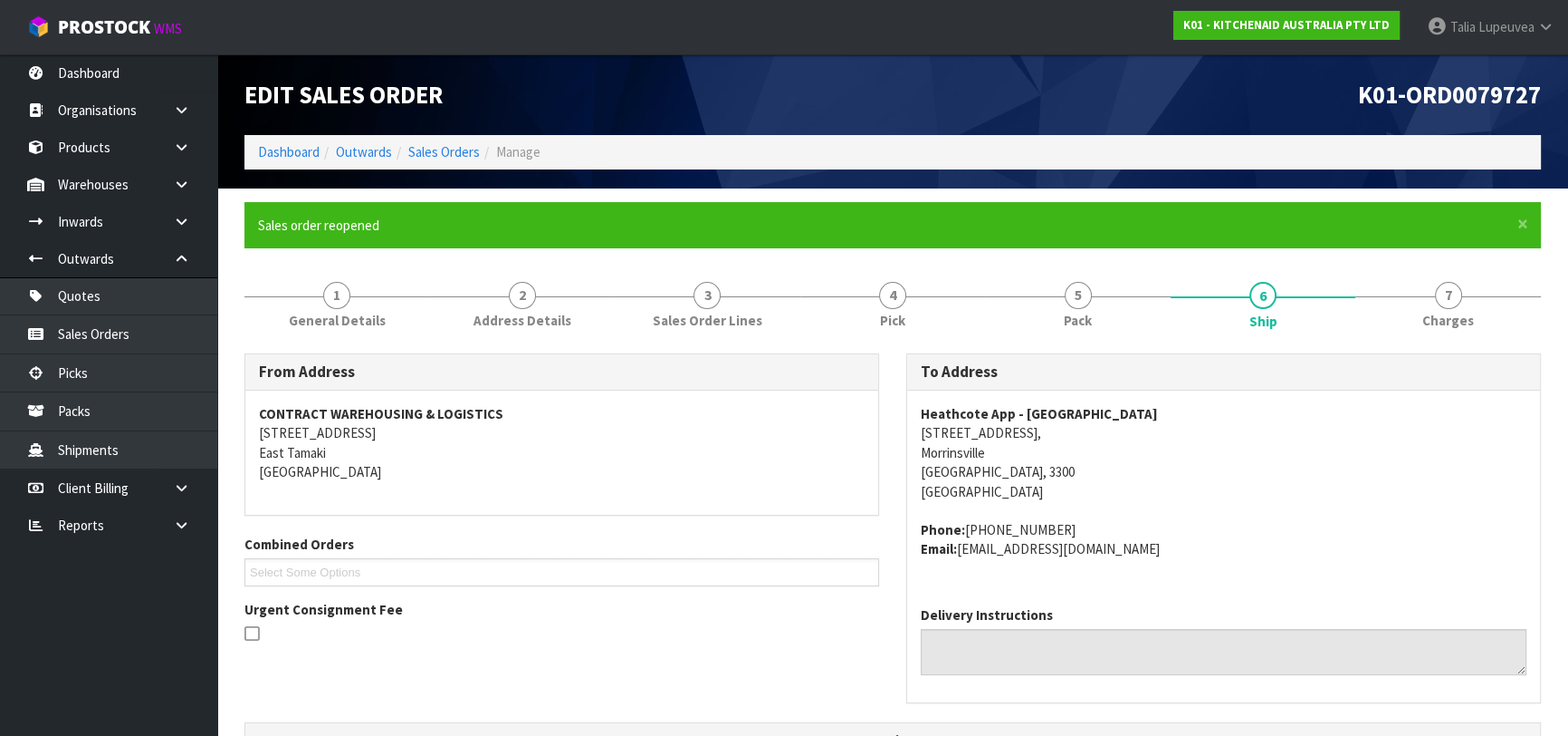
scroll to position [483, 0]
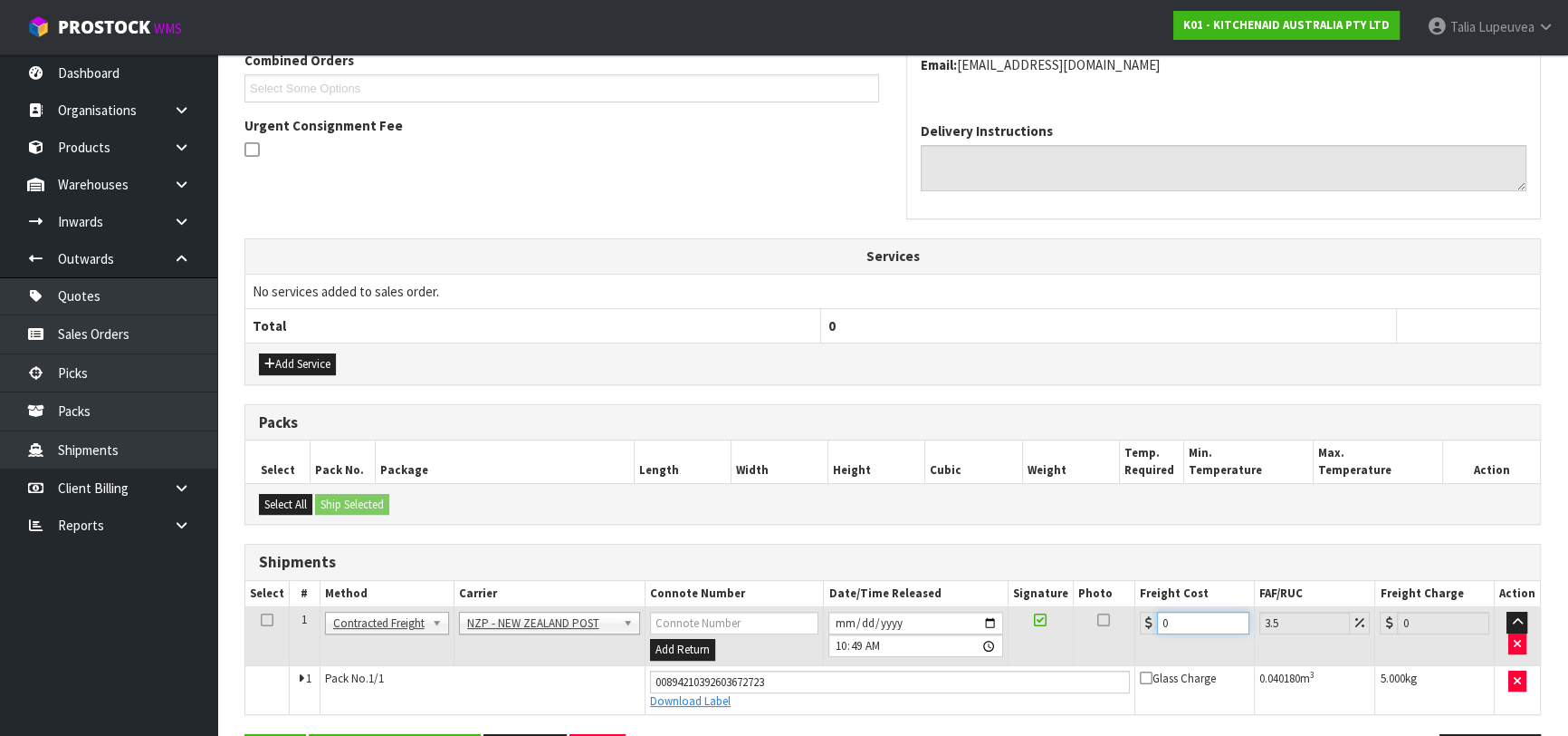
drag, startPoint x: 1186, startPoint y: 622, endPoint x: 1073, endPoint y: 622, distance: 113.0
click at [1068, 626] on tr "1 Client Local Pickup Customer Local Pickup Company Freight Contracted Freight …" at bounding box center [893, 636] width 1295 height 58
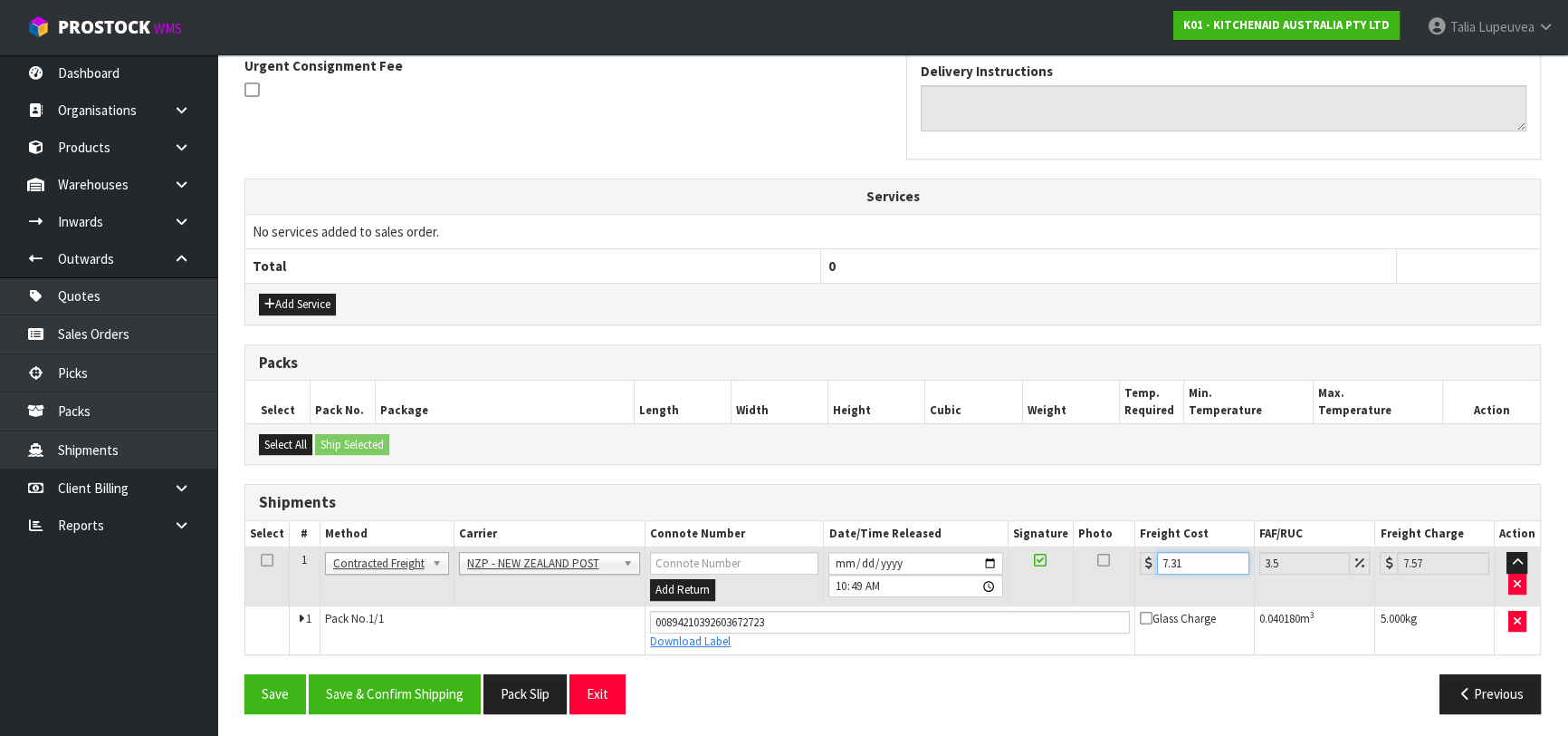
scroll to position [545, 0]
click at [459, 675] on button "Save & Confirm Shipping" at bounding box center [395, 692] width 172 height 39
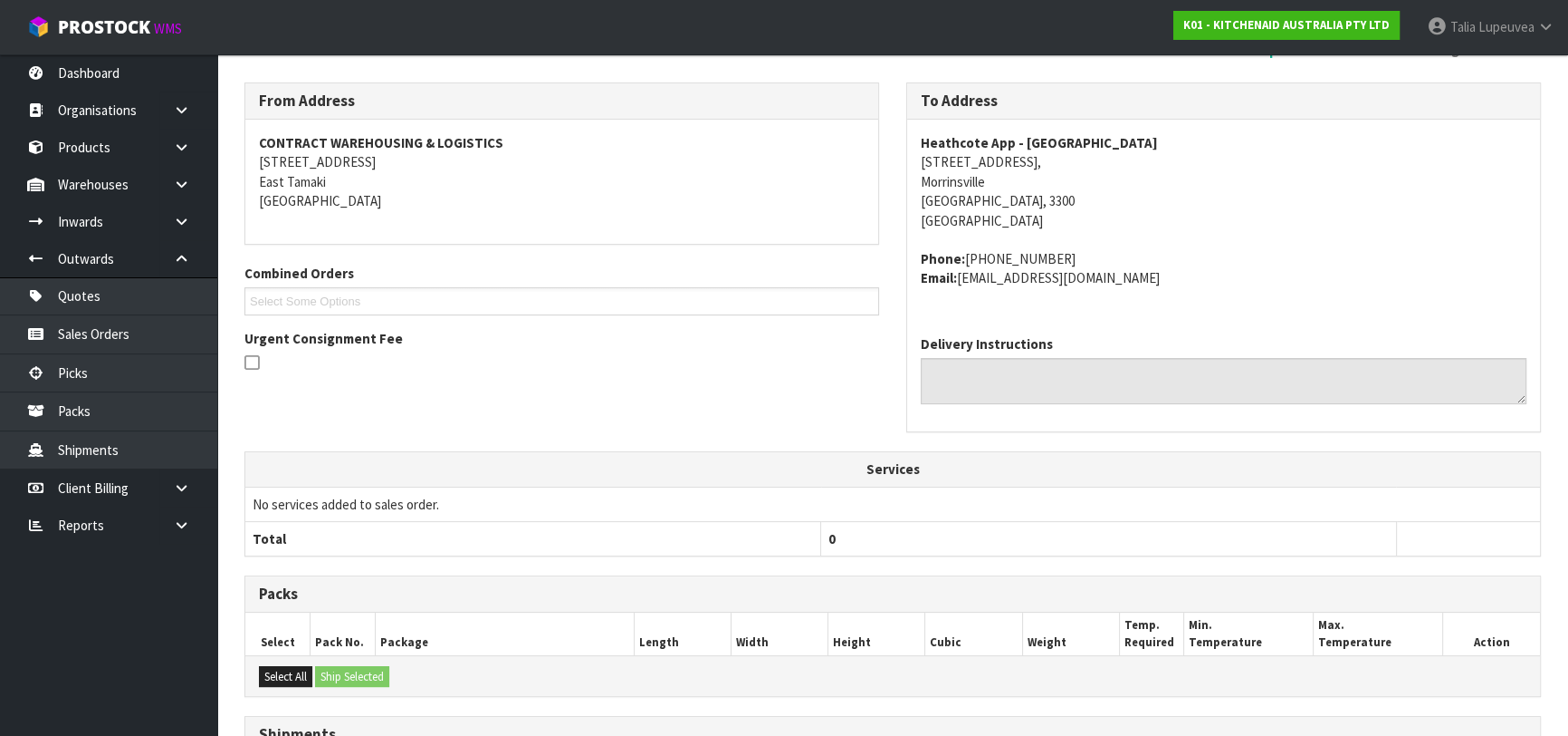
scroll to position [2, 0]
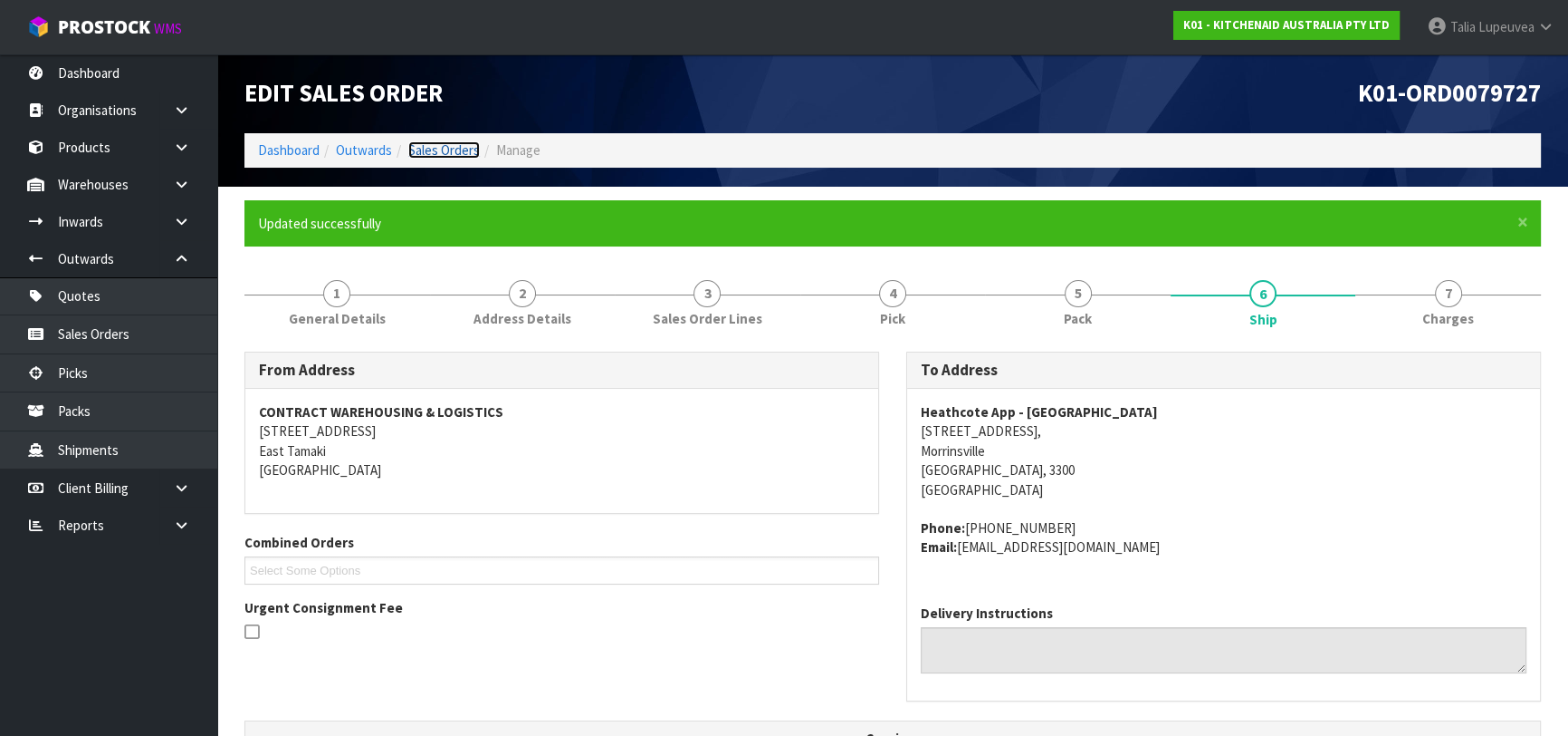
click at [443, 150] on link "Sales Orders" at bounding box center [445, 150] width 72 height 17
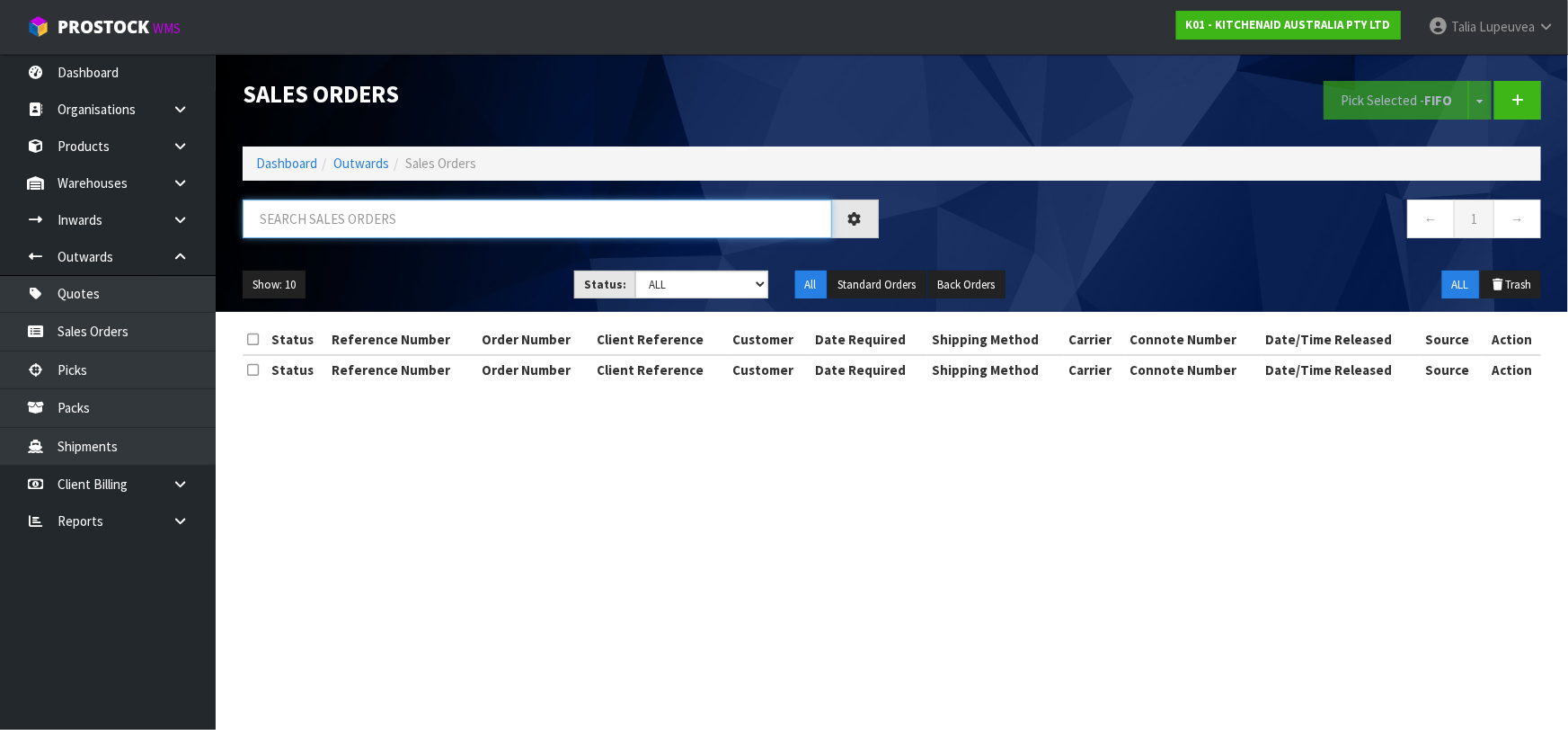
click at [463, 226] on input "text" at bounding box center [537, 218] width 590 height 38
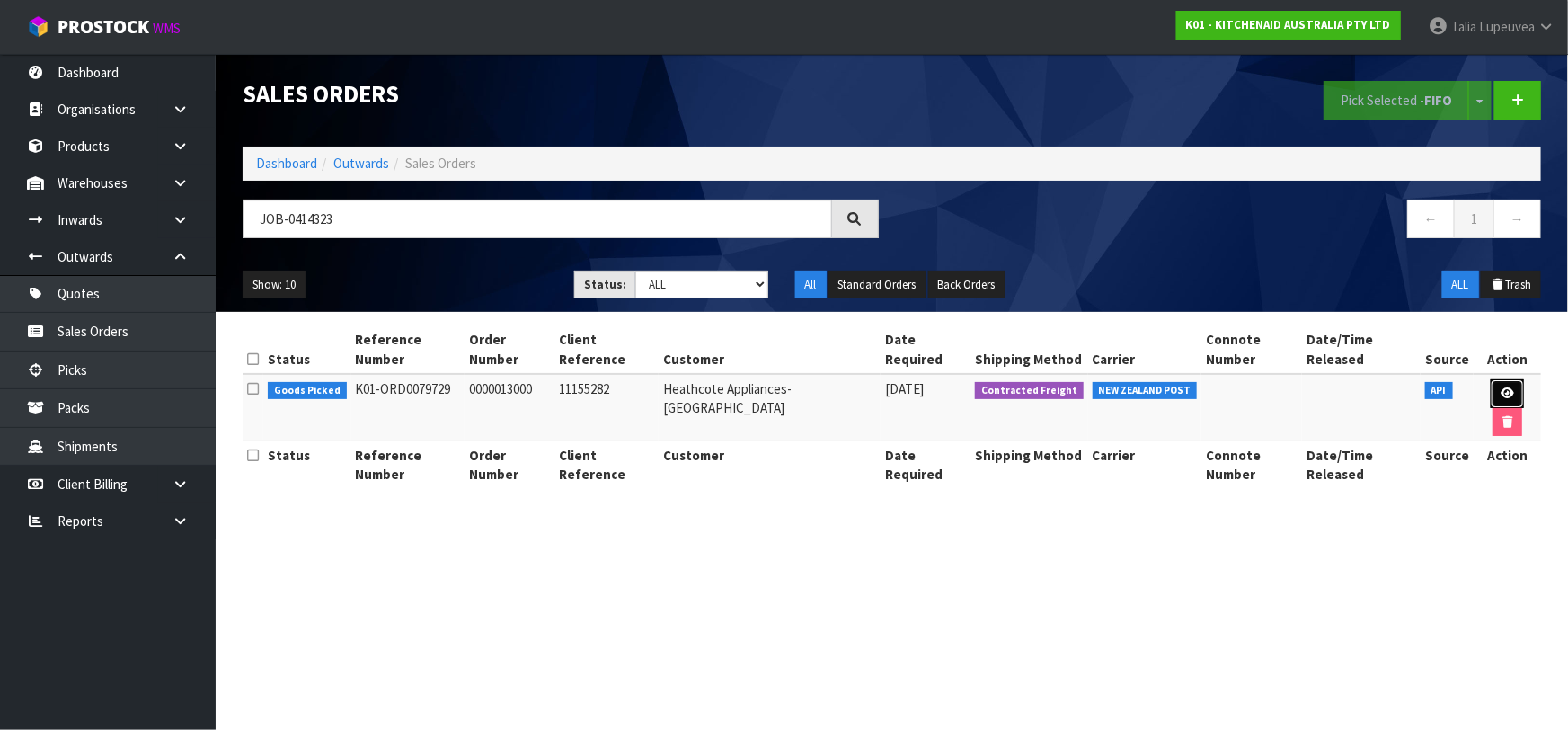
click at [1490, 379] on link at bounding box center [1507, 394] width 34 height 29
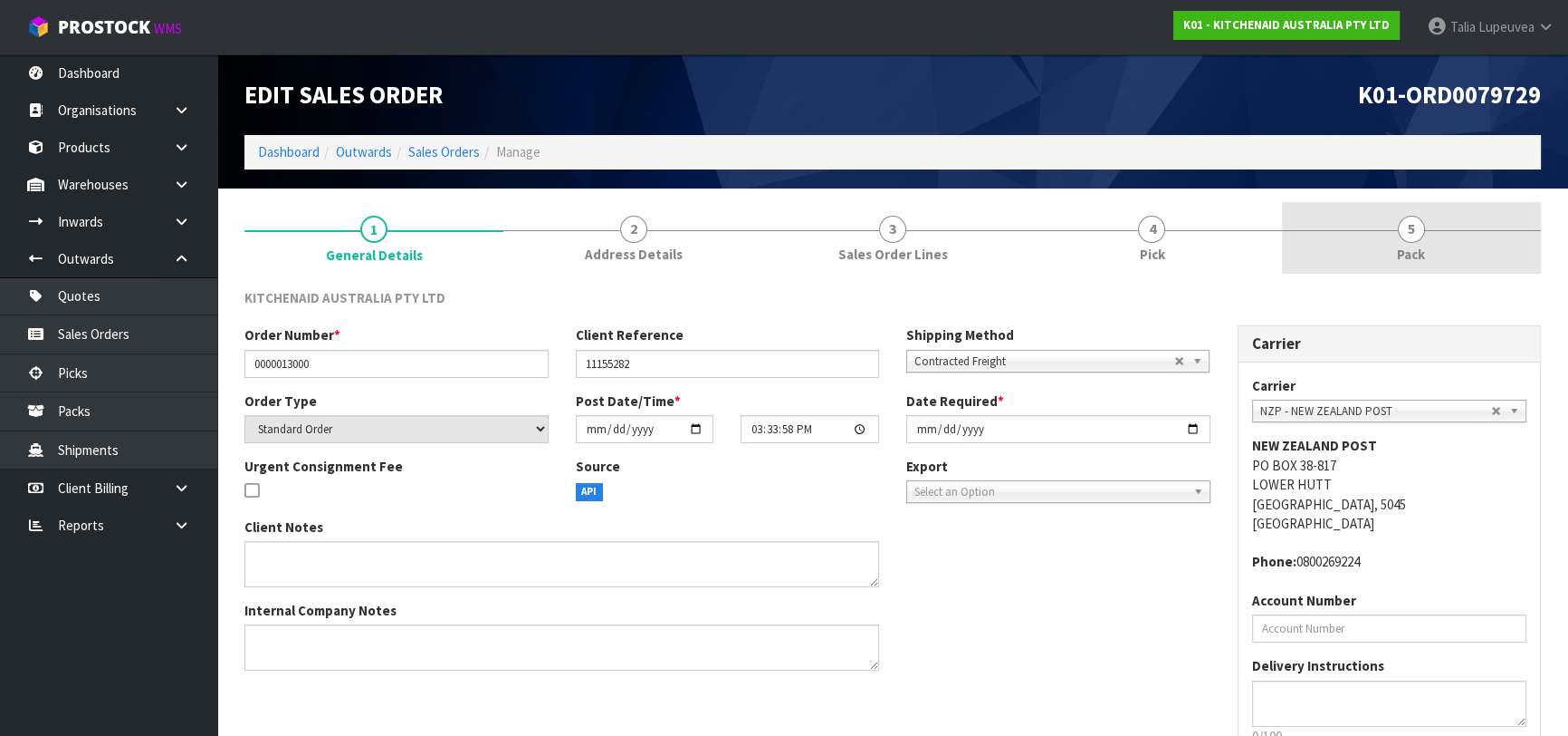
click at [1385, 258] on link "5 Pack" at bounding box center [1411, 237] width 259 height 72
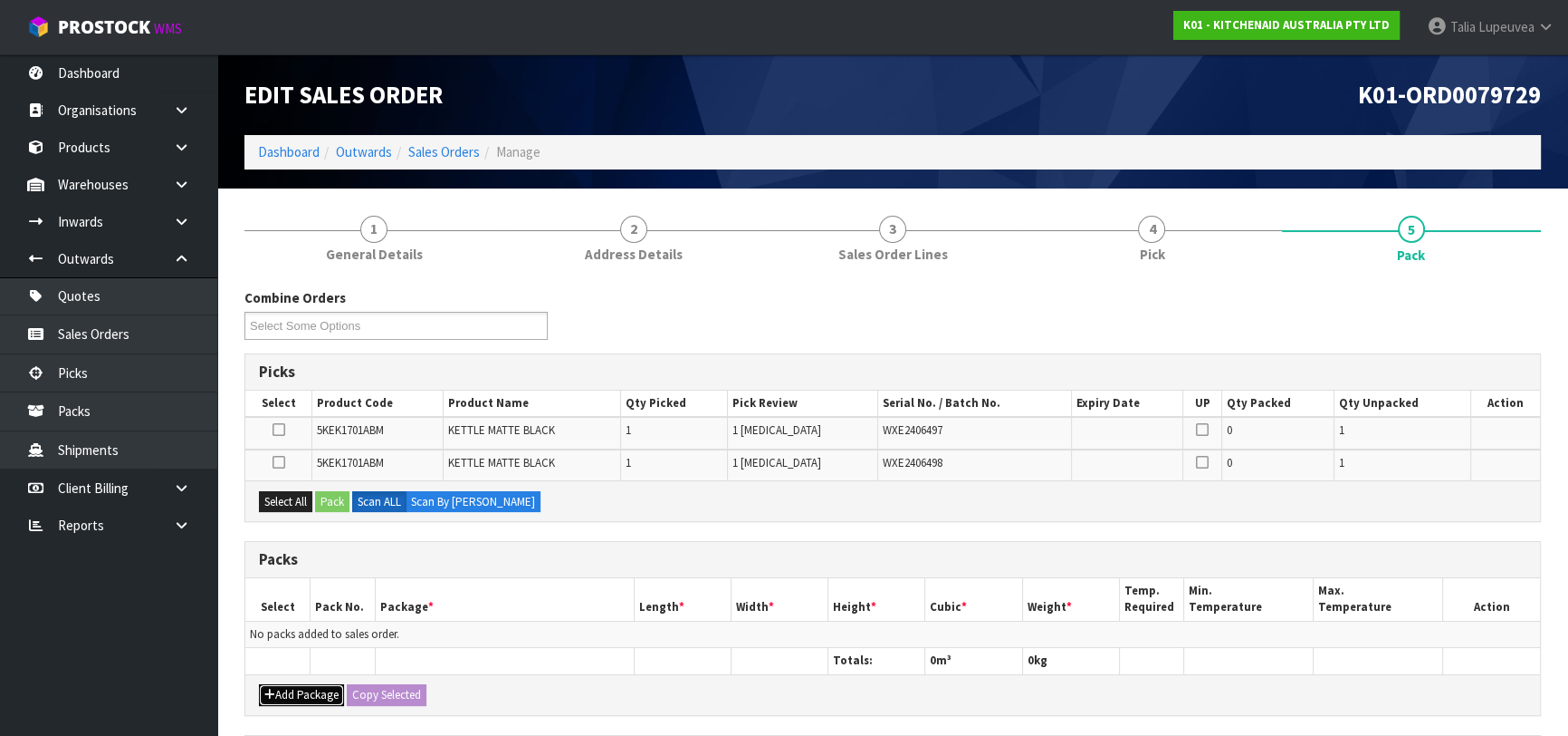
click at [307, 695] on button "Add Package" at bounding box center [301, 695] width 85 height 22
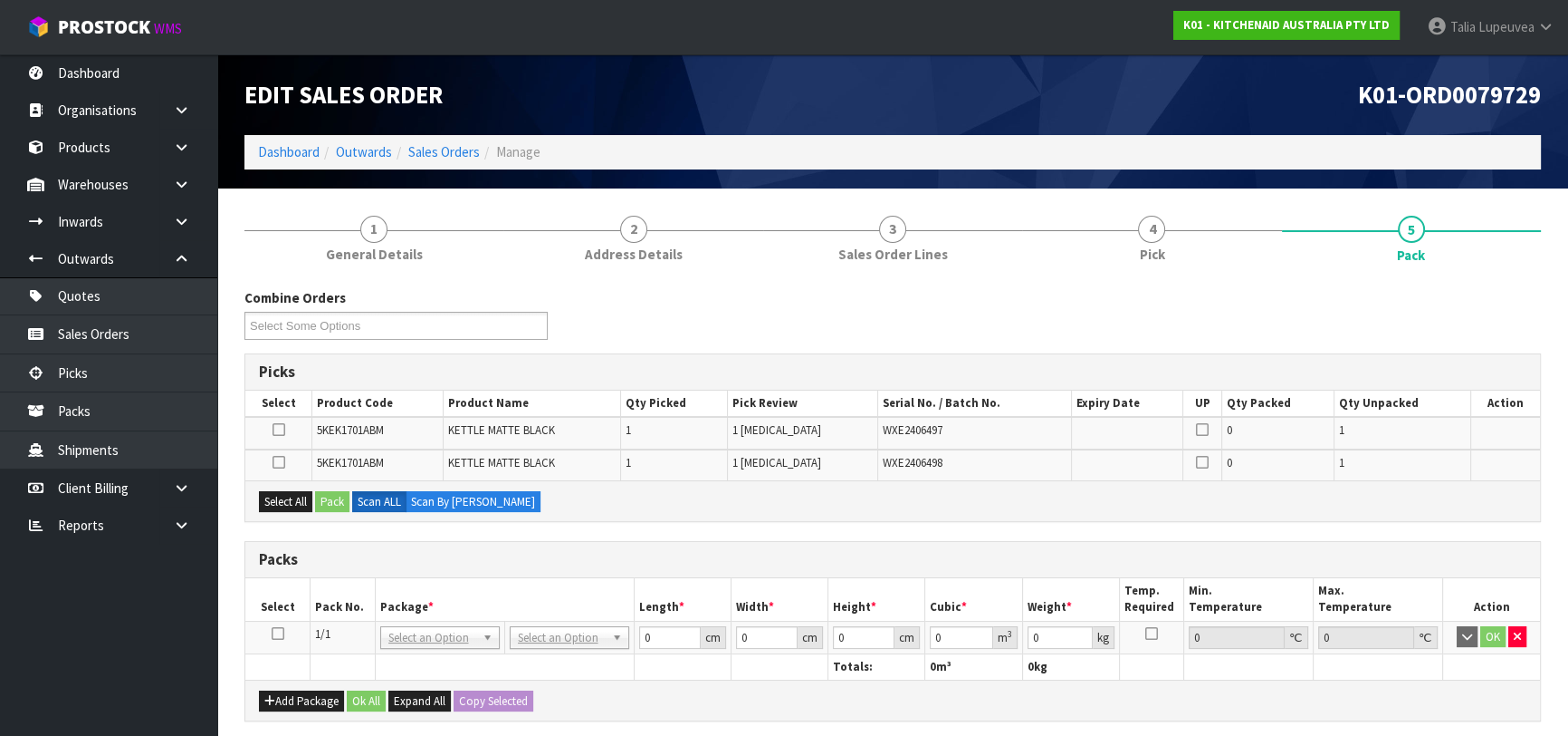
click at [275, 633] on icon at bounding box center [277, 633] width 12 height 1
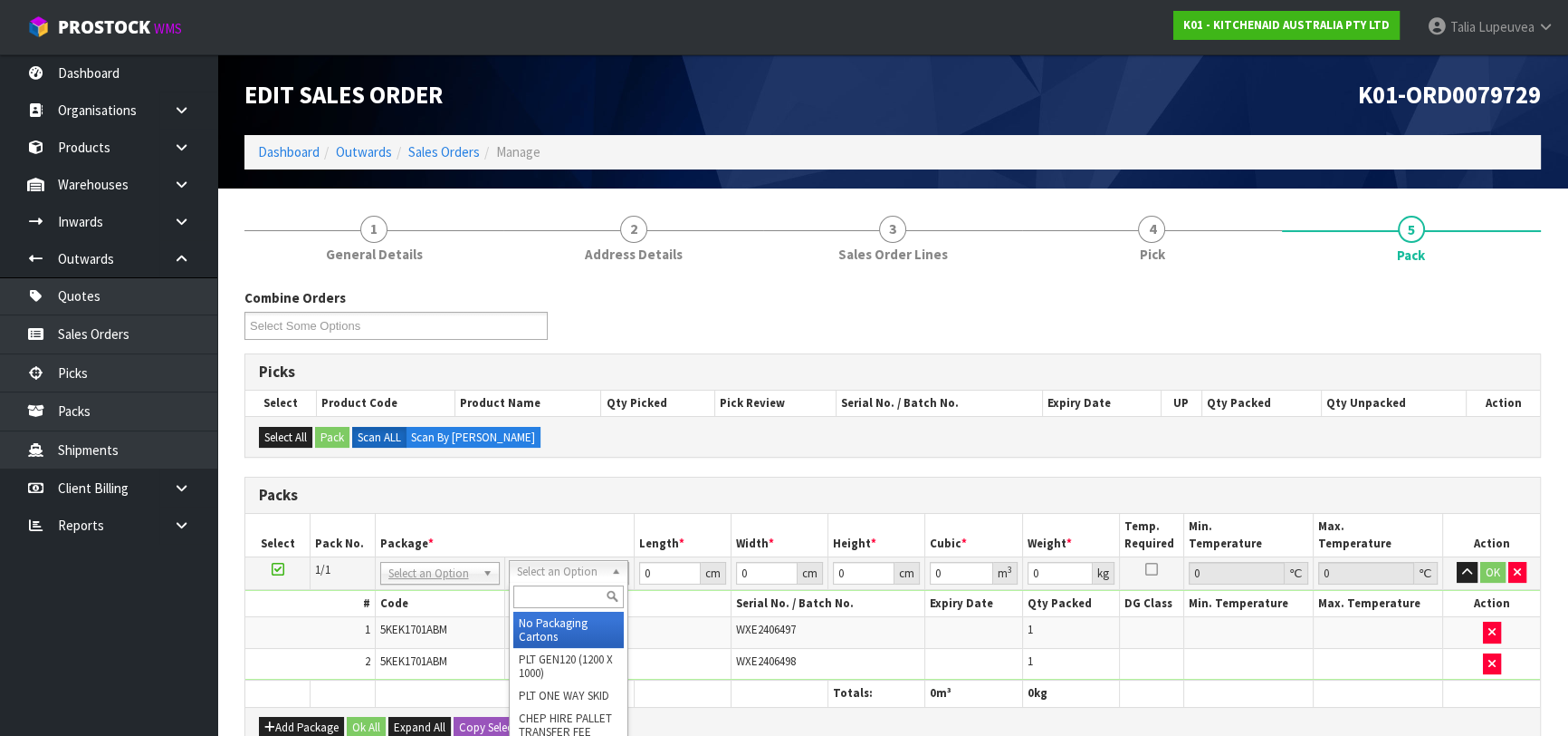
click at [564, 592] on input "text" at bounding box center [568, 597] width 110 height 23
drag, startPoint x: 558, startPoint y: 618, endPoint x: 654, endPoint y: 571, distance: 106.9
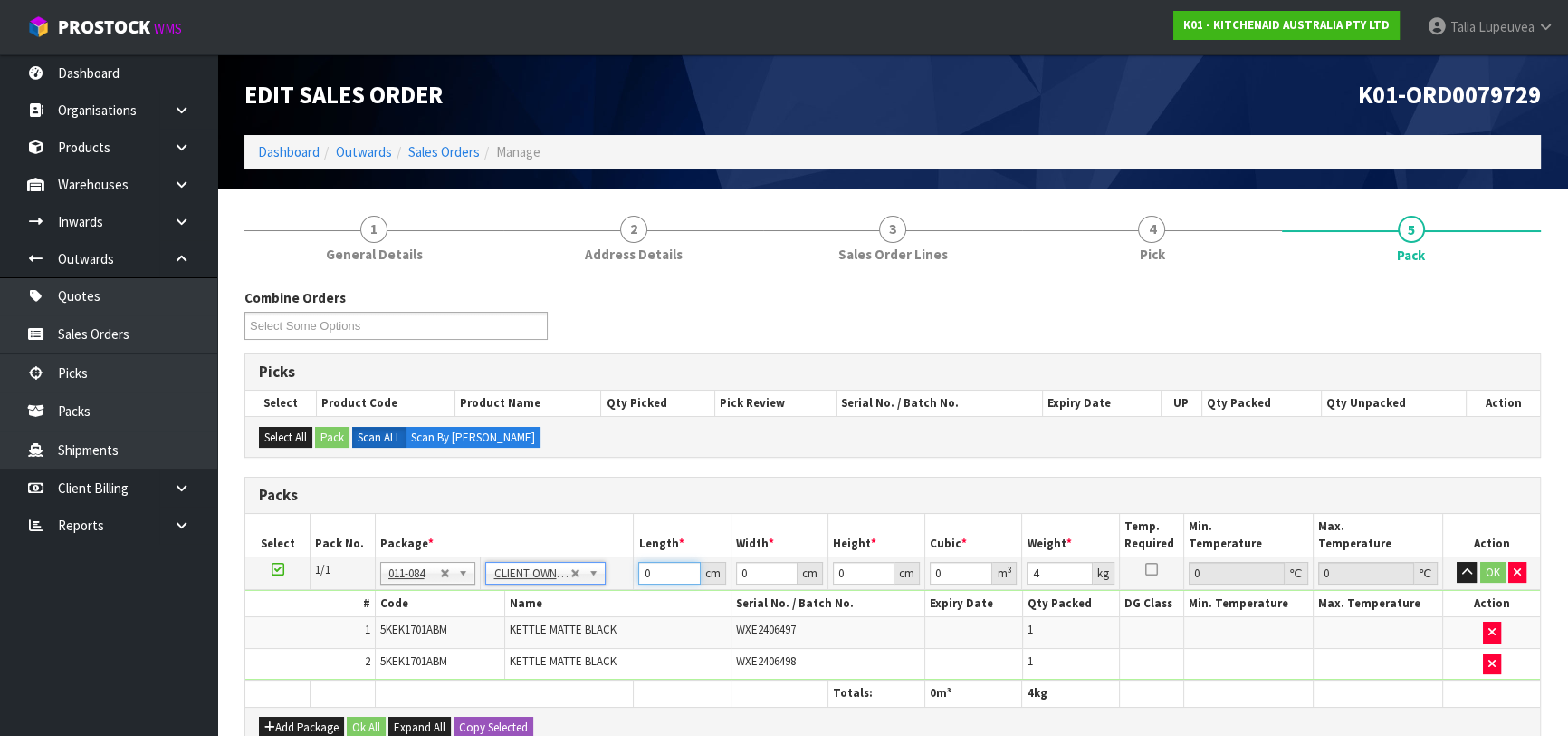
drag, startPoint x: 671, startPoint y: 575, endPoint x: 578, endPoint y: 600, distance: 96.3
click at [578, 600] on tbody "1/1 NONE 007-001 007-002 007-004 007-009 007-013 007-014 007-015 007-017 007-01…" at bounding box center [893, 617] width 1295 height 123
click at [1491, 571] on button "OK" at bounding box center [1493, 572] width 25 height 22
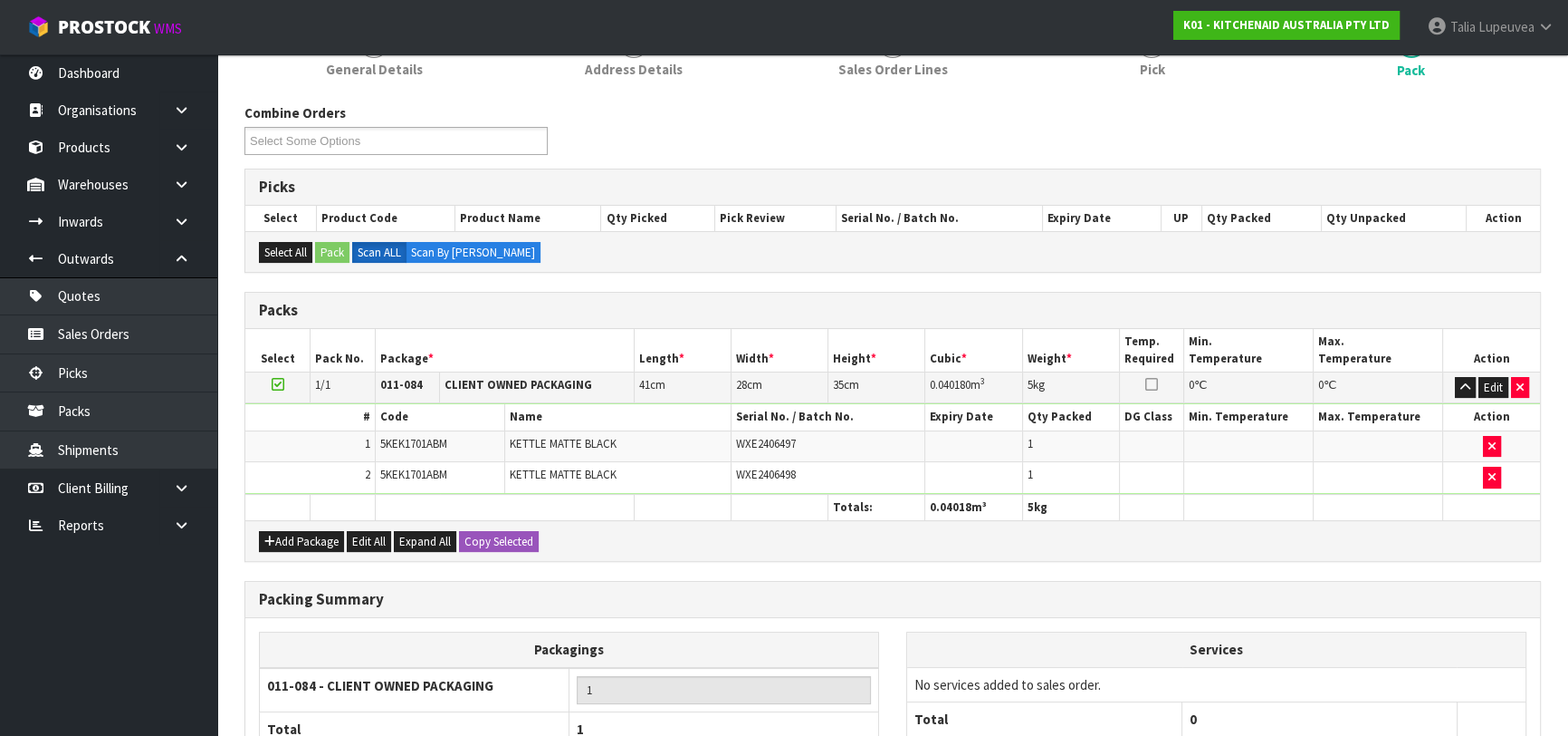
scroll to position [351, 0]
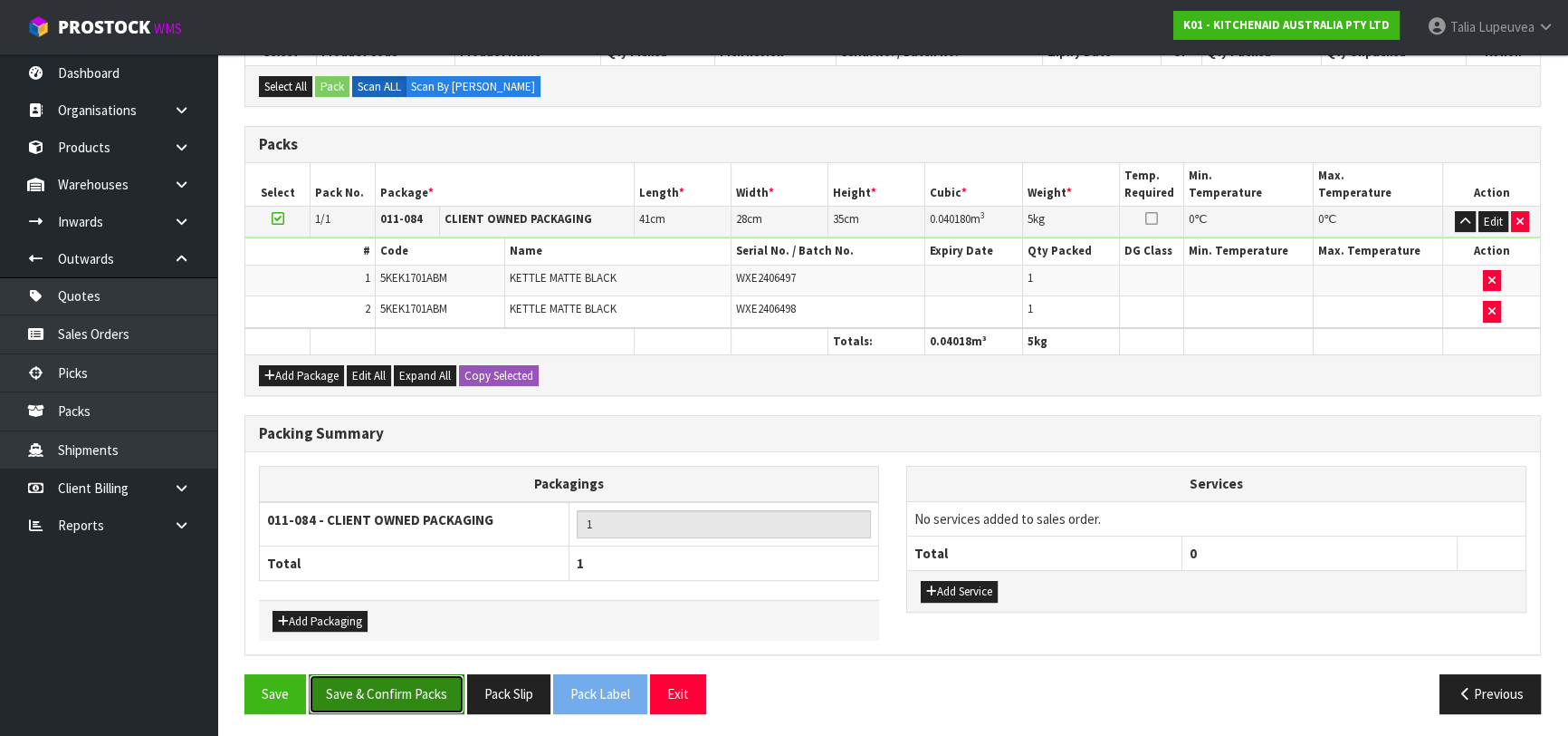
click at [457, 690] on button "Save & Confirm Packs" at bounding box center [386, 693] width 155 height 39
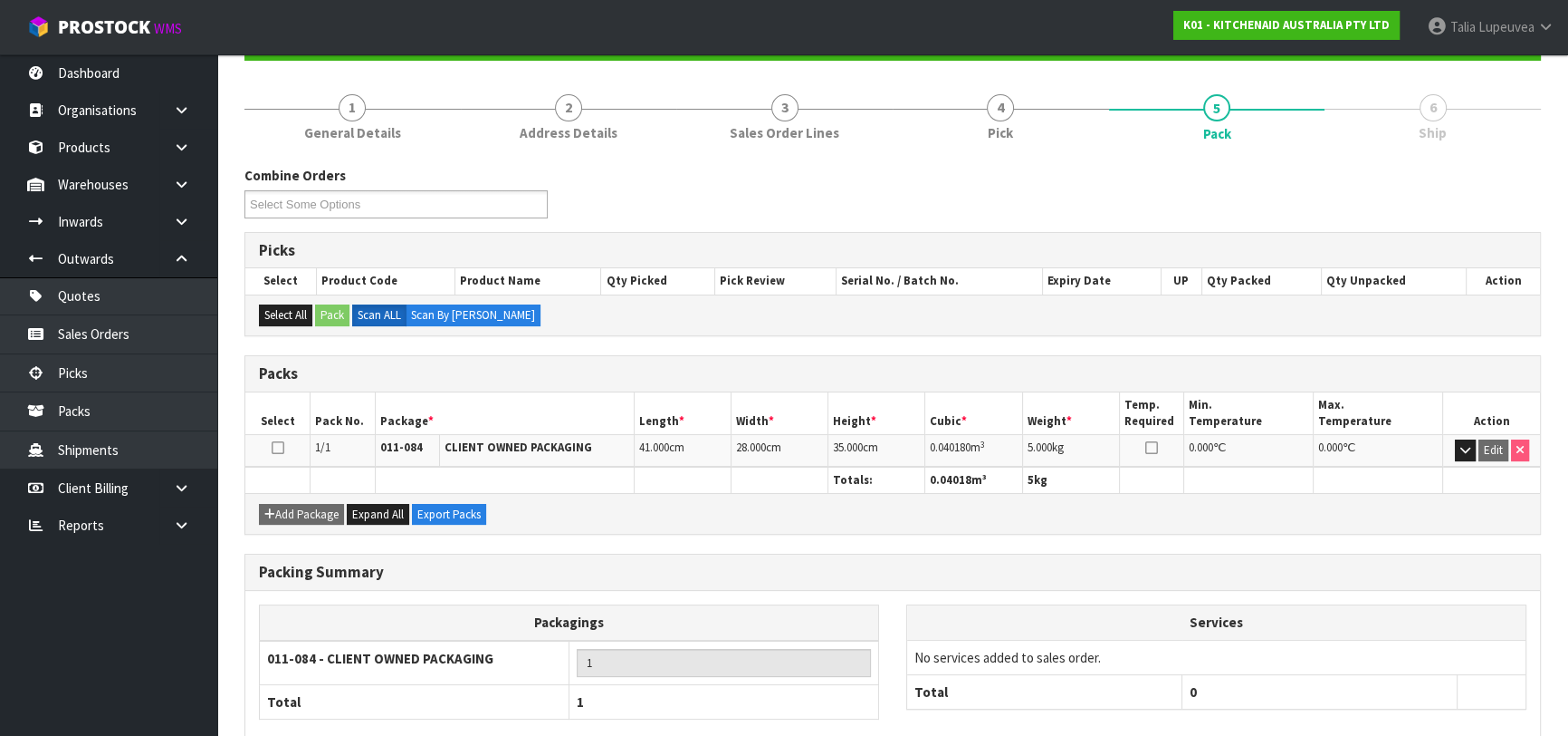
scroll to position [286, 0]
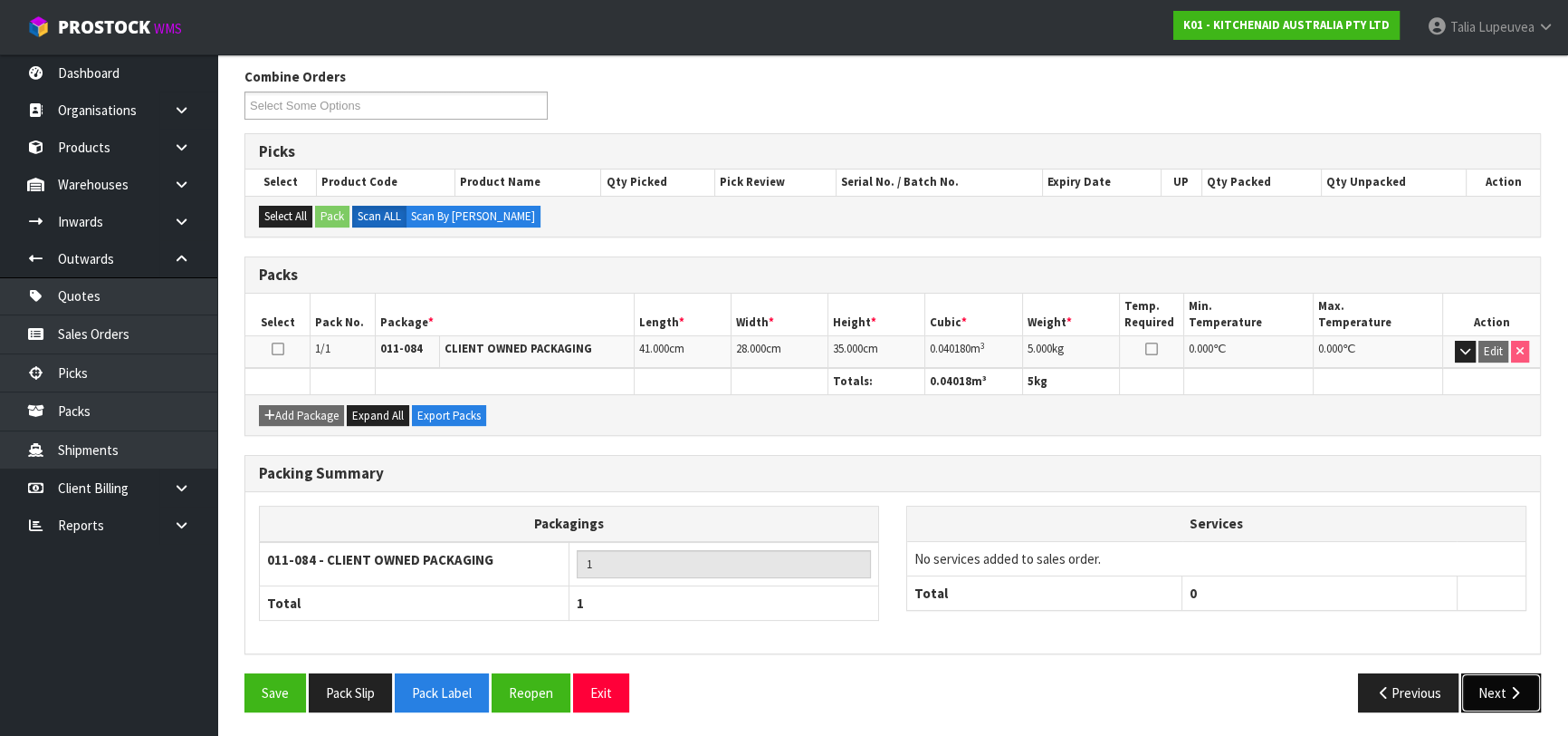
click at [1494, 684] on button "Next" at bounding box center [1501, 692] width 80 height 39
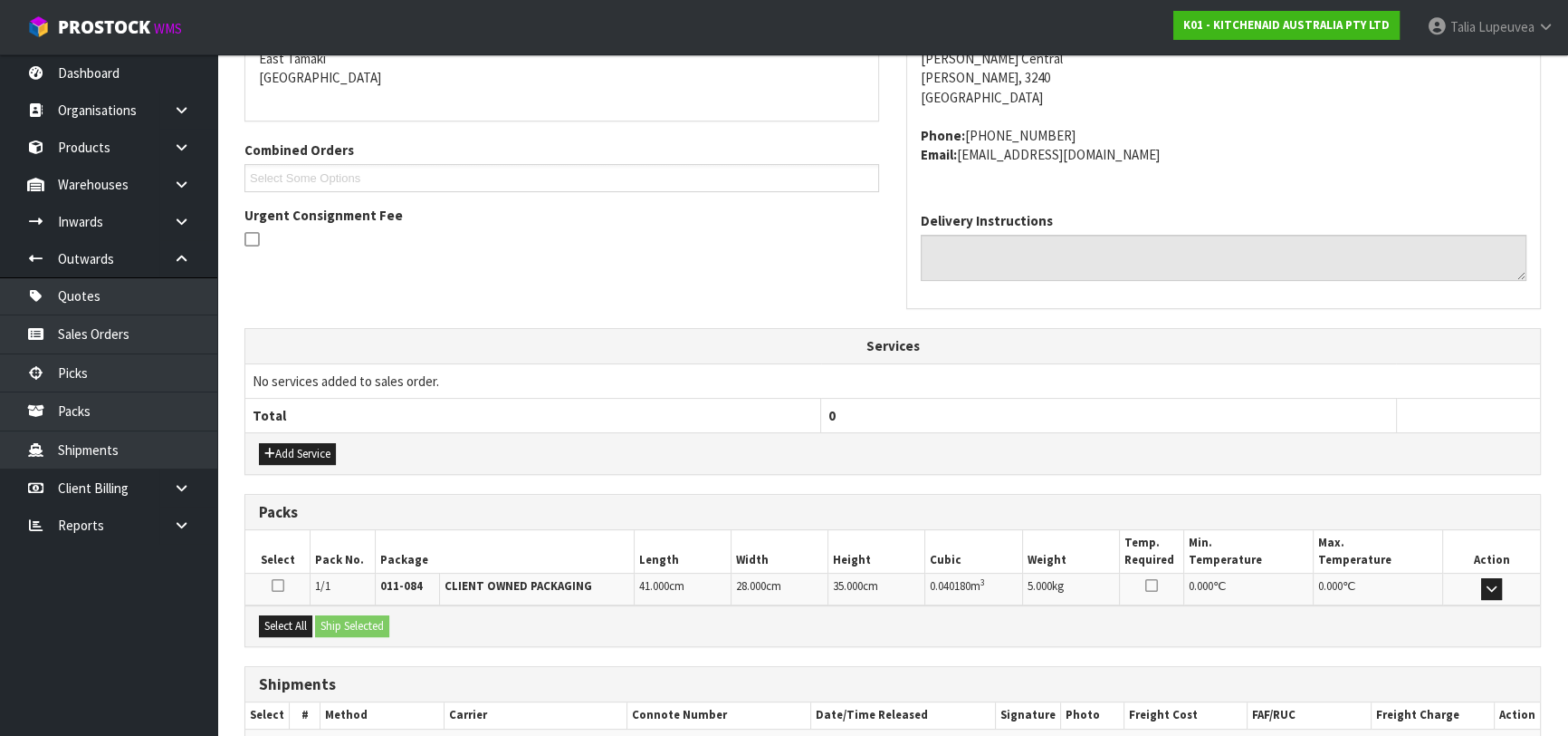
scroll to position [497, 0]
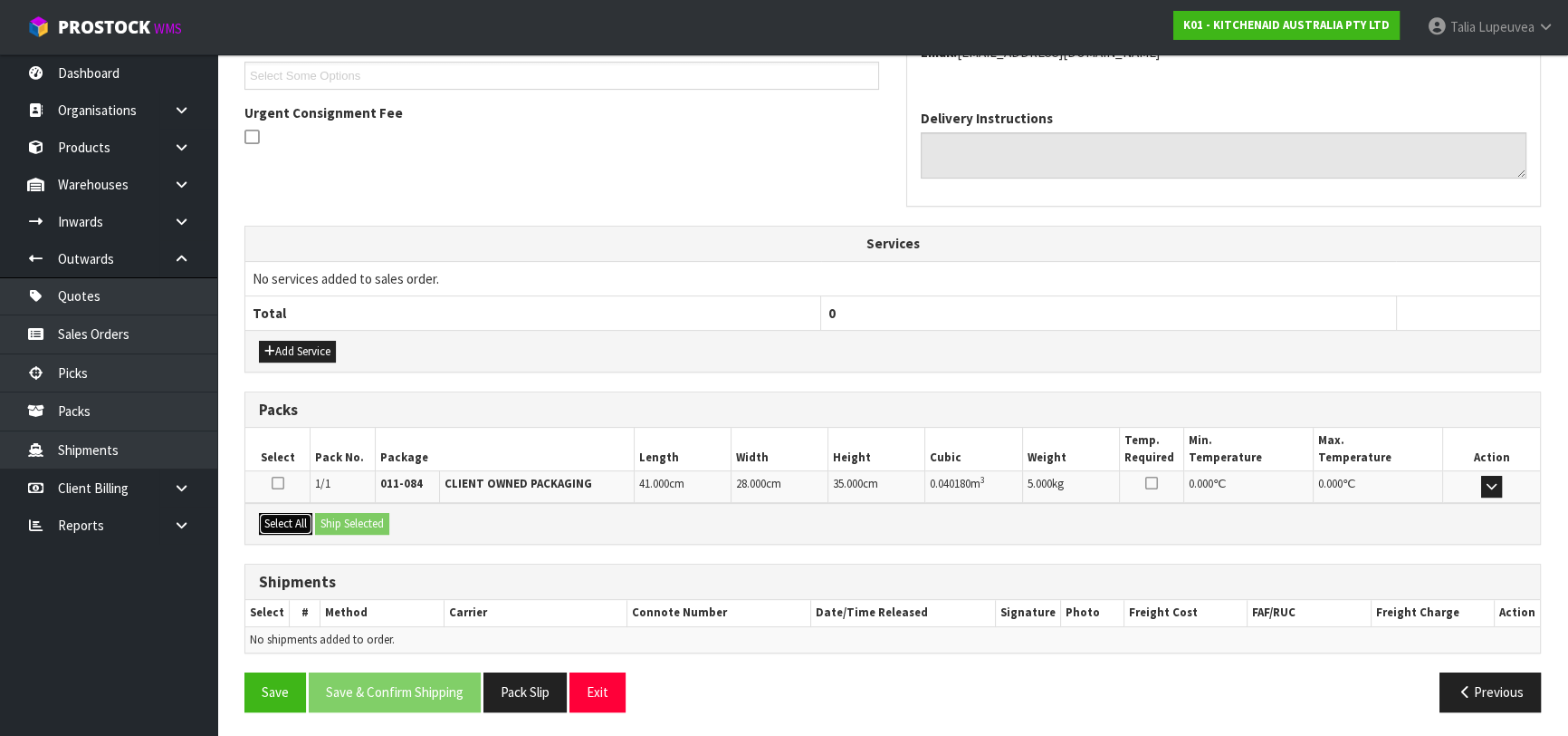
click at [284, 527] on button "Select All" at bounding box center [285, 523] width 54 height 22
click at [338, 525] on button "Ship Selected" at bounding box center [352, 523] width 74 height 22
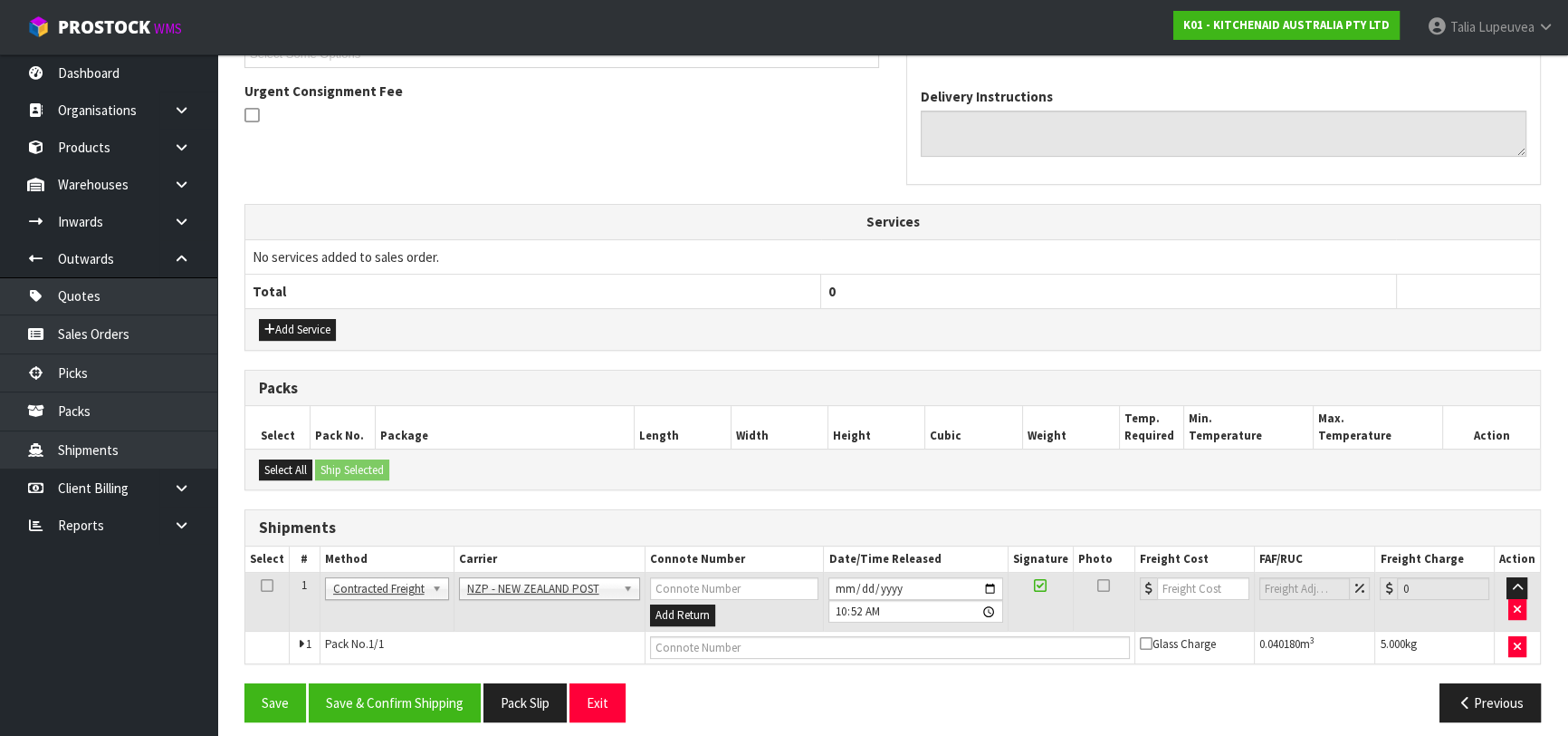
scroll to position [529, 0]
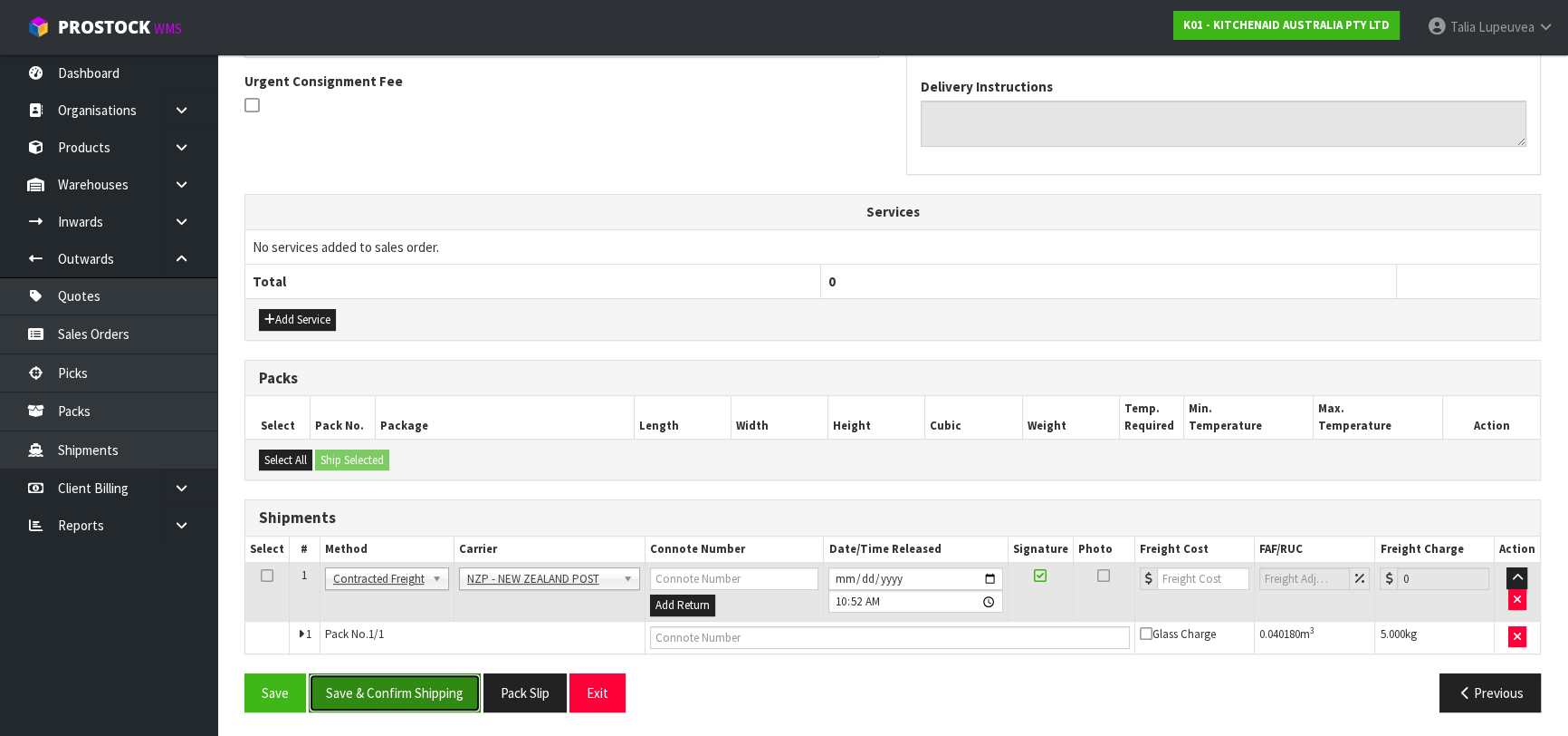
click at [422, 689] on button "Save & Confirm Shipping" at bounding box center [395, 692] width 172 height 39
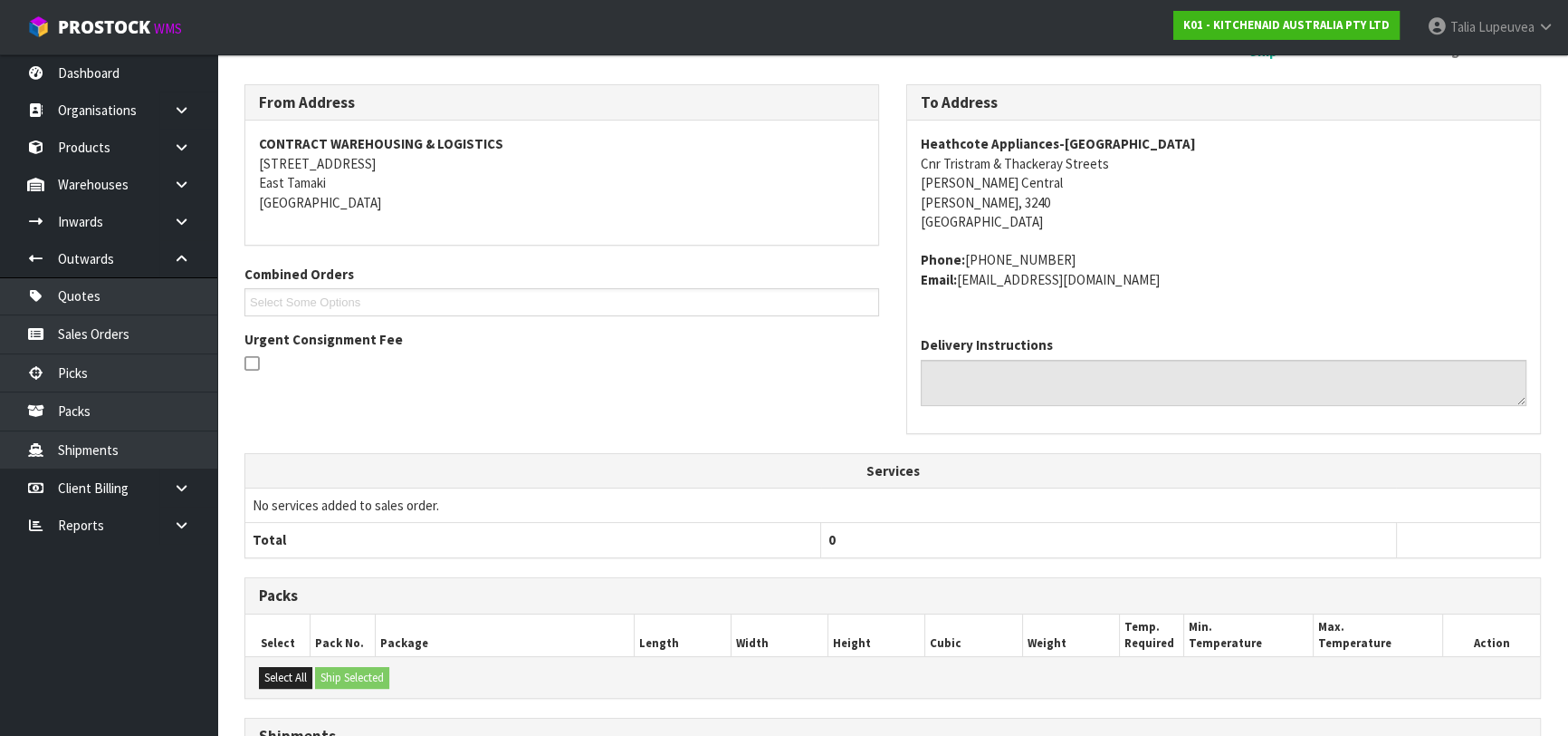
scroll to position [503, 0]
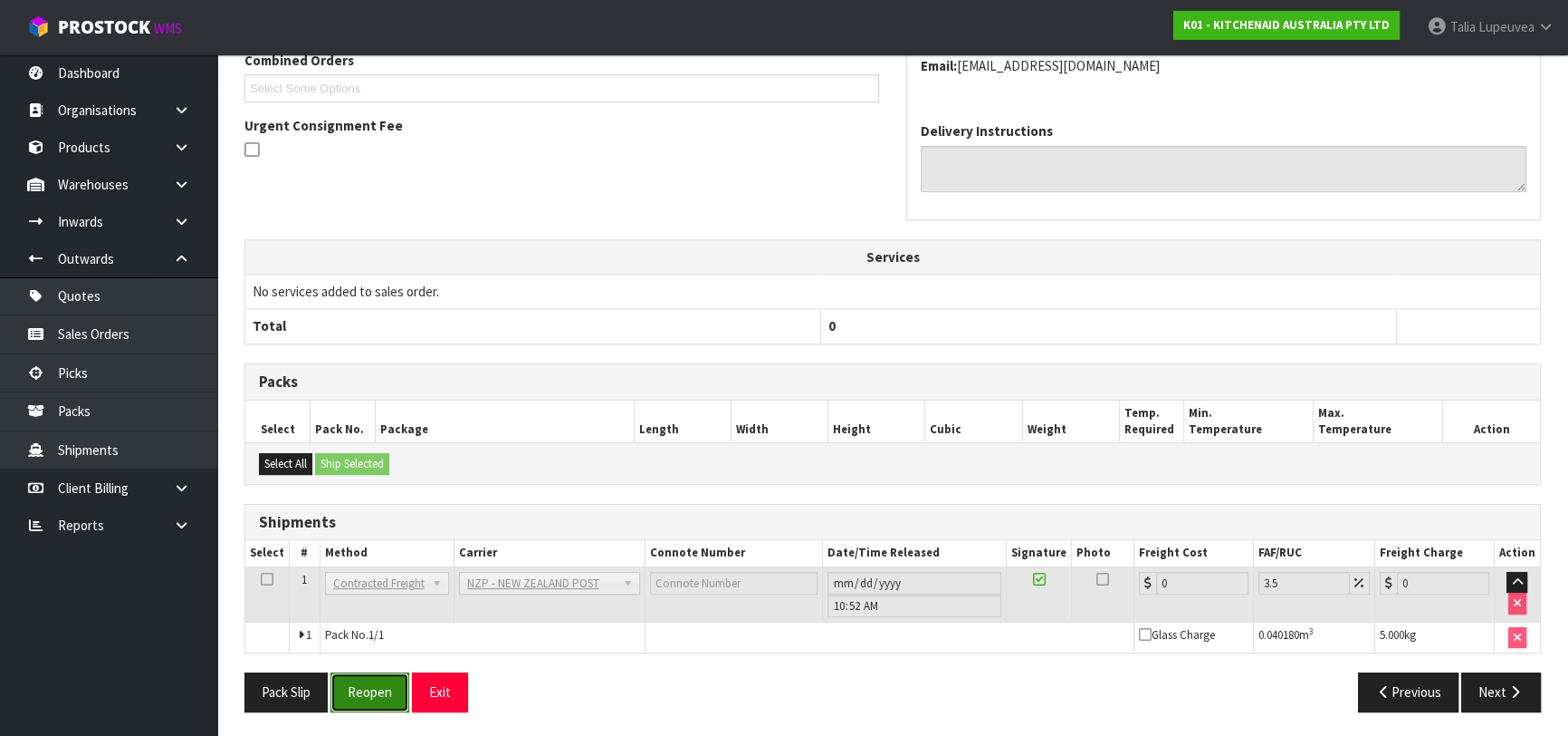
click at [380, 695] on button "Reopen" at bounding box center [370, 691] width 79 height 39
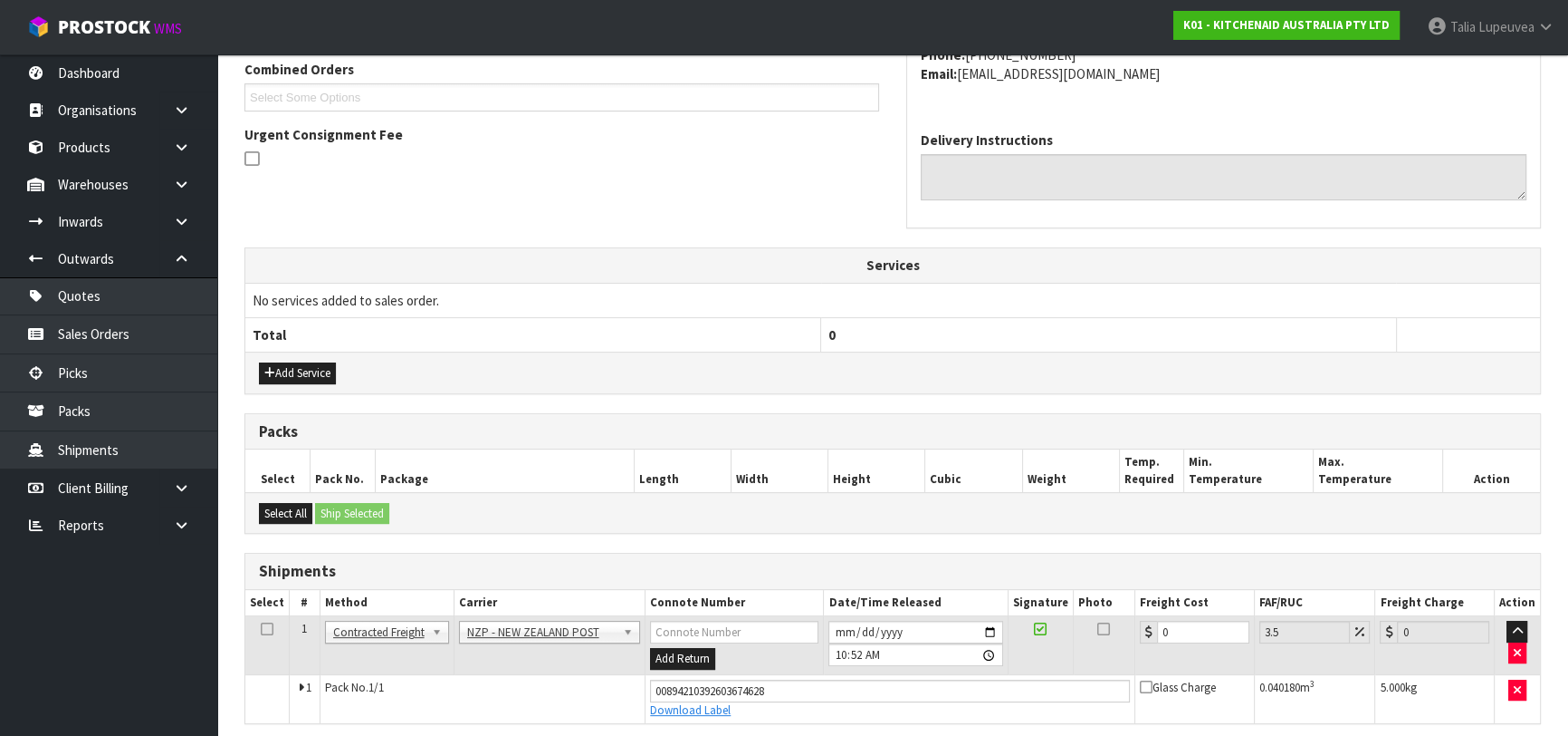
scroll to position [545, 0]
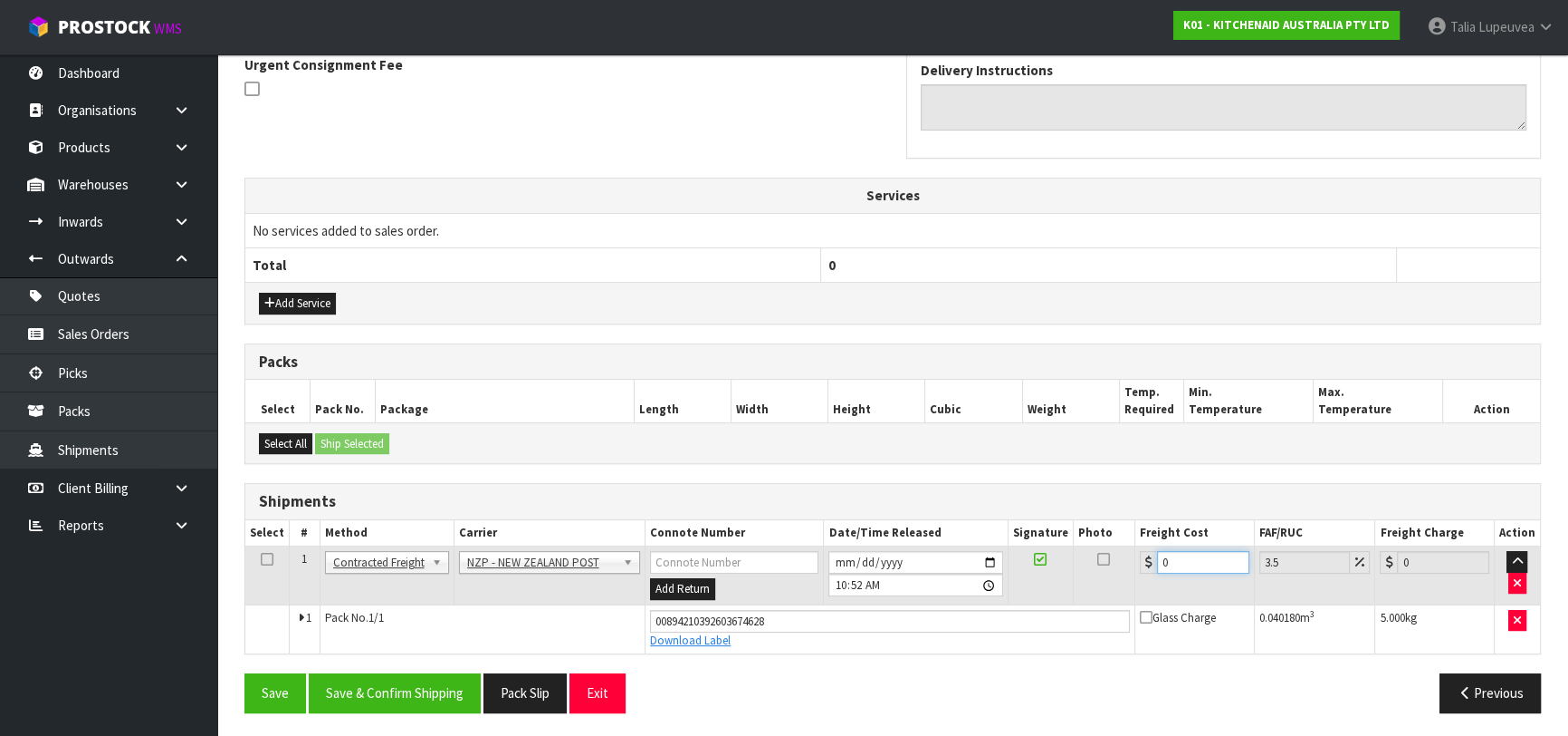
drag, startPoint x: 1179, startPoint y: 562, endPoint x: 1135, endPoint y: 576, distance: 46.2
click at [1136, 576] on td "0" at bounding box center [1195, 576] width 120 height 58
click at [410, 687] on button "Save & Confirm Shipping" at bounding box center [395, 692] width 172 height 39
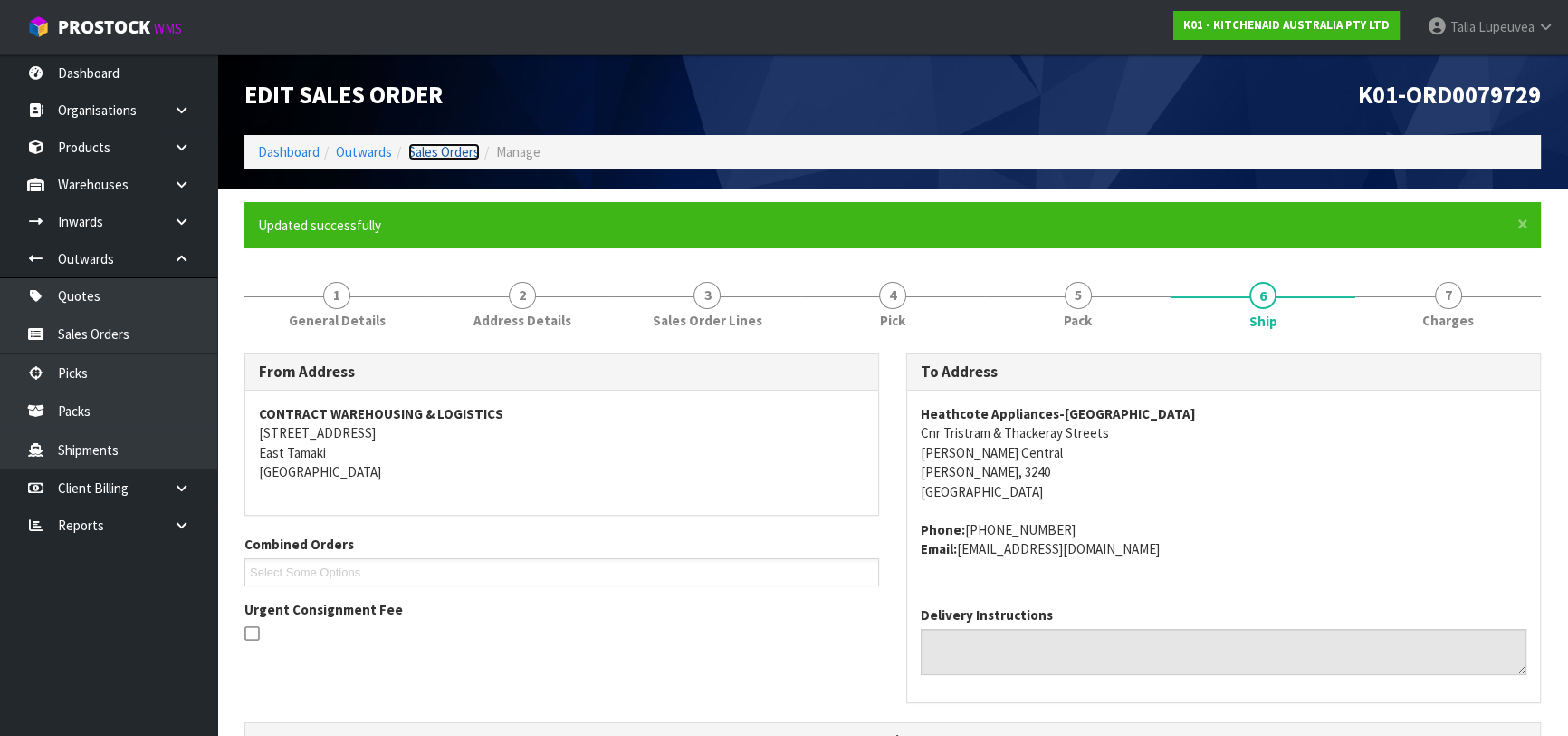
click at [433, 160] on link "Sales Orders" at bounding box center [445, 152] width 72 height 17
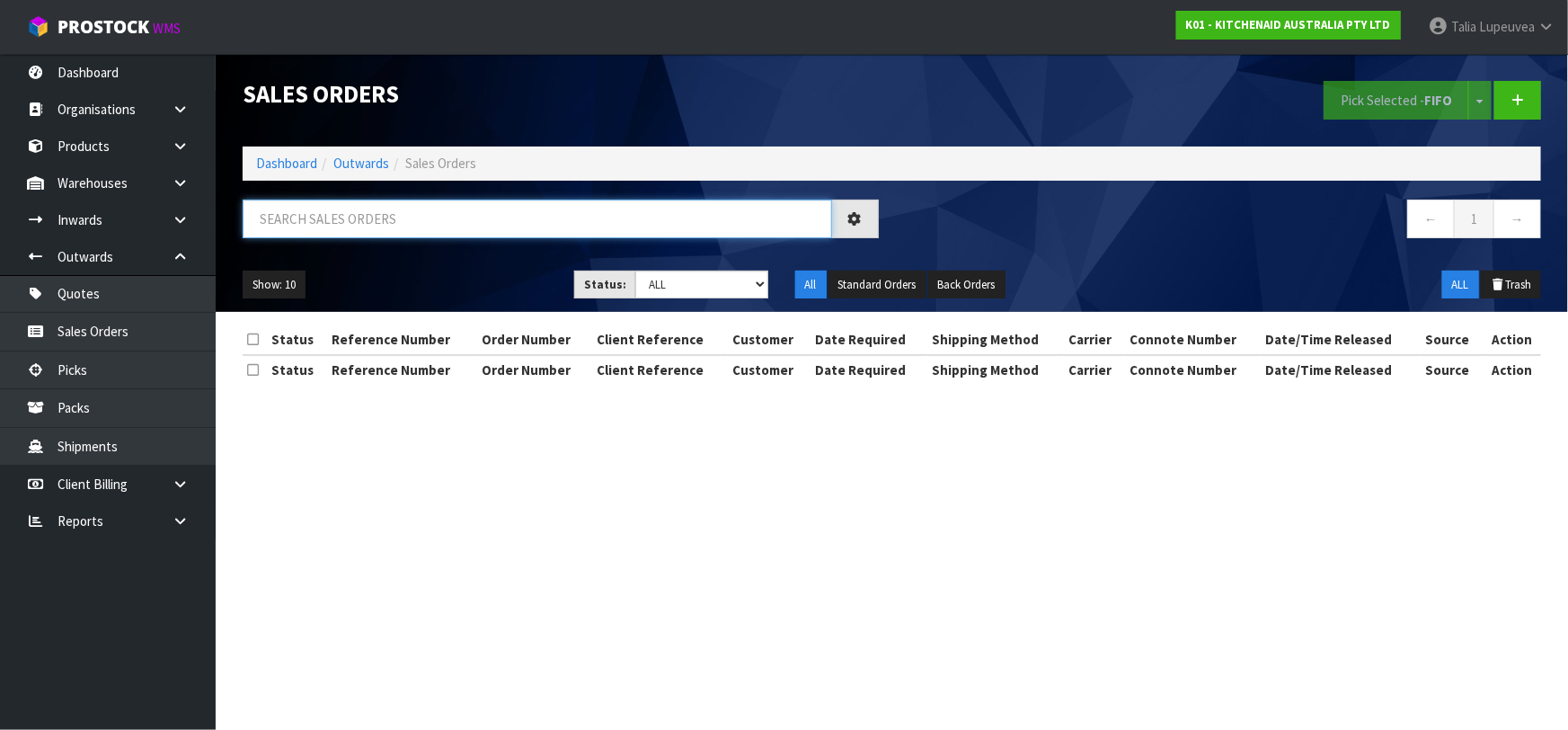
click at [381, 216] on input "text" at bounding box center [537, 218] width 590 height 38
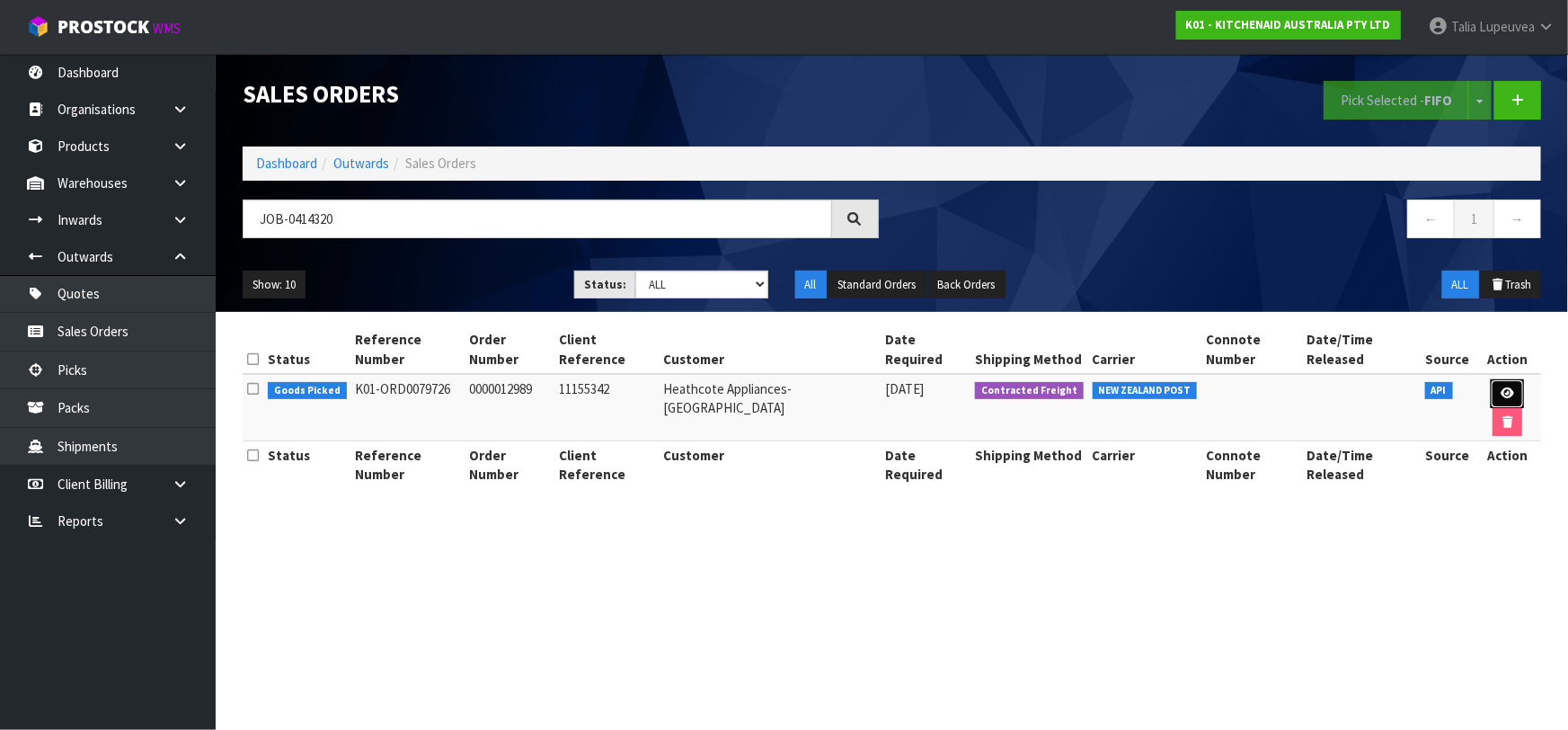
click at [1490, 379] on link at bounding box center [1507, 394] width 34 height 29
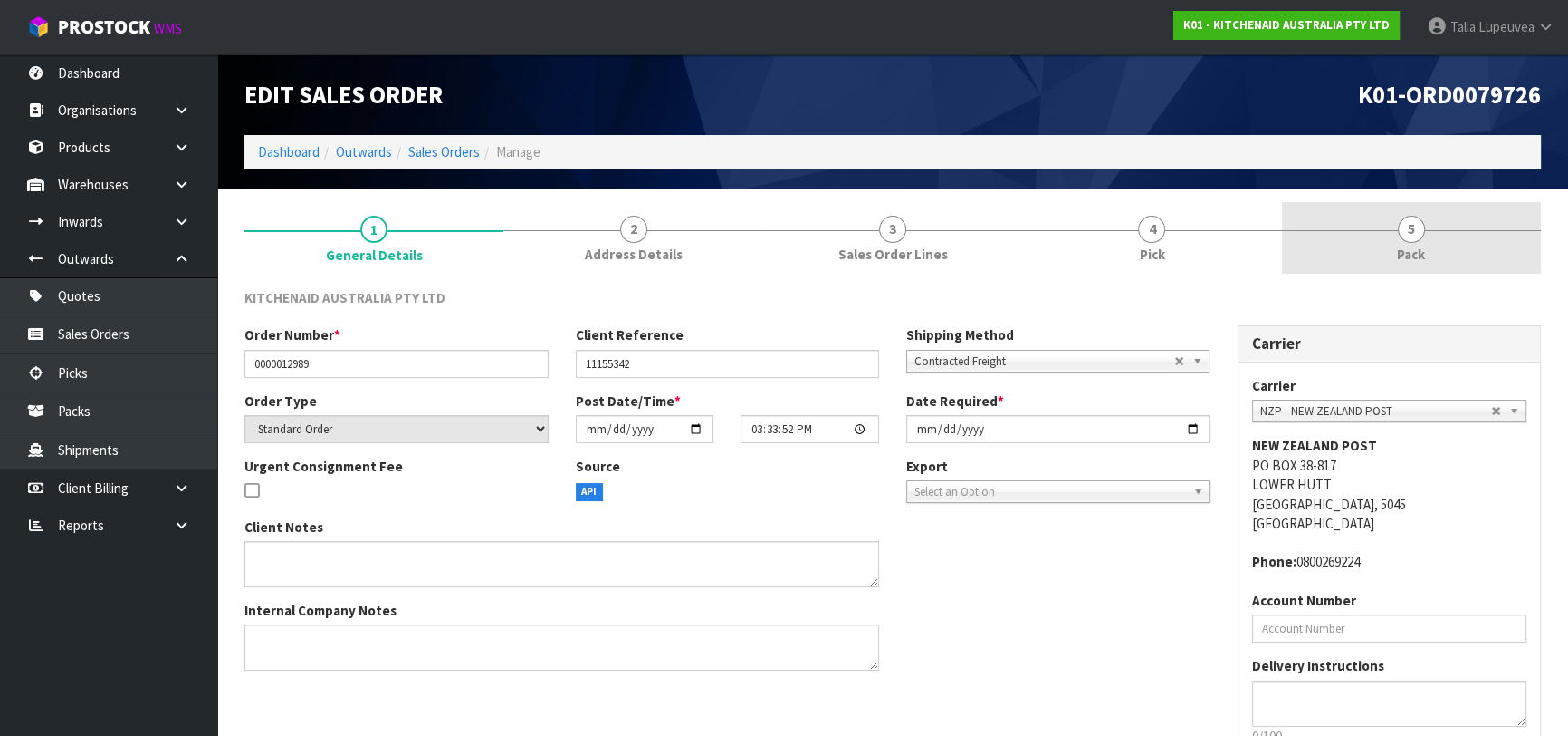
click at [1354, 239] on link "5 Pack" at bounding box center [1411, 237] width 259 height 72
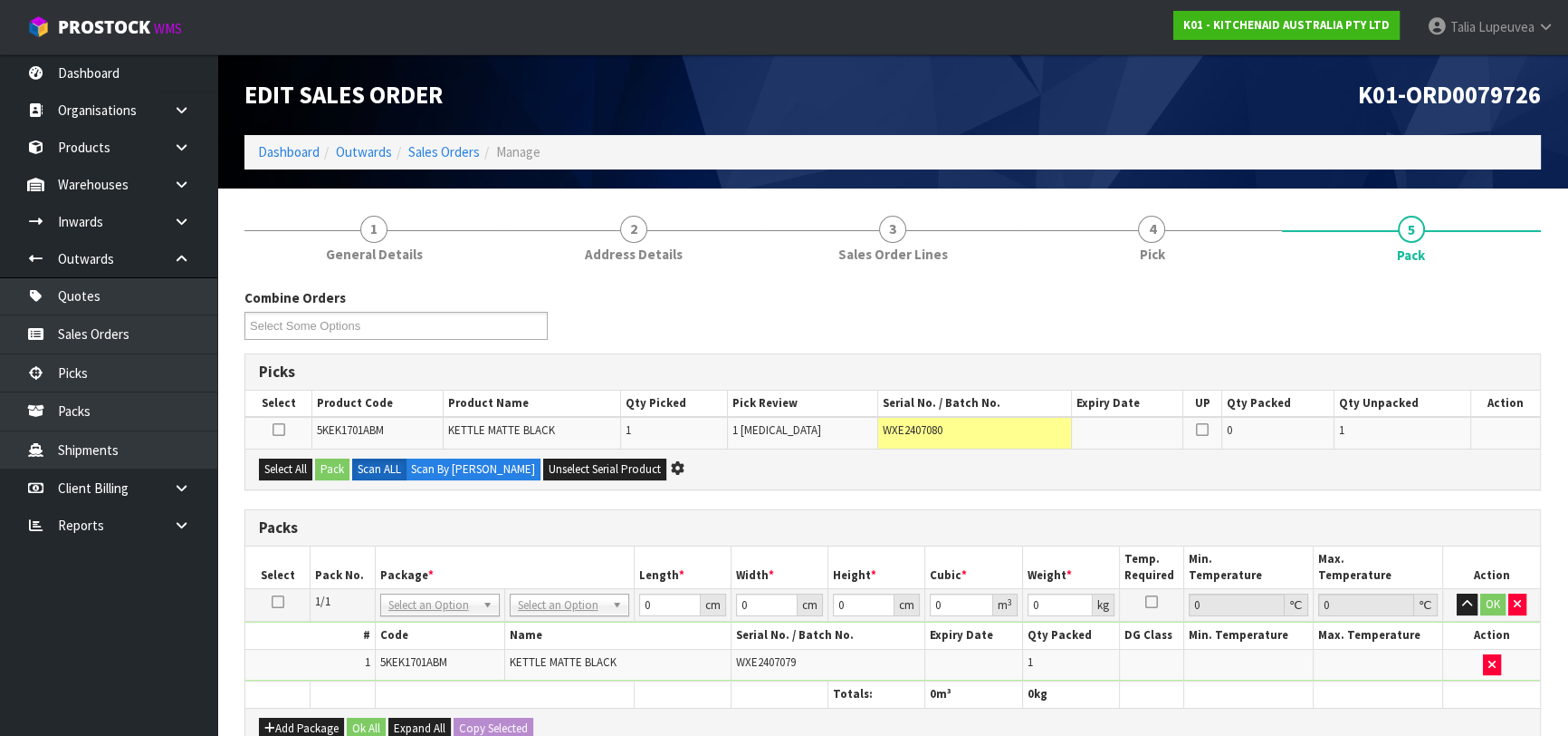
click at [270, 597] on td at bounding box center [278, 605] width 65 height 33
click at [277, 602] on icon at bounding box center [277, 601] width 12 height 1
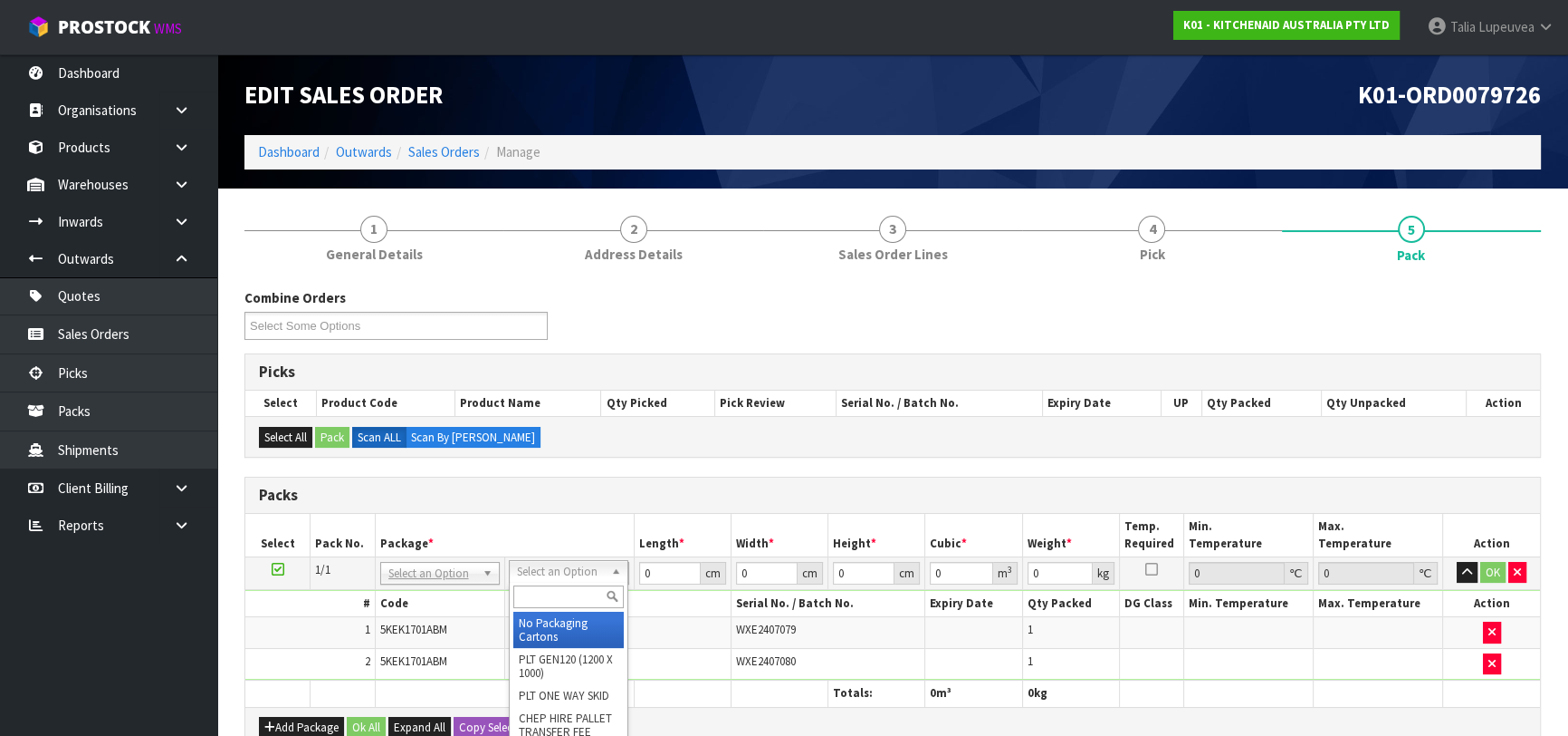
click at [560, 603] on input "text" at bounding box center [568, 597] width 110 height 23
drag, startPoint x: 565, startPoint y: 636, endPoint x: 634, endPoint y: 589, distance: 83.5
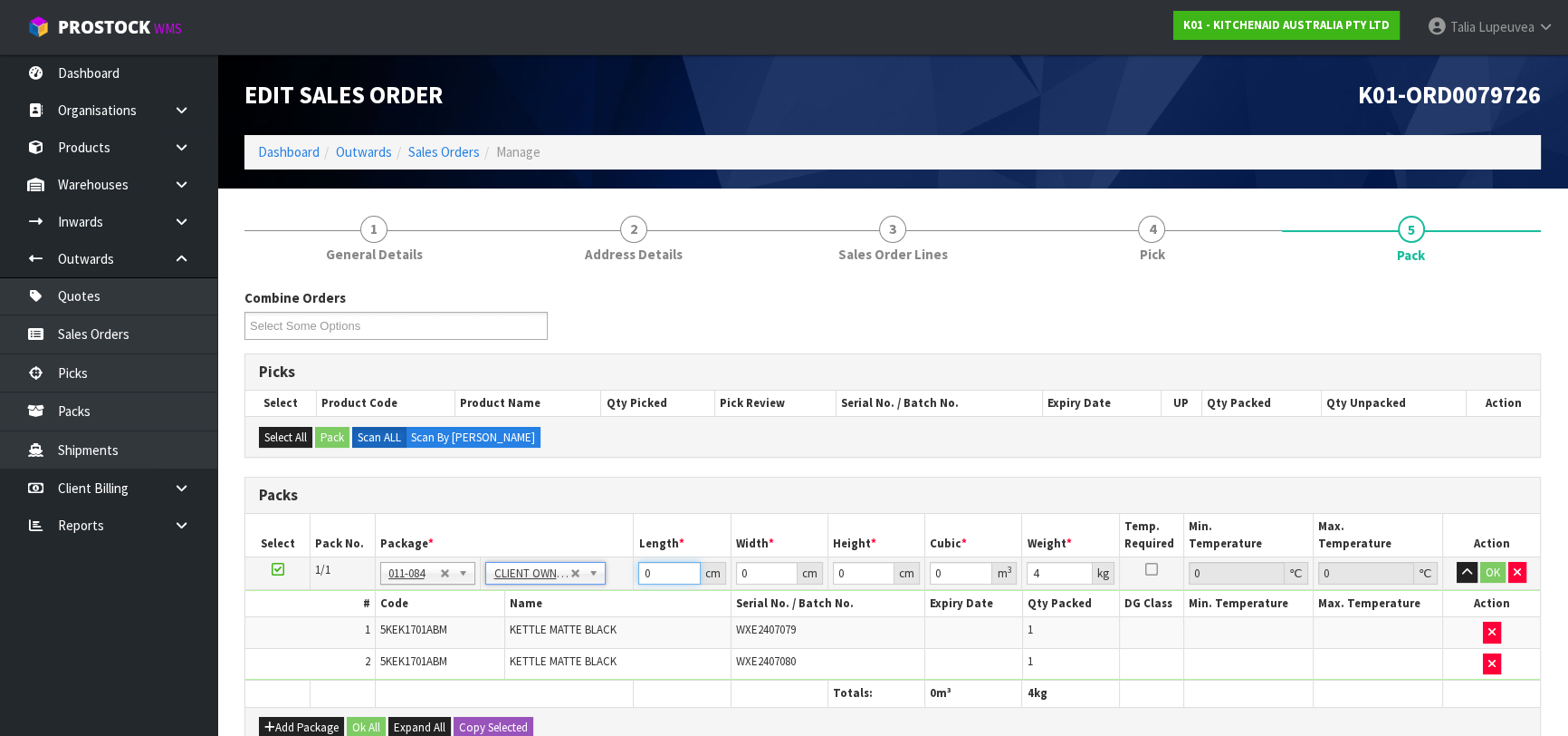
drag, startPoint x: 659, startPoint y: 578, endPoint x: 616, endPoint y: 577, distance: 43.0
click at [616, 577] on tr "1/1 NONE 007-001 007-002 007-004 007-009 007-013 007-014 007-015 007-017 007-01…" at bounding box center [893, 572] width 1295 height 33
click at [1489, 571] on button "OK" at bounding box center [1493, 572] width 25 height 22
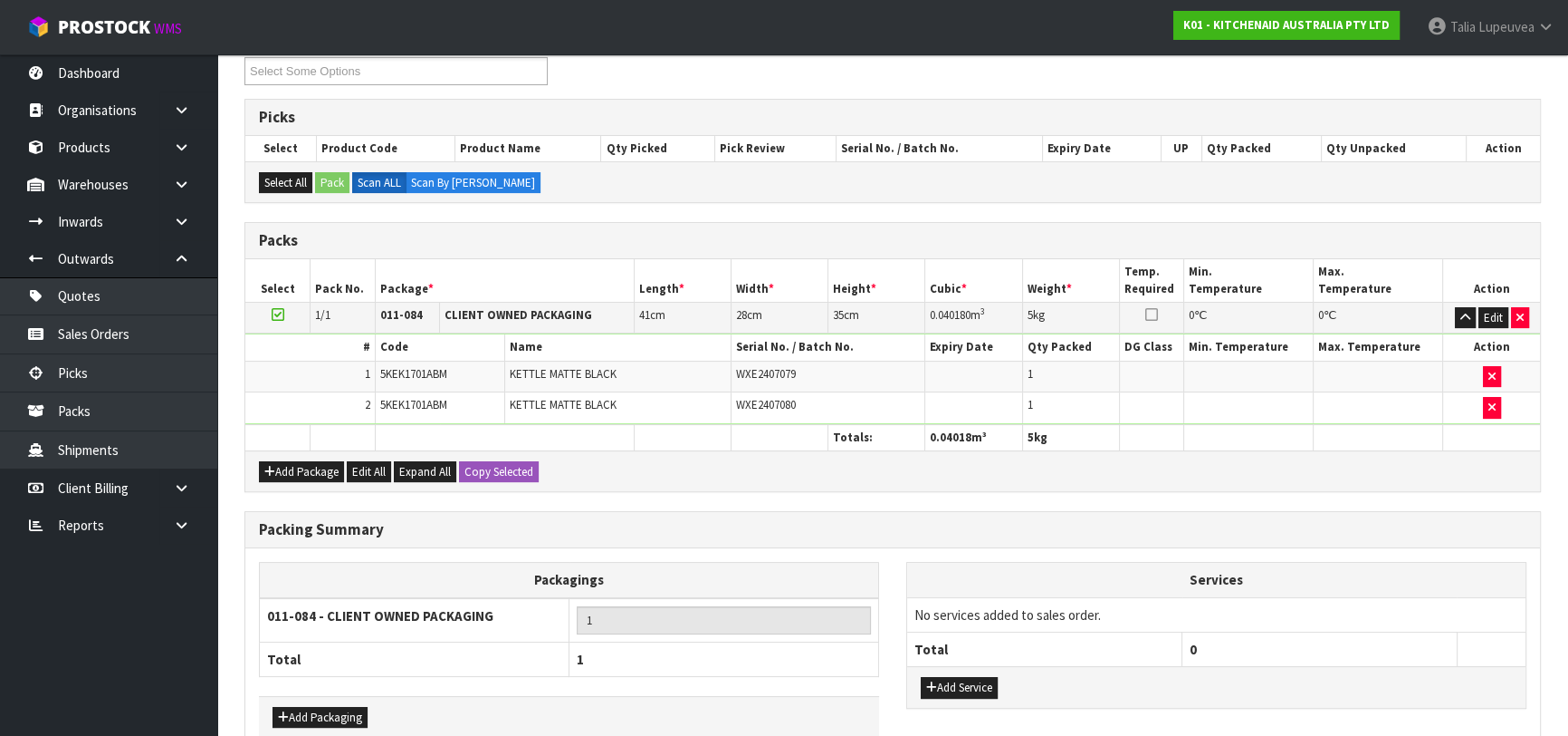
scroll to position [351, 0]
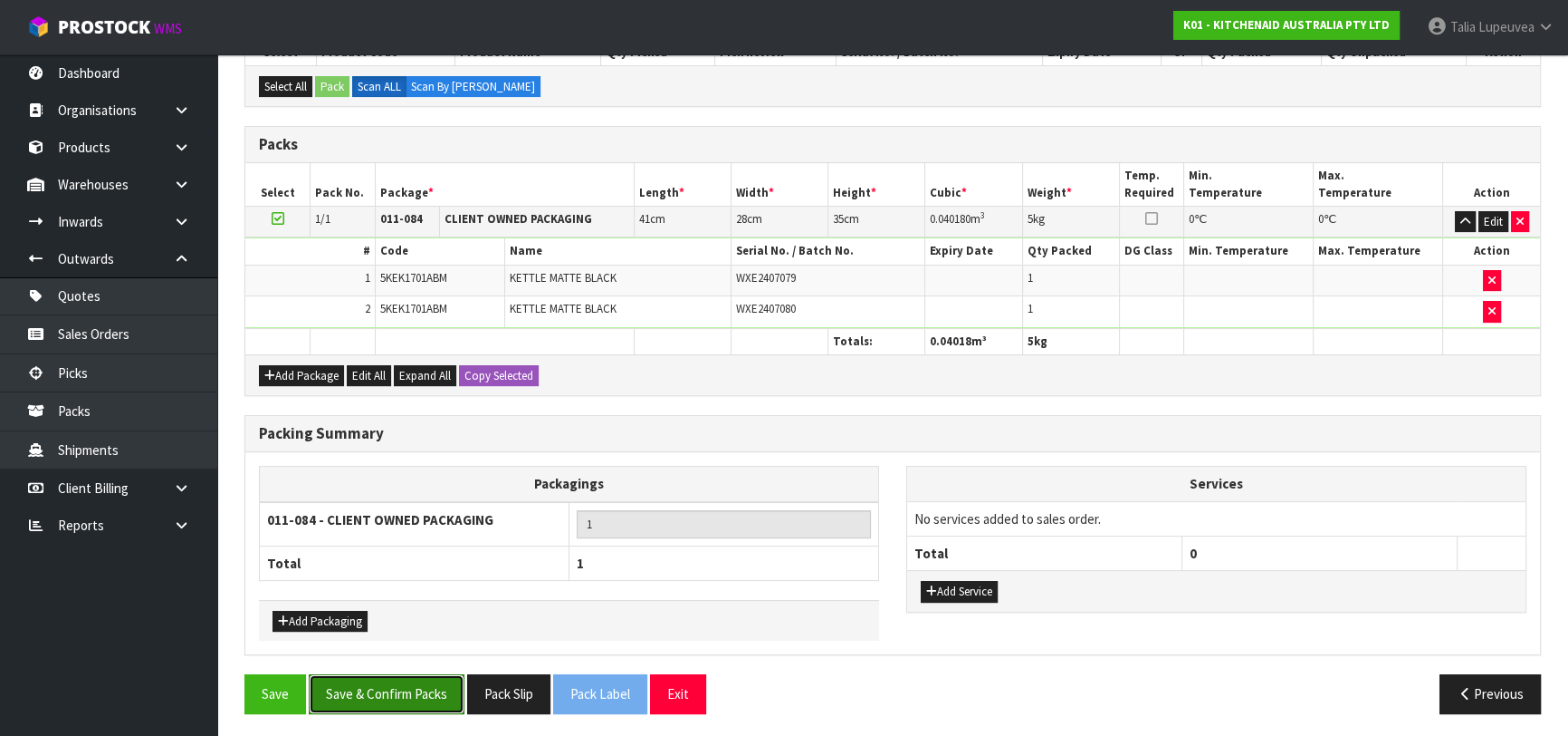
click at [443, 679] on button "Save & Confirm Packs" at bounding box center [386, 693] width 155 height 39
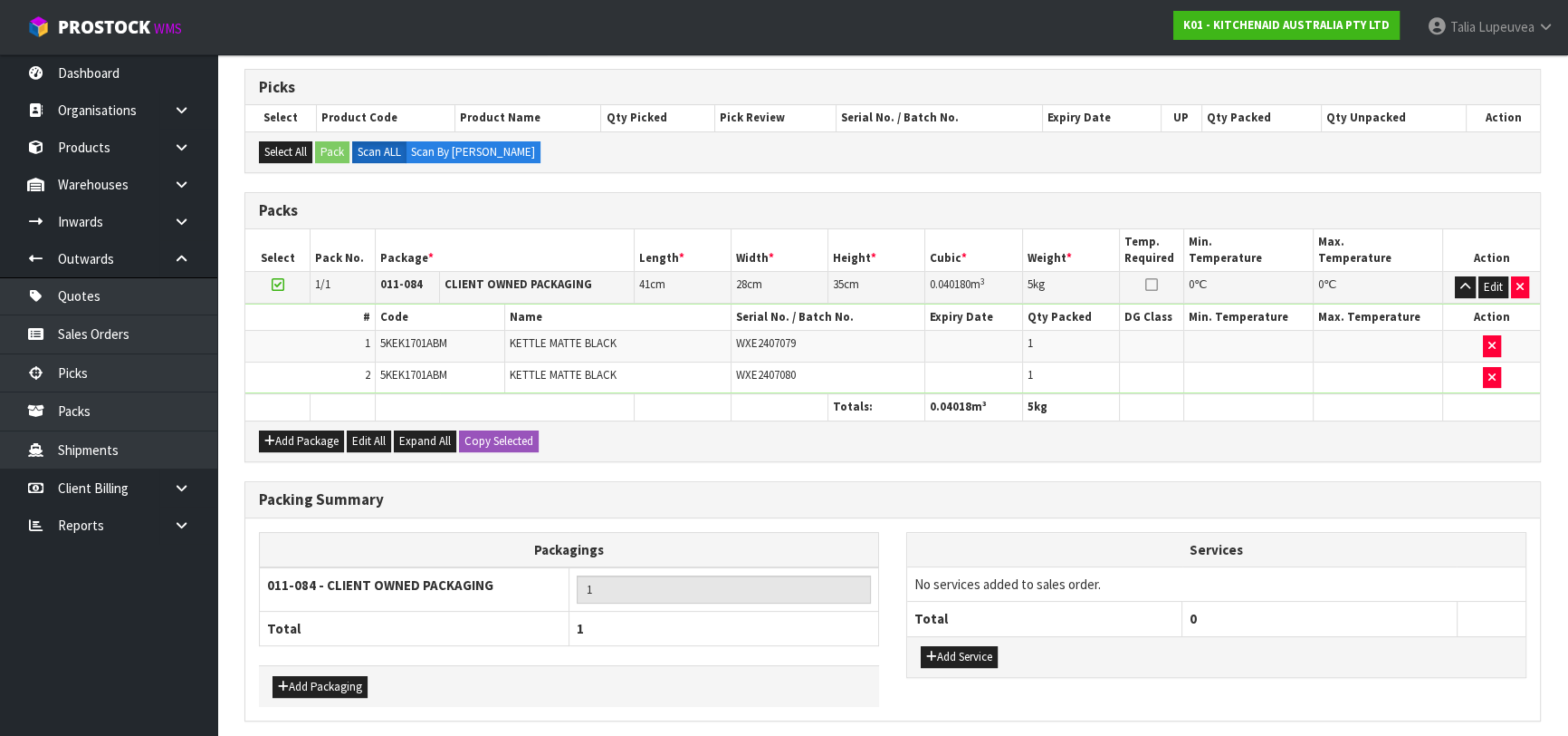
scroll to position [0, 0]
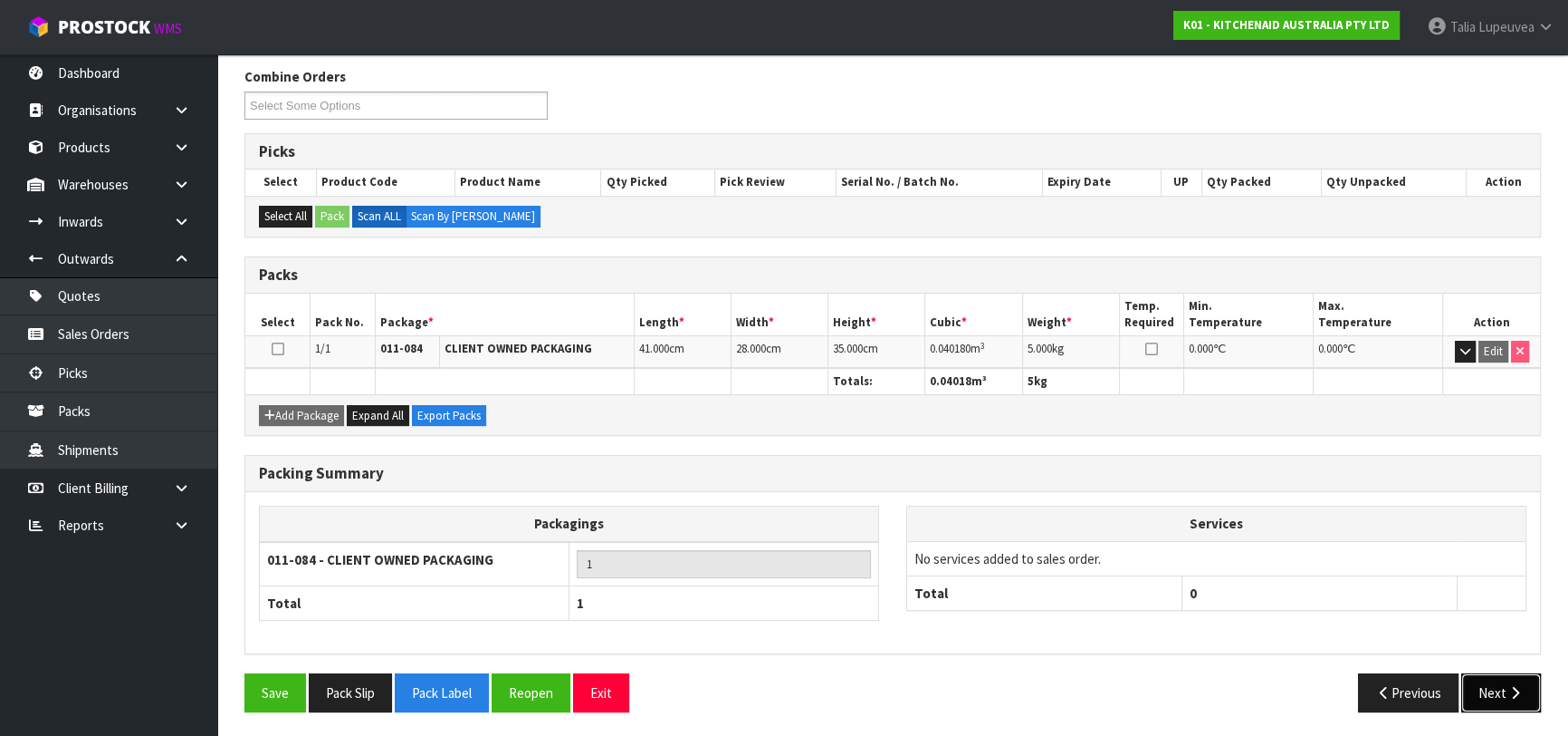
click at [1484, 676] on button "Next" at bounding box center [1501, 692] width 80 height 39
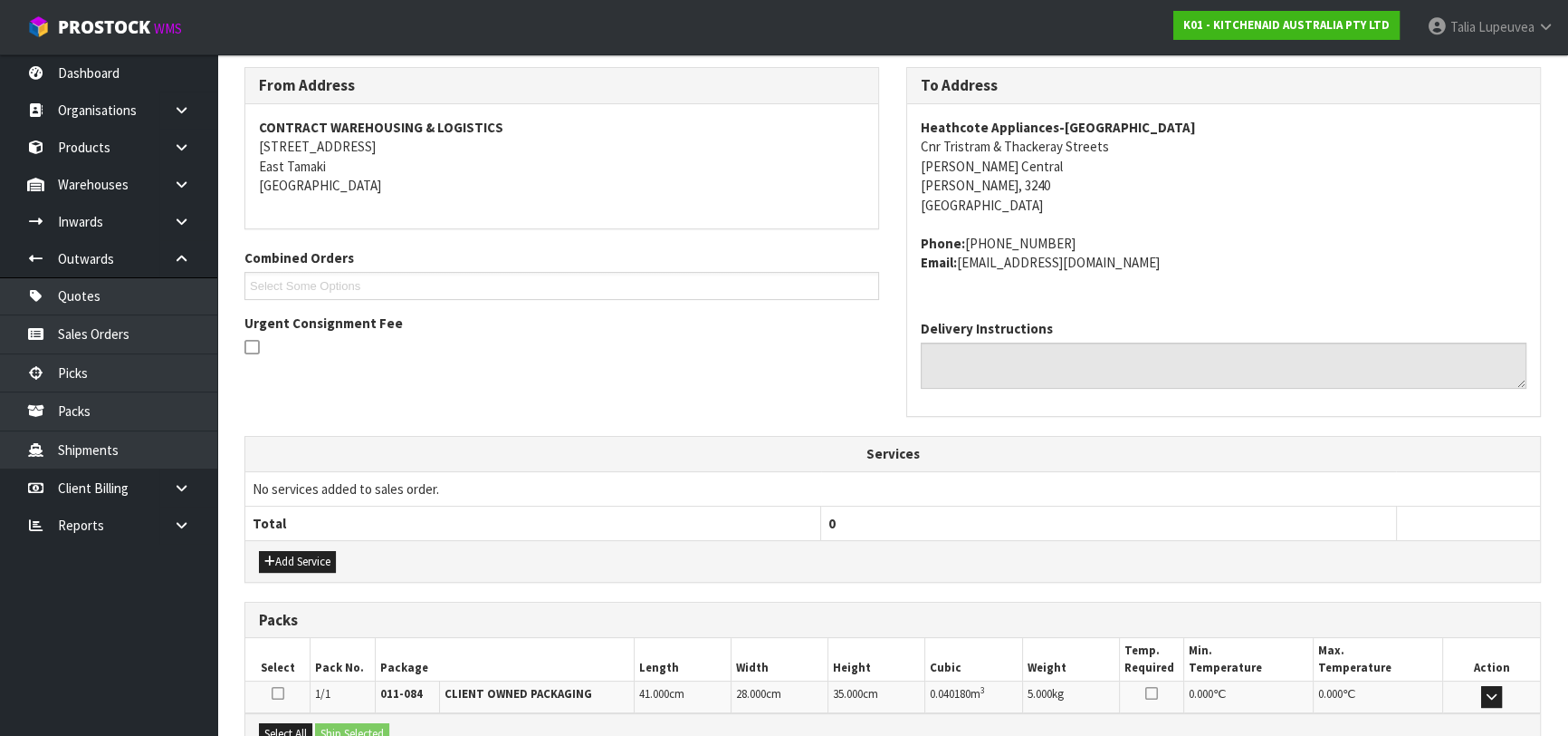
scroll to position [497, 0]
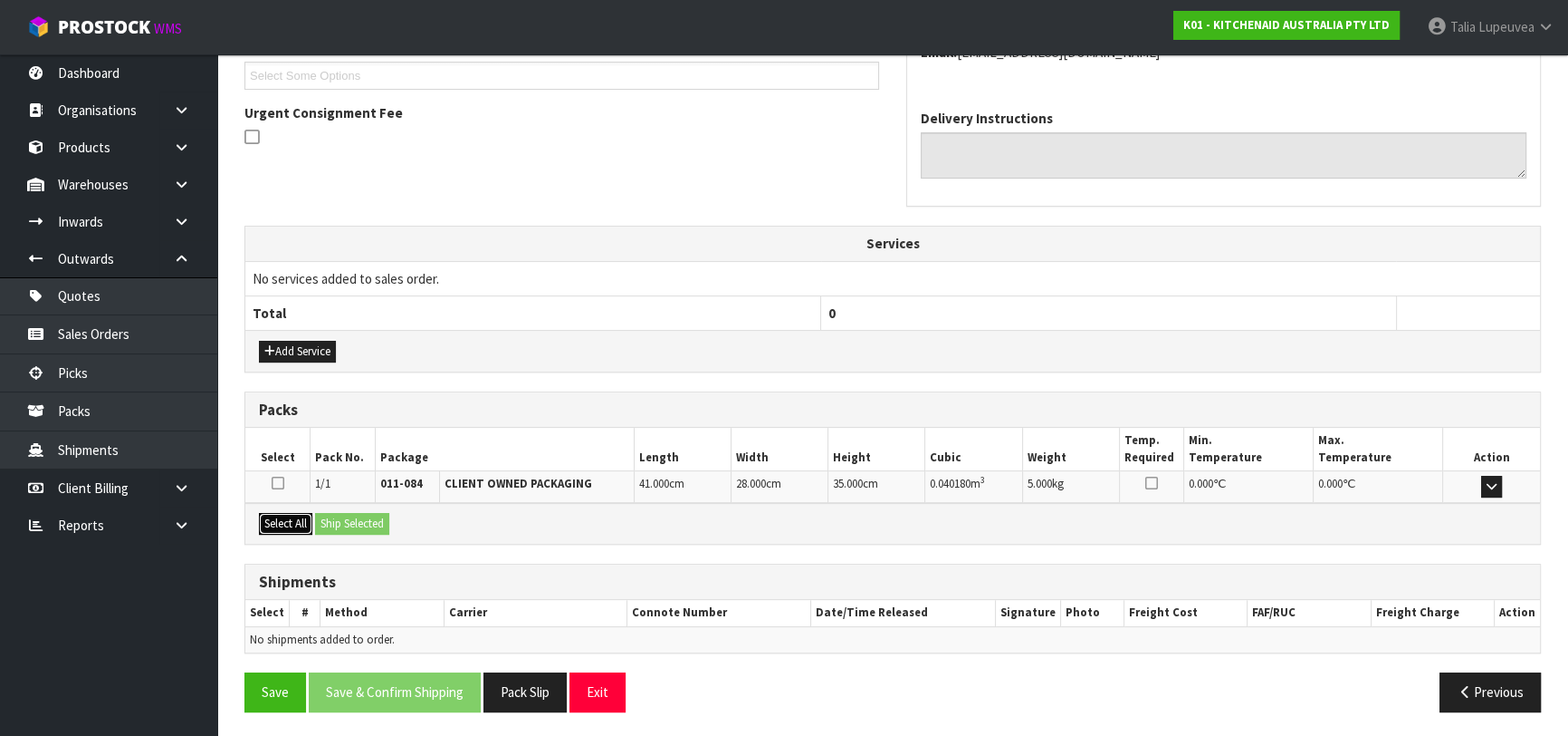
click at [311, 523] on button "Select All" at bounding box center [285, 523] width 54 height 22
click at [340, 519] on button "Ship Selected" at bounding box center [352, 523] width 74 height 22
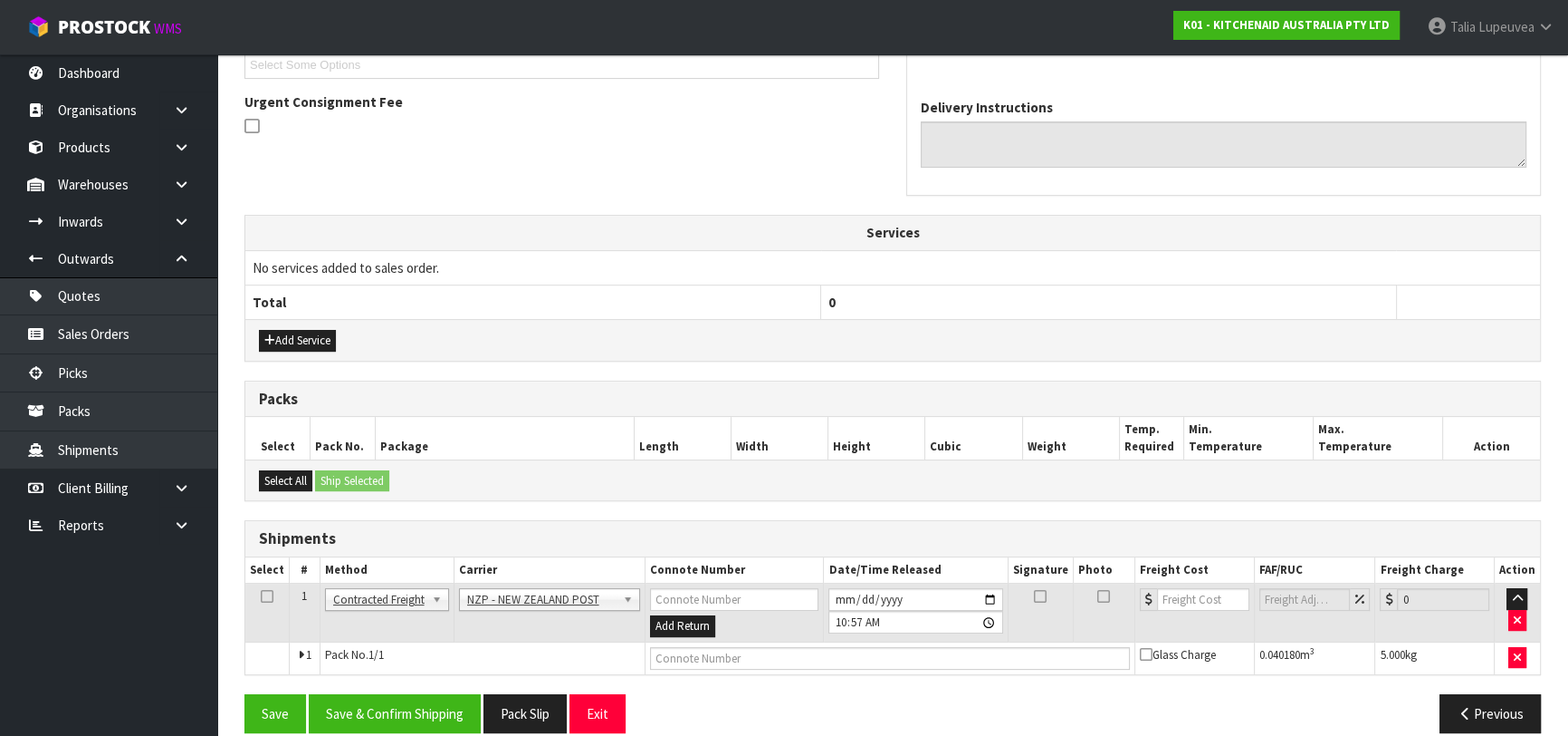
scroll to position [529, 0]
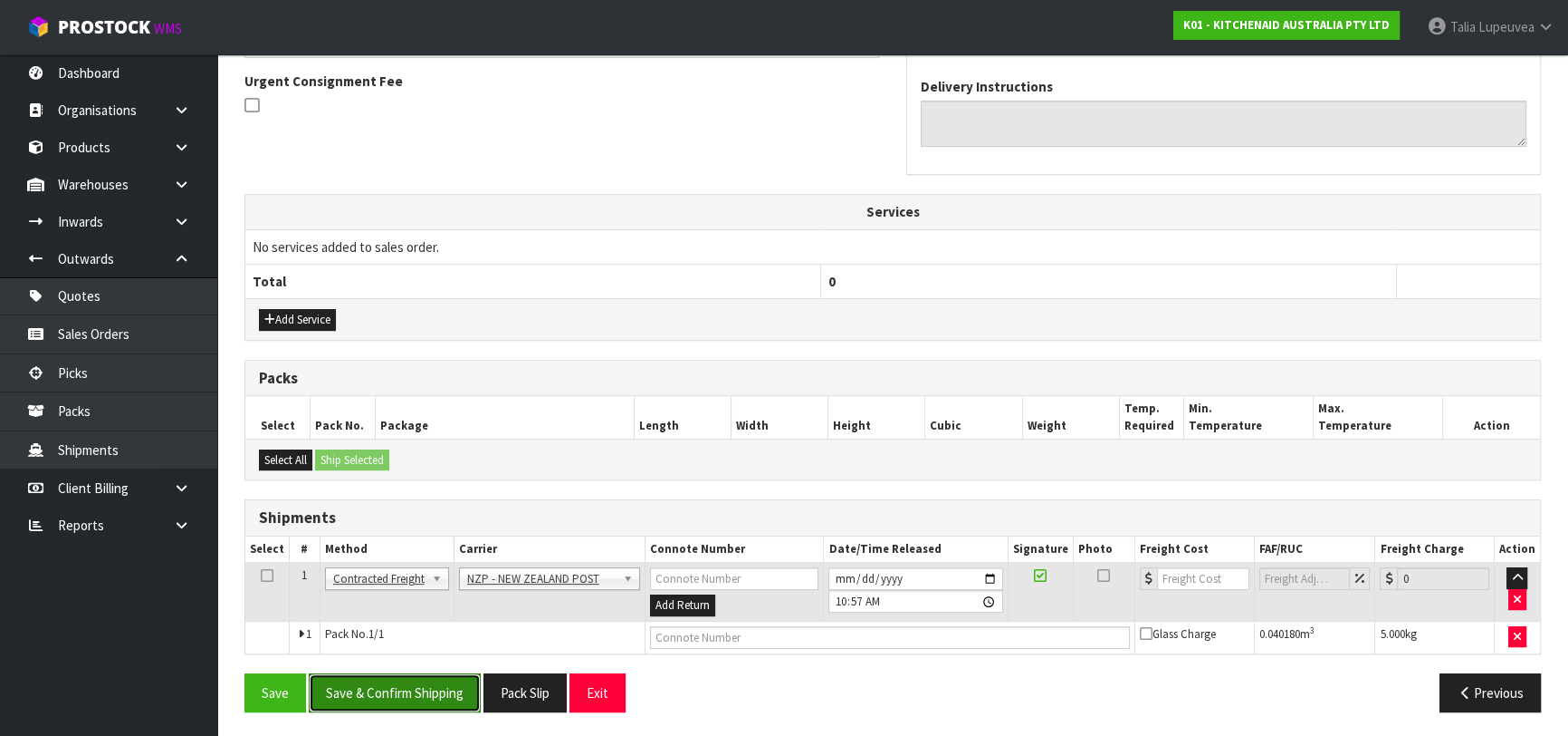
click at [446, 683] on button "Save & Confirm Shipping" at bounding box center [395, 692] width 172 height 39
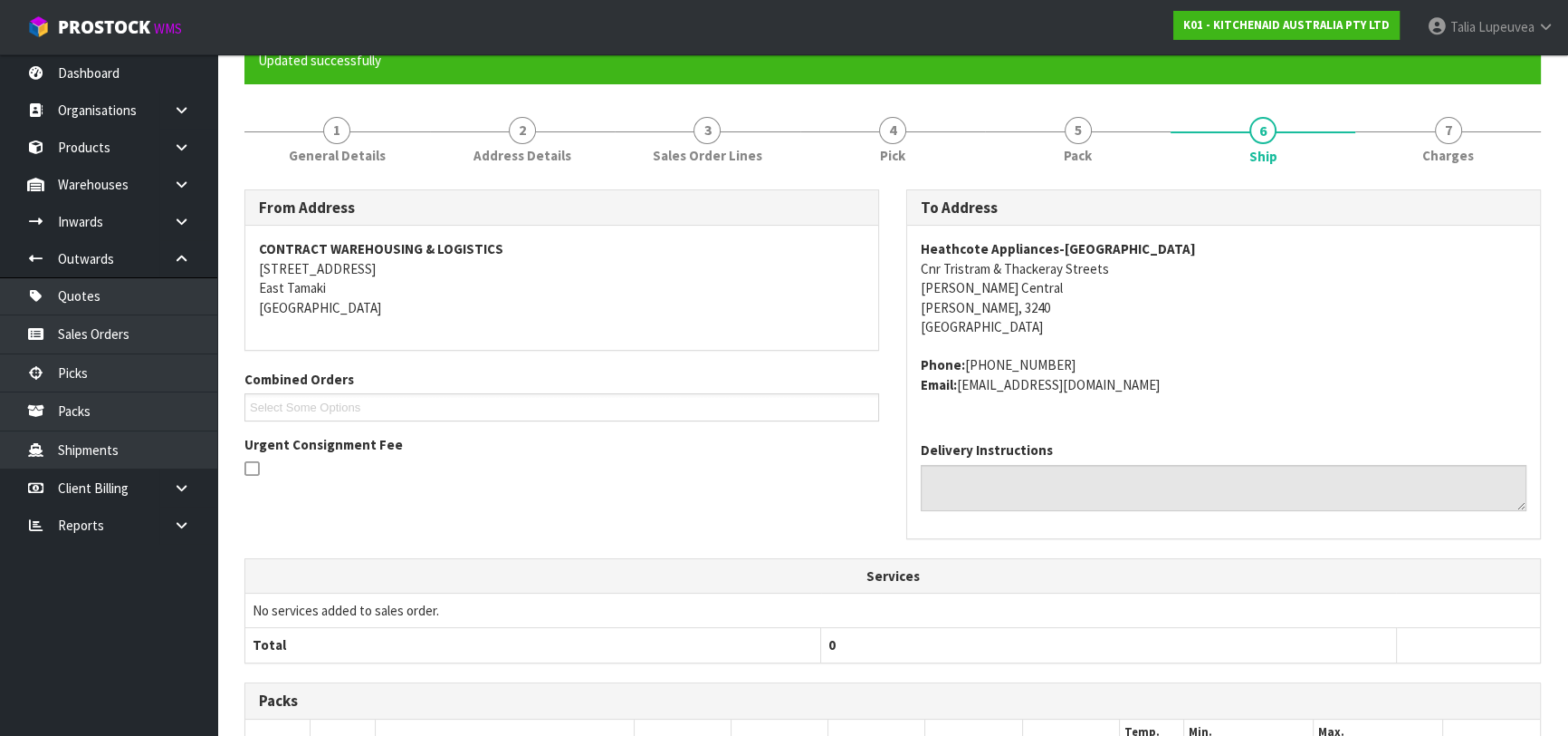
scroll to position [503, 0]
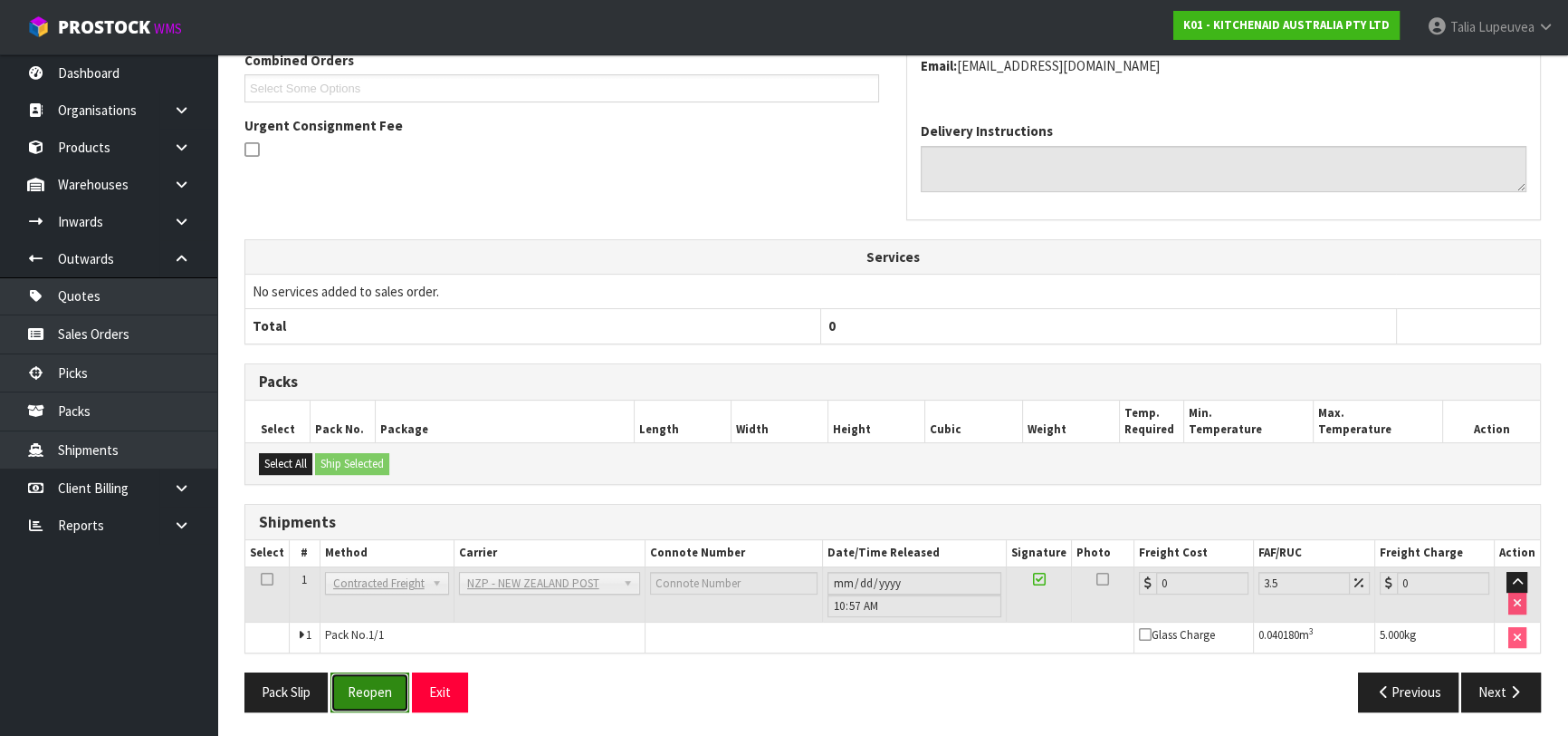
click at [393, 692] on button "Reopen" at bounding box center [370, 691] width 79 height 39
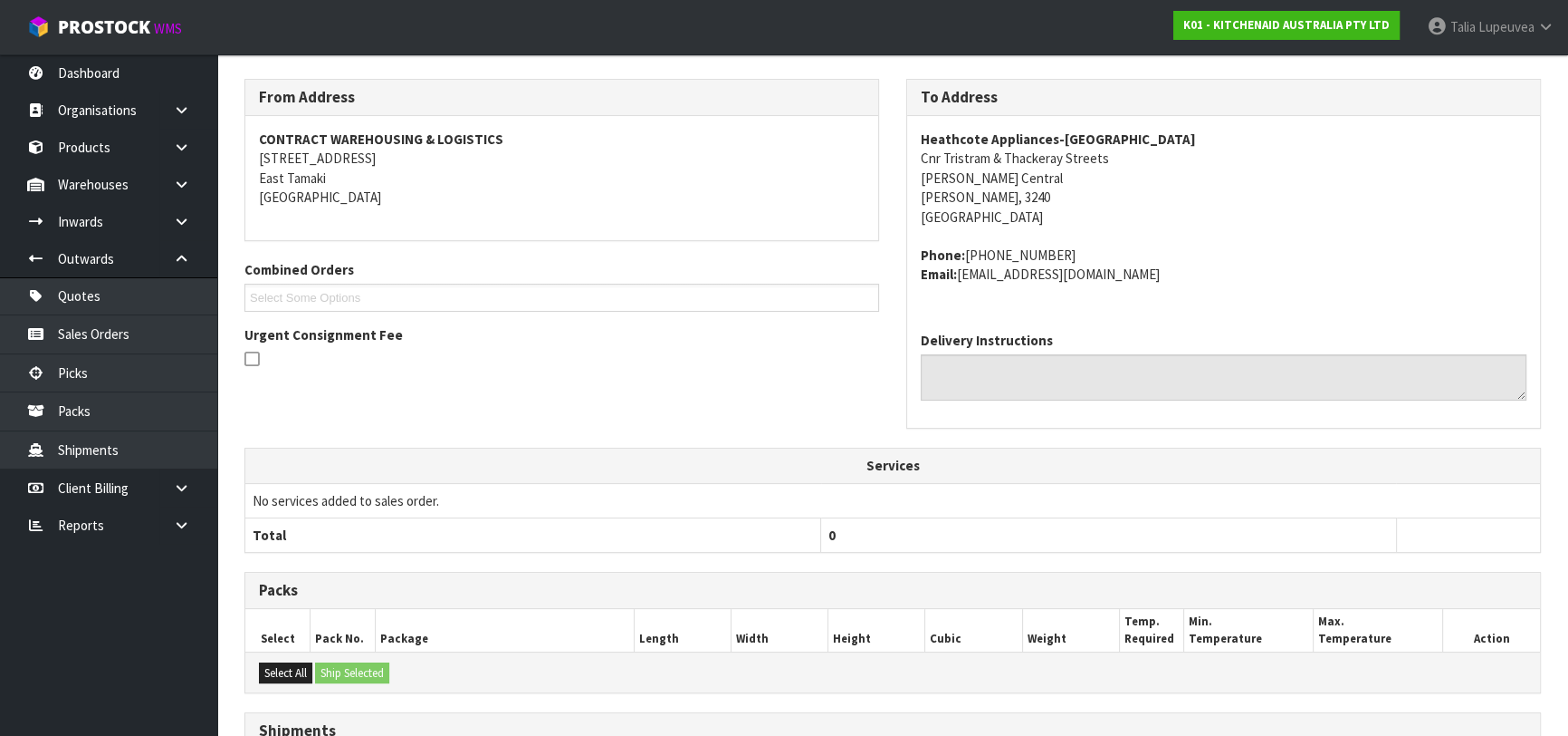
scroll to position [545, 0]
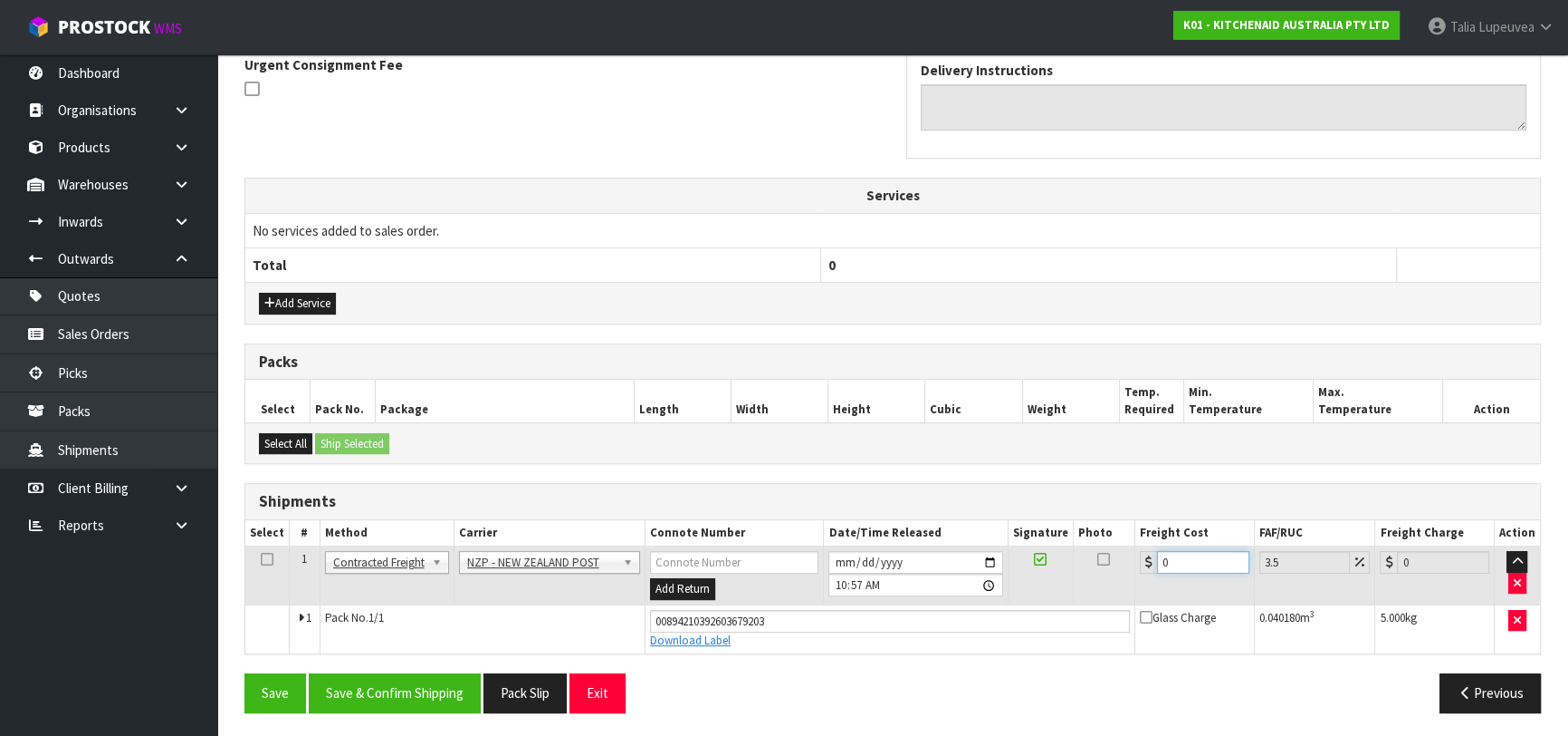
drag, startPoint x: 1185, startPoint y: 567, endPoint x: 1122, endPoint y: 581, distance: 64.5
click at [1122, 589] on tr "1 Client Local Pickup Customer Local Pickup Company Freight Contracted Freight …" at bounding box center [893, 576] width 1295 height 58
click at [432, 693] on button "Save & Confirm Shipping" at bounding box center [395, 692] width 172 height 39
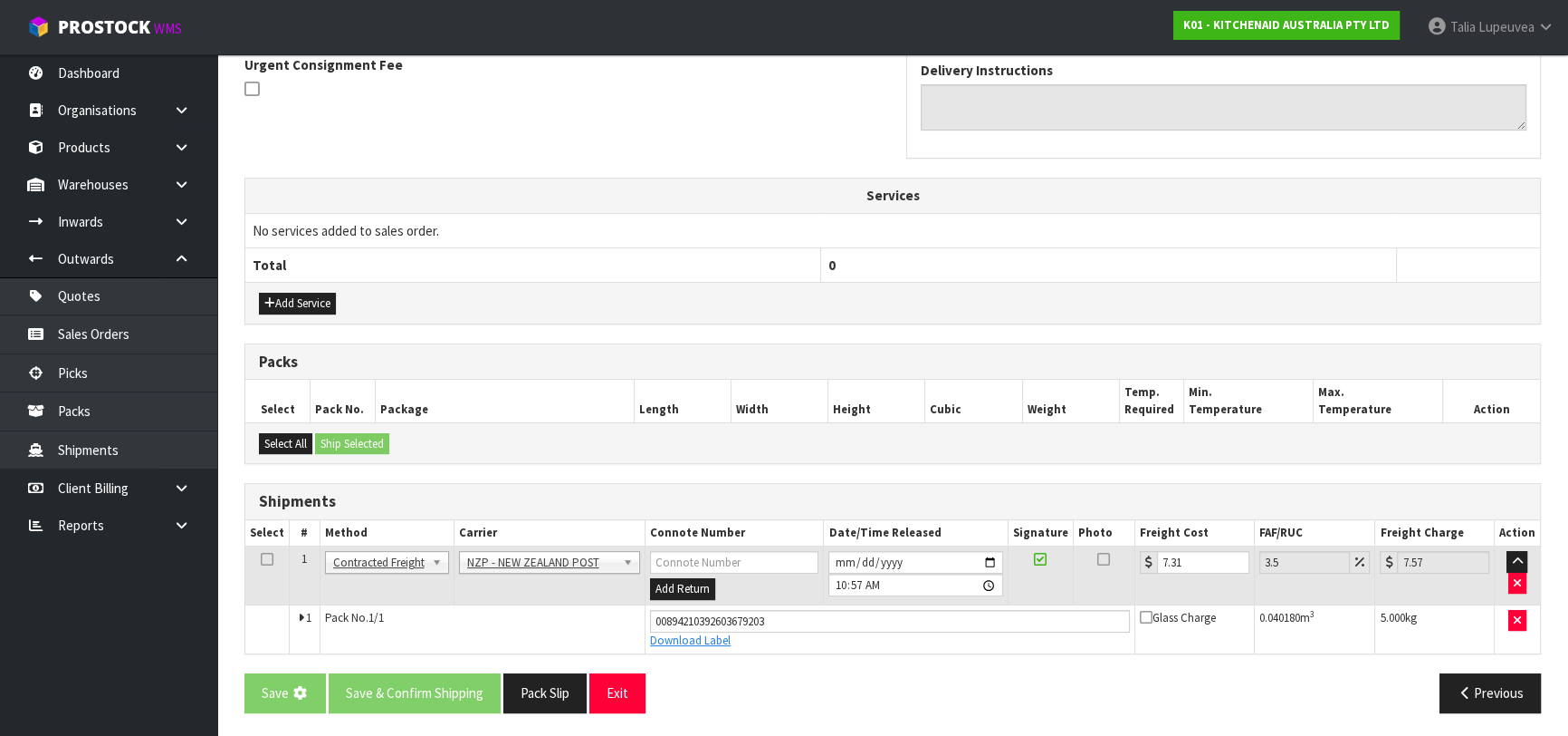
scroll to position [0, 0]
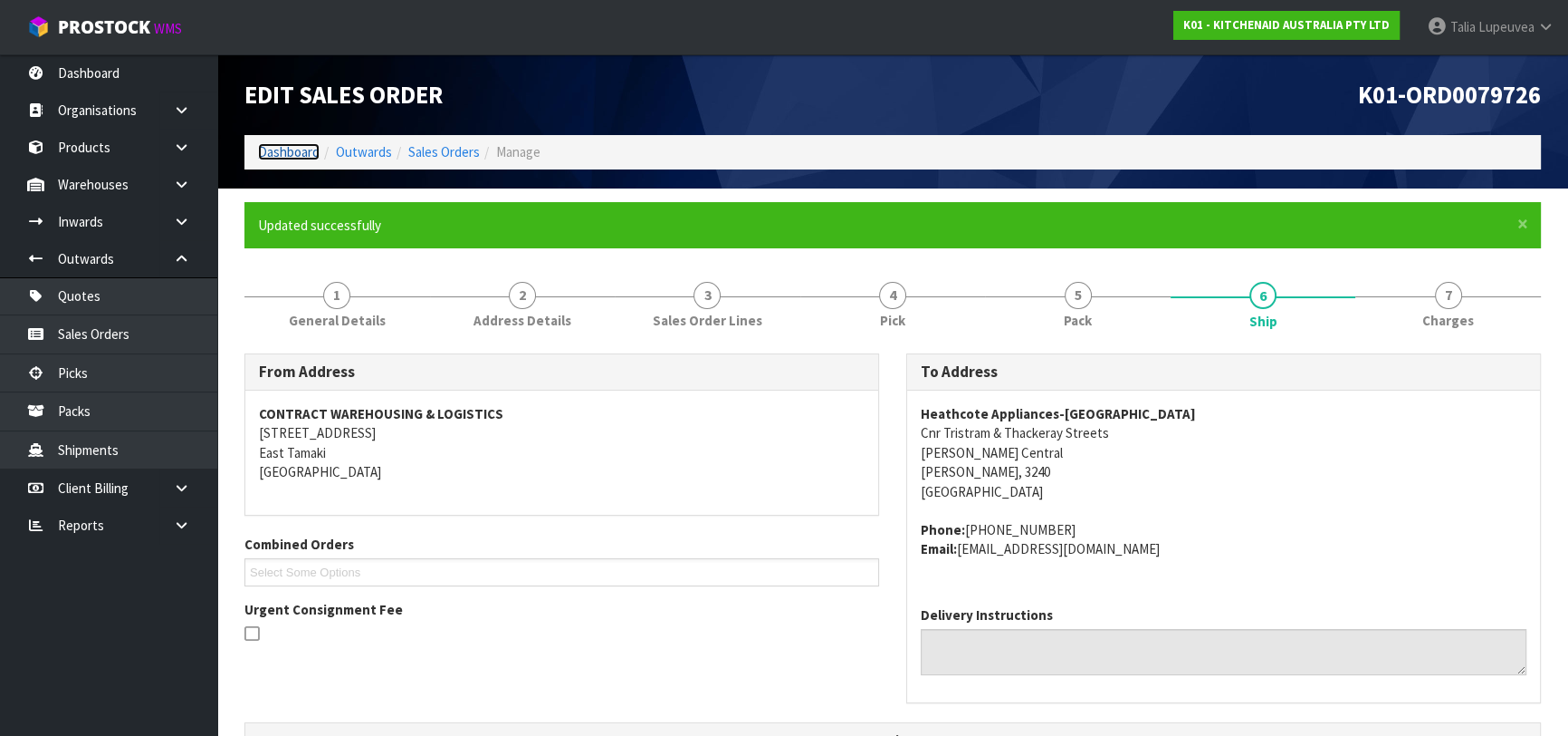
click at [271, 148] on link "Dashboard" at bounding box center [288, 152] width 61 height 17
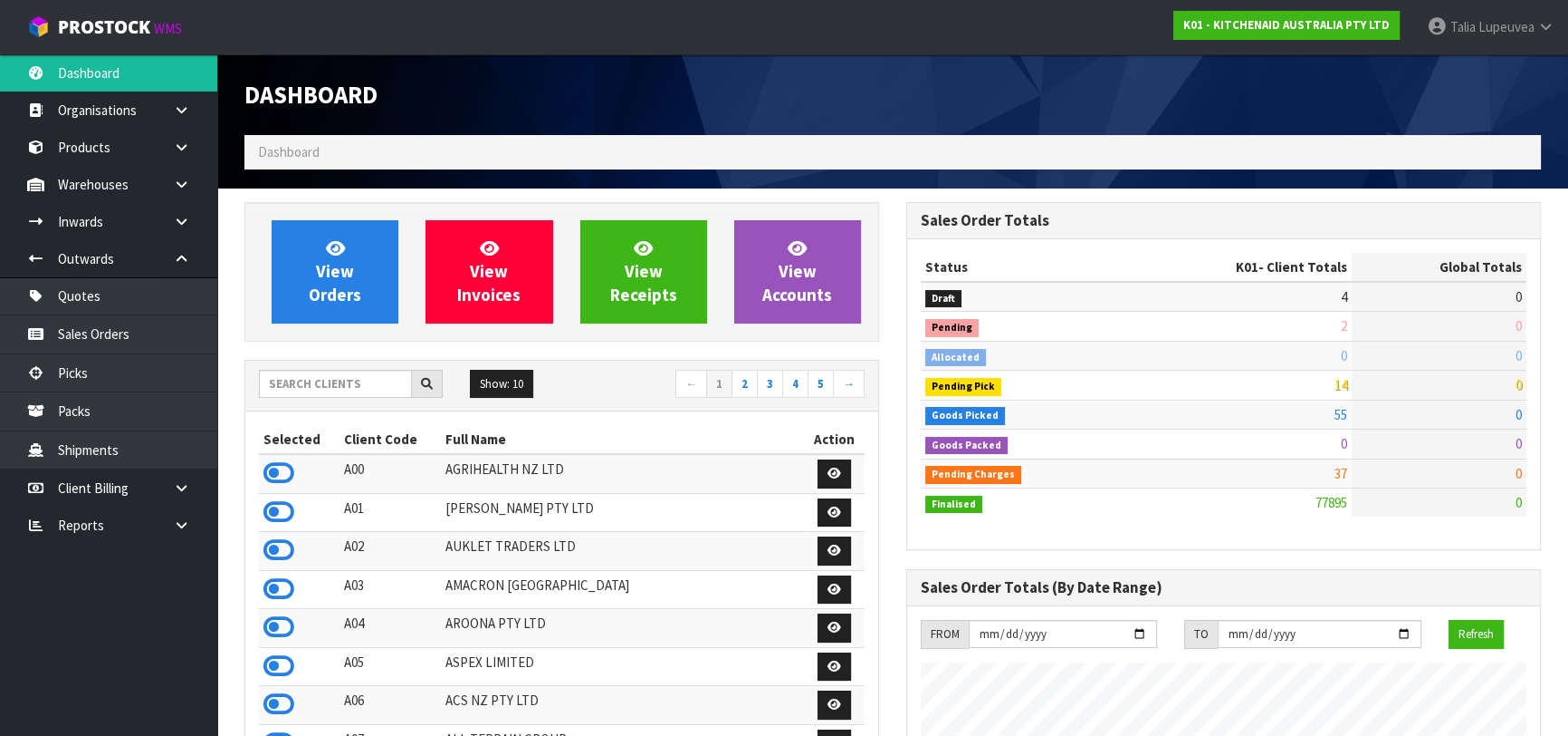
scroll to position [1370, 661]
click at [331, 384] on input "text" at bounding box center [335, 384] width 153 height 28
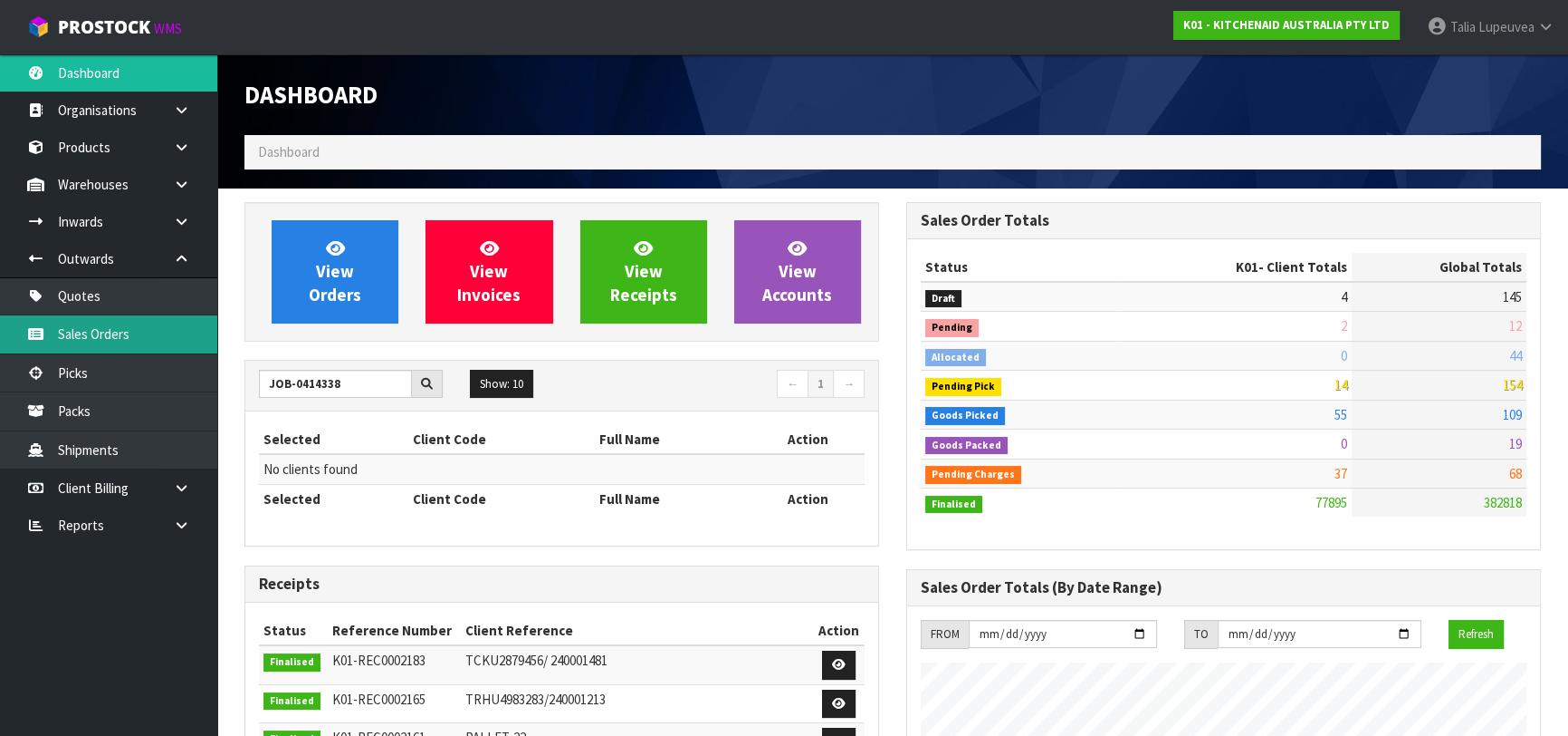
click at [167, 335] on link "Sales Orders" at bounding box center [108, 334] width 218 height 37
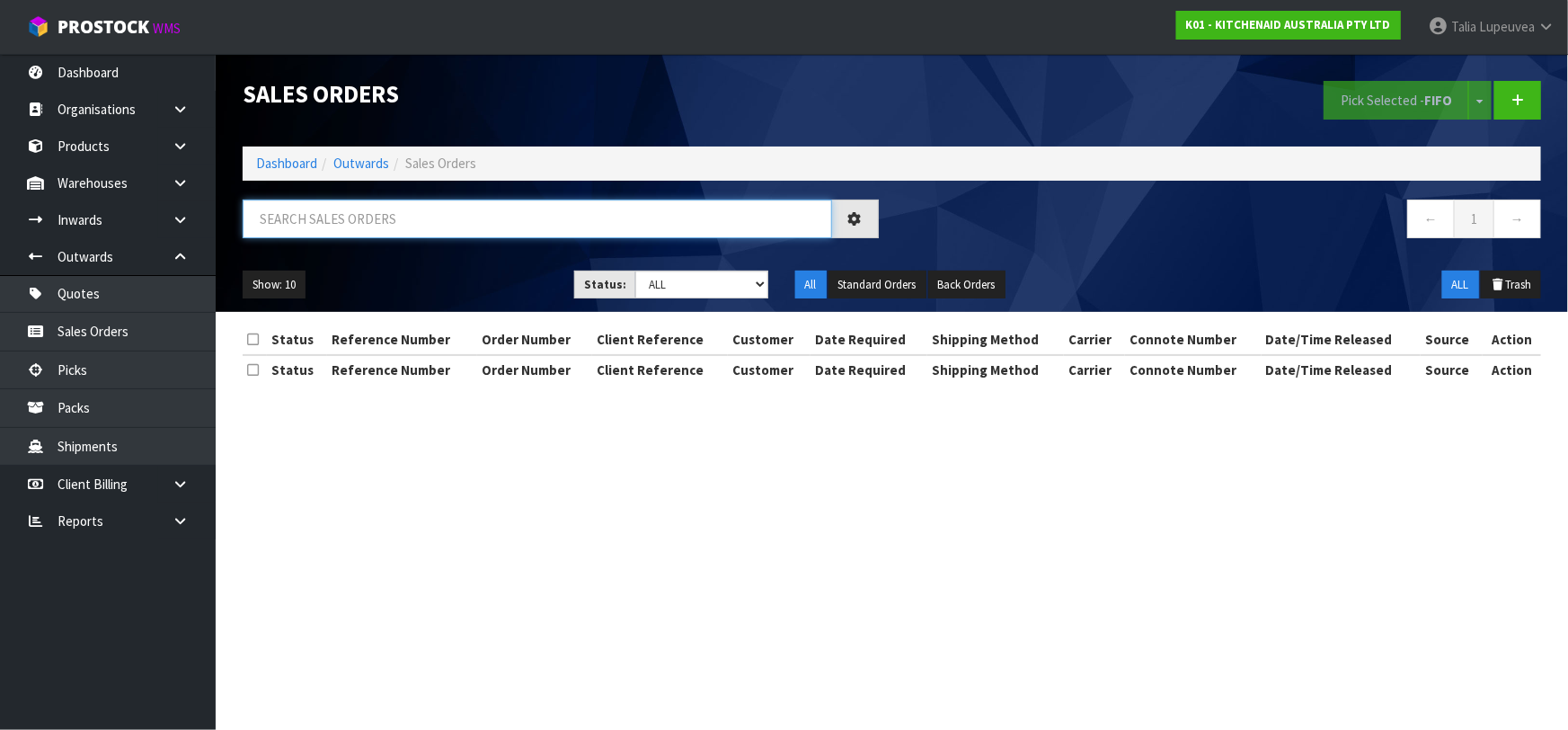
click at [332, 208] on input "text" at bounding box center [537, 218] width 590 height 38
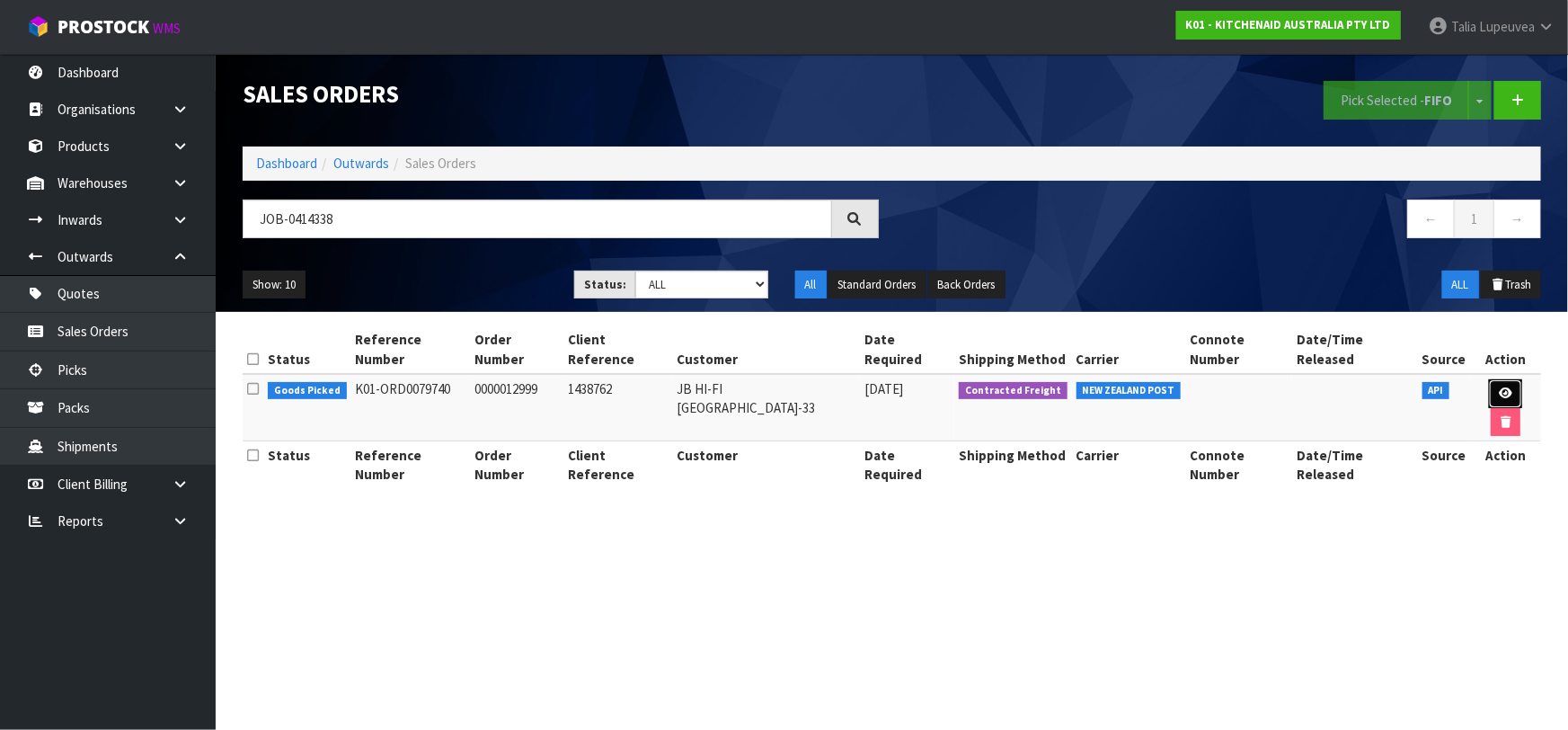
click at [1499, 387] on icon at bounding box center [1505, 393] width 13 height 11
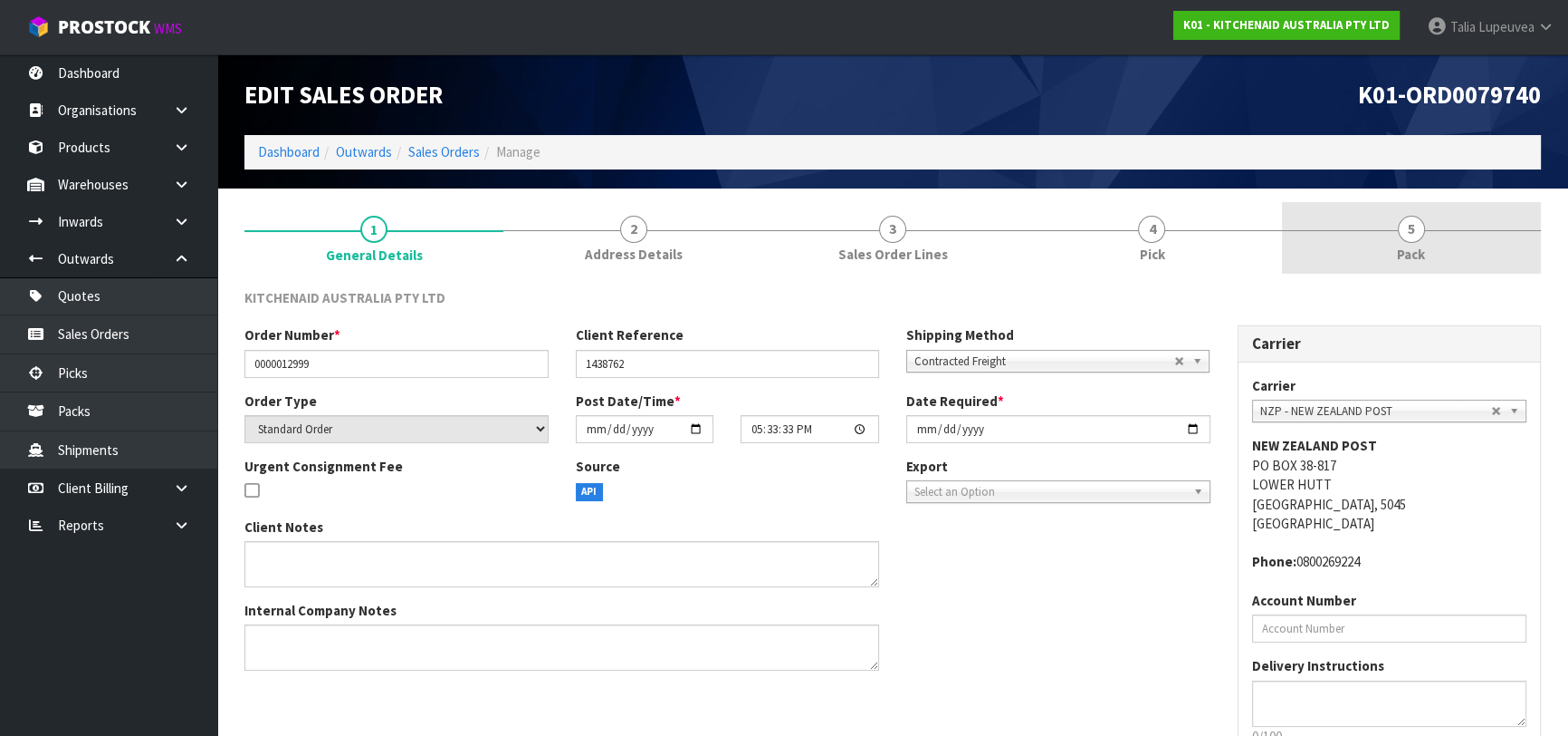
click at [1450, 253] on link "5 Pack" at bounding box center [1411, 237] width 259 height 72
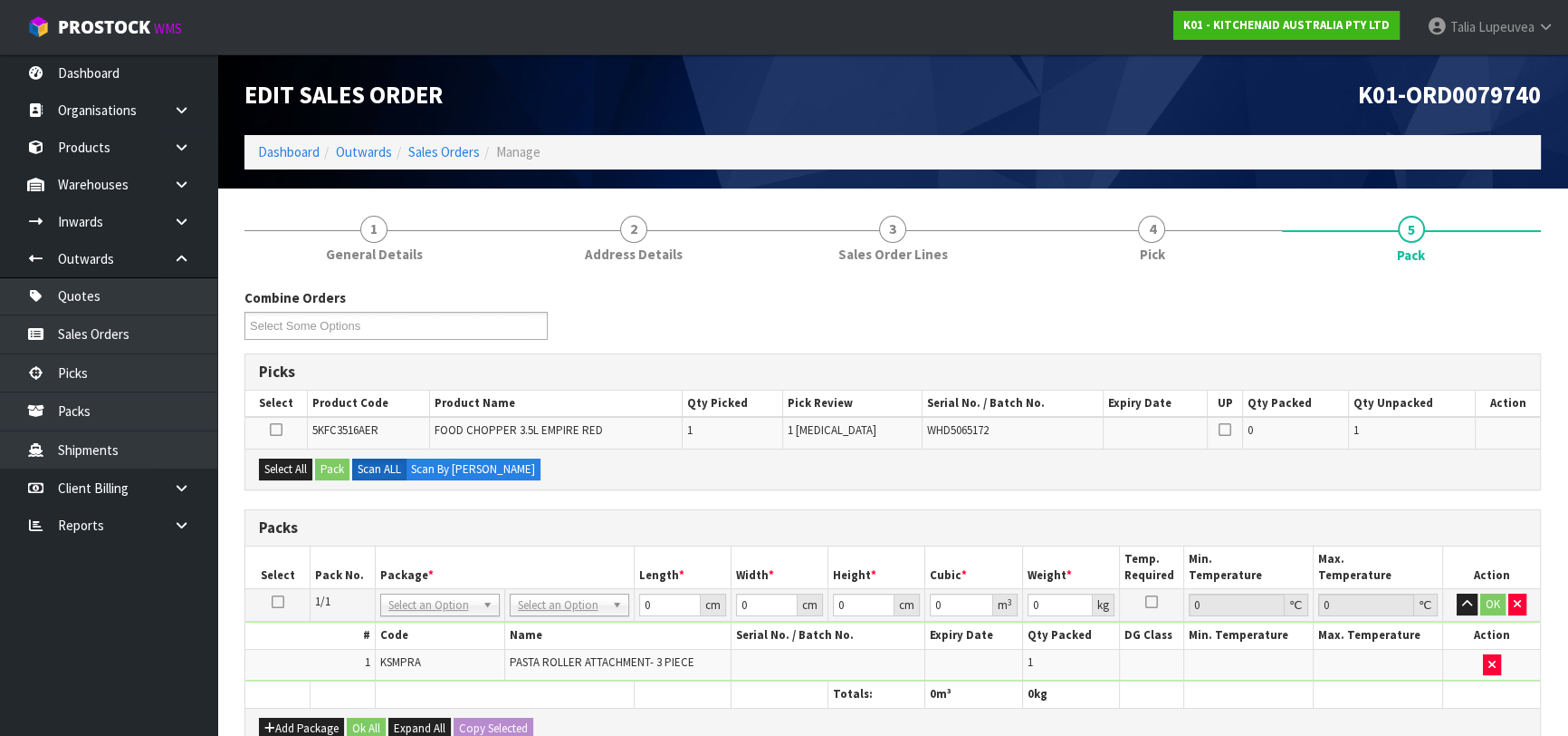
click at [275, 601] on icon at bounding box center [277, 601] width 12 height 1
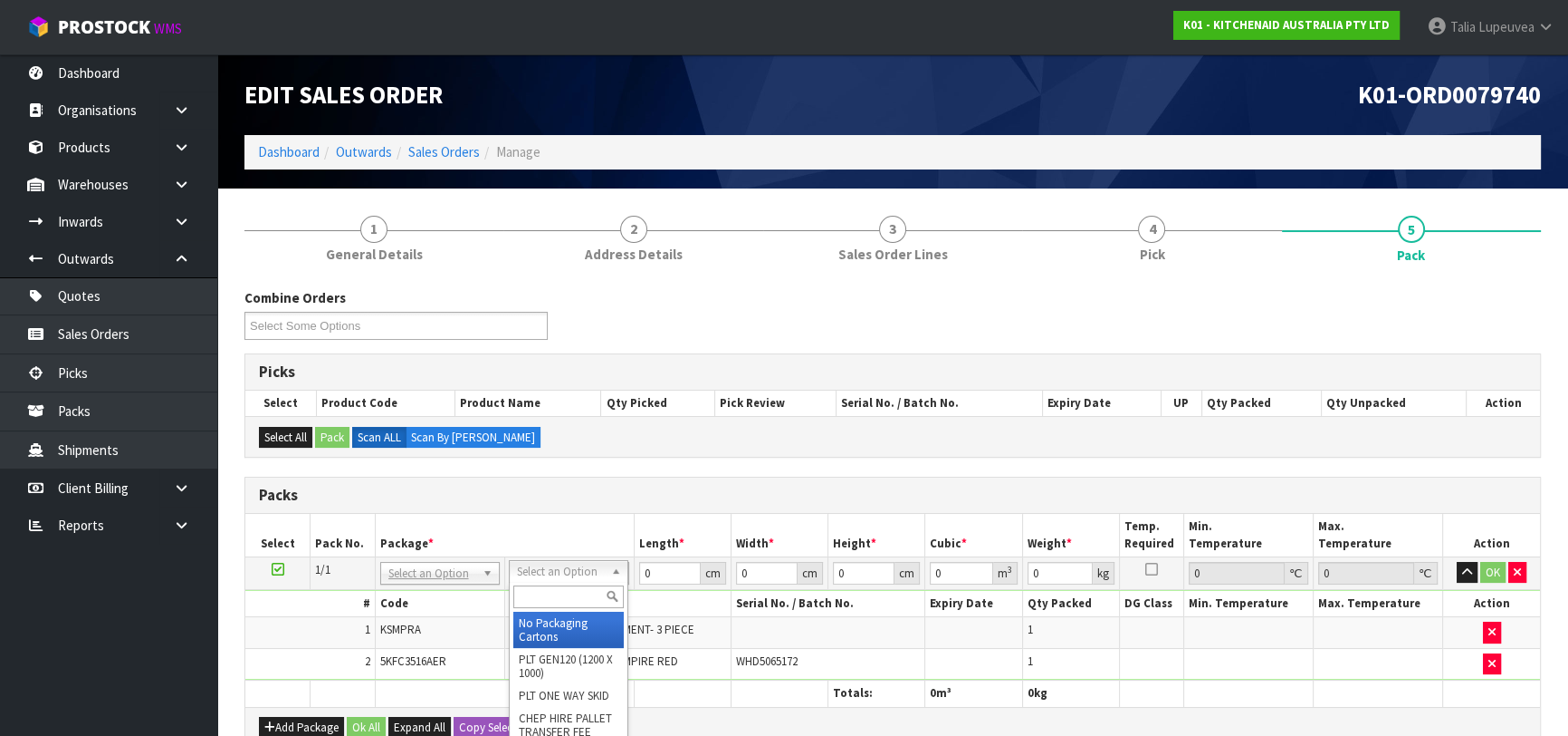
click at [573, 592] on input "text" at bounding box center [568, 597] width 110 height 23
drag, startPoint x: 578, startPoint y: 626, endPoint x: 676, endPoint y: 572, distance: 111.9
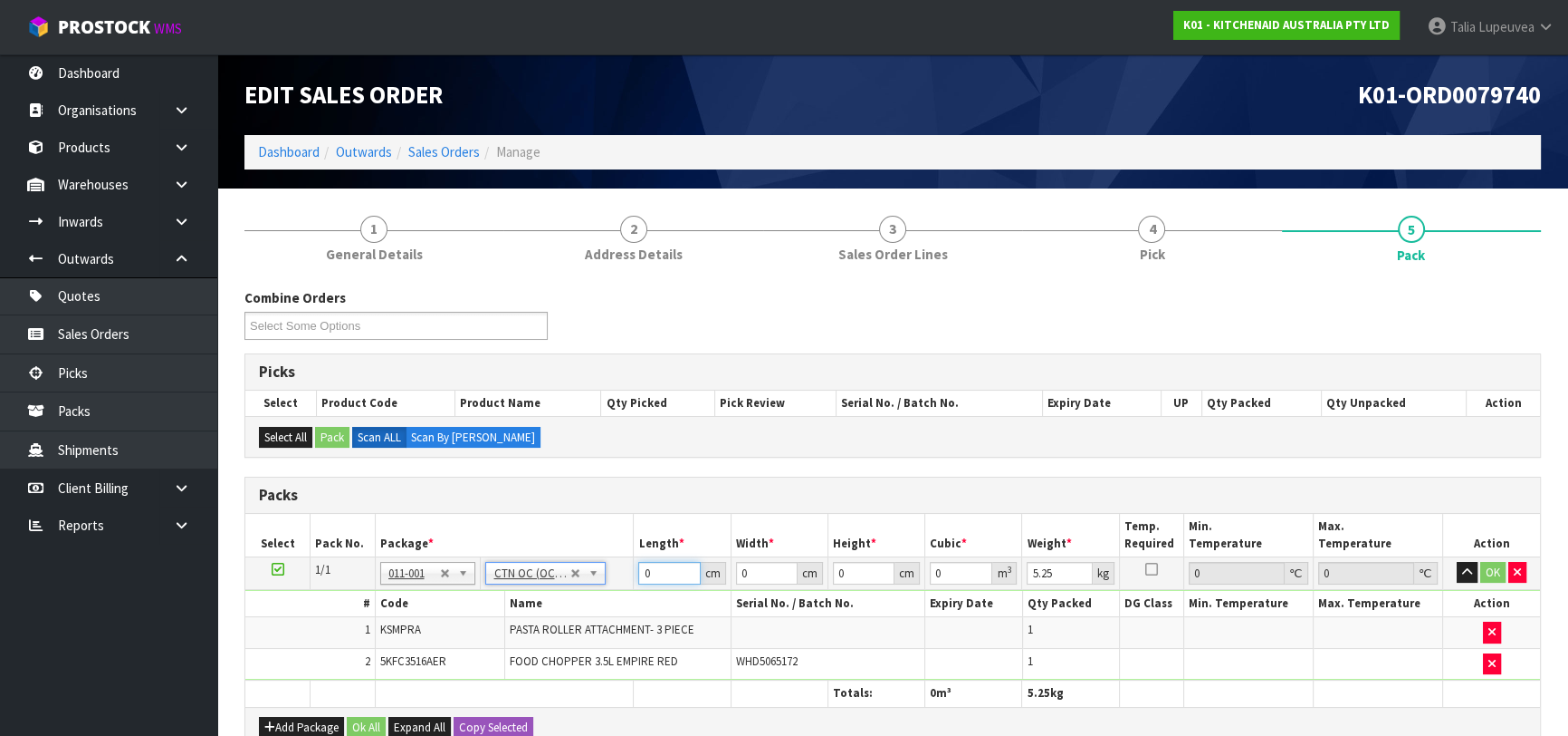
drag, startPoint x: 665, startPoint y: 573, endPoint x: 540, endPoint y: 592, distance: 126.4
click at [540, 592] on tbody "1/1 NONE 007-001 007-002 007-004 007-009 007-013 007-014 007-015 007-017 007-01…" at bounding box center [893, 617] width 1295 height 123
click at [1488, 571] on button "OK" at bounding box center [1493, 572] width 25 height 22
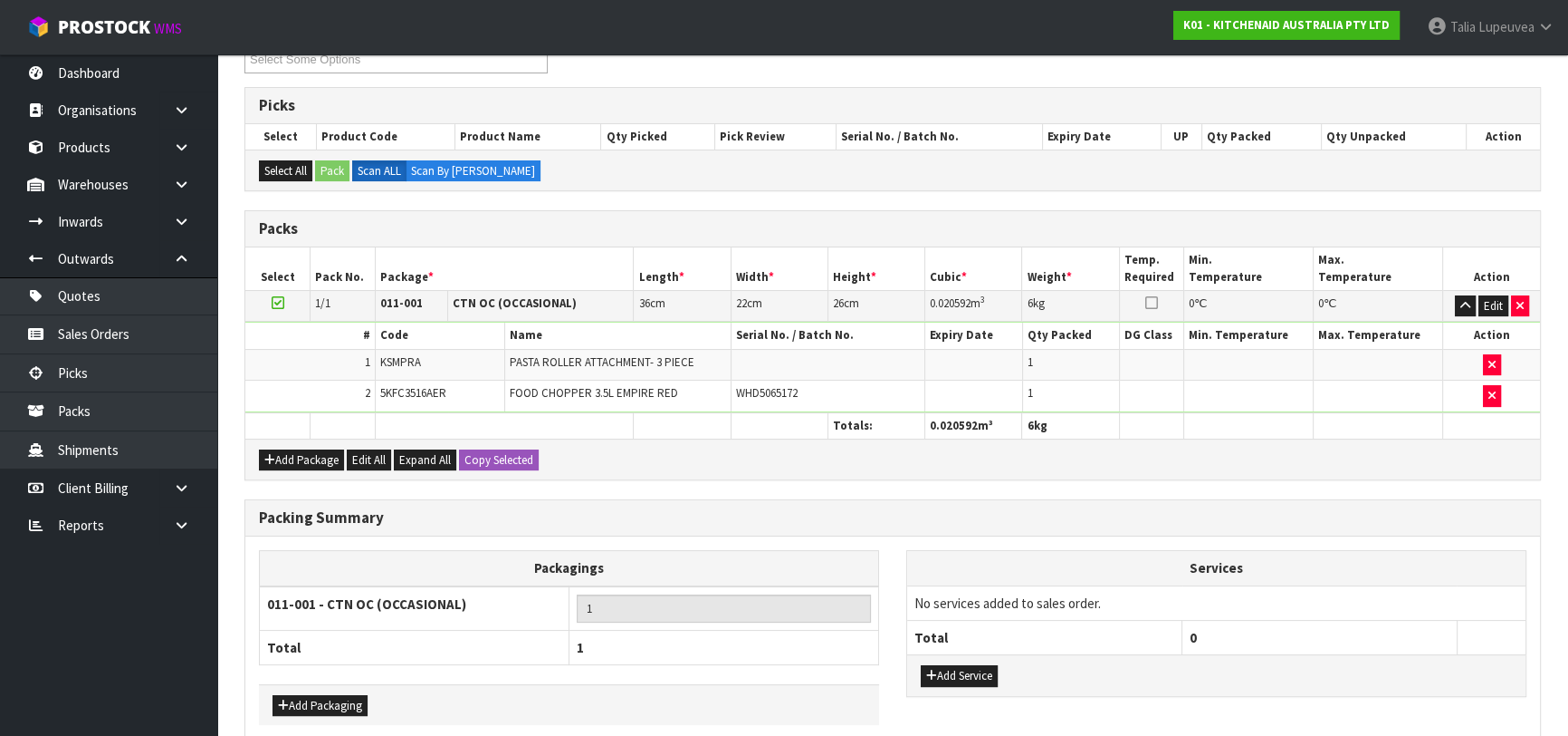
scroll to position [351, 0]
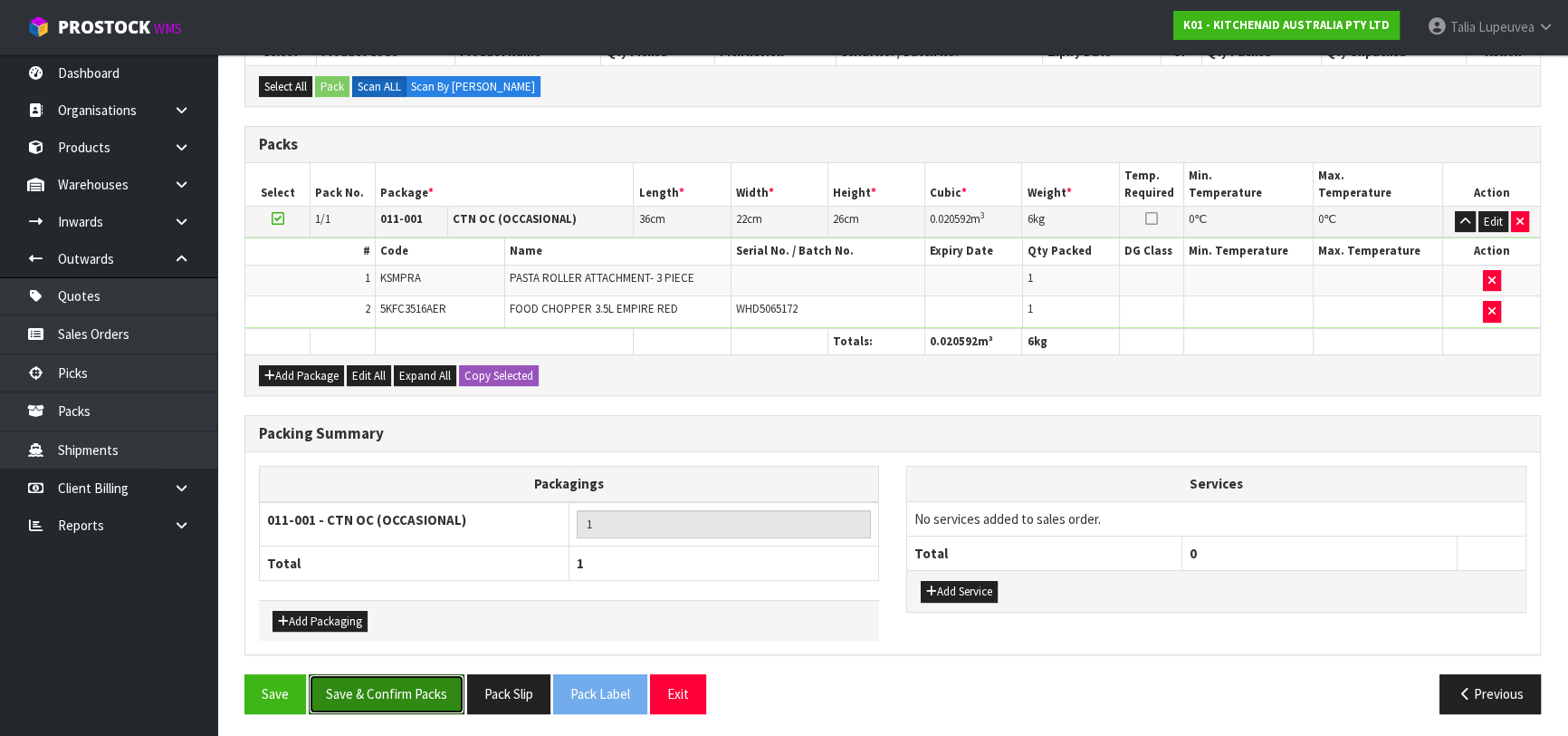
drag, startPoint x: 395, startPoint y: 683, endPoint x: 498, endPoint y: 623, distance: 119.2
click at [396, 683] on button "Save & Confirm Packs" at bounding box center [386, 693] width 155 height 39
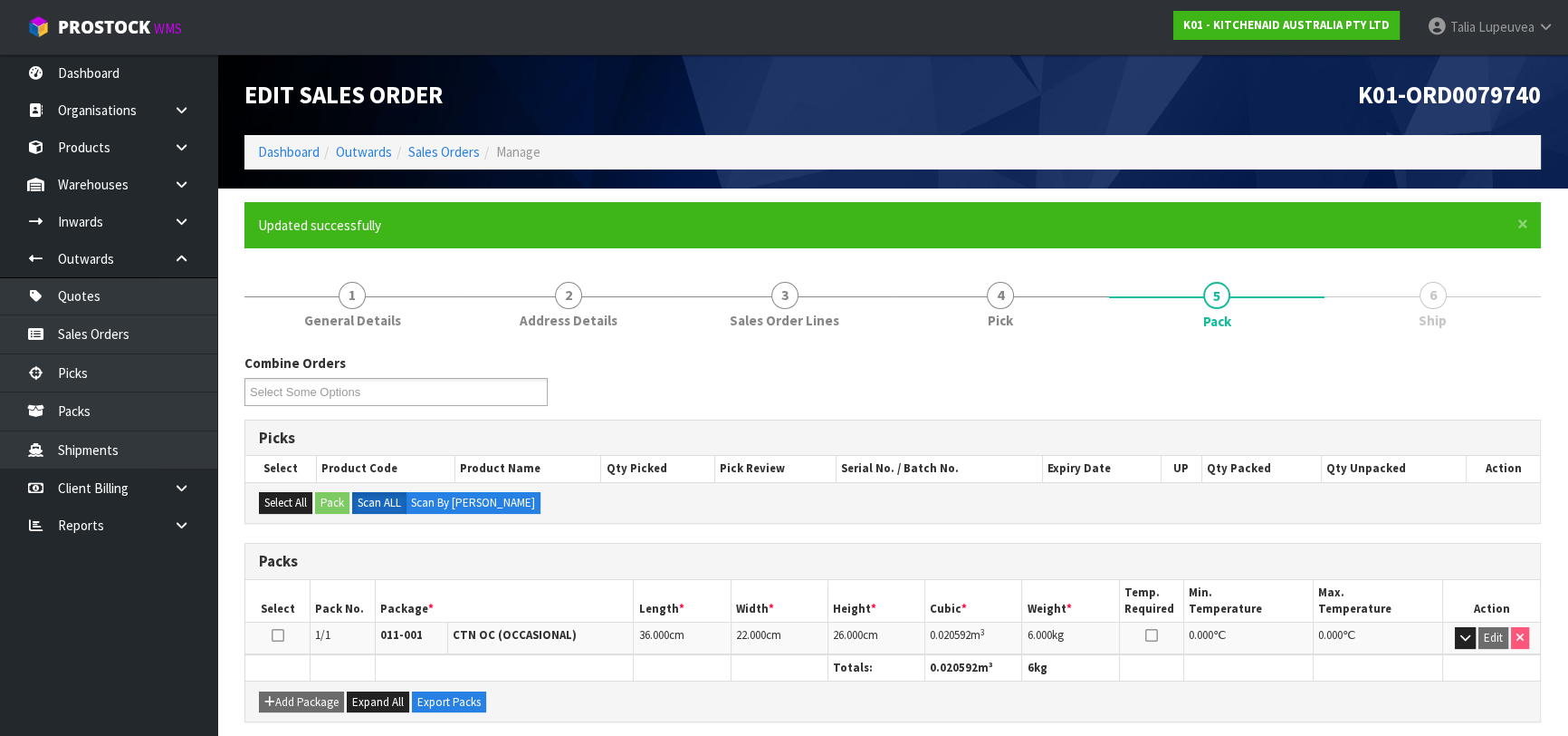
scroll to position [286, 0]
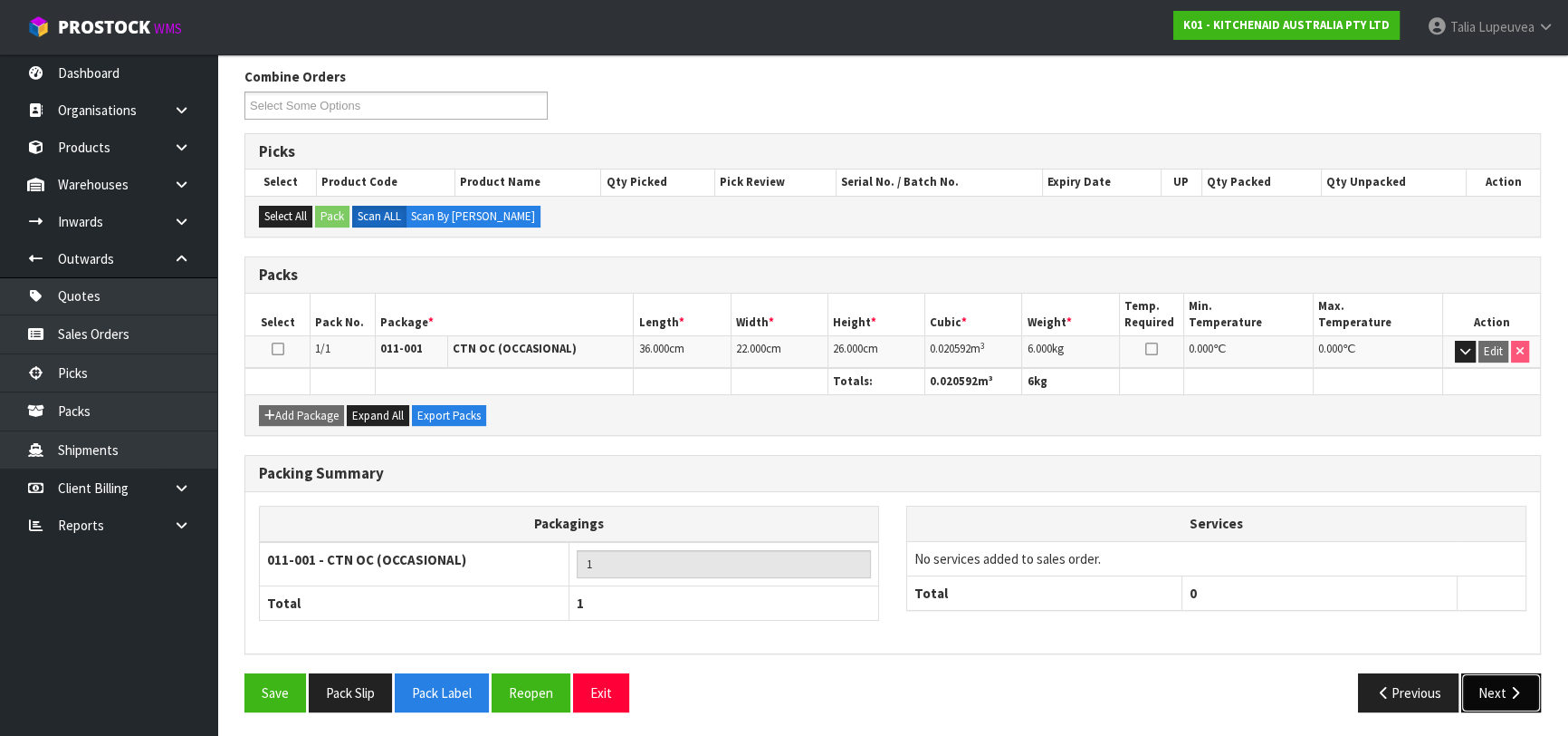
click at [1476, 690] on button "Next" at bounding box center [1501, 692] width 80 height 39
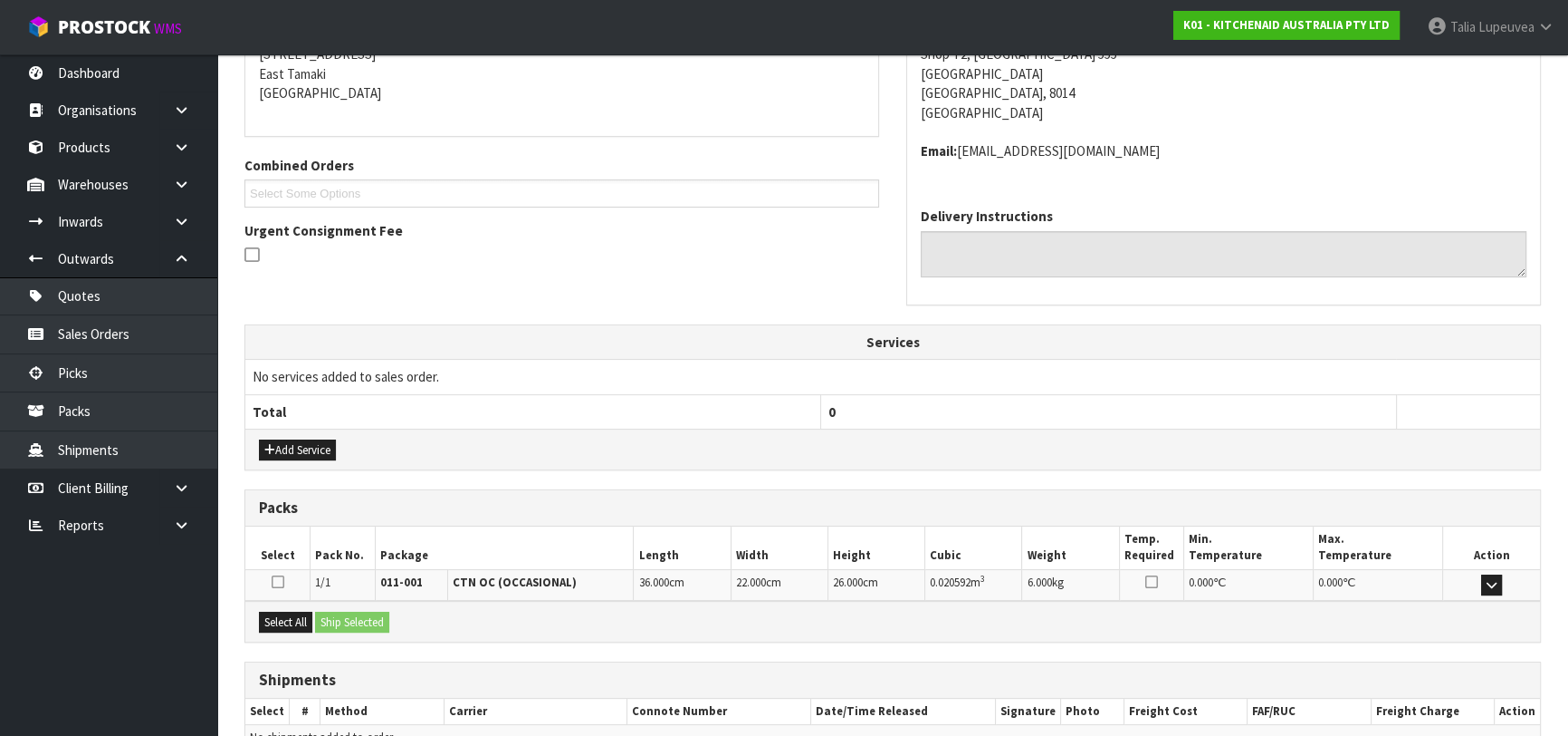
scroll to position [477, 0]
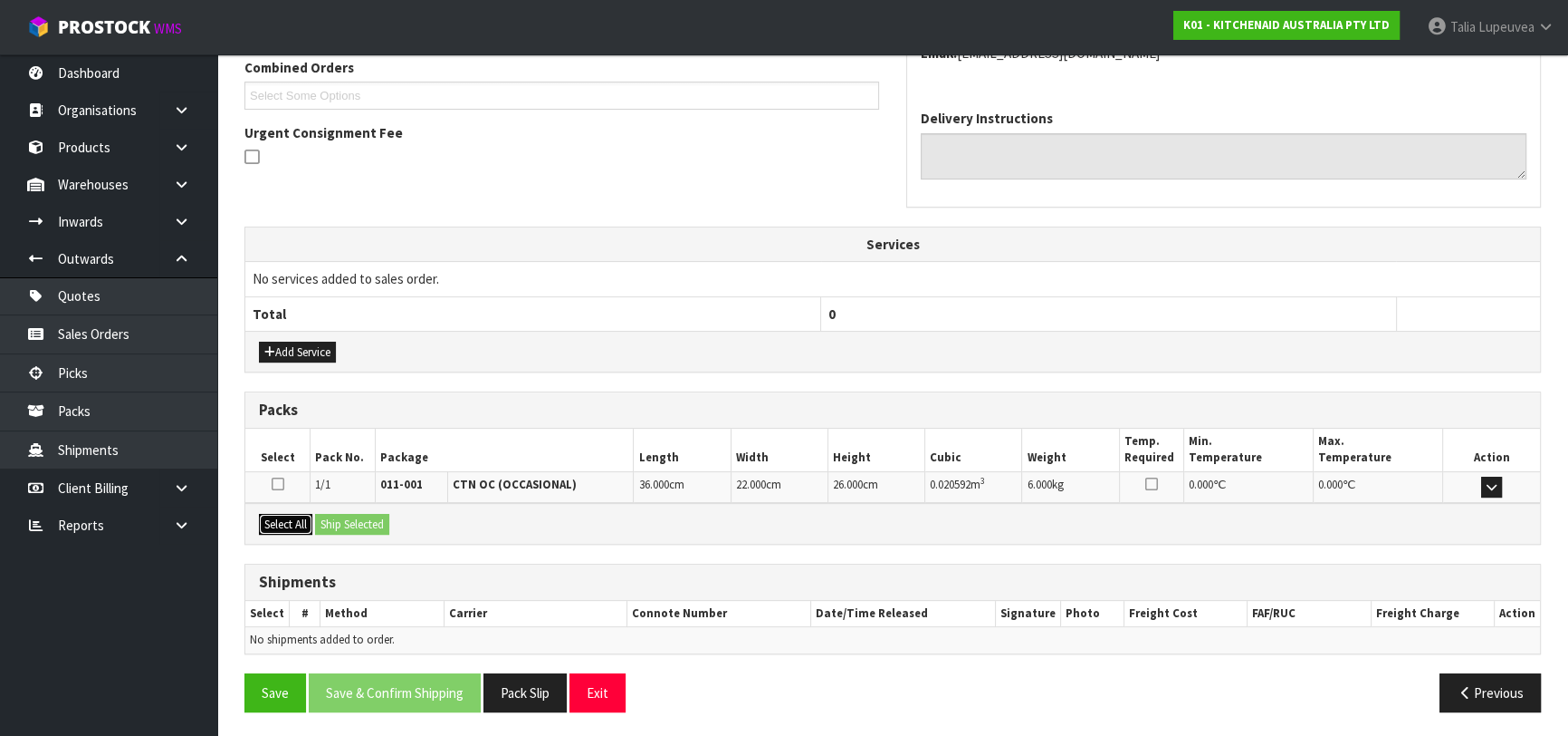
click at [304, 524] on button "Select All" at bounding box center [285, 524] width 54 height 22
click at [339, 521] on button "Ship Selected" at bounding box center [352, 524] width 74 height 22
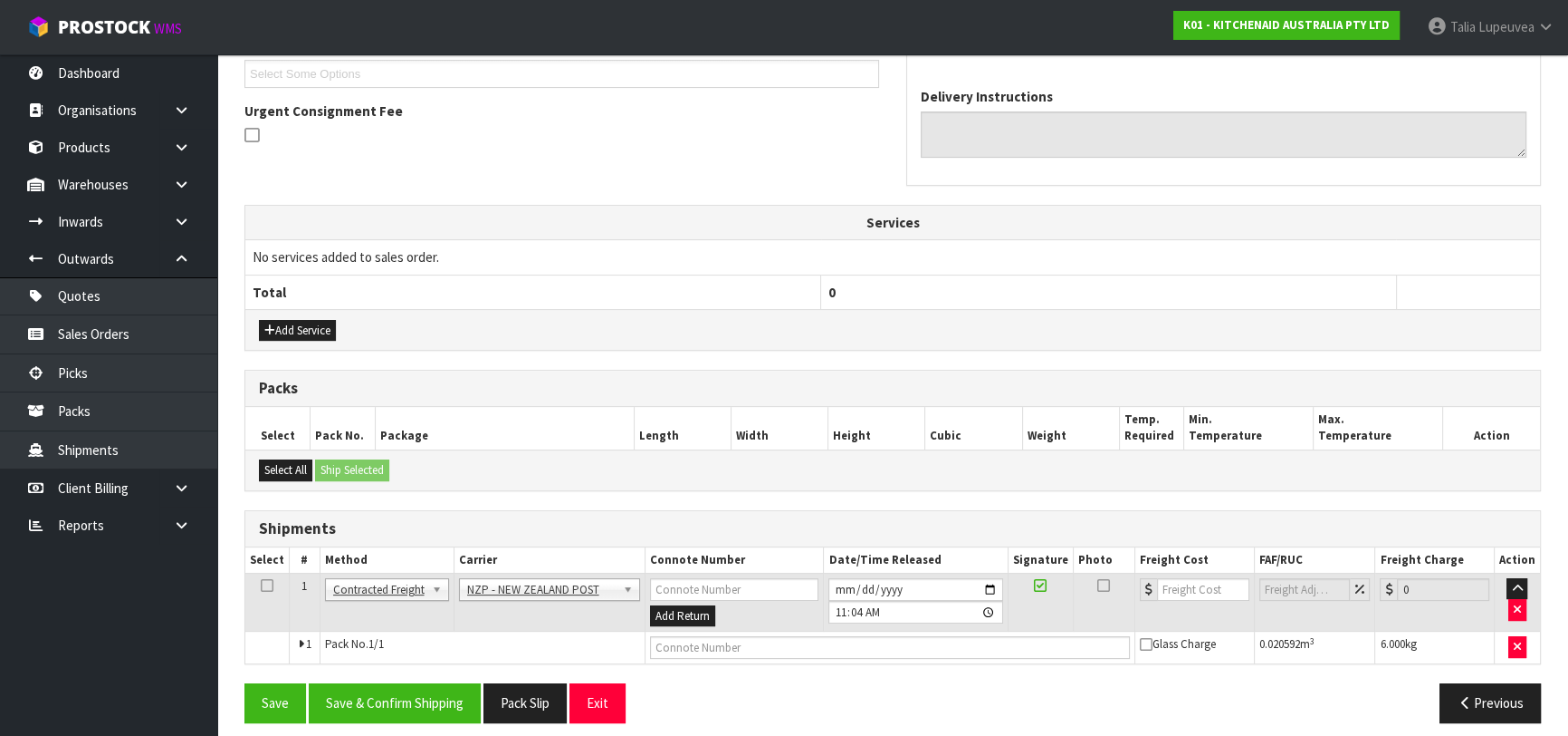
scroll to position [509, 0]
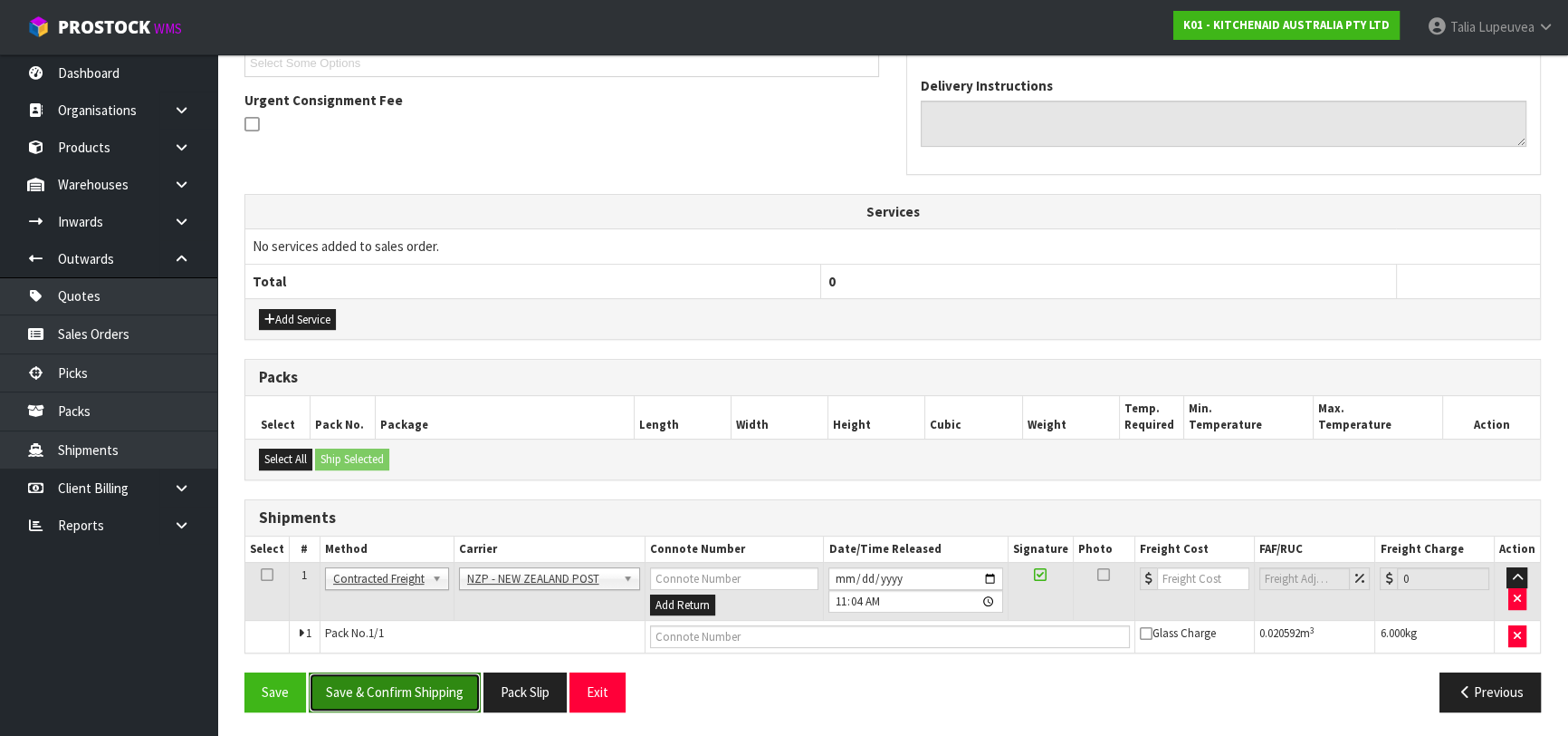
click at [408, 688] on button "Save & Confirm Shipping" at bounding box center [395, 691] width 172 height 39
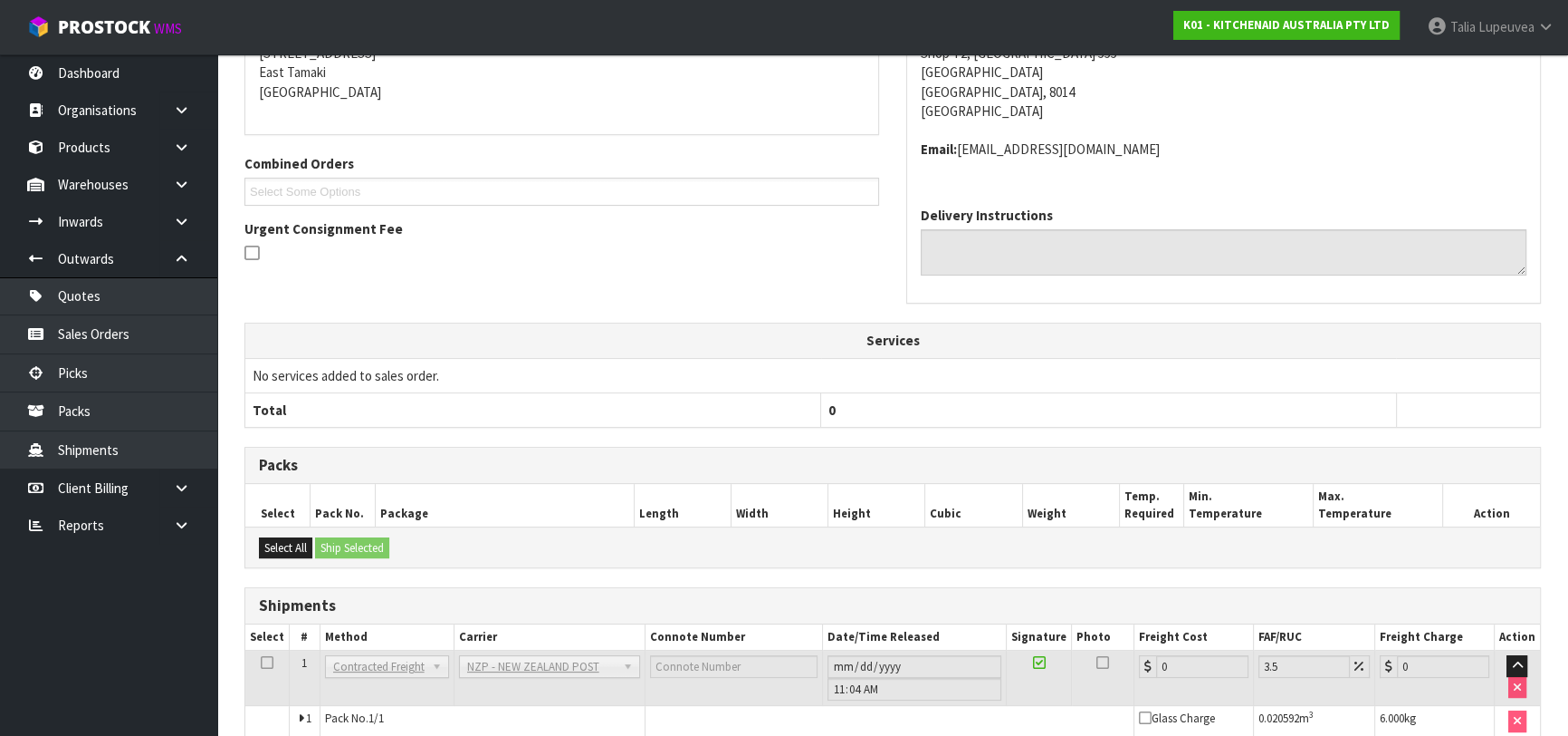
scroll to position [483, 0]
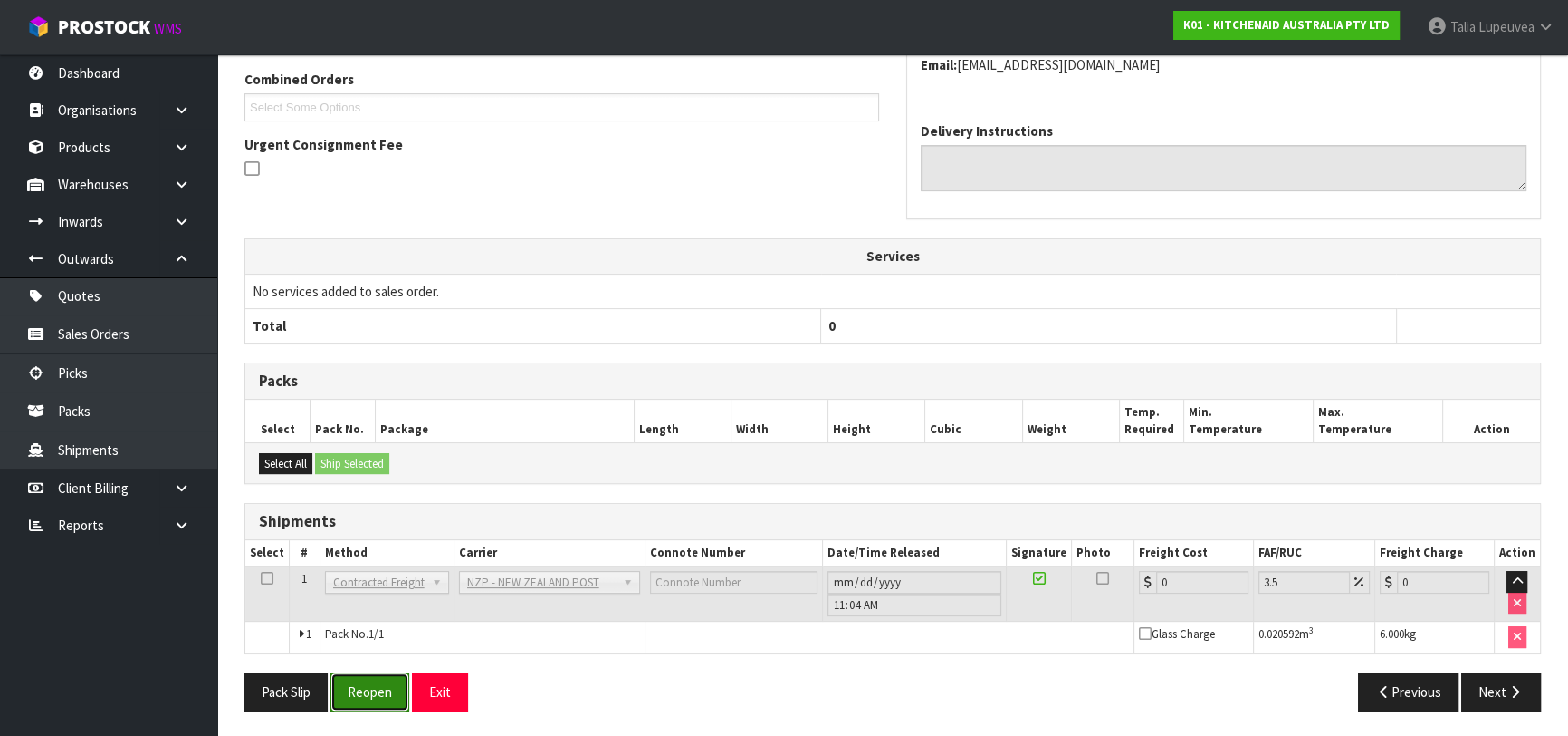
click at [389, 682] on button "Reopen" at bounding box center [370, 691] width 79 height 39
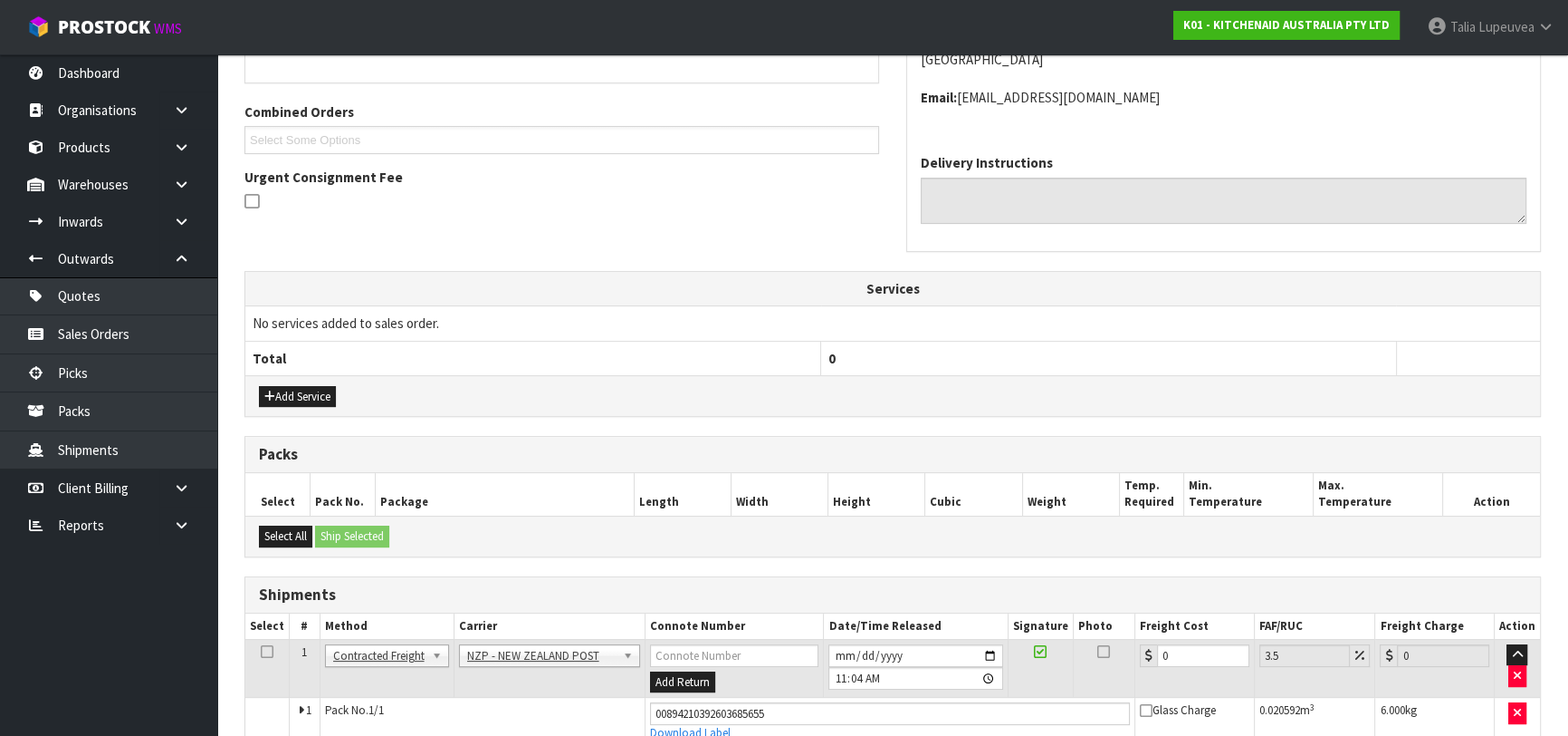
scroll to position [526, 0]
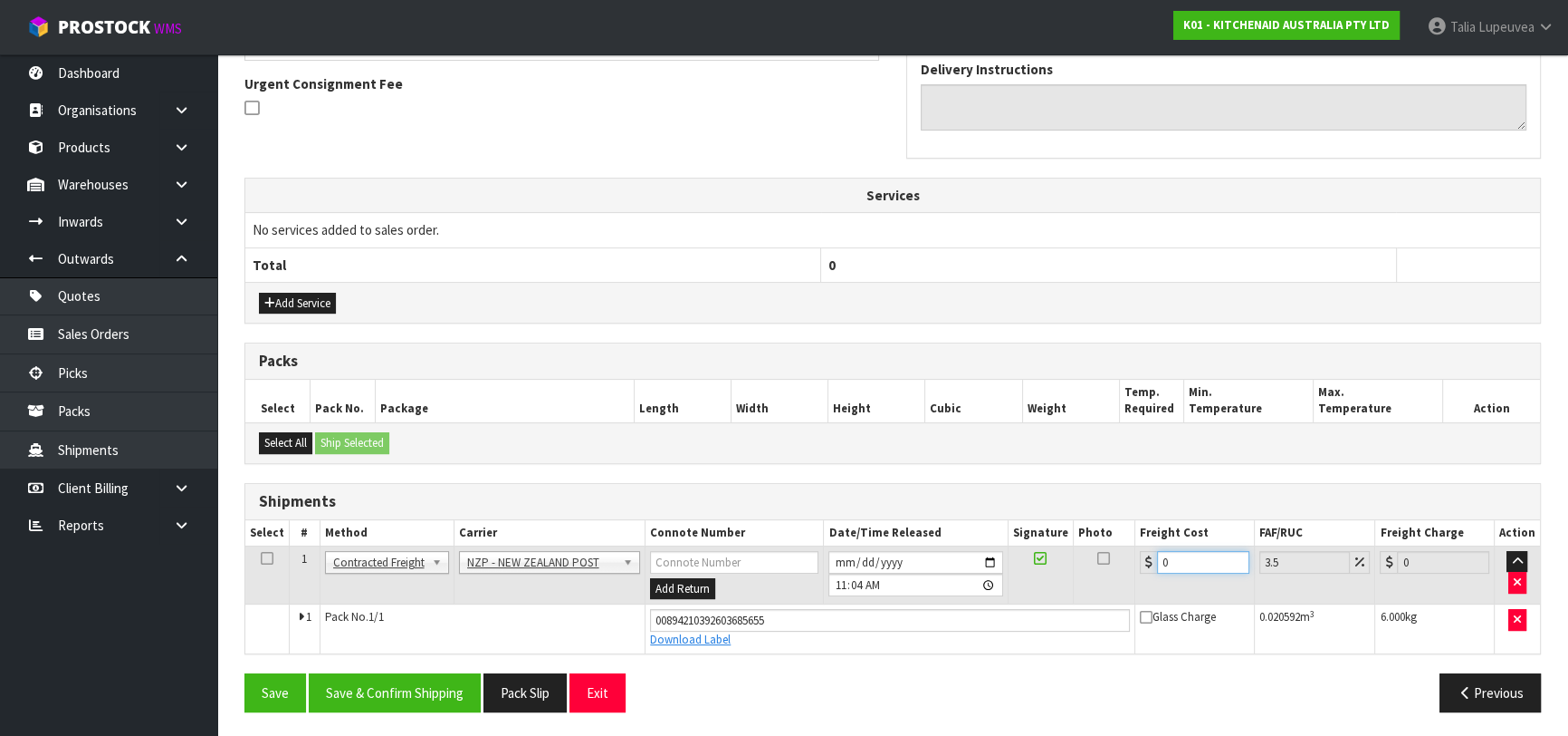
drag, startPoint x: 1183, startPoint y: 555, endPoint x: 1134, endPoint y: 570, distance: 51.2
click at [1136, 570] on td "0" at bounding box center [1195, 575] width 120 height 58
click at [415, 684] on button "Save & Confirm Shipping" at bounding box center [395, 692] width 172 height 39
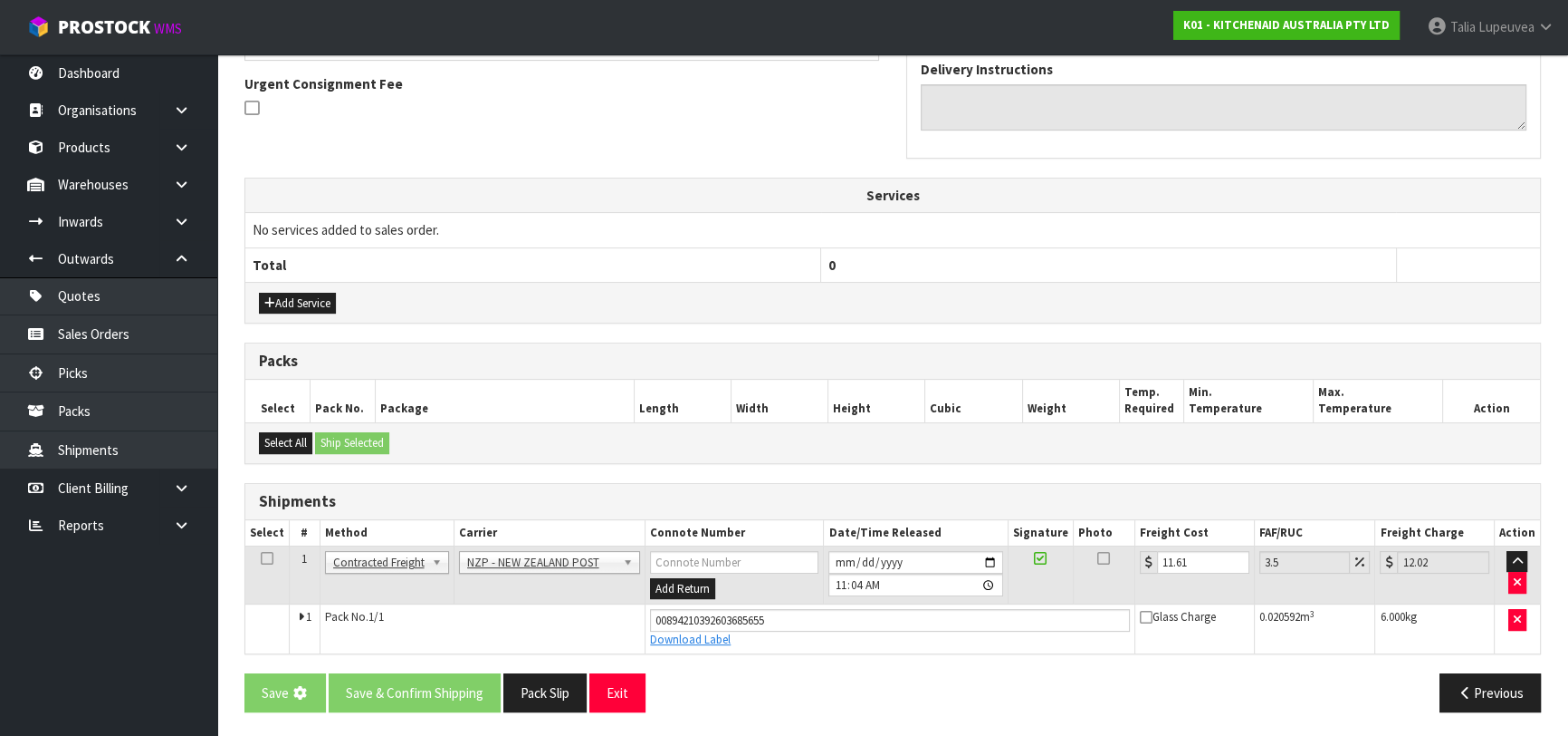
scroll to position [0, 0]
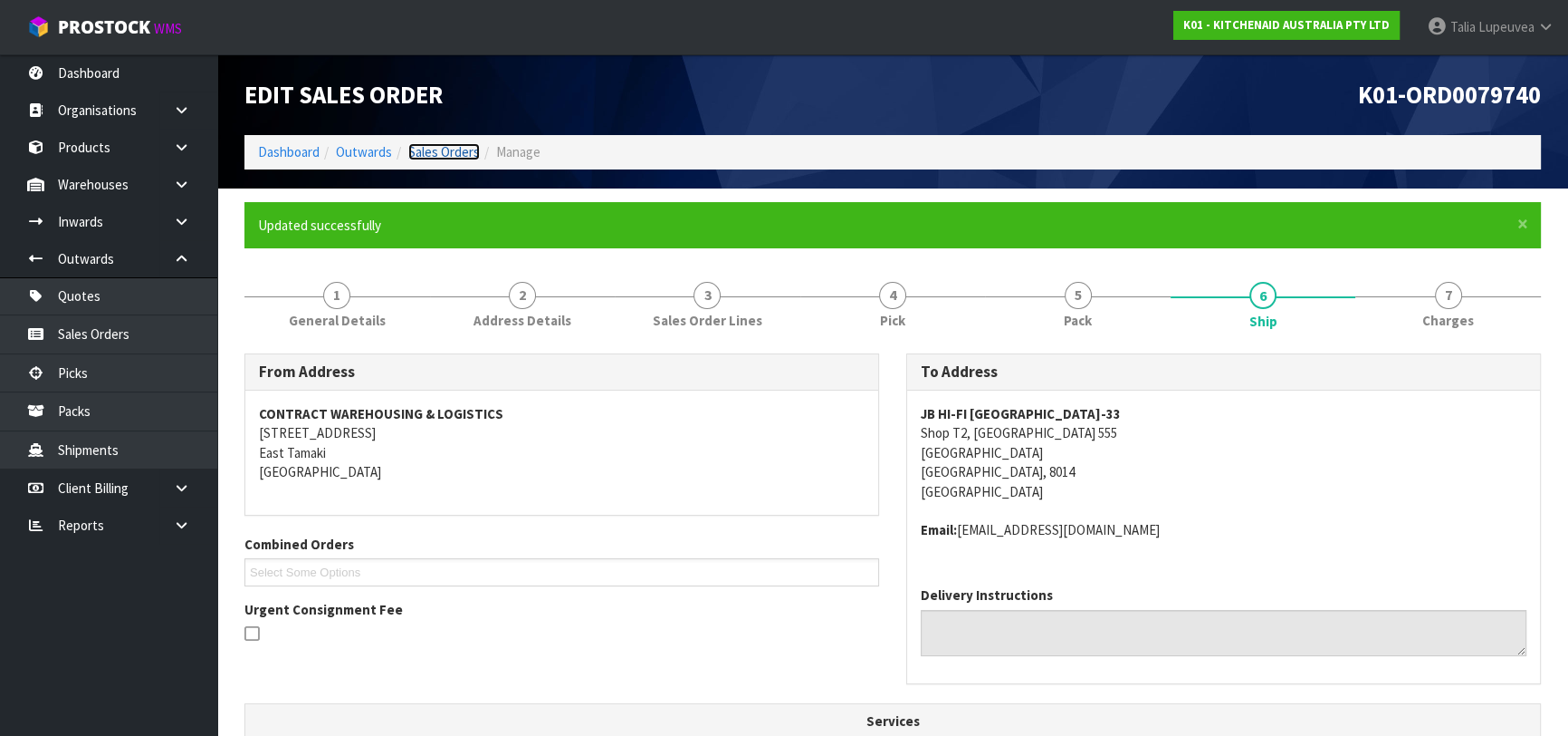
click at [419, 149] on link "Sales Orders" at bounding box center [445, 152] width 72 height 17
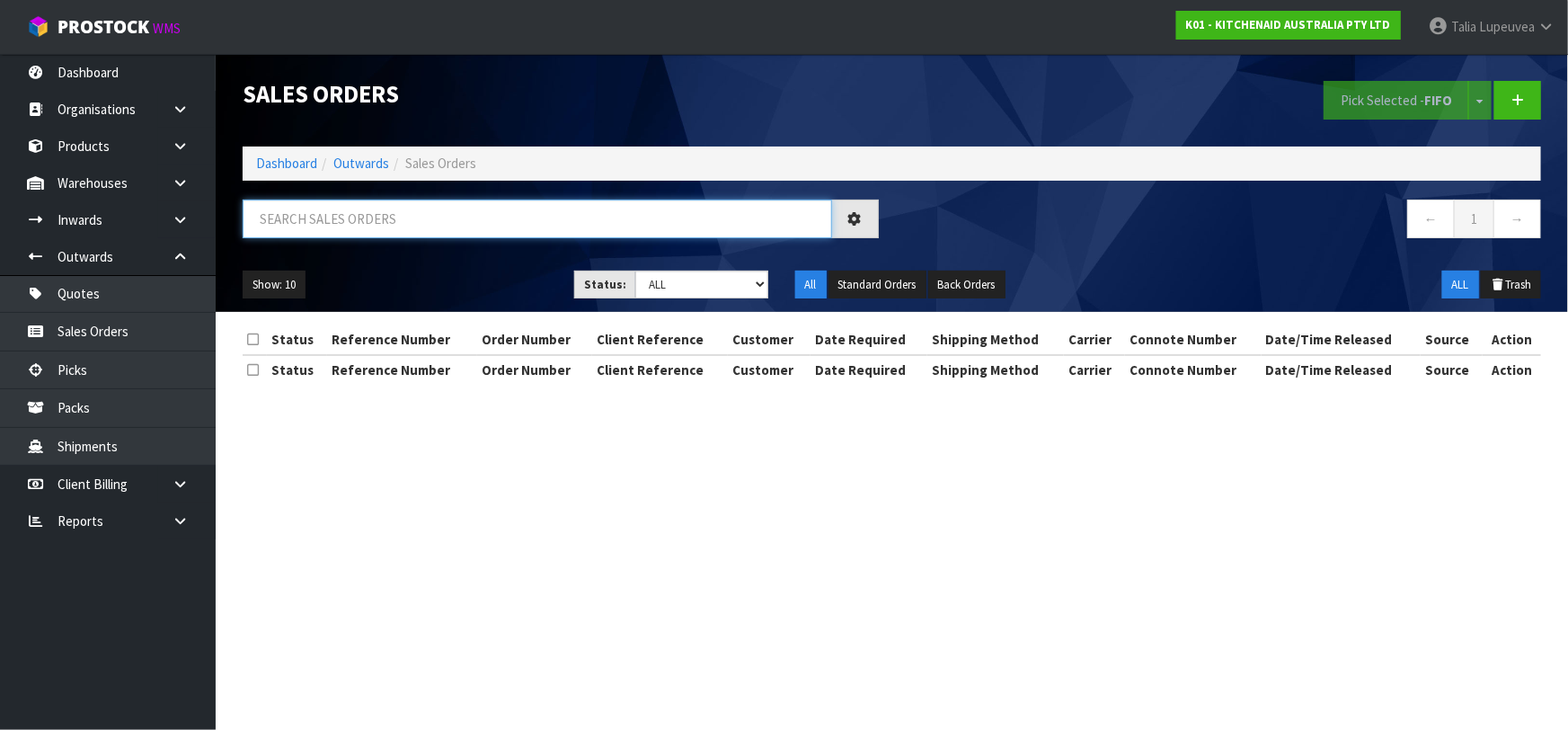
click at [448, 222] on input "text" at bounding box center [537, 218] width 590 height 38
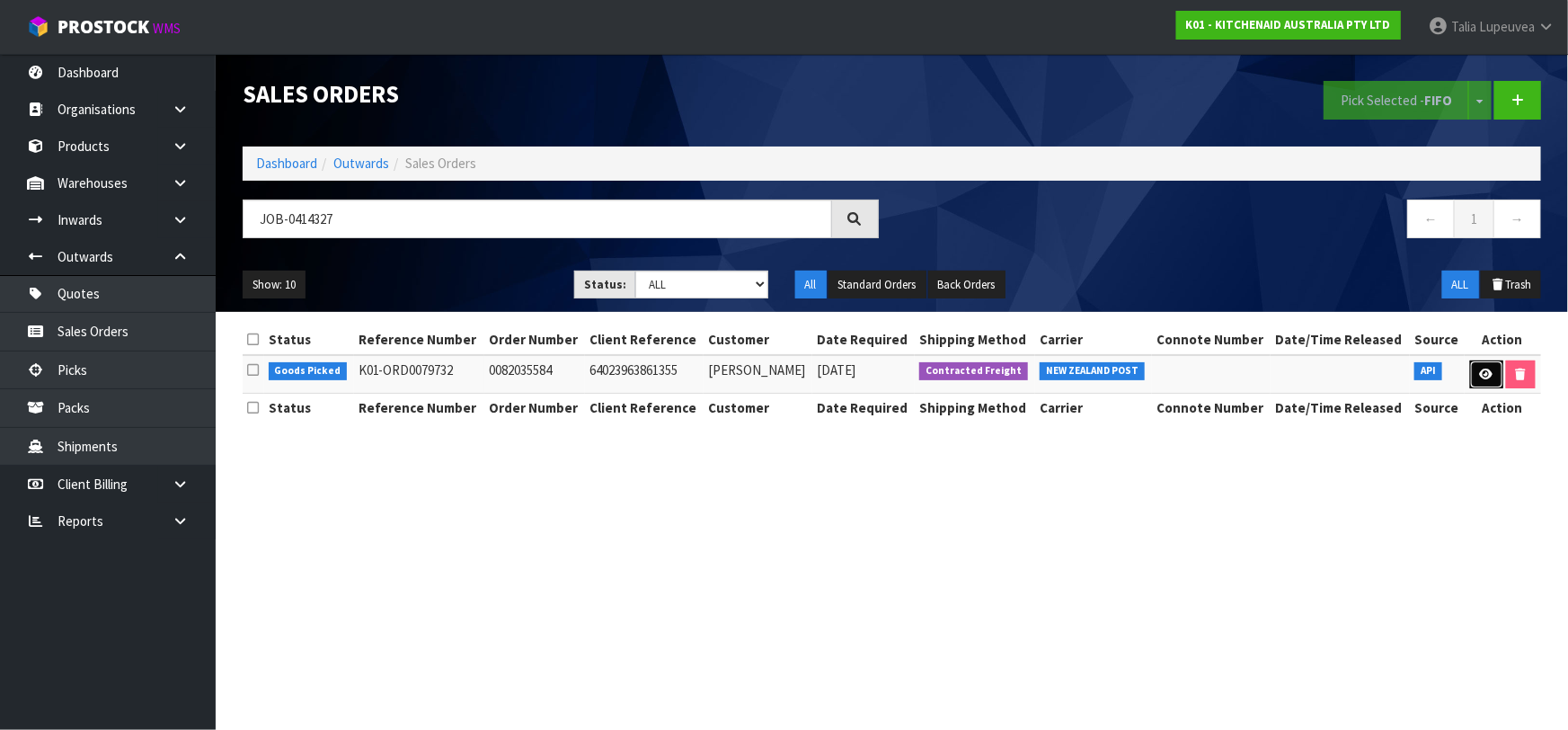
click at [1499, 379] on link at bounding box center [1487, 375] width 34 height 29
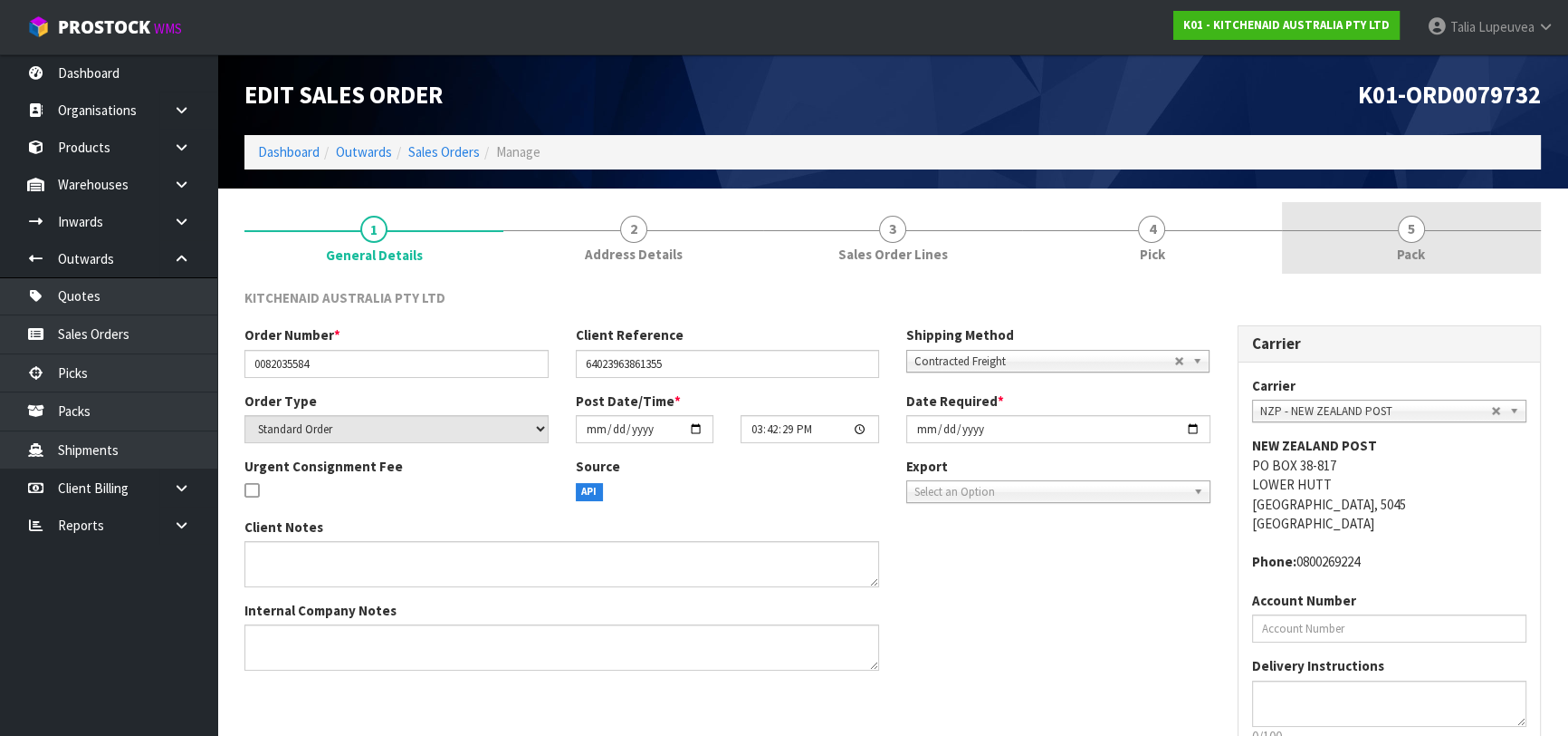
click at [1417, 254] on span "Pack" at bounding box center [1411, 254] width 28 height 19
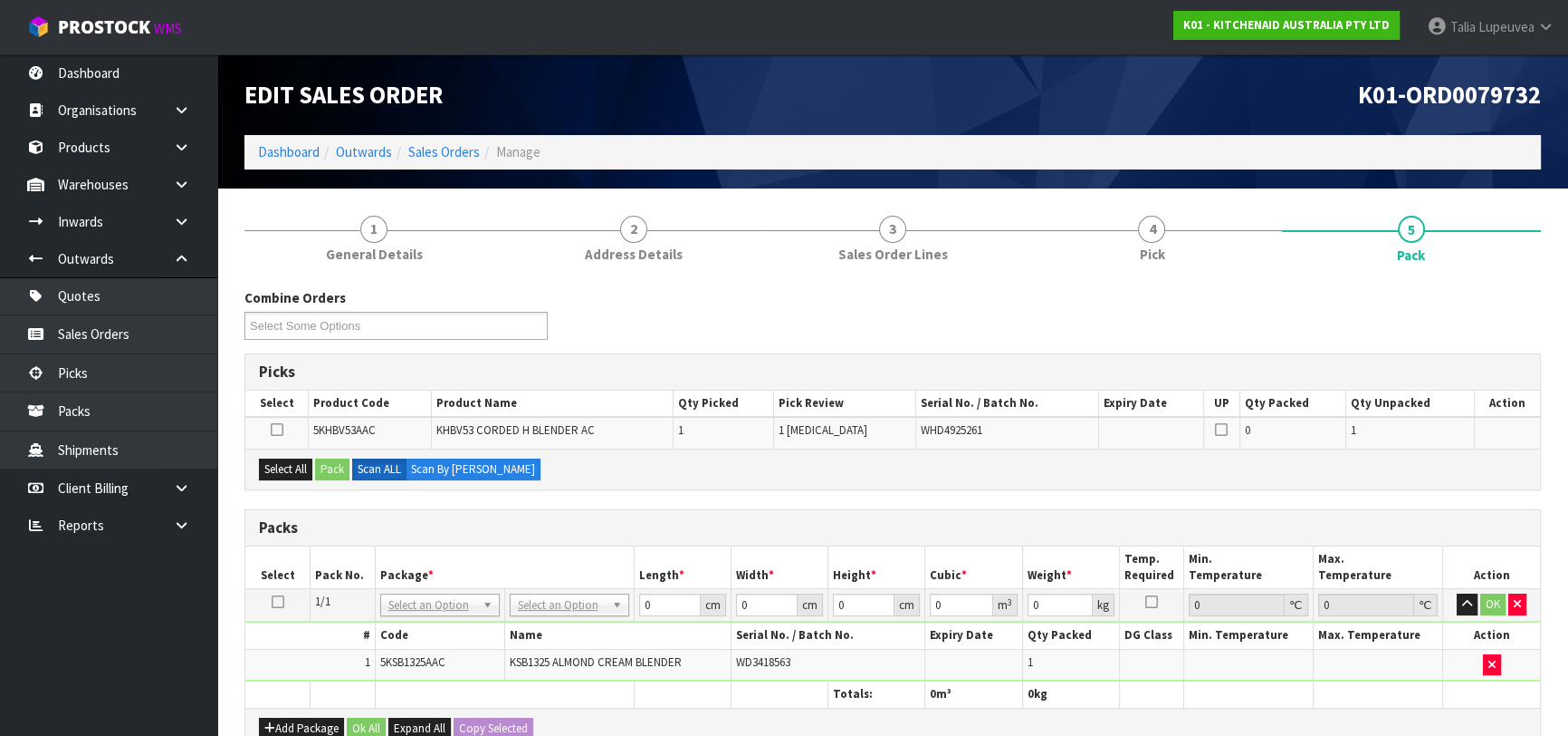
click at [273, 601] on icon at bounding box center [277, 601] width 12 height 1
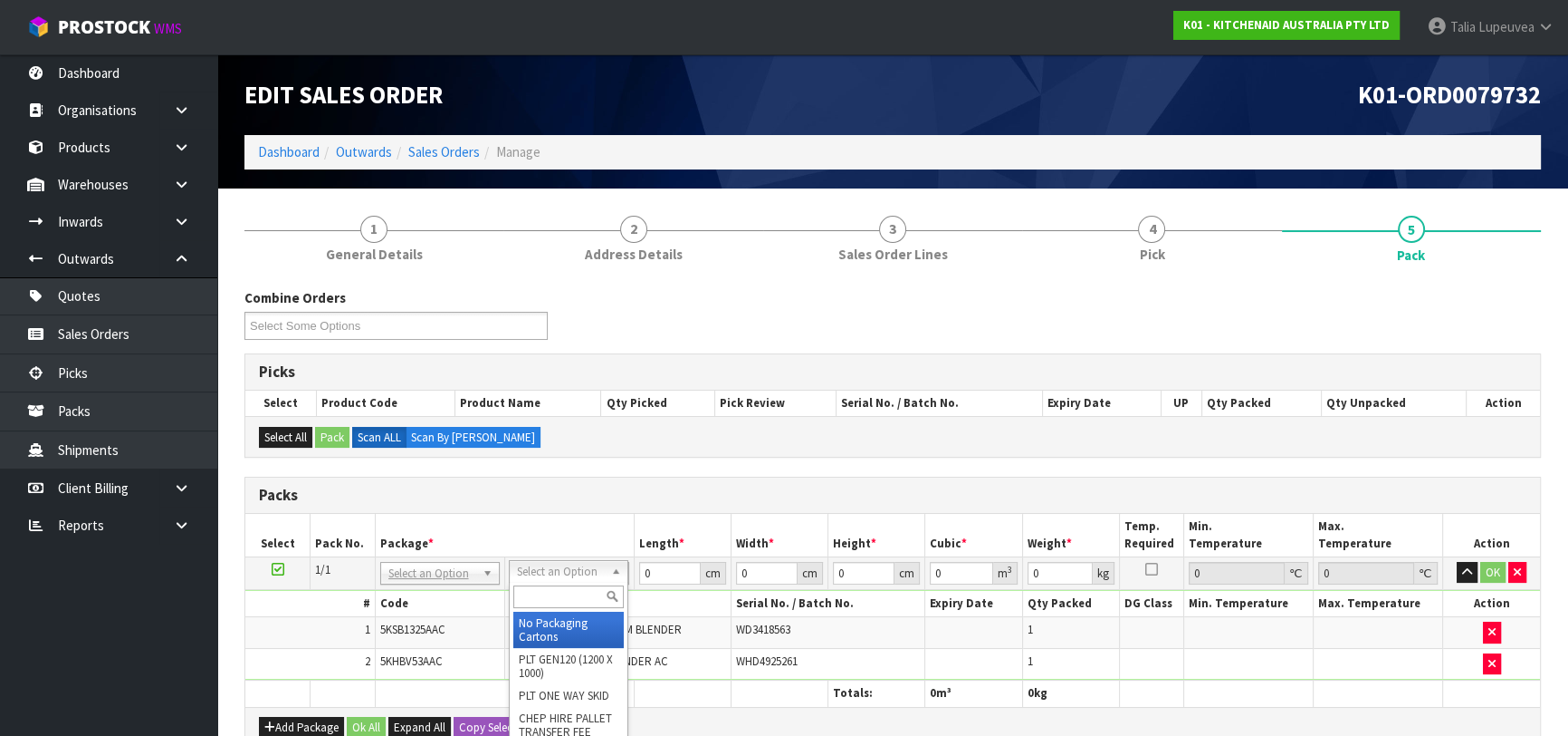
click at [576, 598] on input "text" at bounding box center [568, 597] width 110 height 23
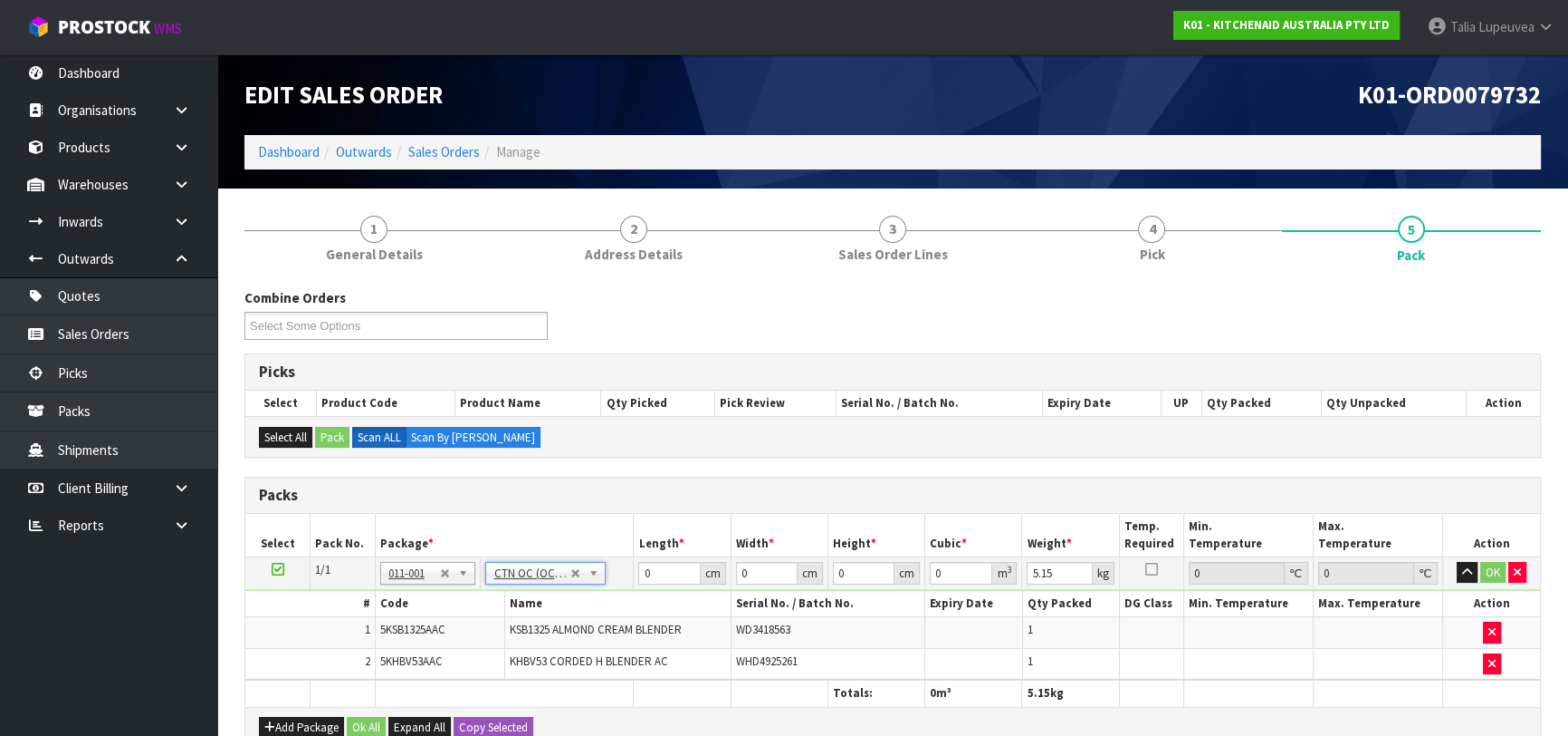
drag, startPoint x: 670, startPoint y: 556, endPoint x: 627, endPoint y: 577, distance: 47.9
click at [616, 578] on tr "1/1 NONE 007-001 007-002 007-004 007-009 007-013 007-014 007-015 007-017 007-01…" at bounding box center [893, 572] width 1295 height 33
drag, startPoint x: 659, startPoint y: 572, endPoint x: 640, endPoint y: 572, distance: 19.0
click at [640, 572] on input "0" at bounding box center [669, 573] width 61 height 23
click at [1488, 569] on button "OK" at bounding box center [1493, 572] width 25 height 22
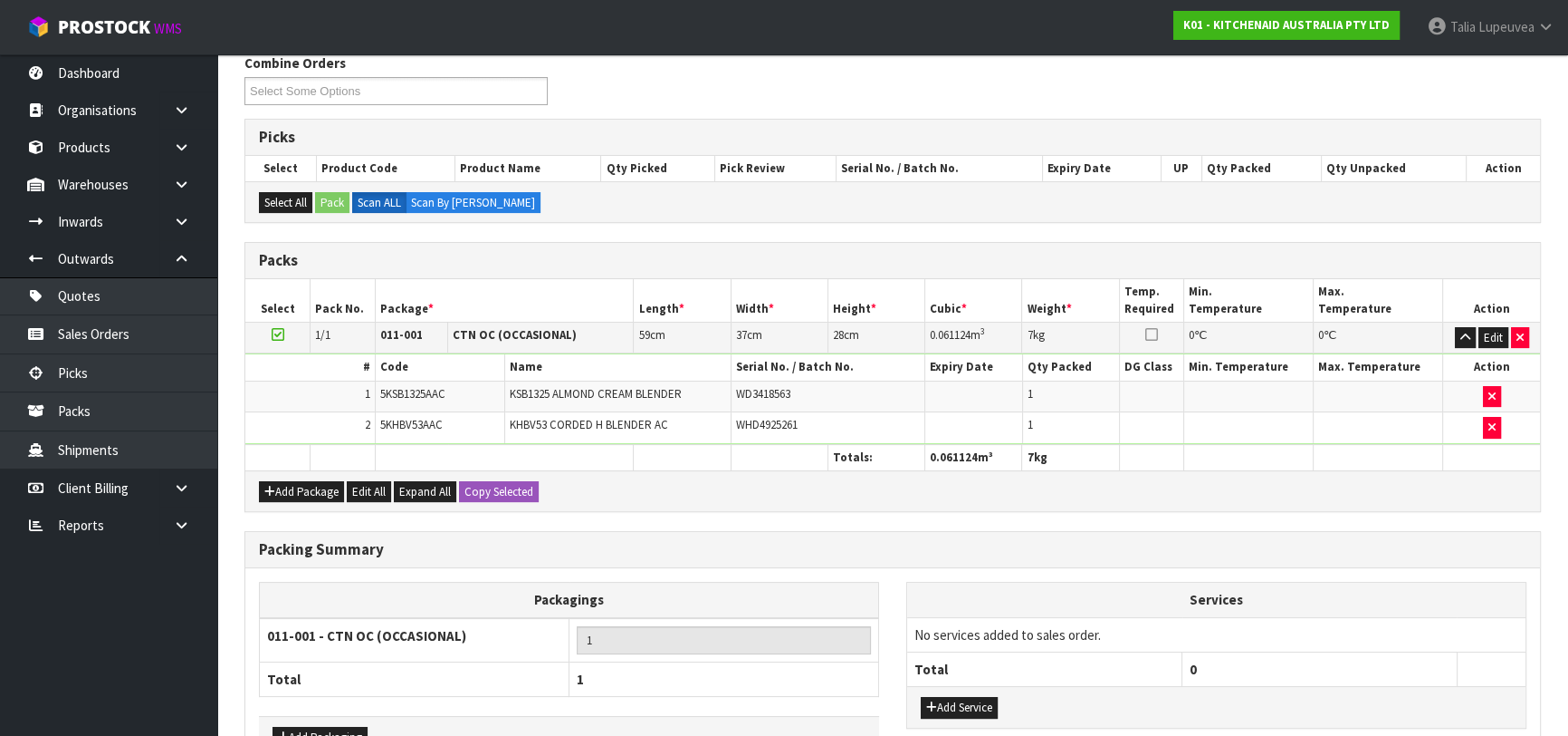
scroll to position [351, 0]
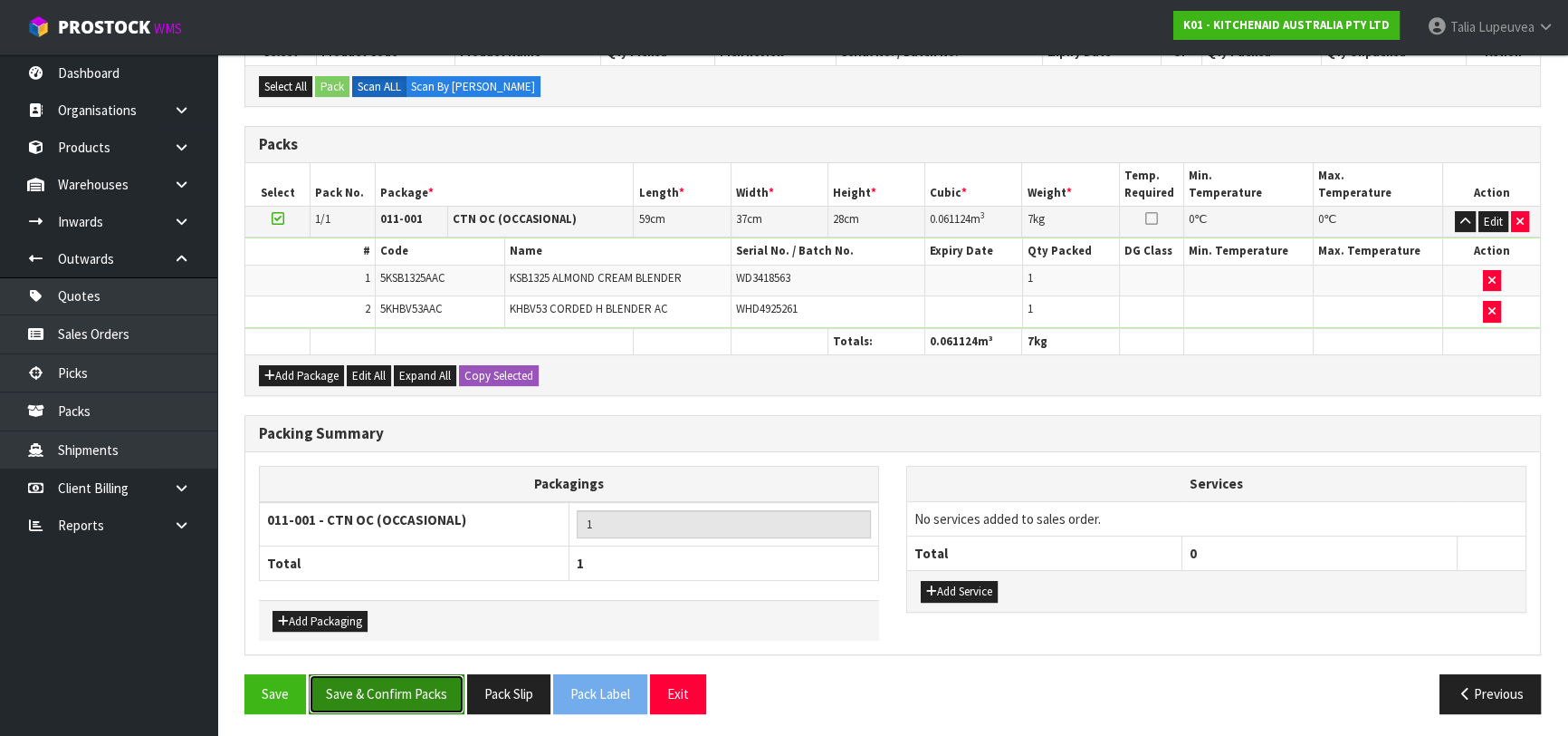
click at [428, 693] on button "Save & Confirm Packs" at bounding box center [386, 693] width 155 height 39
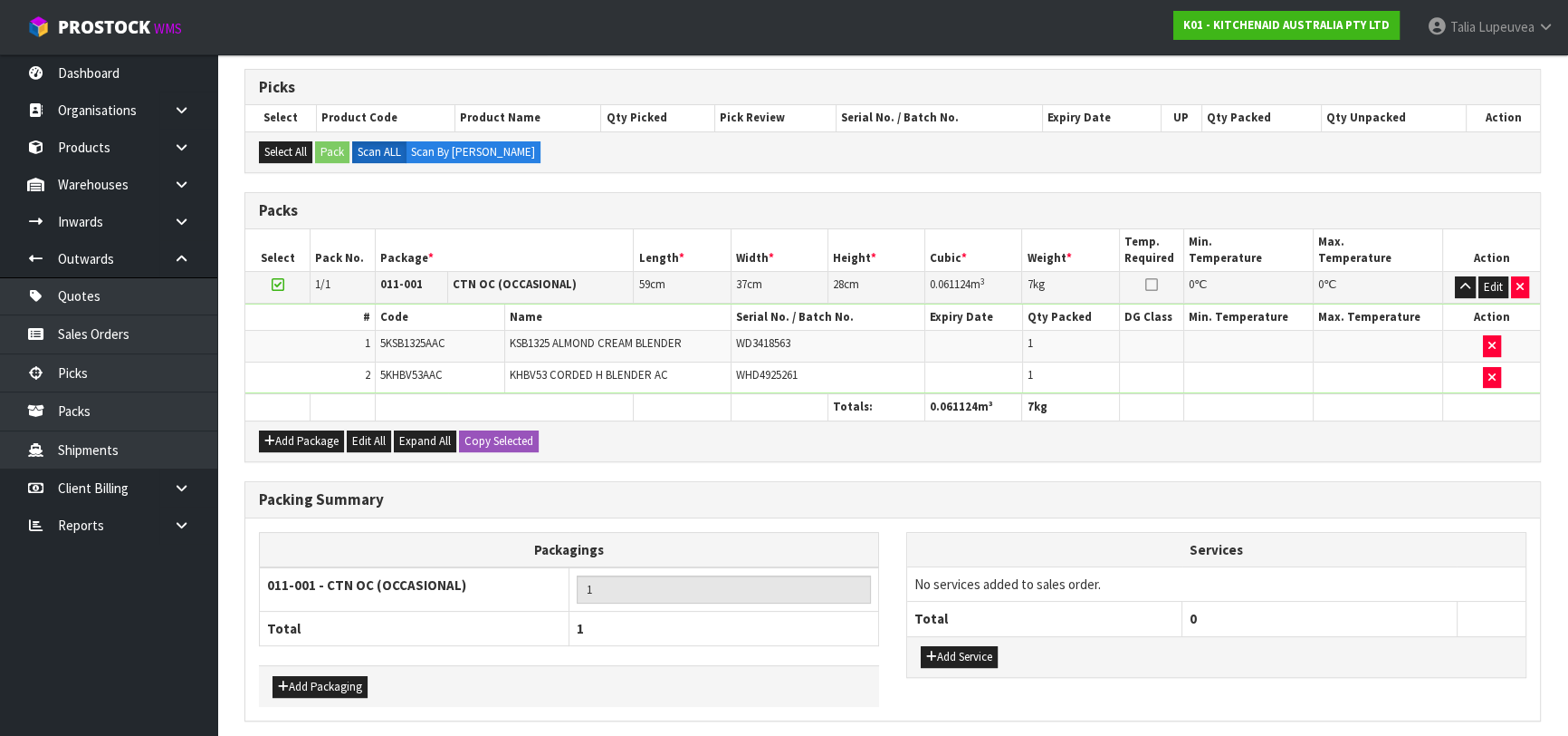
scroll to position [0, 0]
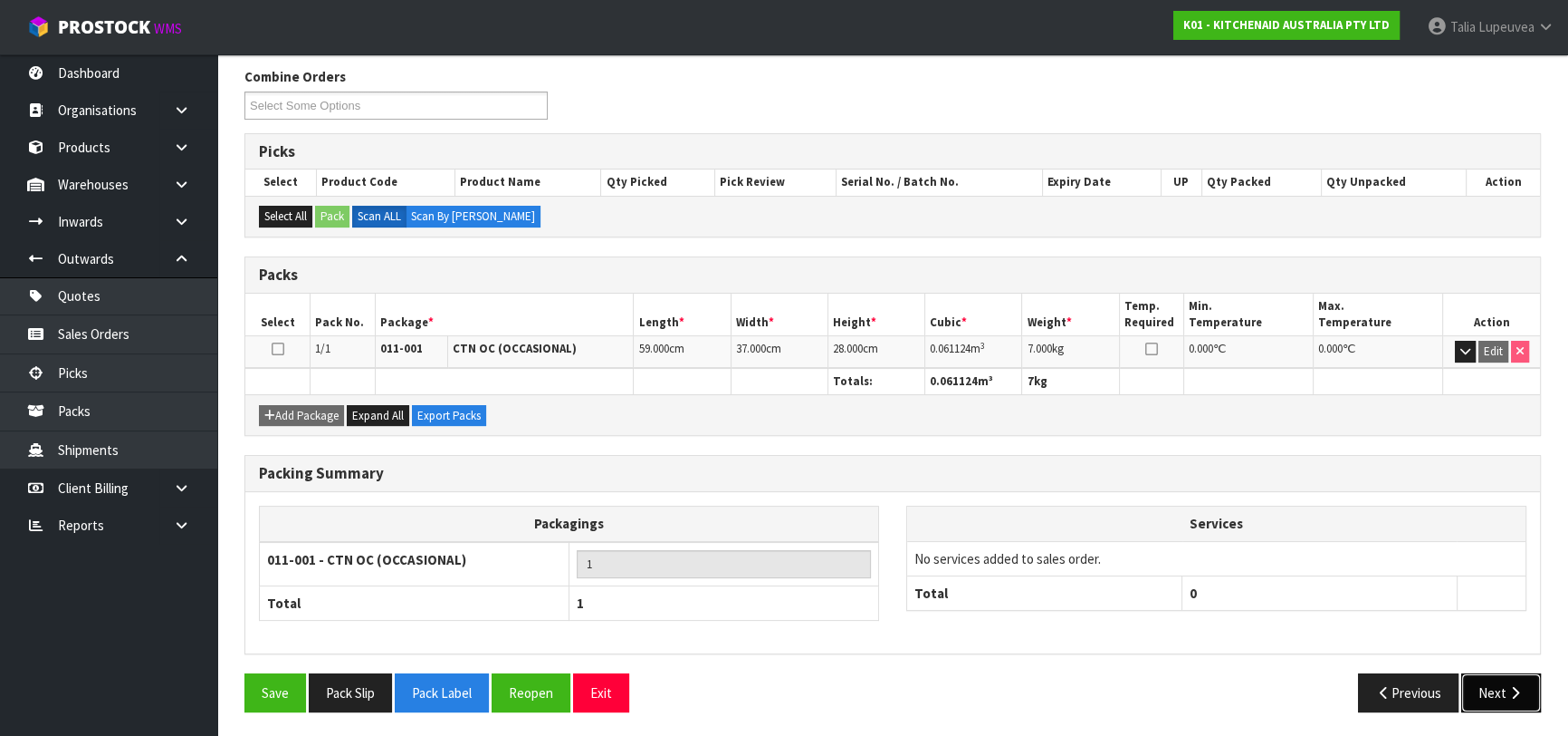
click at [1504, 681] on button "Next" at bounding box center [1501, 692] width 80 height 39
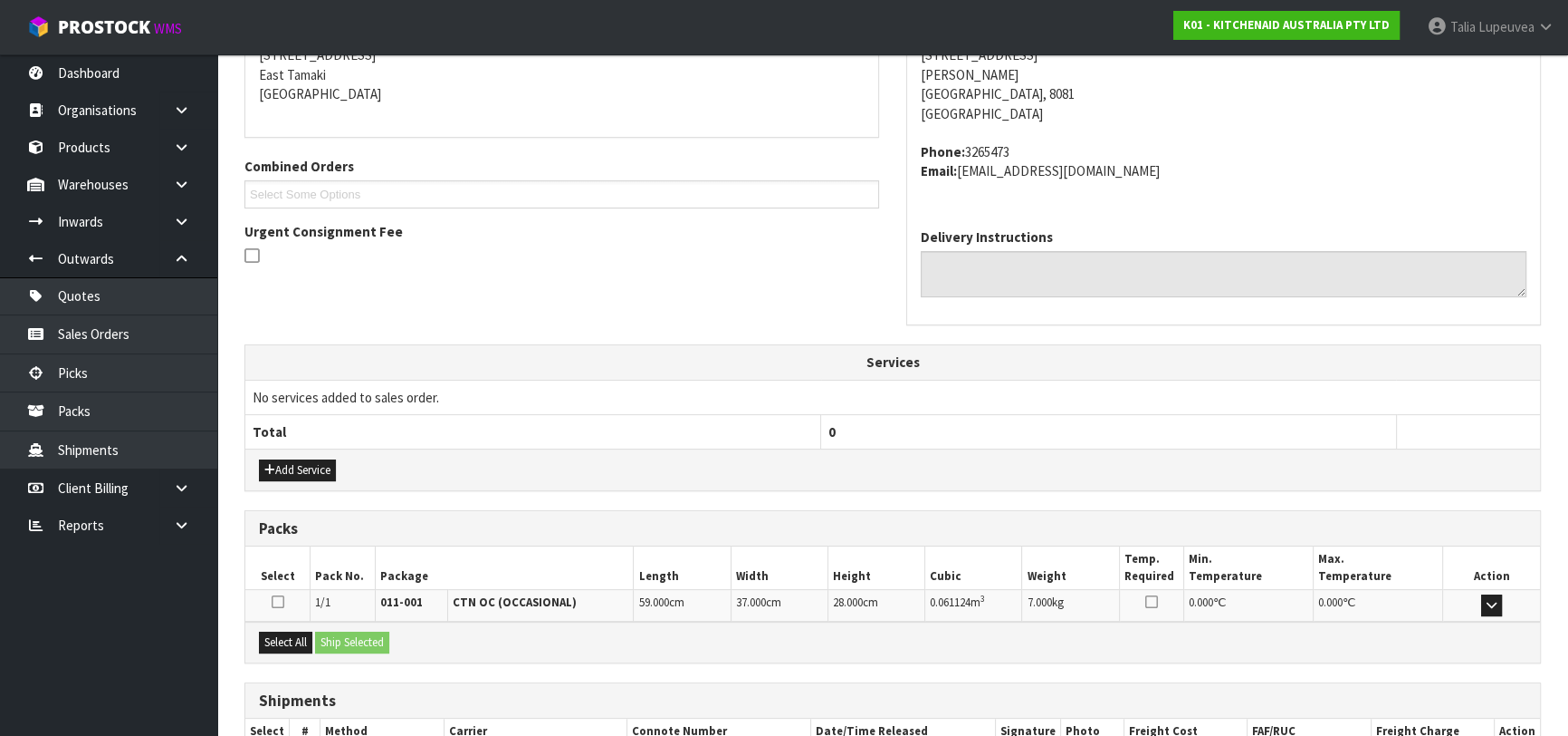
scroll to position [497, 0]
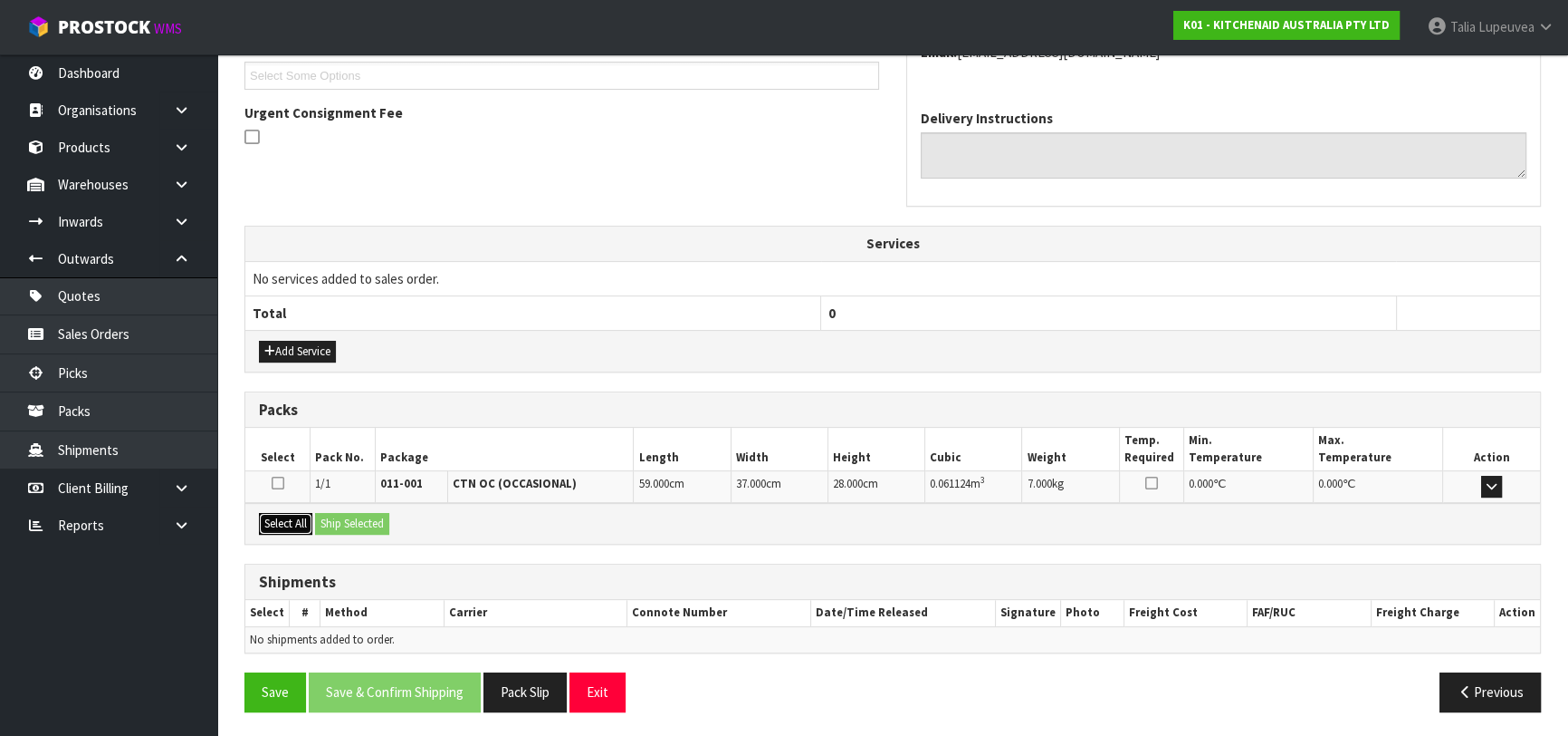
drag, startPoint x: 277, startPoint y: 520, endPoint x: 310, endPoint y: 521, distance: 33.0
click at [287, 519] on button "Select All" at bounding box center [285, 523] width 54 height 22
click at [348, 521] on button "Ship Selected" at bounding box center [352, 523] width 74 height 22
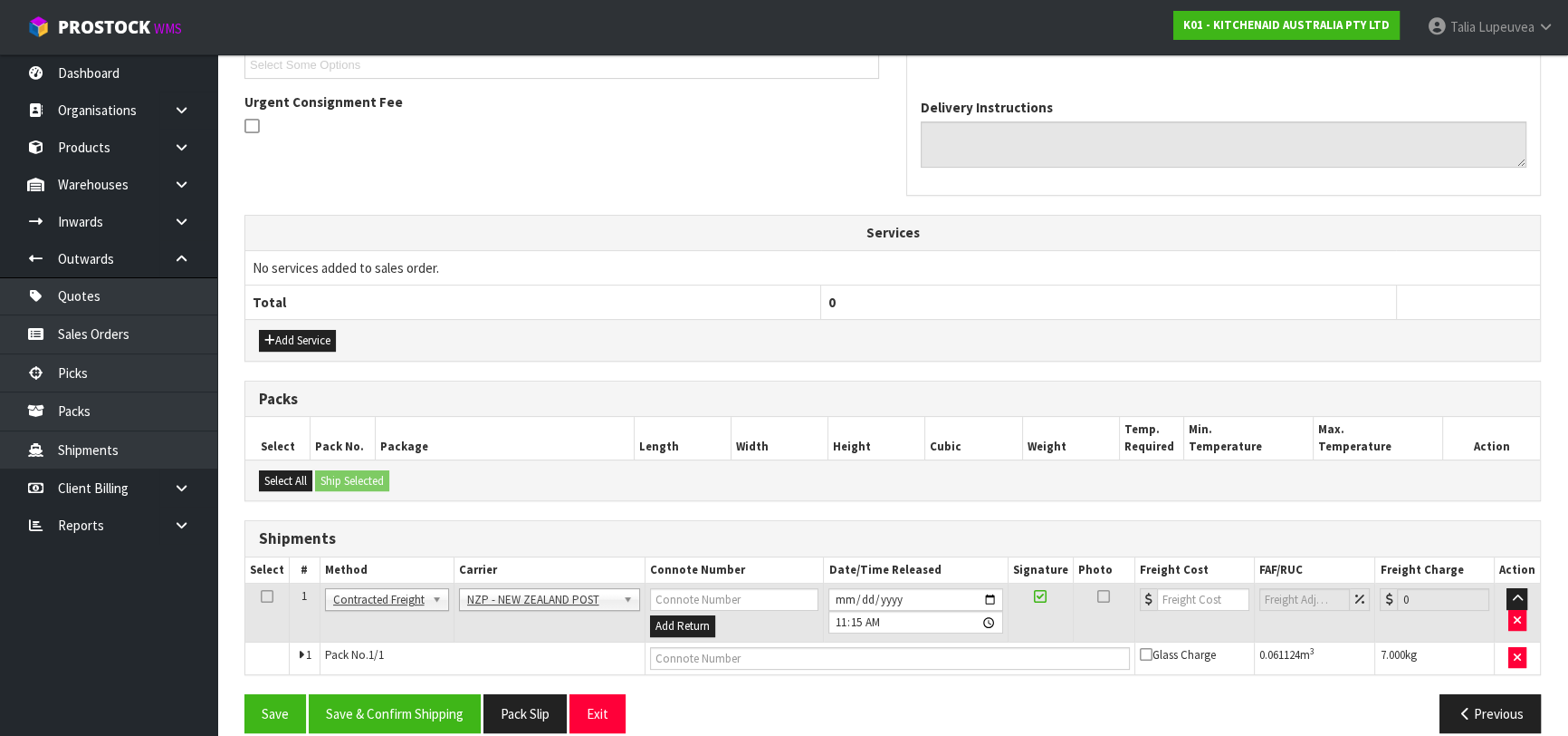
scroll to position [529, 0]
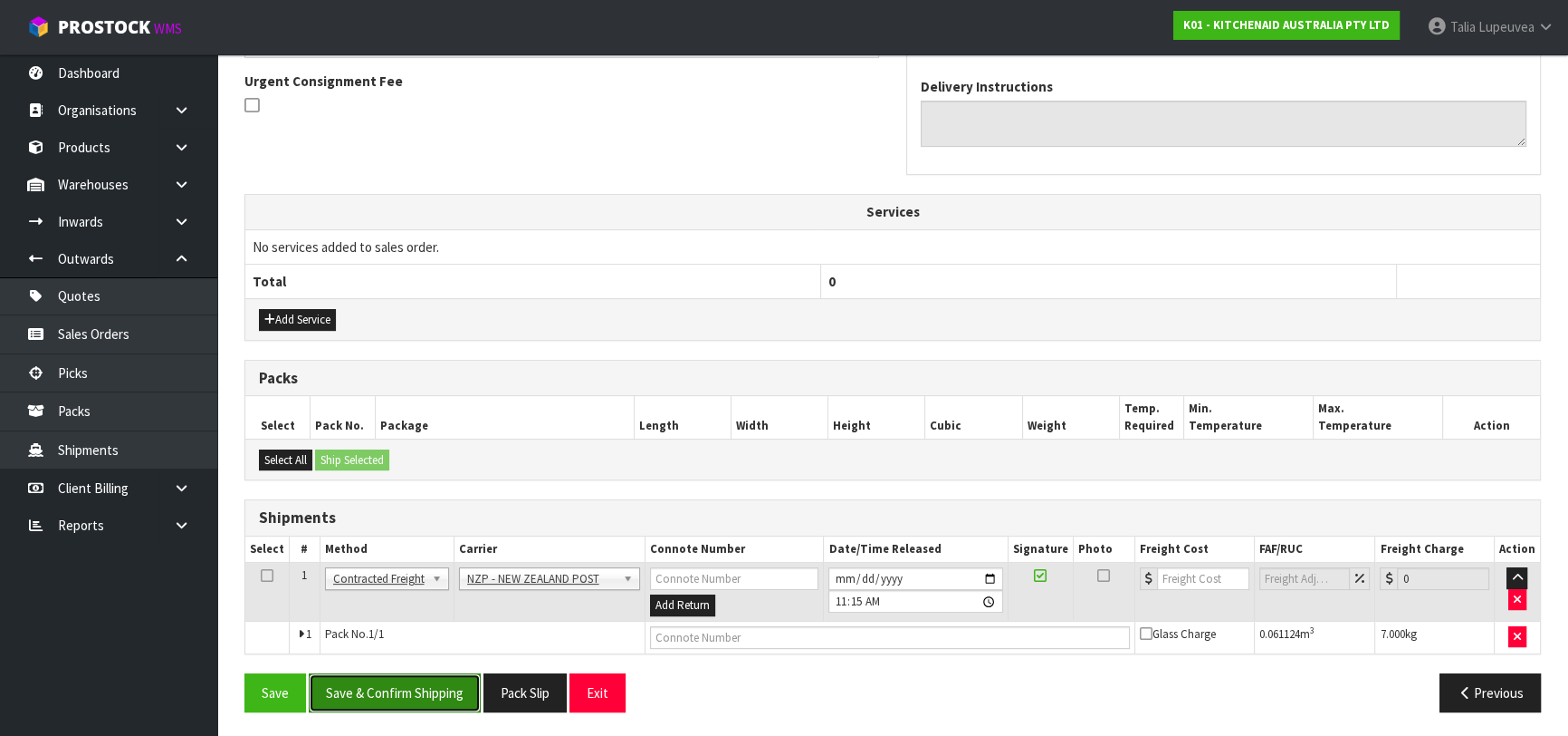
click at [403, 692] on button "Save & Confirm Shipping" at bounding box center [395, 692] width 172 height 39
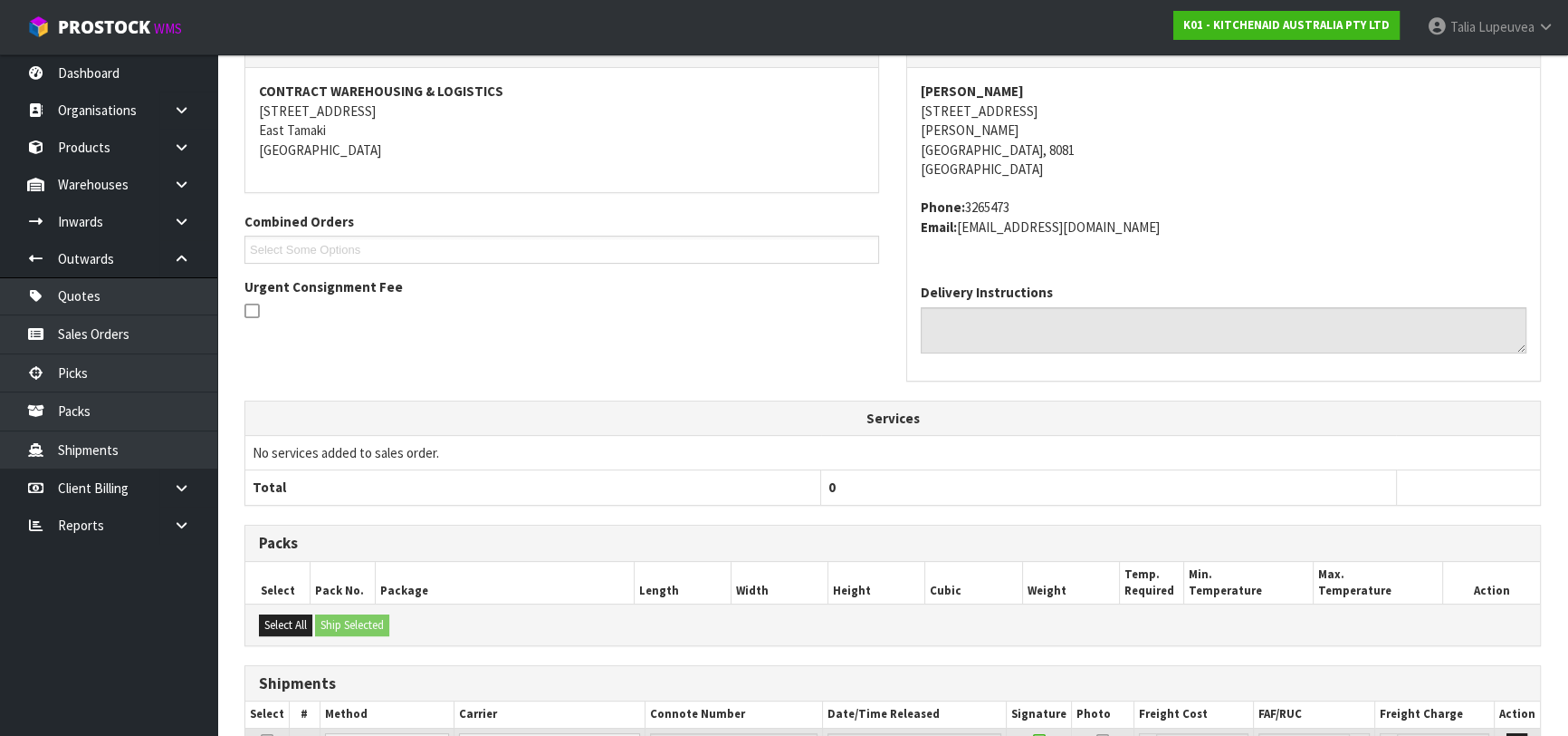
scroll to position [503, 0]
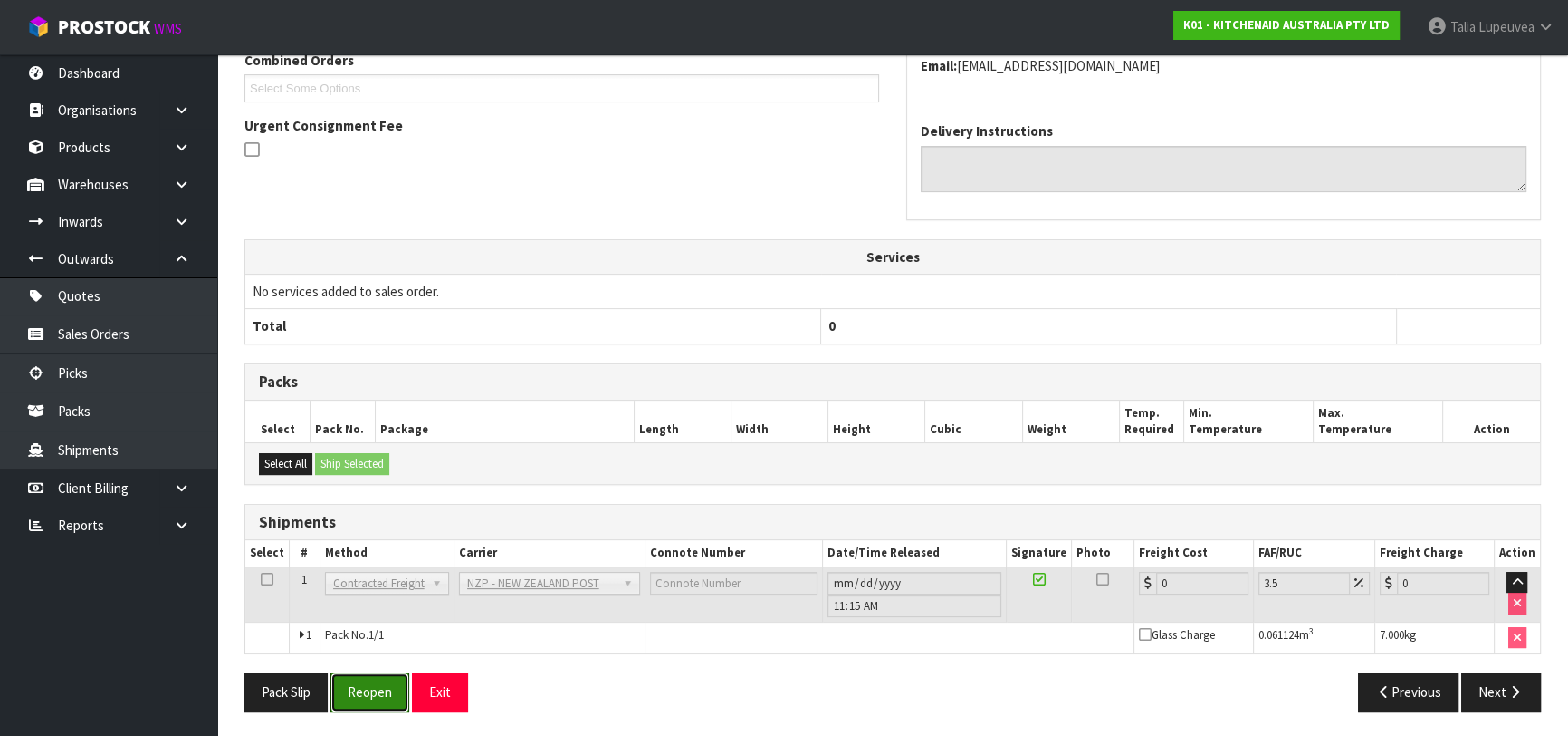
drag, startPoint x: 380, startPoint y: 680, endPoint x: 518, endPoint y: 631, distance: 146.4
click at [380, 680] on button "Reopen" at bounding box center [370, 691] width 79 height 39
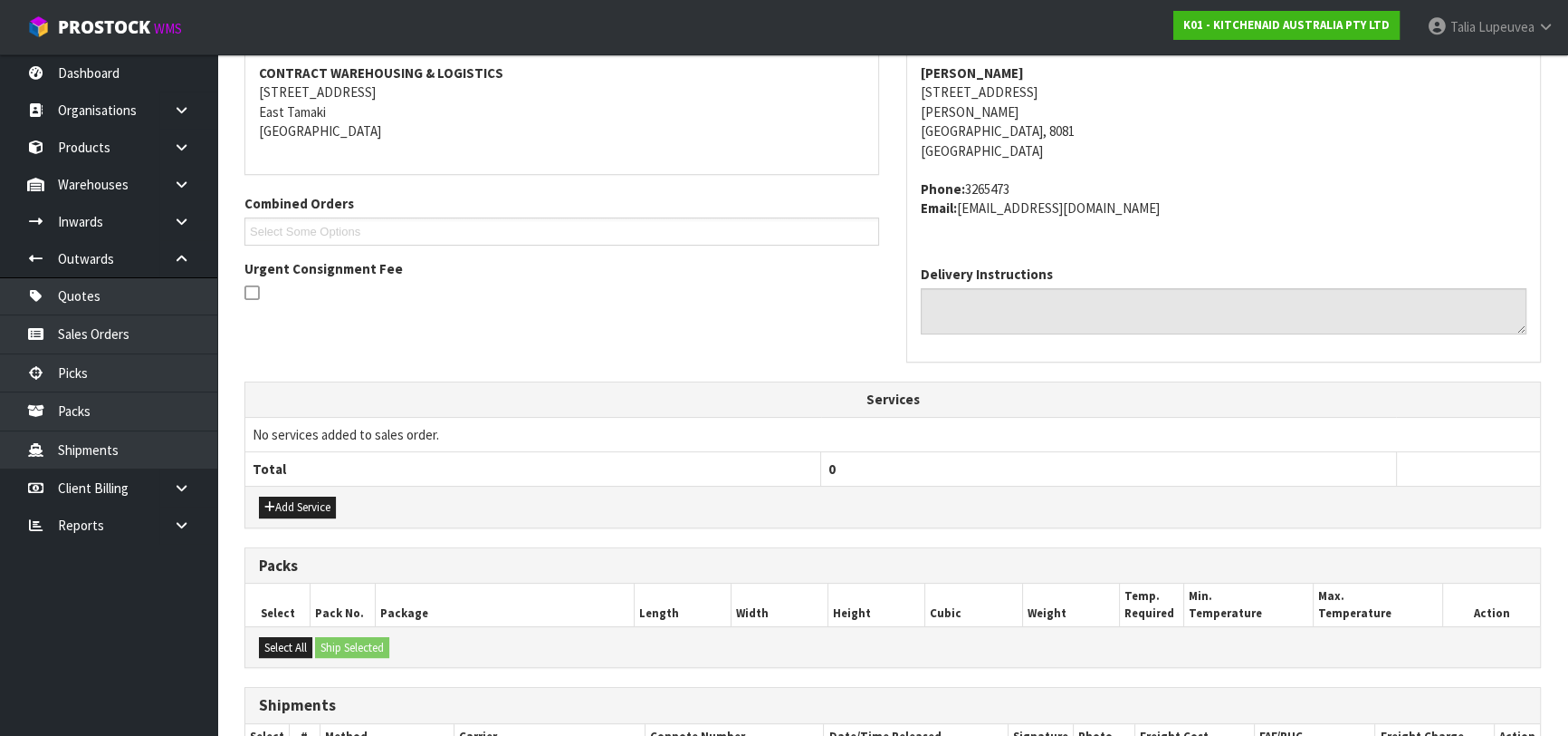
scroll to position [545, 0]
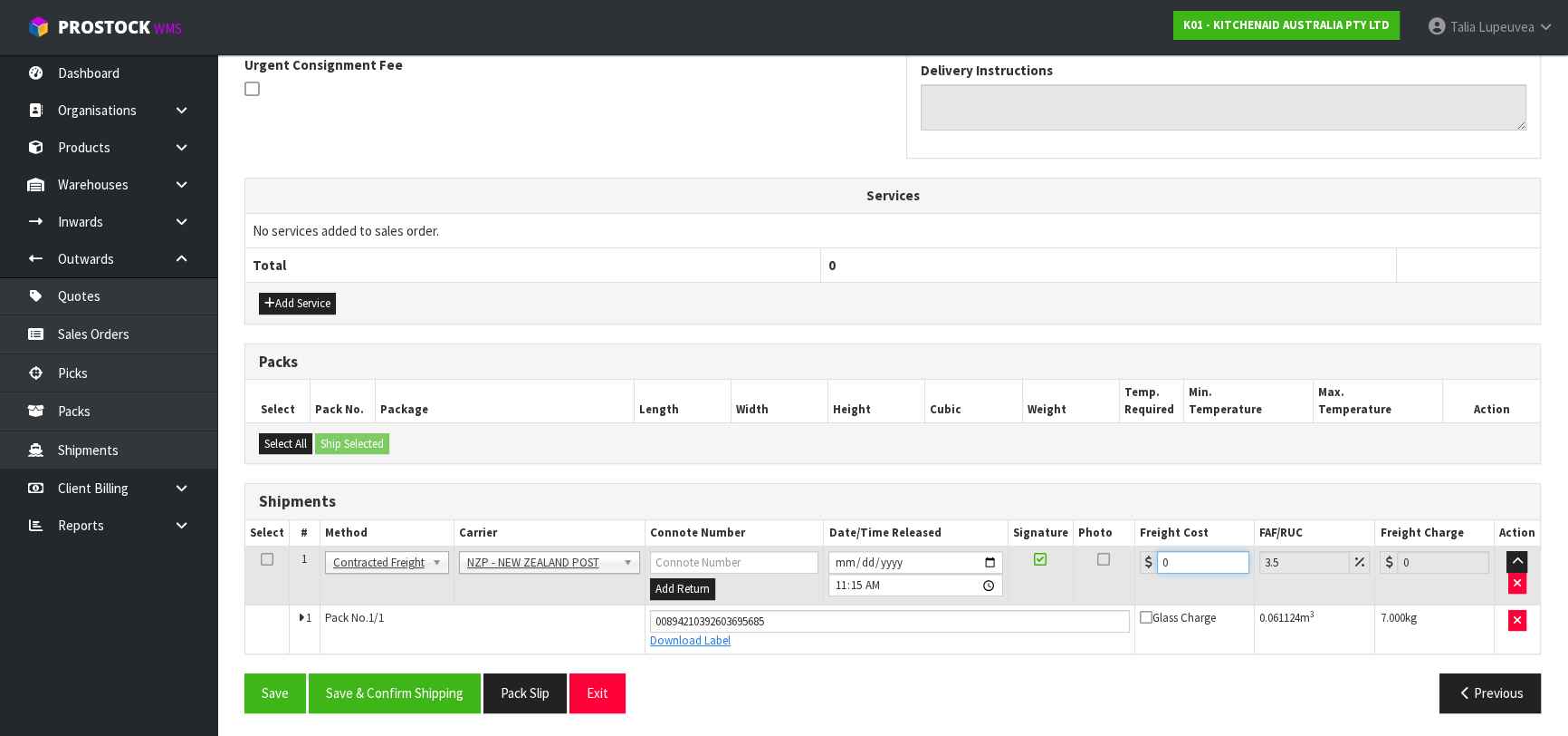
drag, startPoint x: 1138, startPoint y: 562, endPoint x: 1090, endPoint y: 578, distance: 50.6
click at [1090, 578] on tr "1 Client Local Pickup Customer Local Pickup Company Freight Contracted Freight …" at bounding box center [893, 576] width 1295 height 58
click at [357, 699] on button "Save & Confirm Shipping" at bounding box center [395, 692] width 172 height 39
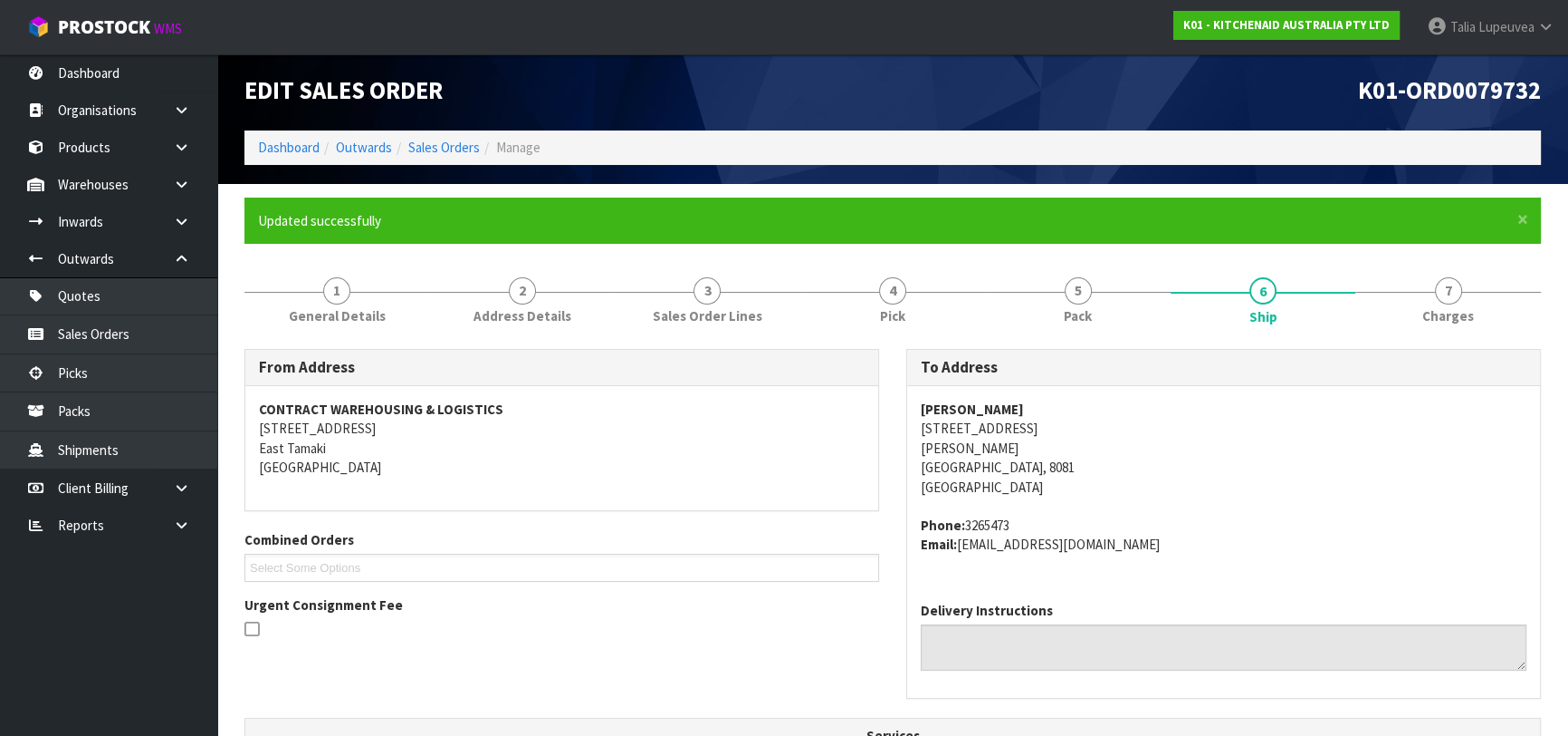
scroll to position [0, 0]
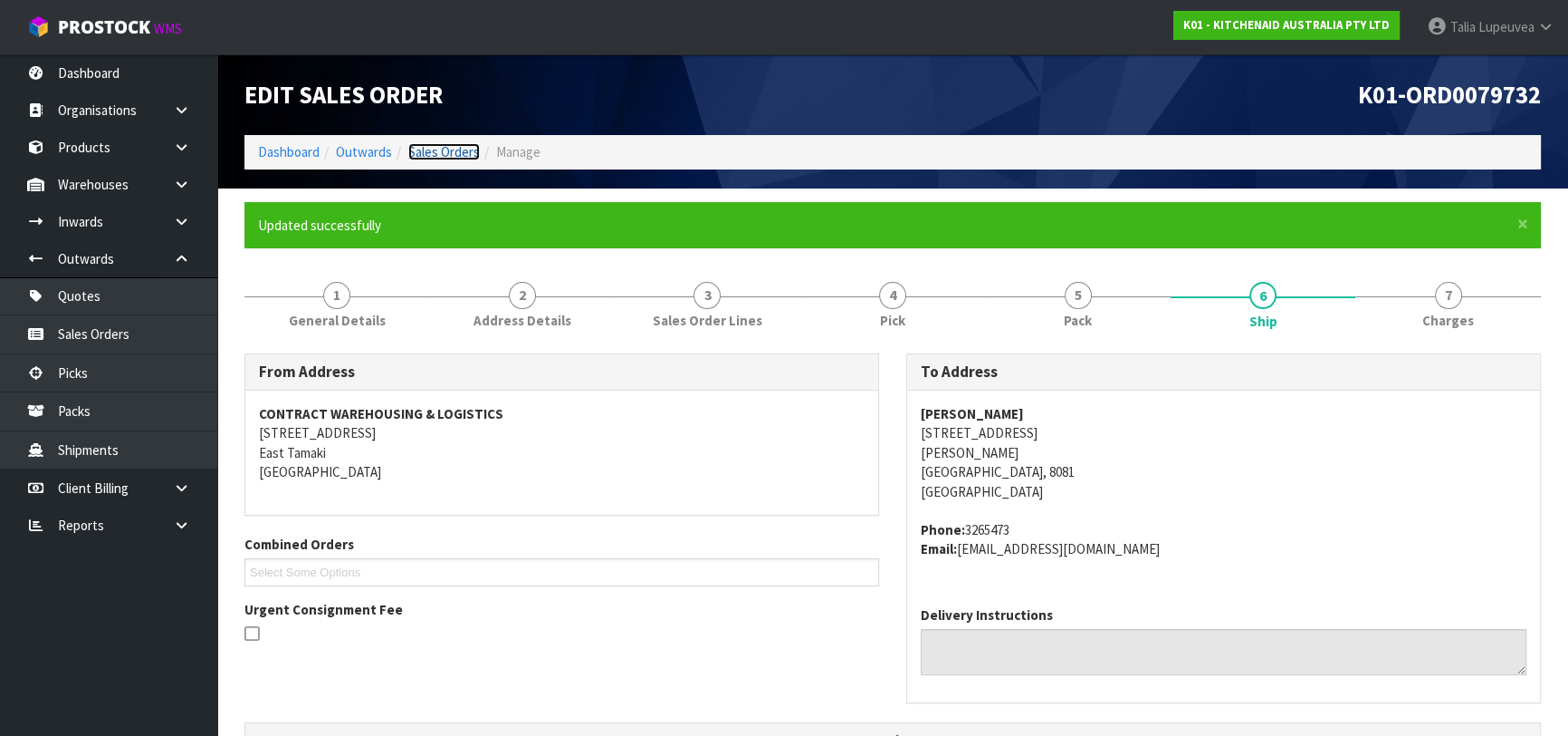
click at [429, 146] on link "Sales Orders" at bounding box center [445, 152] width 72 height 17
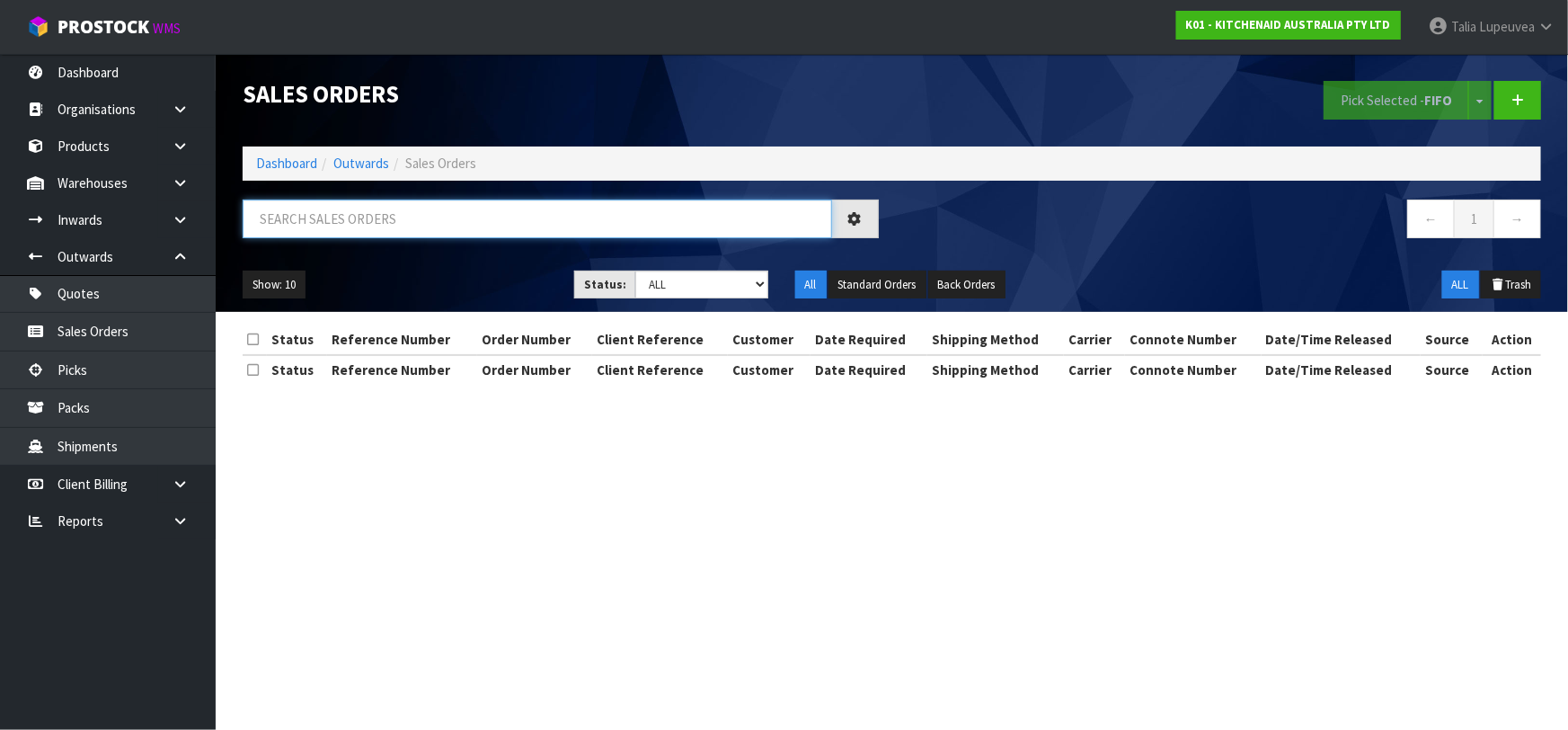
click at [373, 216] on input "text" at bounding box center [537, 218] width 590 height 38
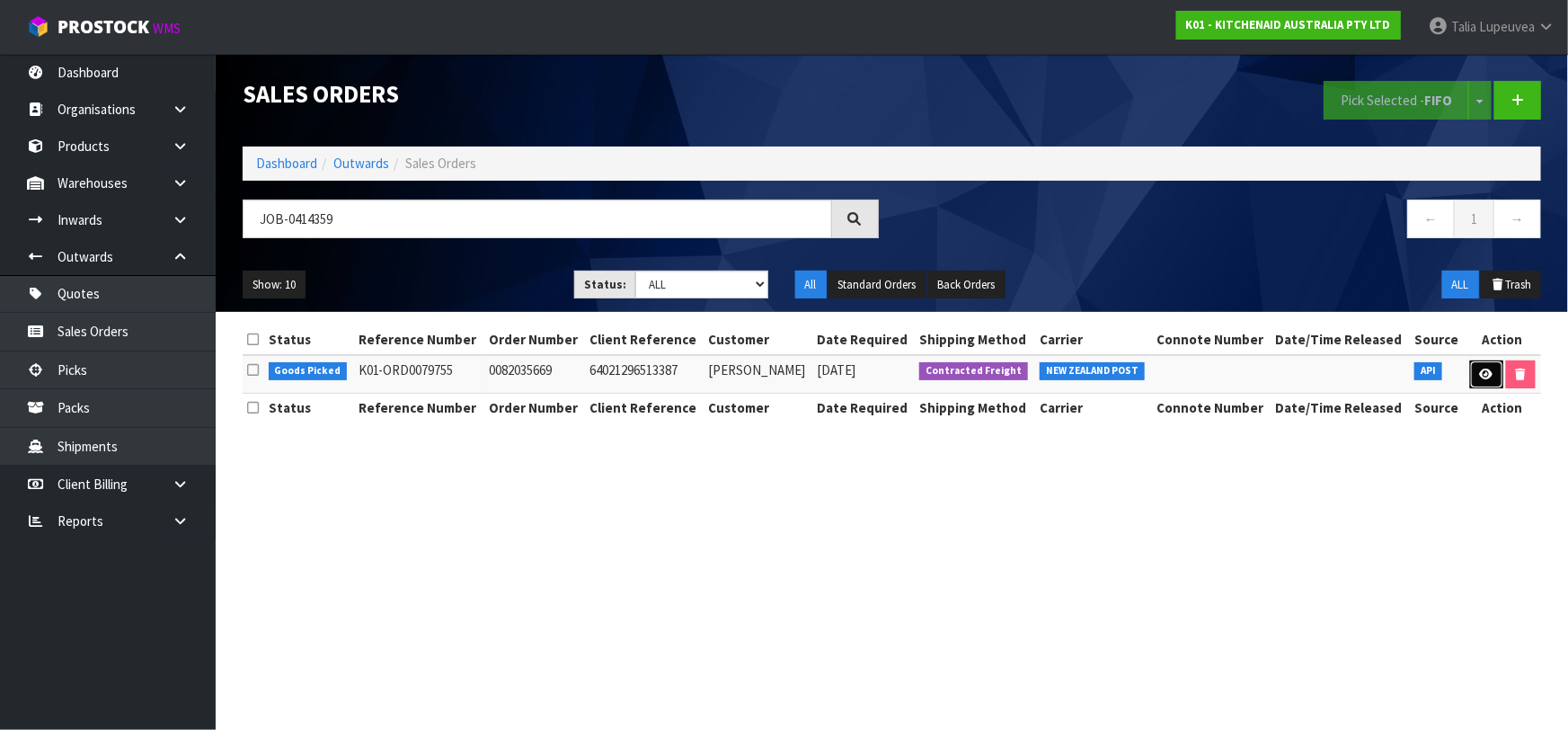
click at [1483, 368] on icon at bounding box center [1486, 374] width 13 height 11
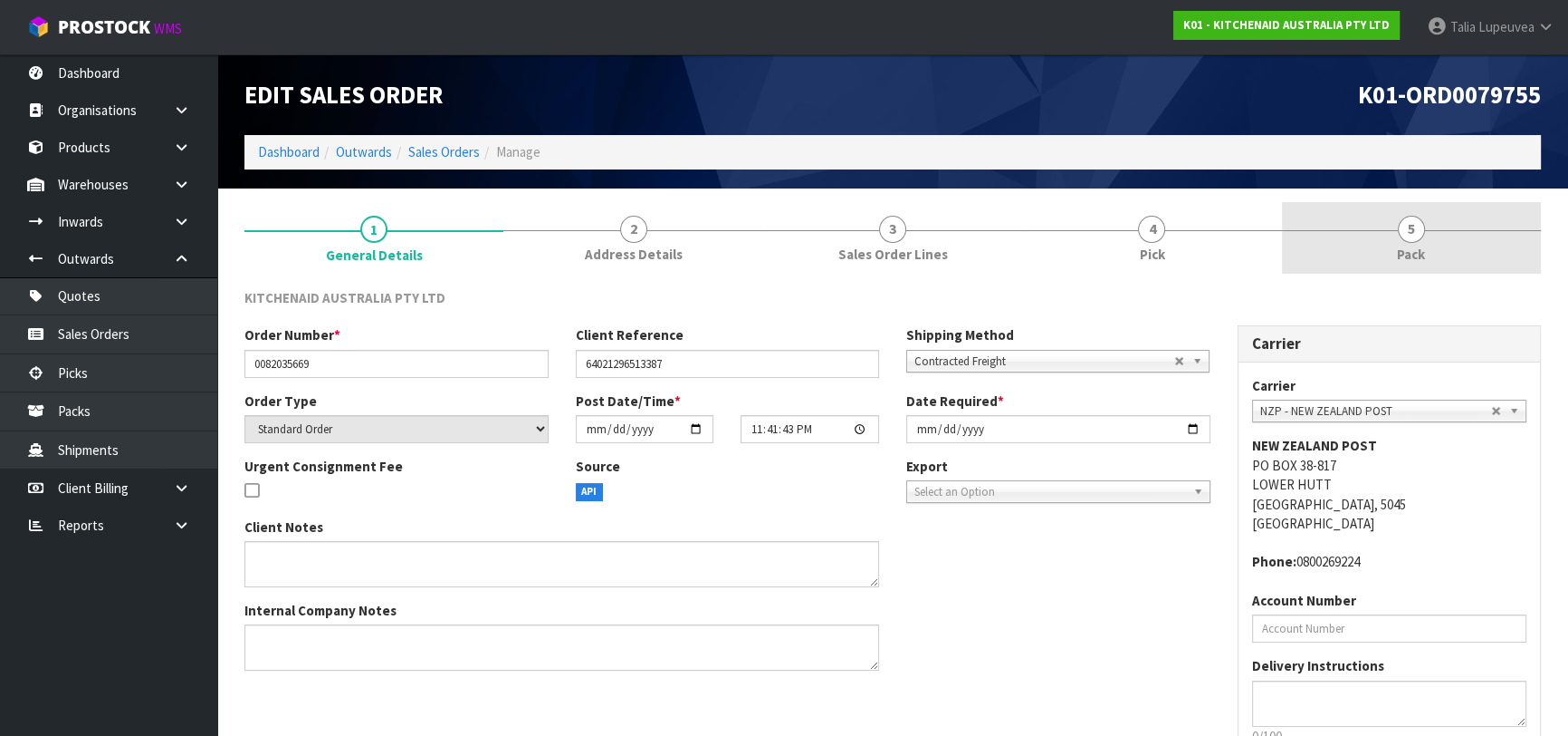
click at [1382, 217] on link "5 Pack" at bounding box center [1411, 237] width 259 height 72
